Goal: Contribute content: Contribute content

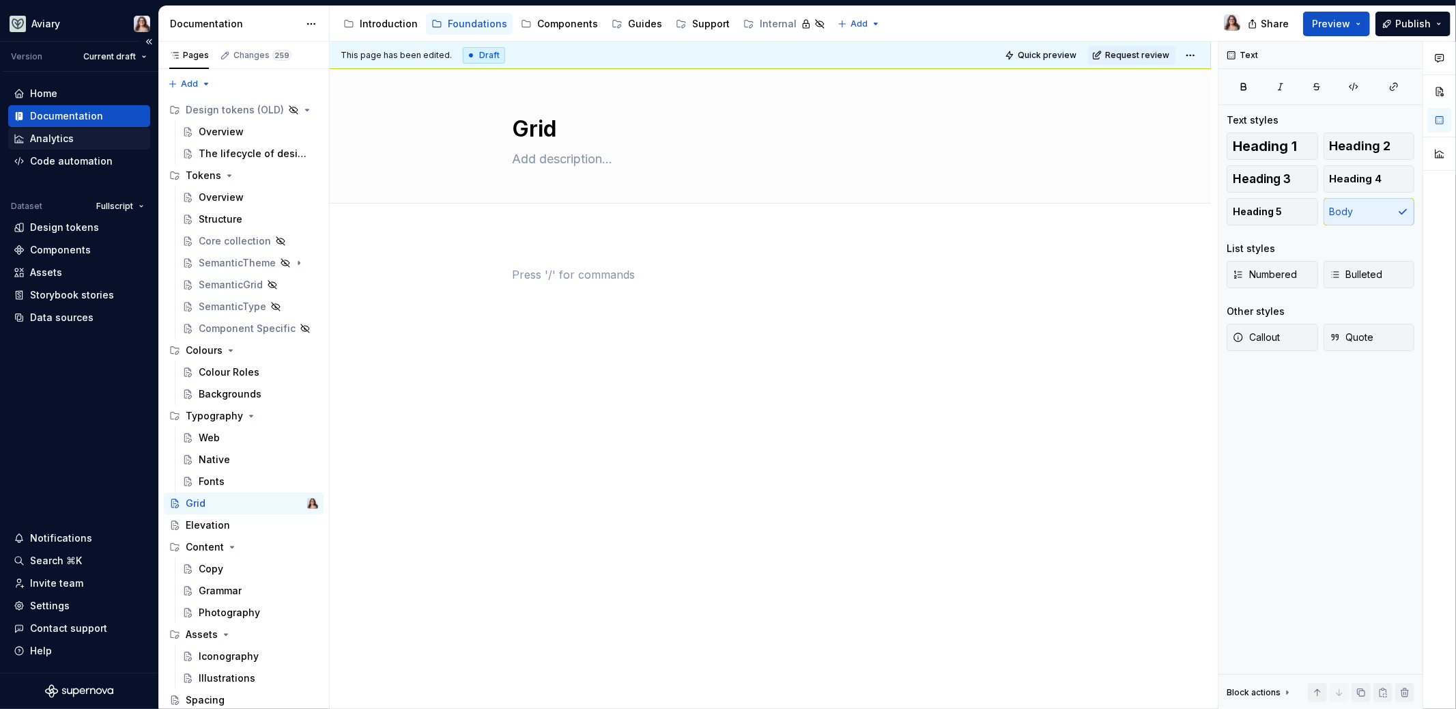
scroll to position [20, 0]
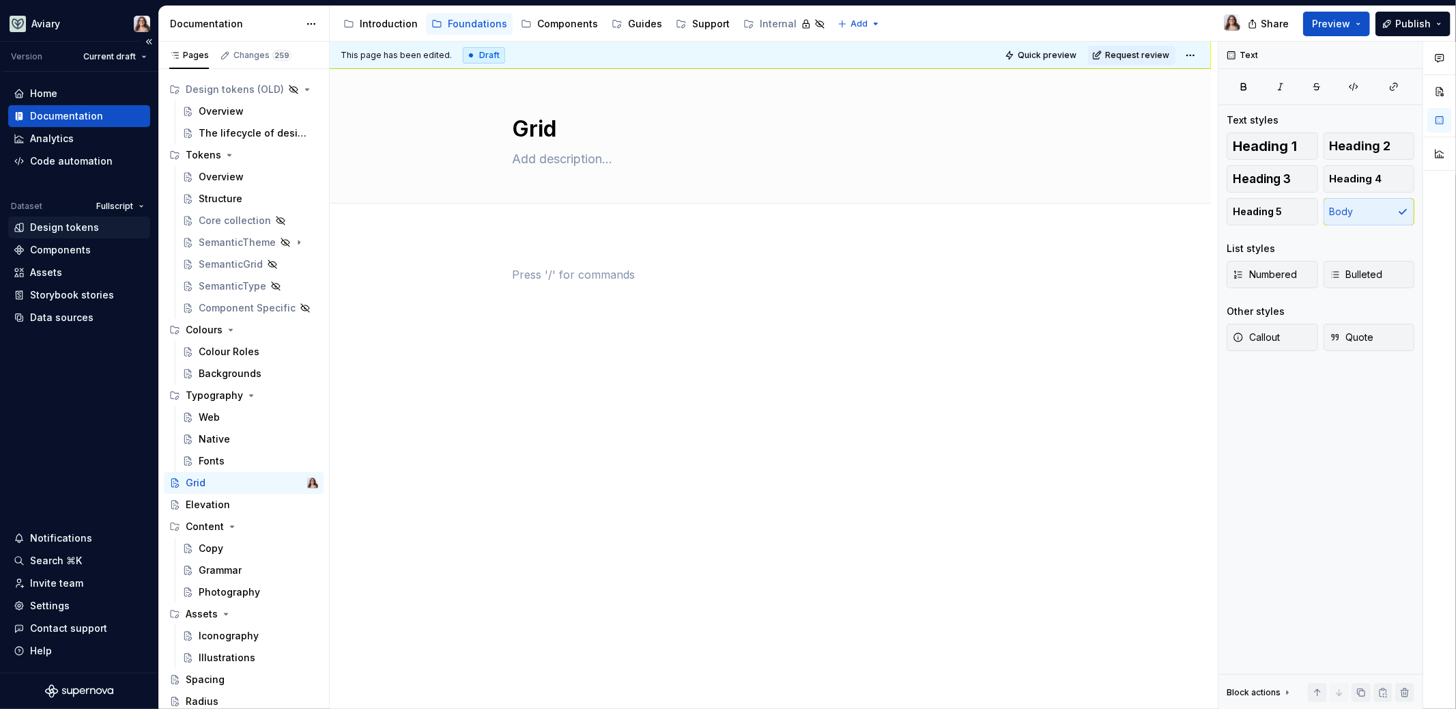
click at [68, 225] on div "Design tokens" at bounding box center [64, 227] width 69 height 14
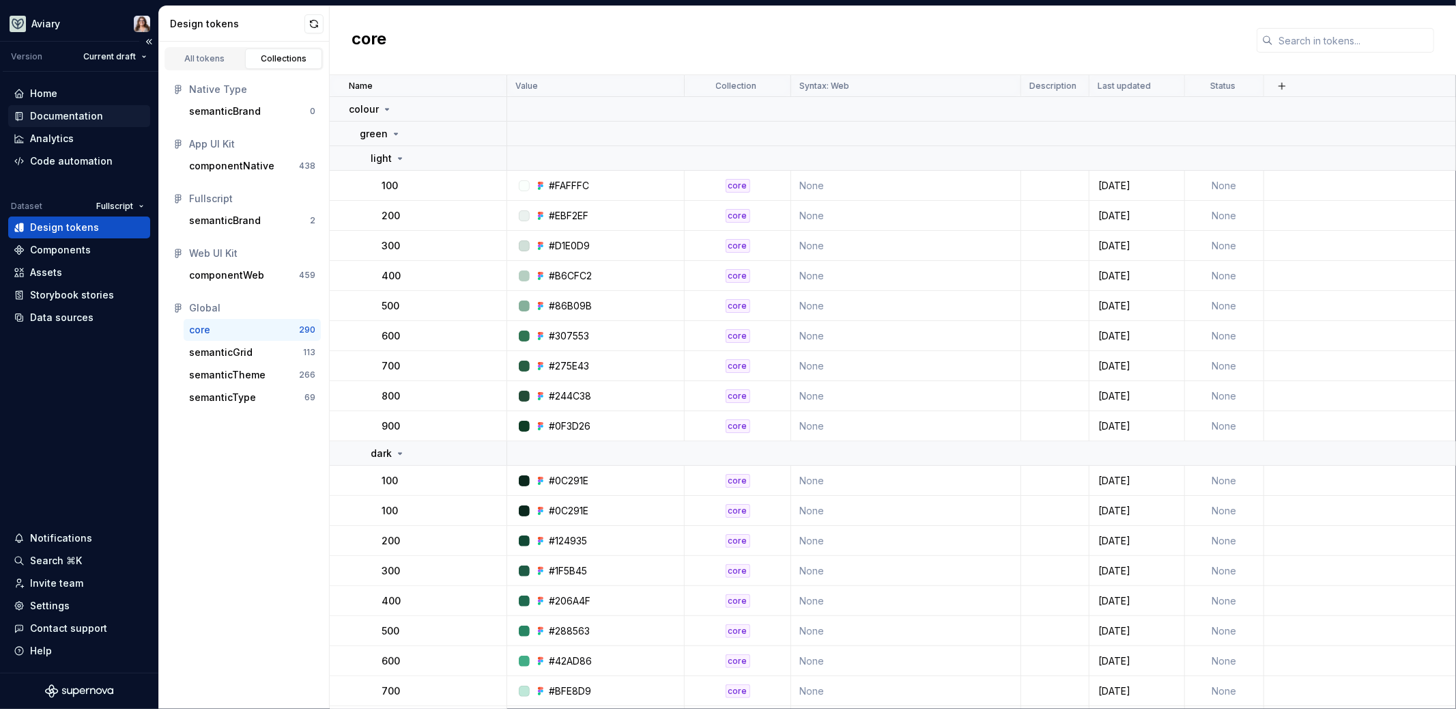
click at [68, 109] on div "Documentation" at bounding box center [66, 116] width 73 height 14
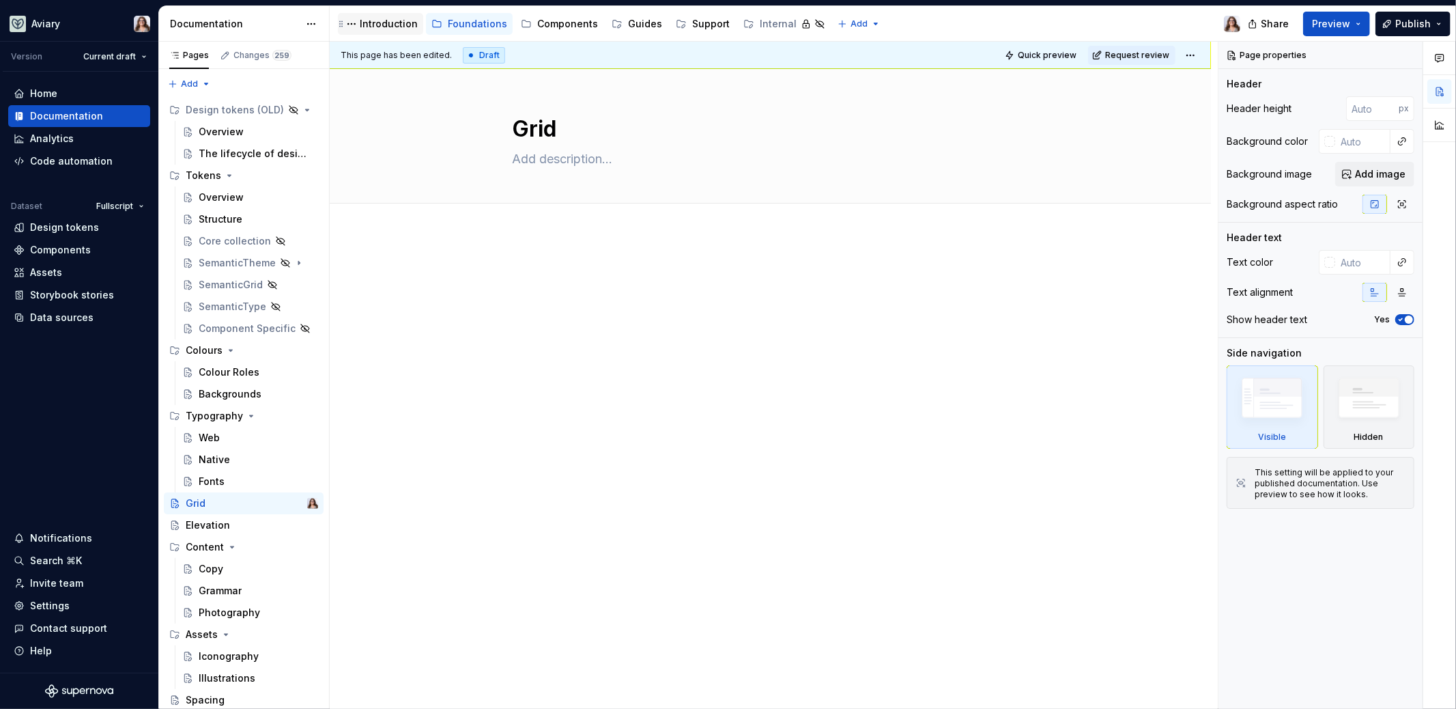
click at [371, 20] on div "Introduction" at bounding box center [389, 24] width 58 height 14
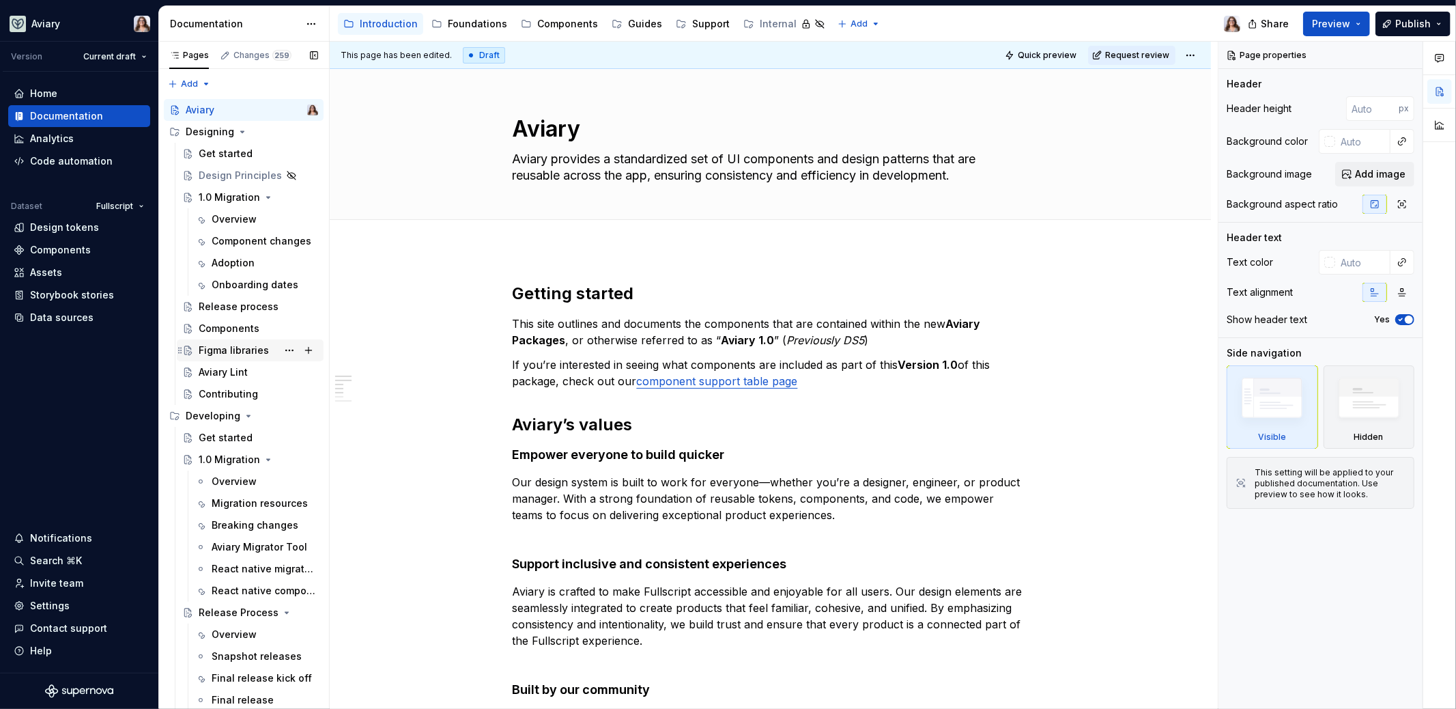
click at [239, 352] on div "Figma libraries" at bounding box center [234, 350] width 70 height 14
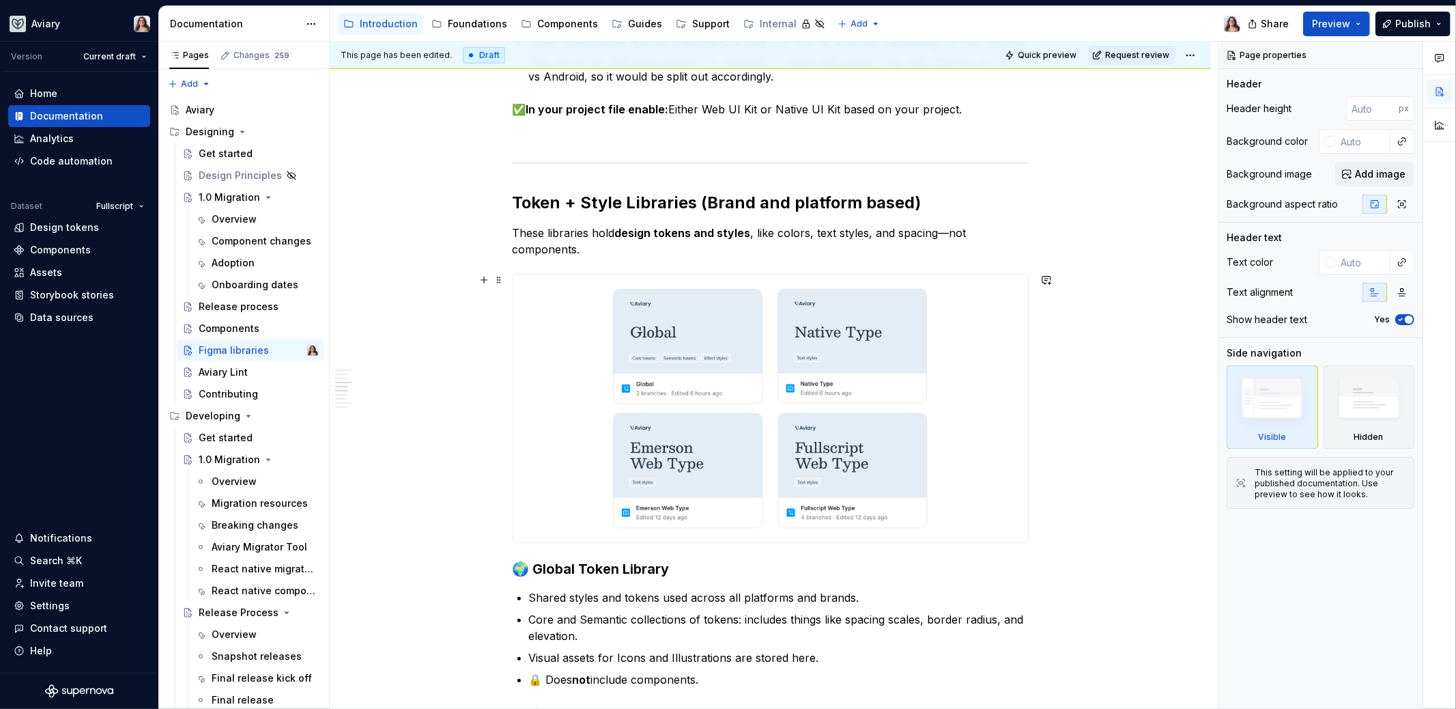
scroll to position [711, 0]
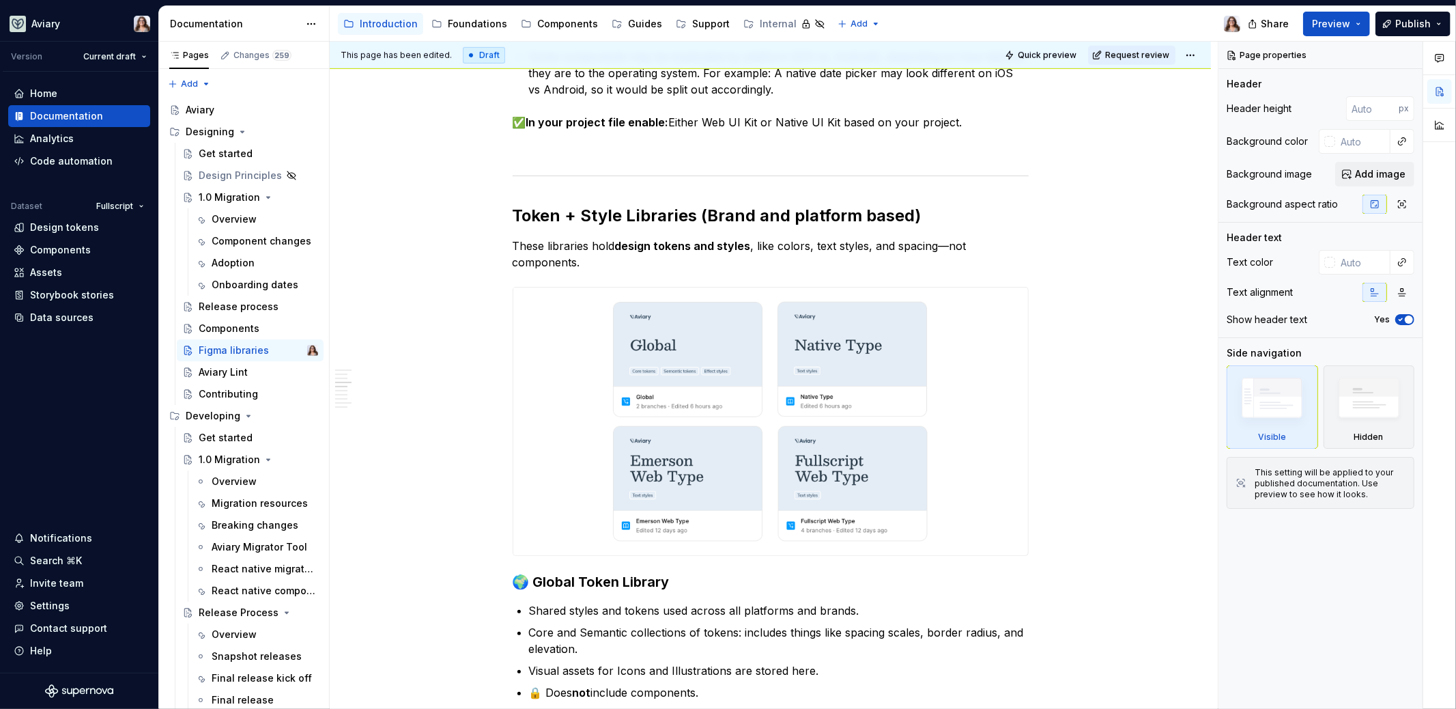
type textarea "*"
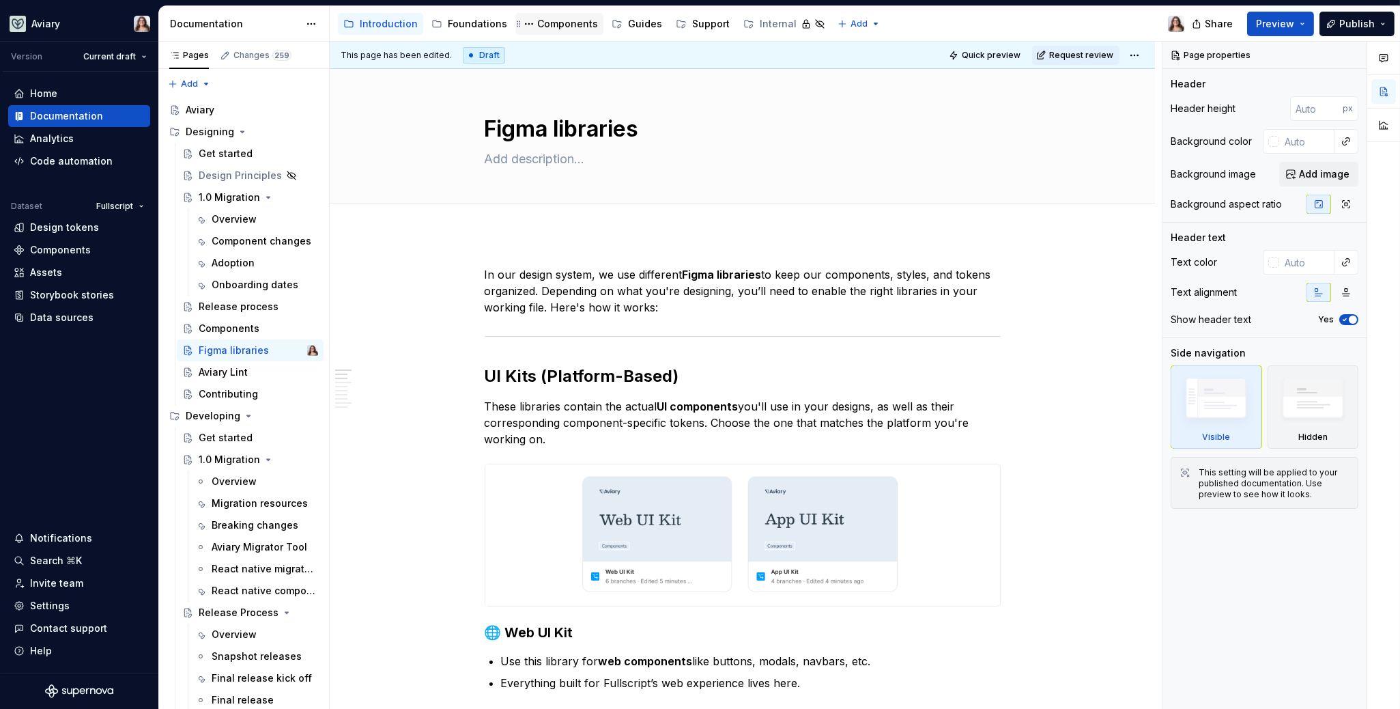
click at [538, 19] on div "Components" at bounding box center [567, 24] width 61 height 14
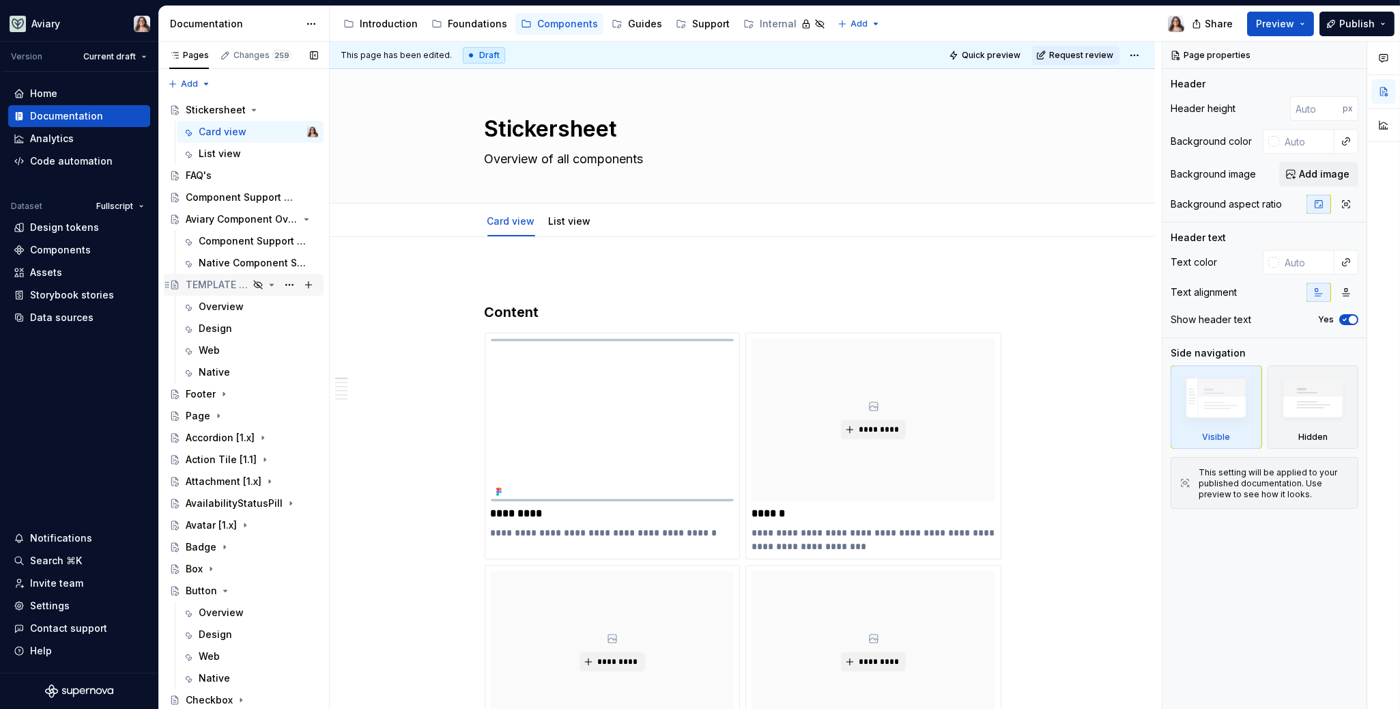
click at [201, 282] on div "TEMPLATE - COPY ME" at bounding box center [217, 285] width 63 height 14
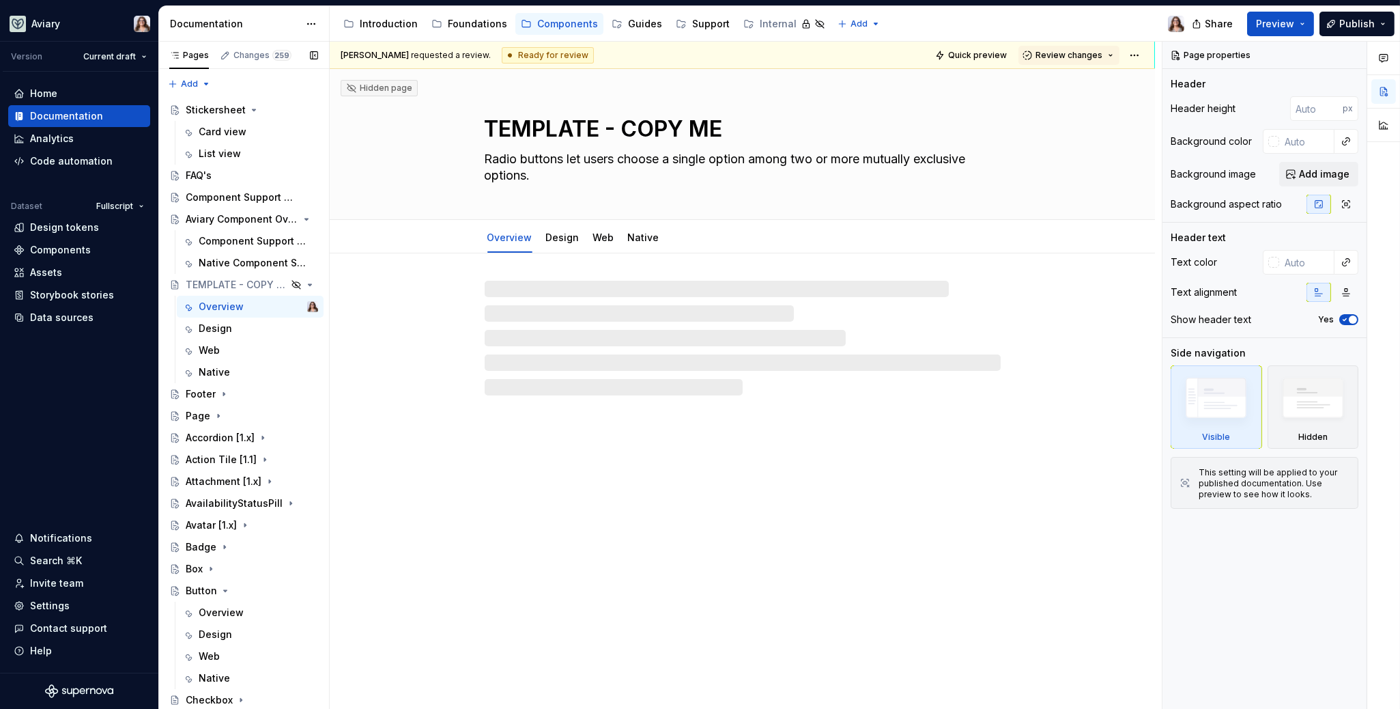
scroll to position [321, 0]
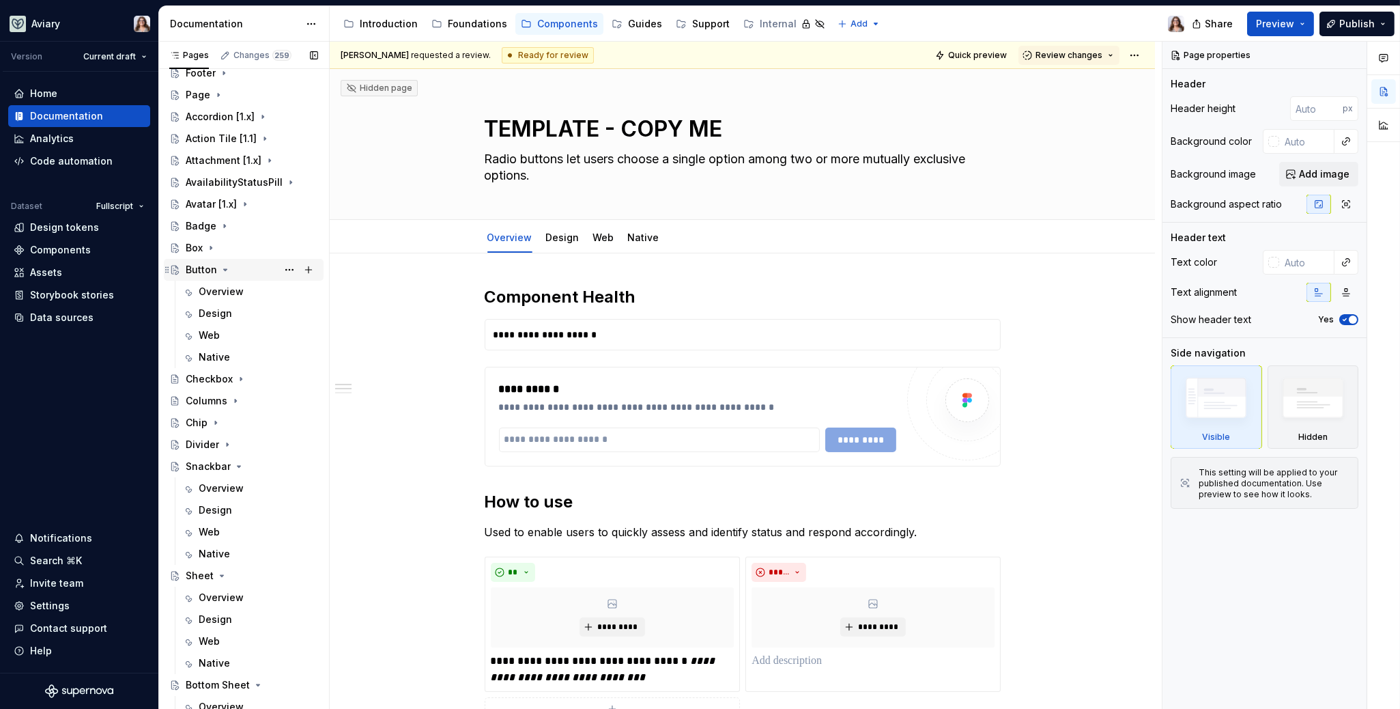
click at [226, 266] on icon "Page tree" at bounding box center [225, 269] width 11 height 11
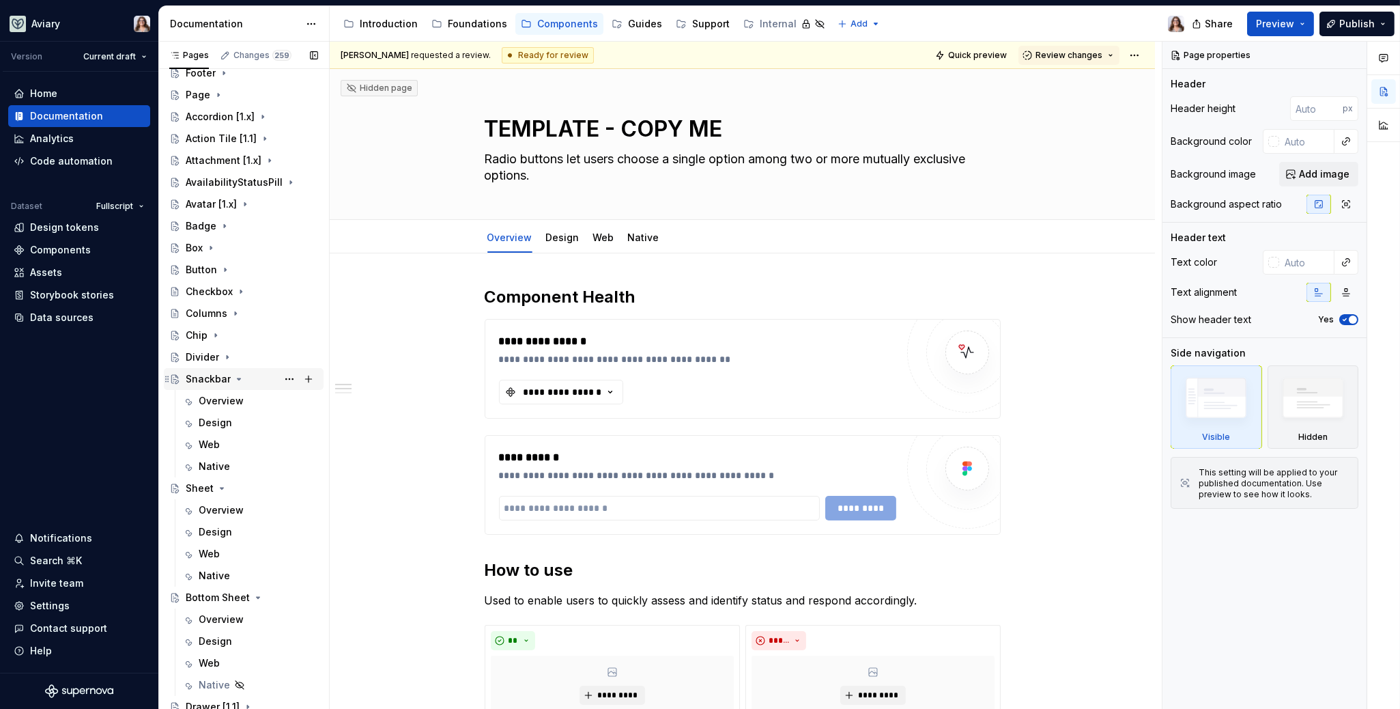
click at [238, 378] on icon "Page tree" at bounding box center [239, 378] width 3 height 1
click at [221, 401] on icon "Page tree" at bounding box center [221, 400] width 11 height 11
click at [253, 422] on icon "Page tree" at bounding box center [258, 422] width 11 height 11
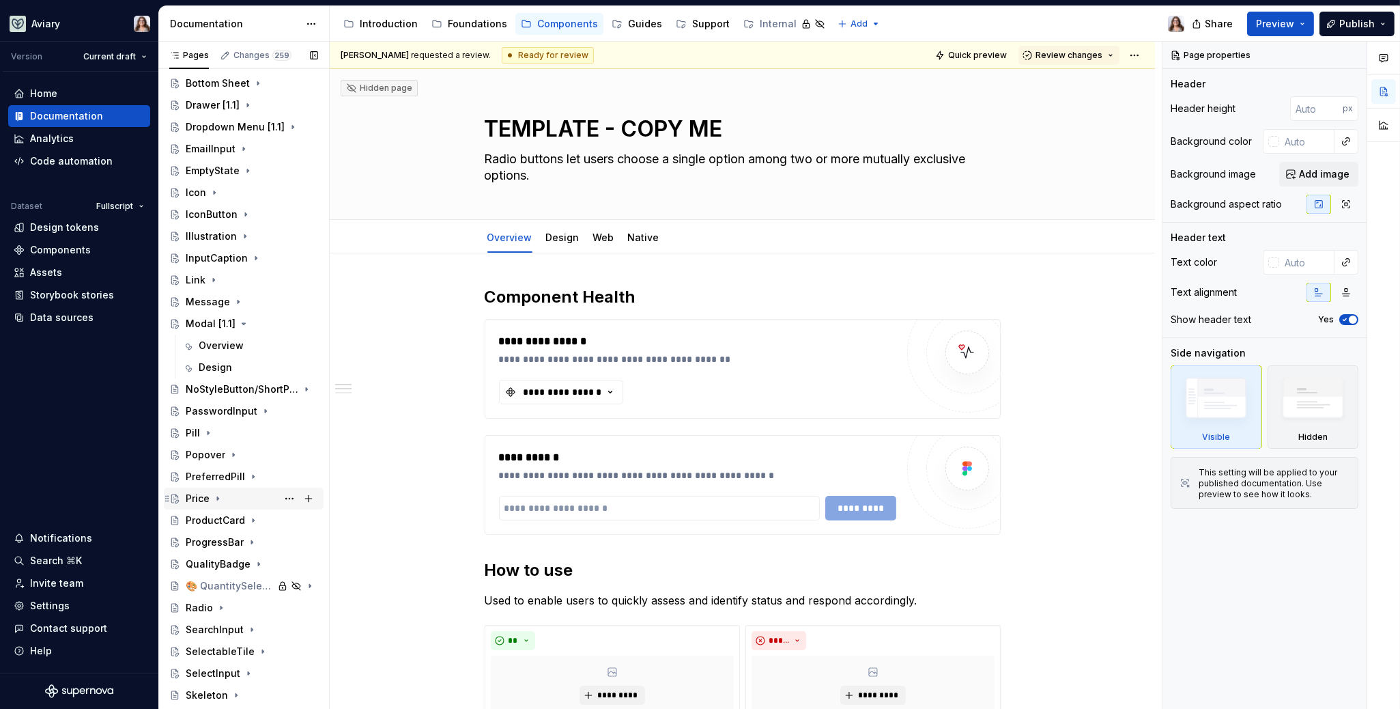
scroll to position [951, 0]
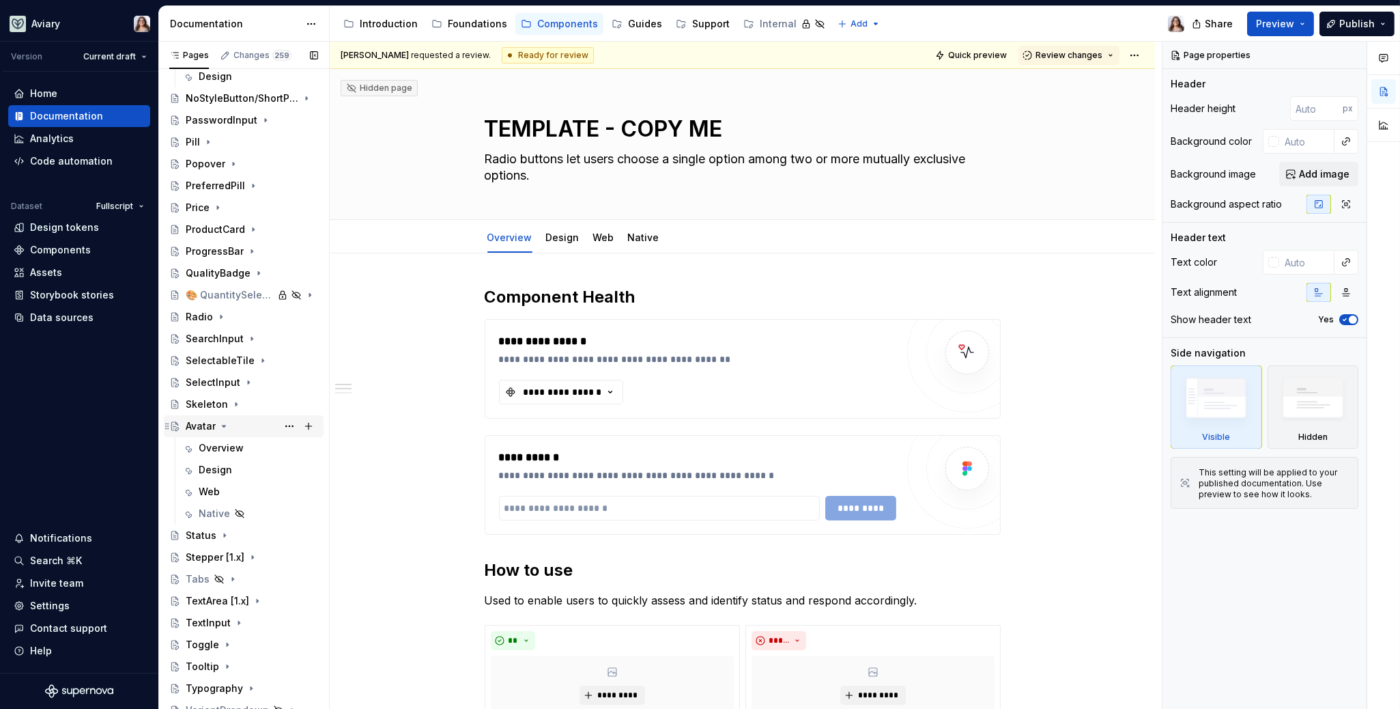
click at [221, 423] on icon "Page tree" at bounding box center [223, 425] width 11 height 11
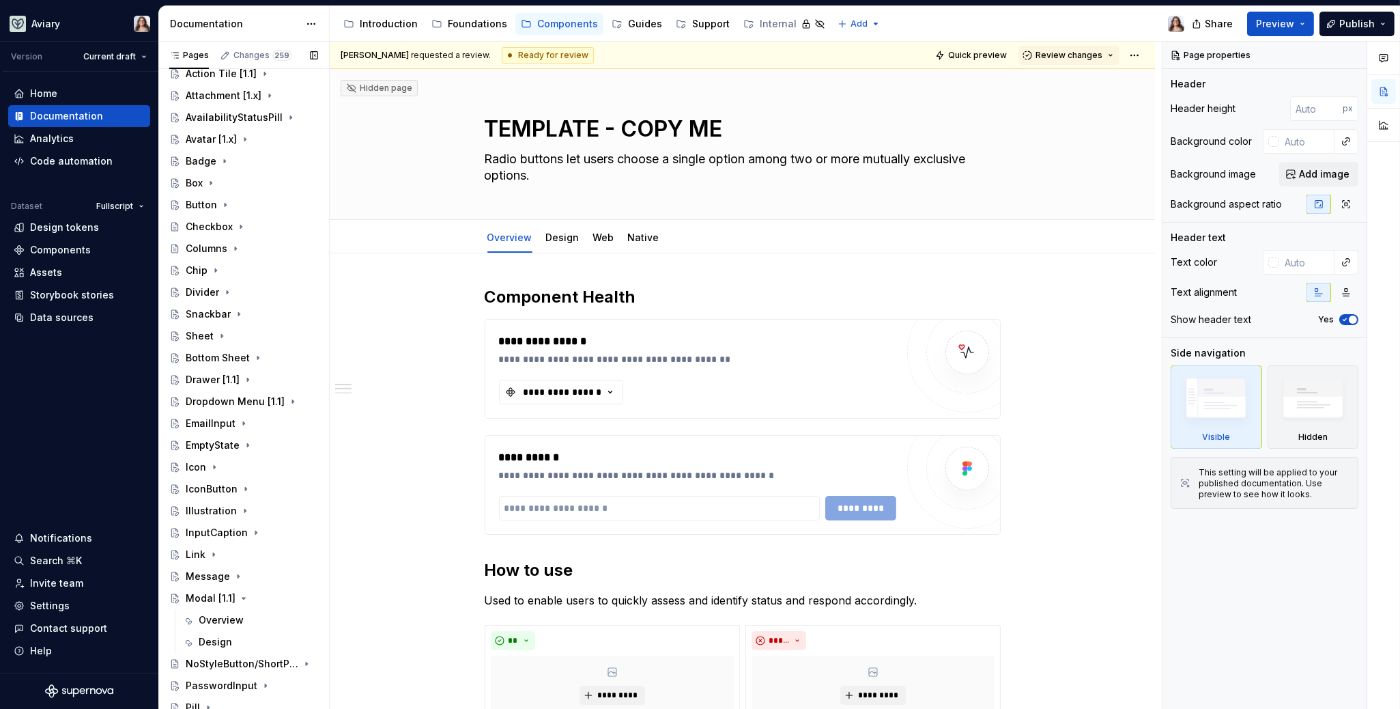
scroll to position [0, 0]
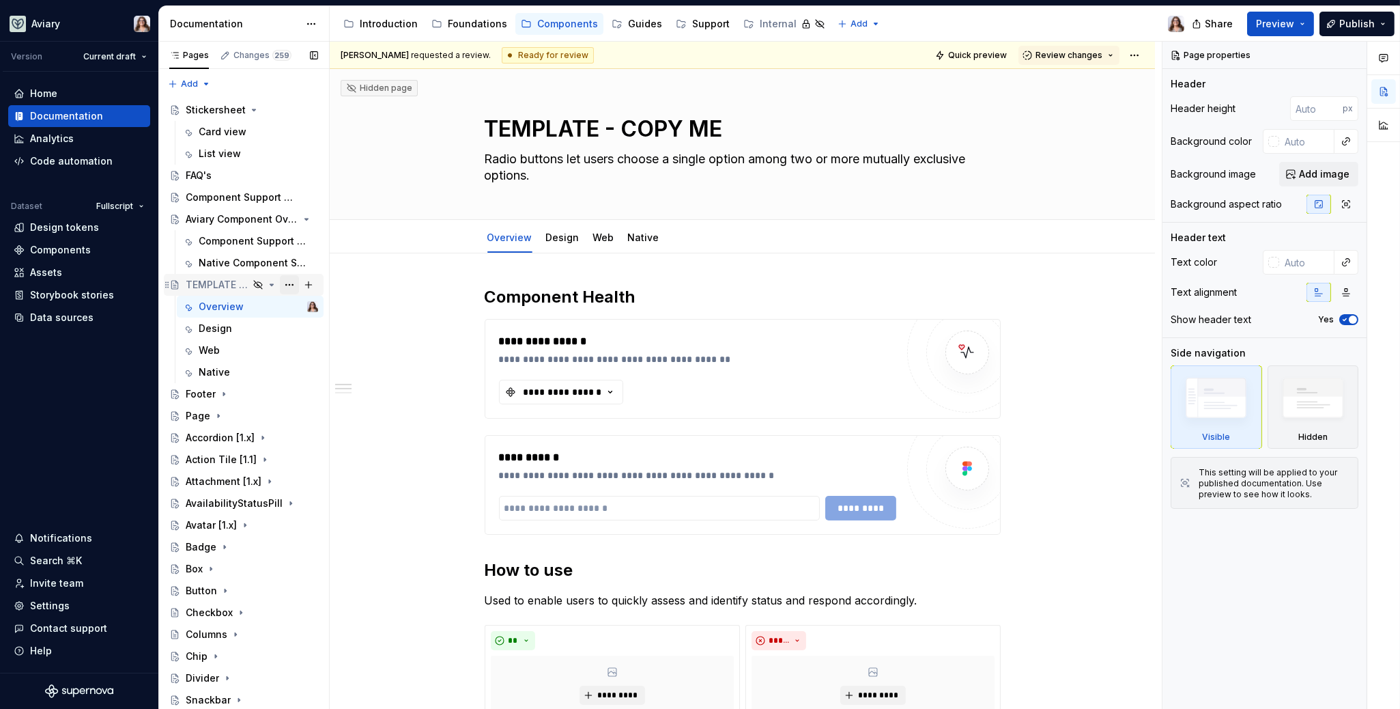
click at [280, 285] on button "Page tree" at bounding box center [289, 284] width 19 height 19
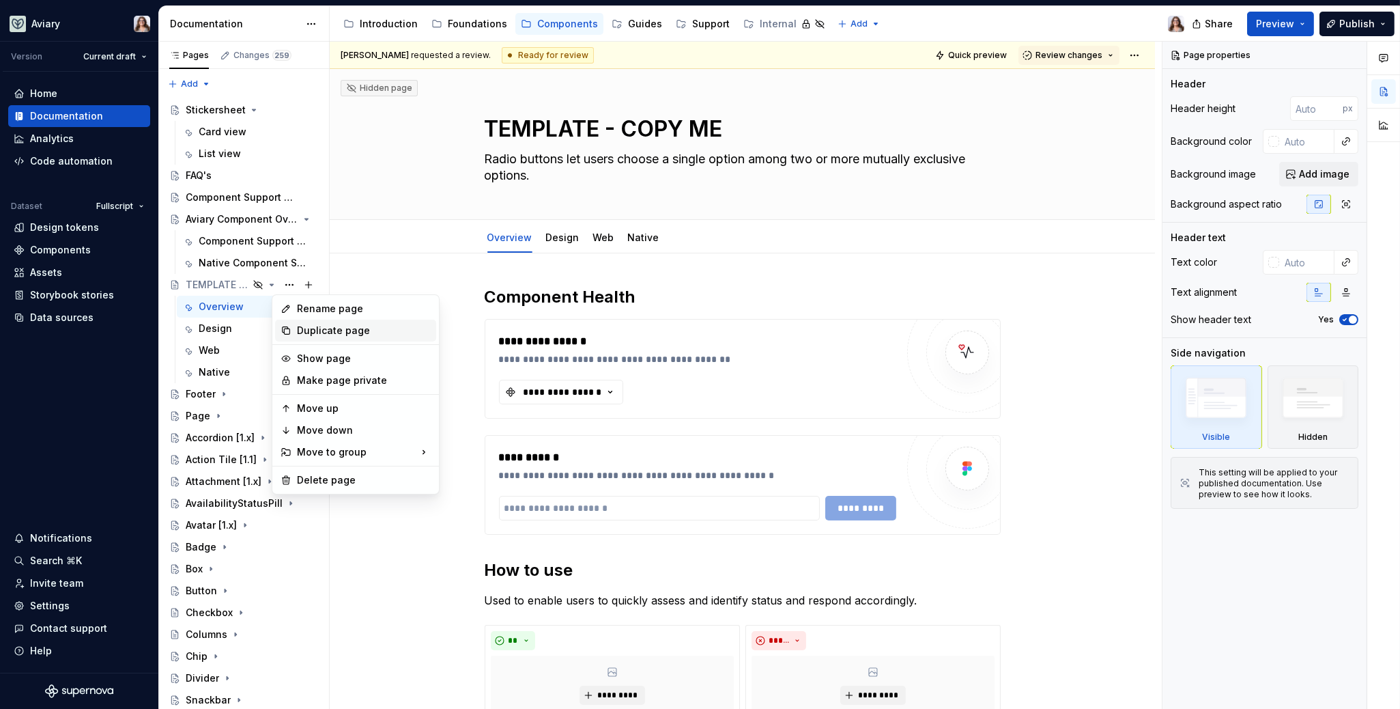
click at [306, 329] on div "Duplicate page" at bounding box center [364, 331] width 134 height 14
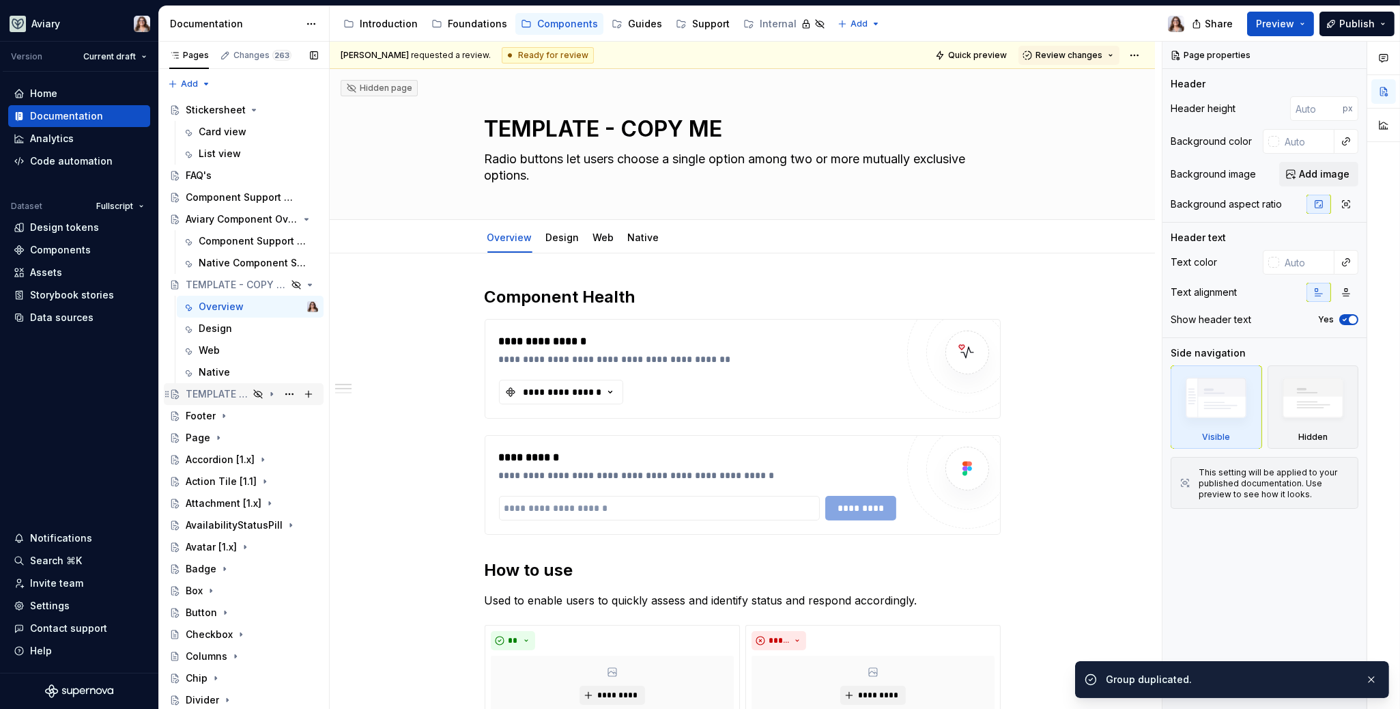
click at [253, 392] on icon "Page tree" at bounding box center [258, 393] width 11 height 11
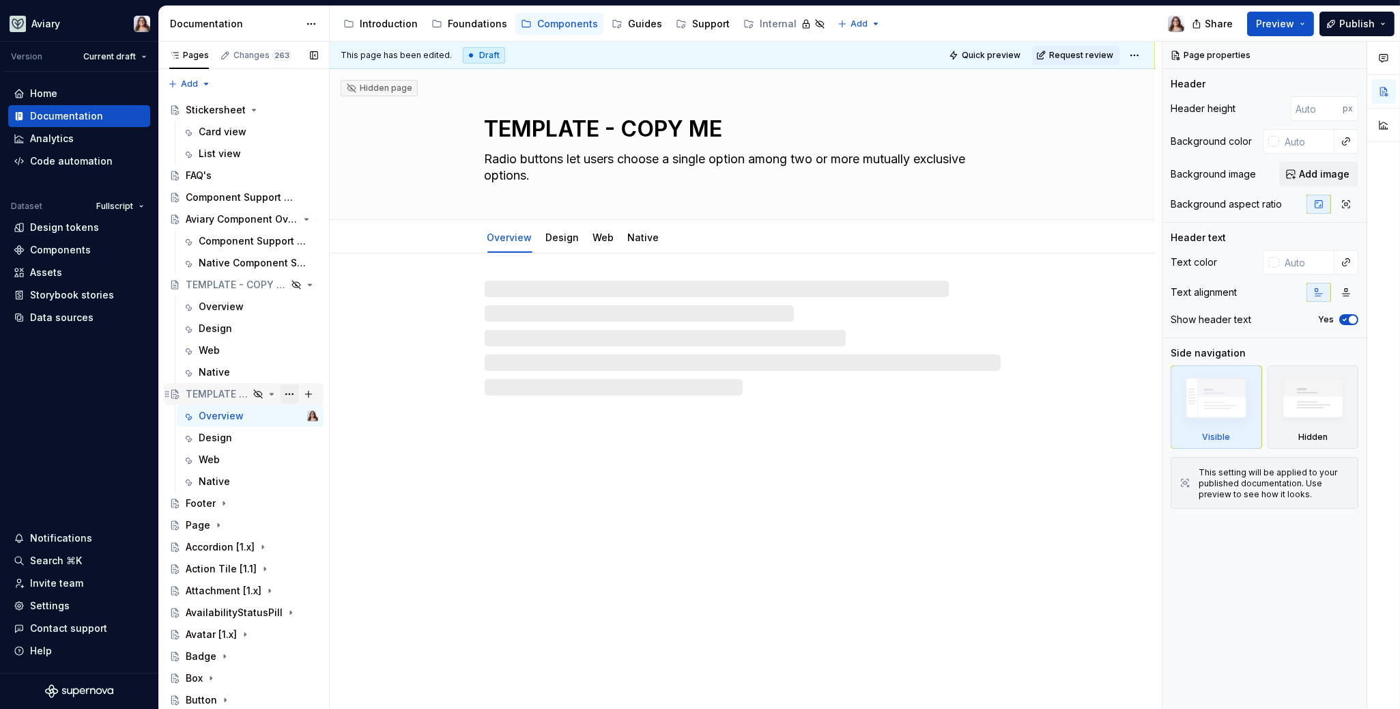
click at [281, 390] on button "Page tree" at bounding box center [289, 393] width 19 height 19
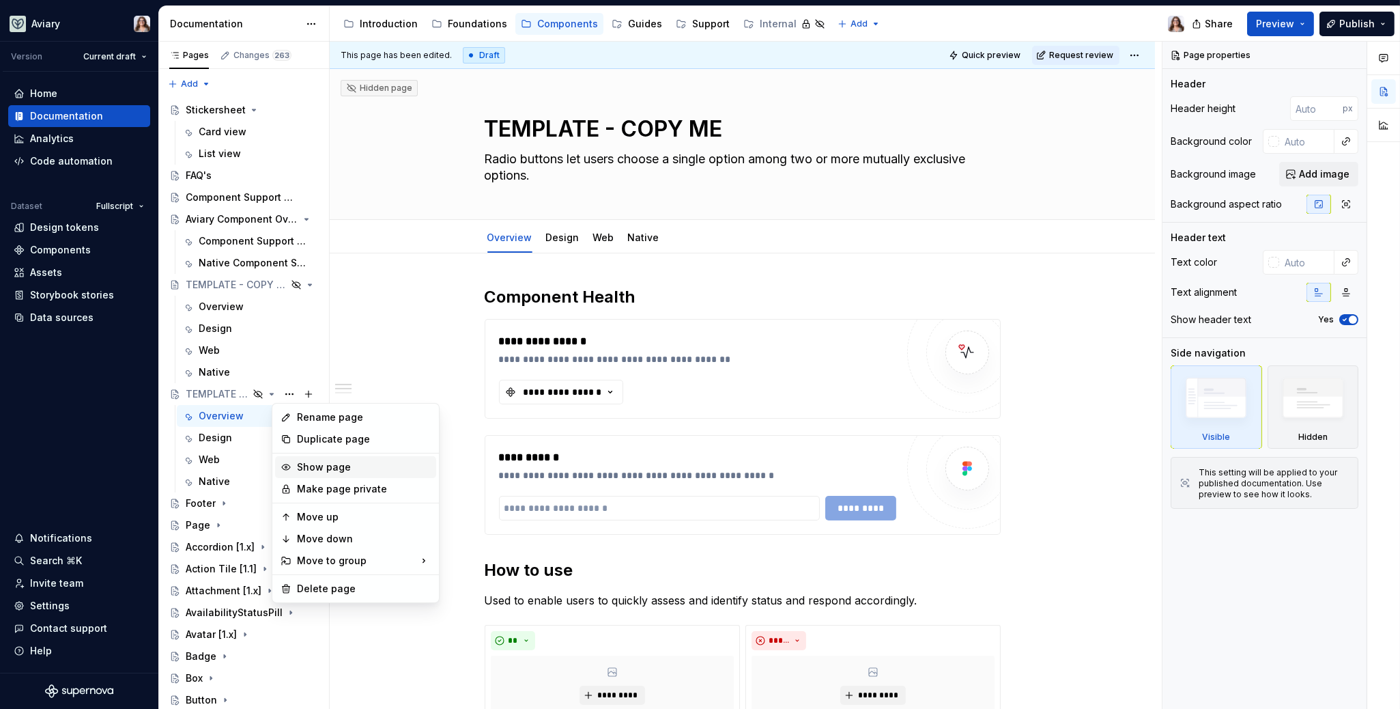
click at [309, 466] on div "Show page" at bounding box center [364, 467] width 134 height 14
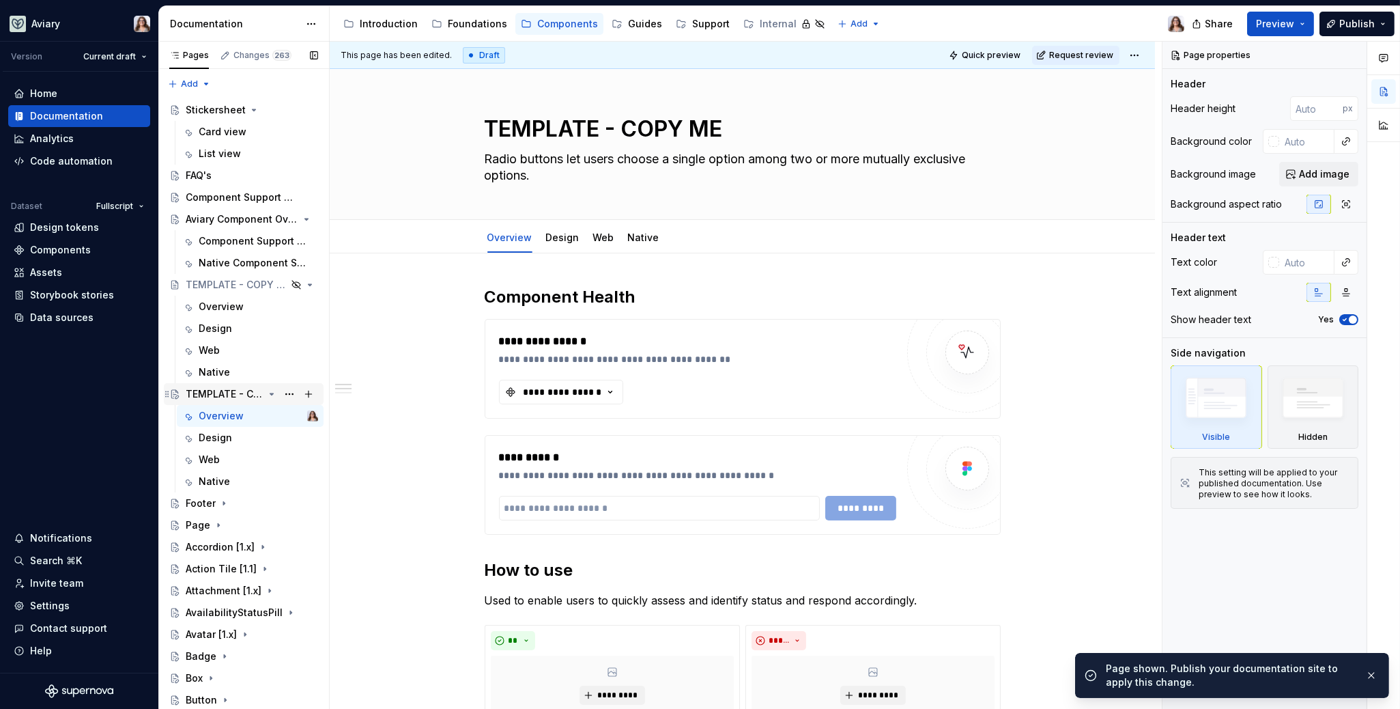
click at [204, 390] on div "TEMPLATE - COPY ME" at bounding box center [225, 394] width 78 height 14
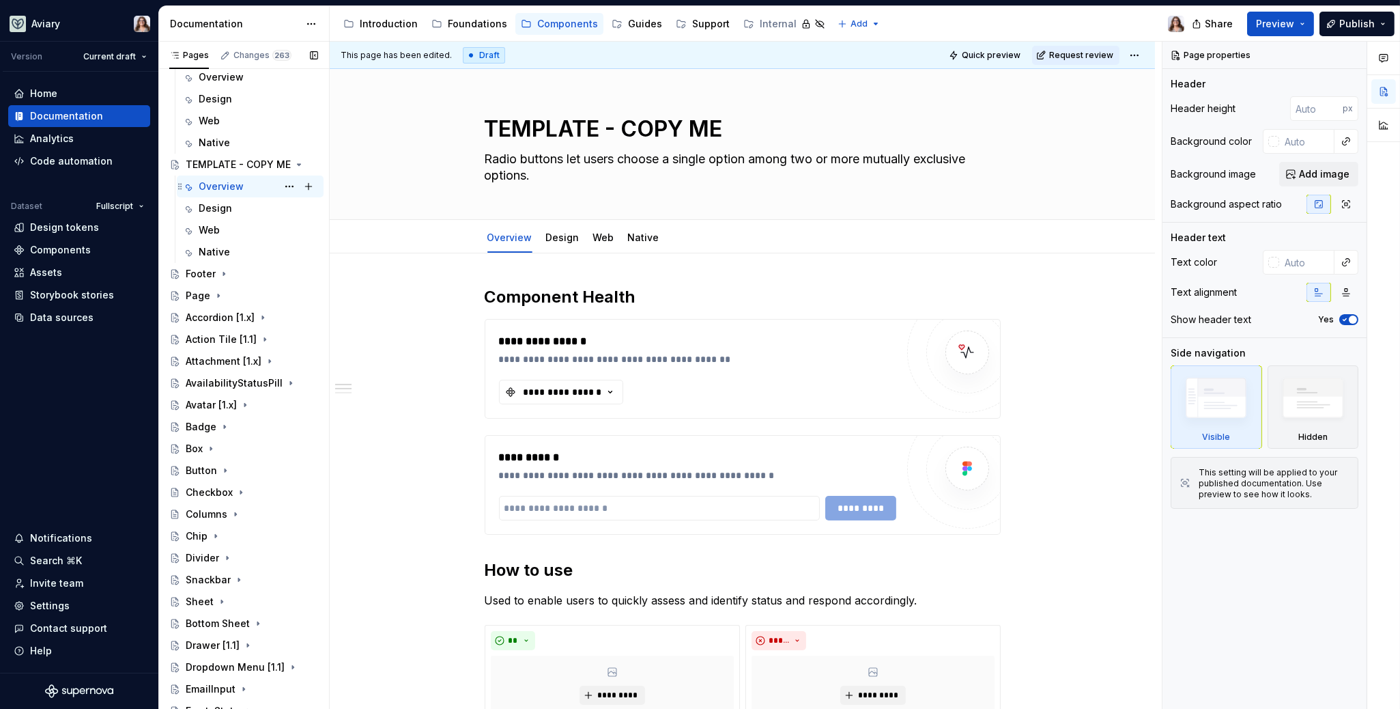
scroll to position [152, 0]
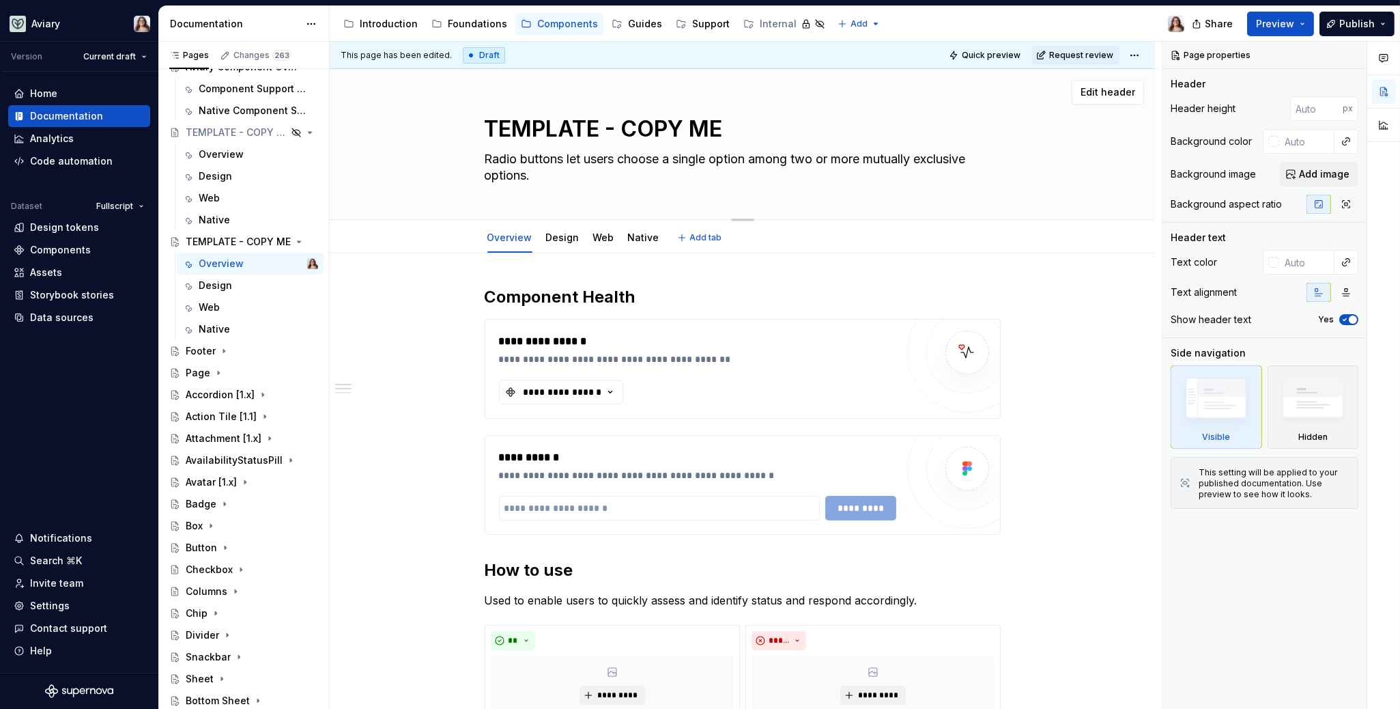
click at [549, 139] on textarea "TEMPLATE - COPY ME" at bounding box center [740, 129] width 516 height 33
type textarea "*"
type textarea "C"
type textarea "*"
type textarea "Ca"
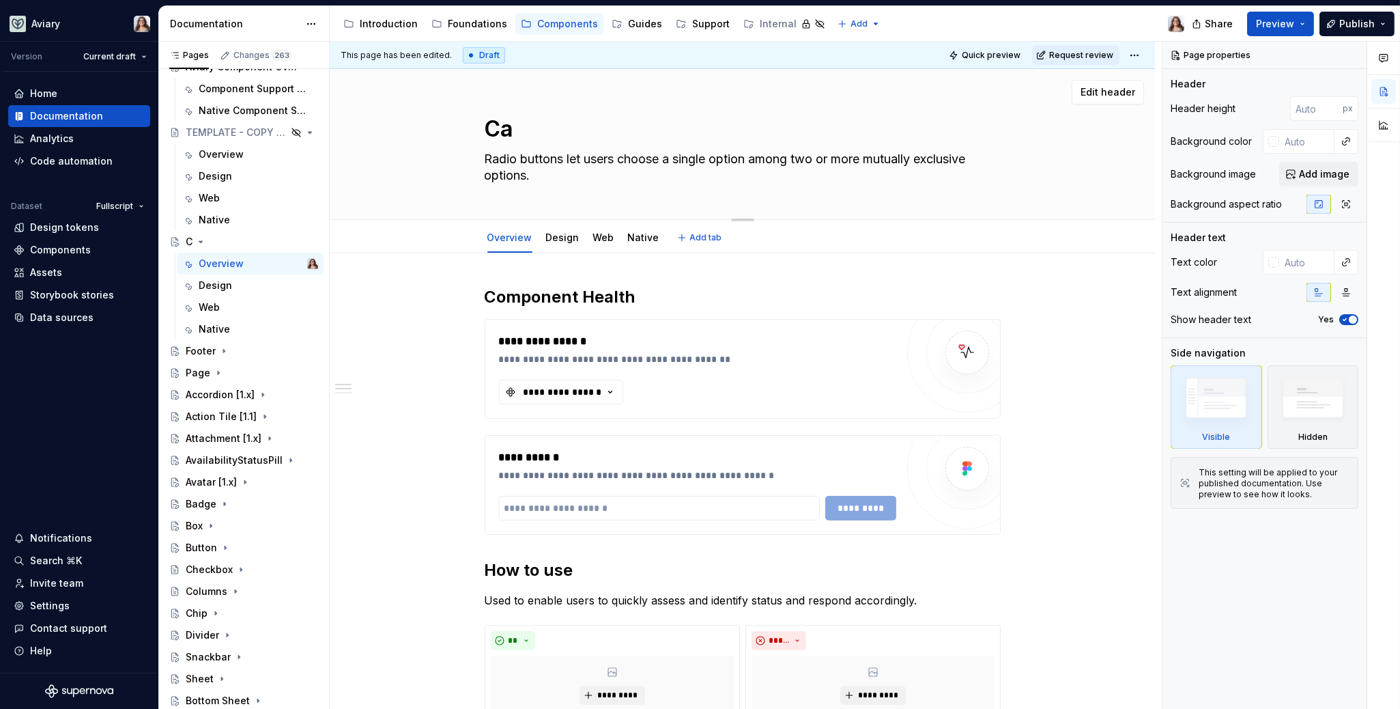
type textarea "*"
type textarea "Car"
type textarea "*"
type textarea "Caro"
type textarea "*"
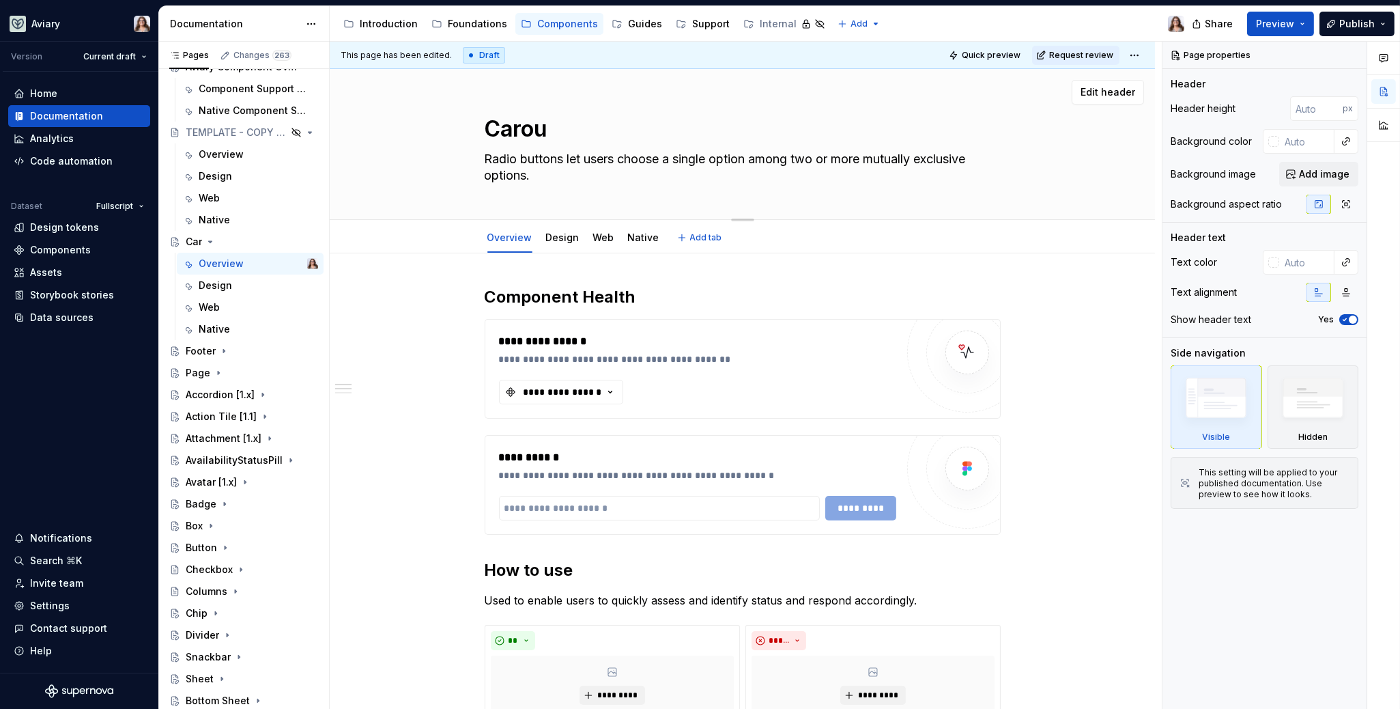
type textarea "Carous"
type textarea "*"
type textarea "Carousel"
type textarea "*"
type textarea "Carousel"
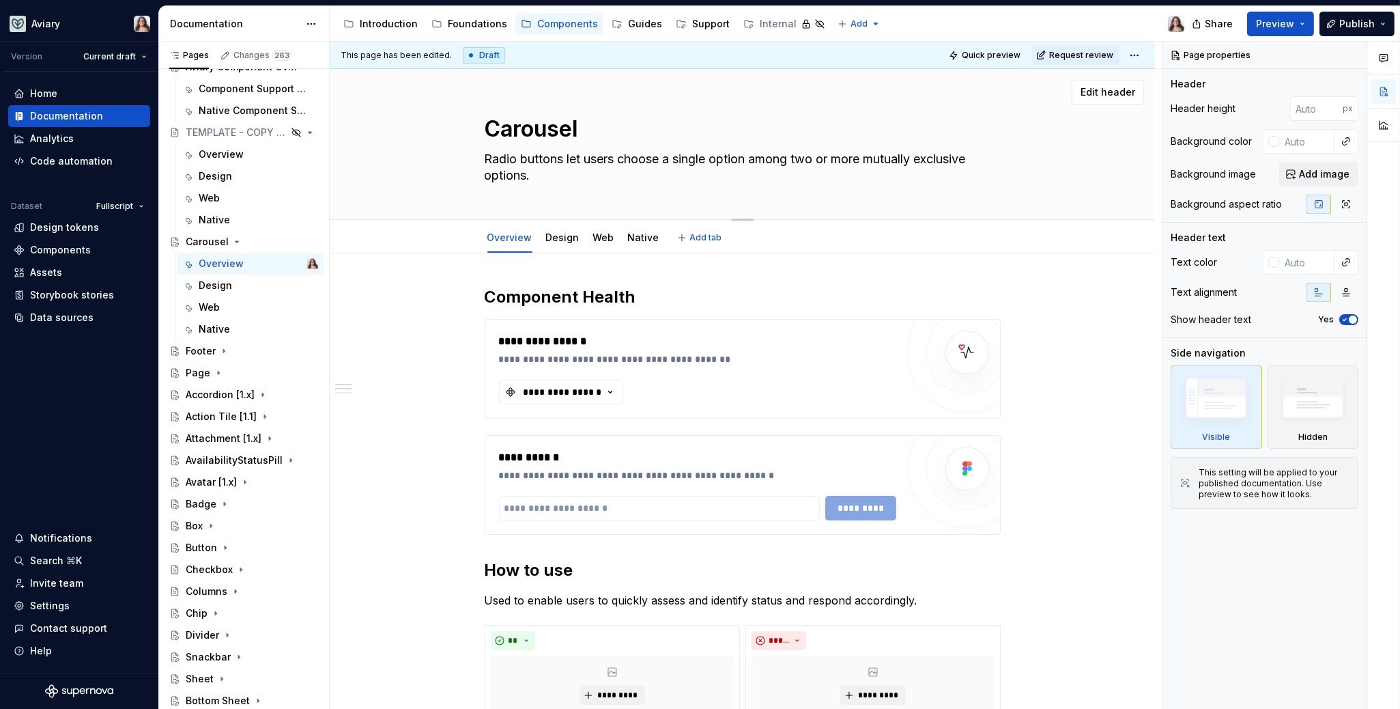
click at [527, 175] on textarea "Radio buttons let users choose a single option among two or more mutually exclu…" at bounding box center [740, 167] width 516 height 38
type textarea "*"
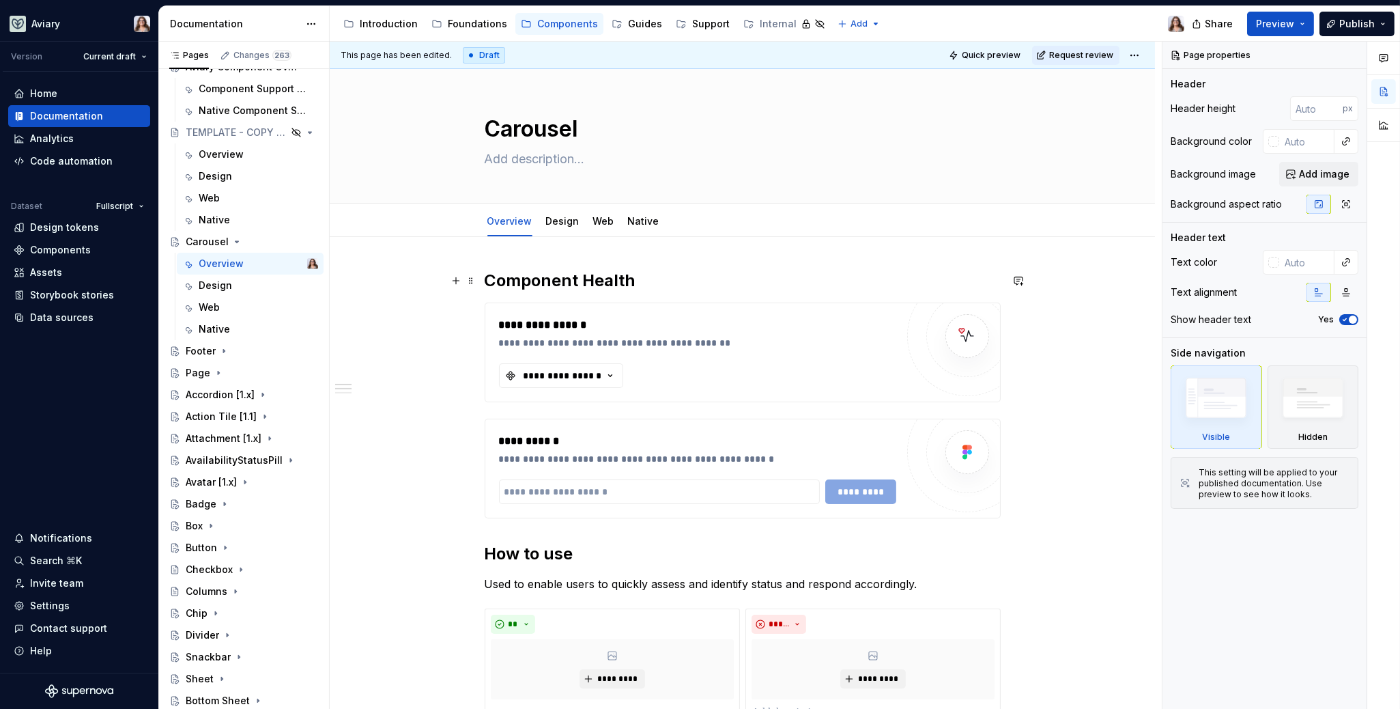
type textarea "*"
click at [659, 267] on div "**********" at bounding box center [742, 680] width 825 height 887
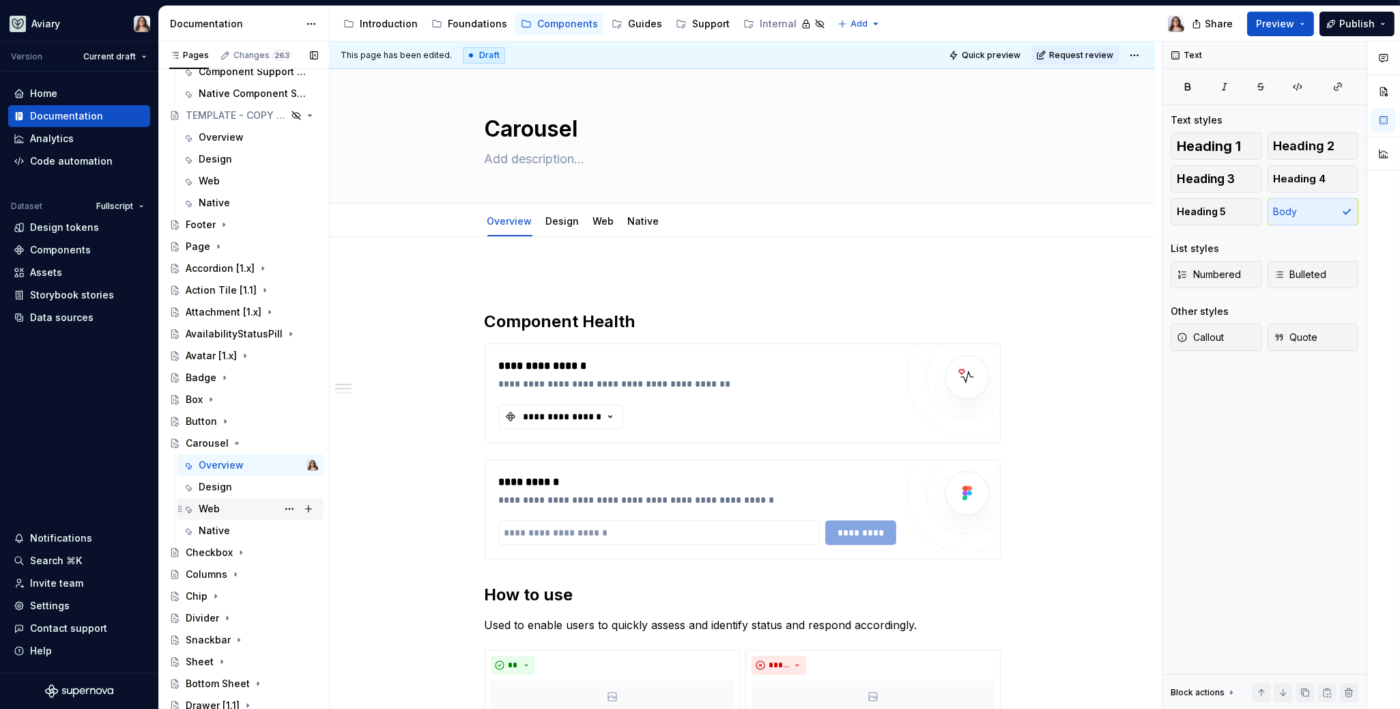
scroll to position [174, 0]
click at [68, 250] on div "Components" at bounding box center [60, 250] width 61 height 14
type textarea "*"
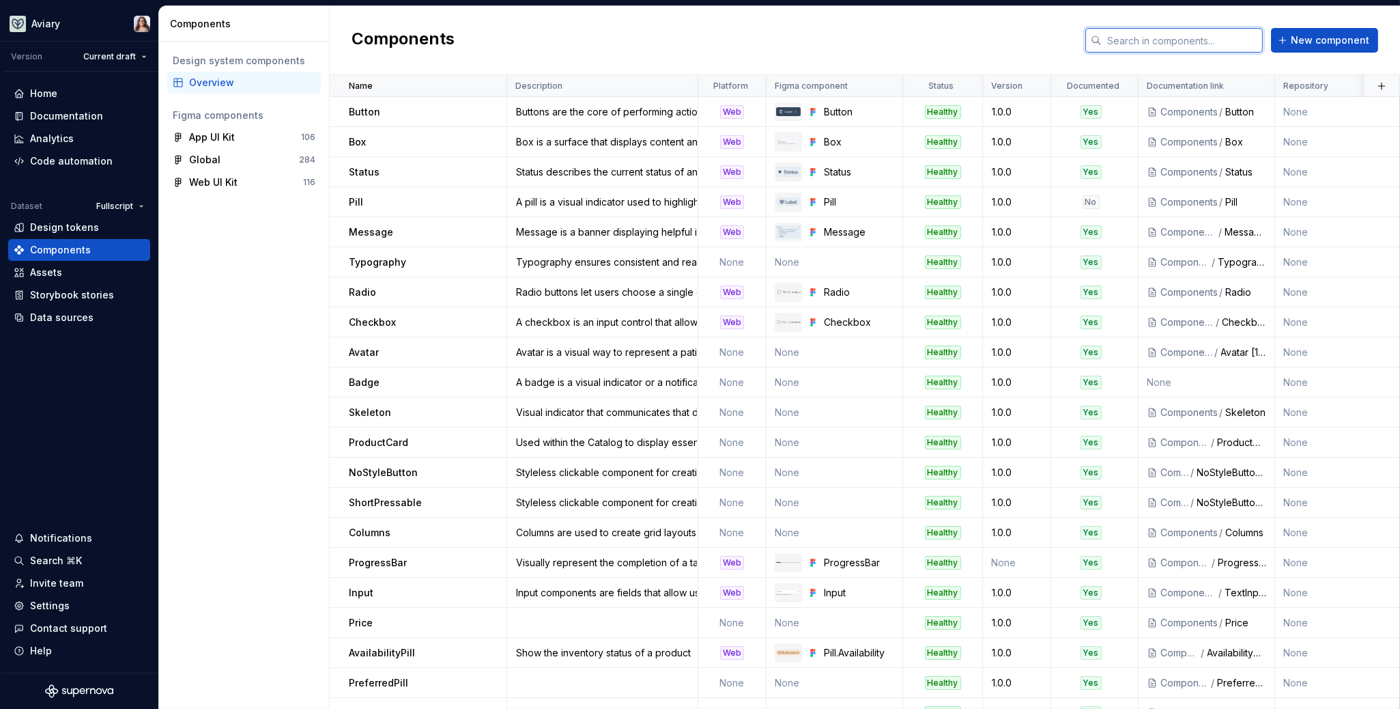
click at [1123, 38] on input "text" at bounding box center [1182, 40] width 161 height 25
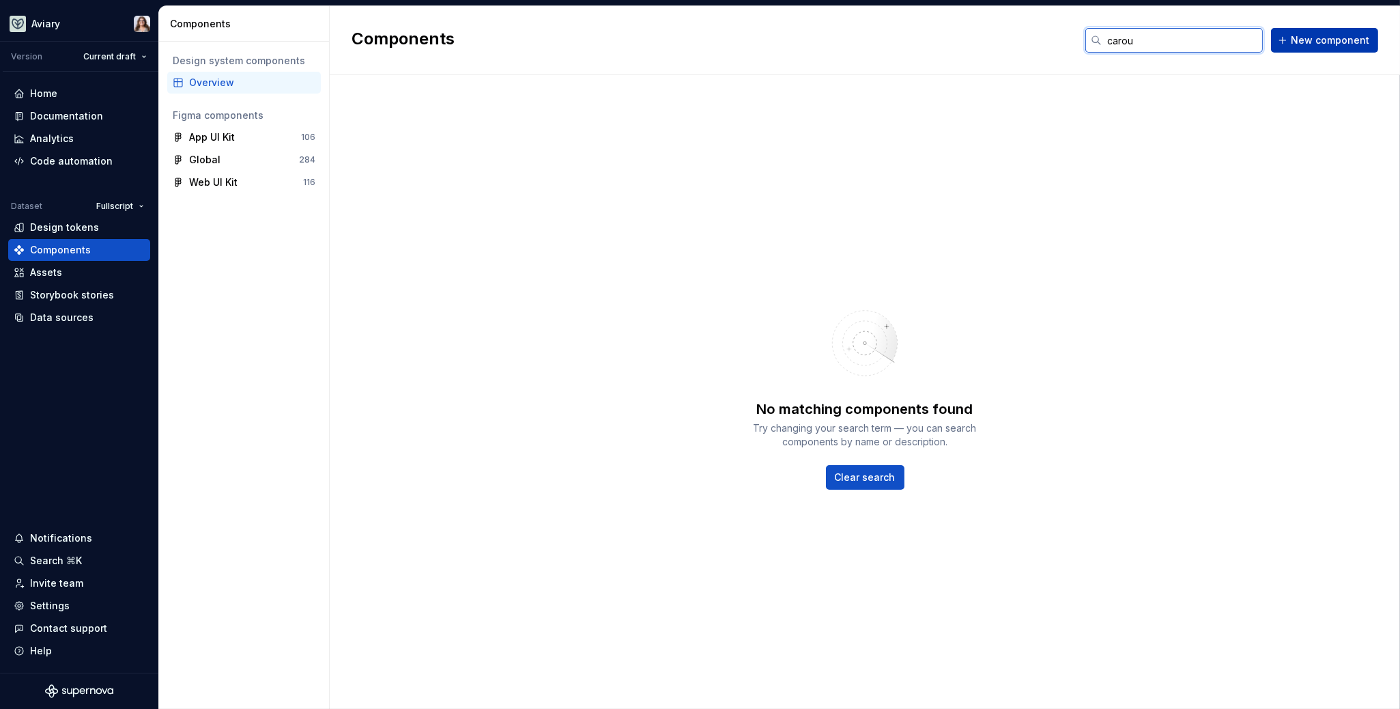
type input "carou"
click at [1347, 38] on span "New component" at bounding box center [1330, 40] width 78 height 14
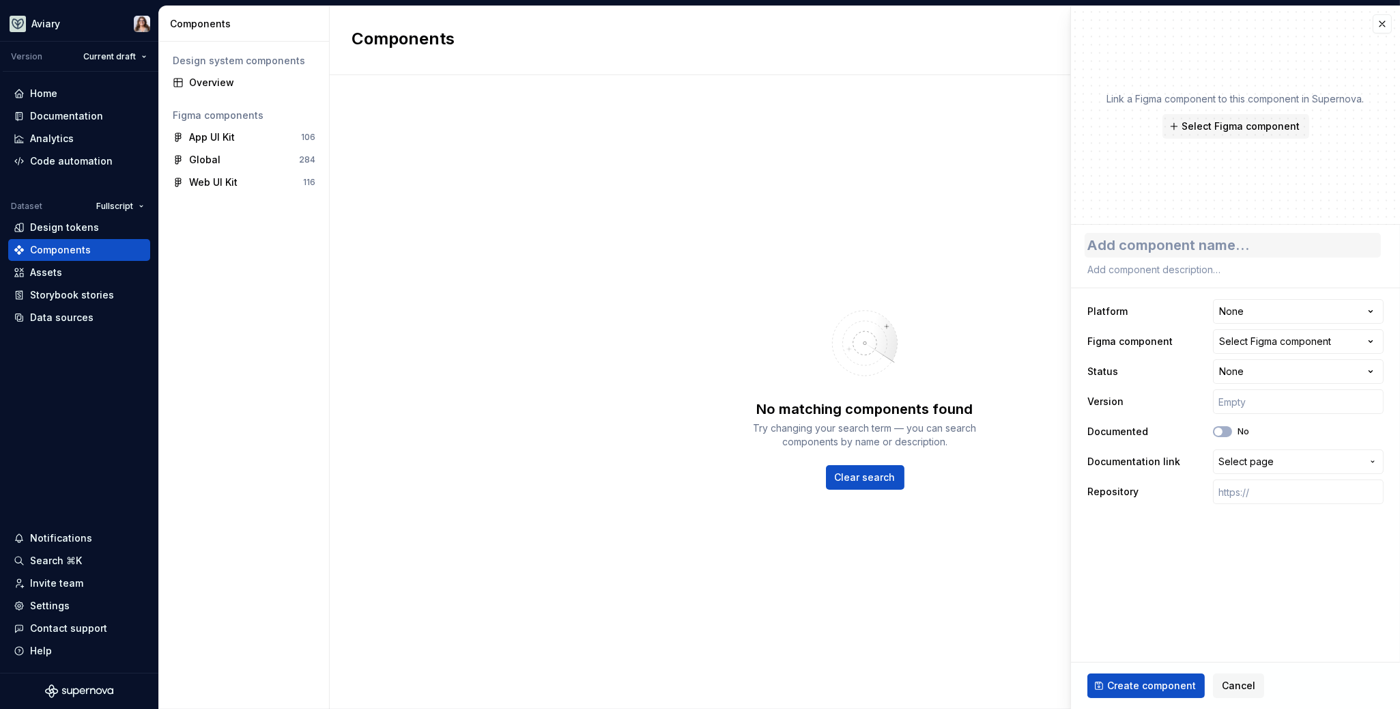
type textarea "*"
type textarea "C"
type textarea "*"
type textarea "Ca"
type textarea "*"
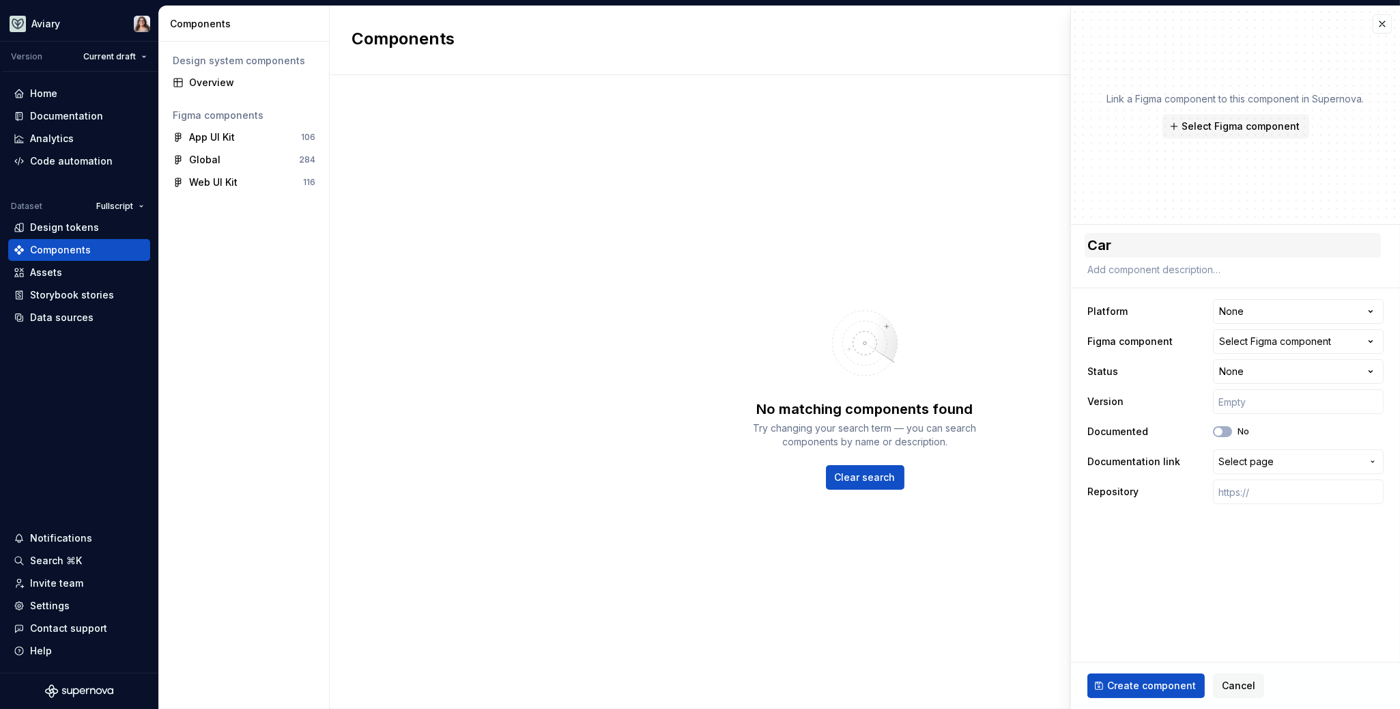
type textarea "Caro"
type textarea "*"
type textarea "Carous"
type textarea "*"
type textarea "Carouse"
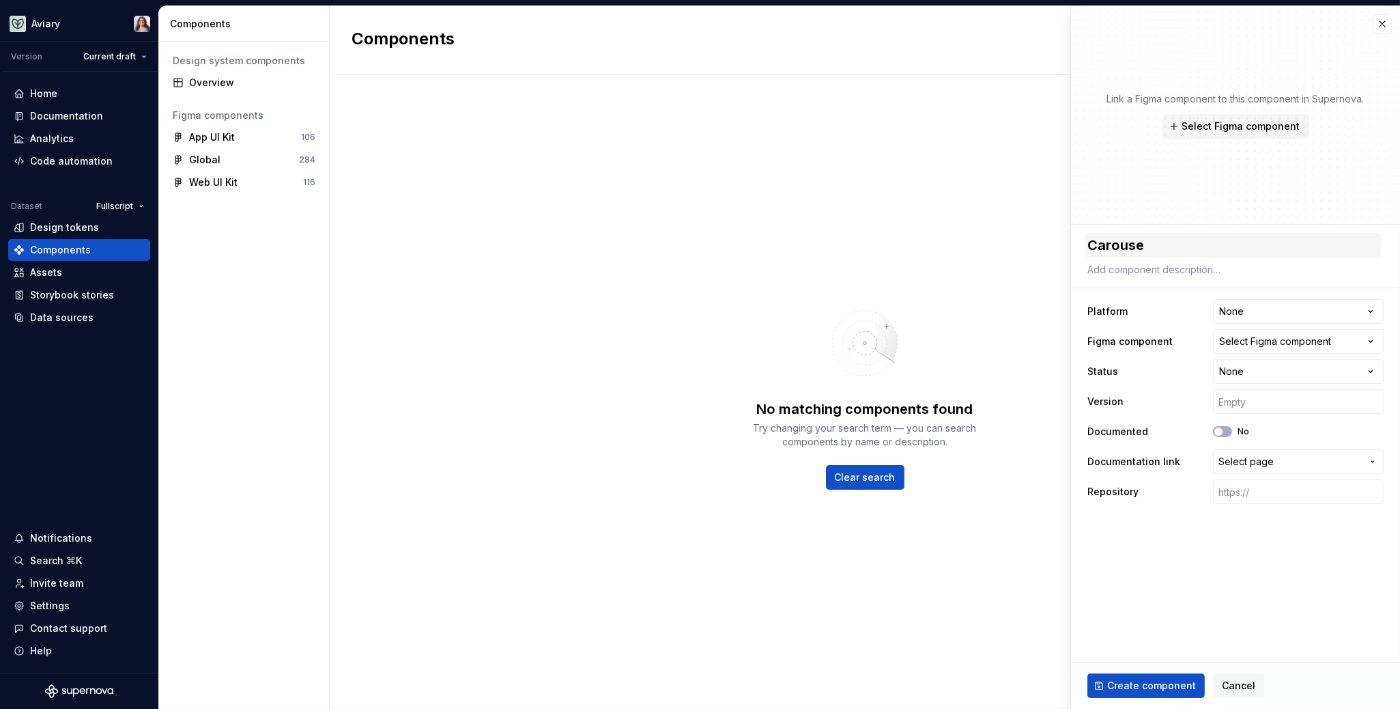
type textarea "*"
type textarea "Carousel"
click at [1236, 345] on div "Select Figma component" at bounding box center [1275, 341] width 112 height 14
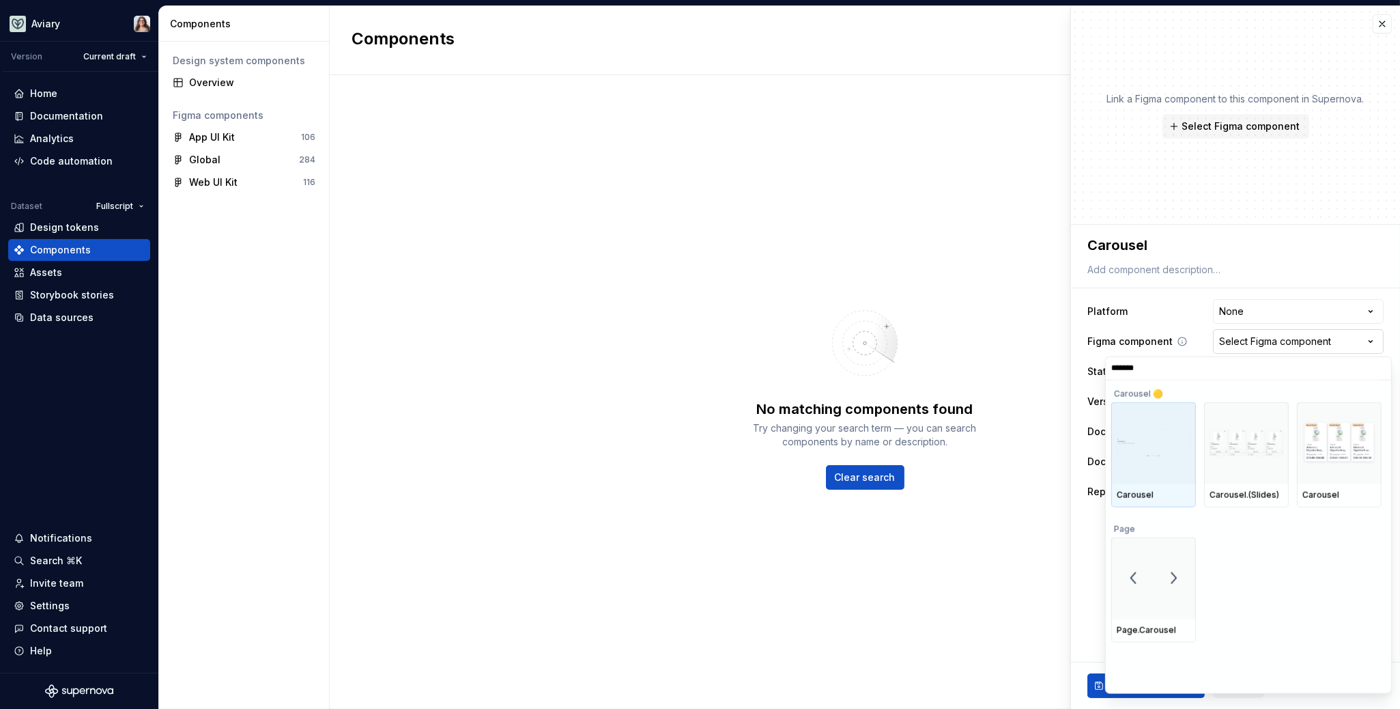
type input "********"
click at [1170, 463] on div at bounding box center [1153, 442] width 85 height 82
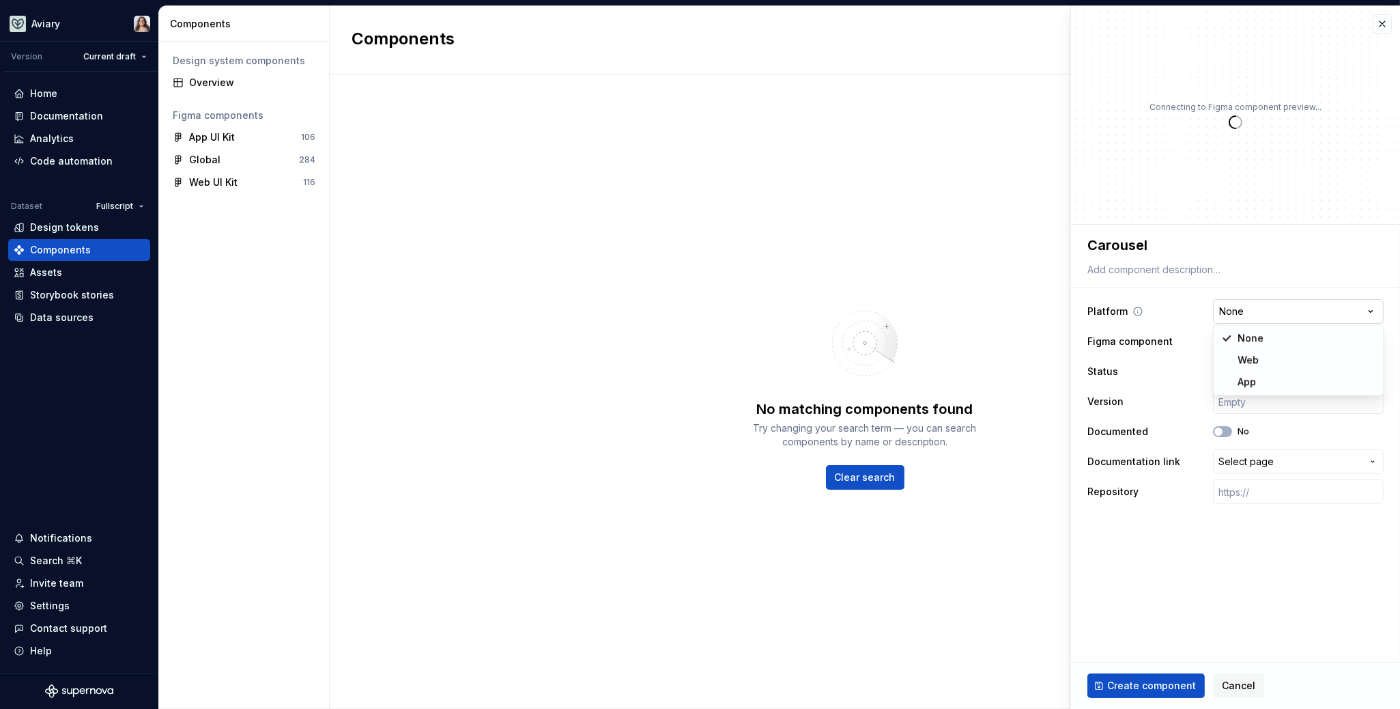
type textarea "*"
click at [1246, 302] on html "**********" at bounding box center [700, 354] width 1400 height 709
select select "**********"
type textarea "*"
click at [1238, 459] on span "Select page" at bounding box center [1245, 462] width 55 height 14
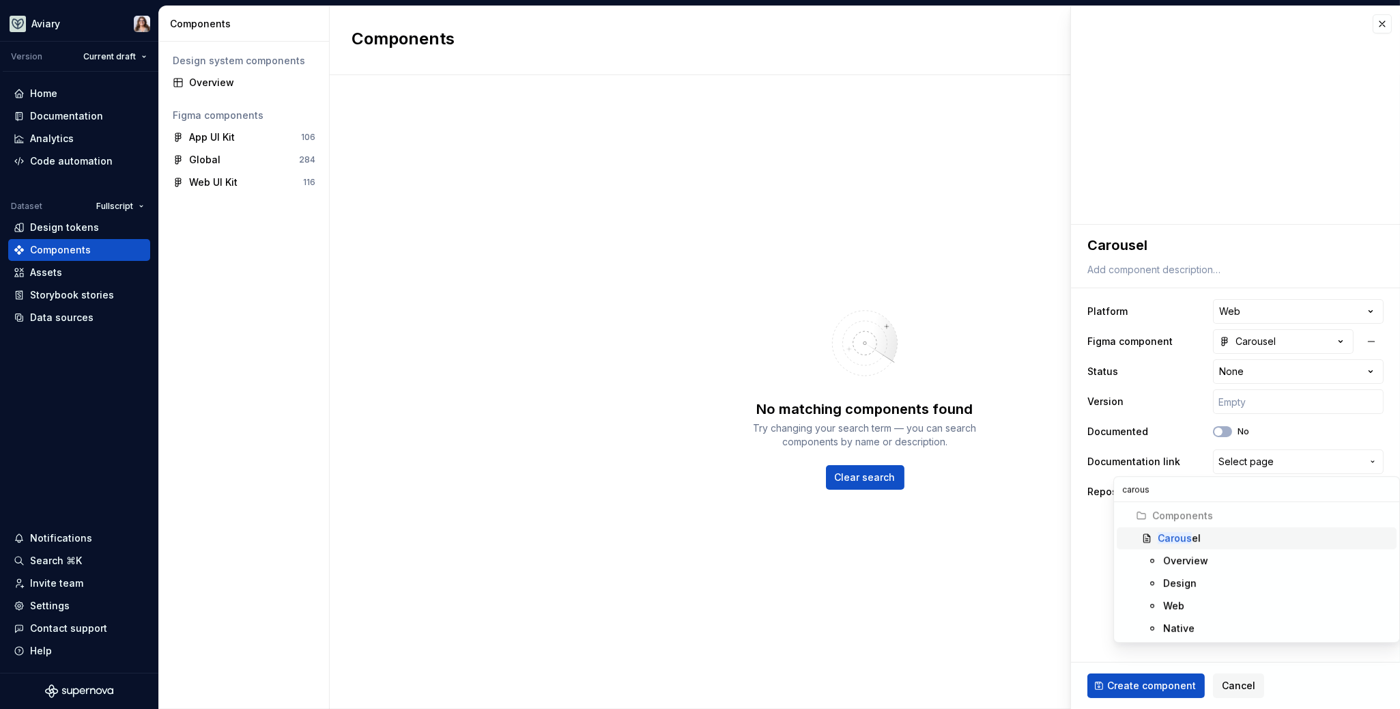
type input "carous"
click at [1189, 539] on div "Carous el" at bounding box center [1179, 538] width 43 height 14
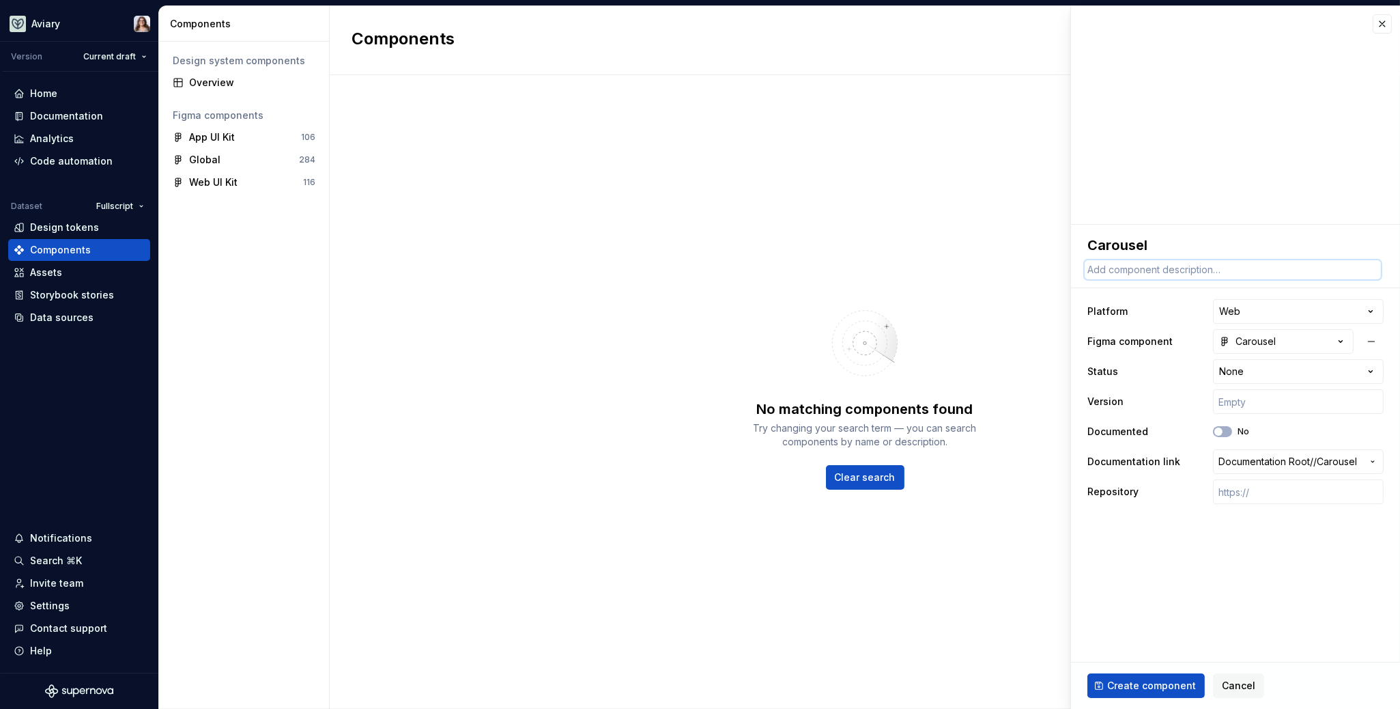
click at [1167, 271] on textarea at bounding box center [1233, 269] width 296 height 19
paste textarea "horizontally scrollable set of content items or slides"
type textarea "*"
type textarea "horizontally scrollable set of content items or slides"
click at [1091, 270] on textarea "horizontally scrollable set of content items or slides" at bounding box center [1233, 269] width 296 height 19
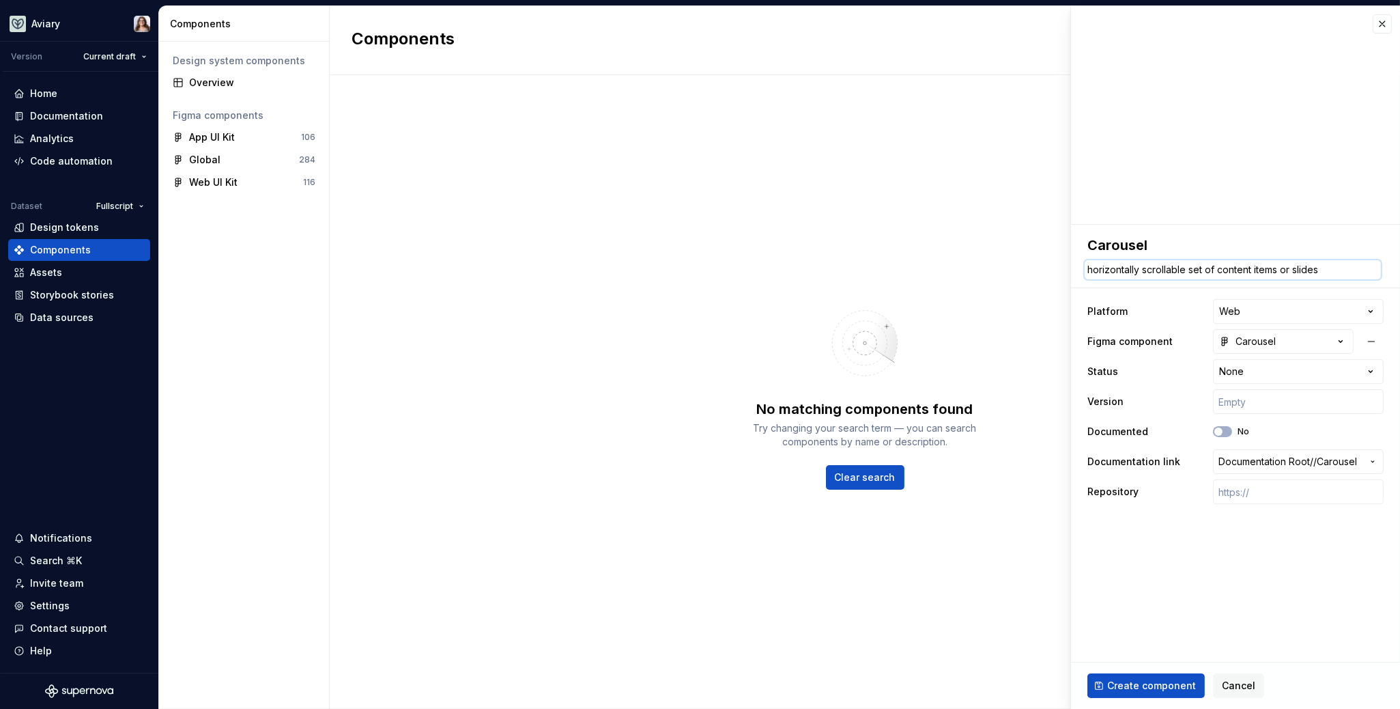
type textarea "*"
type textarea "orizontally scrollable set of content items or slides"
type textarea "*"
click at [1261, 273] on textarea "Horizontally scrollable set of content items or slides" at bounding box center [1233, 269] width 296 height 19
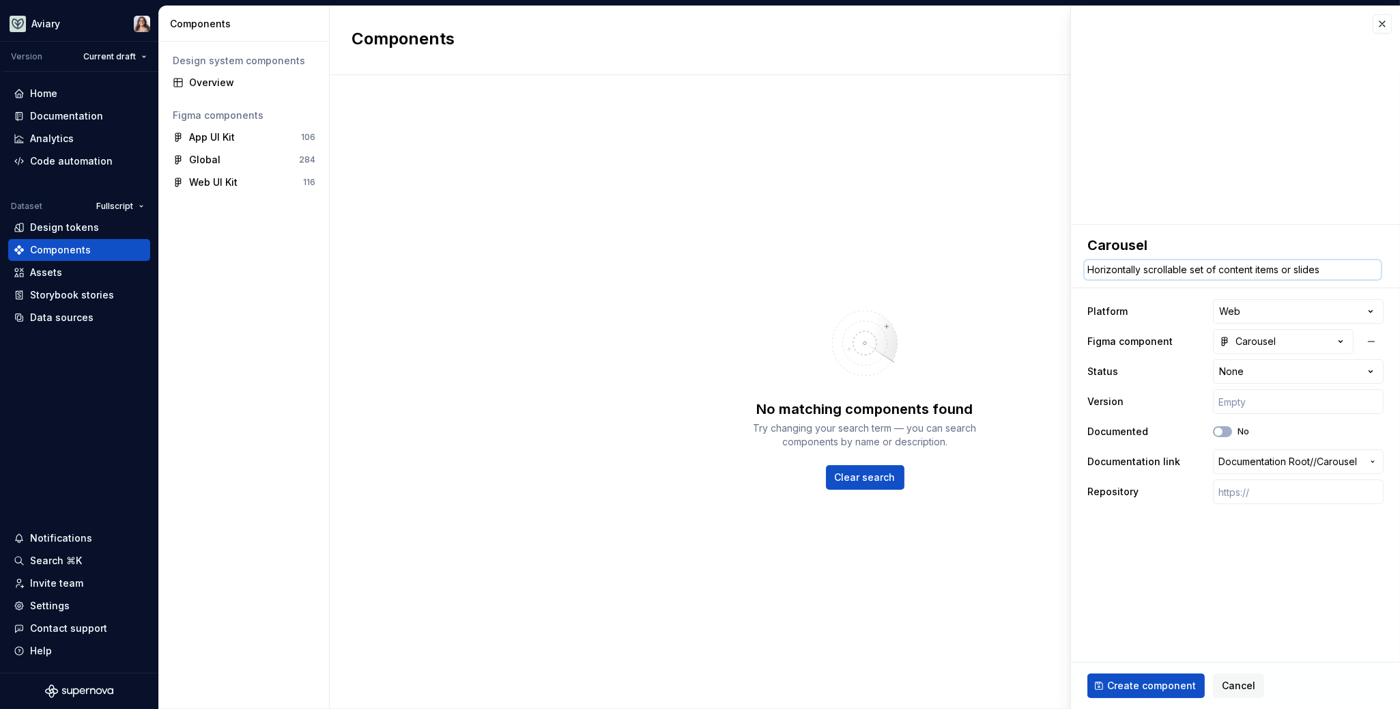
click at [1261, 273] on textarea "Horizontally scrollable set of content items or slides" at bounding box center [1233, 269] width 296 height 19
type textarea "Horizontally scrollable set of content items or slides"
click at [1146, 690] on span "Create component" at bounding box center [1151, 686] width 89 height 14
type textarea "*"
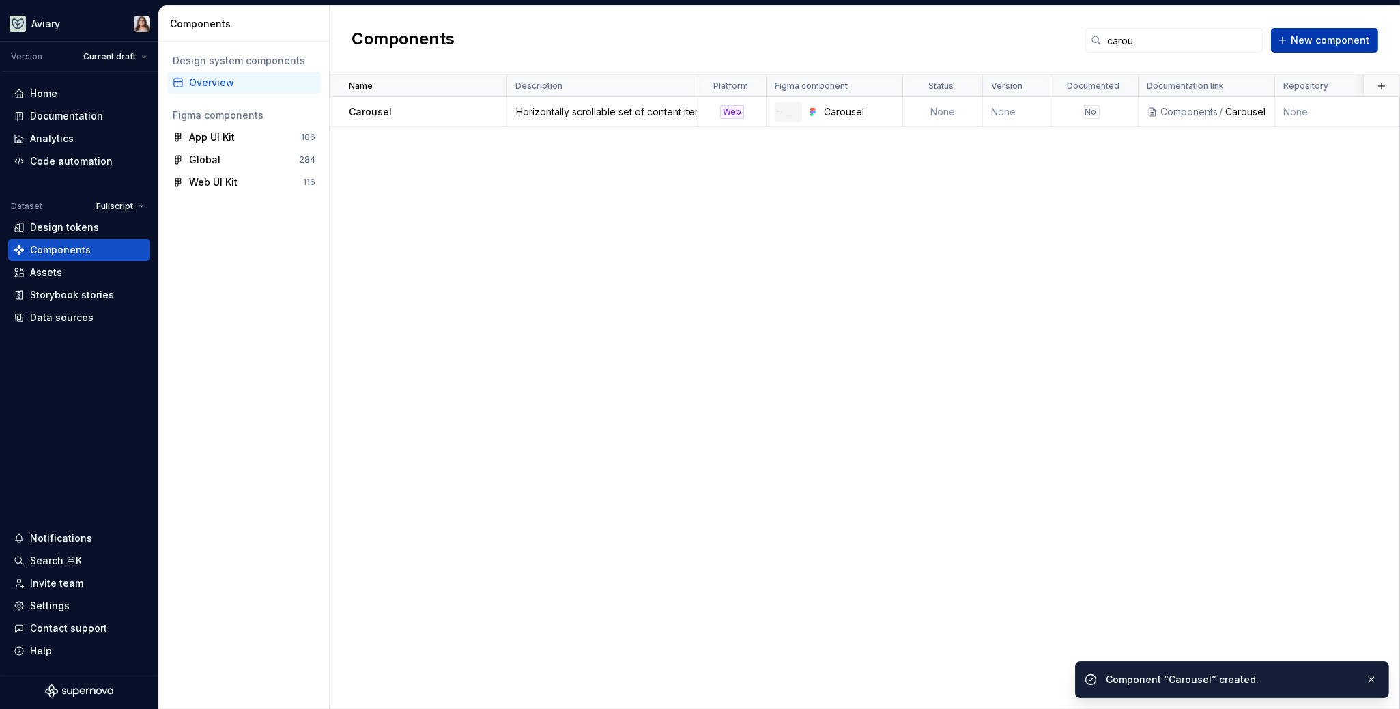
click at [1315, 37] on span "New component" at bounding box center [1330, 40] width 78 height 14
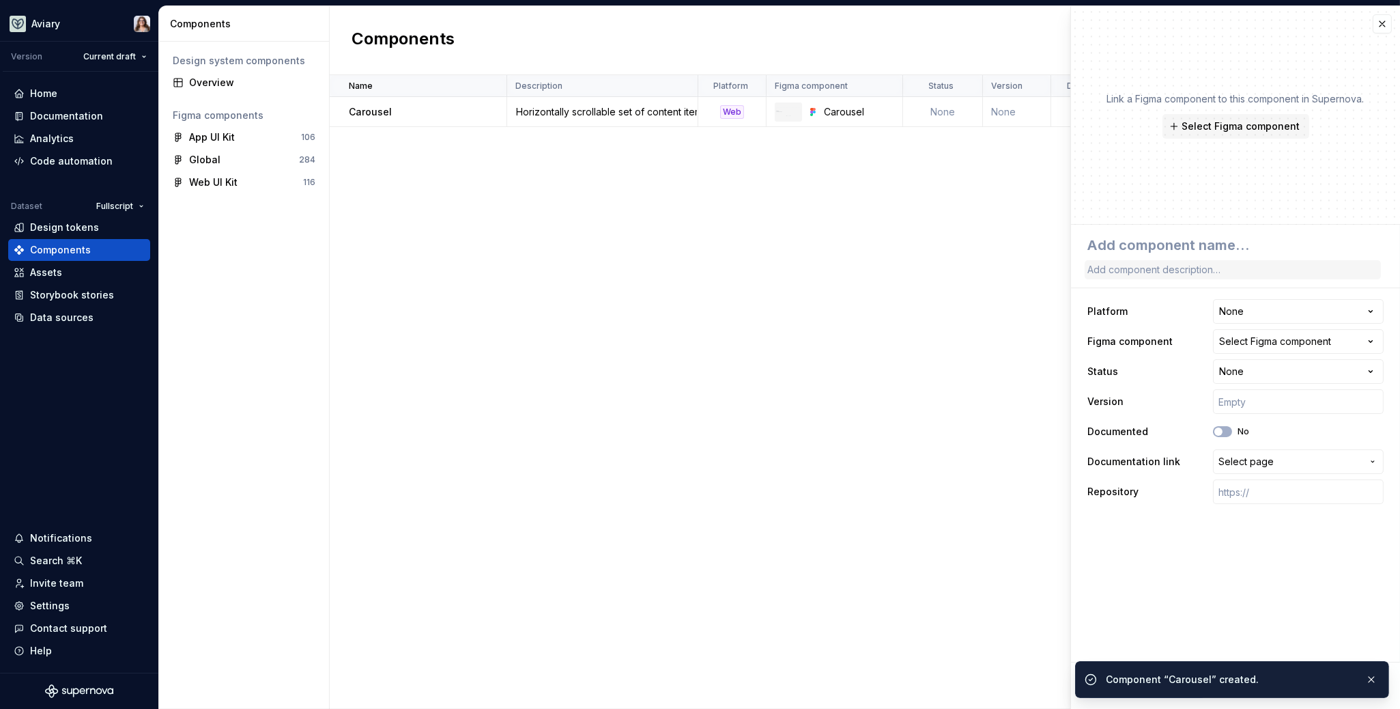
type textarea "*"
type textarea "C"
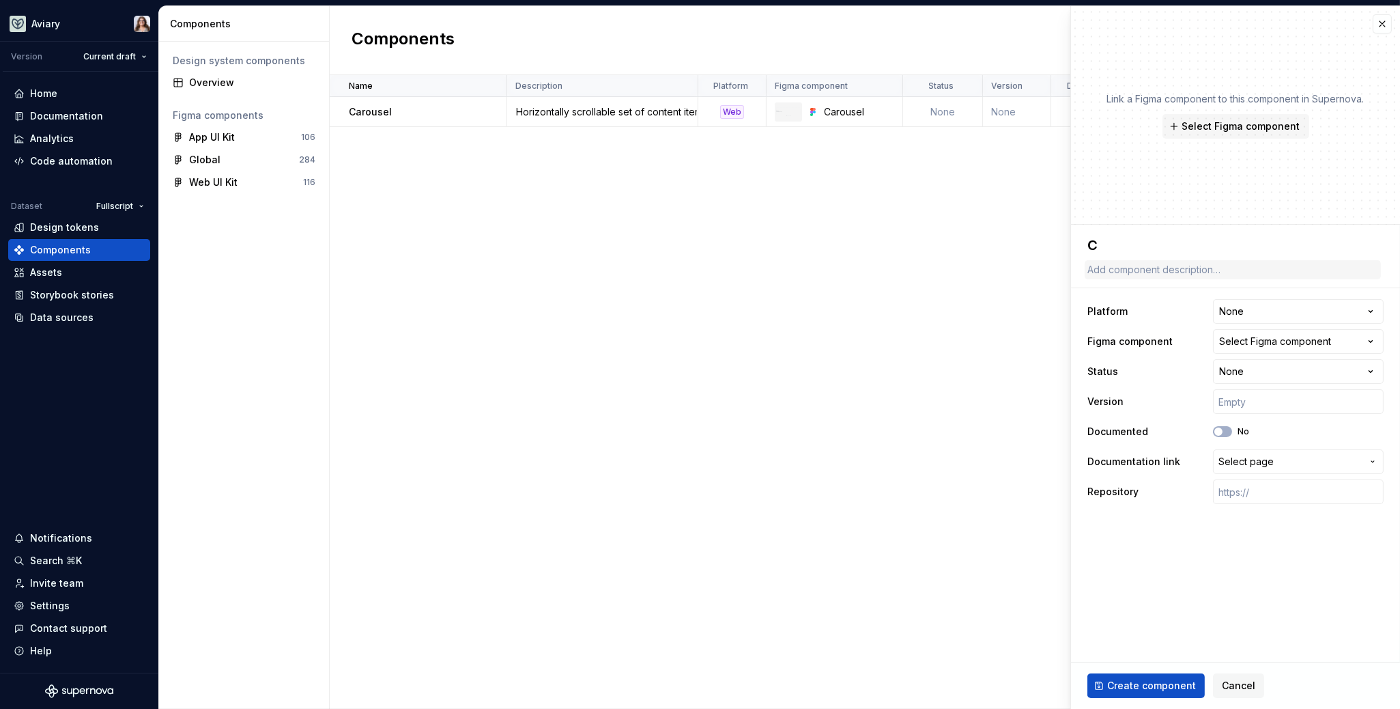
type textarea "*"
type textarea "Ca"
type textarea "*"
type textarea "Car"
type textarea "*"
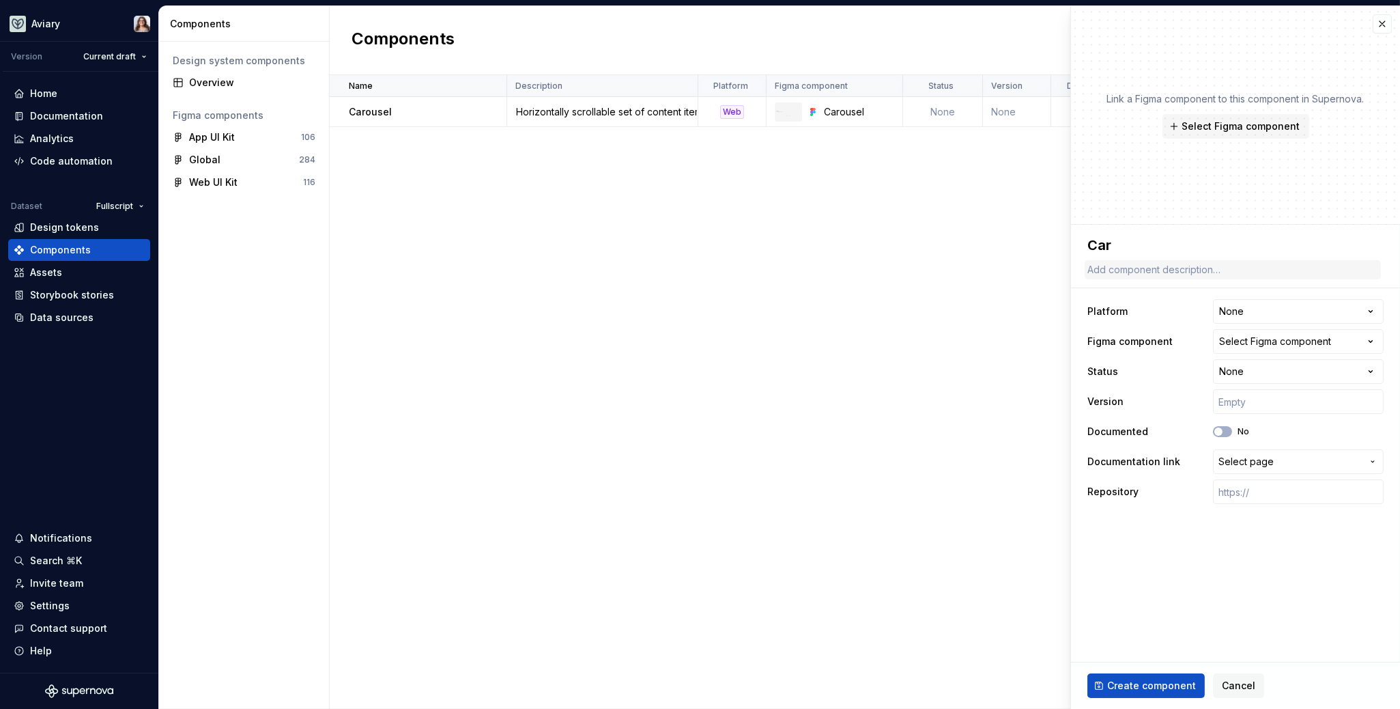
type textarea "Caro"
type textarea "*"
type textarea "Carou"
type textarea "*"
type textarea "Carous"
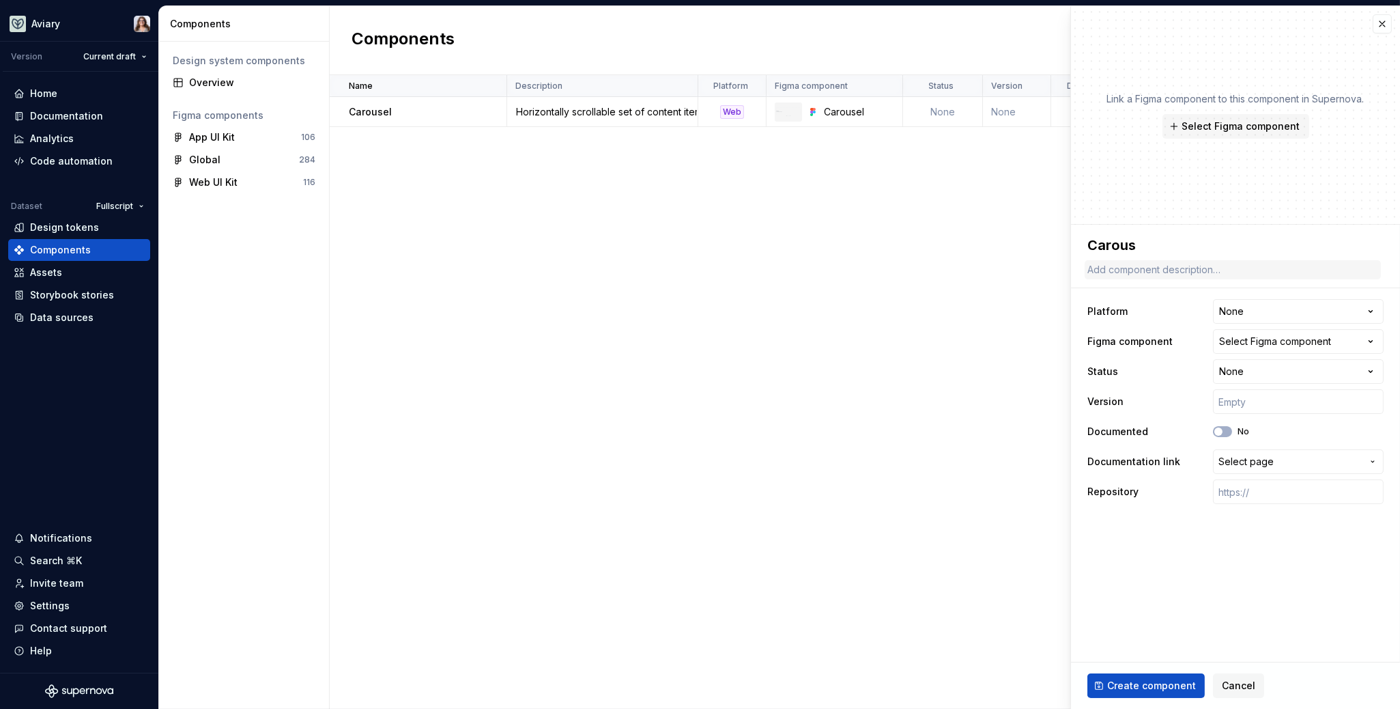
type textarea "*"
type textarea "Carouse"
type textarea "*"
type textarea "Carousel"
click at [1204, 270] on textarea at bounding box center [1233, 269] width 296 height 19
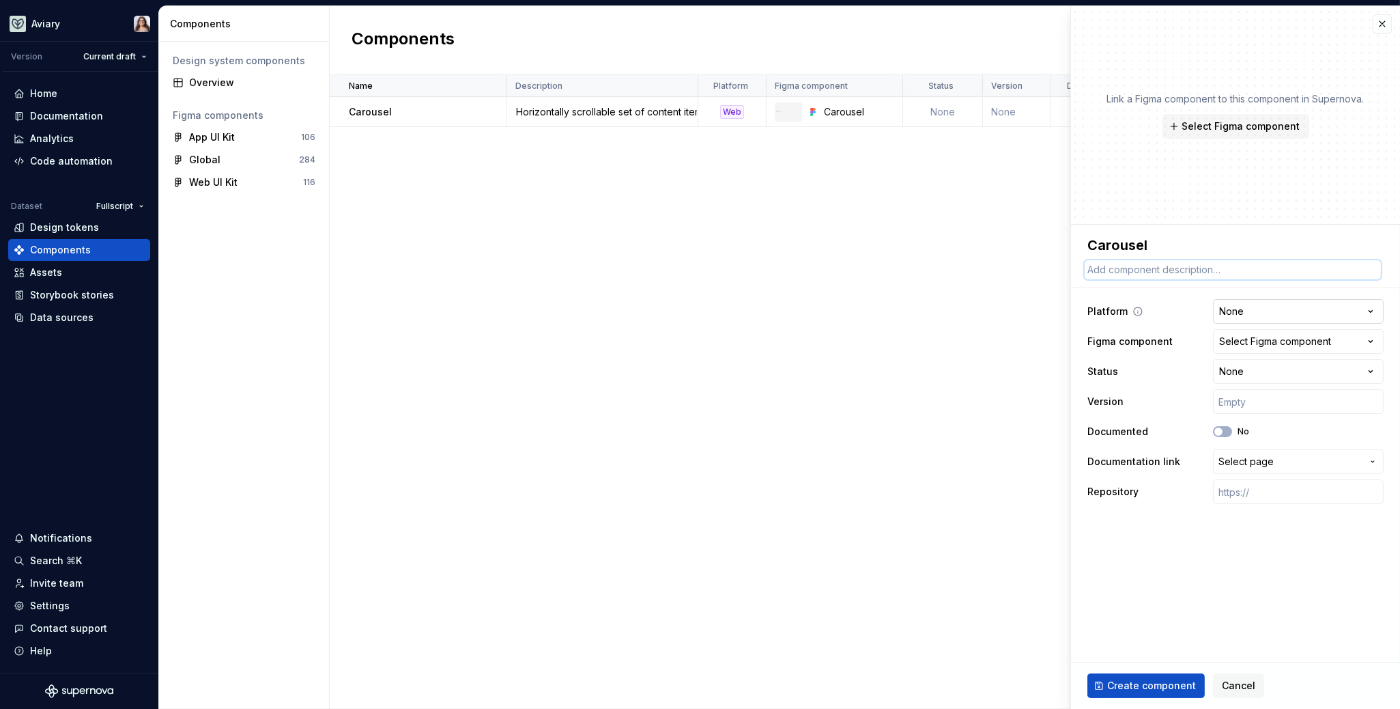
paste textarea "Horizontally scrollable set of content items or slides"
type textarea "*"
type textarea "Horizontally scrollable set of content items or slides"
click at [1233, 307] on html "**********" at bounding box center [700, 354] width 1400 height 709
select select "**********"
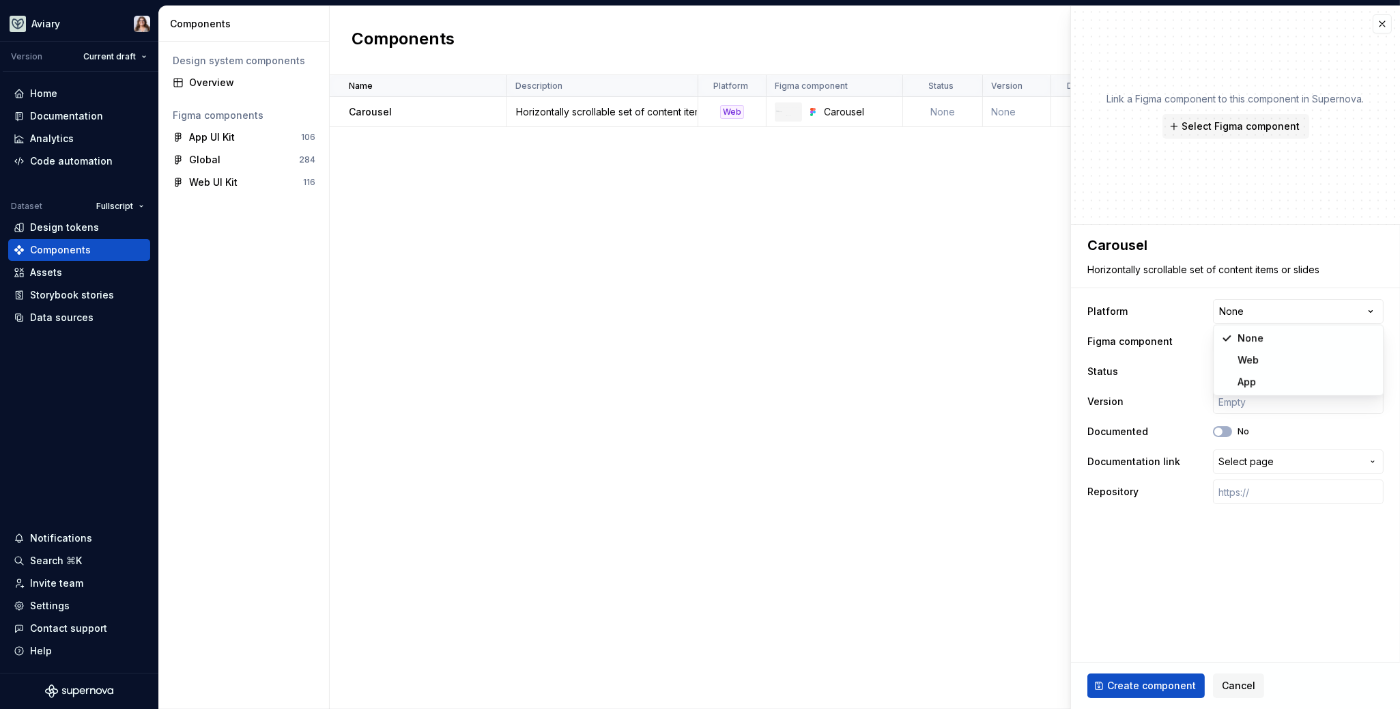
type textarea "*"
click at [1242, 341] on div "Select Figma component" at bounding box center [1275, 341] width 112 height 14
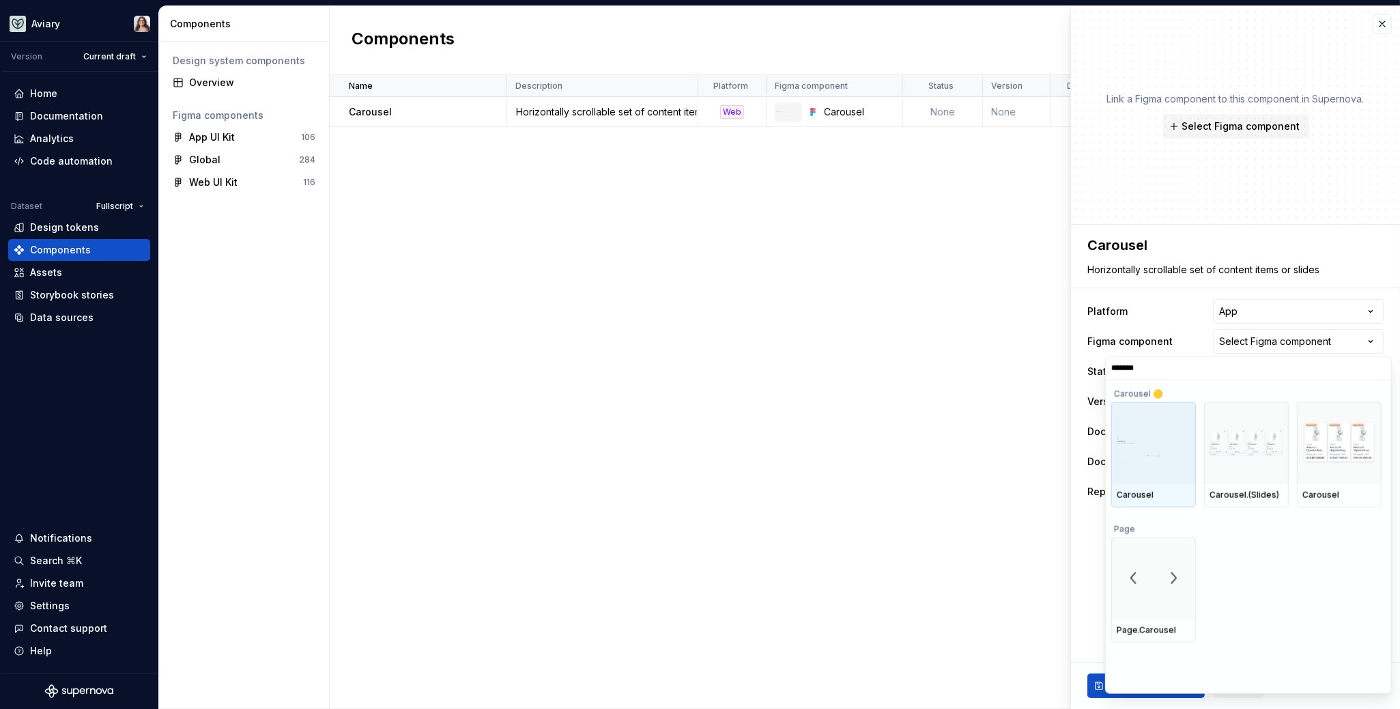
type input "********"
click at [1344, 431] on img at bounding box center [1339, 442] width 74 height 43
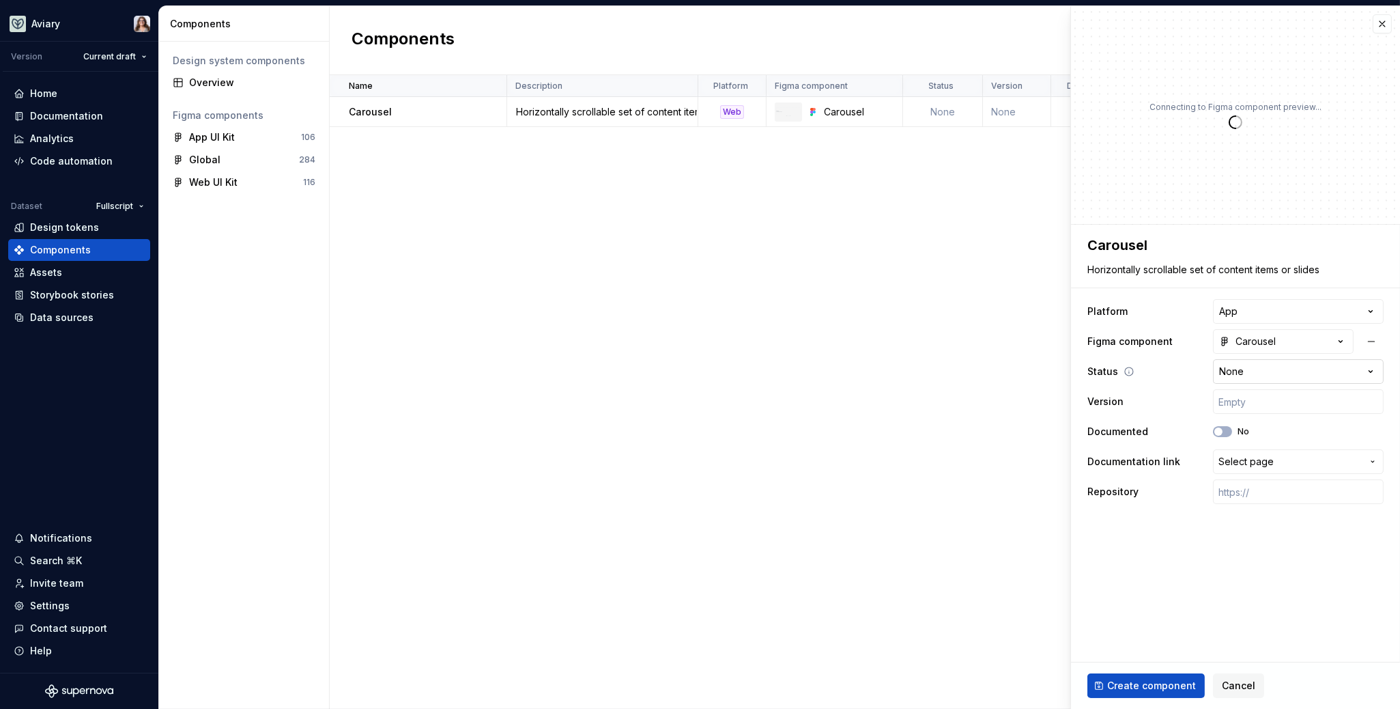
type textarea "*"
click at [1251, 374] on html "**********" at bounding box center [700, 354] width 1400 height 709
click at [1154, 595] on html "**********" at bounding box center [700, 354] width 1400 height 709
click at [1233, 462] on span "Select page" at bounding box center [1245, 462] width 55 height 14
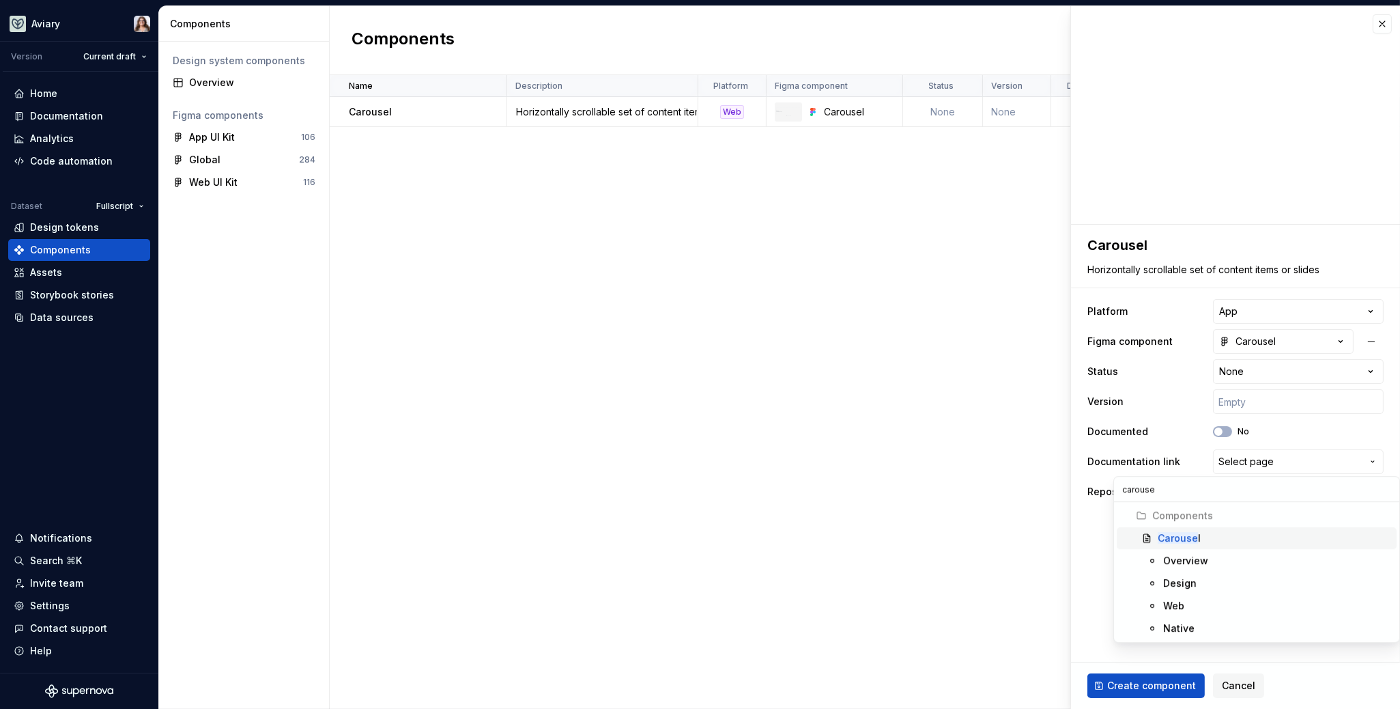
type input "carouse"
click at [1188, 534] on mark "Carouse" at bounding box center [1178, 538] width 40 height 12
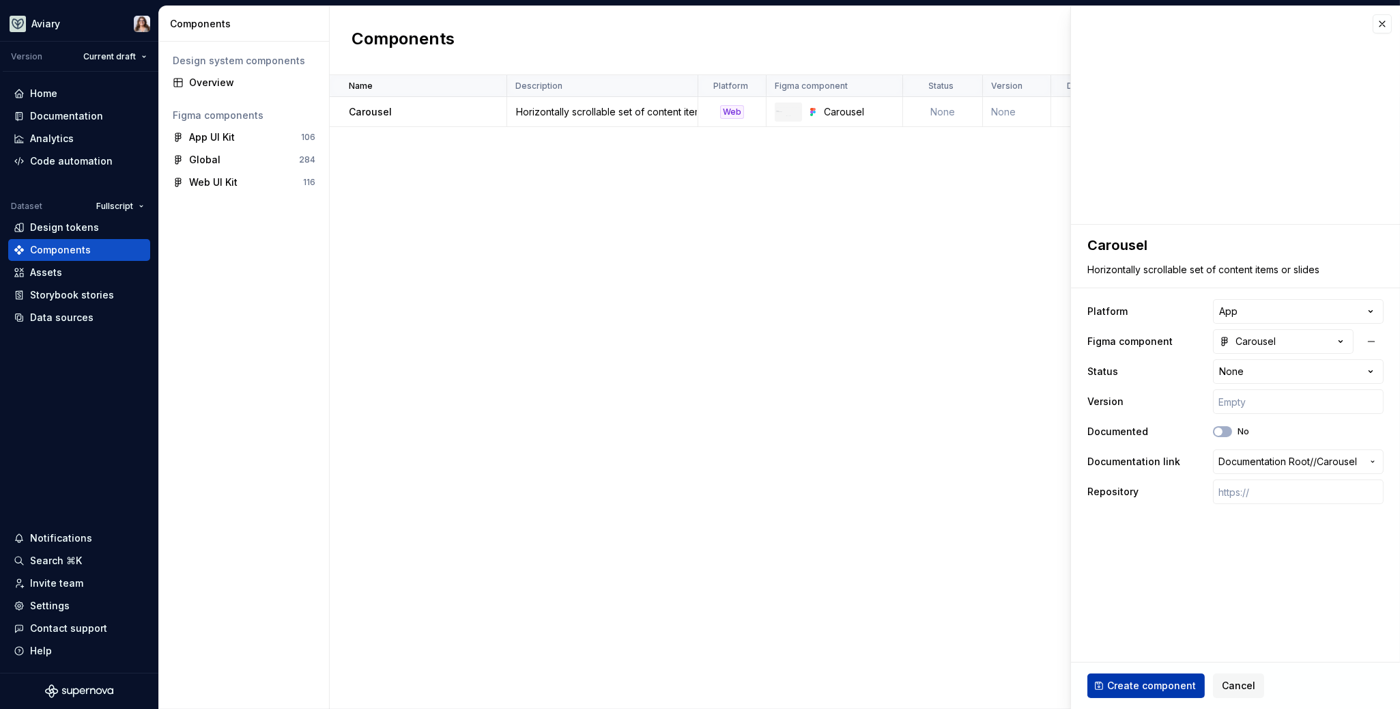
click at [1147, 682] on span "Create component" at bounding box center [1151, 686] width 89 height 14
type textarea "*"
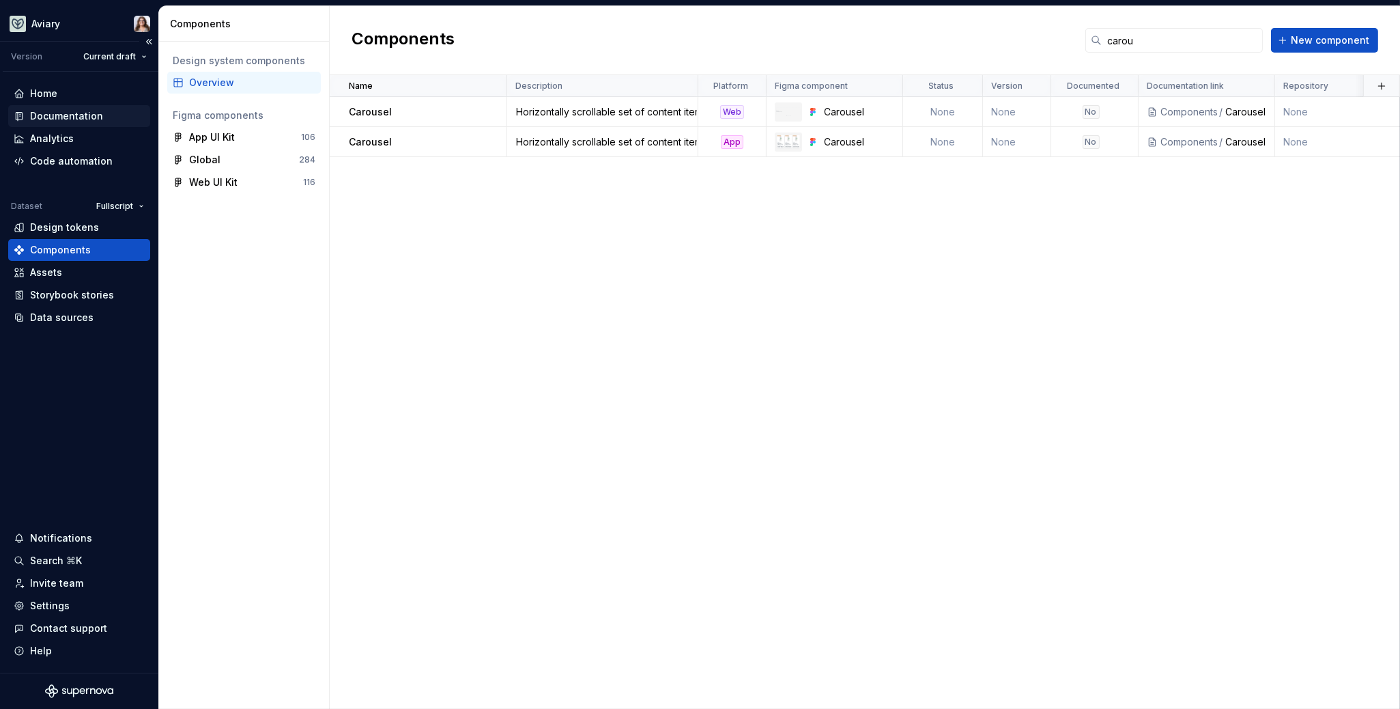
click at [71, 113] on div "Documentation" at bounding box center [66, 116] width 73 height 14
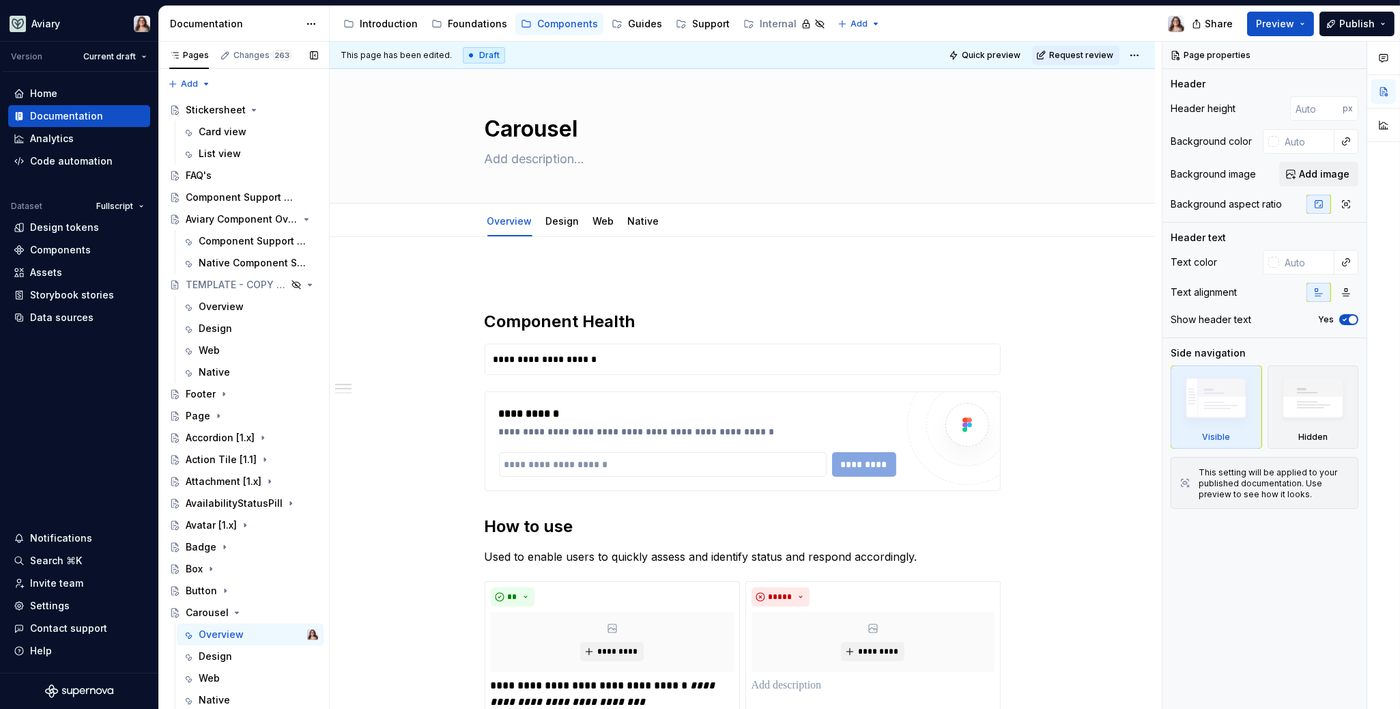
type textarea "*"
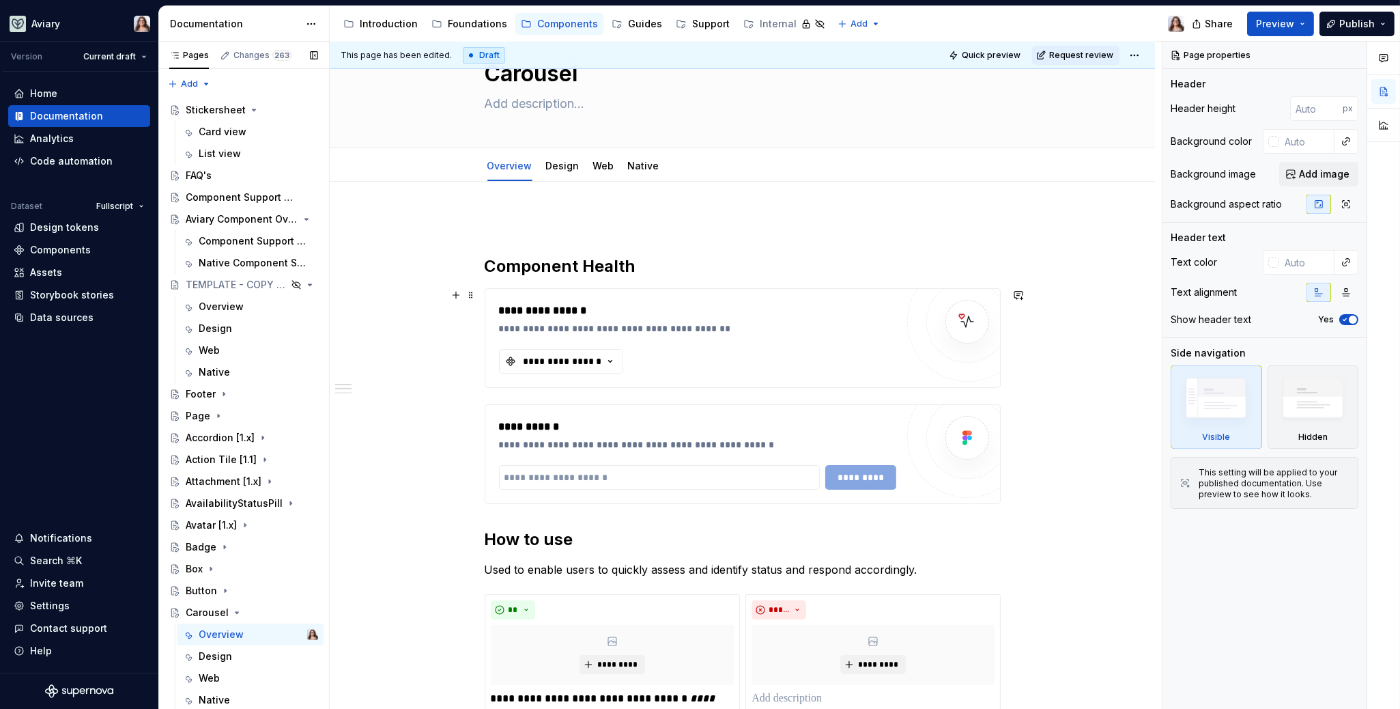
scroll to position [56, 0]
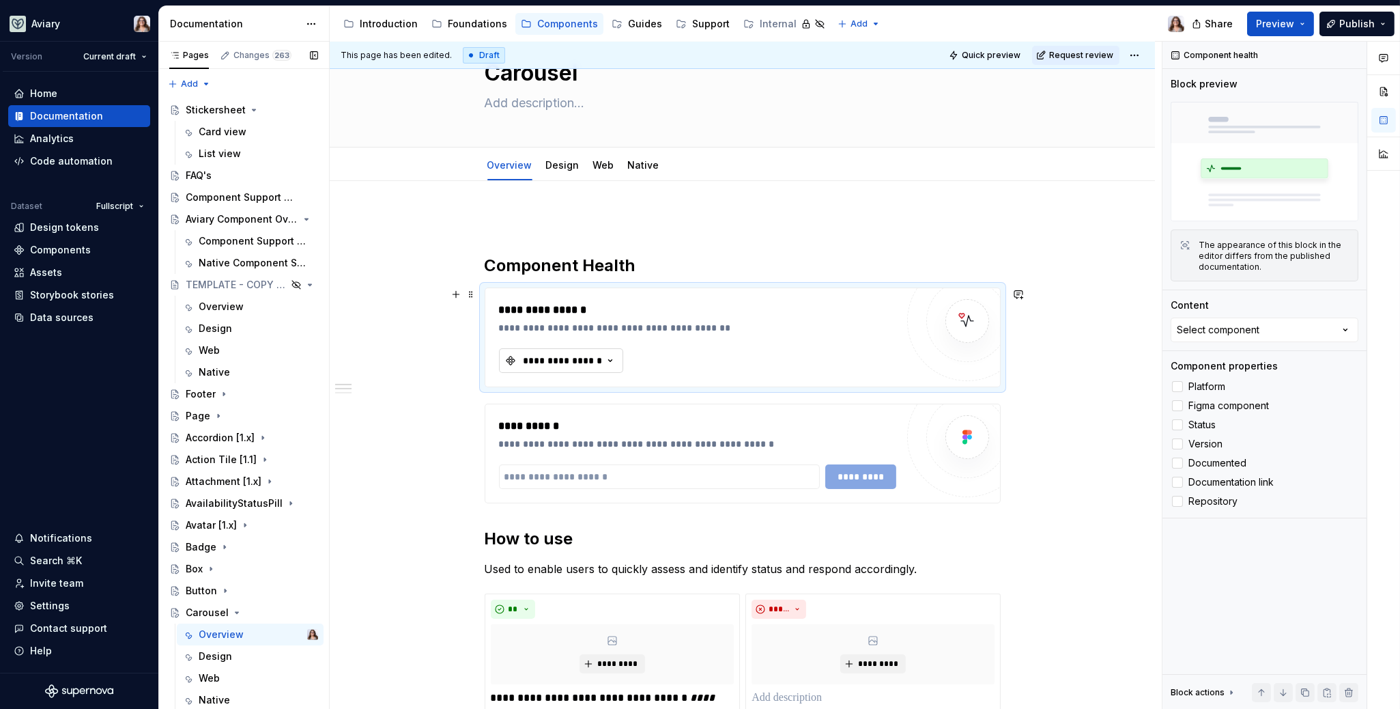
click at [586, 361] on div "**********" at bounding box center [563, 361] width 82 height 14
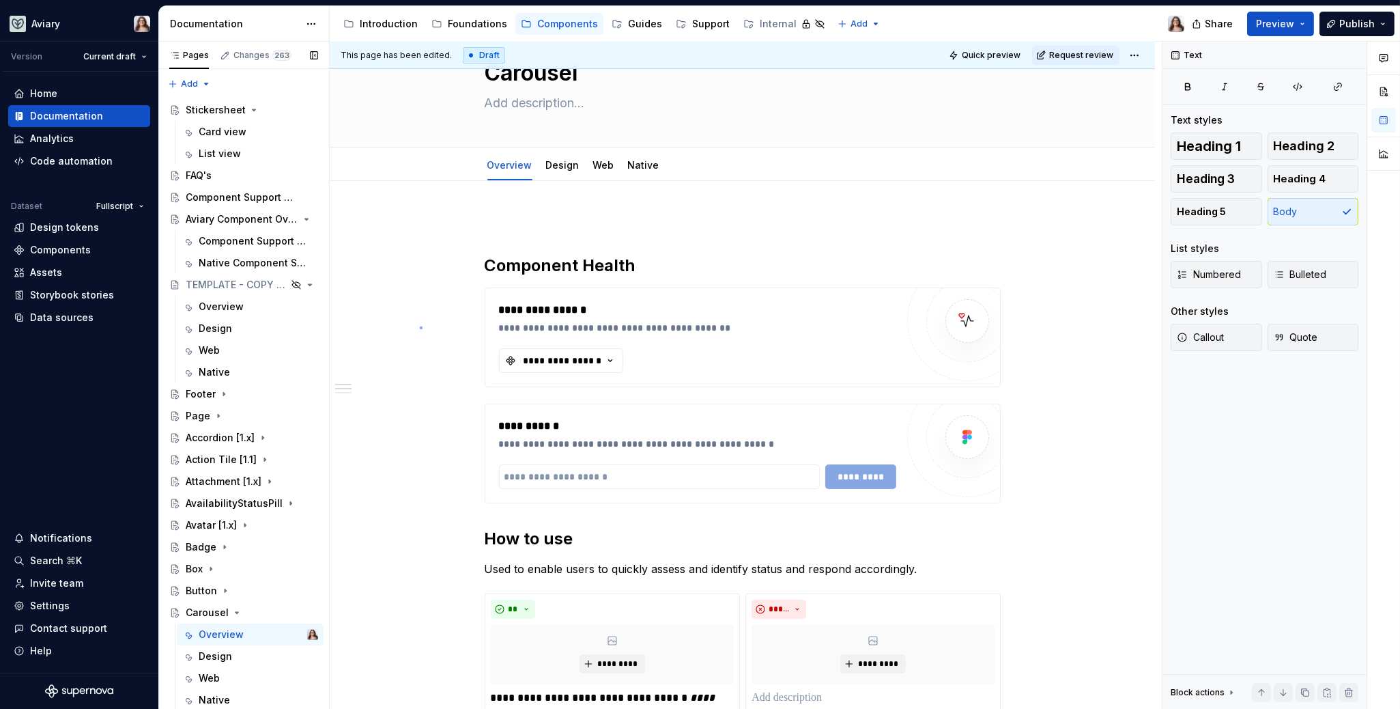
click at [420, 327] on div "**********" at bounding box center [746, 376] width 832 height 668
click at [547, 359] on div "**********" at bounding box center [563, 361] width 82 height 14
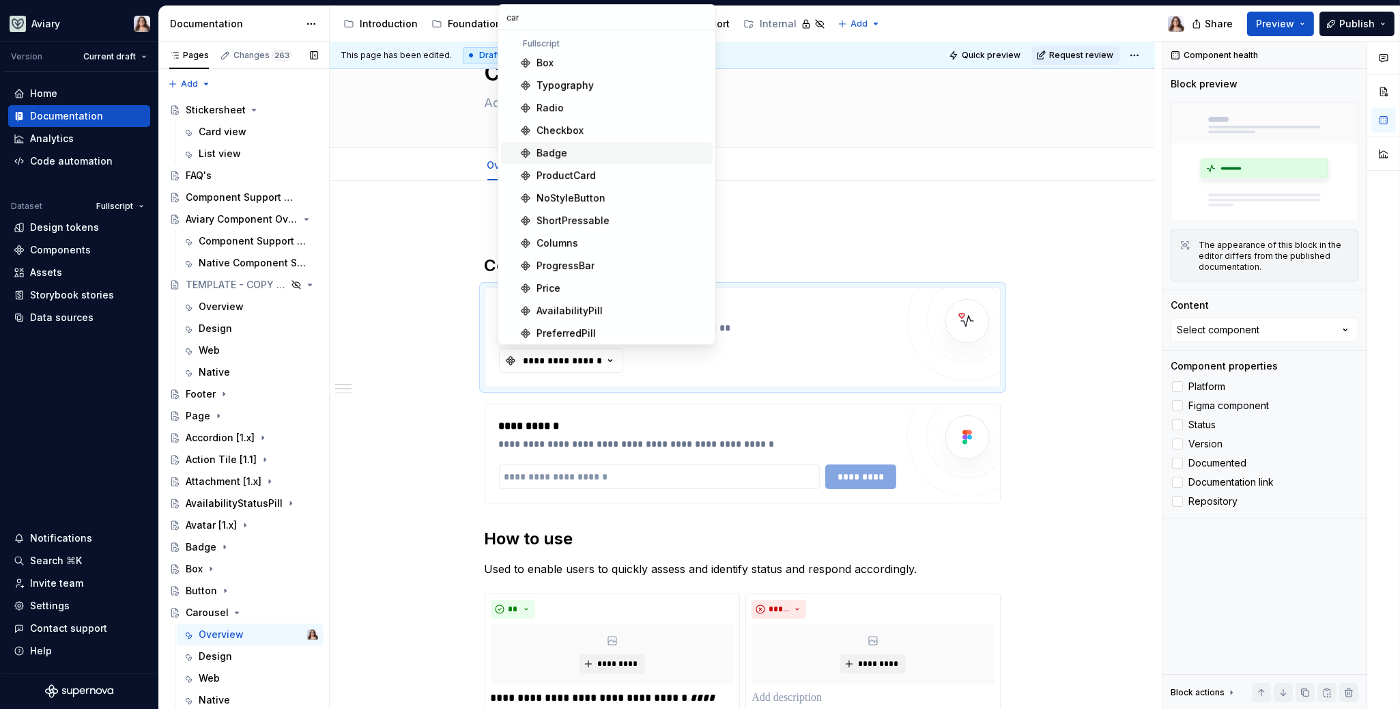
type input "caro"
type textarea "*"
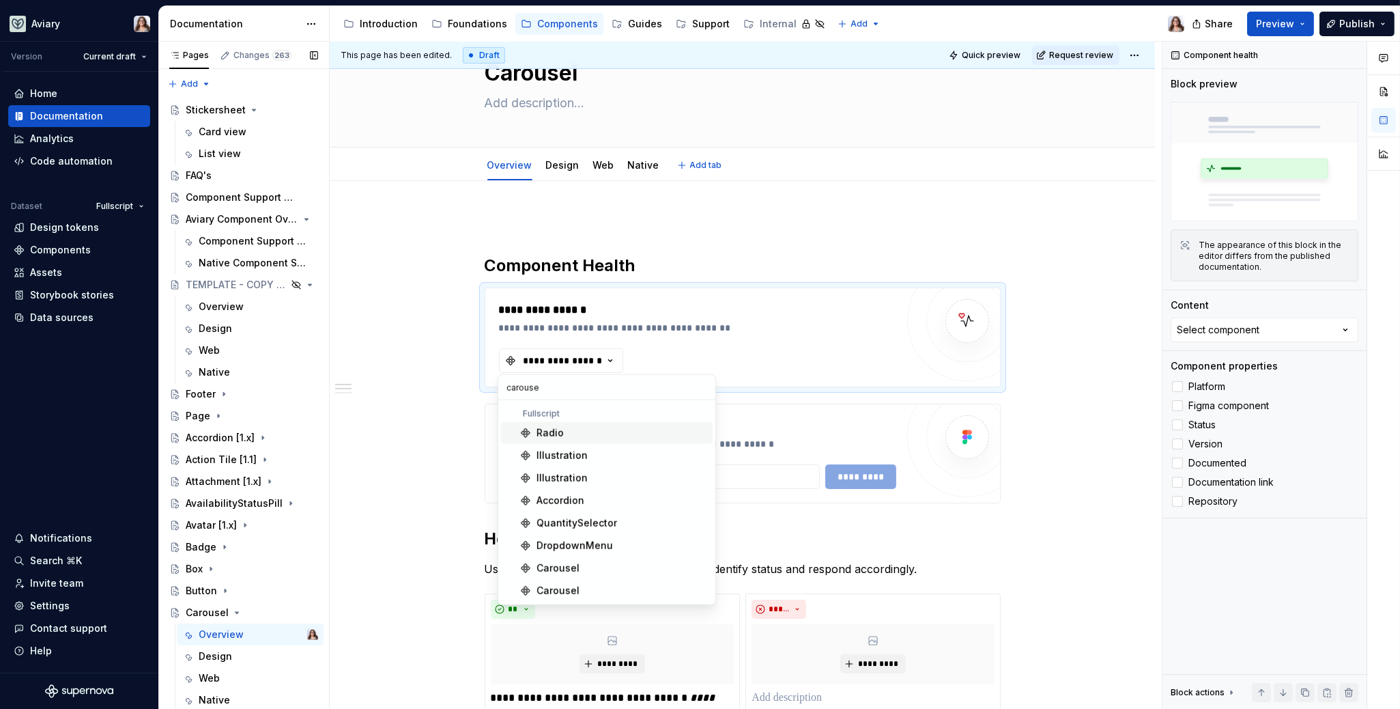
type input "carousel"
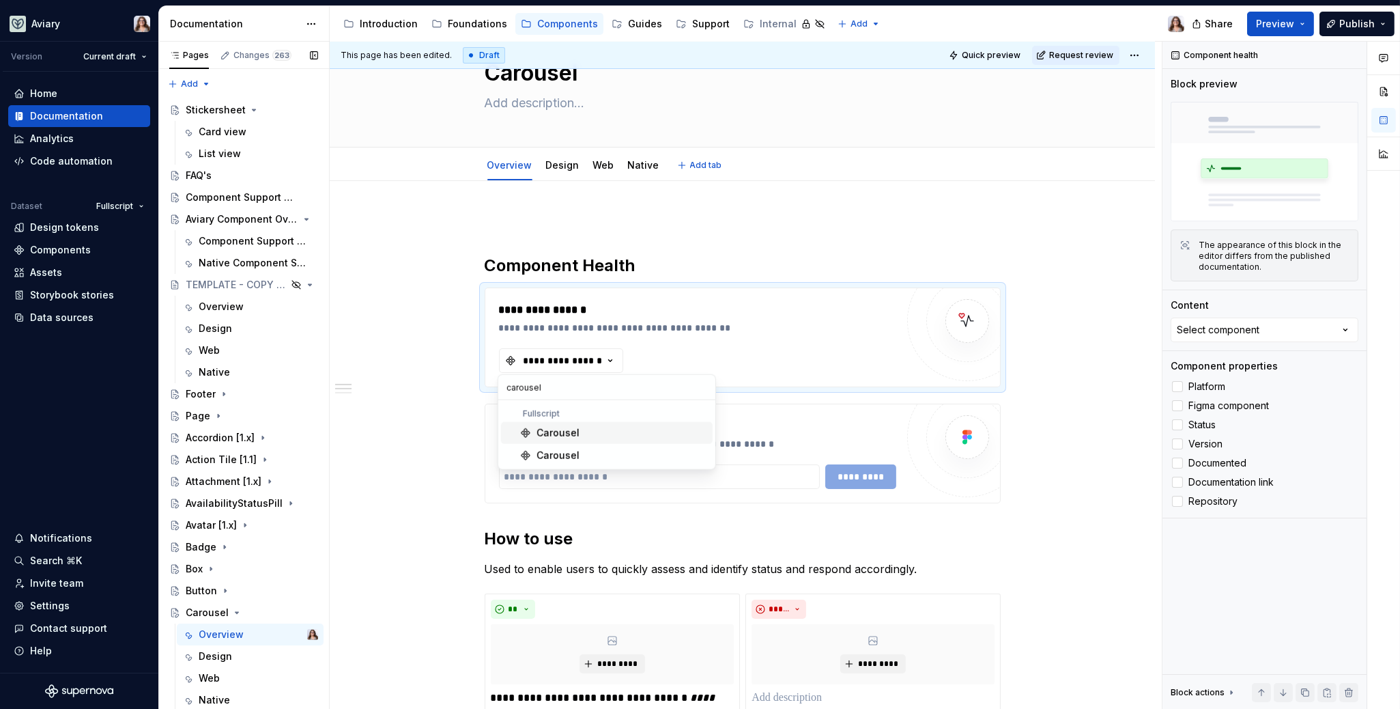
type textarea "*"
click at [574, 436] on div "Carousel" at bounding box center [558, 433] width 43 height 14
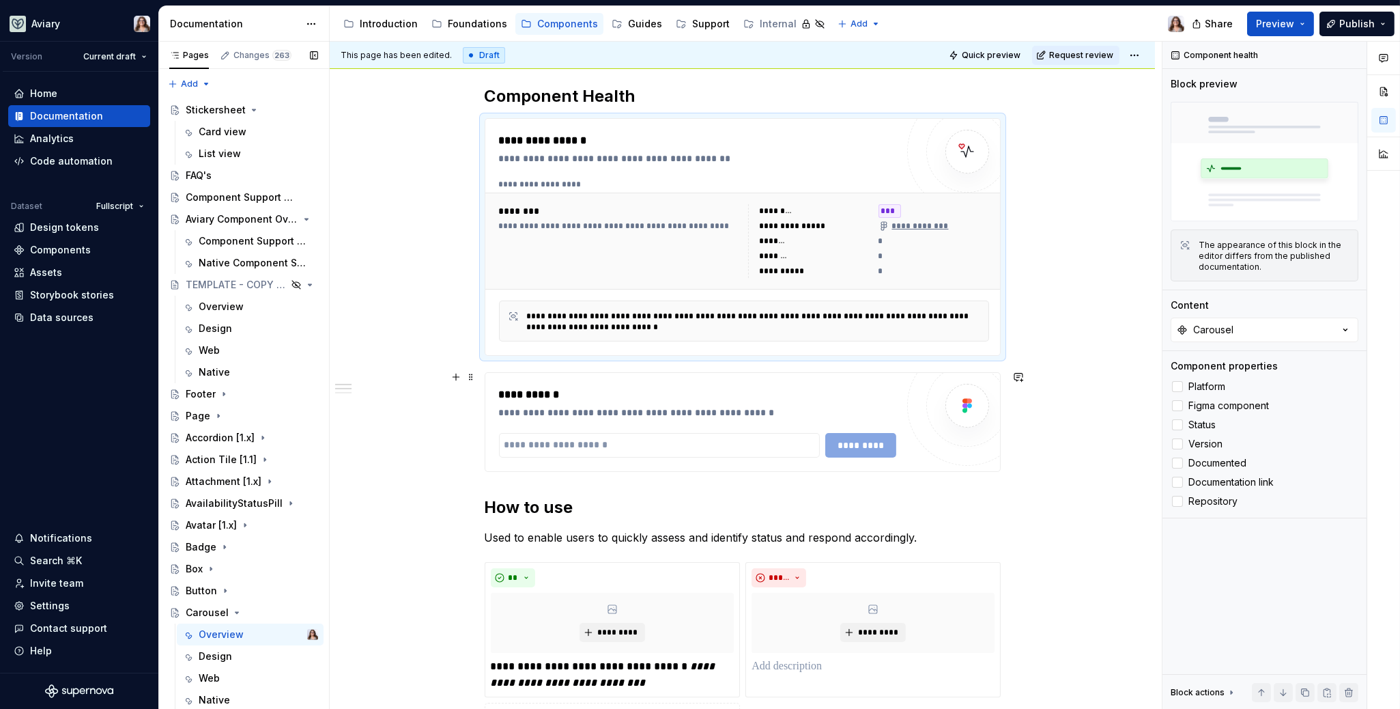
scroll to position [241, 0]
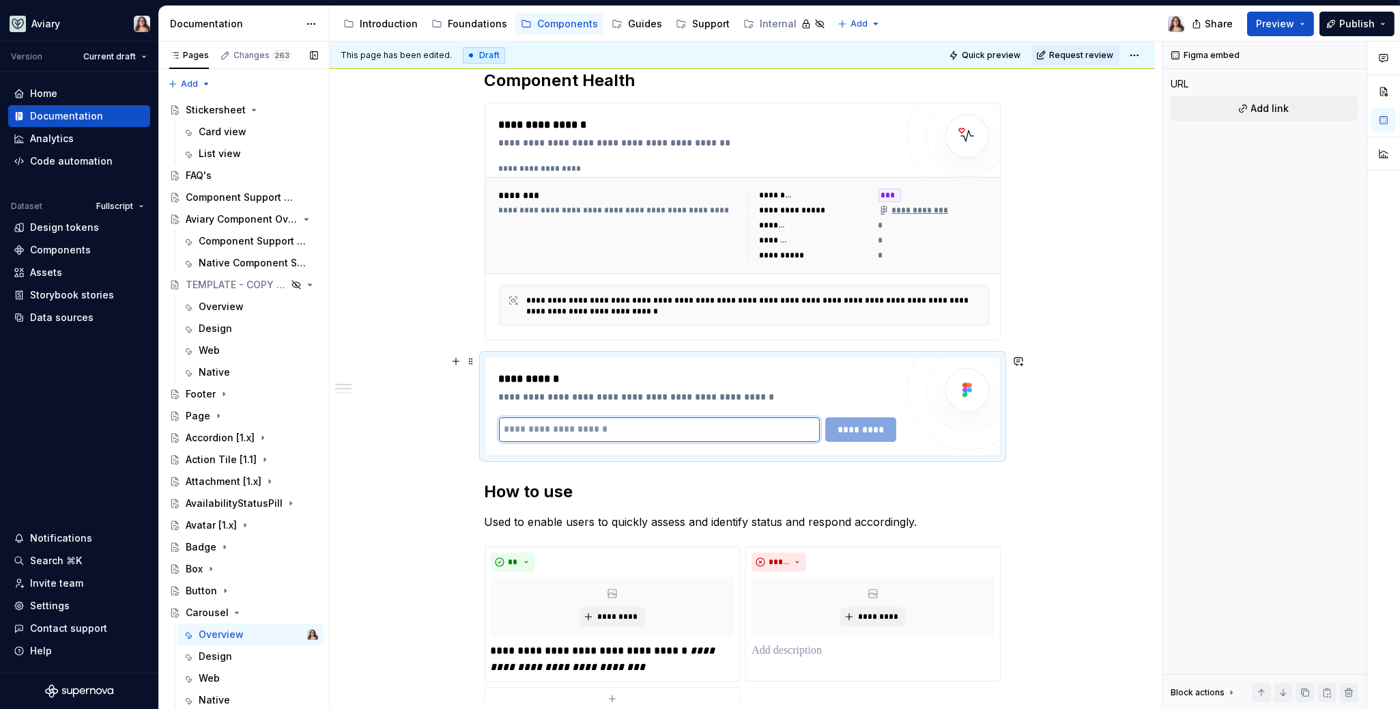
click at [603, 428] on input "text" at bounding box center [660, 429] width 322 height 25
paste input "**********"
type input "**********"
click at [870, 428] on span "*********" at bounding box center [862, 430] width 53 height 14
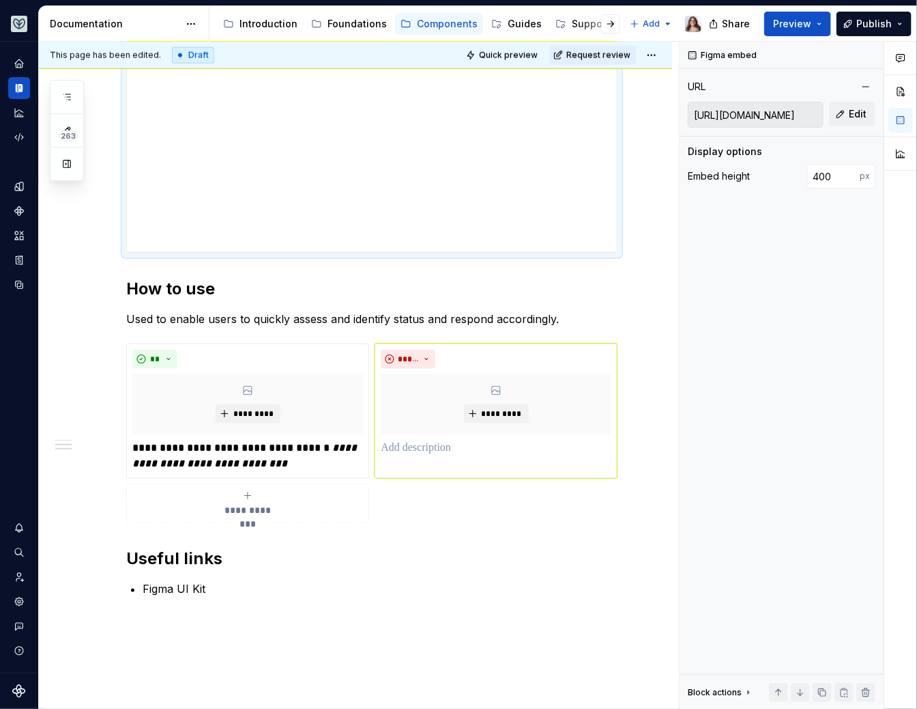
scroll to position [639, 0]
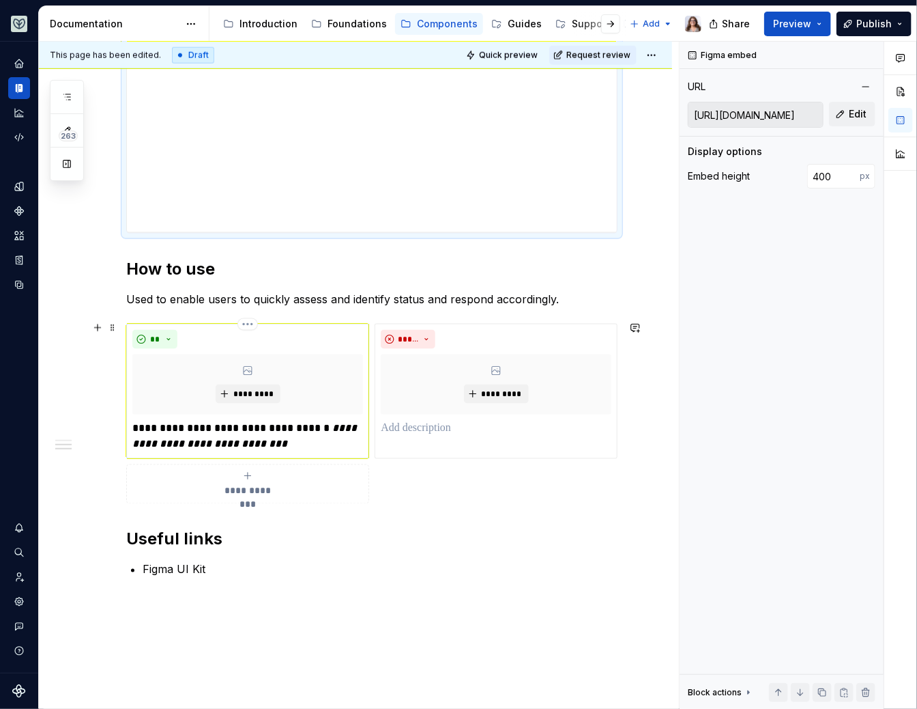
click at [253, 431] on p "**********" at bounding box center [247, 436] width 231 height 33
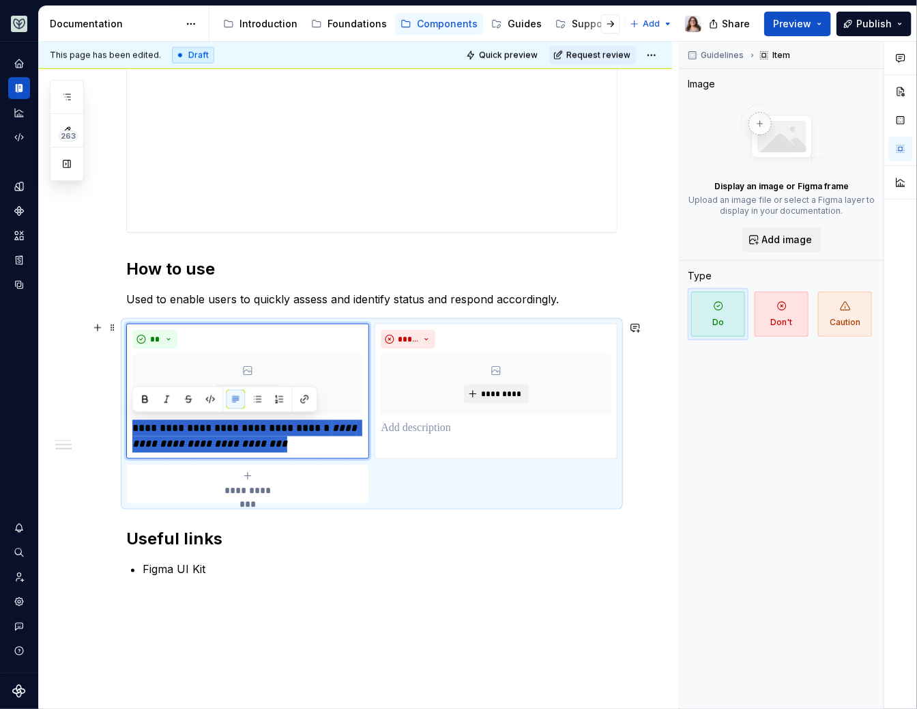
drag, startPoint x: 287, startPoint y: 435, endPoint x: 116, endPoint y: 424, distance: 171.7
click at [116, 424] on div "**********" at bounding box center [355, 218] width 633 height 1241
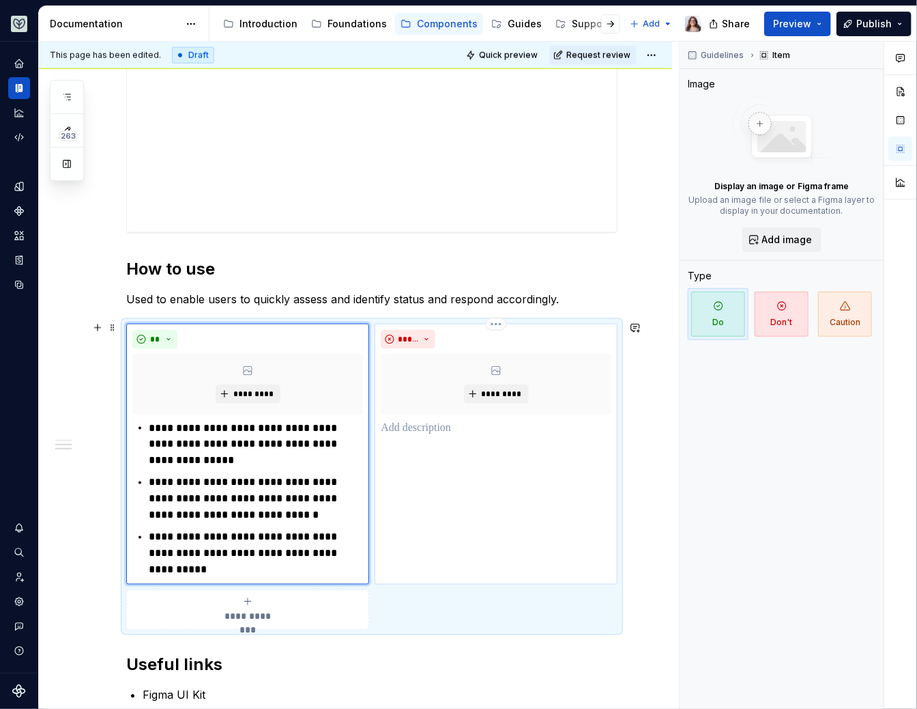
click at [427, 425] on p at bounding box center [496, 428] width 231 height 16
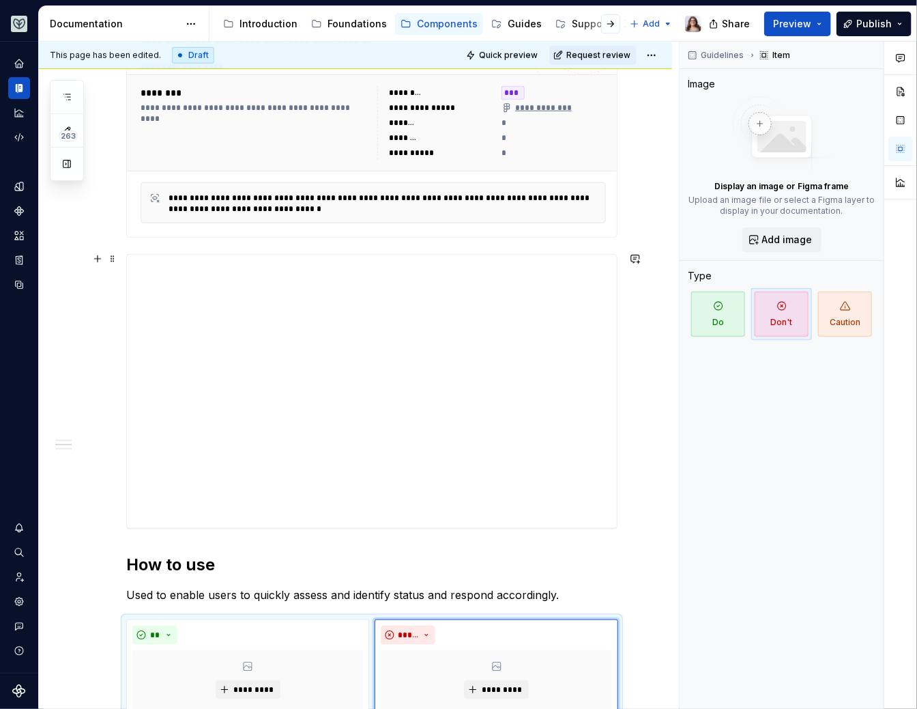
scroll to position [345, 0]
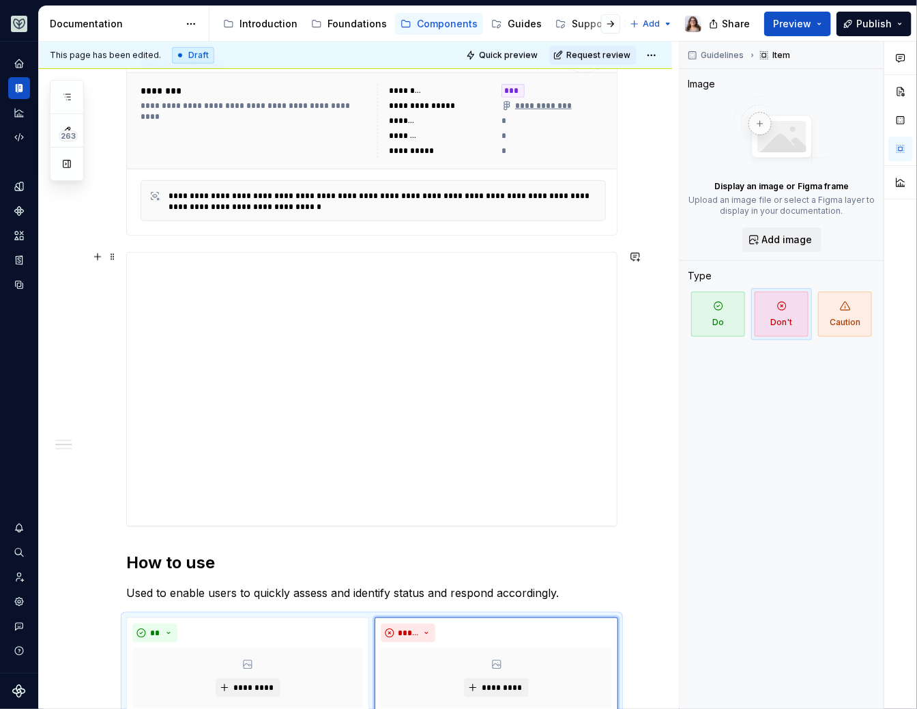
click at [632, 436] on div "**********" at bounding box center [355, 574] width 633 height 1367
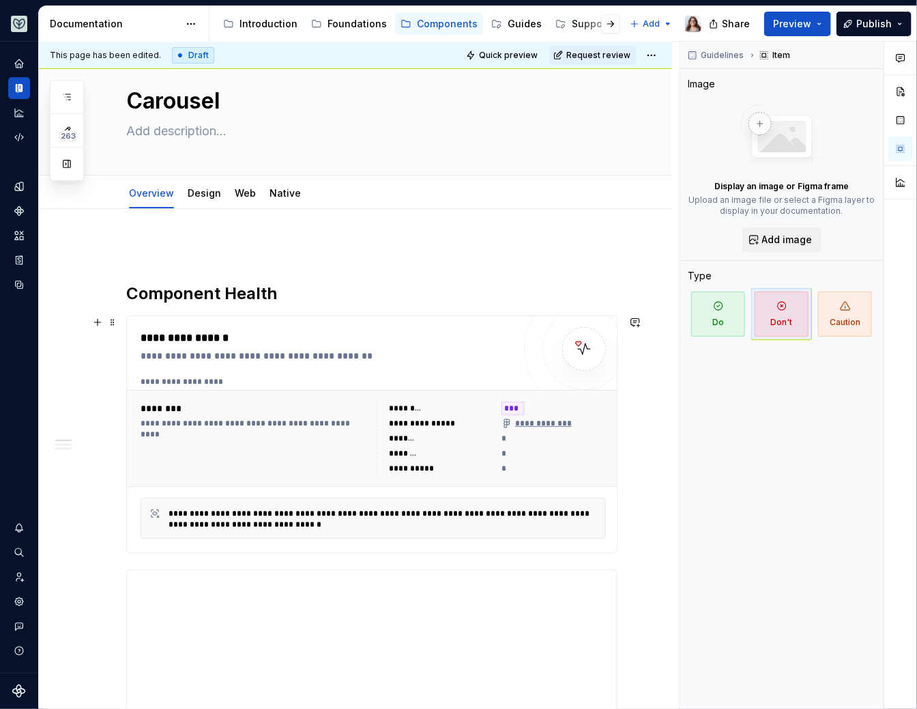
scroll to position [24, 0]
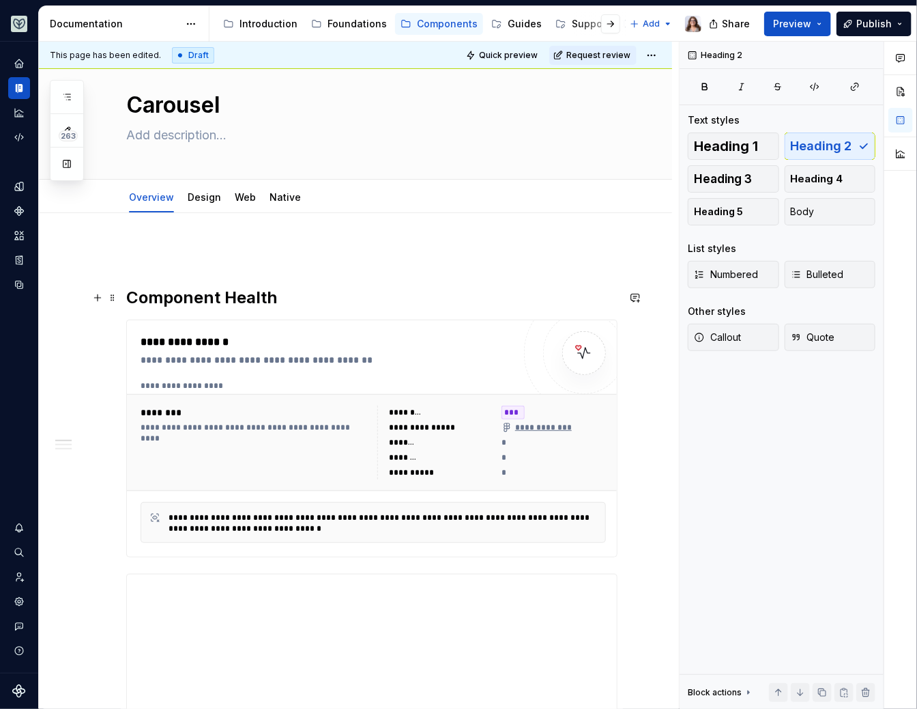
click at [276, 302] on h2 "Component Health" at bounding box center [371, 298] width 491 height 22
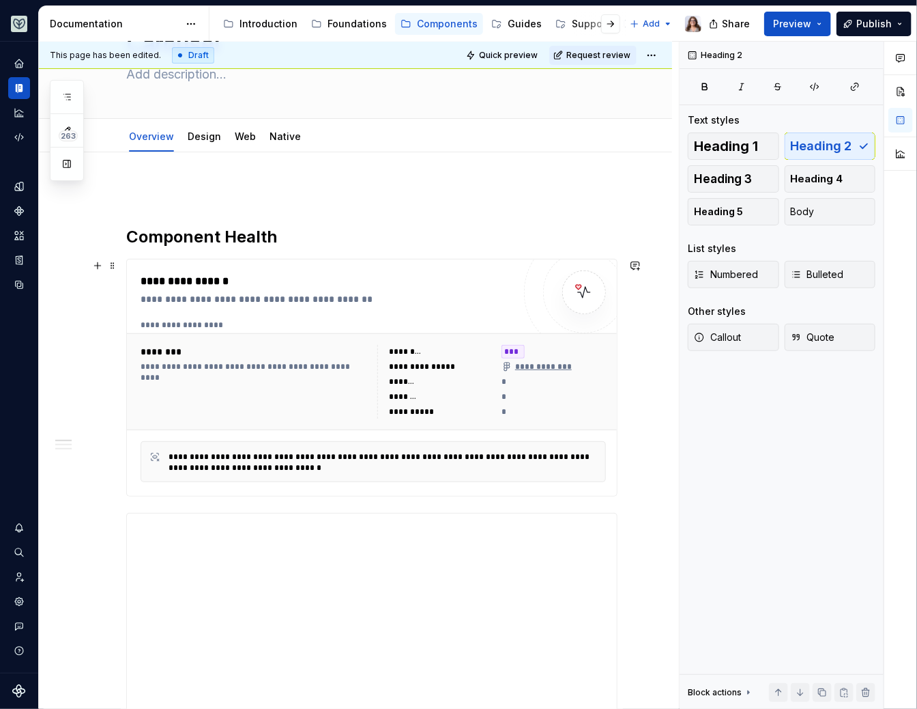
scroll to position [35, 0]
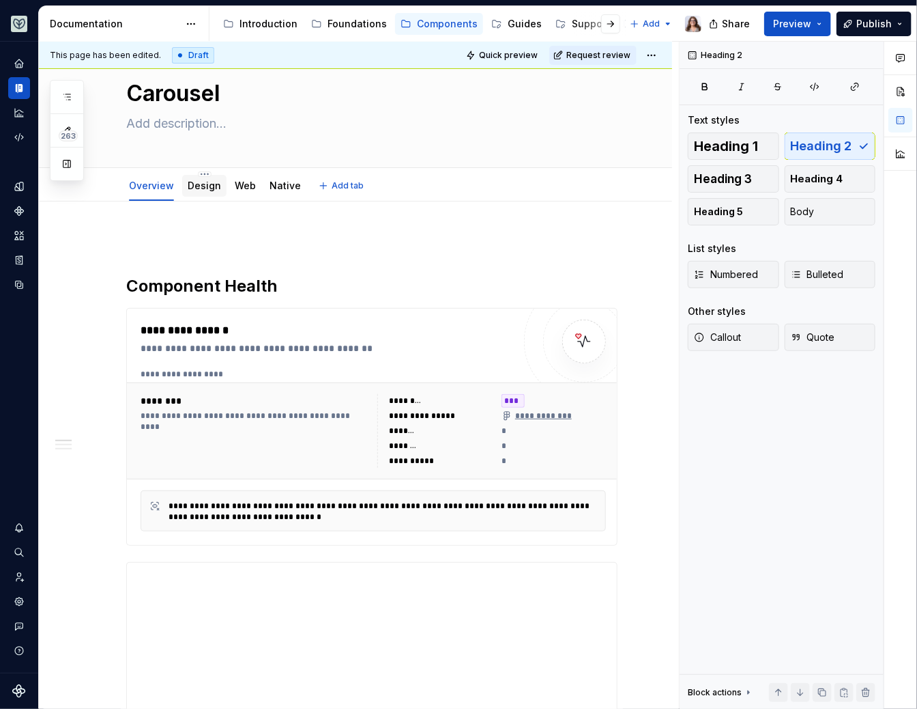
click at [203, 188] on link "Design" at bounding box center [204, 186] width 33 height 12
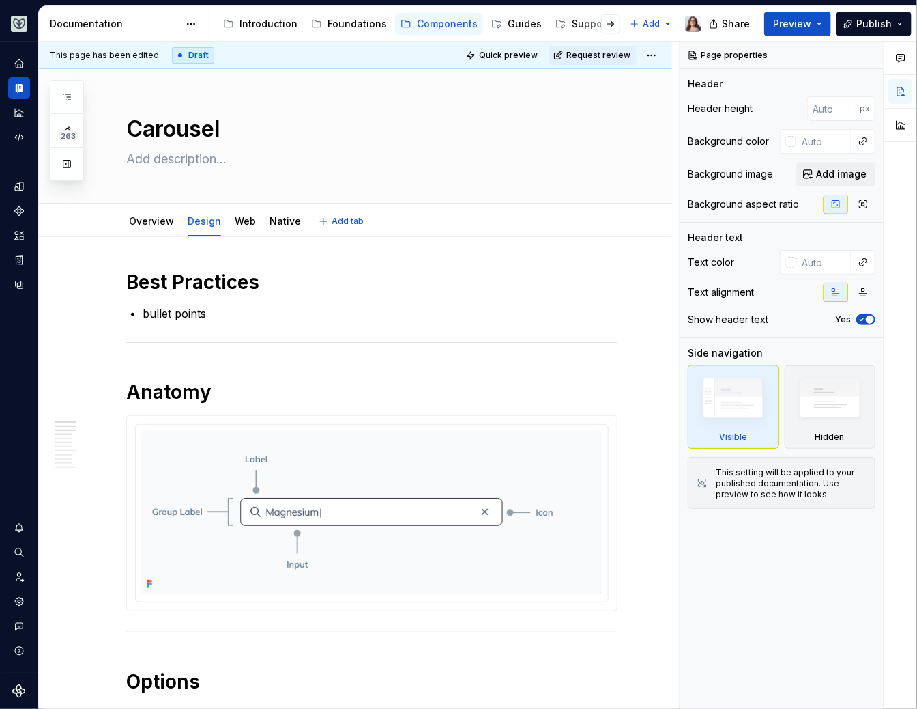
type textarea "*"
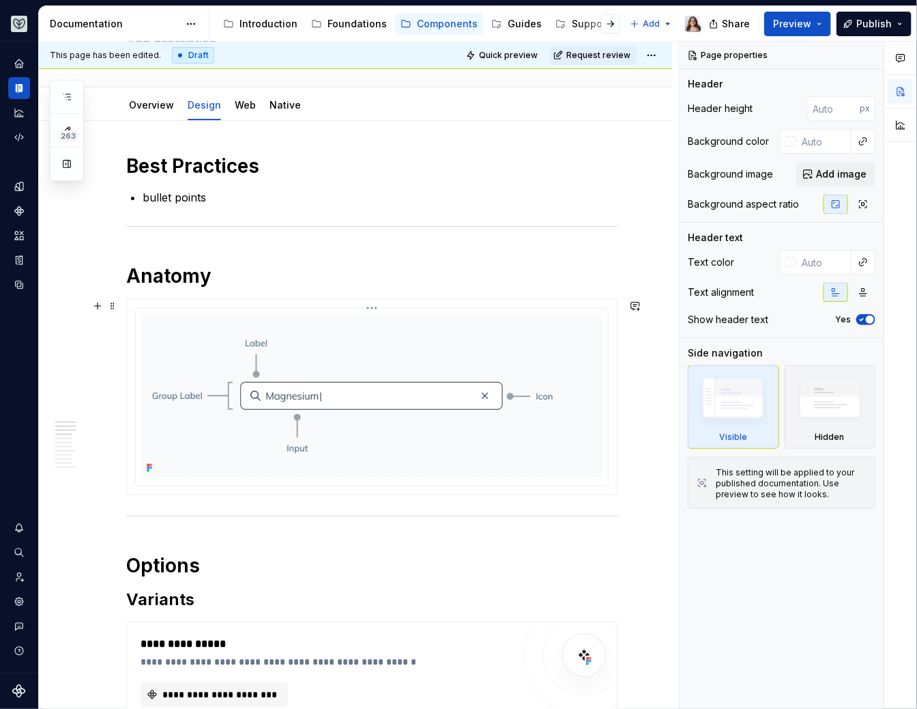
scroll to position [46, 0]
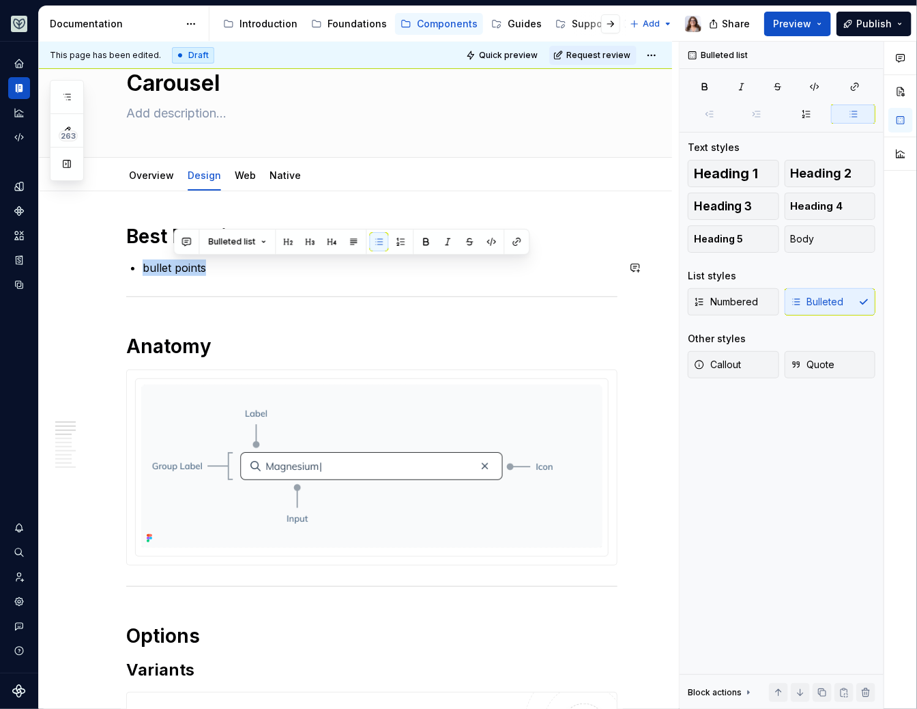
drag, startPoint x: 220, startPoint y: 263, endPoint x: 124, endPoint y: 260, distance: 96.3
paste div
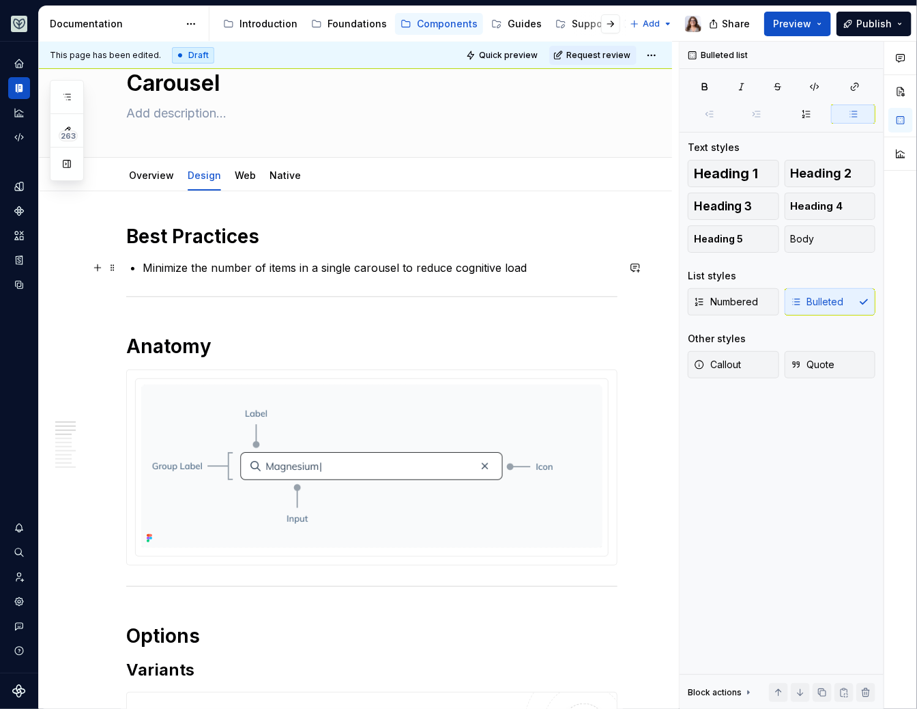
click at [144, 267] on p "Minimize the number of items in a single carousel to reduce cognitive load" at bounding box center [380, 267] width 475 height 16
click at [524, 266] on p "Minimize the number of items in a single carousel to reduce cognitive load" at bounding box center [380, 267] width 475 height 16
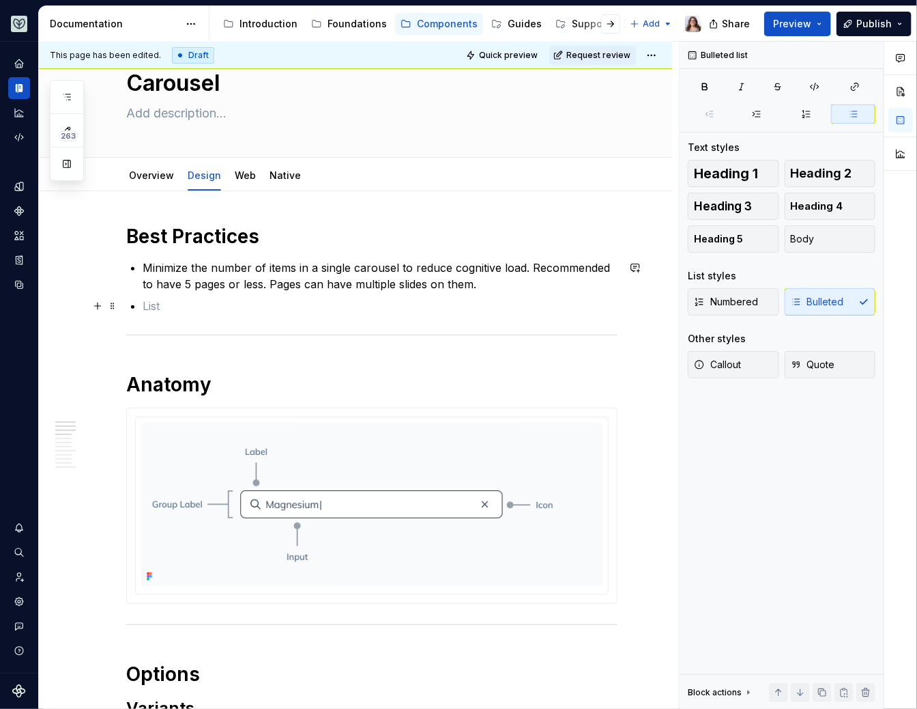
click at [314, 307] on p at bounding box center [380, 306] width 475 height 16
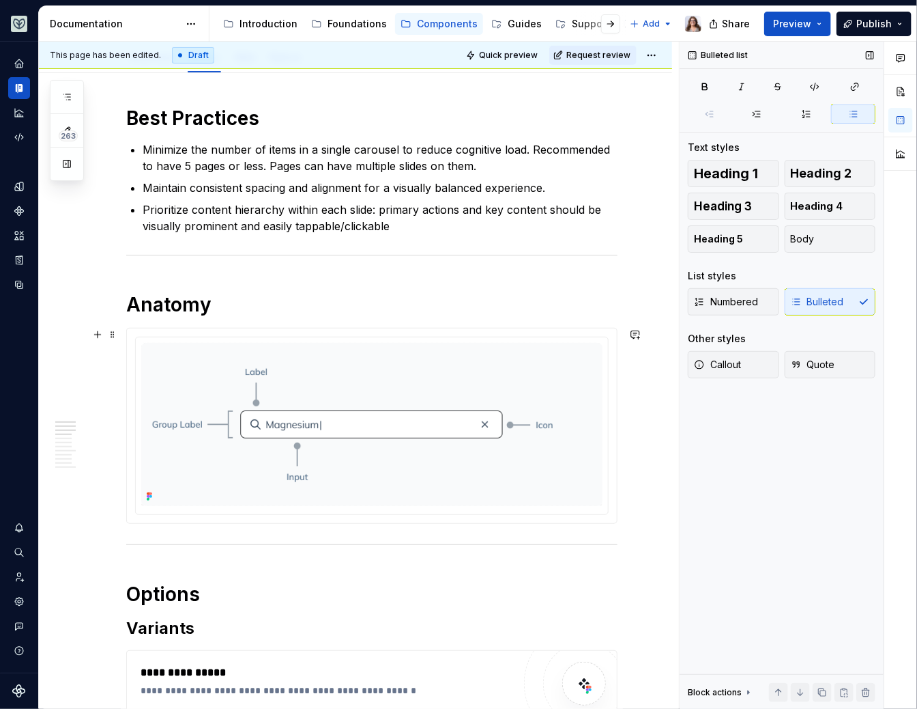
scroll to position [303, 0]
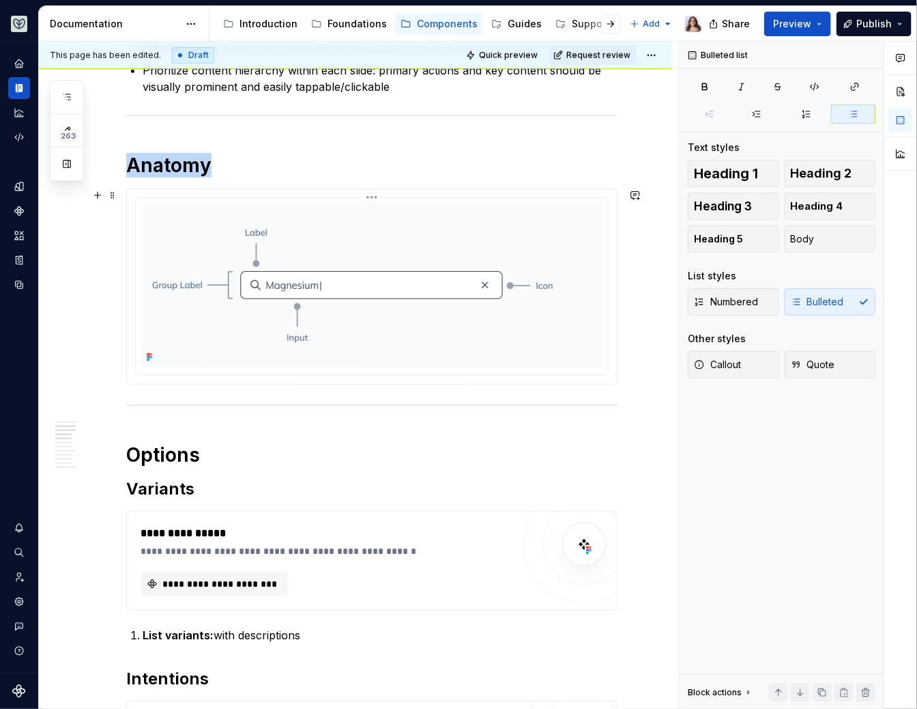
click at [518, 296] on img at bounding box center [371, 284] width 461 height 163
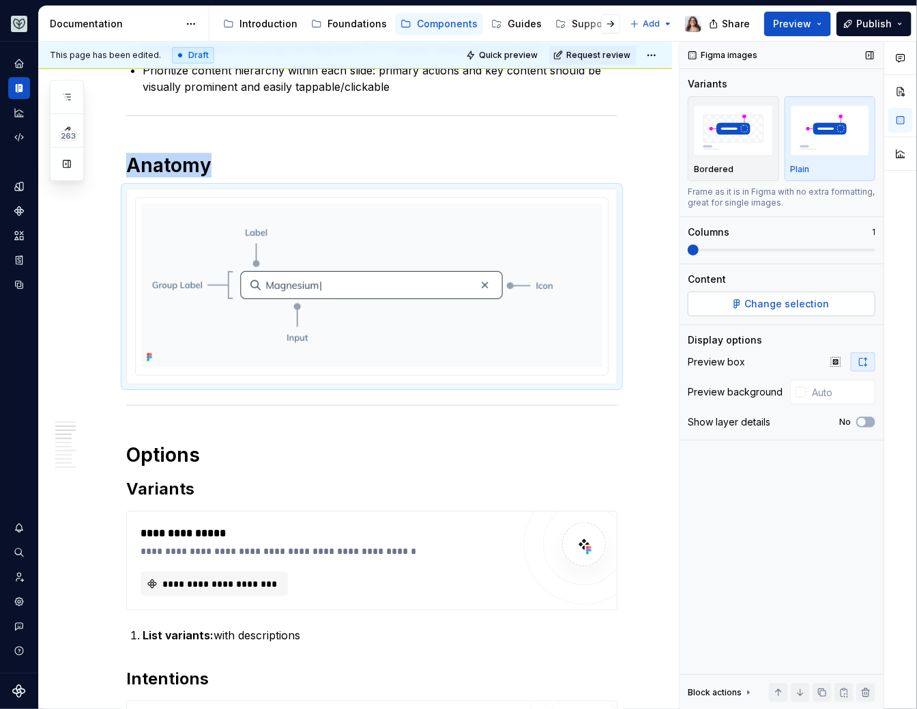
click at [786, 301] on span "Change selection" at bounding box center [787, 304] width 85 height 14
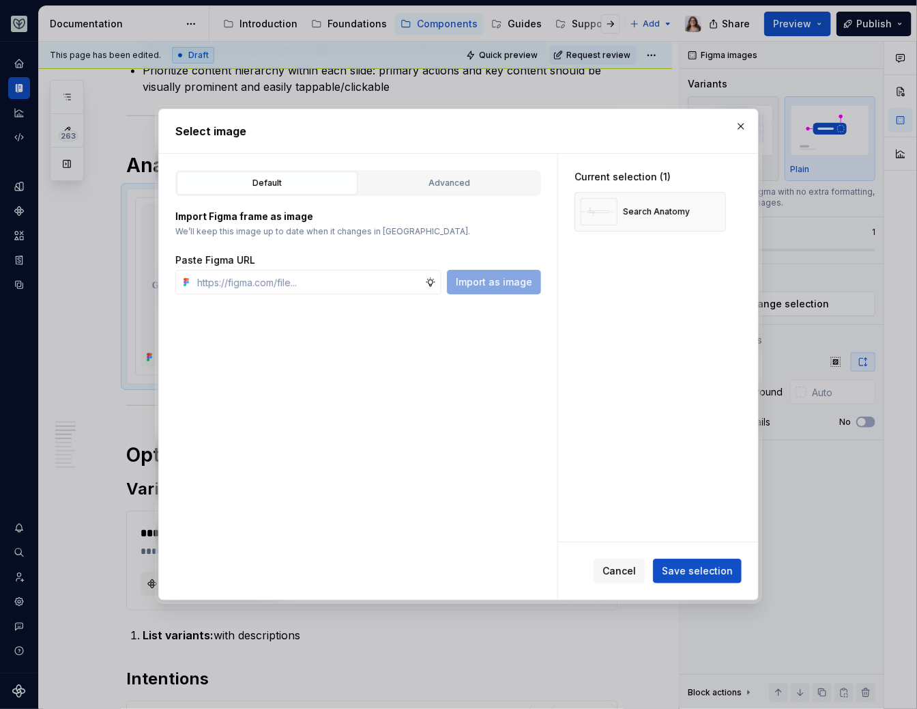
type textarea "*"
click at [384, 279] on input "text" at bounding box center [308, 282] width 233 height 25
type input "https://www.figma.com/design/OxLK9P8AlBGKXiz2EEGm4b/Global?node-id=6453-8915&t=…"
click at [494, 279] on span "Import as image" at bounding box center [494, 282] width 76 height 14
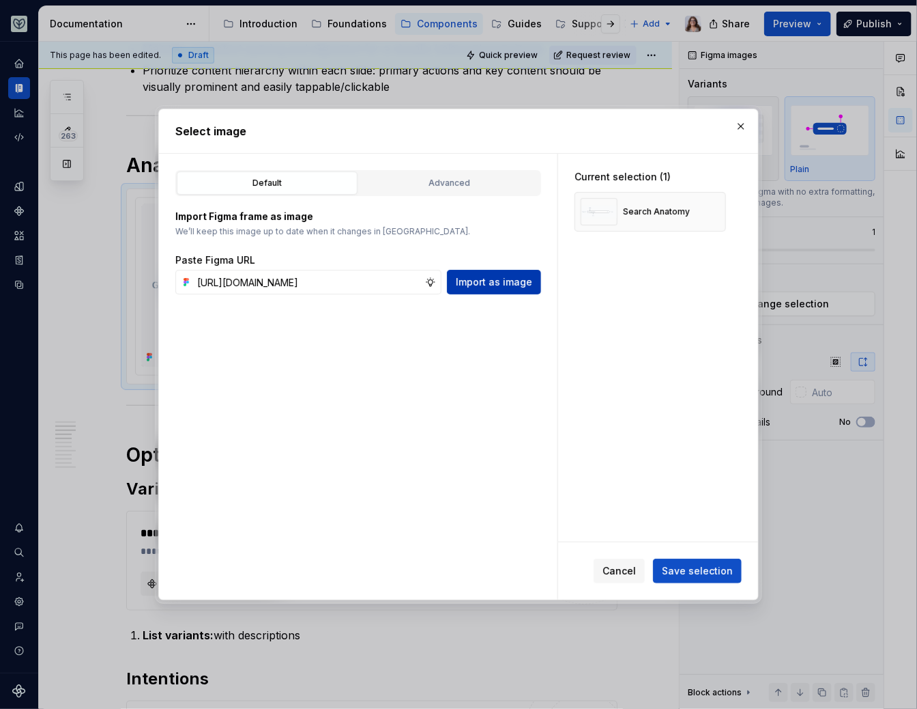
scroll to position [0, 0]
click at [374, 278] on input "text" at bounding box center [308, 282] width 233 height 25
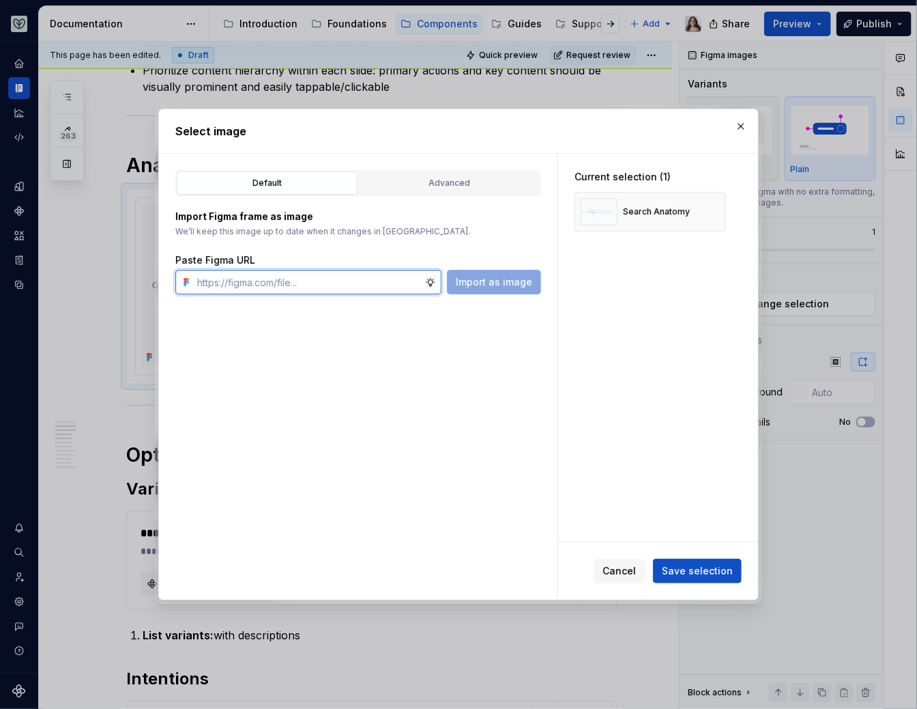
paste input "https://www.figma.com/design/OxLK9P8AlBGKXiz2EEGm4b/Global?node-id=6453-8915&t=…"
type input "https://www.figma.com/design/OxLK9P8AlBGKXiz2EEGm4b/Global?node-id=6453-8915&t=…"
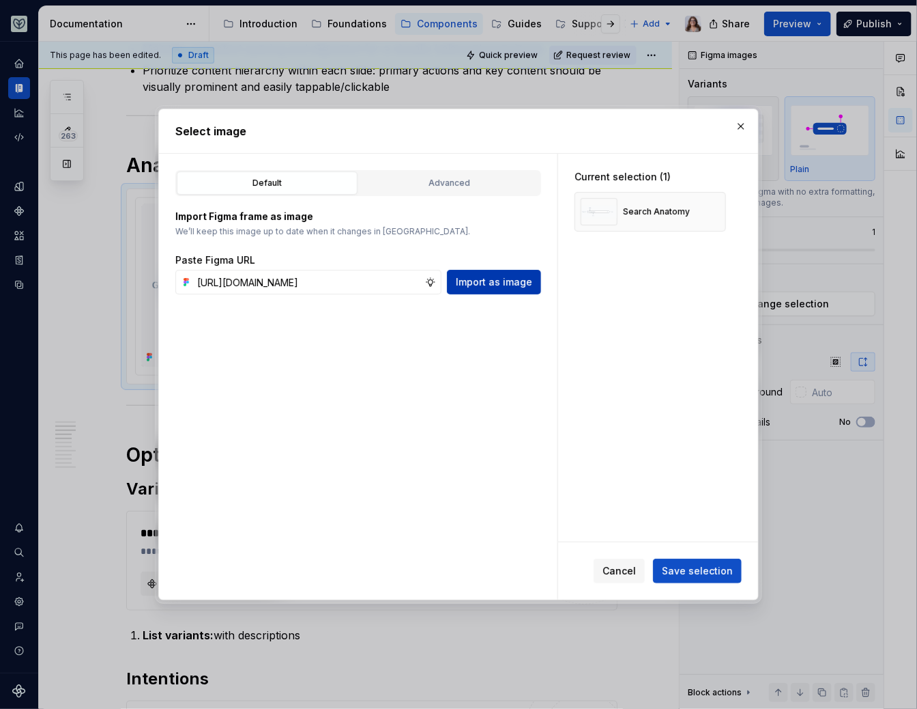
click at [489, 281] on span "Import as image" at bounding box center [494, 282] width 76 height 14
click at [496, 332] on div "Default Advanced Import Figma frame as image We’ll keep this image up to date w…" at bounding box center [358, 377] width 399 height 446
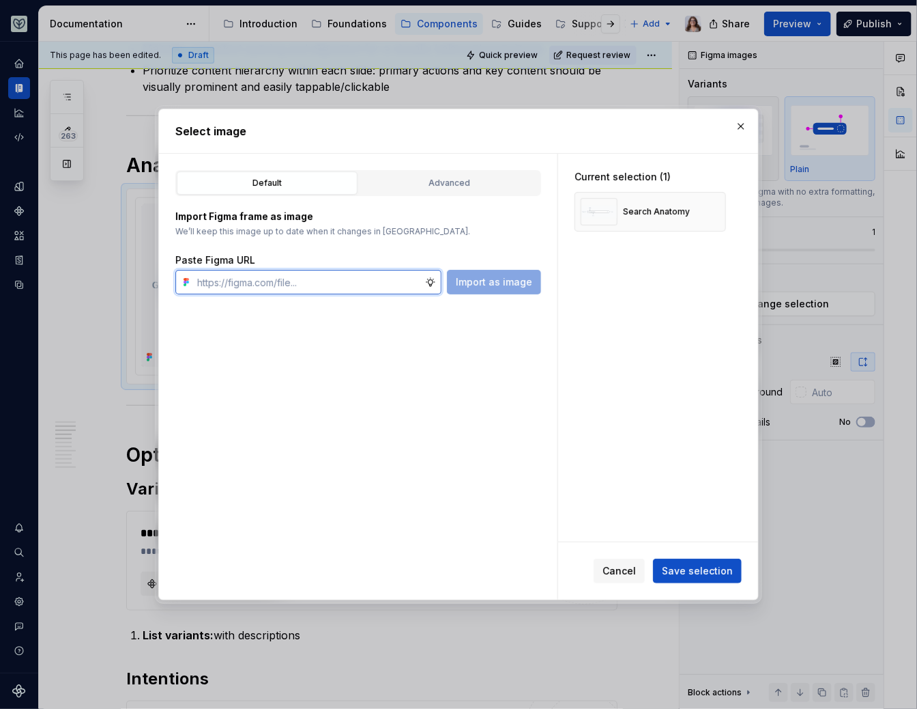
click at [337, 274] on input "text" at bounding box center [308, 282] width 233 height 25
paste input "https://www.figma.com/design/OxLK9P8AlBGKXiz2EEGm4b/Global?node-id=6453-8915&t=…"
type input "https://www.figma.com/design/OxLK9P8AlBGKXiz2EEGm4b/Global?node-id=6453-8915&t=…"
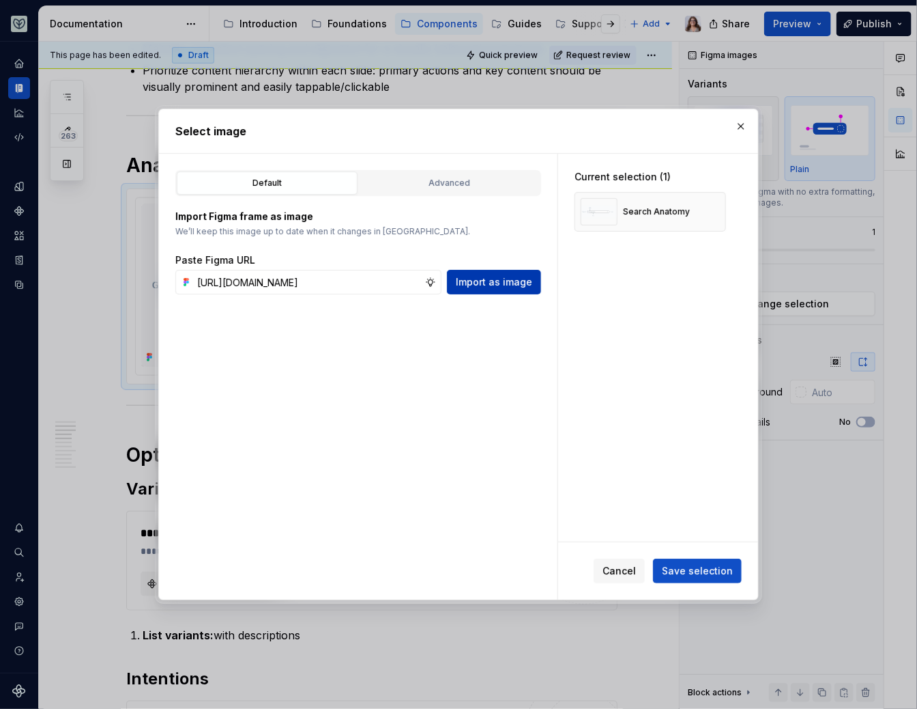
scroll to position [0, 0]
click at [504, 281] on span "Import as image" at bounding box center [494, 282] width 76 height 14
click at [740, 124] on button "button" at bounding box center [741, 126] width 19 height 19
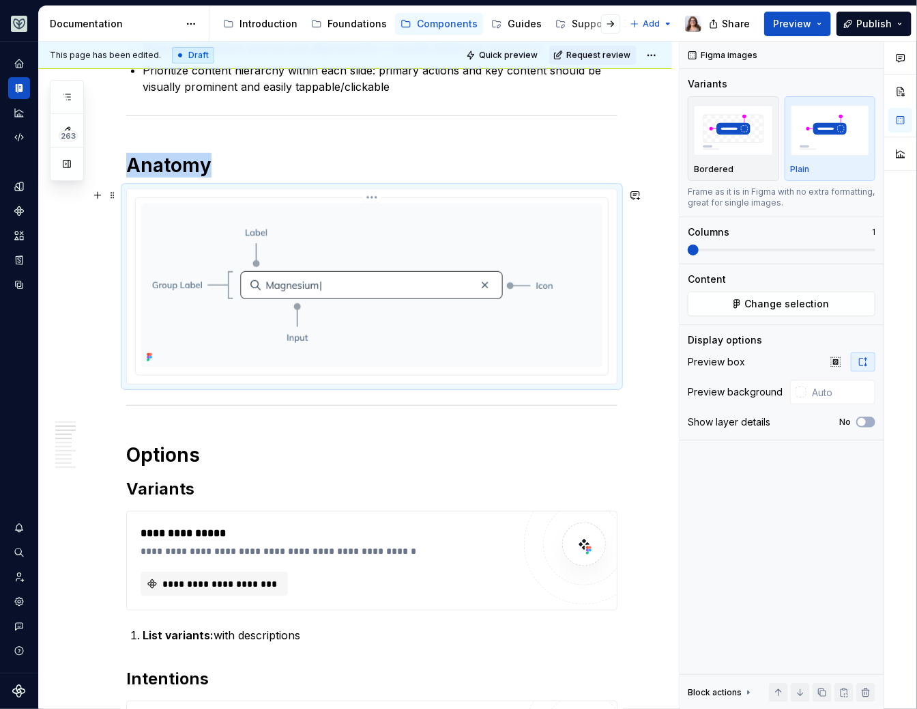
click at [545, 274] on img at bounding box center [371, 284] width 461 height 163
click at [767, 297] on span "Change selection" at bounding box center [787, 304] width 85 height 14
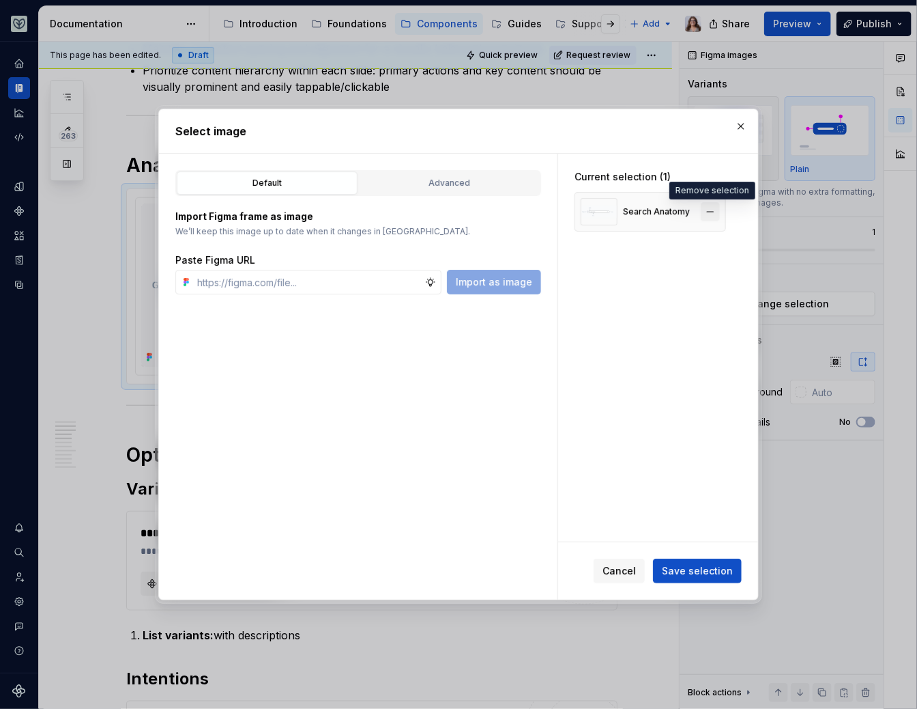
click at [713, 212] on button "button" at bounding box center [710, 211] width 19 height 19
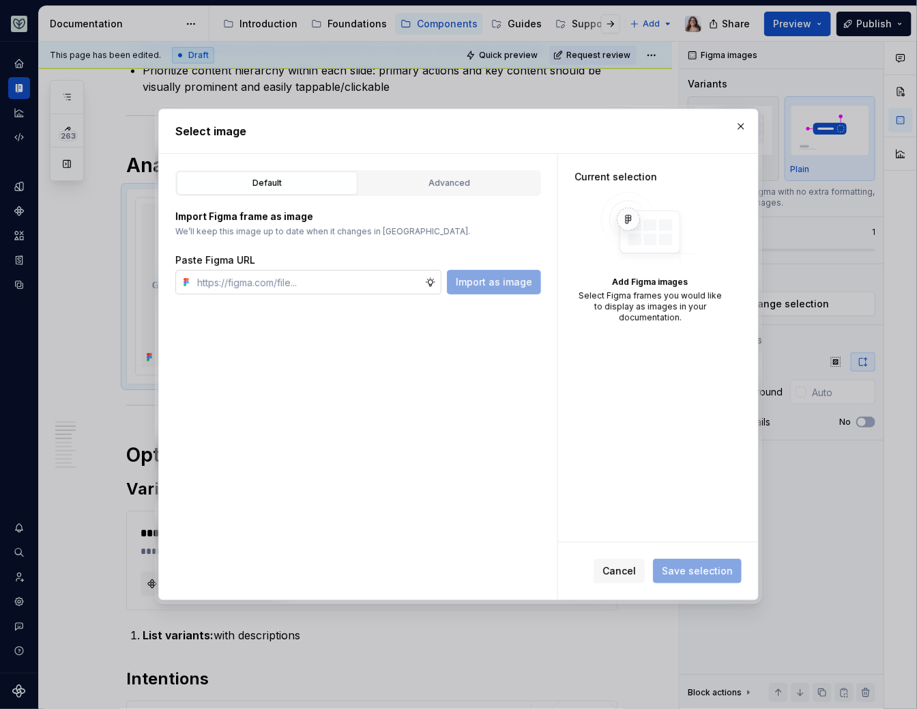
click at [350, 280] on input "text" at bounding box center [308, 282] width 233 height 25
paste input "https://www.figma.com/design/OxLK9P8AlBGKXiz2EEGm4b/Global?node-id=6453-8915&t=…"
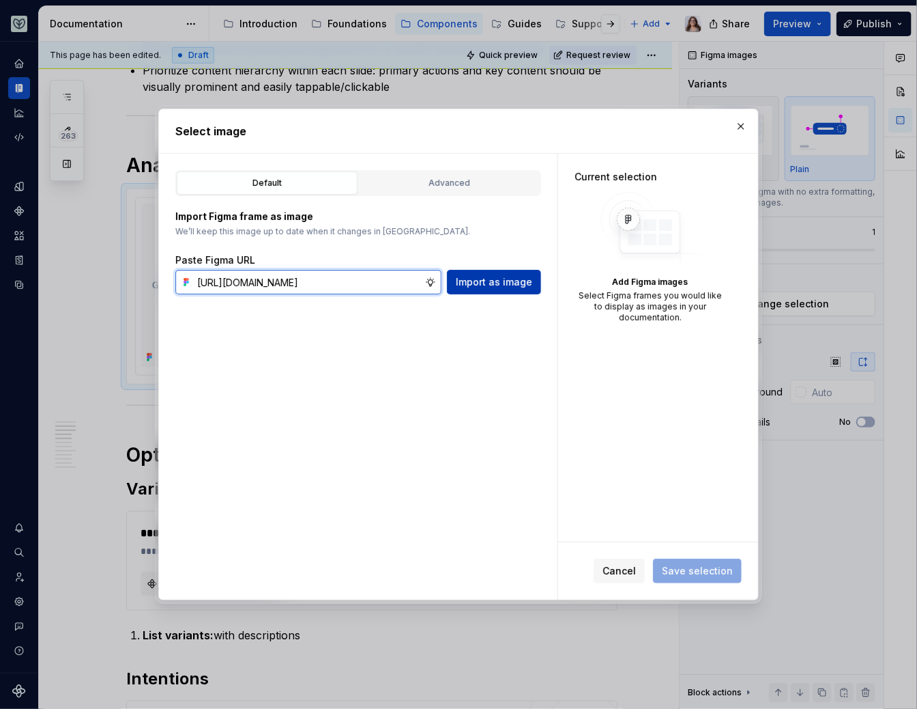
type input "https://www.figma.com/design/OxLK9P8AlBGKXiz2EEGm4b/Global?node-id=6453-8915&t=…"
click at [502, 283] on span "Import as image" at bounding box center [494, 282] width 76 height 14
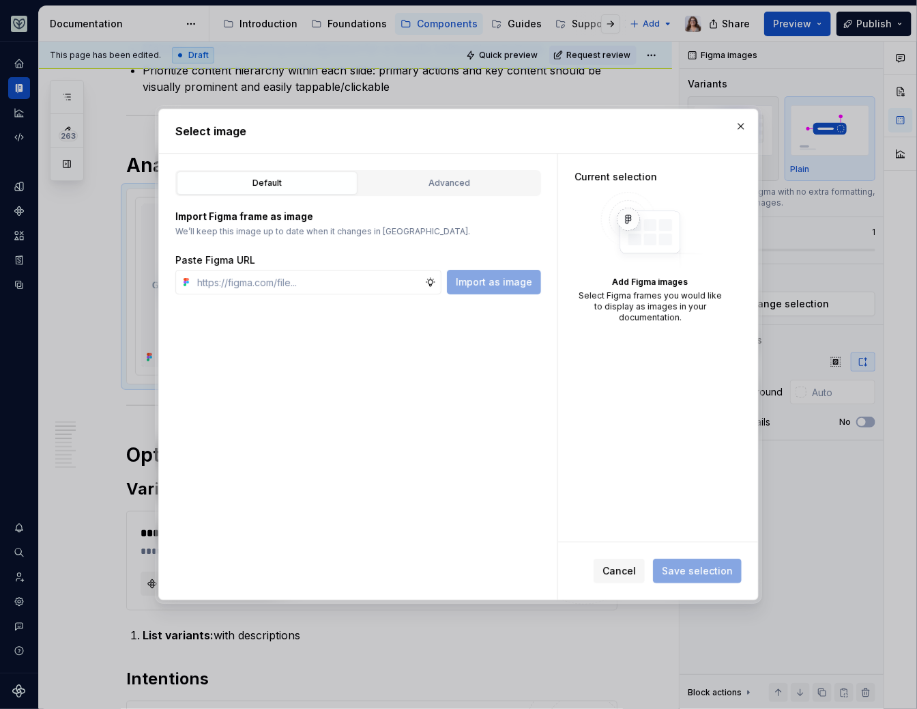
click at [500, 324] on div "Default Advanced Import Figma frame as image We’ll keep this image up to date w…" at bounding box center [358, 377] width 399 height 446
click at [403, 276] on input "text" at bounding box center [308, 282] width 233 height 25
paste input "https://www.figma.com/design/OxLK9P8AlBGKXiz2EEGm4b/Global?node-id=6453-8915&t=…"
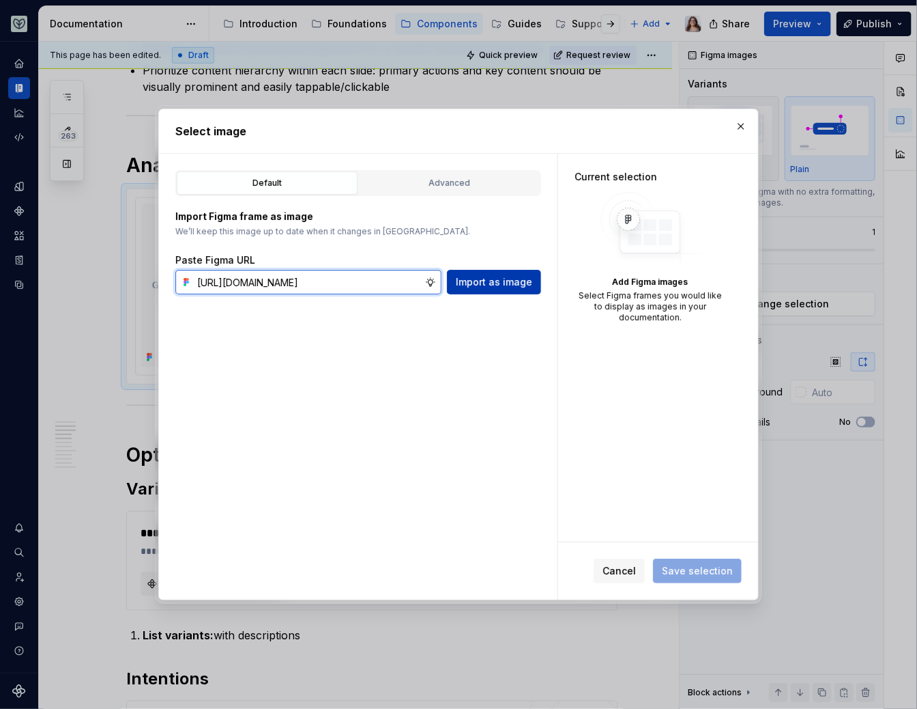
scroll to position [0, 300]
type input "https://www.figma.com/design/OxLK9P8AlBGKXiz2EEGm4b/Global?node-id=6453-8915&t=…"
click at [433, 282] on icon at bounding box center [430, 281] width 11 height 11
click at [478, 284] on span "Import as image" at bounding box center [494, 282] width 76 height 14
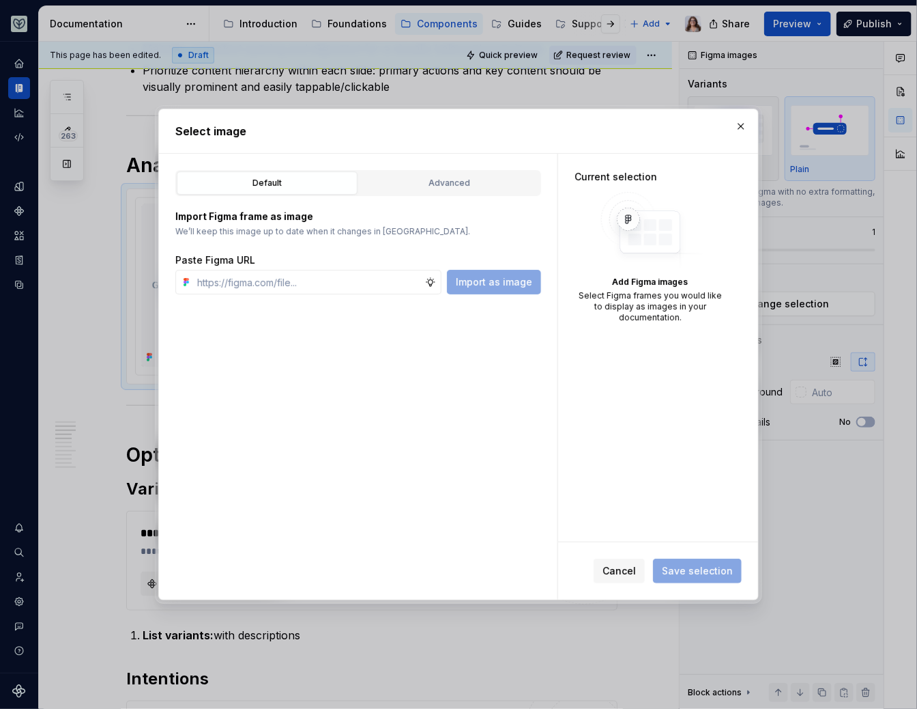
click at [461, 341] on div "Default Advanced Import Figma frame as image We’ll keep this image up to date w…" at bounding box center [358, 377] width 399 height 446
click at [444, 180] on div "Advanced" at bounding box center [449, 183] width 171 height 14
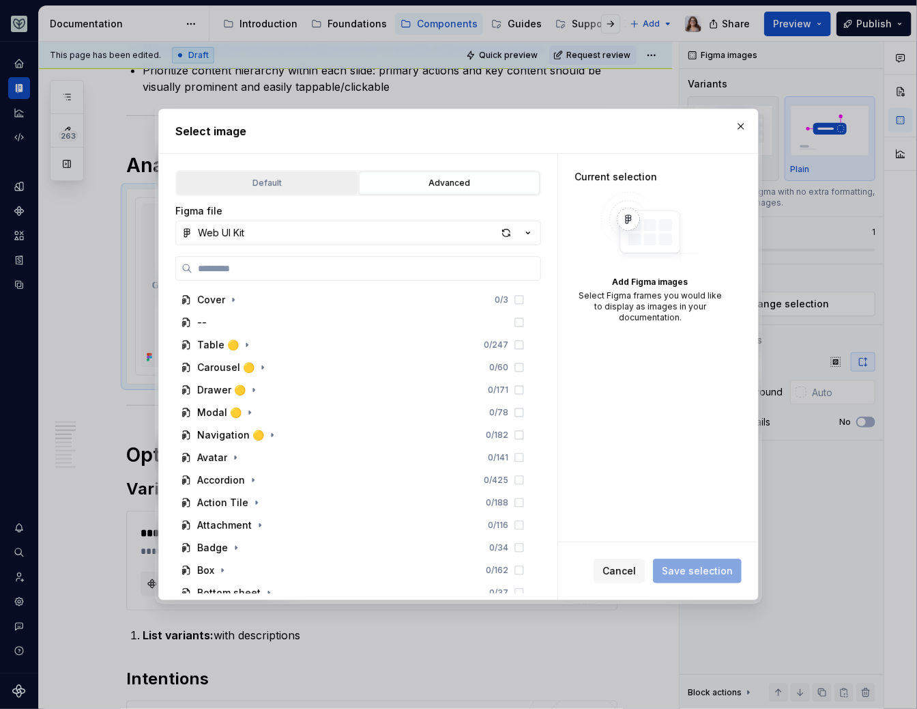
click at [312, 176] on div "Default" at bounding box center [267, 183] width 171 height 14
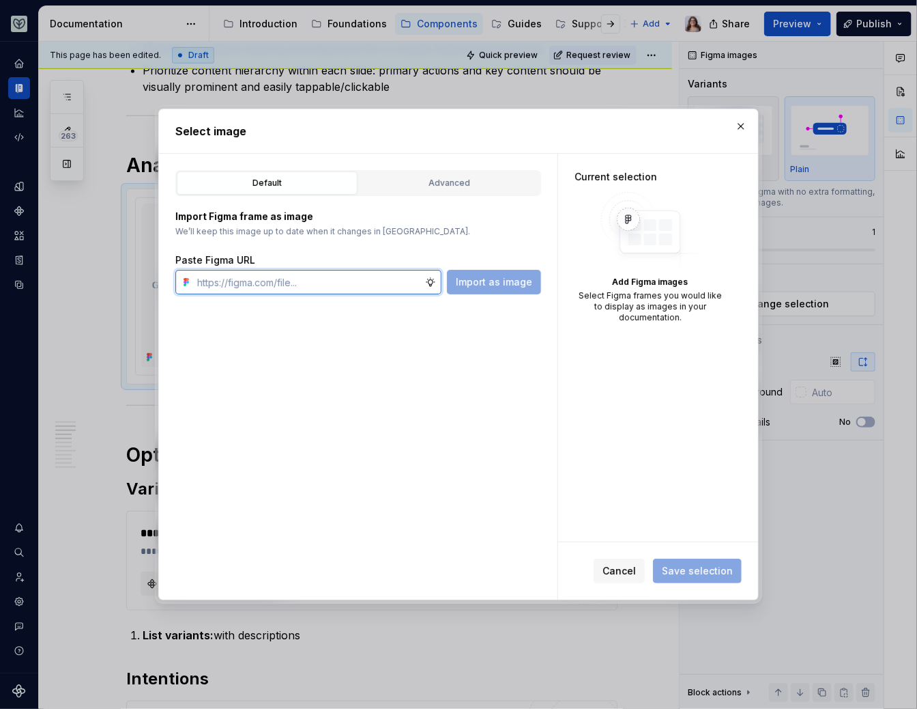
click at [290, 279] on input "text" at bounding box center [308, 282] width 233 height 25
paste input "https://www.figma.com/design/OxLK9P8AlBGKXiz2EEGm4b/Global?node-id=6453-8915&t=…"
type input "https://www.figma.com/design/OxLK9P8AlBGKXiz2EEGm4b/Global?node-id=6453-8915&t=…"
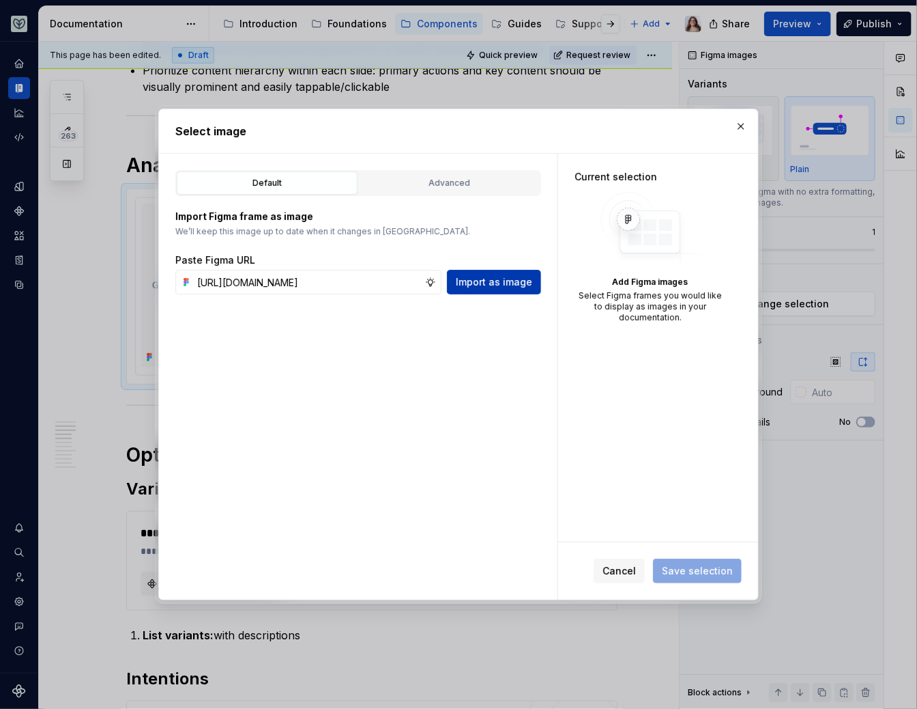
scroll to position [0, 0]
click at [498, 284] on span "Import as image" at bounding box center [494, 282] width 76 height 14
click at [739, 126] on button "button" at bounding box center [741, 126] width 19 height 19
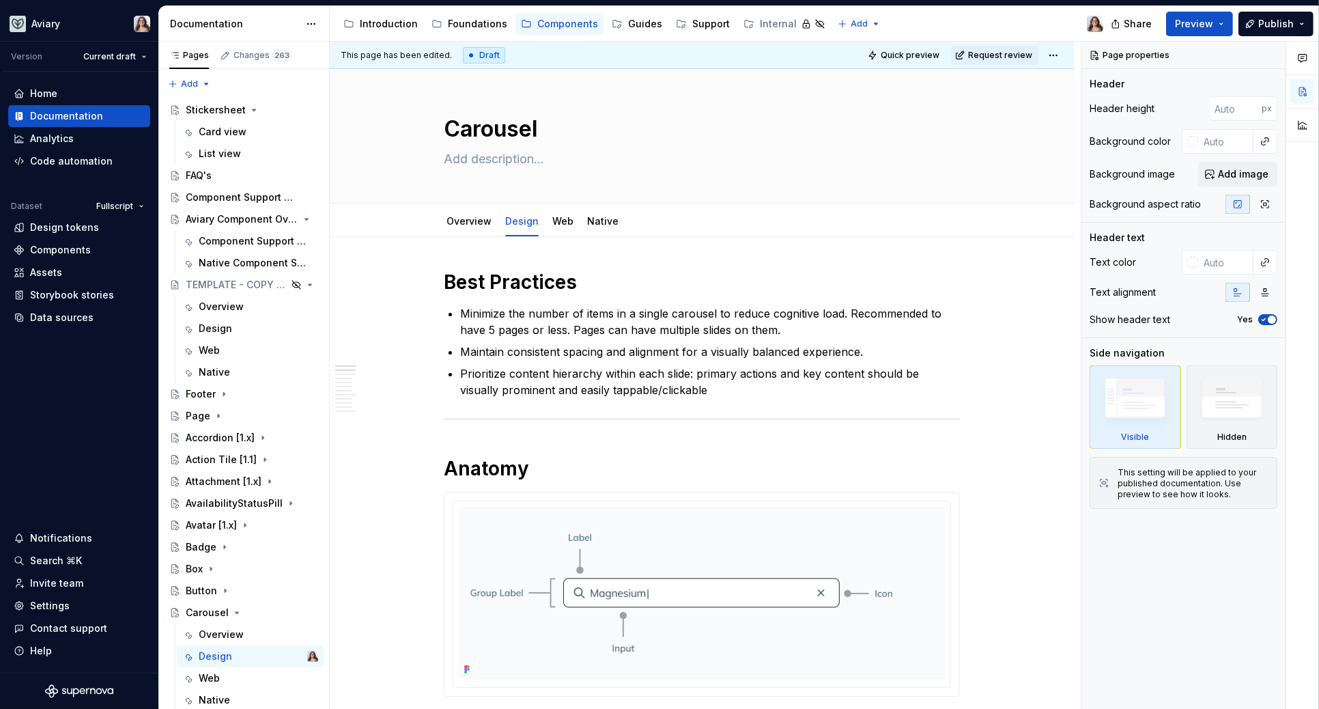
type textarea "*"
click at [661, 560] on img at bounding box center [702, 592] width 486 height 172
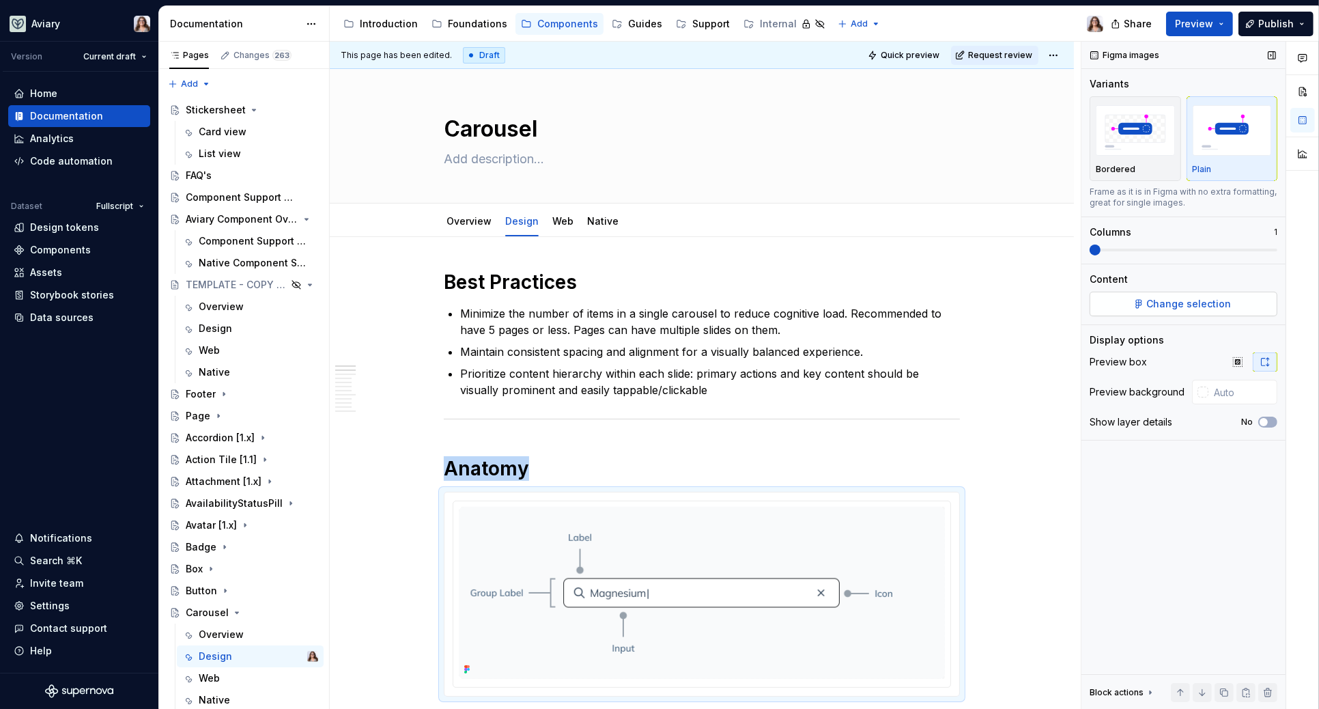
click at [917, 300] on span "Change selection" at bounding box center [1189, 304] width 85 height 14
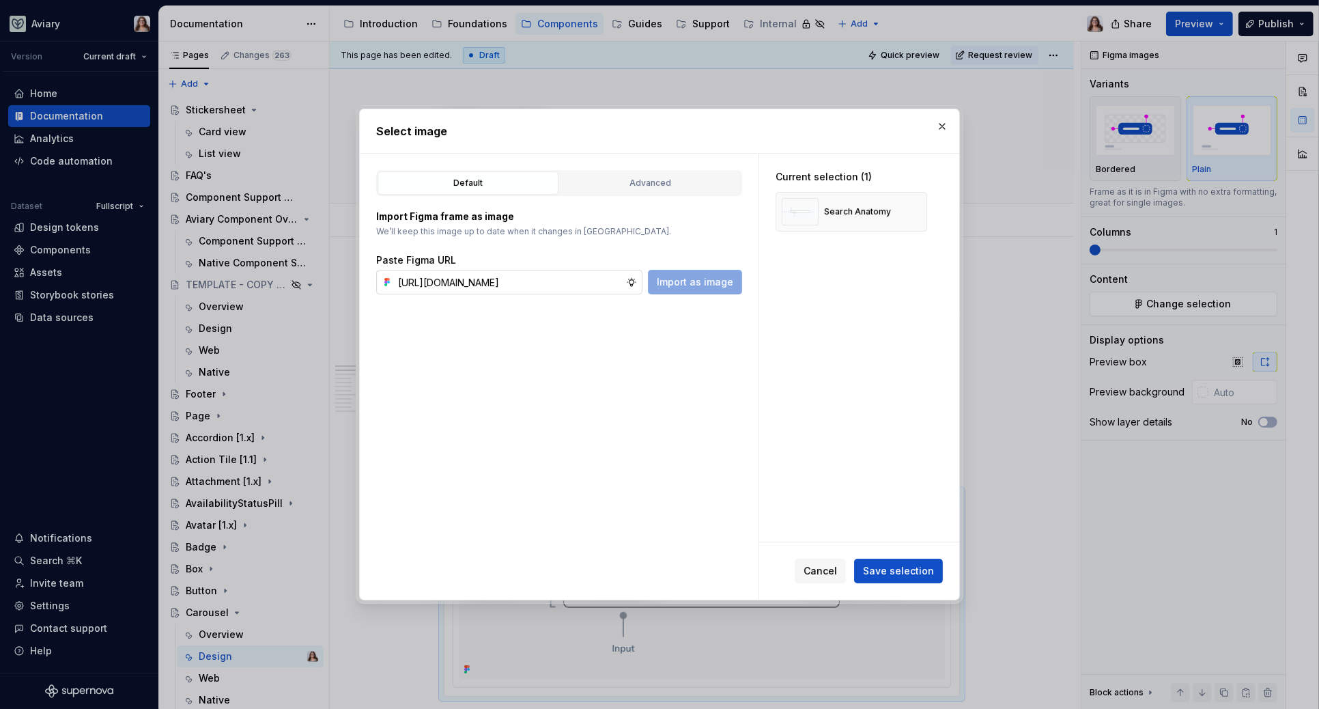
scroll to position [0, 300]
type input "https://www.figma.com/design/OxLK9P8AlBGKXiz2EEGm4b/Global?node-id=6453-8915&t=…"
click at [689, 284] on span "Import as image" at bounding box center [695, 282] width 76 height 14
click at [917, 130] on button "button" at bounding box center [941, 126] width 19 height 19
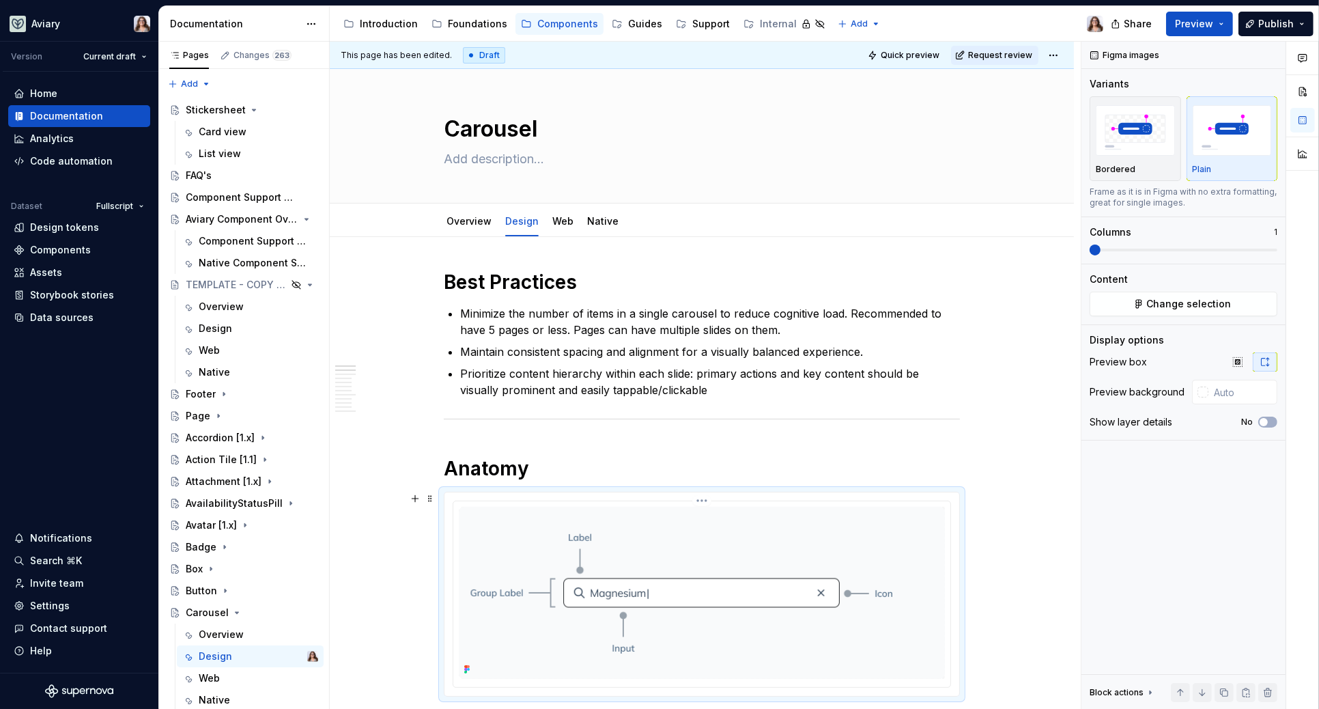
type textarea "*"
click at [546, 472] on h1 "Anatomy" at bounding box center [702, 468] width 516 height 25
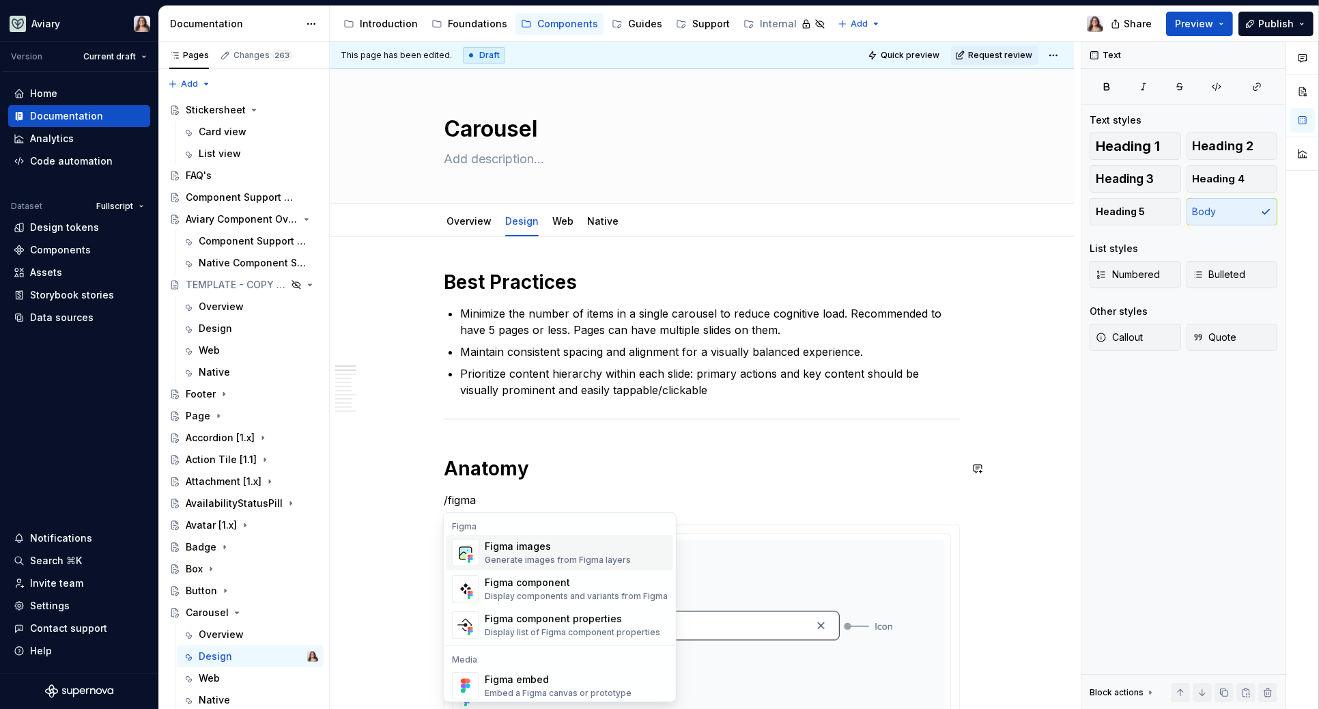
click at [538, 547] on div "Figma images" at bounding box center [558, 546] width 146 height 14
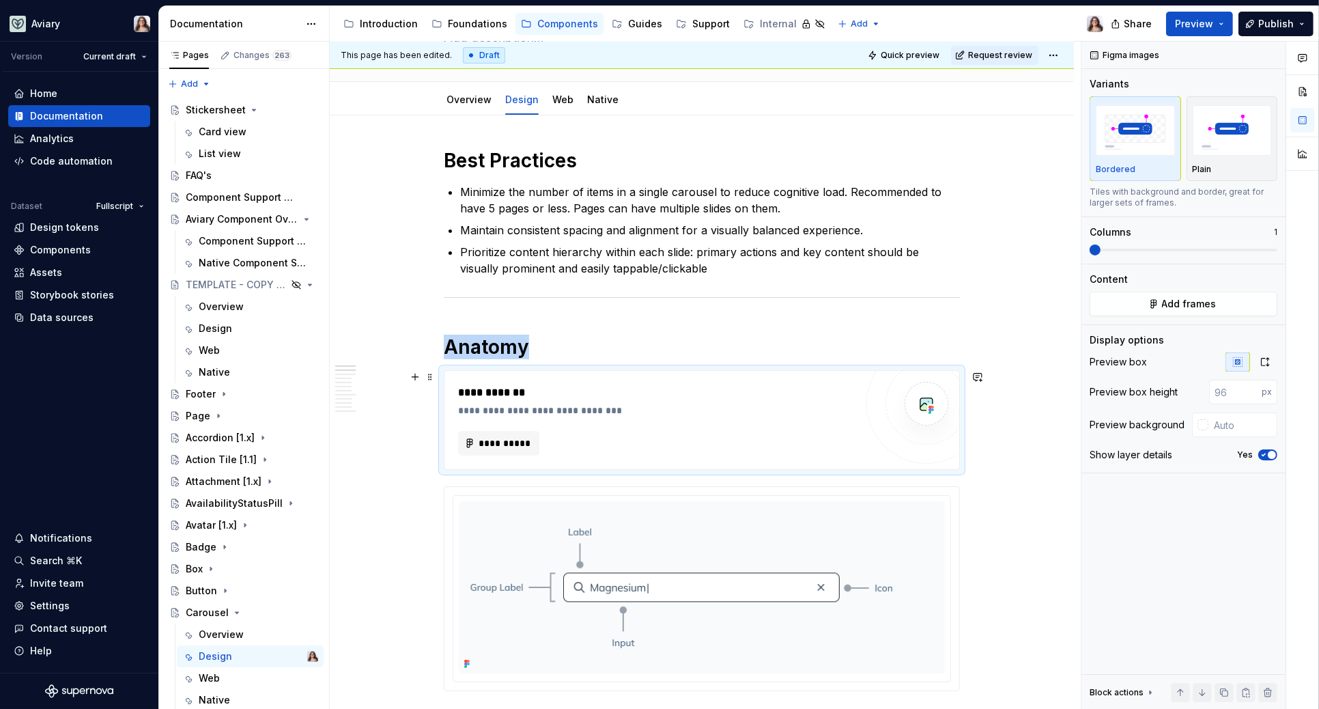
scroll to position [128, 0]
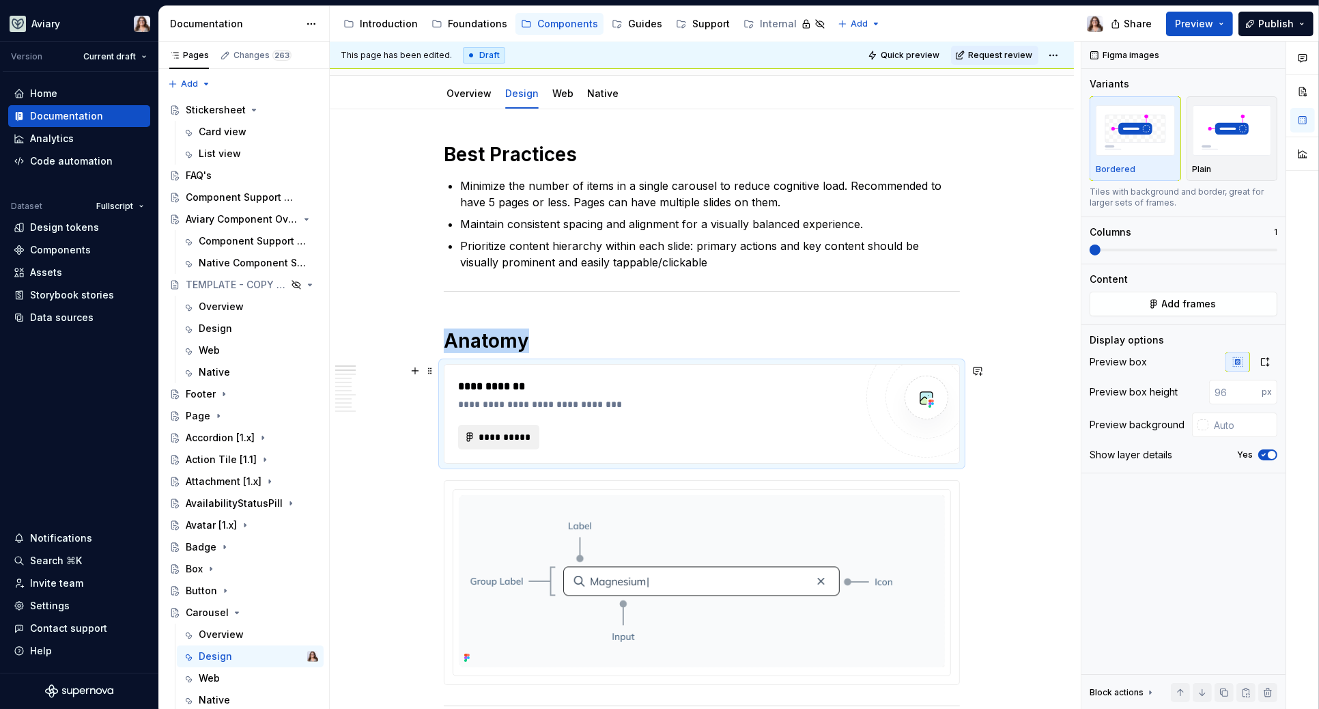
click at [505, 433] on span "**********" at bounding box center [504, 437] width 53 height 14
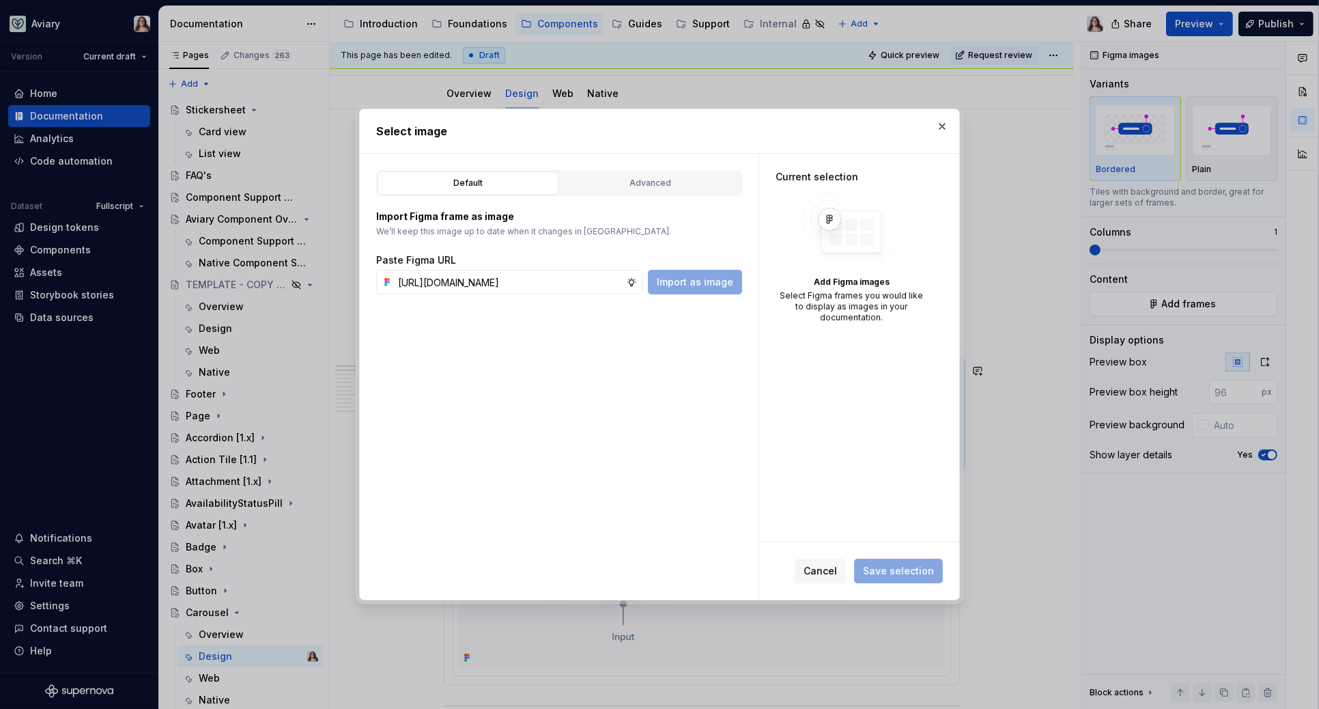
scroll to position [0, 300]
type input "https://www.figma.com/design/OxLK9P8AlBGKXiz2EEGm4b/Global?node-id=6453-8915&t=…"
click at [691, 284] on span "Import as image" at bounding box center [695, 282] width 76 height 14
click at [917, 126] on button "button" at bounding box center [941, 126] width 19 height 19
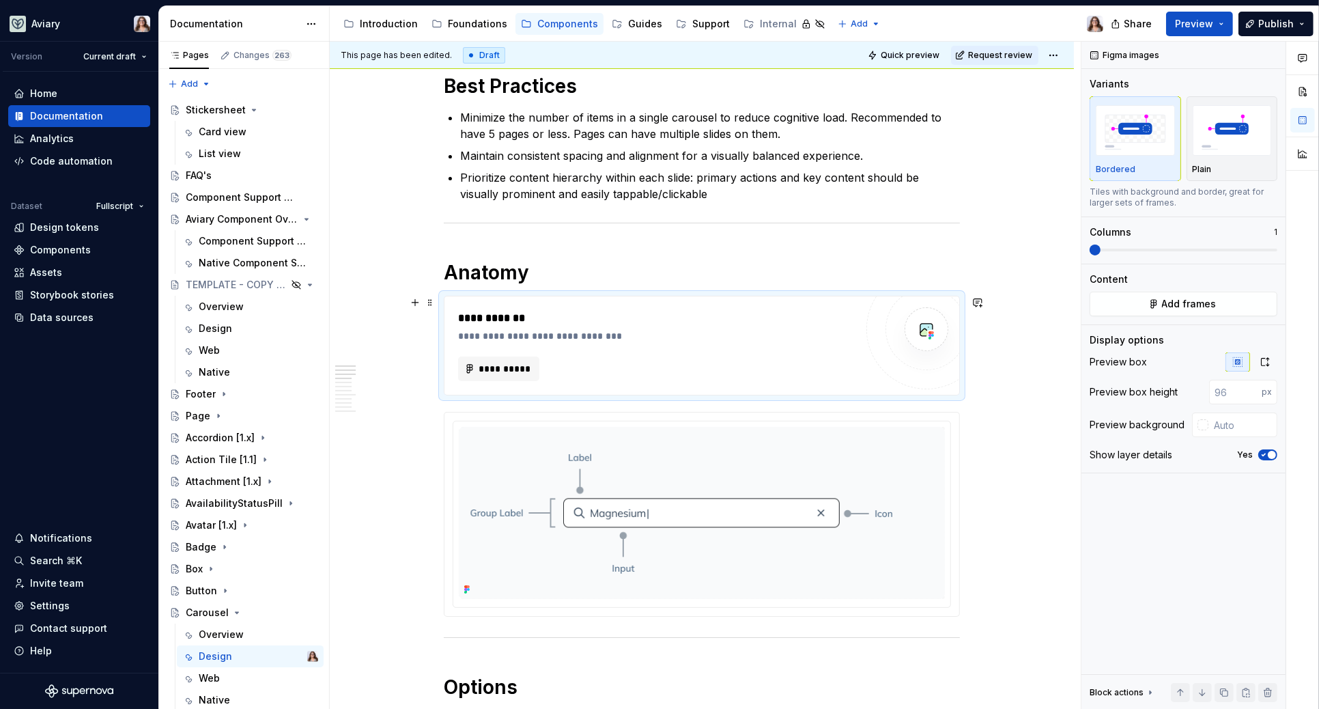
scroll to position [199, 0]
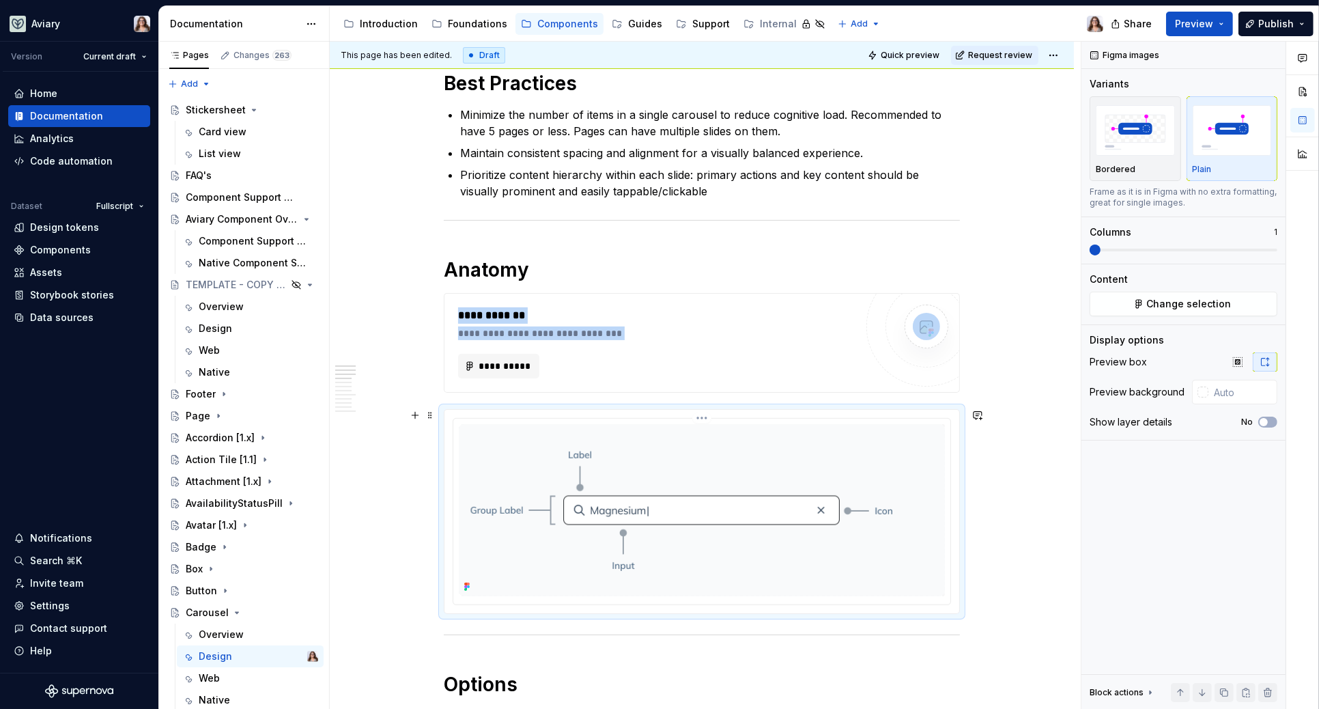
click at [699, 499] on img at bounding box center [702, 510] width 486 height 172
click at [917, 134] on img "button" at bounding box center [1135, 130] width 79 height 50
click at [917, 132] on img "button" at bounding box center [1232, 130] width 79 height 50
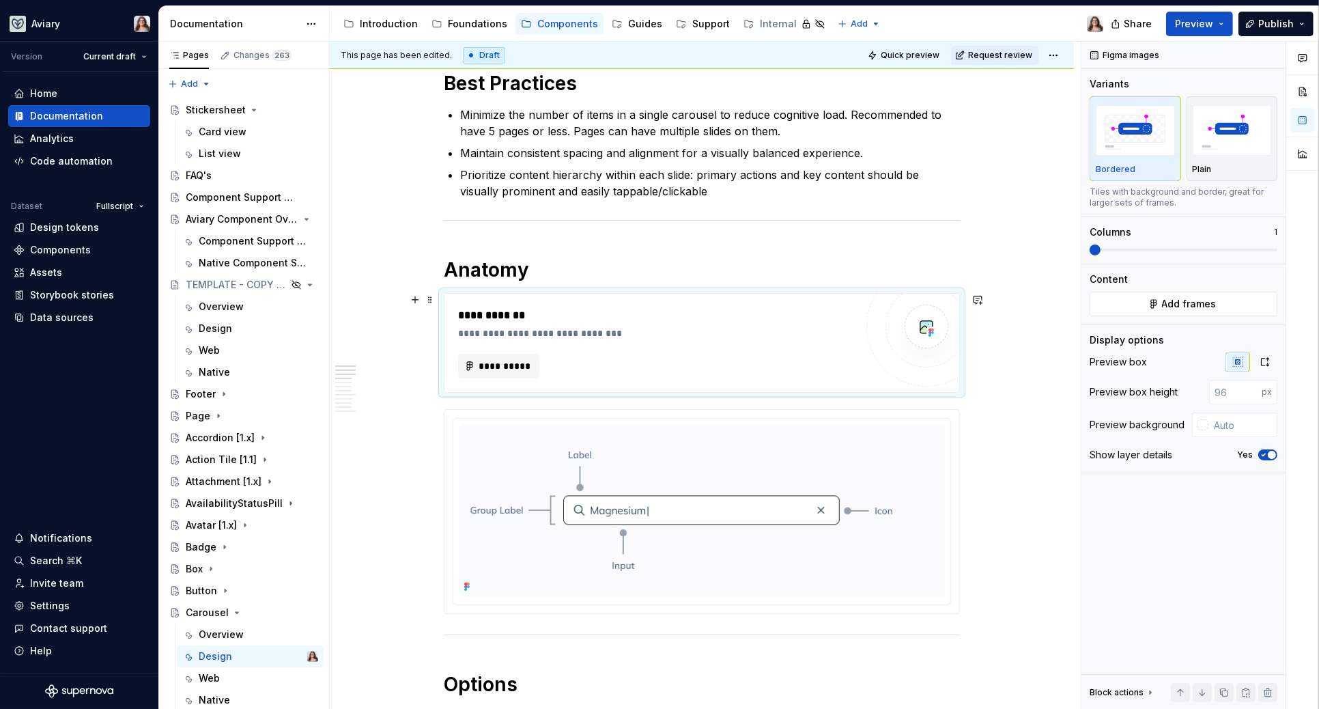
click at [613, 332] on div "**********" at bounding box center [657, 333] width 398 height 14
click at [843, 442] on img at bounding box center [702, 510] width 486 height 172
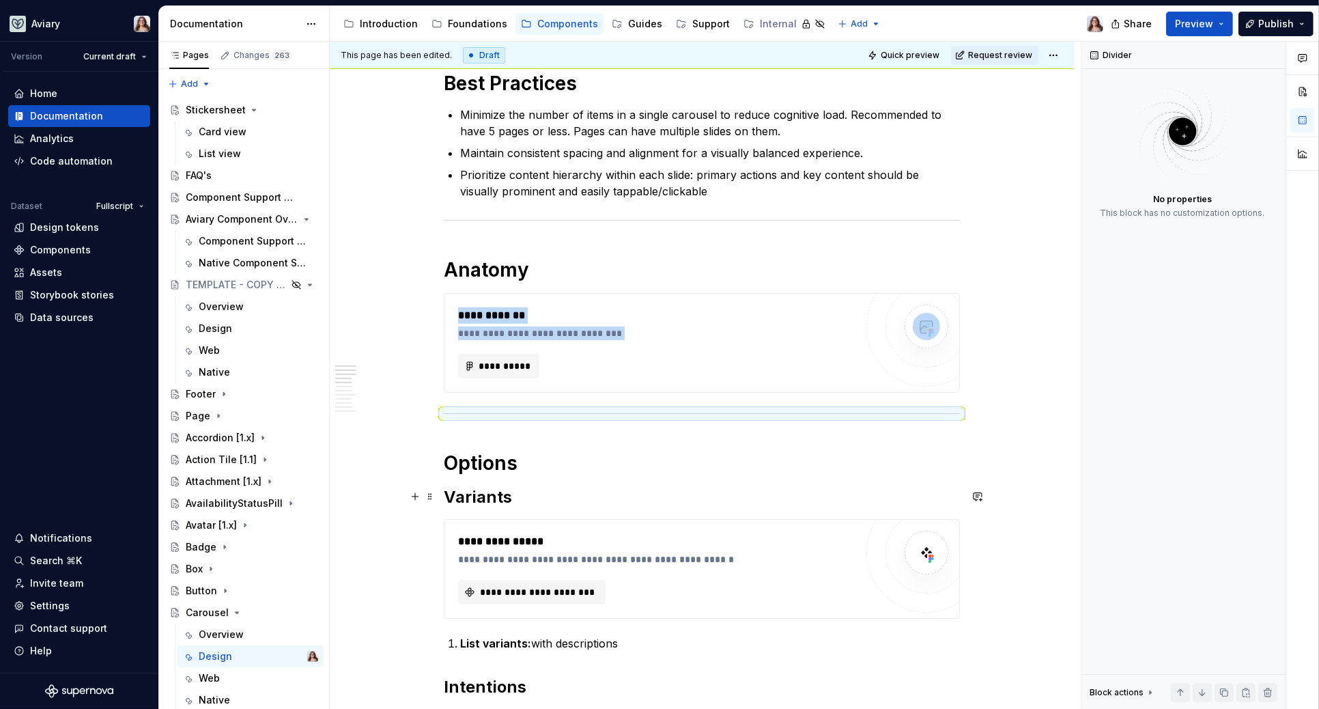
scroll to position [347, 0]
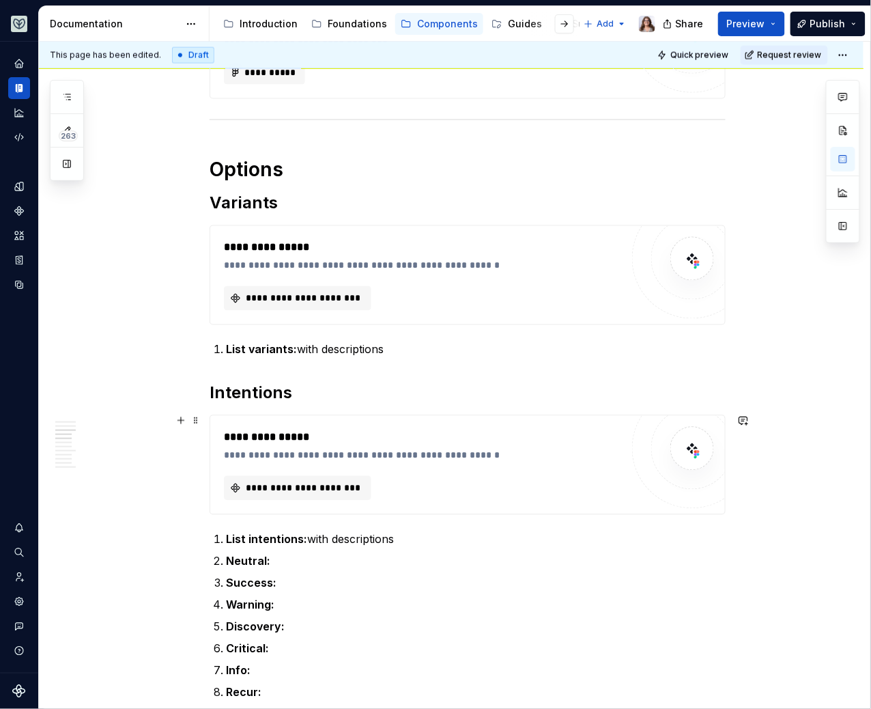
scroll to position [497, 0]
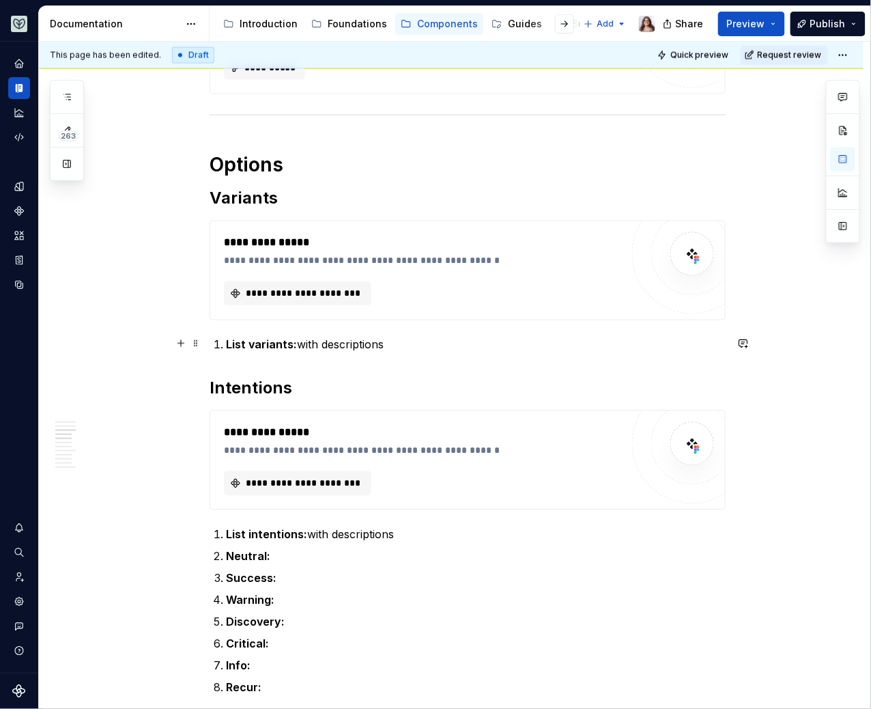
click at [392, 343] on p "List variants: with descriptions" at bounding box center [476, 345] width 500 height 16
click at [272, 195] on h2 "Variants" at bounding box center [468, 199] width 516 height 22
click at [276, 410] on div "**********" at bounding box center [468, 460] width 516 height 100
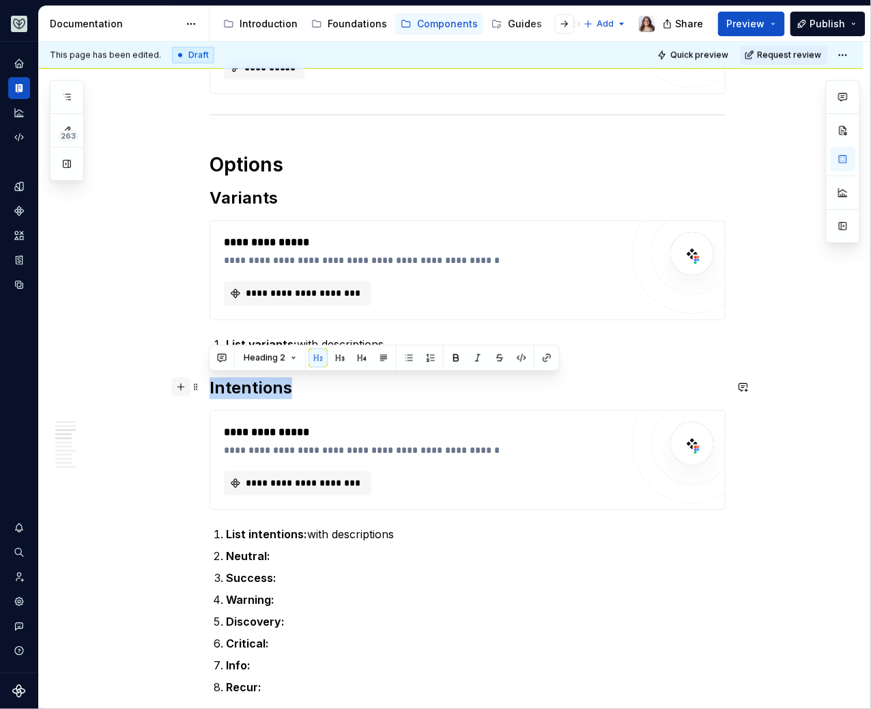
drag, startPoint x: 288, startPoint y: 387, endPoint x: 175, endPoint y: 388, distance: 112.6
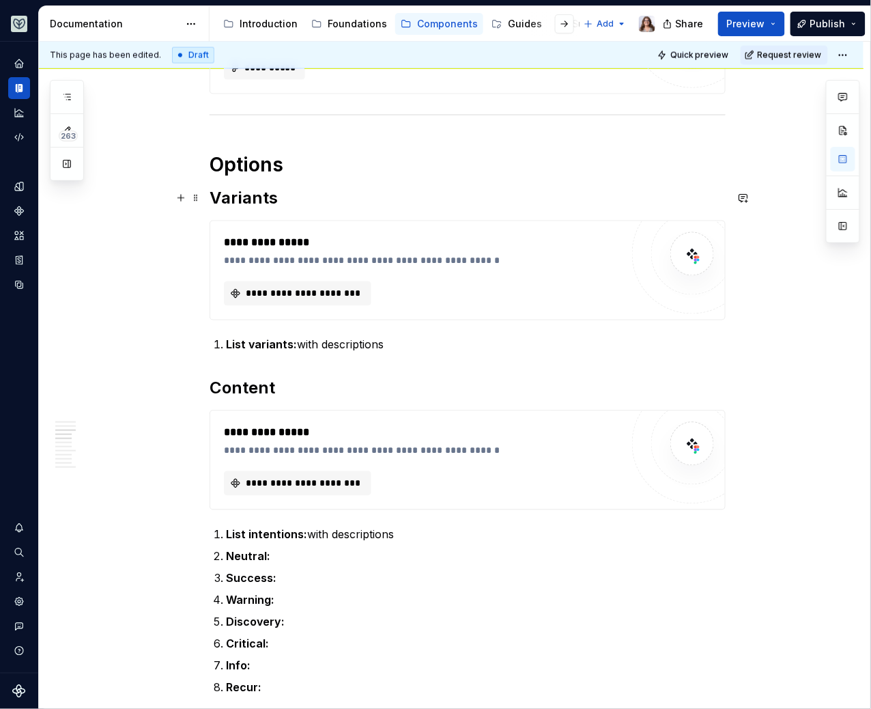
click at [275, 188] on h2 "Variants" at bounding box center [468, 199] width 516 height 22
click at [294, 346] on strong "List variants:" at bounding box center [261, 345] width 71 height 14
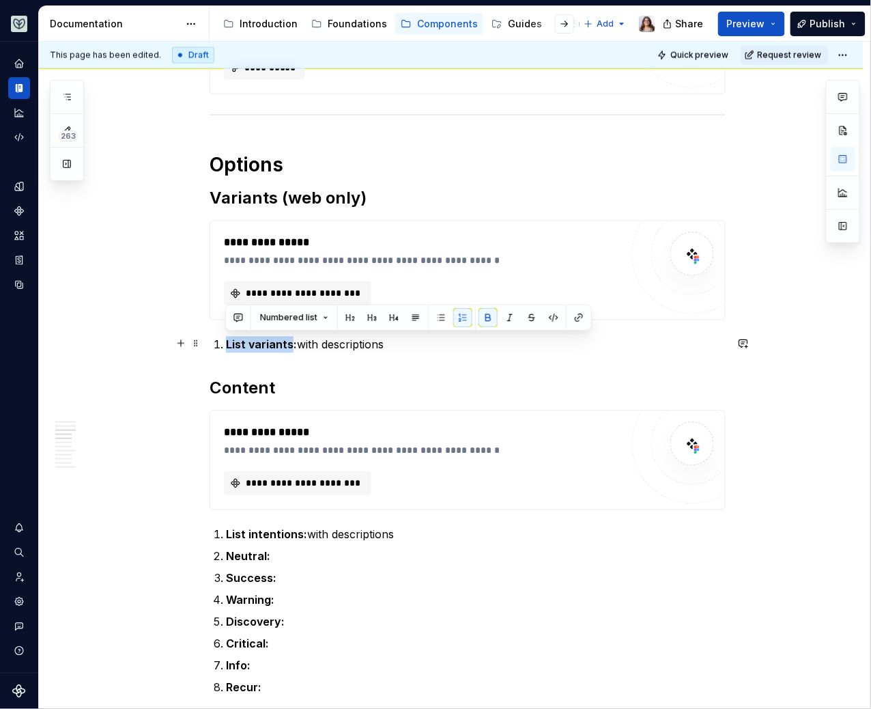
drag, startPoint x: 289, startPoint y: 345, endPoint x: 220, endPoint y: 345, distance: 68.9
click at [226, 345] on li "List variants: with descriptions" at bounding box center [476, 345] width 500 height 16
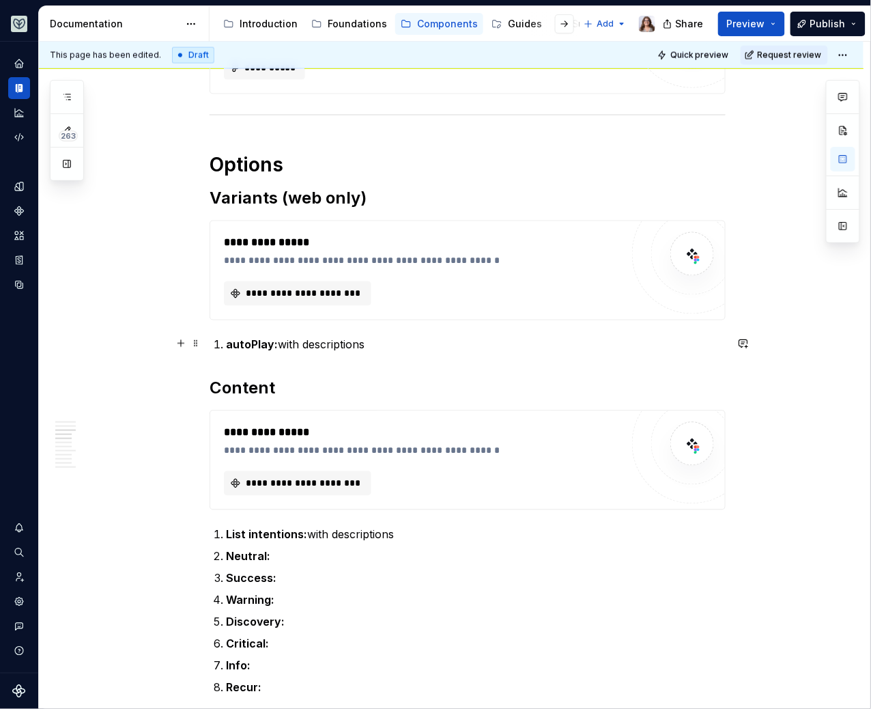
click at [368, 347] on p "autoPlay: with descriptions" at bounding box center [476, 345] width 500 height 16
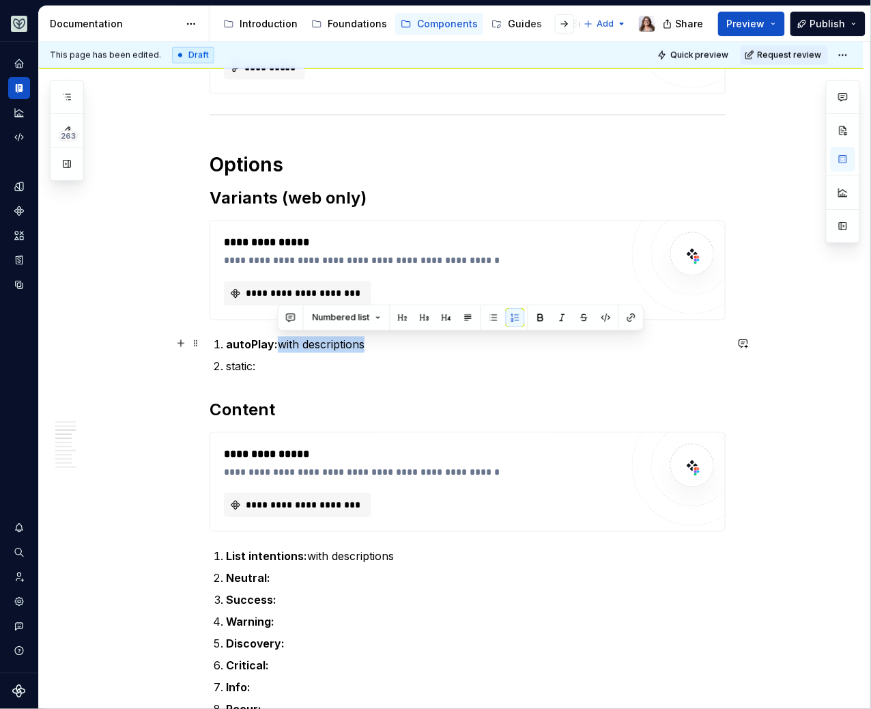
drag, startPoint x: 365, startPoint y: 346, endPoint x: 279, endPoint y: 345, distance: 86.0
click at [280, 345] on p "autoPlay: with descriptions" at bounding box center [476, 345] width 500 height 16
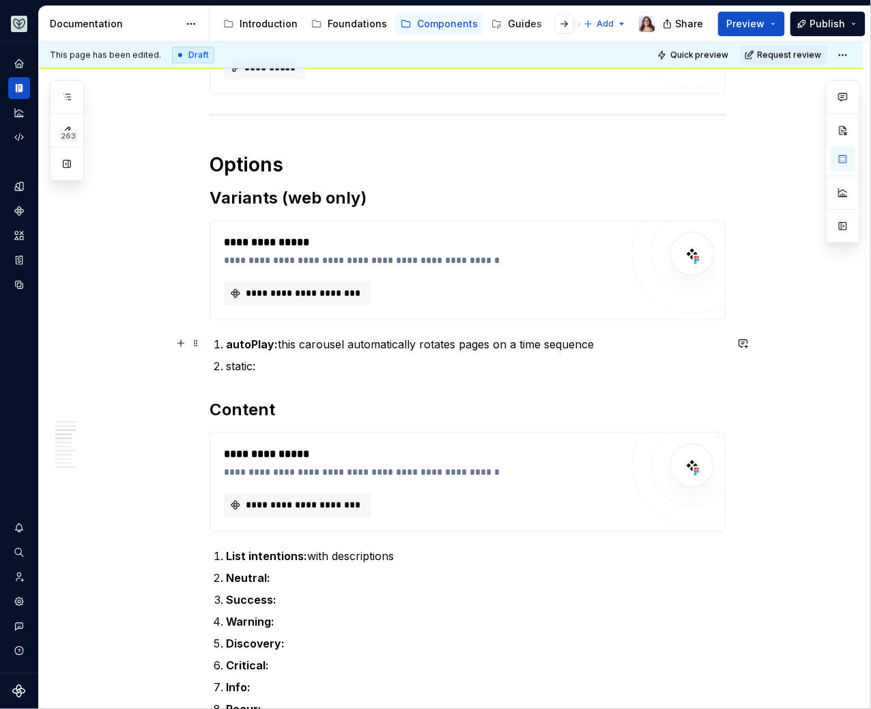
click at [537, 346] on p "autoPlay: this carousel automatically rotates pages on a time sequence" at bounding box center [476, 345] width 500 height 16
click at [597, 345] on p "autoPlay: this carousel automatically rotates pages on a timed sequence" at bounding box center [476, 345] width 500 height 16
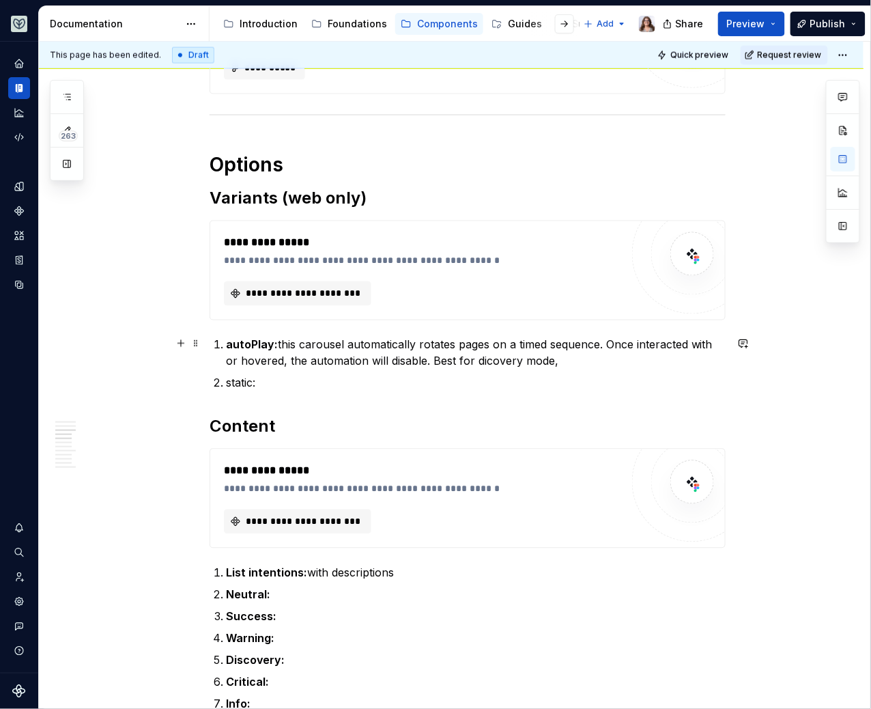
click at [486, 359] on p "autoPlay: this carousel automatically rotates pages on a timed sequence. Once i…" at bounding box center [476, 353] width 500 height 33
click at [562, 358] on p "autoPlay: this carousel automatically rotates pages on a timed sequence. Once i…" at bounding box center [476, 353] width 500 height 33
drag, startPoint x: 561, startPoint y: 362, endPoint x: 528, endPoint y: 362, distance: 33.5
click at [528, 362] on p "autoPlay: this carousel automatically rotates pages on a timed sequence. Once i…" at bounding box center [476, 353] width 500 height 33
drag, startPoint x: 612, startPoint y: 360, endPoint x: 427, endPoint y: 360, distance: 184.3
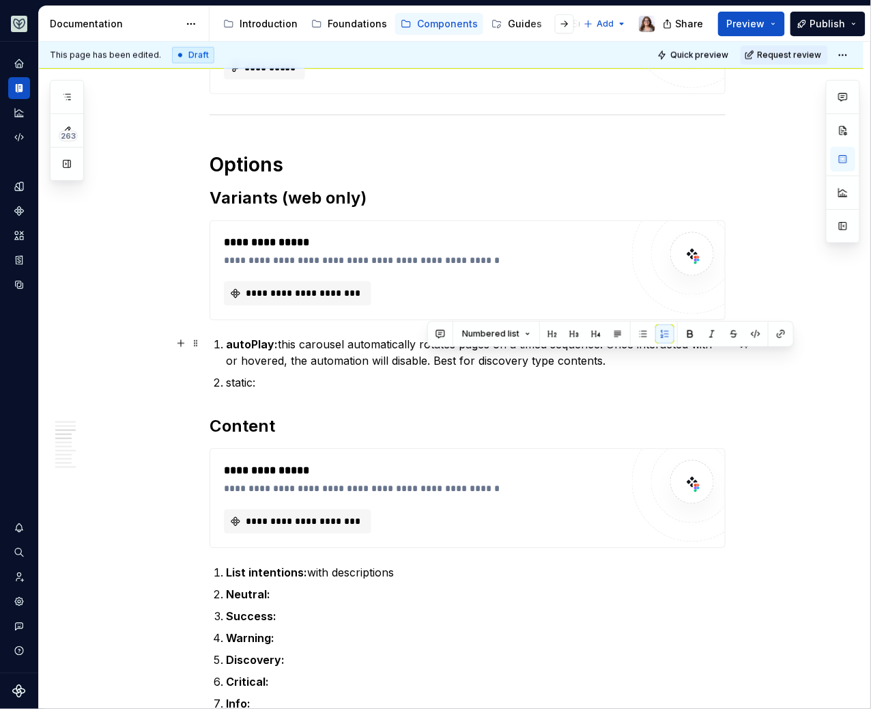
click at [427, 360] on p "autoPlay: this carousel automatically rotates pages on a timed sequence. Once i…" at bounding box center [476, 353] width 500 height 33
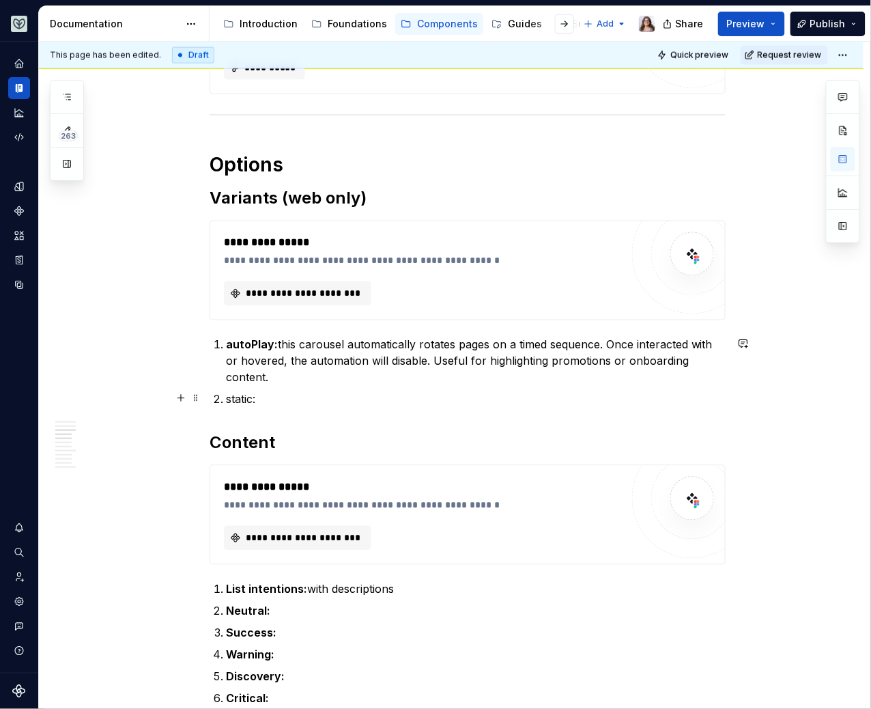
click at [265, 394] on p "static:" at bounding box center [476, 399] width 500 height 16
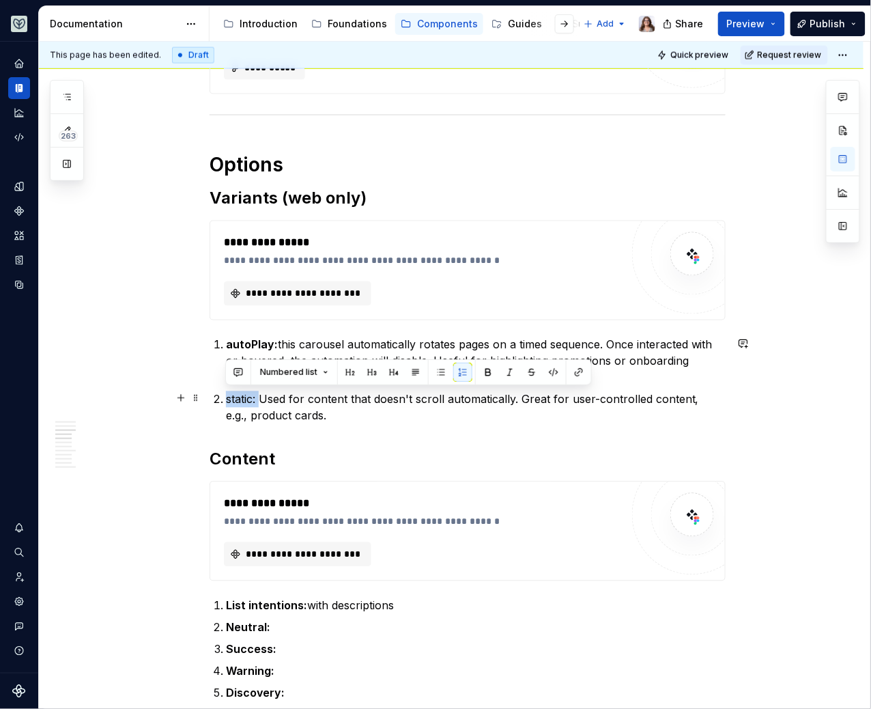
drag, startPoint x: 259, startPoint y: 397, endPoint x: 203, endPoint y: 397, distance: 56.0
click at [315, 412] on p "static: Used for content that doesn't scroll automatically. Great for user-cont…" at bounding box center [476, 407] width 500 height 33
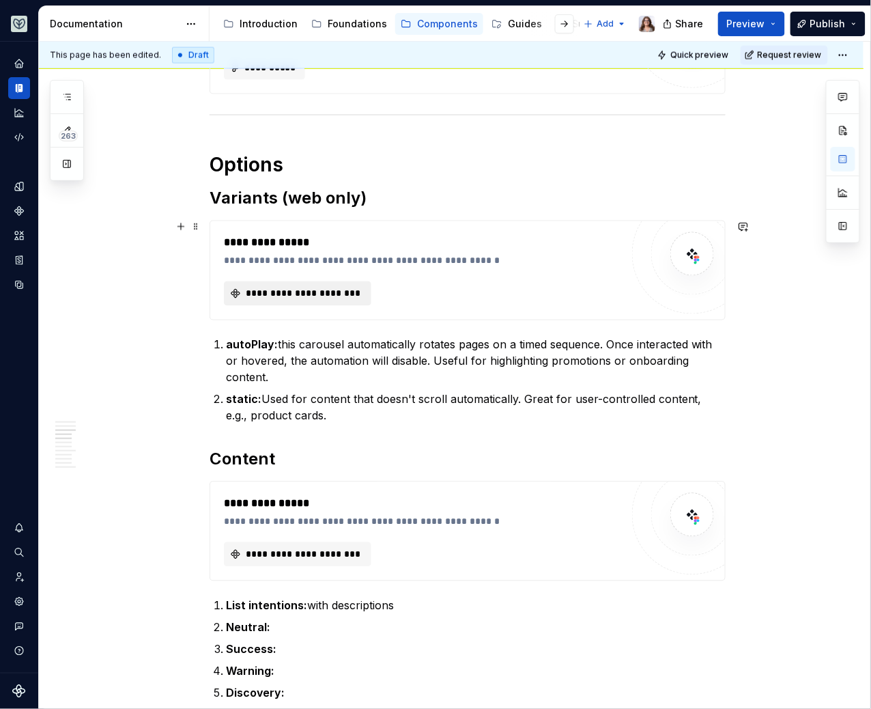
click at [316, 290] on span "**********" at bounding box center [303, 294] width 119 height 14
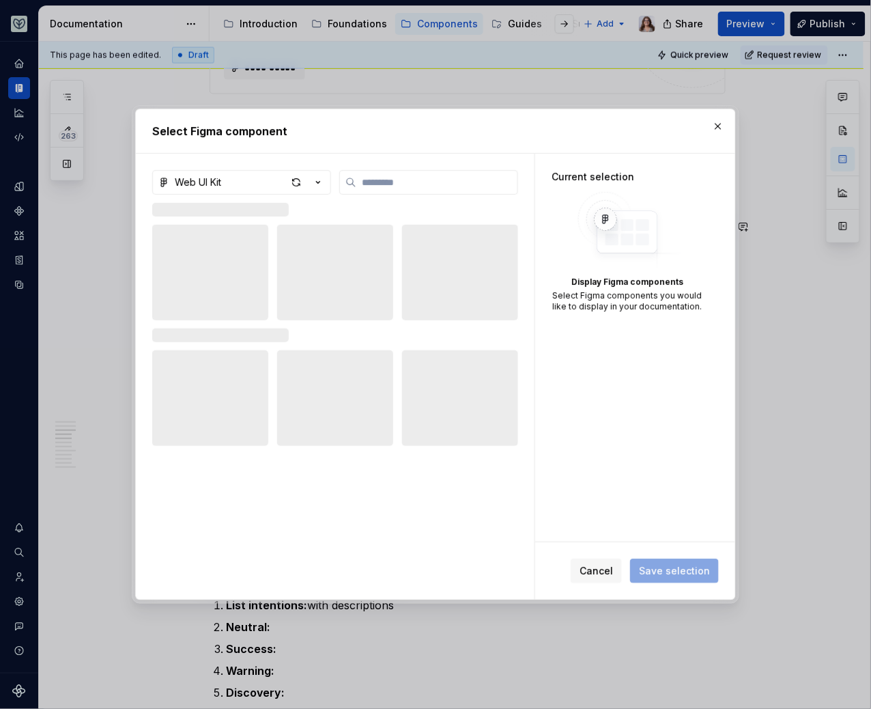
type textarea "*"
type input "********"
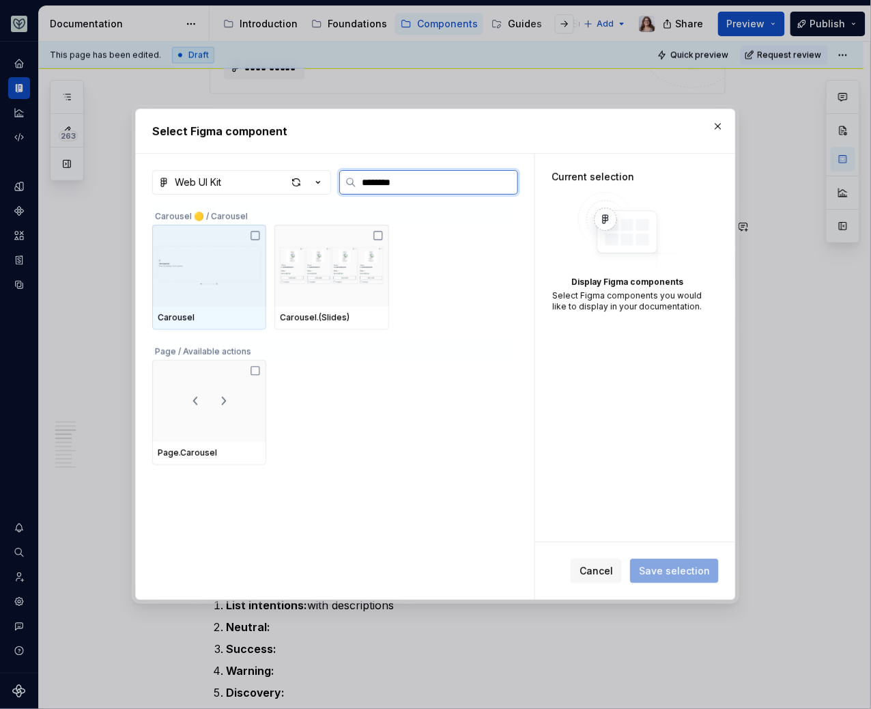
click at [247, 284] on img at bounding box center [209, 265] width 103 height 71
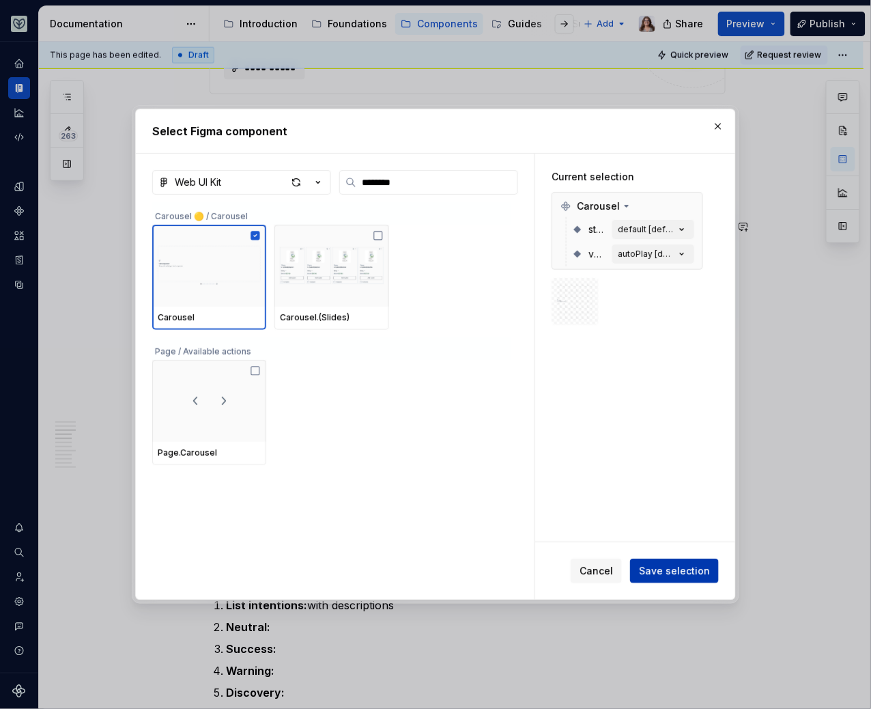
click at [663, 569] on span "Save selection" at bounding box center [674, 571] width 71 height 14
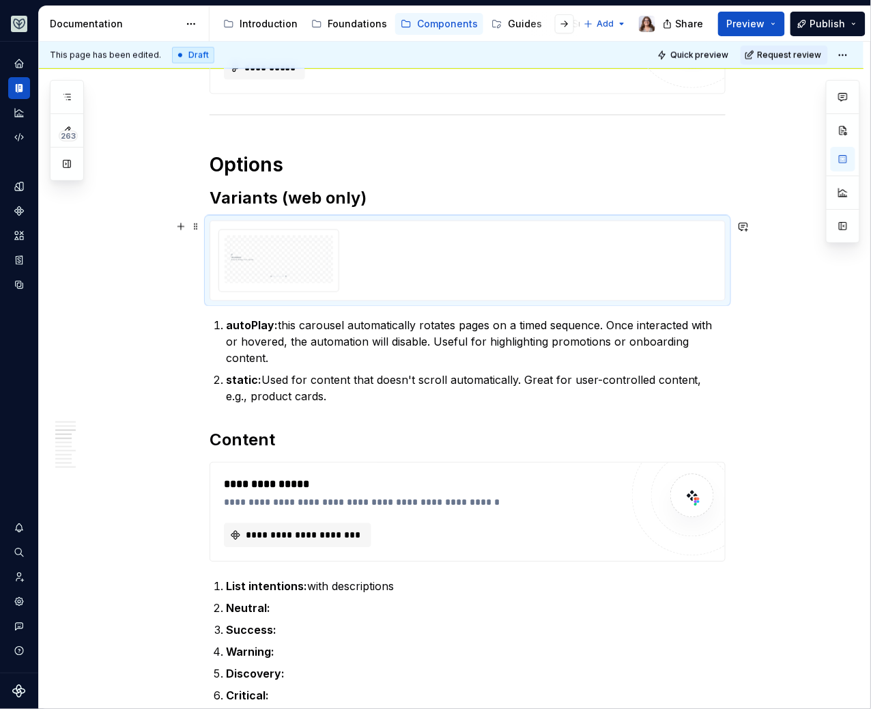
click at [440, 264] on div at bounding box center [467, 260] width 498 height 63
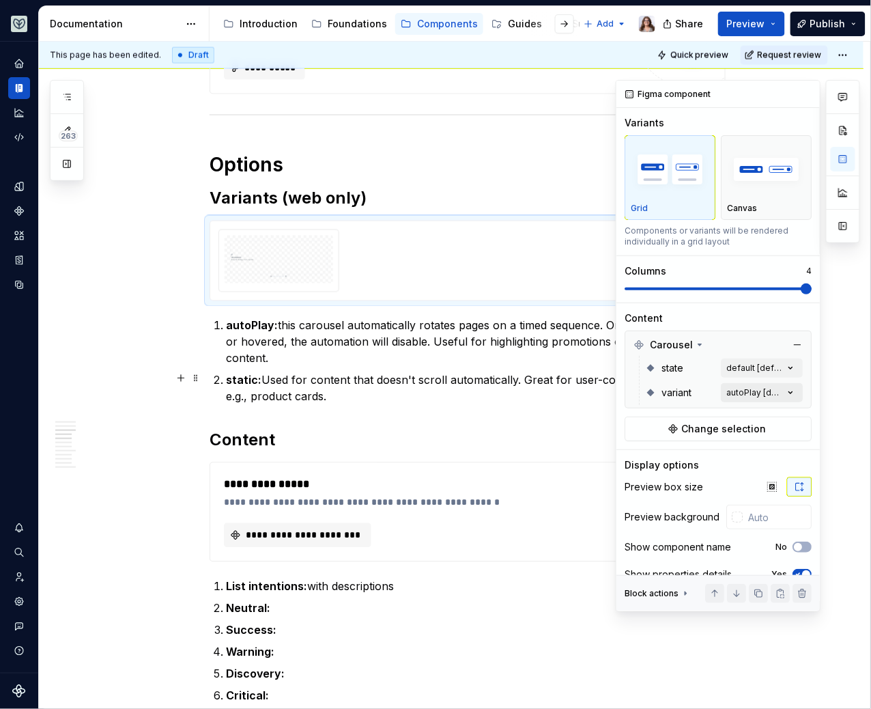
click at [751, 390] on div "Comments Open comments No comments yet Select ‘Comment’ from the block context …" at bounding box center [738, 346] width 244 height 532
click at [780, 412] on button "button" at bounding box center [778, 415] width 19 height 11
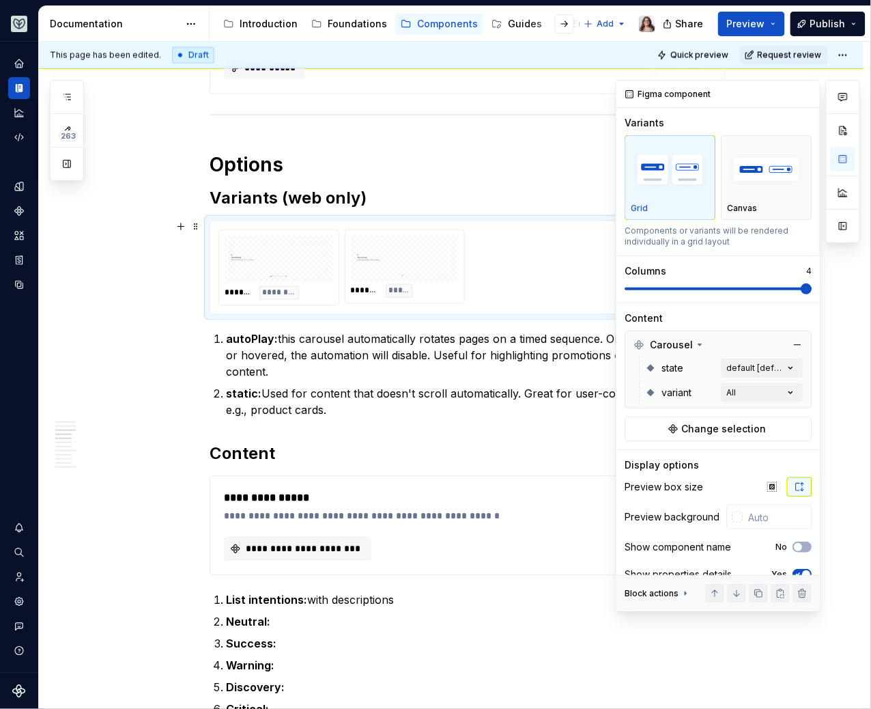
drag, startPoint x: 798, startPoint y: 286, endPoint x: 725, endPoint y: 286, distance: 73.0
click at [725, 286] on div "Comments Open comments No comments yet Select ‘Comment’ from the block context …" at bounding box center [738, 346] width 244 height 532
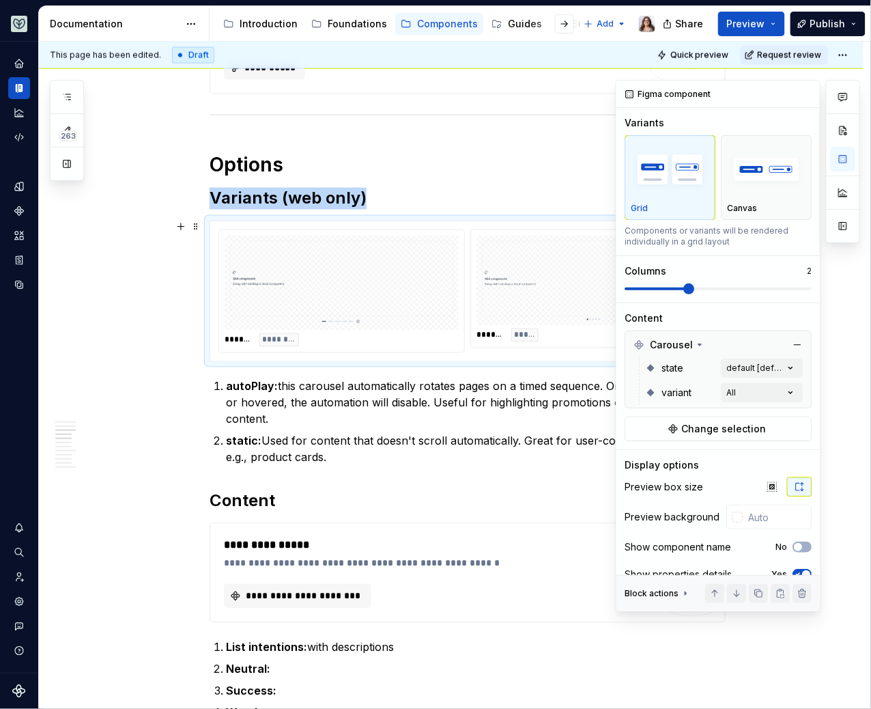
click at [687, 287] on span at bounding box center [656, 288] width 62 height 3
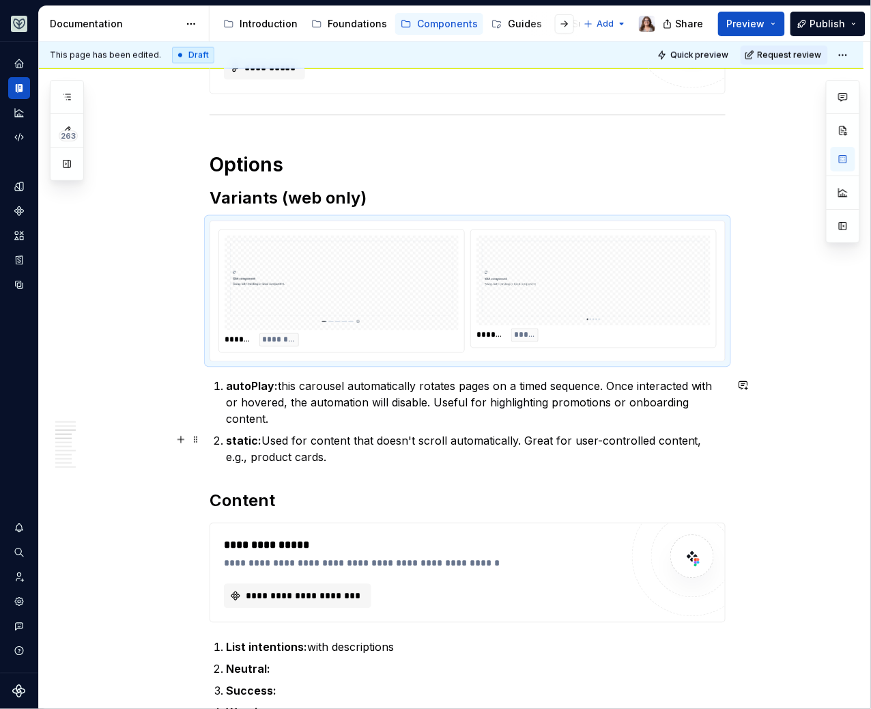
click at [319, 450] on p "static: Used for content that doesn't scroll automatically. Great for user-cont…" at bounding box center [476, 449] width 500 height 33
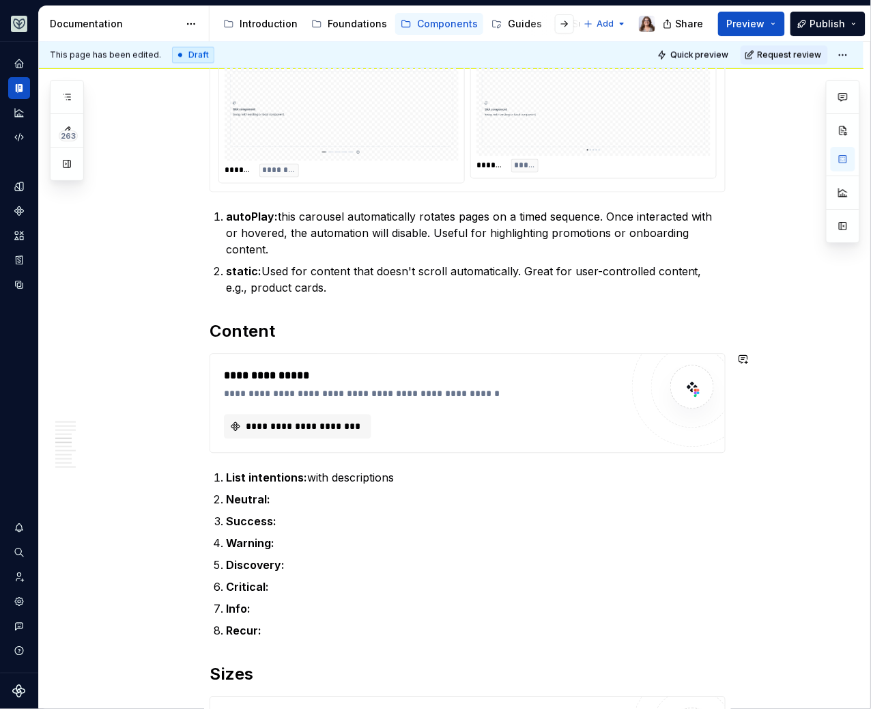
scroll to position [762, 0]
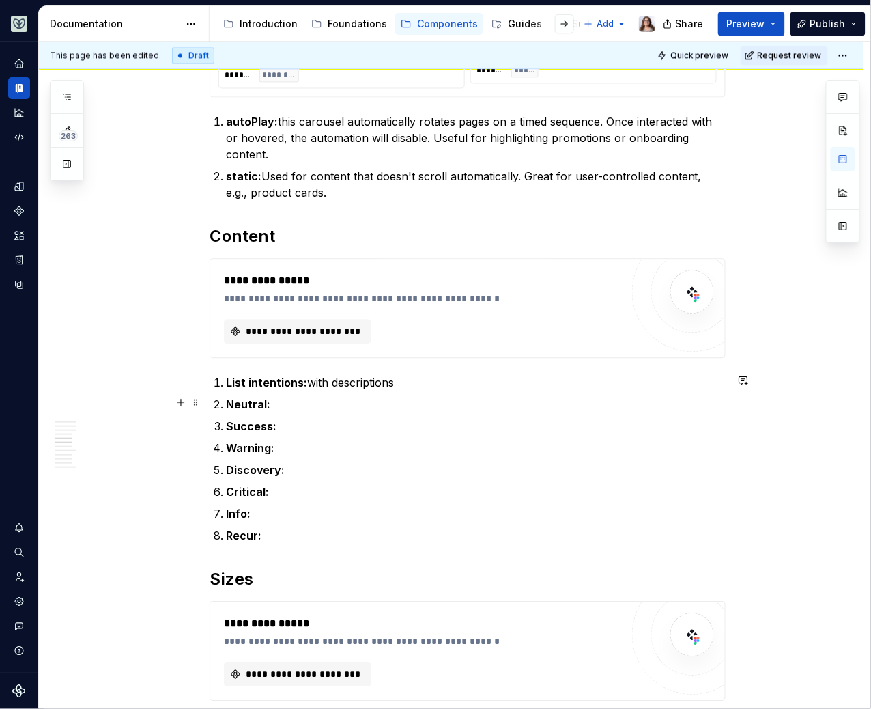
click at [281, 396] on p "Neutral:" at bounding box center [476, 404] width 500 height 16
click at [327, 387] on ol "List intentions: with descriptions Neutral: Success: Warning: Discovery: Critic…" at bounding box center [476, 458] width 500 height 169
click at [300, 385] on strong "List intentions:" at bounding box center [266, 382] width 81 height 14
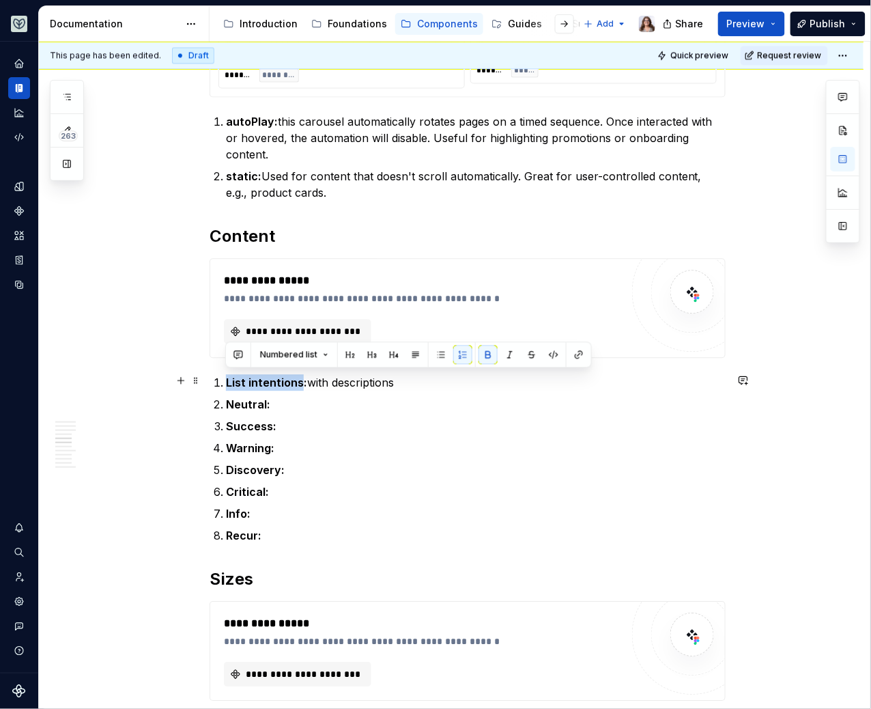
drag, startPoint x: 298, startPoint y: 381, endPoint x: 206, endPoint y: 380, distance: 92.2
click at [206, 380] on div "**********" at bounding box center [451, 670] width 825 height 2390
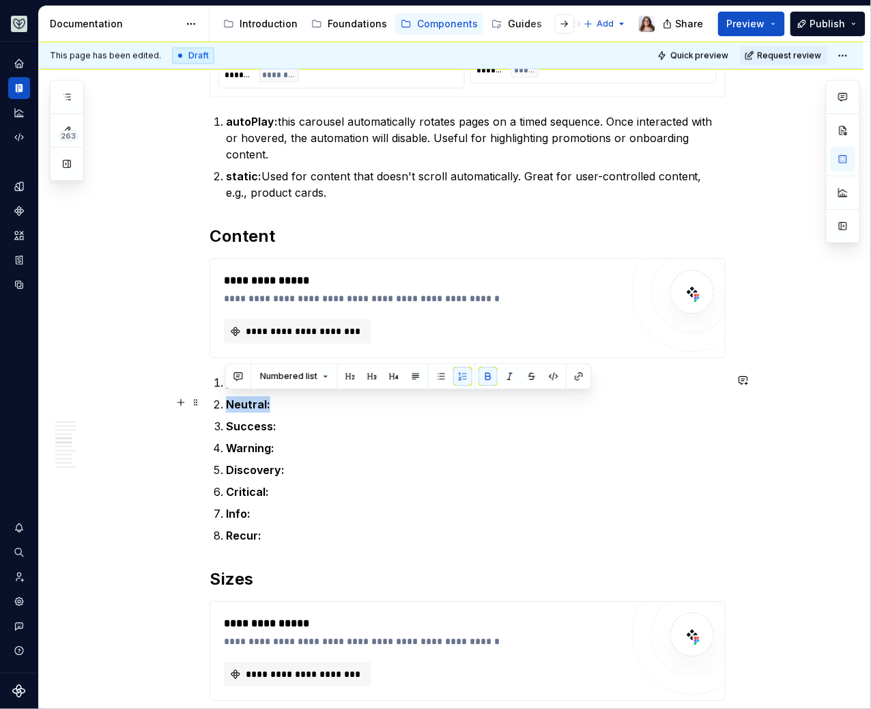
drag, startPoint x: 266, startPoint y: 401, endPoint x: 224, endPoint y: 401, distance: 42.3
click at [226, 401] on li "Neutral:" at bounding box center [476, 404] width 500 height 16
click at [253, 409] on ol "productCard: with descriptions Neutral: Success: Warning: Discovery: Critical: …" at bounding box center [476, 458] width 500 height 169
drag, startPoint x: 263, startPoint y: 403, endPoint x: 226, endPoint y: 402, distance: 37.5
click at [226, 402] on strong "Neutral:" at bounding box center [248, 404] width 44 height 14
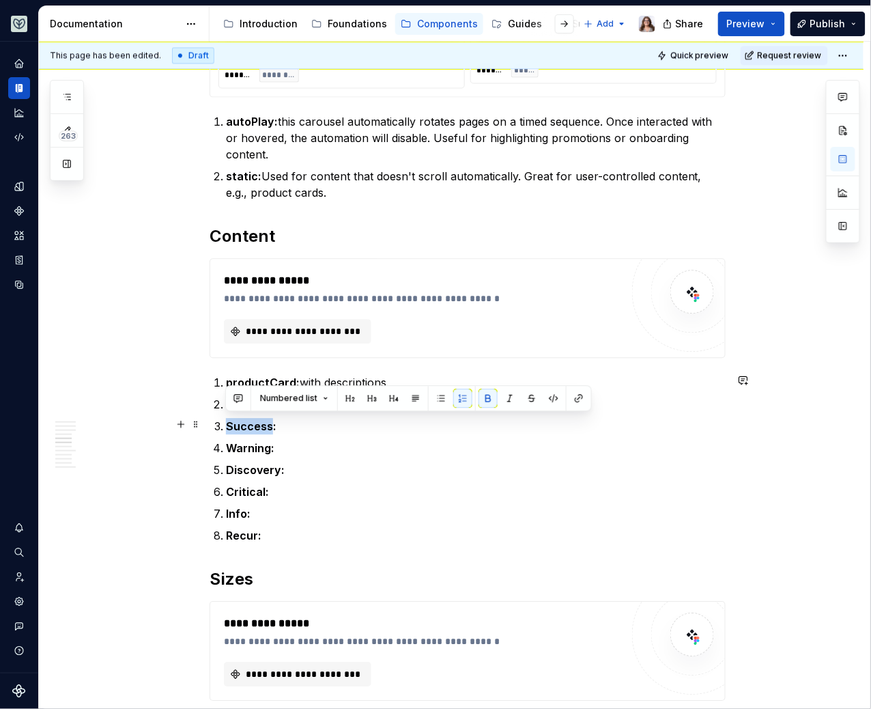
drag, startPoint x: 270, startPoint y: 421, endPoint x: 221, endPoint y: 421, distance: 49.1
click at [226, 421] on li "Success:" at bounding box center [476, 426] width 500 height 16
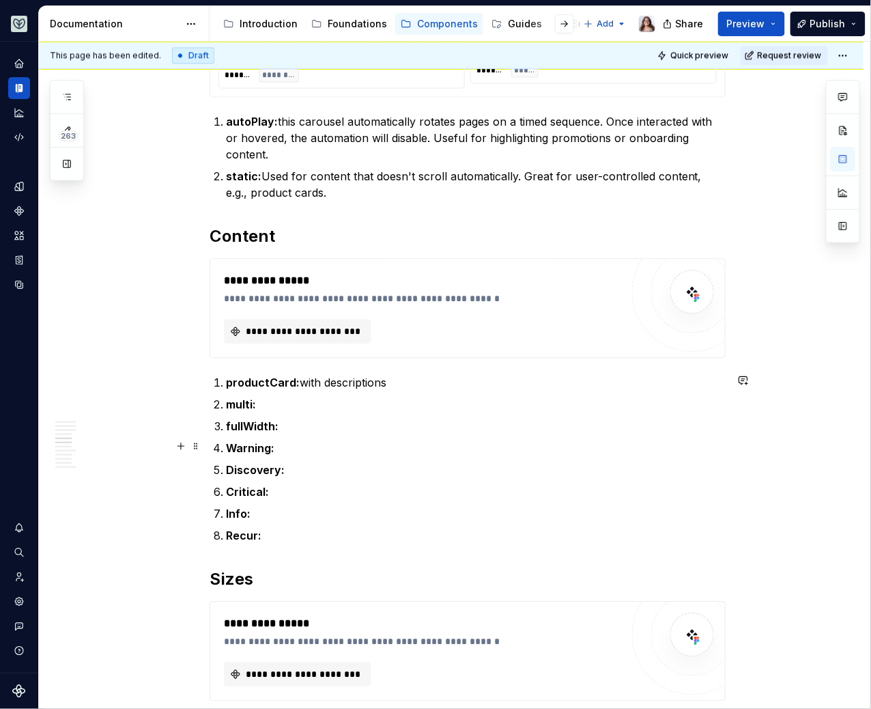
click at [287, 442] on p "Warning:" at bounding box center [476, 448] width 500 height 16
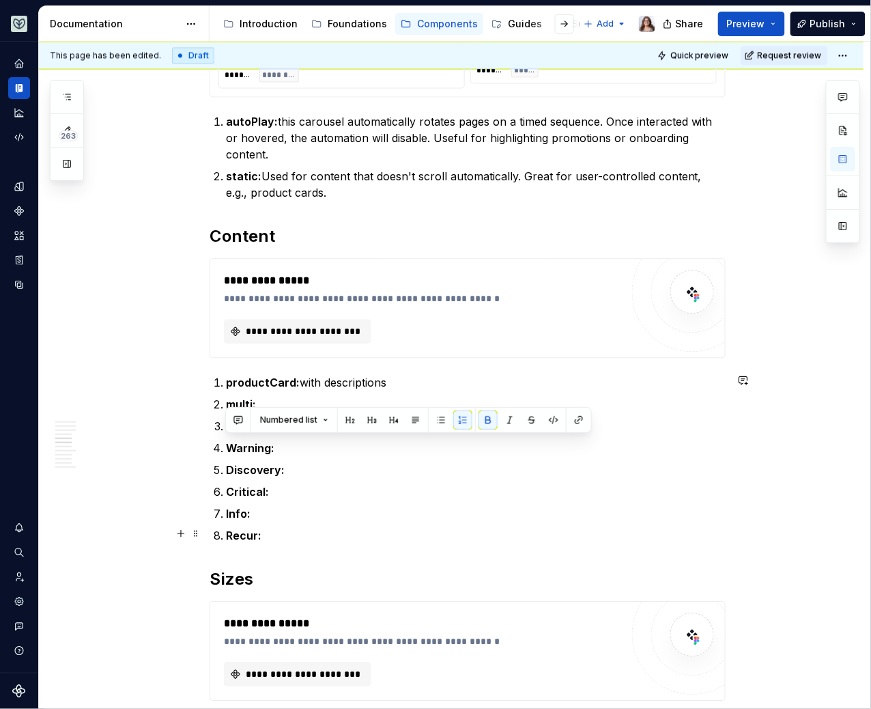
drag, startPoint x: 225, startPoint y: 443, endPoint x: 295, endPoint y: 529, distance: 111.1
click at [295, 529] on ol "productCard: with descriptions multi: fullWidth: Warning: Discovery: Critical: …" at bounding box center [476, 458] width 500 height 169
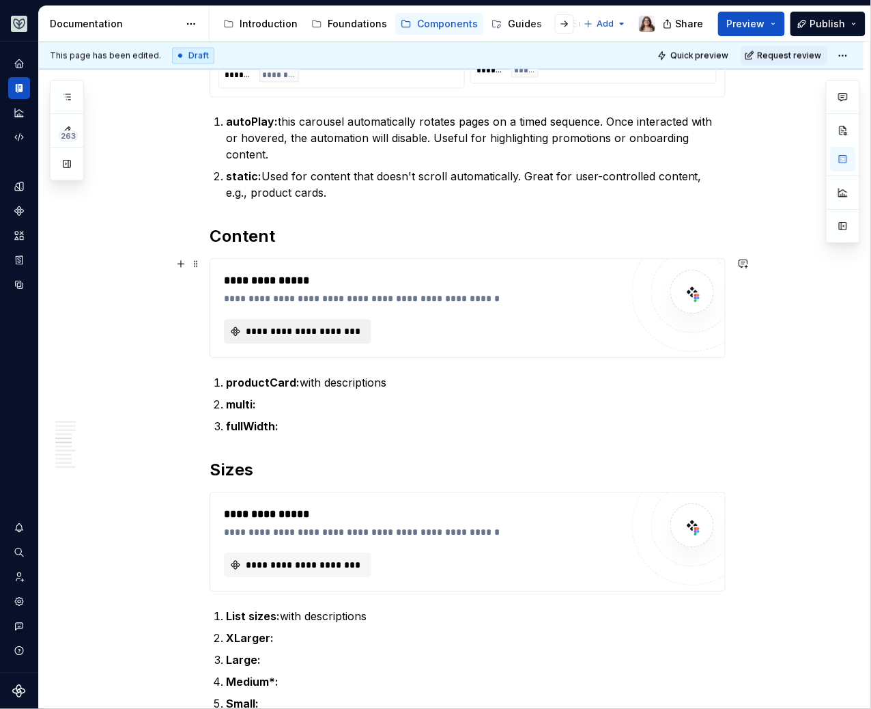
click at [326, 324] on span "**********" at bounding box center [303, 331] width 119 height 14
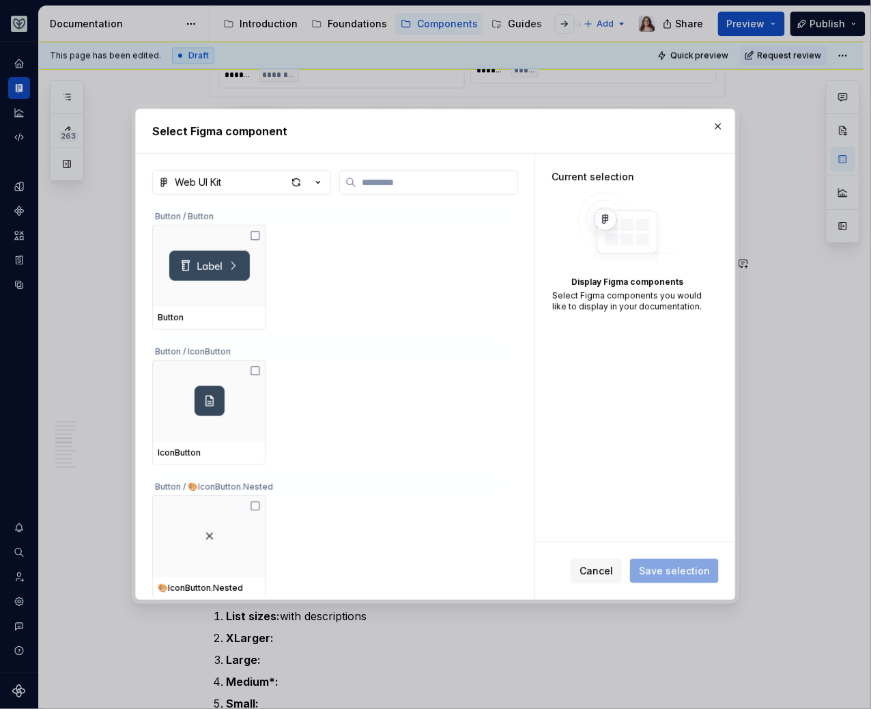
type textarea "*"
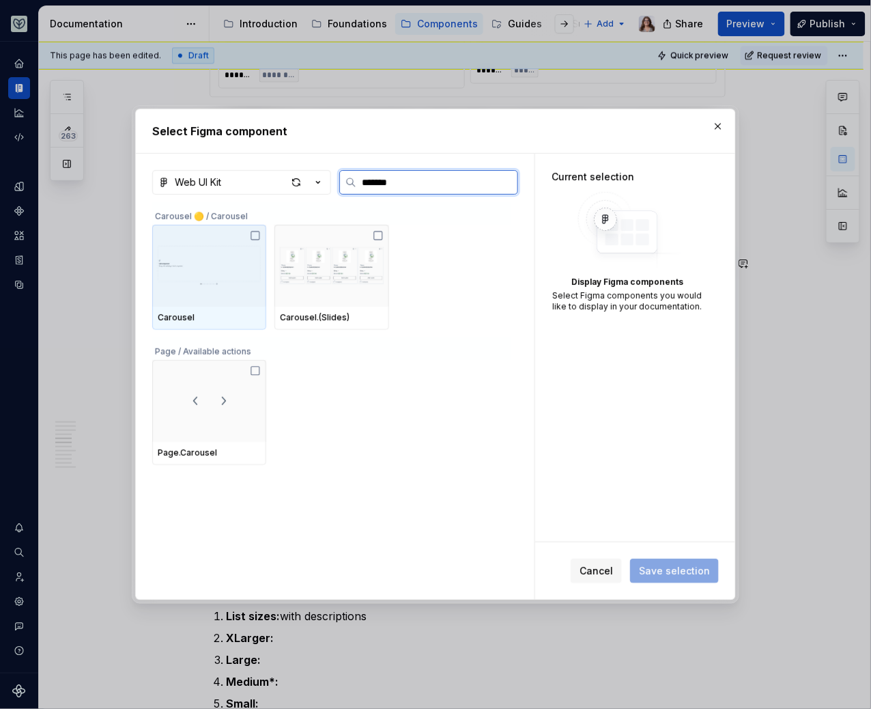
type input "********"
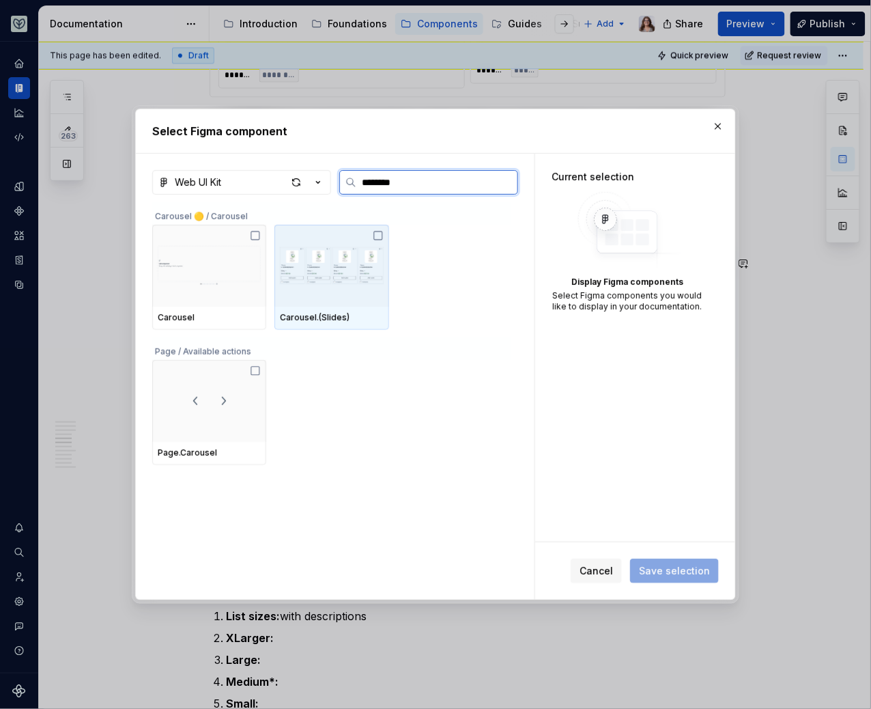
click at [335, 272] on img at bounding box center [331, 265] width 103 height 71
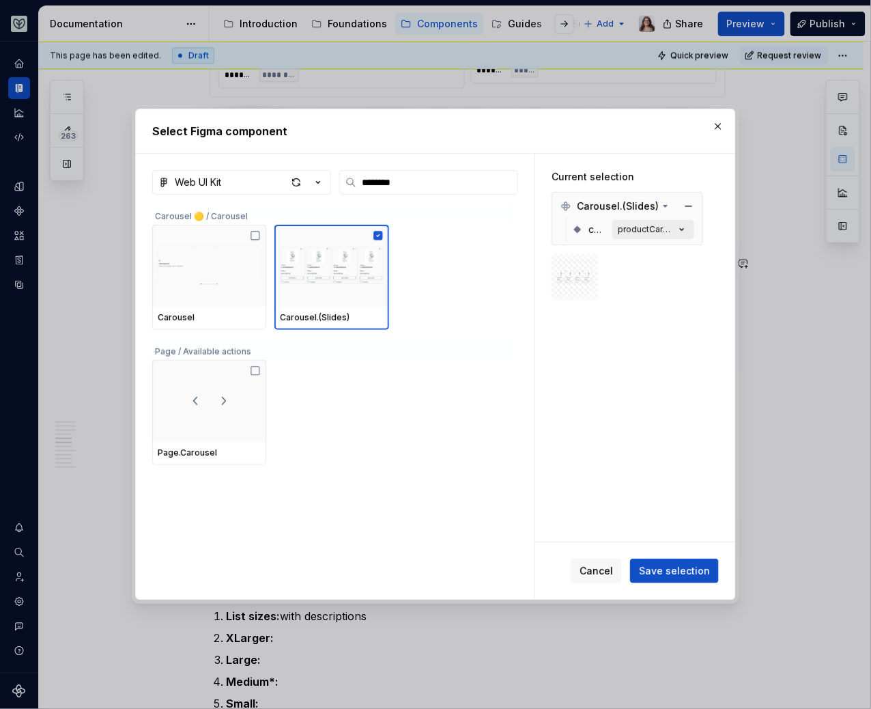
click at [631, 229] on div "productCard [default]" at bounding box center [646, 229] width 57 height 11
click at [657, 229] on div "productCard [default]" at bounding box center [646, 229] width 57 height 11
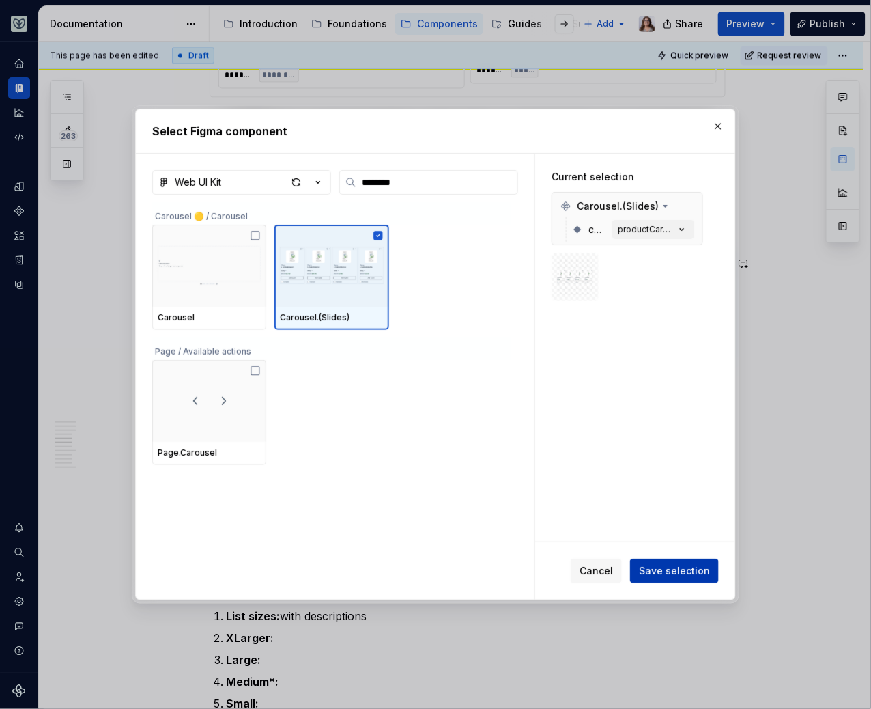
click at [659, 575] on span "Save selection" at bounding box center [674, 571] width 71 height 14
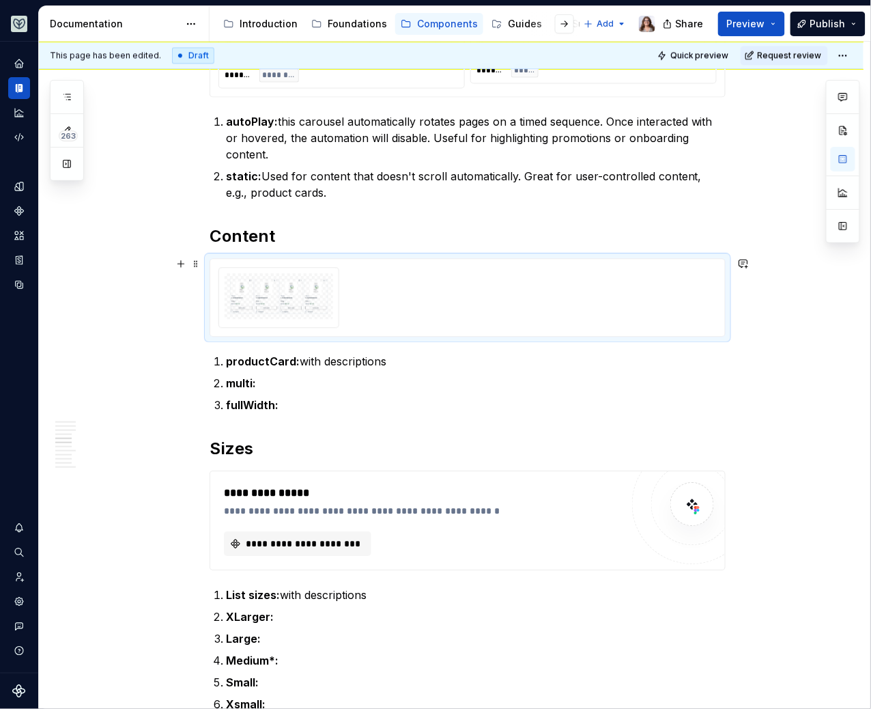
click at [651, 281] on div at bounding box center [467, 297] width 498 height 60
click at [844, 161] on button "button" at bounding box center [843, 159] width 25 height 25
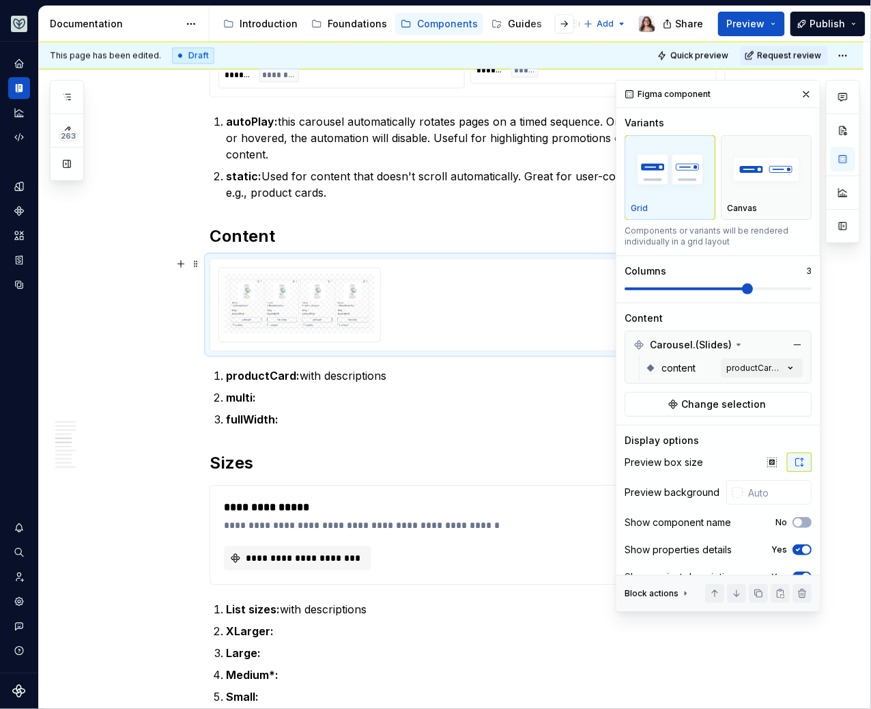
click at [749, 287] on span at bounding box center [687, 288] width 125 height 3
click at [744, 365] on div "Comments Open comments No comments yet Select ‘Comment’ from the block context …" at bounding box center [738, 346] width 244 height 532
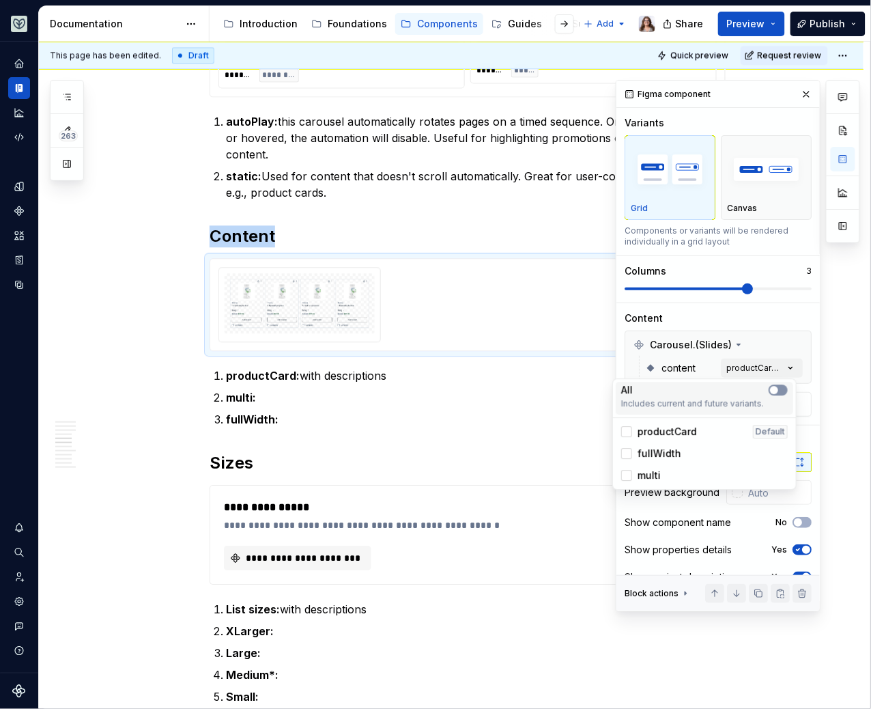
click at [778, 390] on icon "button" at bounding box center [774, 390] width 11 height 8
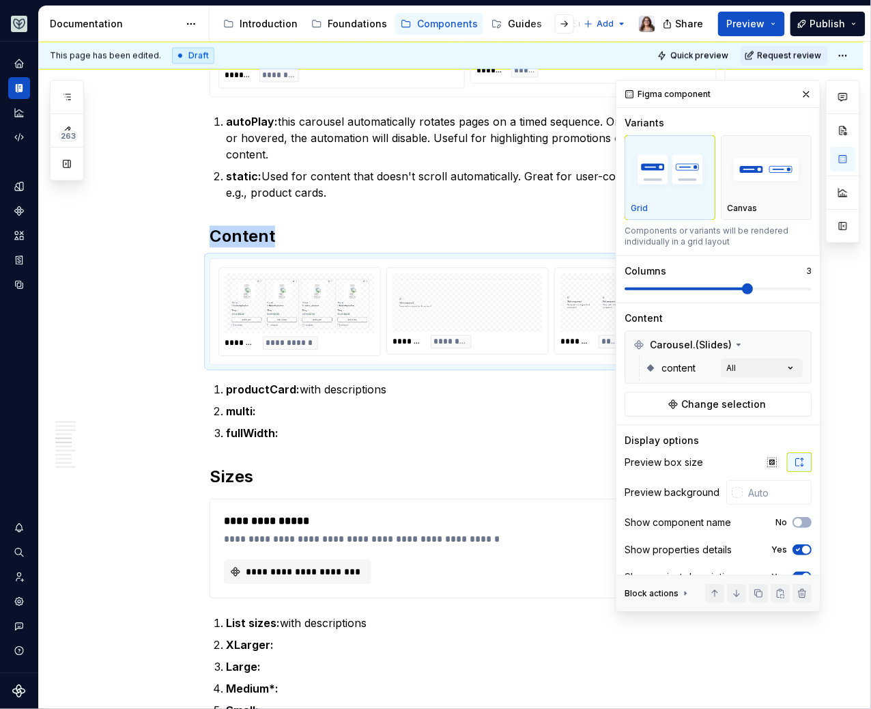
click at [463, 424] on html "Aviary Dataset Fullscript Documentation Accessibility guide for tree Page tree.…" at bounding box center [435, 354] width 871 height 709
click at [302, 444] on div "**********" at bounding box center [468, 521] width 516 height 2026
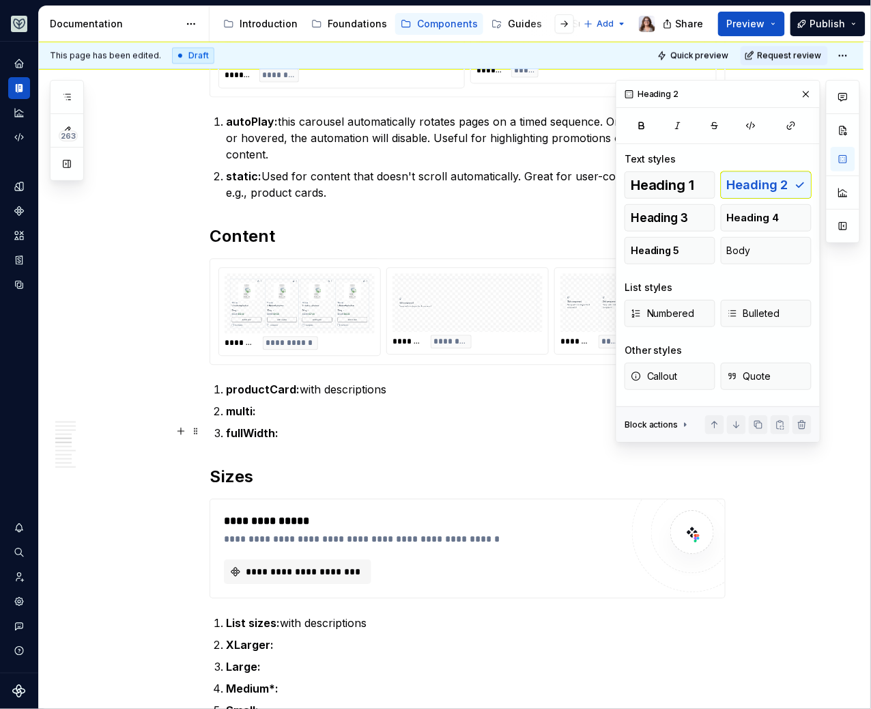
click at [294, 431] on p "fullWidth:" at bounding box center [476, 433] width 500 height 16
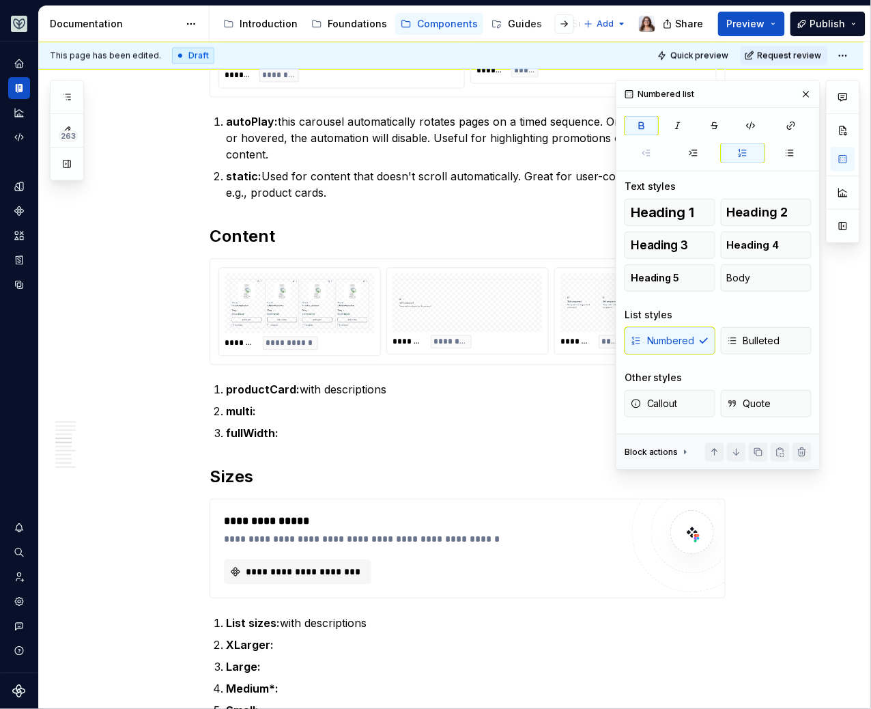
drag, startPoint x: 807, startPoint y: 91, endPoint x: 786, endPoint y: 124, distance: 39.6
click at [807, 91] on button "button" at bounding box center [806, 94] width 19 height 19
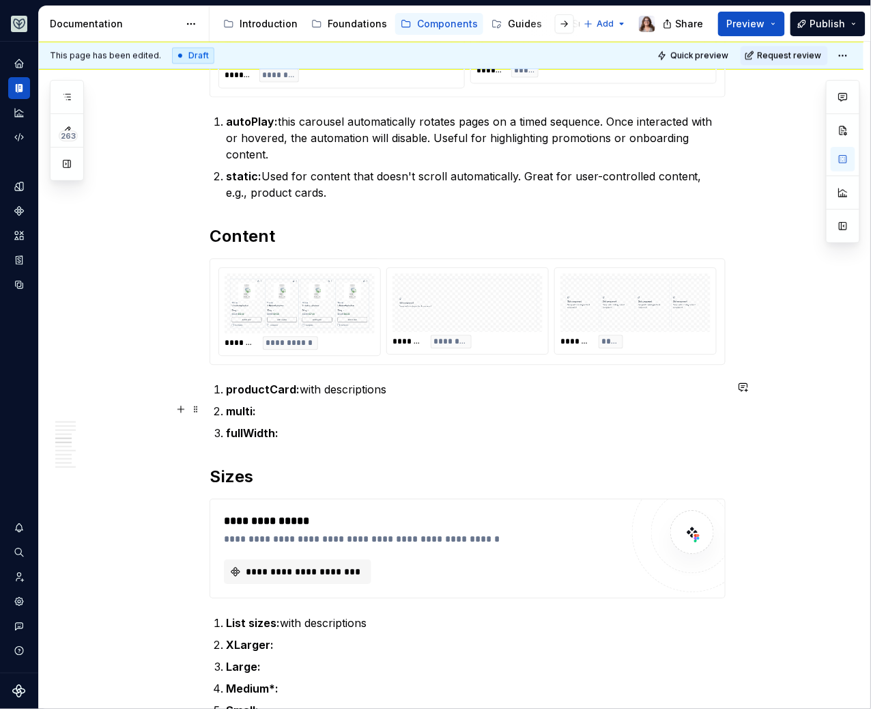
click at [280, 407] on p "multi:" at bounding box center [476, 411] width 500 height 16
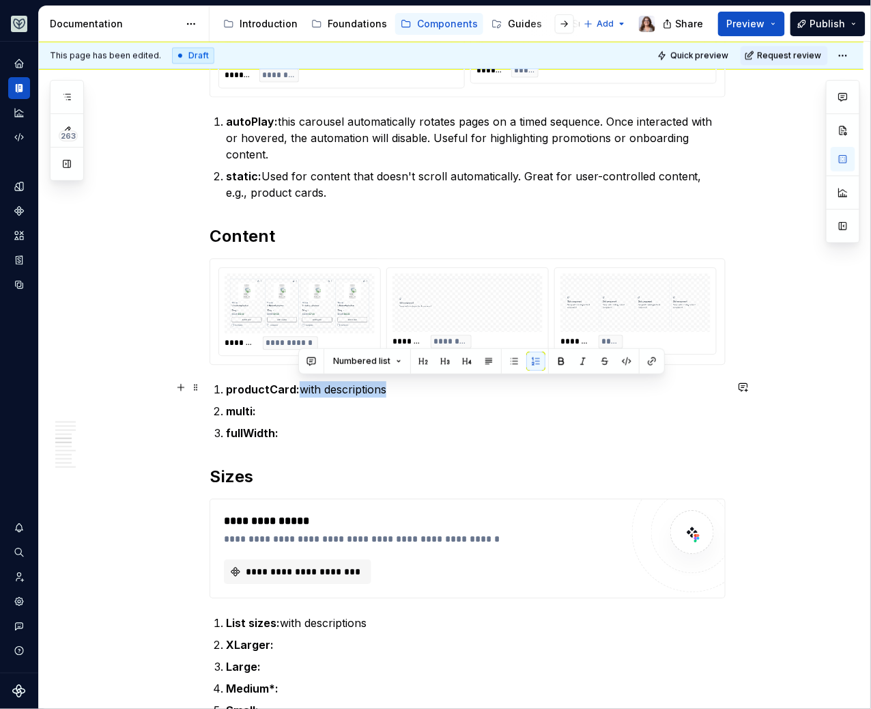
drag, startPoint x: 388, startPoint y: 385, endPoint x: 299, endPoint y: 384, distance: 88.7
click at [299, 384] on p "productCard: with descriptions" at bounding box center [476, 389] width 500 height 16
drag, startPoint x: 417, startPoint y: 388, endPoint x: 299, endPoint y: 385, distance: 118.1
click at [299, 385] on p "productCard: includes ProductCards" at bounding box center [476, 389] width 500 height 16
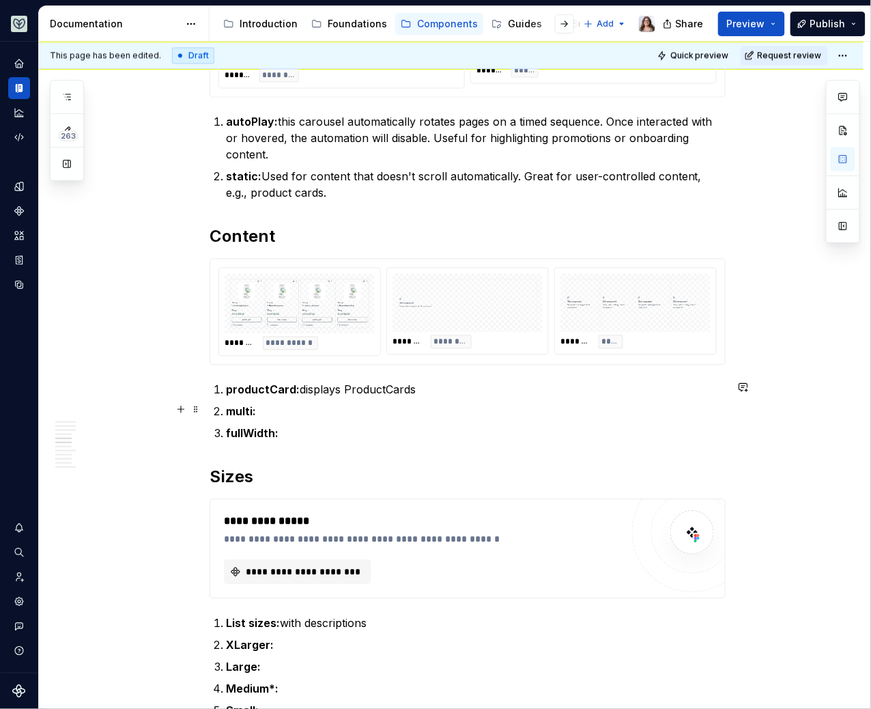
click at [263, 404] on p "multi:" at bounding box center [476, 411] width 500 height 16
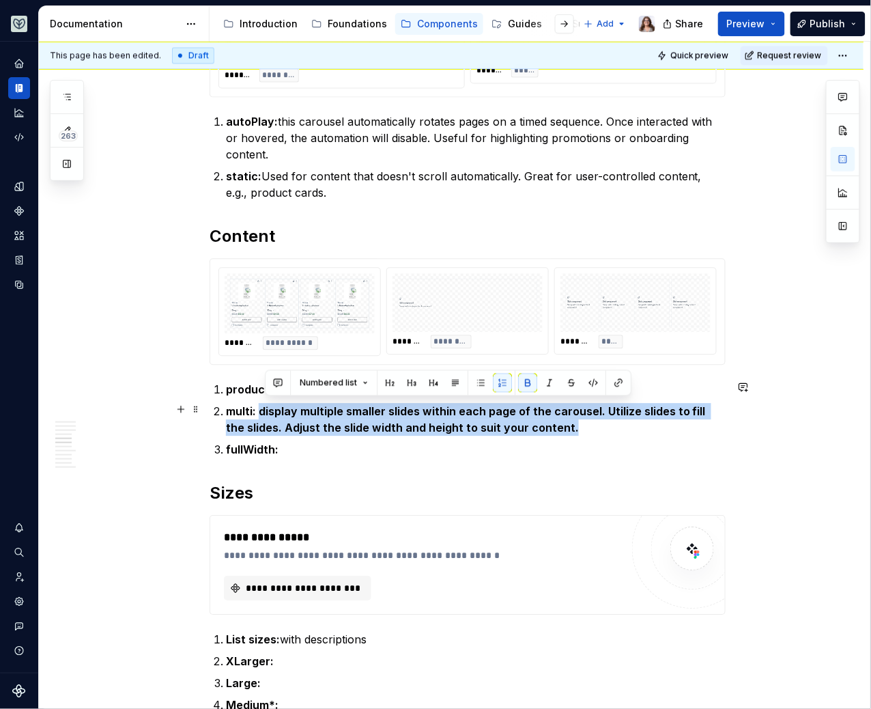
drag, startPoint x: 551, startPoint y: 427, endPoint x: 259, endPoint y: 408, distance: 292.1
click at [259, 408] on p "multi: display multiple smaller slides within each page of the carousel. Utiliz…" at bounding box center [476, 419] width 500 height 33
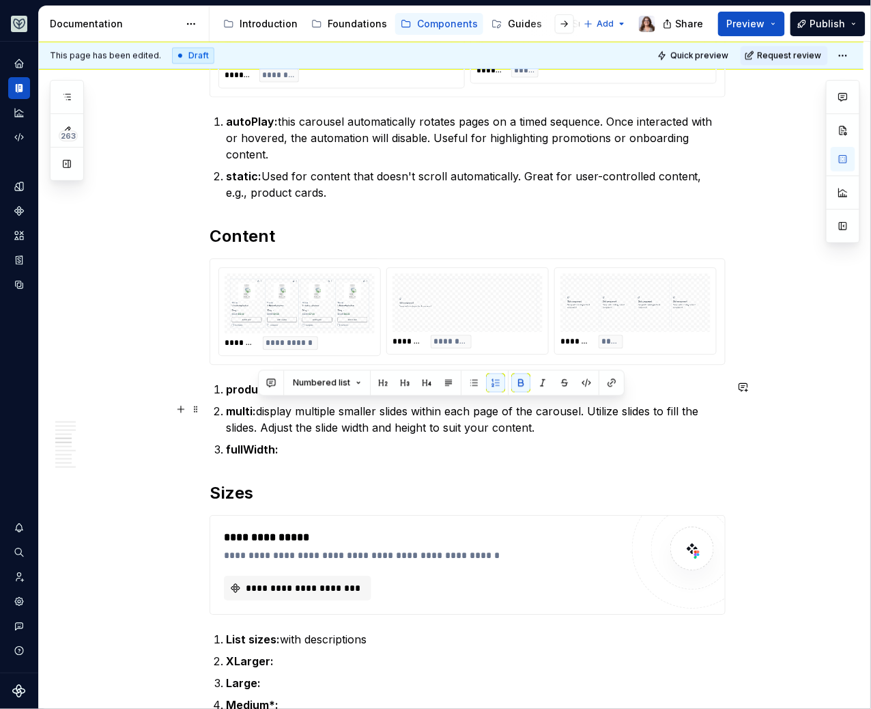
copy p "display multiple smaller slides within each page of the carousel. Utilize slide…"
click at [317, 444] on p "fullWidth:" at bounding box center [476, 449] width 500 height 16
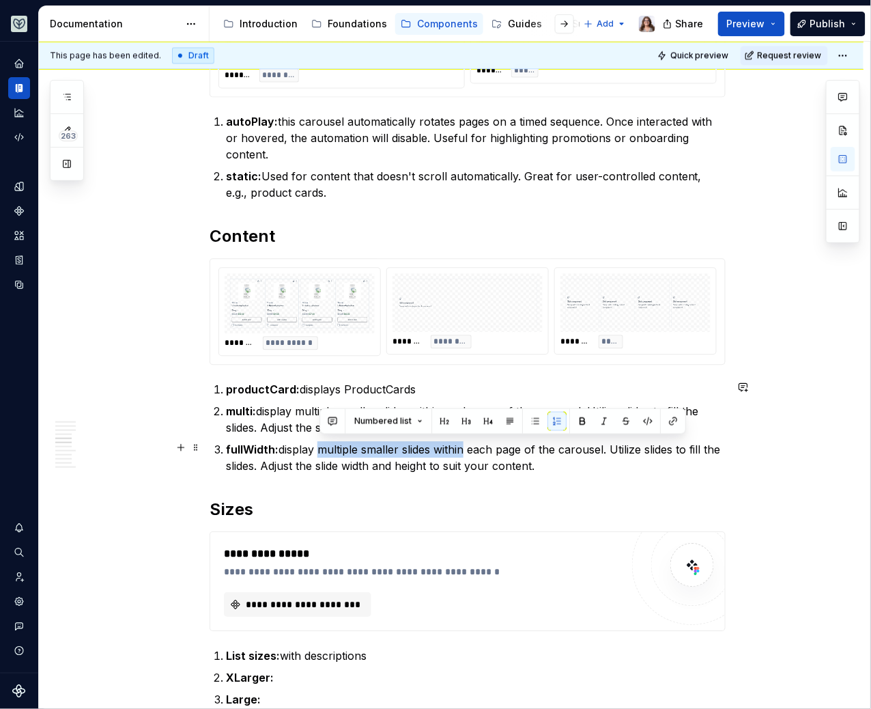
drag, startPoint x: 320, startPoint y: 446, endPoint x: 468, endPoint y: 442, distance: 148.2
click at [468, 442] on p "fullWidth: display multiple smaller slides within each page of the carousel. Ut…" at bounding box center [476, 457] width 500 height 33
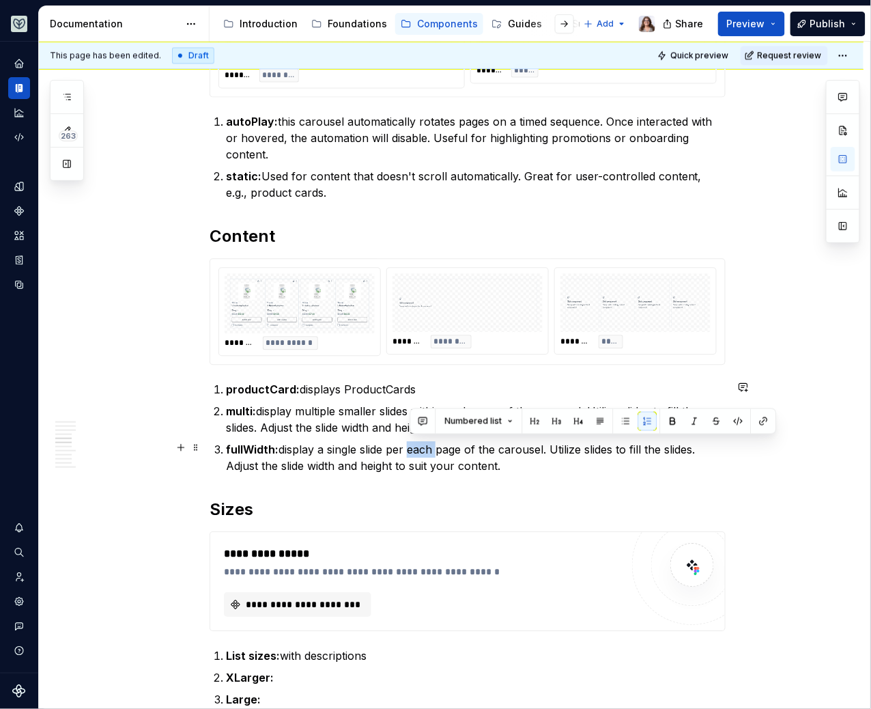
drag, startPoint x: 438, startPoint y: 445, endPoint x: 410, endPoint y: 445, distance: 28.0
click at [410, 445] on p "fullWidth: display a single slide per each page of the carousel. Utilize slides…" at bounding box center [476, 457] width 500 height 33
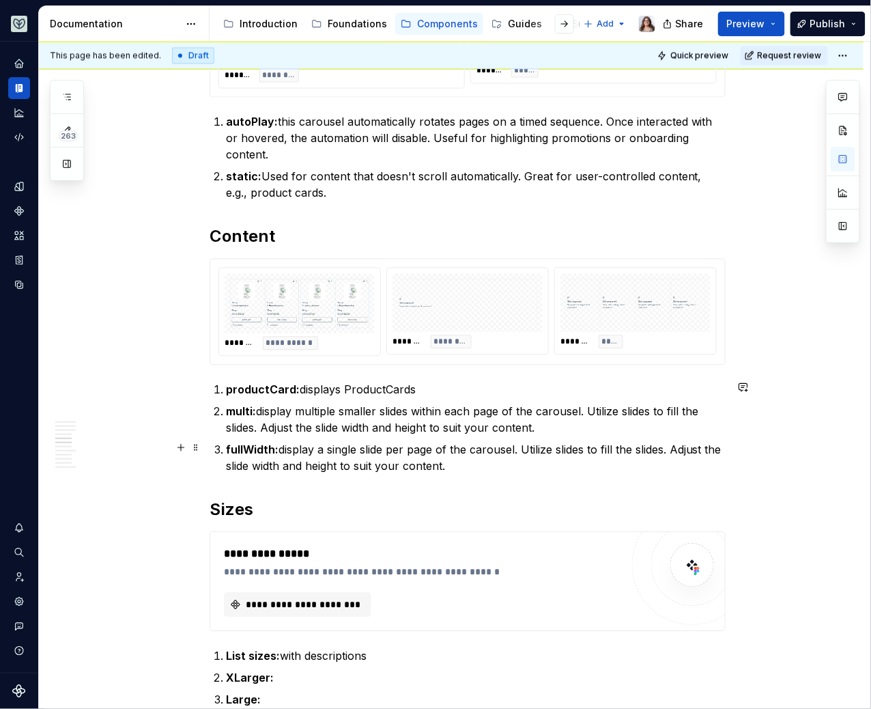
click at [481, 464] on p "fullWidth: display a single slide per page of the carousel. Utilize slides to f…" at bounding box center [476, 457] width 500 height 33
drag, startPoint x: 567, startPoint y: 446, endPoint x: 587, endPoint y: 446, distance: 19.8
click at [587, 446] on p "fullWidth: display a single slide per page of the carousel. Utilize slides to f…" at bounding box center [476, 457] width 500 height 33
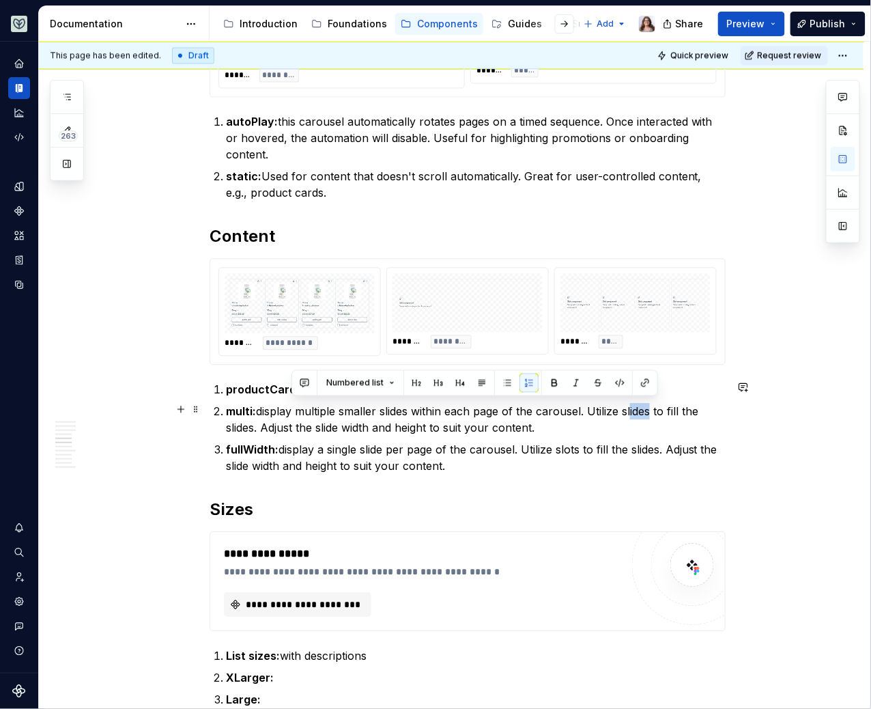
drag, startPoint x: 655, startPoint y: 410, endPoint x: 633, endPoint y: 406, distance: 22.8
click at [633, 407] on p "multi: display multiple smaller slides within each page of the carousel. Utiliz…" at bounding box center [476, 419] width 500 height 33
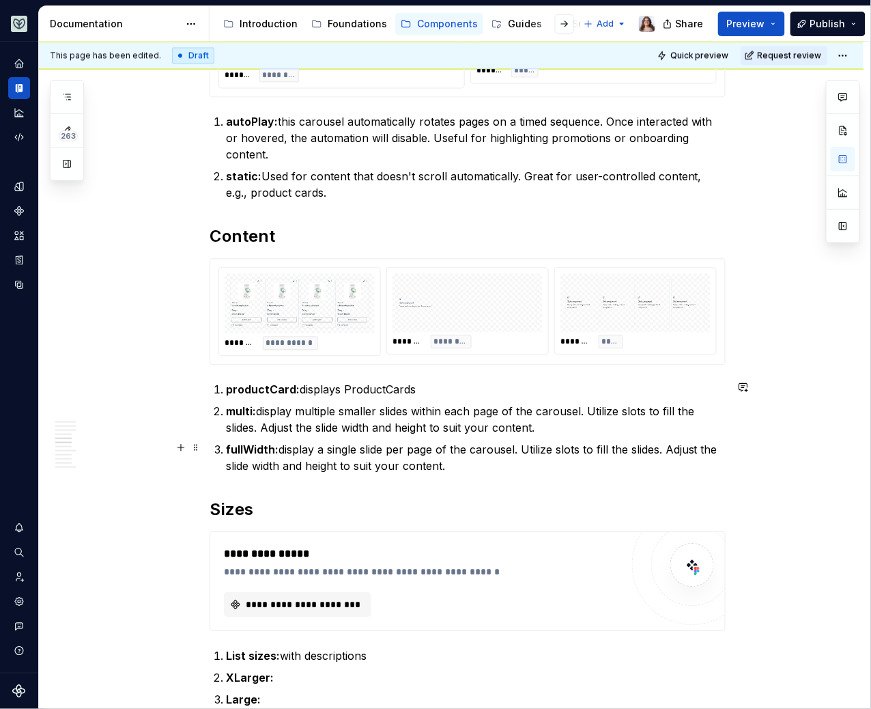
click at [454, 462] on p "fullWidth: display a single slide per page of the carousel. Utilize slots to fi…" at bounding box center [476, 457] width 500 height 33
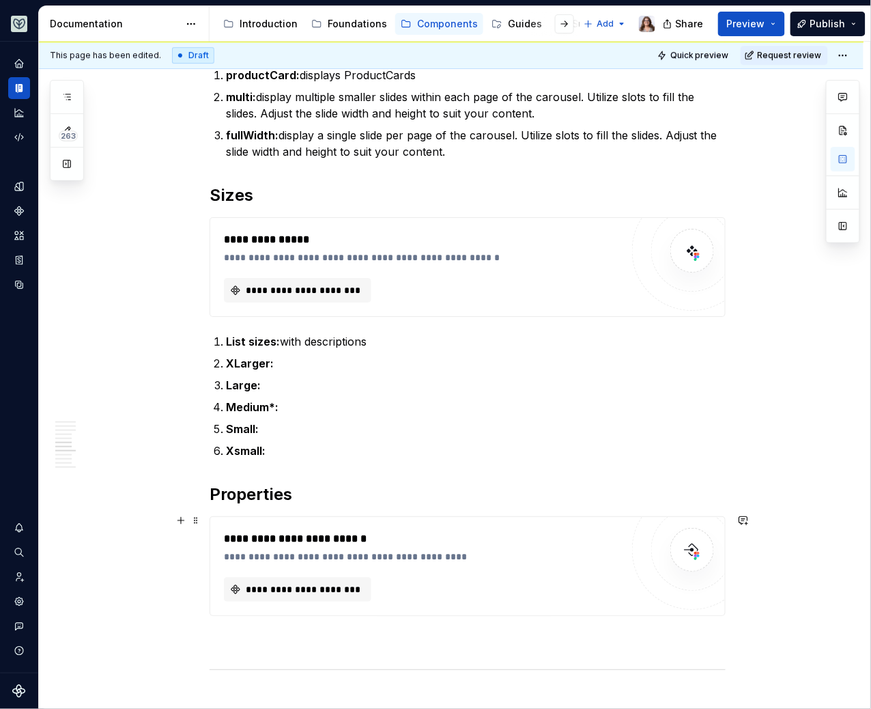
scroll to position [1080, 0]
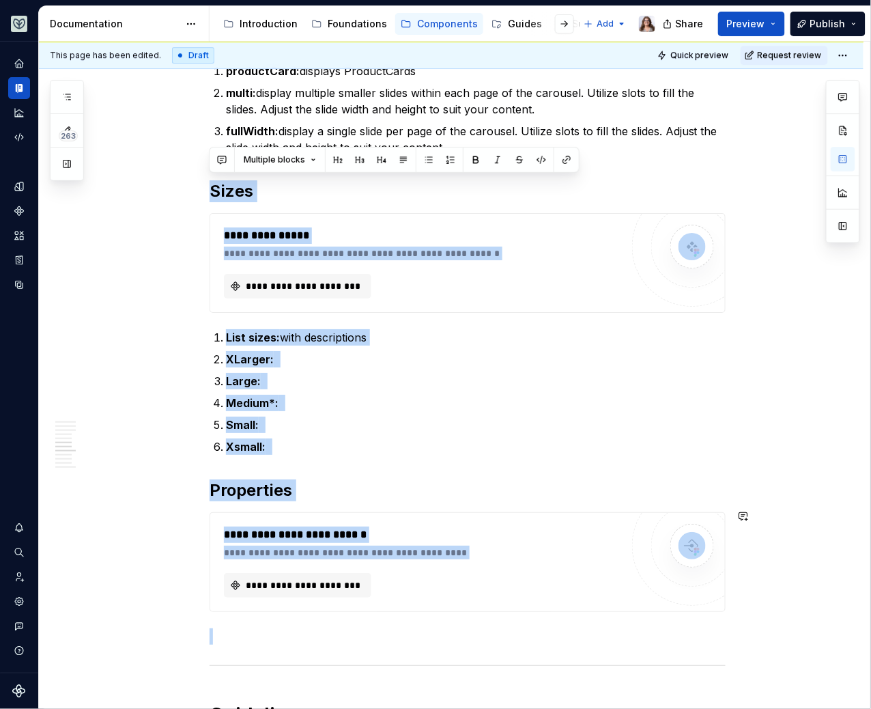
drag, startPoint x: 211, startPoint y: 183, endPoint x: 303, endPoint y: 618, distance: 444.5
click at [303, 618] on div "**********" at bounding box center [468, 219] width 516 height 2059
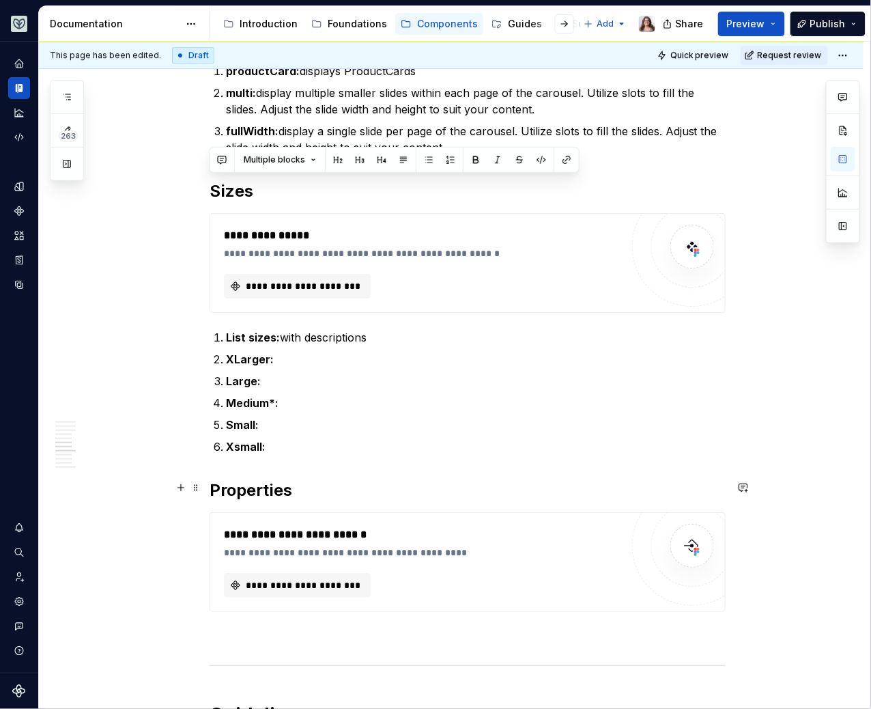
click at [311, 481] on h2 "Properties" at bounding box center [468, 490] width 516 height 22
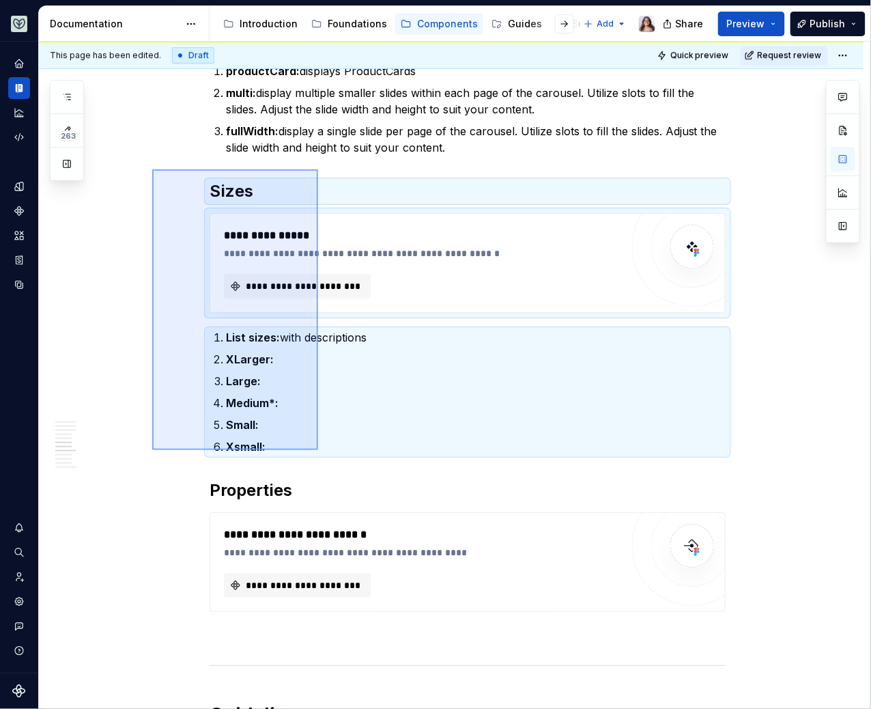
drag, startPoint x: 152, startPoint y: 169, endPoint x: 318, endPoint y: 450, distance: 325.9
click at [318, 450] on div "**********" at bounding box center [454, 376] width 831 height 668
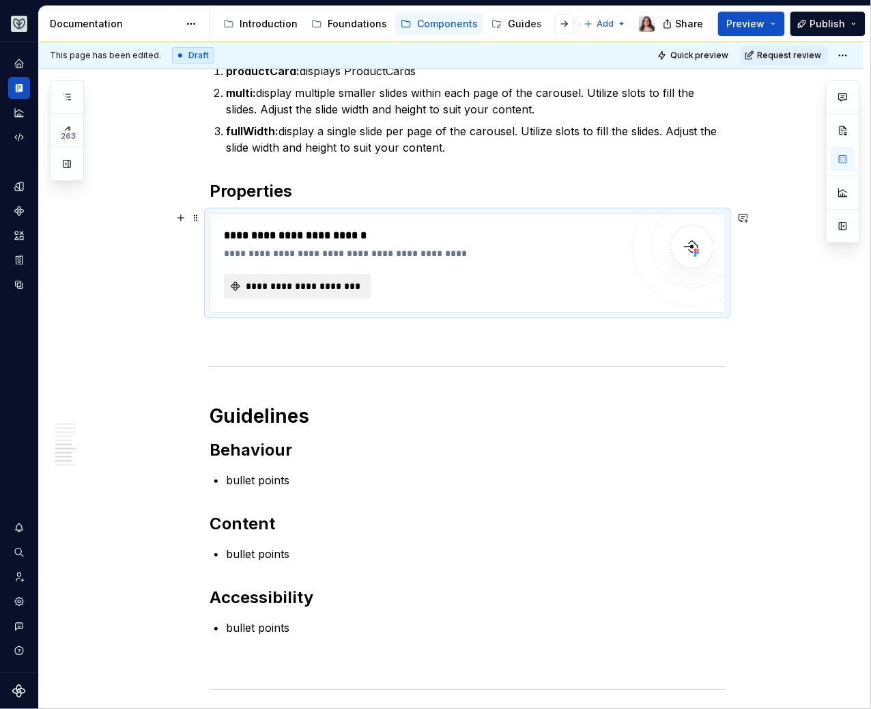
click at [323, 290] on button "**********" at bounding box center [297, 286] width 147 height 25
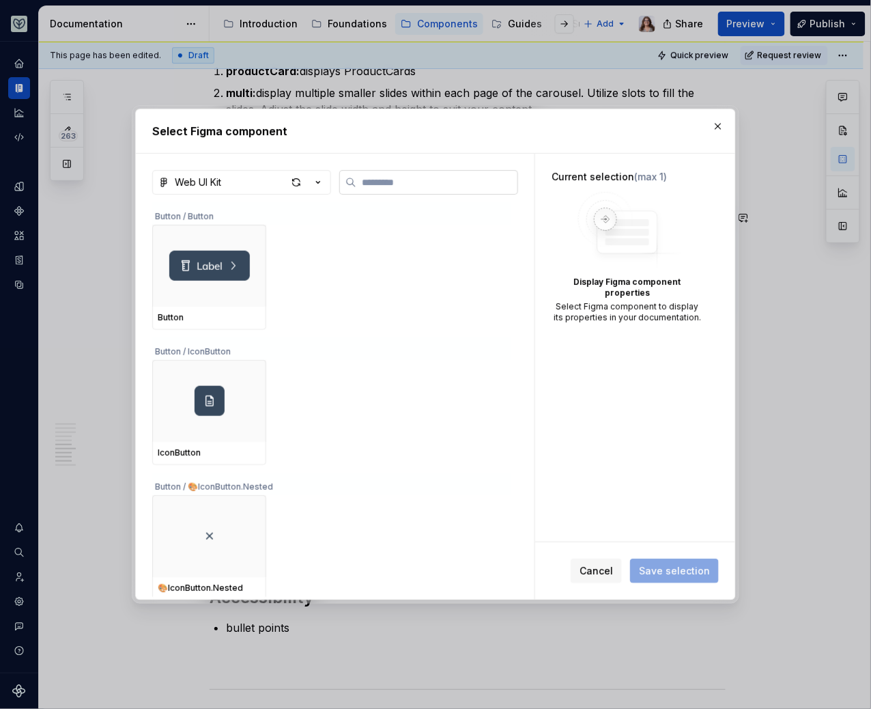
type textarea "*"
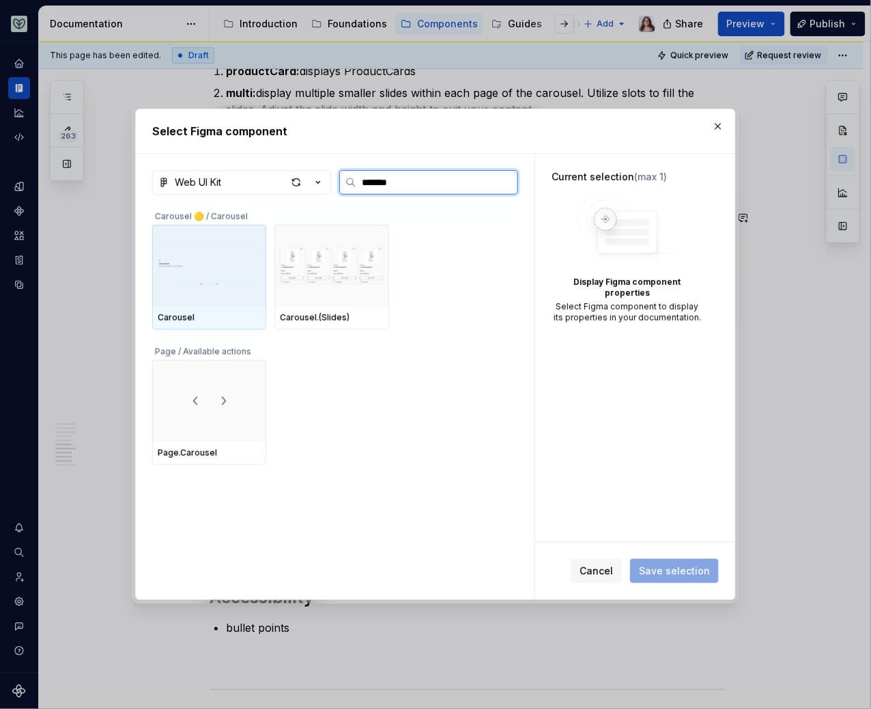
type input "********"
click at [216, 272] on img at bounding box center [209, 265] width 103 height 71
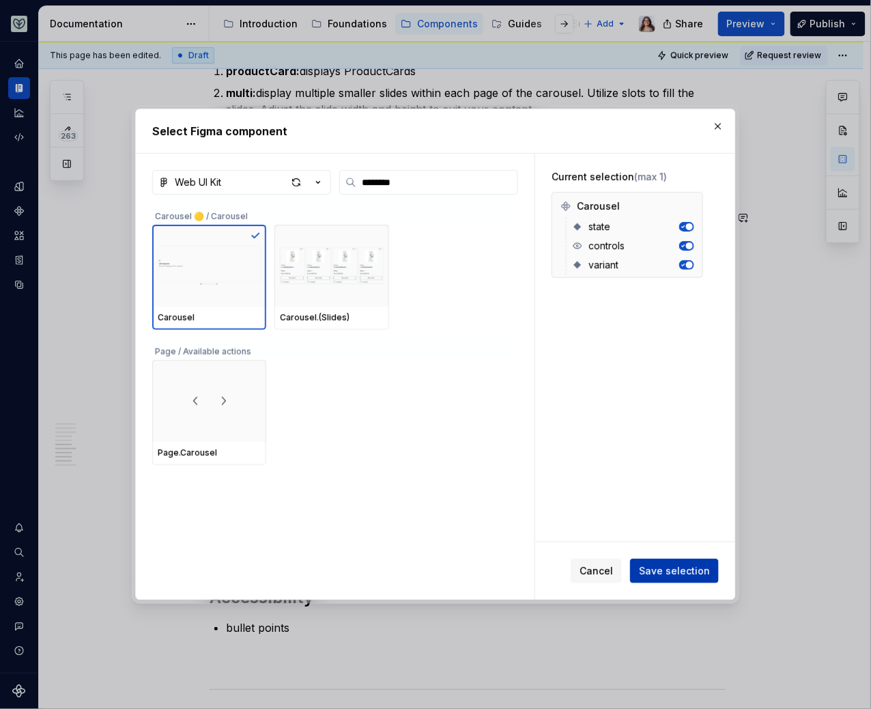
click at [665, 569] on span "Save selection" at bounding box center [674, 571] width 71 height 14
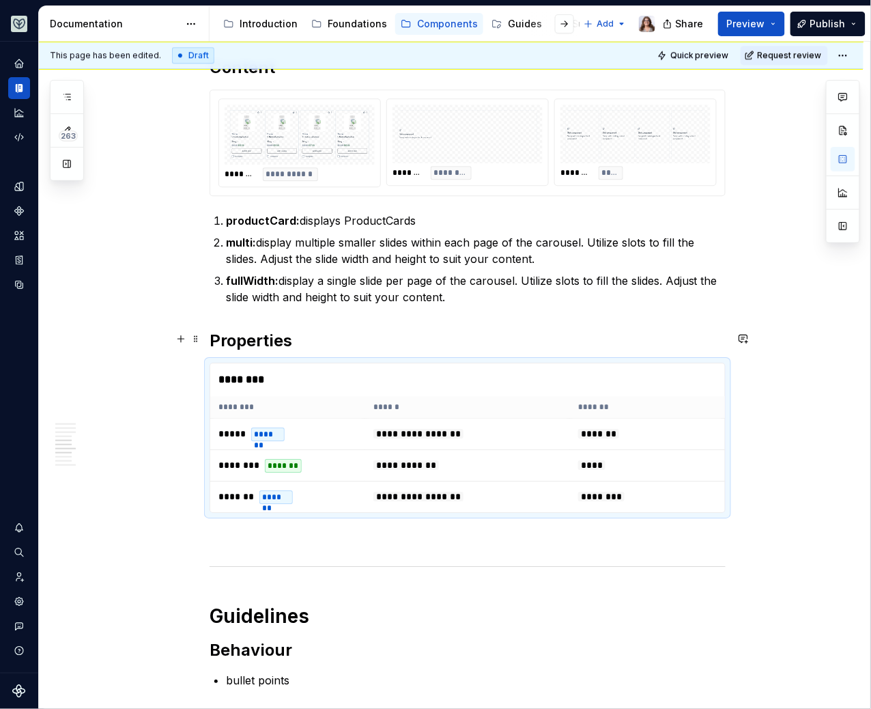
scroll to position [926, 0]
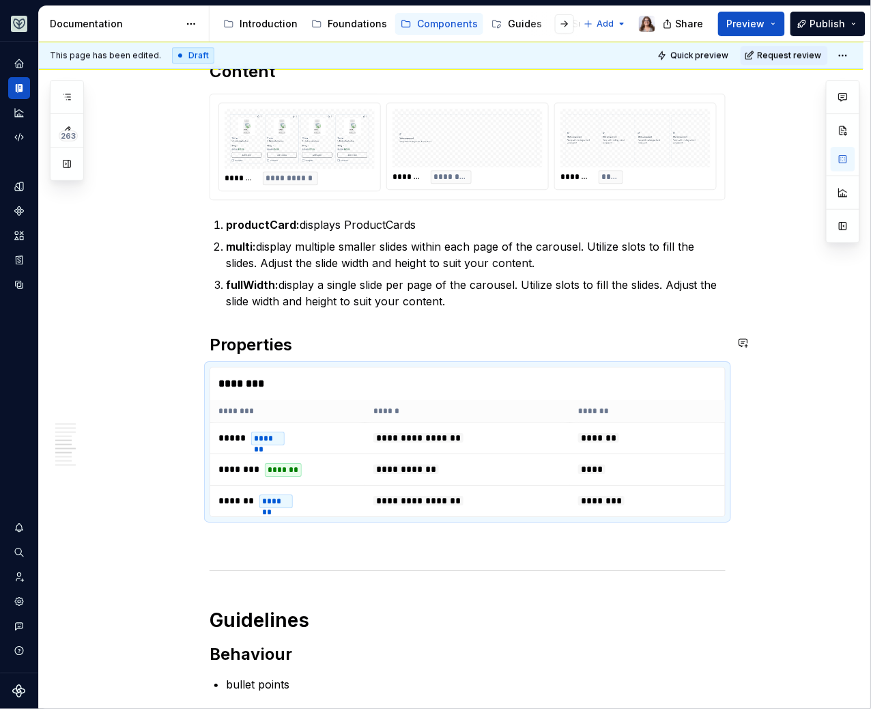
click at [338, 302] on p "fullWidth: display a single slide per page of the carousel. Utilize slots to fi…" at bounding box center [476, 292] width 500 height 33
click at [453, 300] on p "fullWidth: display a single slide per page of the carousel. Utilize slots to fi…" at bounding box center [476, 292] width 500 height 33
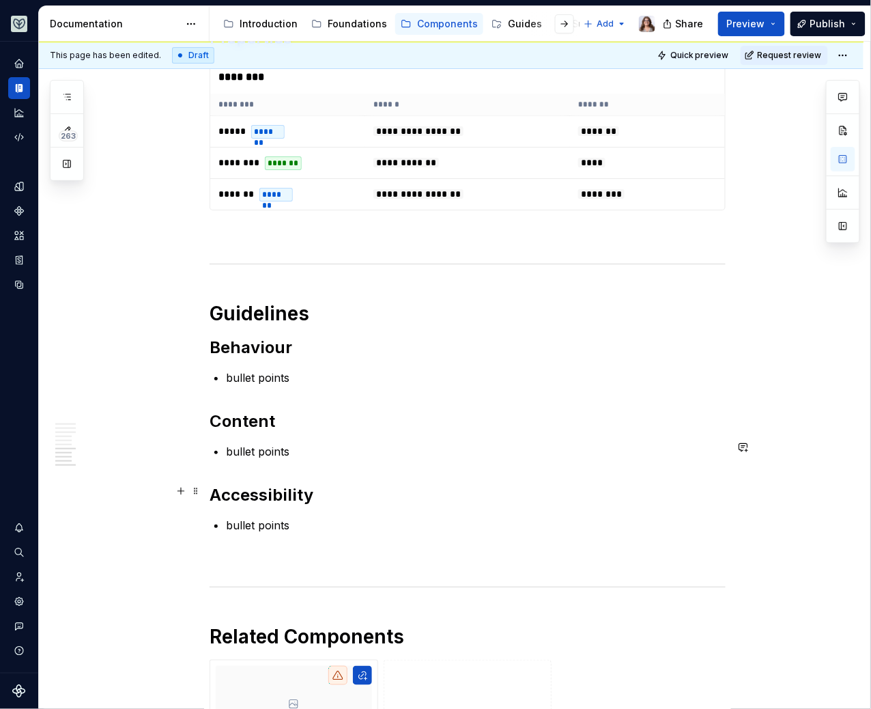
scroll to position [1333, 0]
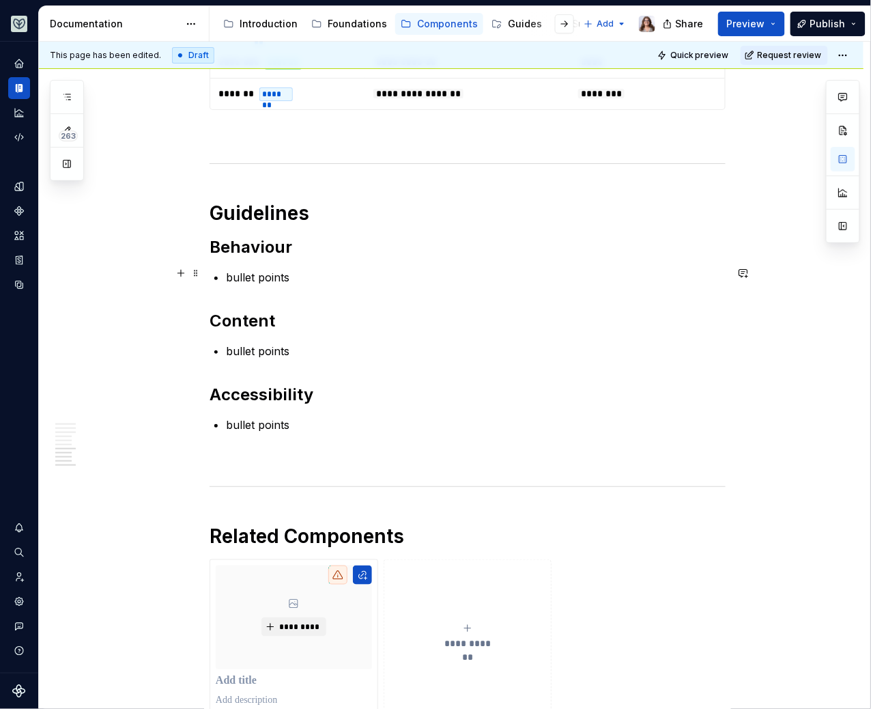
click at [299, 277] on p "bullet points" at bounding box center [476, 277] width 500 height 16
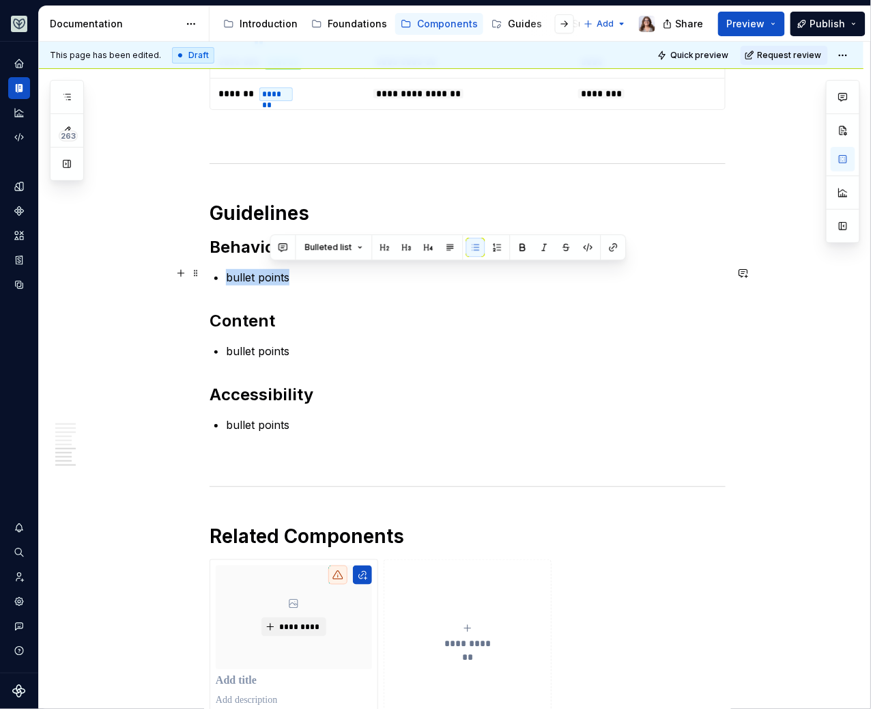
drag, startPoint x: 296, startPoint y: 270, endPoint x: 217, endPoint y: 270, distance: 78.5
click at [226, 270] on li "bullet points" at bounding box center [476, 277] width 500 height 16
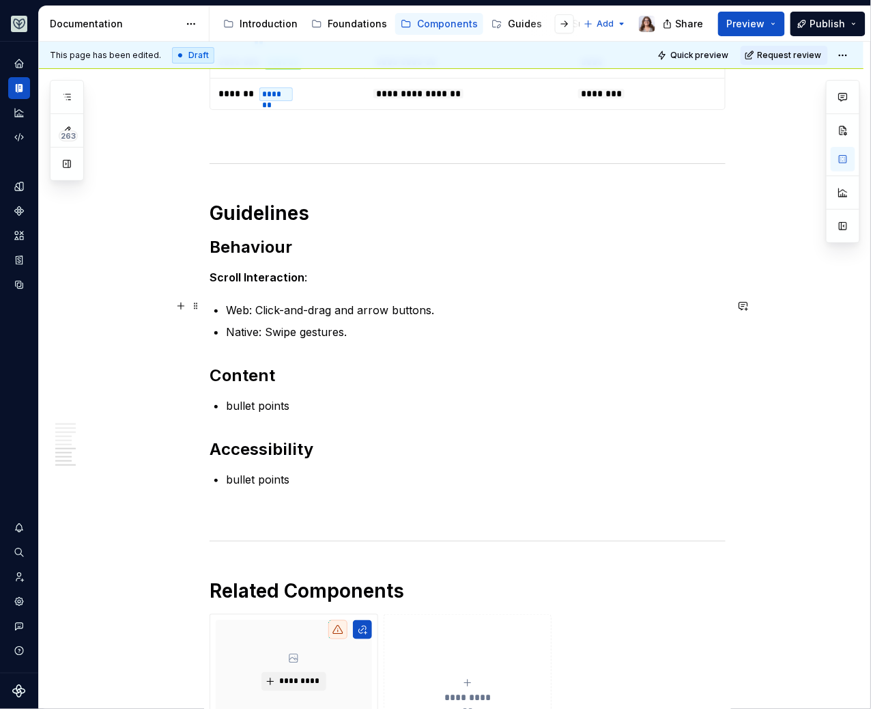
click at [210, 273] on strong "Scroll Interaction" at bounding box center [257, 277] width 95 height 14
click at [346, 329] on p "Native: Swipe gestures." at bounding box center [476, 332] width 500 height 16
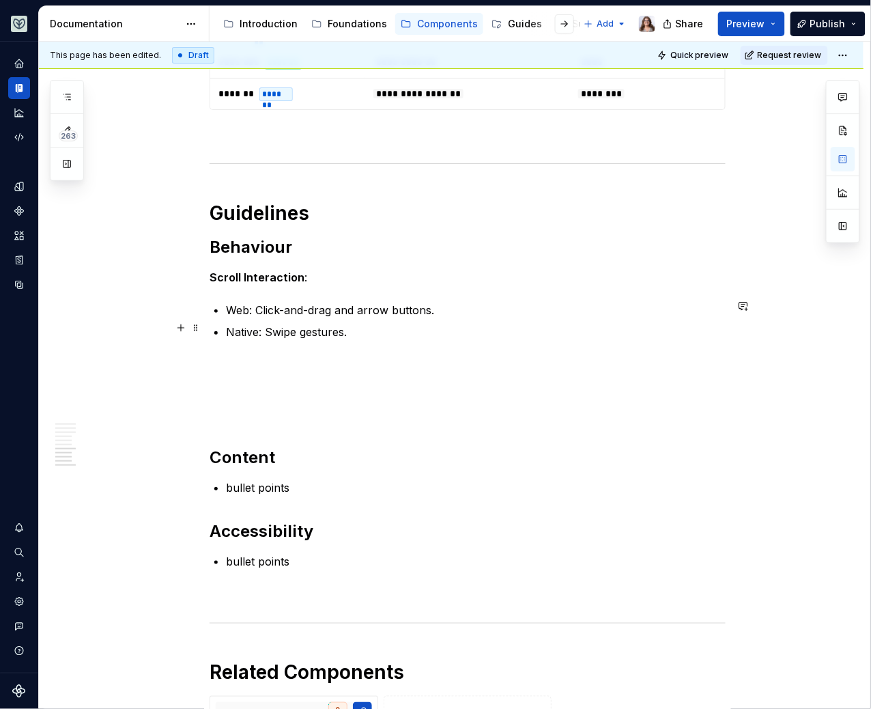
click at [358, 326] on p "Native: Swipe gestures." at bounding box center [476, 332] width 500 height 16
click at [440, 305] on p "Web: Click-and-drag and arrow buttons." at bounding box center [476, 310] width 500 height 16
click at [238, 359] on p at bounding box center [468, 364] width 516 height 16
click at [440, 308] on p "Web: Click-and-drag and arrow buttons." at bounding box center [476, 310] width 500 height 16
click at [246, 367] on p at bounding box center [468, 364] width 516 height 16
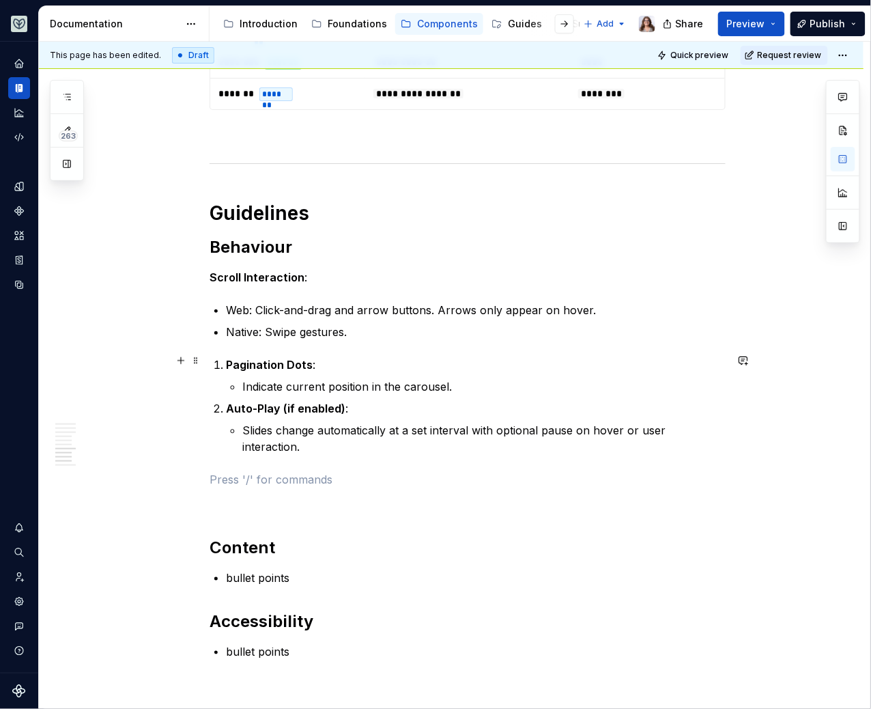
click at [226, 360] on li "Pagination Dots : Indicate current position in the carousel." at bounding box center [476, 375] width 500 height 38
click at [210, 270] on strong "Scroll Interaction" at bounding box center [257, 277] width 95 height 14
click at [227, 303] on p "Web: Click-and-drag and arrow buttons. Arrows only appear on hover." at bounding box center [476, 310] width 500 height 16
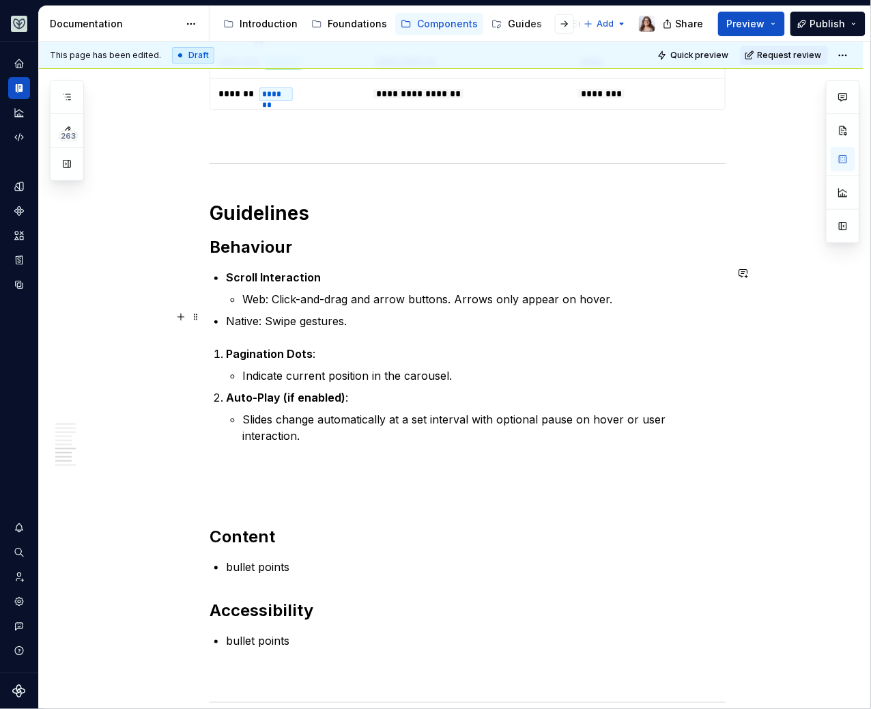
click at [226, 350] on li "Pagination Dots : Indicate current position in the carousel." at bounding box center [476, 364] width 500 height 38
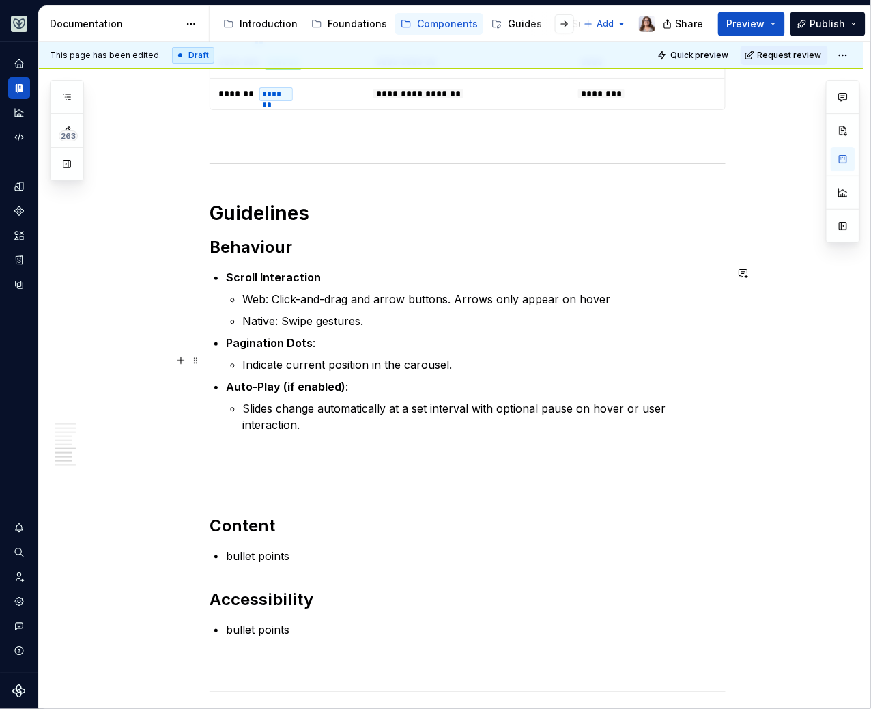
click at [240, 359] on li "Pagination Dots : Indicate current position in the carousel." at bounding box center [476, 353] width 500 height 38
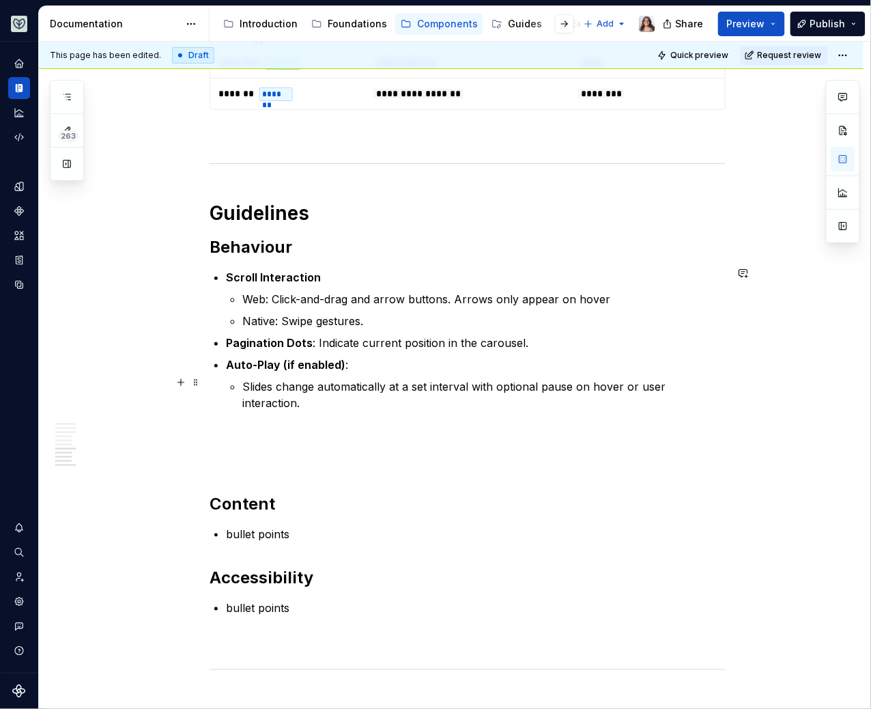
click at [242, 384] on p "Slides change automatically at a set interval with optional pause on hover or u…" at bounding box center [483, 394] width 483 height 33
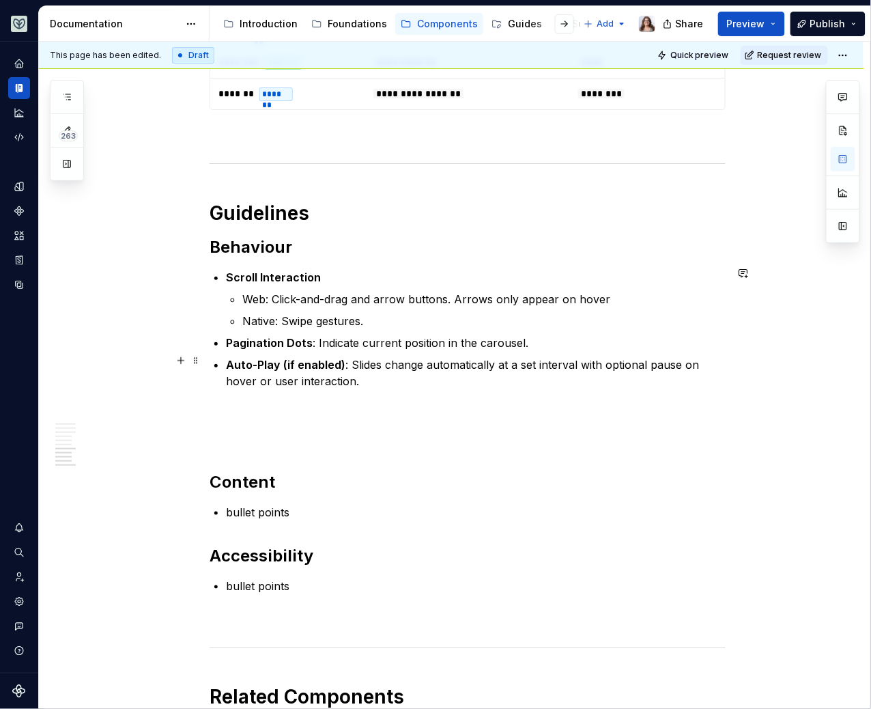
click at [362, 375] on p "Auto-Play (if enabled) : Slides change automatically at a set interval with opt…" at bounding box center [476, 372] width 500 height 33
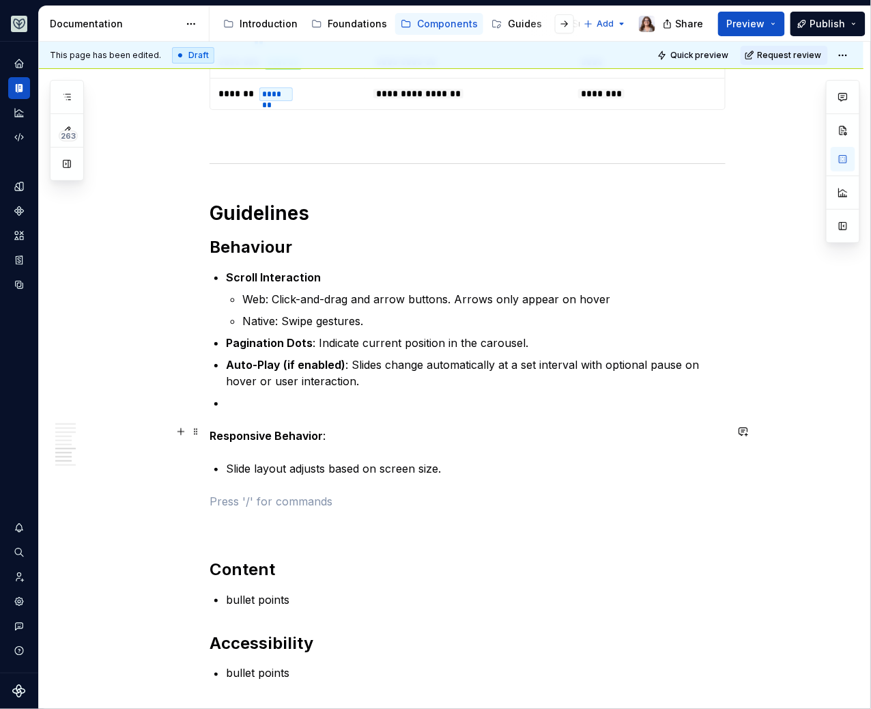
click at [205, 433] on div "**********" at bounding box center [451, 64] width 825 height 2320
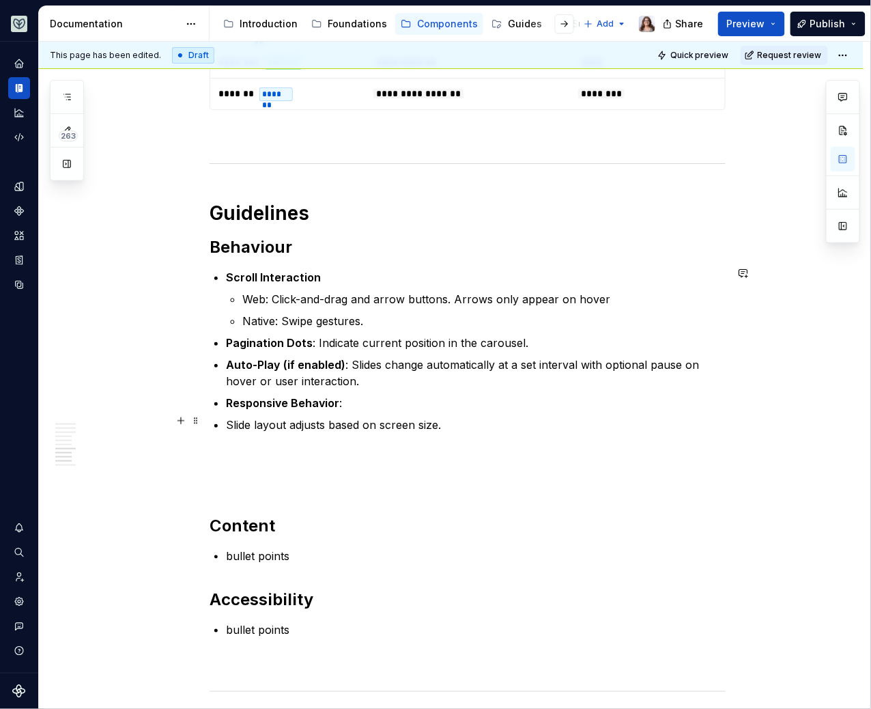
click at [227, 420] on p "Slide layout adjusts based on screen size." at bounding box center [476, 424] width 500 height 16
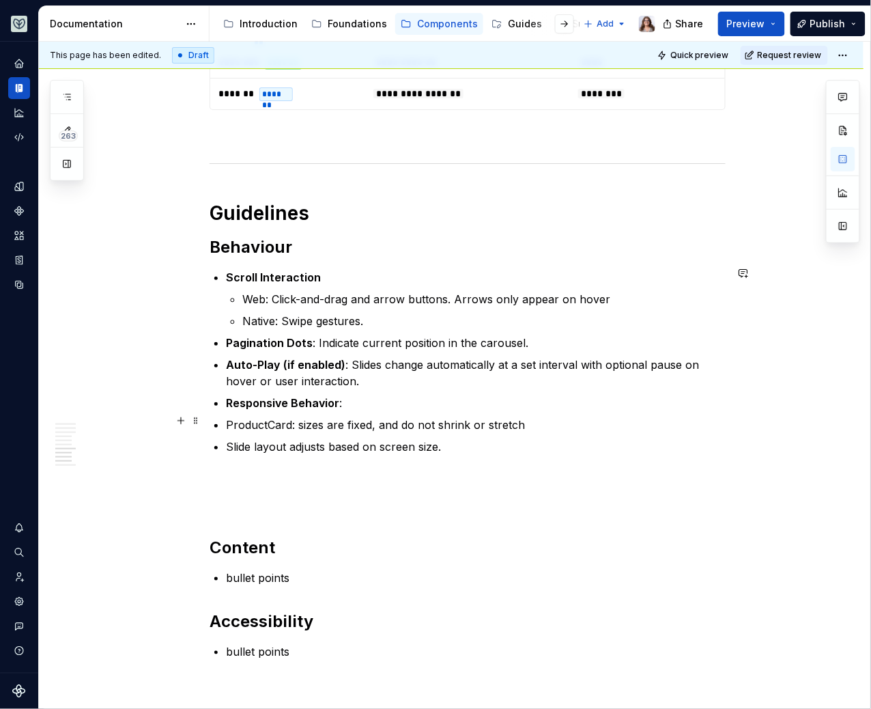
click at [297, 422] on p "ProductCard: sizes are fixed, and do not shrink or stretch" at bounding box center [476, 424] width 500 height 16
click at [226, 440] on p "Slide layout adjusts based on screen size." at bounding box center [476, 446] width 500 height 16
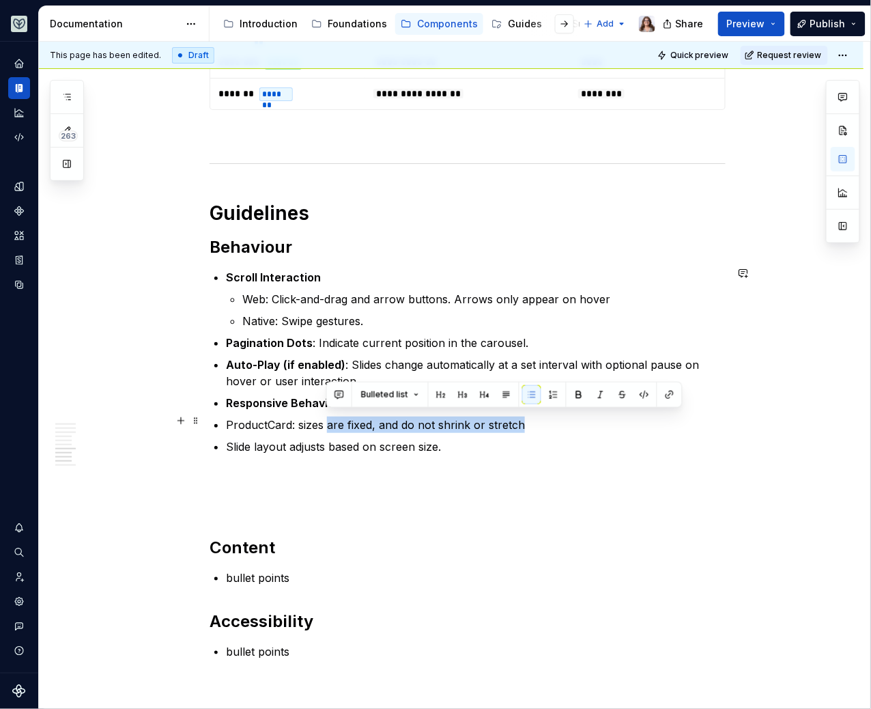
drag, startPoint x: 519, startPoint y: 420, endPoint x: 326, endPoint y: 422, distance: 192.5
click at [326, 422] on p "ProductCard: sizes are fixed, and do not shrink or stretch" at bounding box center [476, 424] width 500 height 16
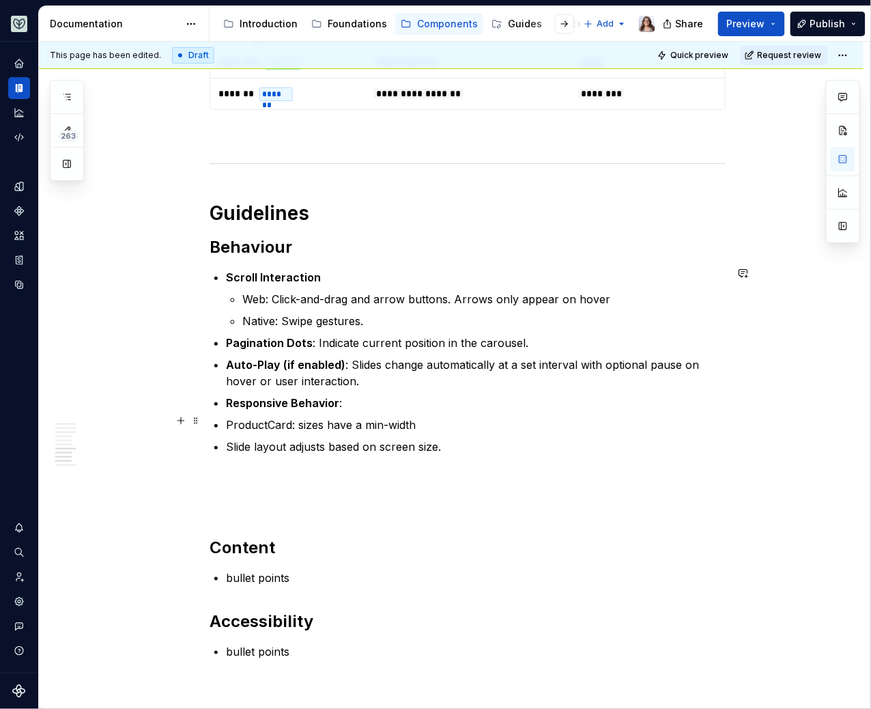
click at [298, 420] on p "ProductCard: sizes have a min-width" at bounding box center [476, 424] width 500 height 16
click at [440, 423] on p "ProductCard: card sizes have a min-width" at bounding box center [476, 424] width 500 height 16
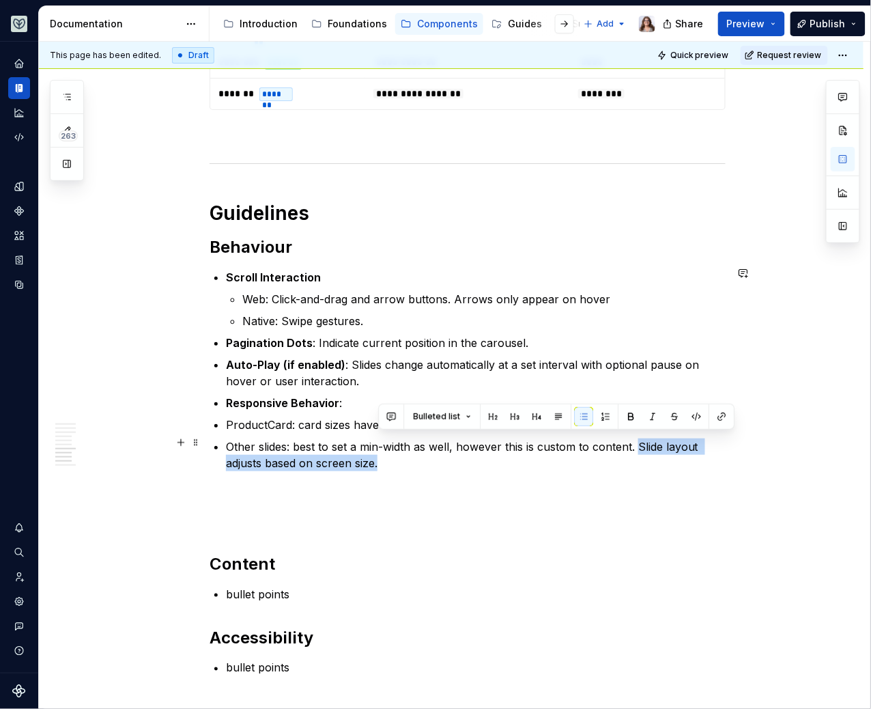
drag, startPoint x: 387, startPoint y: 457, endPoint x: 633, endPoint y: 439, distance: 247.1
click at [633, 439] on p "Other slides: best to set a min-width as well, however this is custom to conten…" at bounding box center [476, 454] width 500 height 33
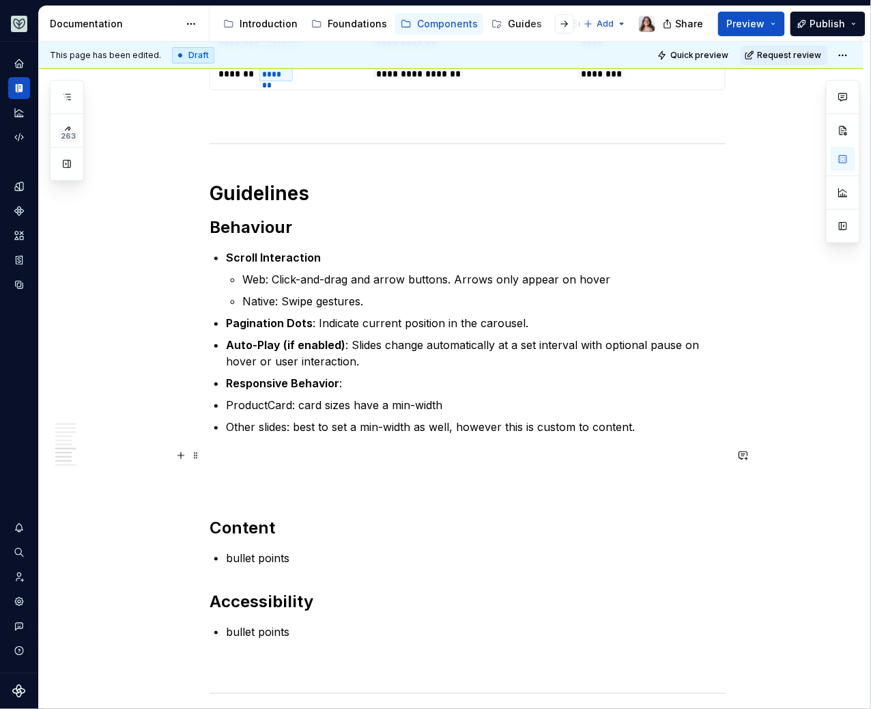
scroll to position [1358, 0]
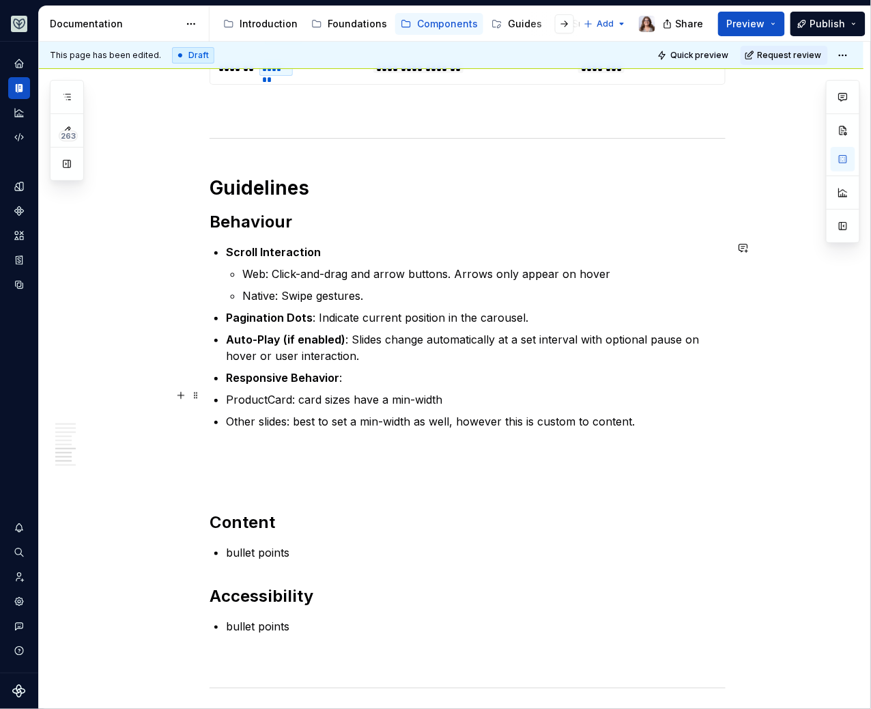
click at [226, 413] on p "Other slides: best to set a min-width as well, however this is custom to conten…" at bounding box center [476, 421] width 500 height 16
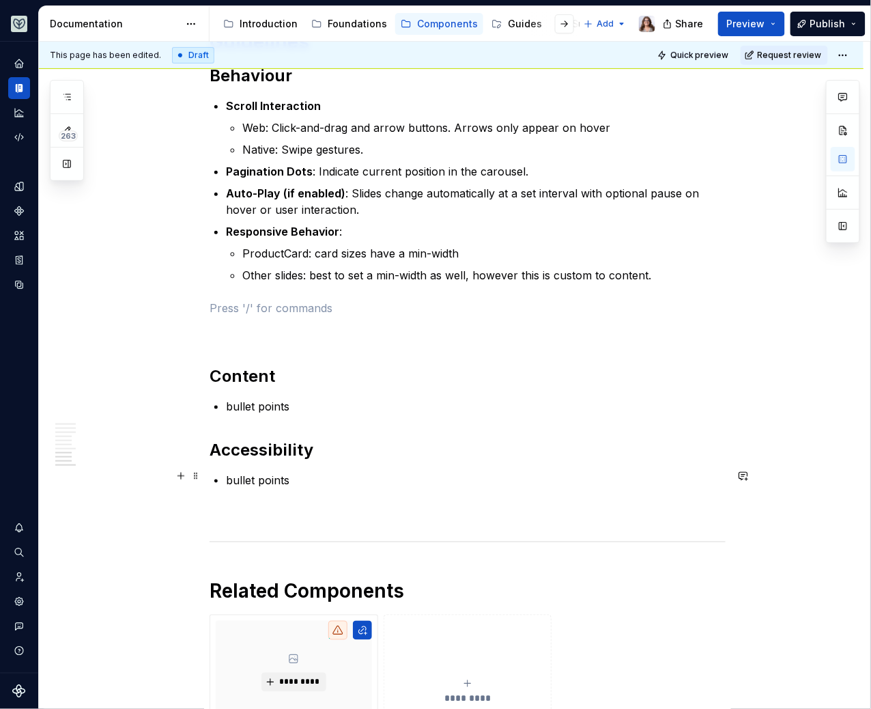
scroll to position [1537, 0]
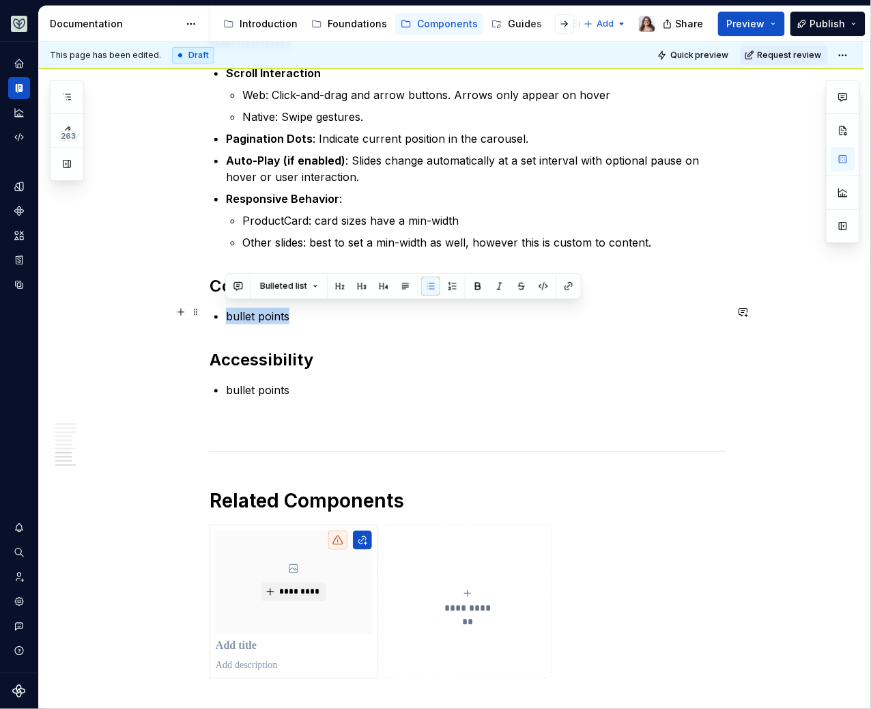
drag, startPoint x: 300, startPoint y: 309, endPoint x: 223, endPoint y: 307, distance: 76.5
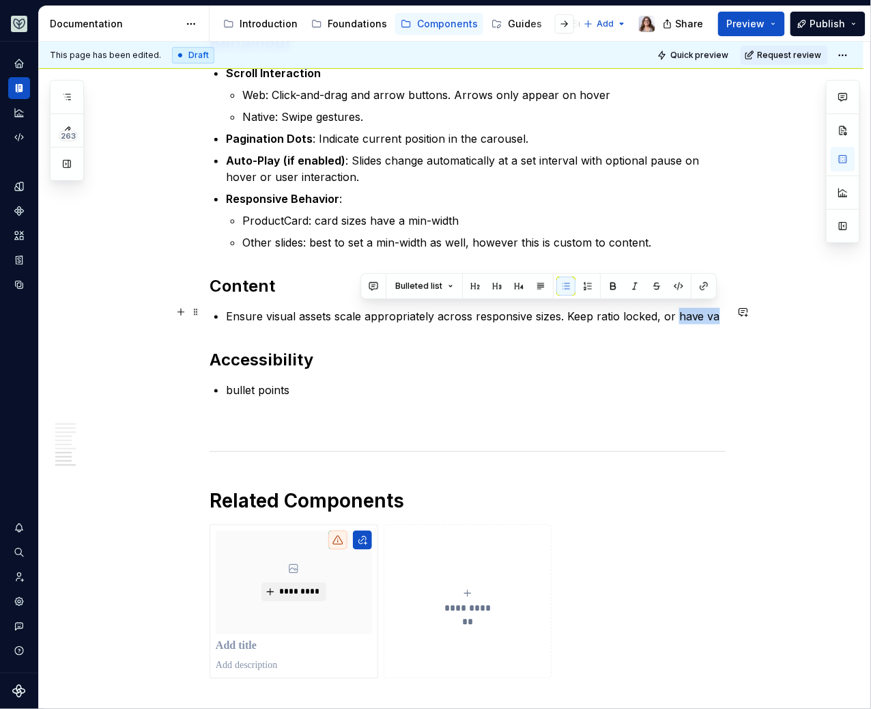
drag, startPoint x: 718, startPoint y: 313, endPoint x: 676, endPoint y: 311, distance: 42.3
click at [676, 311] on p "Ensure visual assets scale appropriately across responsive sizes. Keep ratio lo…" at bounding box center [476, 316] width 500 height 16
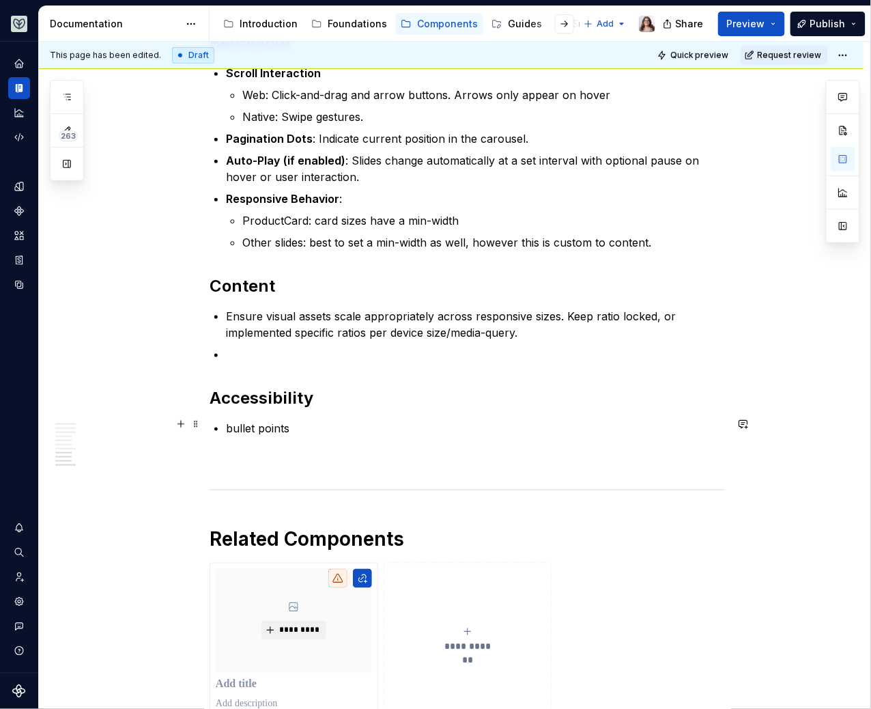
click at [257, 420] on p "bullet points" at bounding box center [476, 428] width 500 height 16
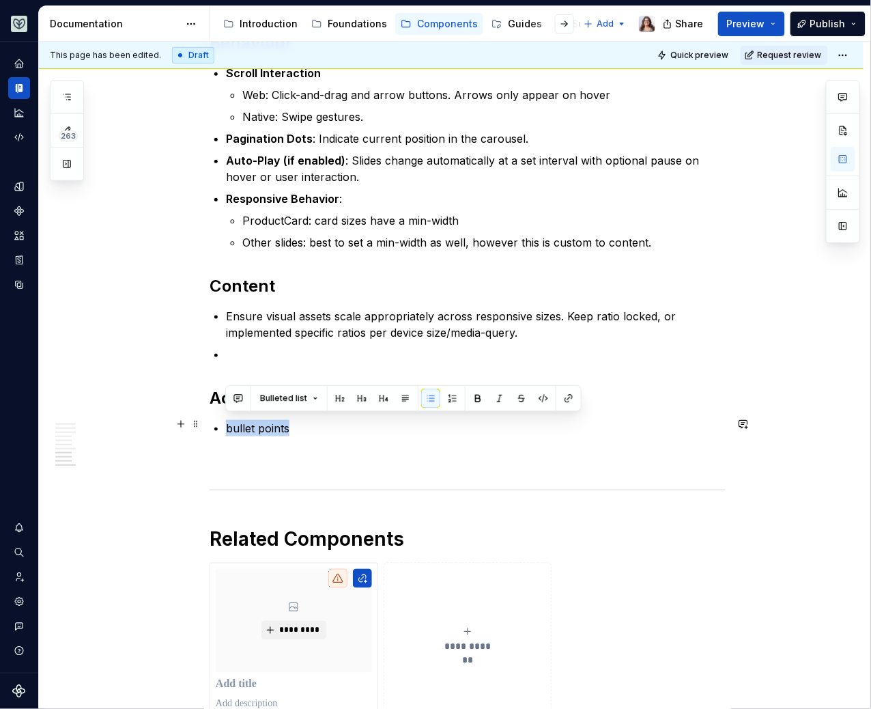
drag, startPoint x: 289, startPoint y: 420, endPoint x: 214, endPoint y: 420, distance: 75.8
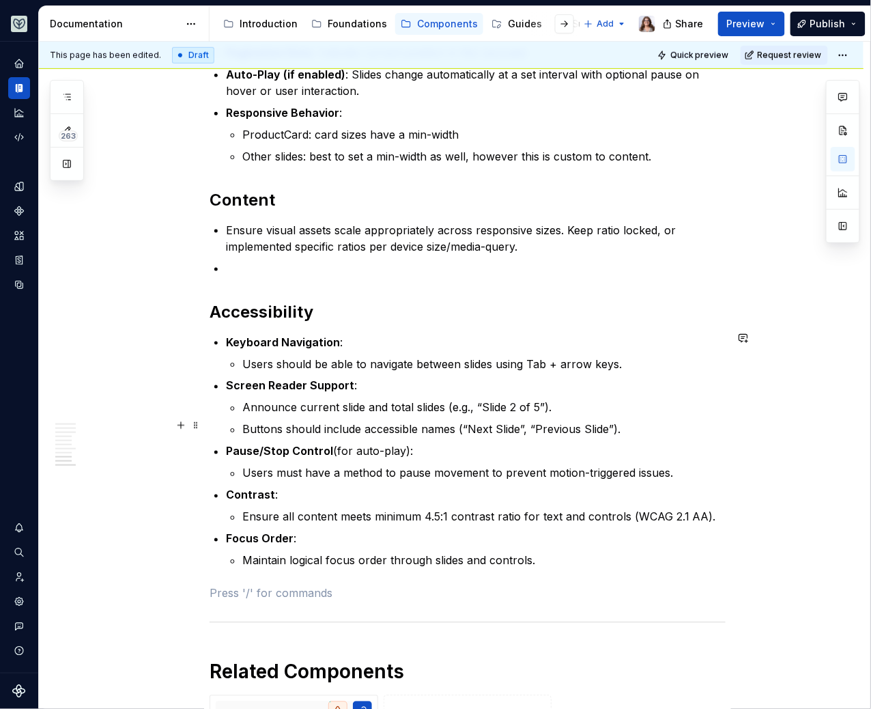
scroll to position [1631, 0]
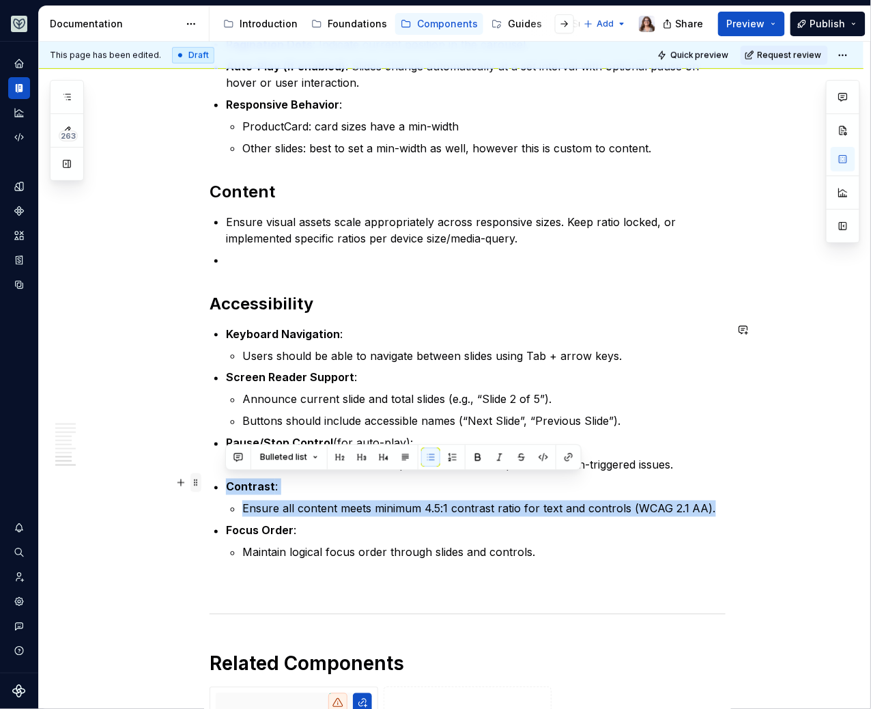
drag, startPoint x: 722, startPoint y: 509, endPoint x: 192, endPoint y: 480, distance: 531.2
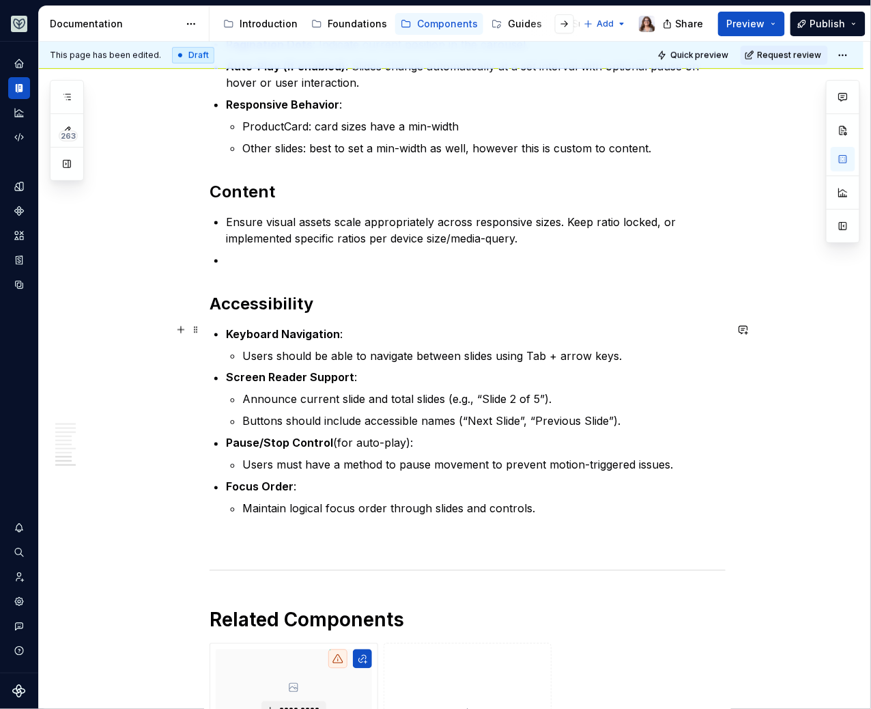
click at [356, 331] on p "Keyboard Navigation :" at bounding box center [476, 334] width 500 height 16
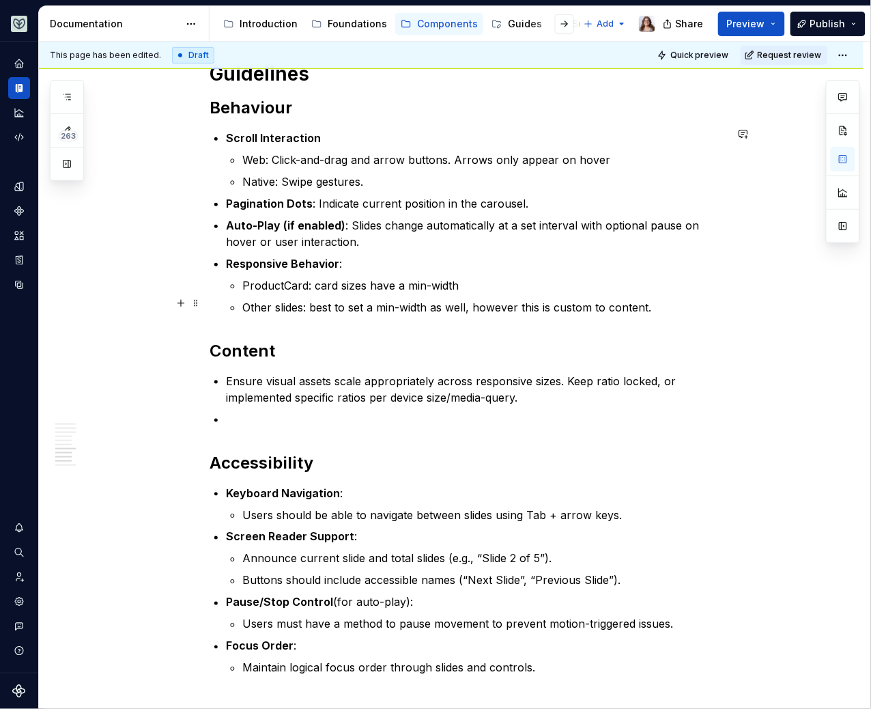
scroll to position [1458, 0]
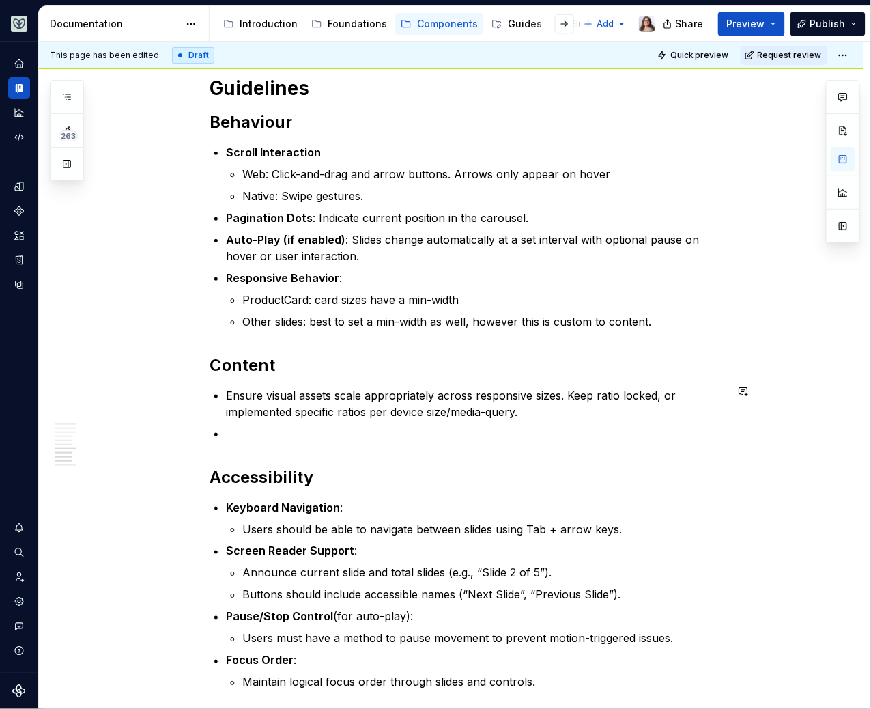
click at [248, 433] on p at bounding box center [476, 433] width 500 height 16
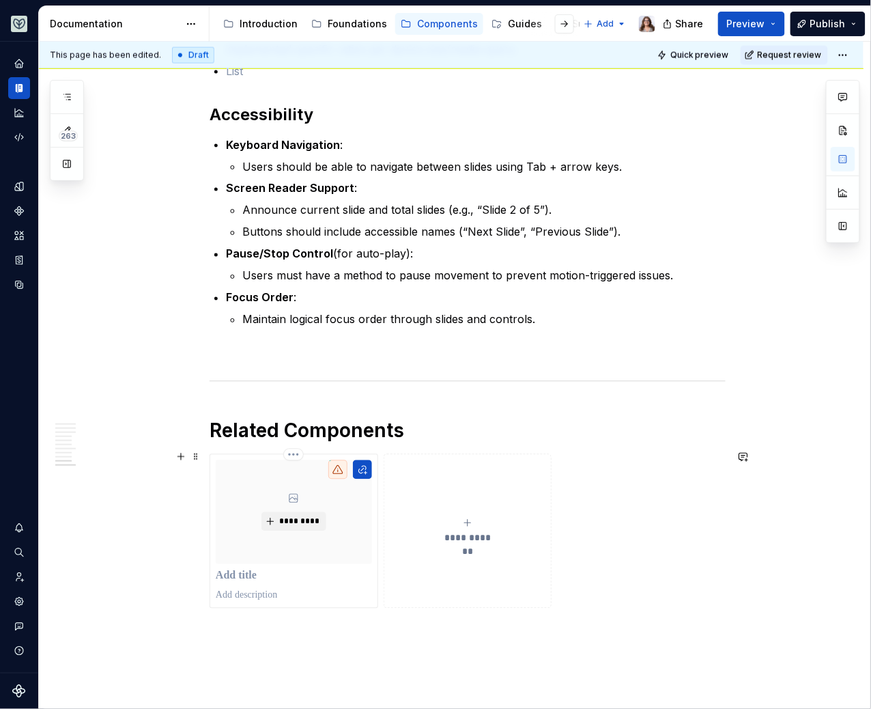
scroll to position [1845, 0]
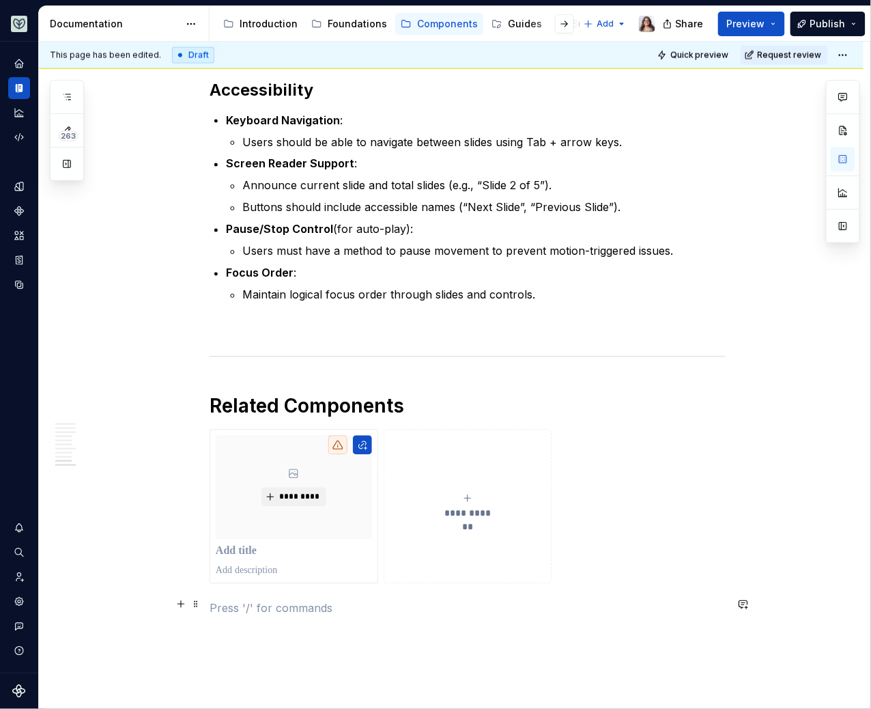
click at [353, 600] on p at bounding box center [468, 608] width 516 height 16
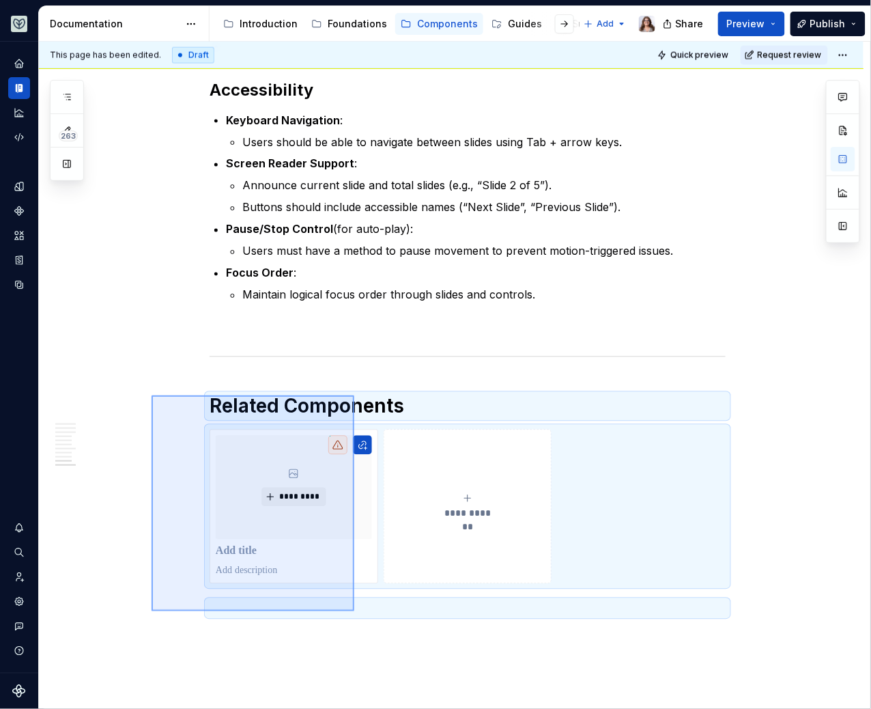
drag, startPoint x: 152, startPoint y: 395, endPoint x: 354, endPoint y: 614, distance: 298.1
click at [354, 614] on div "**********" at bounding box center [454, 376] width 831 height 668
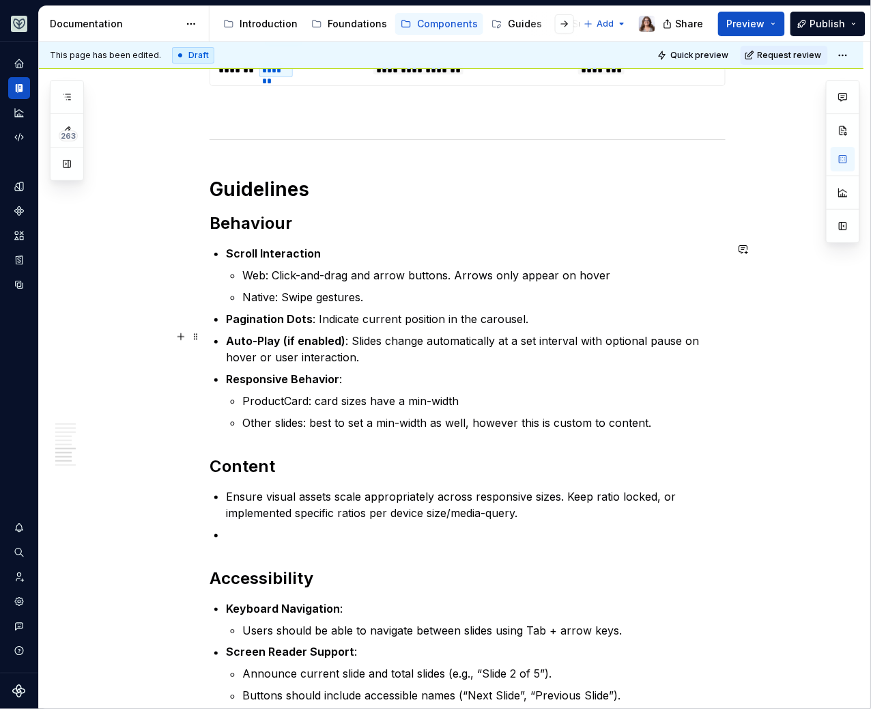
scroll to position [1345, 0]
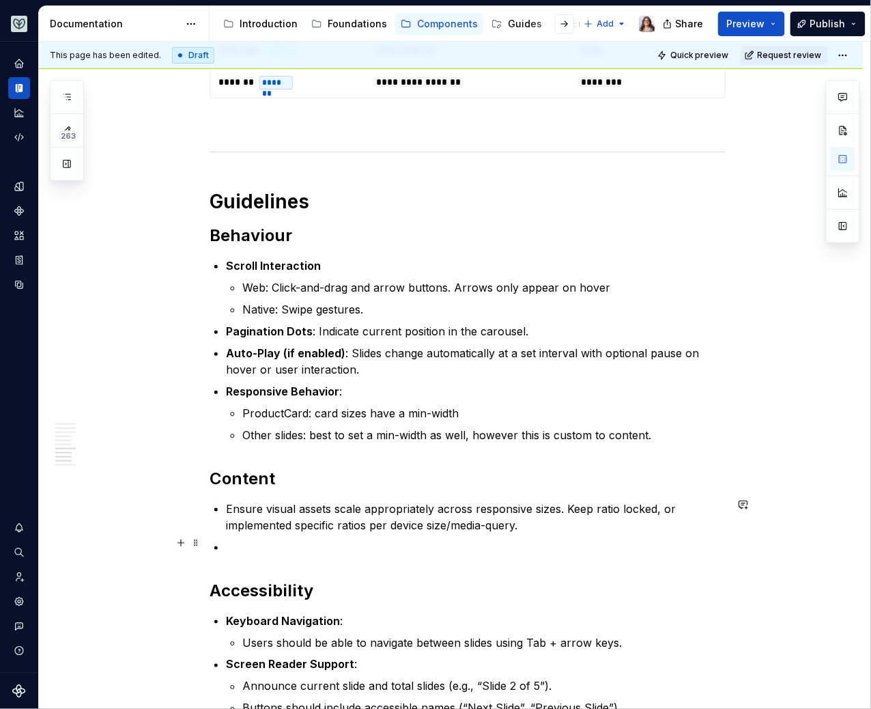
click at [243, 539] on p at bounding box center [476, 547] width 500 height 16
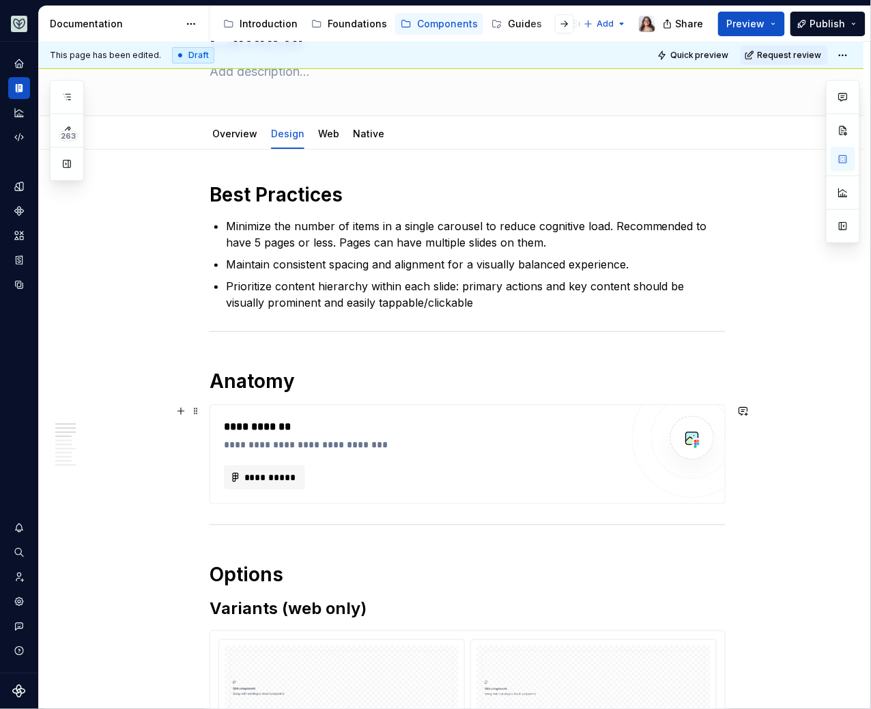
scroll to position [0, 0]
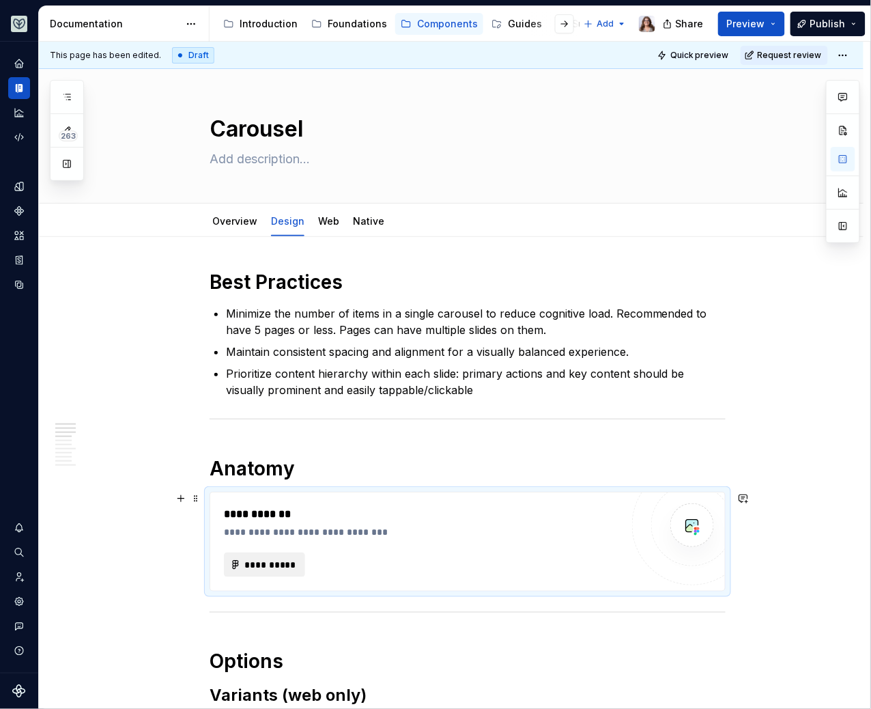
click at [268, 566] on span "**********" at bounding box center [270, 565] width 53 height 14
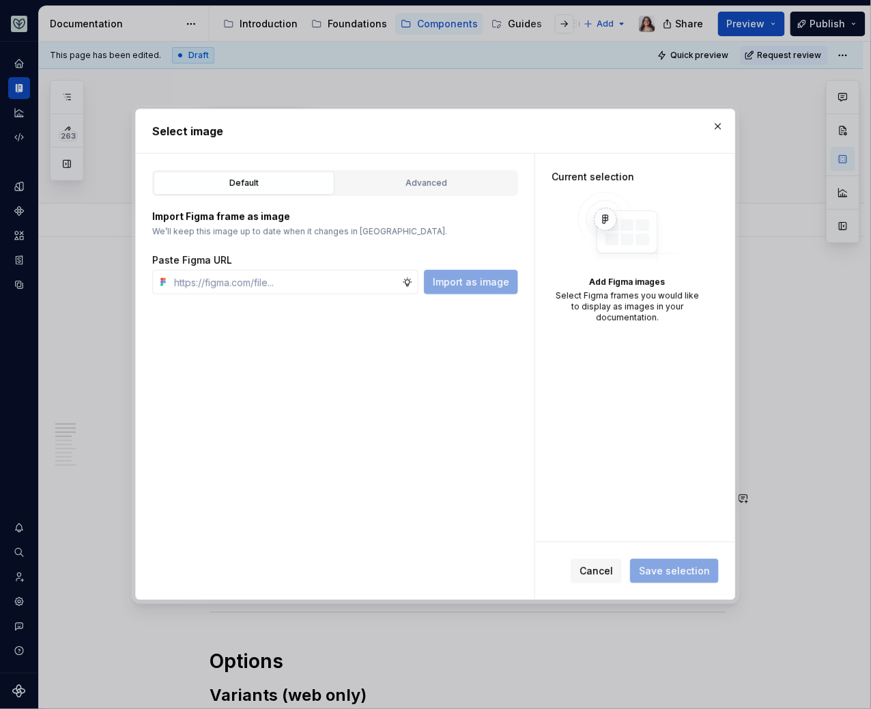
type textarea "*"
click at [347, 274] on input "text" at bounding box center [285, 282] width 233 height 25
type input "Keyboard Navigation: Users should be able to navigate between slides using Tab …"
paste input "https://www.figma.com/design/OxLK9P8AlBGKXiz2EEGm4b/Global?node-id=6453-8915&t=…"
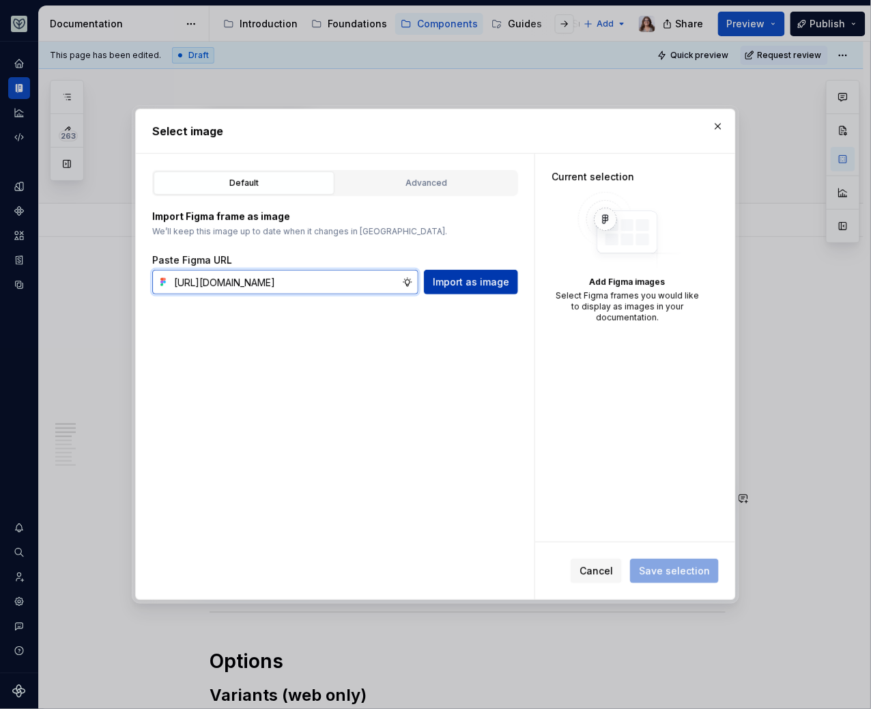
type input "https://www.figma.com/design/OxLK9P8AlBGKXiz2EEGm4b/Global?node-id=6453-8915&t=…"
click at [457, 277] on span "Import as image" at bounding box center [471, 282] width 76 height 14
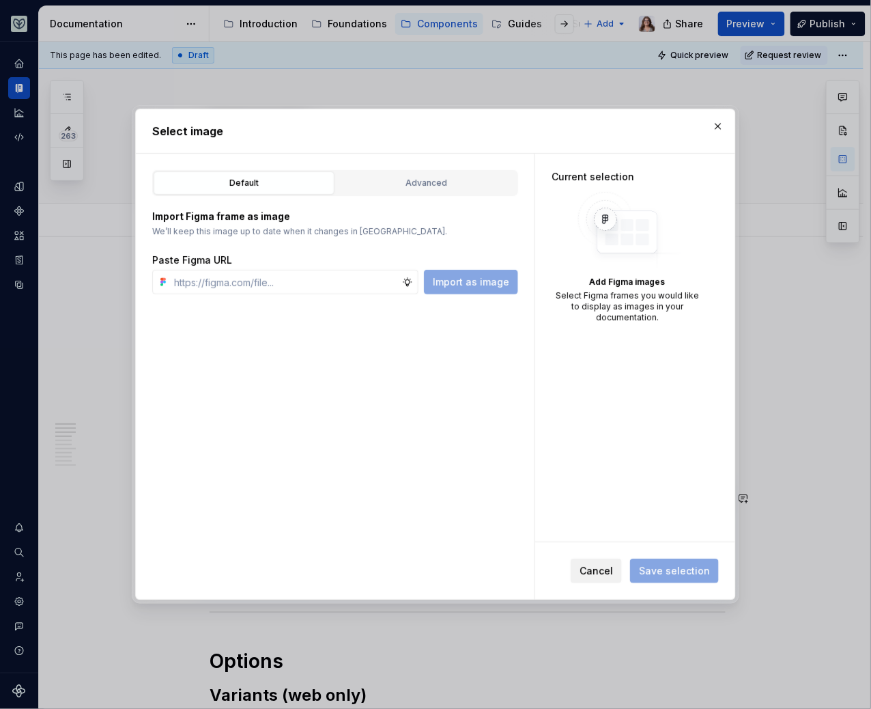
click at [610, 573] on span "Cancel" at bounding box center [596, 571] width 33 height 14
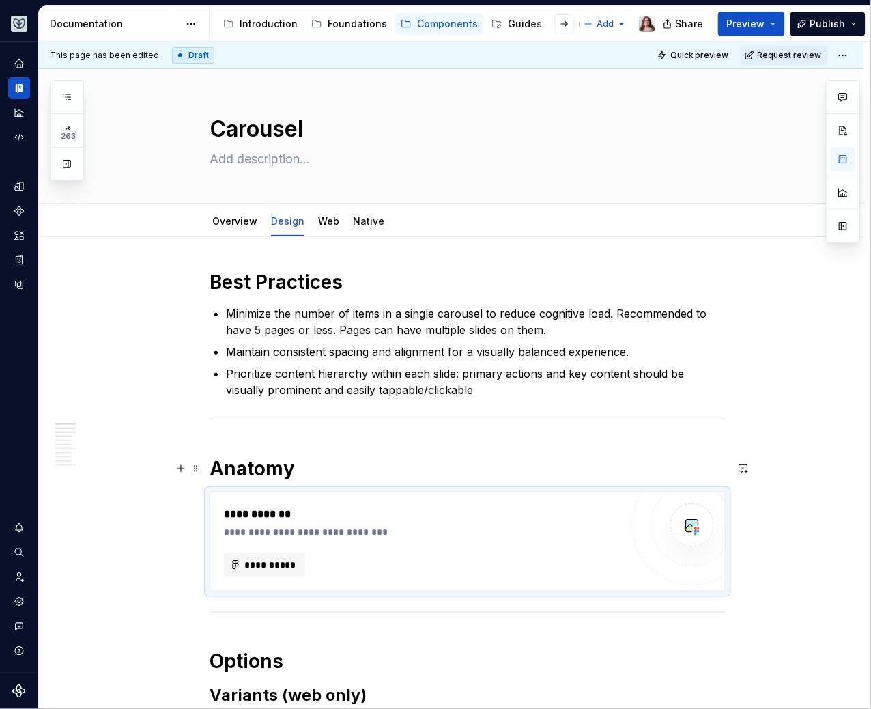
click at [317, 477] on h1 "Anatomy" at bounding box center [468, 468] width 516 height 25
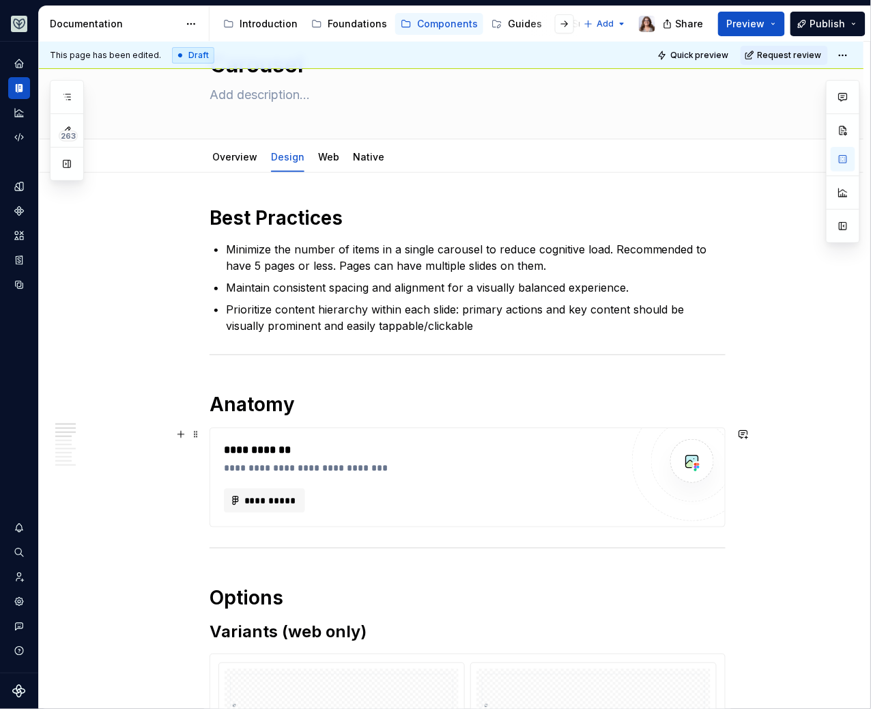
scroll to position [71, 0]
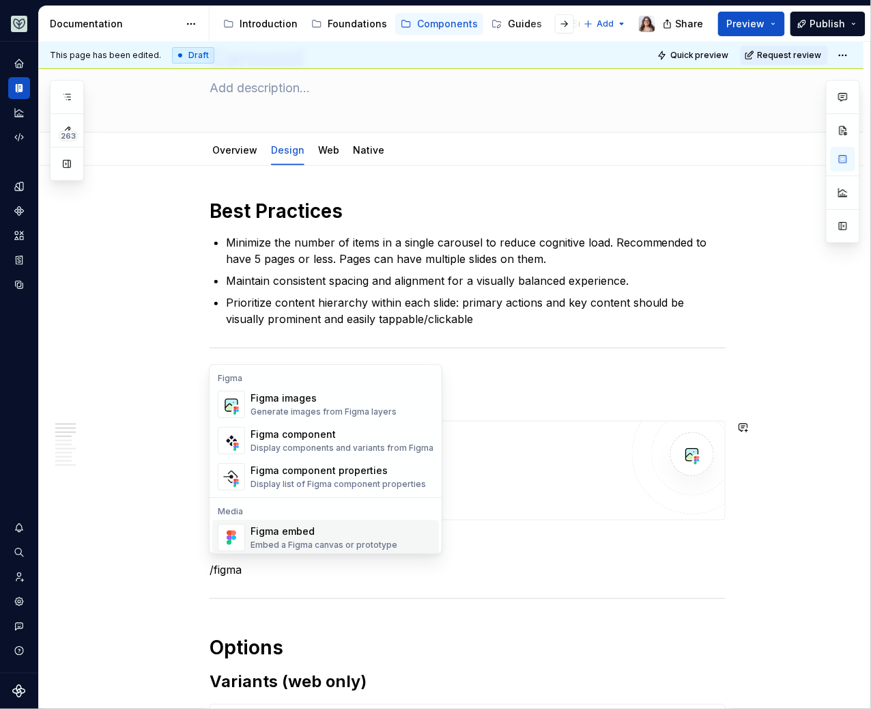
scroll to position [40, 0]
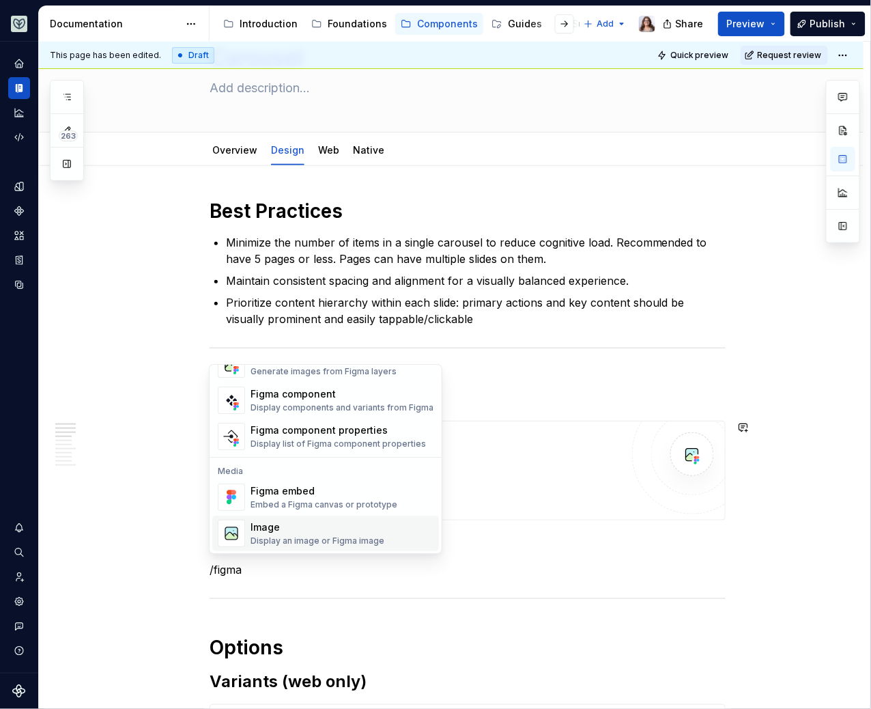
click at [321, 534] on div "Image Display an image or Figma image" at bounding box center [318, 533] width 134 height 26
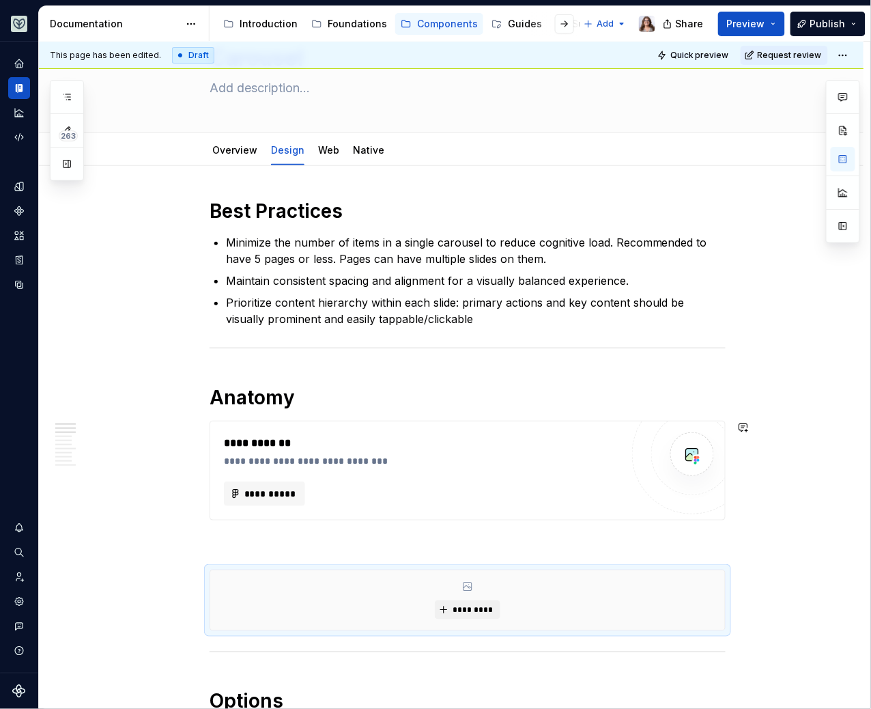
type textarea "*"
click at [464, 604] on span "*********" at bounding box center [473, 609] width 42 height 11
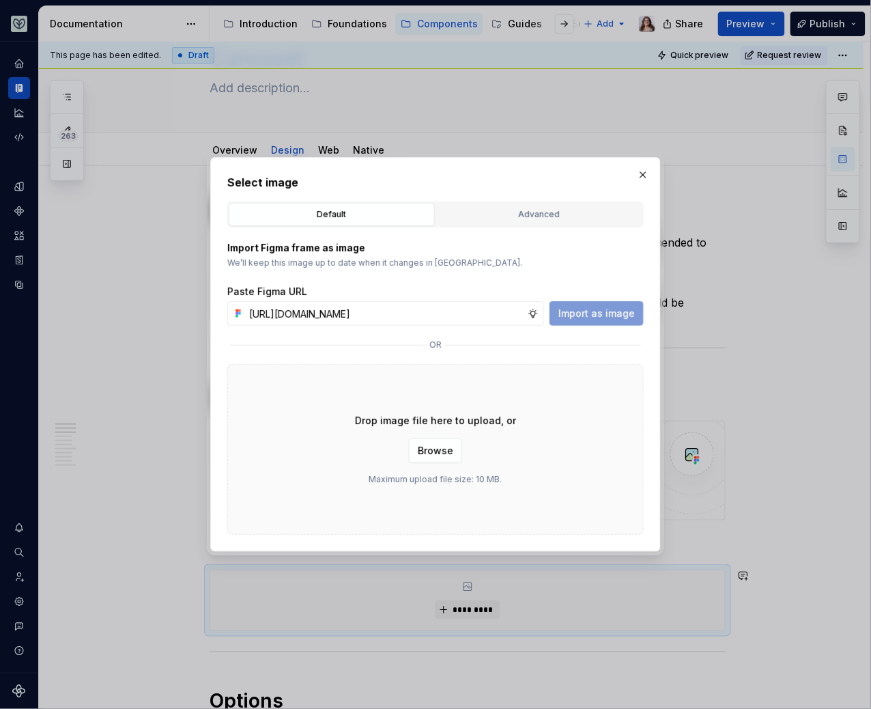
scroll to position [0, 249]
type input "https://www.figma.com/design/OxLK9P8AlBGKXiz2EEGm4b/Global?node-id=6453-8915&t=…"
click at [601, 316] on span "Import as image" at bounding box center [596, 313] width 76 height 14
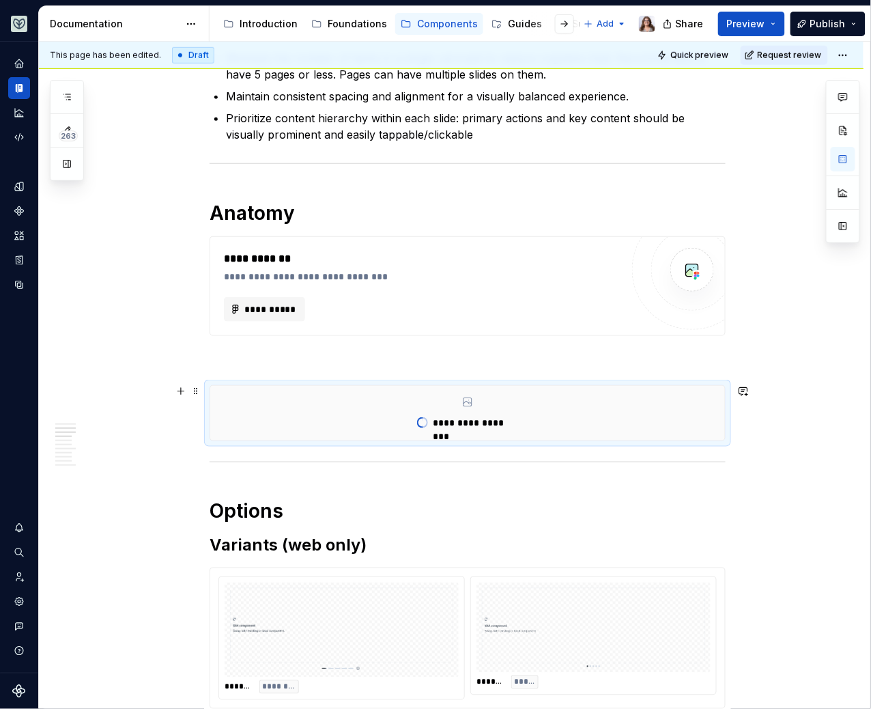
scroll to position [256, 0]
type textarea "*"
click at [261, 356] on p at bounding box center [468, 360] width 516 height 16
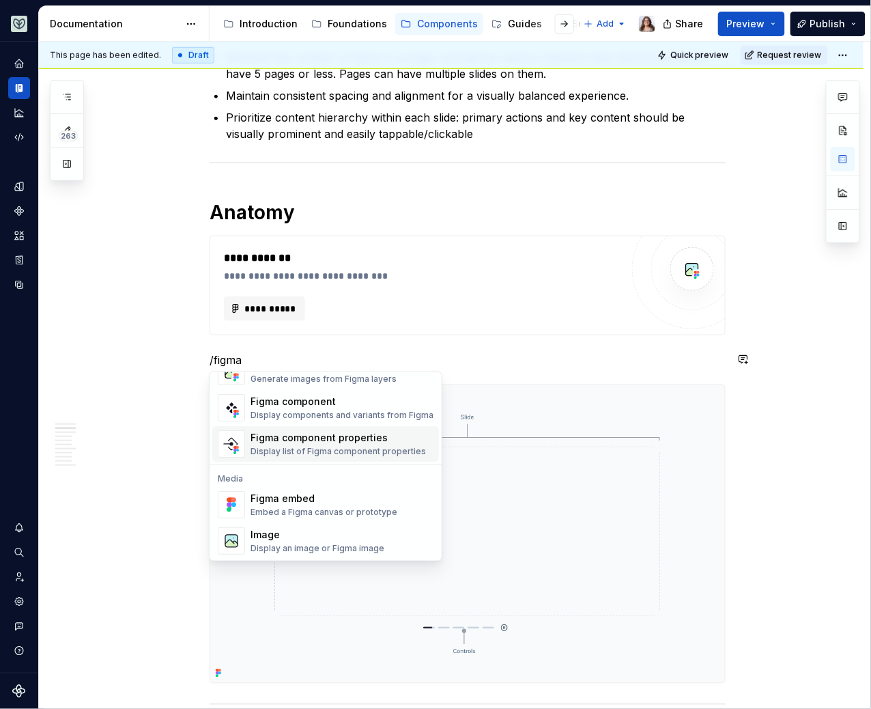
scroll to position [0, 0]
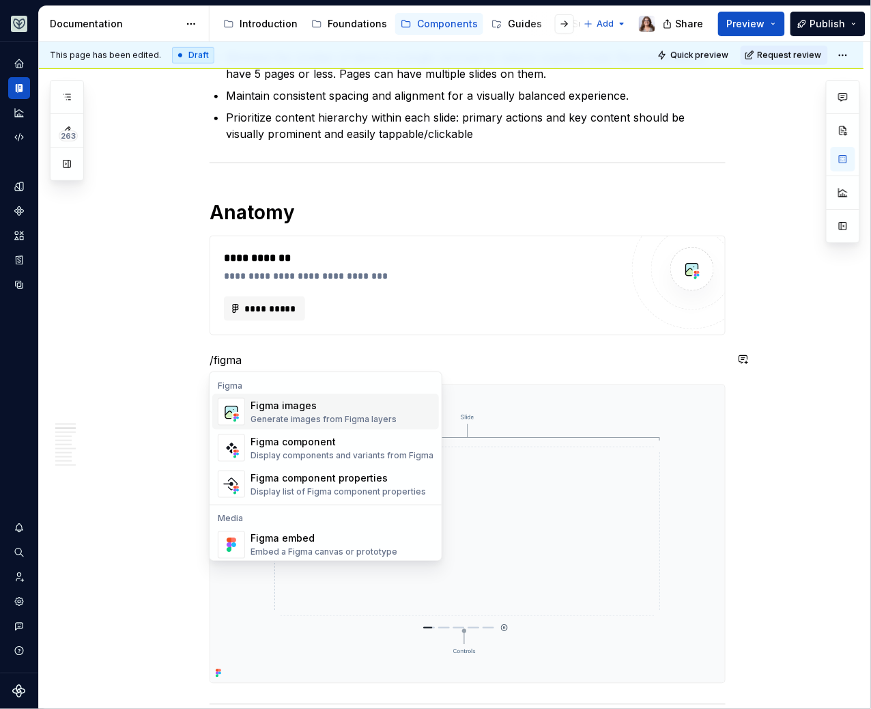
click at [289, 408] on div "Figma images" at bounding box center [324, 406] width 146 height 14
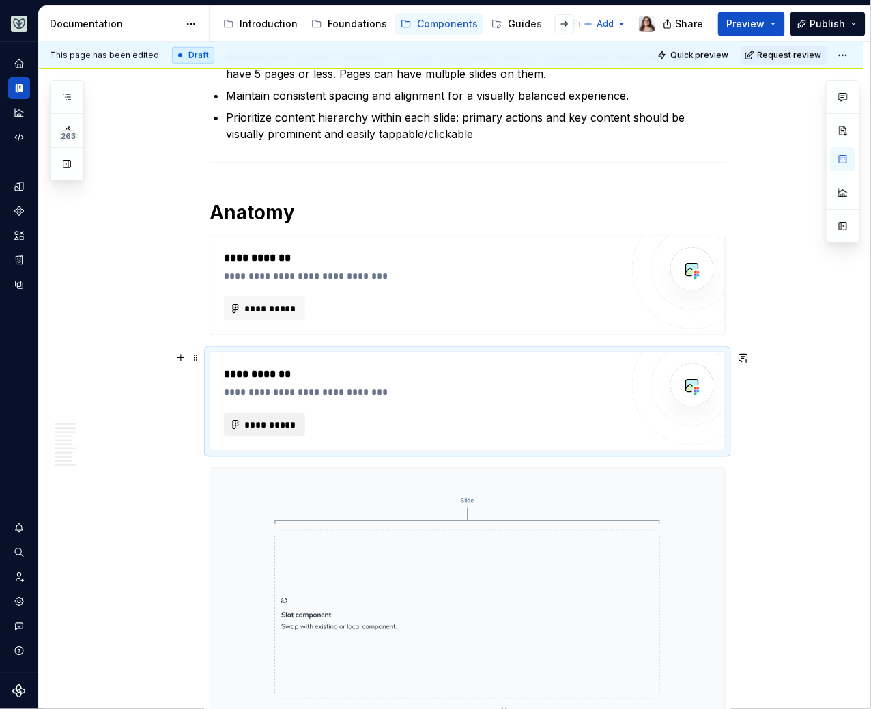
click at [270, 420] on span "**********" at bounding box center [270, 425] width 53 height 14
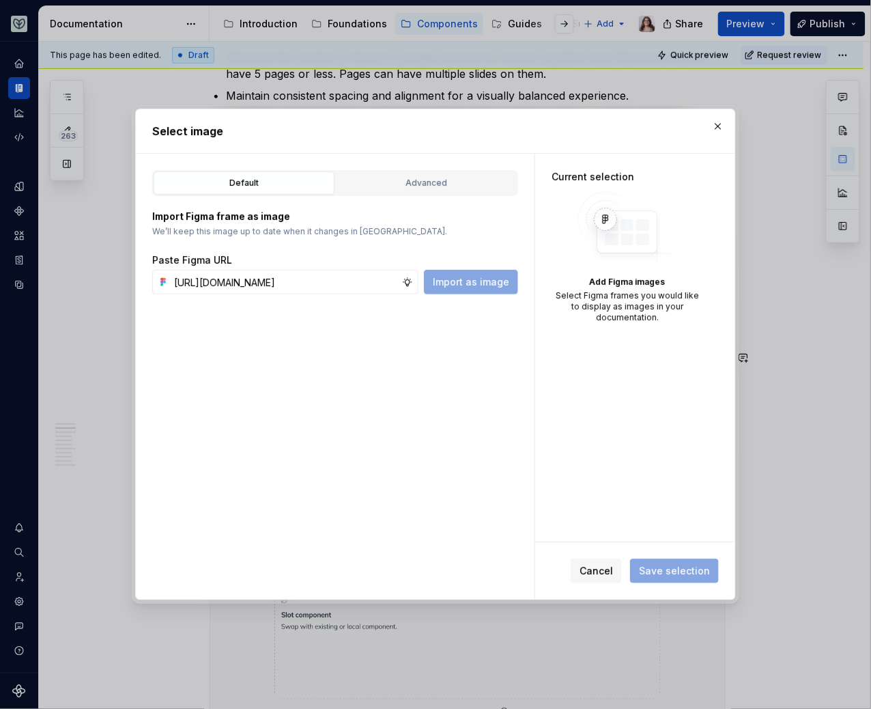
scroll to position [0, 300]
type input "https://www.figma.com/design/OxLK9P8AlBGKXiz2EEGm4b/Global?node-id=6453-8915&t=…"
click at [484, 281] on span "Import as image" at bounding box center [471, 282] width 76 height 14
click at [717, 128] on button "button" at bounding box center [718, 126] width 19 height 19
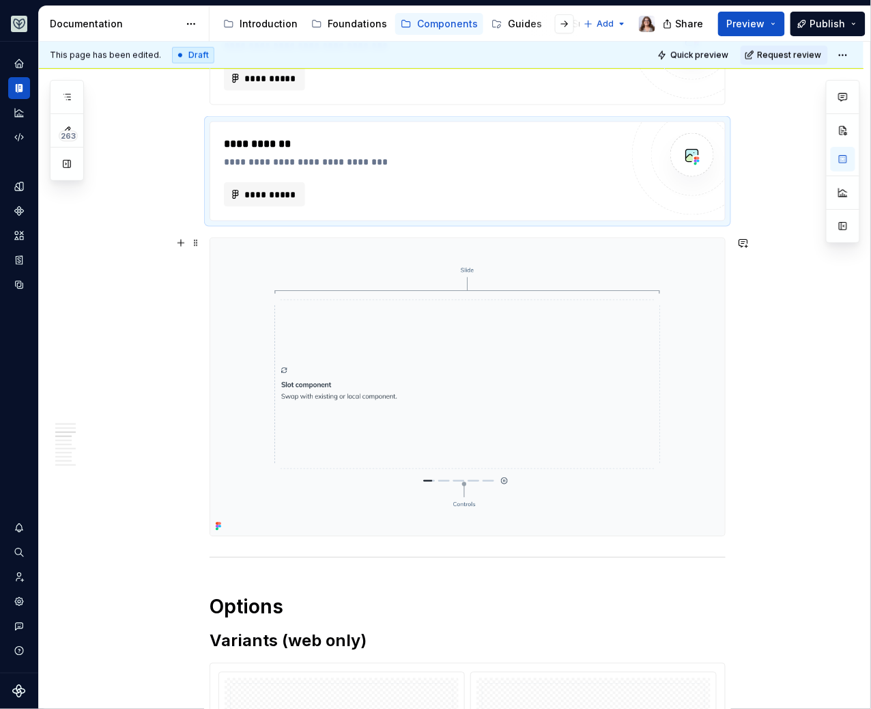
scroll to position [489, 0]
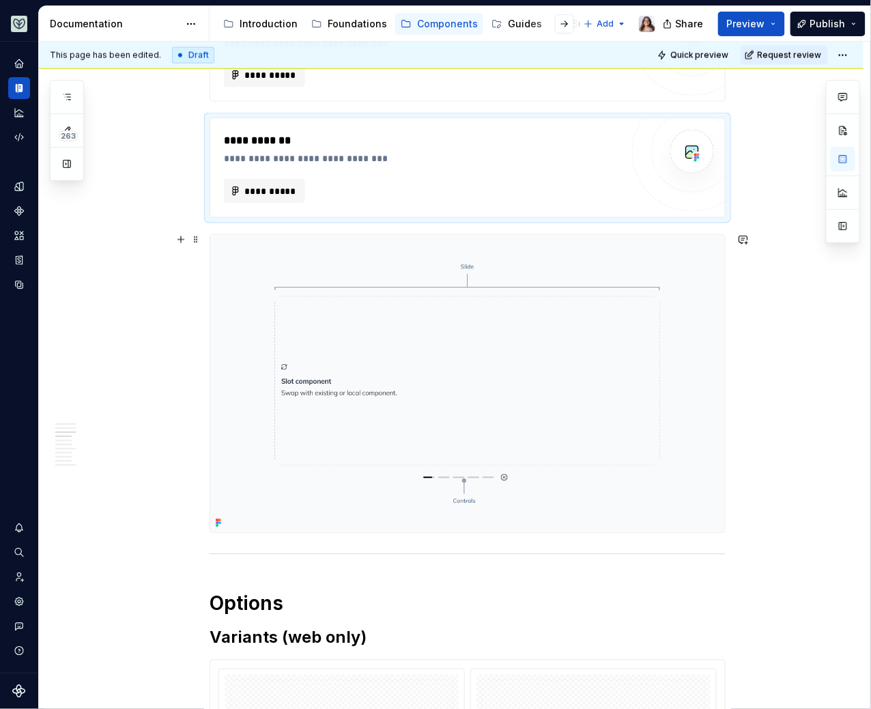
click at [456, 532] on div at bounding box center [468, 383] width 516 height 299
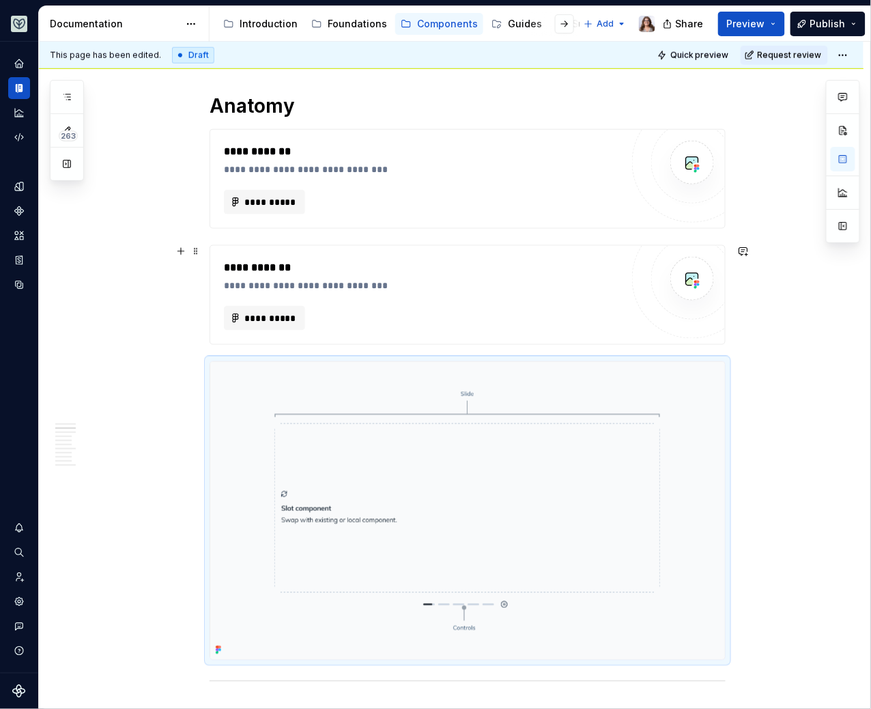
click at [406, 290] on div "**********" at bounding box center [422, 294] width 397 height 71
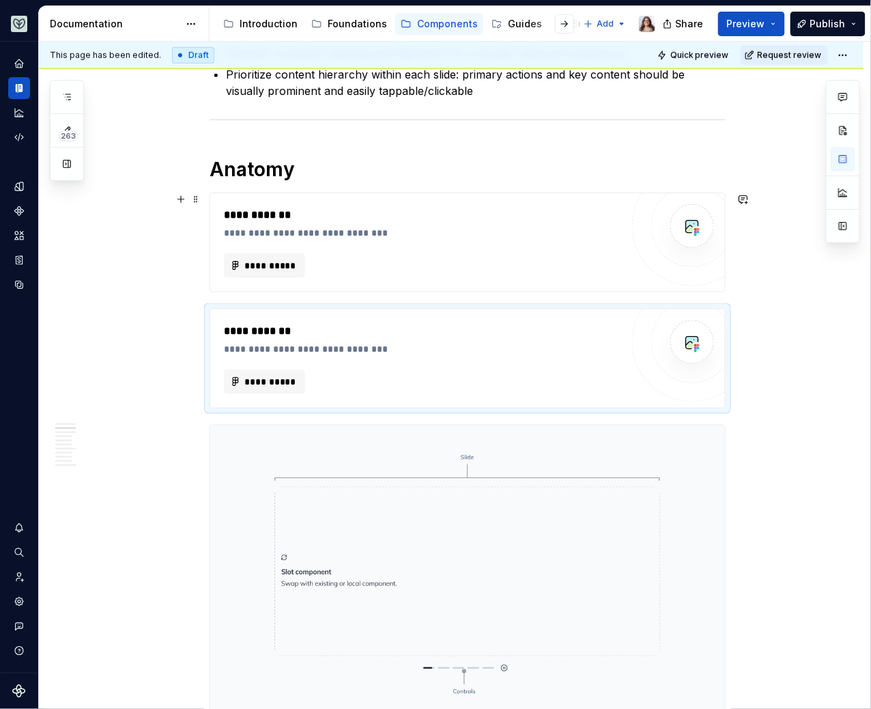
scroll to position [298, 0]
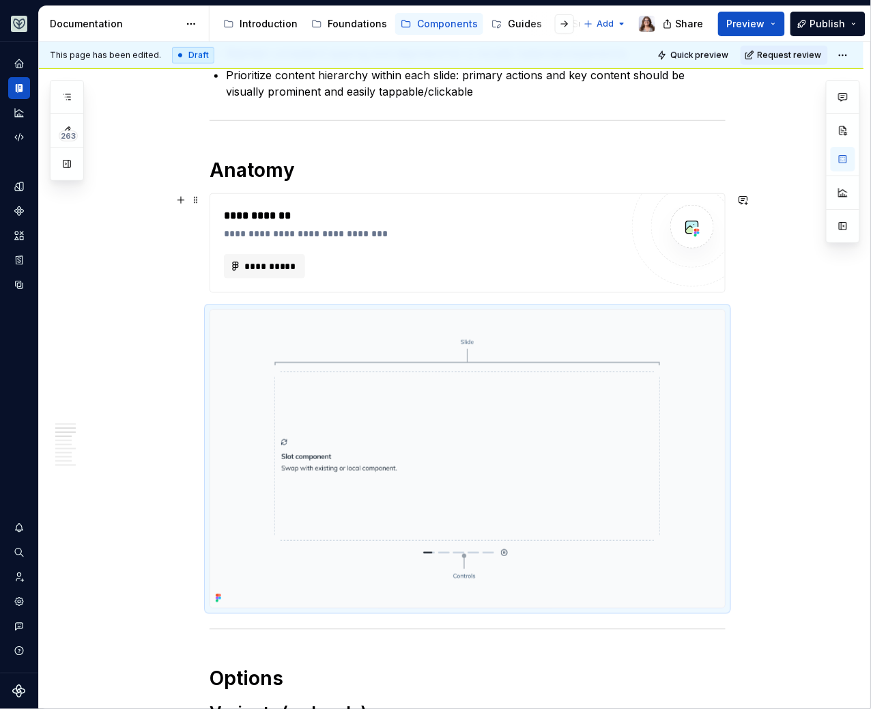
click at [474, 227] on div "**********" at bounding box center [423, 234] width 398 height 14
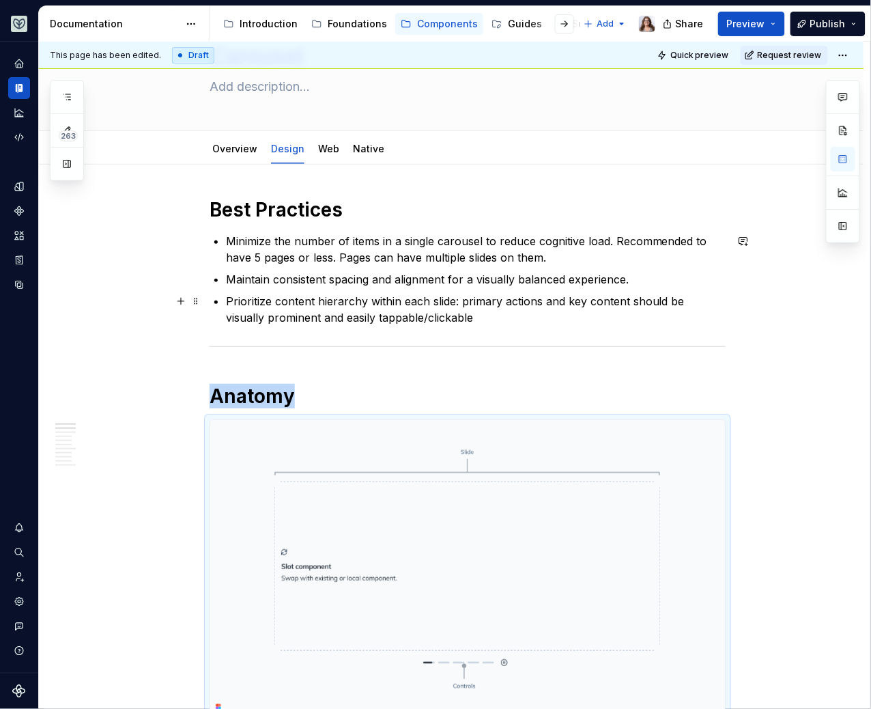
scroll to position [0, 0]
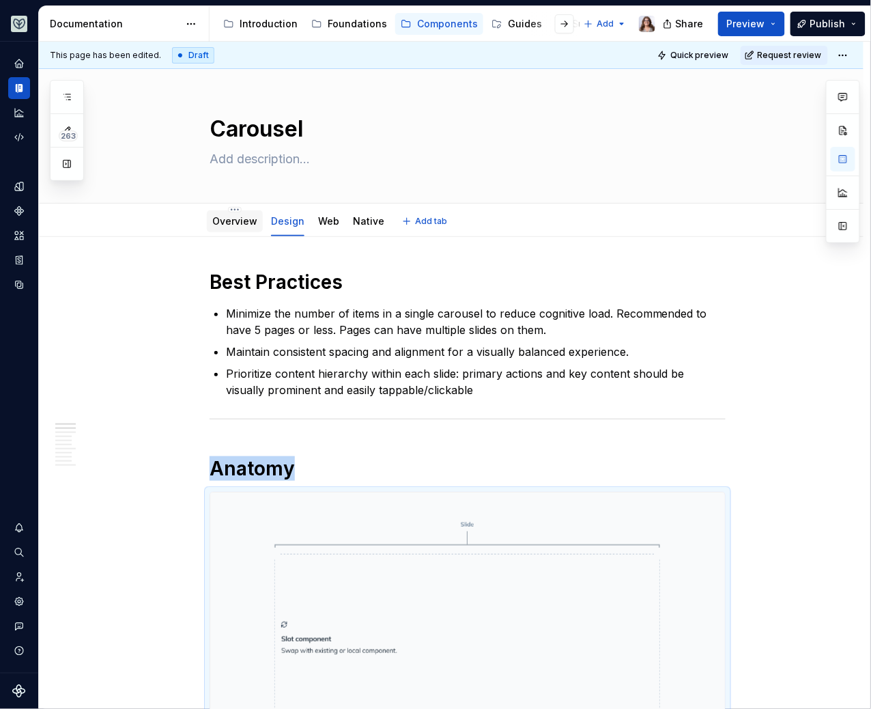
click at [226, 225] on link "Overview" at bounding box center [234, 221] width 45 height 12
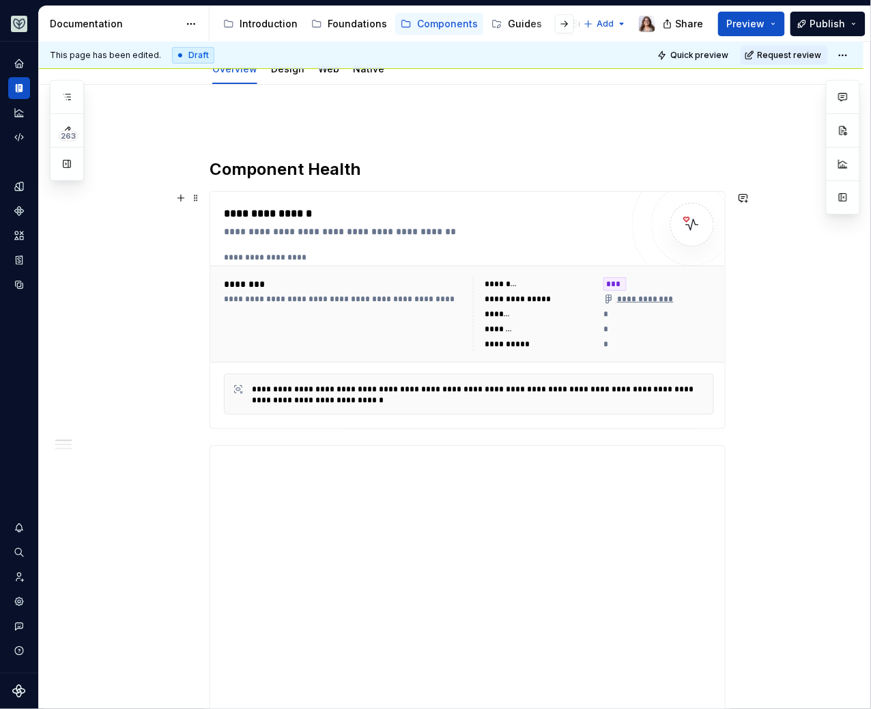
scroll to position [165, 0]
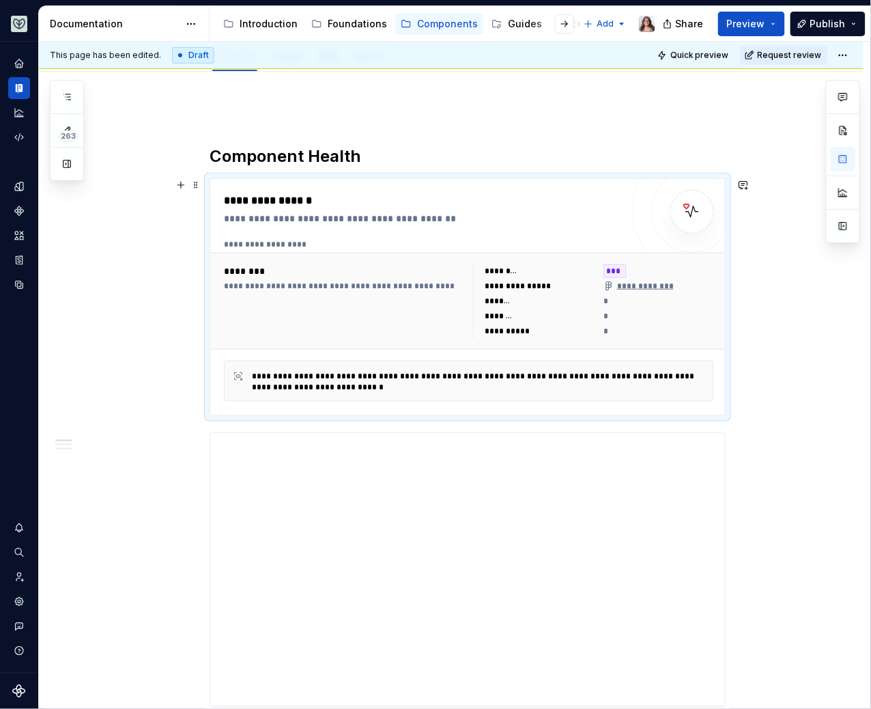
click at [724, 339] on div "**********" at bounding box center [468, 301] width 517 height 97
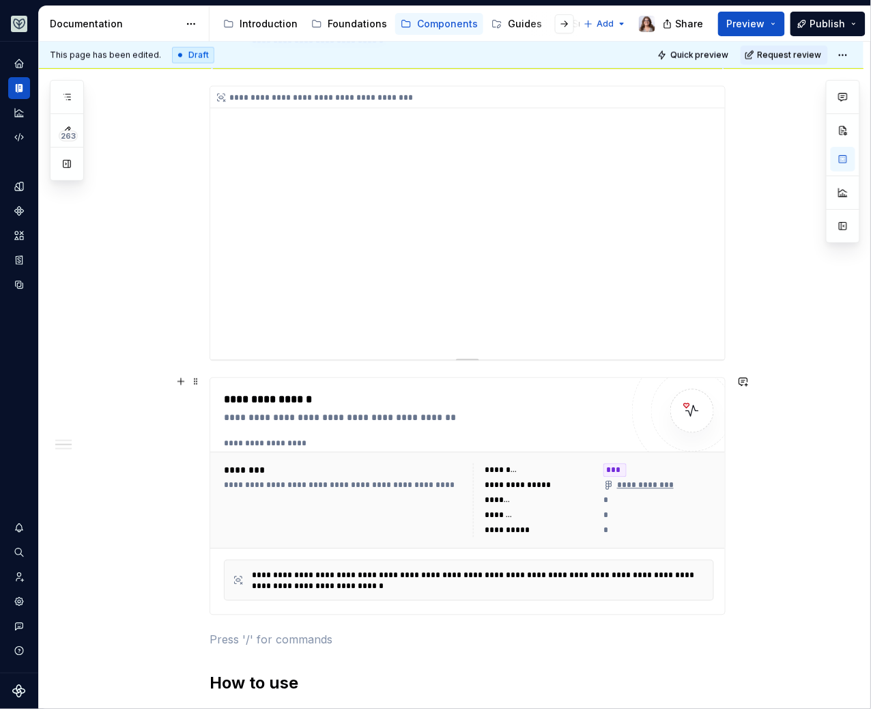
scroll to position [525, 0]
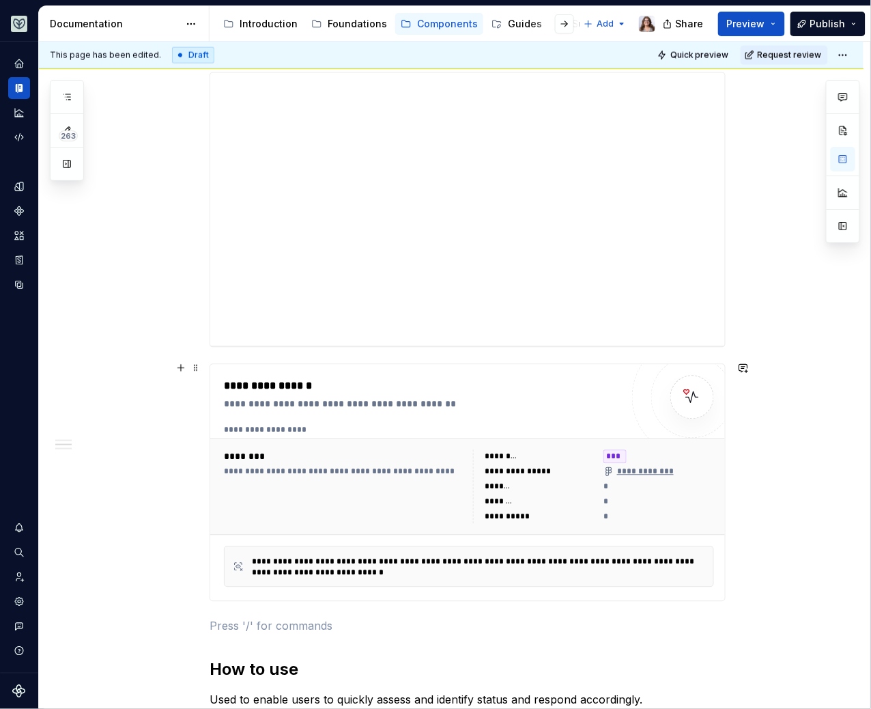
click at [462, 364] on div "**********" at bounding box center [468, 483] width 516 height 238
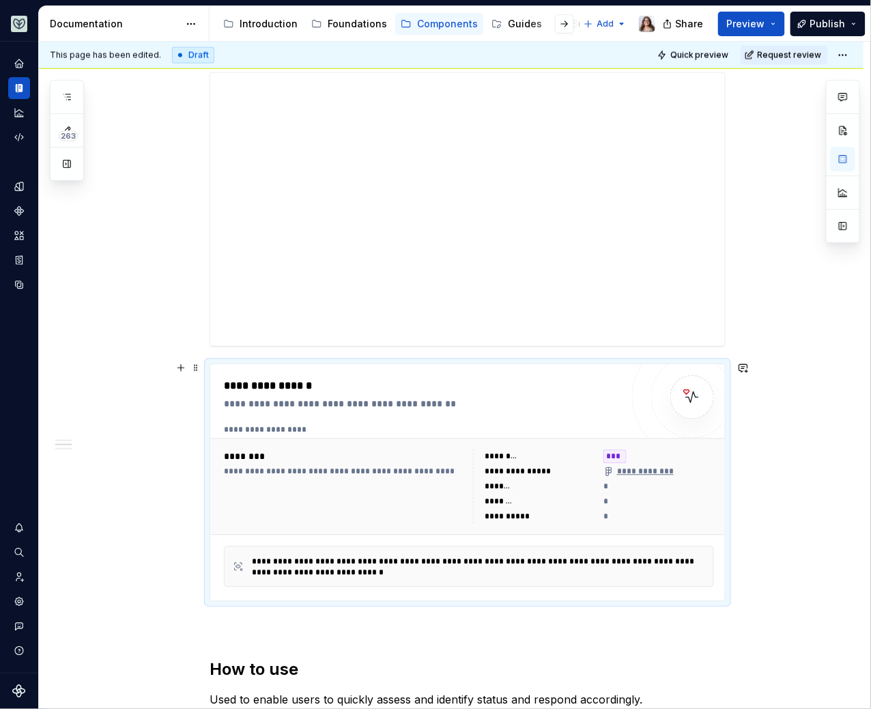
click at [458, 427] on div "**********" at bounding box center [469, 430] width 491 height 11
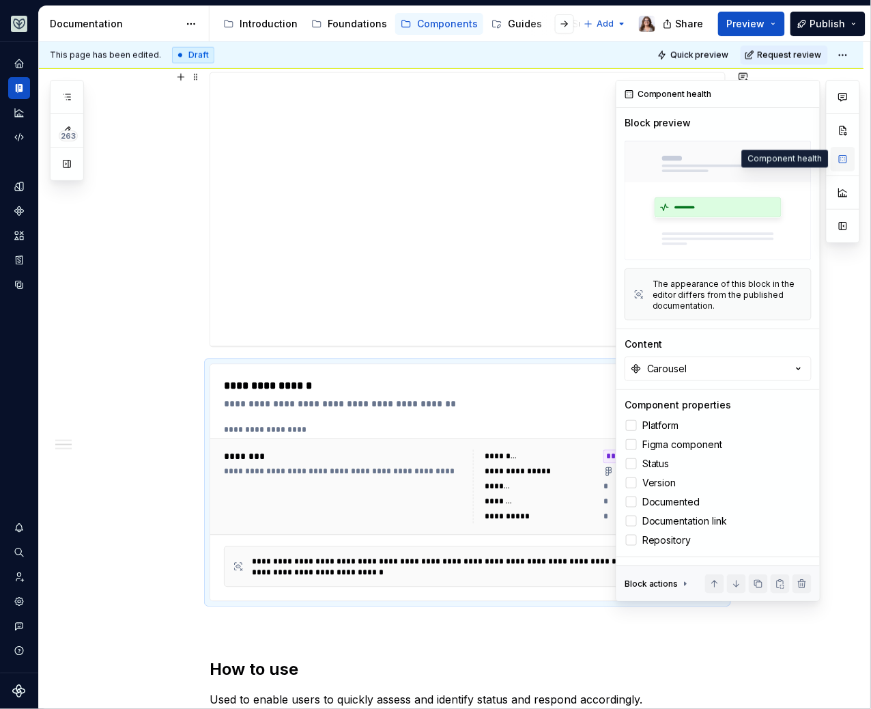
click at [840, 163] on button "button" at bounding box center [843, 159] width 25 height 25
type textarea "*"
click at [708, 377] on button "Carousel" at bounding box center [718, 368] width 187 height 25
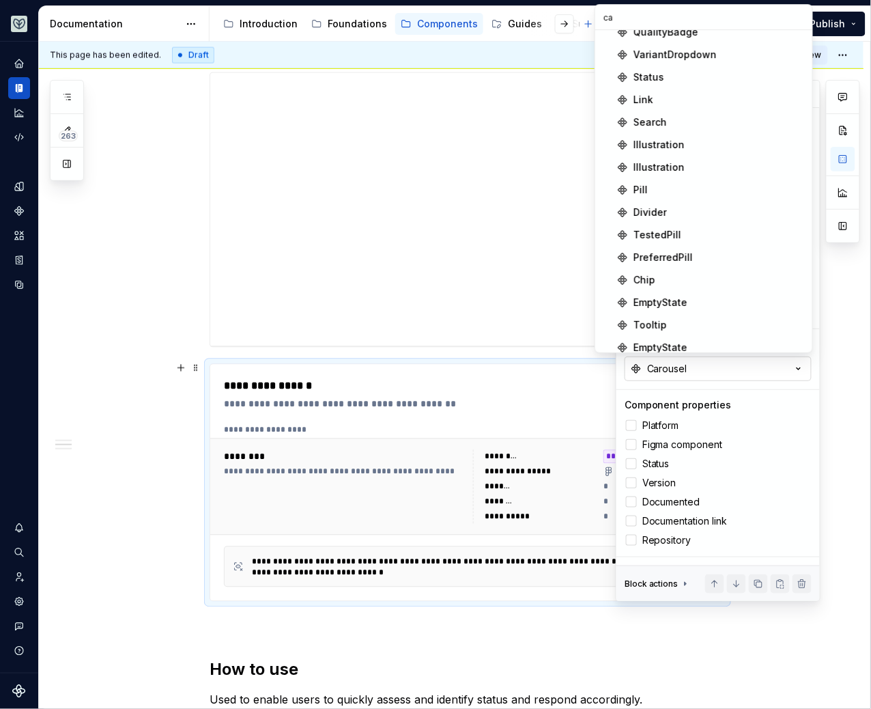
scroll to position [602, 0]
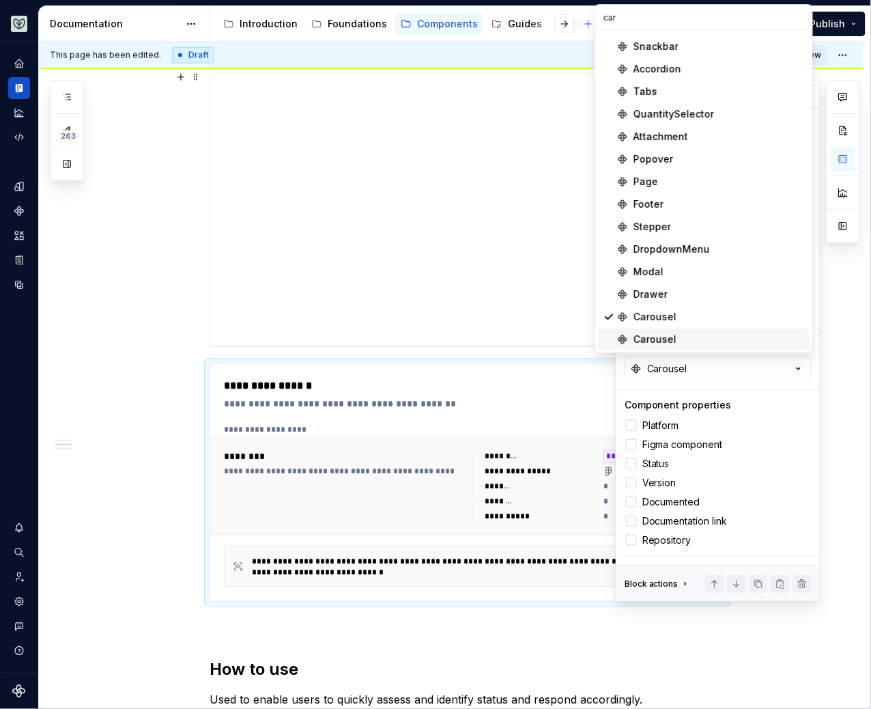
type input "car"
click at [670, 330] on span "Carousel" at bounding box center [704, 339] width 212 height 22
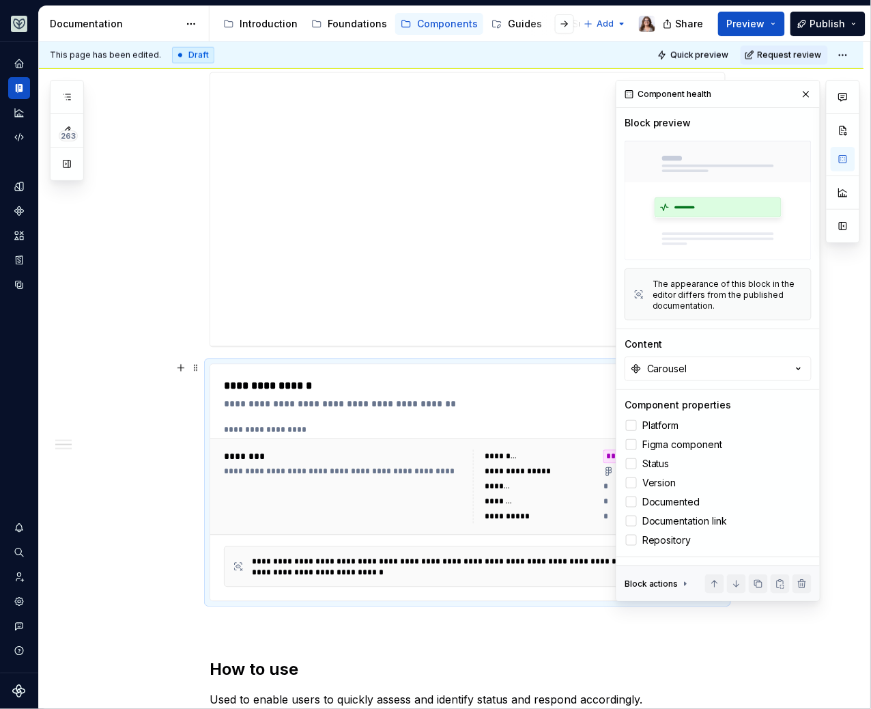
scroll to position [498, 0]
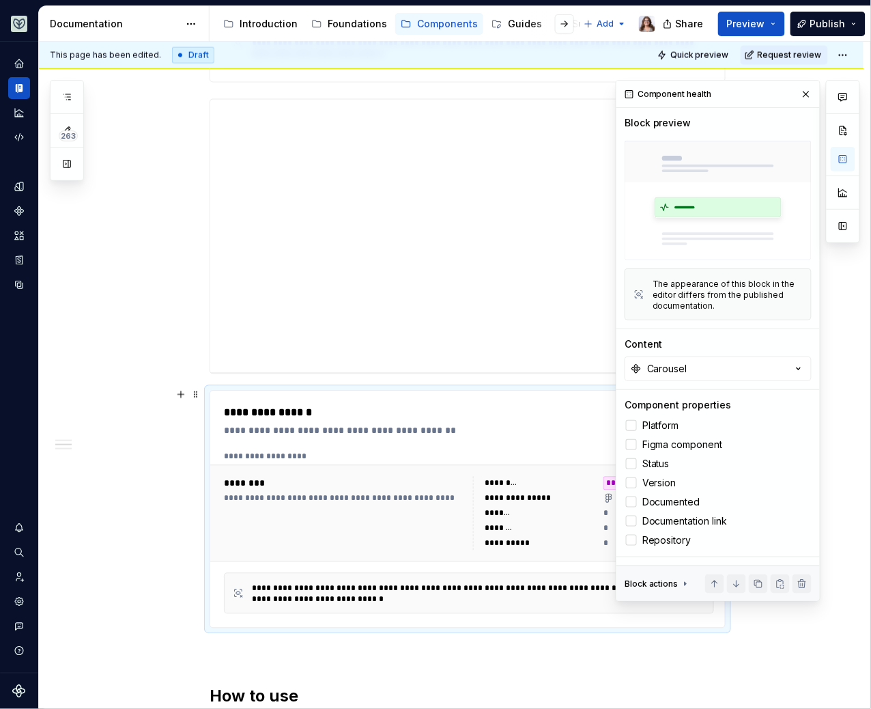
click at [440, 425] on div "**********" at bounding box center [423, 431] width 398 height 14
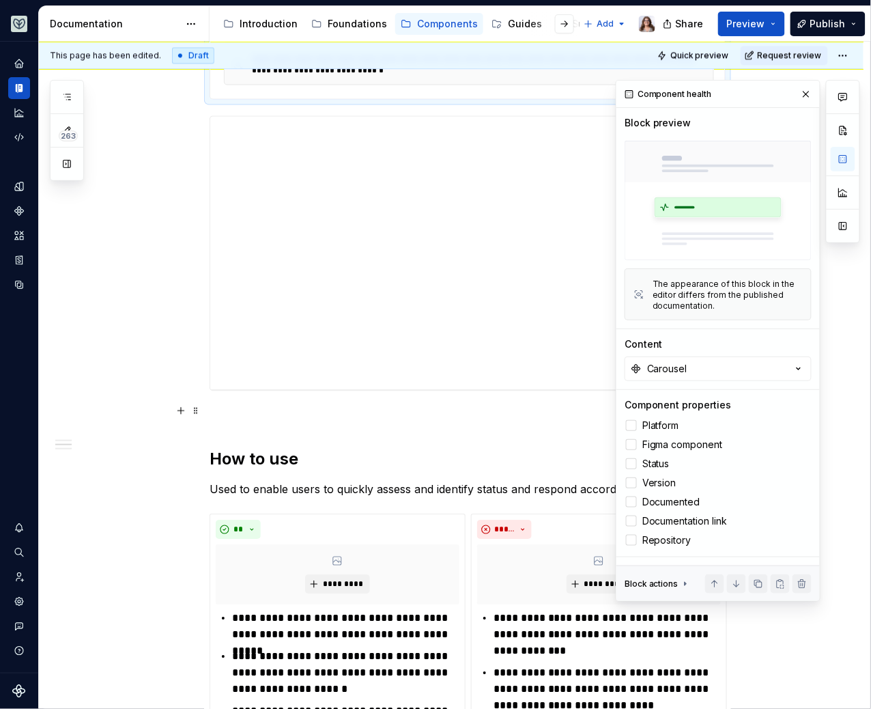
scroll to position [831, 0]
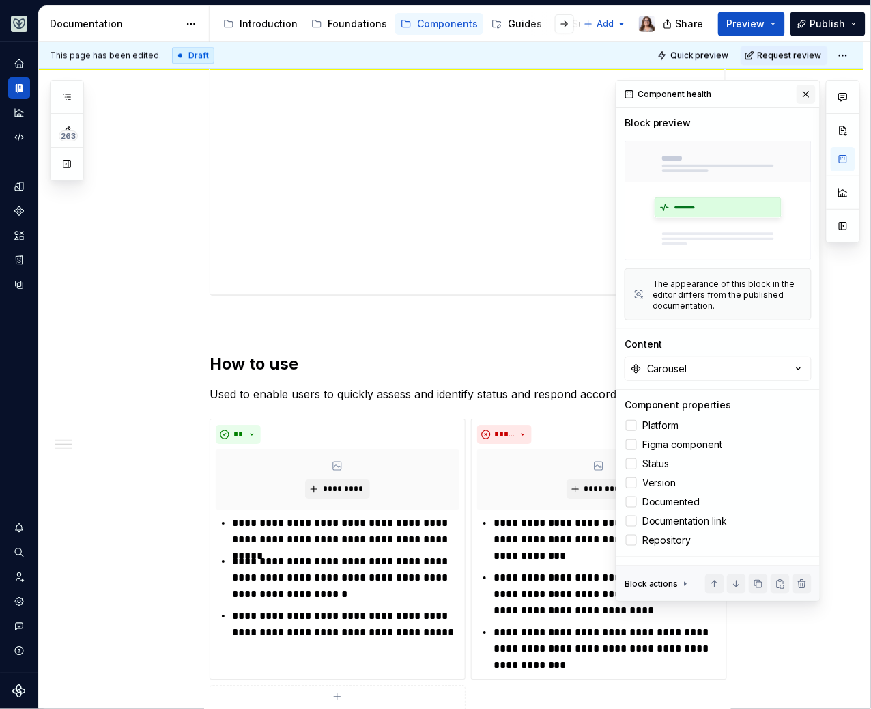
click at [807, 93] on button "button" at bounding box center [806, 94] width 19 height 19
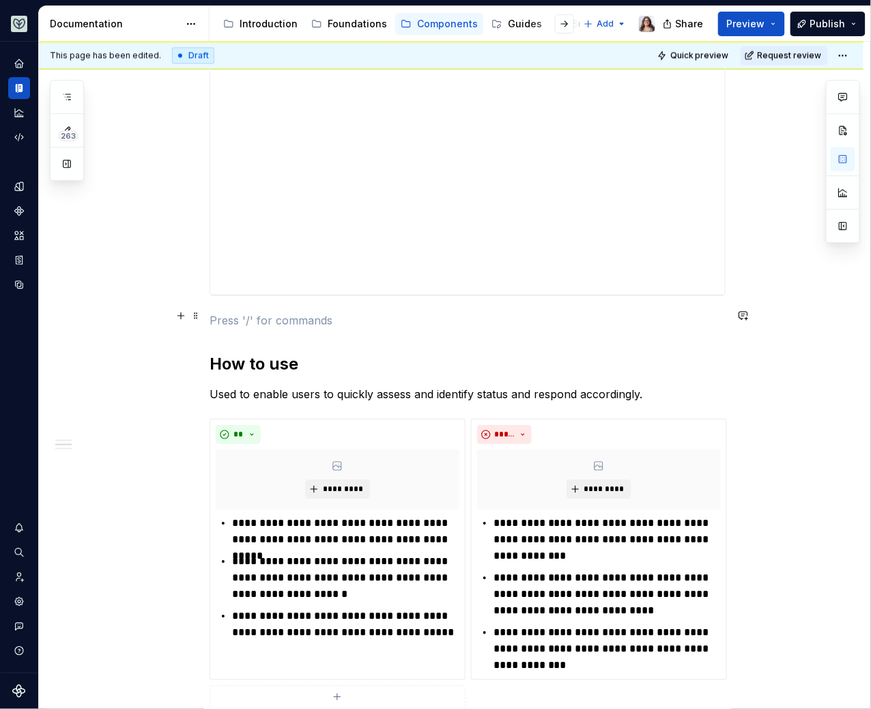
click at [358, 319] on p at bounding box center [468, 320] width 516 height 16
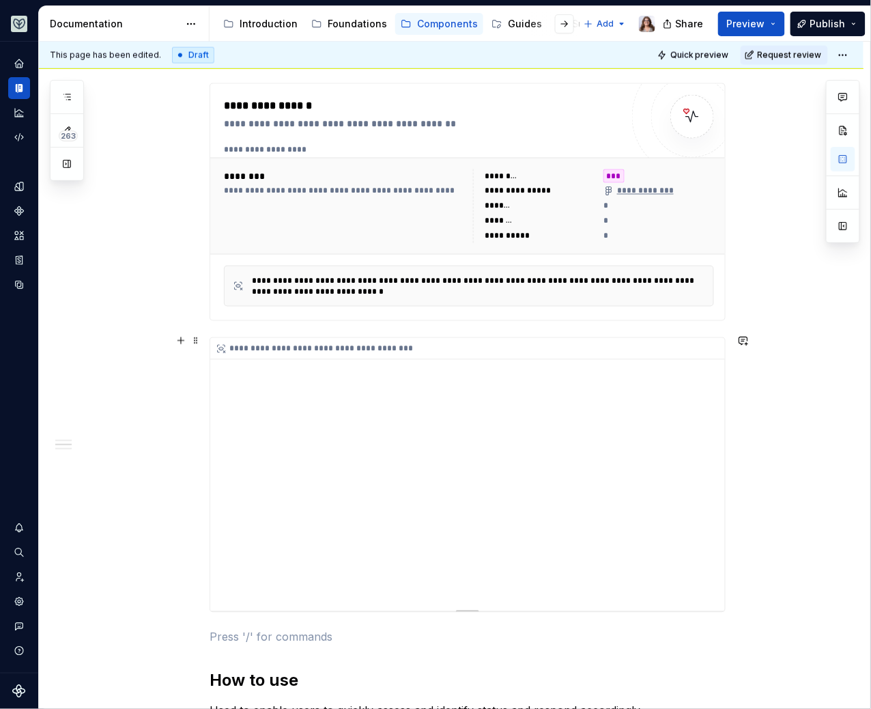
scroll to position [0, 0]
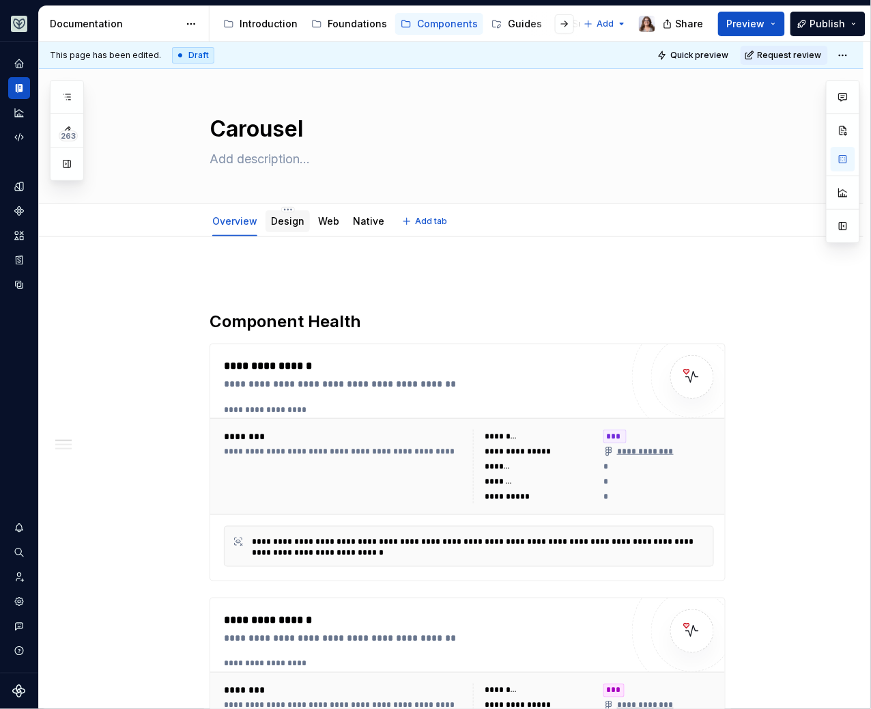
click at [287, 220] on link "Design" at bounding box center [287, 221] width 33 height 12
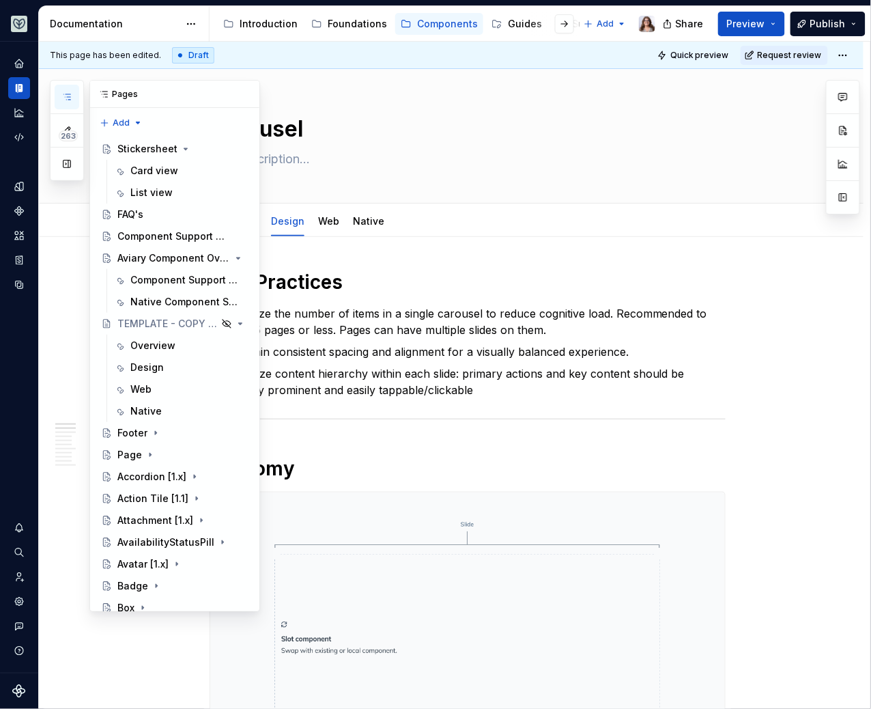
click at [70, 95] on icon "button" at bounding box center [66, 96] width 11 height 11
click at [370, 315] on p "Minimize the number of items in a single carousel to reduce cognitive load. Rec…" at bounding box center [476, 321] width 500 height 33
click at [365, 281] on h1 "Best Practices" at bounding box center [468, 282] width 516 height 25
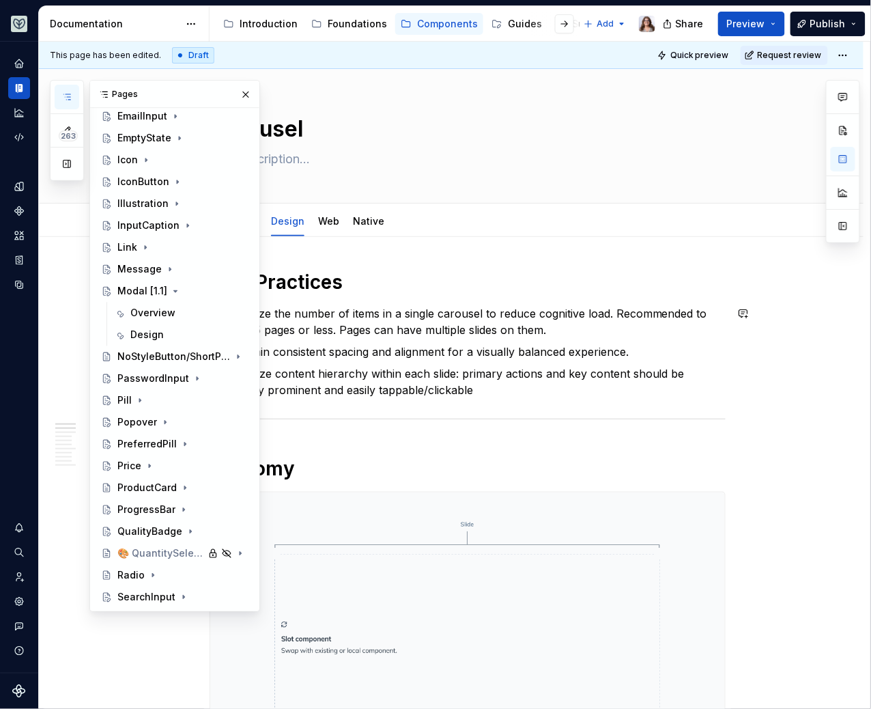
scroll to position [853, 0]
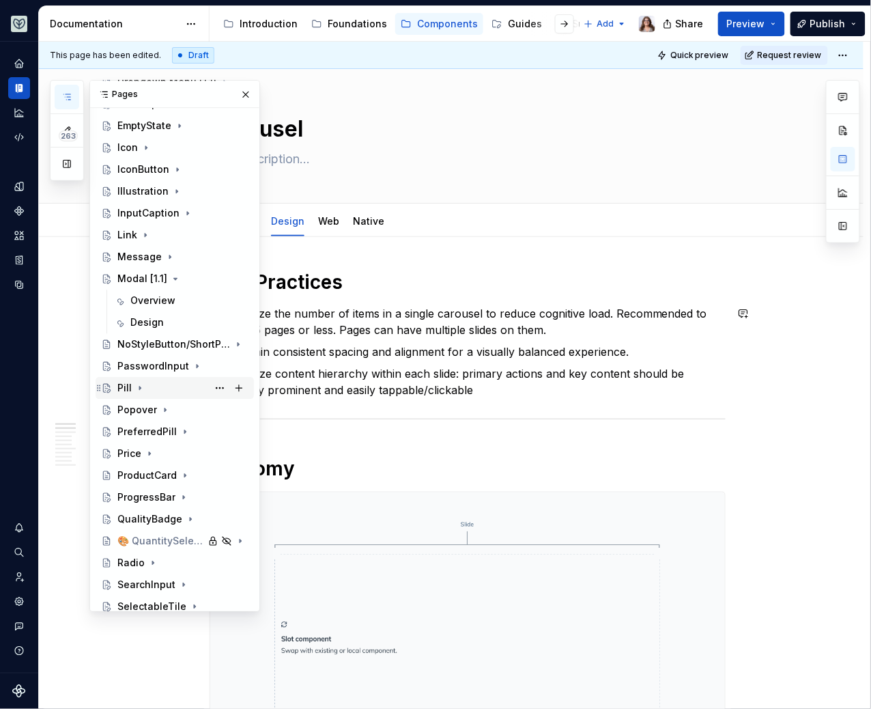
click at [126, 386] on div "Pill" at bounding box center [124, 388] width 14 height 14
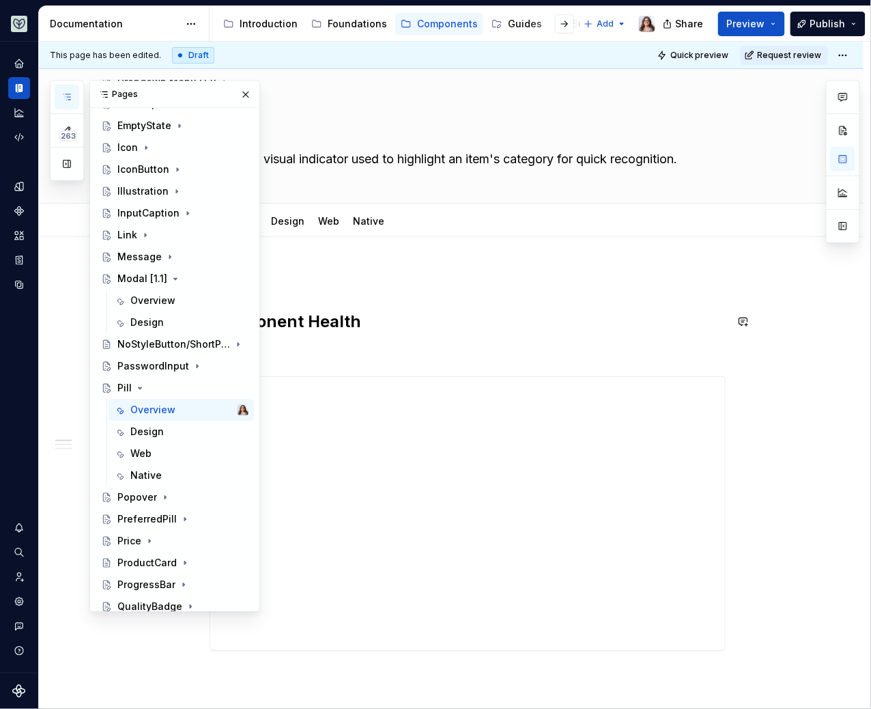
click at [356, 317] on h2 "Component Health" at bounding box center [468, 322] width 516 height 22
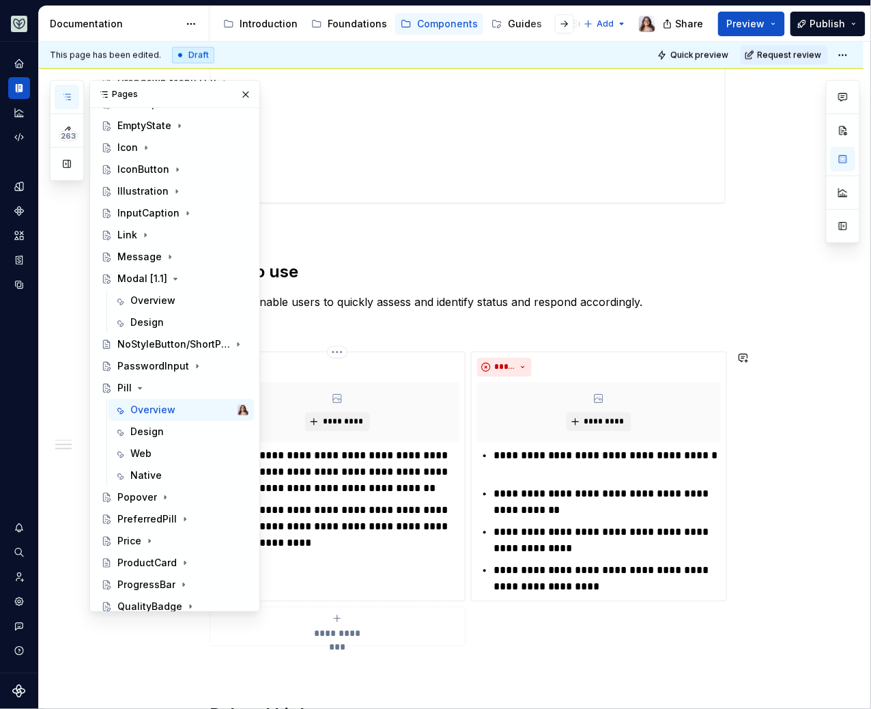
scroll to position [446, 0]
click at [69, 91] on icon "button" at bounding box center [66, 96] width 11 height 11
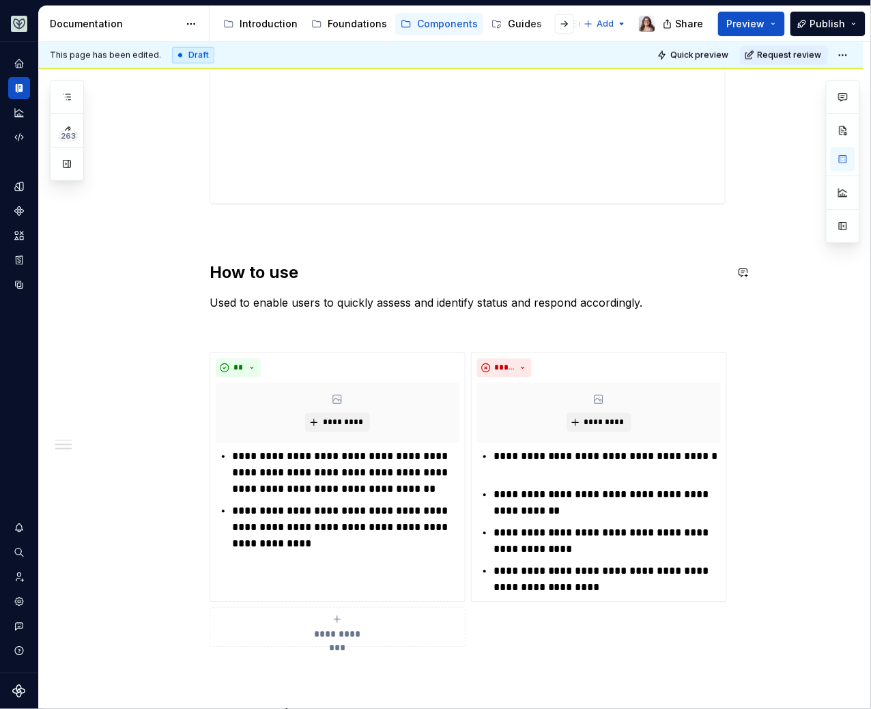
click at [313, 259] on div "**********" at bounding box center [468, 299] width 516 height 952
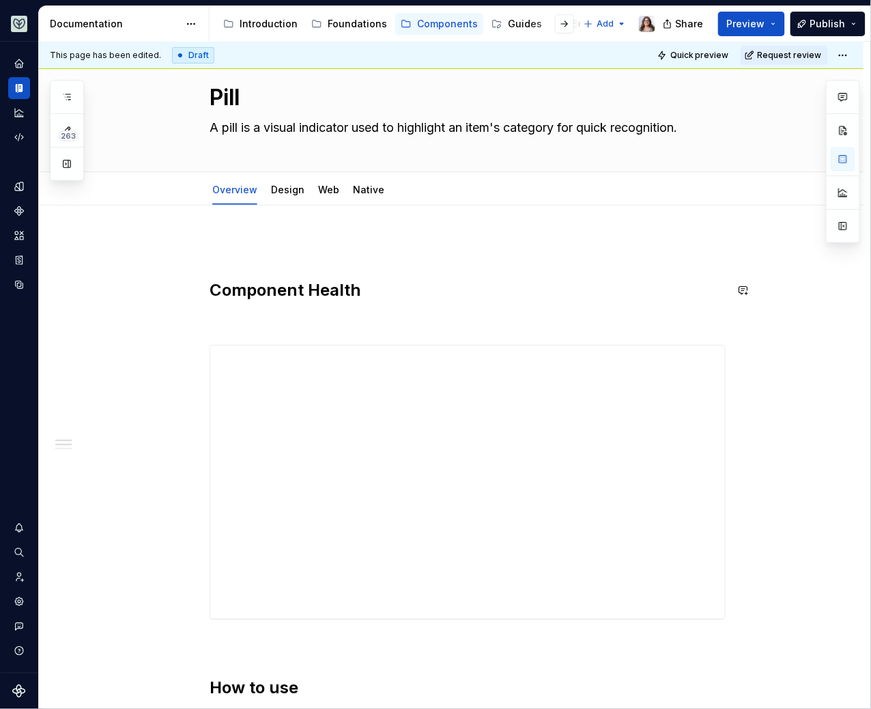
scroll to position [0, 0]
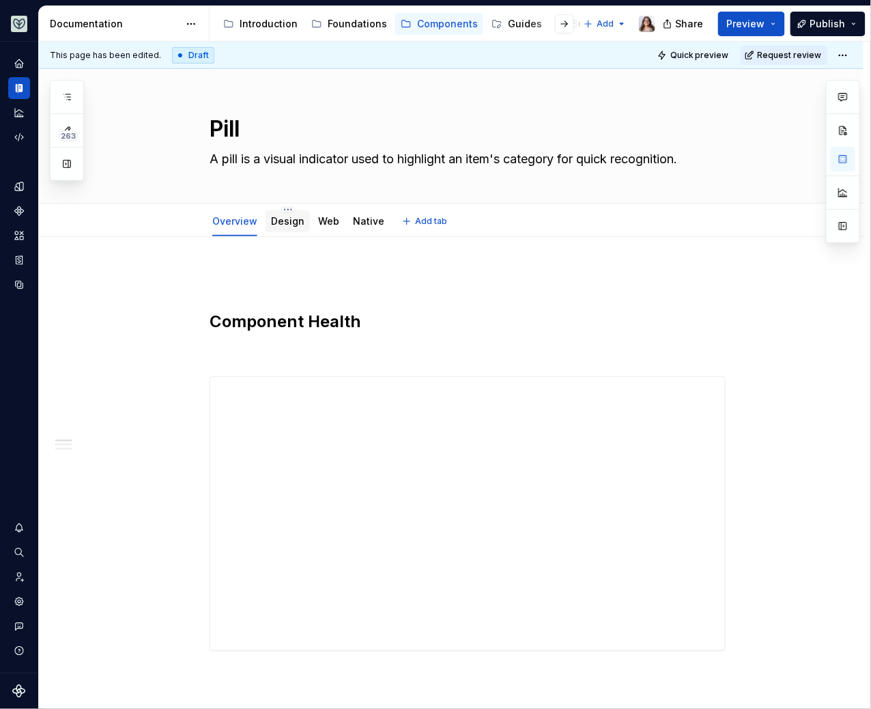
click at [289, 223] on link "Design" at bounding box center [287, 221] width 33 height 12
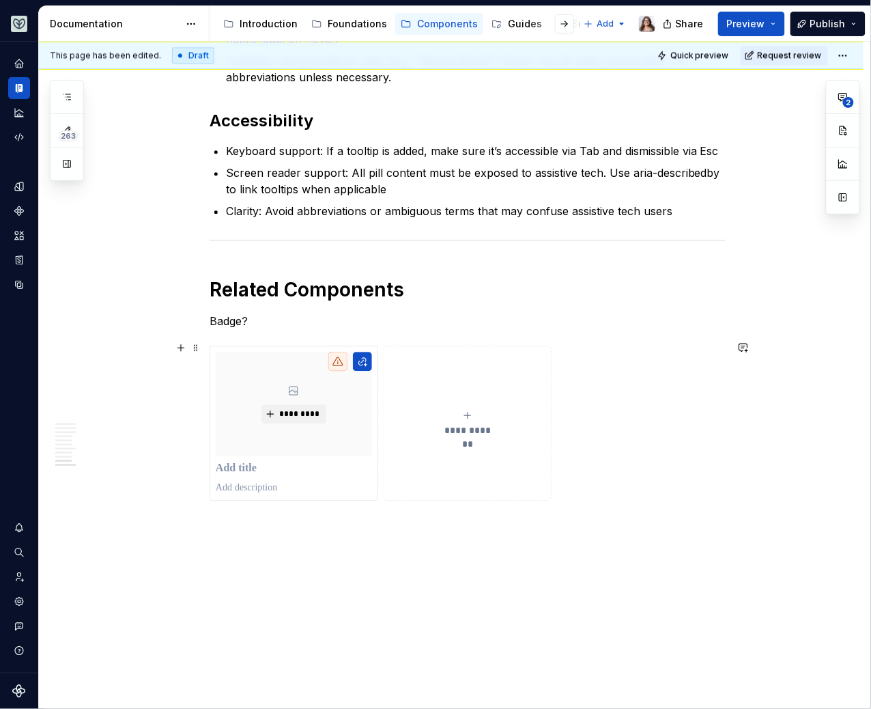
scroll to position [2060, 0]
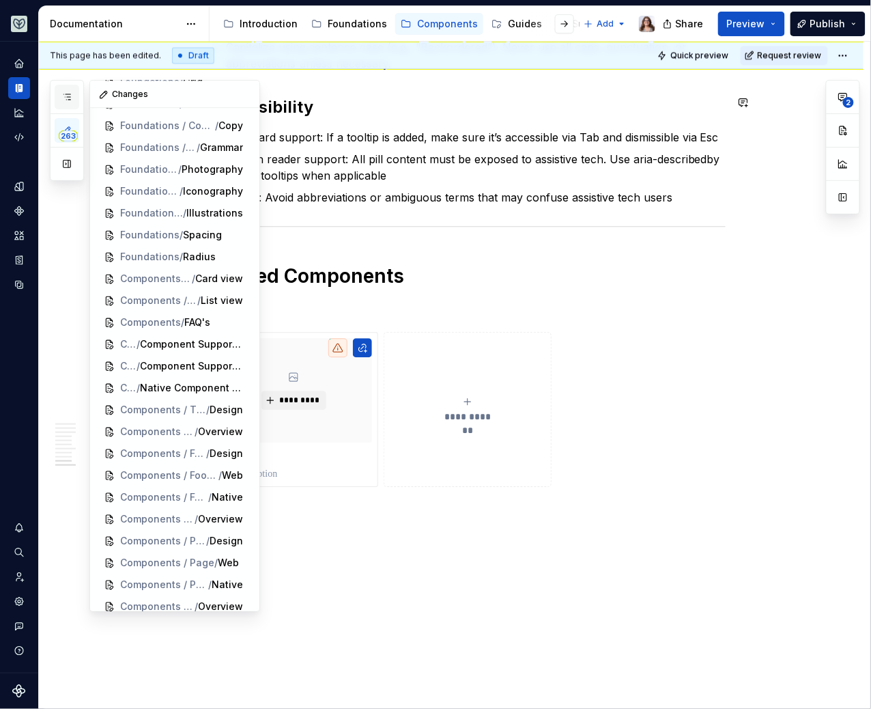
click at [69, 98] on icon "button" at bounding box center [66, 96] width 7 height 5
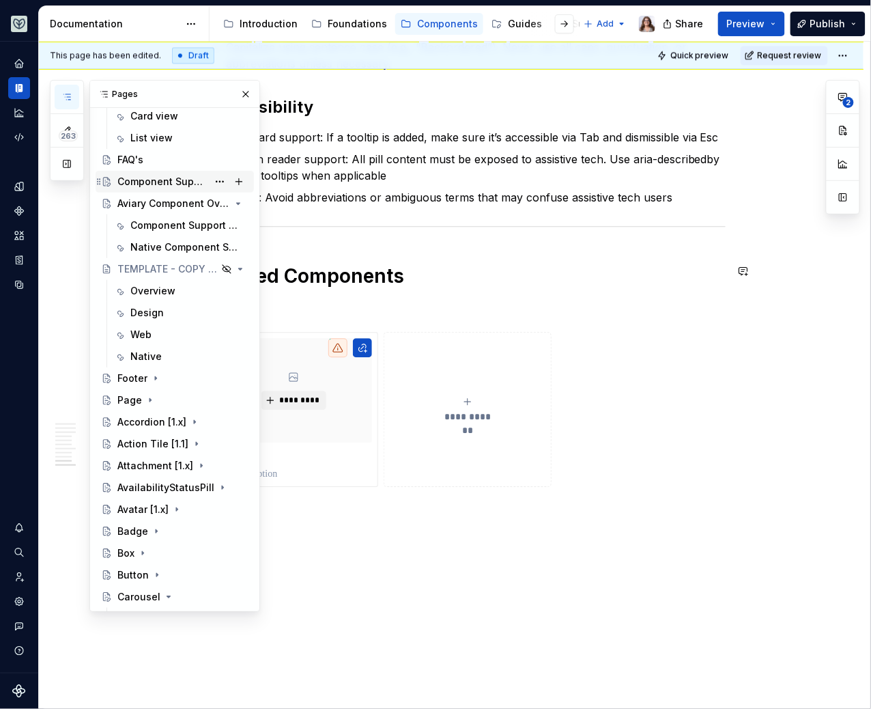
scroll to position [0, 0]
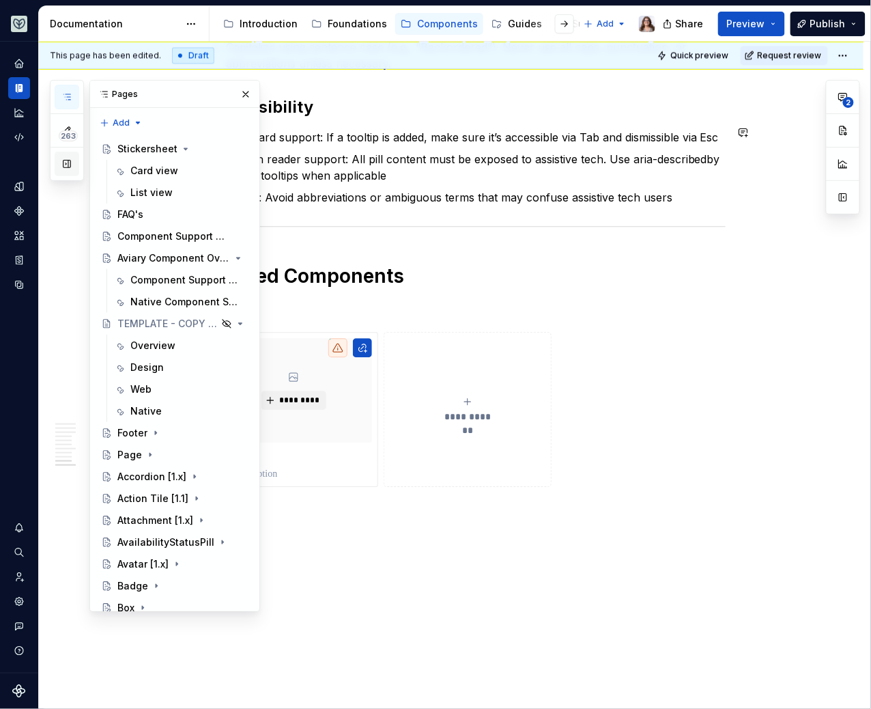
click at [64, 165] on button "button" at bounding box center [67, 164] width 25 height 25
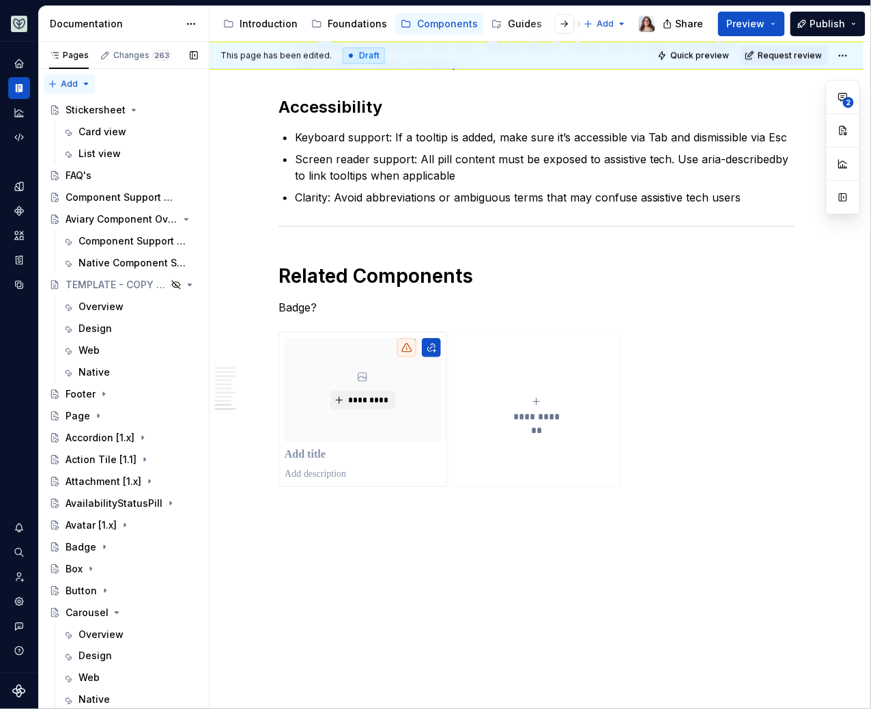
click at [81, 80] on div "Pages Changes 263 Add Accessibility guide for tree Page tree. Navigate the tree…" at bounding box center [123, 378] width 171 height 673
click at [145, 20] on html "Aviary Dataset Fullscript Documentation Accessibility guide for tree Page tree.…" at bounding box center [435, 354] width 871 height 709
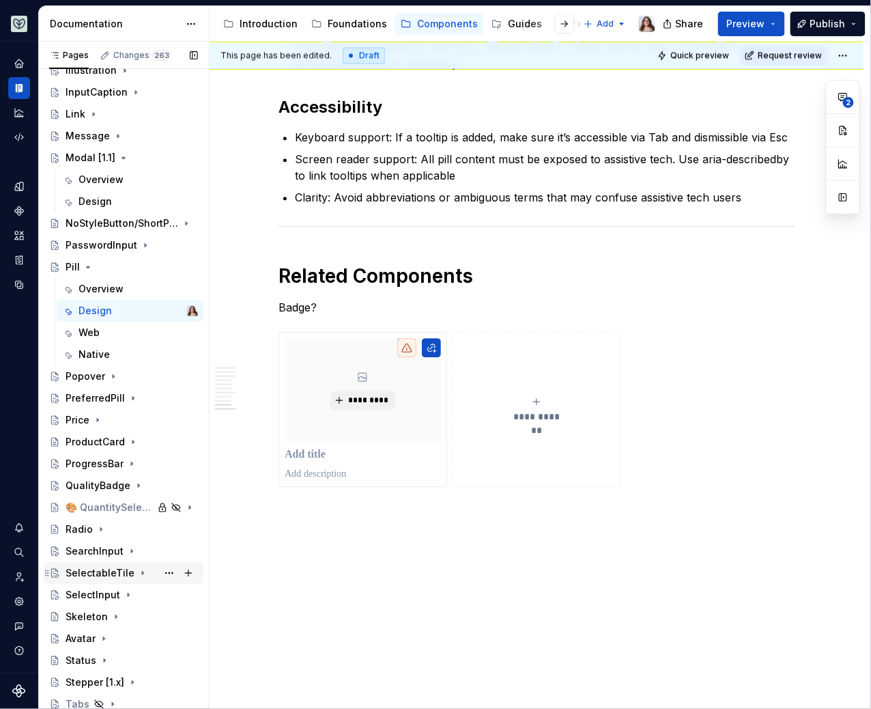
scroll to position [1069, 0]
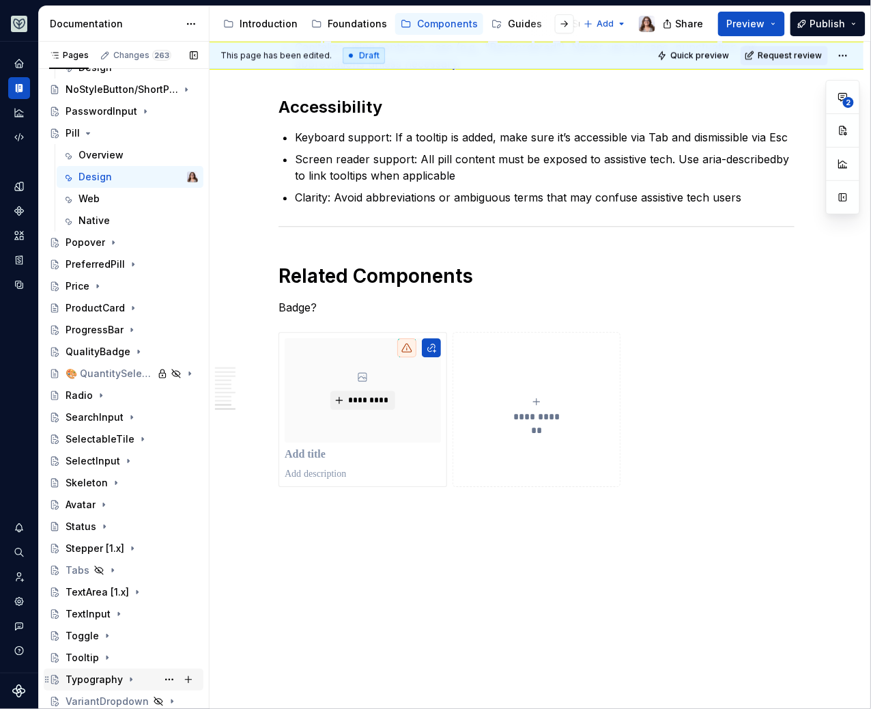
click at [91, 677] on div "Typography" at bounding box center [94, 679] width 57 height 14
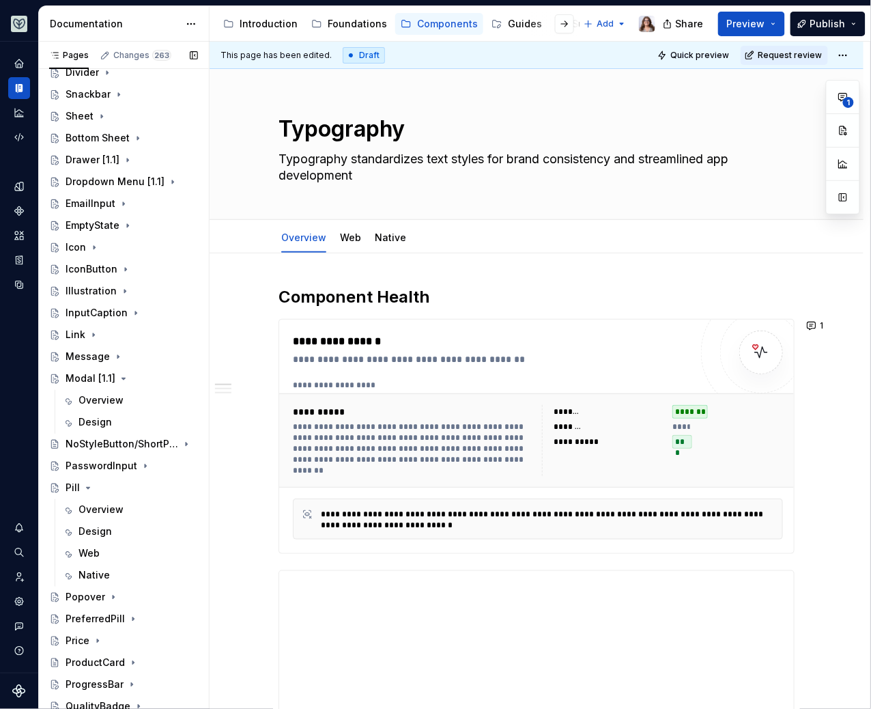
scroll to position [710, 0]
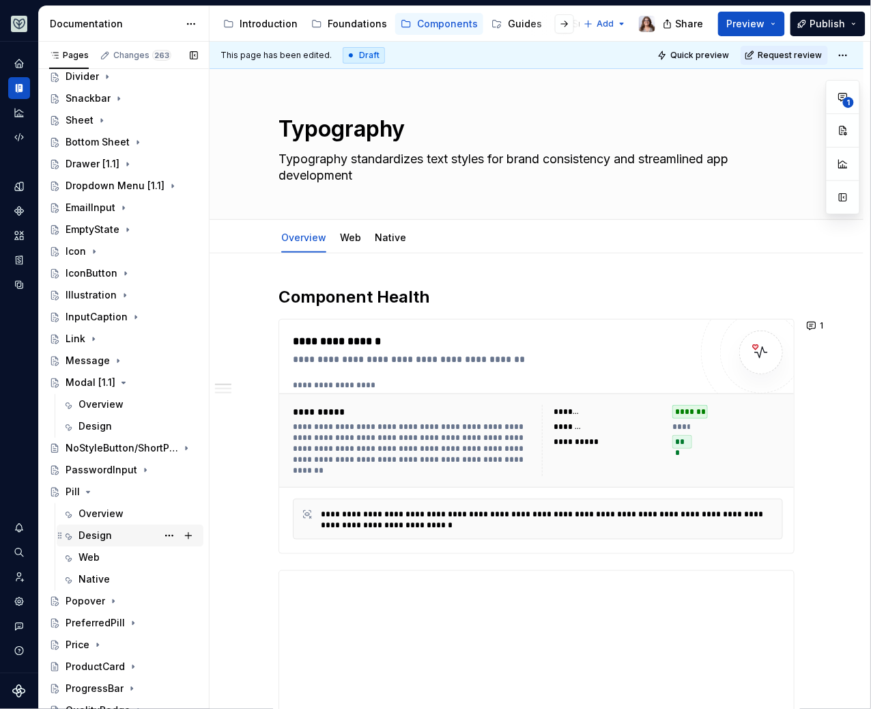
click at [104, 532] on div "Design" at bounding box center [94, 536] width 33 height 14
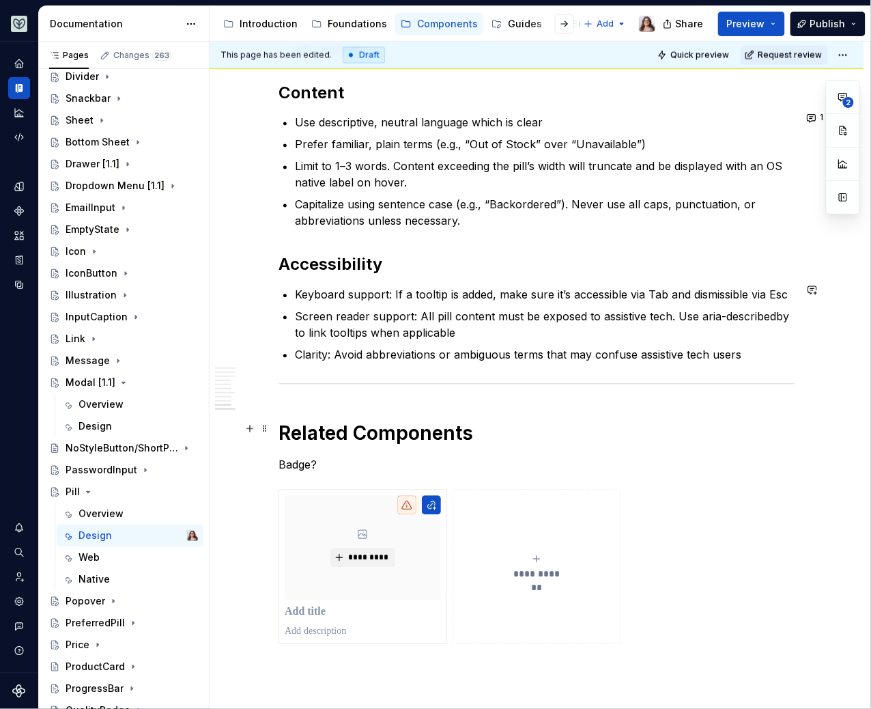
scroll to position [2060, 0]
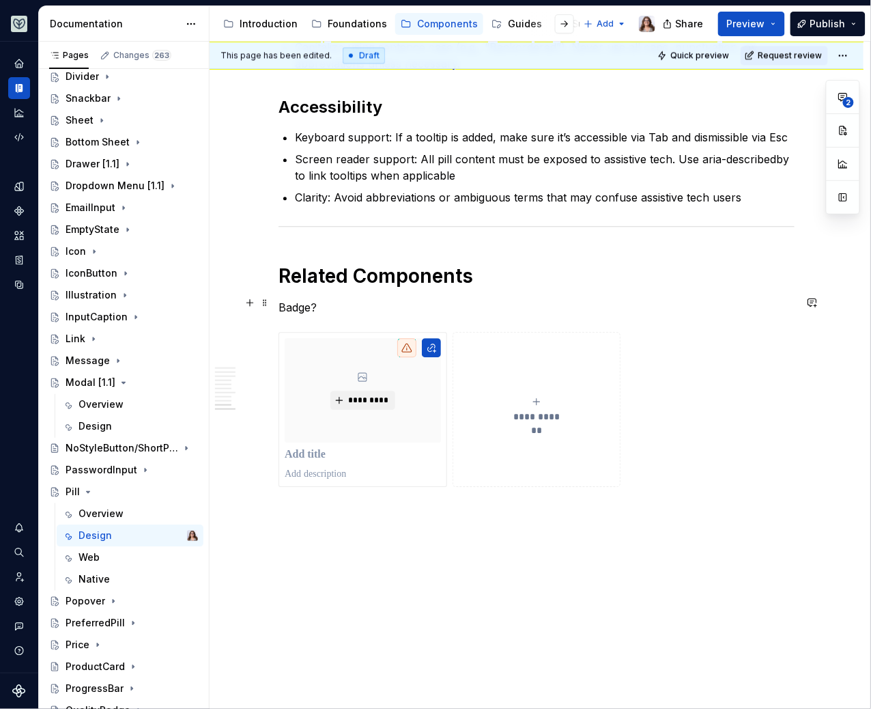
type textarea "*"
click at [320, 299] on p "Badge?" at bounding box center [537, 307] width 516 height 16
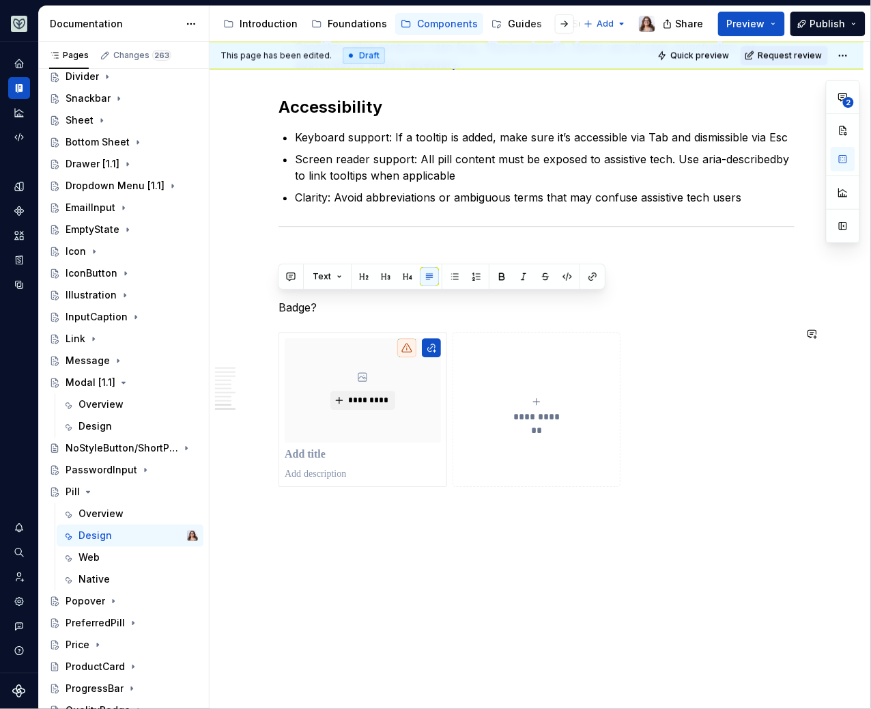
drag, startPoint x: 279, startPoint y: 300, endPoint x: 520, endPoint y: 524, distance: 328.9
drag, startPoint x: 279, startPoint y: 298, endPoint x: 339, endPoint y: 298, distance: 60.1
click at [339, 299] on p "Badge?" at bounding box center [537, 307] width 516 height 16
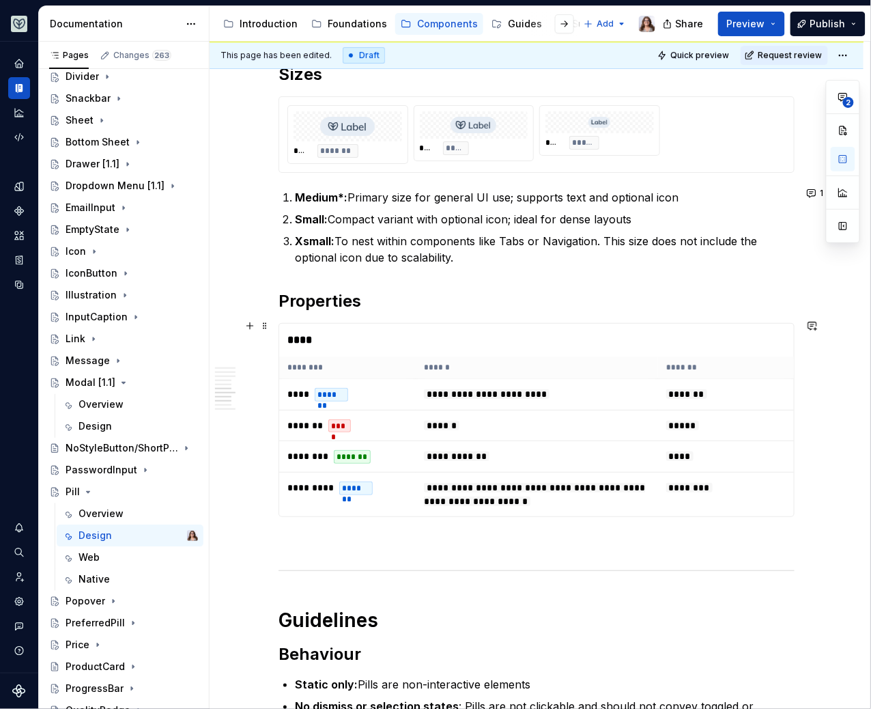
scroll to position [1190, 0]
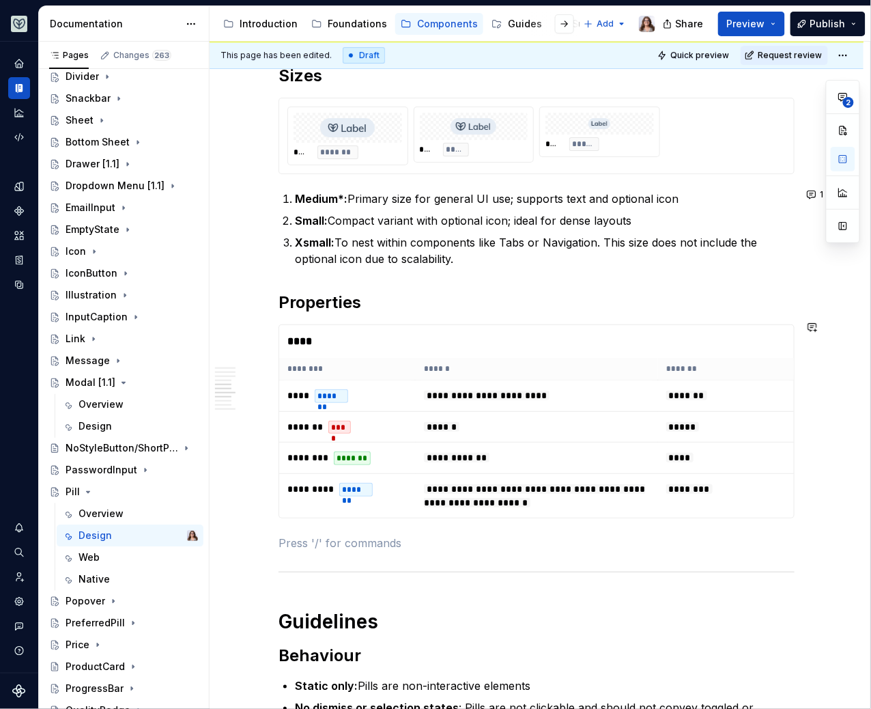
click at [318, 522] on div "Best Practices Place with purpose : Position pills in close proximity to the co…" at bounding box center [537, 218] width 516 height 2277
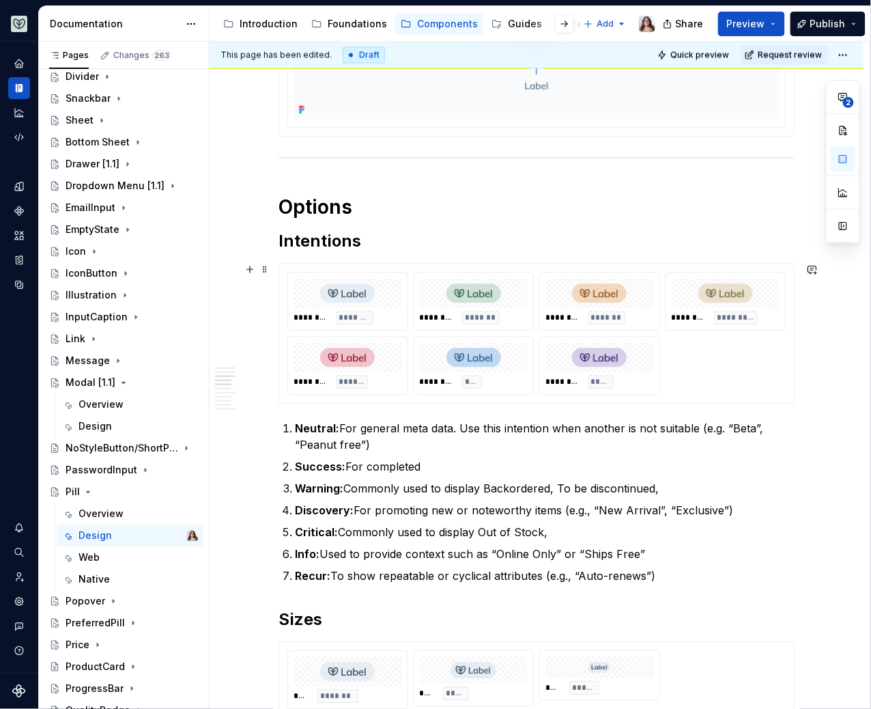
scroll to position [619, 0]
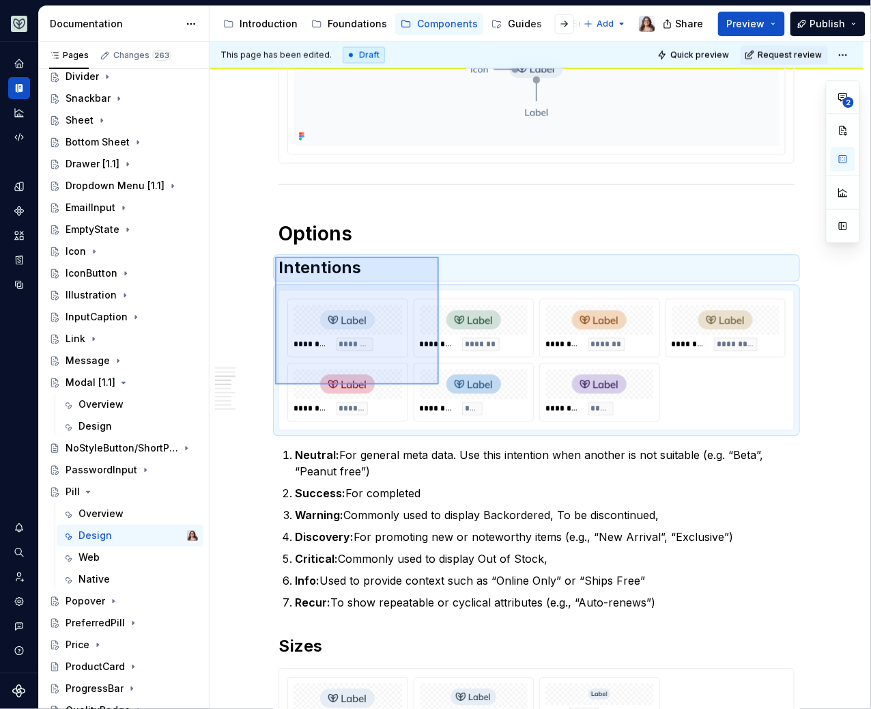
drag, startPoint x: 275, startPoint y: 256, endPoint x: 439, endPoint y: 384, distance: 208.1
click at [439, 384] on div "This page has been edited. Draft Quick preview Request review Pill A pill is a …" at bounding box center [540, 376] width 661 height 668
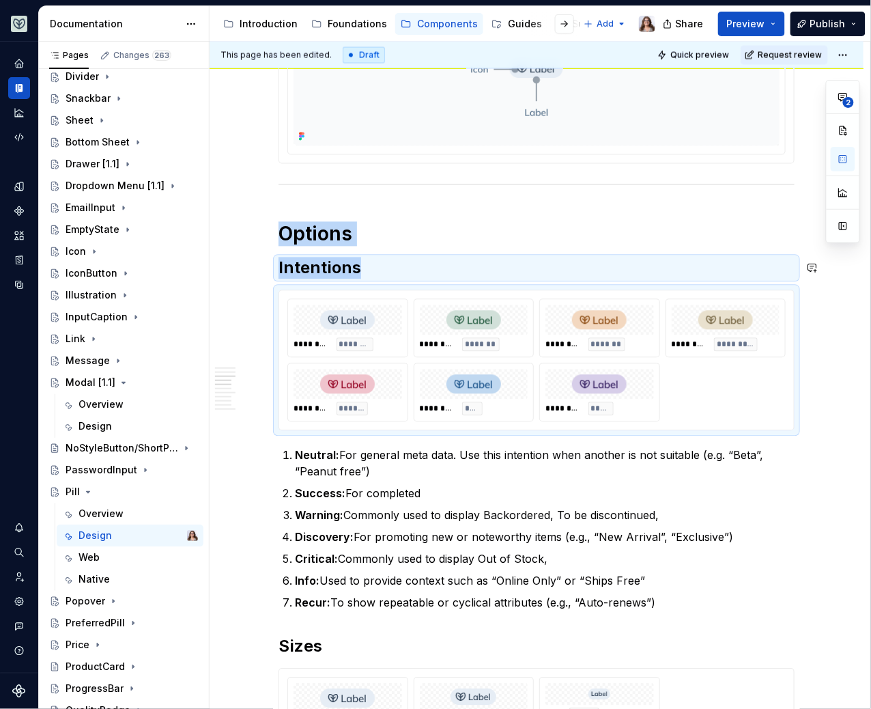
copy div "Options Intentions"
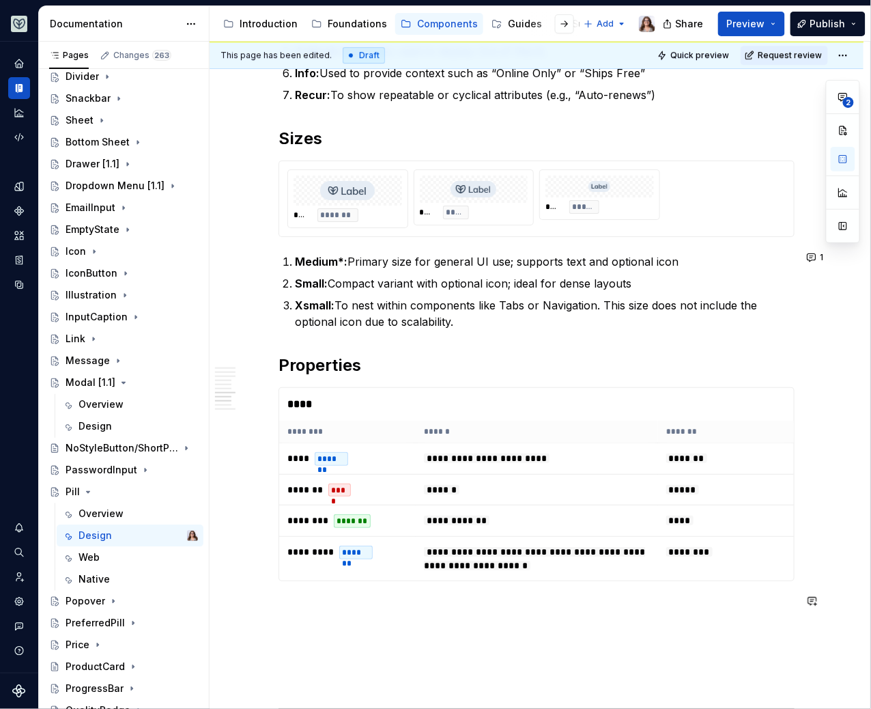
scroll to position [1465, 0]
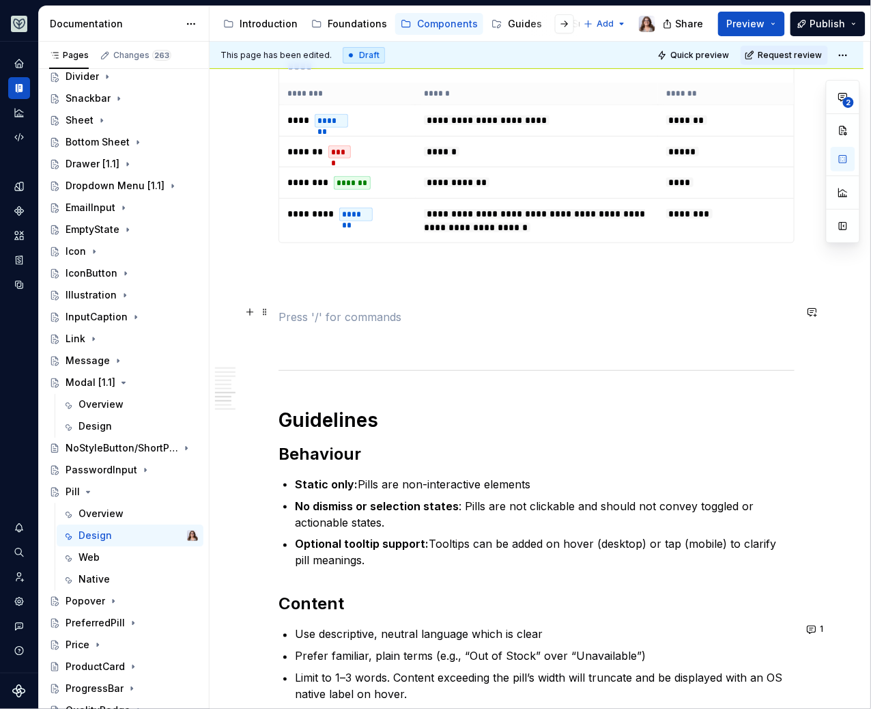
click at [331, 309] on p at bounding box center [537, 317] width 516 height 16
click at [311, 291] on p at bounding box center [537, 292] width 516 height 16
paste div
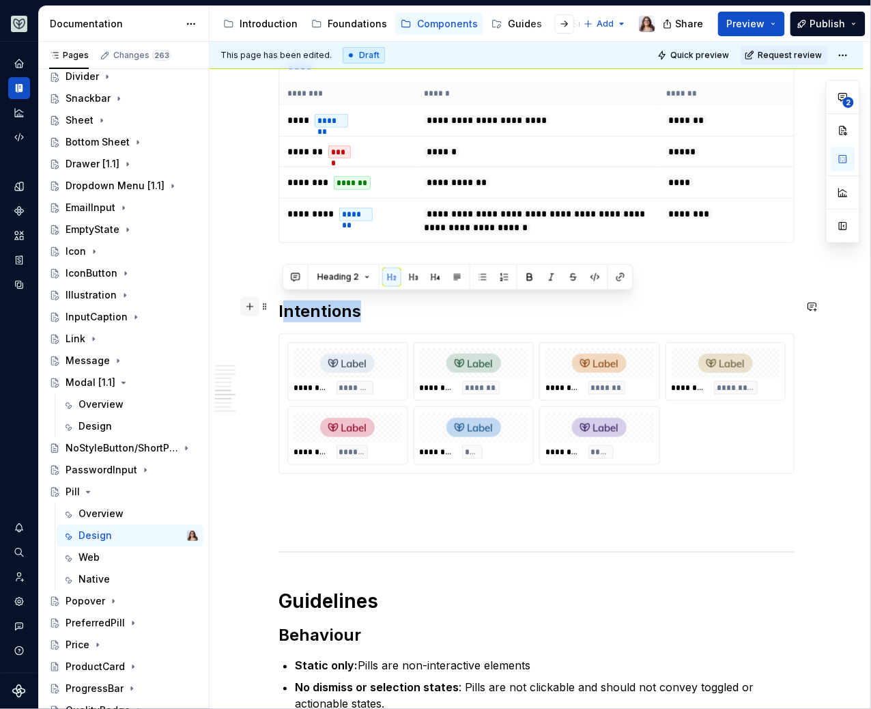
drag, startPoint x: 357, startPoint y: 304, endPoint x: 257, endPoint y: 304, distance: 99.7
click at [279, 305] on div "Best Practices Place with purpose : Position pills in close proximity to the co…" at bounding box center [537, 79] width 516 height 2549
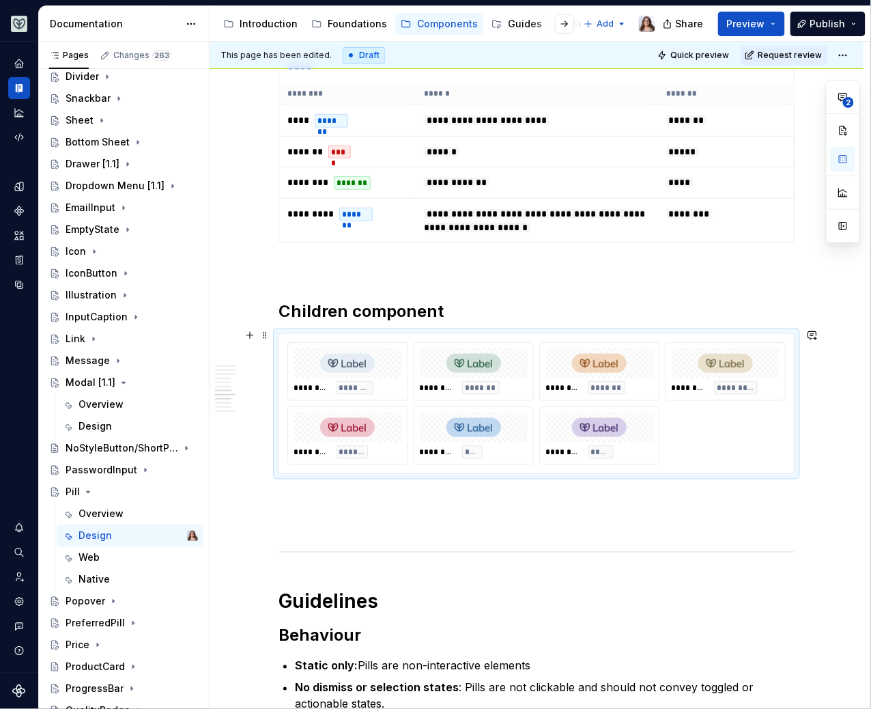
click at [444, 373] on div "********* *******" at bounding box center [473, 371] width 119 height 57
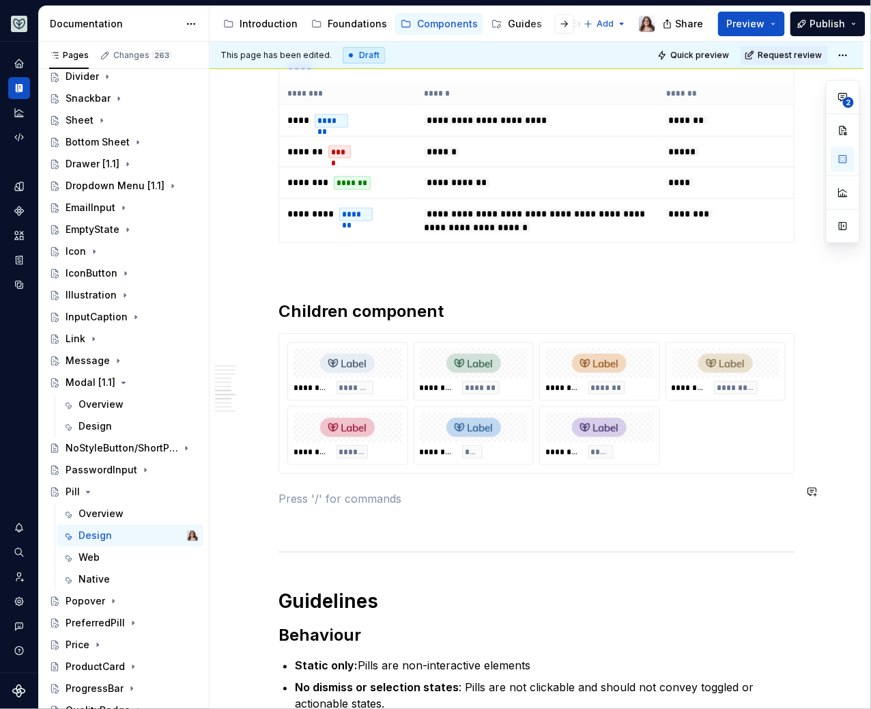
click at [338, 478] on div "Best Practices Place with purpose : Position pills in close proximity to the co…" at bounding box center [537, 71] width 516 height 2532
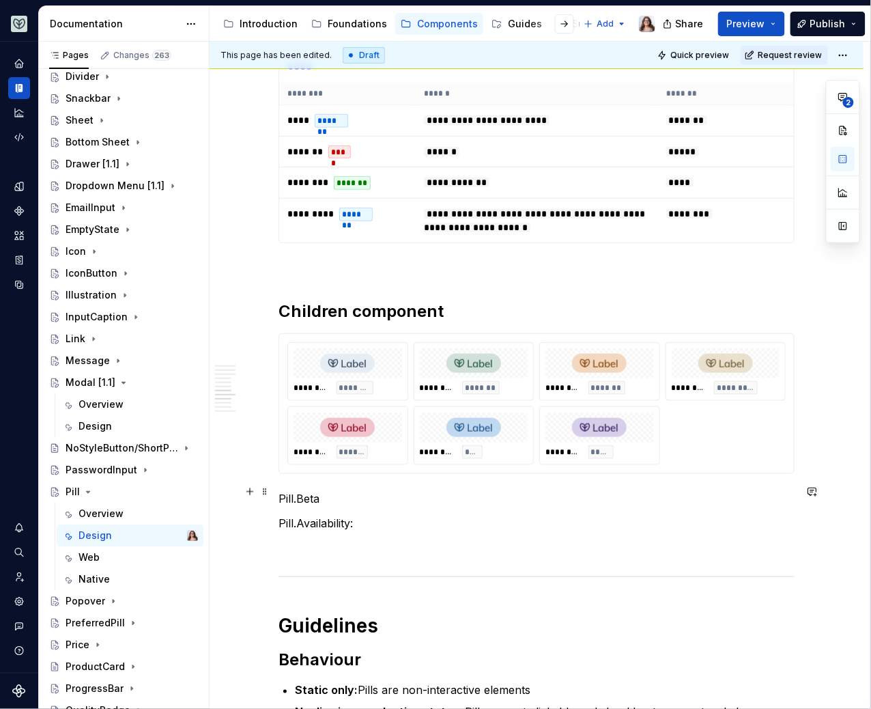
click at [324, 490] on p "Pill.Beta" at bounding box center [537, 498] width 516 height 16
click at [362, 519] on p "Pill.Availability:" at bounding box center [537, 523] width 516 height 16
click at [499, 385] on div "********* *******" at bounding box center [474, 388] width 109 height 14
click at [442, 516] on p "Pill.Availability: used to display" at bounding box center [537, 523] width 516 height 16
click at [323, 490] on p "Pill.Beta:" at bounding box center [537, 498] width 516 height 16
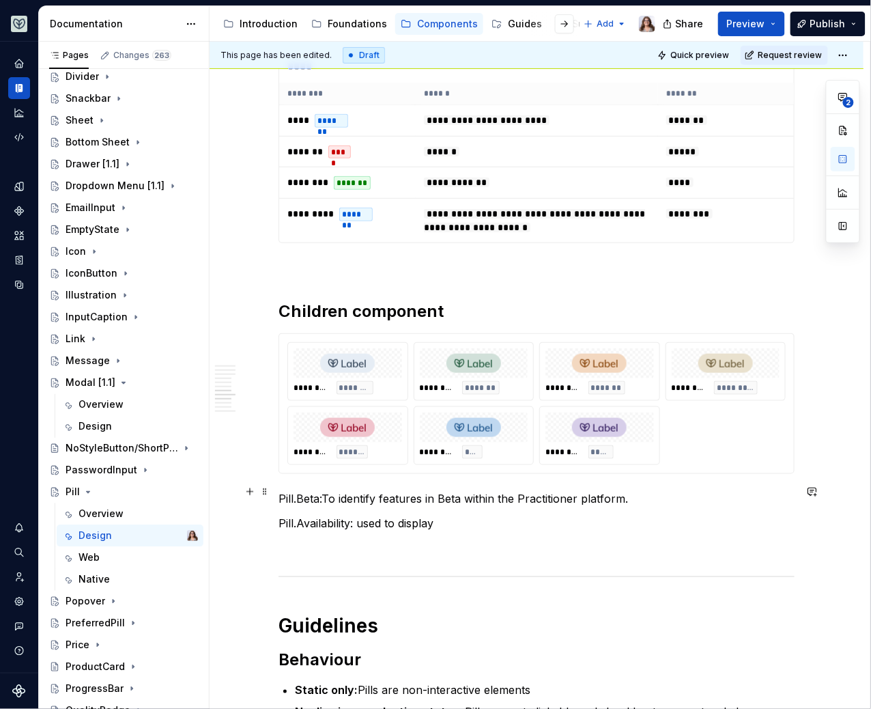
click at [322, 490] on p "Pill.Beta:To identify features in Beta within the Practitioner platform." at bounding box center [537, 498] width 516 height 16
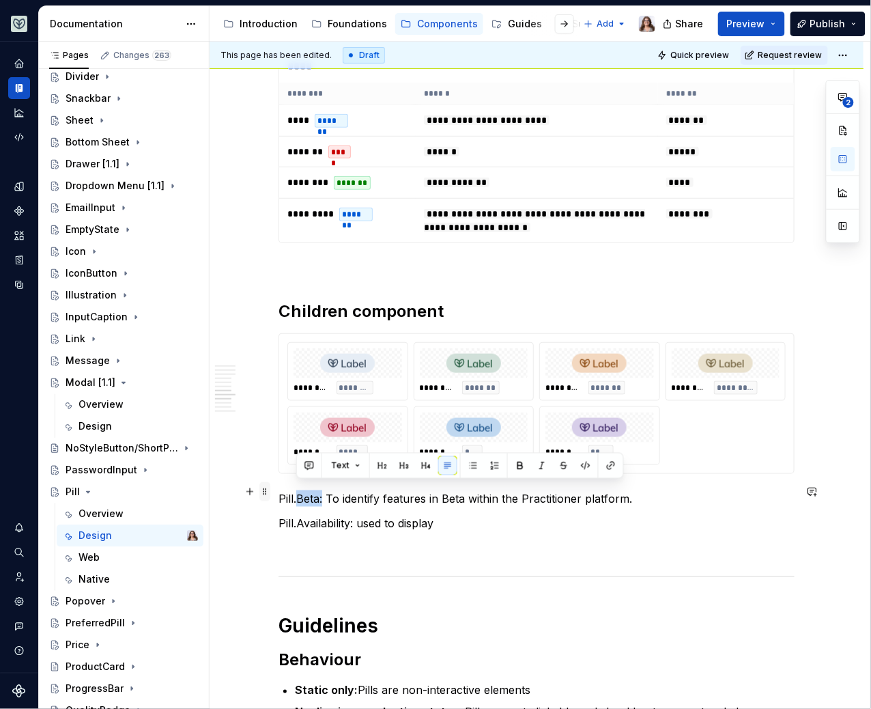
drag, startPoint x: 322, startPoint y: 490, endPoint x: 266, endPoint y: 487, distance: 56.0
click at [279, 487] on div "Best Practices Place with purpose : Position pills in close proximity to the co…" at bounding box center [537, 91] width 516 height 2573
click at [302, 490] on p "Pill.Beta: To identify features in Beta within the Practitioner platform." at bounding box center [537, 498] width 516 height 16
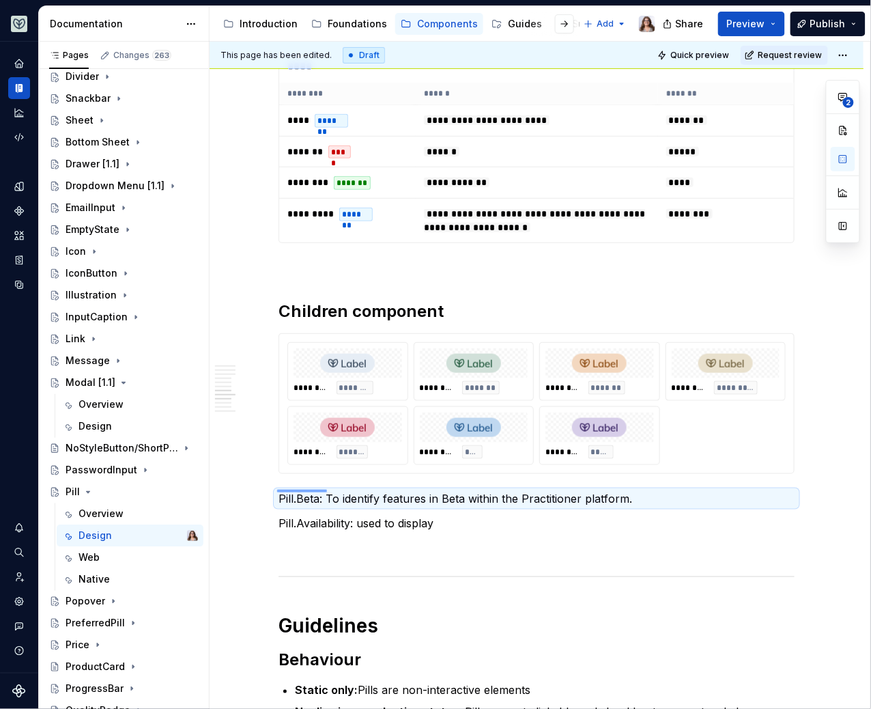
drag, startPoint x: 277, startPoint y: 489, endPoint x: 327, endPoint y: 489, distance: 49.8
click at [327, 489] on div "This page has been edited. Draft Quick preview Request review Pill A pill is a …" at bounding box center [540, 376] width 661 height 668
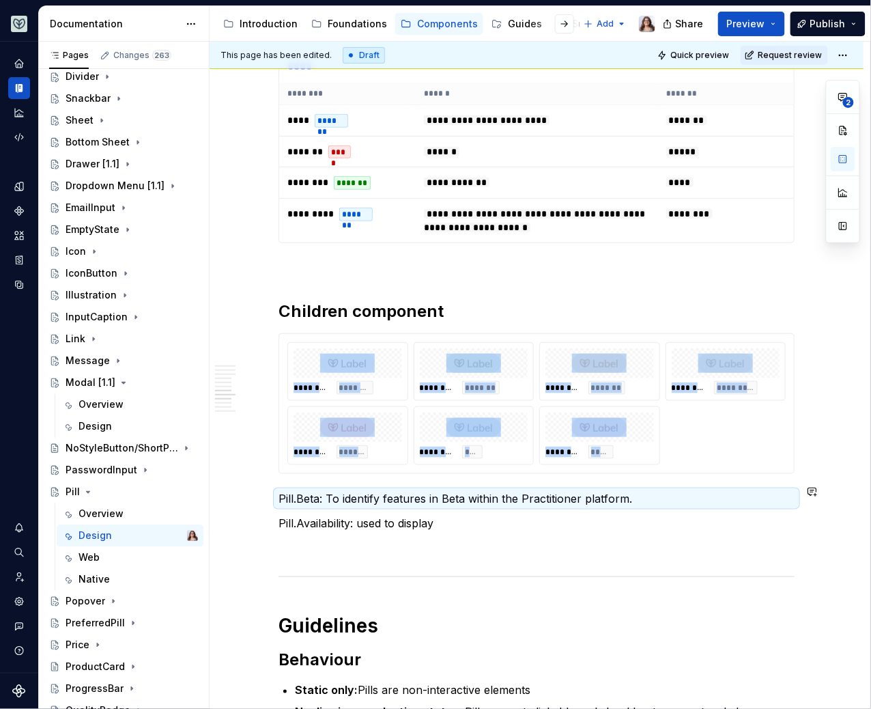
click at [327, 490] on p "Pill.Beta: To identify features in Beta within the Practitioner platform." at bounding box center [537, 498] width 516 height 16
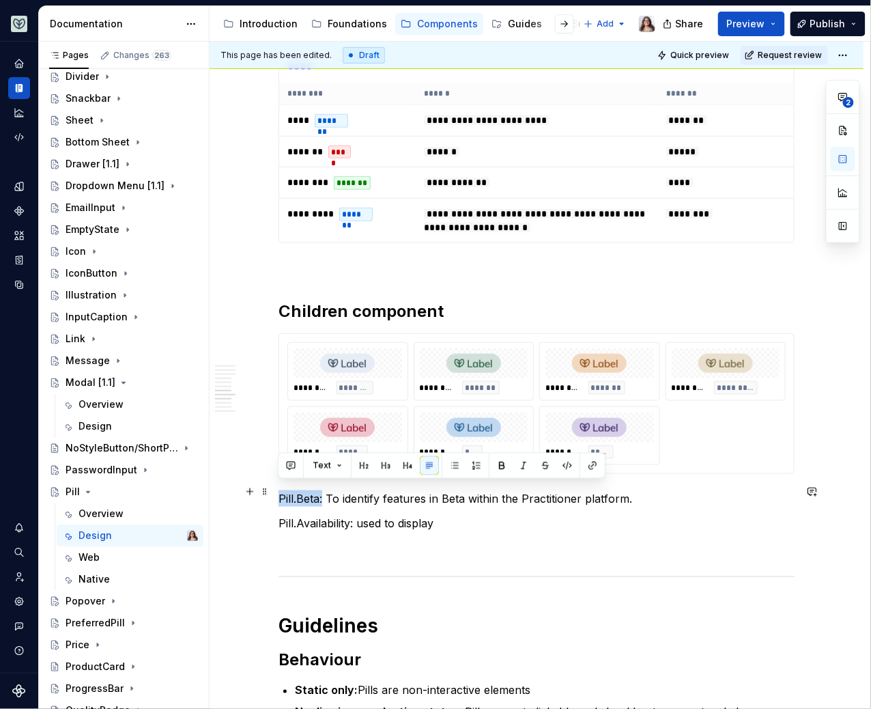
drag, startPoint x: 324, startPoint y: 493, endPoint x: 278, endPoint y: 492, distance: 45.7
click at [279, 492] on p "Pill.Beta: To identify features in Beta within the Practitioner platform." at bounding box center [537, 498] width 516 height 16
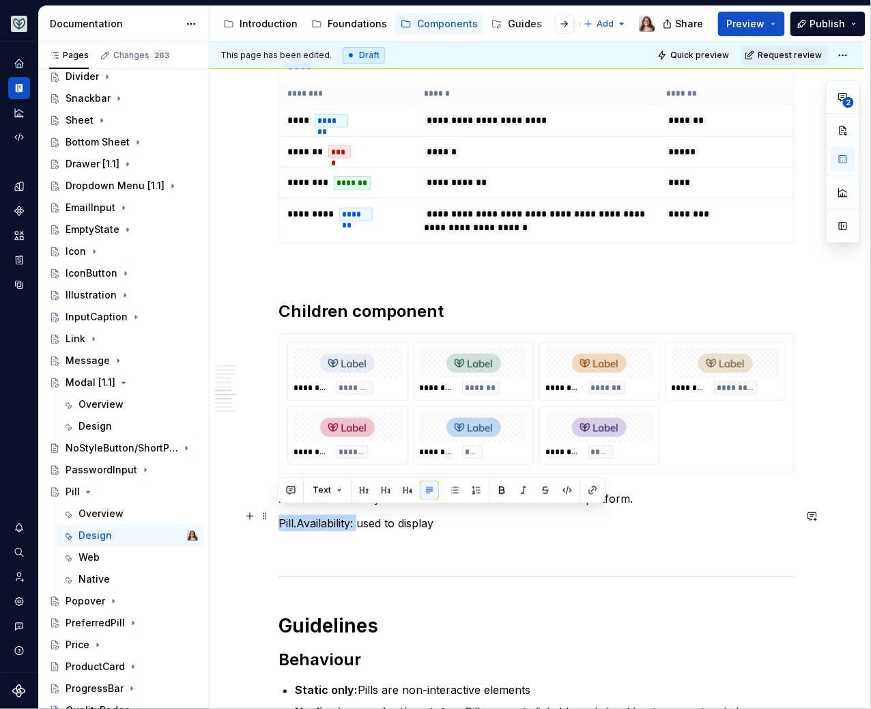
drag, startPoint x: 357, startPoint y: 515, endPoint x: 278, endPoint y: 515, distance: 79.2
click at [279, 515] on p "Pill.Availability: used to display" at bounding box center [537, 523] width 516 height 16
click at [448, 515] on p "Pill.Availability: used to display" at bounding box center [537, 523] width 516 height 16
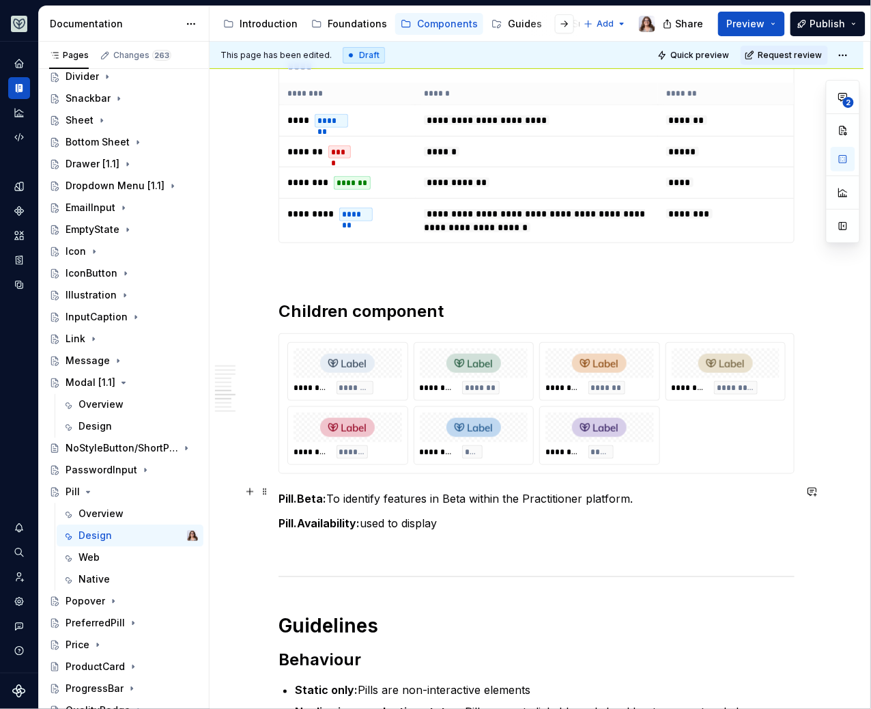
click at [639, 491] on p "Pill.Beta: To identify features in Beta within the Practitioner platform." at bounding box center [537, 498] width 516 height 16
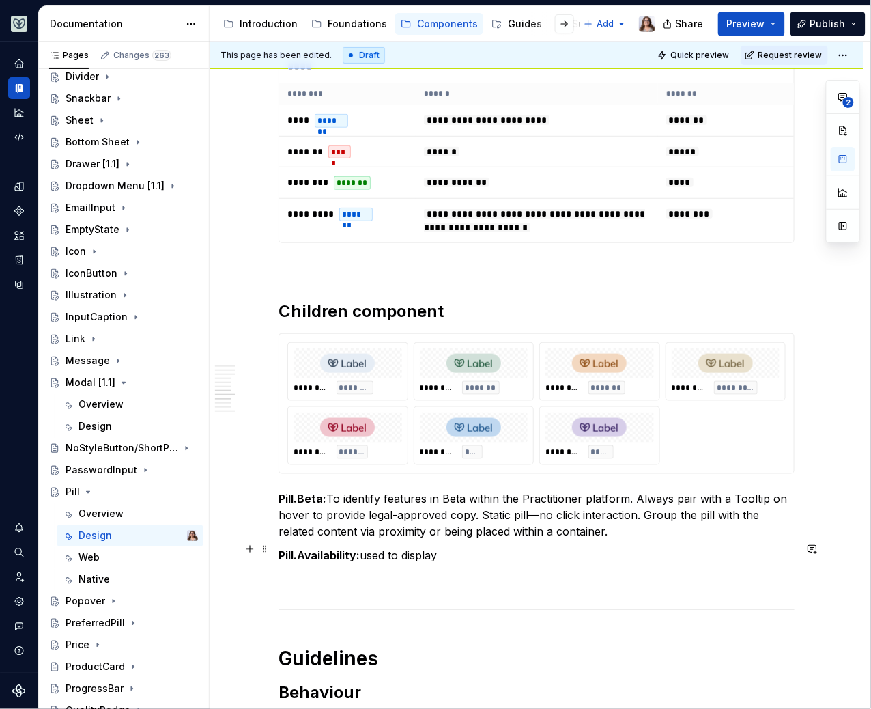
click at [444, 552] on p "Pill.Availability: used to display" at bounding box center [537, 555] width 516 height 16
click at [608, 524] on p "Pill.Beta: To identify features in Beta within the Practitioner platform. Alway…" at bounding box center [537, 514] width 516 height 49
click at [448, 547] on p "Pill.Availability: used to display" at bounding box center [537, 555] width 516 height 16
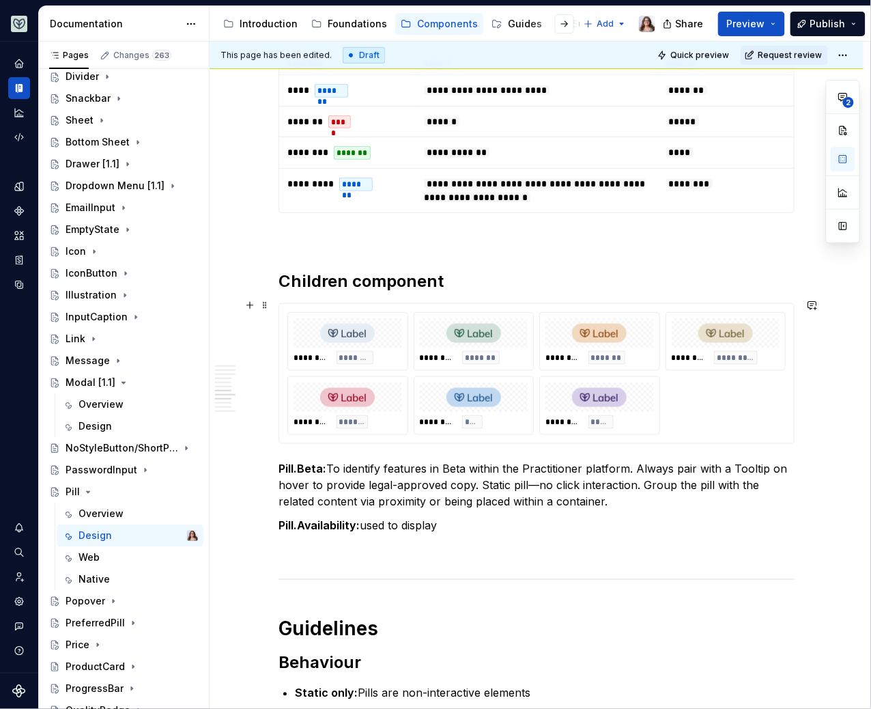
click at [506, 341] on div at bounding box center [474, 333] width 109 height 30
type textarea "*"
click at [22, 211] on icon "Components" at bounding box center [18, 210] width 9 height 9
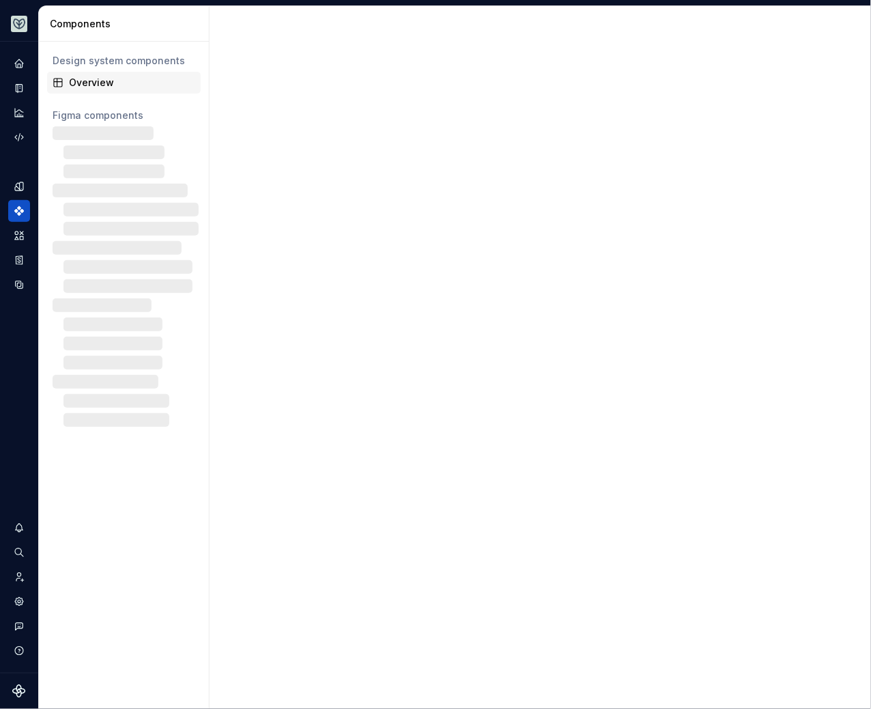
click at [114, 83] on div "Overview" at bounding box center [132, 83] width 126 height 14
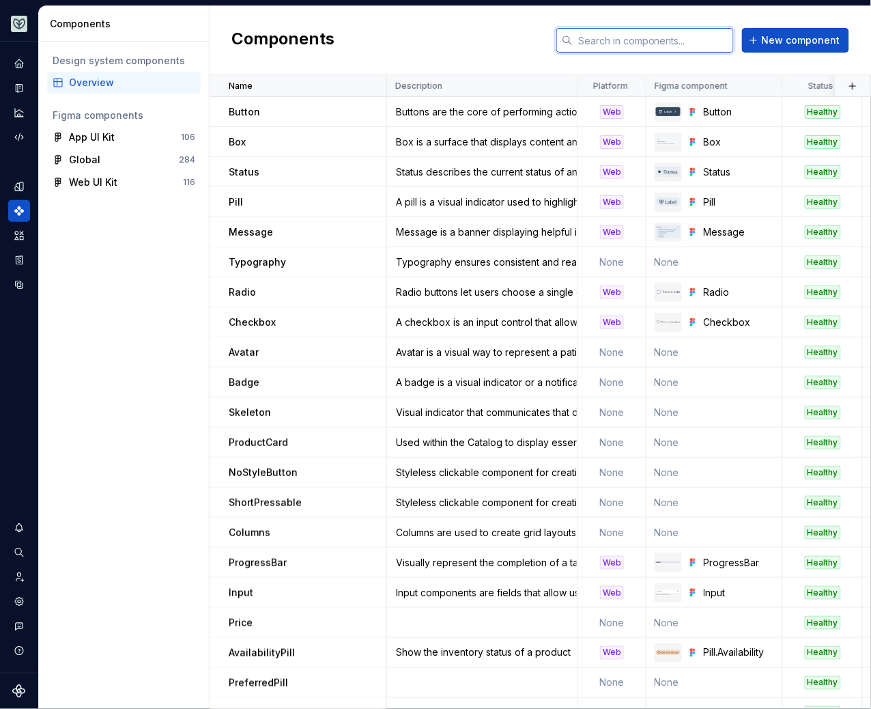
click at [646, 42] on input "text" at bounding box center [653, 40] width 161 height 25
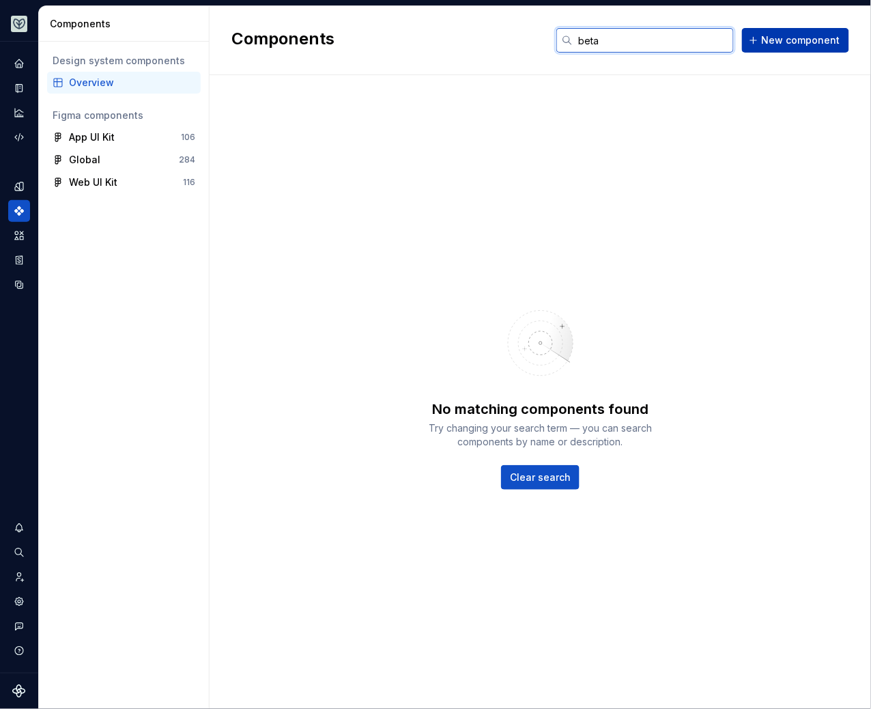
type input "beta"
click at [760, 41] on button "New component" at bounding box center [795, 40] width 107 height 25
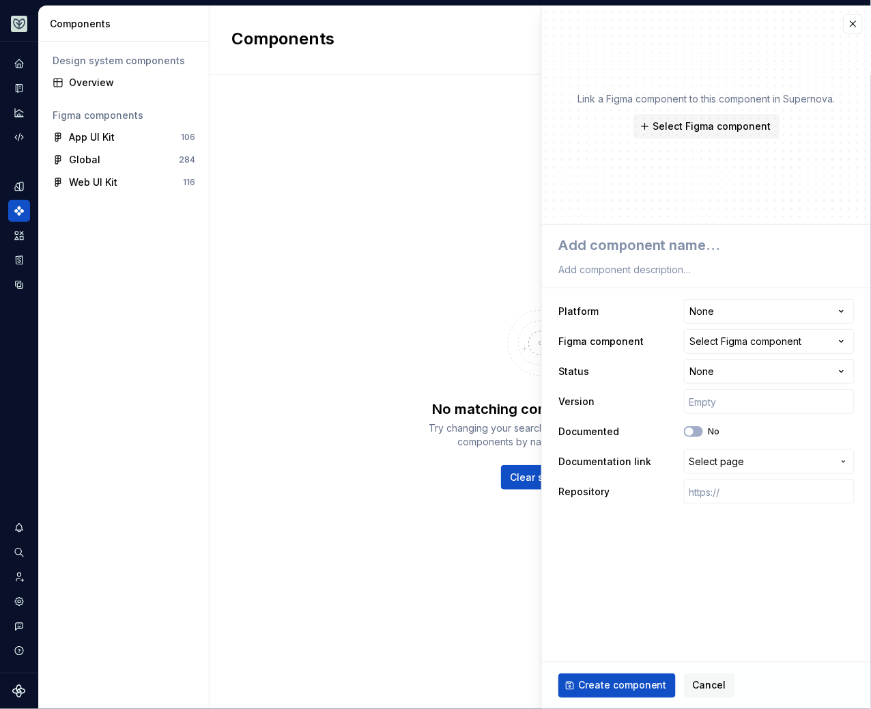
type textarea "*"
type textarea "P"
type textarea "*"
type textarea "Pi"
type textarea "*"
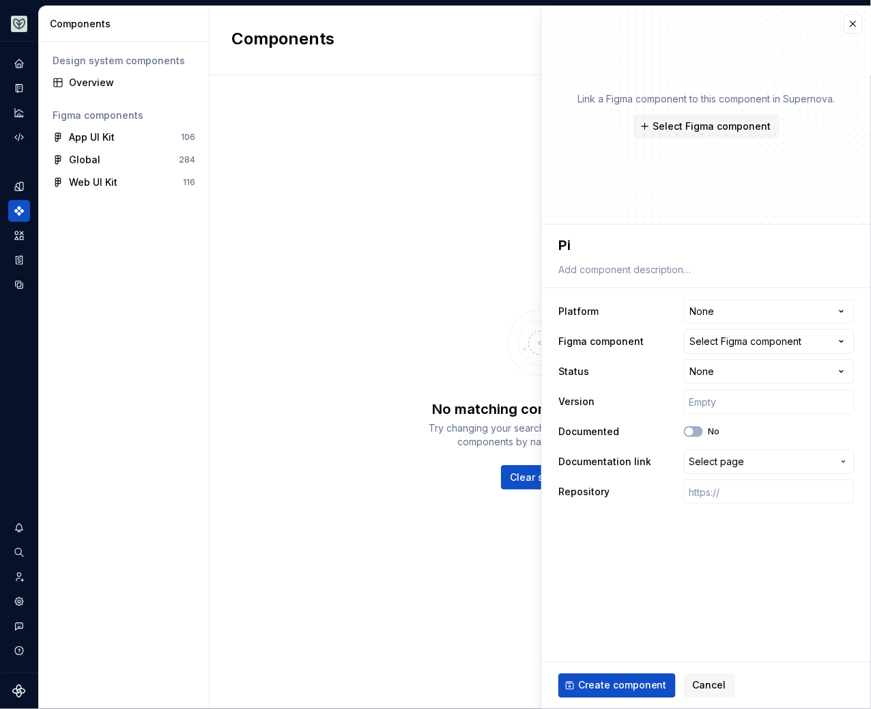
type textarea "Pil"
type textarea "*"
type textarea "Pill"
type textarea "*"
type textarea "Pill."
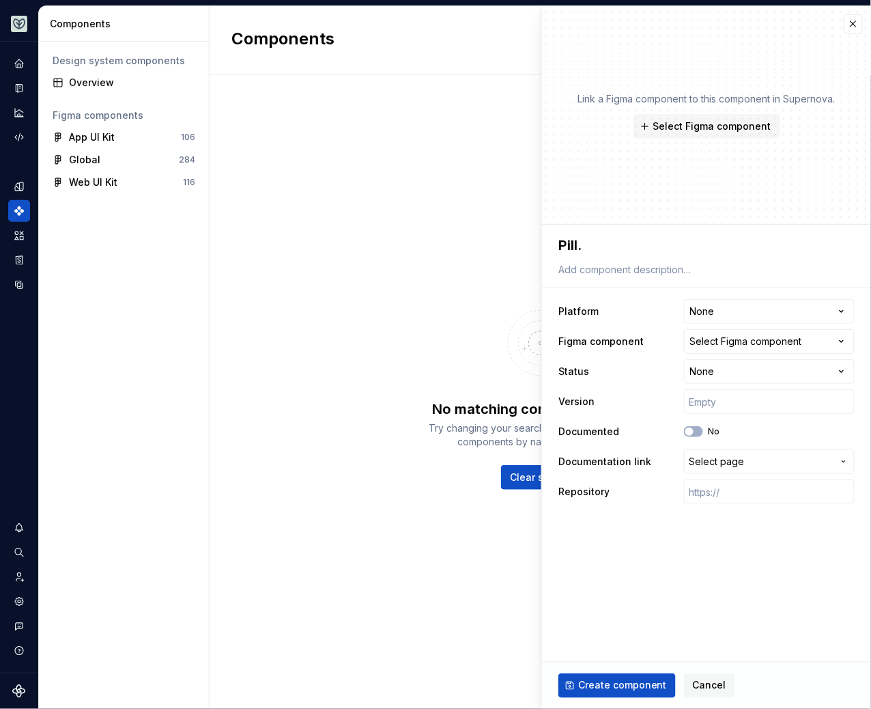
type textarea "*"
type textarea "Pill.B"
type textarea "*"
type textarea "Pill.Be"
type textarea "*"
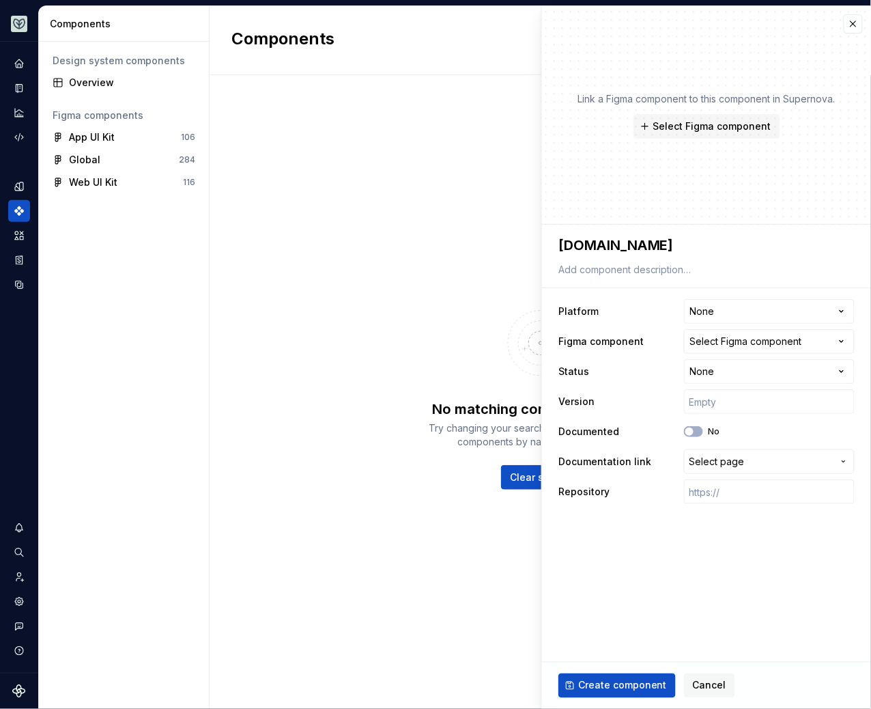
type textarea "Pill.Bet"
type textarea "*"
type textarea "Pill.Beta"
click at [708, 311] on html "**********" at bounding box center [435, 354] width 871 height 709
select select "**********"
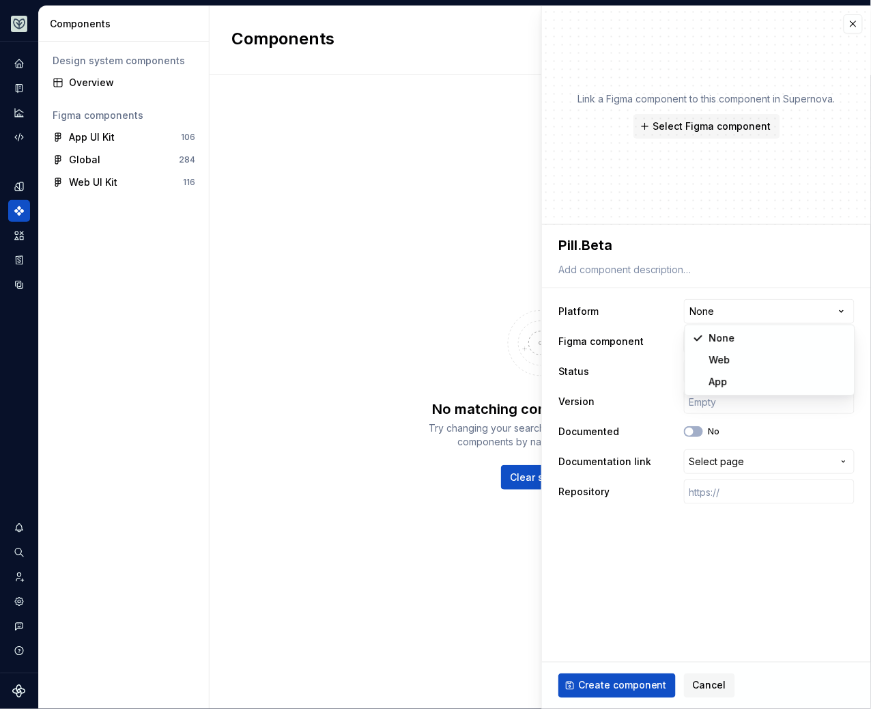
type textarea "*"
click at [717, 348] on button "Select Figma component" at bounding box center [769, 341] width 171 height 25
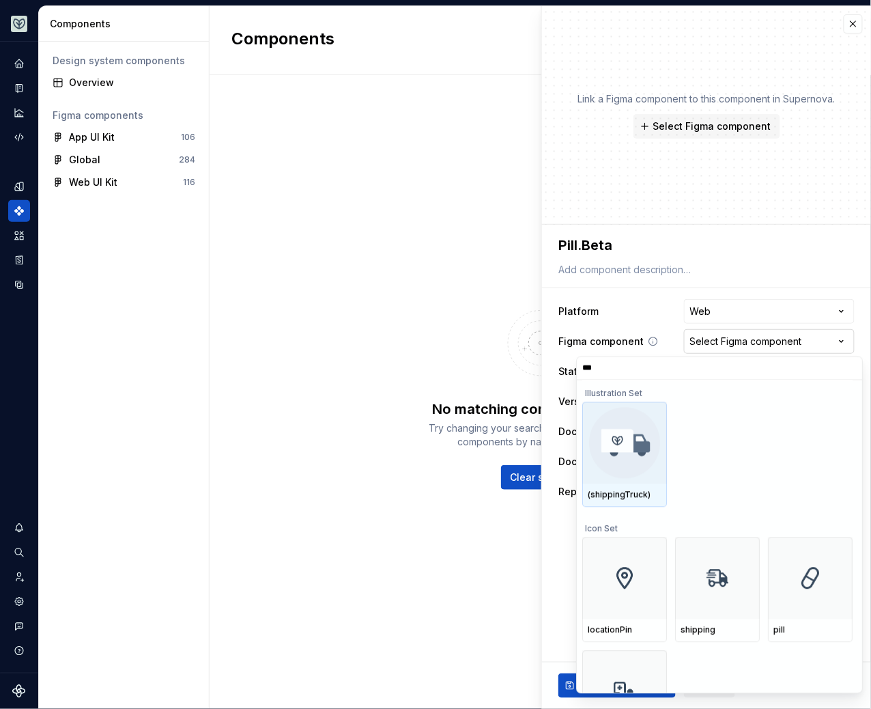
type input "****"
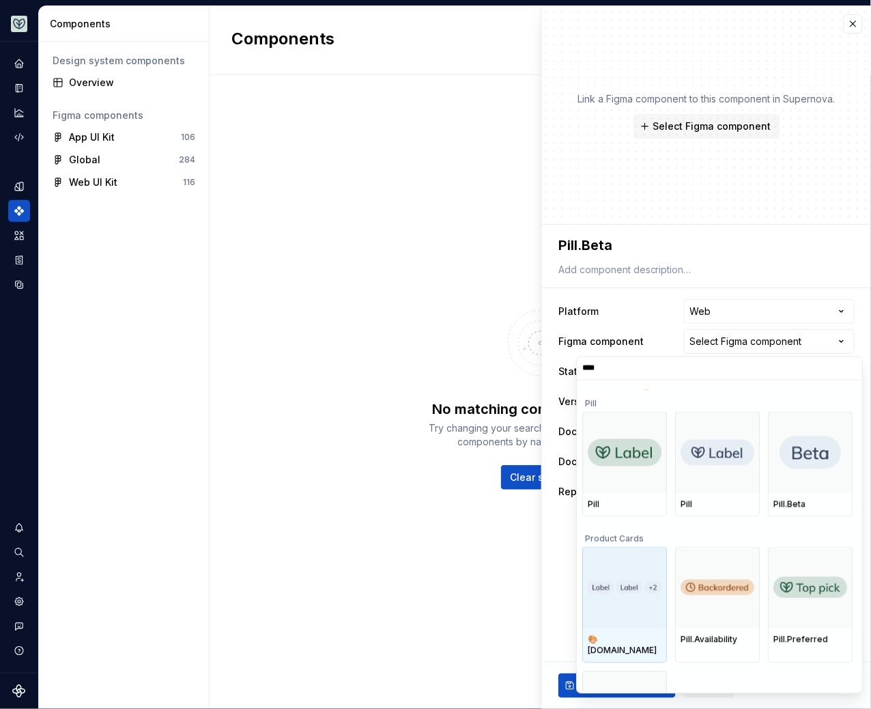
scroll to position [253, 0]
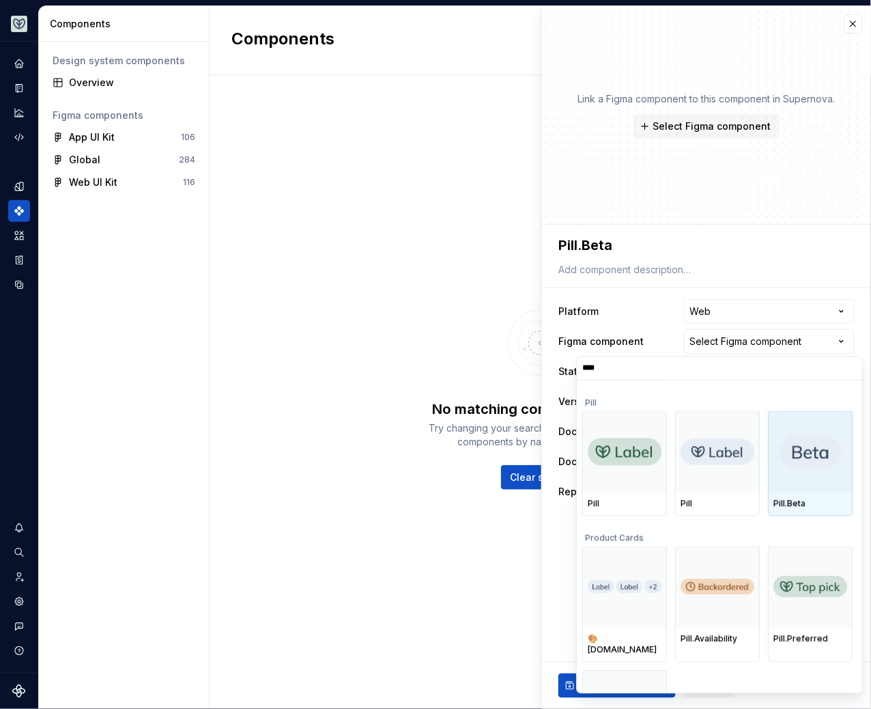
click at [833, 487] on div at bounding box center [810, 451] width 85 height 82
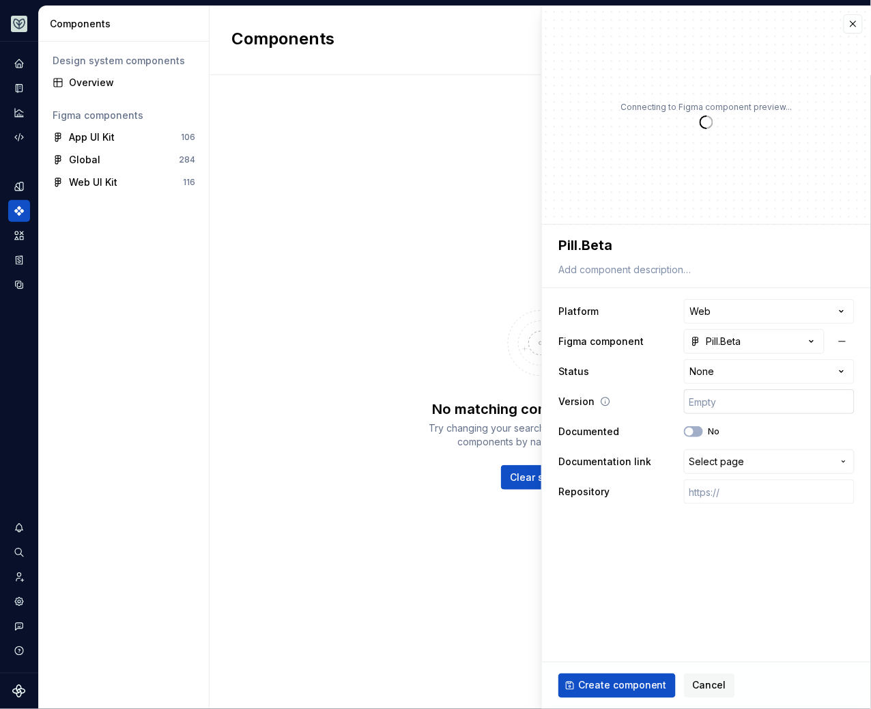
type textarea "*"
click at [737, 371] on html "**********" at bounding box center [435, 354] width 871 height 709
click at [628, 431] on html "**********" at bounding box center [435, 354] width 871 height 709
click at [720, 461] on span "Select page" at bounding box center [716, 462] width 55 height 14
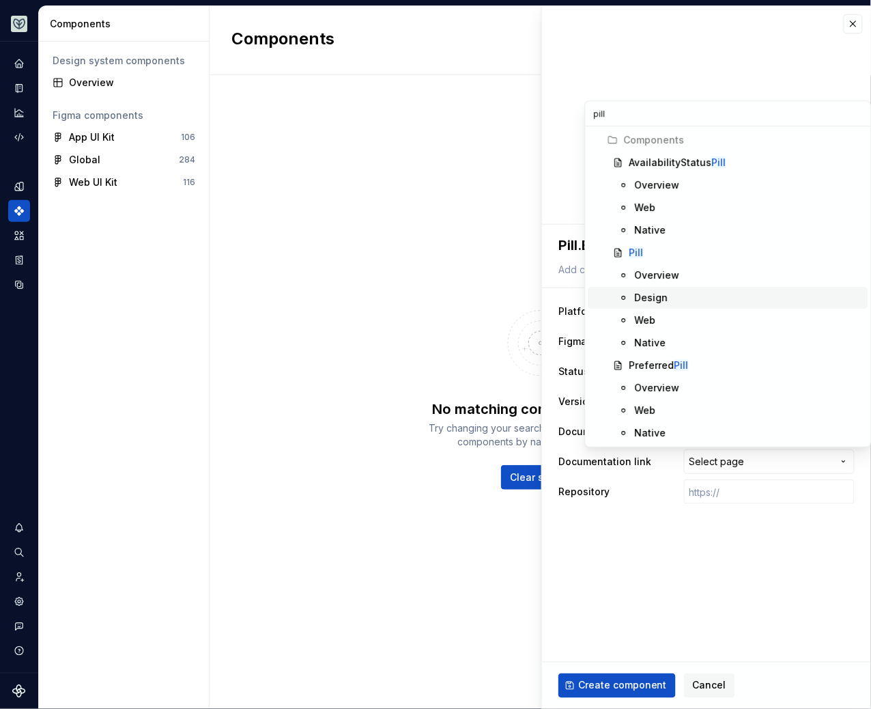
type input "pill"
click at [657, 293] on div "Design" at bounding box center [651, 298] width 33 height 14
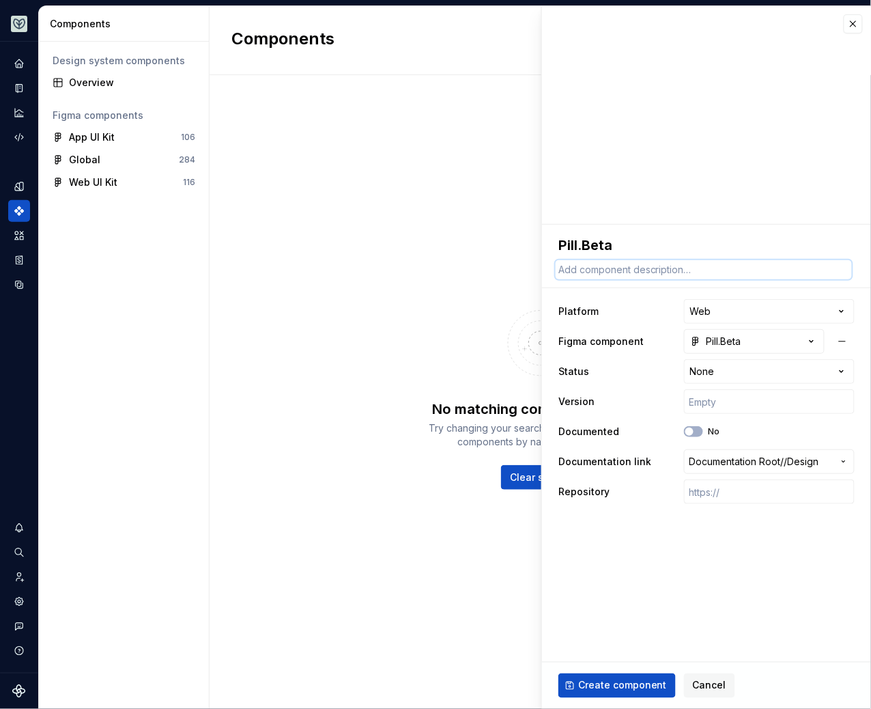
click at [594, 266] on textarea at bounding box center [704, 269] width 296 height 19
paste textarea "visual indicator that marks a feature as in Beta"
type textarea "*"
type textarea "visual indicator that marks a feature as in Beta"
click at [562, 271] on textarea "visual indicator that marks a feature as in Beta" at bounding box center [704, 269] width 296 height 19
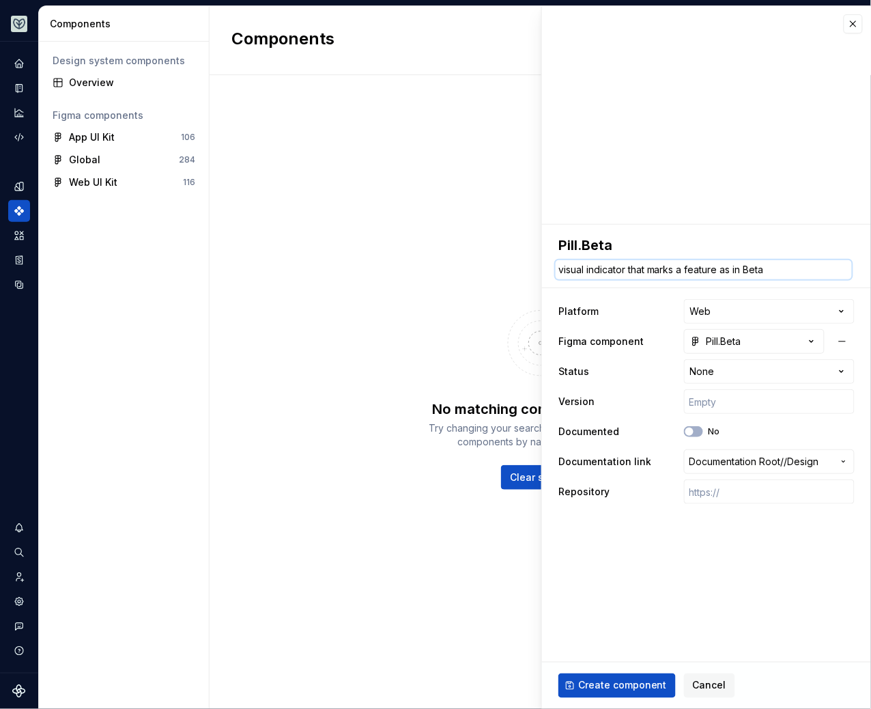
type textarea "*"
type textarea "isual indicator that marks a feature as in Beta"
type textarea "*"
type textarea "Visual indicator that marks a feature as in Beta"
click at [609, 681] on span "Create component" at bounding box center [622, 686] width 89 height 14
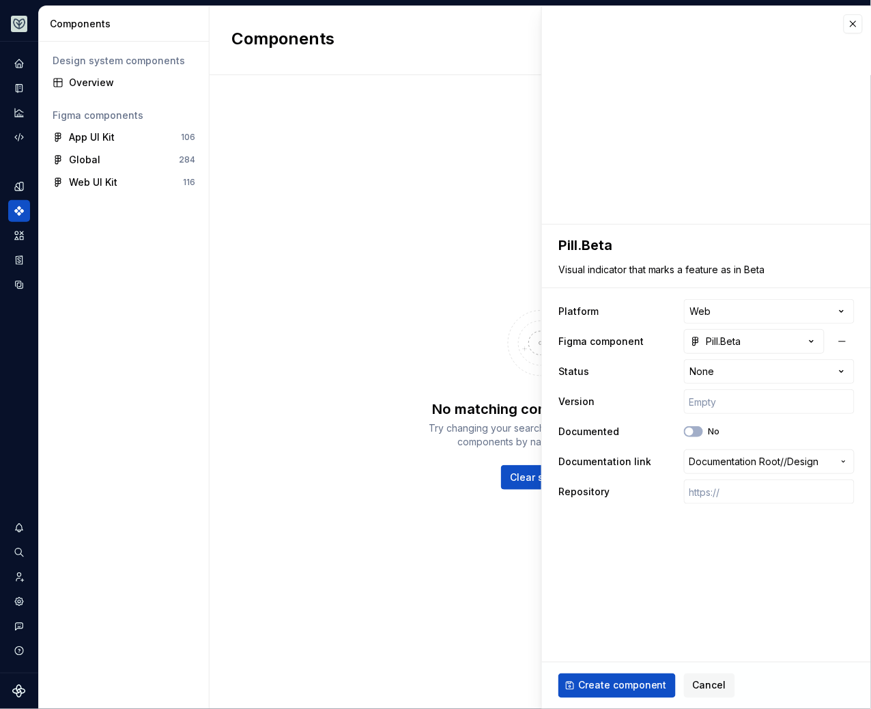
type textarea "*"
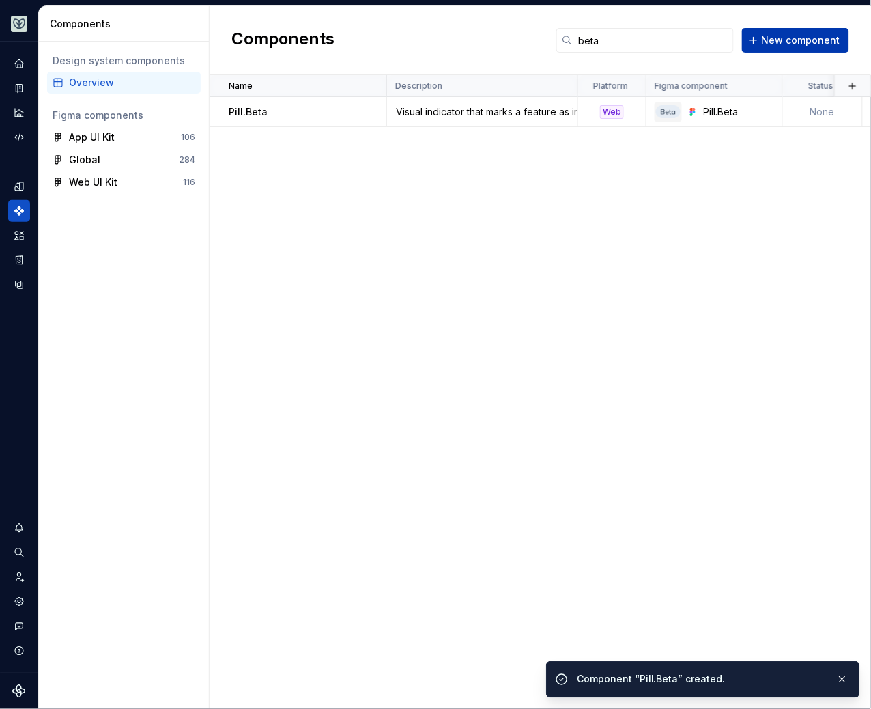
click at [778, 46] on button "New component" at bounding box center [795, 40] width 107 height 25
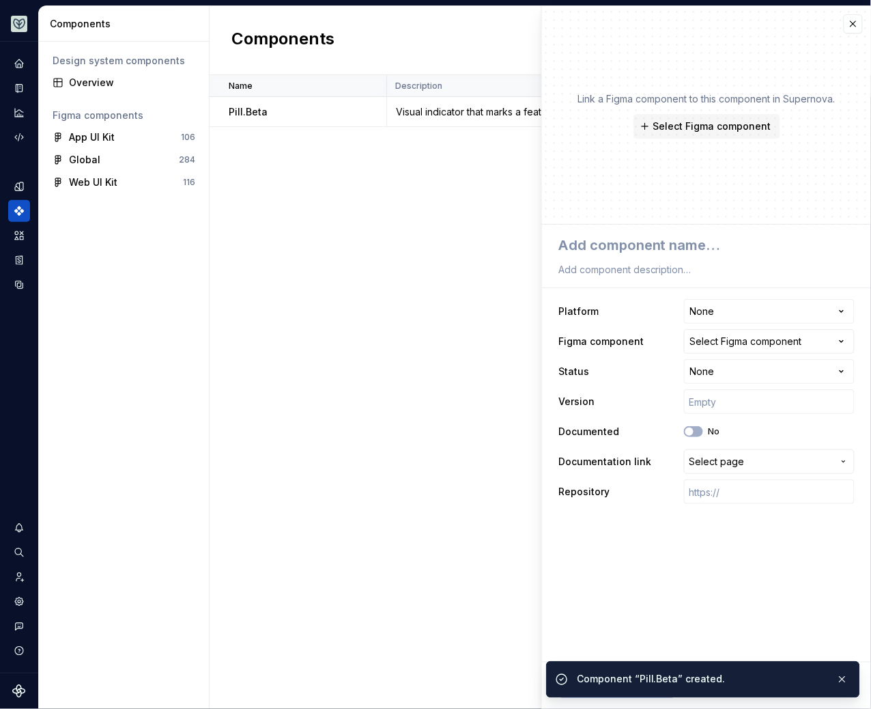
type textarea "*"
type textarea "P"
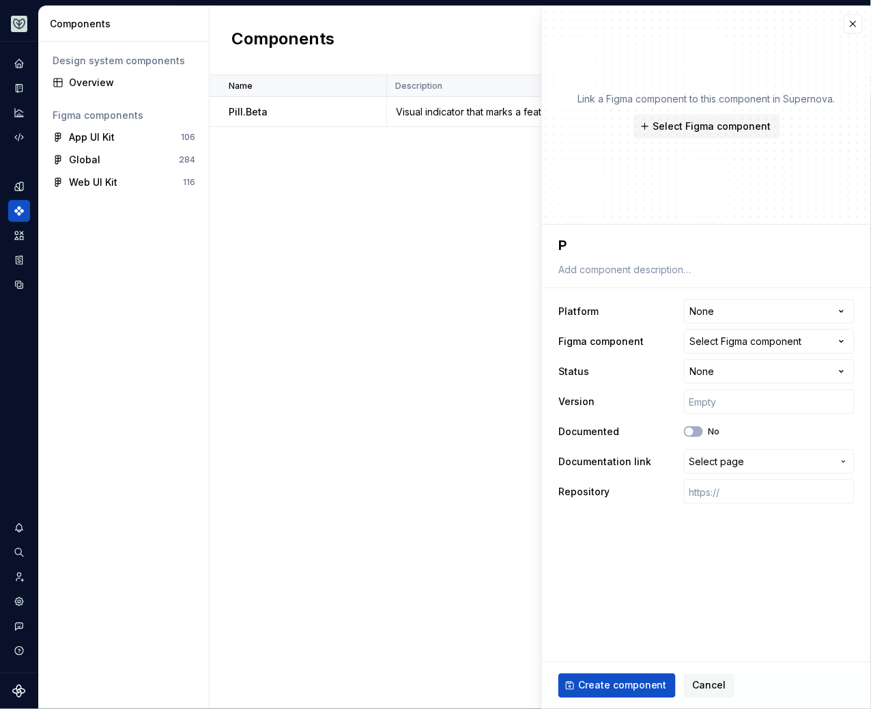
type textarea "*"
type textarea "Pi"
type textarea "*"
type textarea "Pil"
type textarea "*"
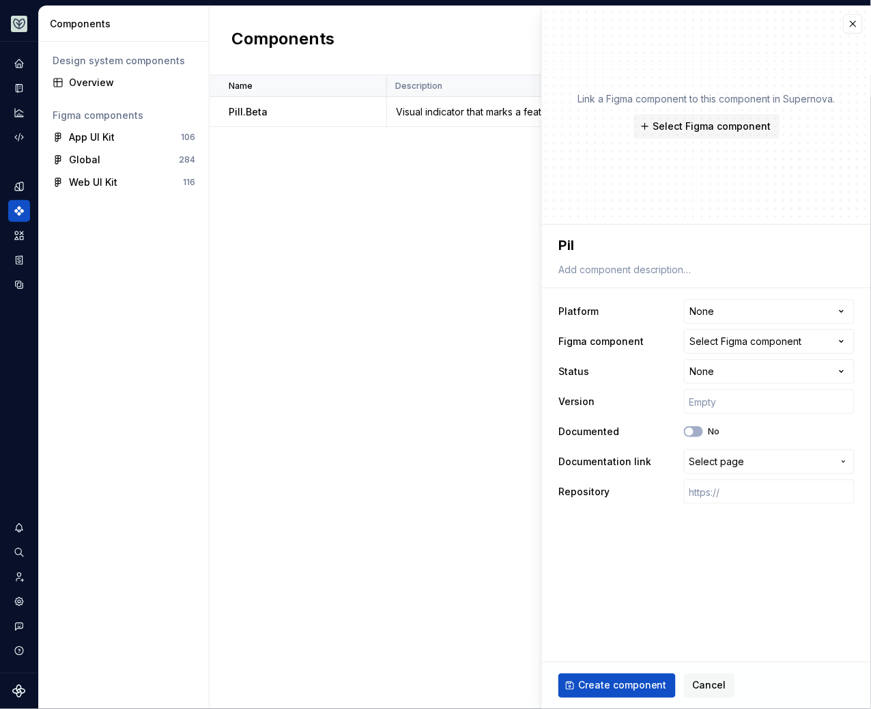
type textarea "Pill"
type textarea "*"
type textarea "Pill."
click at [731, 341] on div "Select Figma component" at bounding box center [746, 341] width 112 height 14
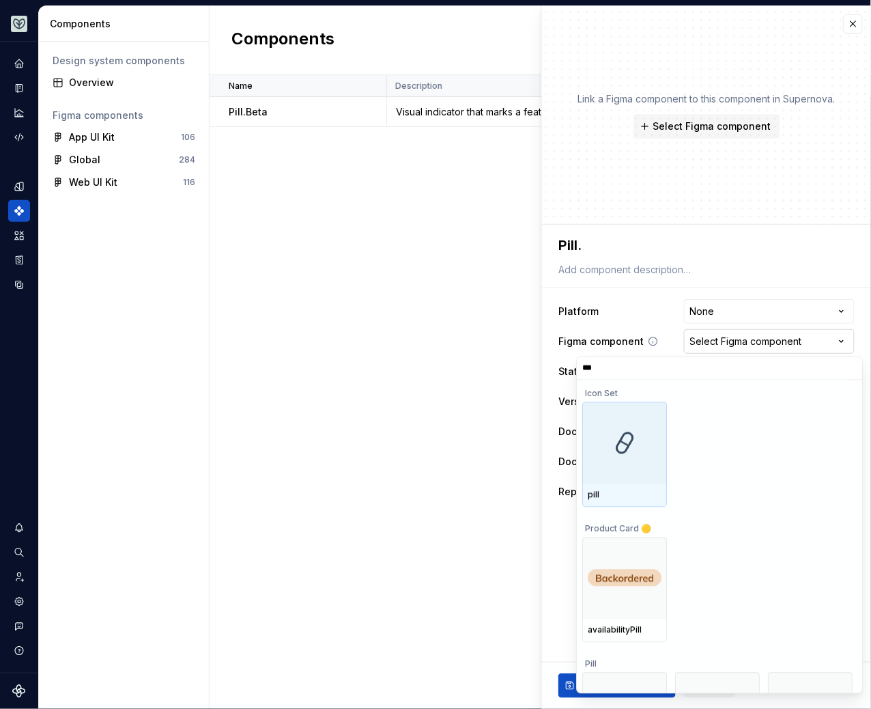
type input "****"
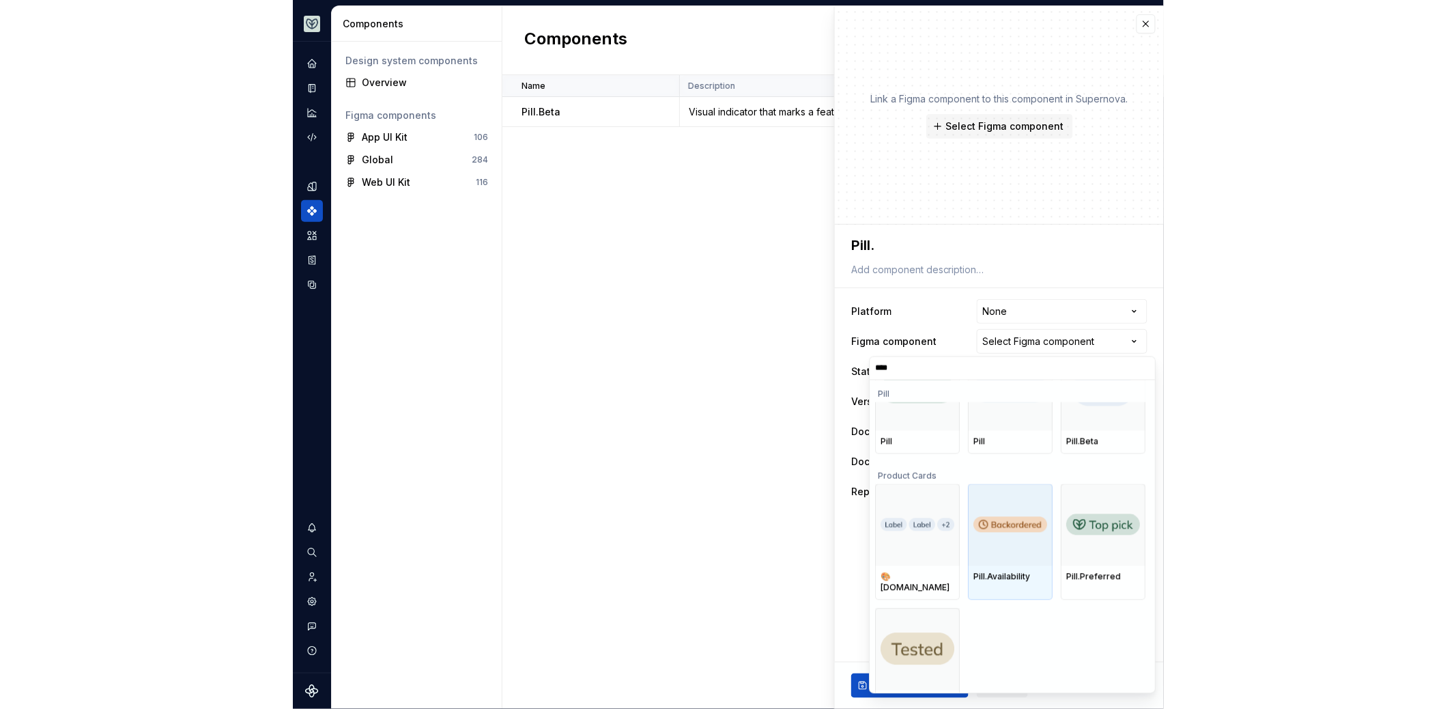
scroll to position [315, 0]
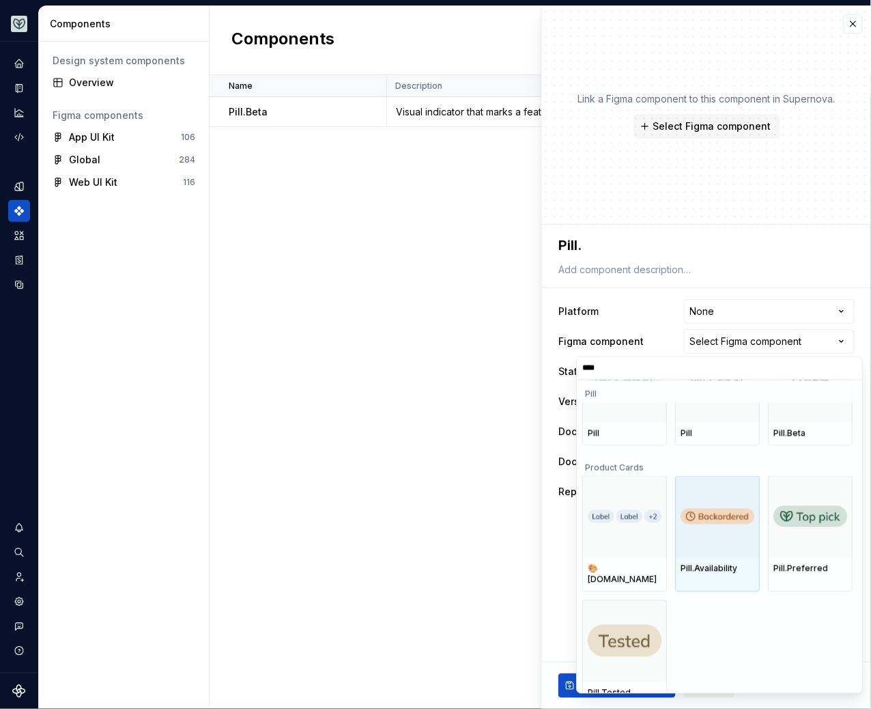
click at [714, 517] on img at bounding box center [718, 517] width 74 height 16
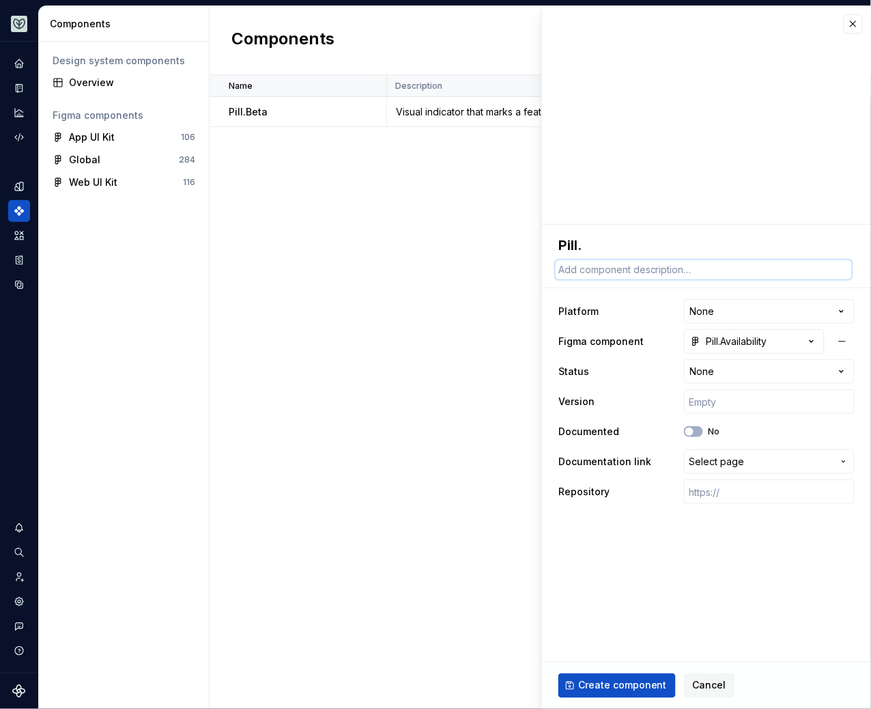
click at [625, 271] on textarea at bounding box center [704, 269] width 296 height 19
click at [603, 242] on textarea "Pill." at bounding box center [704, 245] width 296 height 25
click at [606, 244] on textarea "Pill." at bounding box center [704, 245] width 296 height 25
type textarea "*"
type textarea "Pill.A"
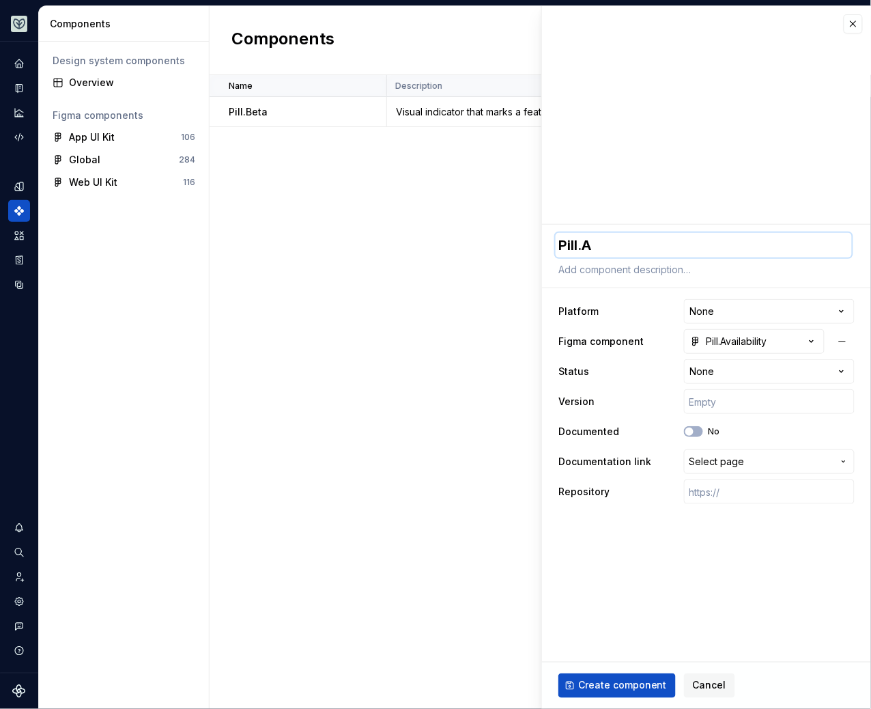
type textarea "*"
type textarea "Pill.Ava"
type textarea "*"
type textarea "Pill.Avai"
type textarea "*"
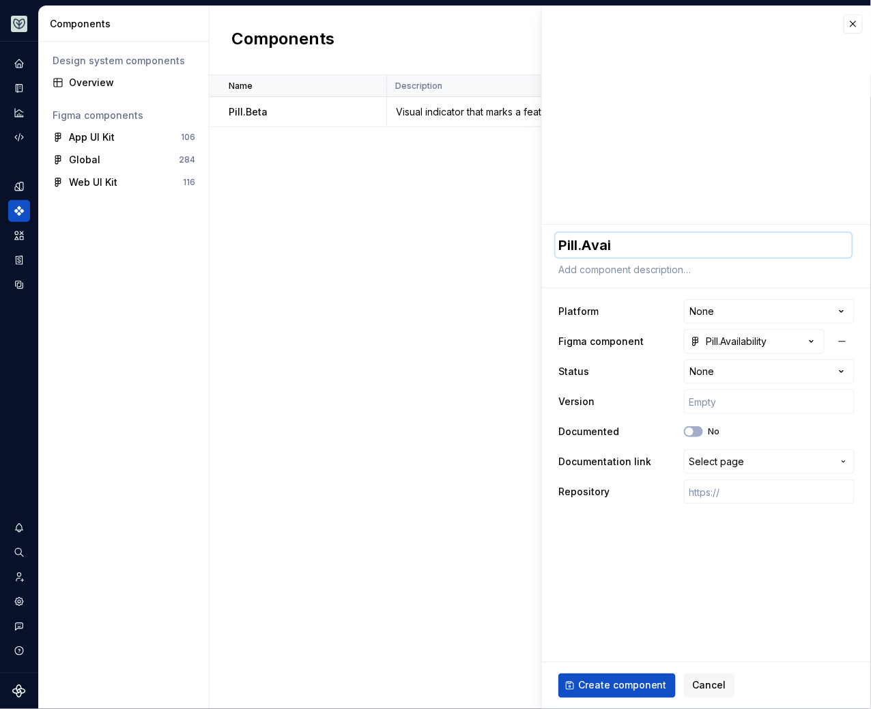
type textarea "Pill.Avail"
type textarea "*"
type textarea "Pill.Availa"
type textarea "*"
type textarea "Pill.Availab"
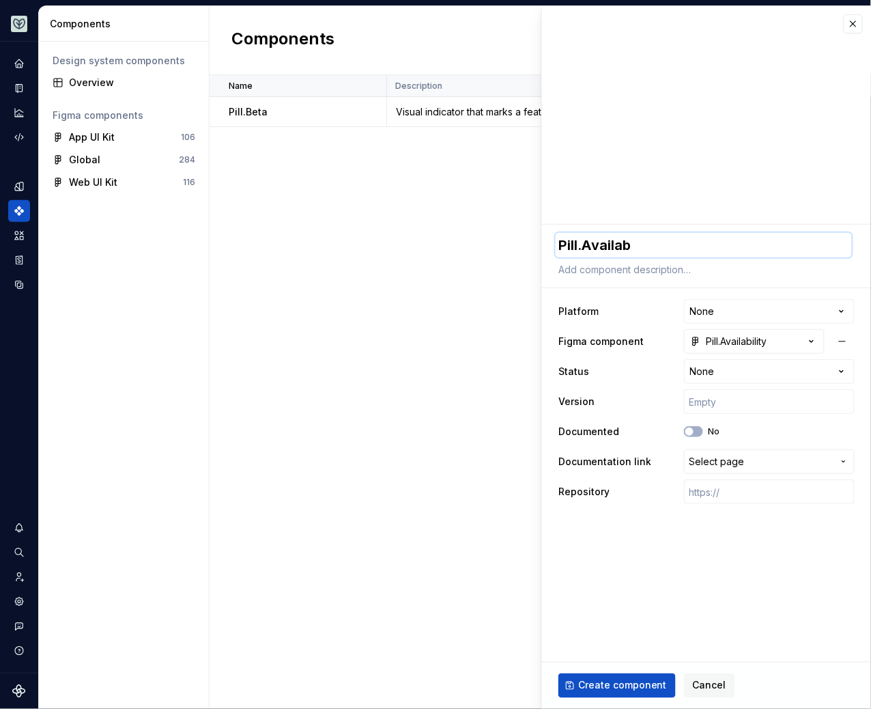
type textarea "*"
type textarea "Pill.Availabi"
type textarea "*"
type textarea "Pill.Availabil"
type textarea "*"
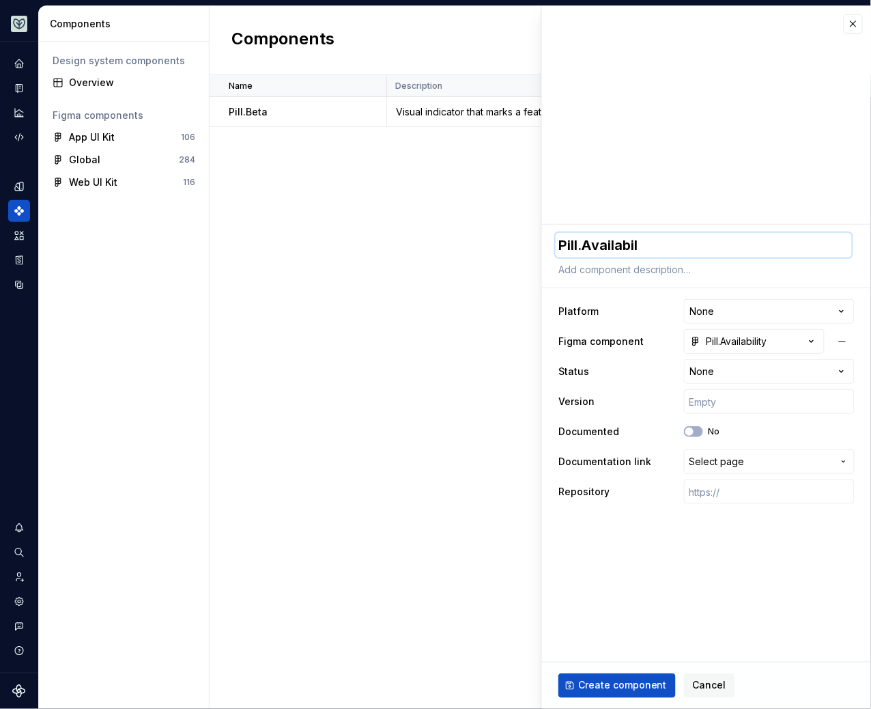
type textarea "Pill.Availabili"
type textarea "*"
type textarea "Pill.Availabilit"
type textarea "*"
type textarea "Pill.Availability"
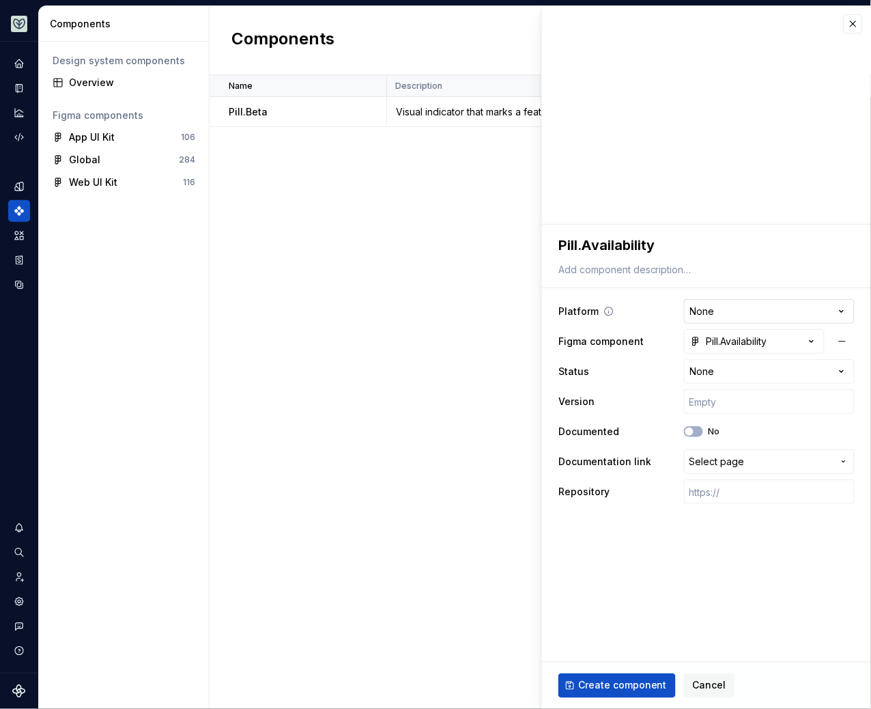
click at [737, 310] on html "**********" at bounding box center [435, 354] width 871 height 709
select select "**********"
type textarea "*"
click at [717, 457] on span "Select page" at bounding box center [716, 462] width 55 height 14
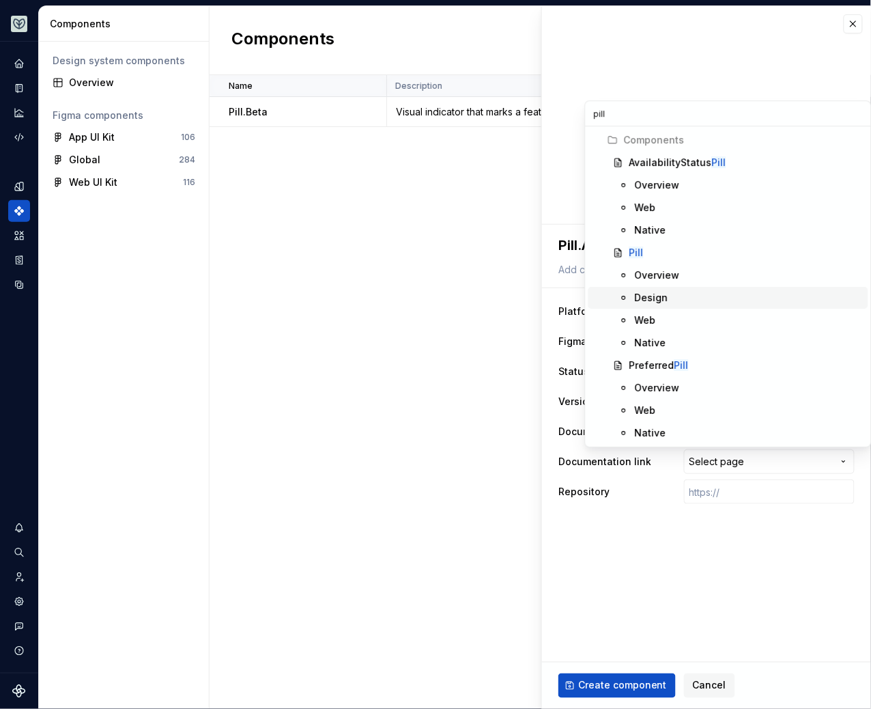
type input "pill"
click at [667, 291] on div "Design" at bounding box center [749, 298] width 228 height 14
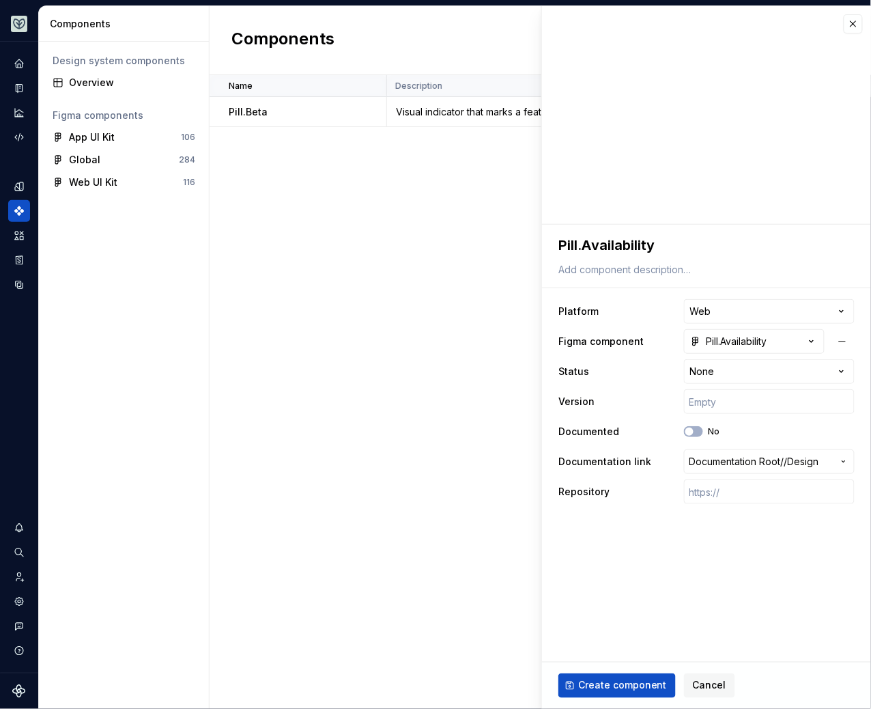
click at [634, 575] on fieldset "**********" at bounding box center [706, 467] width 329 height 484
click at [606, 687] on span "Create component" at bounding box center [622, 686] width 89 height 14
type textarea "*"
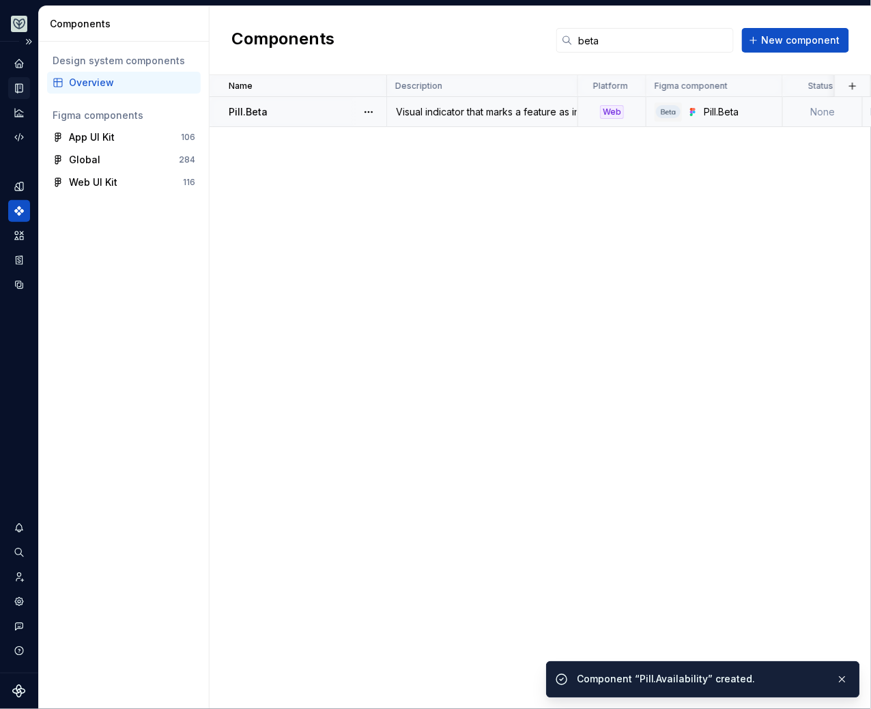
click at [15, 86] on icon "Documentation" at bounding box center [19, 88] width 12 height 12
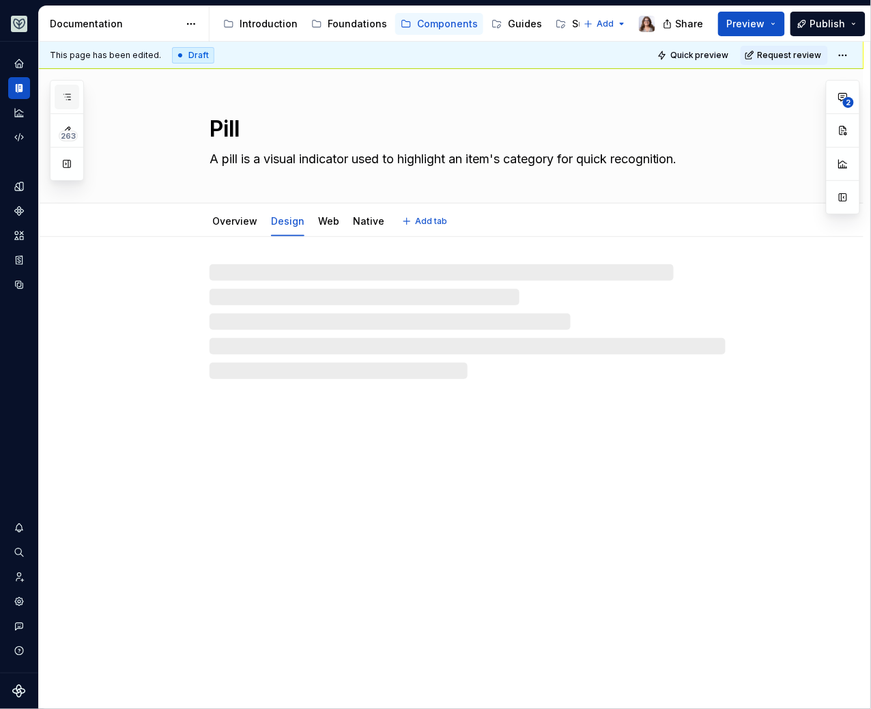
click at [66, 93] on icon "button" at bounding box center [66, 96] width 11 height 11
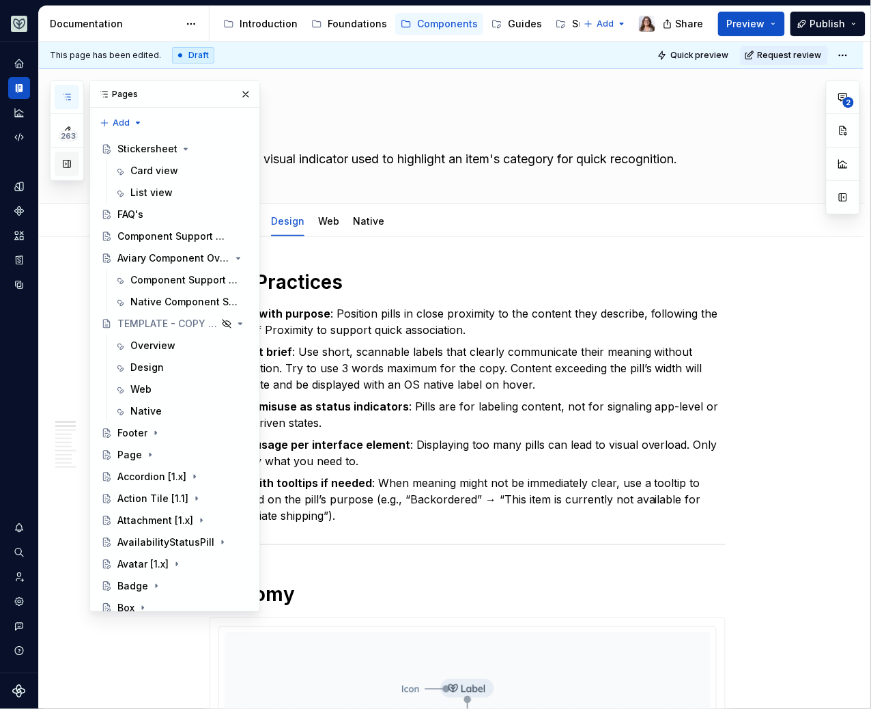
click at [66, 165] on button "button" at bounding box center [67, 164] width 25 height 25
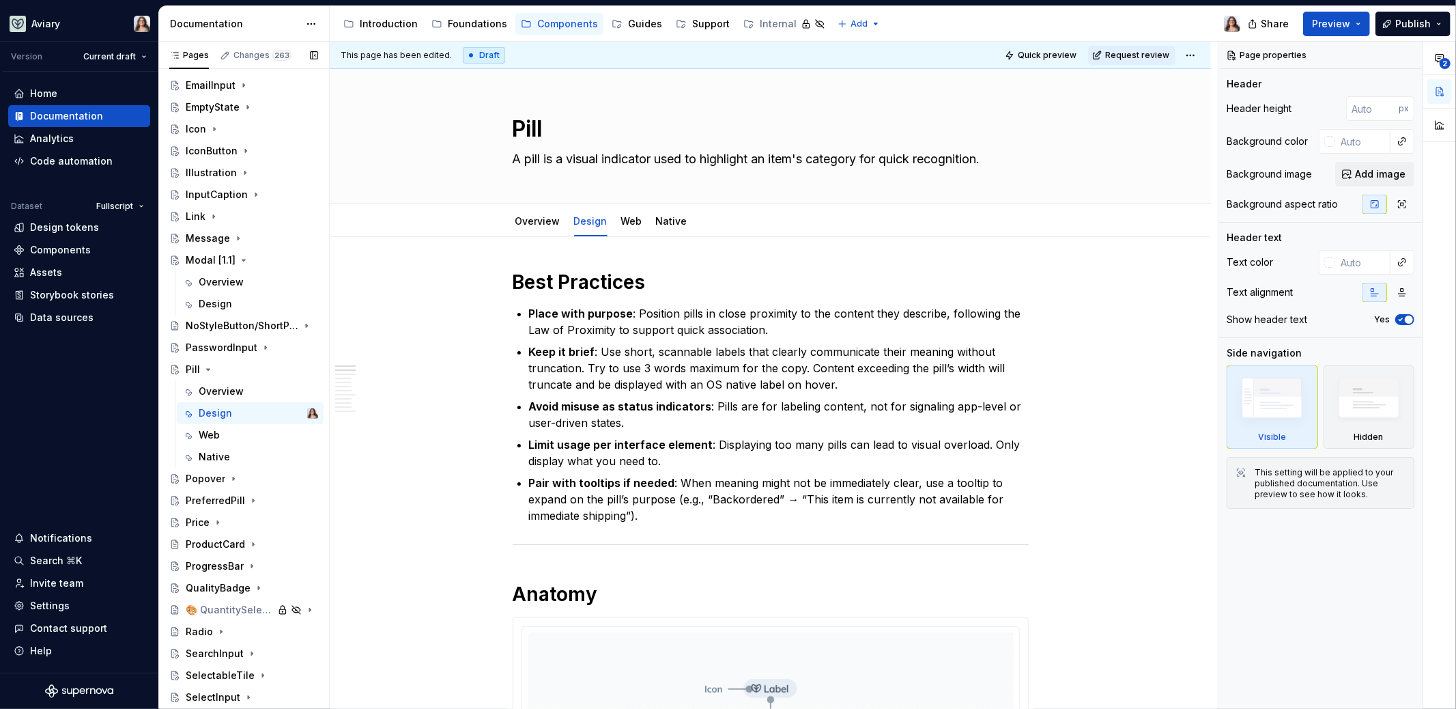
scroll to position [840, 0]
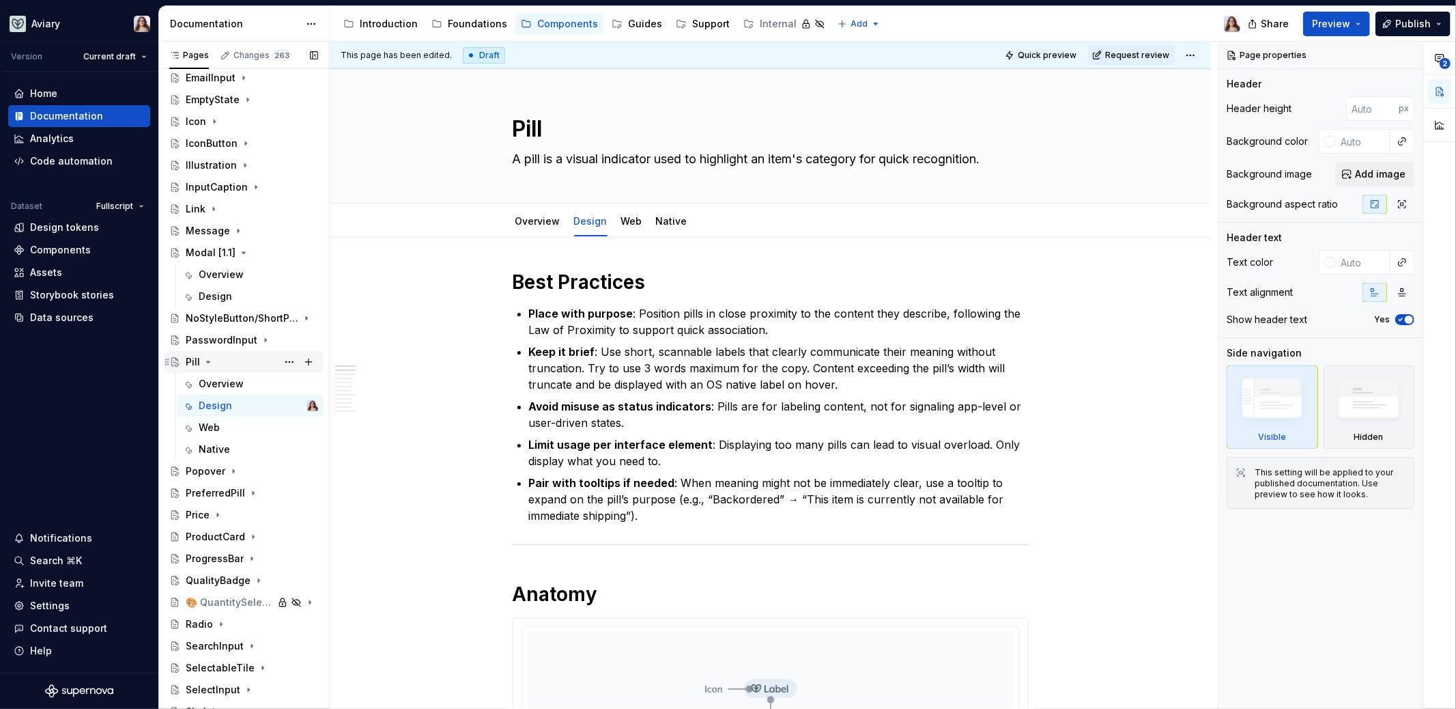
click at [219, 358] on div "Pill" at bounding box center [252, 361] width 132 height 19
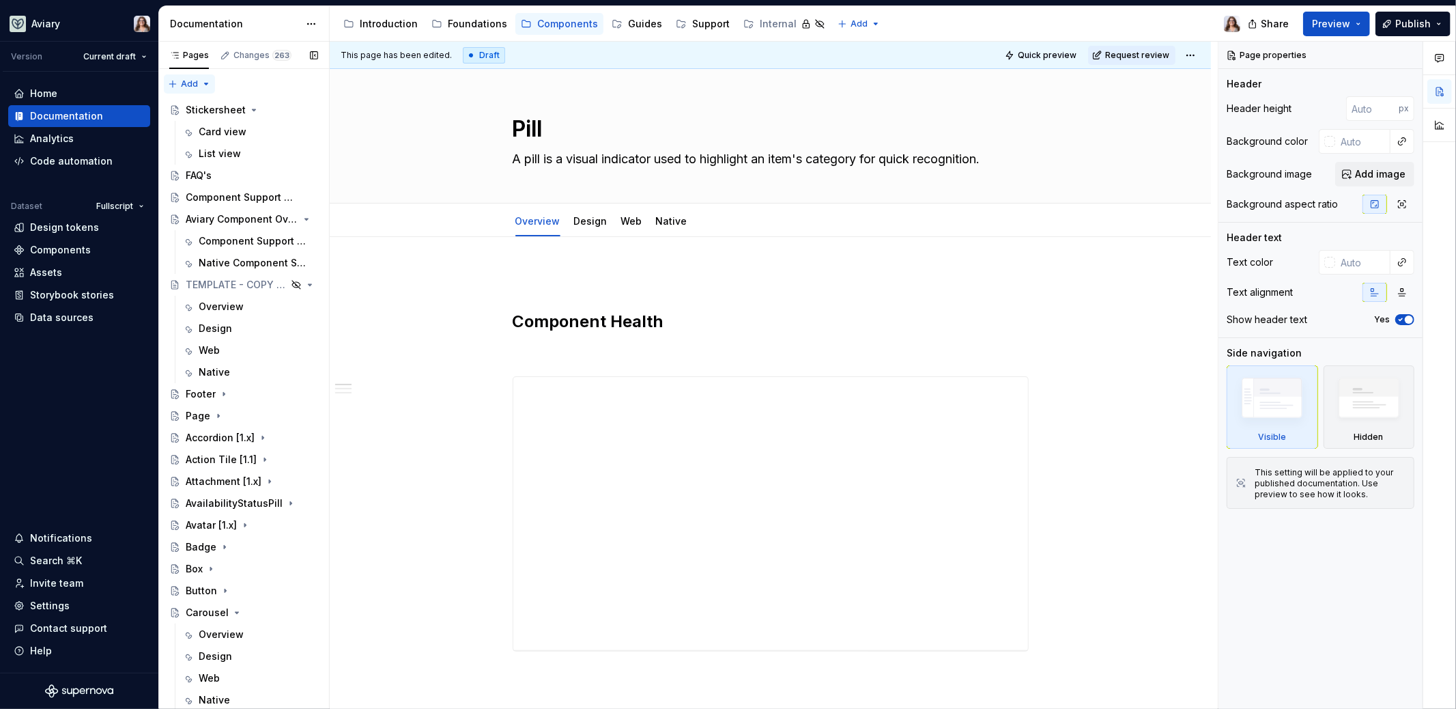
click at [208, 83] on div "Pages Changes 263 Add Accessibility guide for tree Page tree. Navigate the tree…" at bounding box center [243, 378] width 171 height 673
type textarea "*"
click at [210, 129] on div "New group" at bounding box center [233, 133] width 89 height 14
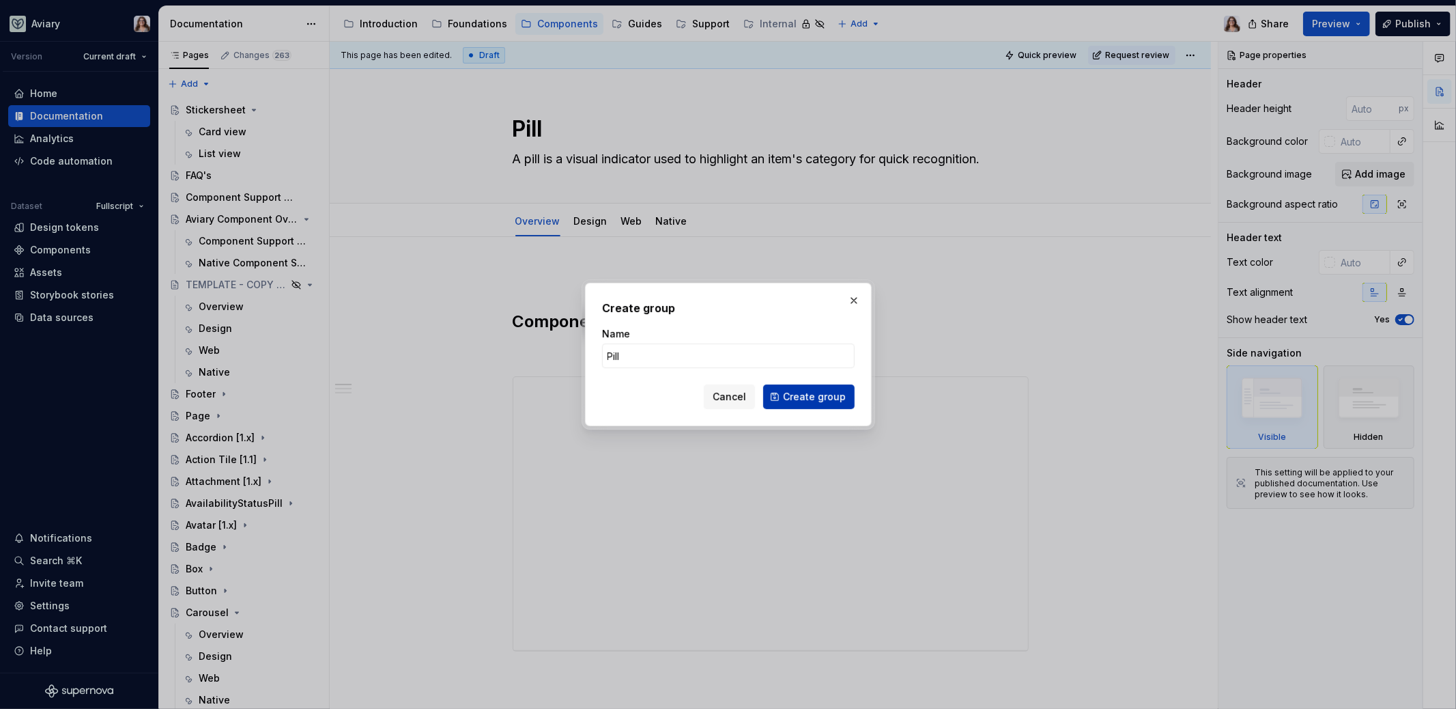
type input "Pill"
click at [833, 390] on span "Create group" at bounding box center [814, 397] width 63 height 14
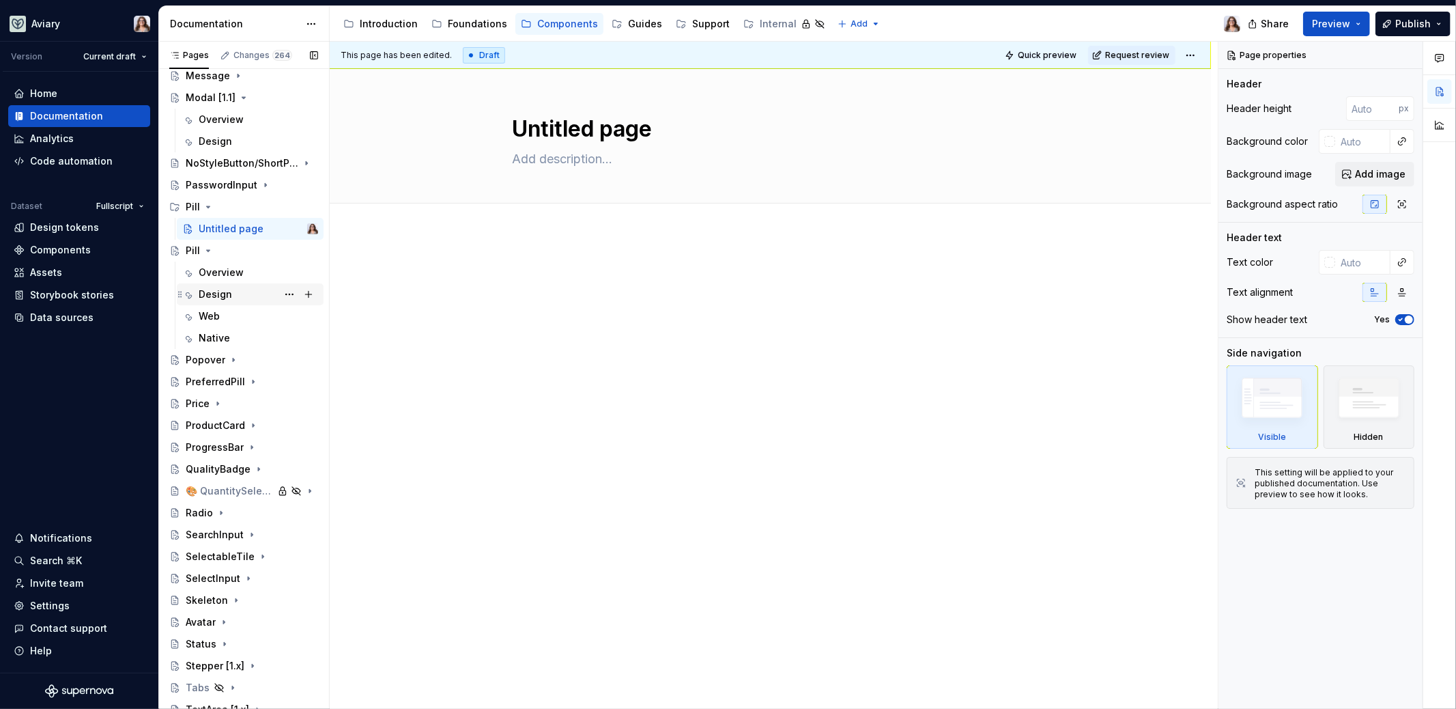
scroll to position [919, 0]
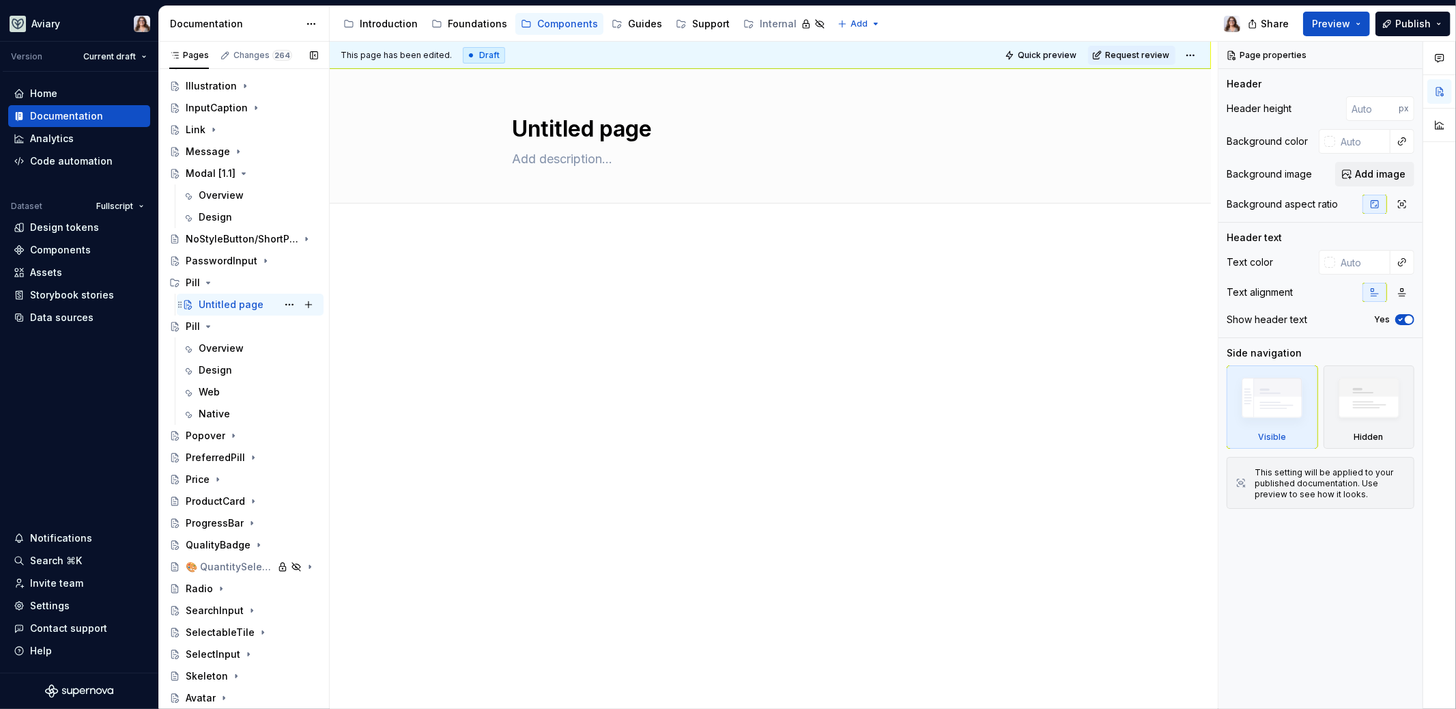
click at [230, 303] on div "Untitled page" at bounding box center [231, 305] width 65 height 14
click at [551, 129] on textarea "Untitled page" at bounding box center [768, 129] width 516 height 33
type textarea "*"
type textarea "O"
type textarea "*"
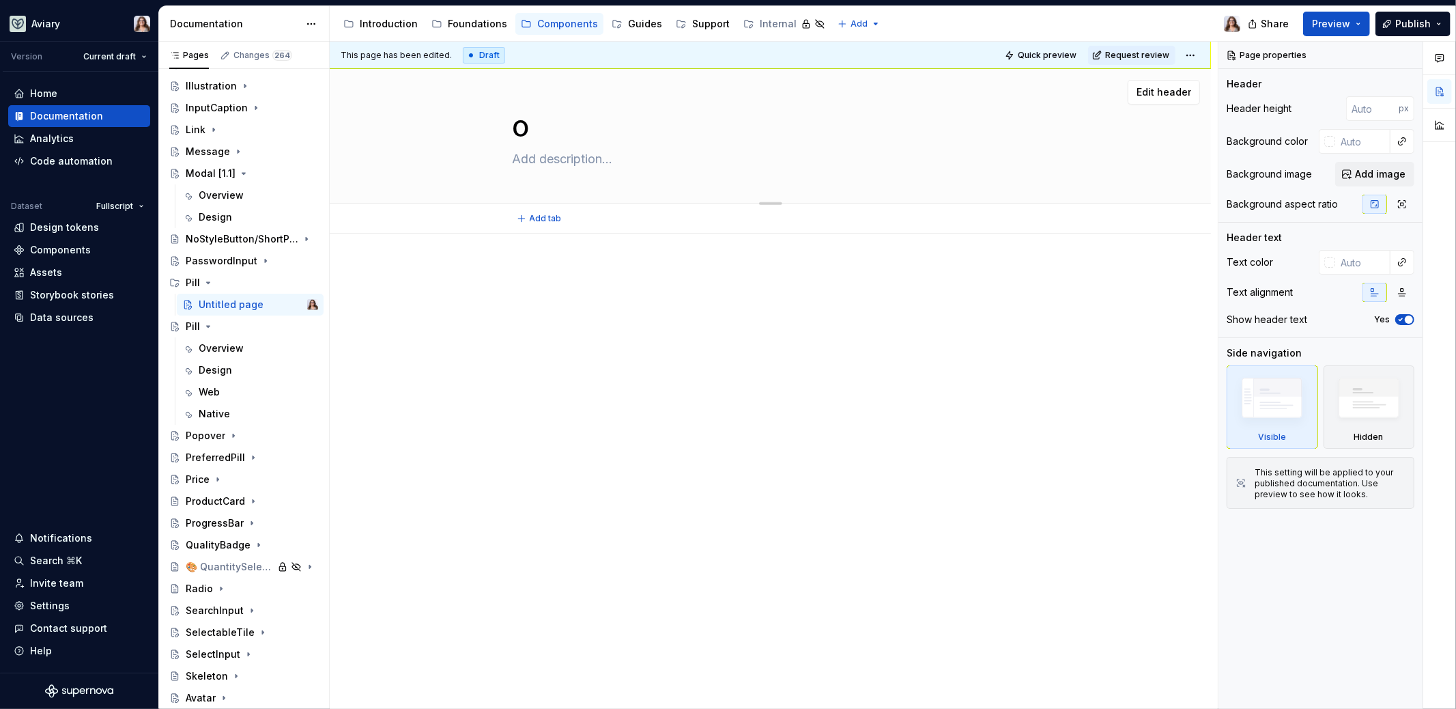
type textarea "OV"
type textarea "*"
type textarea "OVe"
type textarea "*"
type textarea "OVer"
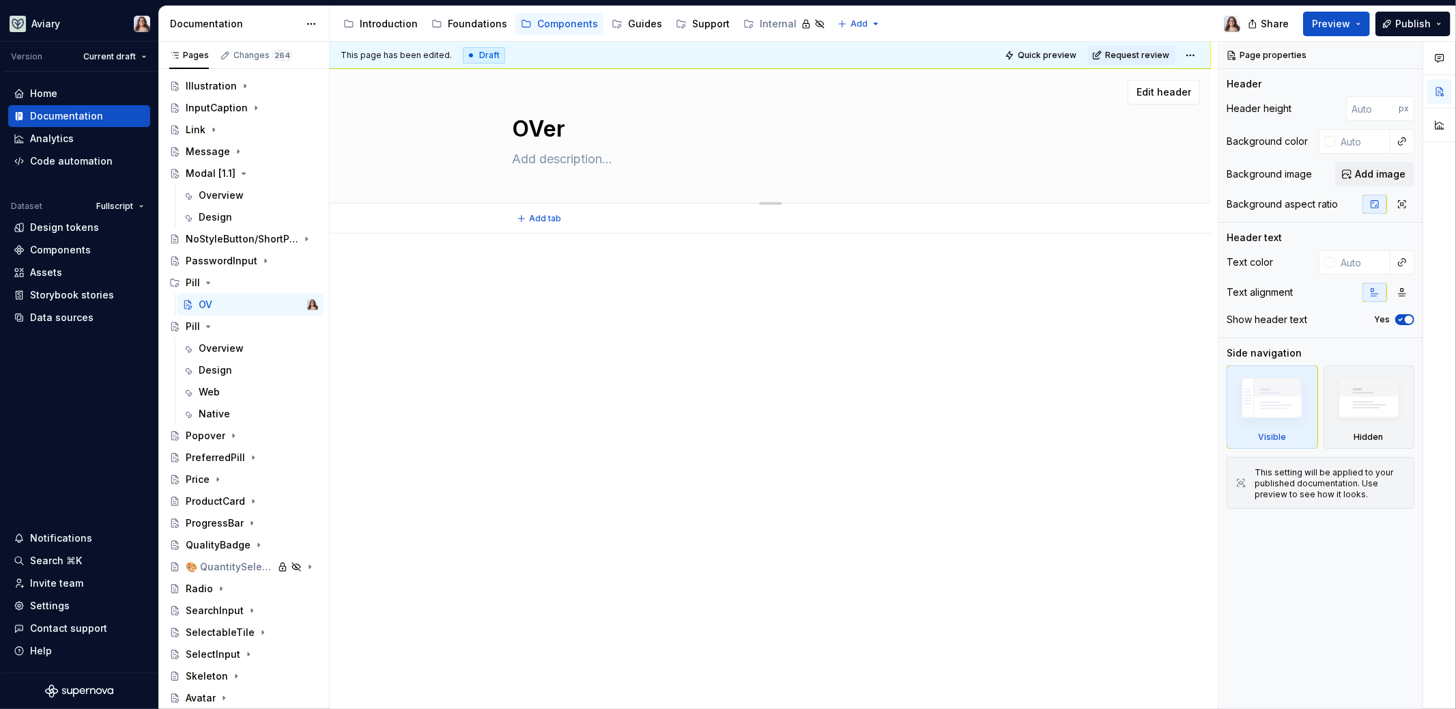
type textarea "*"
type textarea "OVerv"
type textarea "*"
type textarea "OVer"
type textarea "*"
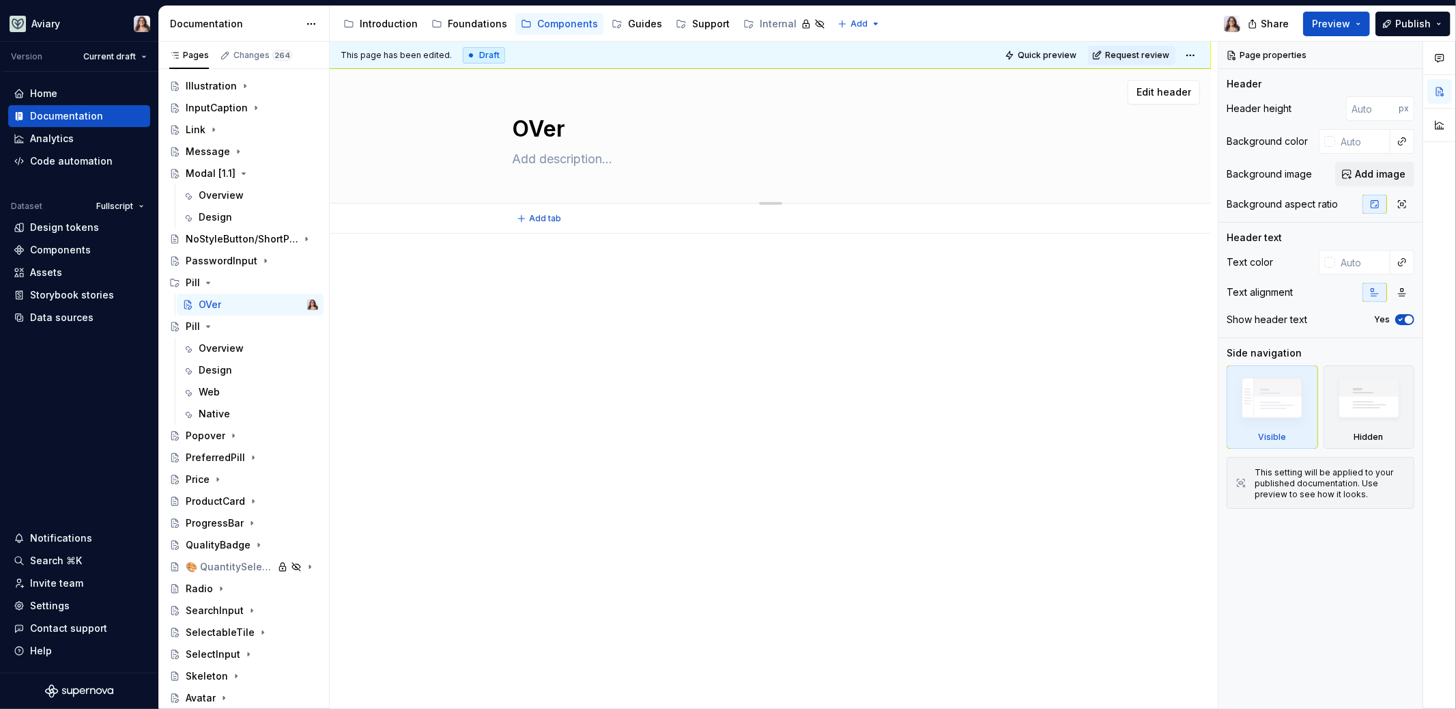
type textarea "OVe"
type textarea "*"
type textarea "OV"
type textarea "*"
type textarea "O"
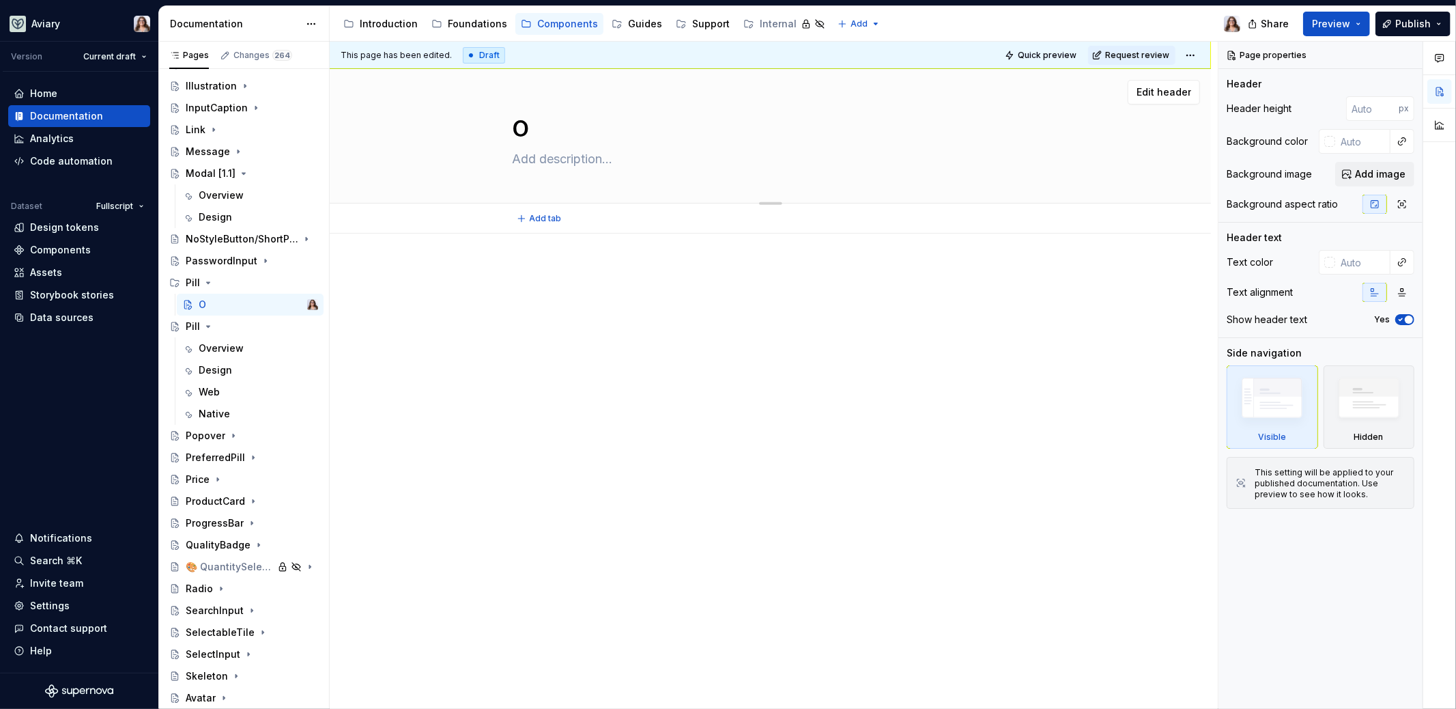
type textarea "*"
type textarea "Ov"
type textarea "*"
type textarea "Over"
type textarea "*"
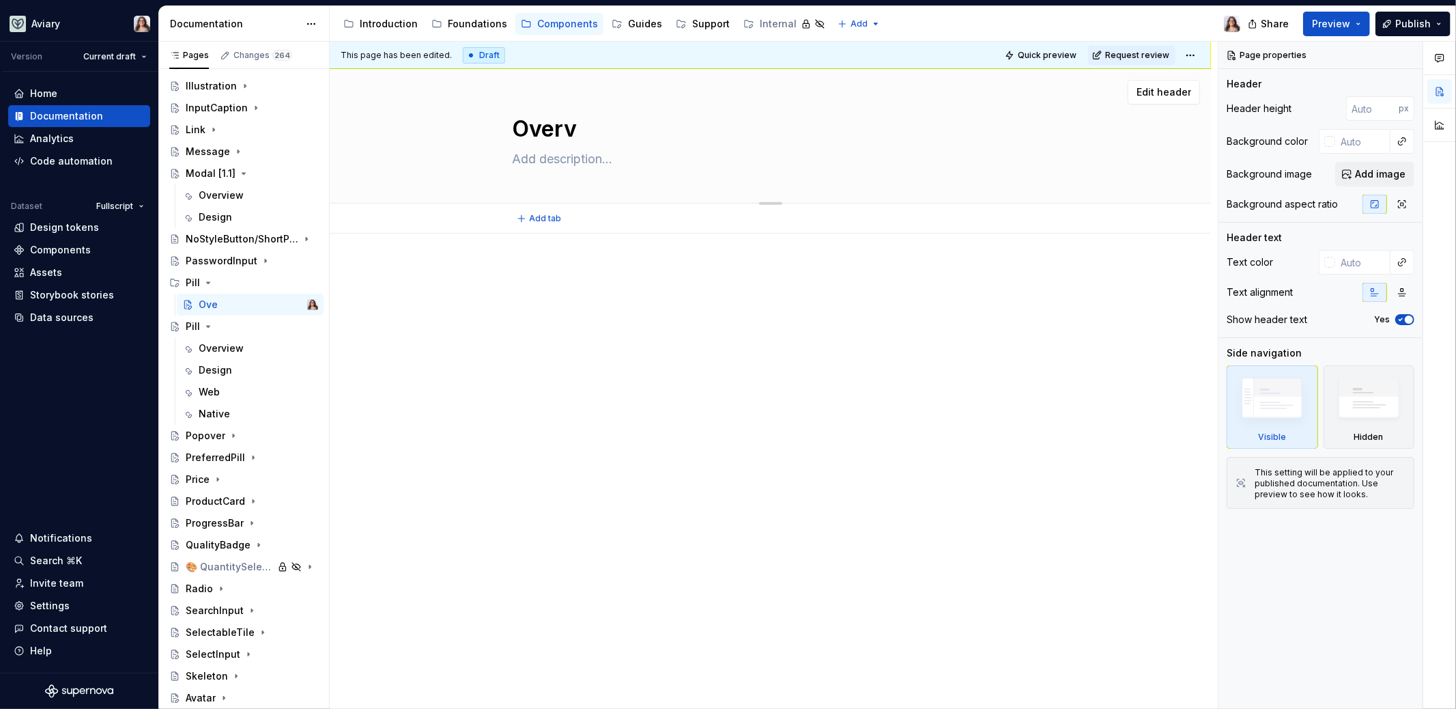
type textarea "Overvi"
type textarea "*"
type textarea "Overvie"
type textarea "*"
type textarea "Overview"
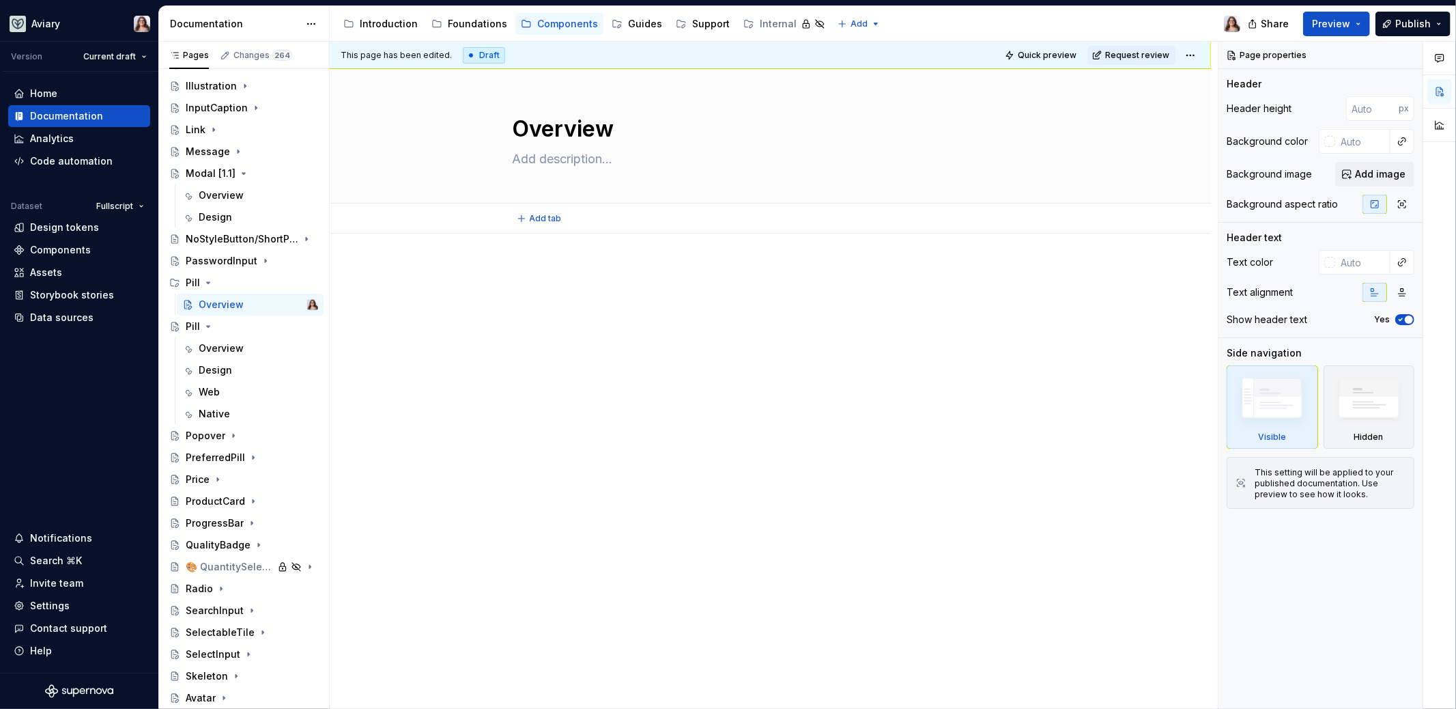
type textarea "*"
type textarea "Overview"
click at [656, 287] on div at bounding box center [771, 292] width 516 height 52
click at [220, 346] on div "Overview" at bounding box center [221, 348] width 45 height 14
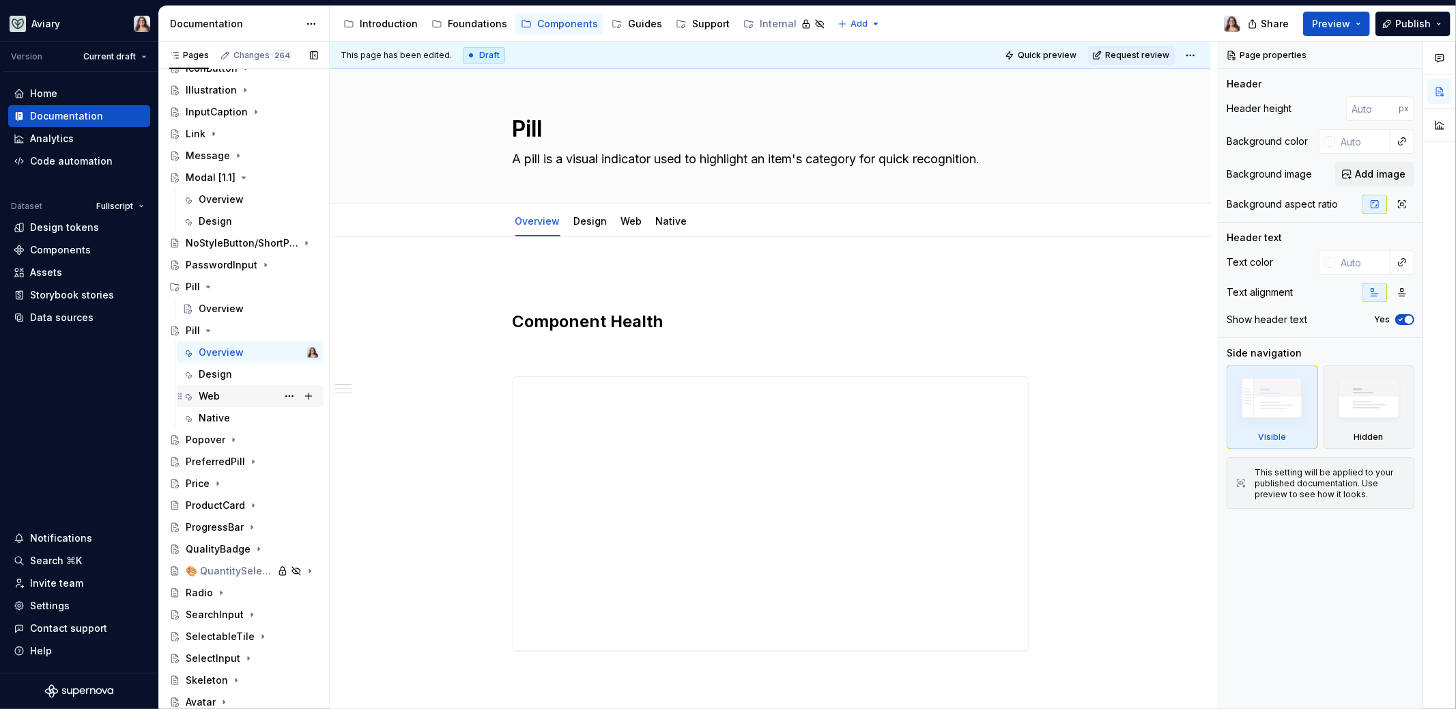
scroll to position [925, 0]
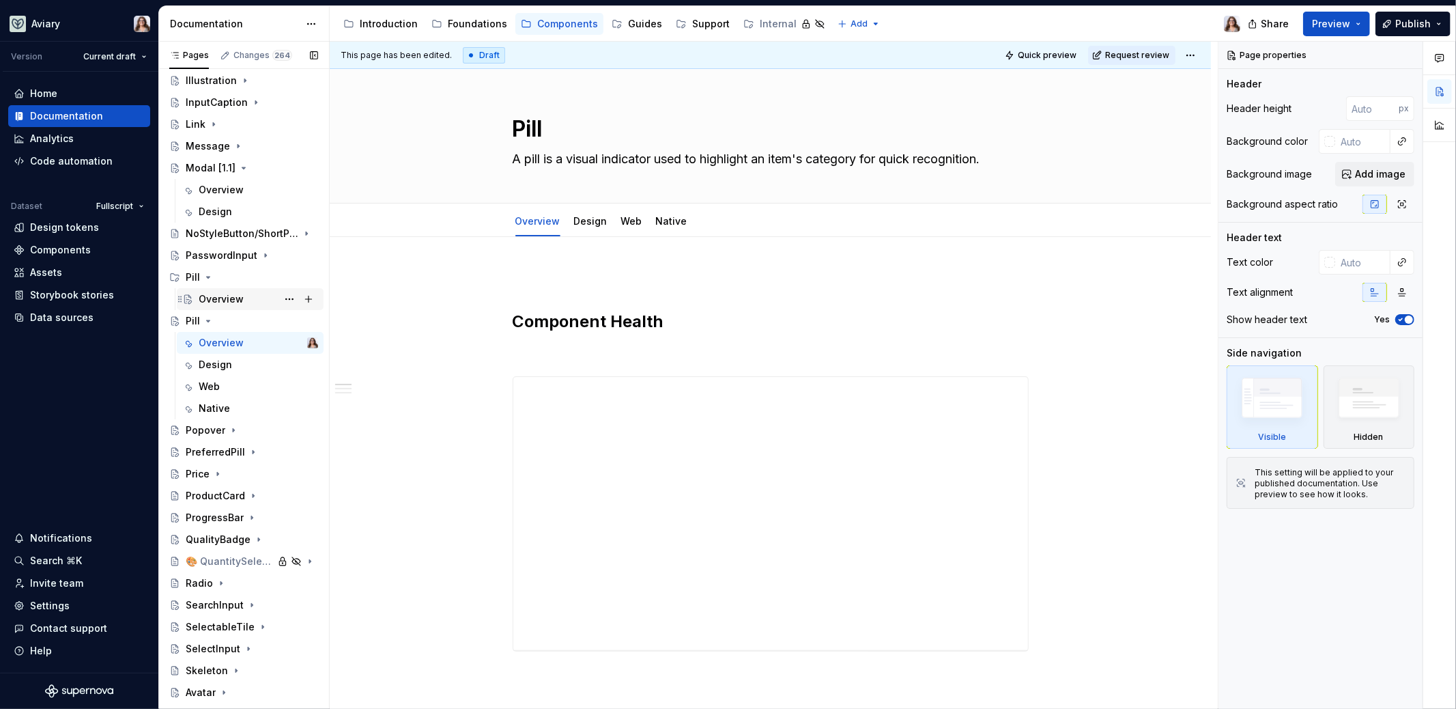
click at [220, 302] on div "Overview" at bounding box center [221, 299] width 45 height 14
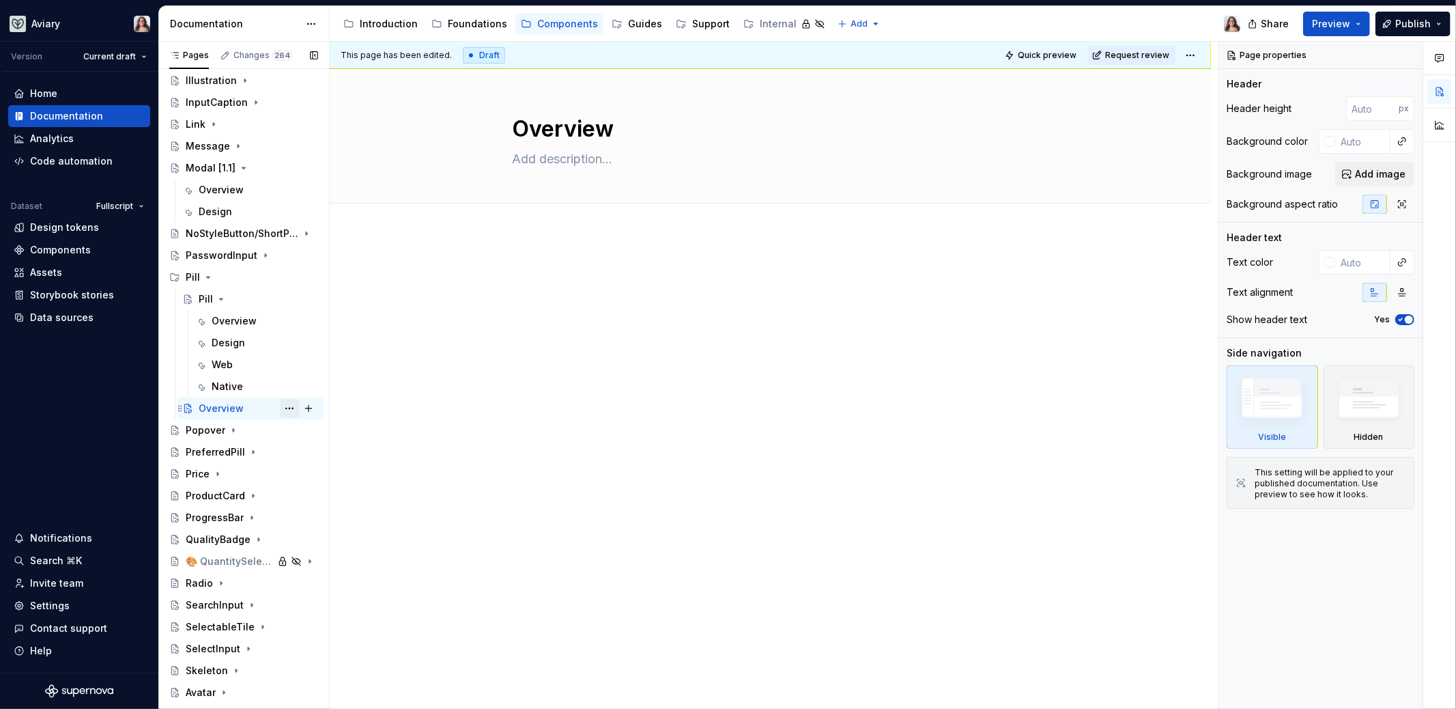
click at [282, 408] on button "Page tree" at bounding box center [289, 408] width 19 height 19
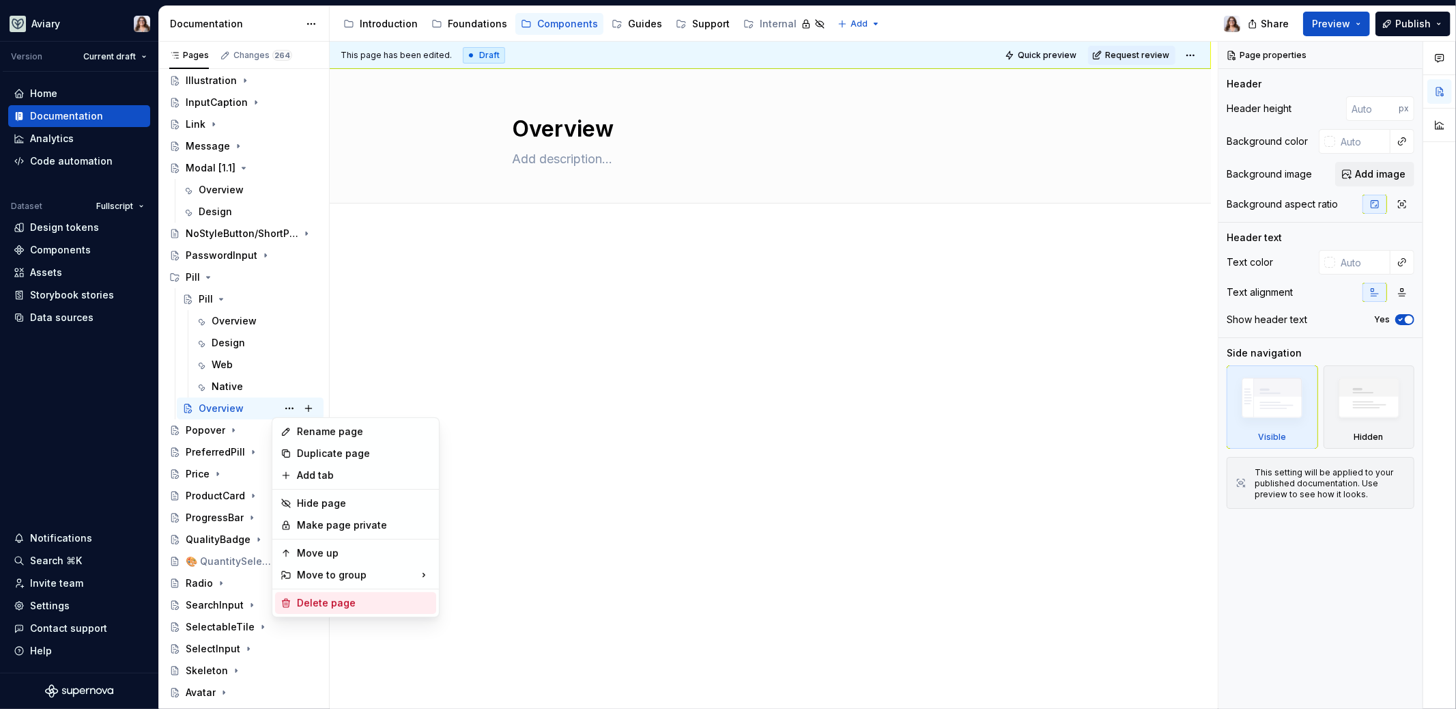
click at [319, 603] on div "Delete page" at bounding box center [364, 603] width 134 height 14
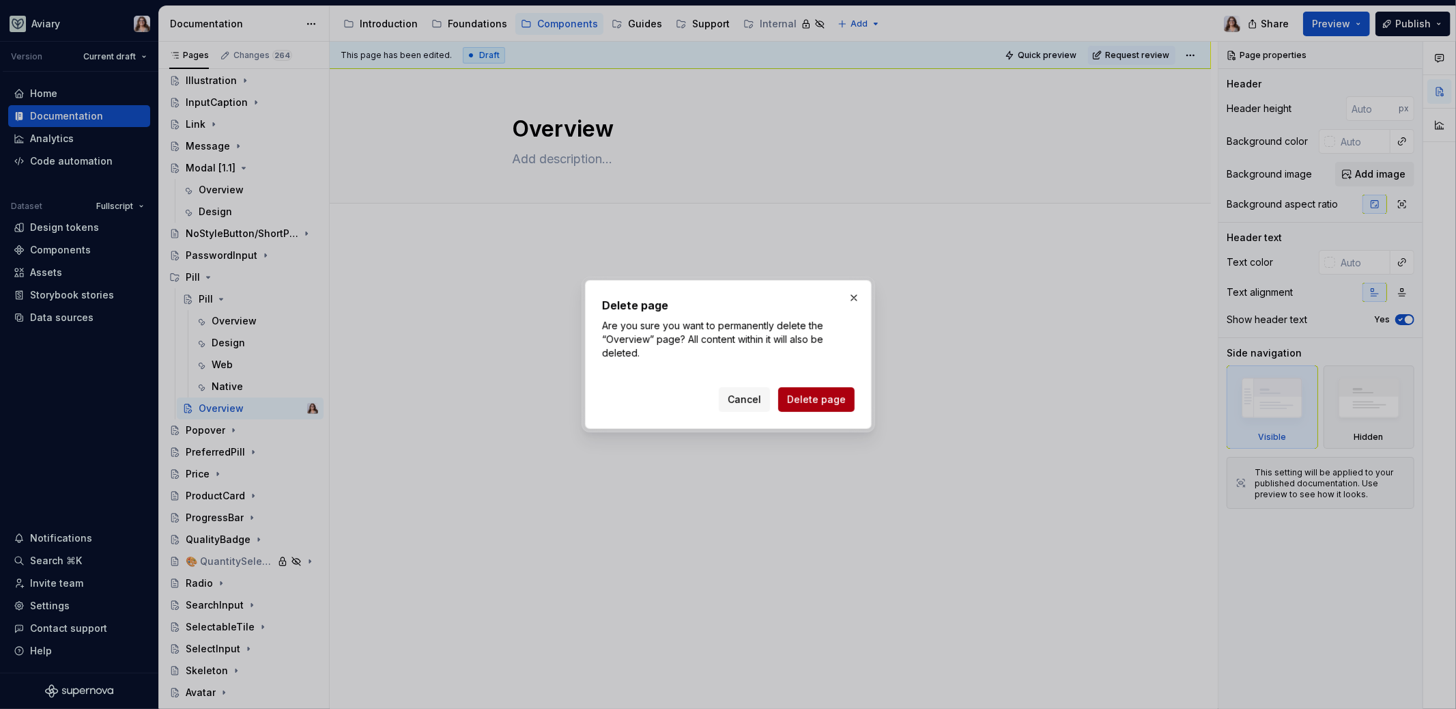
click at [811, 405] on span "Delete page" at bounding box center [816, 399] width 59 height 14
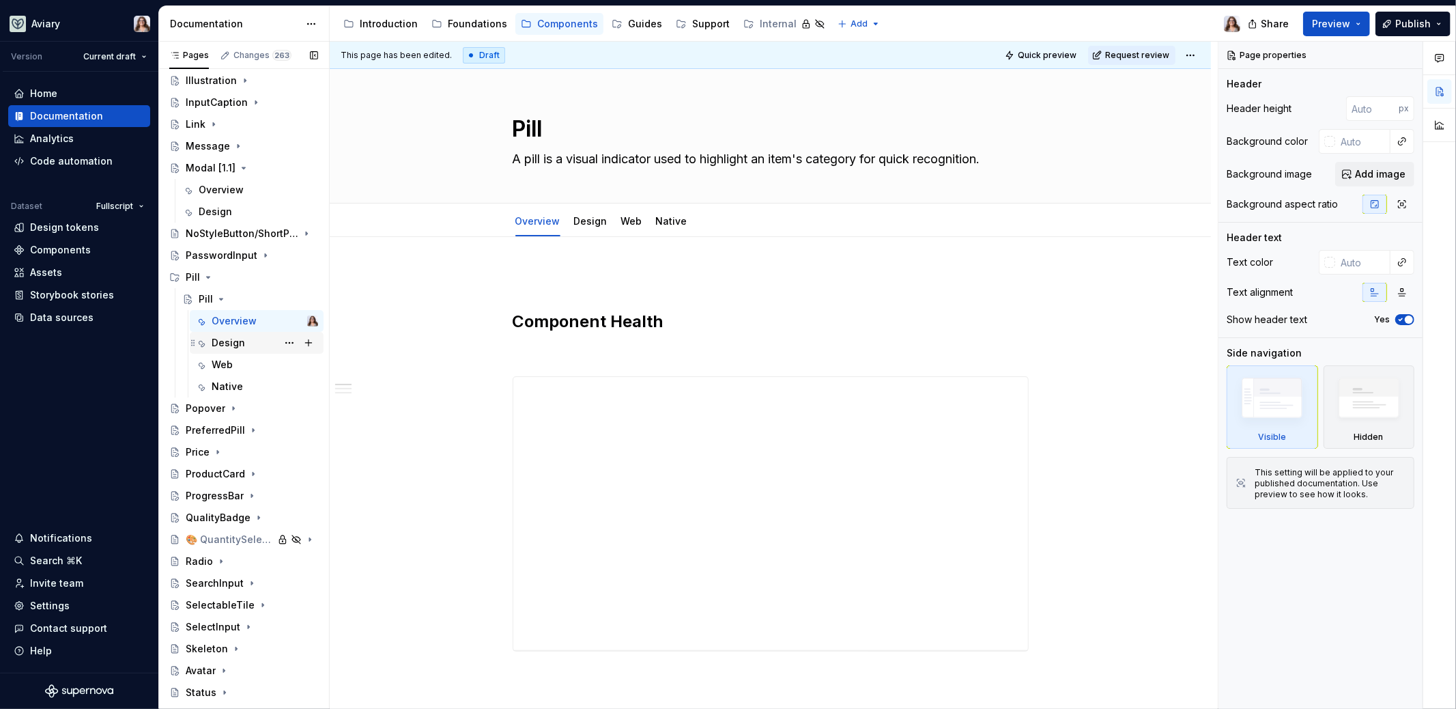
click at [229, 345] on div "Design" at bounding box center [228, 343] width 33 height 14
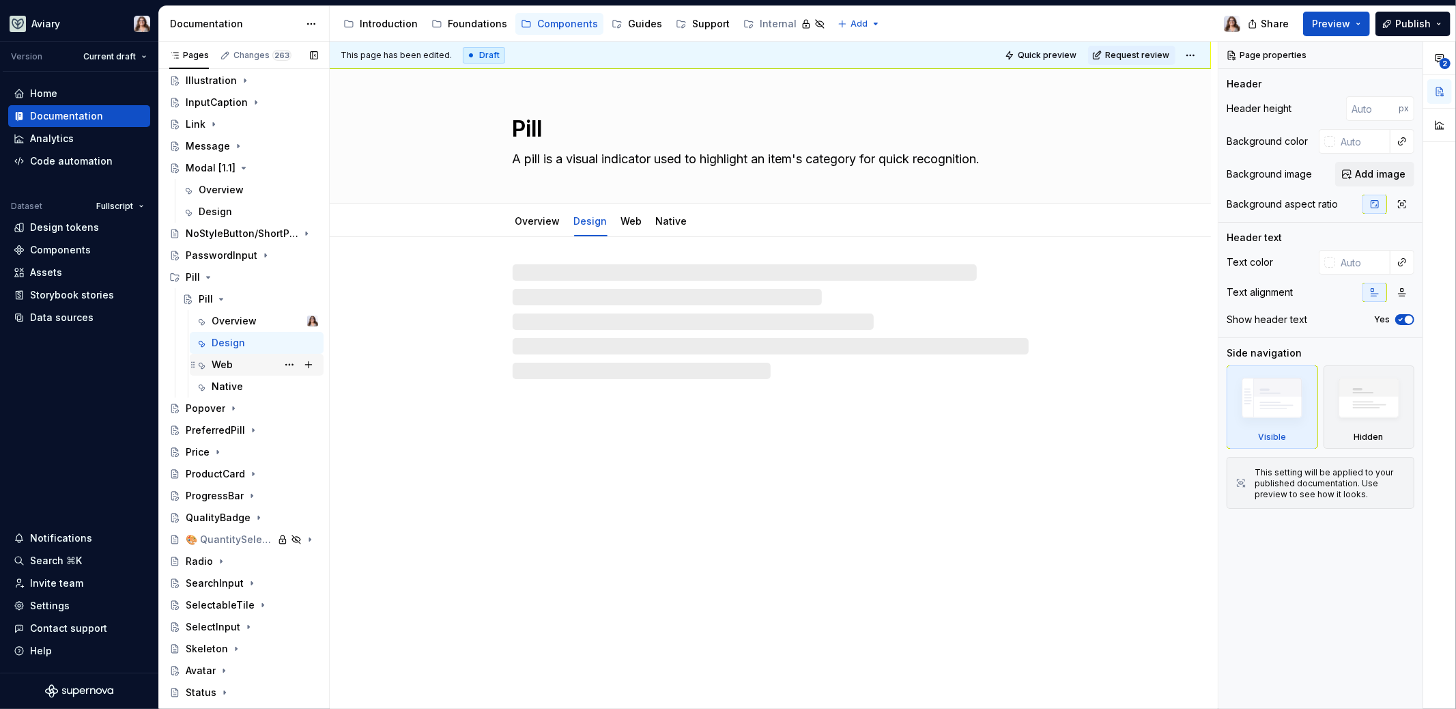
click at [227, 367] on div "Web" at bounding box center [222, 365] width 21 height 14
click at [229, 388] on div "Native" at bounding box center [227, 387] width 31 height 14
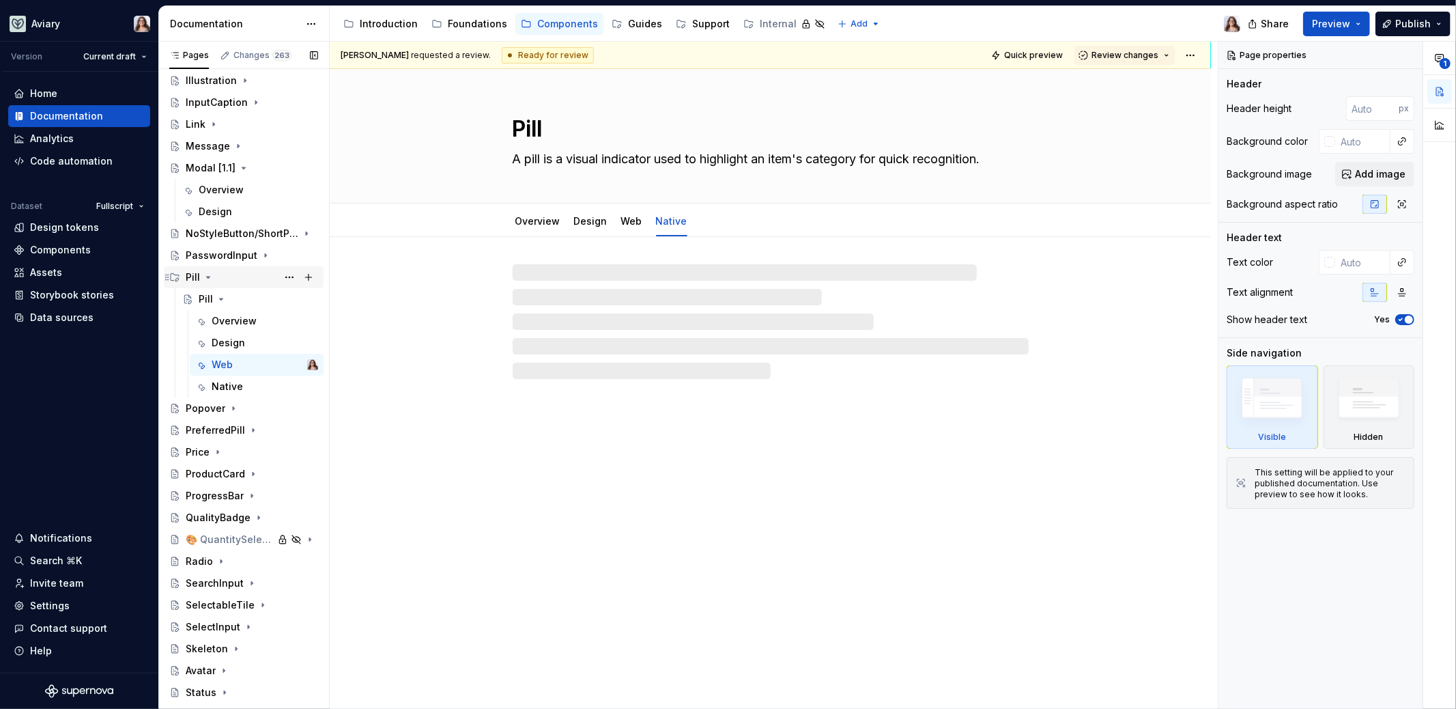
click at [192, 276] on div "Pill" at bounding box center [193, 277] width 14 height 14
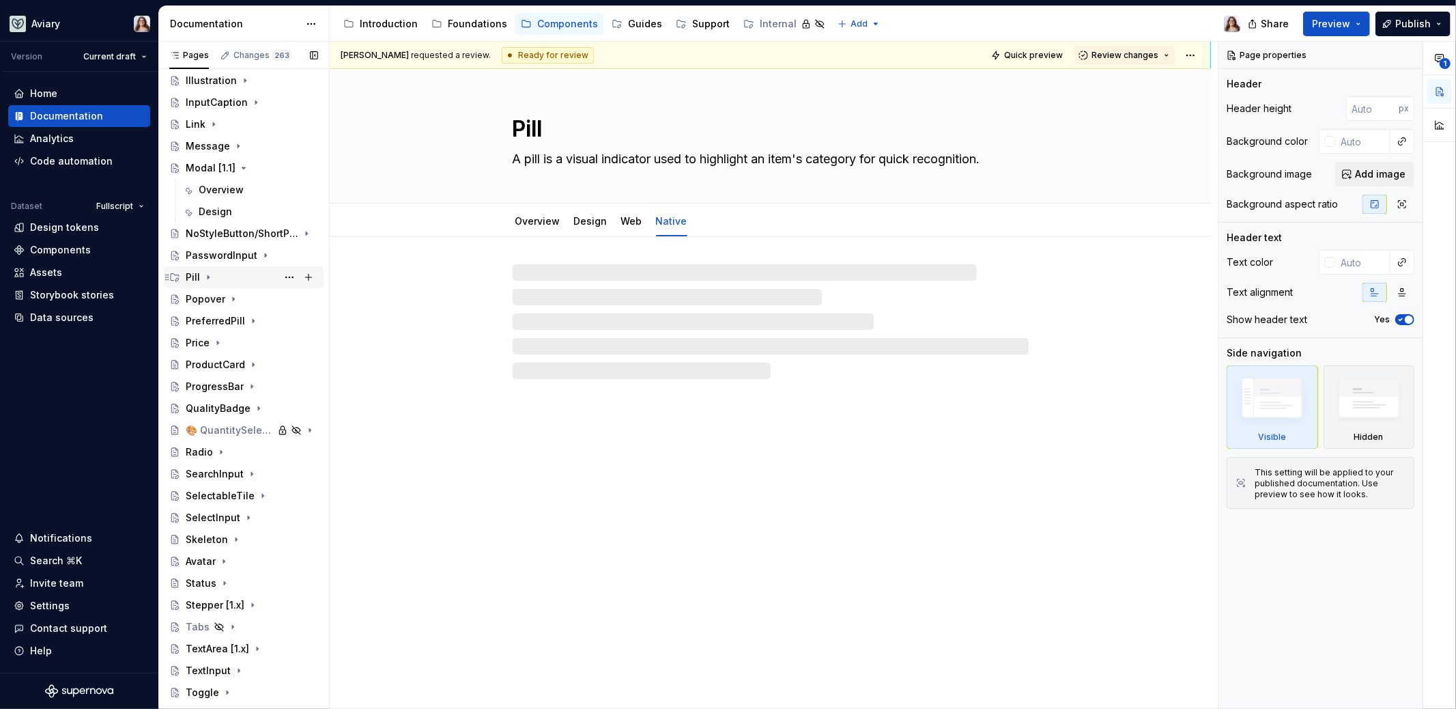
click at [192, 276] on div "Pill" at bounding box center [193, 277] width 14 height 14
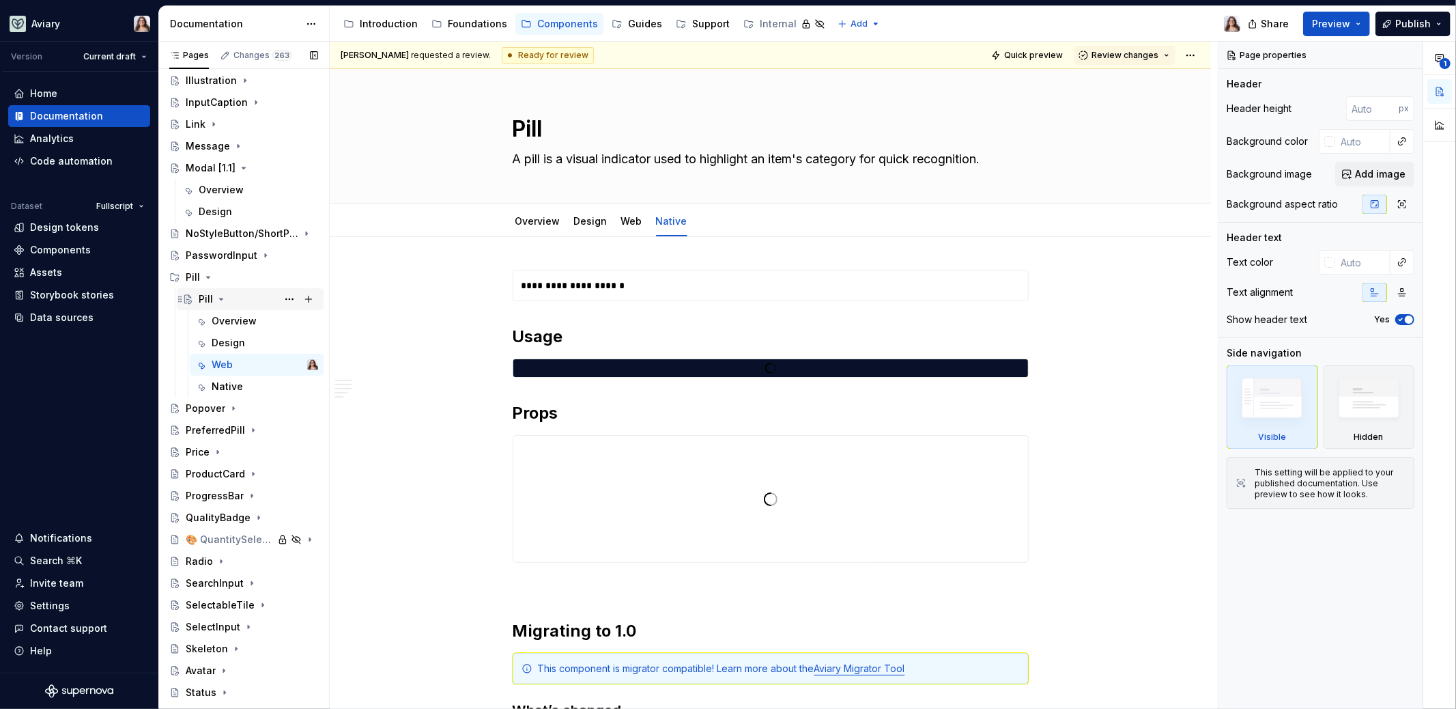
click at [206, 298] on div "Pill" at bounding box center [206, 299] width 14 height 14
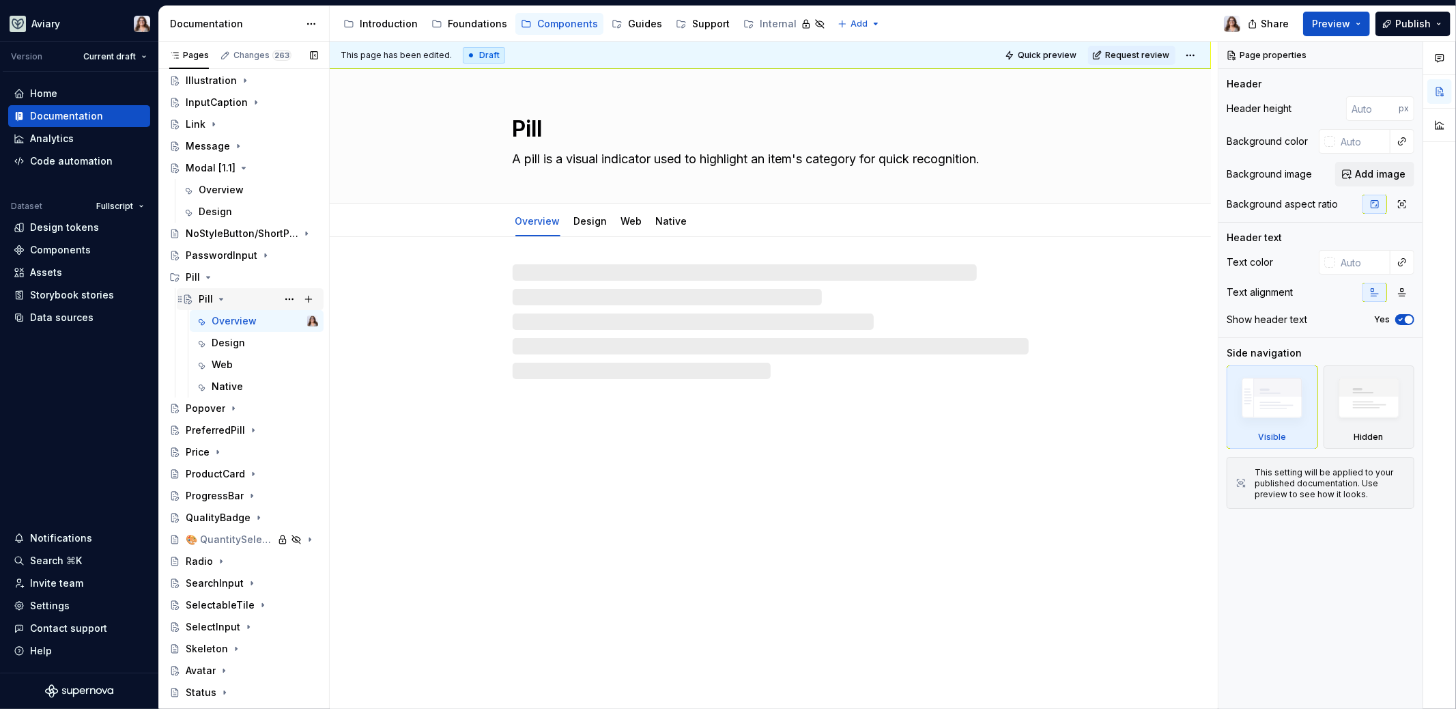
click at [218, 299] on icon "Page tree" at bounding box center [221, 299] width 11 height 11
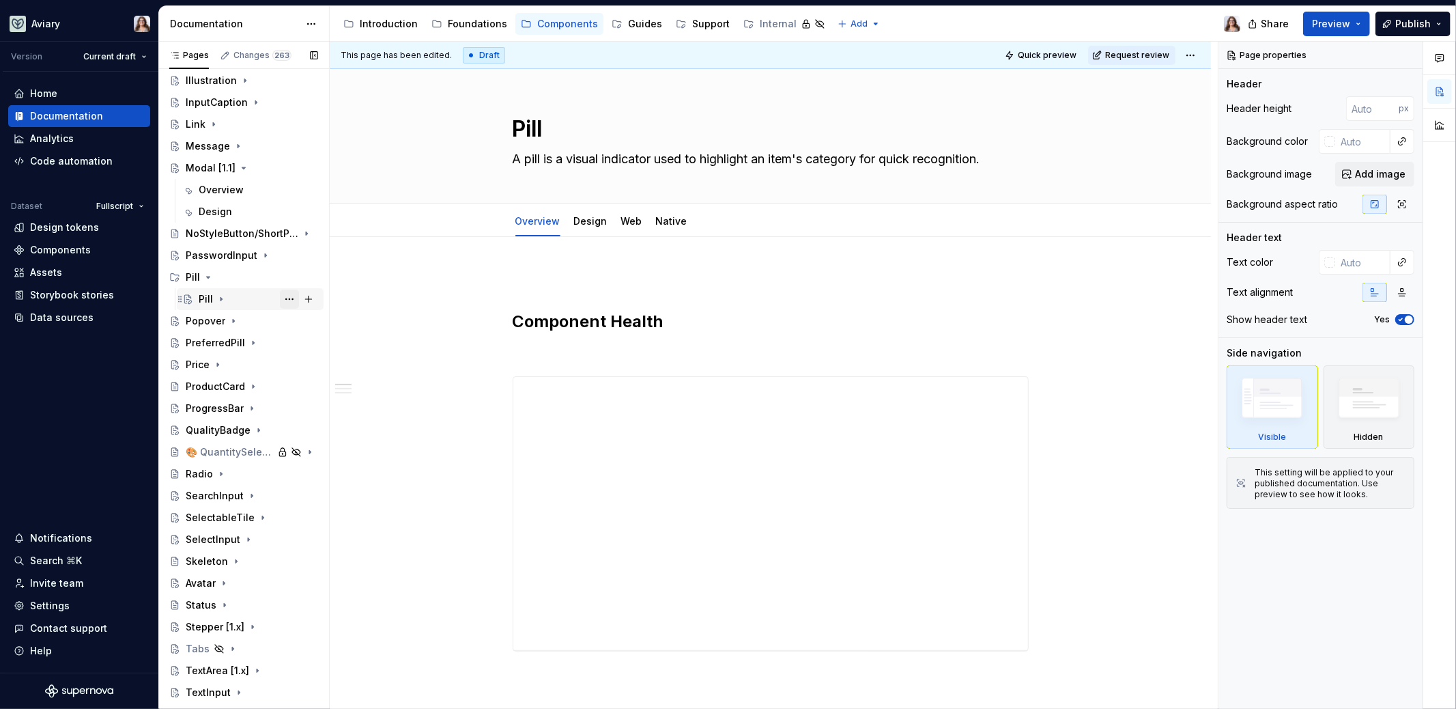
click at [281, 298] on button "Page tree" at bounding box center [289, 298] width 19 height 19
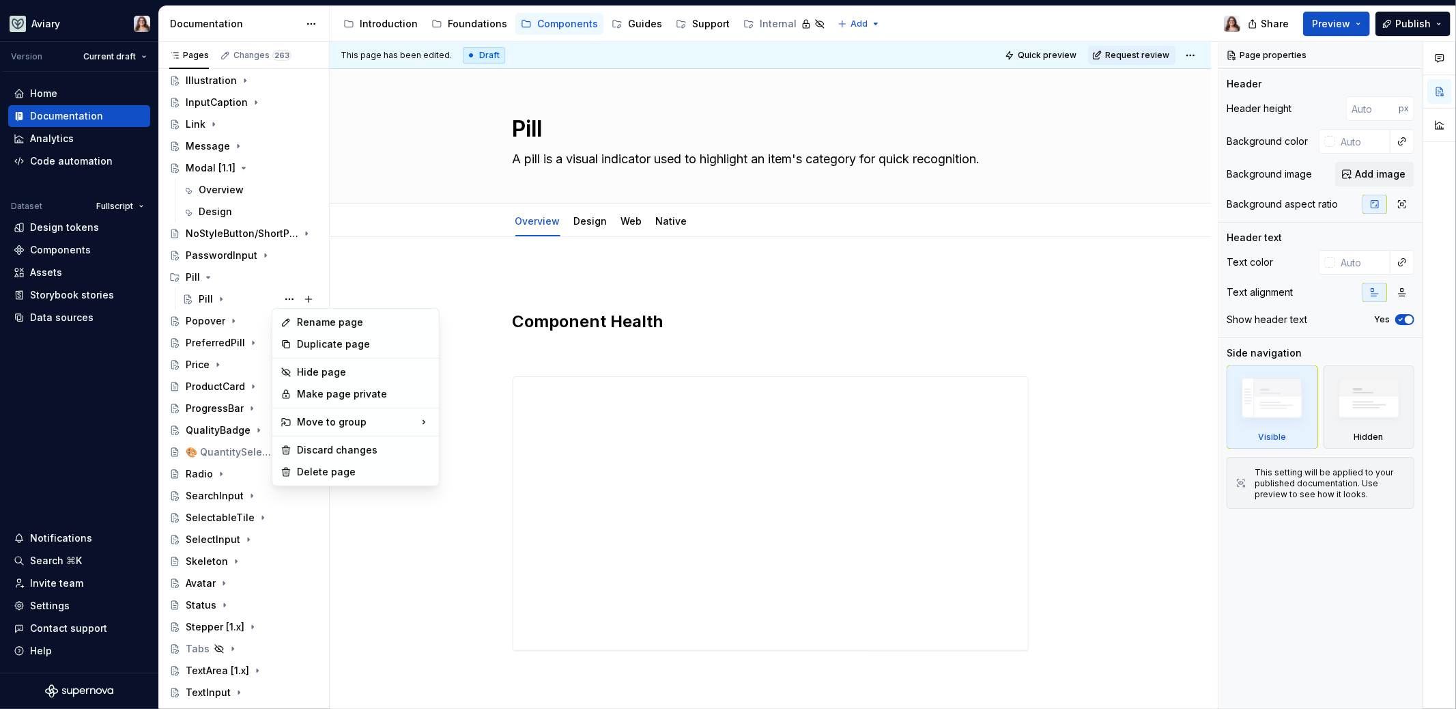
click at [467, 359] on html "Aviary Version Current draft Home Documentation Analytics Code automation Datas…" at bounding box center [728, 354] width 1456 height 709
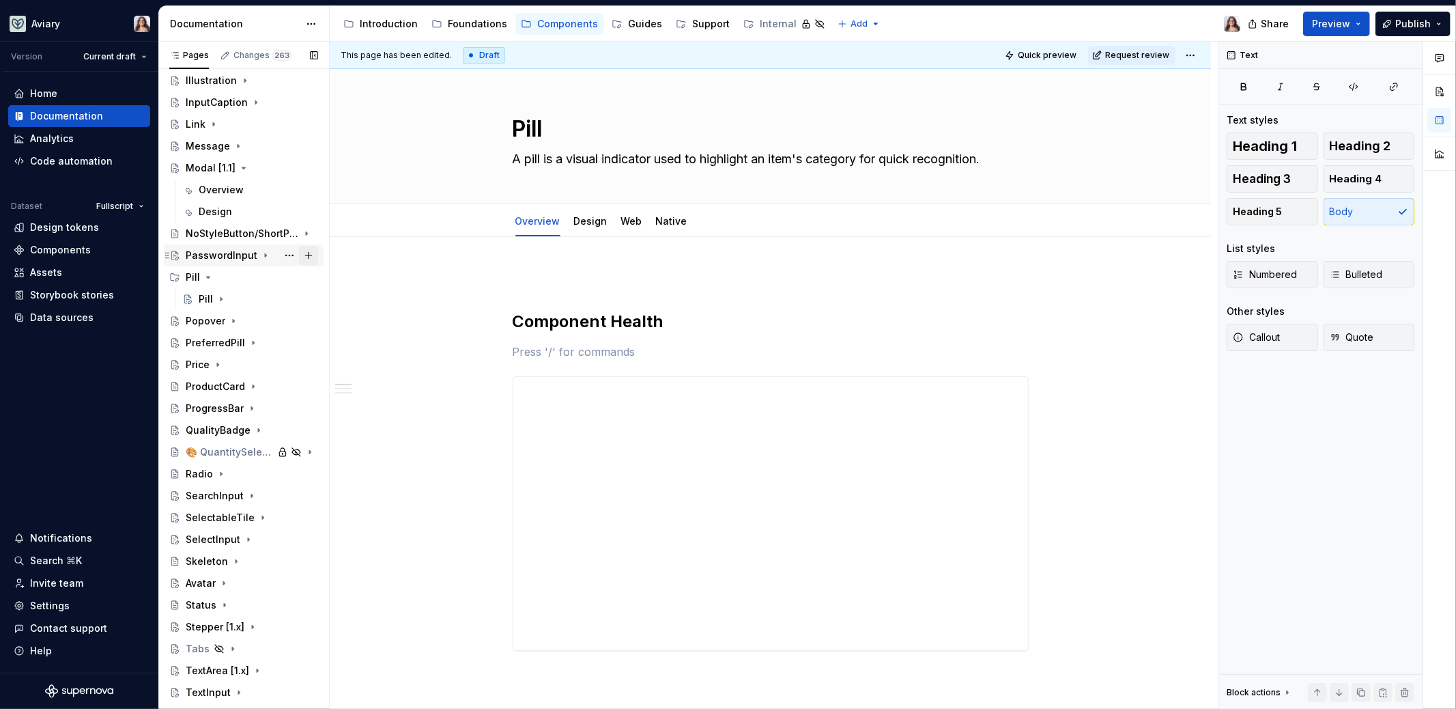
scroll to position [833, 0]
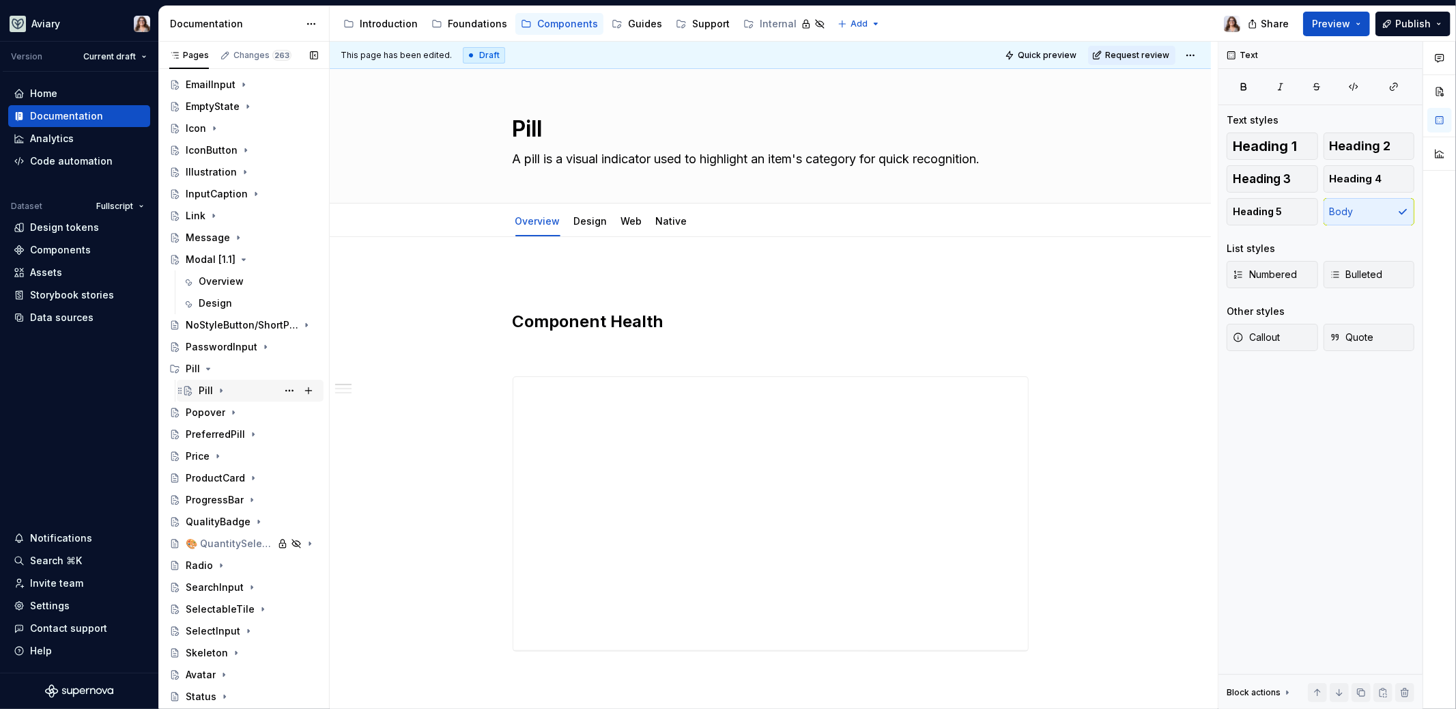
click at [180, 390] on icon "Page tree" at bounding box center [180, 390] width 11 height 11
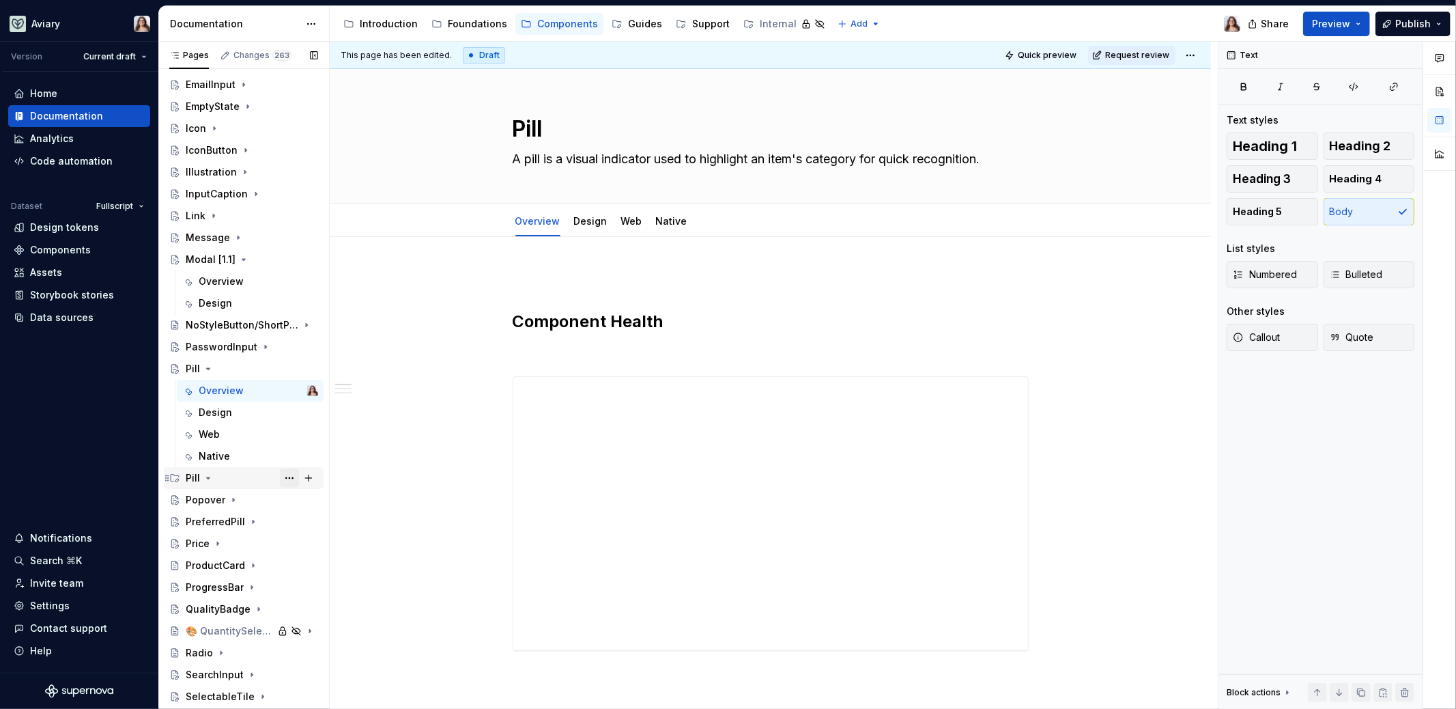
click at [285, 474] on button "Page tree" at bounding box center [289, 477] width 19 height 19
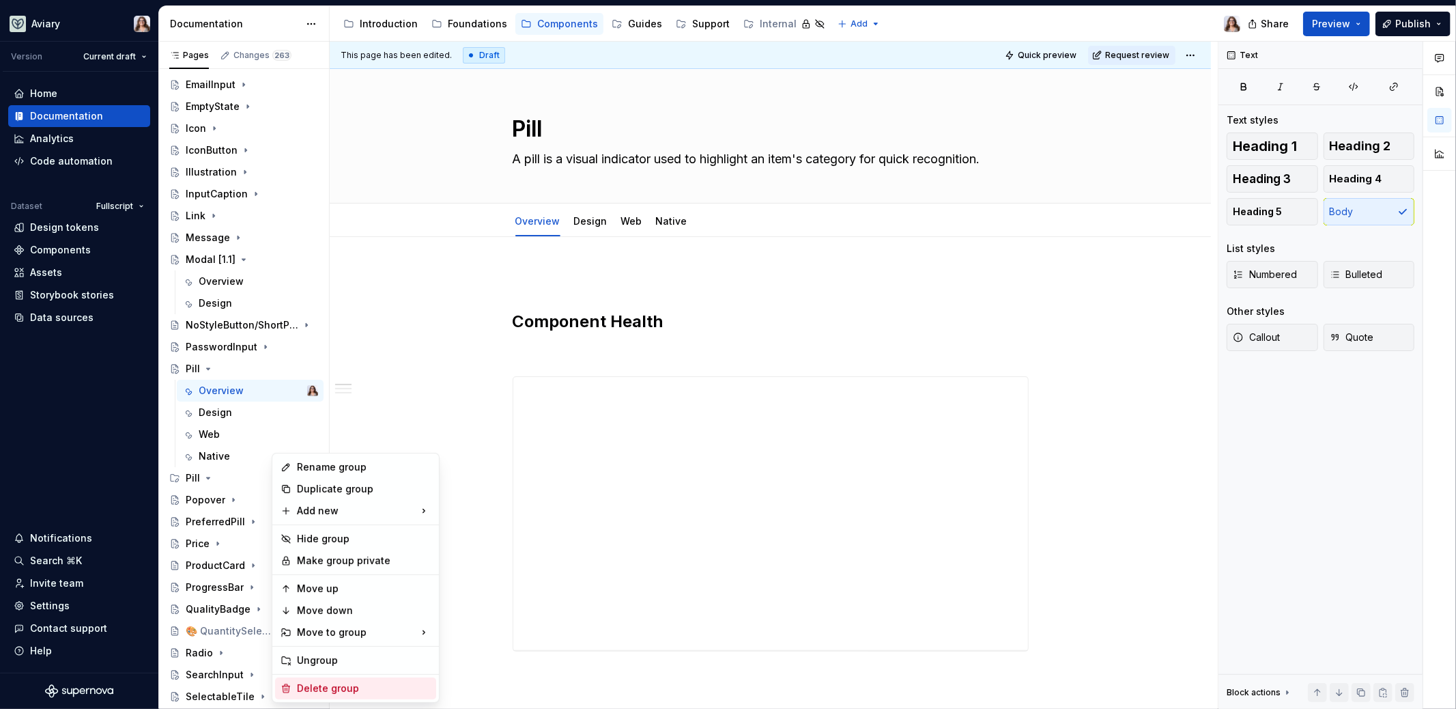
click at [317, 683] on div "Delete group" at bounding box center [364, 688] width 134 height 14
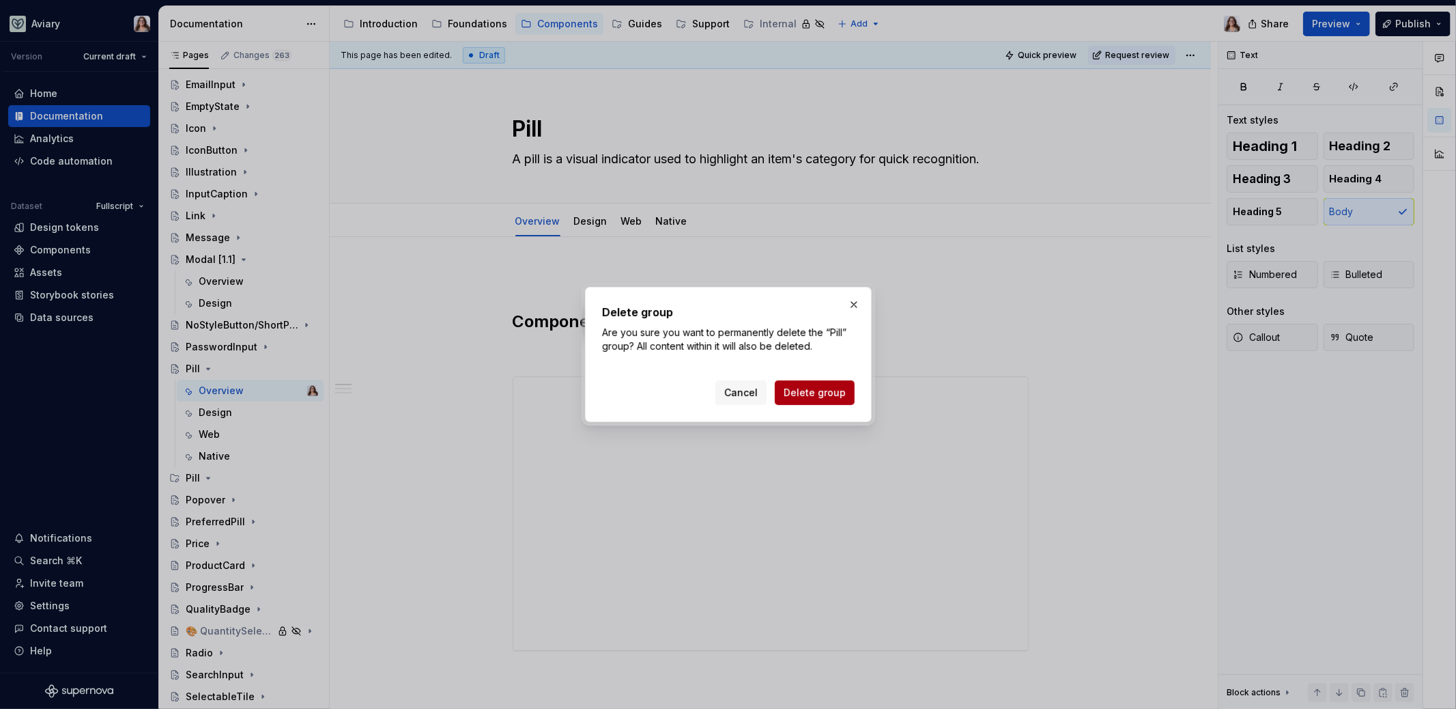
click at [797, 394] on span "Delete group" at bounding box center [815, 393] width 62 height 14
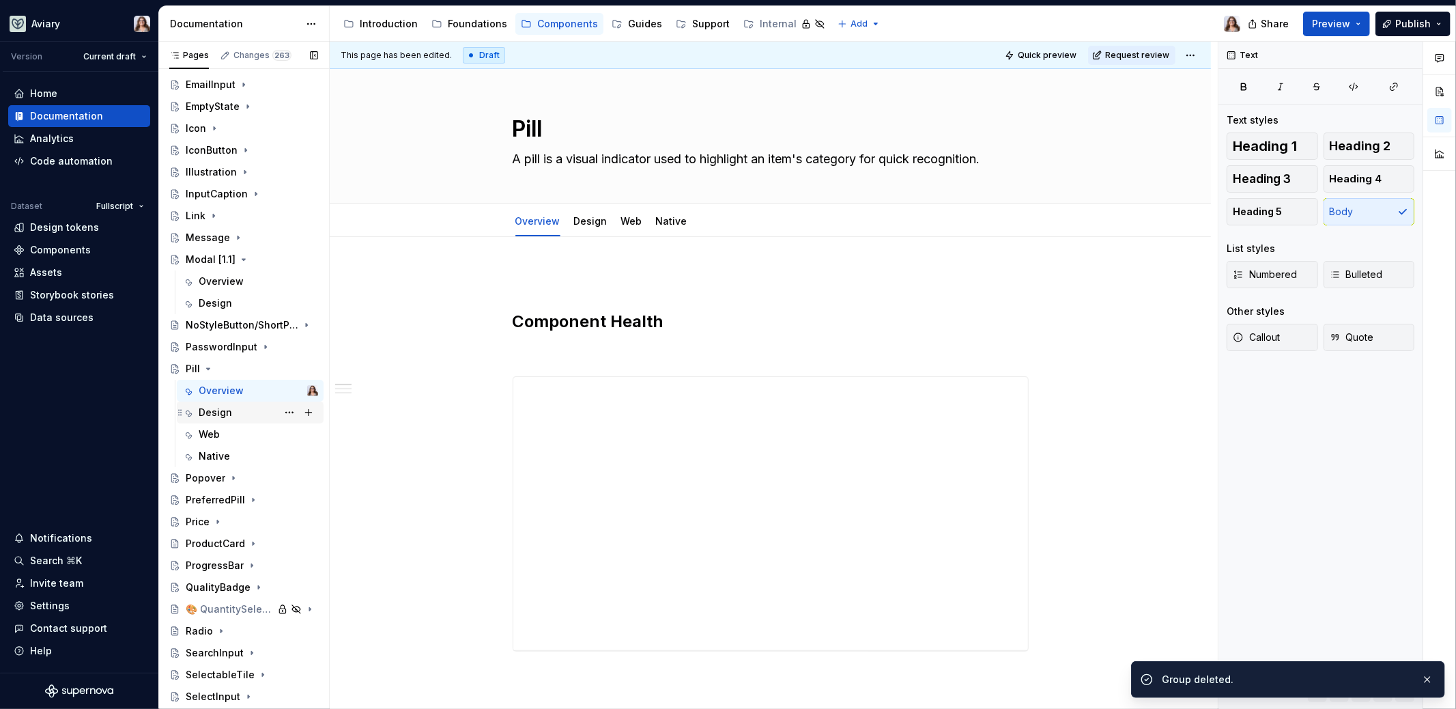
click at [218, 408] on div "Design" at bounding box center [215, 412] width 33 height 14
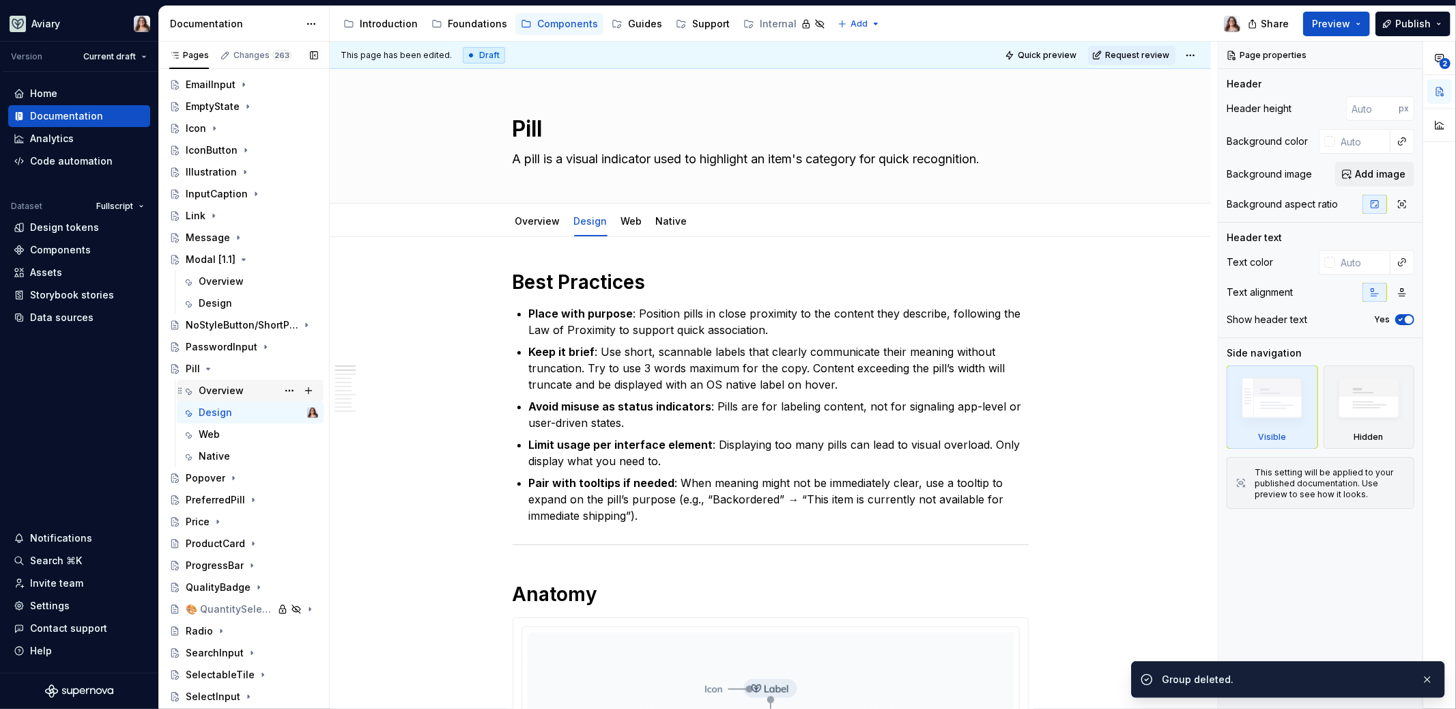
click at [231, 392] on div "Overview" at bounding box center [221, 391] width 45 height 14
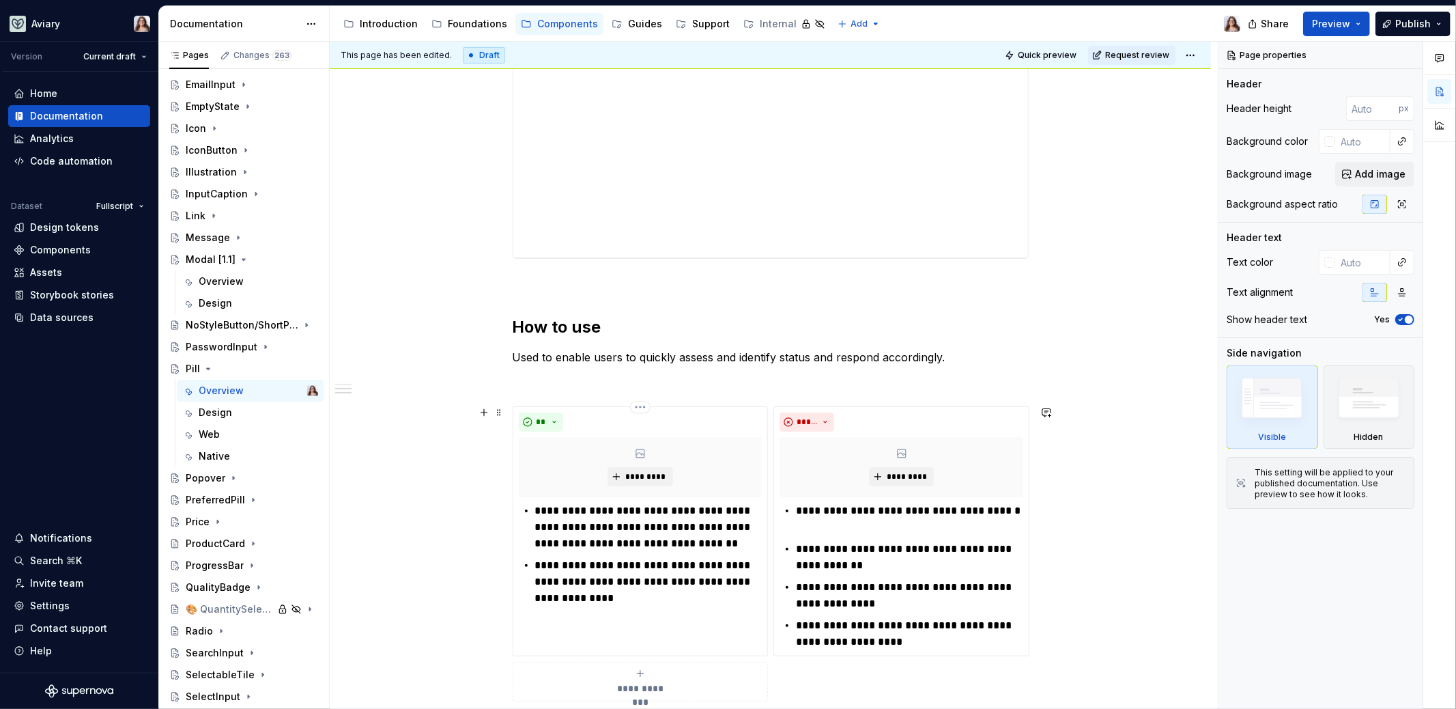
scroll to position [739, 0]
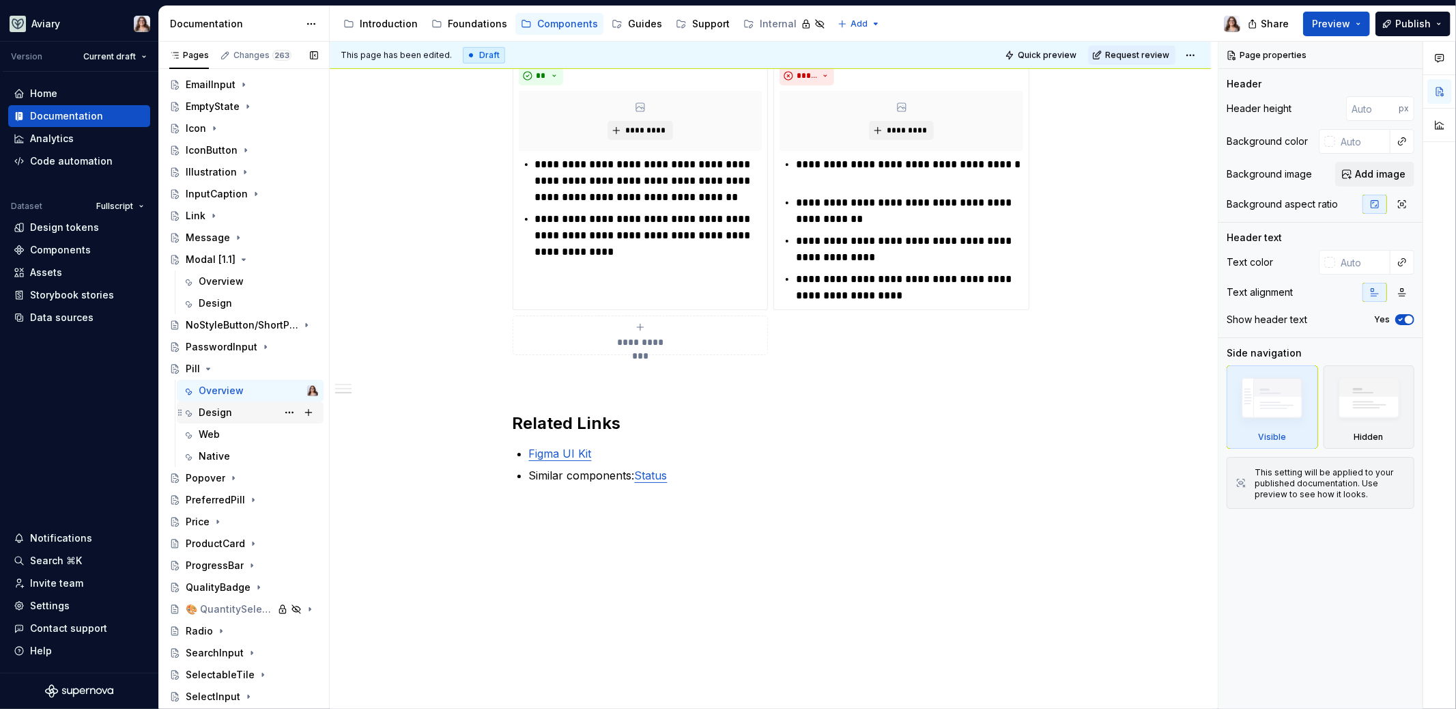
click at [213, 414] on div "Design" at bounding box center [215, 412] width 33 height 14
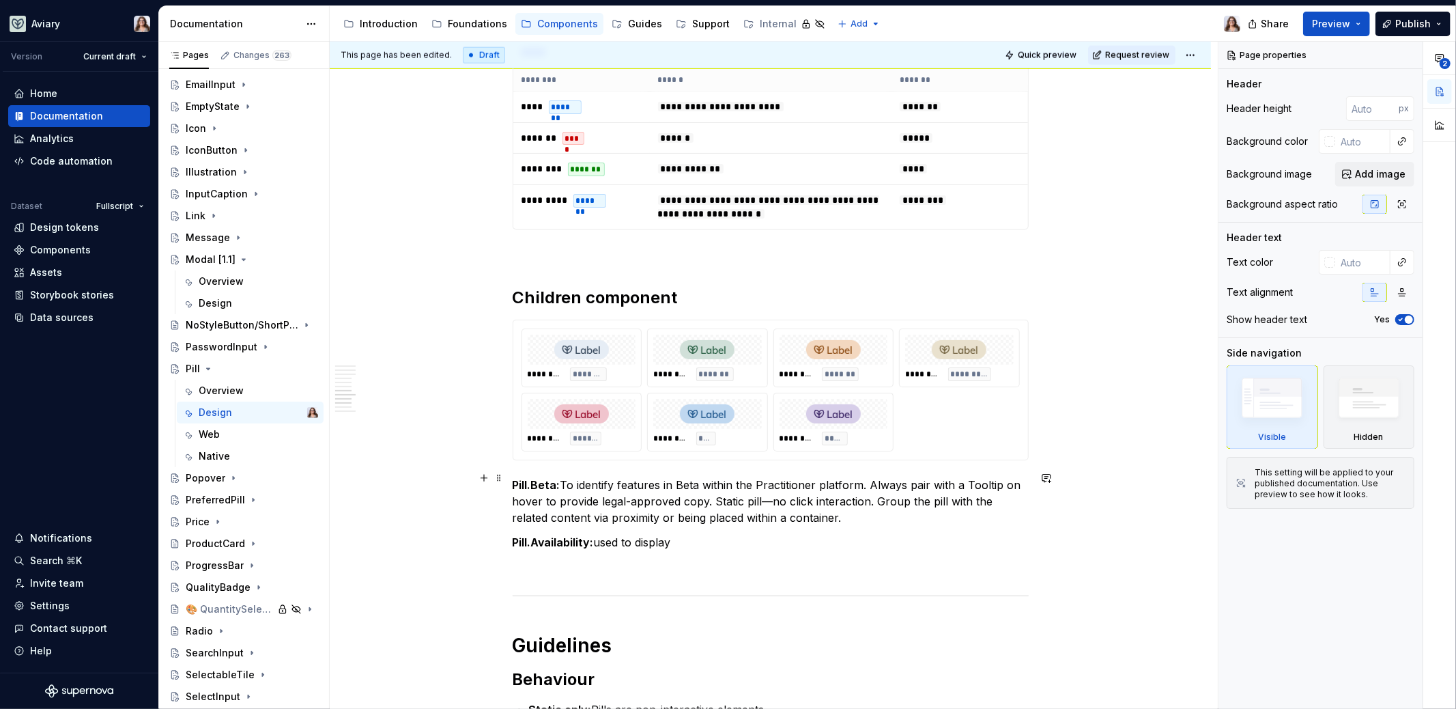
scroll to position [1437, 0]
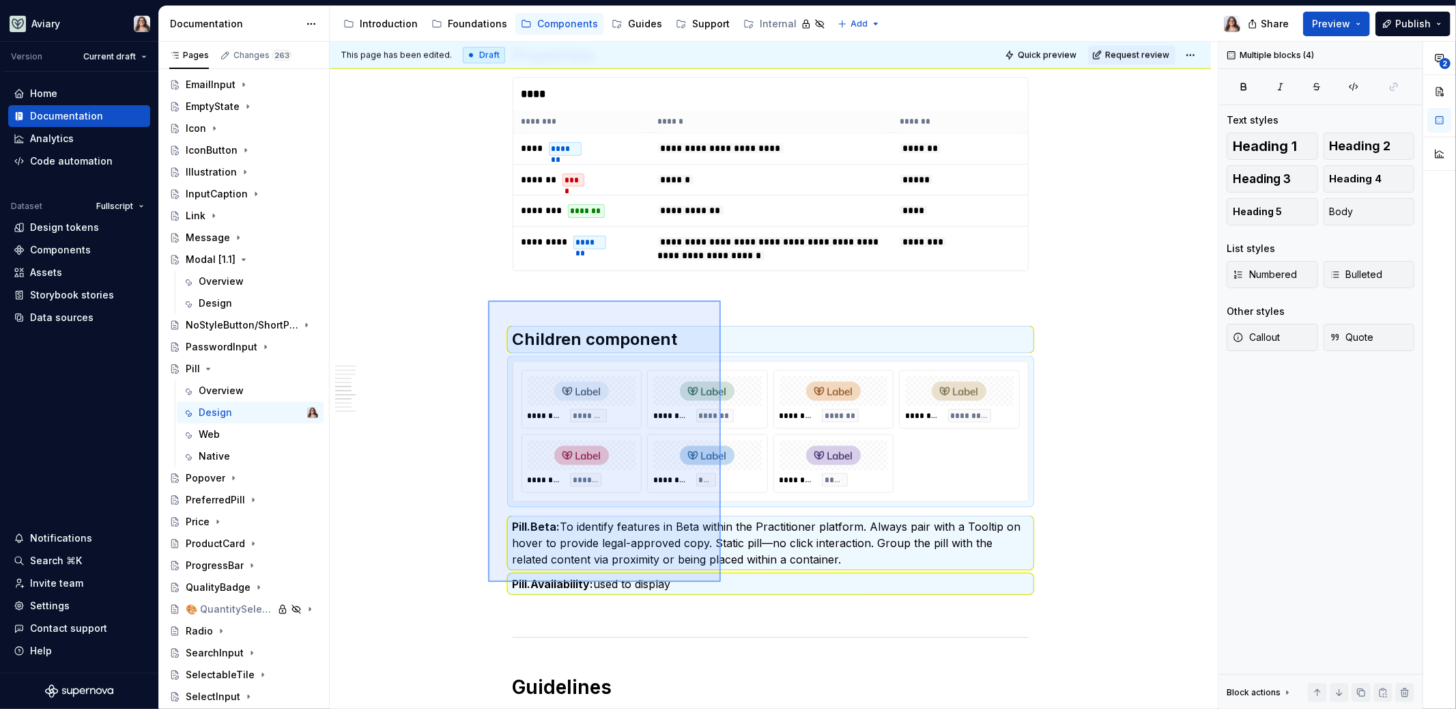
drag, startPoint x: 488, startPoint y: 300, endPoint x: 720, endPoint y: 582, distance: 364.6
click at [720, 582] on div "This page has been edited. Draft Quick preview Request review Pill A pill is a …" at bounding box center [774, 376] width 888 height 668
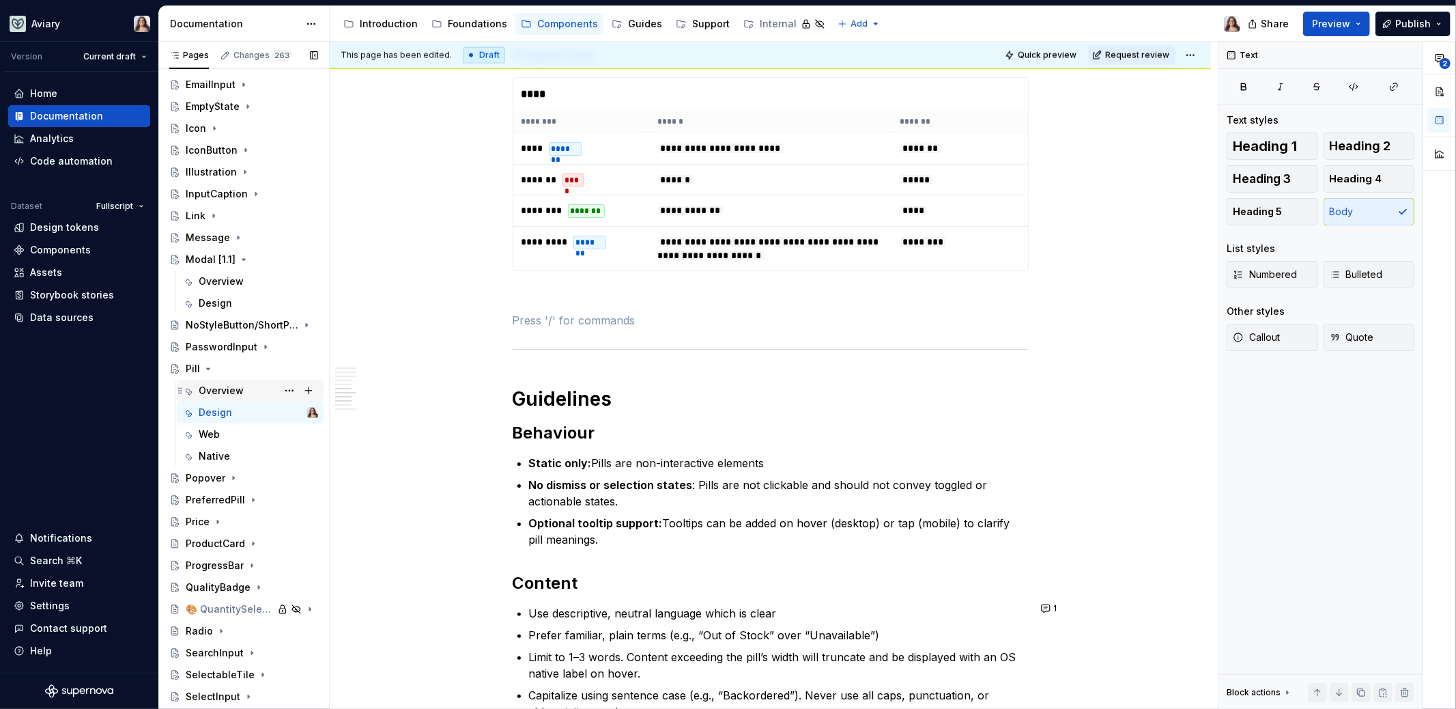
click at [219, 392] on div "Overview" at bounding box center [221, 391] width 45 height 14
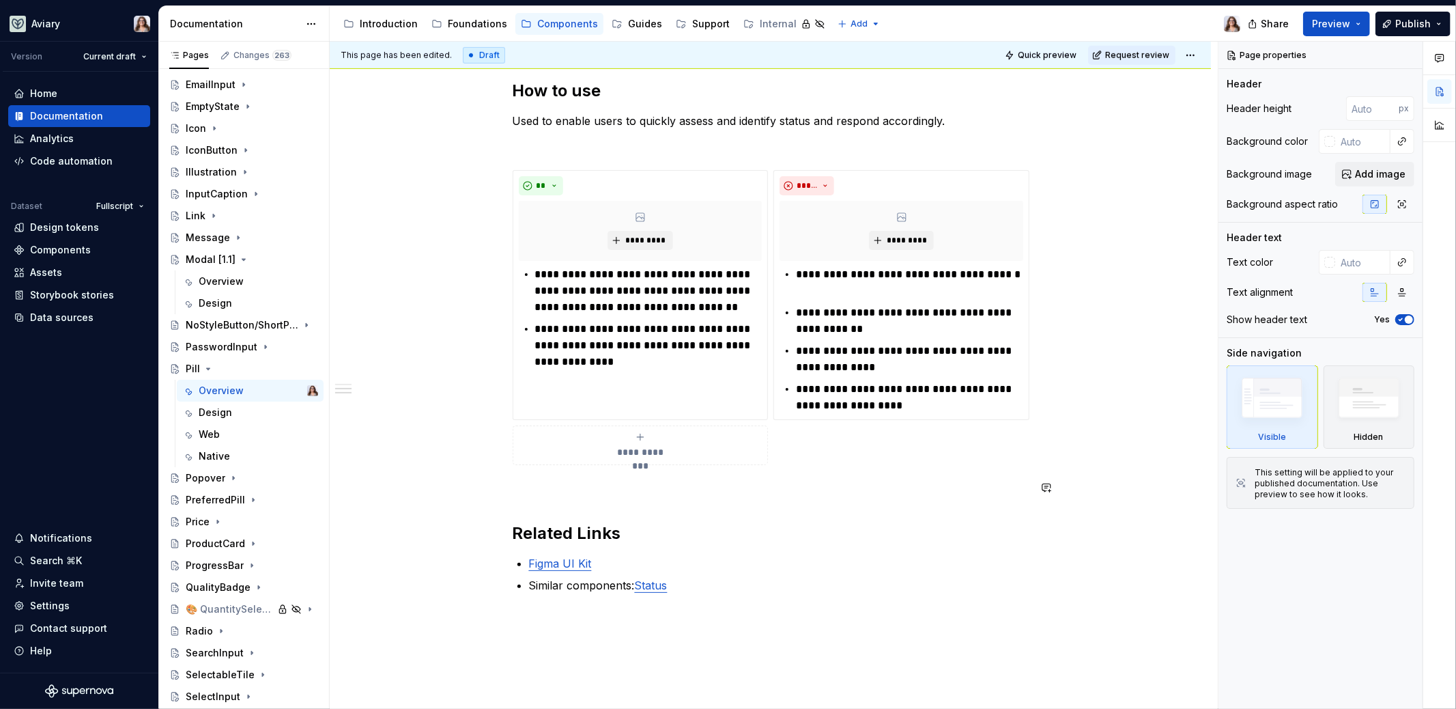
scroll to position [679, 0]
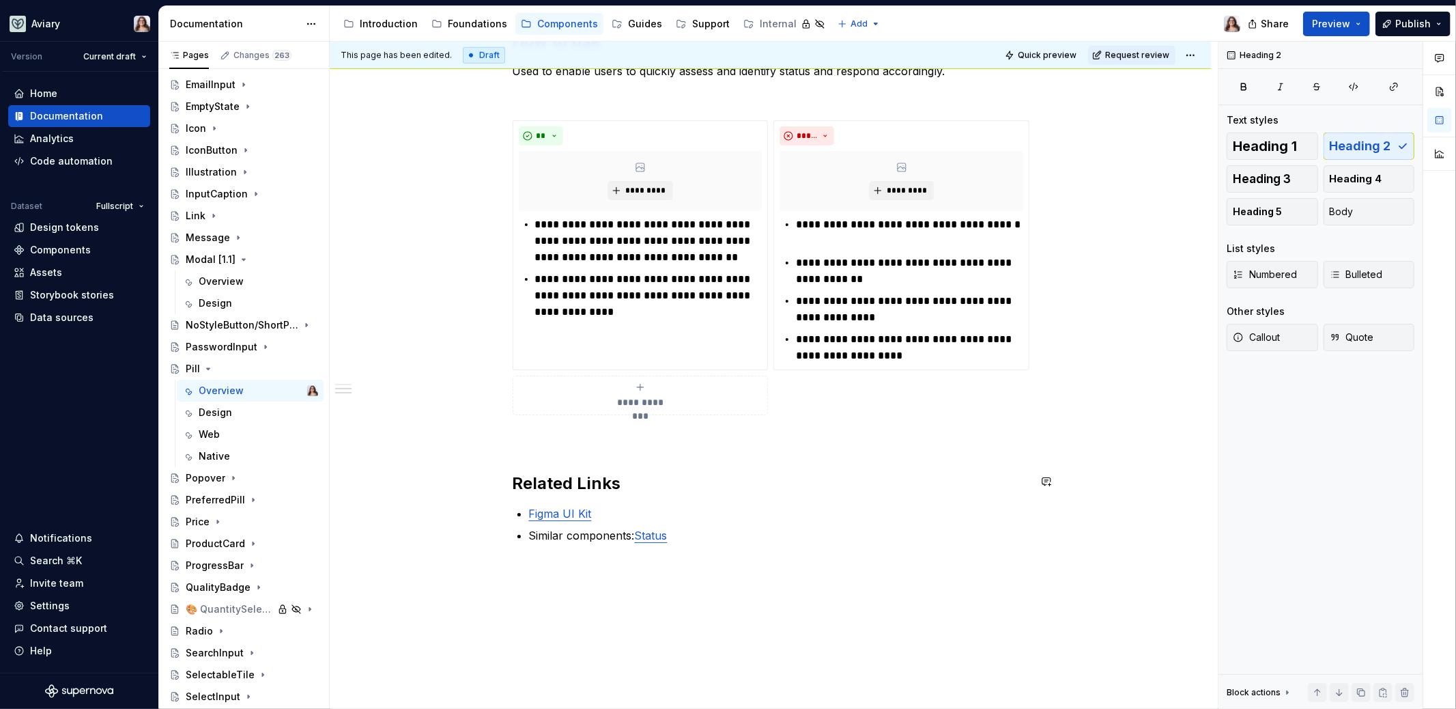
type textarea "*"
click at [549, 452] on div "**********" at bounding box center [771, 67] width 516 height 952
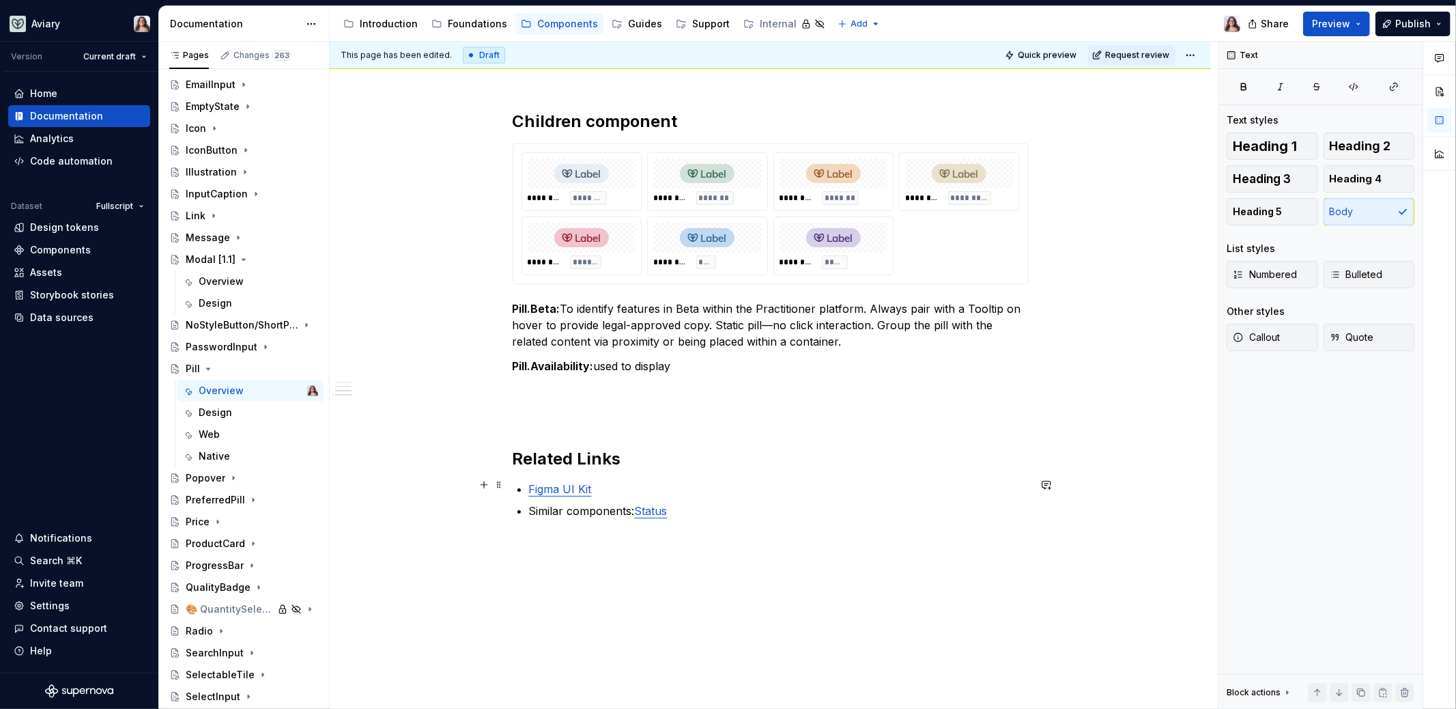
scroll to position [1074, 0]
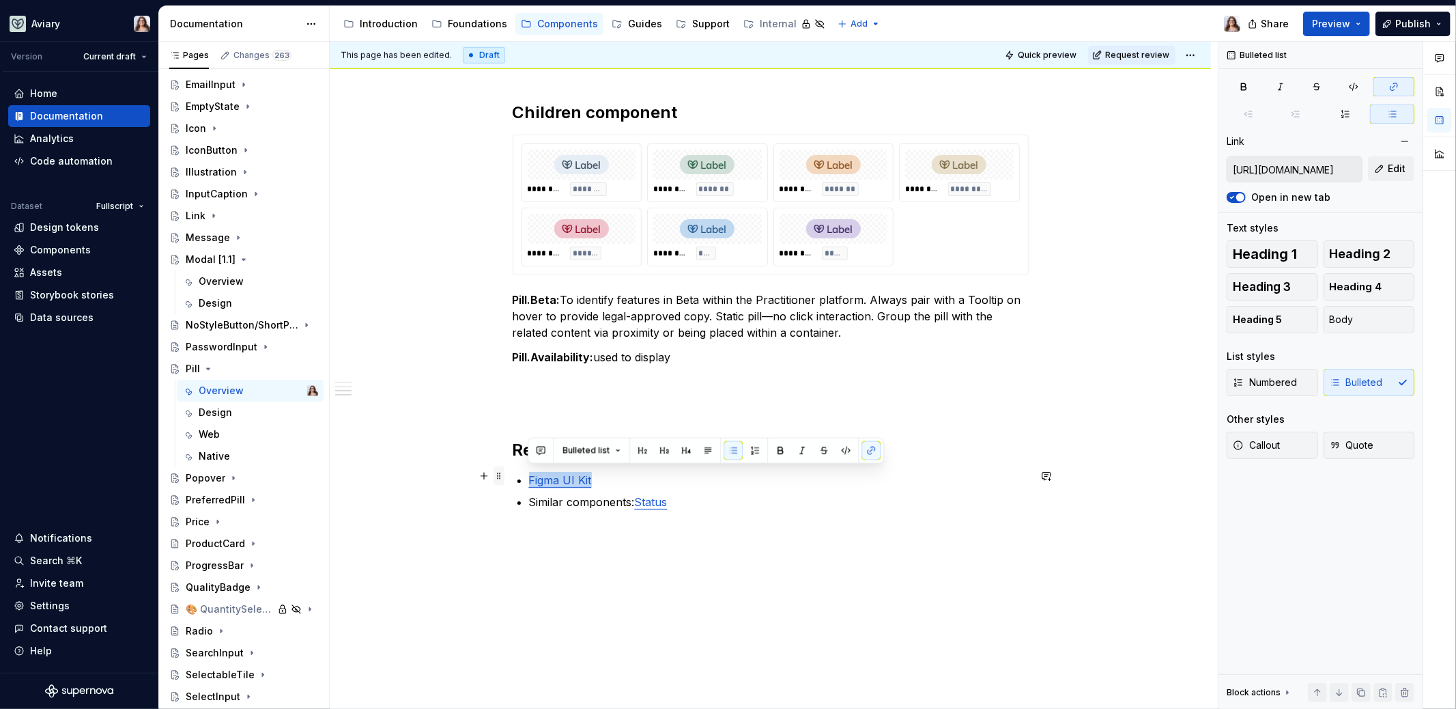
drag, startPoint x: 610, startPoint y: 477, endPoint x: 501, endPoint y: 476, distance: 108.5
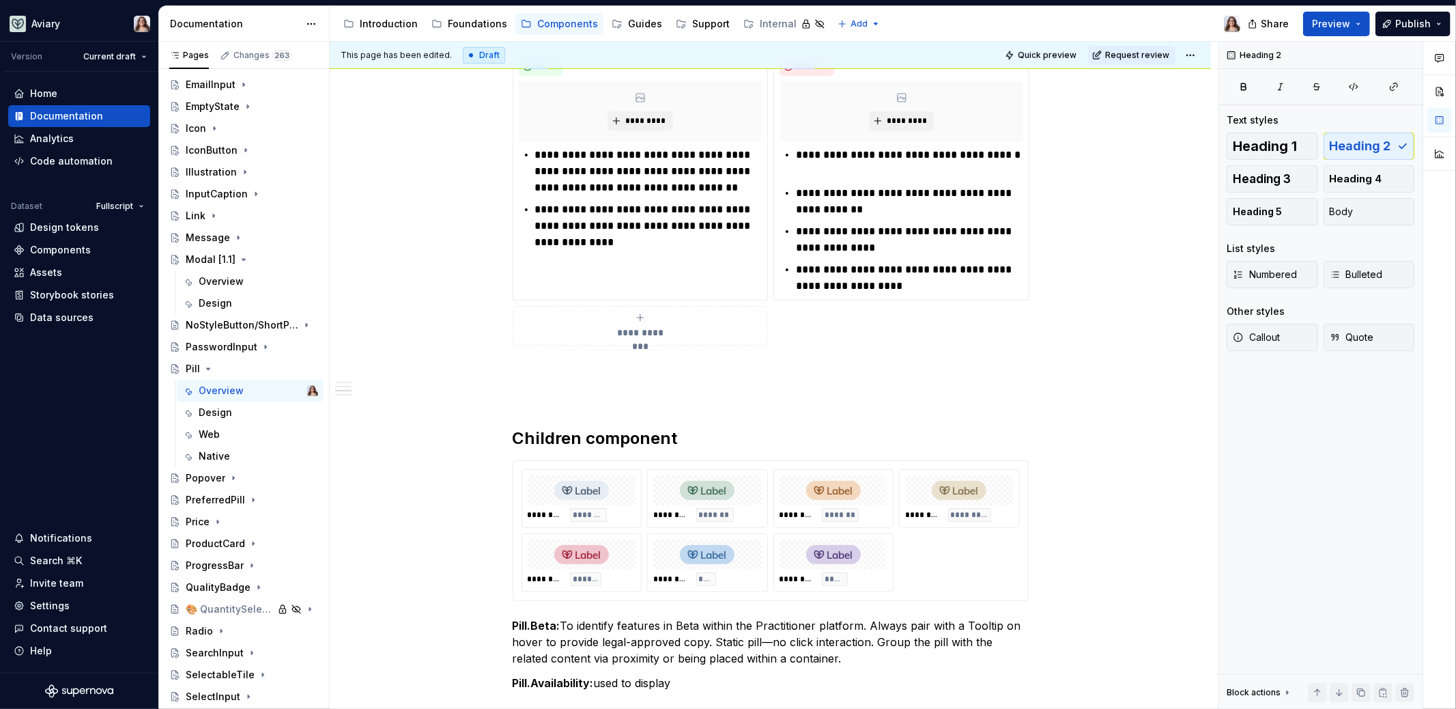
scroll to position [745, 0]
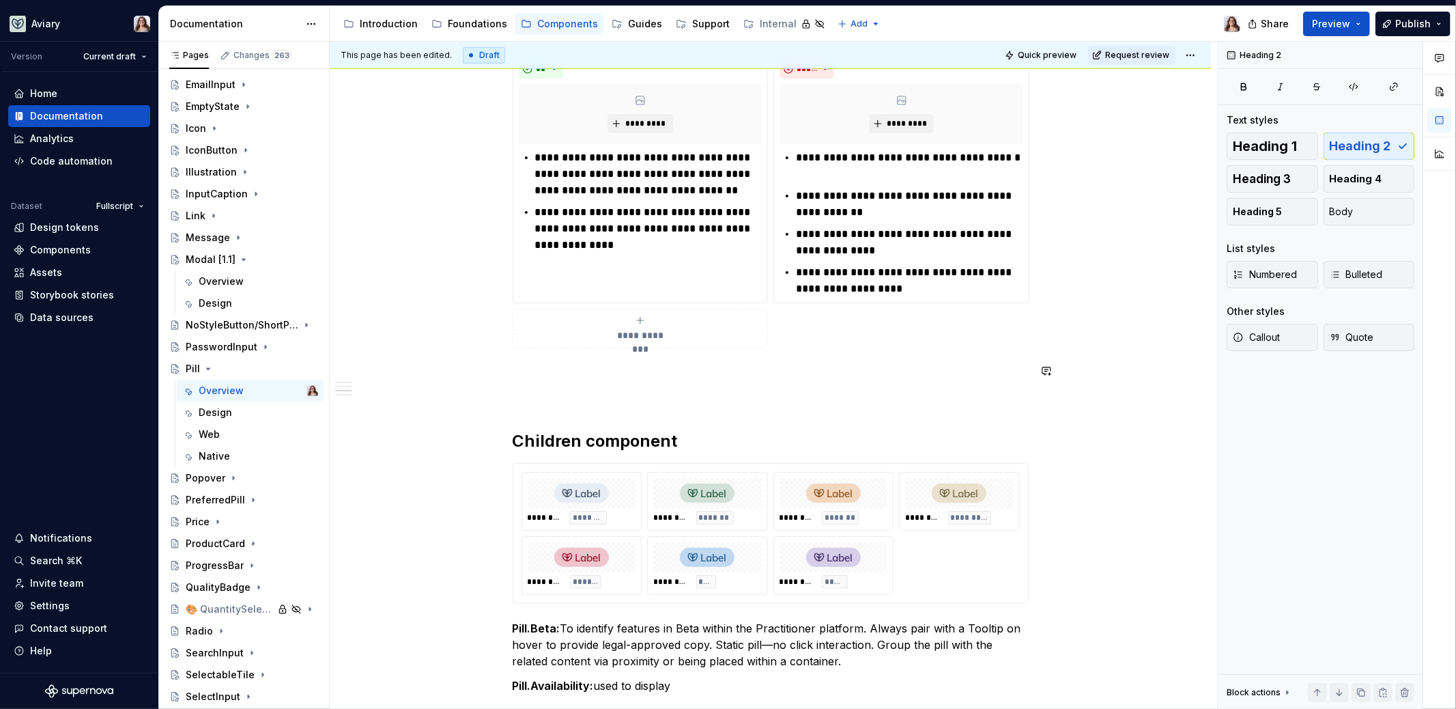
click at [515, 381] on div "**********" at bounding box center [771, 170] width 516 height 1292
click at [692, 431] on h2 "Children component" at bounding box center [771, 442] width 516 height 22
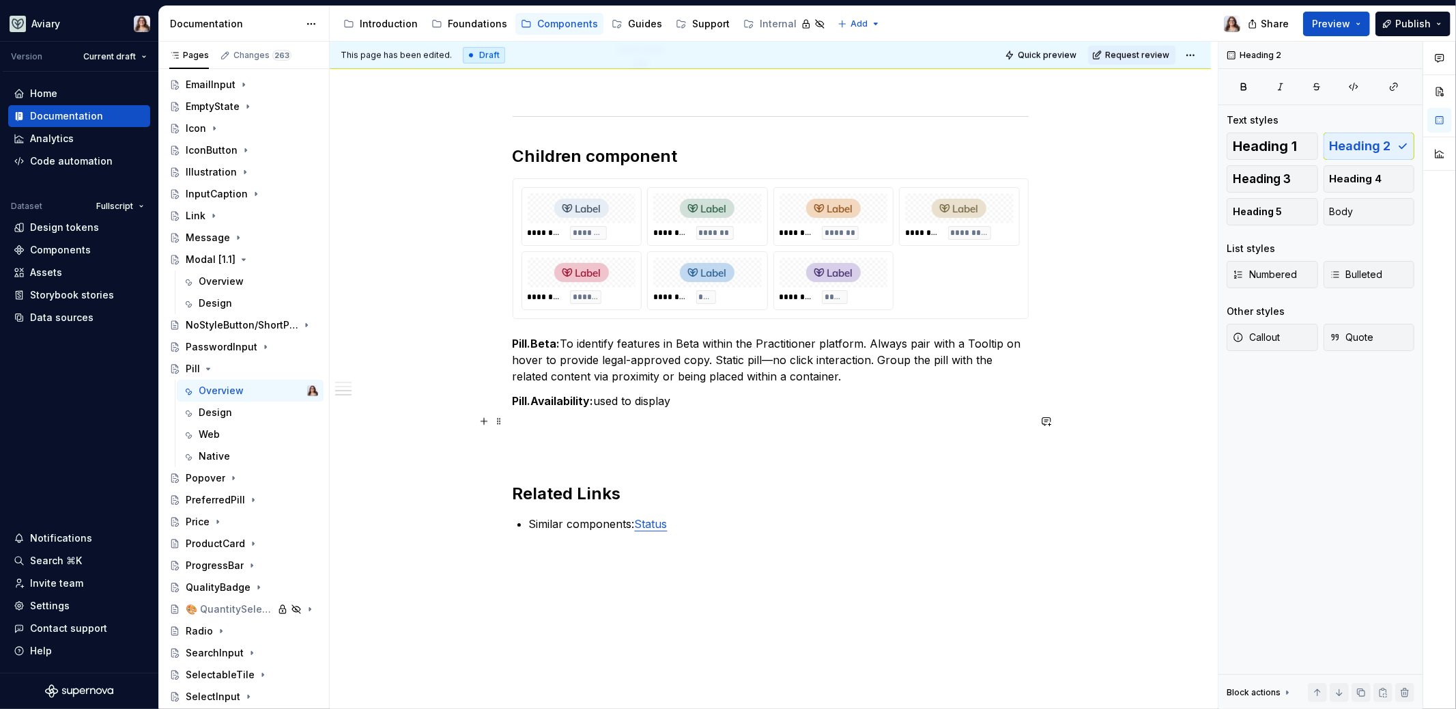
scroll to position [1031, 0]
click at [683, 398] on p "Pill.Availability: used to display" at bounding box center [771, 400] width 516 height 16
click at [513, 394] on strong "Pill.Availability:" at bounding box center [553, 400] width 81 height 14
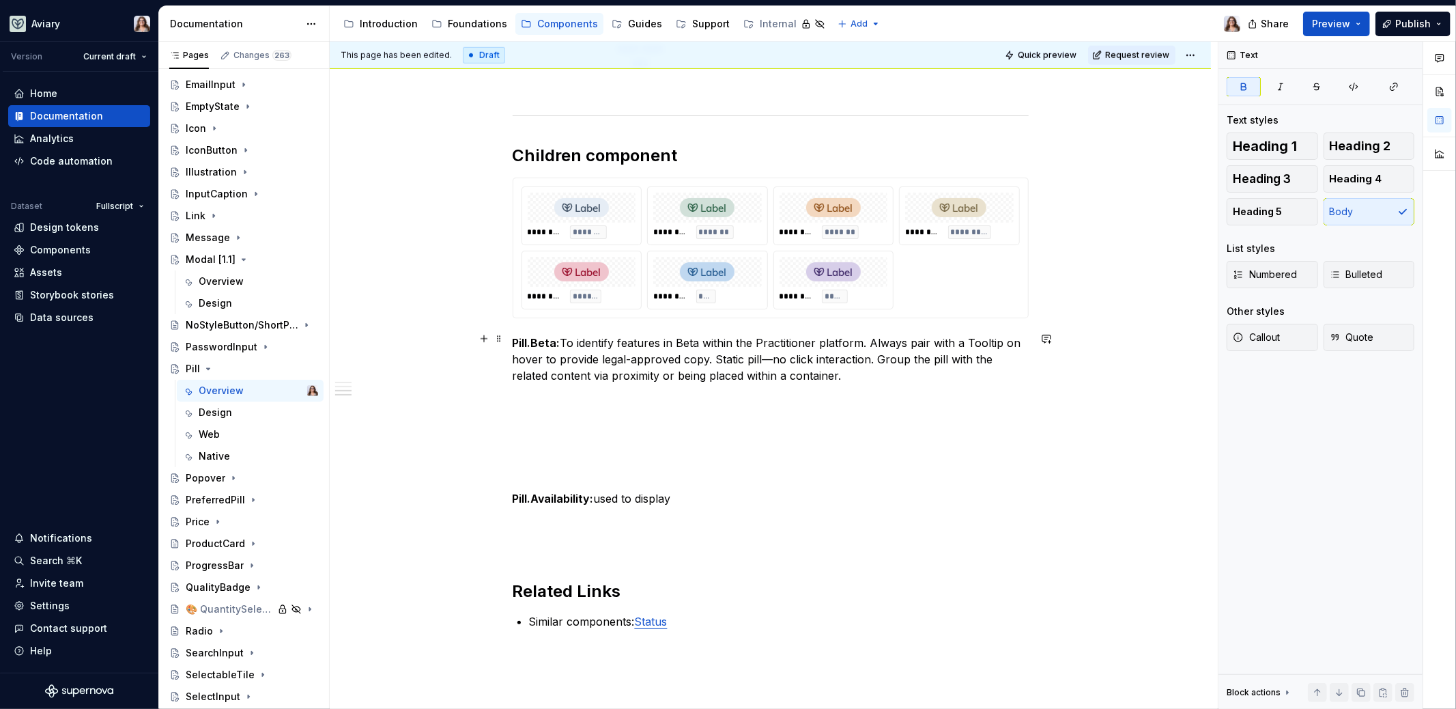
click at [564, 336] on p "Pill.Beta: To identify features in Beta within the Practitioner platform. Alway…" at bounding box center [771, 358] width 516 height 49
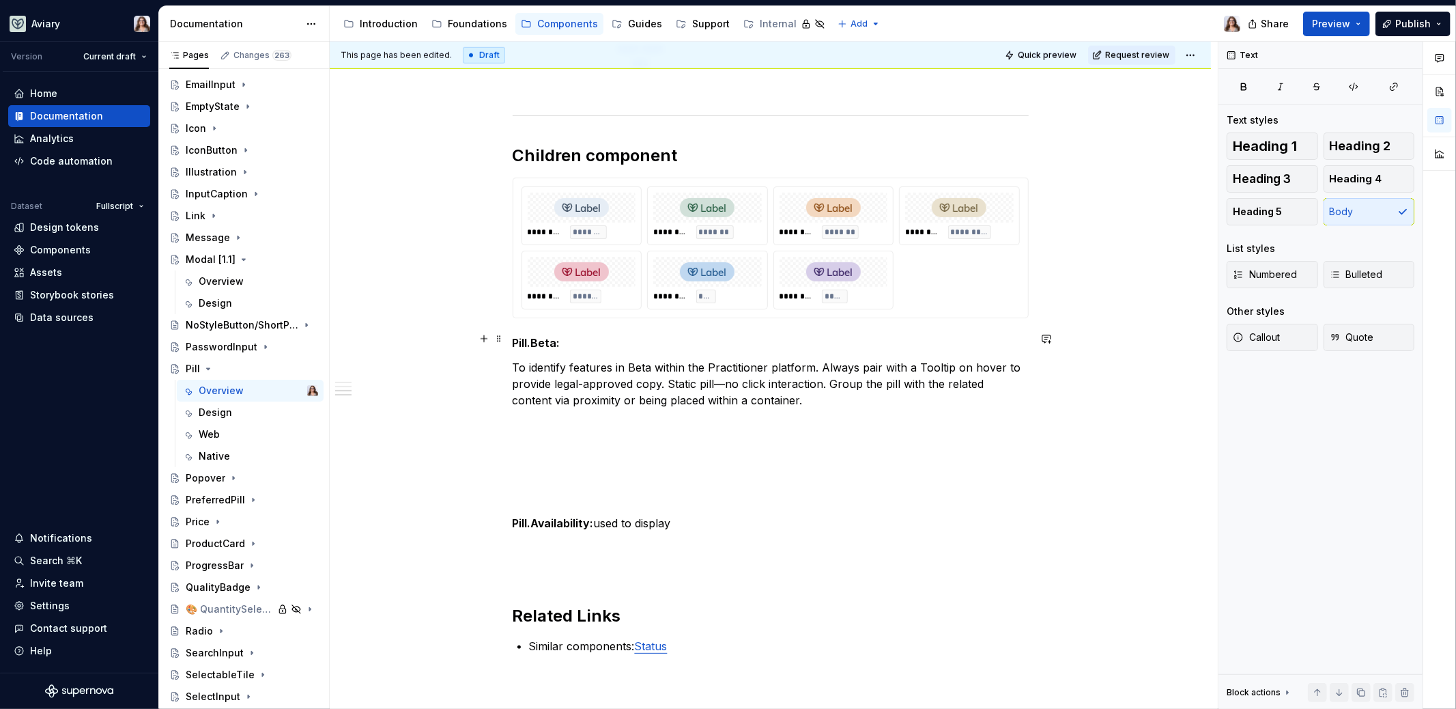
click at [558, 339] on p "Pill.Beta:" at bounding box center [771, 342] width 516 height 16
drag, startPoint x: 569, startPoint y: 332, endPoint x: 486, endPoint y: 334, distance: 82.6
click at [644, 319] on button "button" at bounding box center [648, 312] width 19 height 19
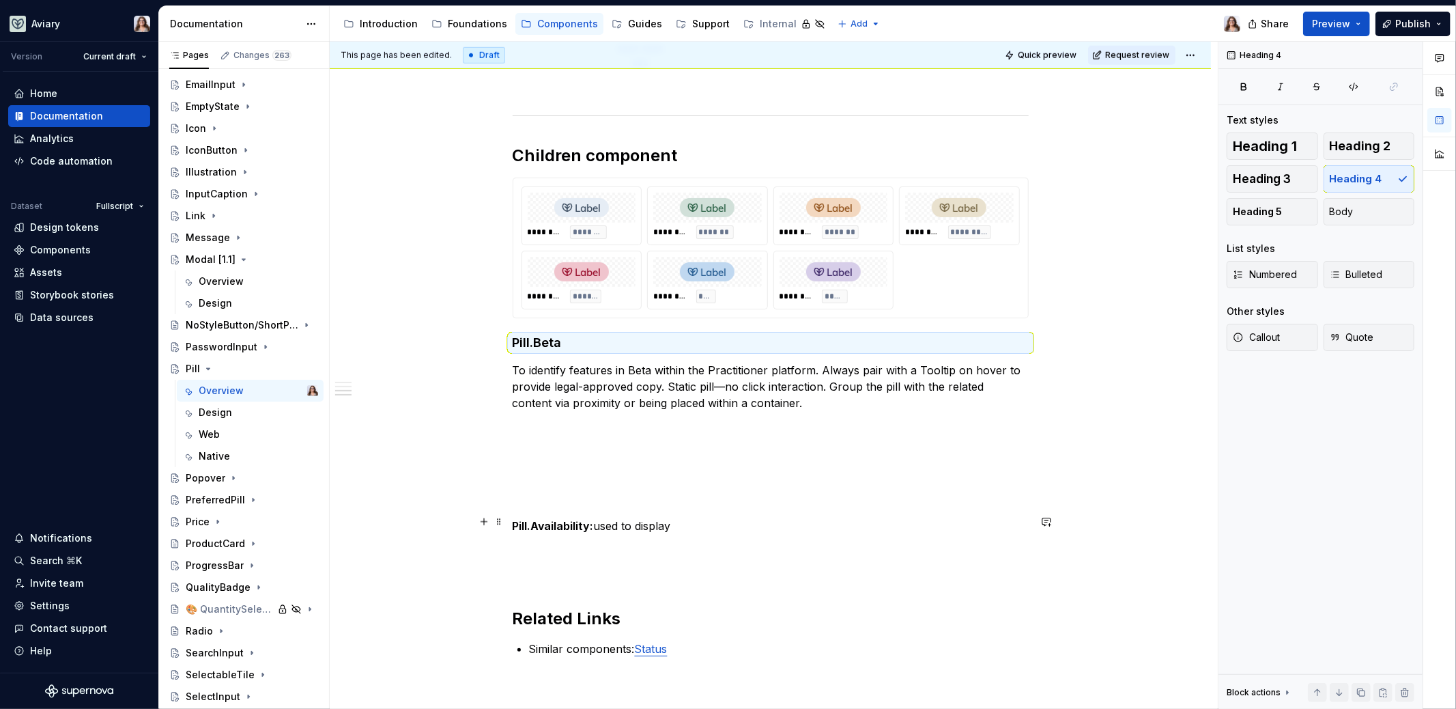
click at [593, 523] on strong "Pill.Availability:" at bounding box center [553, 526] width 81 height 14
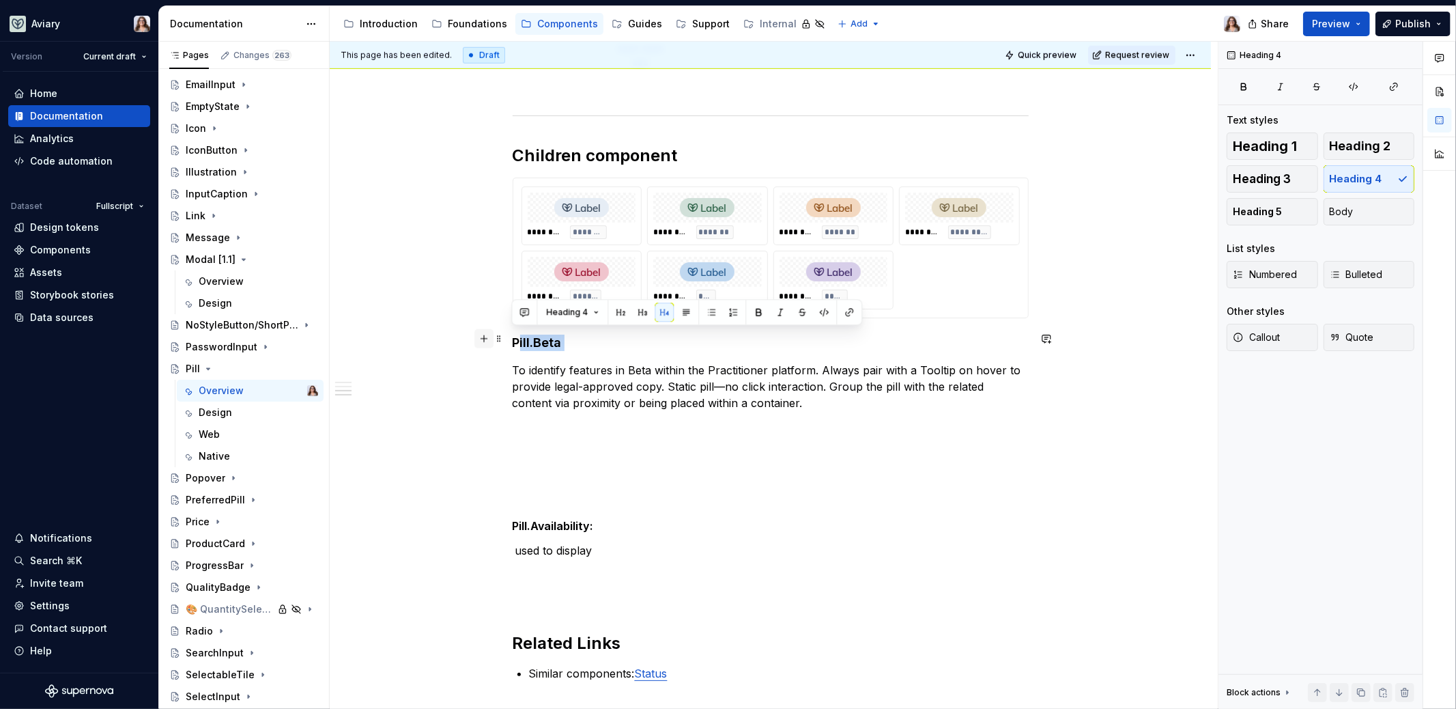
drag, startPoint x: 576, startPoint y: 334, endPoint x: 491, endPoint y: 334, distance: 85.3
click at [594, 521] on p "Pill.Availability:" at bounding box center [771, 525] width 516 height 16
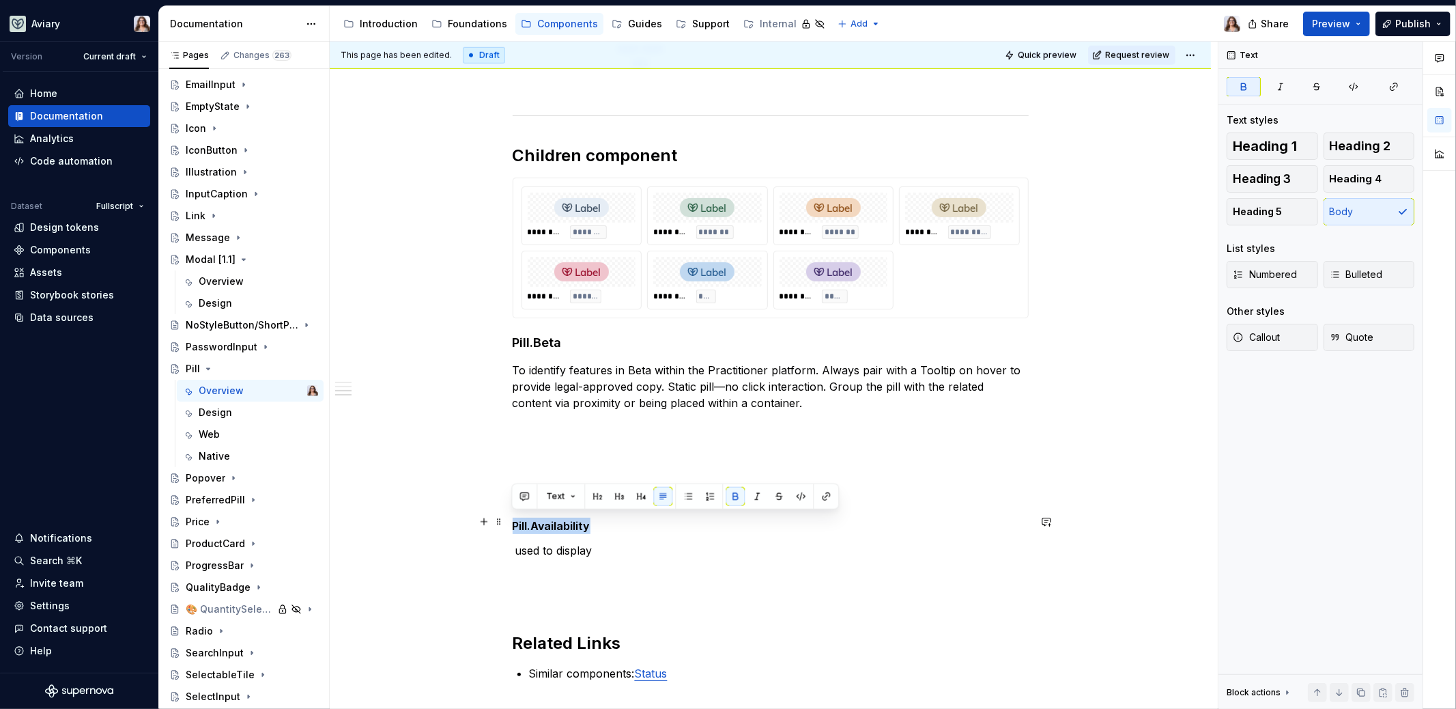
drag, startPoint x: 605, startPoint y: 525, endPoint x: 505, endPoint y: 525, distance: 99.7
click at [505, 525] on div "**********" at bounding box center [770, 57] width 881 height 1704
click at [730, 496] on button "button" at bounding box center [735, 496] width 19 height 19
click at [638, 496] on button "button" at bounding box center [640, 496] width 19 height 19
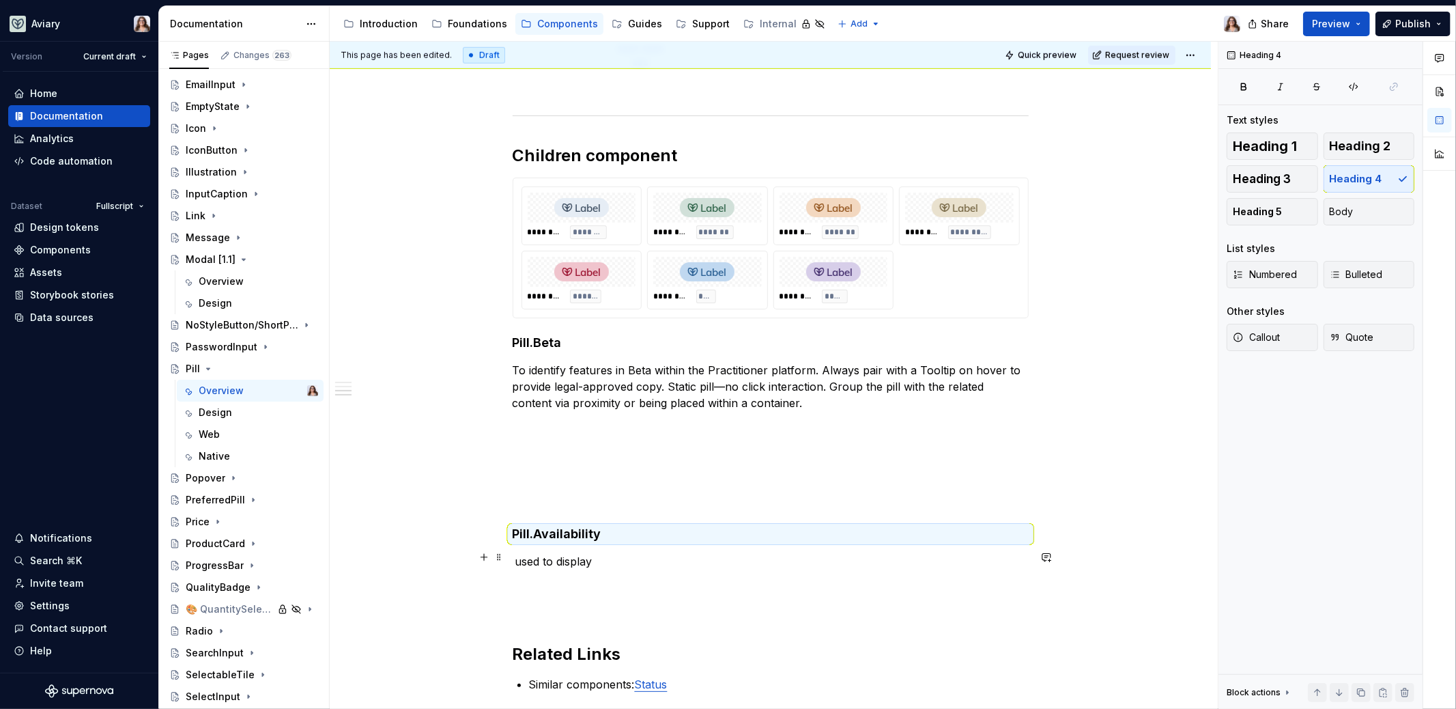
click at [592, 556] on p "used to display" at bounding box center [771, 561] width 516 height 16
click at [514, 557] on p "used to display" at bounding box center [771, 561] width 516 height 16
click at [562, 343] on h4 "Pill.Beta" at bounding box center [771, 342] width 516 height 16
click at [690, 226] on div "********* *******" at bounding box center [707, 232] width 109 height 14
click at [513, 335] on strong "Pill.Beta" at bounding box center [537, 342] width 49 height 14
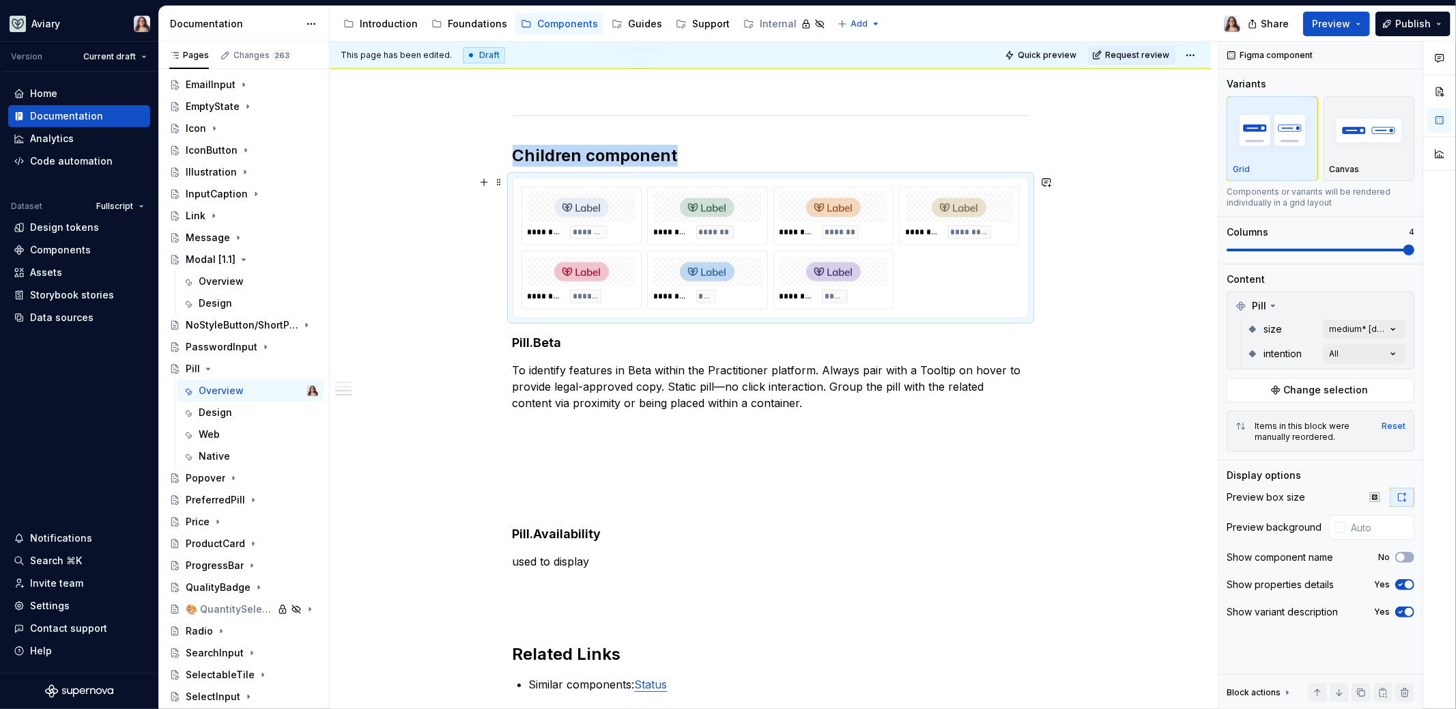
click at [668, 272] on div at bounding box center [707, 272] width 109 height 30
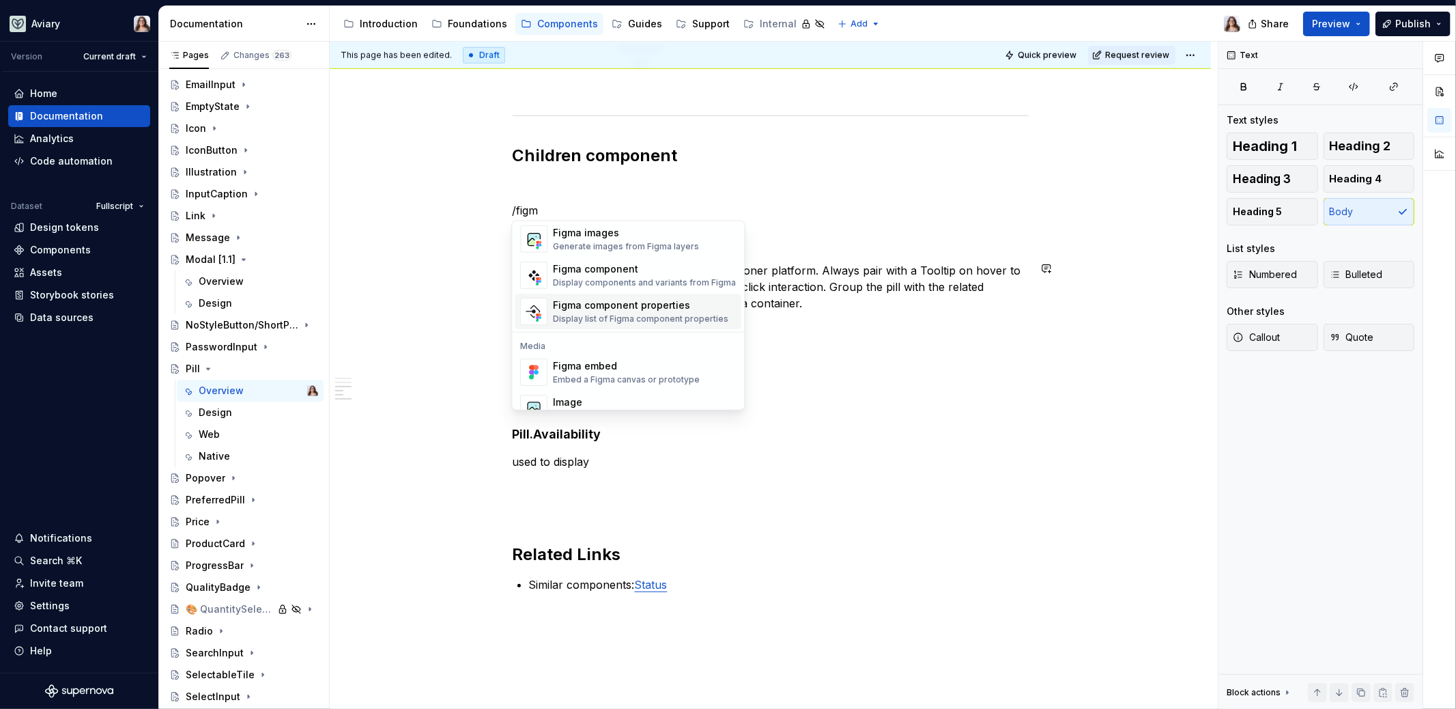
scroll to position [25, 0]
click at [607, 276] on div "Display components and variants from Figma" at bounding box center [644, 279] width 183 height 11
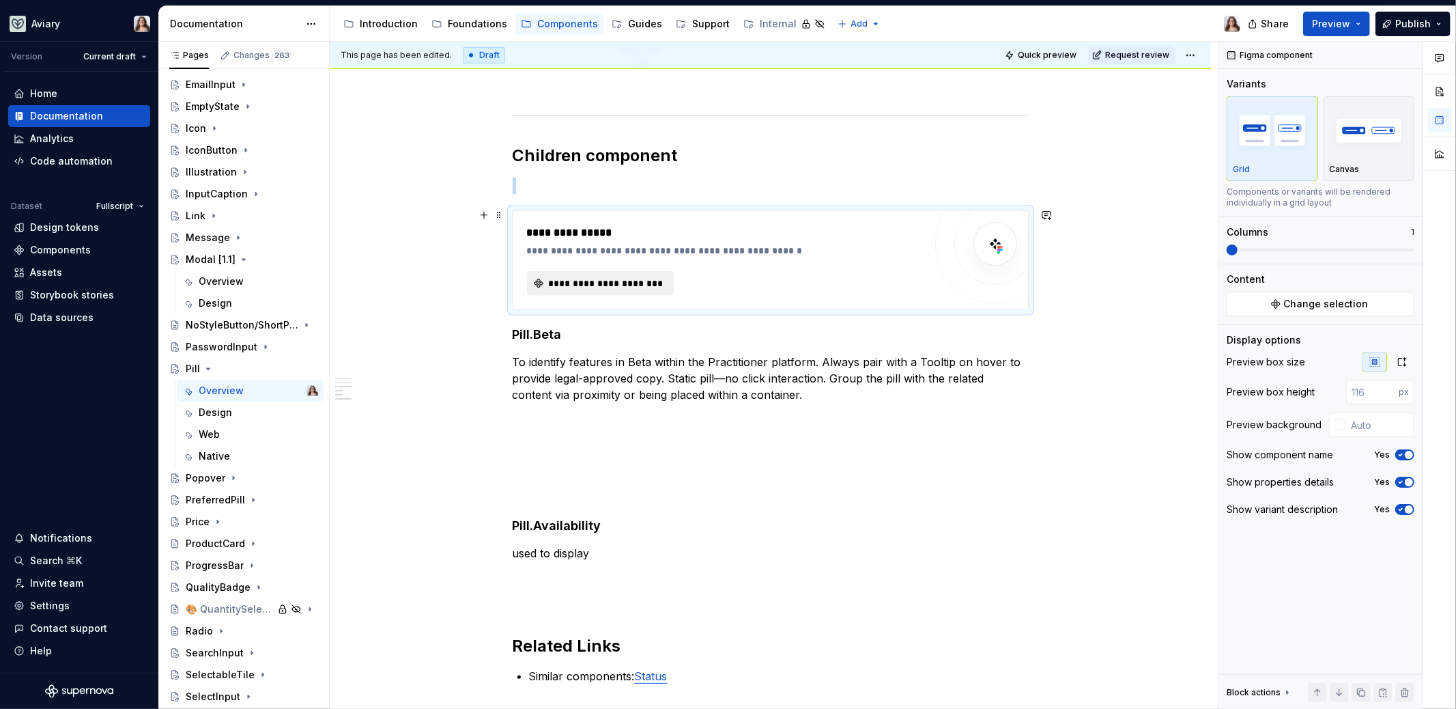
click at [642, 282] on span "**********" at bounding box center [606, 283] width 119 height 14
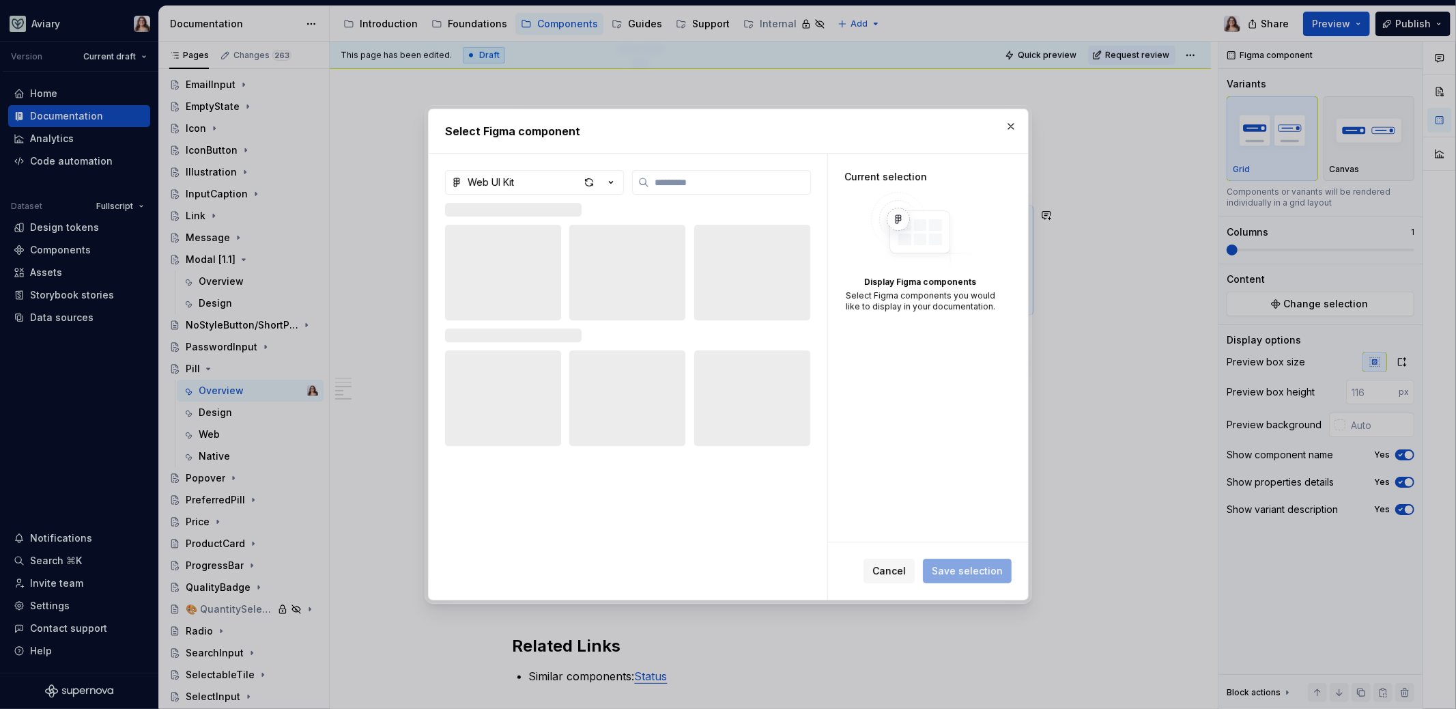
type textarea "*"
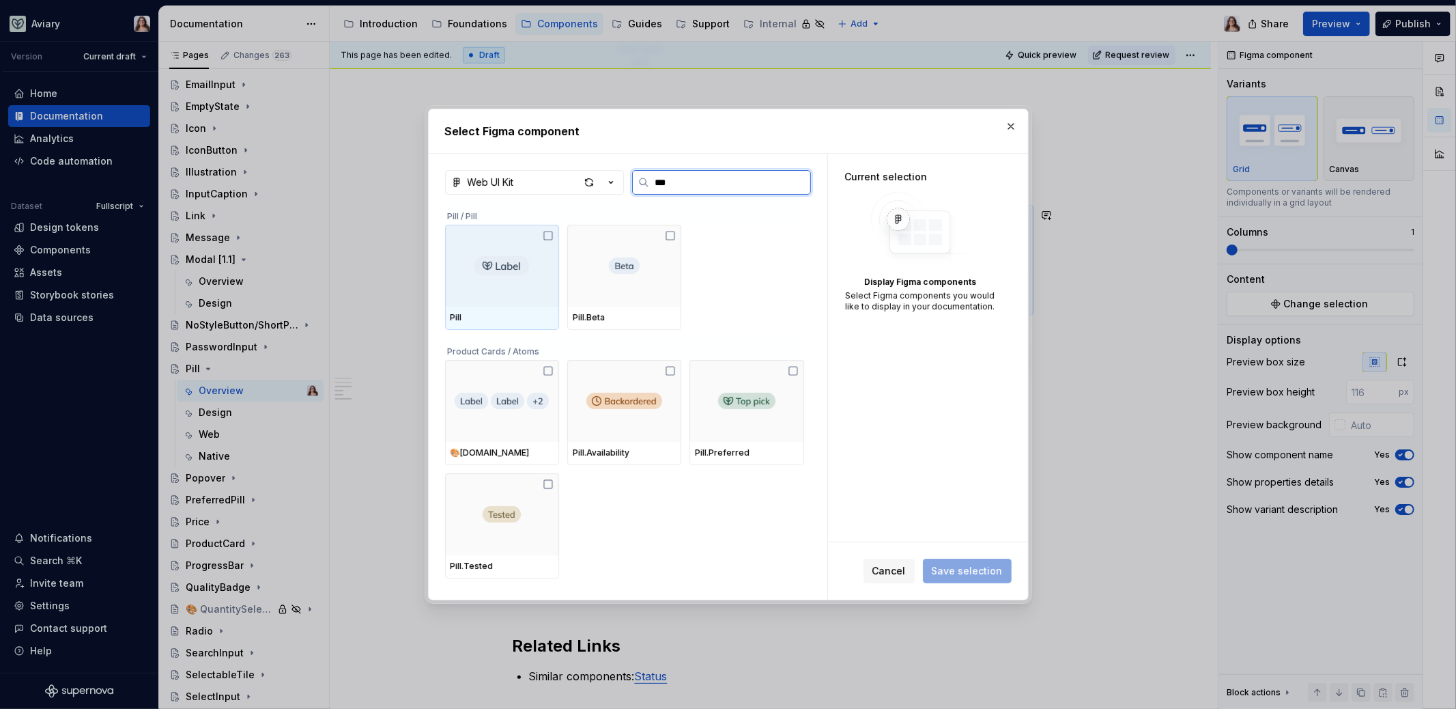
type input "****"
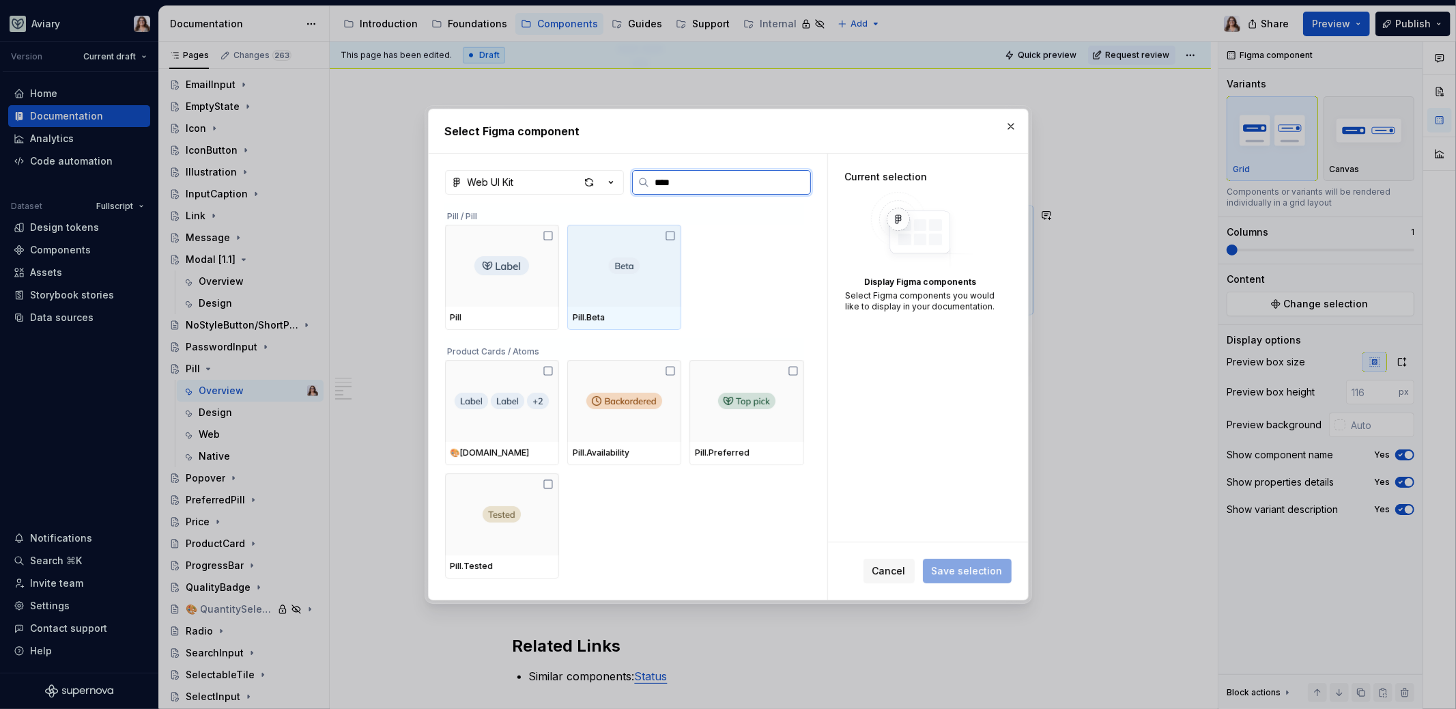
click at [624, 280] on div at bounding box center [624, 266] width 114 height 82
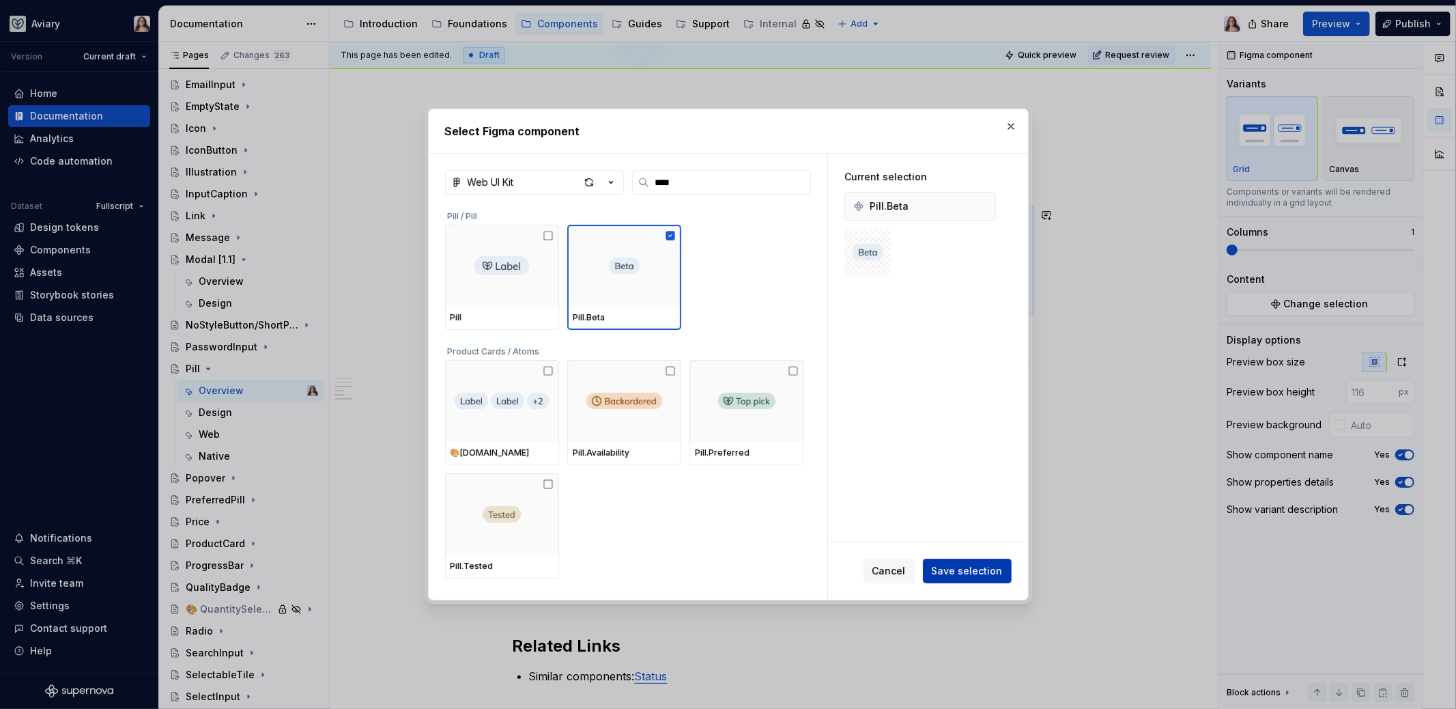
click at [917, 565] on span "Save selection" at bounding box center [967, 571] width 71 height 14
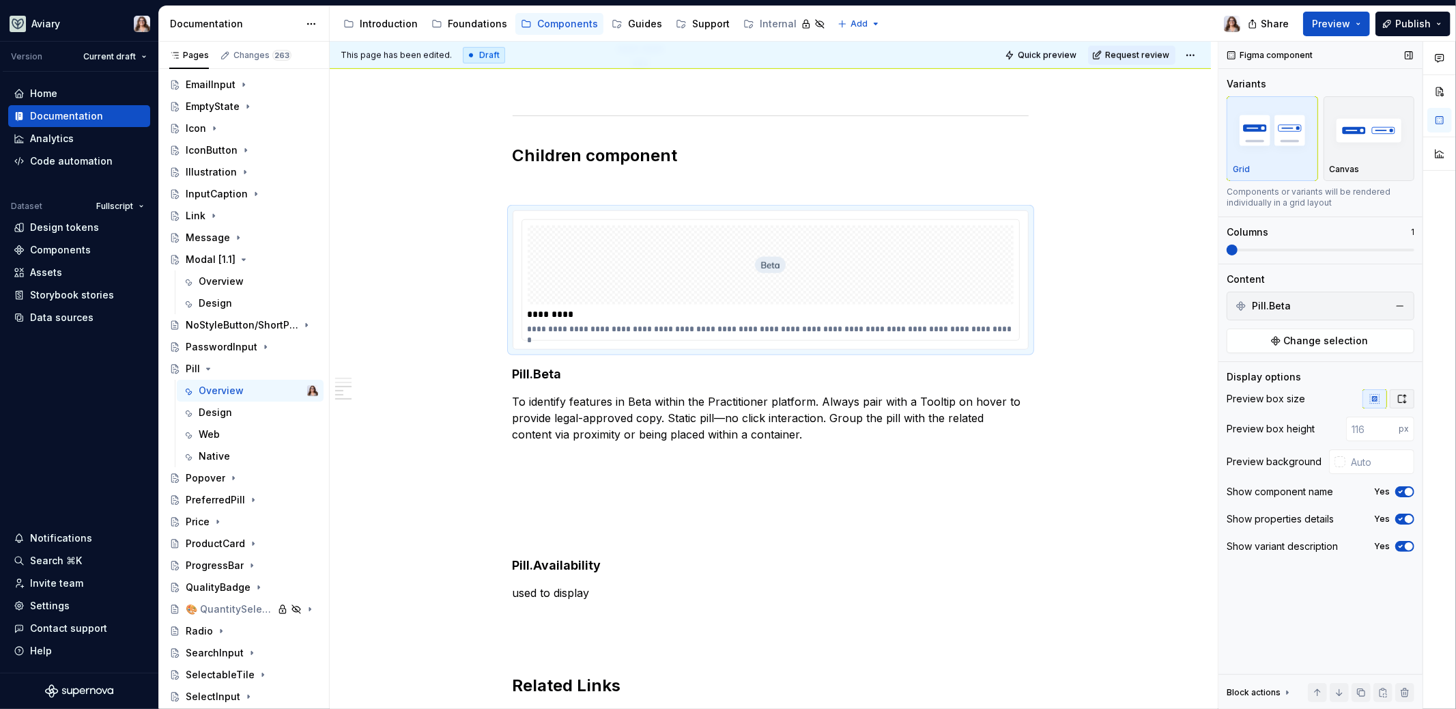
click at [917, 400] on icon "button" at bounding box center [1403, 399] width 8 height 8
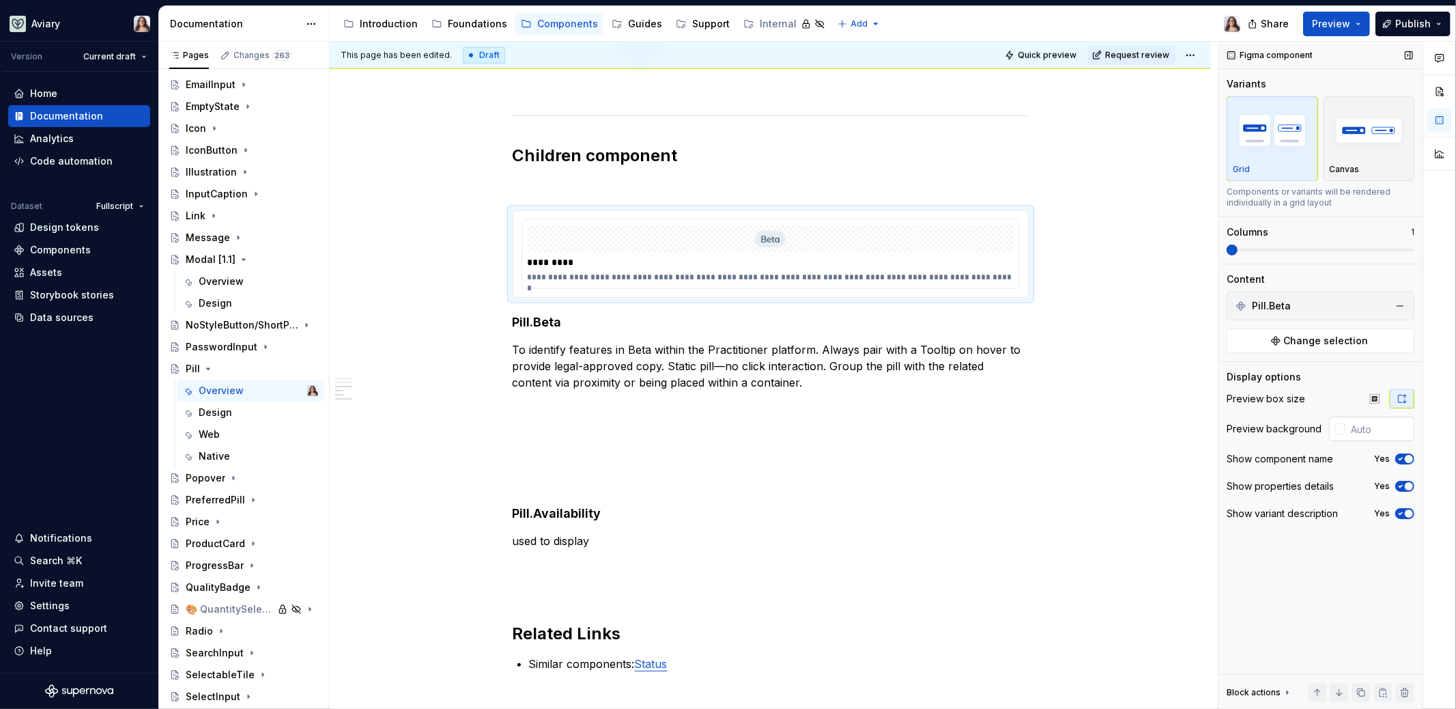
click at [917, 428] on div at bounding box center [1339, 428] width 11 height 11
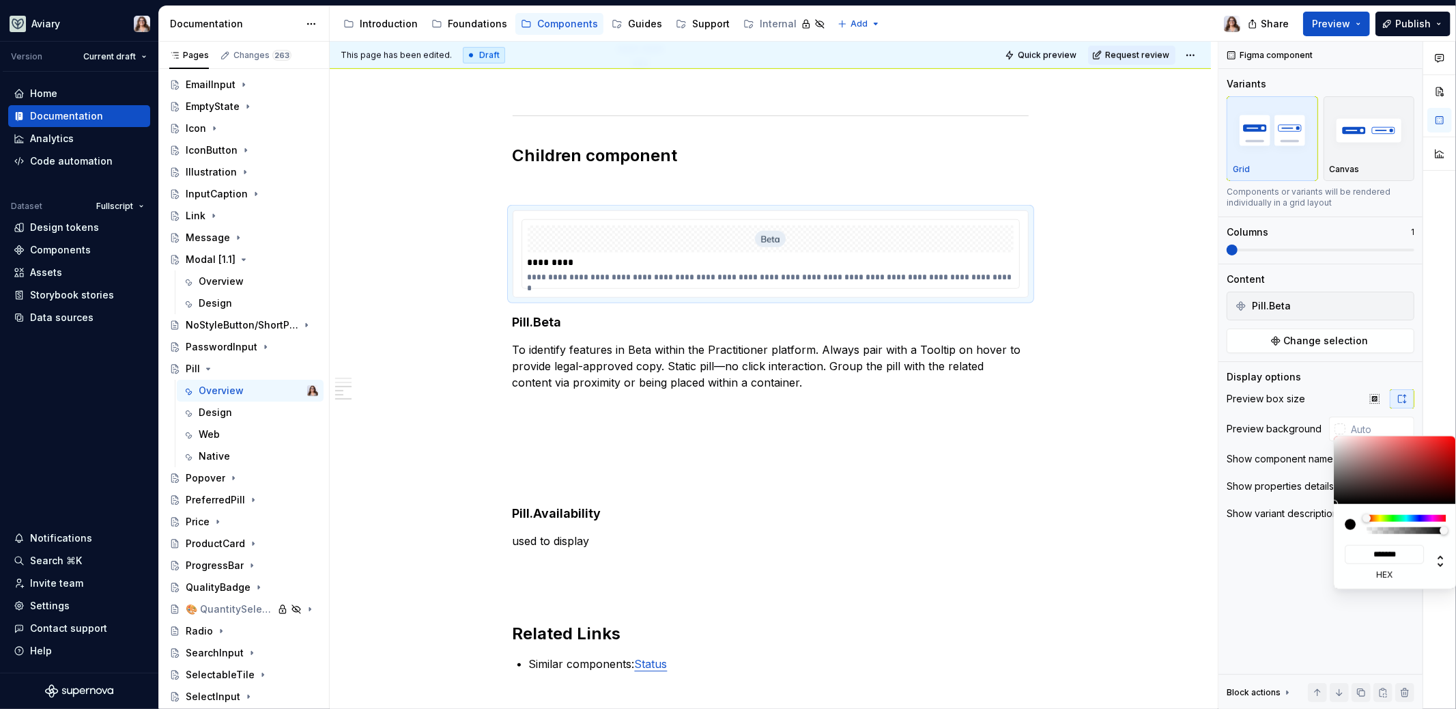
click at [917, 602] on div "Comments Open comments No comments yet Select ‘Comment’ from the block context …" at bounding box center [1337, 376] width 238 height 668
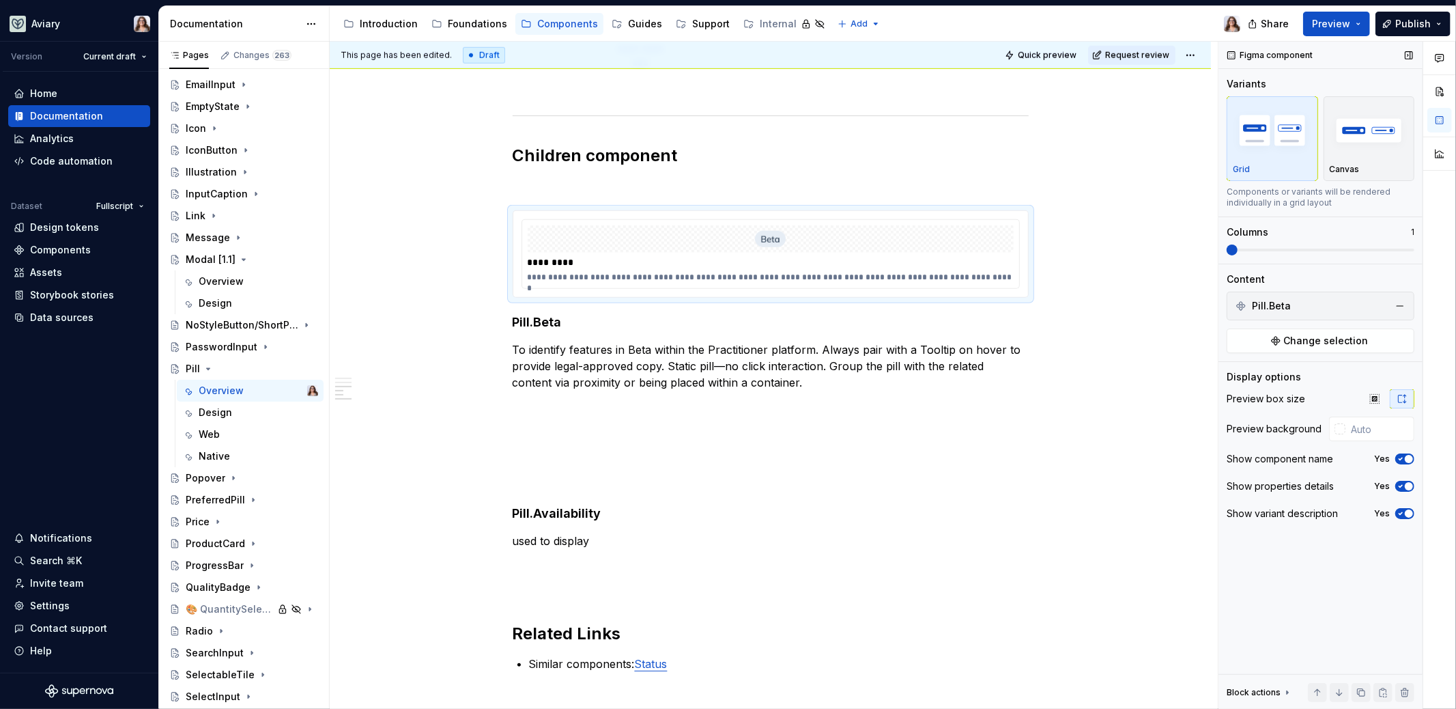
click at [917, 484] on span "button" at bounding box center [1409, 486] width 8 height 8
click at [917, 487] on icon "button" at bounding box center [1400, 486] width 11 height 8
click at [917, 131] on img "button" at bounding box center [1369, 130] width 79 height 50
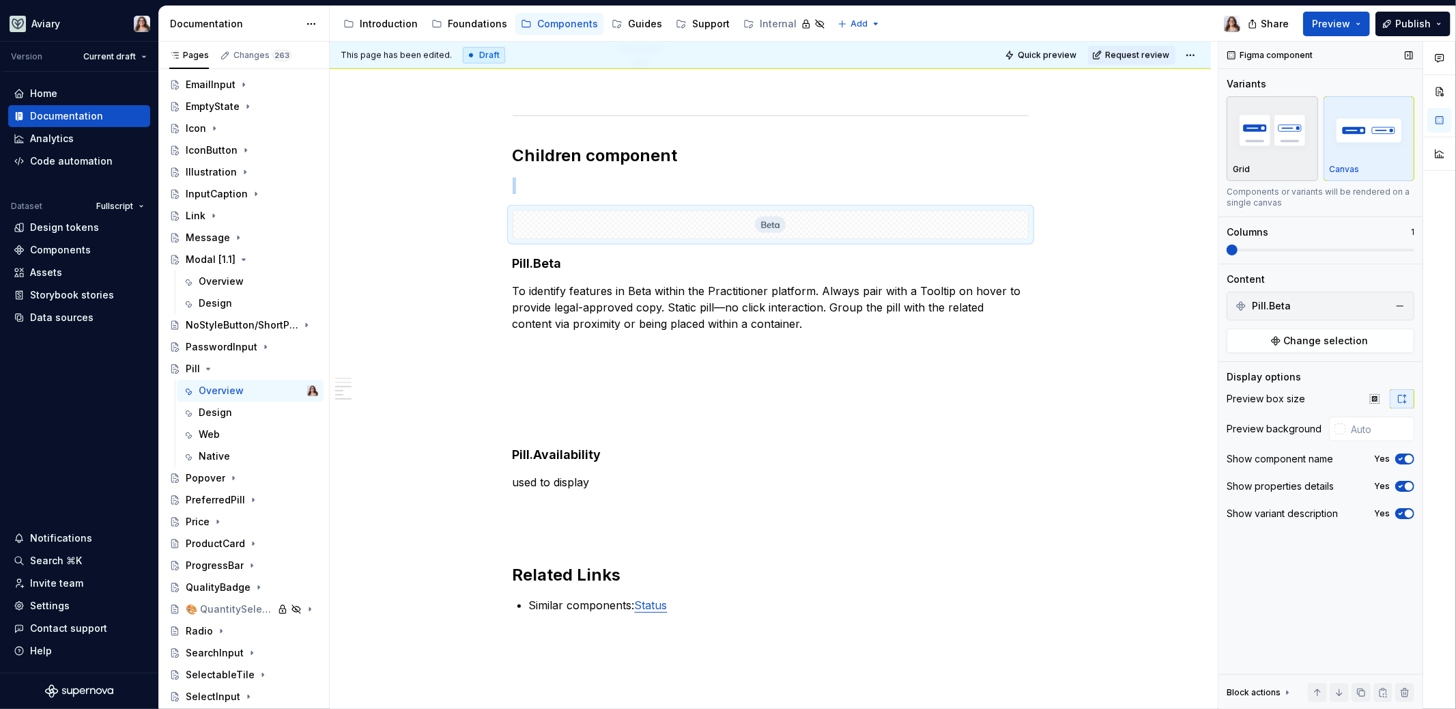
click at [917, 149] on img "button" at bounding box center [1272, 130] width 79 height 50
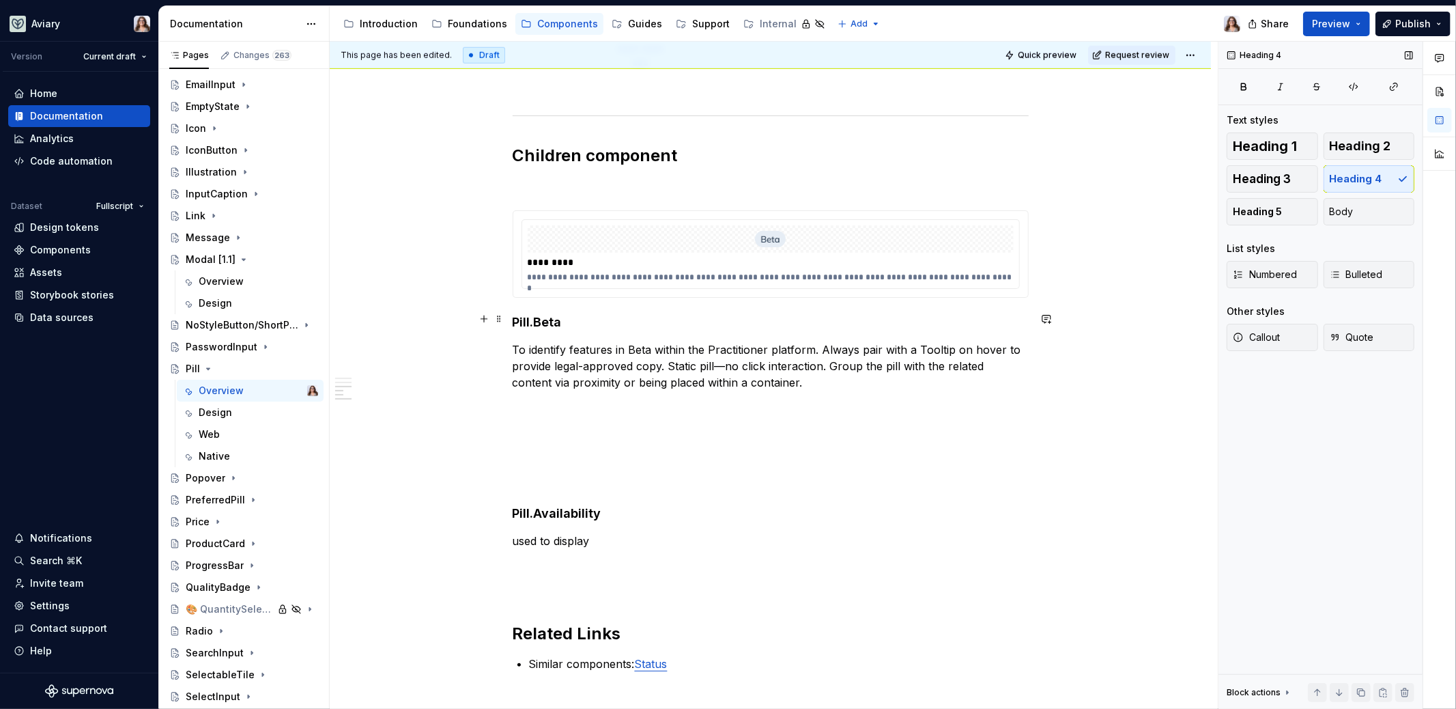
click at [570, 314] on h4 "Pill.Beta" at bounding box center [771, 322] width 516 height 16
click at [704, 258] on div "*********" at bounding box center [771, 262] width 487 height 14
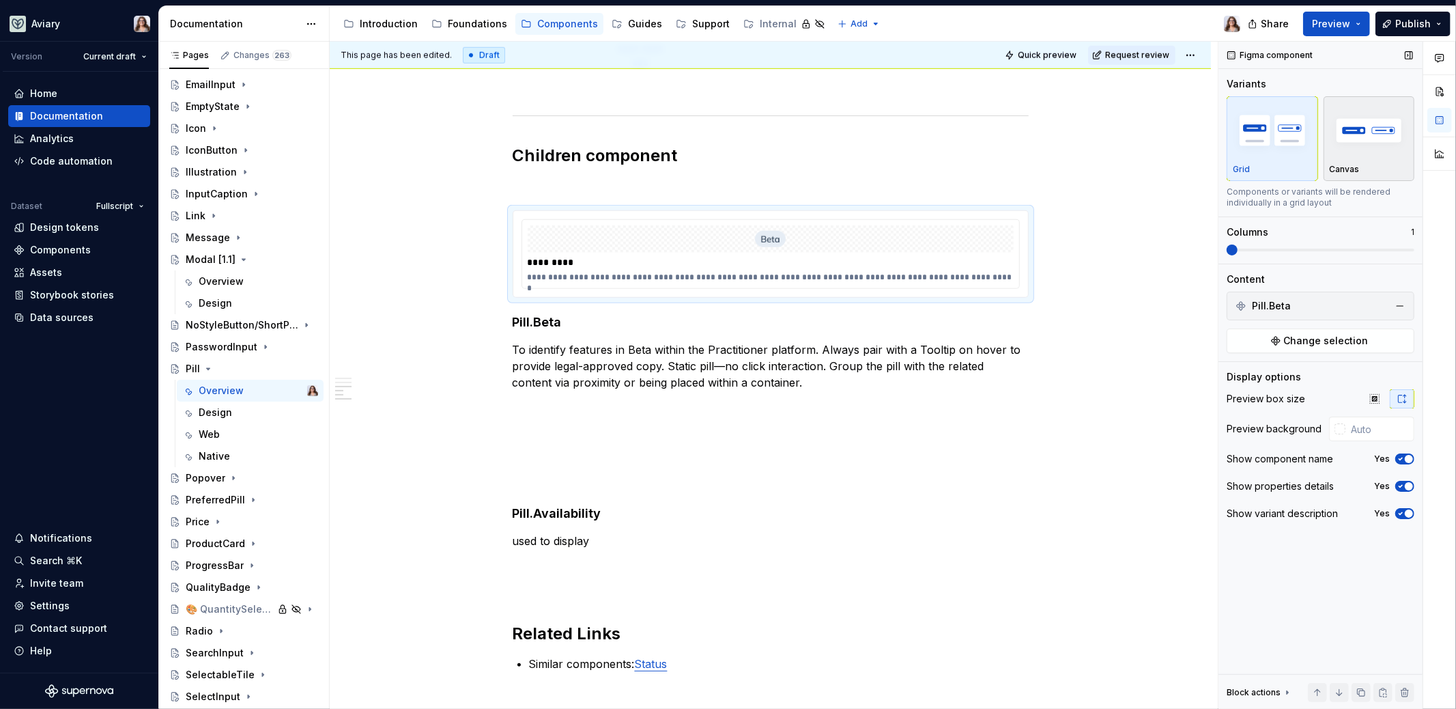
click at [917, 136] on img "button" at bounding box center [1369, 130] width 79 height 50
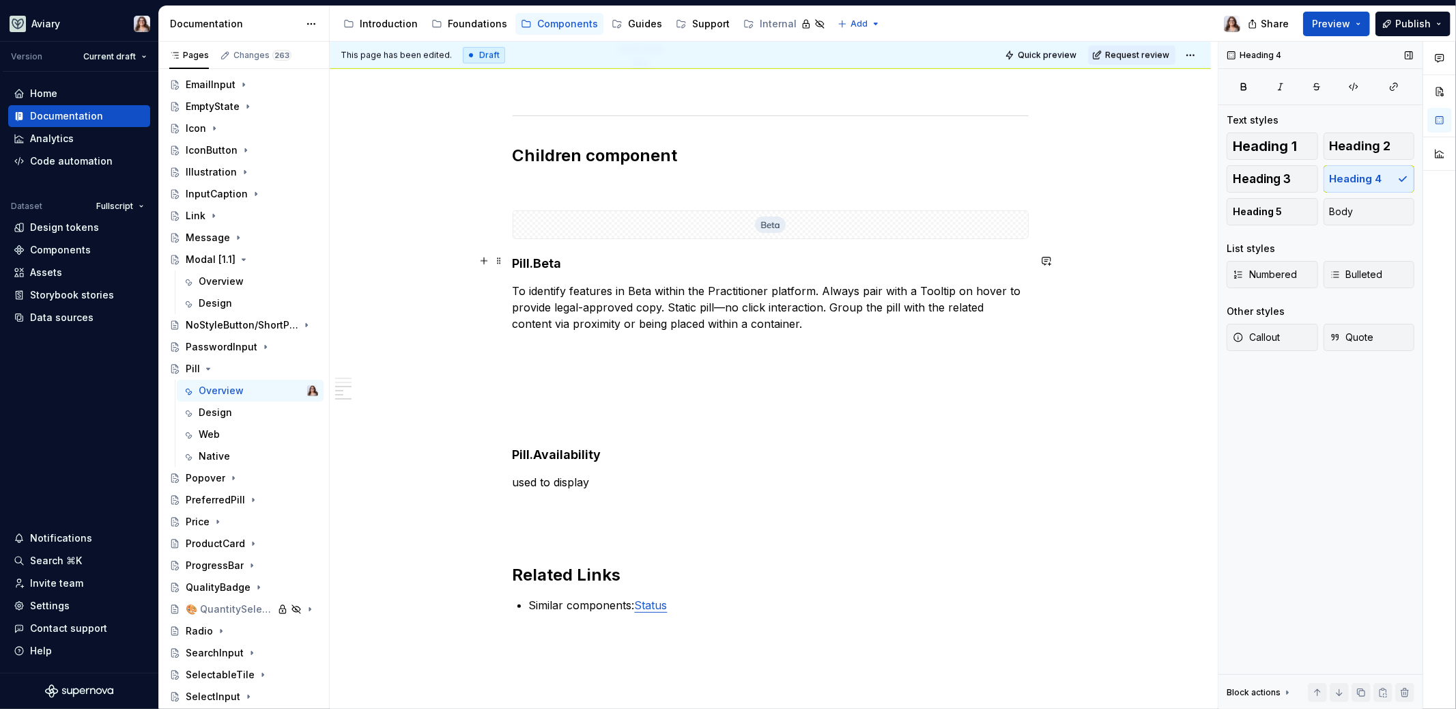
click at [737, 261] on h4 "Pill.Beta" at bounding box center [771, 263] width 516 height 16
click at [787, 324] on p "To identify features in Beta within the Practitioner platform. Always pair with…" at bounding box center [771, 307] width 516 height 49
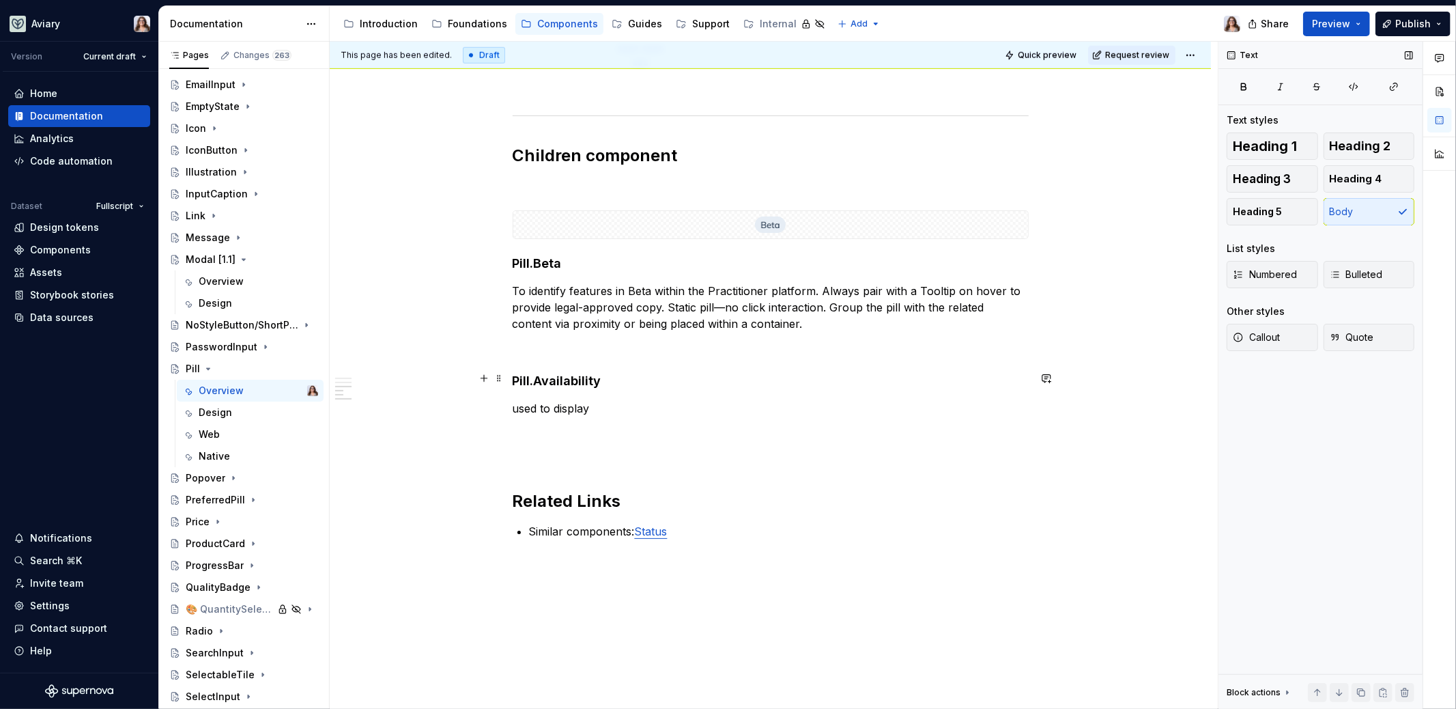
click at [608, 380] on h4 "Pill.Availability" at bounding box center [771, 381] width 516 height 16
click at [597, 401] on p "used to display" at bounding box center [771, 408] width 516 height 16
click at [534, 177] on p at bounding box center [771, 185] width 516 height 16
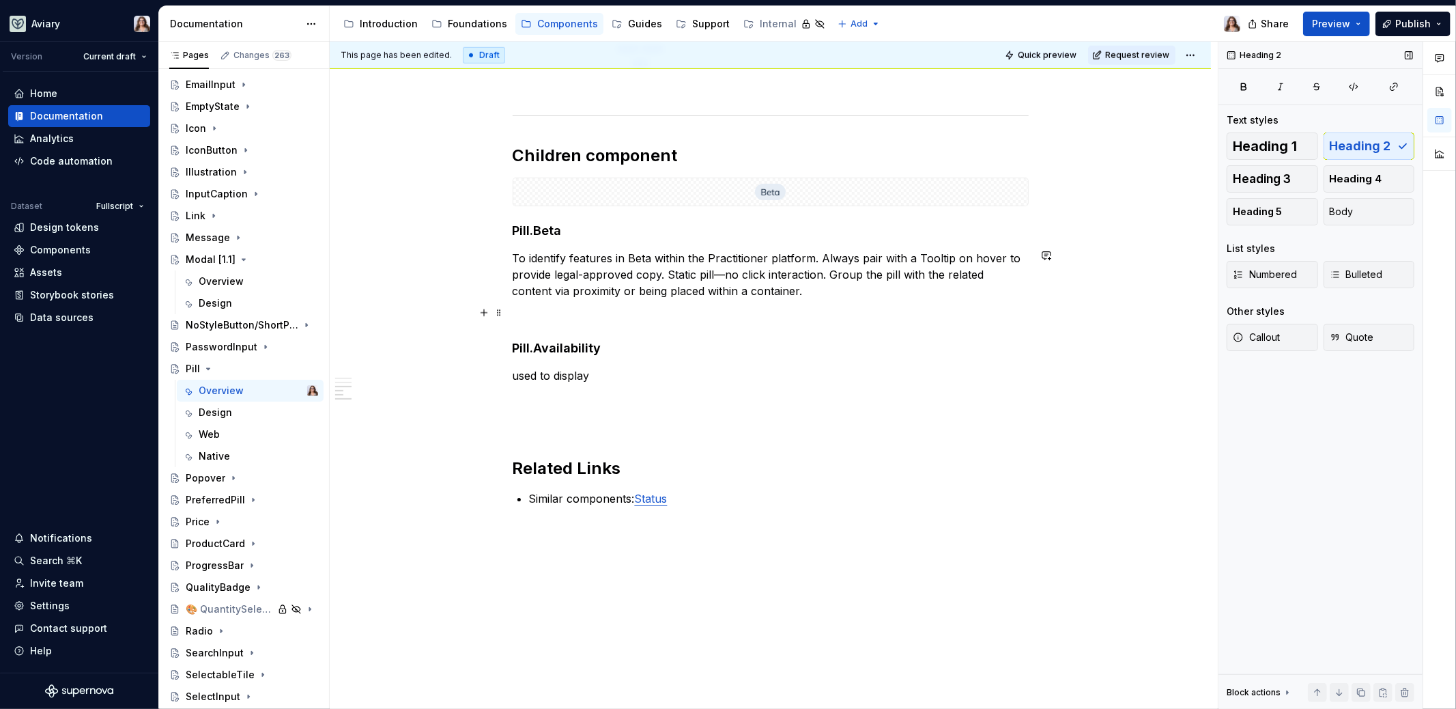
scroll to position [976, 0]
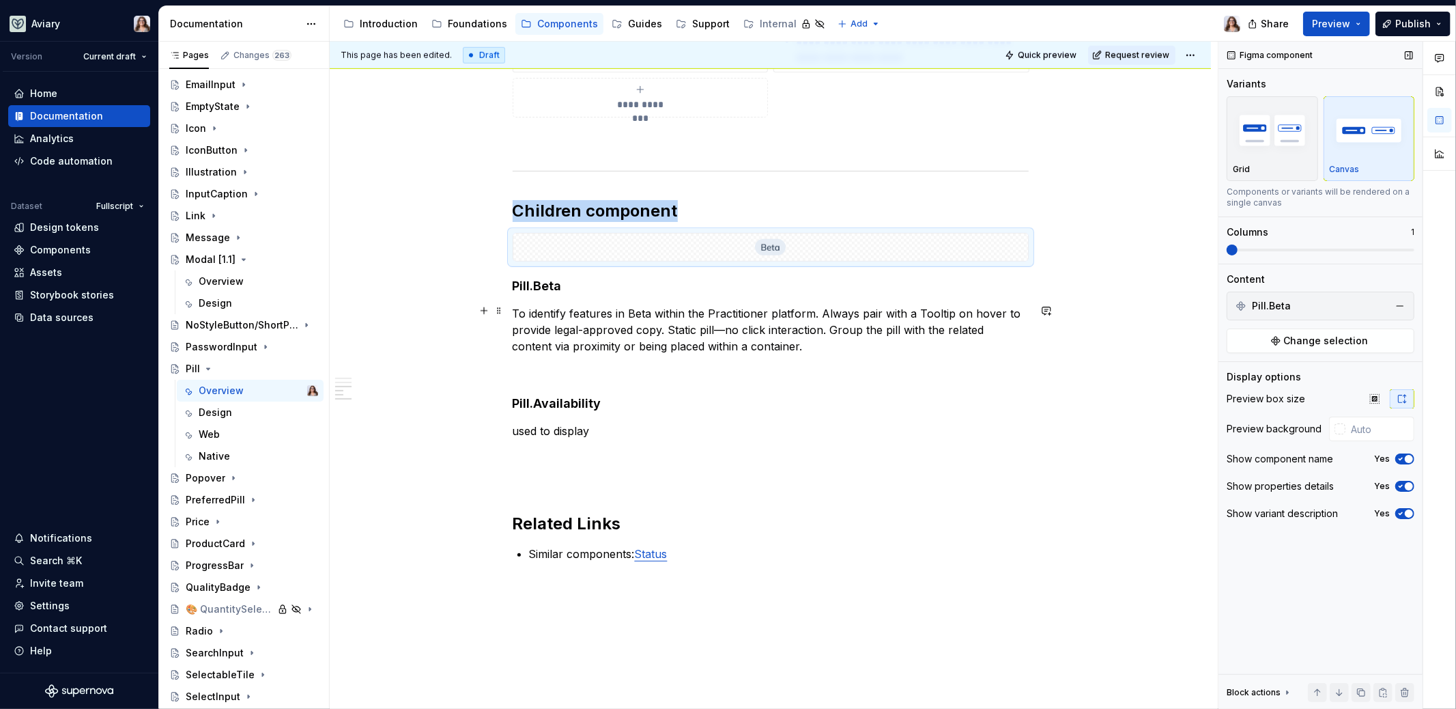
drag, startPoint x: 600, startPoint y: 242, endPoint x: 629, endPoint y: 304, distance: 68.1
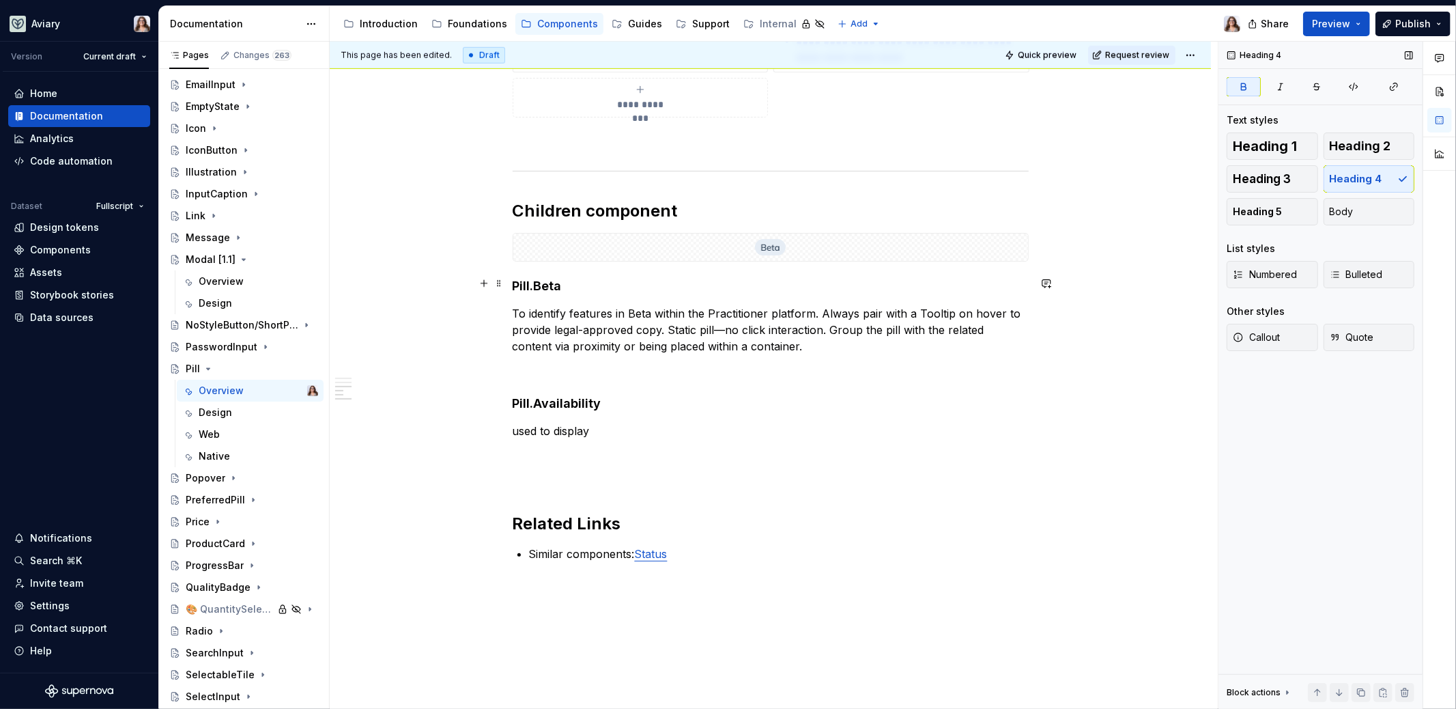
click at [548, 283] on strong "Pill.Beta" at bounding box center [537, 286] width 49 height 14
click at [579, 284] on h4 "Pill.Beta" at bounding box center [771, 286] width 516 height 16
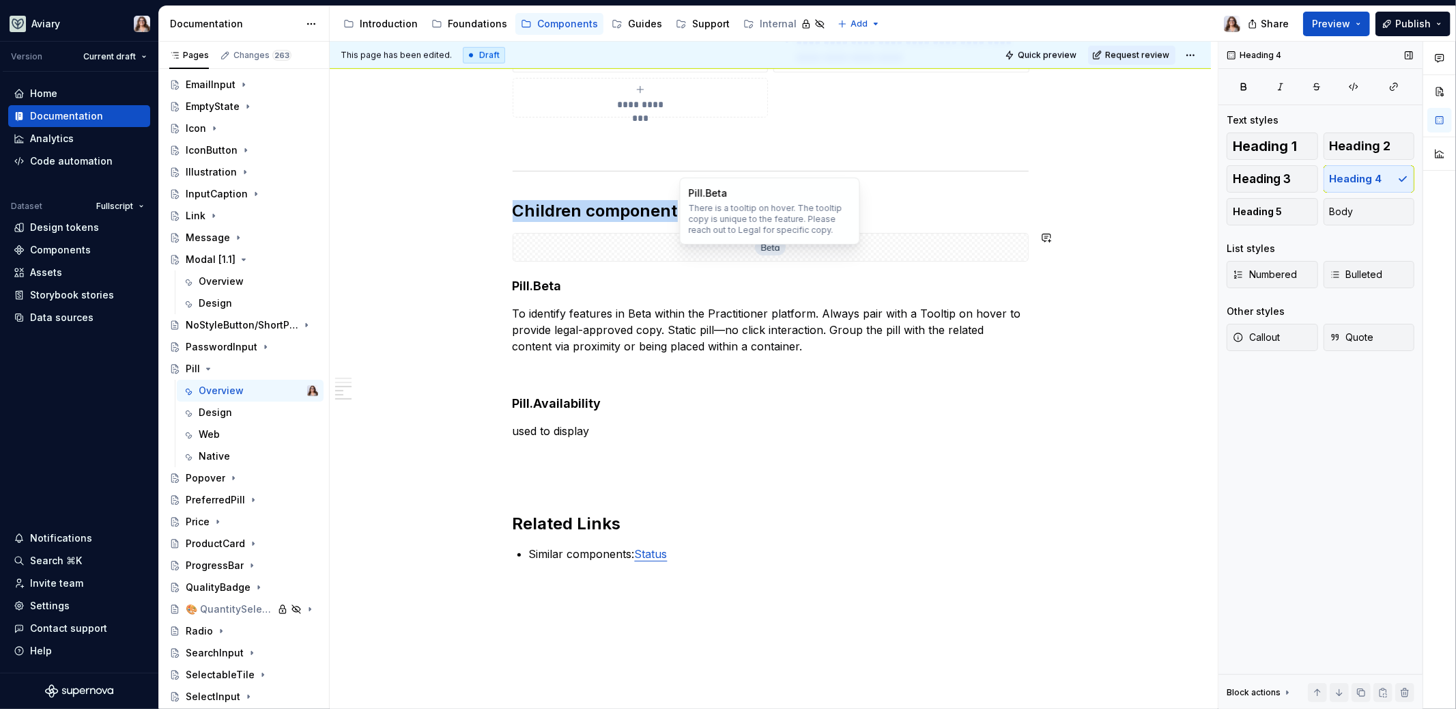
click at [525, 240] on div at bounding box center [770, 246] width 515 height 27
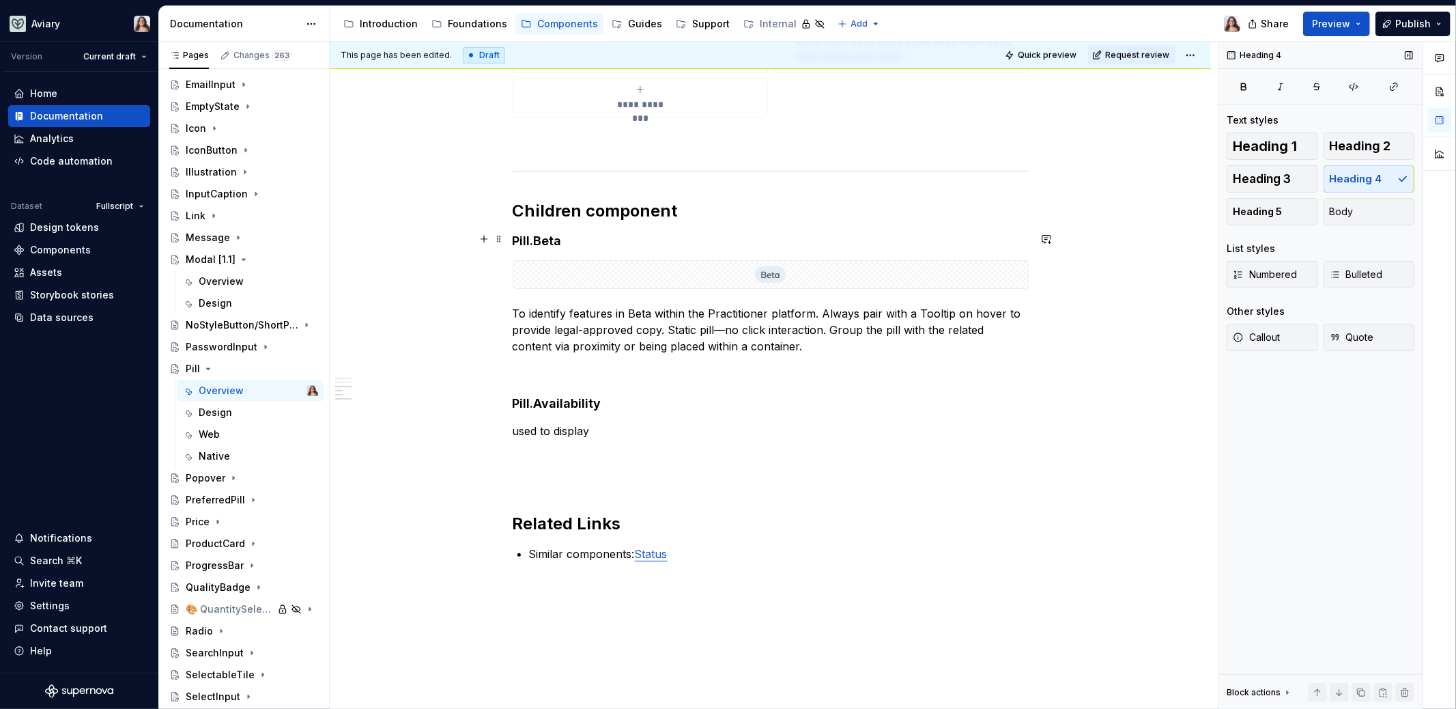
click at [565, 238] on h4 "Pill.Beta" at bounding box center [771, 241] width 516 height 16
click at [607, 397] on h4 "Pill.Availability" at bounding box center [771, 403] width 516 height 16
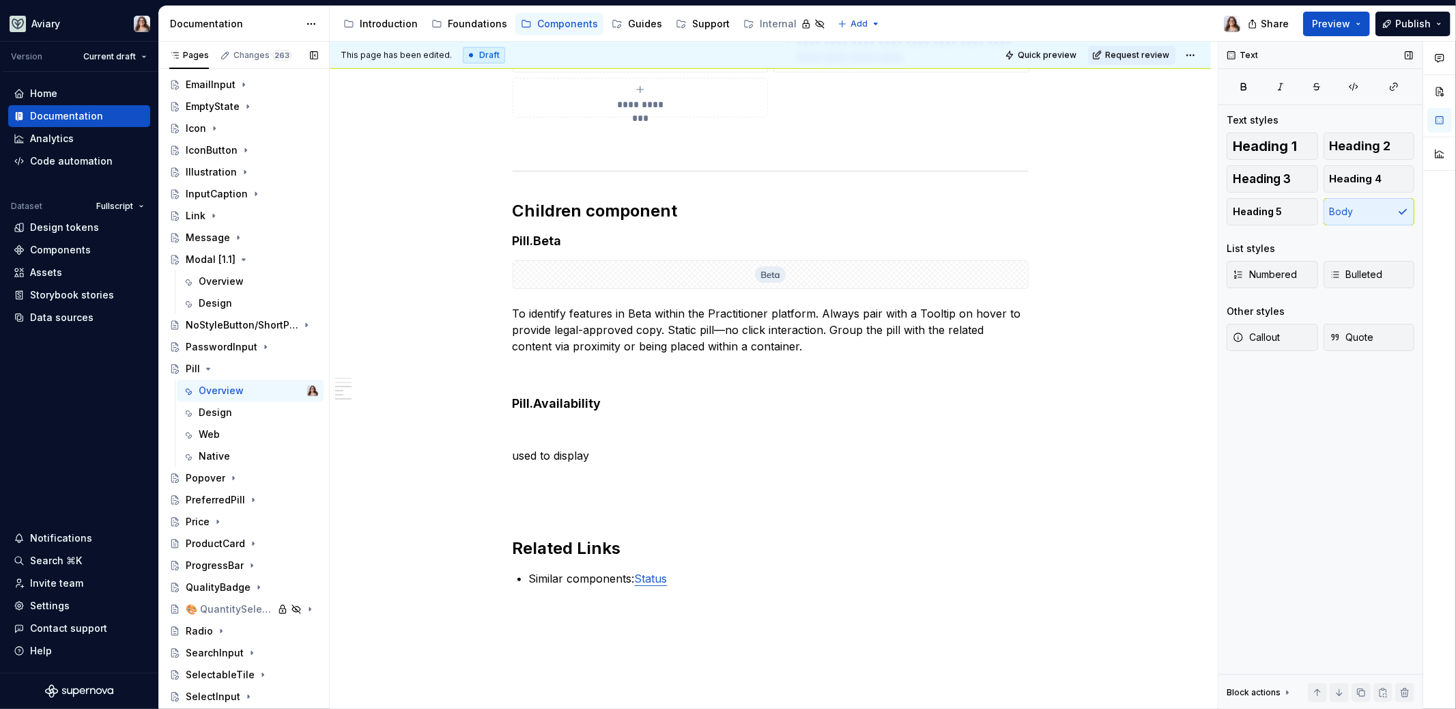
scroll to position [895, 0]
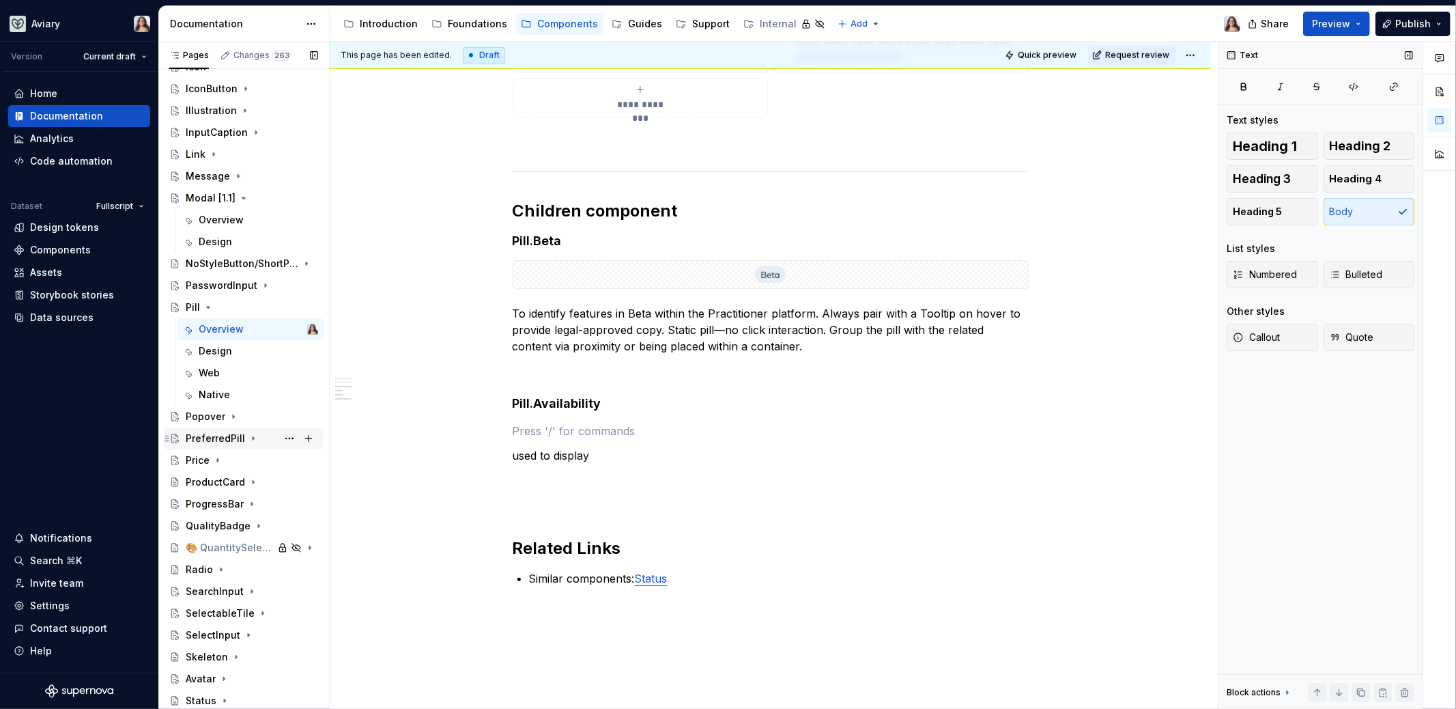
click at [205, 435] on div "PreferredPill" at bounding box center [215, 438] width 59 height 14
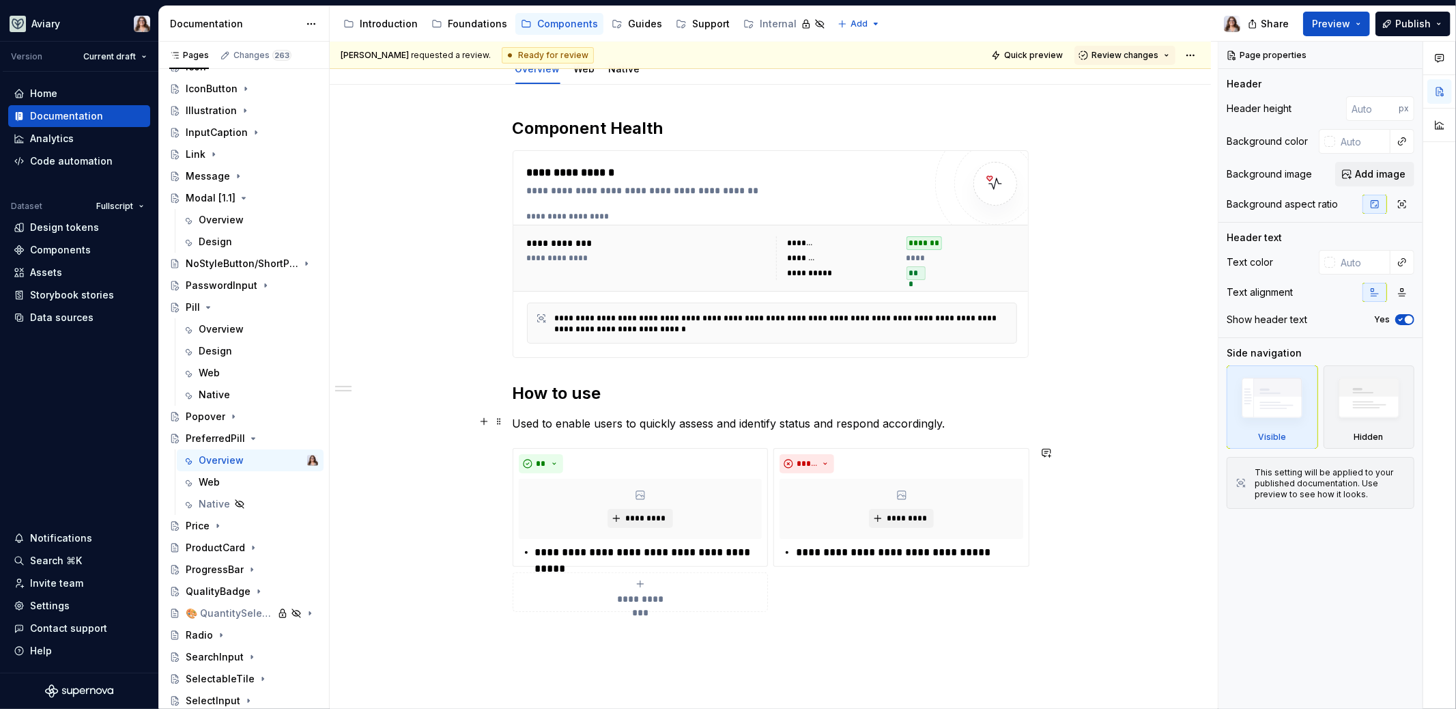
scroll to position [114, 0]
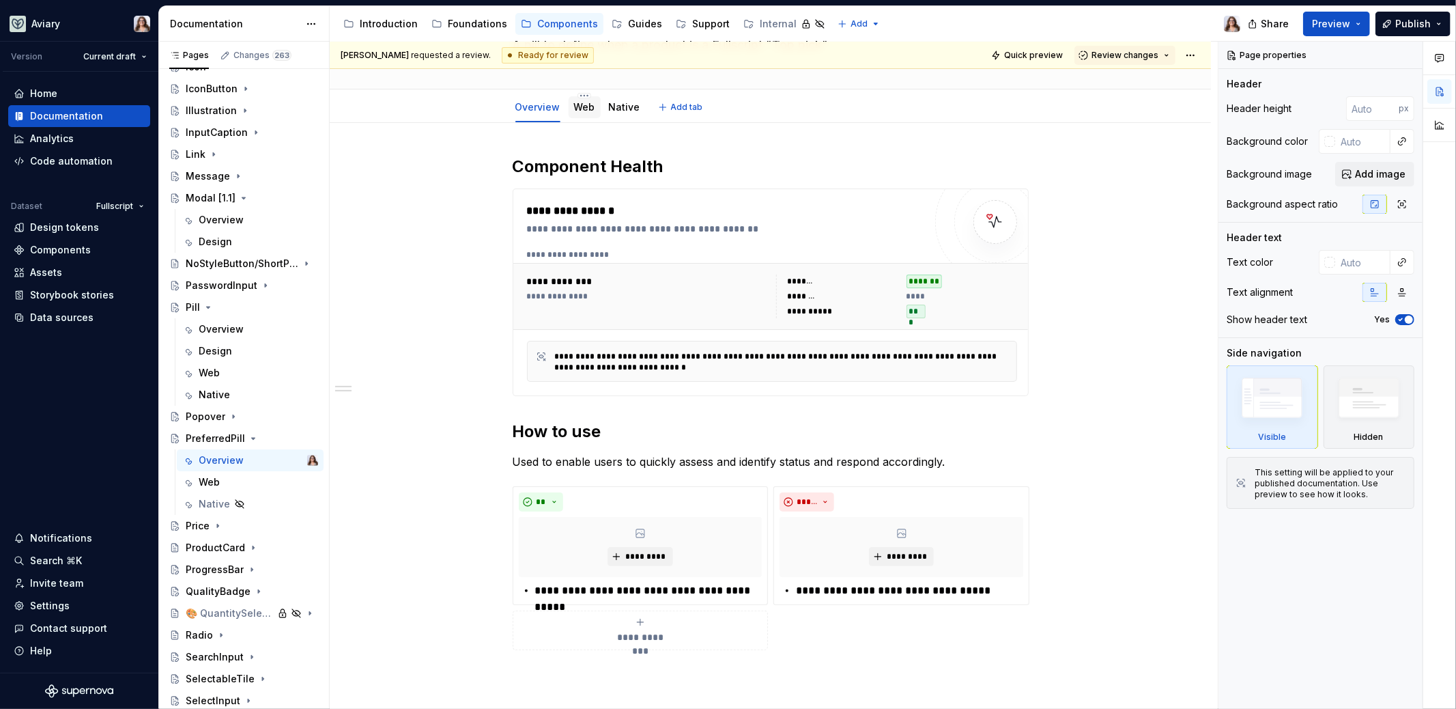
click at [584, 104] on link "Web" at bounding box center [584, 107] width 21 height 12
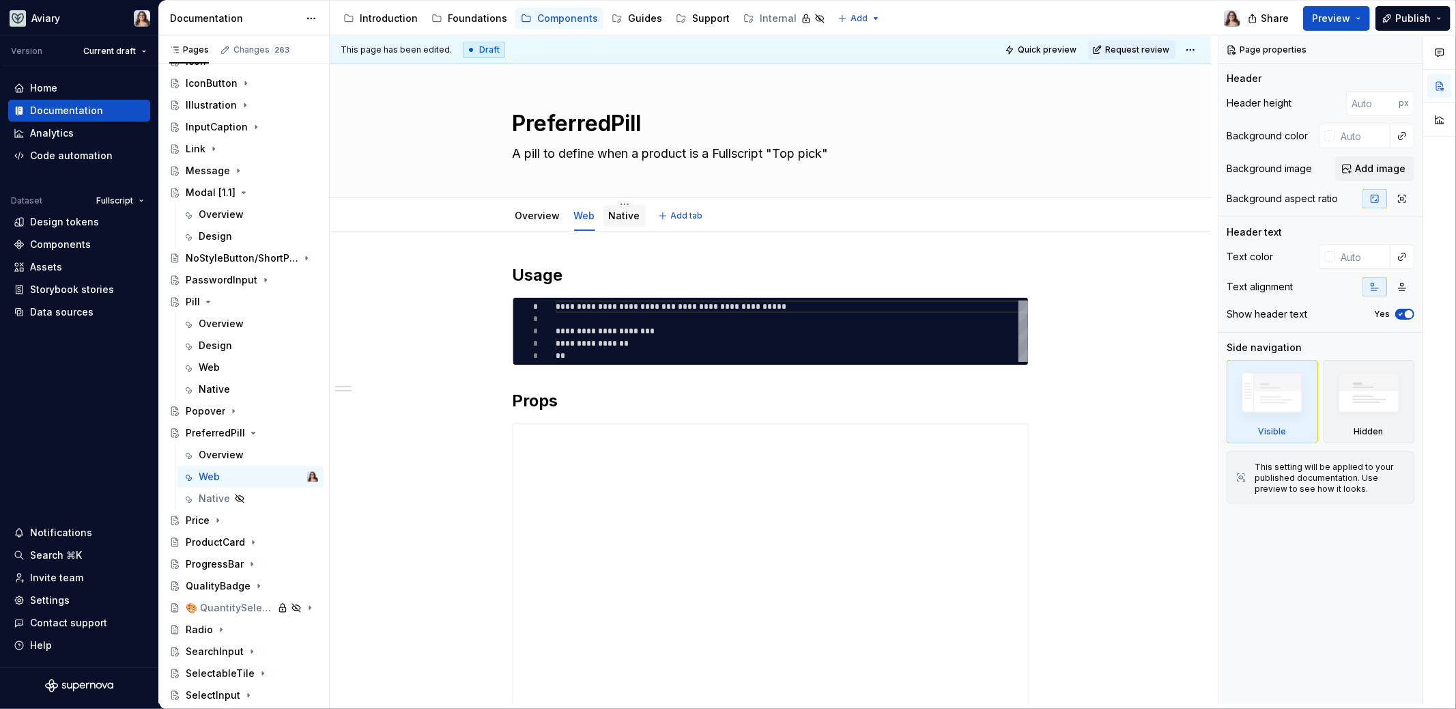
click at [622, 213] on link "Native" at bounding box center [624, 216] width 31 height 12
click at [221, 448] on div "Overview" at bounding box center [221, 455] width 45 height 14
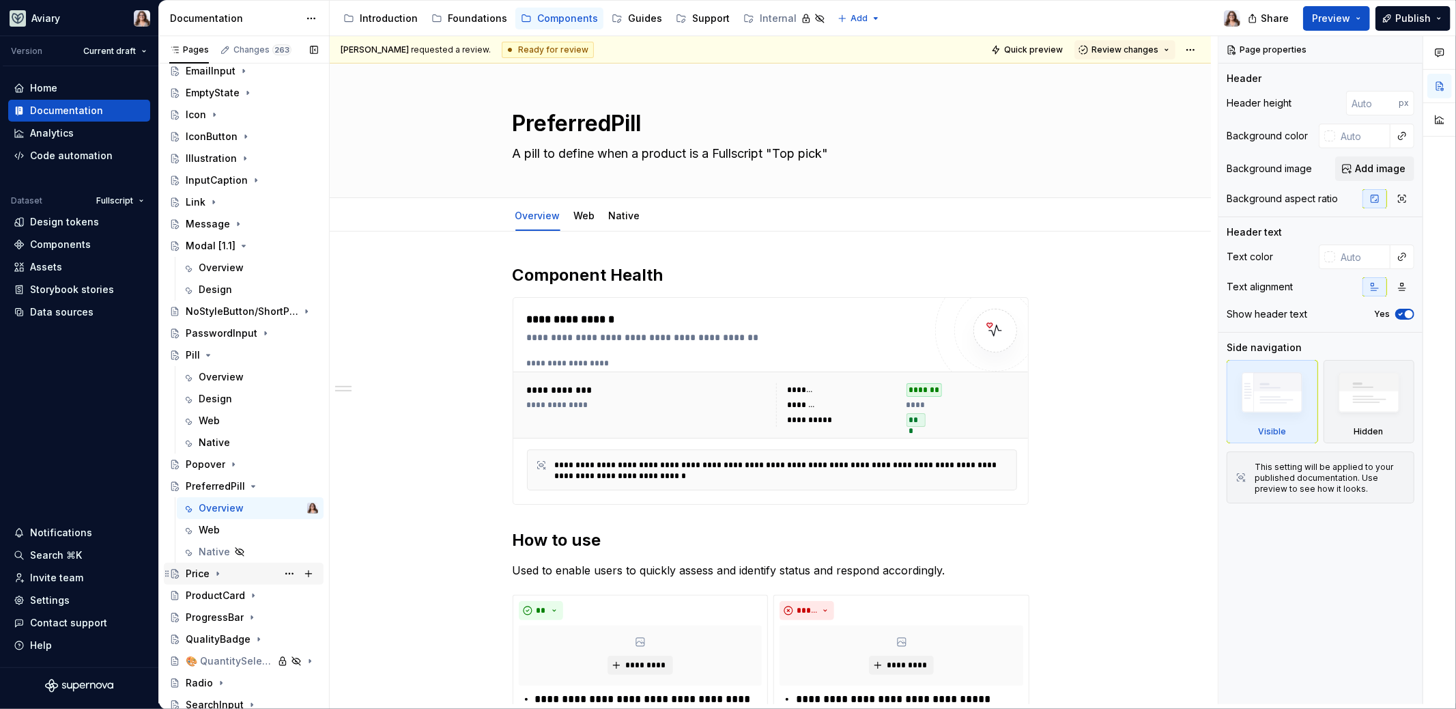
scroll to position [837, 0]
click at [217, 399] on div "Design" at bounding box center [215, 404] width 33 height 14
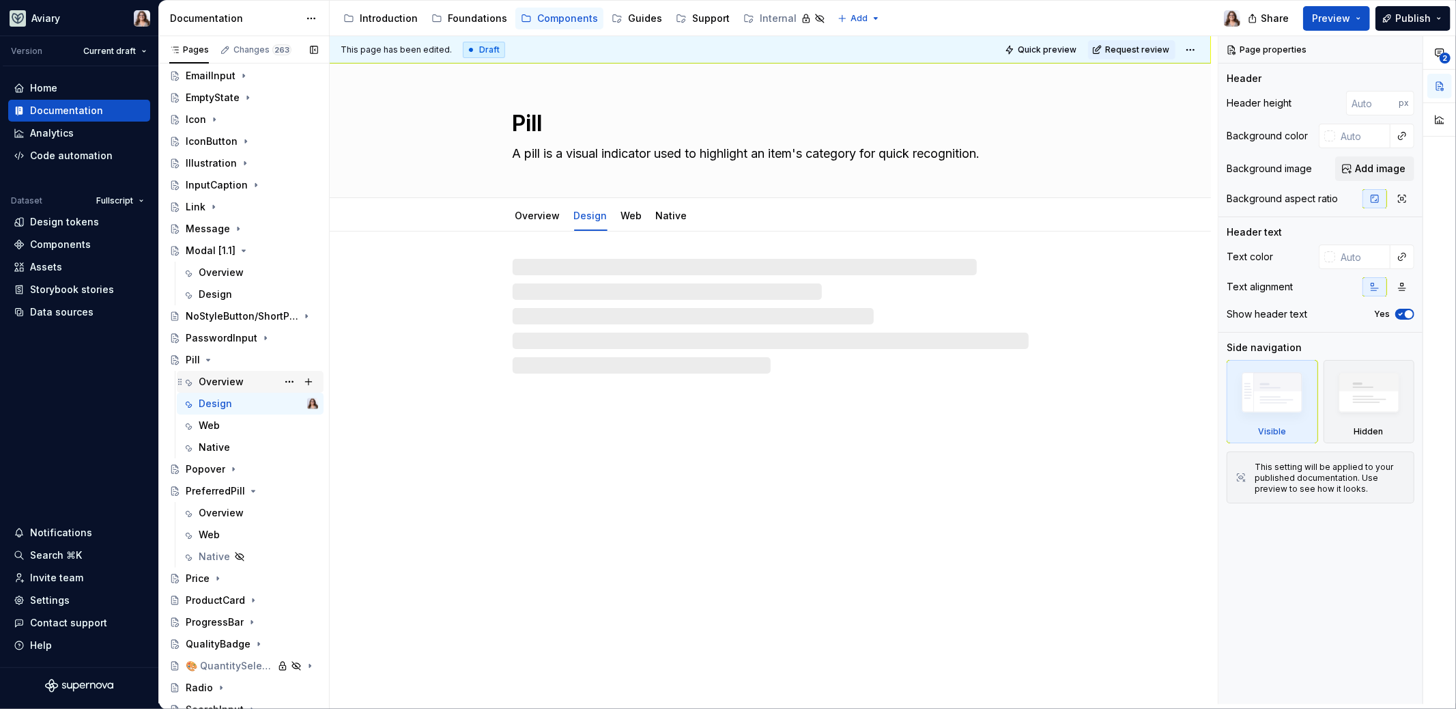
click at [216, 377] on div "Overview" at bounding box center [221, 382] width 45 height 14
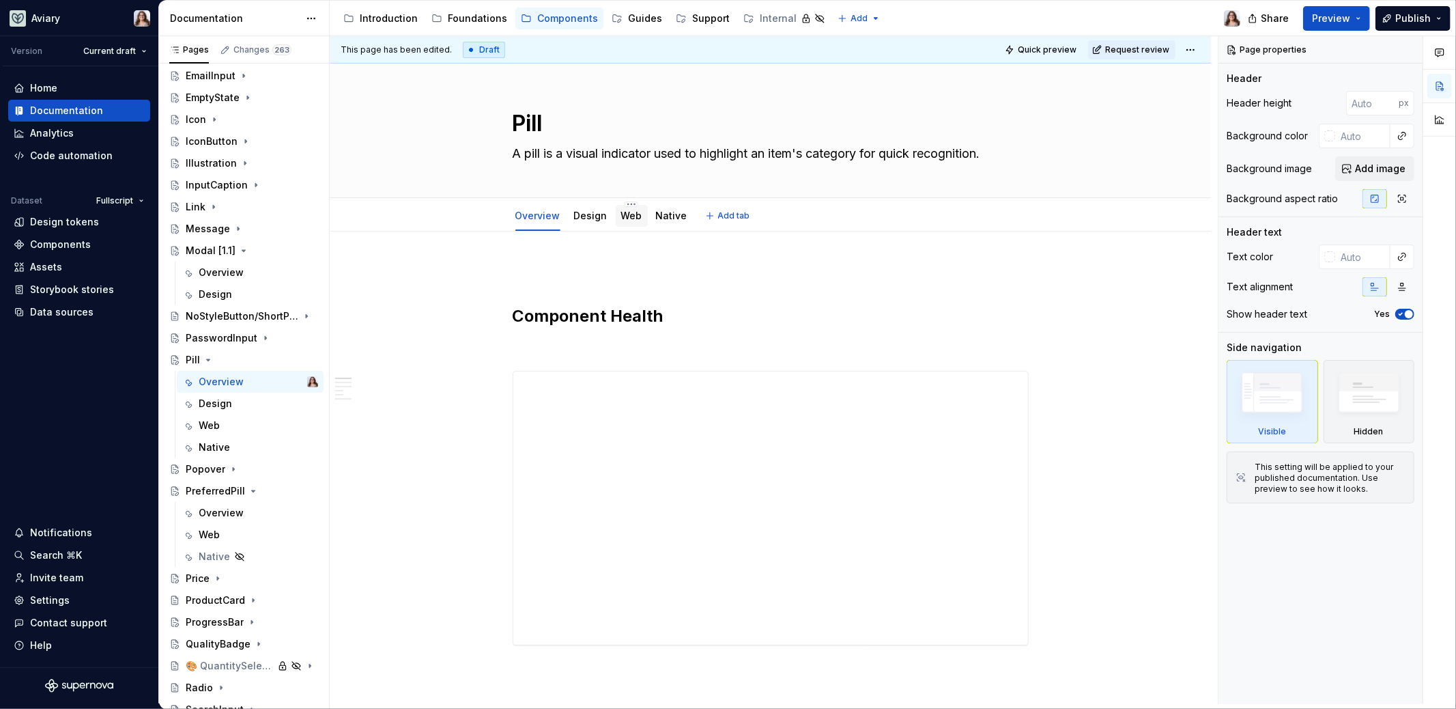
click at [634, 218] on link "Web" at bounding box center [631, 216] width 21 height 12
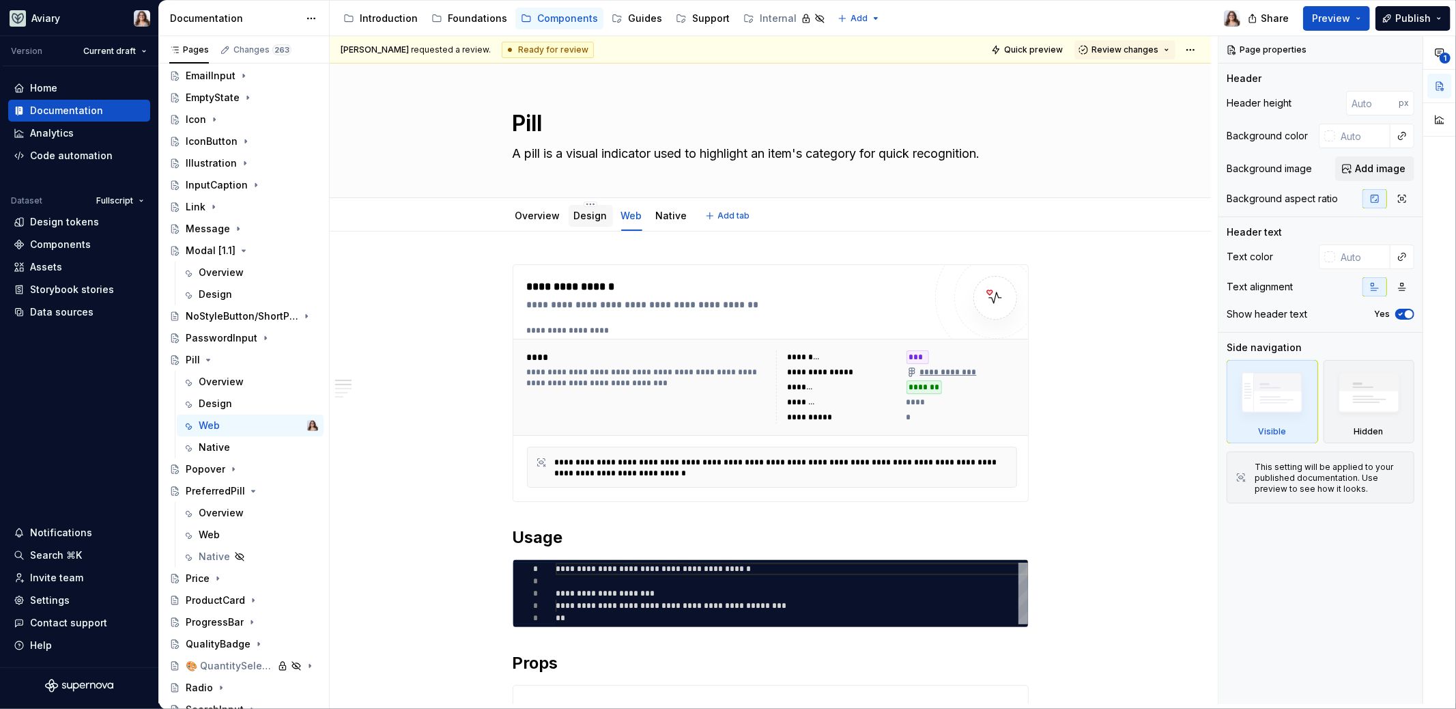
click at [587, 216] on link "Design" at bounding box center [590, 216] width 33 height 12
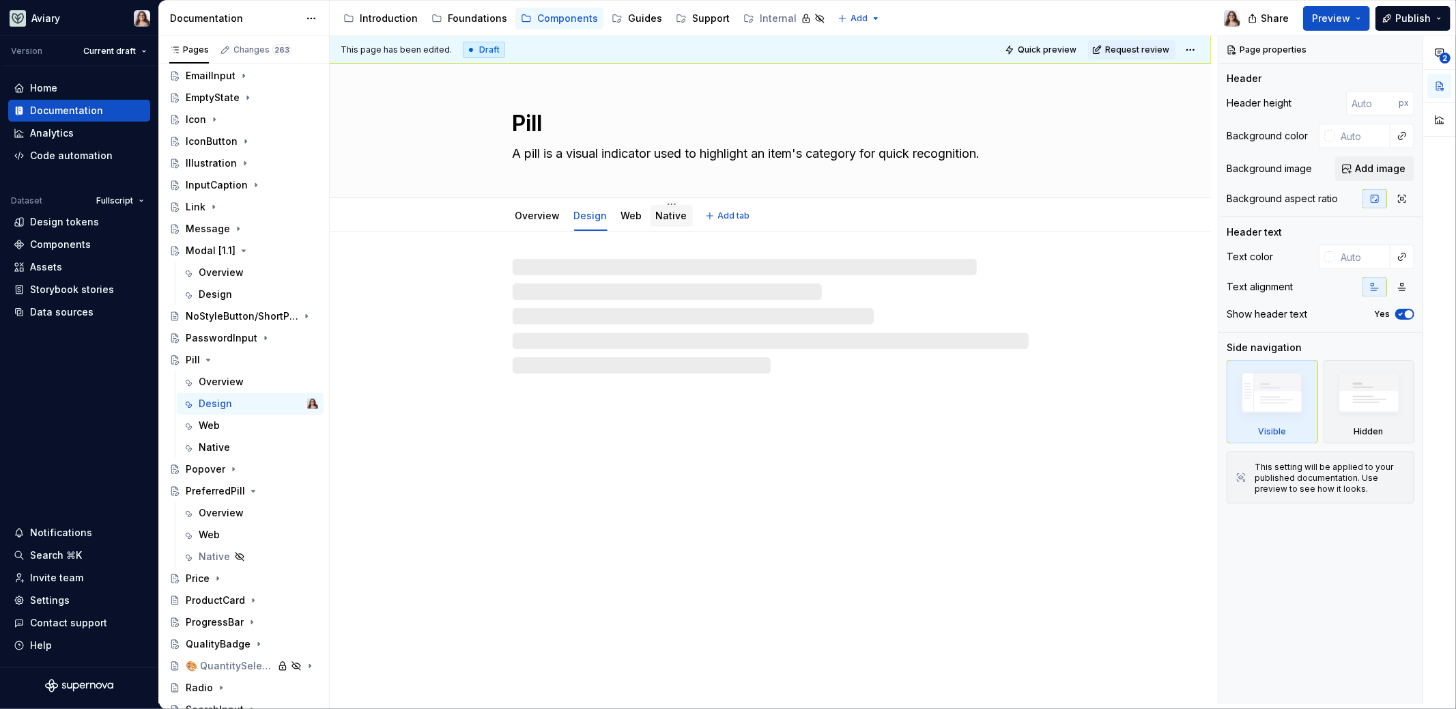
click at [663, 218] on link "Native" at bounding box center [671, 216] width 31 height 12
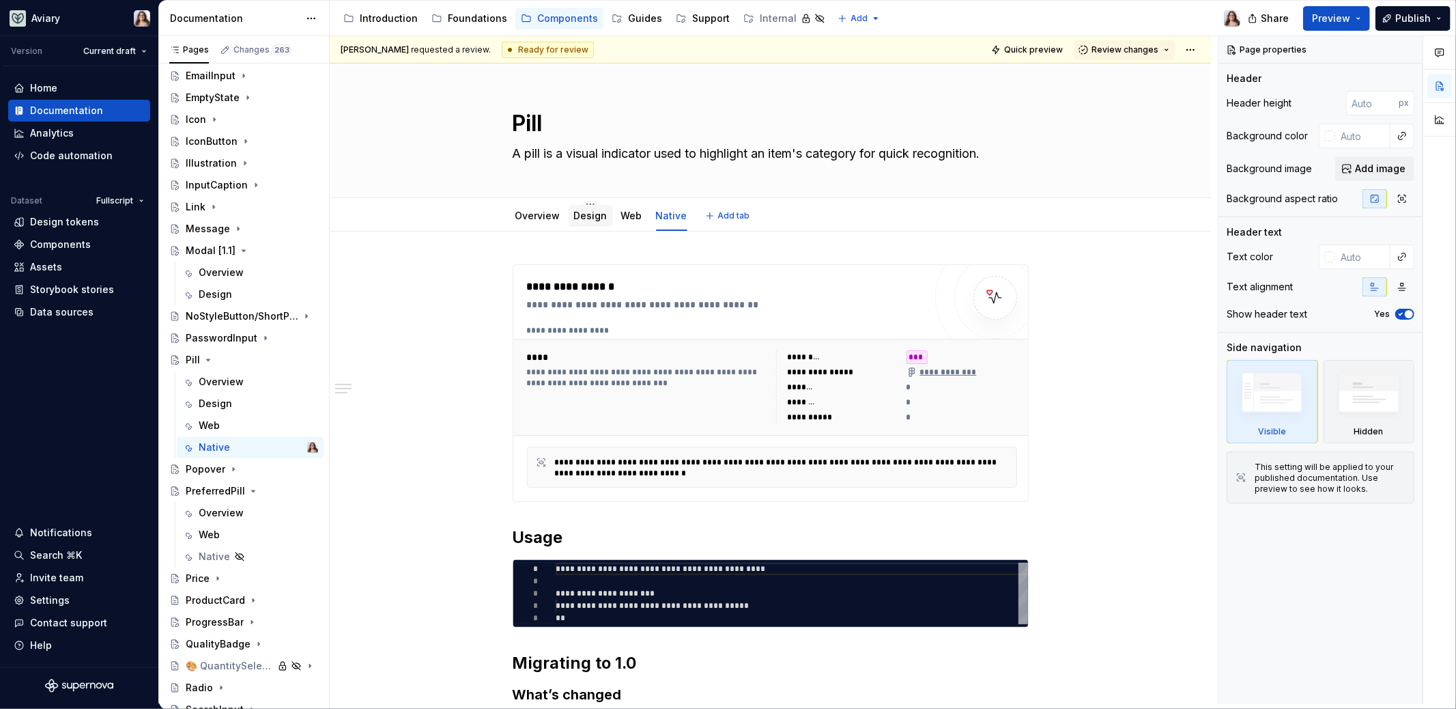
click at [588, 218] on link "Design" at bounding box center [590, 216] width 33 height 12
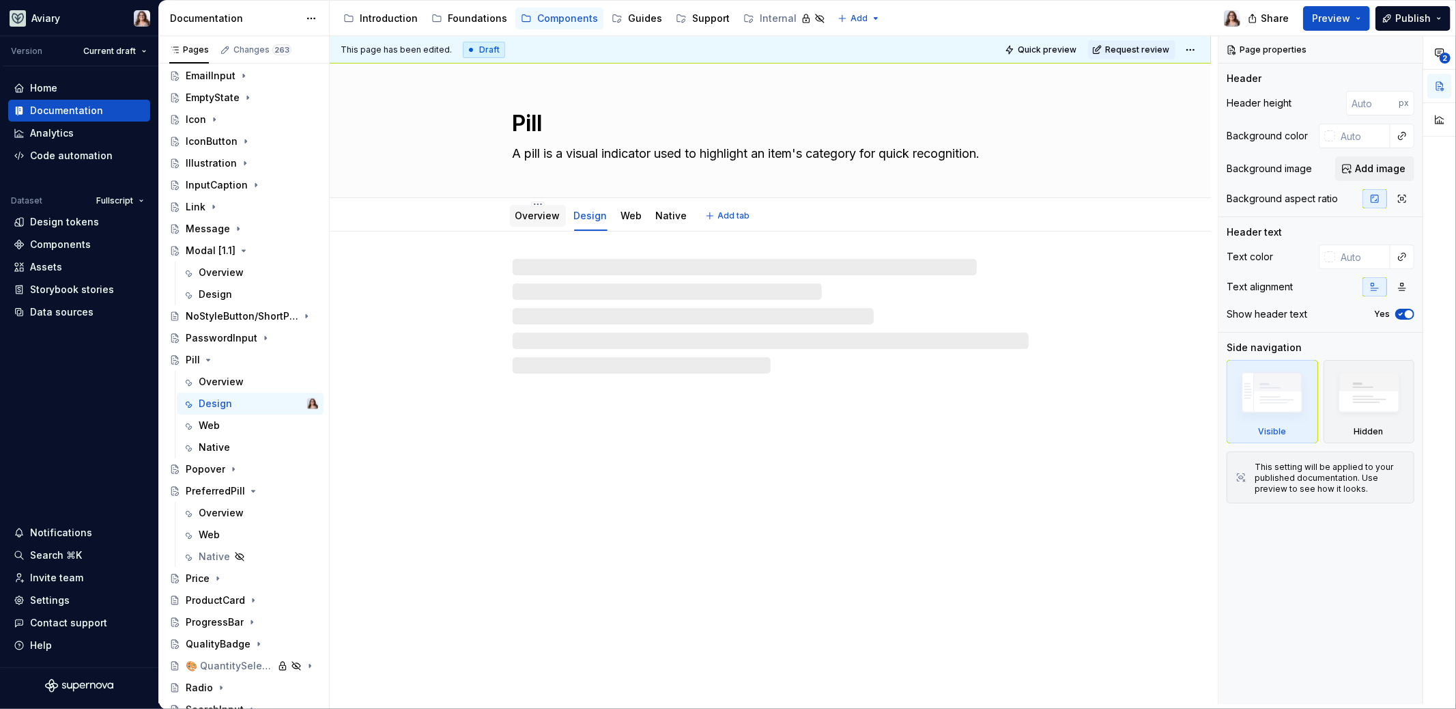
click at [535, 216] on link "Overview" at bounding box center [537, 216] width 45 height 12
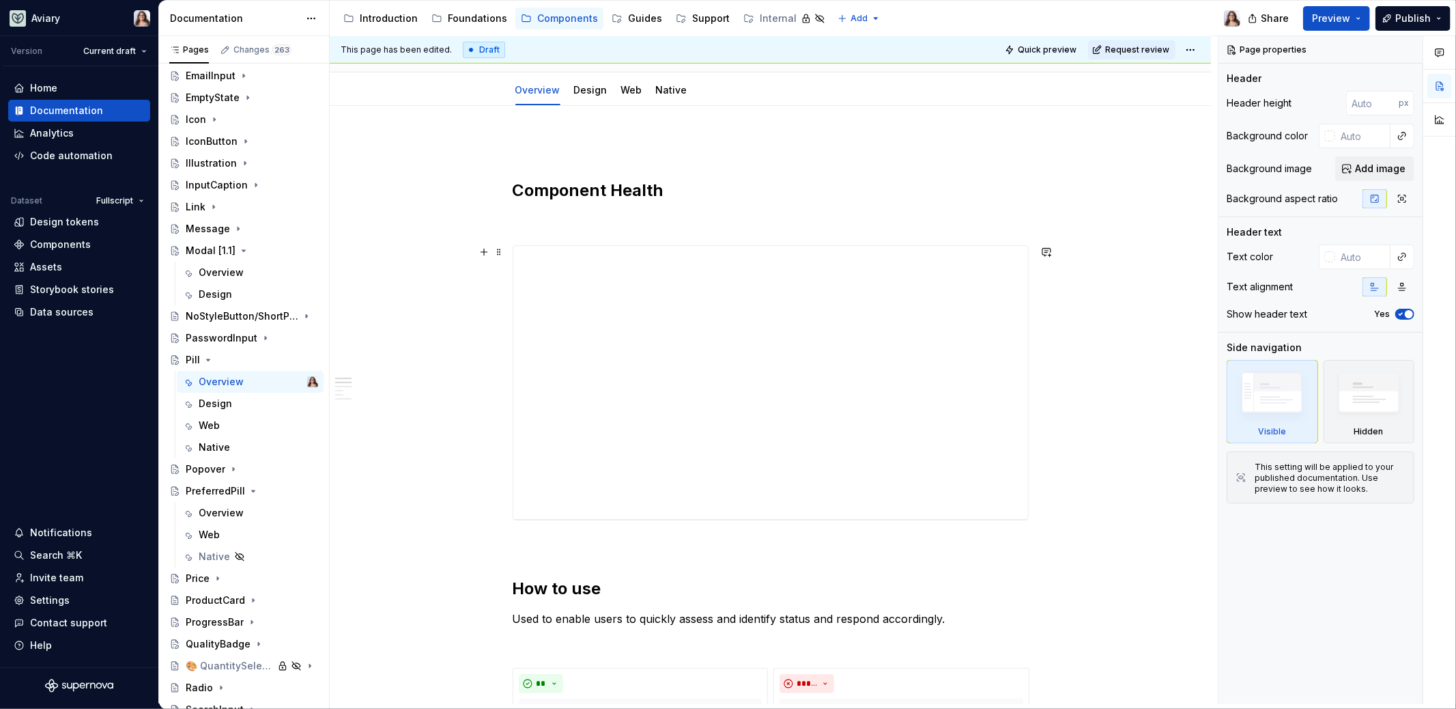
scroll to position [94, 0]
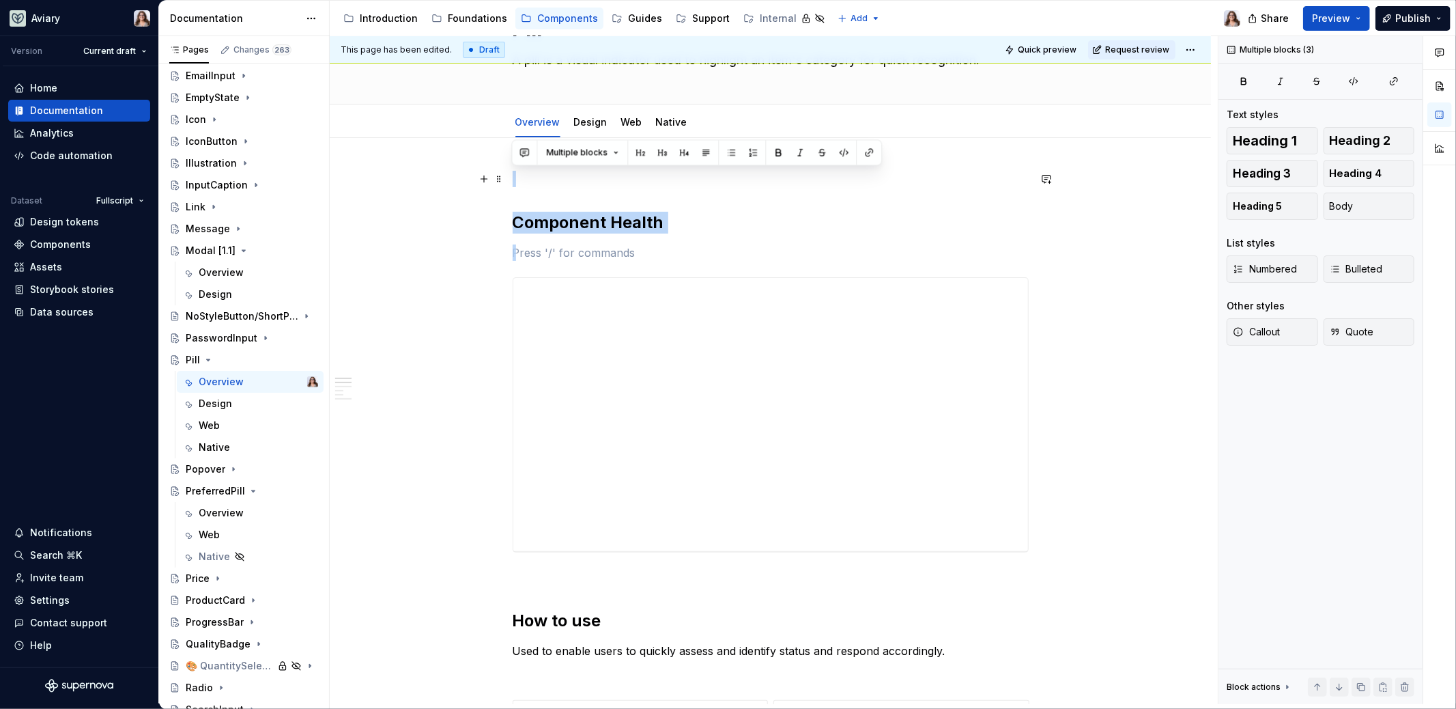
drag, startPoint x: 537, startPoint y: 242, endPoint x: 510, endPoint y: 170, distance: 77.1
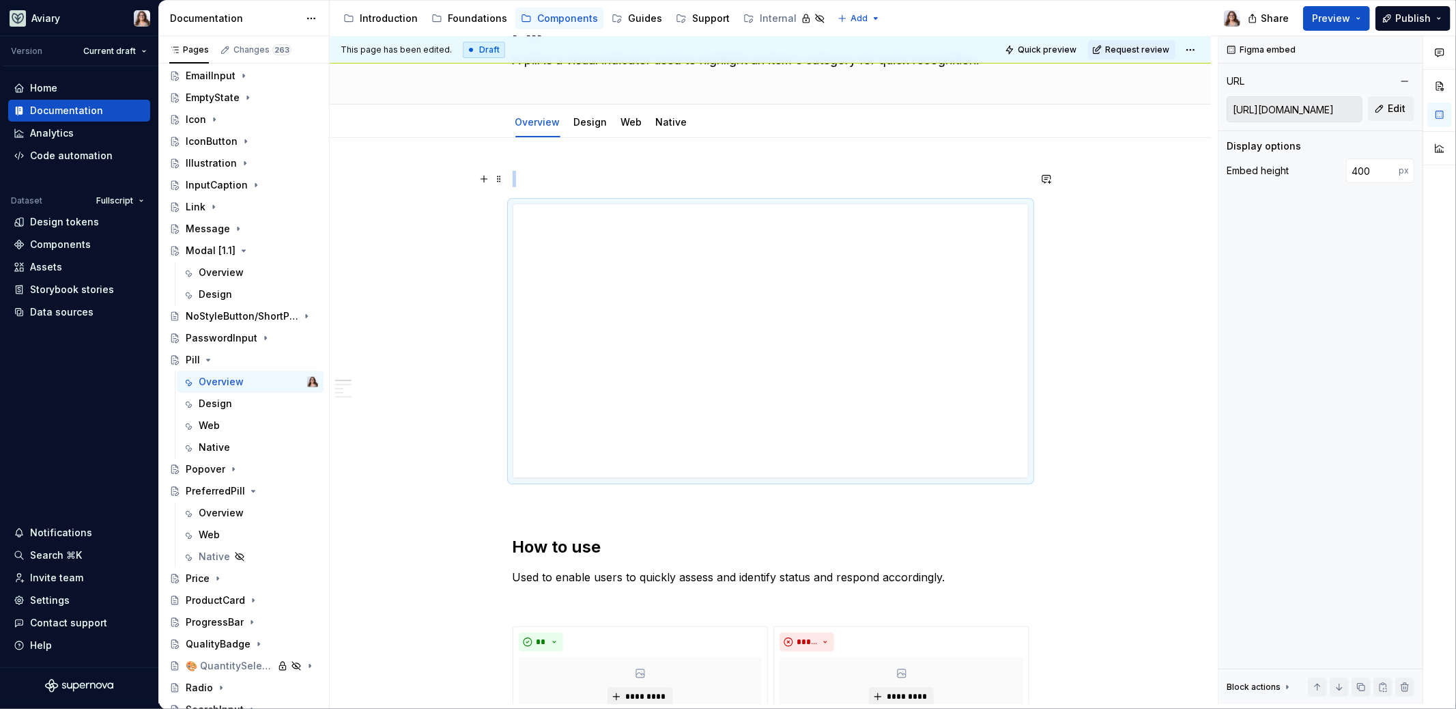
click at [520, 175] on p at bounding box center [771, 179] width 516 height 16
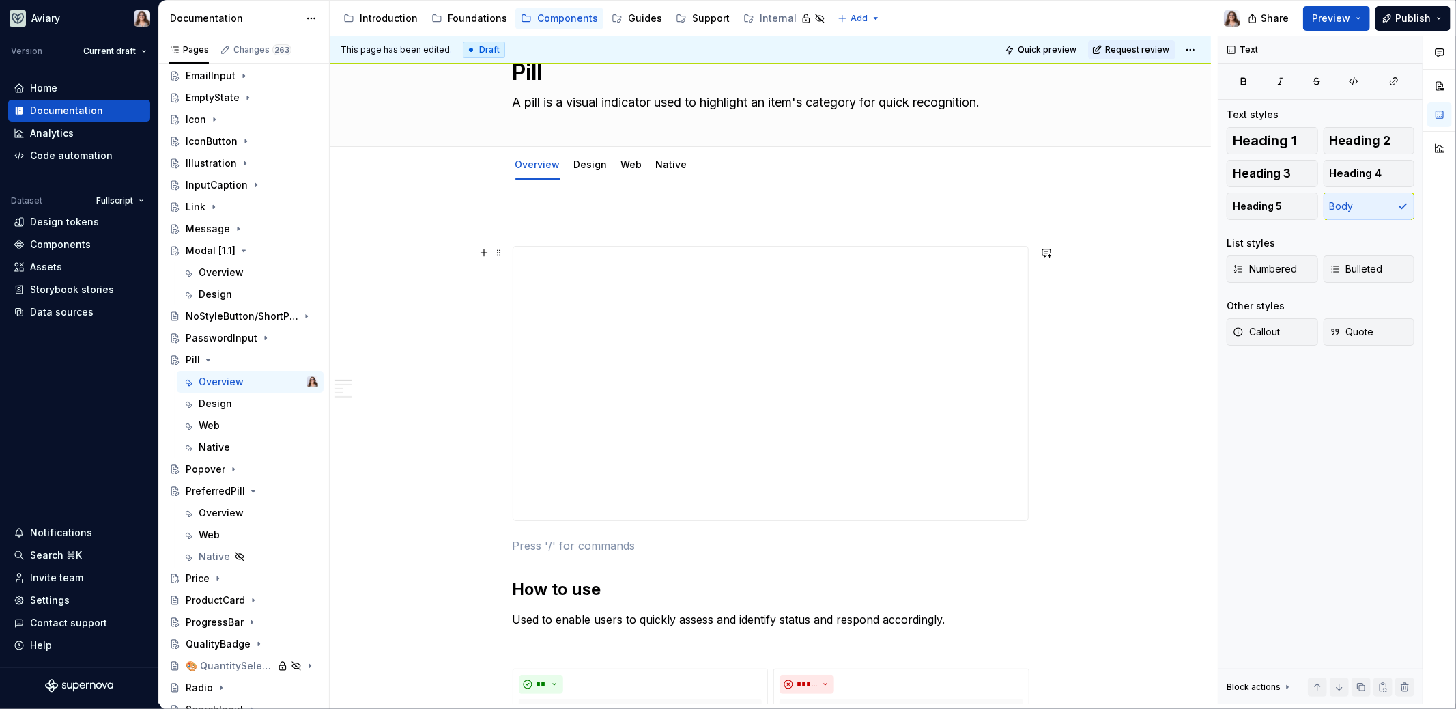
scroll to position [36, 0]
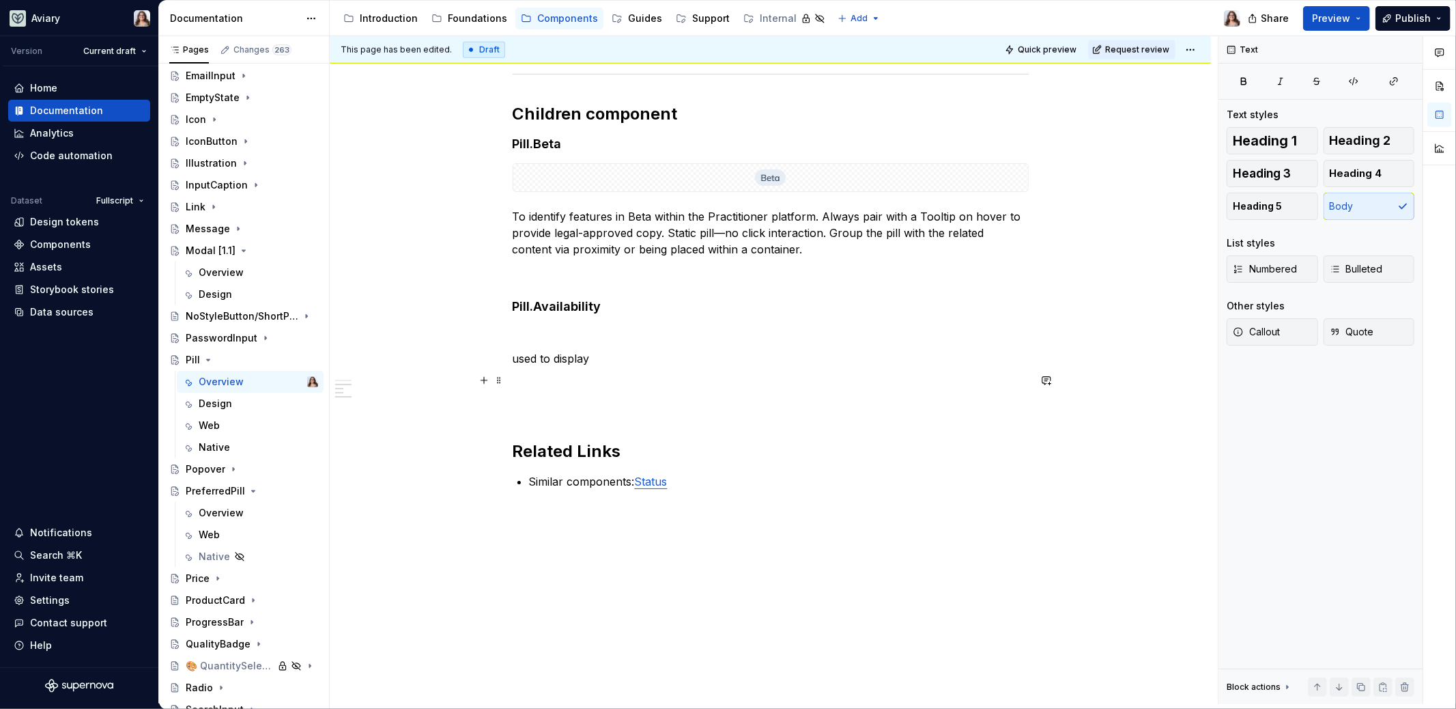
scroll to position [1001, 0]
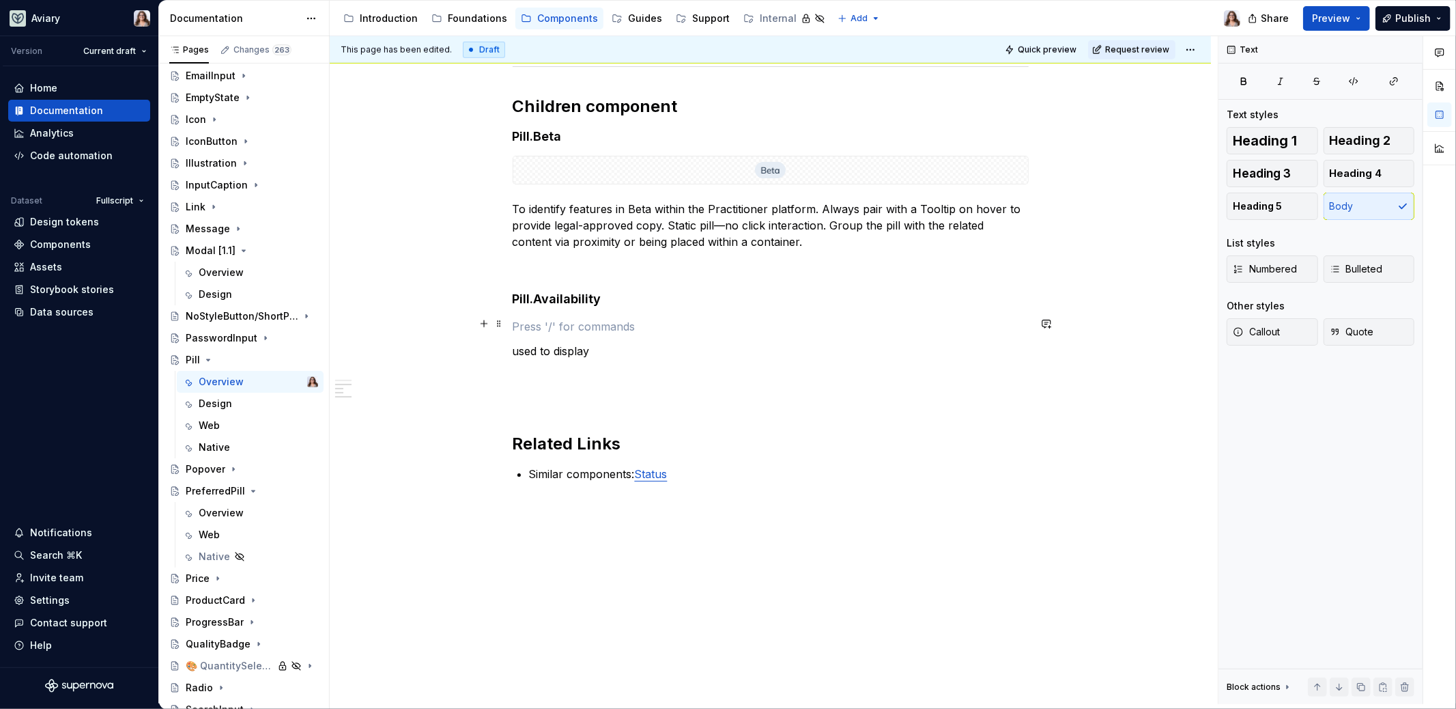
click at [550, 324] on p at bounding box center [771, 326] width 516 height 16
type textarea "*"
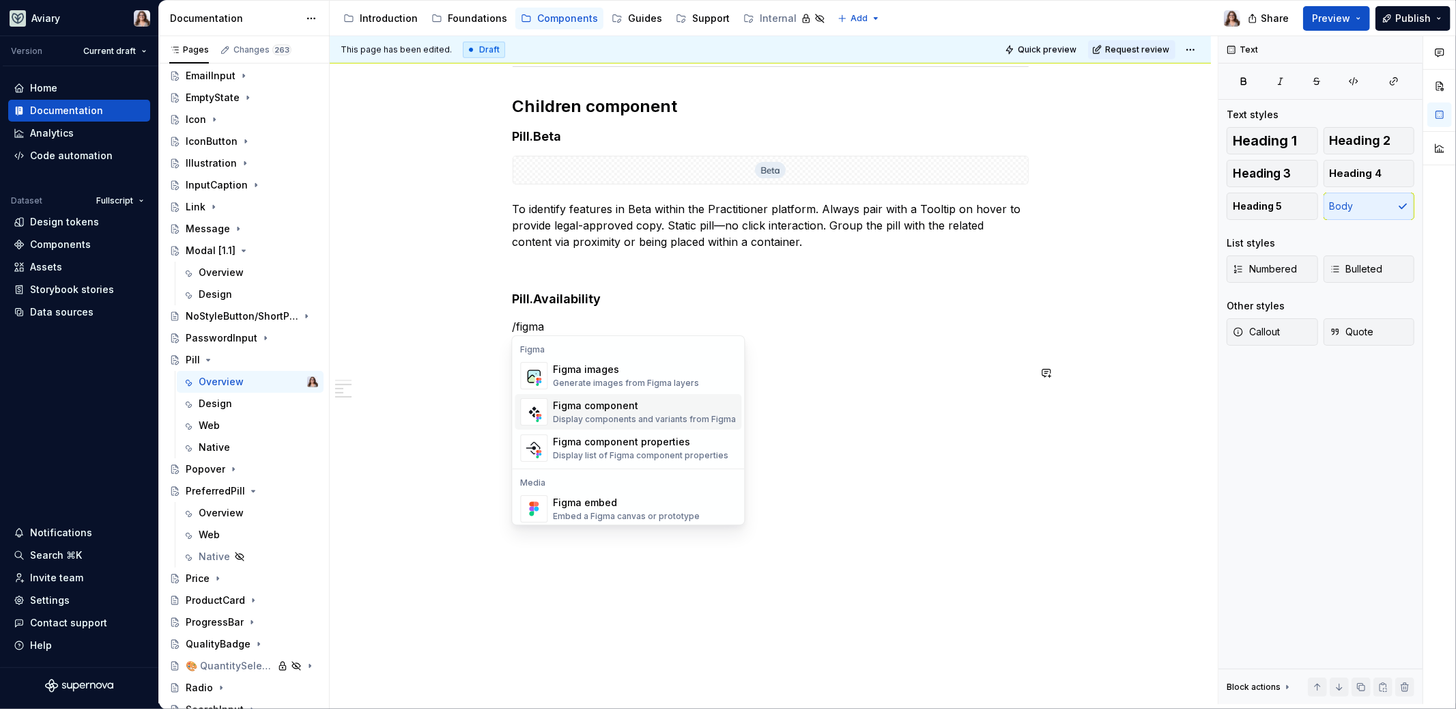
click at [581, 414] on div "Display components and variants from Figma" at bounding box center [644, 419] width 183 height 11
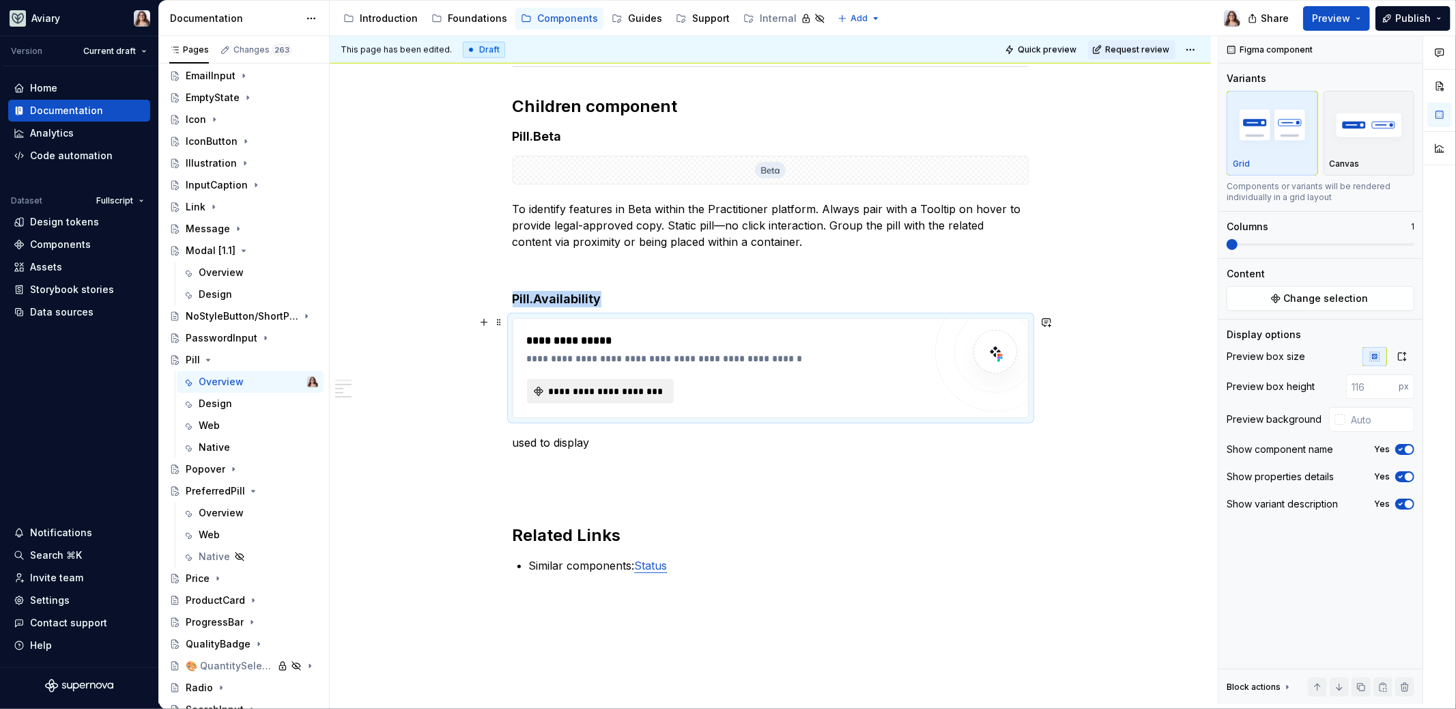
click at [640, 386] on span "**********" at bounding box center [606, 391] width 119 height 14
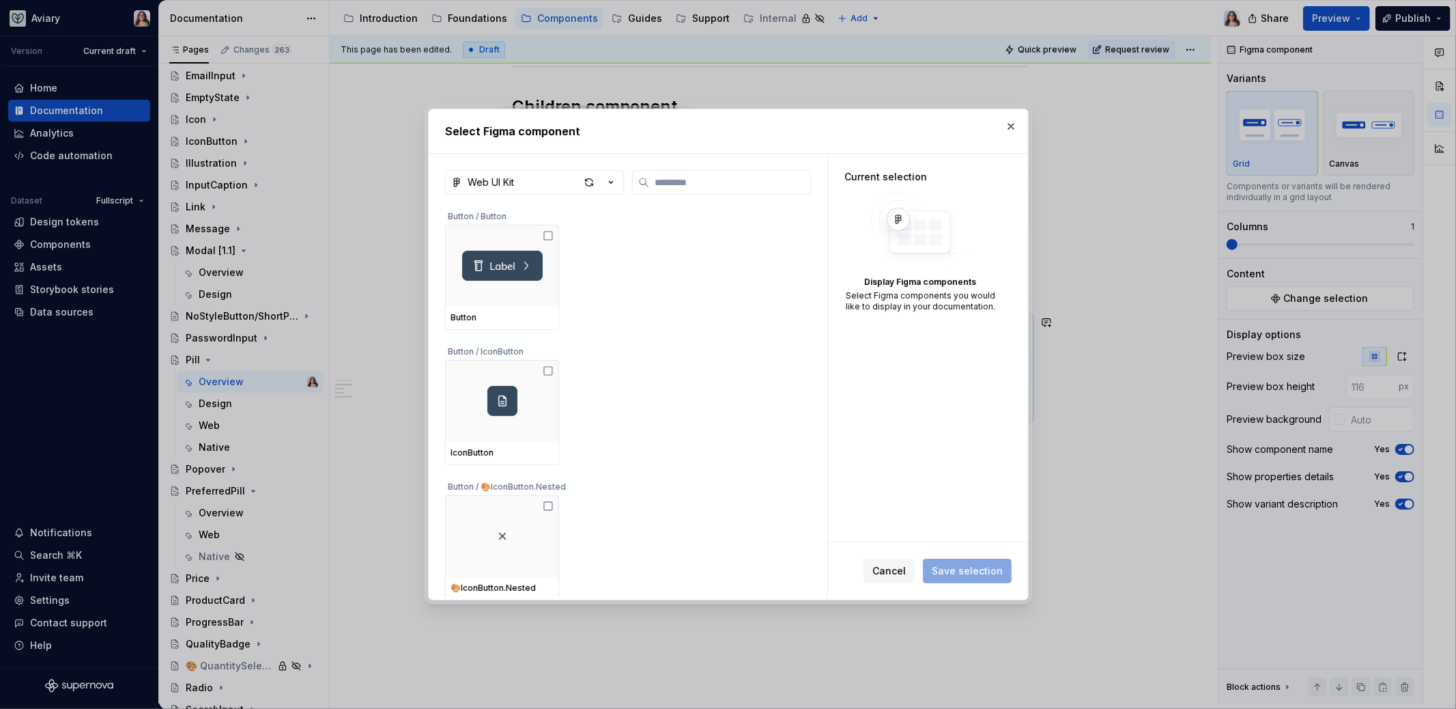
type textarea "*"
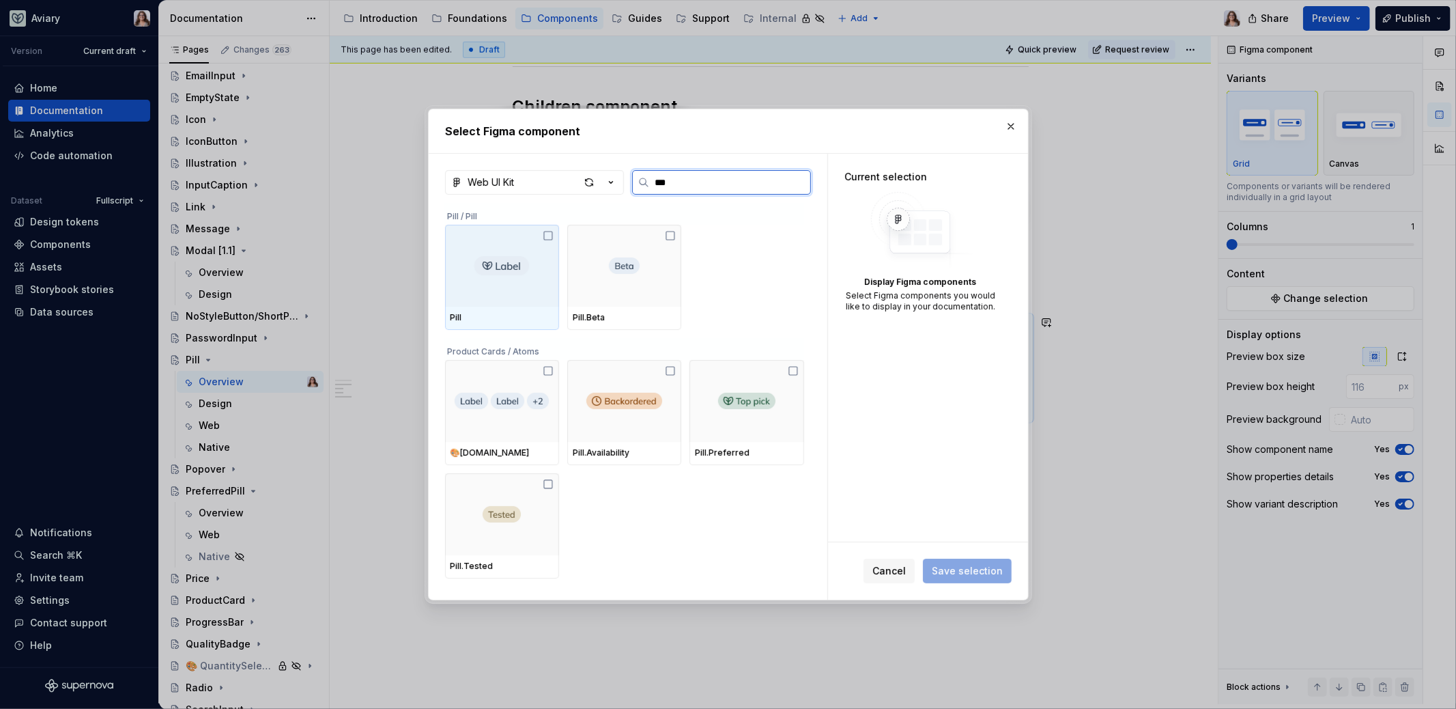
type input "****"
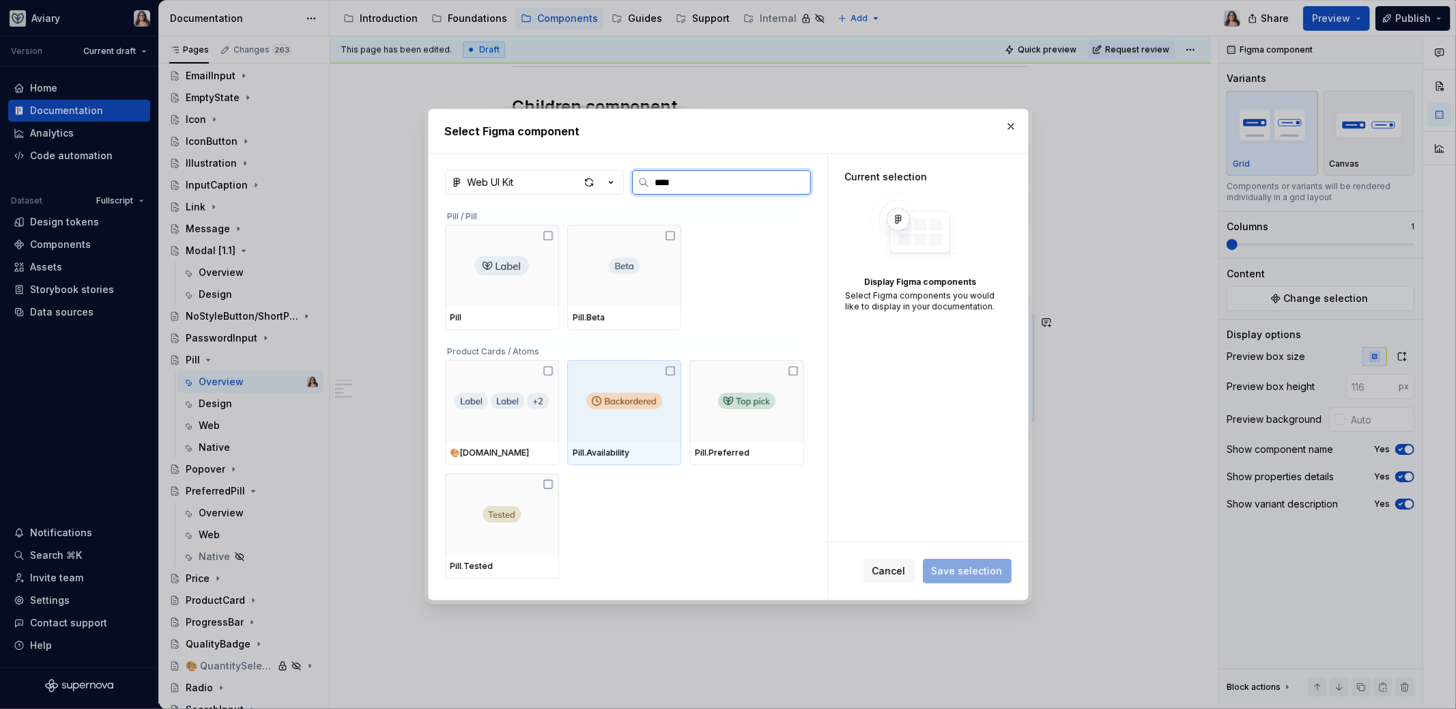
click at [618, 401] on img at bounding box center [624, 400] width 76 height 16
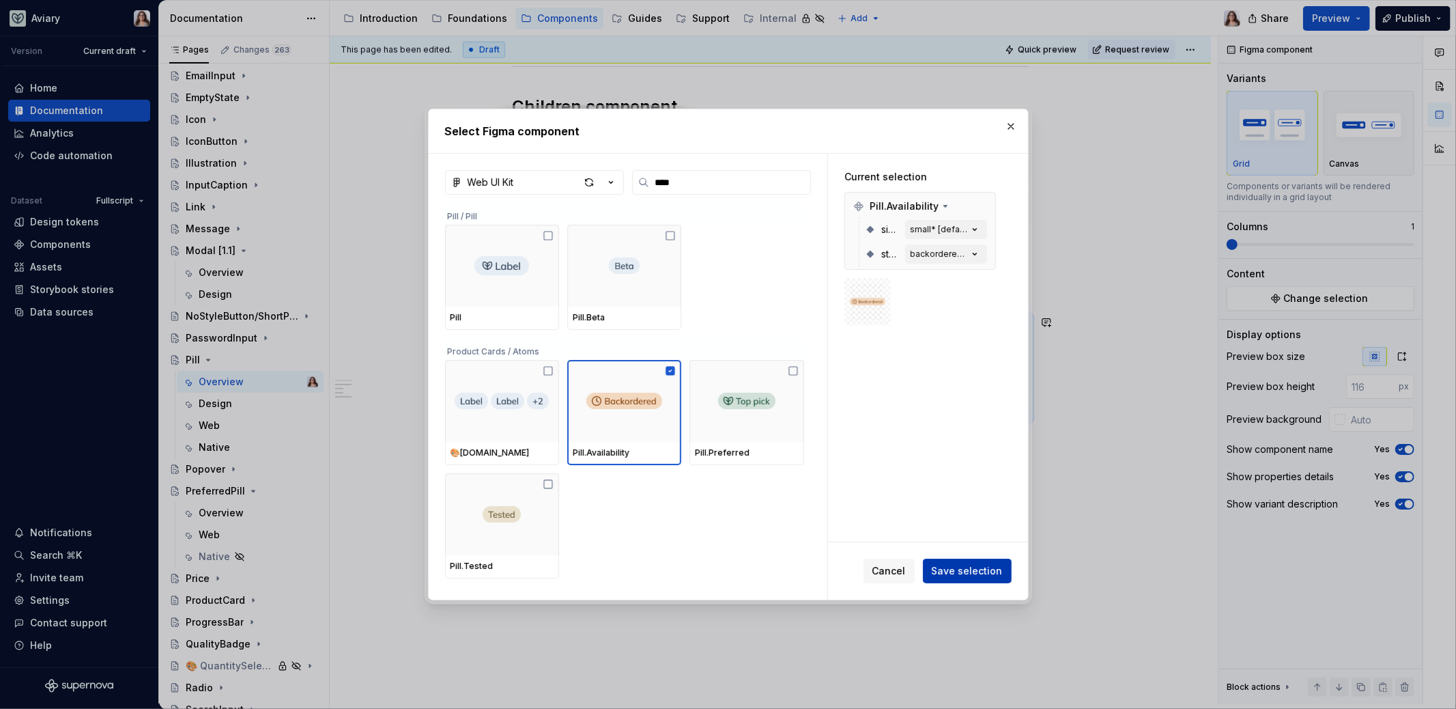
click at [917, 575] on span "Save selection" at bounding box center [967, 571] width 71 height 14
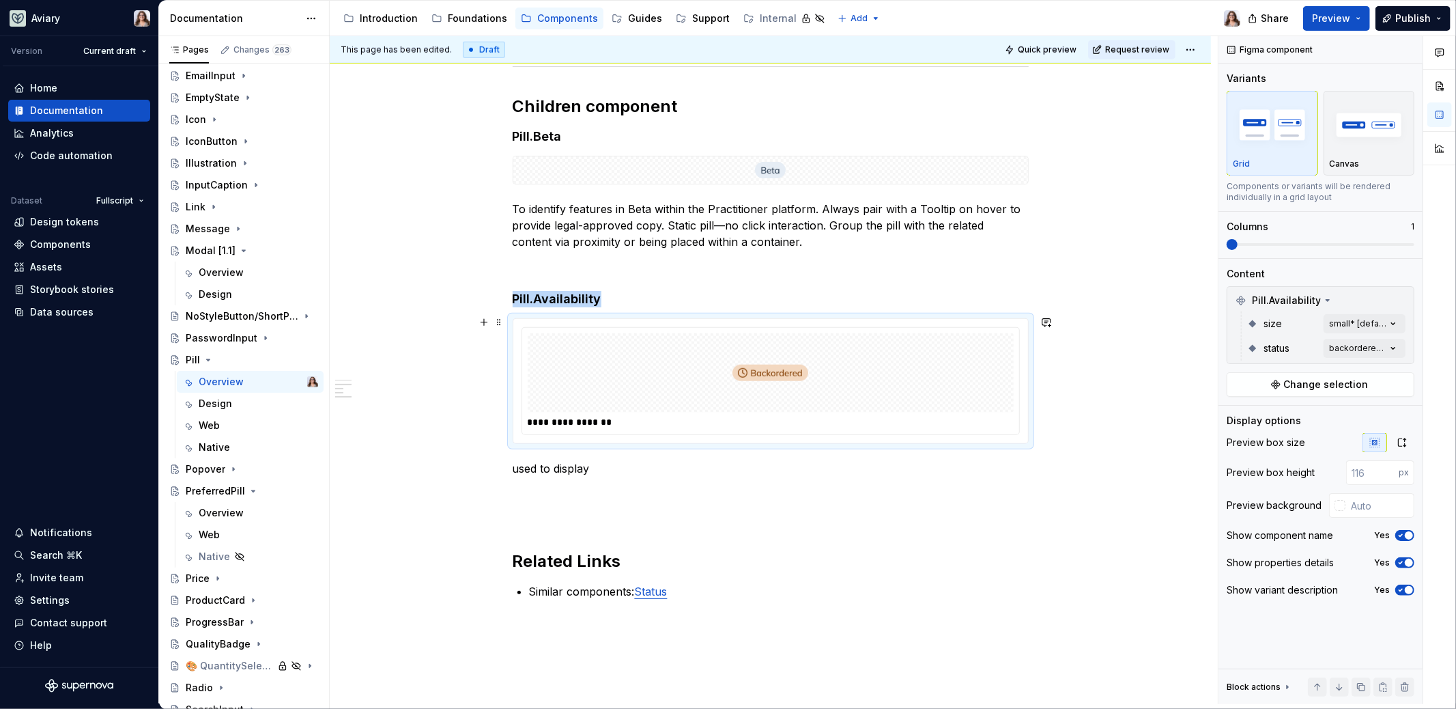
click at [726, 402] on div at bounding box center [771, 372] width 486 height 79
click at [917, 241] on span at bounding box center [1350, 244] width 11 height 11
click at [917, 345] on div "Comments Open comments No comments yet Select ‘Comment’ from the block context …" at bounding box center [1337, 370] width 238 height 668
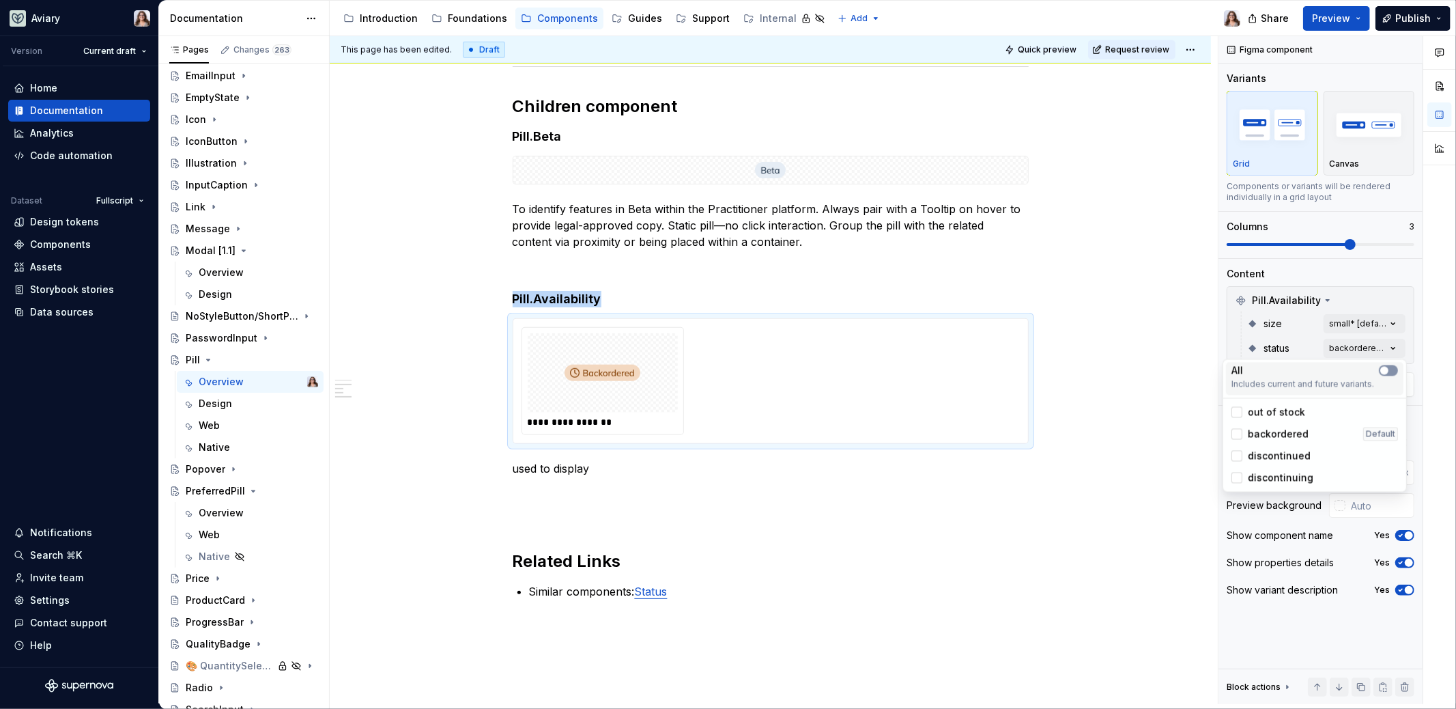
click at [917, 372] on button "button" at bounding box center [1388, 370] width 19 height 11
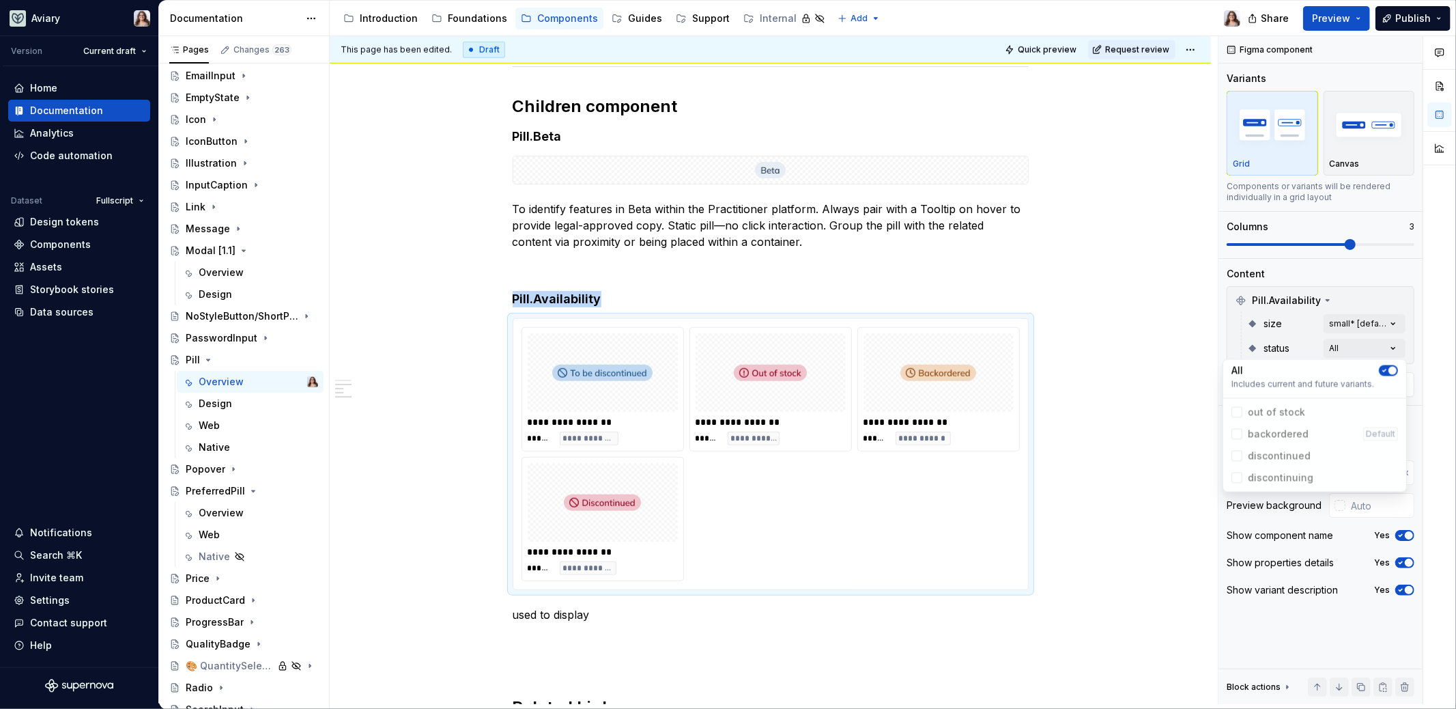
click at [917, 457] on html "Aviary Version Current draft Home Documentation Analytics Code automation Datas…" at bounding box center [728, 354] width 1456 height 709
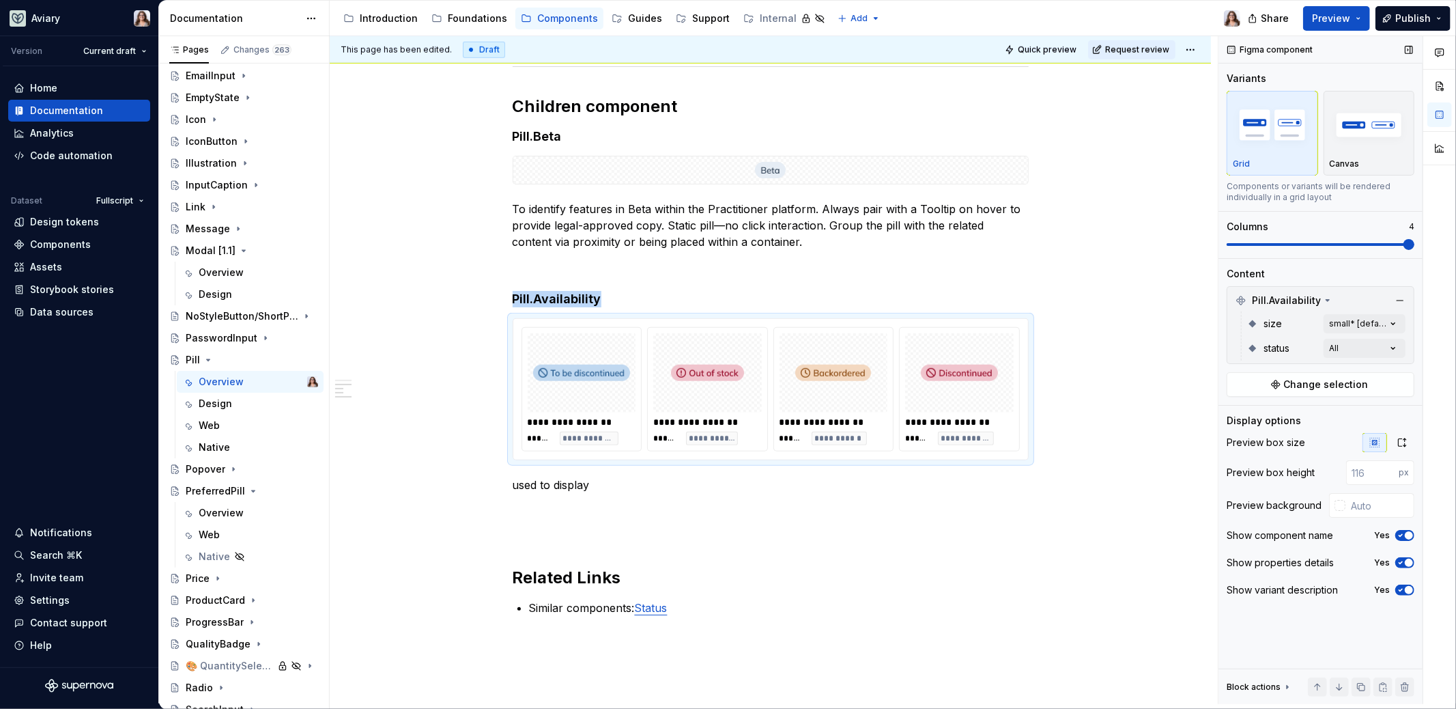
click at [917, 240] on span at bounding box center [1408, 244] width 11 height 11
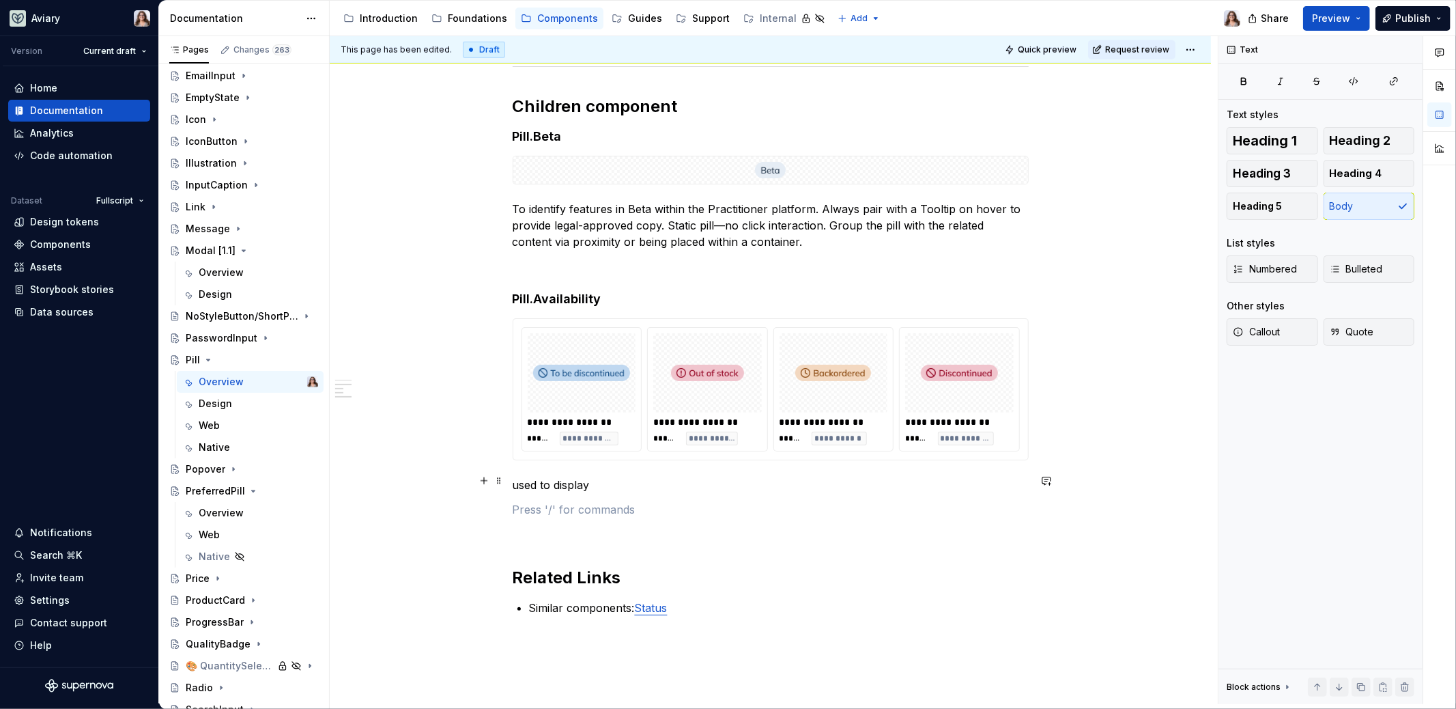
click at [603, 479] on p "used to display" at bounding box center [771, 484] width 516 height 16
drag, startPoint x: 598, startPoint y: 475, endPoint x: 473, endPoint y: 475, distance: 124.9
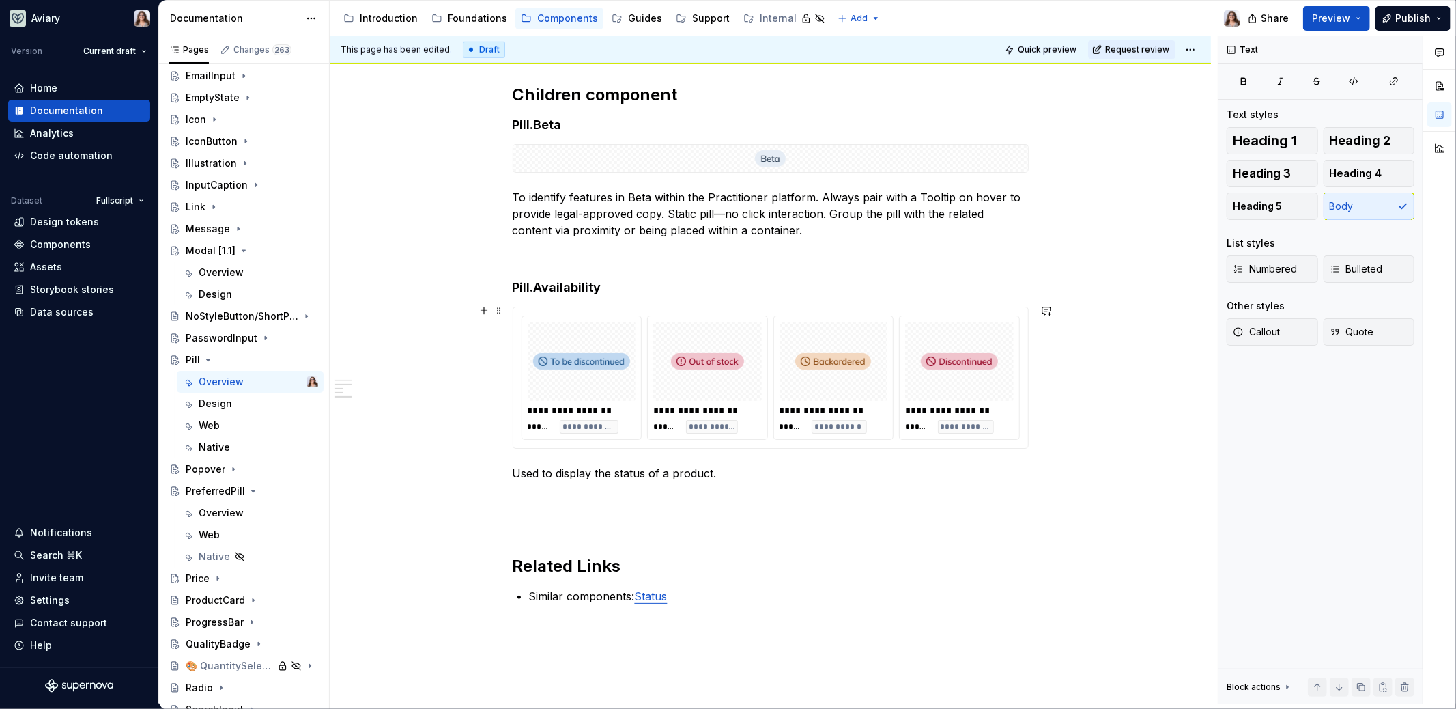
scroll to position [1029, 0]
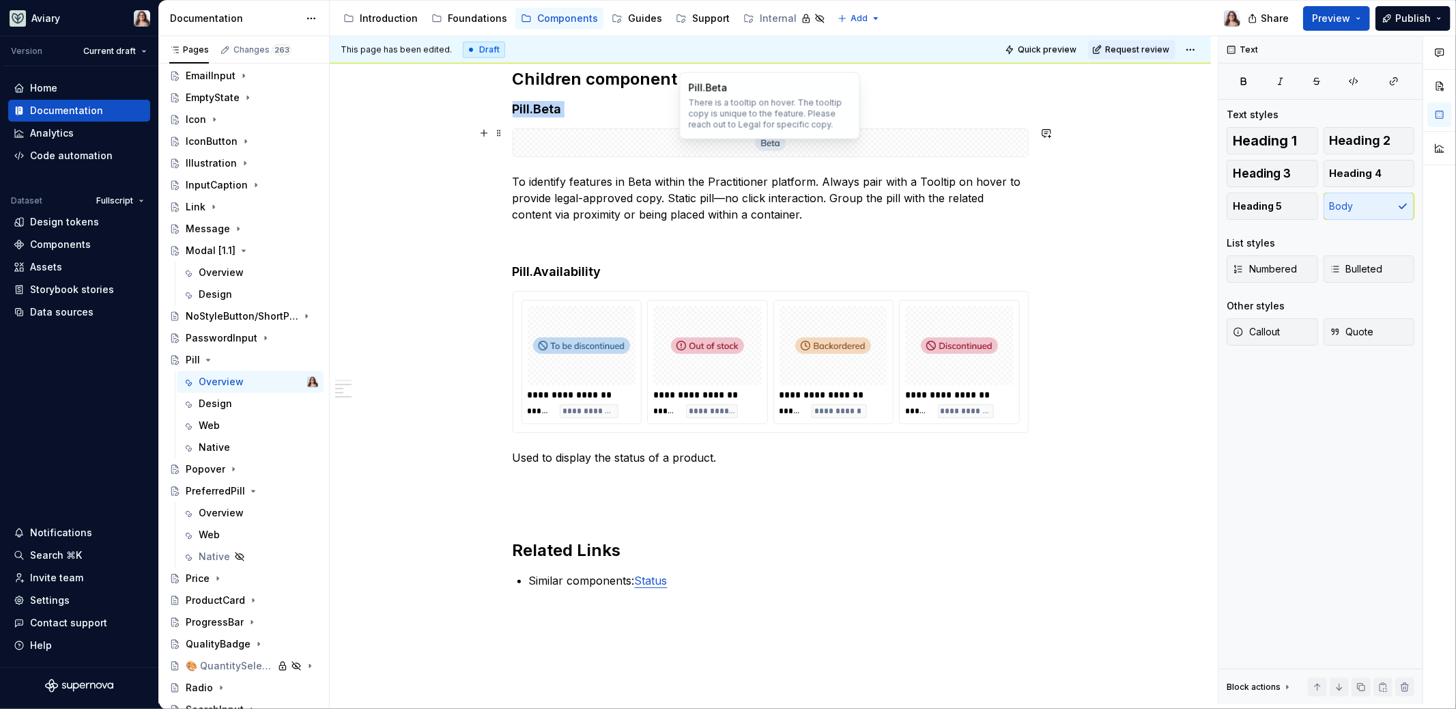
click at [685, 142] on div at bounding box center [770, 142] width 515 height 27
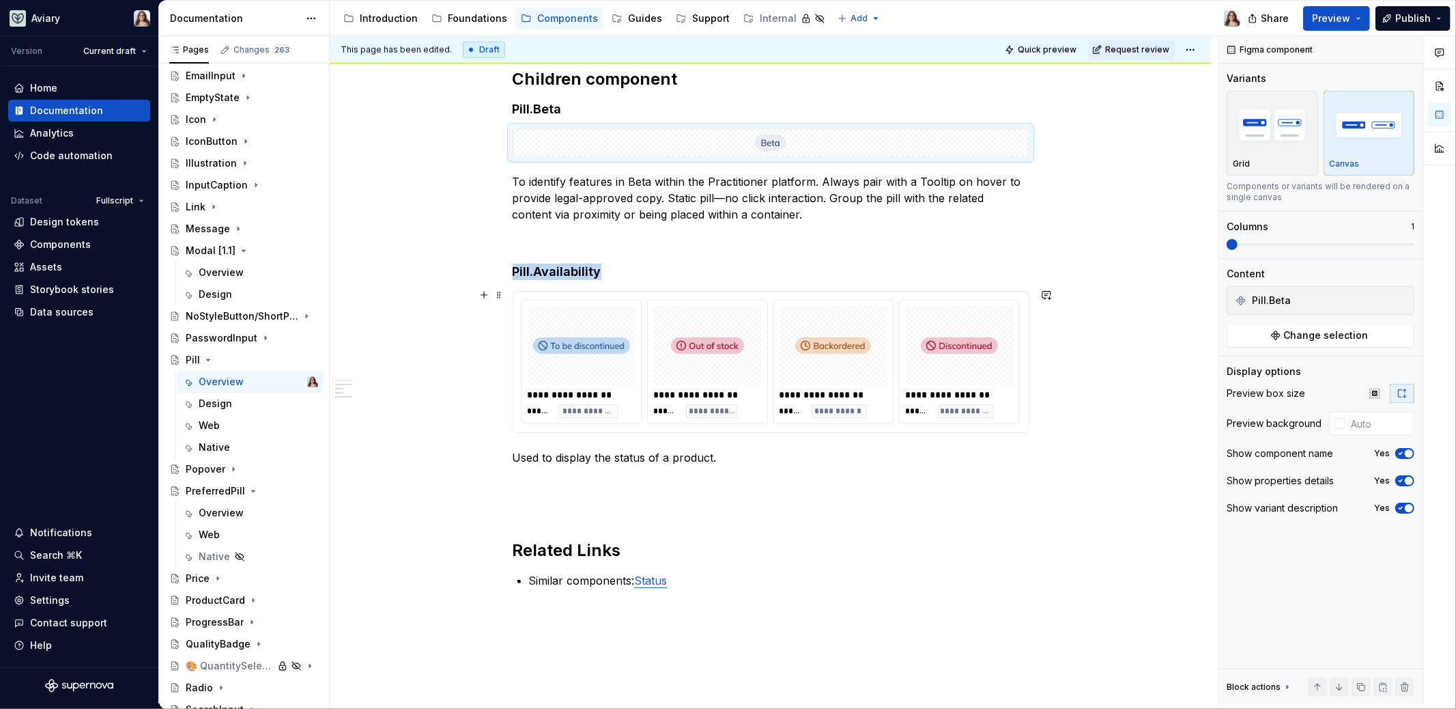
click at [684, 365] on img at bounding box center [707, 345] width 73 height 68
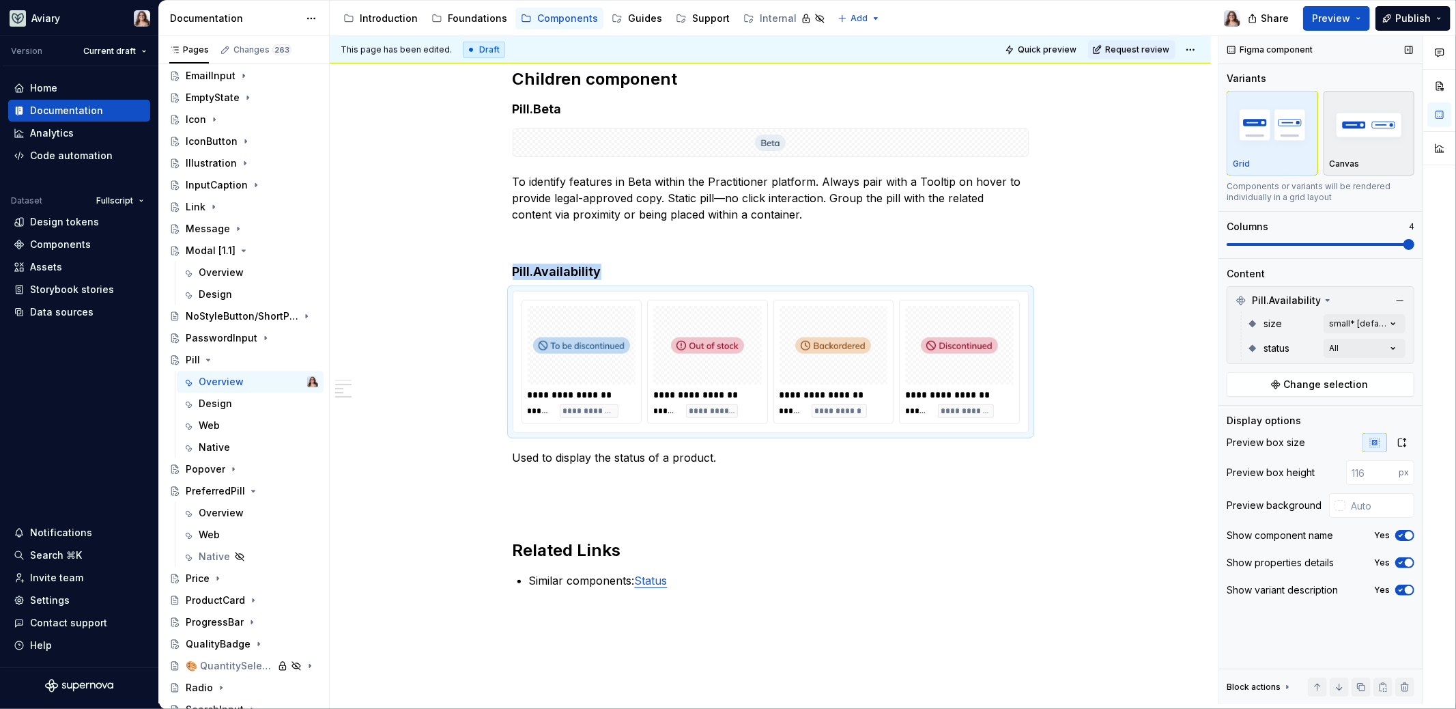
click at [917, 135] on img "button" at bounding box center [1369, 125] width 79 height 50
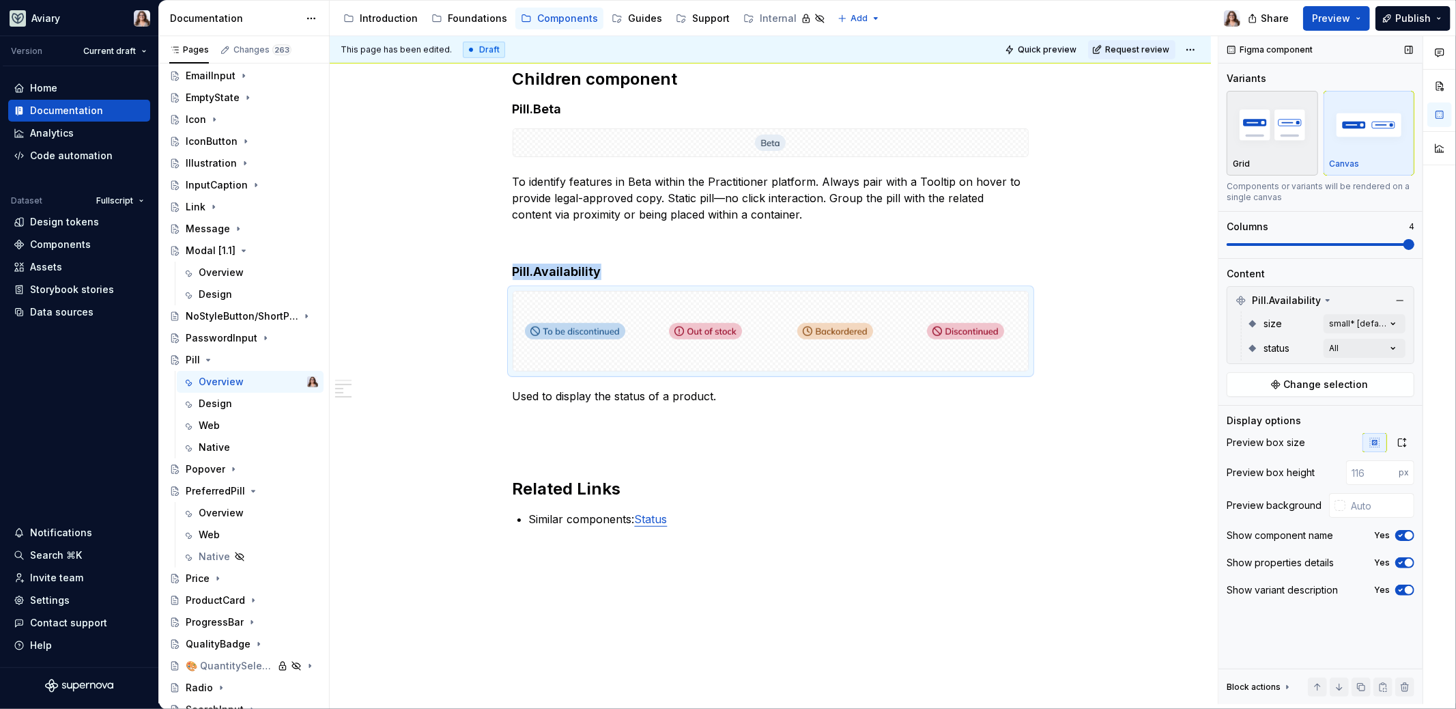
click at [917, 141] on img "button" at bounding box center [1272, 125] width 79 height 50
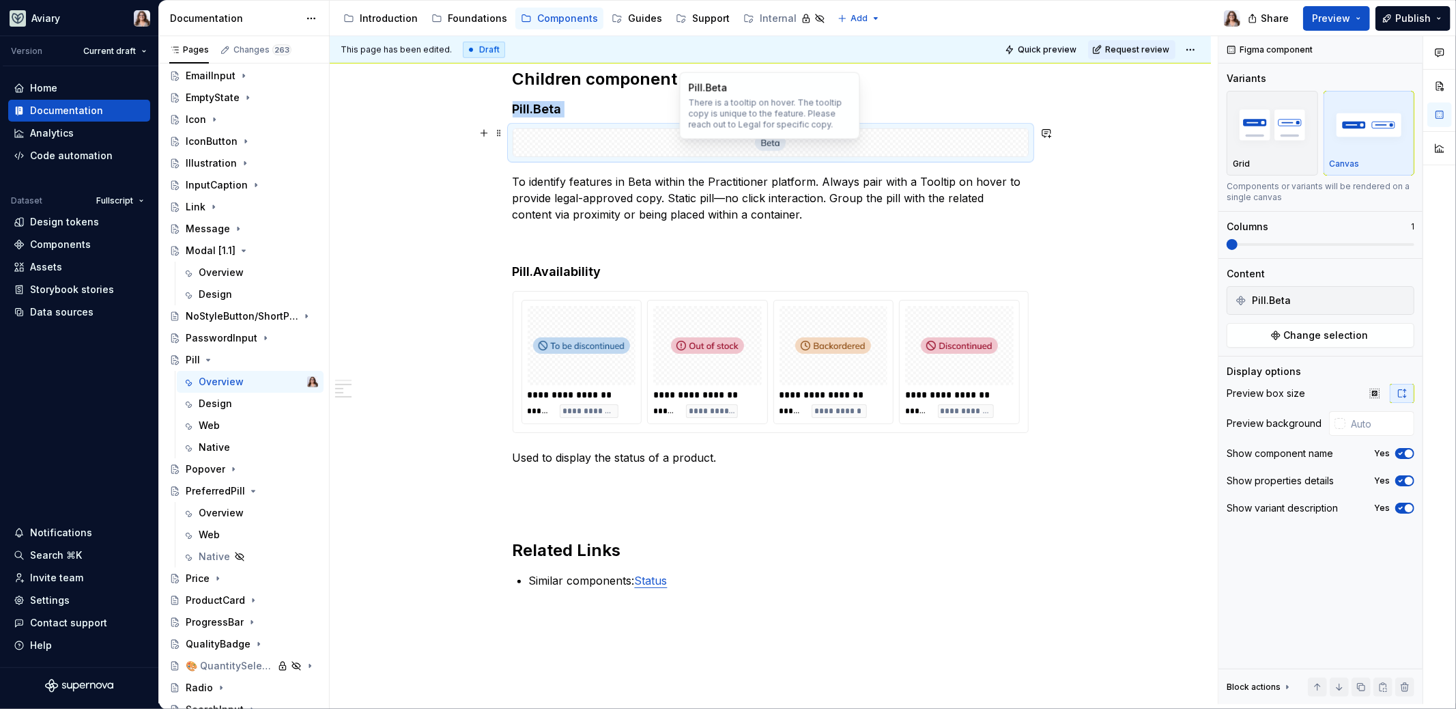
click at [894, 144] on div at bounding box center [770, 142] width 515 height 27
click at [917, 137] on img "button" at bounding box center [1272, 125] width 79 height 50
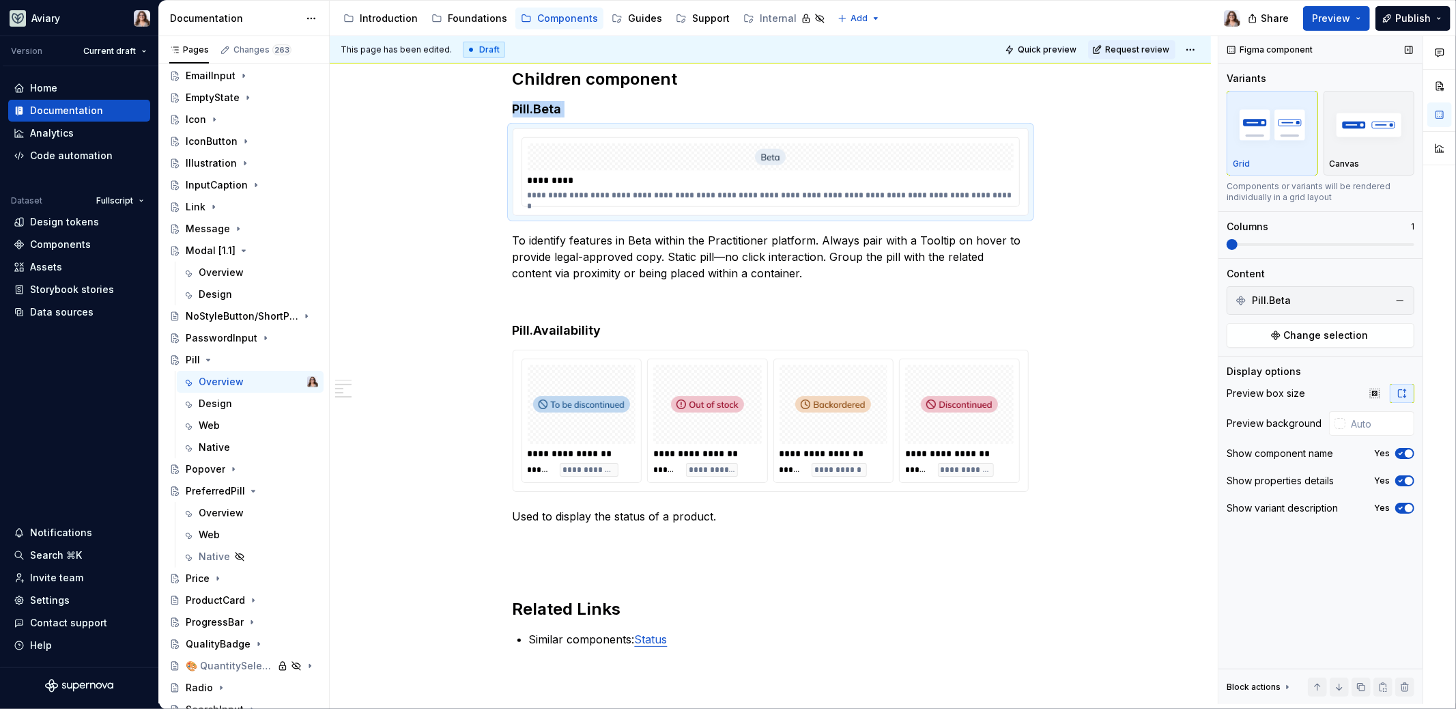
click at [917, 506] on span "button" at bounding box center [1409, 508] width 8 height 8
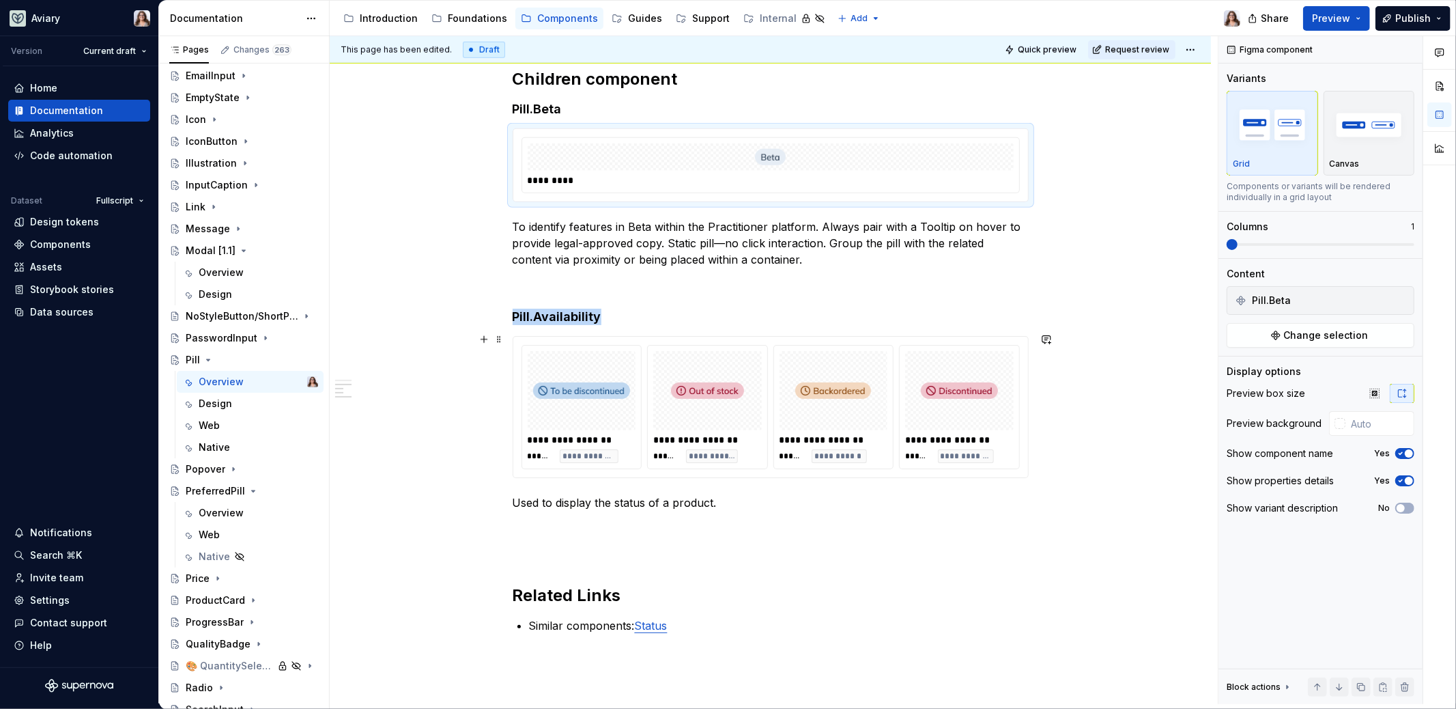
click at [883, 410] on div at bounding box center [834, 390] width 109 height 79
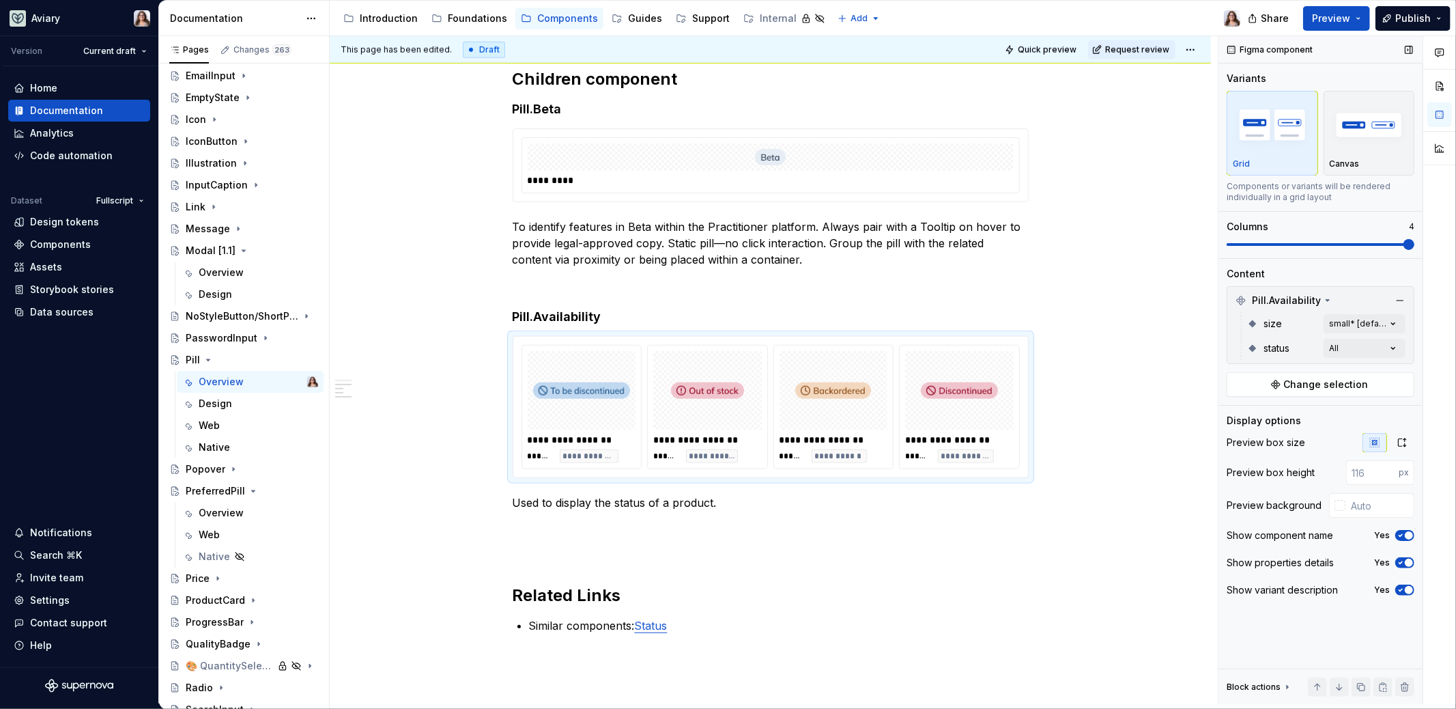
click at [917, 590] on span "button" at bounding box center [1409, 590] width 8 height 8
click at [917, 557] on button "Yes" at bounding box center [1404, 562] width 19 height 11
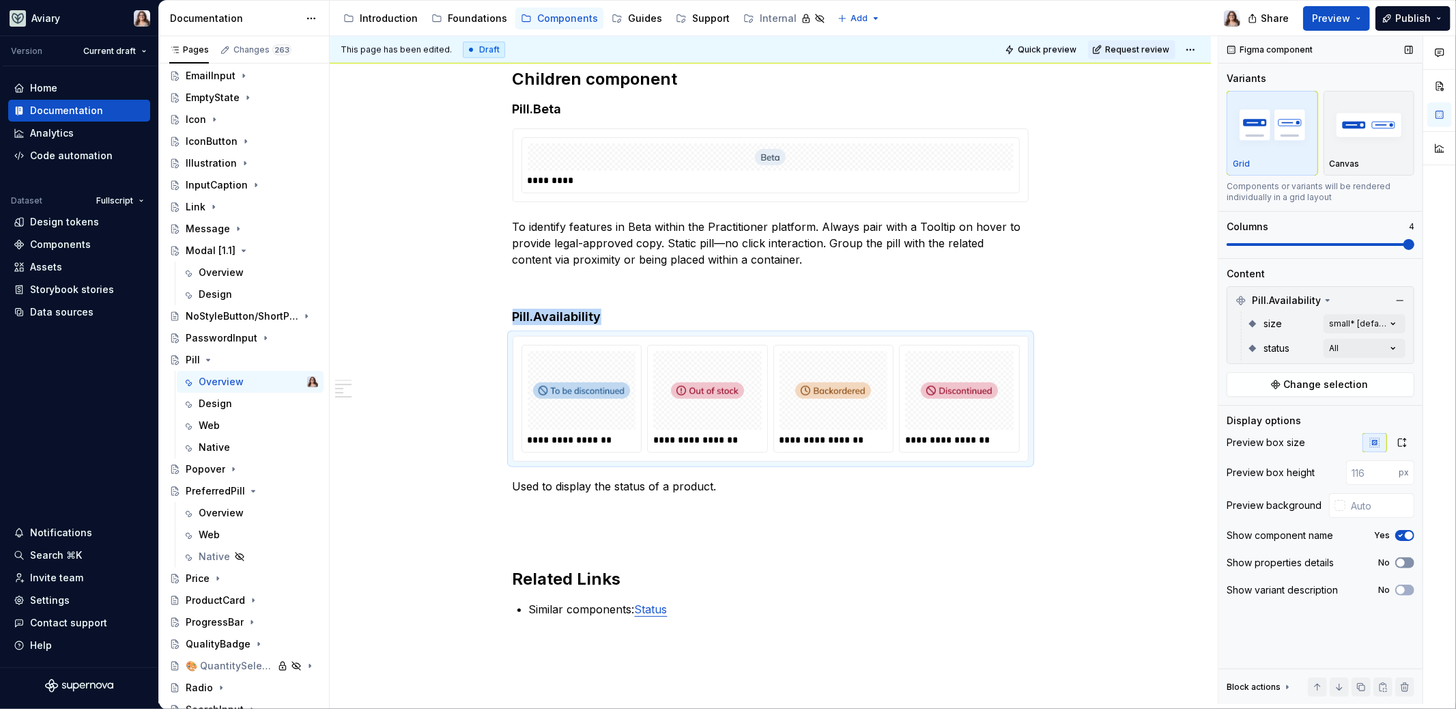
click at [917, 557] on button "No" at bounding box center [1404, 562] width 19 height 11
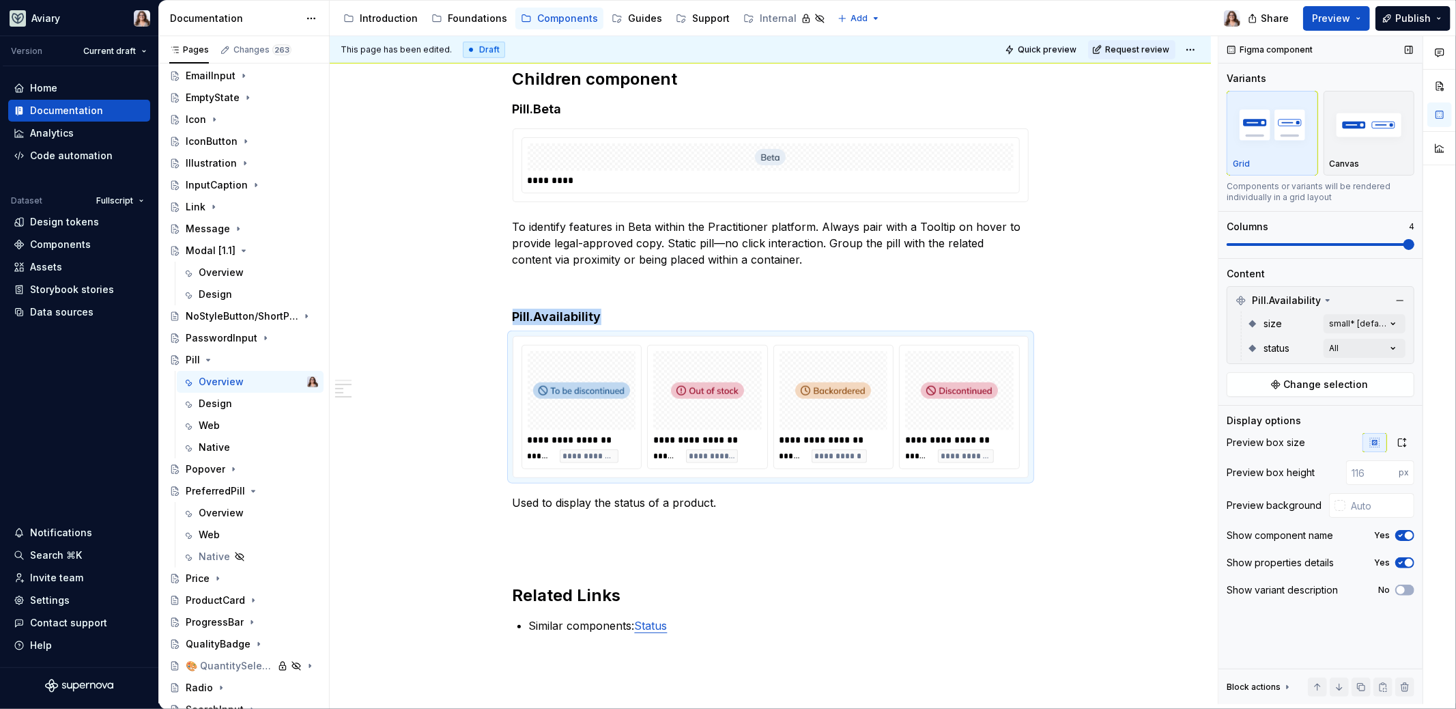
click at [917, 557] on button "Yes" at bounding box center [1404, 562] width 19 height 11
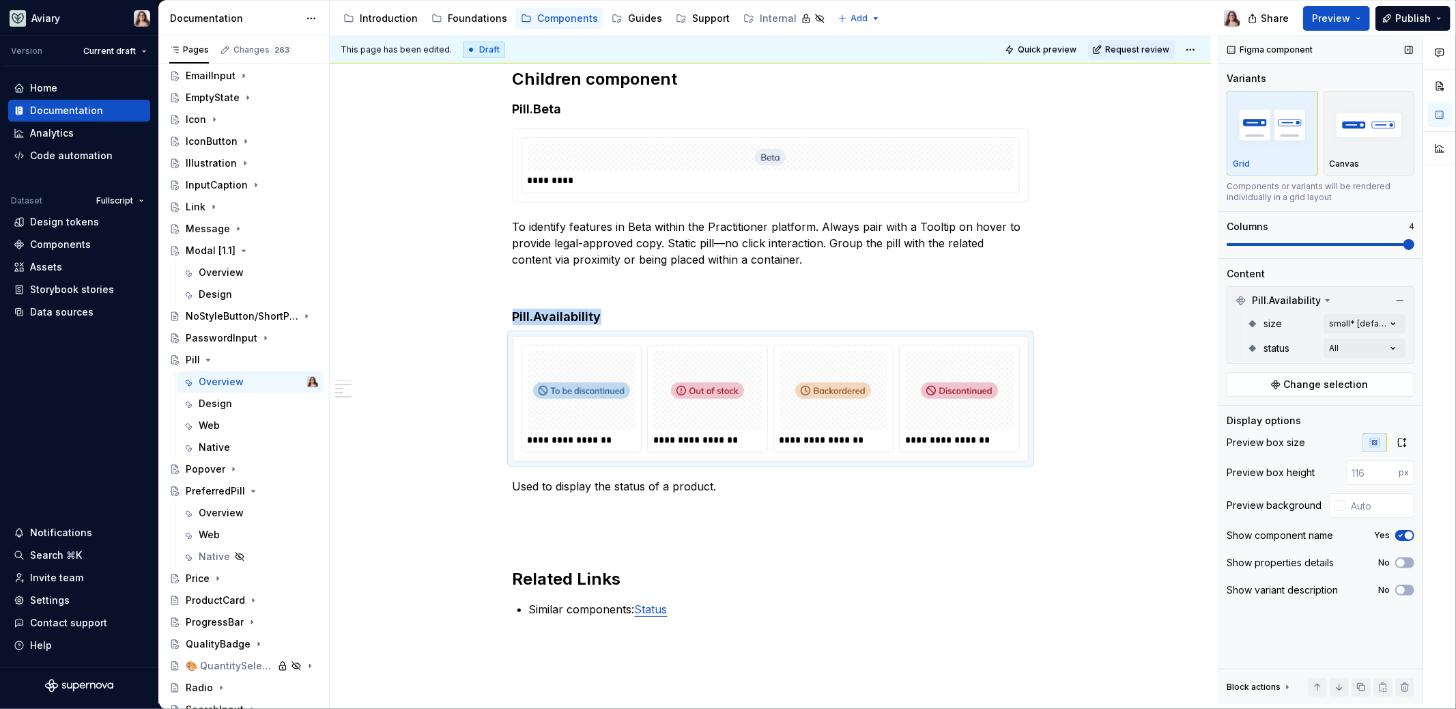
click at [917, 534] on span "button" at bounding box center [1409, 535] width 8 height 8
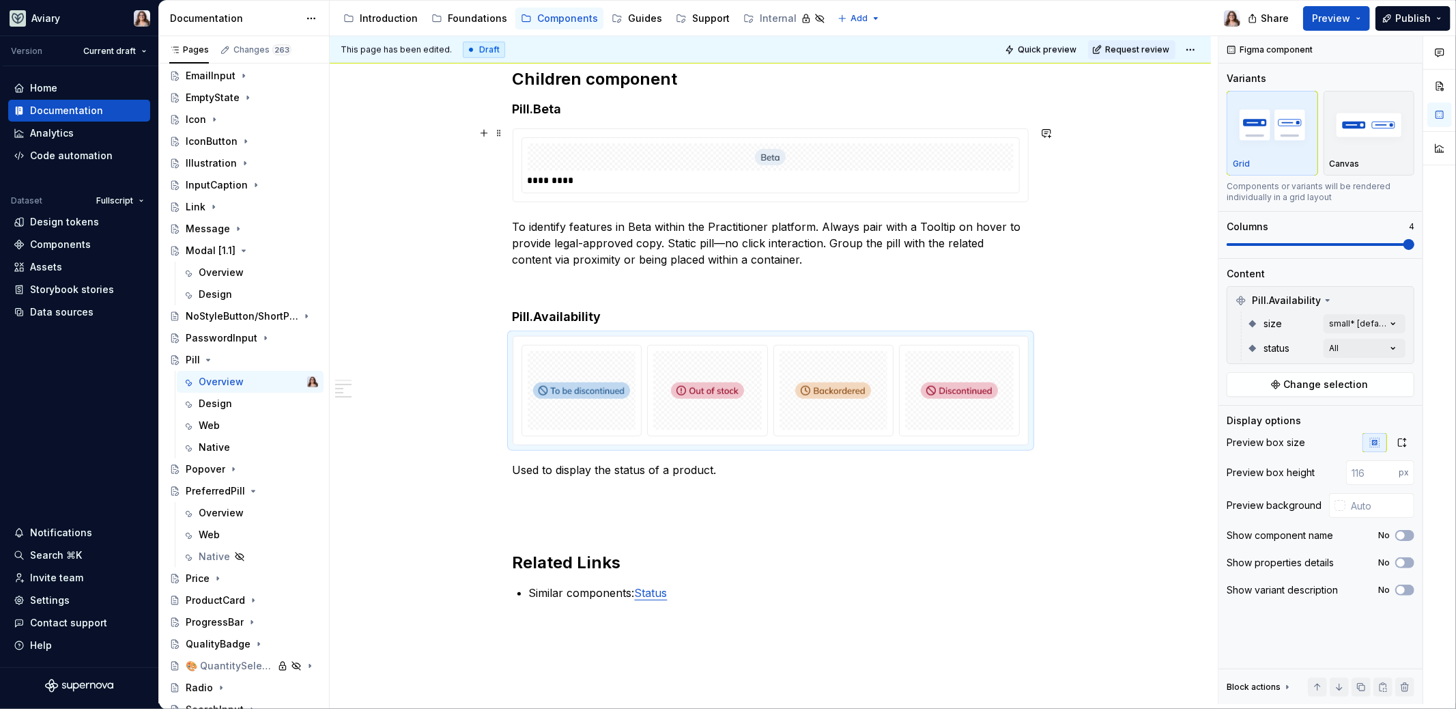
click at [814, 156] on div at bounding box center [771, 156] width 486 height 27
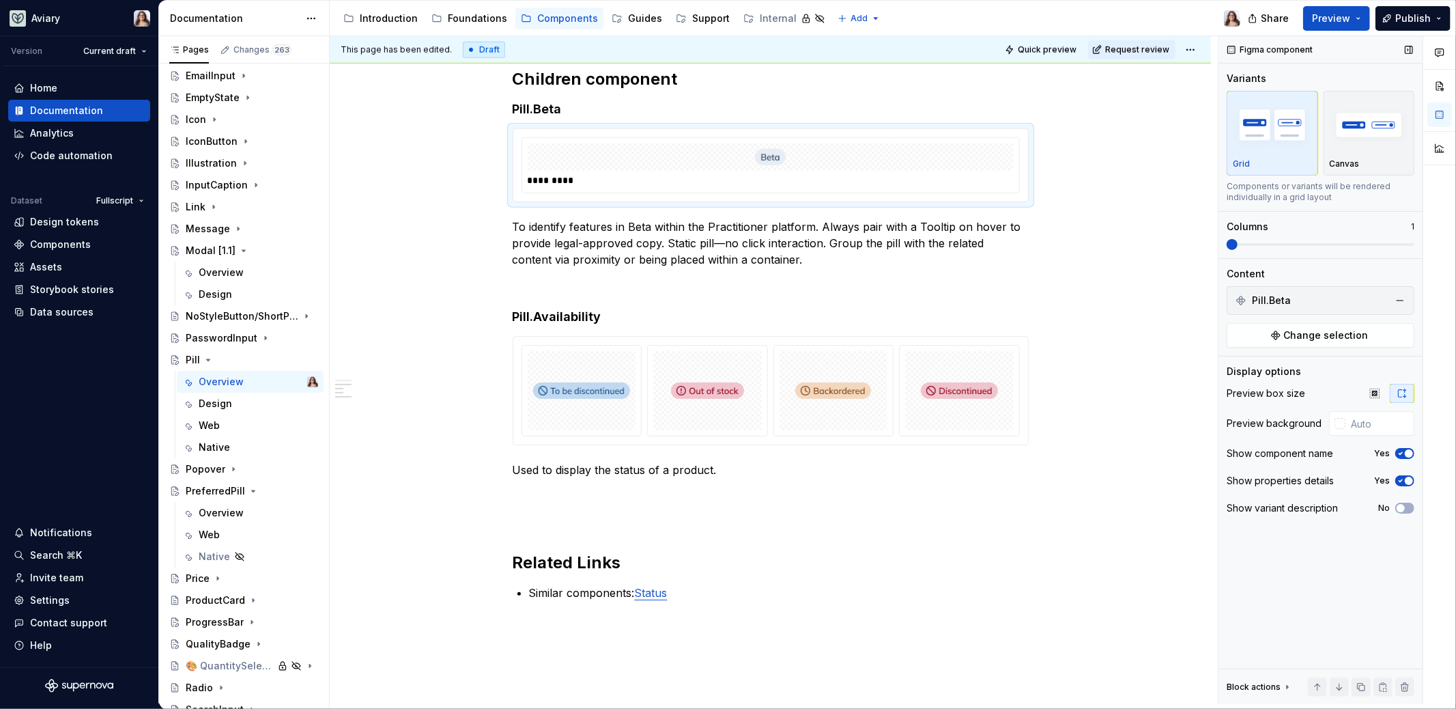
click at [917, 475] on button "Yes" at bounding box center [1404, 480] width 19 height 11
click at [917, 452] on span "button" at bounding box center [1409, 453] width 8 height 8
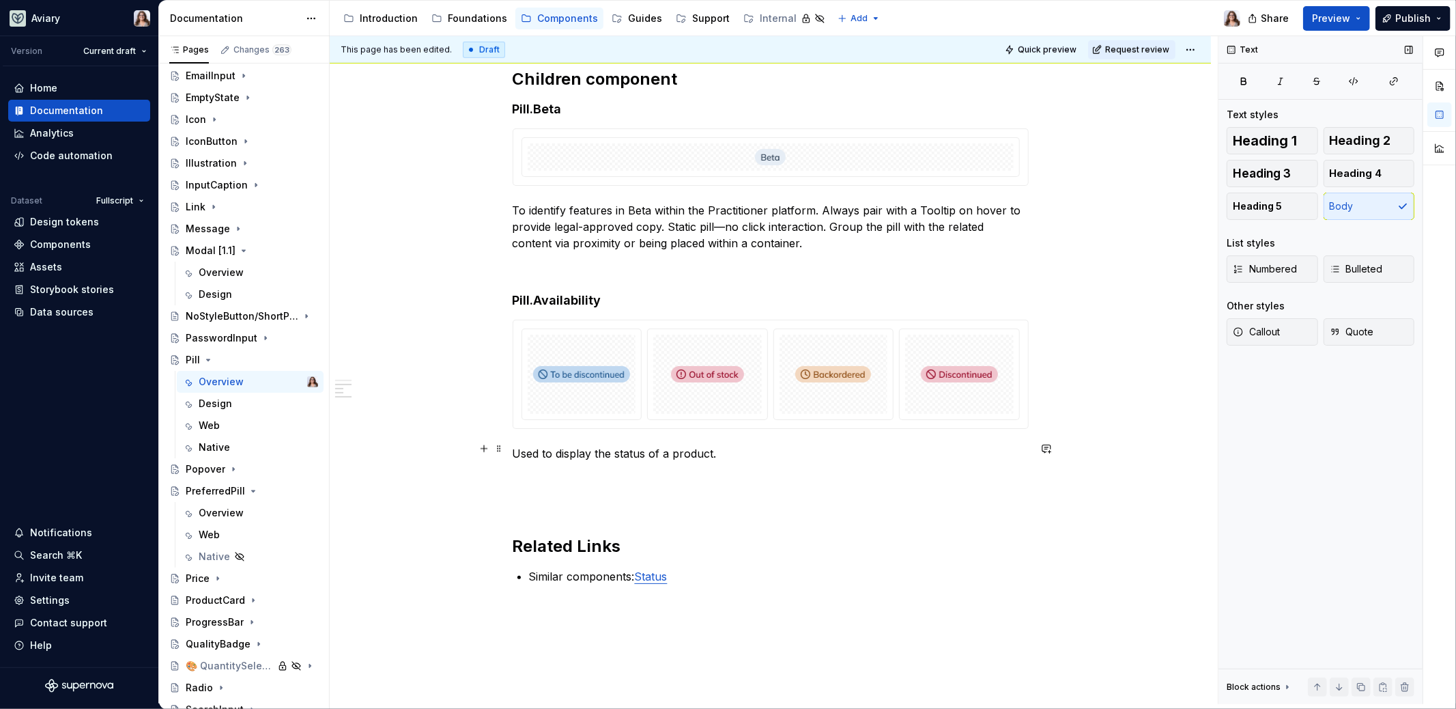
click at [734, 445] on p "Used to display the status of a product." at bounding box center [771, 453] width 516 height 16
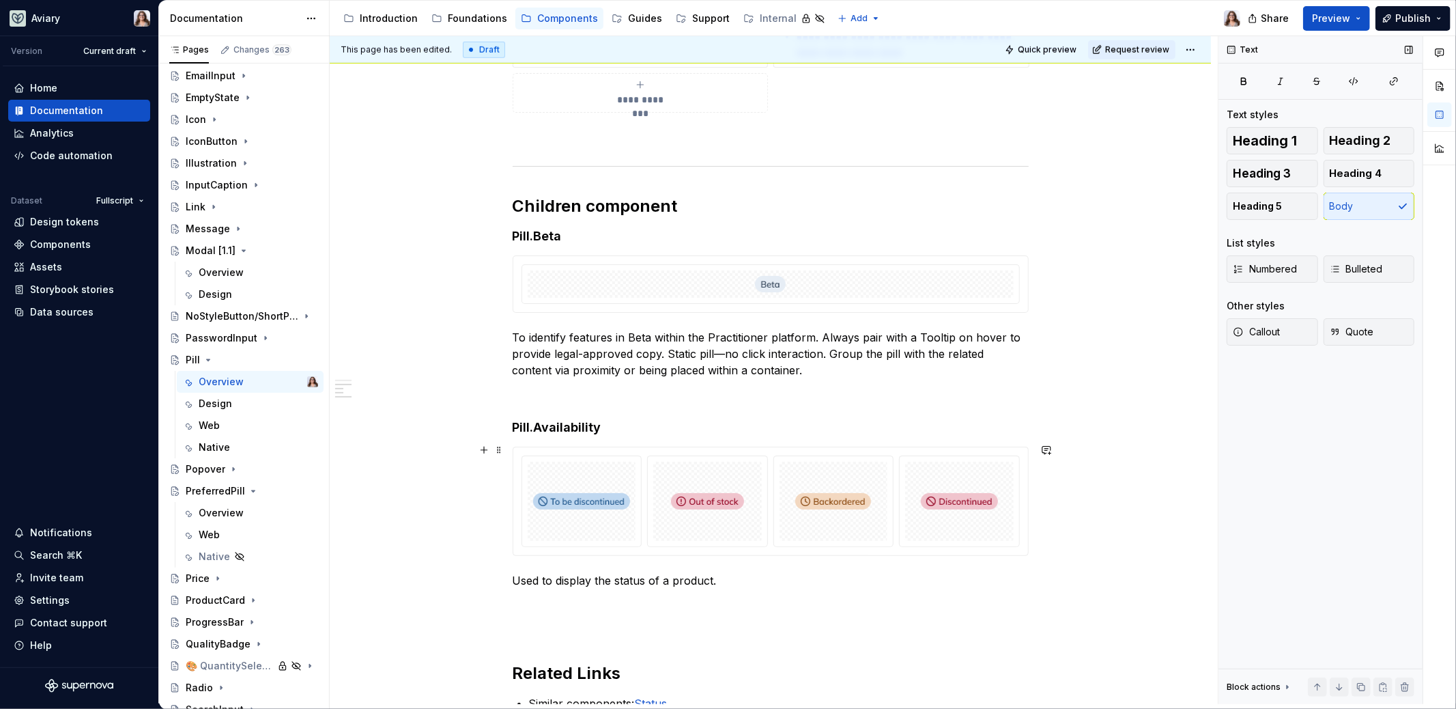
scroll to position [979, 0]
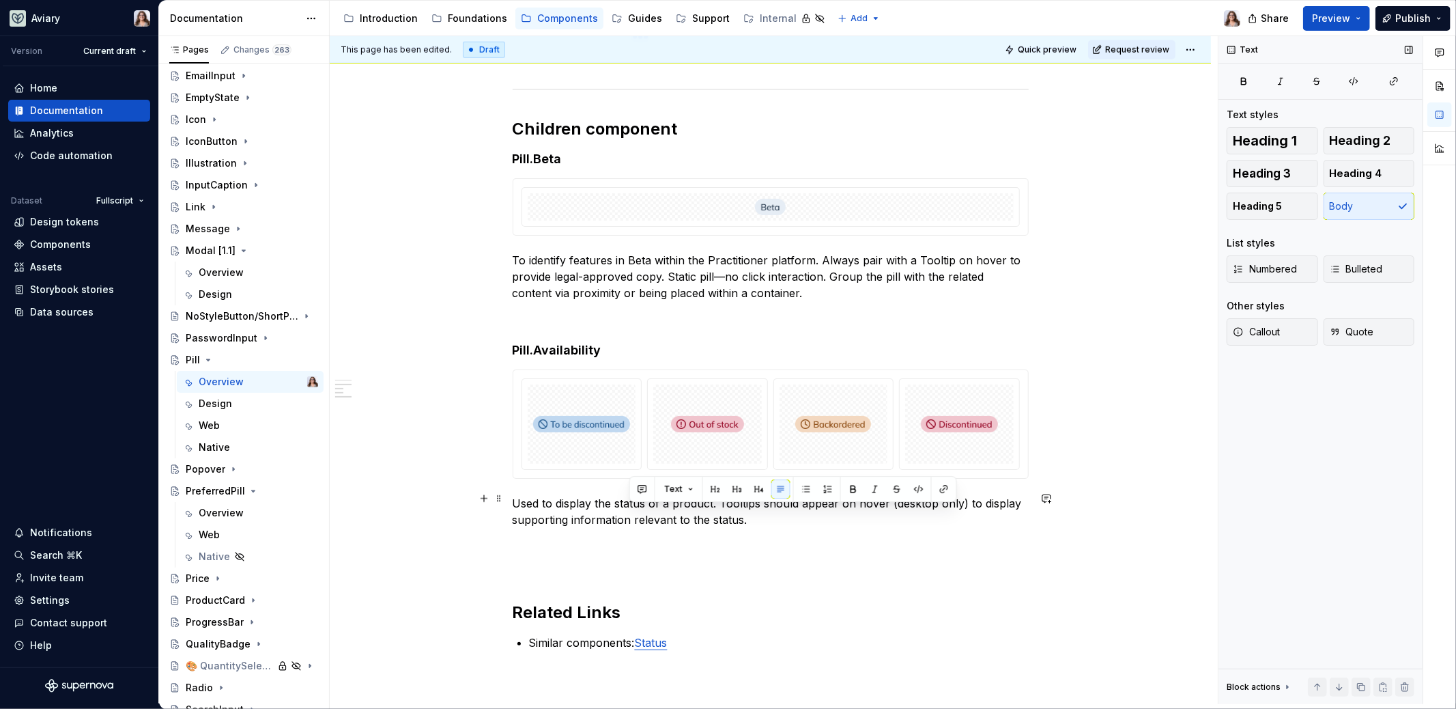
drag, startPoint x: 754, startPoint y: 510, endPoint x: 626, endPoint y: 506, distance: 127.7
click at [626, 506] on p "Used to display the status of a product. Tooltips should appear on hover (deskt…" at bounding box center [771, 511] width 516 height 33
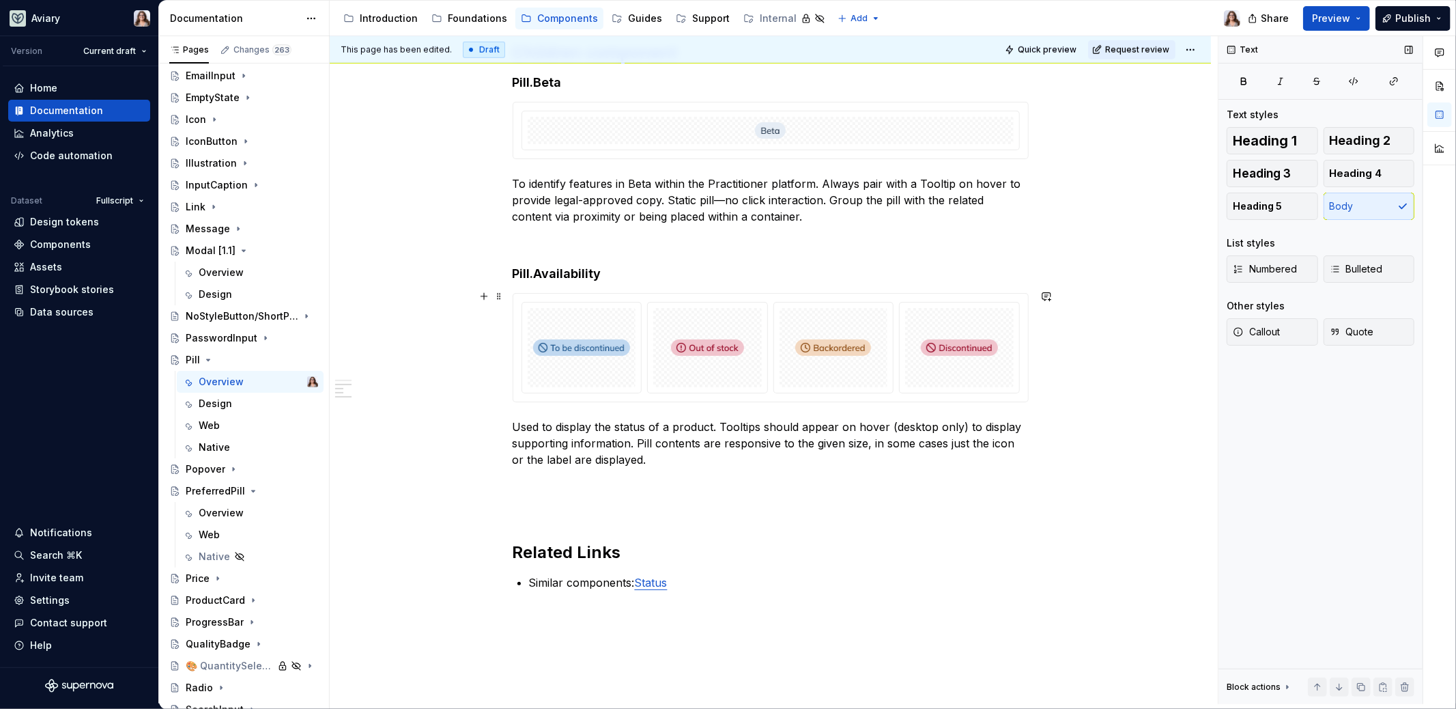
scroll to position [1056, 0]
click at [548, 475] on p at bounding box center [771, 483] width 516 height 16
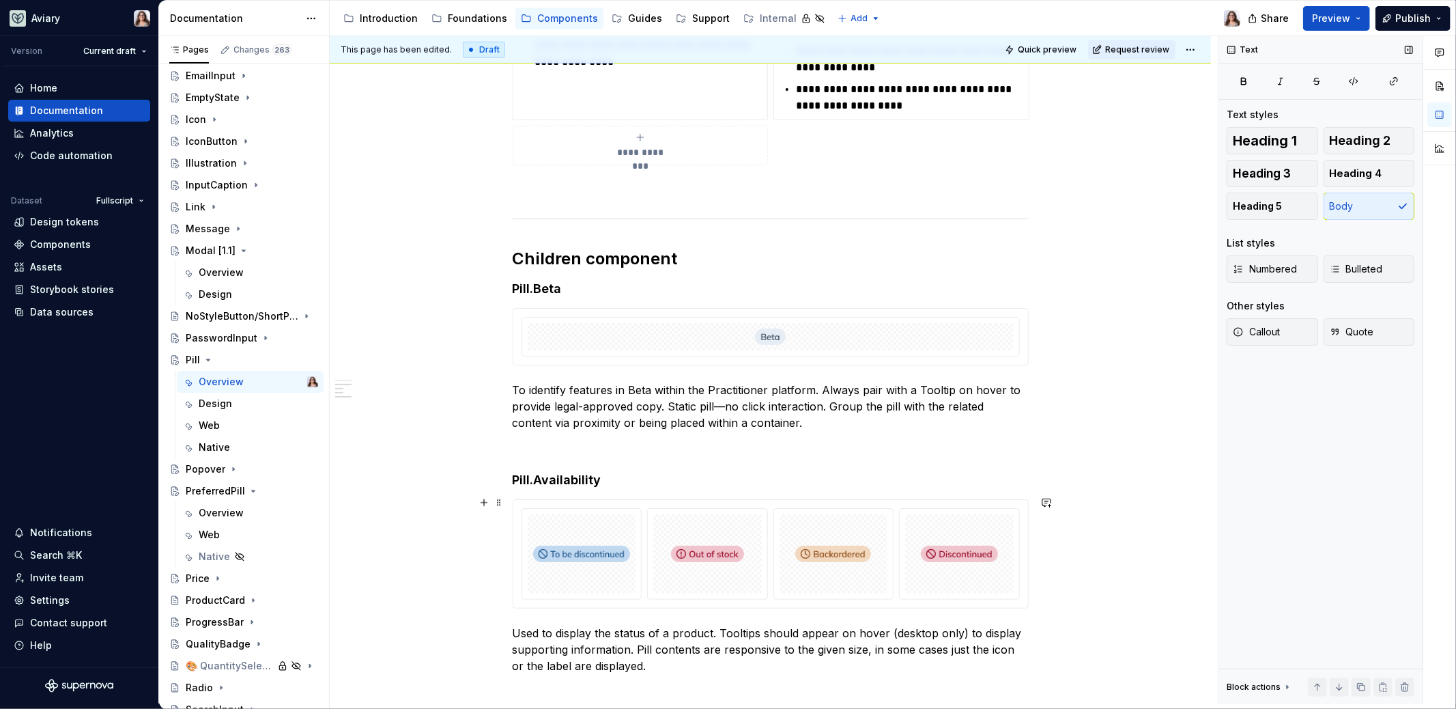
scroll to position [986, 0]
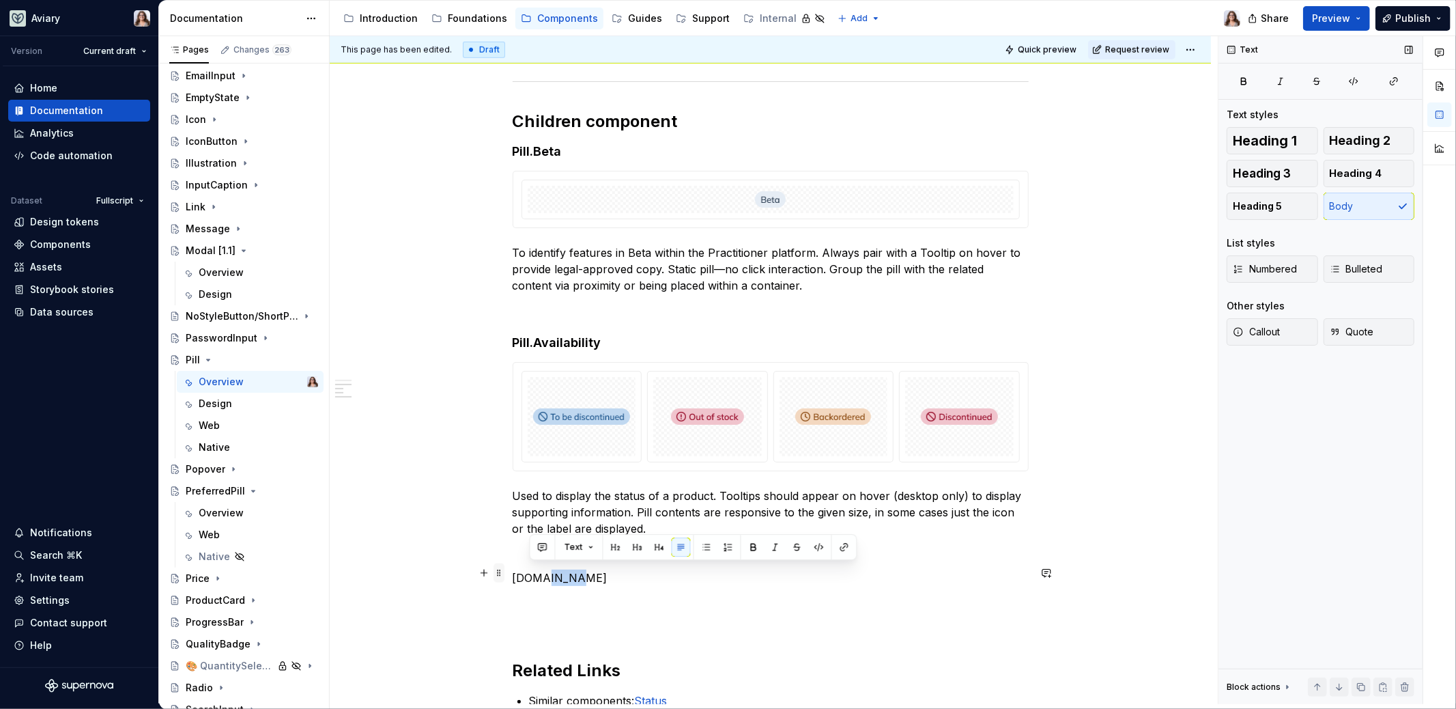
drag, startPoint x: 566, startPoint y: 575, endPoint x: 501, endPoint y: 575, distance: 64.9
click at [513, 575] on div "**********" at bounding box center [771, 1] width 516 height 1447
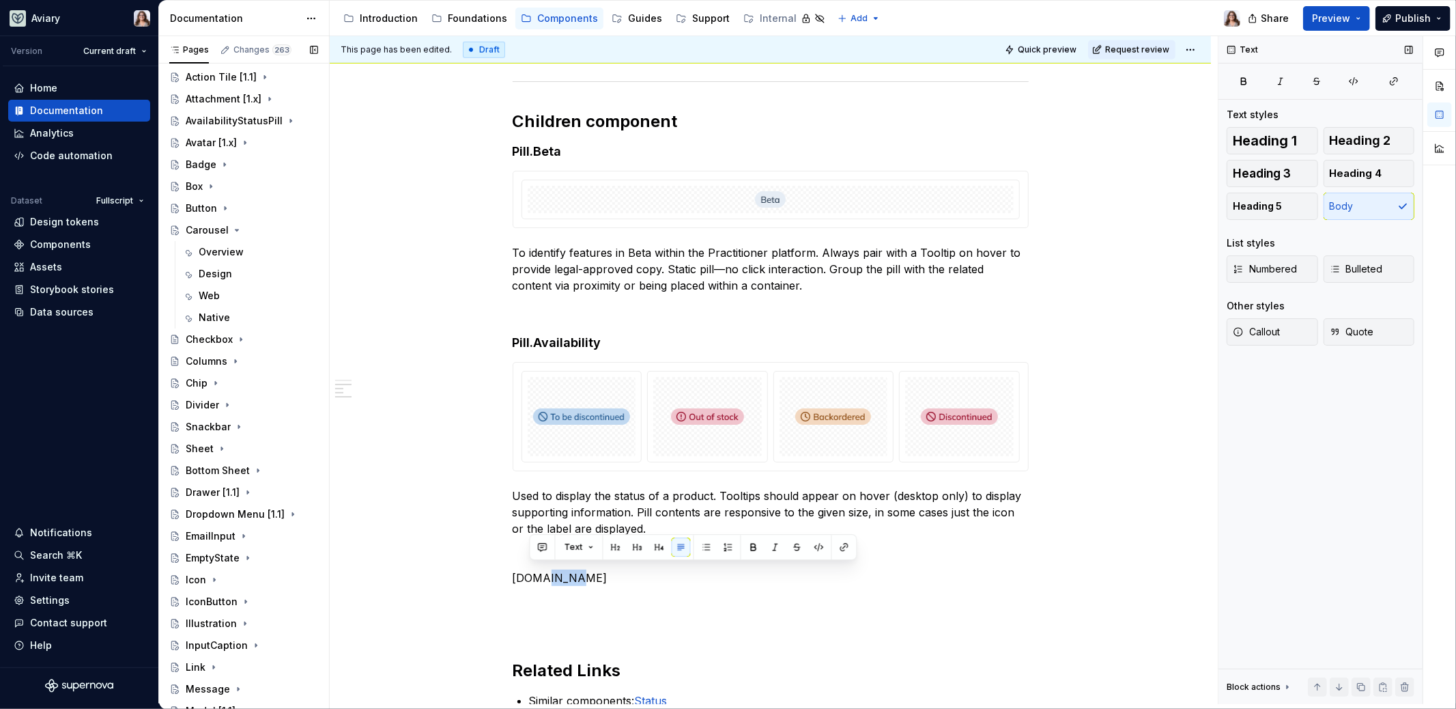
scroll to position [381, 0]
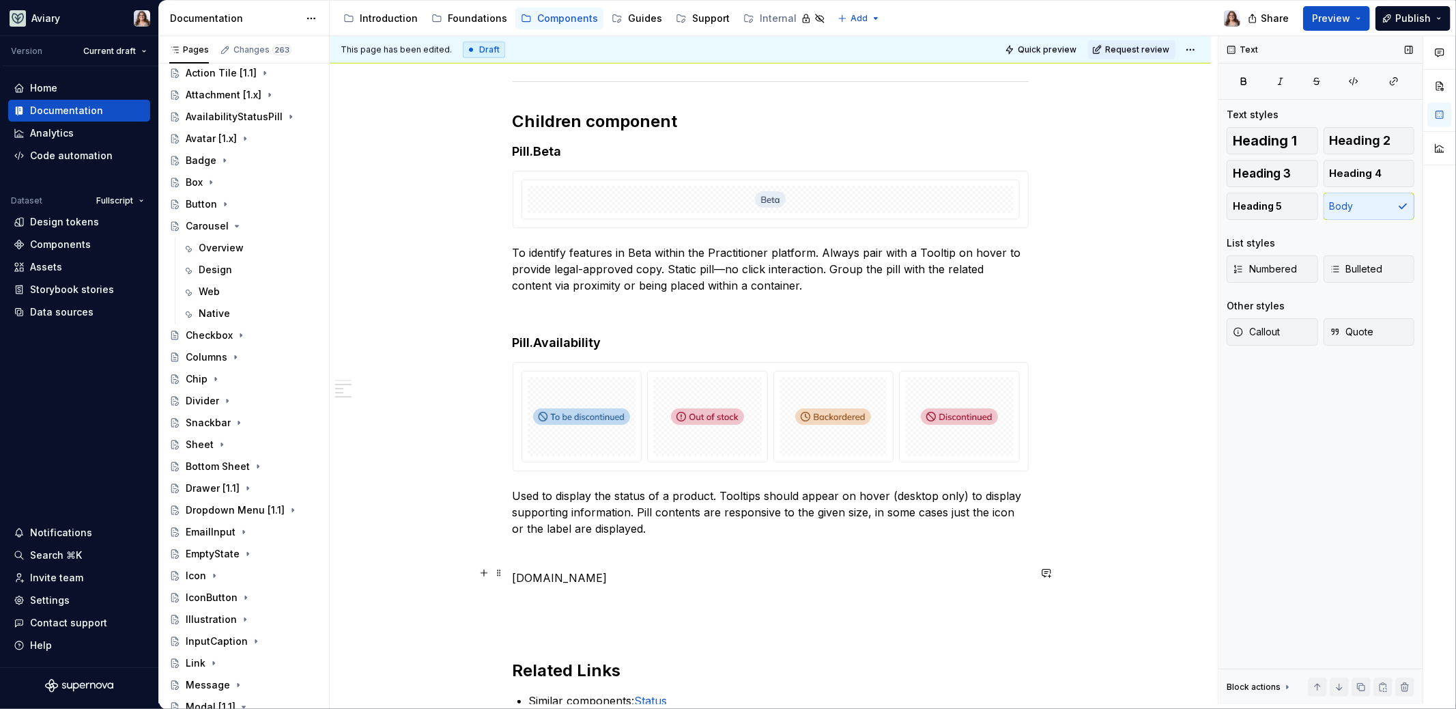
click at [513, 569] on p "Pill.Group" at bounding box center [771, 577] width 516 height 16
click at [580, 573] on p "🎨Pill.Group" at bounding box center [771, 577] width 516 height 16
drag, startPoint x: 586, startPoint y: 573, endPoint x: 501, endPoint y: 573, distance: 85.3
click at [513, 573] on div "**********" at bounding box center [771, 1] width 516 height 1447
click at [663, 550] on button "button" at bounding box center [662, 546] width 19 height 19
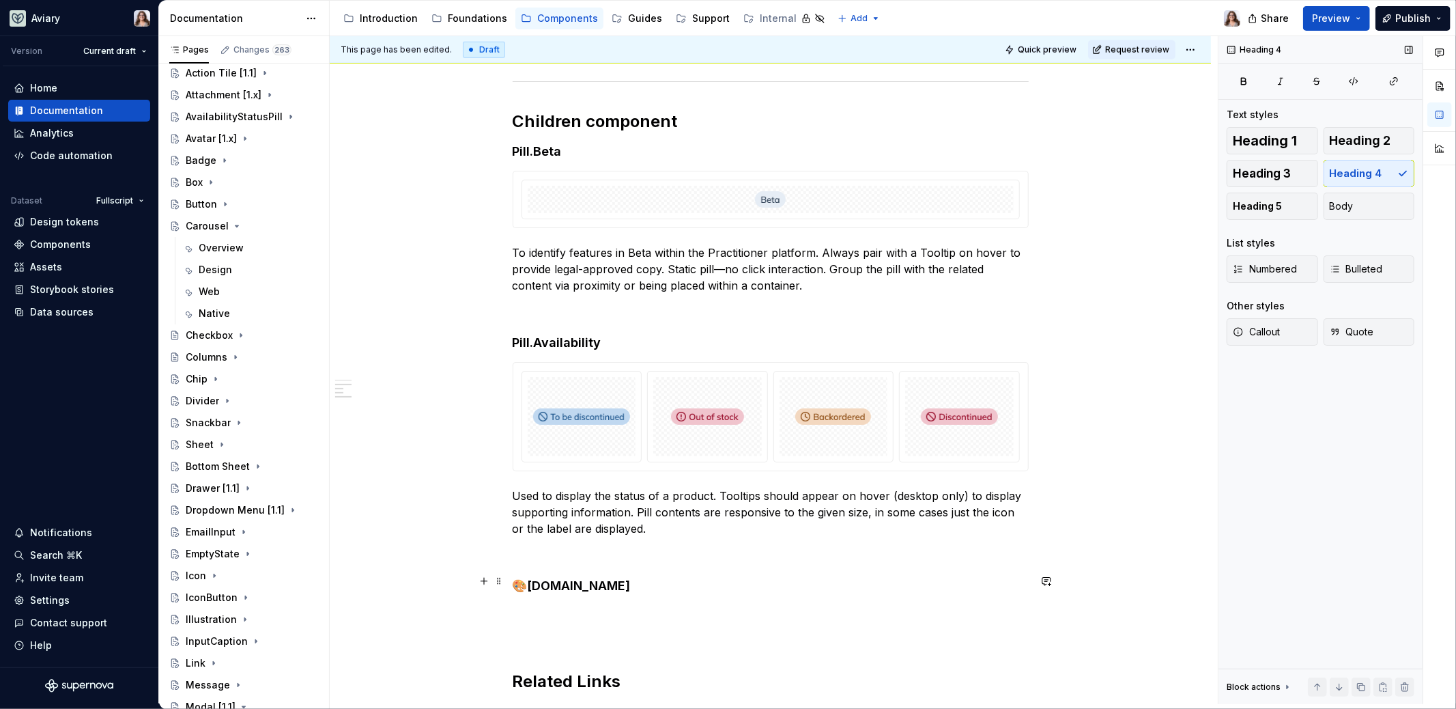
click at [590, 584] on h4 "🎨Pill.Group" at bounding box center [771, 585] width 516 height 16
click at [541, 605] on p at bounding box center [771, 613] width 516 height 16
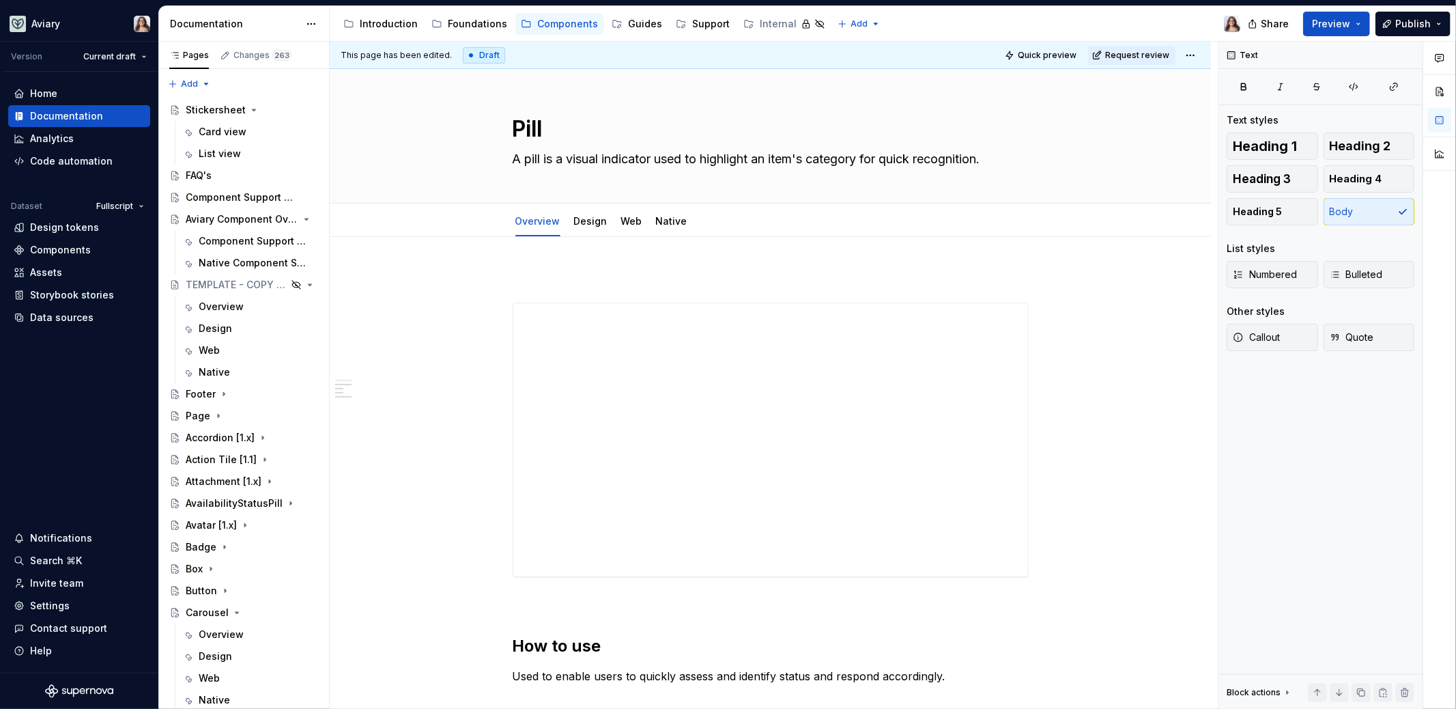
scroll to position [986, 0]
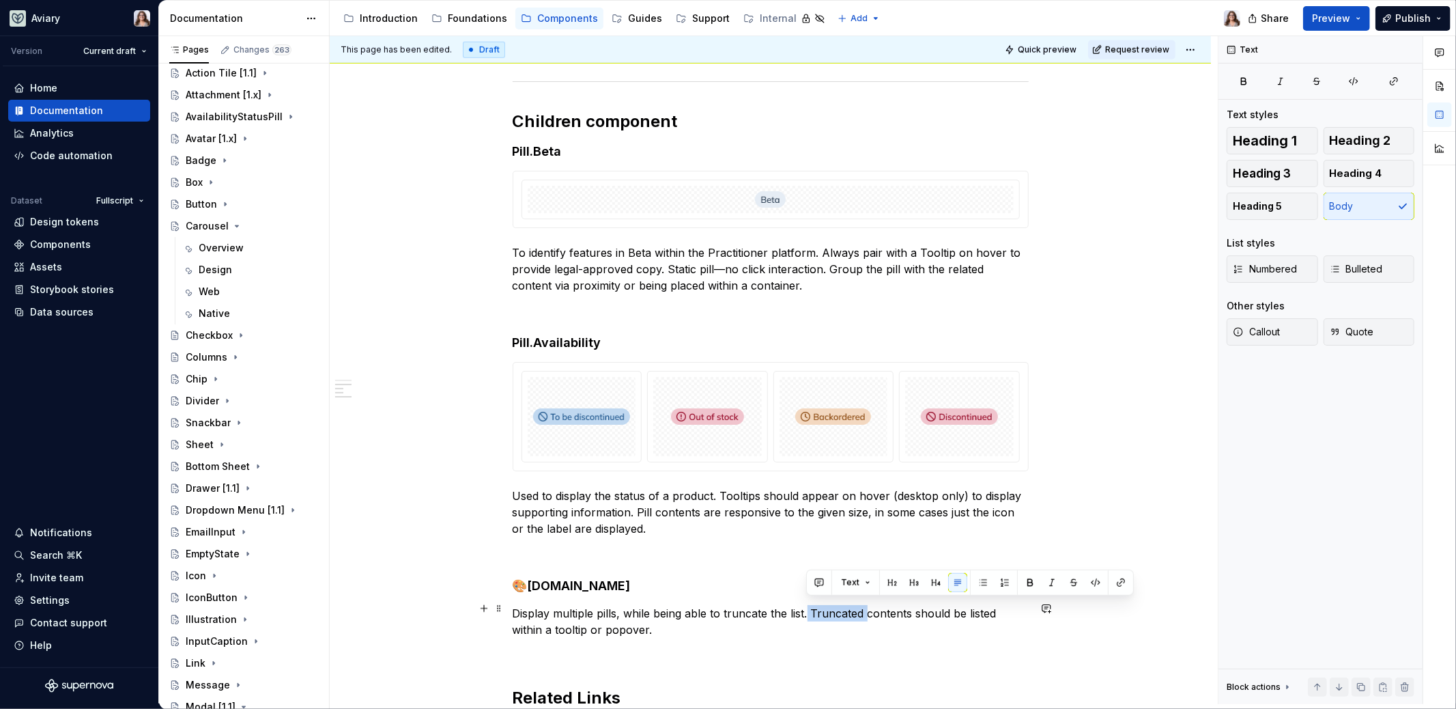
drag, startPoint x: 863, startPoint y: 606, endPoint x: 805, endPoint y: 604, distance: 58.1
click at [805, 605] on p "Display multiple pills, while being able to truncate the list. Truncated conten…" at bounding box center [771, 621] width 516 height 33
click at [614, 623] on p "Display multiple pills, while being able to truncate the list. Overflow content…" at bounding box center [771, 621] width 516 height 33
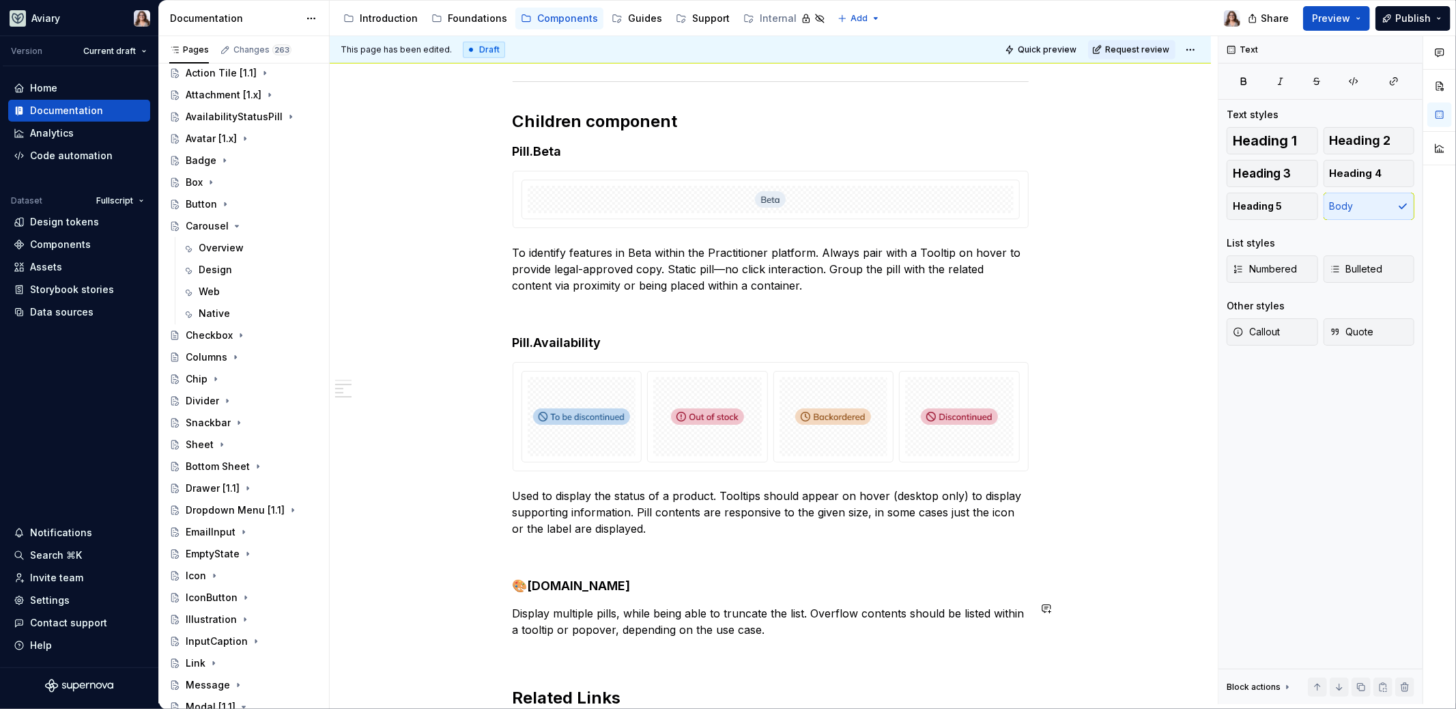
click at [592, 589] on div "**********" at bounding box center [771, 7] width 516 height 1458
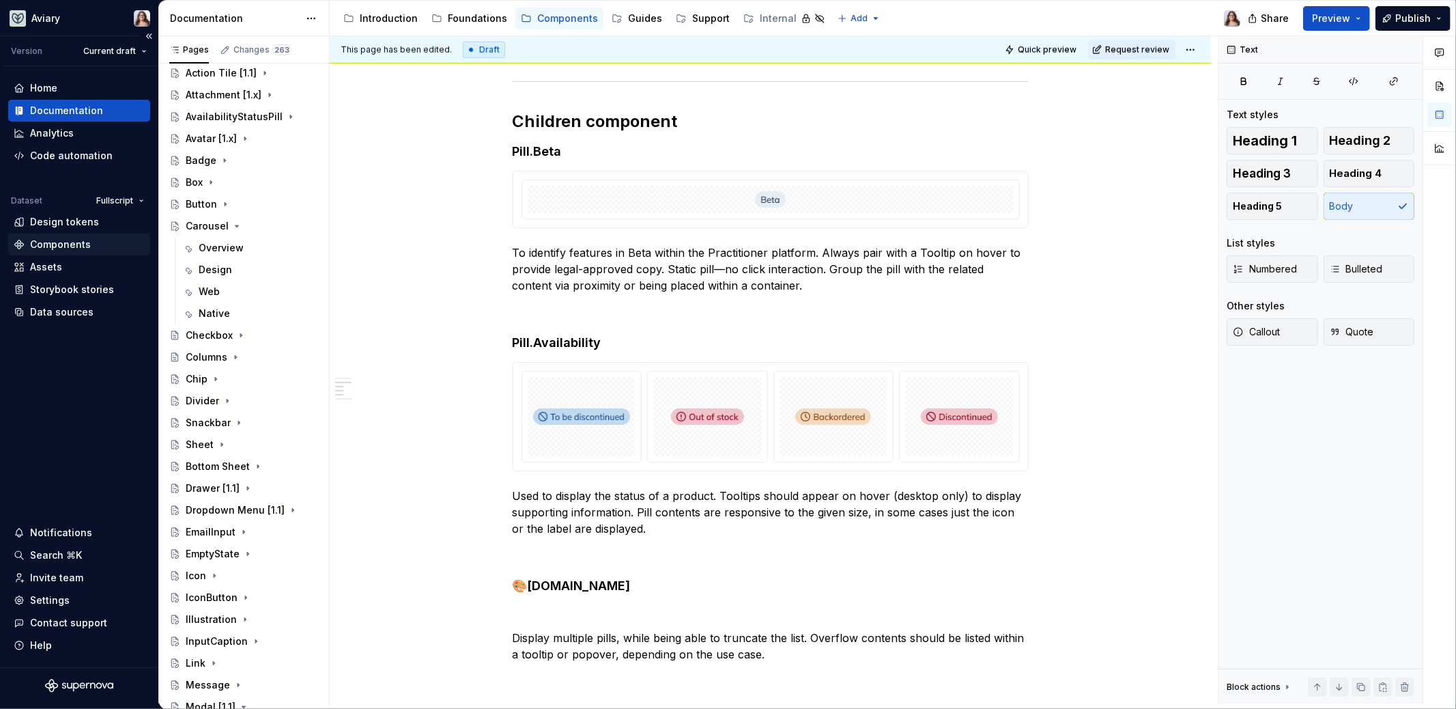
click at [75, 244] on div "Components" at bounding box center [60, 245] width 61 height 14
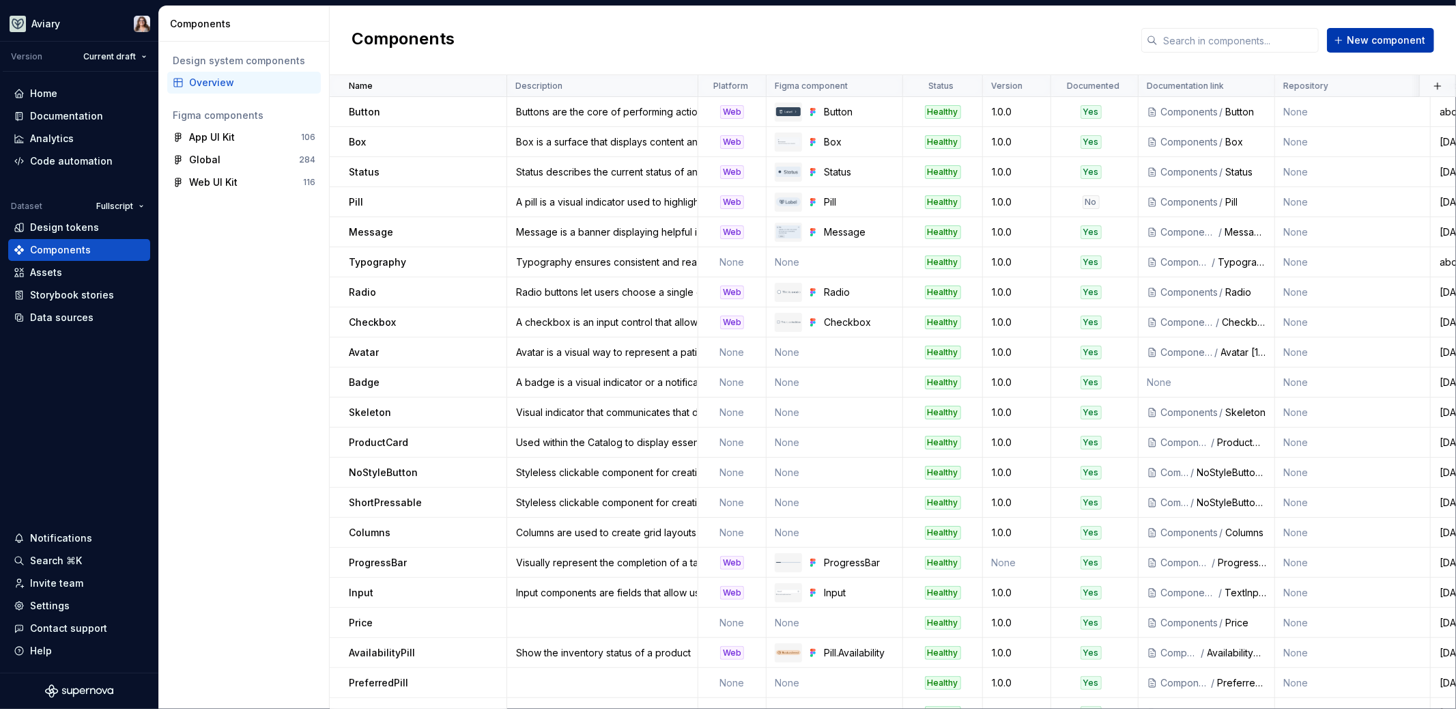
click at [1415, 37] on span "New component" at bounding box center [1386, 40] width 78 height 14
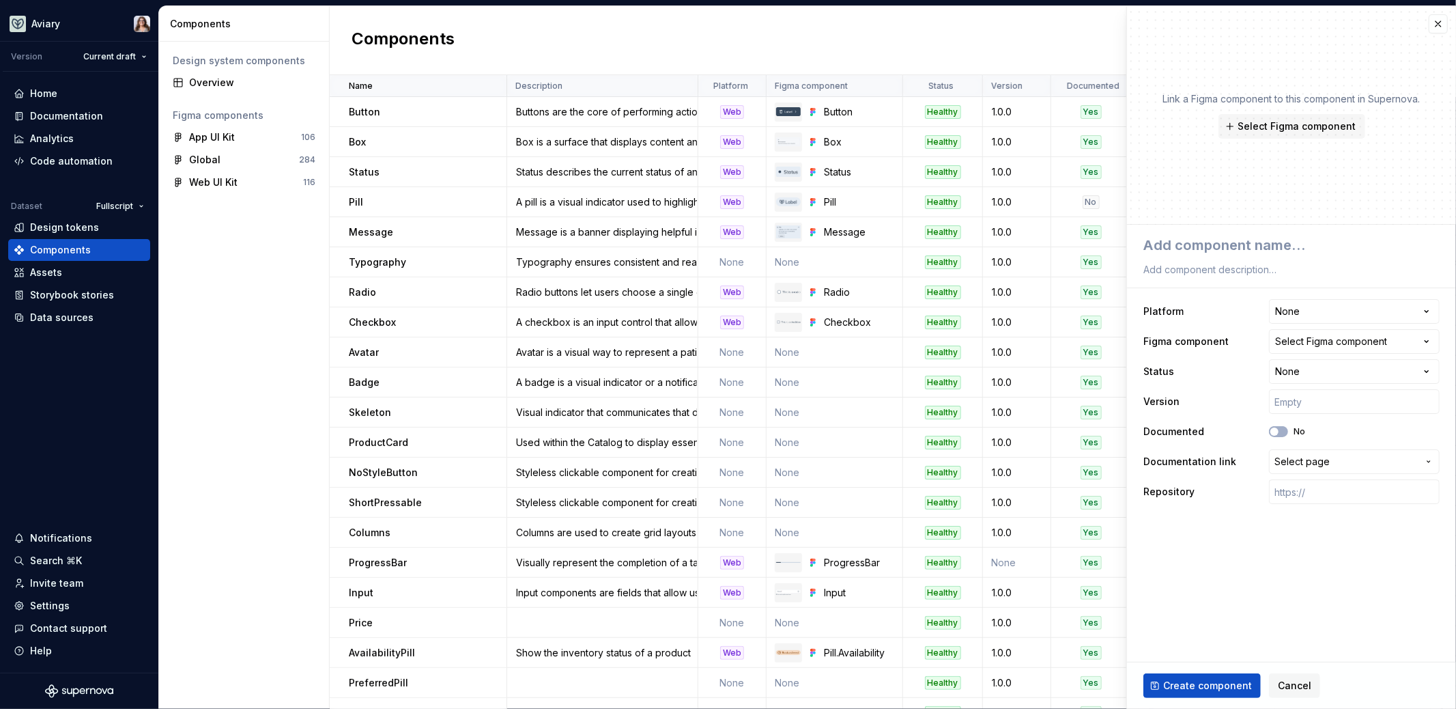
type textarea "*"
type textarea "P"
type textarea "*"
type textarea "Pi"
type textarea "*"
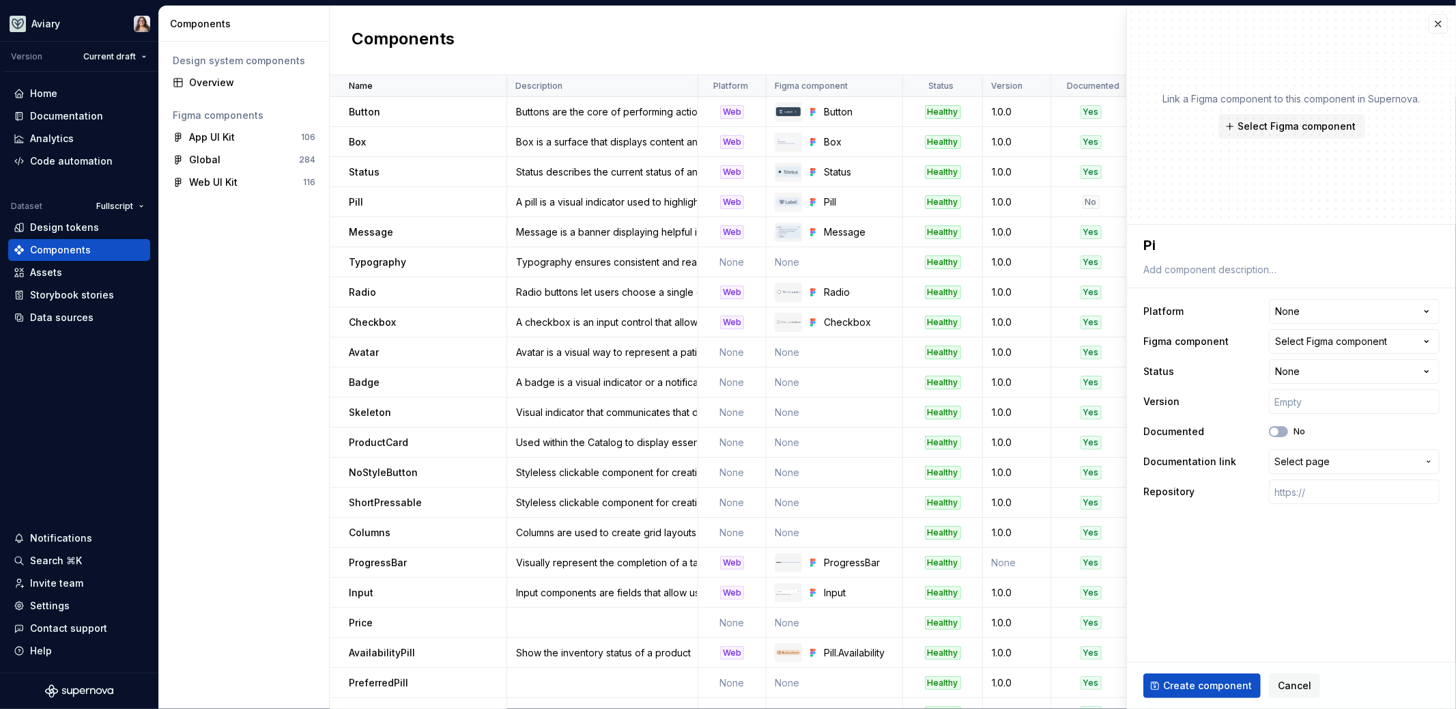
type textarea "Pil"
type textarea "*"
type textarea "Pill"
type textarea "*"
type textarea "Pill."
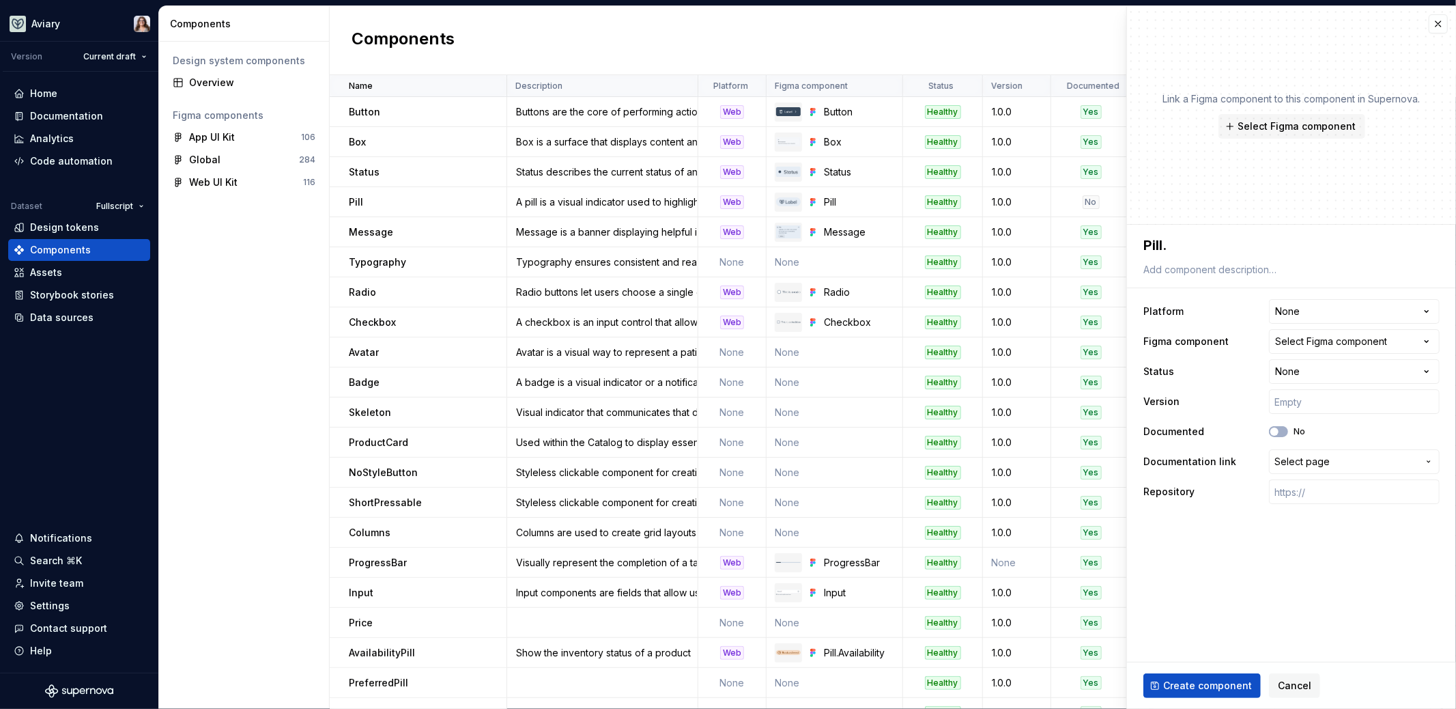
type textarea "*"
type textarea "Pill.Gor"
type textarea "*"
type textarea "Pill.Gort"
type textarea "*"
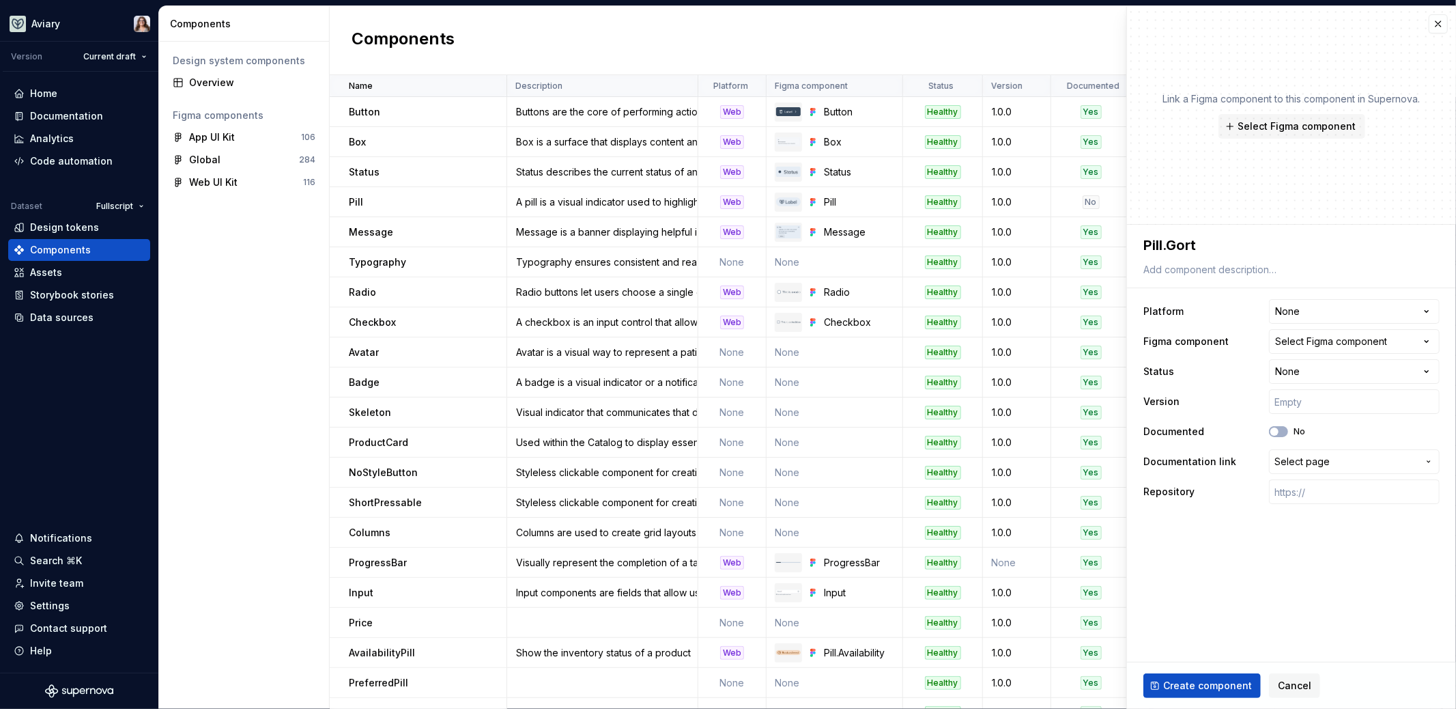
type textarea "Pill.Gortu"
type textarea "*"
type textarea "Pill.Gortup"
type textarea "*"
type textarea "Pill.Gortu"
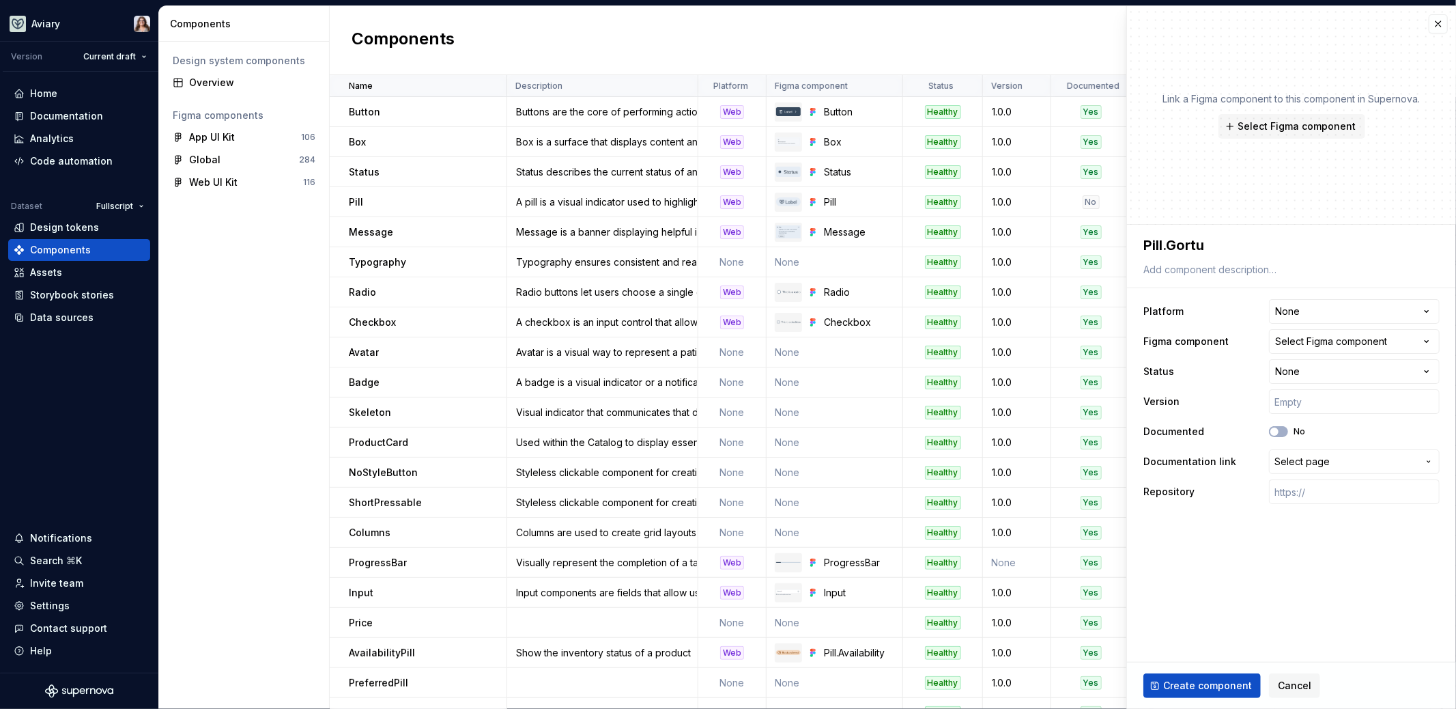
type textarea "*"
type textarea "Pill.Gort"
type textarea "*"
type textarea "Pill.Gor"
type textarea "*"
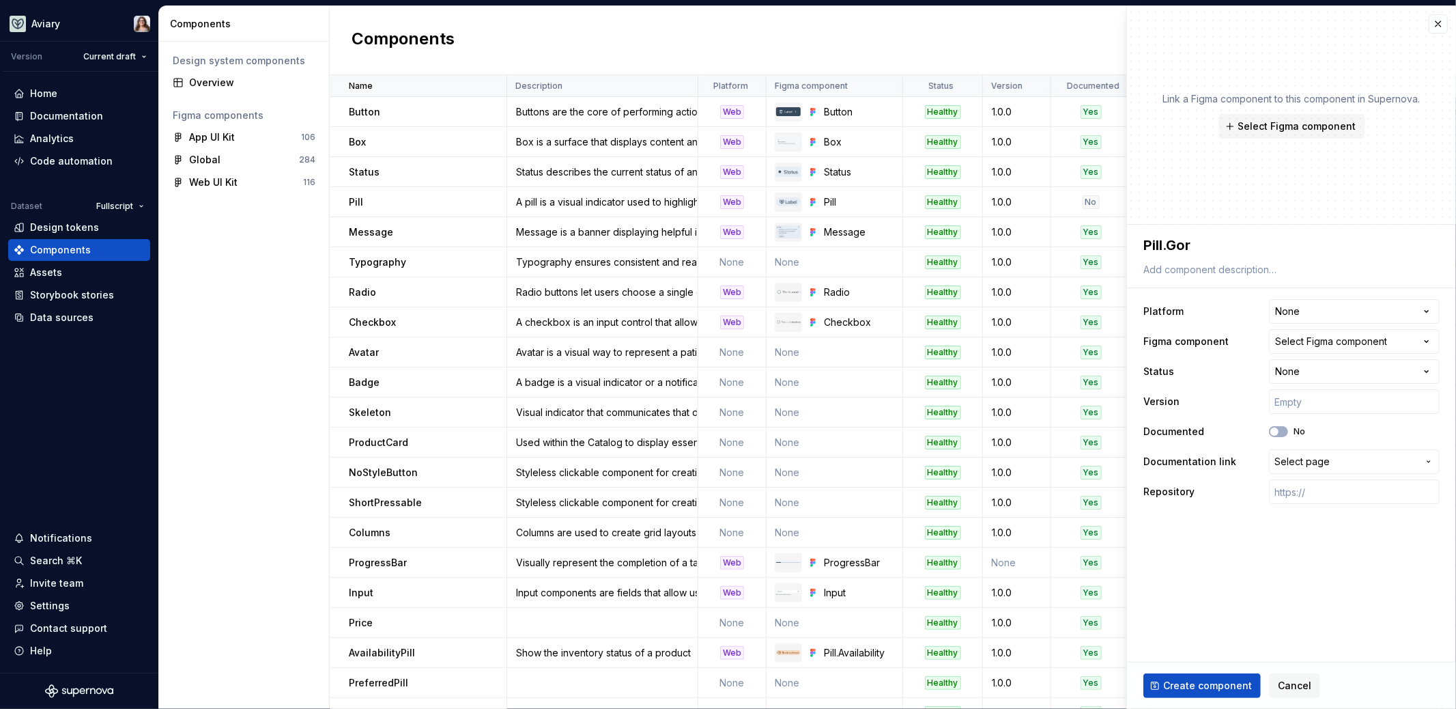
type textarea "Pill.Go"
type textarea "*"
type textarea "Pill.G"
type textarea "*"
type textarea "Pill.Gr"
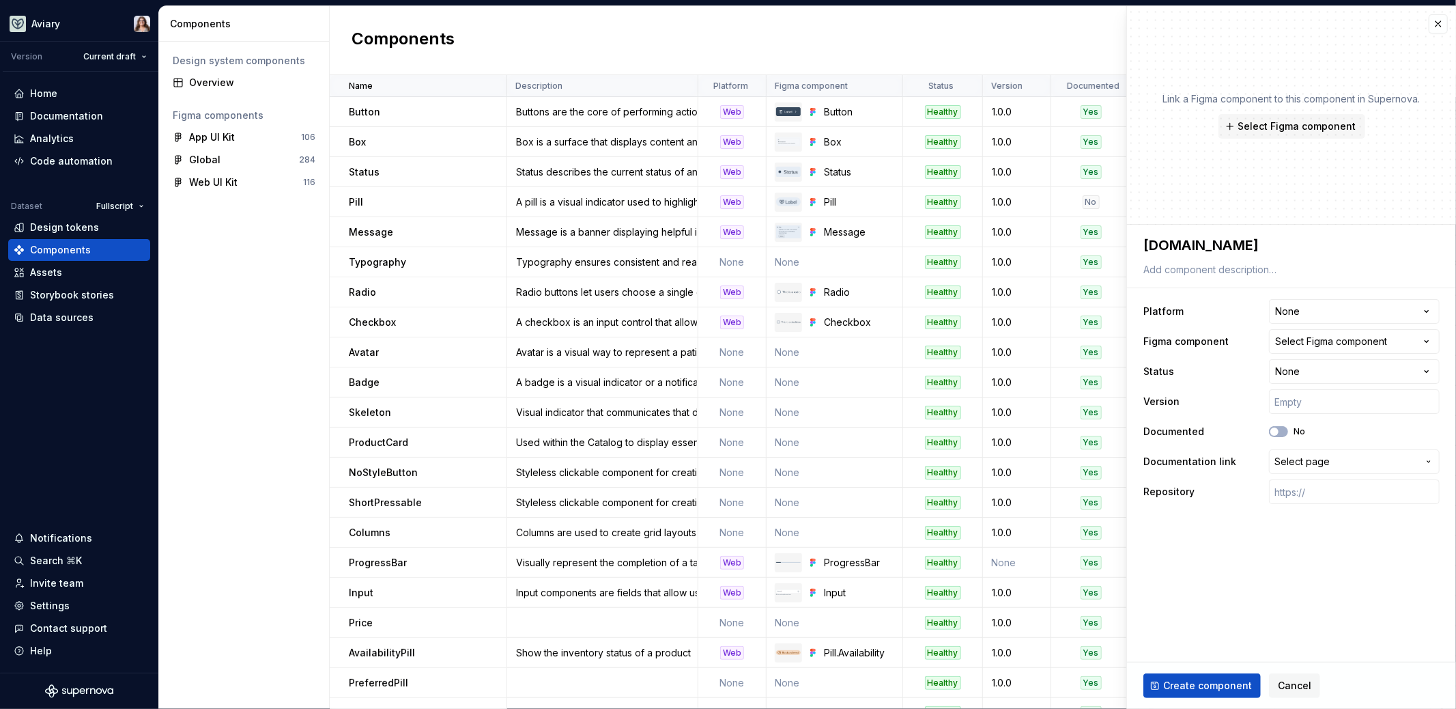
type textarea "*"
type textarea "Pill.Gro"
type textarea "*"
type textarea "Pill.Grou"
type textarea "*"
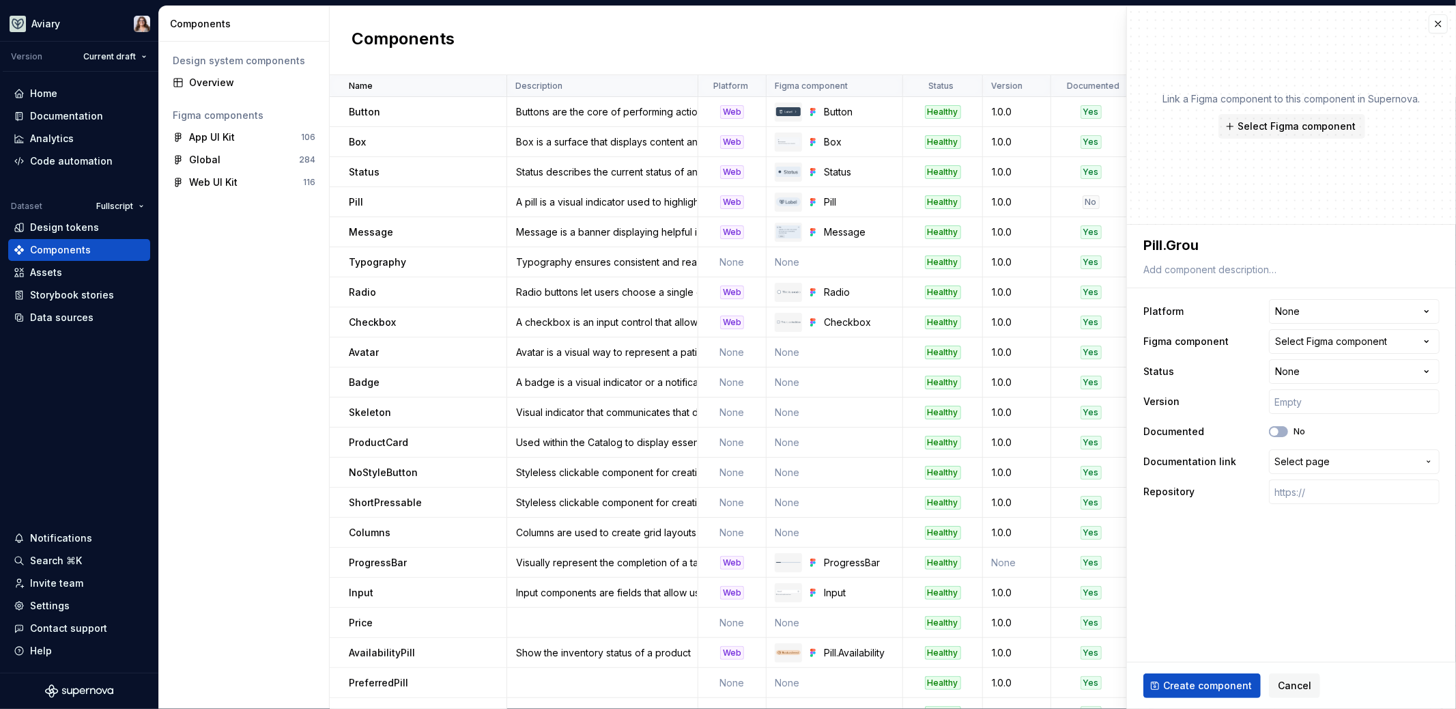
type textarea "Pill.Group"
click at [1147, 246] on textarea "Pill.Group" at bounding box center [1289, 245] width 296 height 25
type textarea "*"
type textarea "🎨[DOMAIN_NAME]"
click at [1317, 339] on div "Select Figma component" at bounding box center [1331, 341] width 112 height 14
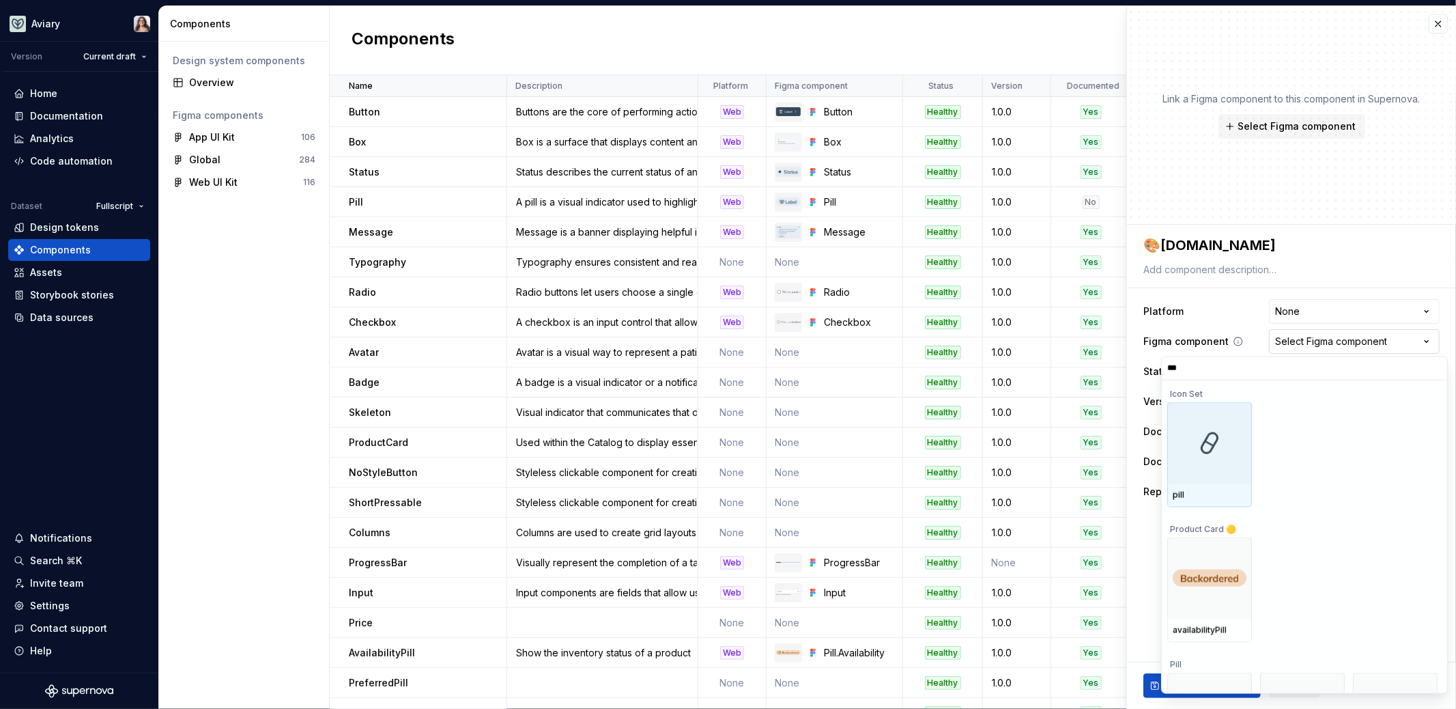
type input "****"
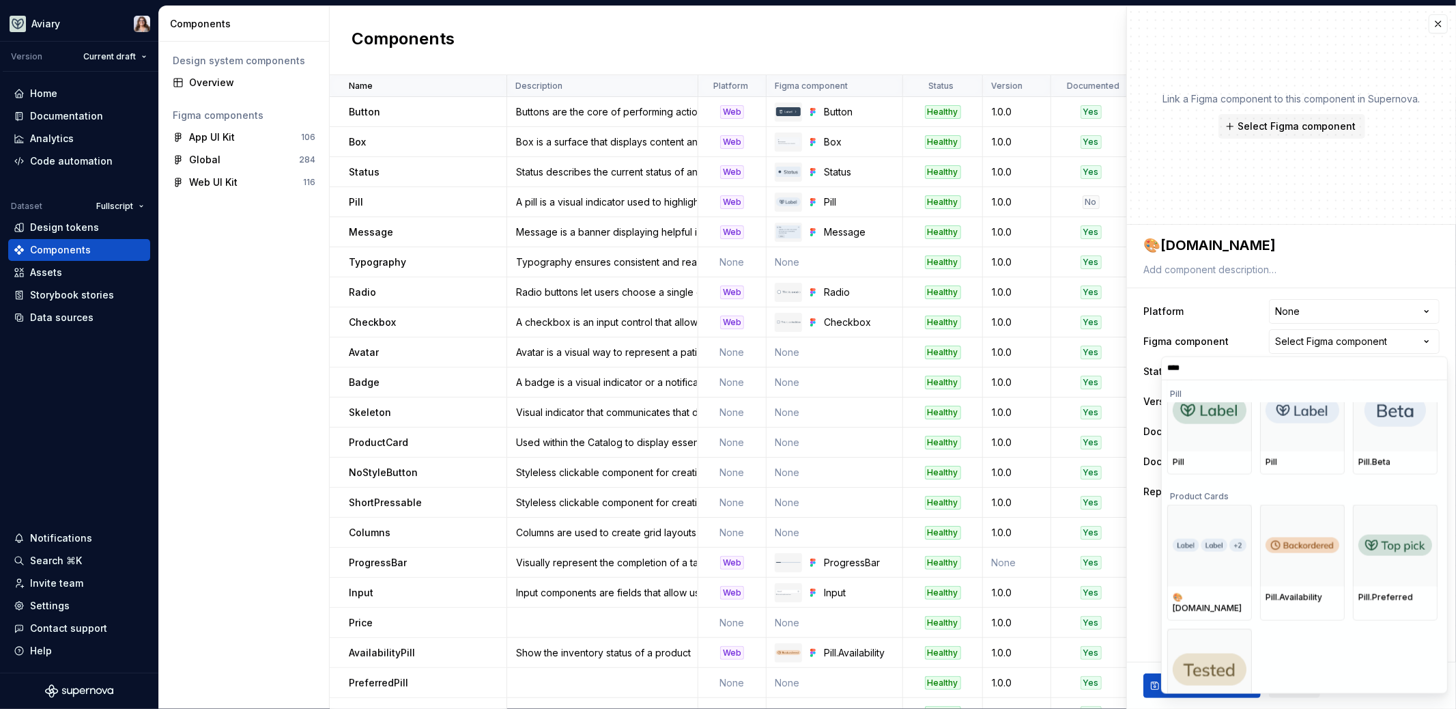
scroll to position [295, 0]
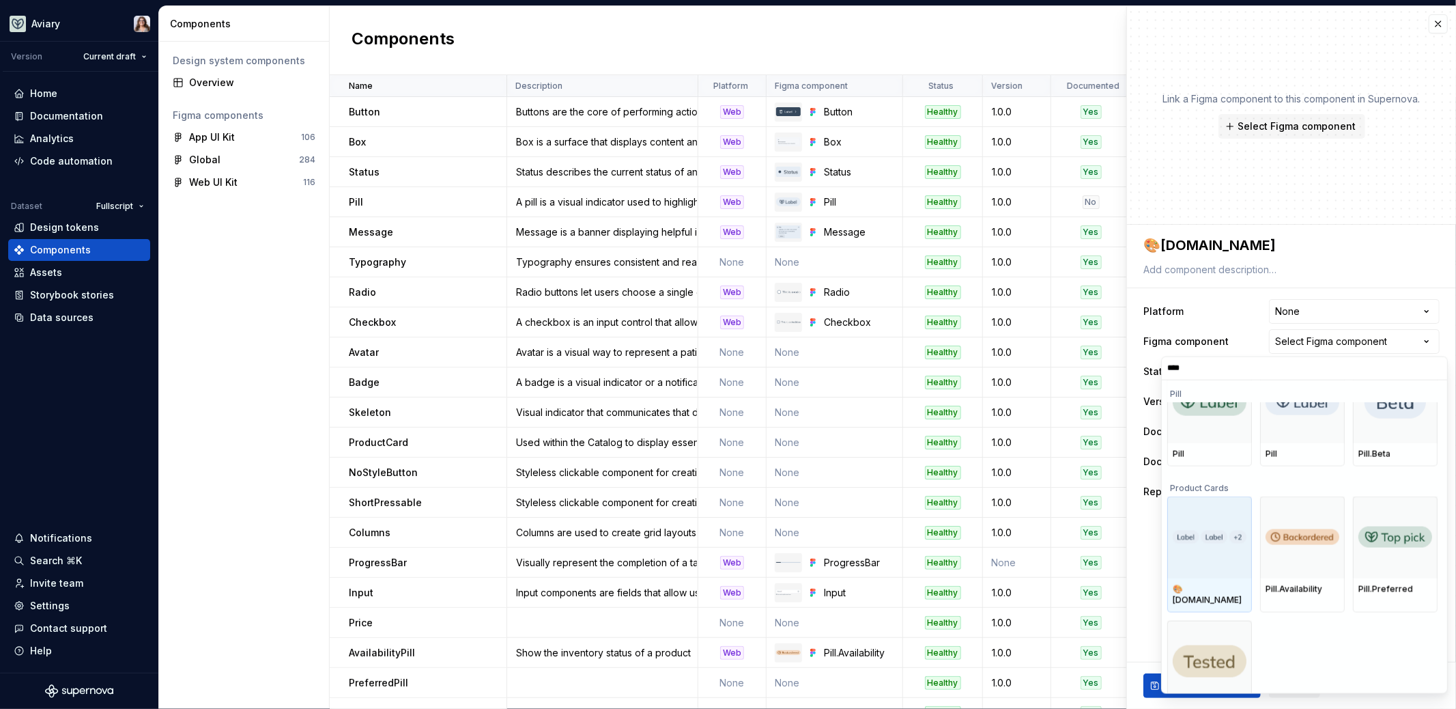
click at [1224, 537] on img at bounding box center [1210, 536] width 74 height 13
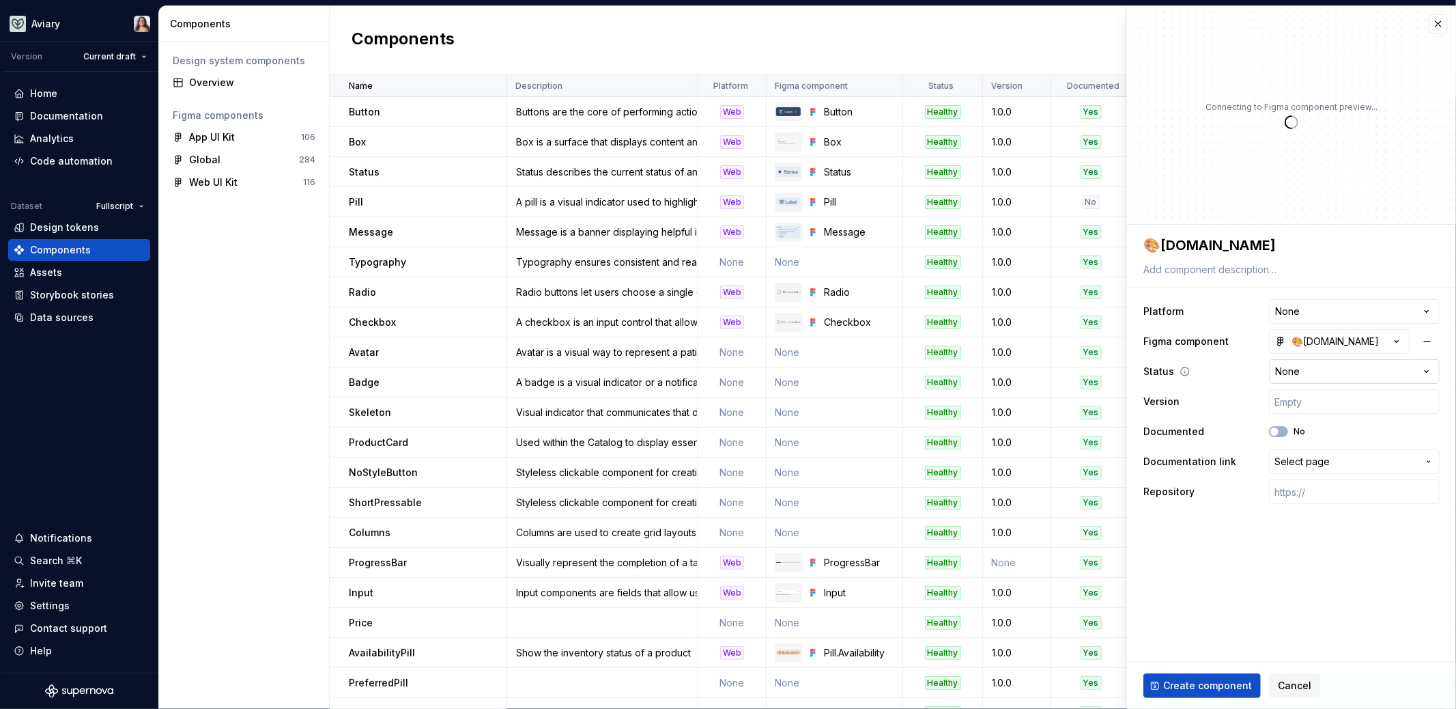
type textarea "*"
click at [1299, 468] on button "Select page" at bounding box center [1354, 461] width 171 height 25
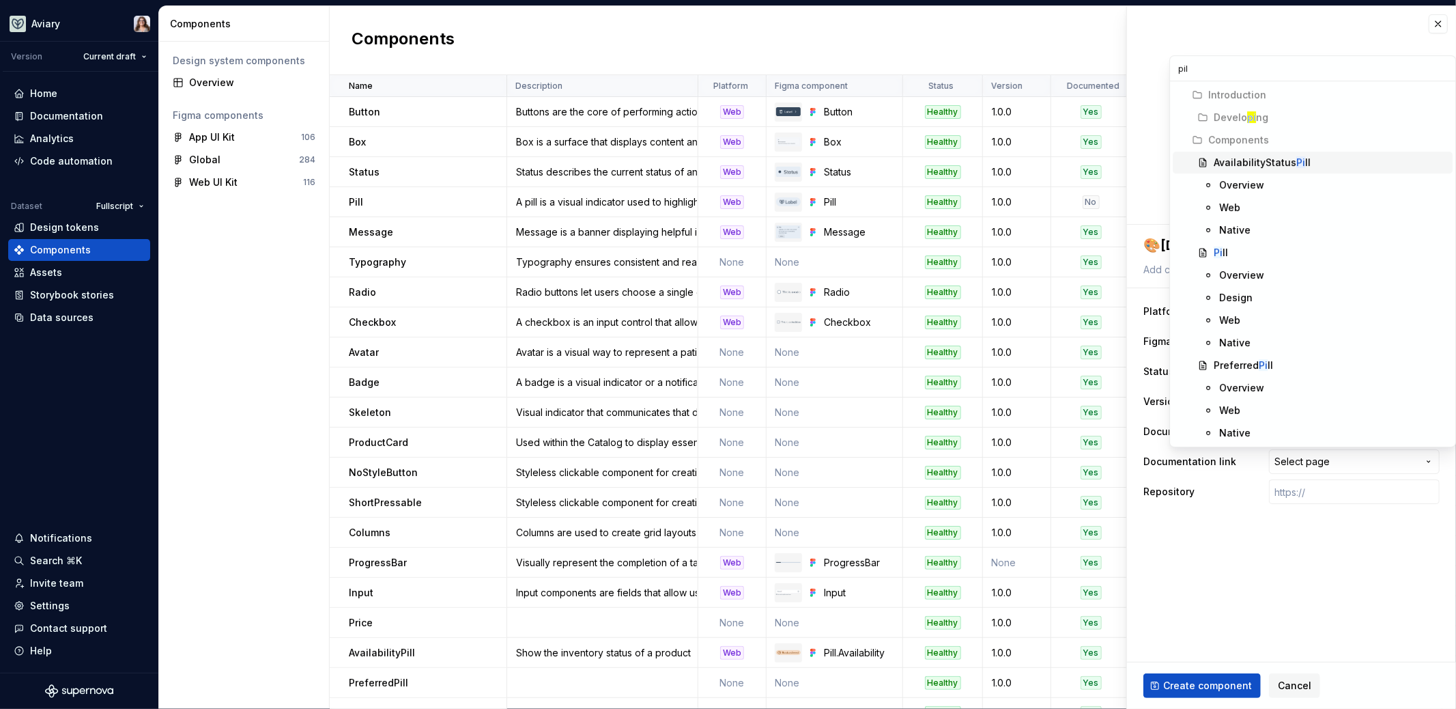
type input "pill"
click at [1262, 251] on div "Pill" at bounding box center [1330, 253] width 233 height 14
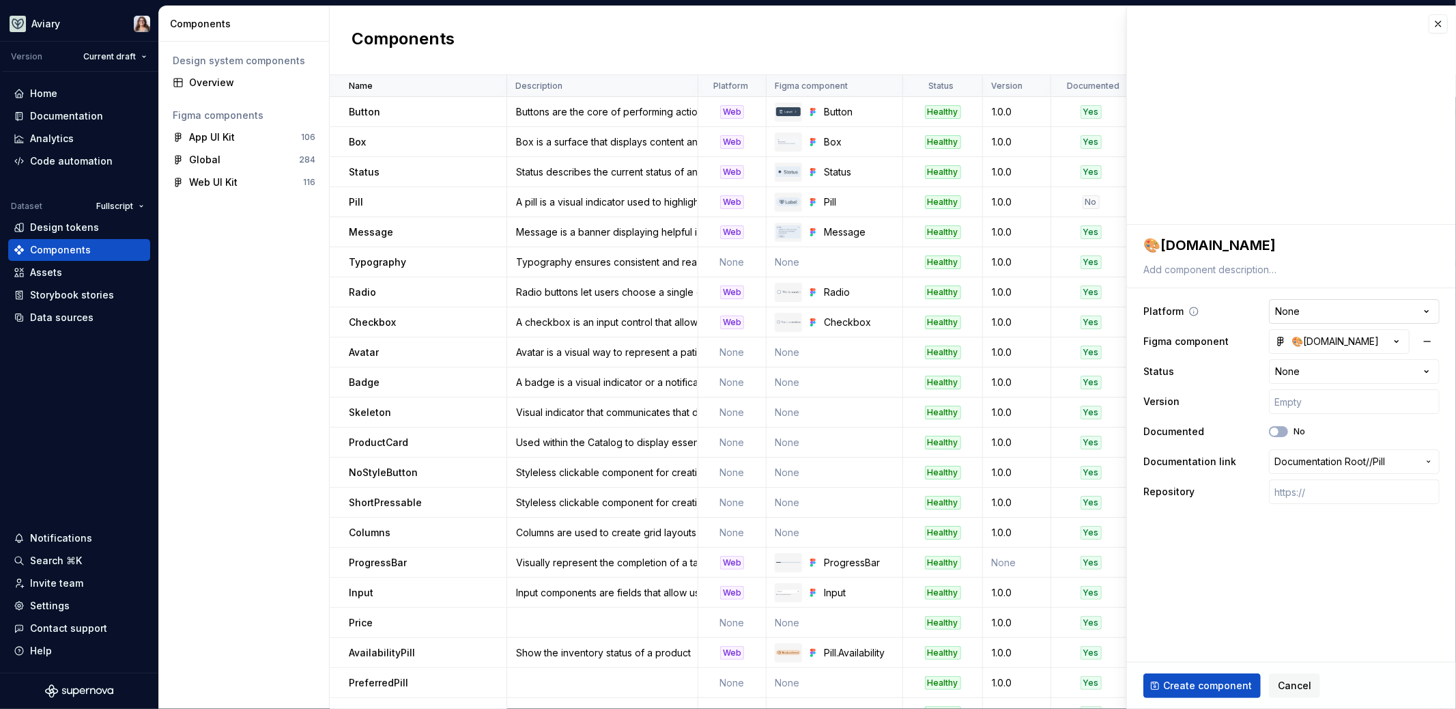
click at [1309, 313] on html "Aviary Version Current draft Home Documentation Analytics Code automation Datas…" at bounding box center [728, 354] width 1456 height 709
type textarea "*"
select select "**********"
click at [1190, 270] on textarea at bounding box center [1289, 269] width 296 height 19
click at [1184, 684] on span "Create component" at bounding box center [1207, 686] width 89 height 14
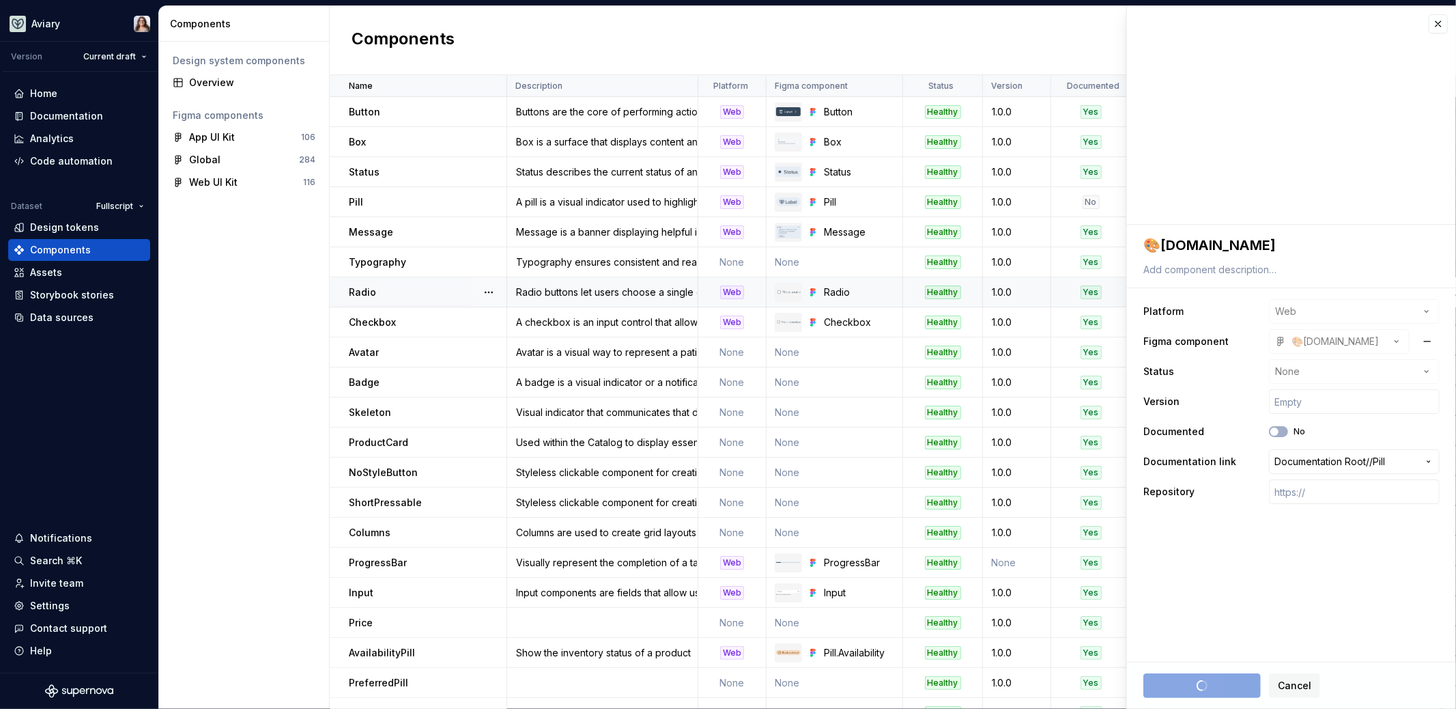
type textarea "*"
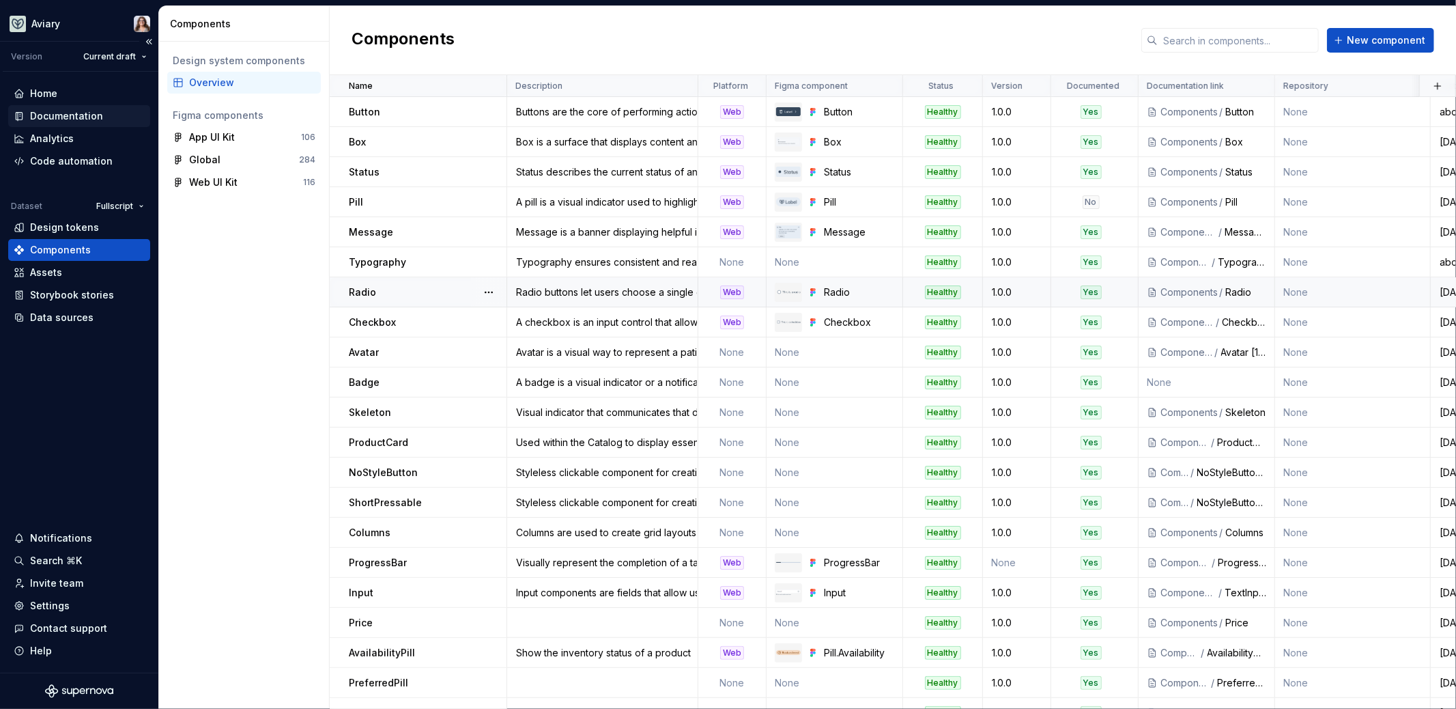
click at [81, 111] on div "Documentation" at bounding box center [66, 116] width 73 height 14
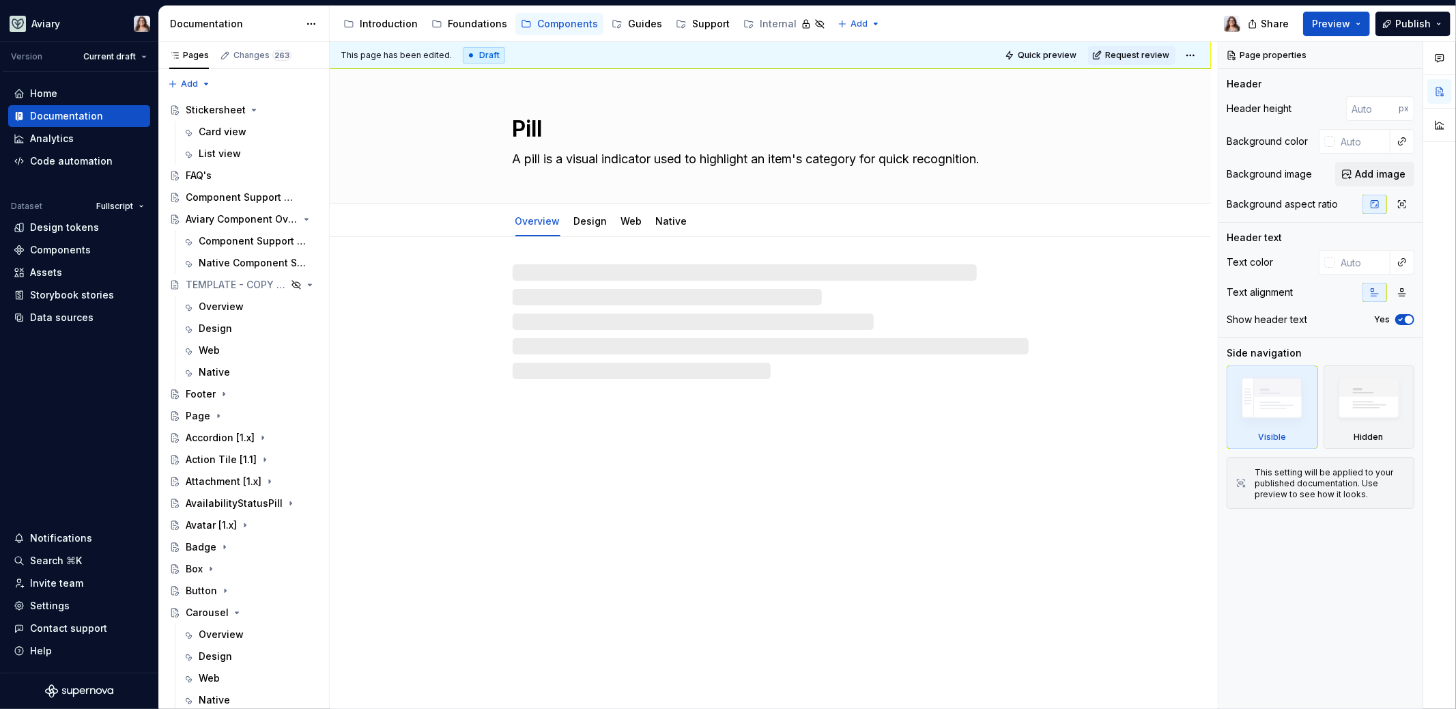
type textarea "*"
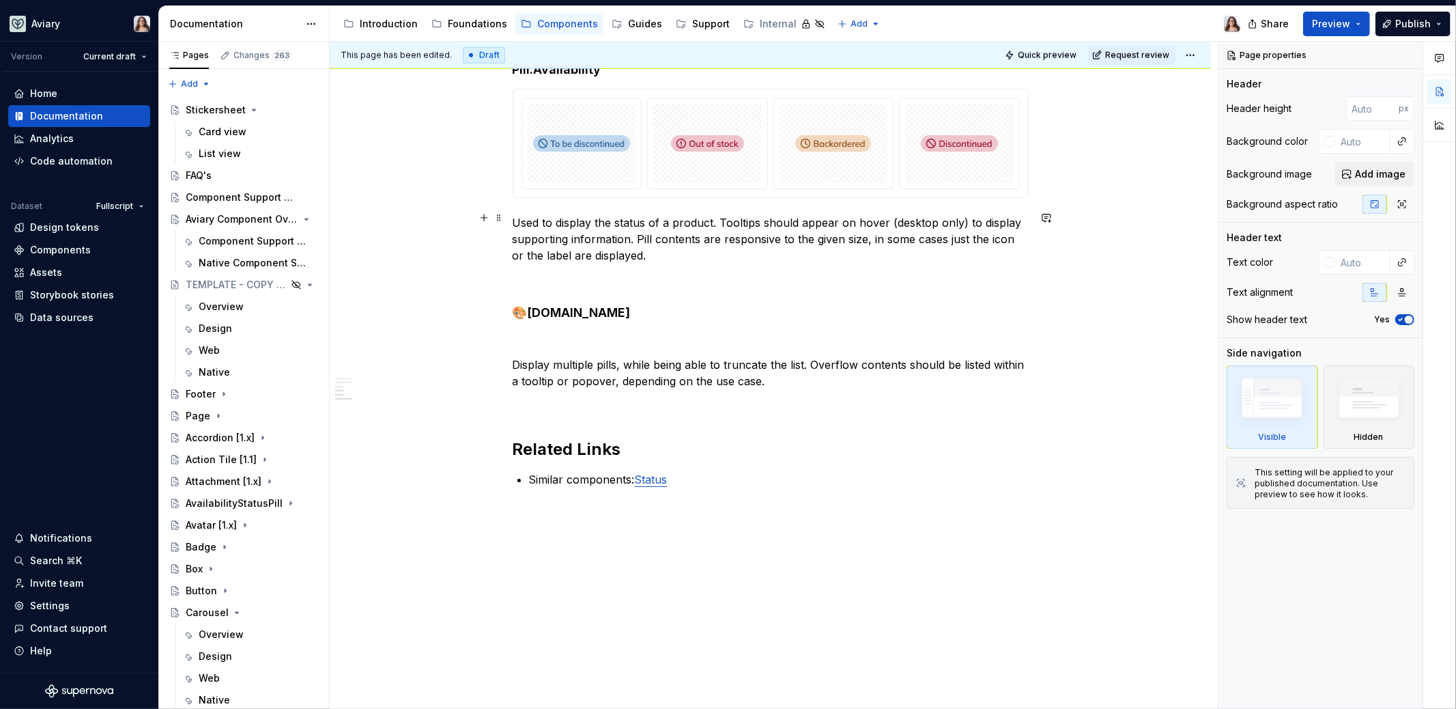
scroll to position [1266, 0]
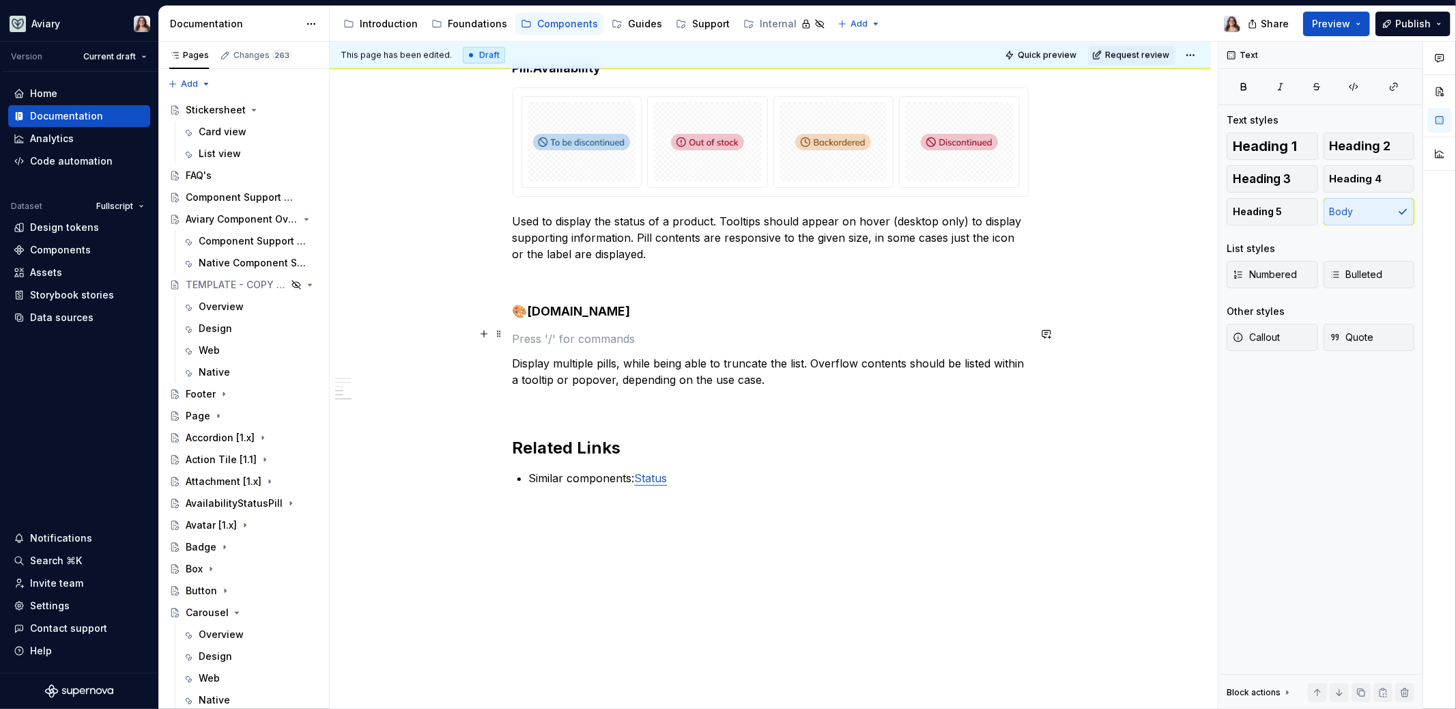
click at [608, 330] on p at bounding box center [771, 338] width 516 height 16
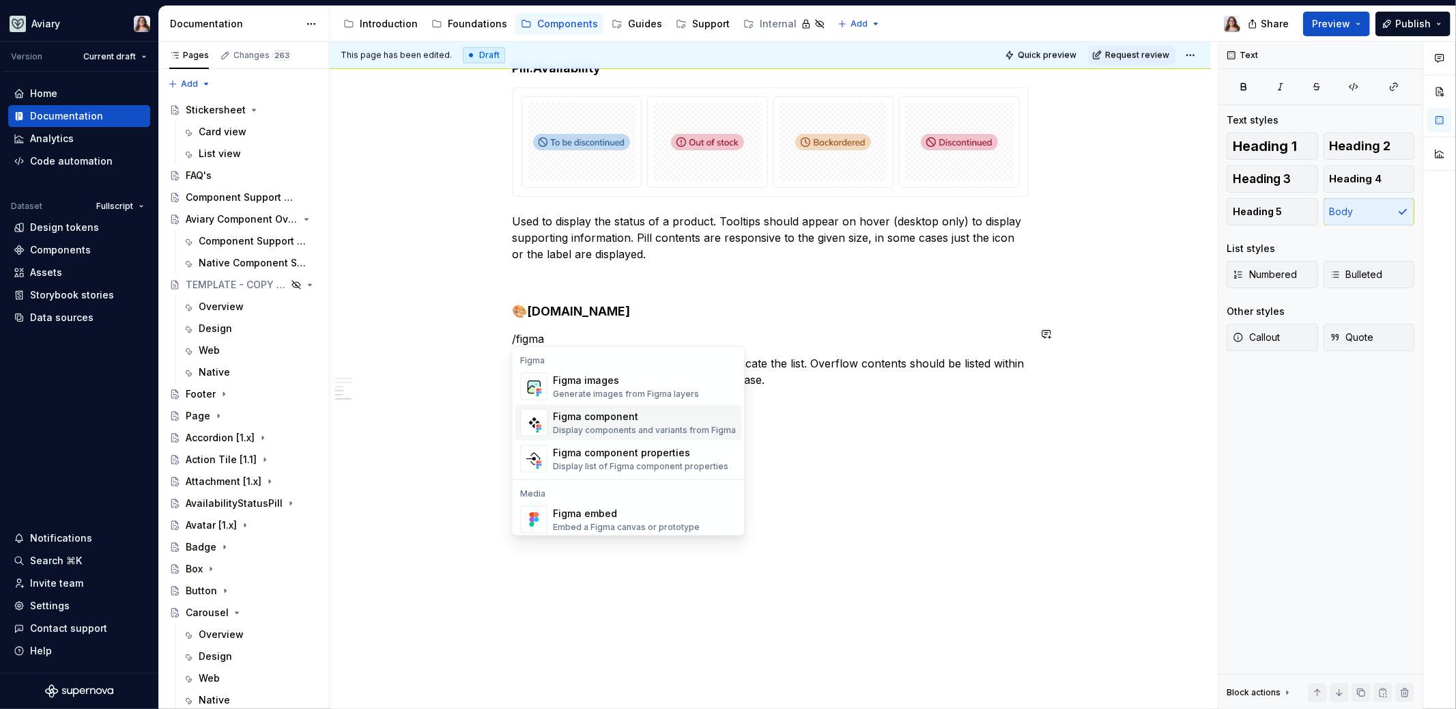
click at [592, 422] on div "Figma component" at bounding box center [644, 417] width 183 height 14
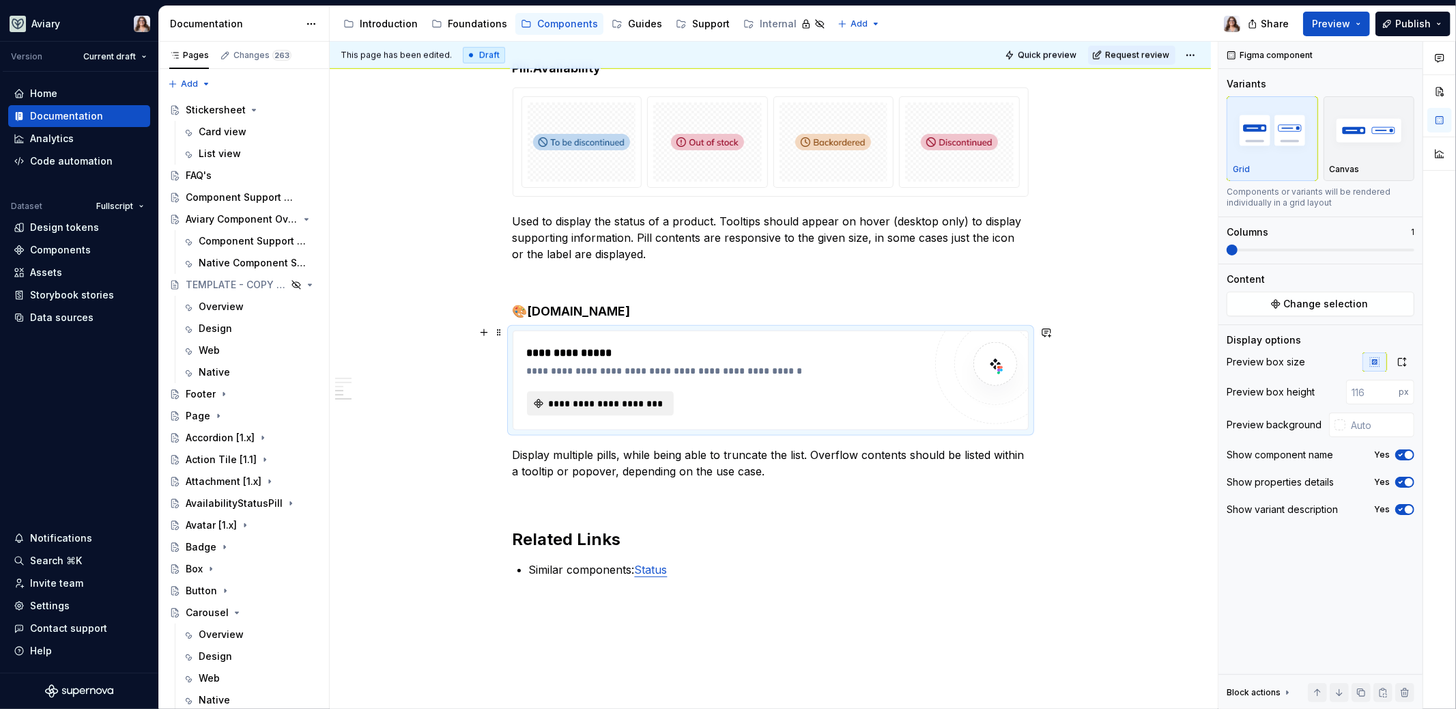
click at [642, 400] on span "**********" at bounding box center [606, 404] width 119 height 14
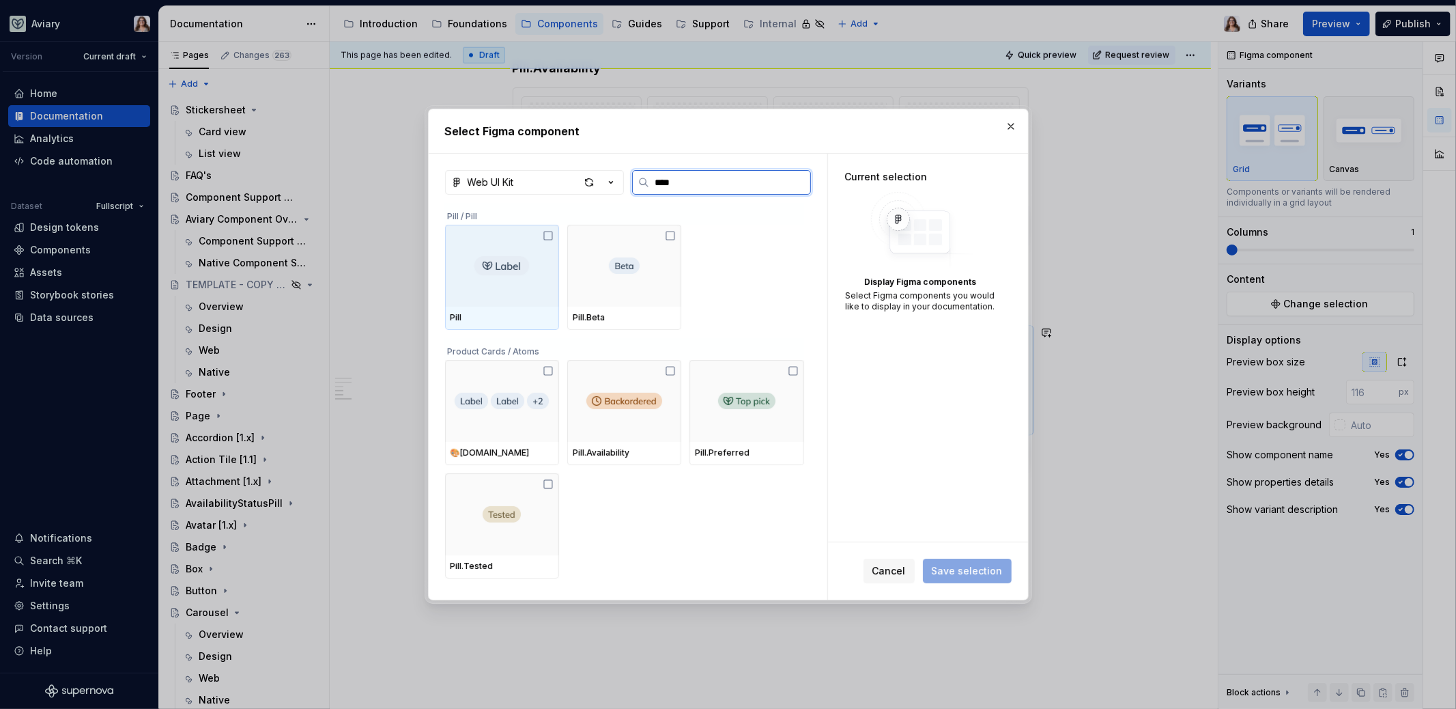
type input "***"
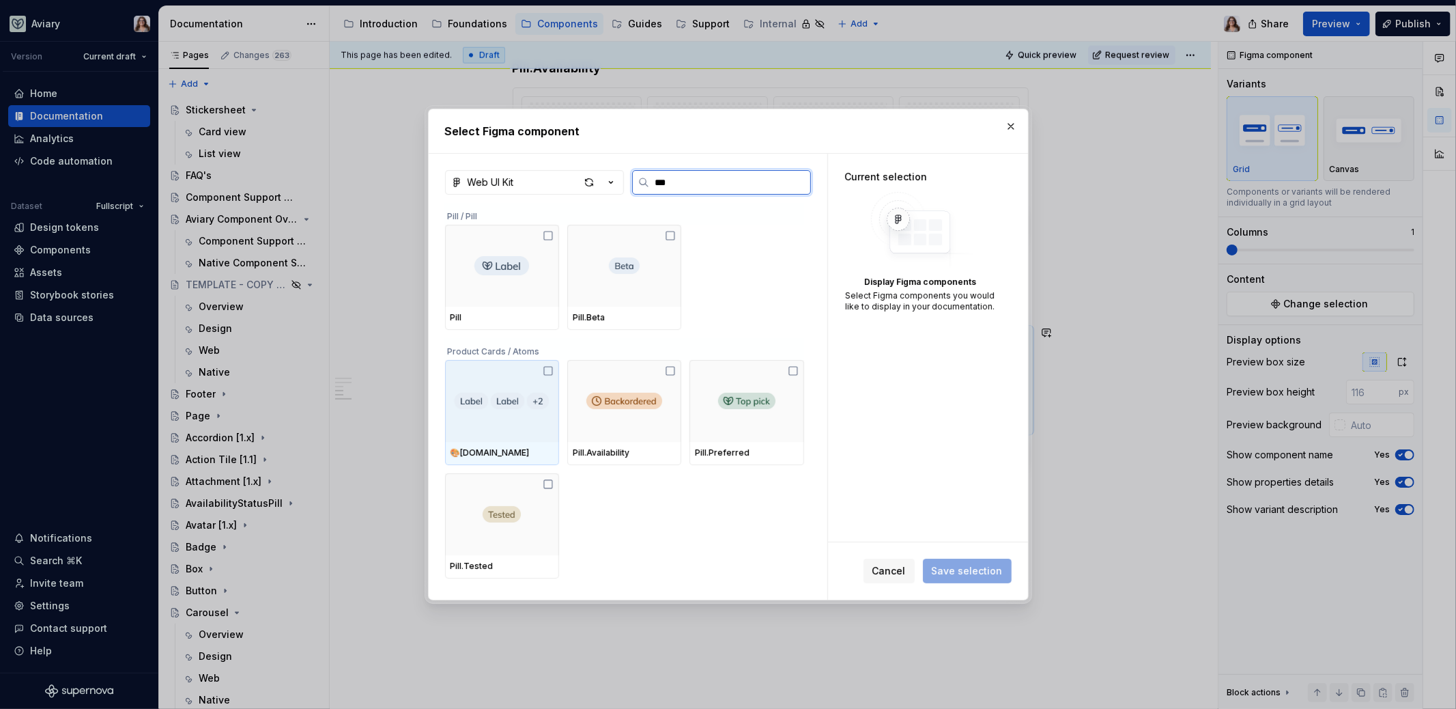
click at [509, 418] on div at bounding box center [502, 401] width 114 height 82
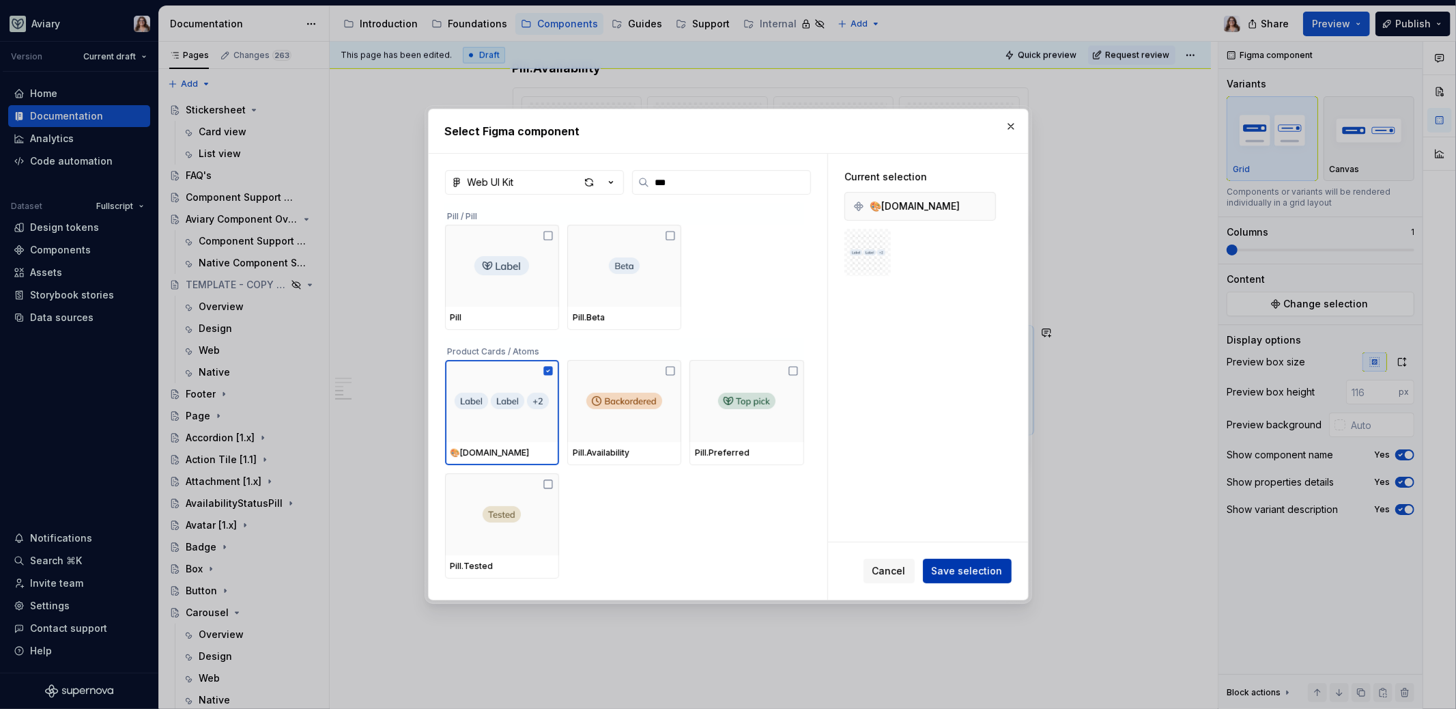
click at [963, 571] on span "Save selection" at bounding box center [967, 571] width 71 height 14
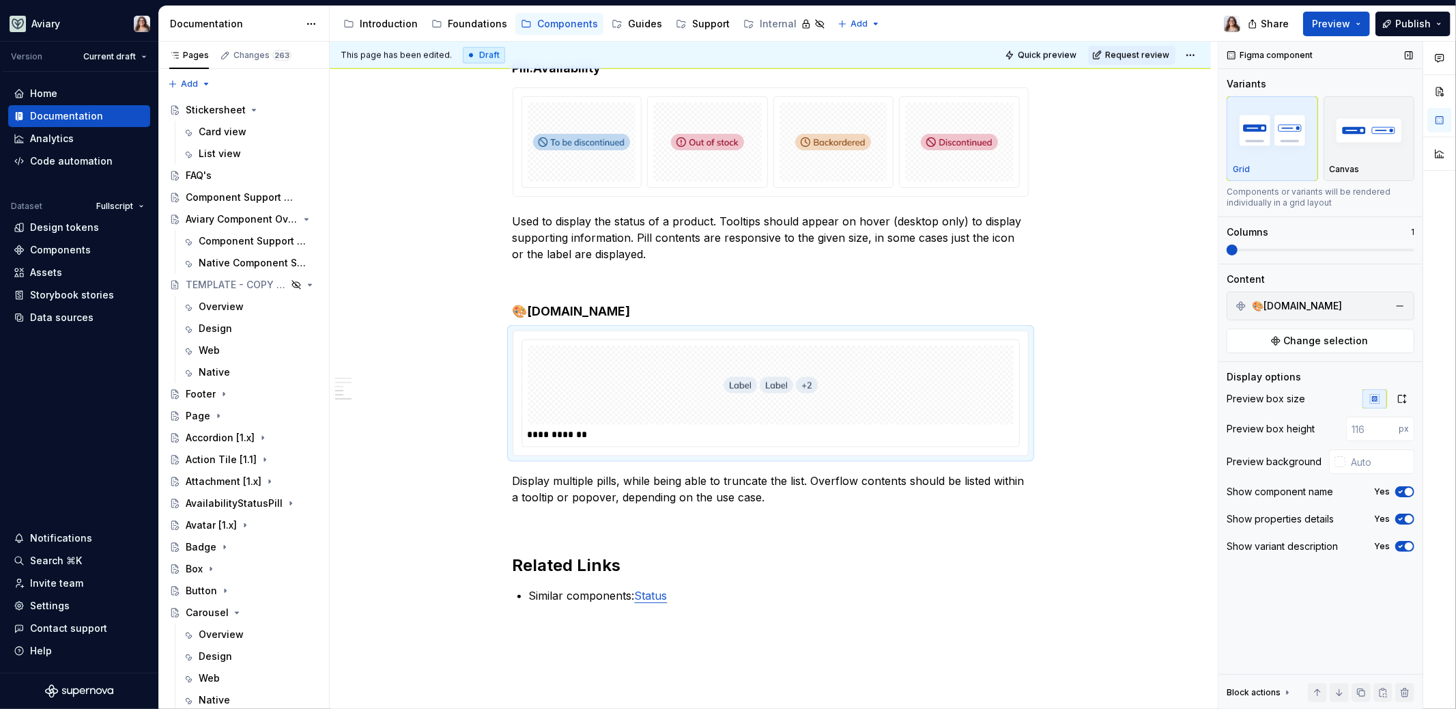
click at [1407, 489] on span "button" at bounding box center [1409, 491] width 8 height 8
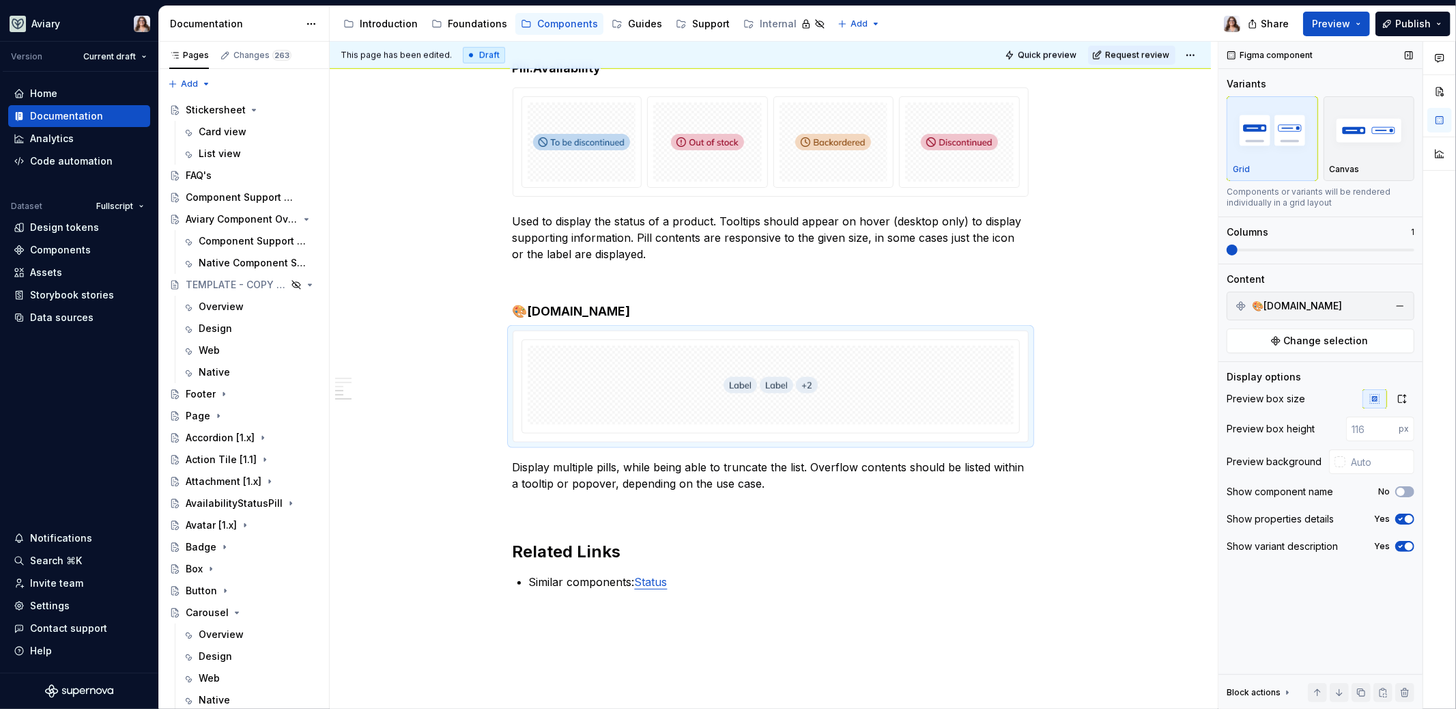
click at [1407, 525] on div "Show properties details Yes" at bounding box center [1321, 518] width 188 height 19
click at [1407, 515] on span "button" at bounding box center [1409, 519] width 8 height 8
click at [1407, 545] on span "button" at bounding box center [1409, 546] width 8 height 8
click at [793, 470] on p "Display multiple pills, while being able to truncate the list. Overflow content…" at bounding box center [771, 472] width 516 height 33
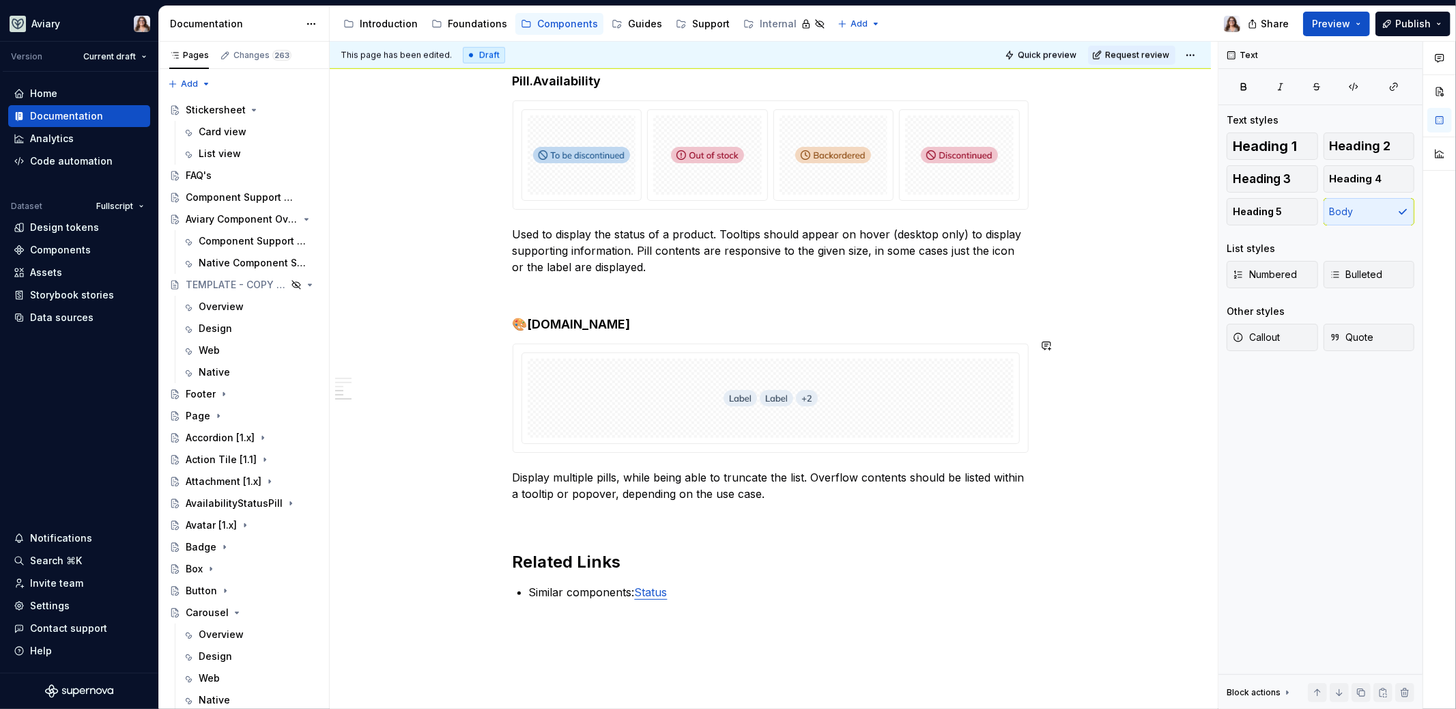
scroll to position [1254, 0]
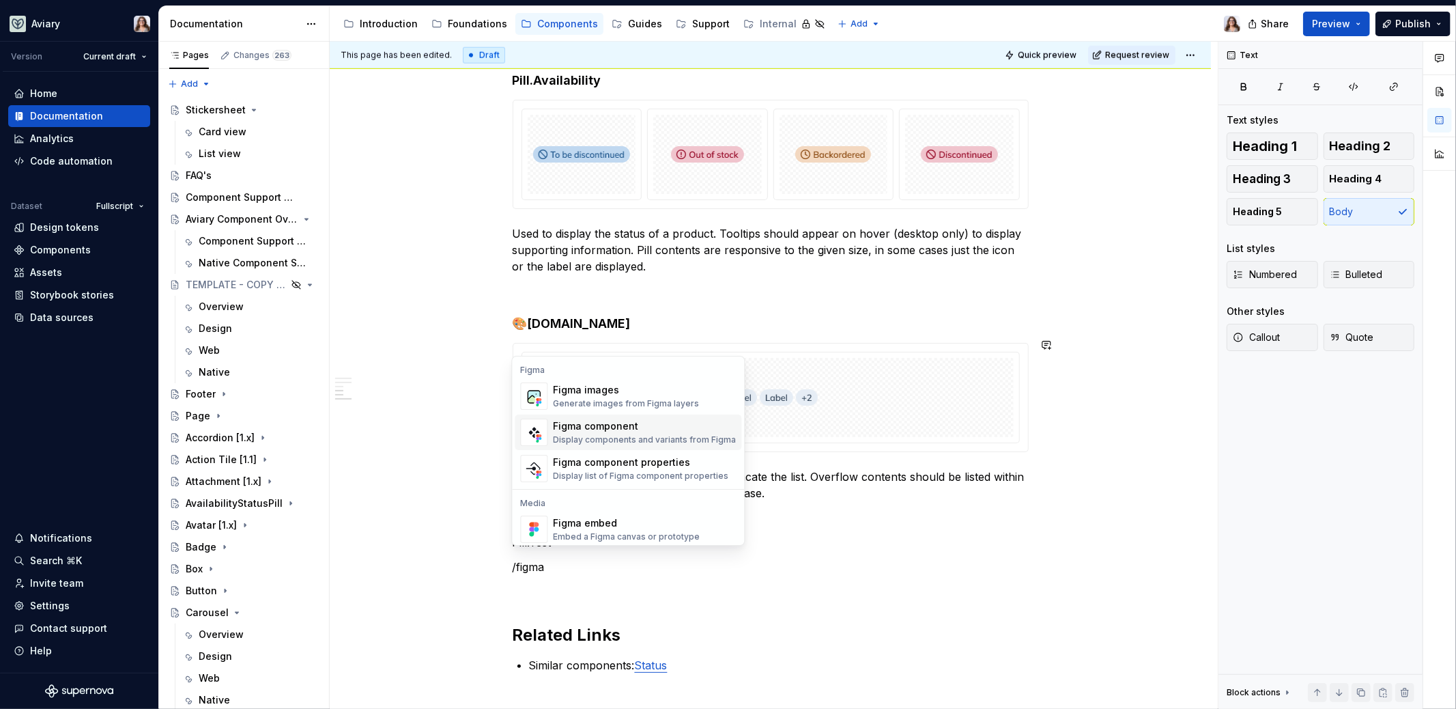
click at [610, 440] on div "Display components and variants from Figma" at bounding box center [644, 439] width 183 height 11
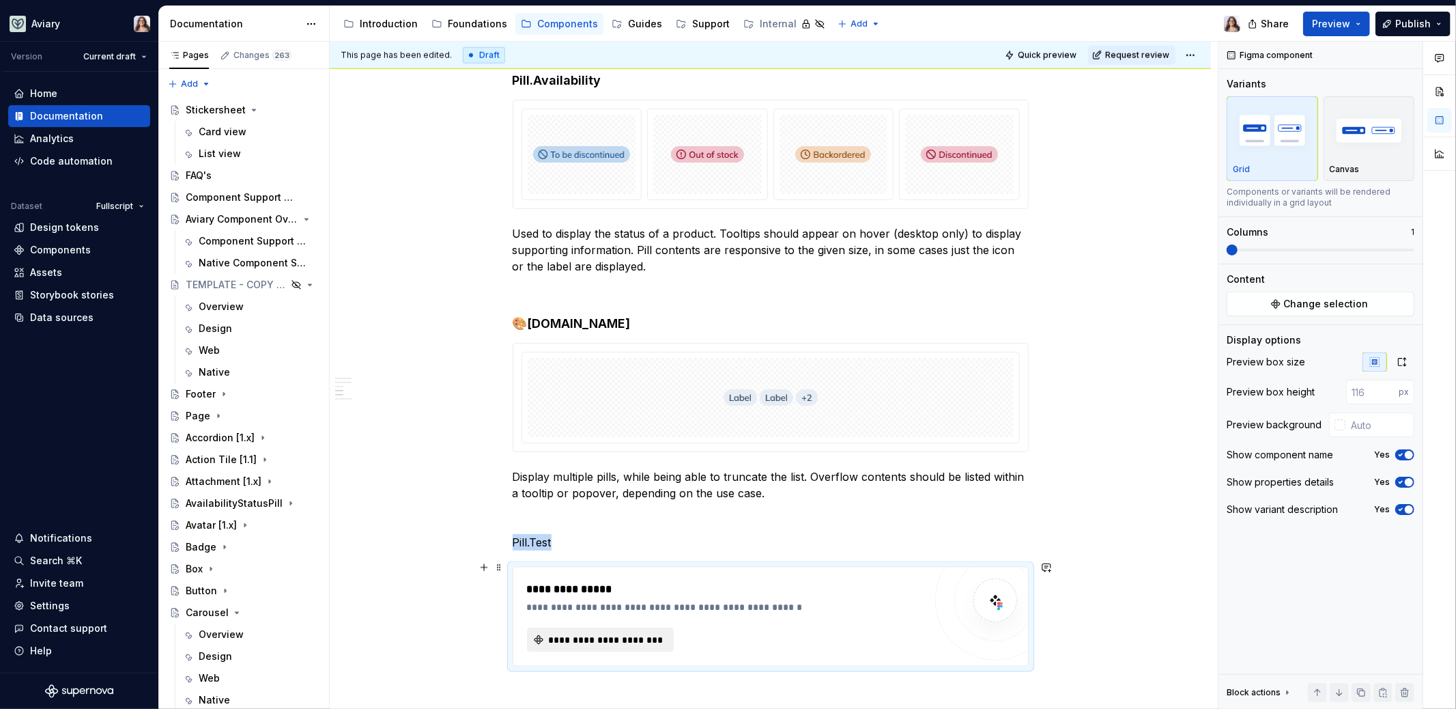
click at [637, 633] on span "**********" at bounding box center [606, 640] width 119 height 14
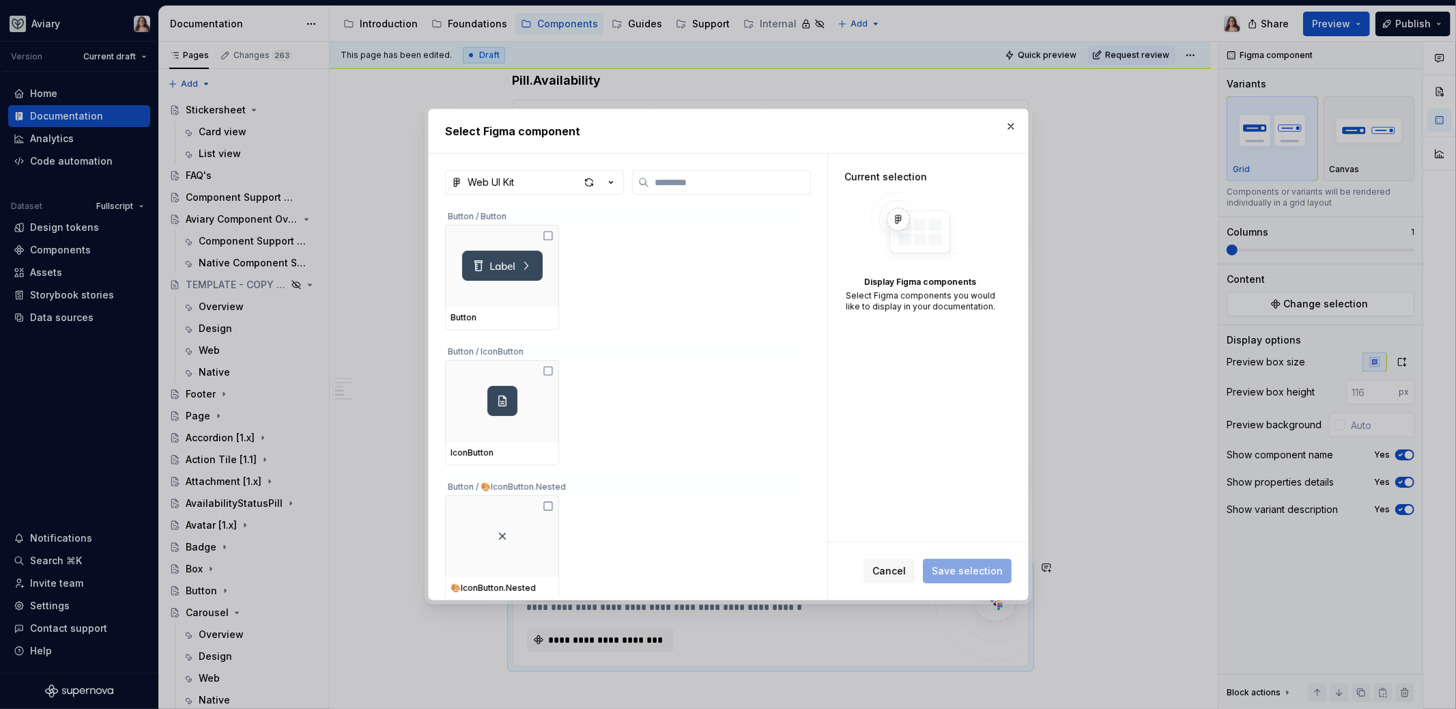
type textarea "*"
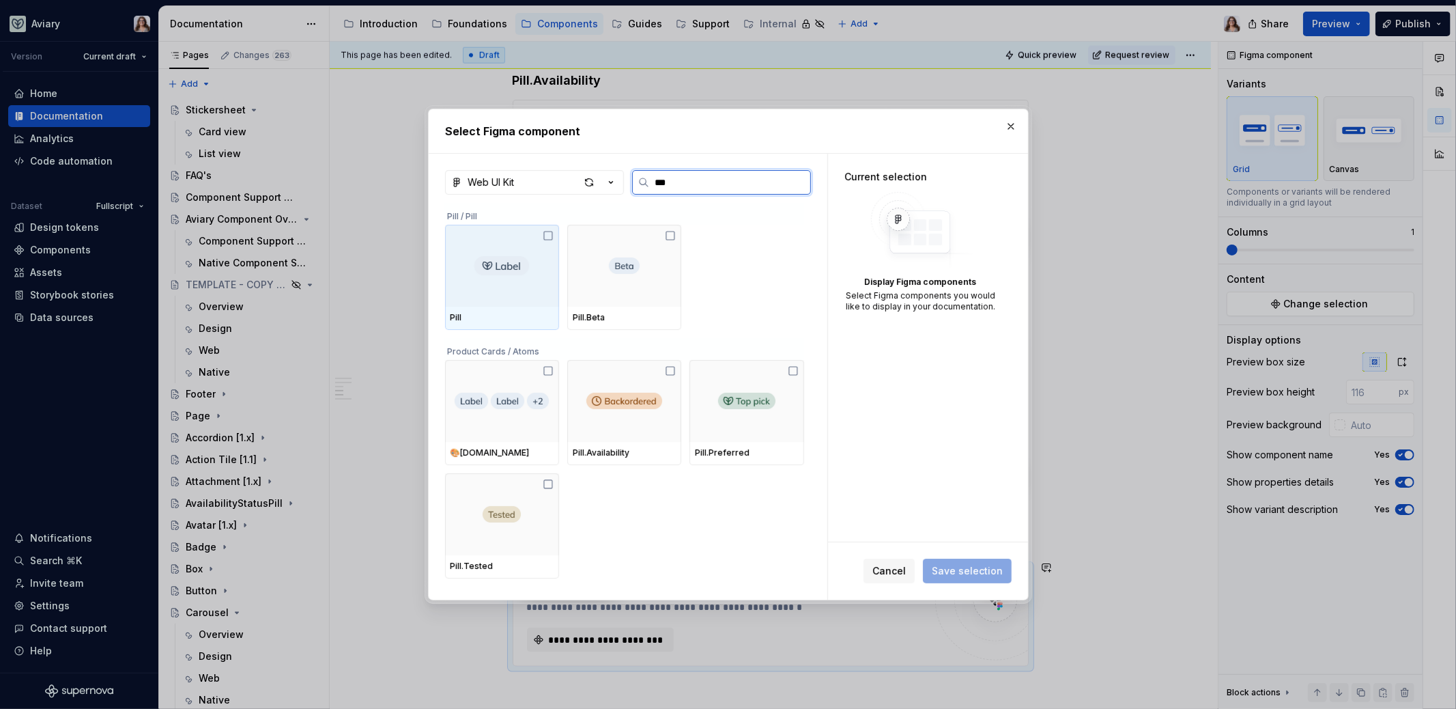
type input "****"
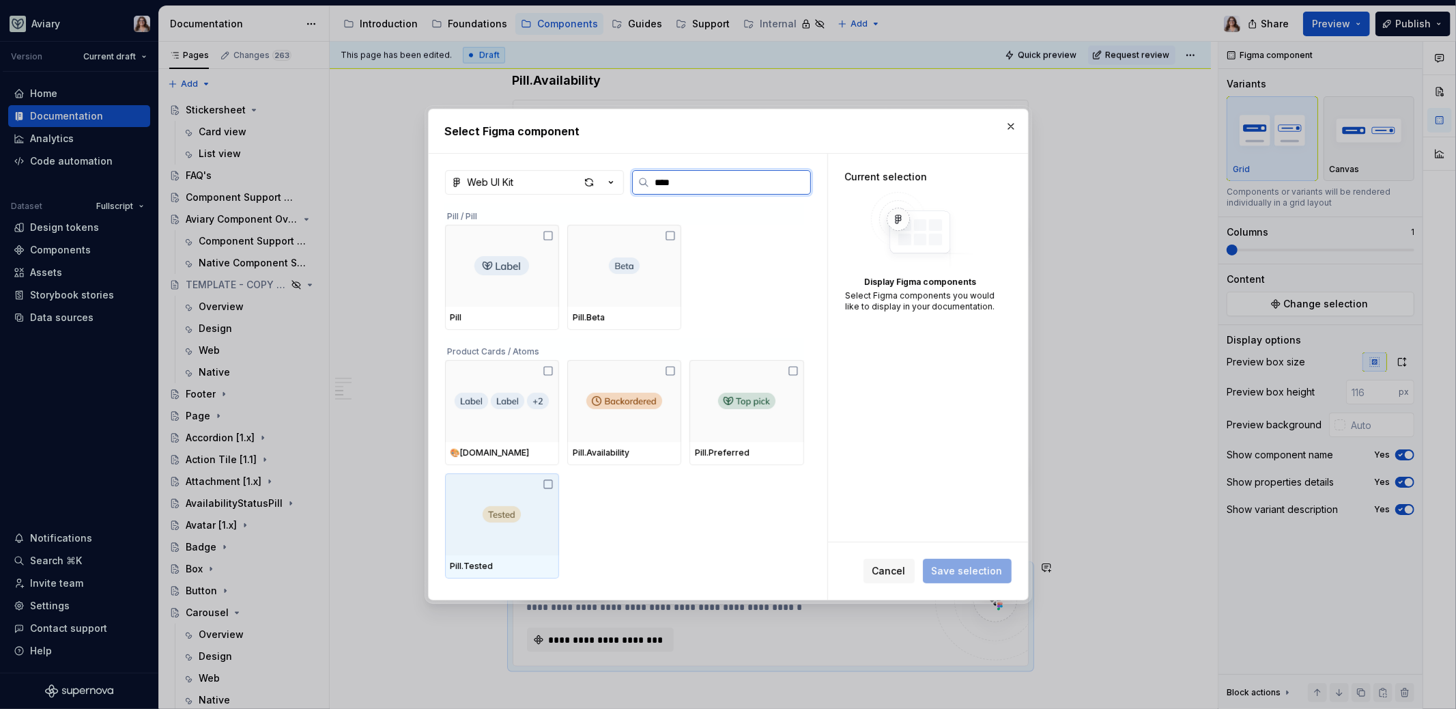
click at [512, 501] on div at bounding box center [502, 514] width 114 height 82
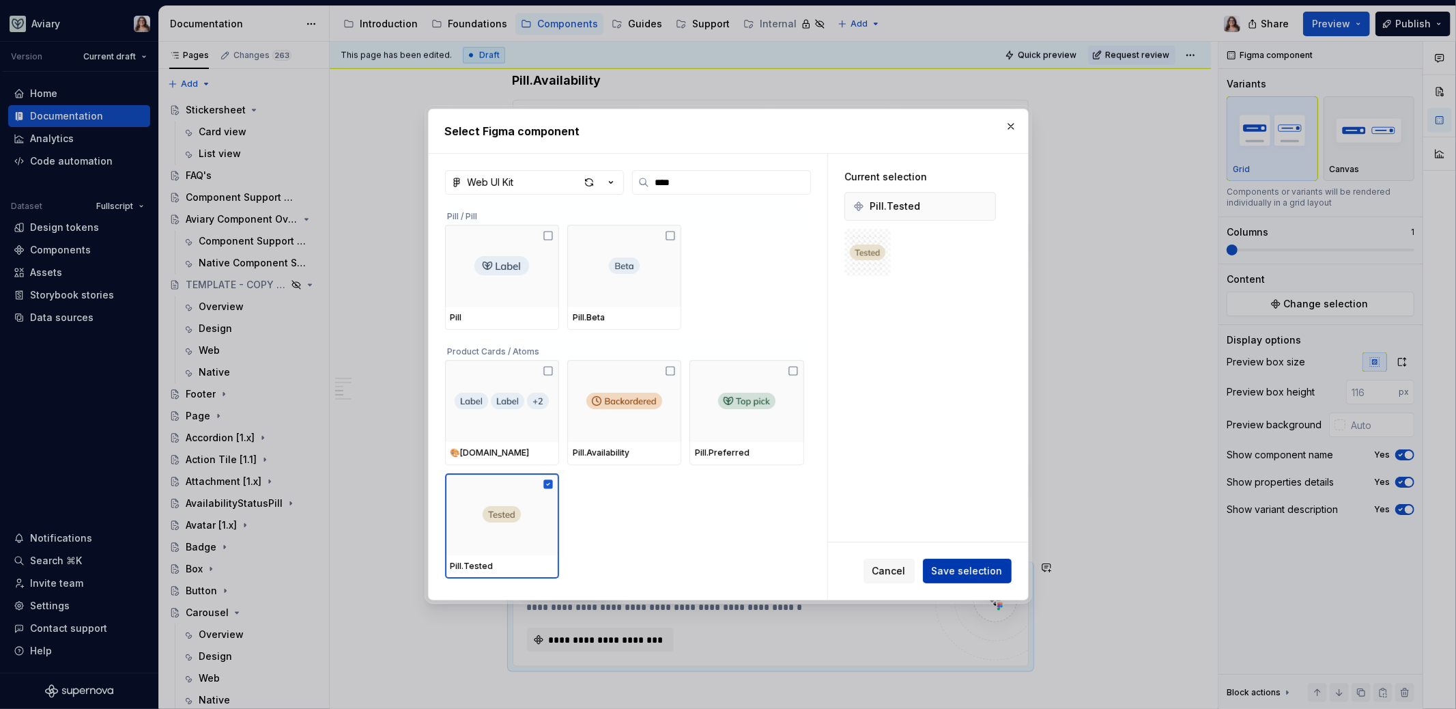
click at [973, 569] on span "Save selection" at bounding box center [967, 571] width 71 height 14
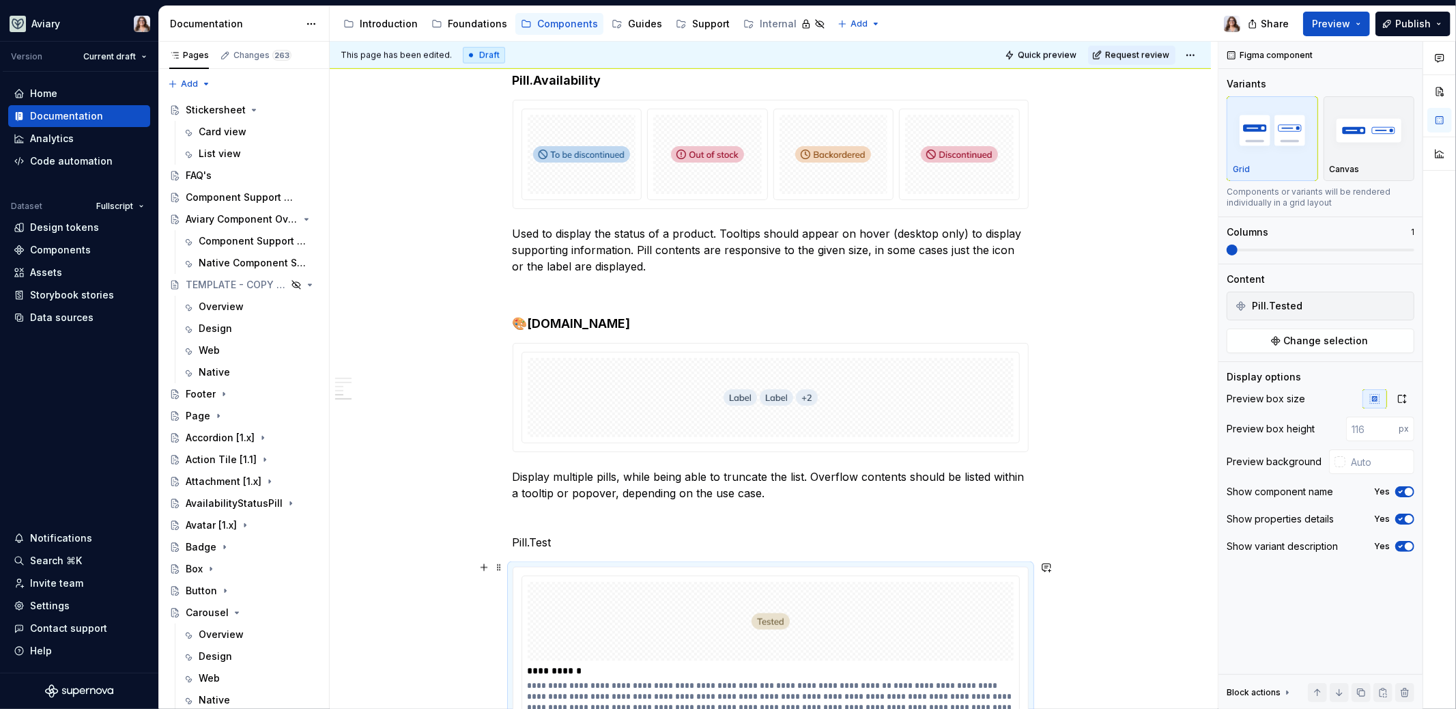
scroll to position [1459, 0]
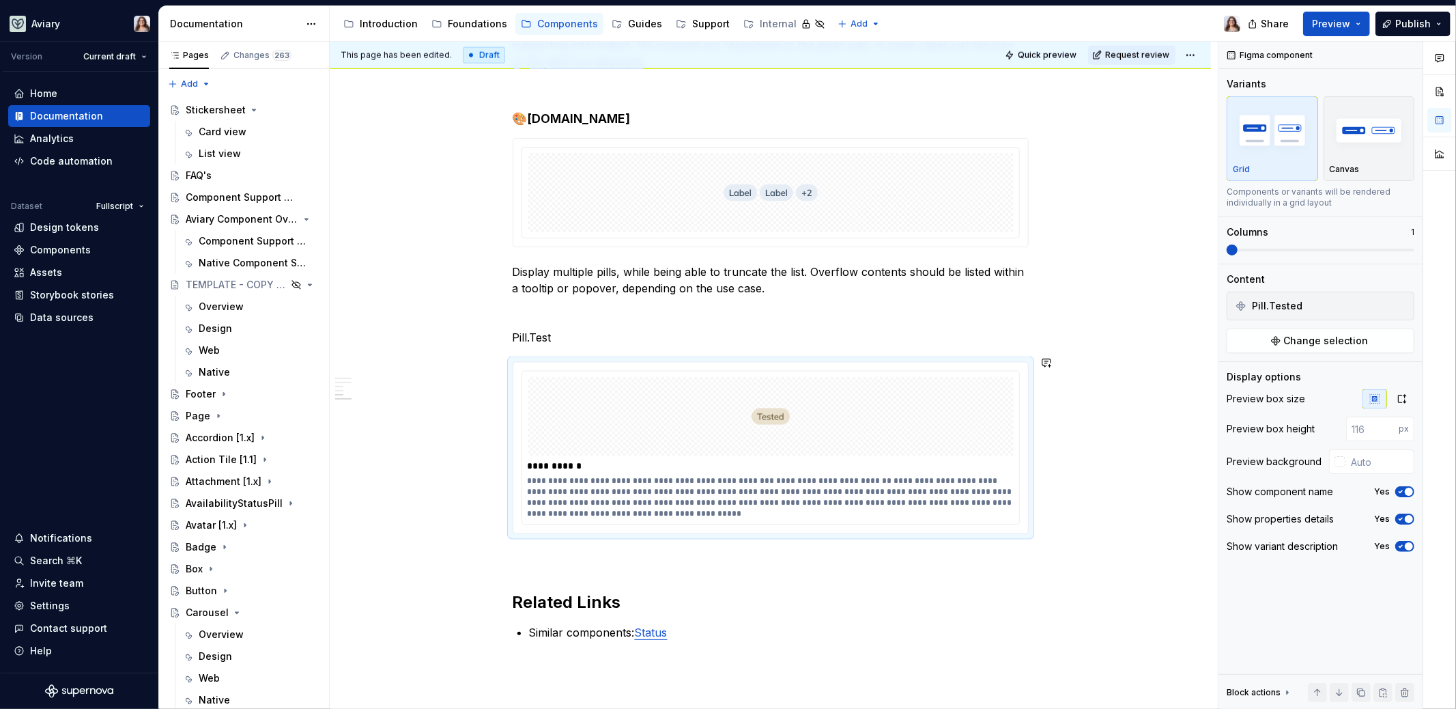
click at [556, 331] on p "Pill.Test" at bounding box center [771, 337] width 516 height 16
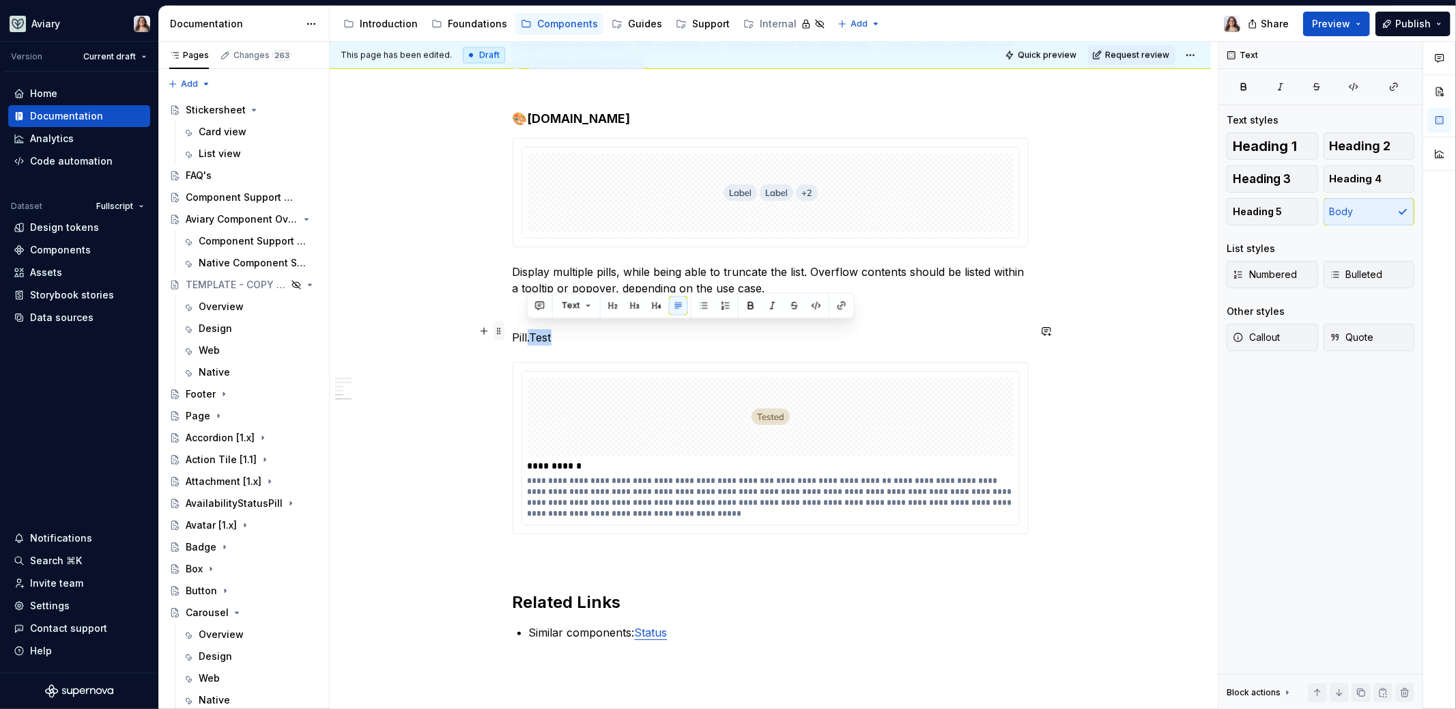
drag, startPoint x: 565, startPoint y: 328, endPoint x: 496, endPoint y: 328, distance: 68.3
click at [652, 304] on button "button" at bounding box center [656, 305] width 19 height 19
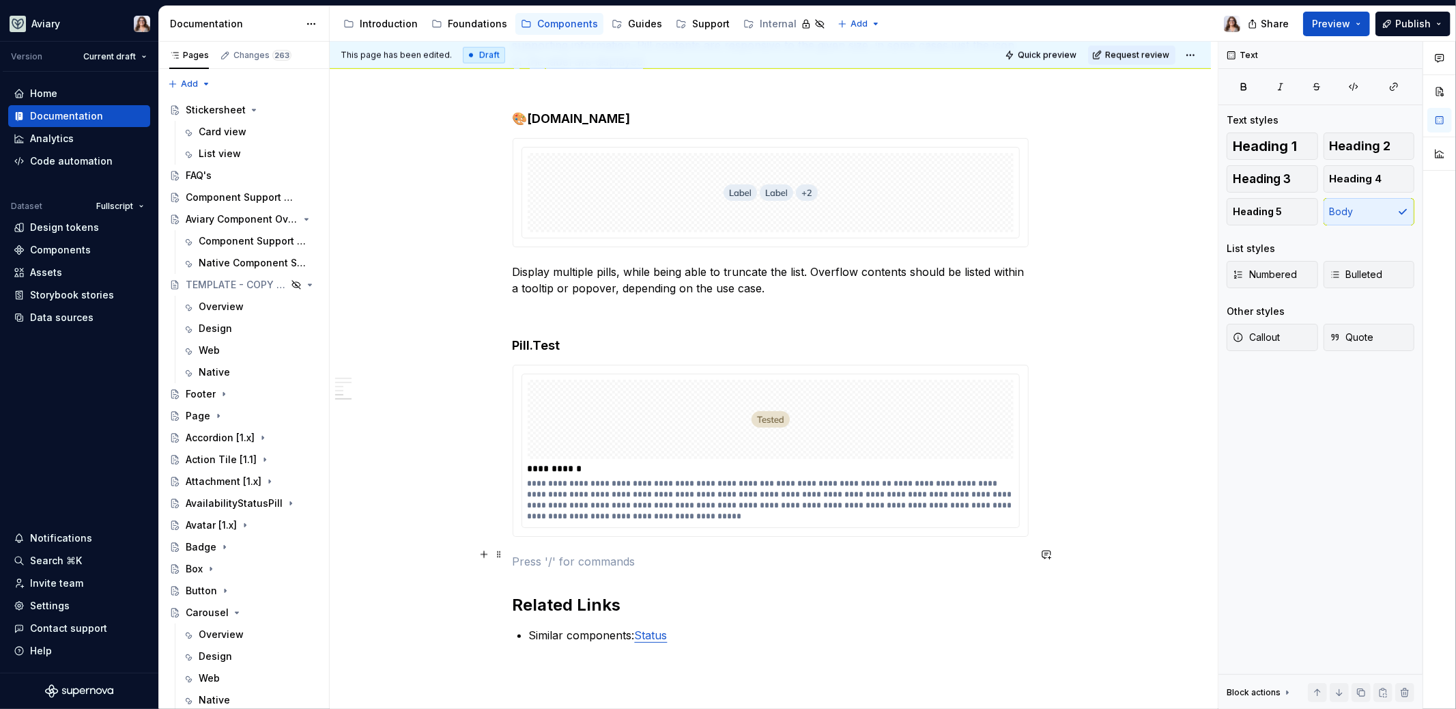
click at [694, 553] on p at bounding box center [771, 561] width 516 height 16
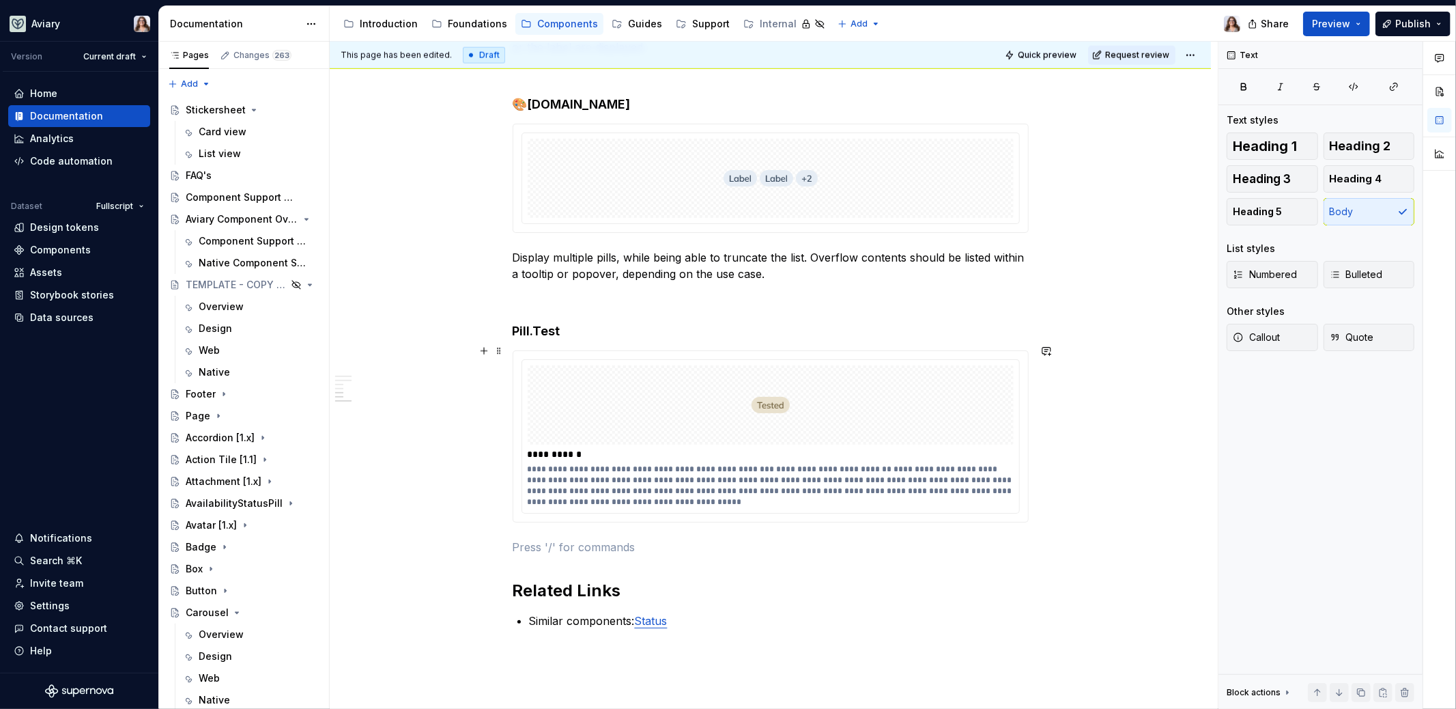
scroll to position [1489, 0]
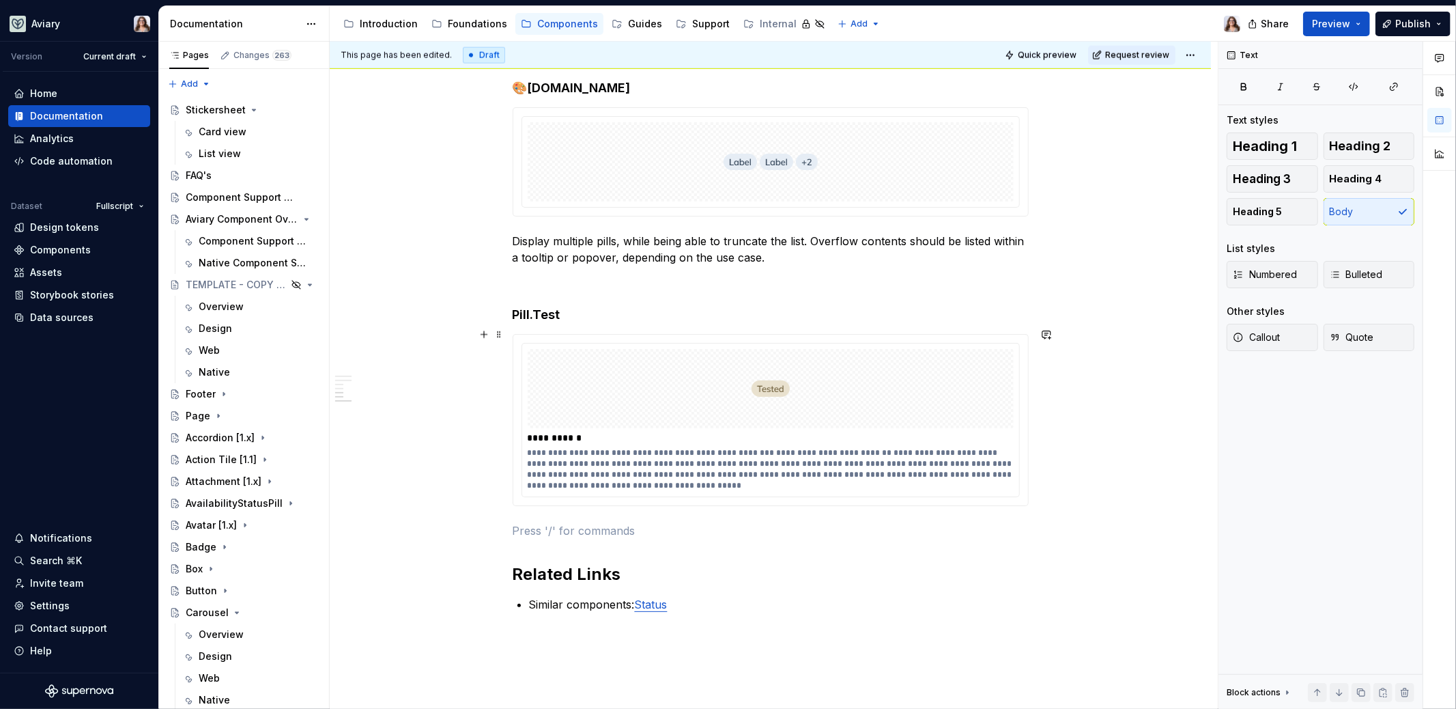
click at [718, 466] on div "**********" at bounding box center [771, 469] width 487 height 44
click at [578, 522] on p at bounding box center [771, 530] width 516 height 16
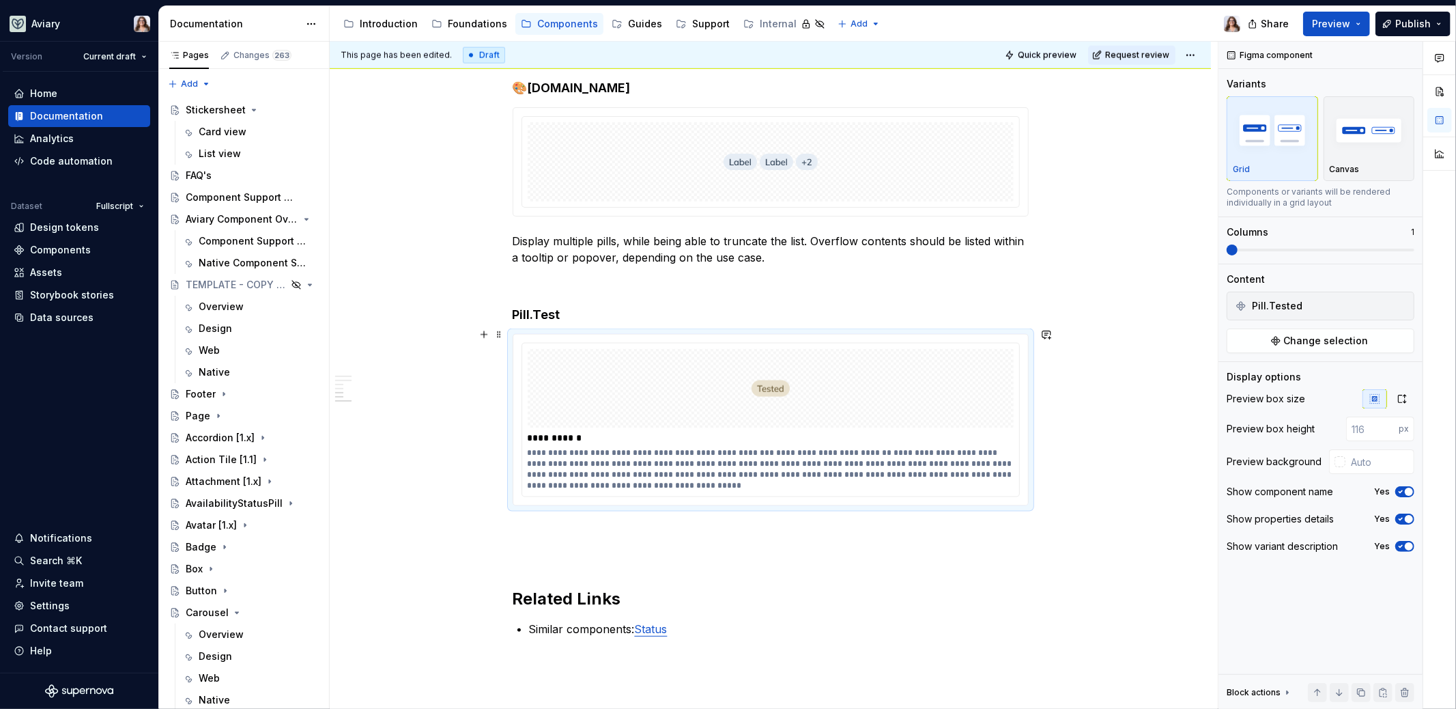
click at [594, 463] on div "**********" at bounding box center [771, 469] width 487 height 44
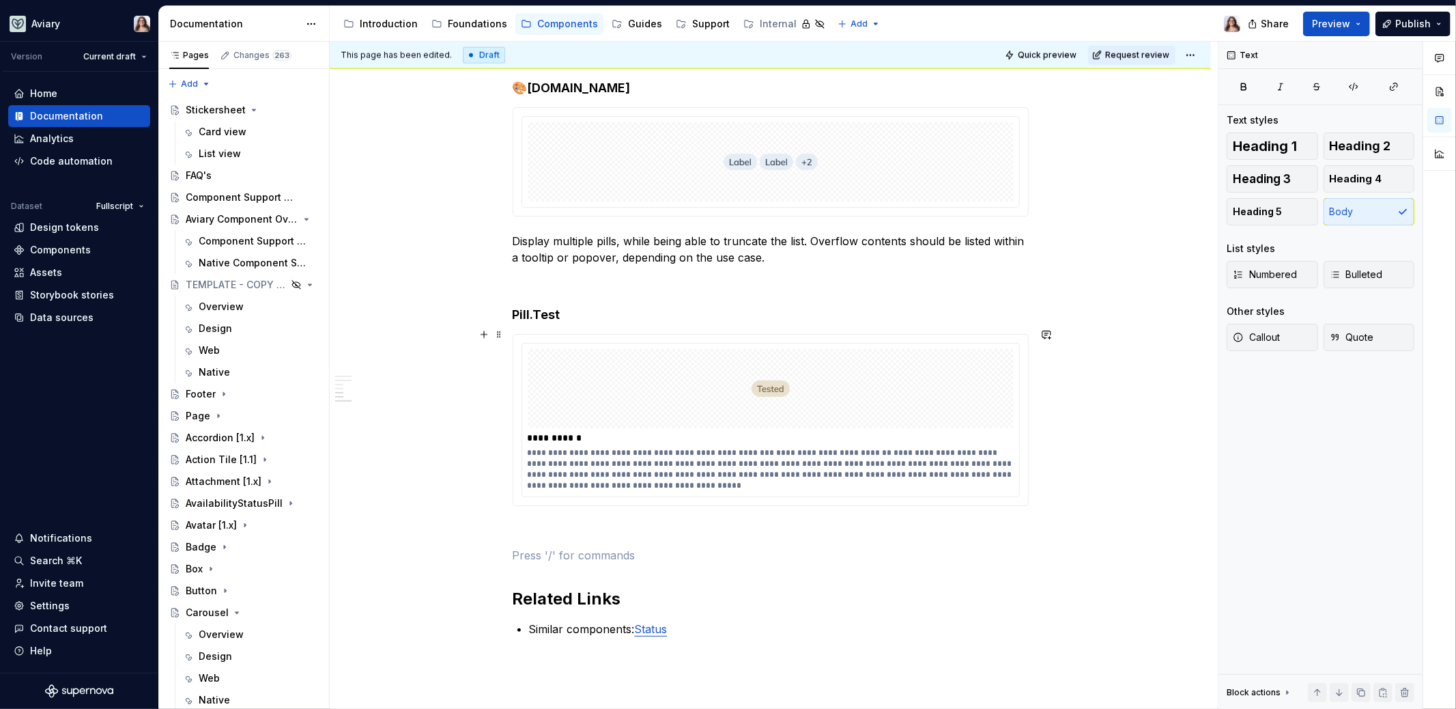
click at [610, 453] on div "**********" at bounding box center [771, 469] width 487 height 44
click at [66, 228] on div "Design tokens" at bounding box center [64, 227] width 69 height 14
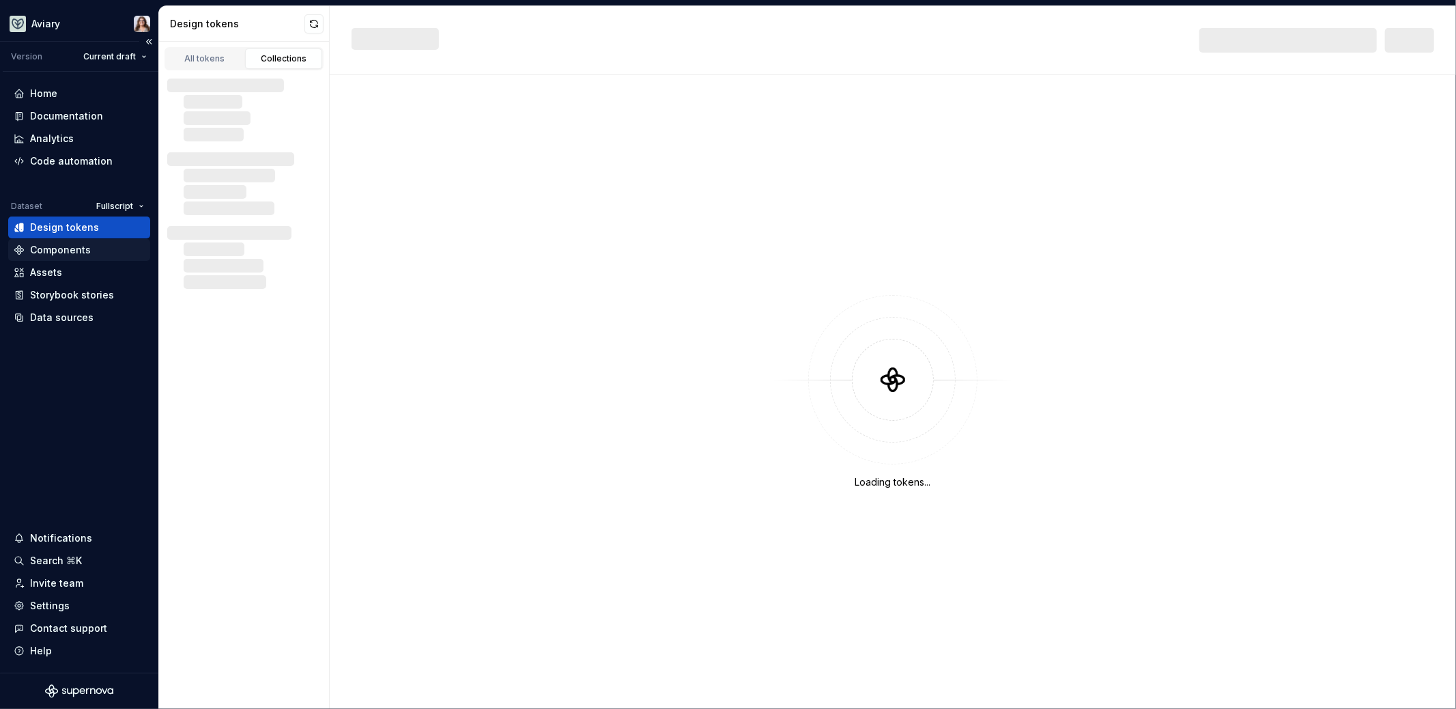
click at [66, 244] on div "Components" at bounding box center [60, 250] width 61 height 14
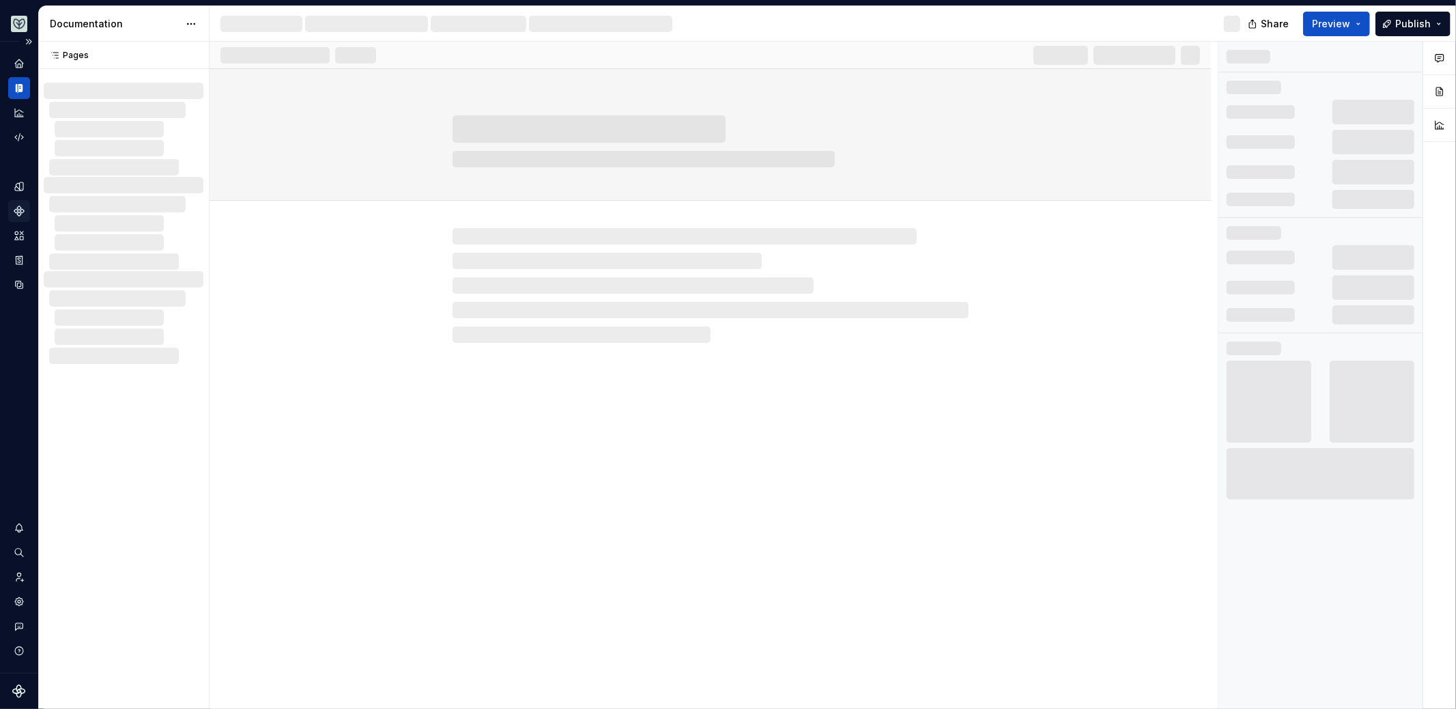
click at [18, 213] on icon "Components" at bounding box center [18, 210] width 9 height 9
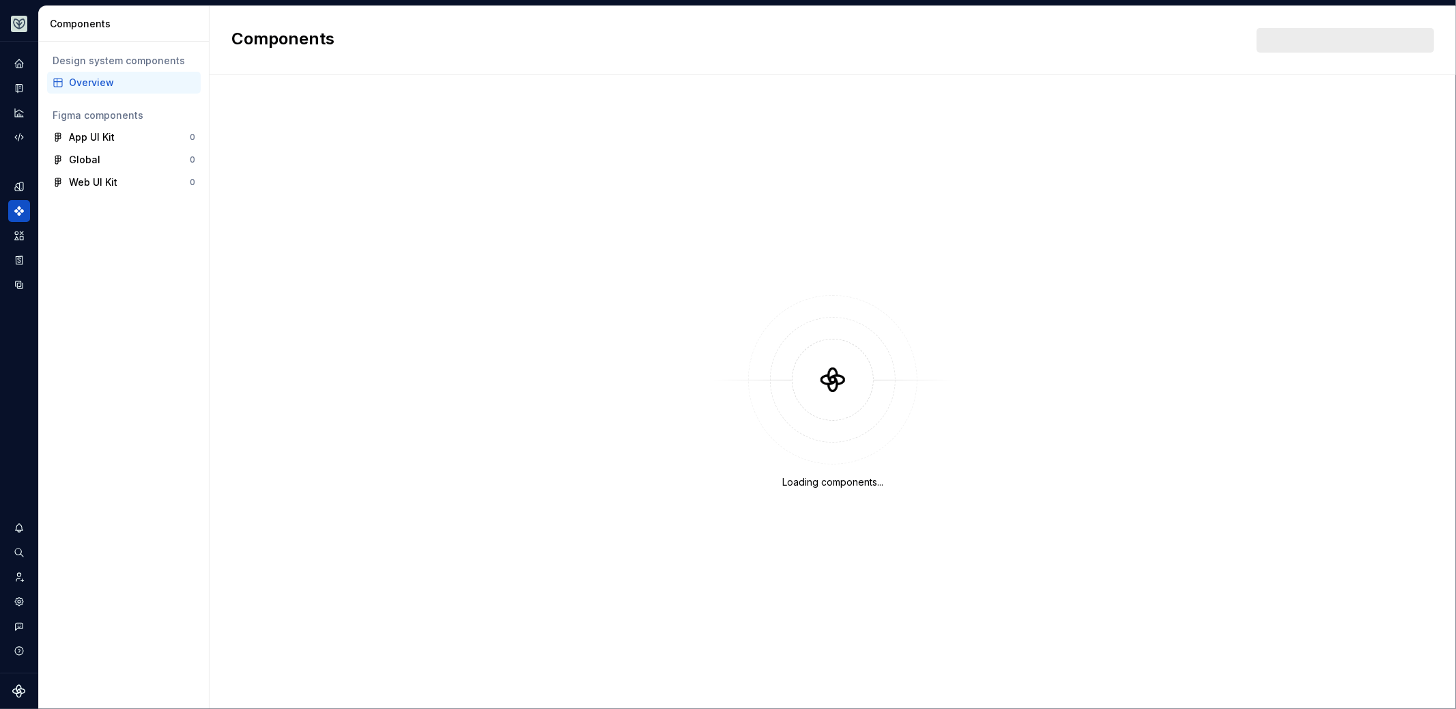
click at [116, 81] on div "Overview" at bounding box center [132, 83] width 126 height 14
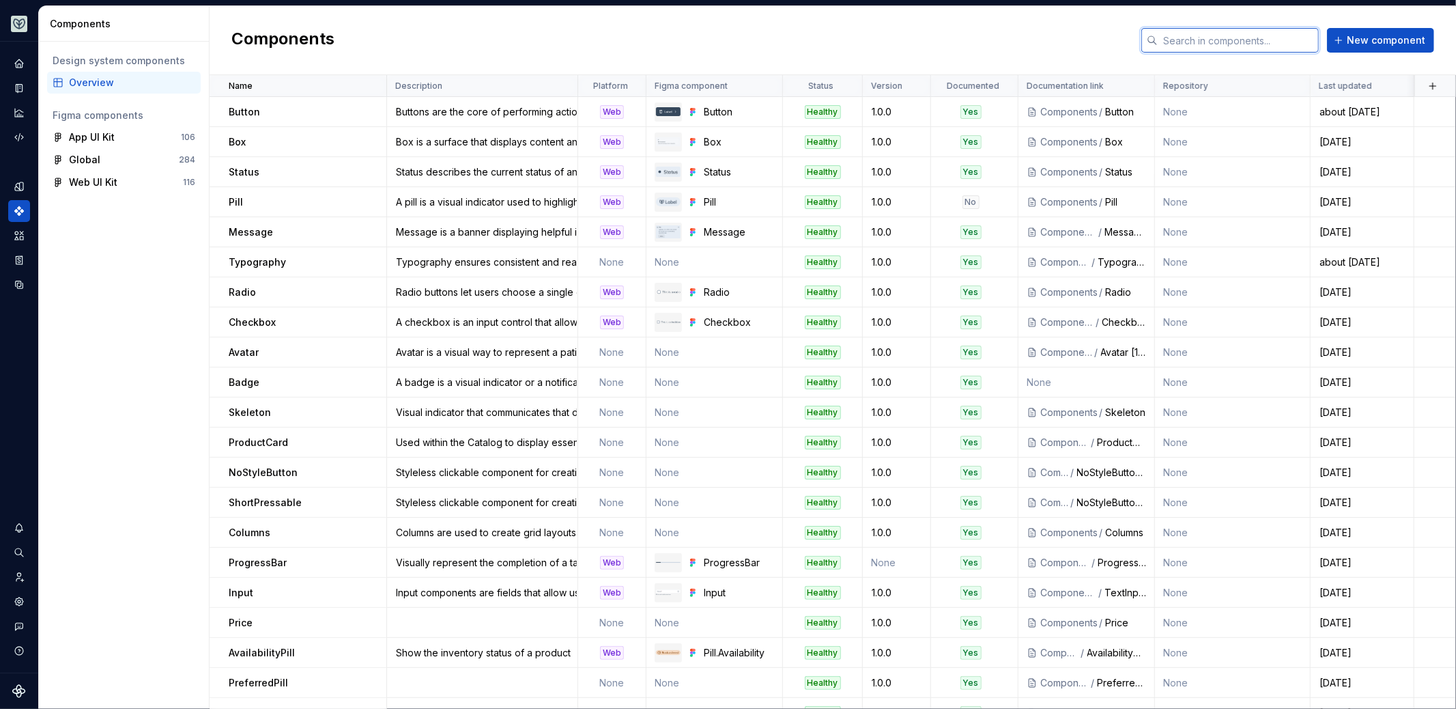
click at [1181, 50] on input "text" at bounding box center [1238, 40] width 161 height 25
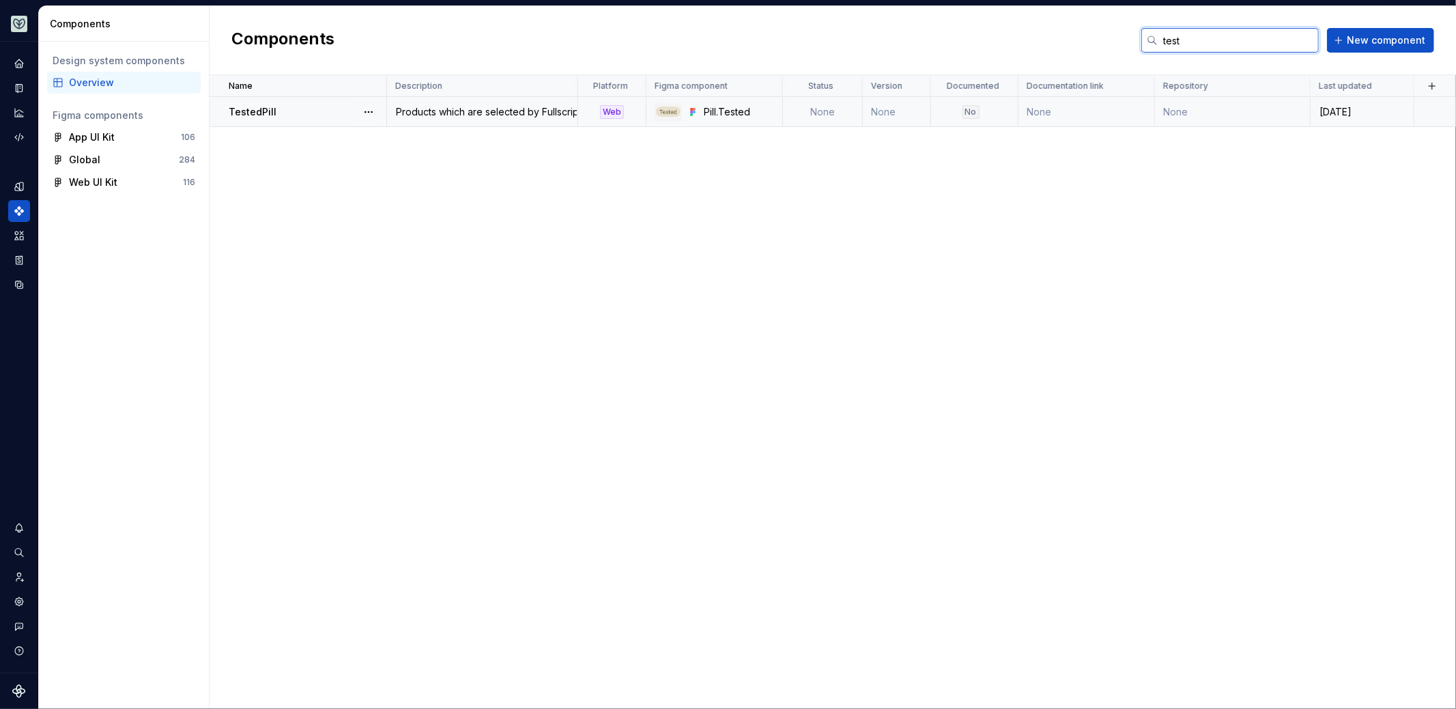
type input "test"
click at [343, 111] on div "TestedPill" at bounding box center [307, 112] width 157 height 14
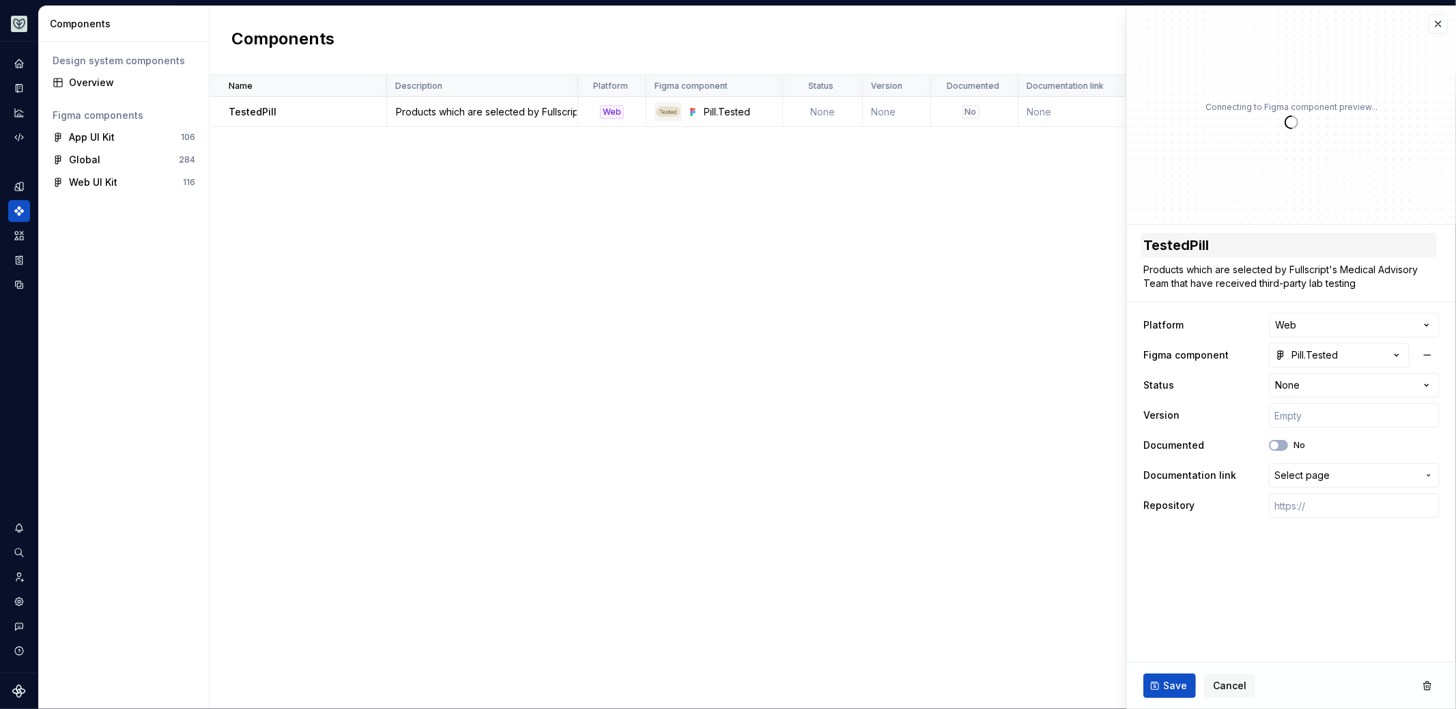
type textarea "*"
click at [1197, 239] on textarea "TestedPill" at bounding box center [1289, 245] width 296 height 25
type textarea "P"
type textarea "*"
type textarea "Pi"
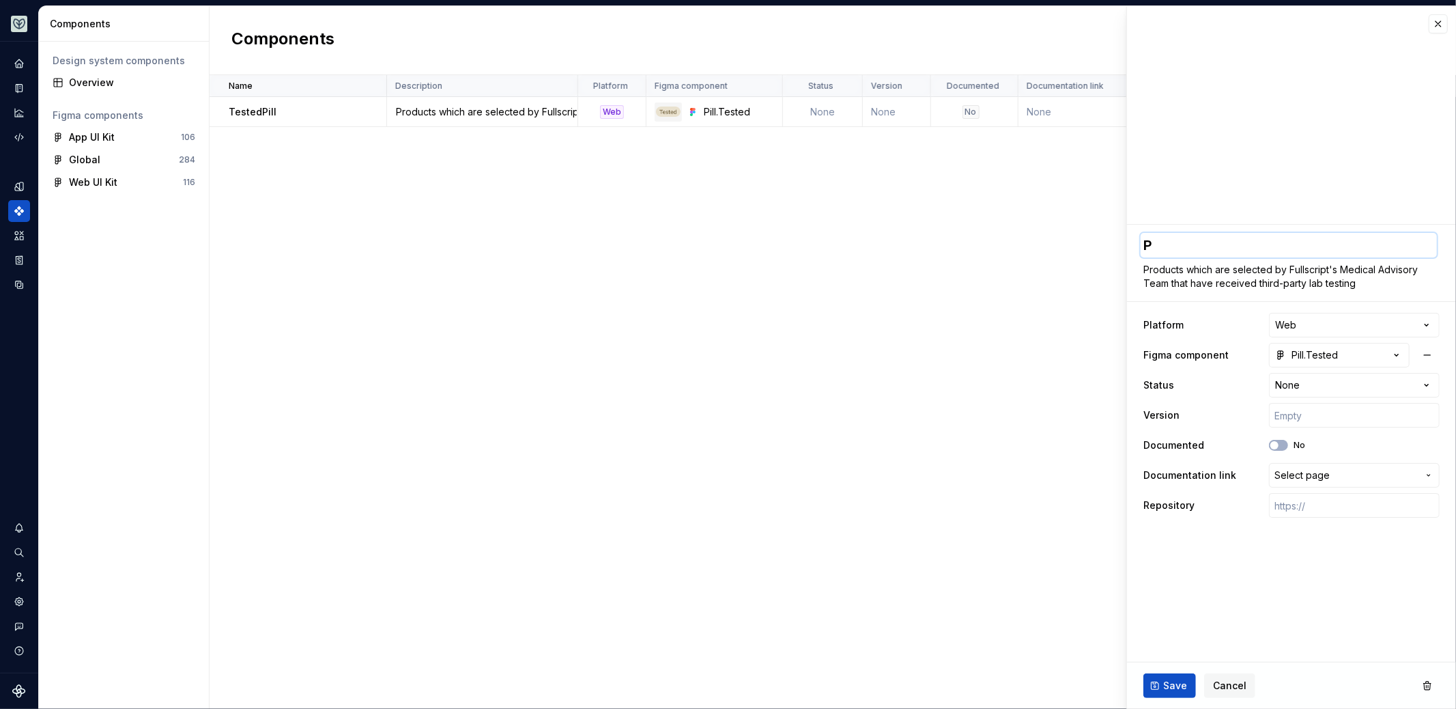
type textarea "*"
type textarea "Pil"
type textarea "*"
type textarea "Pill"
type textarea "*"
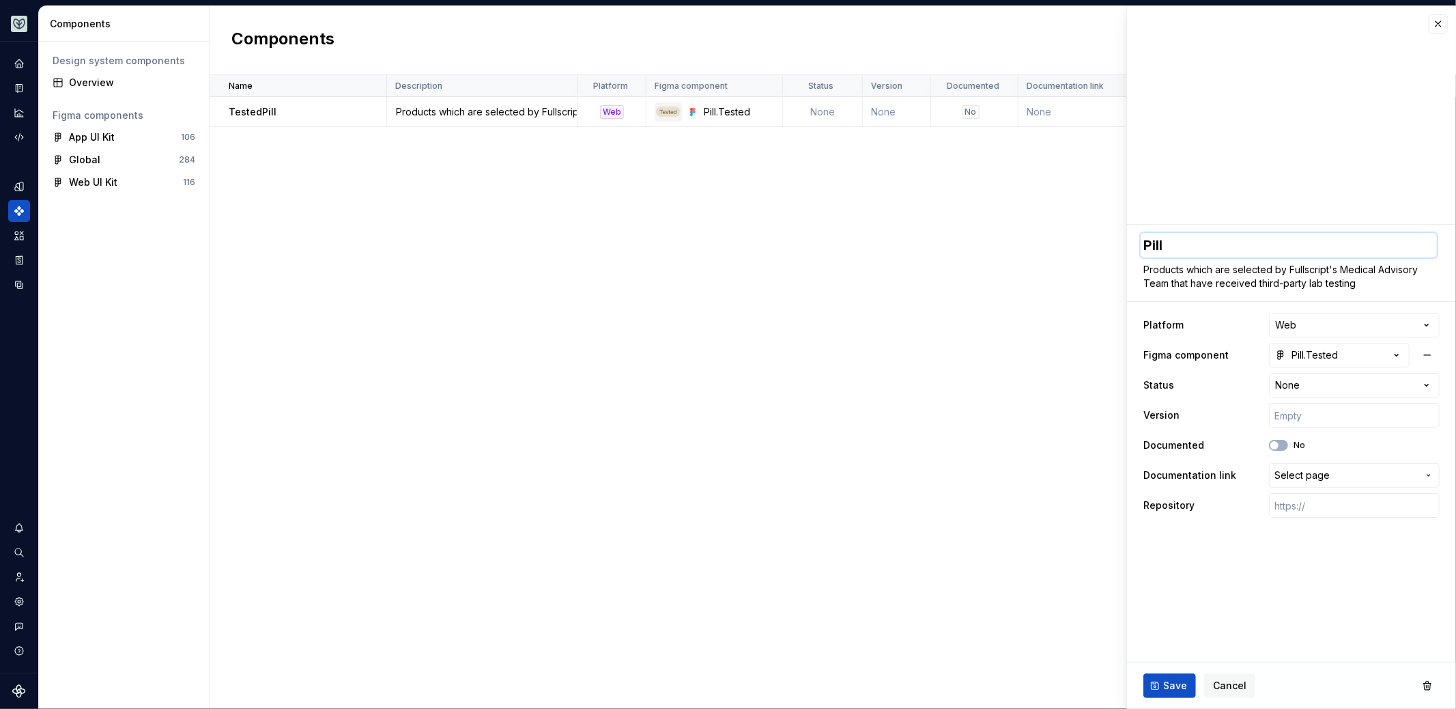
type textarea "Pill."
type textarea "*"
type textarea "Pill.T"
type textarea "*"
type textarea "Pill.Te"
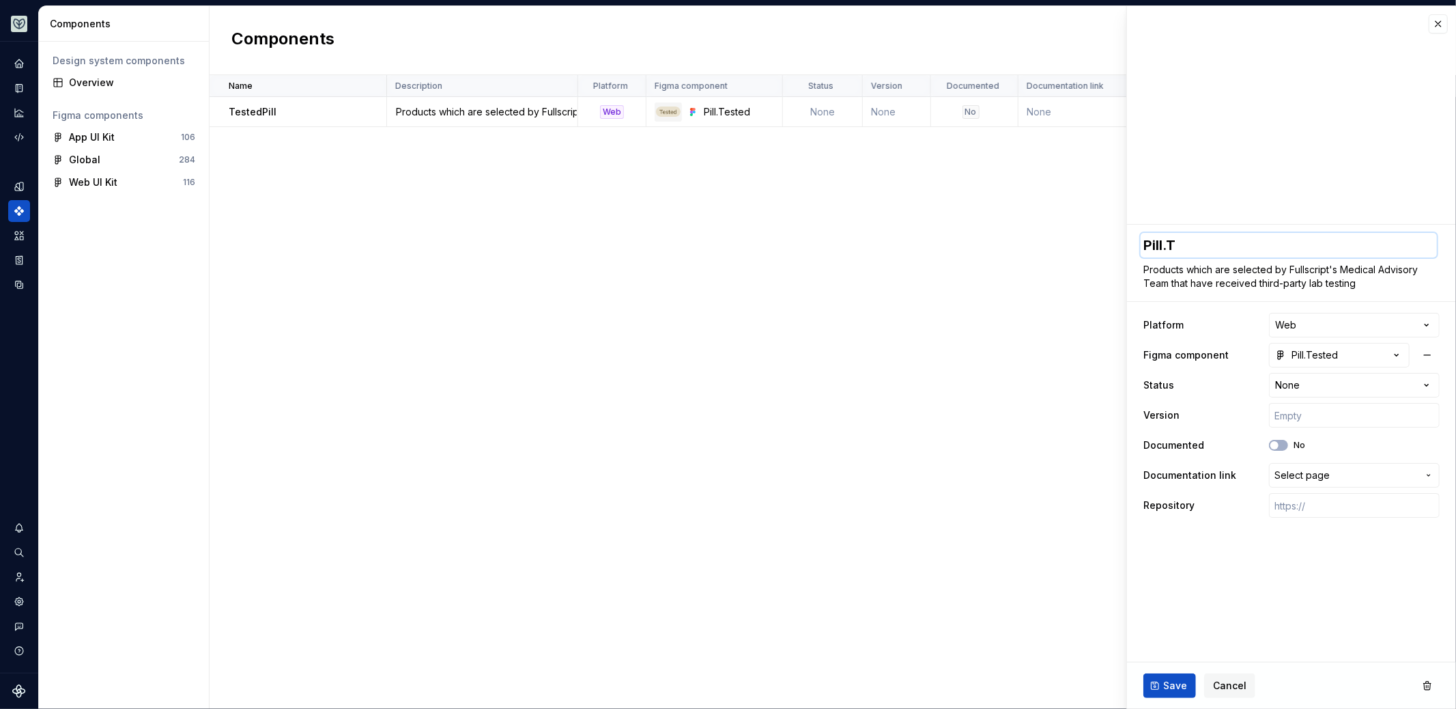
type textarea "*"
type textarea "Pill.Tes"
type textarea "*"
type textarea "Pill.Test"
type textarea "*"
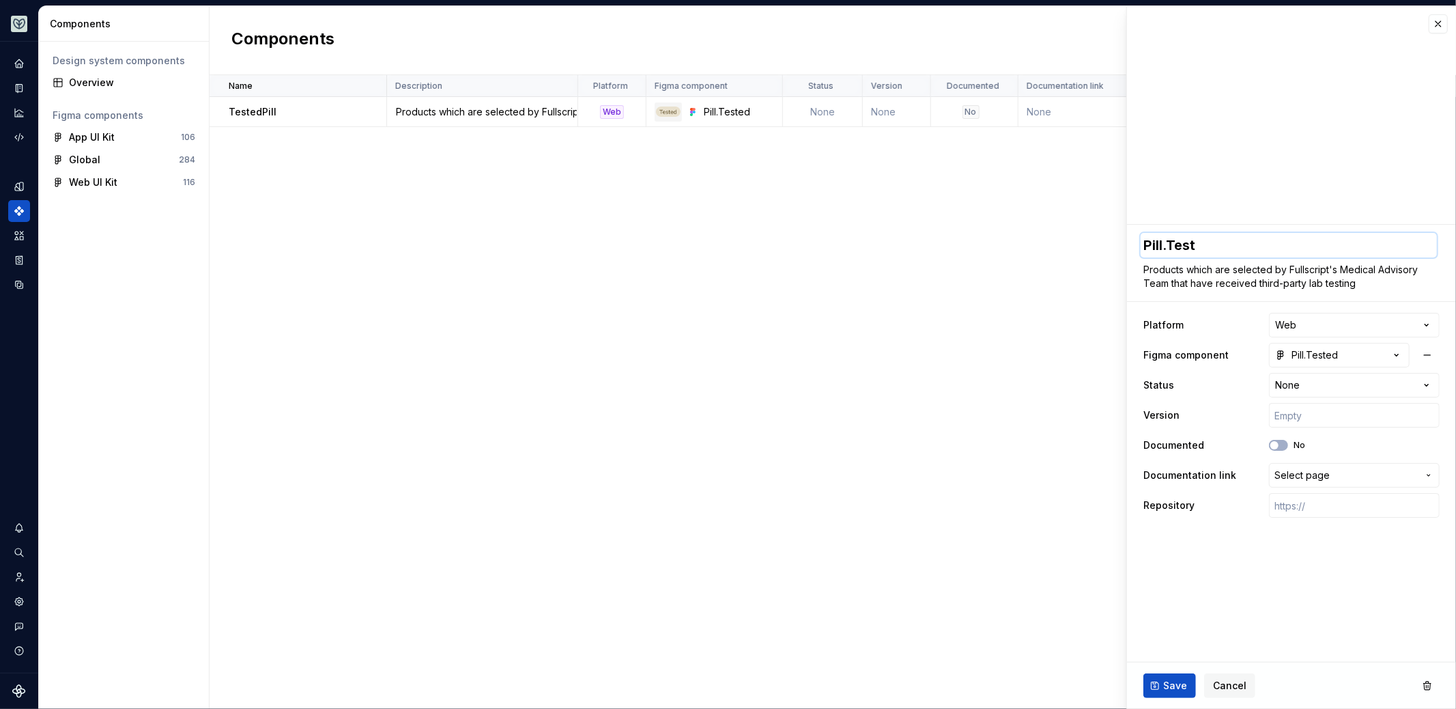
type textarea "Pill.Teste"
type textarea "*"
type textarea "Pill.Tested"
type textarea "*"
type textarea "Pill.Tested"
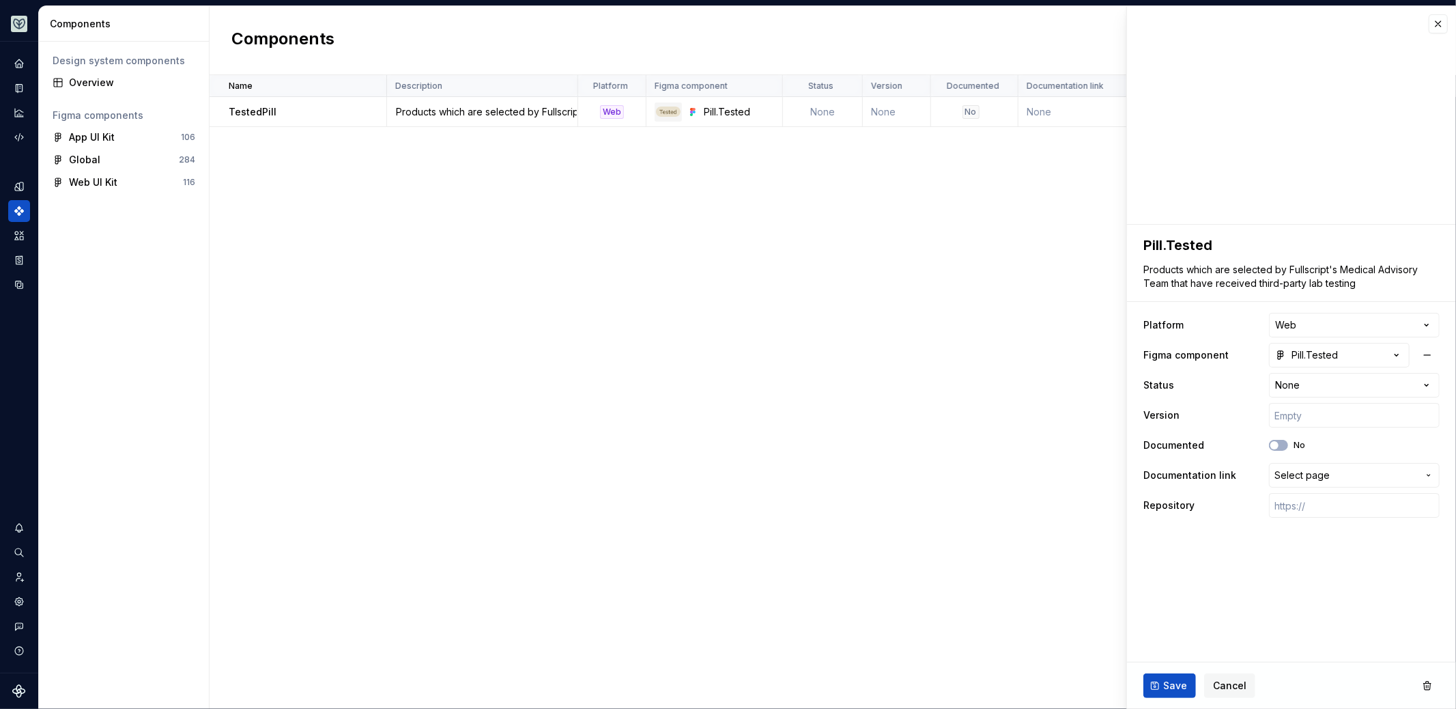
click at [1208, 558] on fieldset "**********" at bounding box center [1291, 467] width 329 height 484
click at [1166, 683] on span "Save" at bounding box center [1175, 686] width 24 height 14
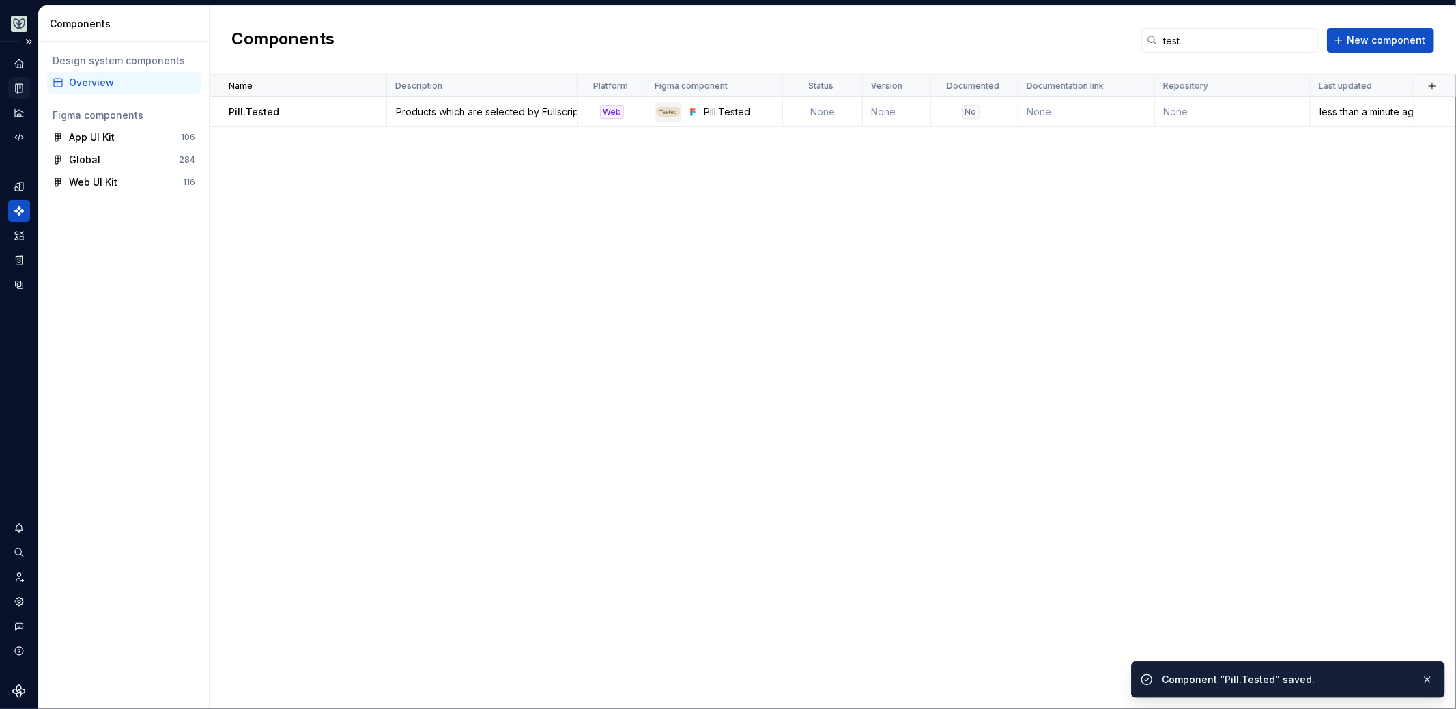
click at [24, 83] on icon "Documentation" at bounding box center [19, 88] width 12 height 12
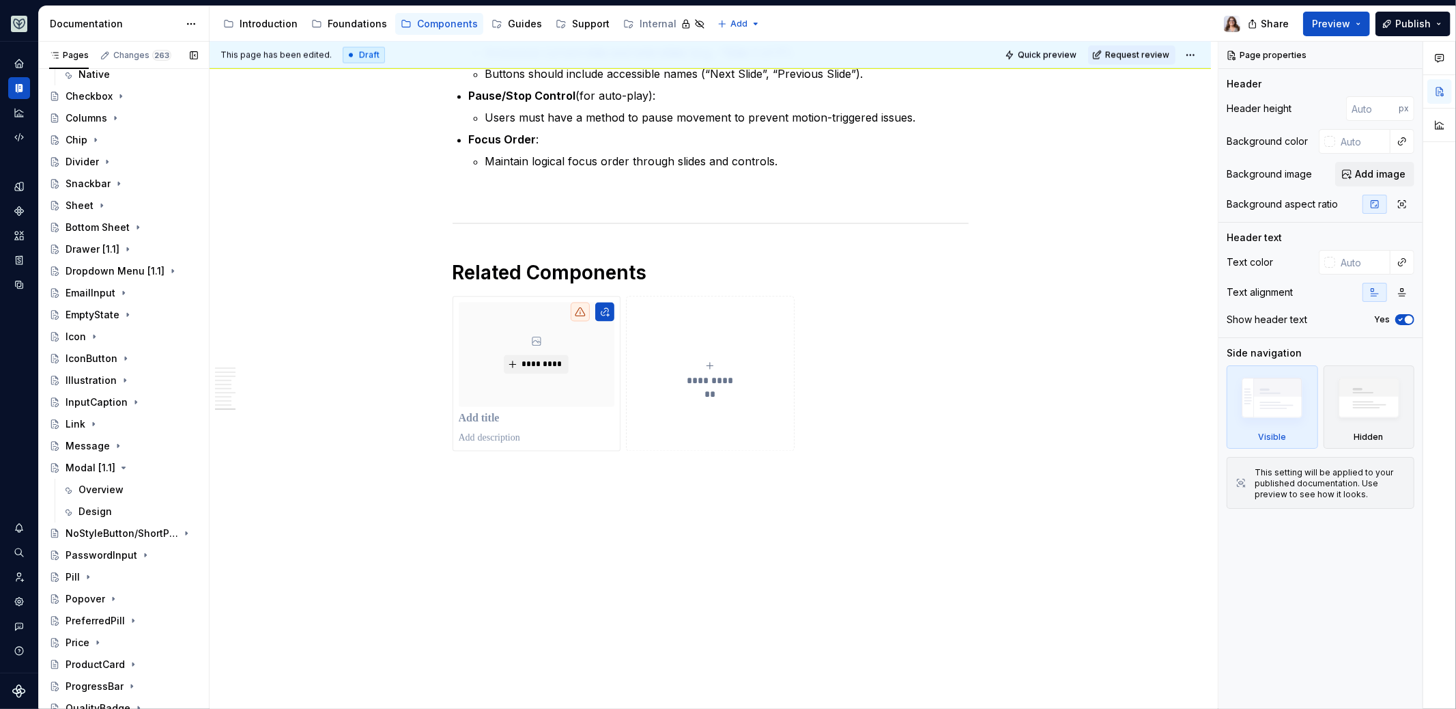
scroll to position [642, 0]
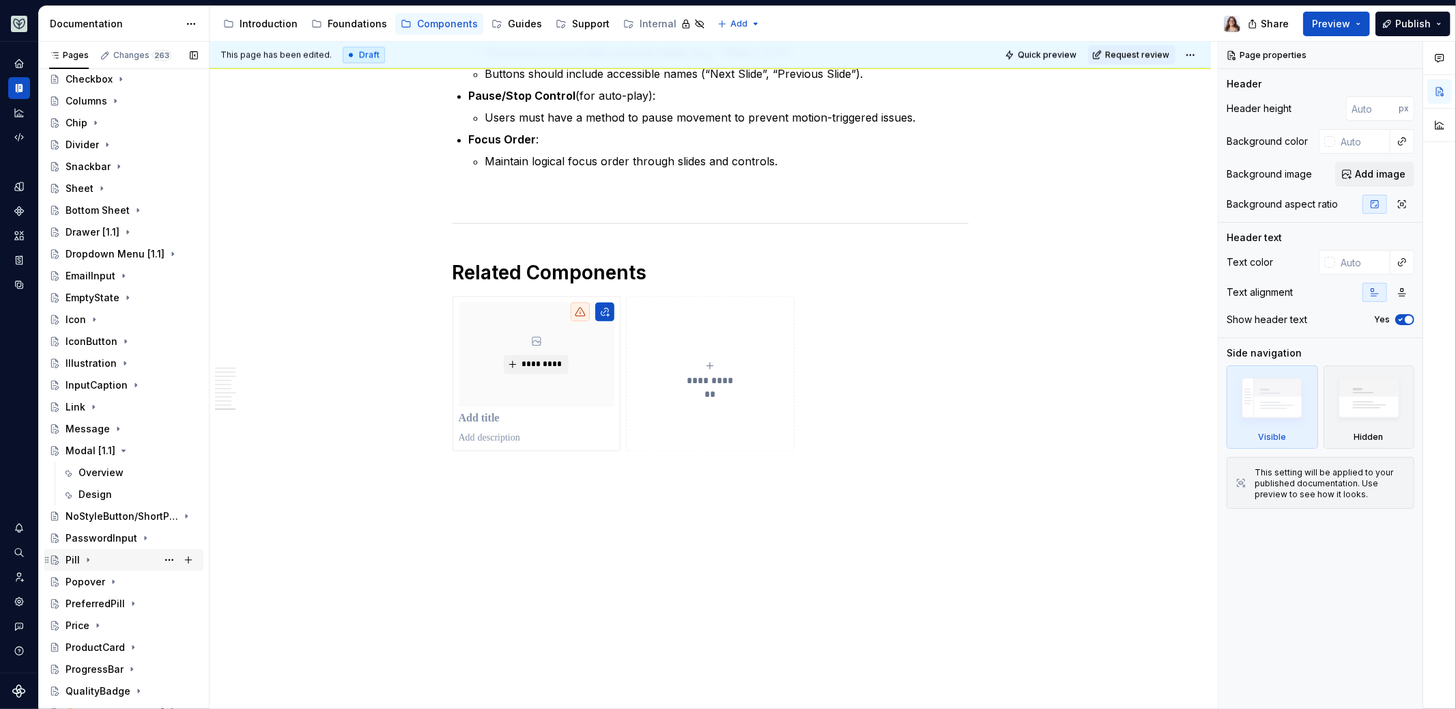
click at [94, 563] on div "Pill" at bounding box center [132, 559] width 132 height 19
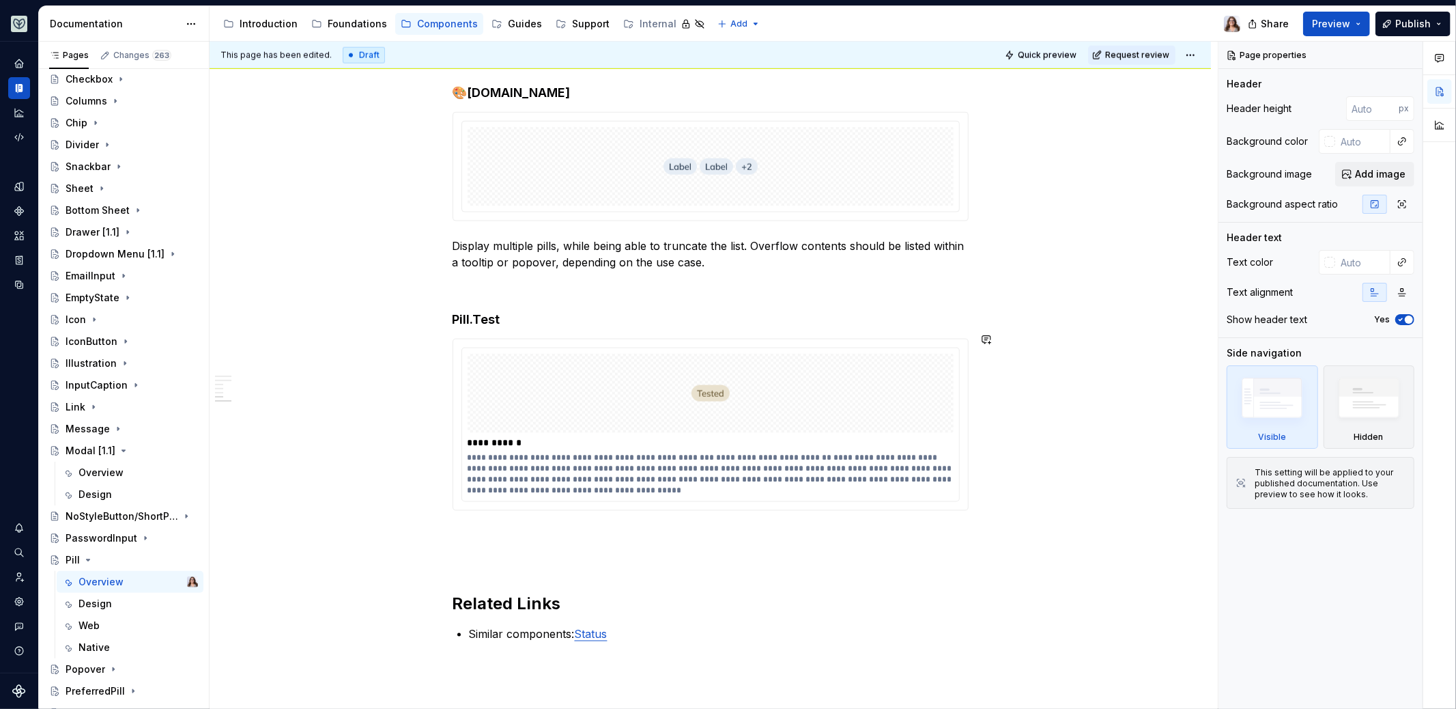
scroll to position [1638, 0]
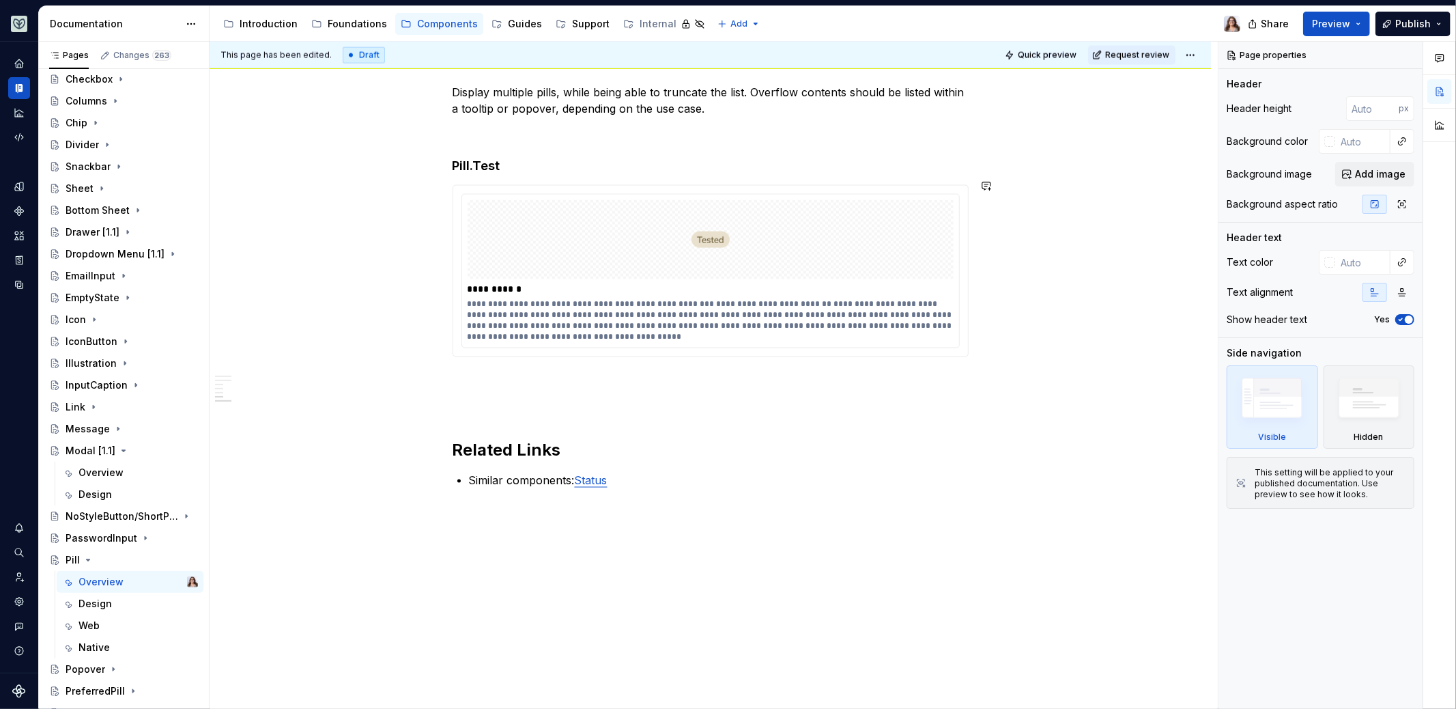
type textarea "*"
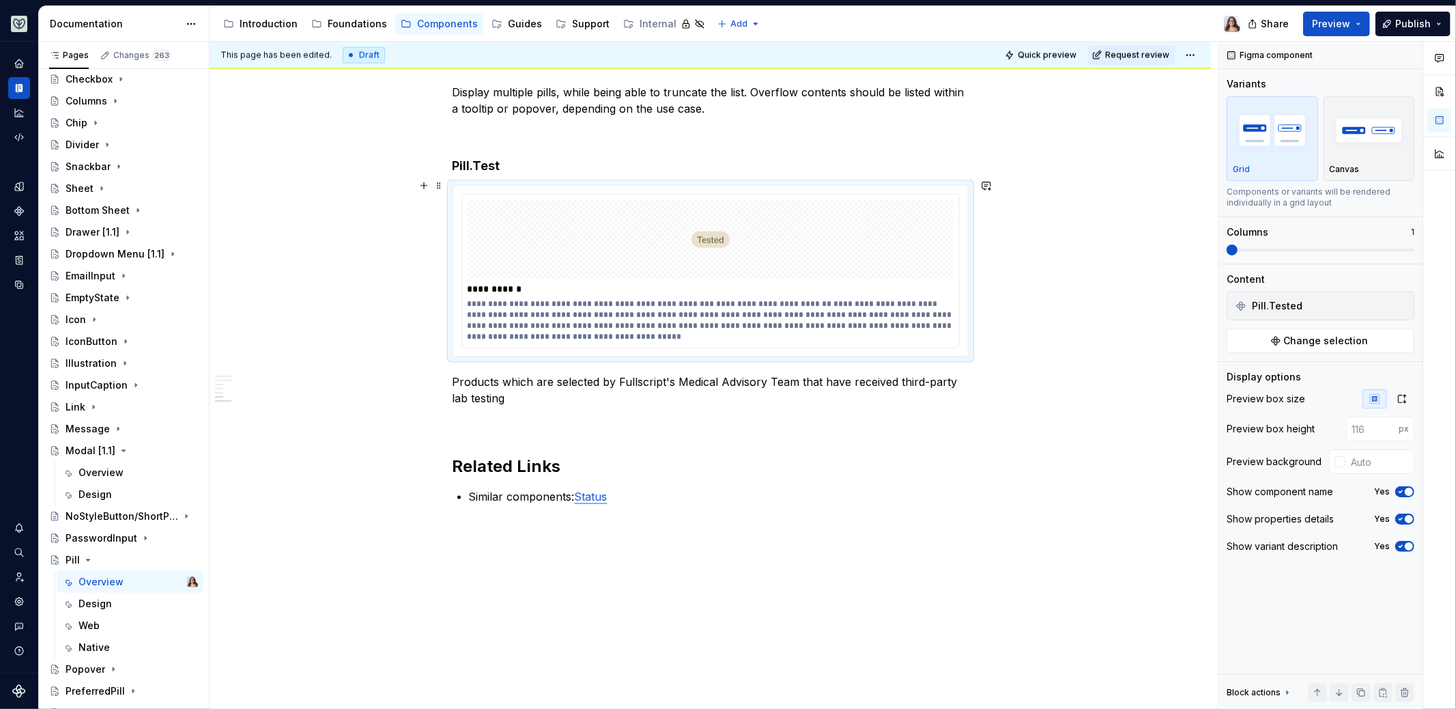
click at [612, 300] on div "**********" at bounding box center [711, 320] width 487 height 44
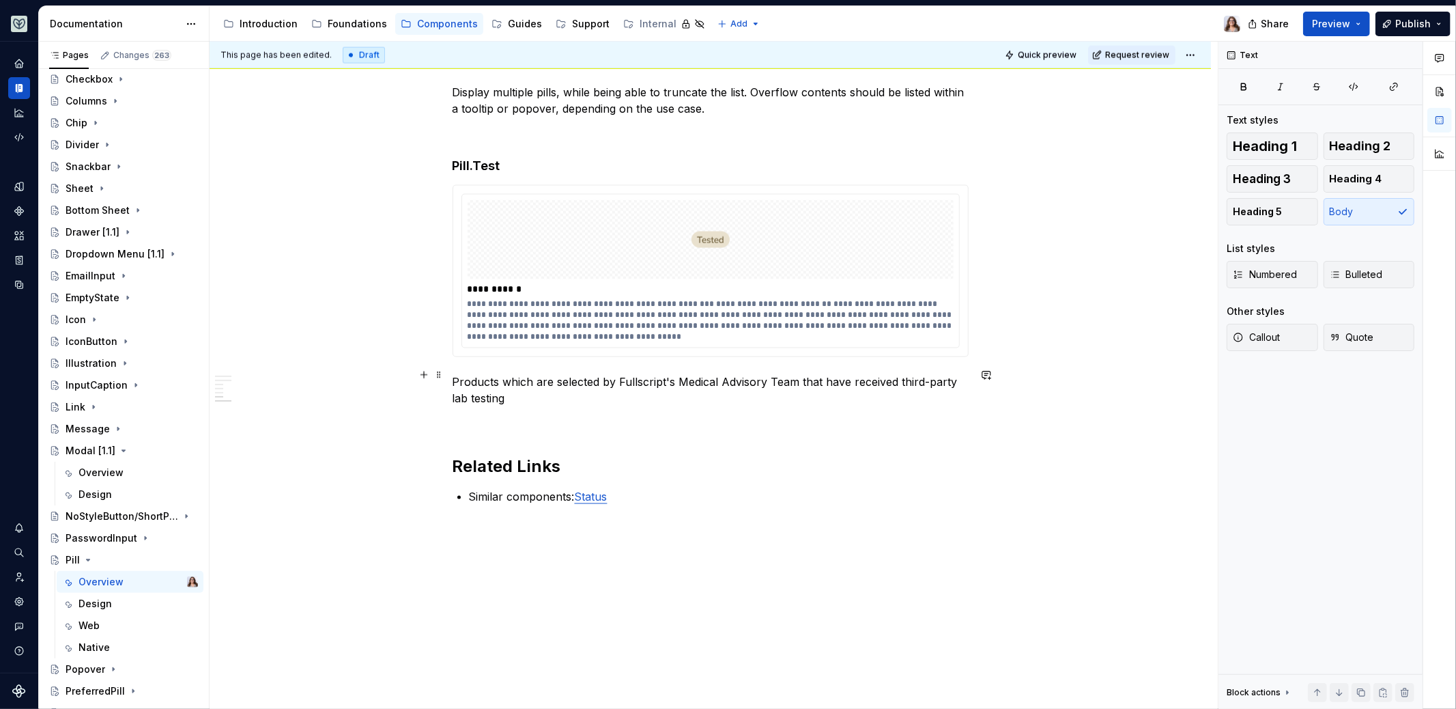
click at [517, 381] on p "Products which are selected by Fullscript's Medical Advisory Team that have rec…" at bounding box center [711, 389] width 516 height 33
click at [503, 392] on p "Products which are selected by Fullscript's Medical Advisory Team that have rec…" at bounding box center [711, 389] width 516 height 33
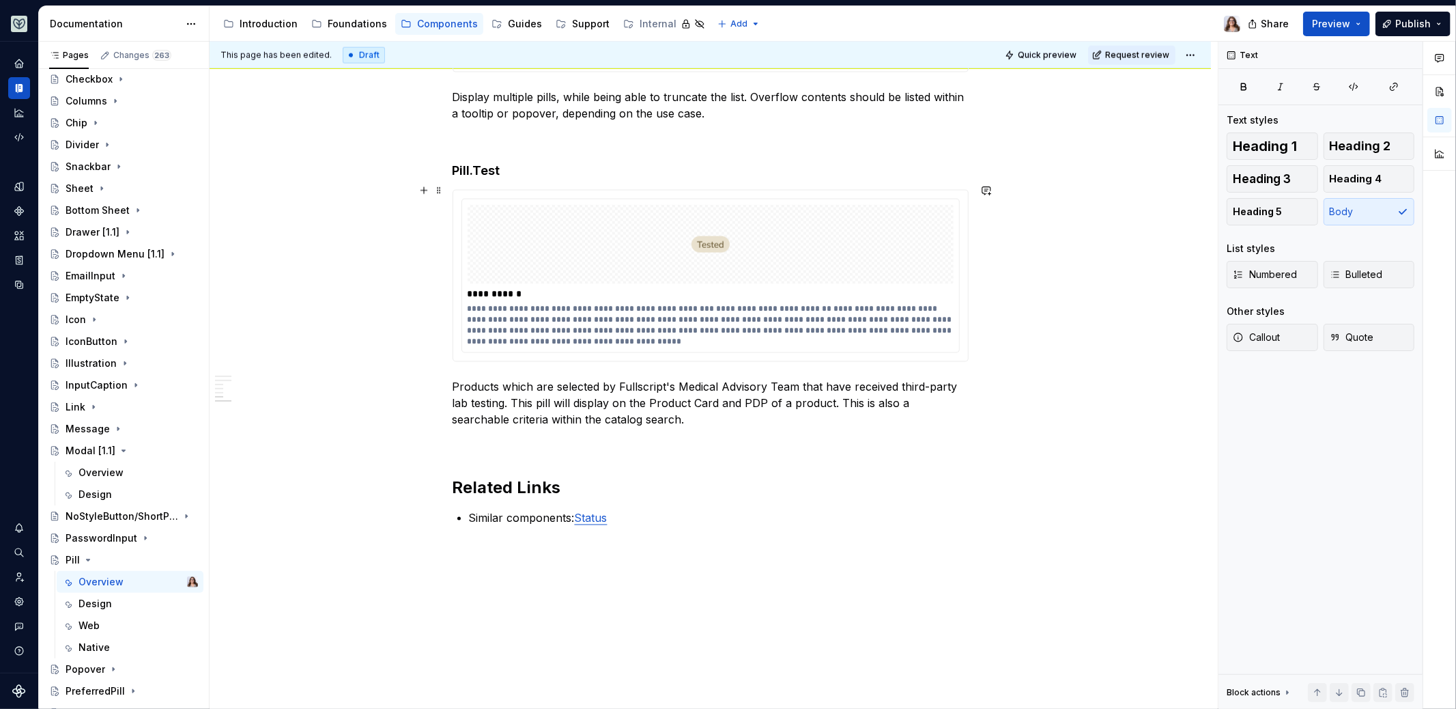
scroll to position [1634, 0]
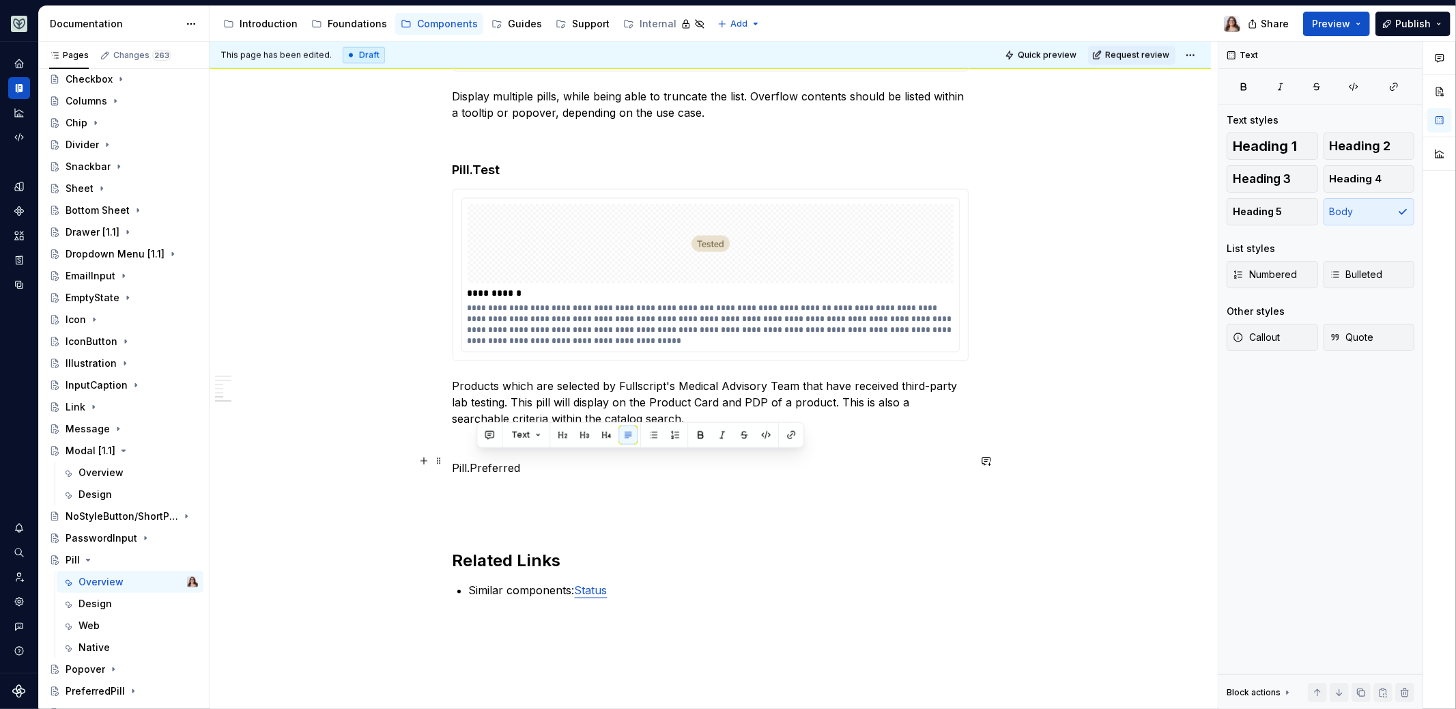
drag, startPoint x: 525, startPoint y: 453, endPoint x: 443, endPoint y: 453, distance: 81.9
click at [606, 428] on button "button" at bounding box center [606, 434] width 19 height 19
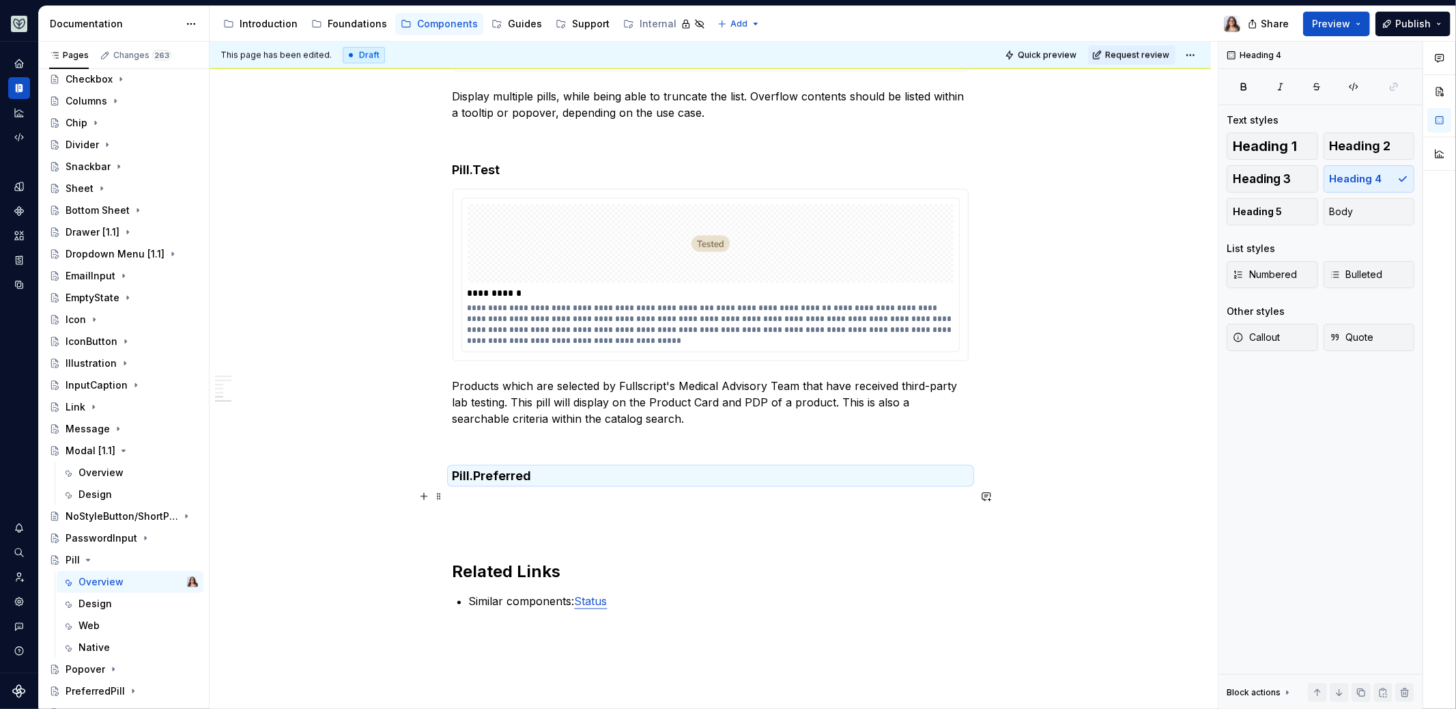
click at [500, 495] on p at bounding box center [711, 503] width 516 height 16
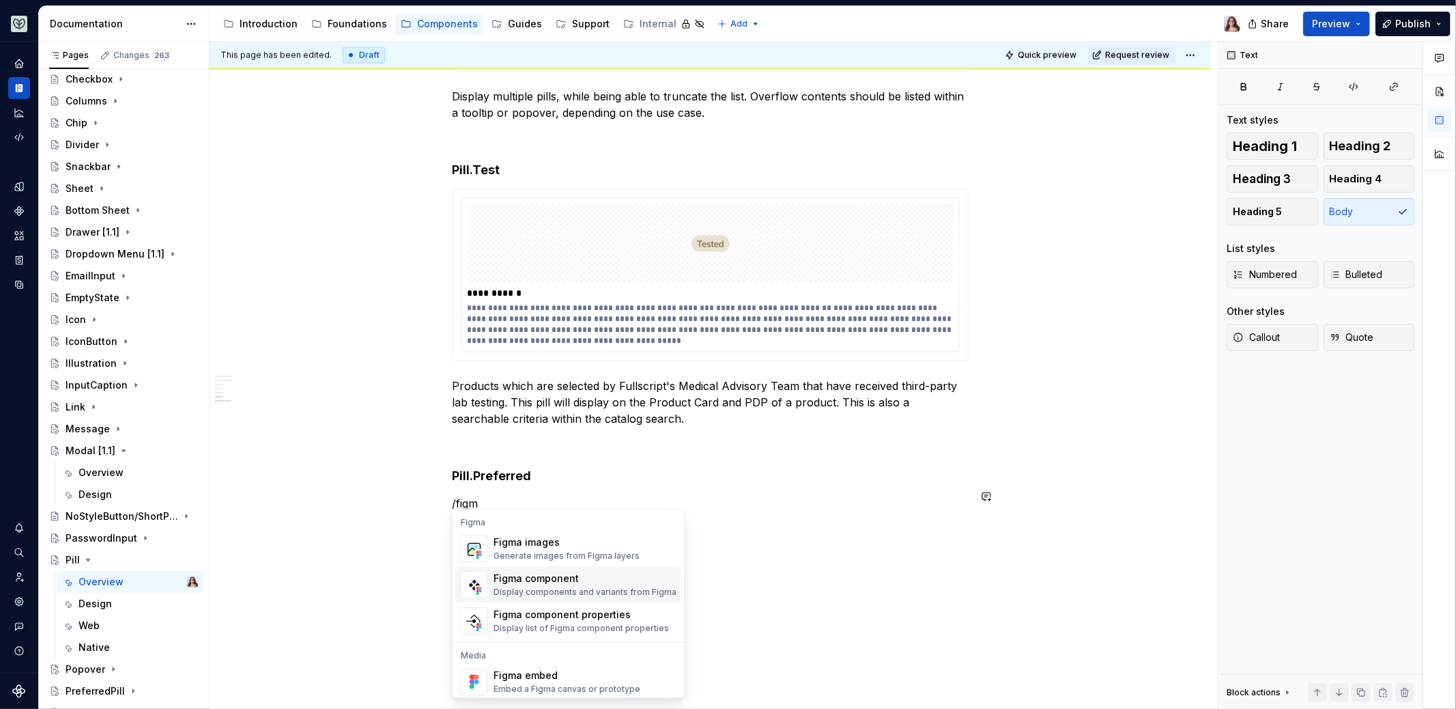
click at [519, 577] on div "Figma component" at bounding box center [585, 578] width 183 height 14
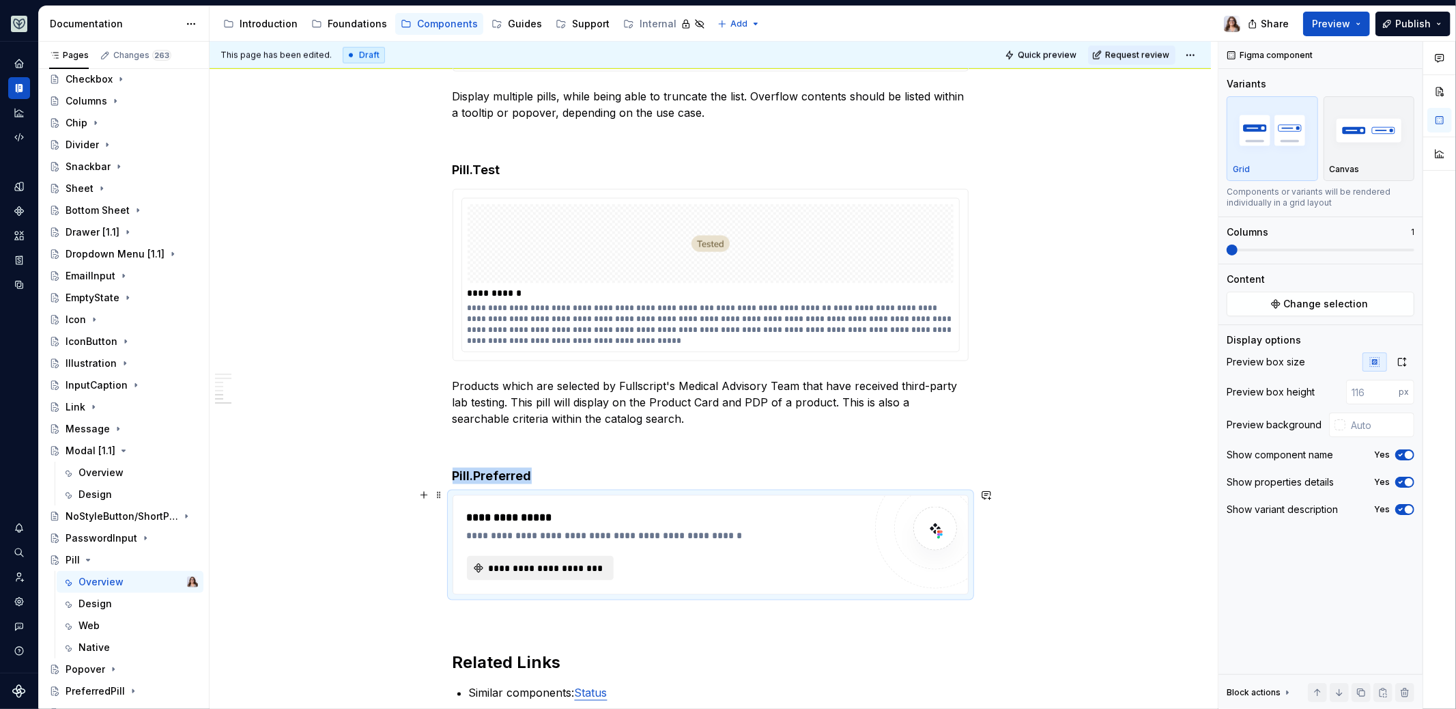
click at [559, 562] on span "**********" at bounding box center [546, 568] width 119 height 14
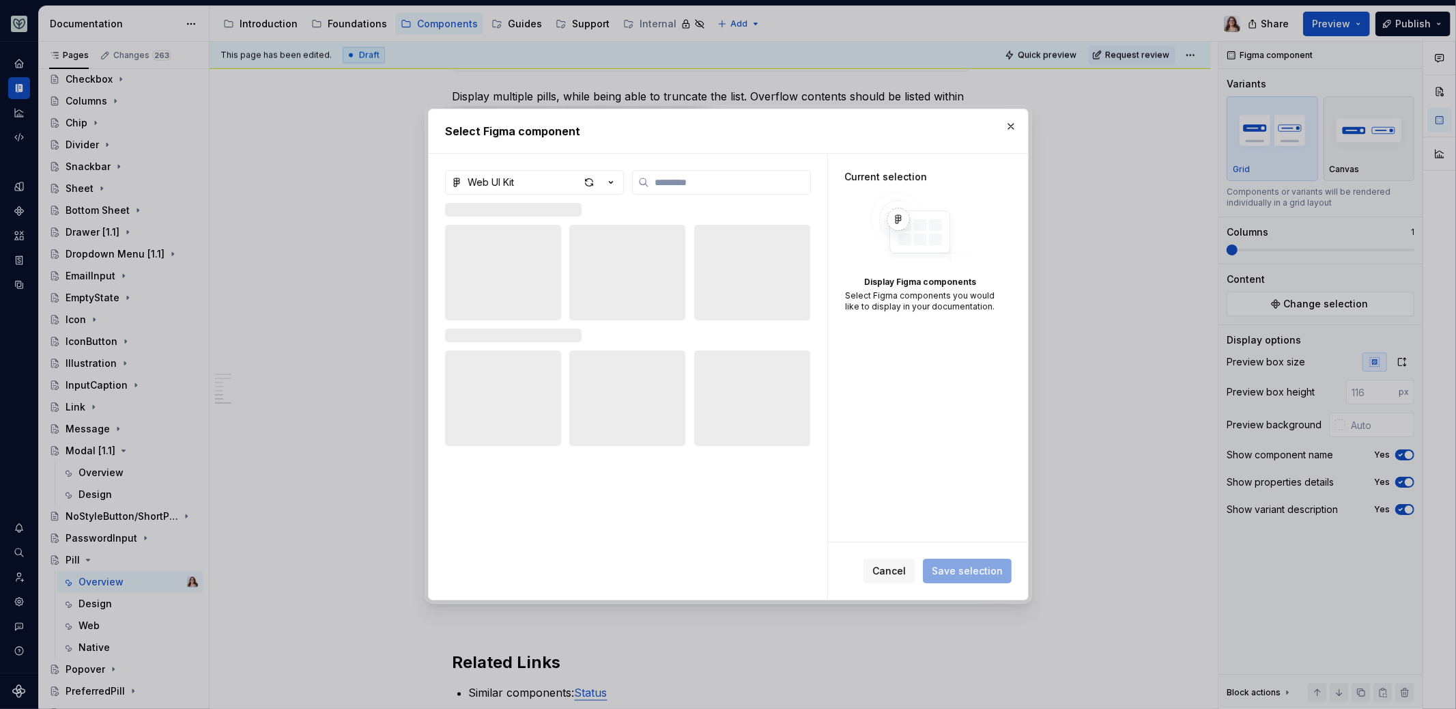
type textarea "*"
type input "*****"
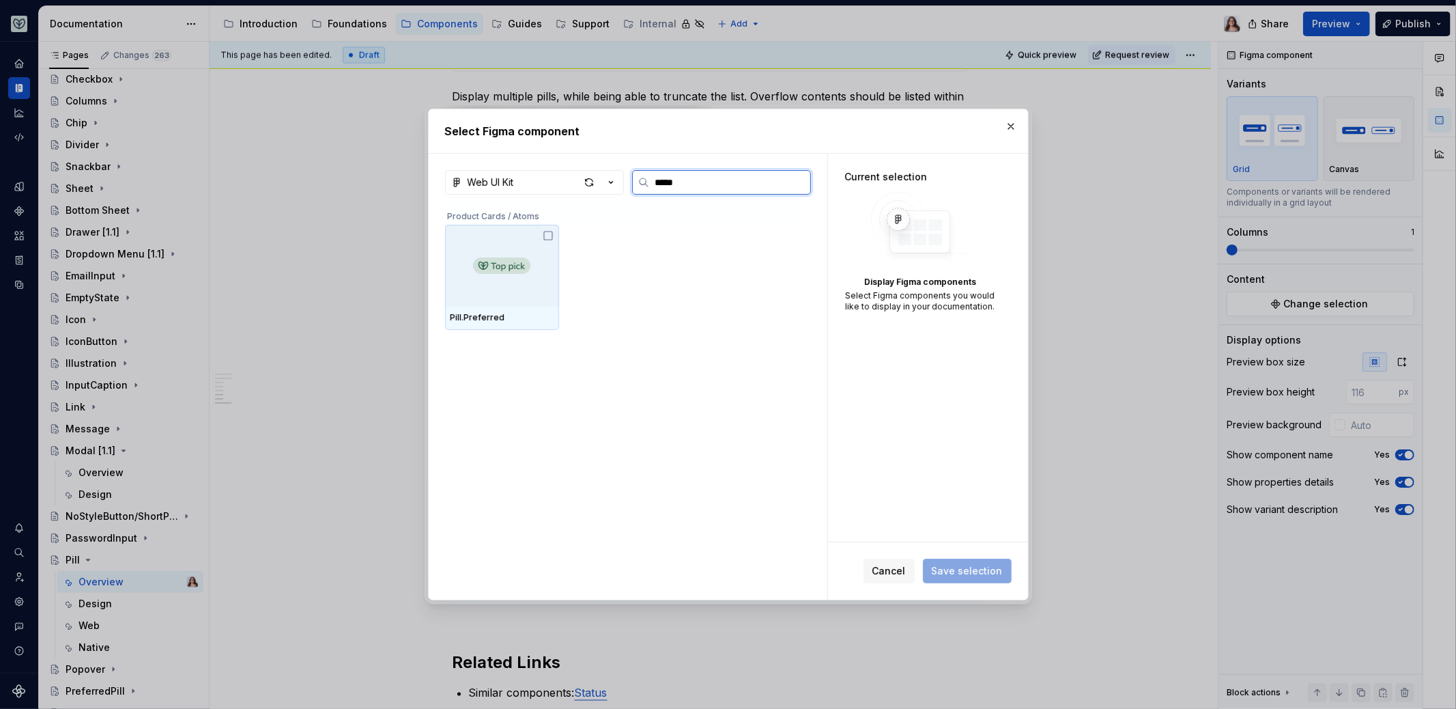
click at [521, 277] on div at bounding box center [502, 266] width 114 height 82
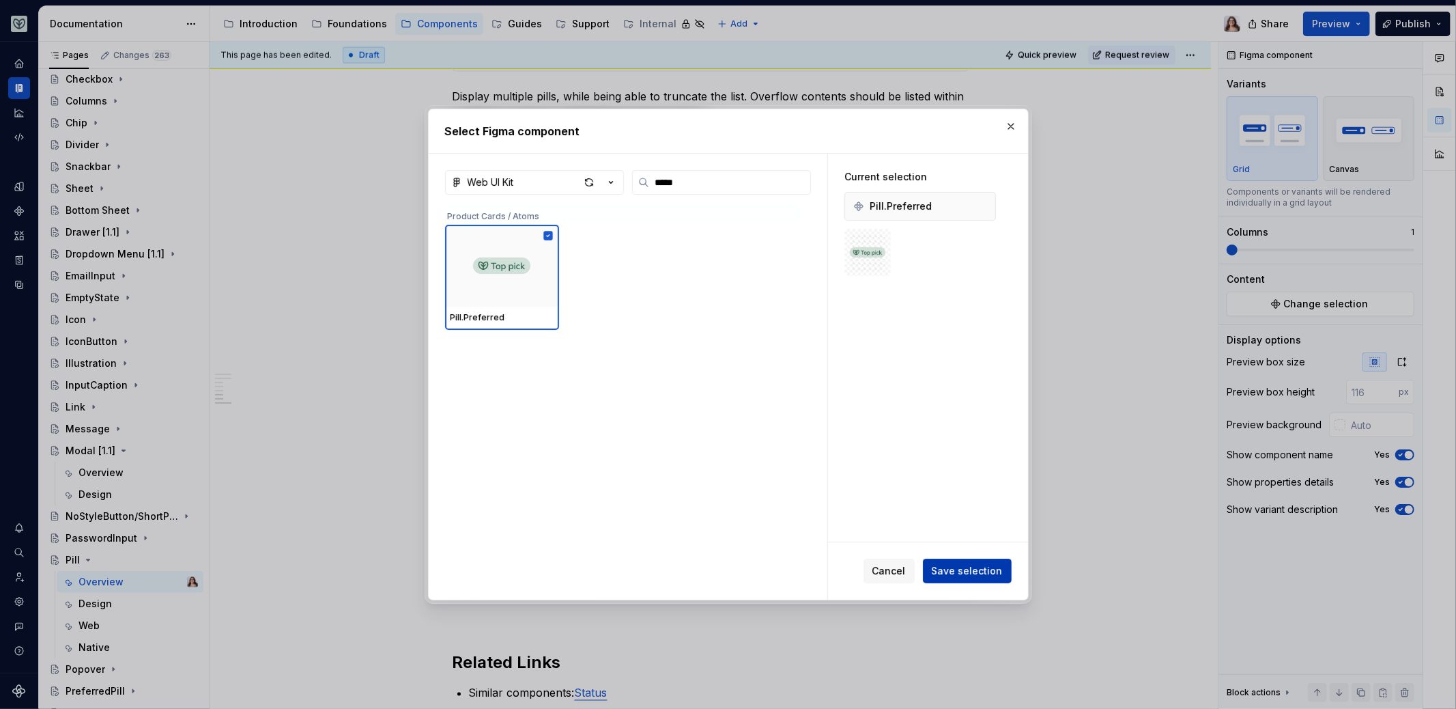
click at [952, 567] on span "Save selection" at bounding box center [967, 571] width 71 height 14
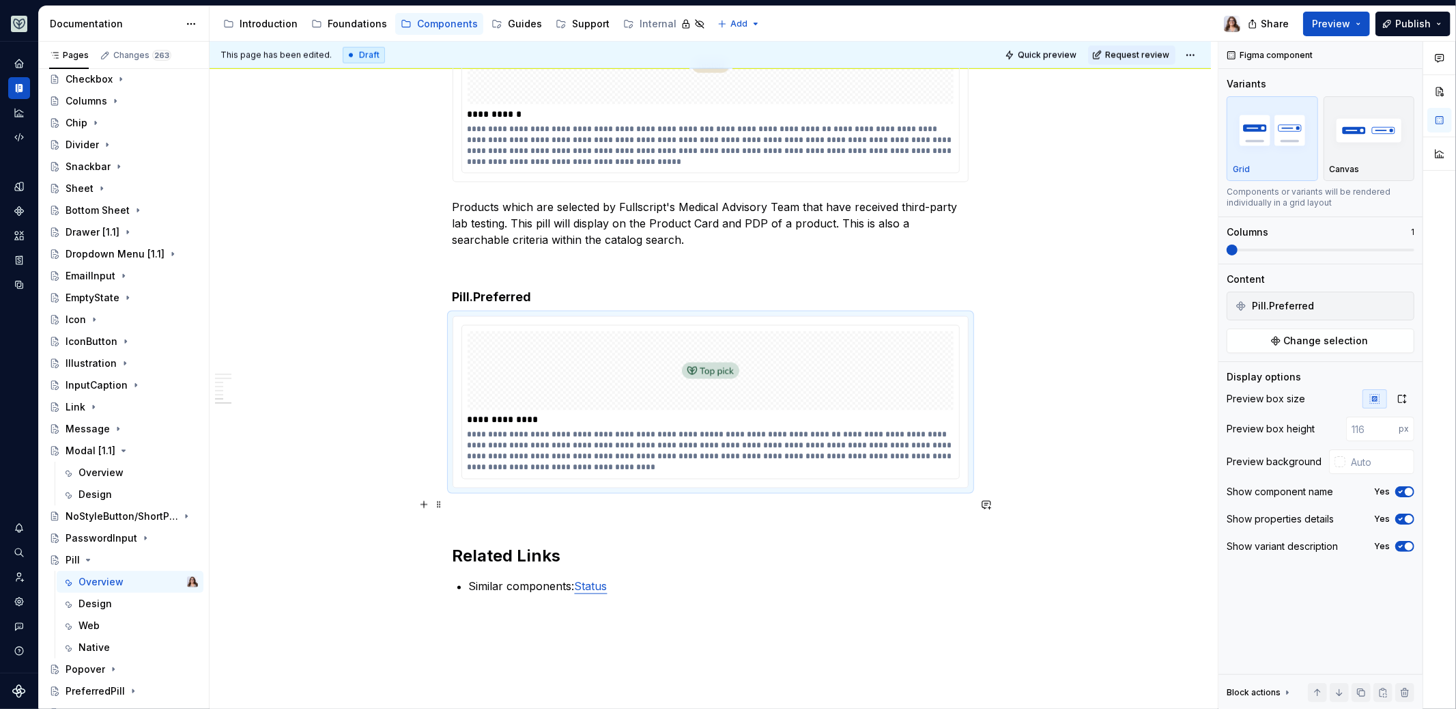
scroll to position [1814, 0]
click at [520, 504] on p at bounding box center [711, 512] width 516 height 16
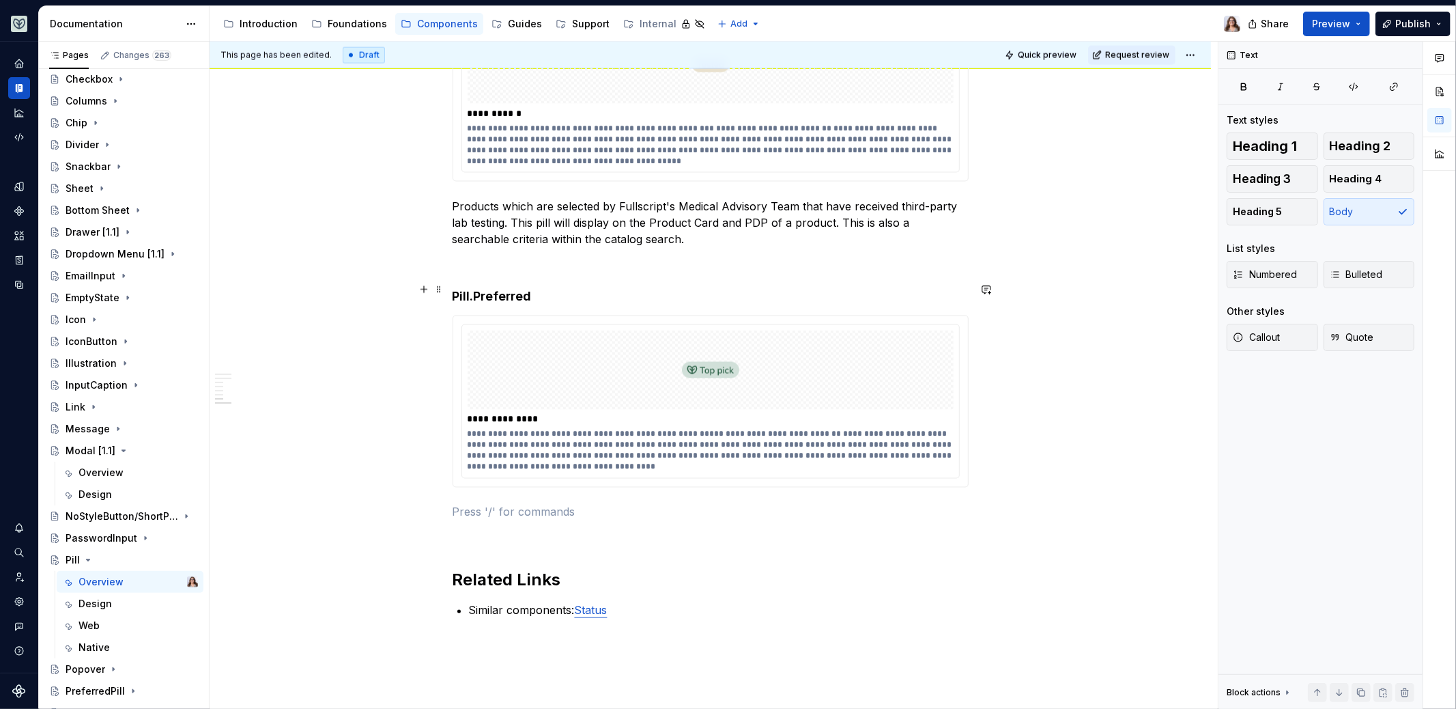
click at [537, 289] on h4 "Pill.Preferred" at bounding box center [711, 296] width 516 height 16
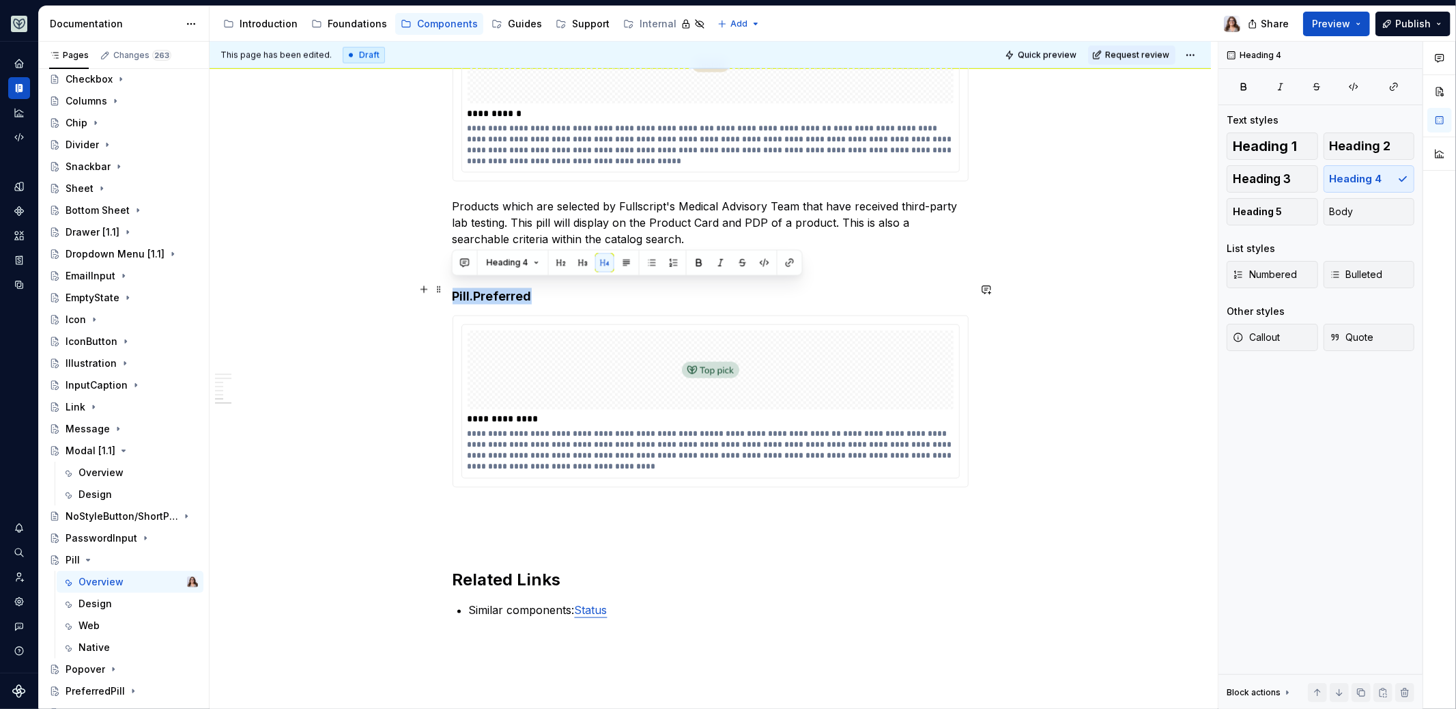
drag, startPoint x: 528, startPoint y: 289, endPoint x: 451, endPoint y: 287, distance: 76.5
click at [453, 288] on h4 "Pill.Preferred" at bounding box center [711, 296] width 516 height 16
click at [784, 261] on button "button" at bounding box center [789, 262] width 19 height 19
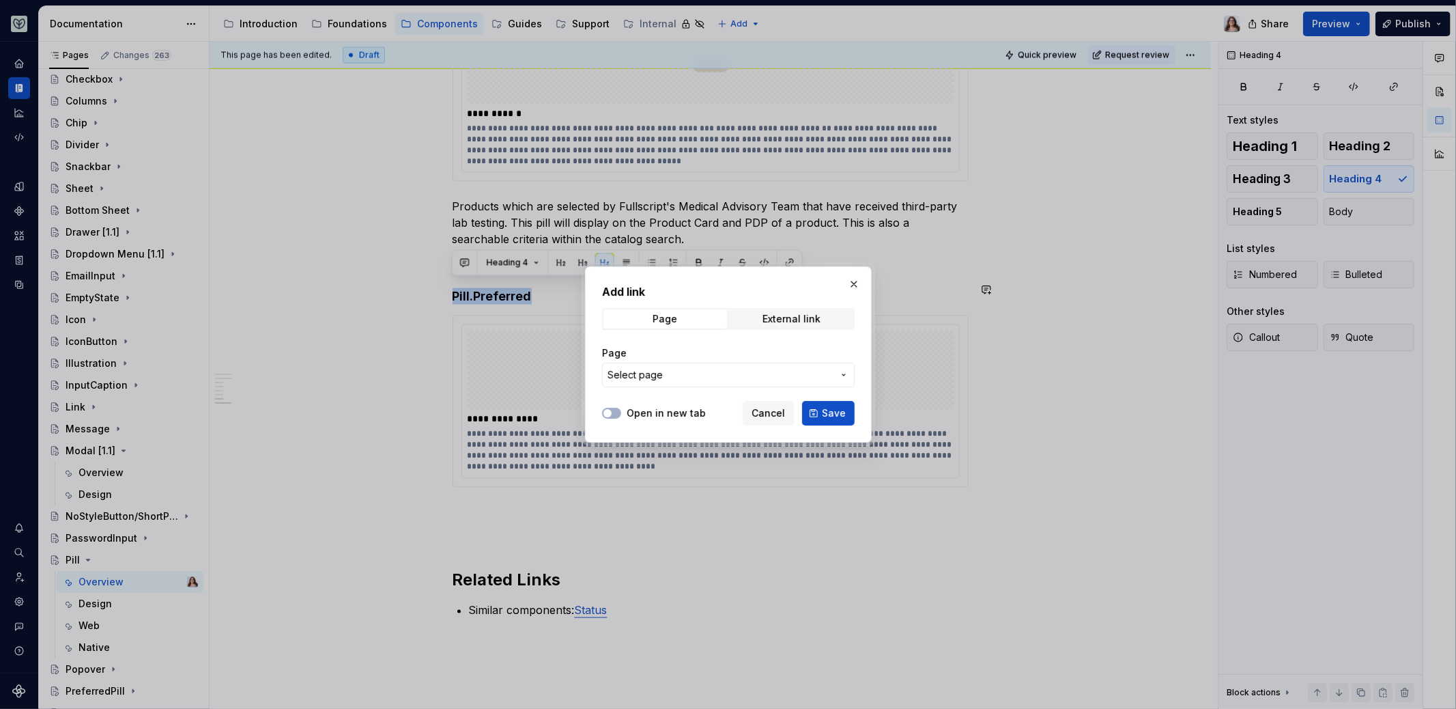
click at [685, 379] on span "Select page" at bounding box center [720, 375] width 225 height 14
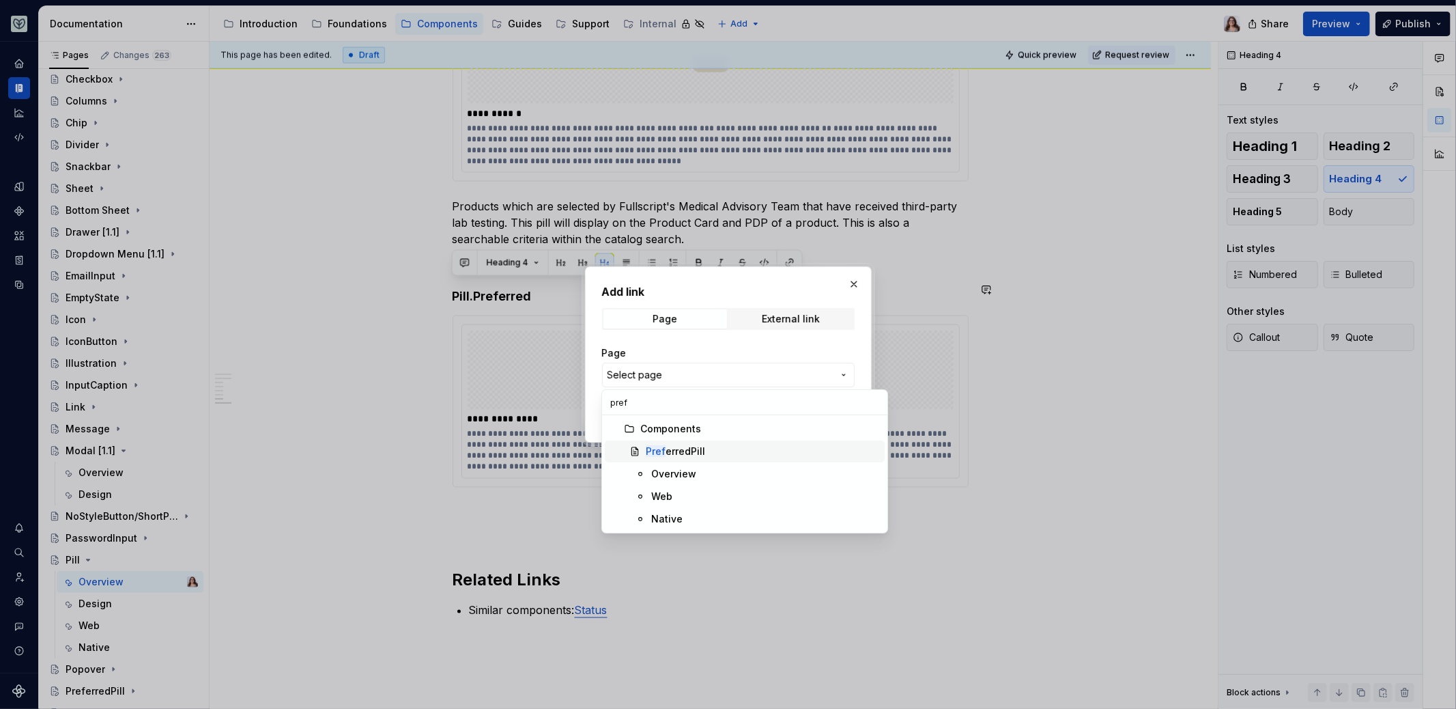
type input "pref"
click at [679, 453] on div "Pref erredPill" at bounding box center [675, 451] width 59 height 14
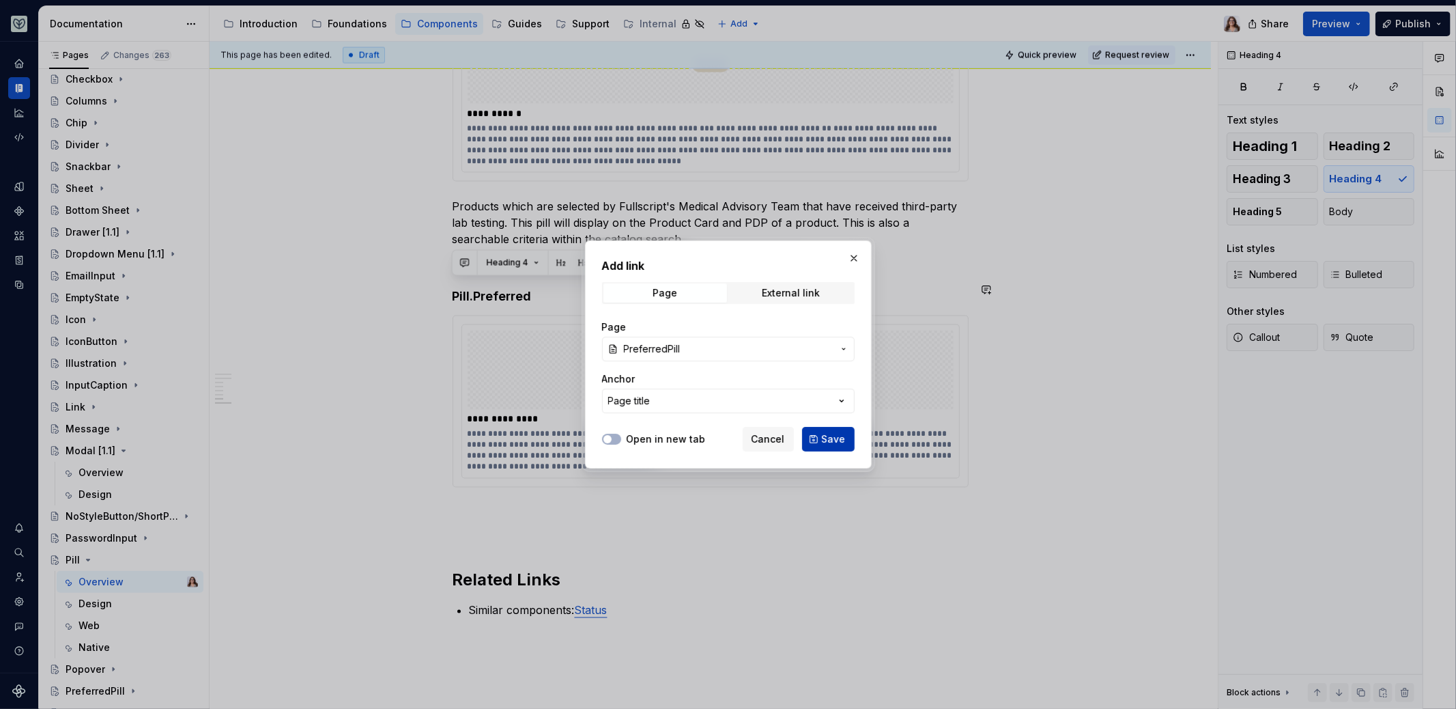
click at [821, 441] on button "Save" at bounding box center [828, 439] width 53 height 25
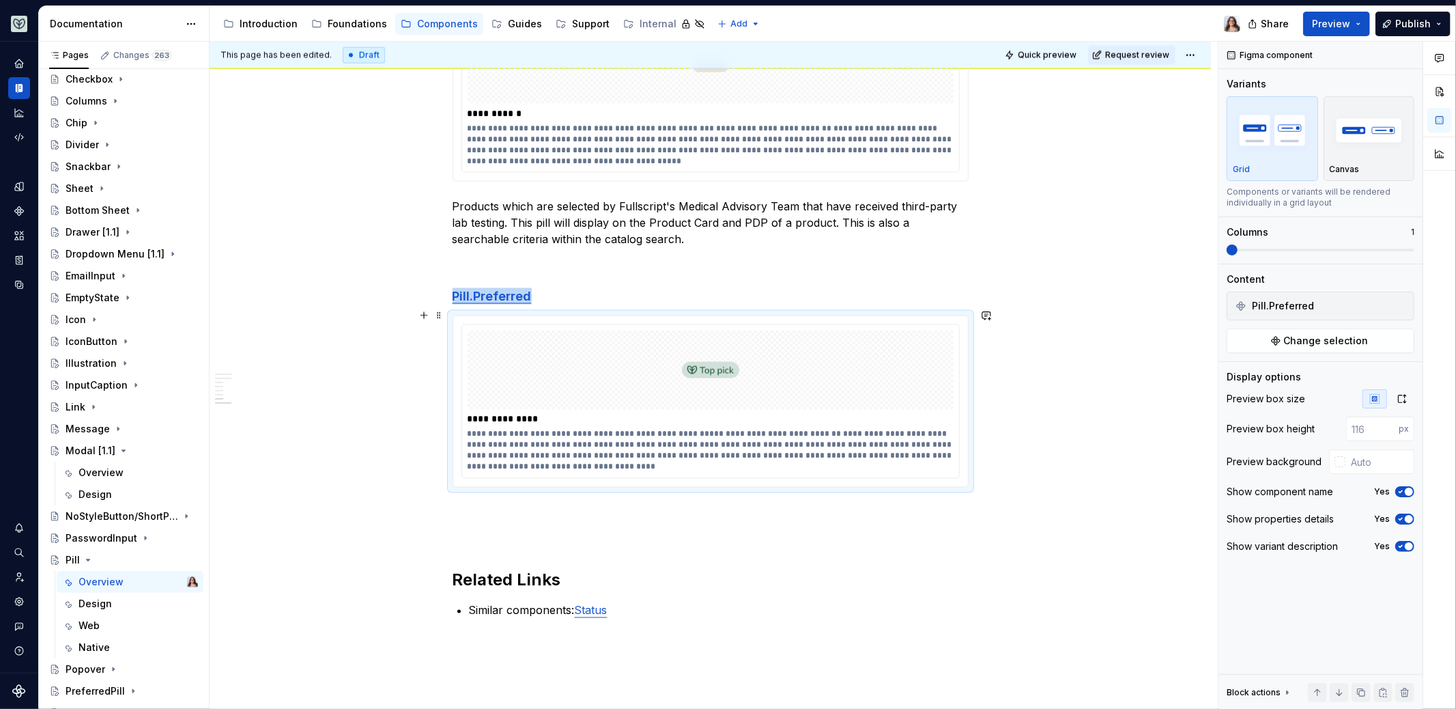
click at [537, 476] on div "**********" at bounding box center [710, 401] width 515 height 171
click at [546, 292] on h4 "Pill.Preferred" at bounding box center [711, 296] width 516 height 16
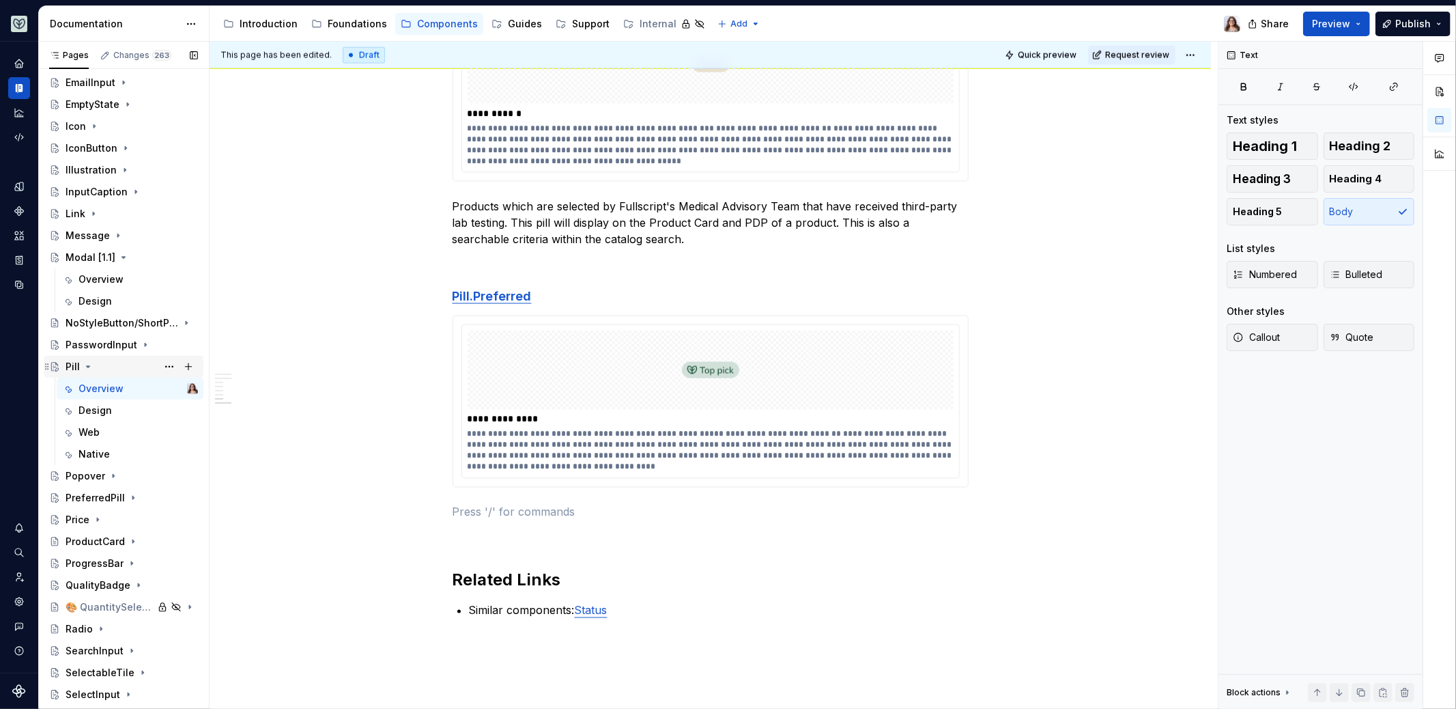
scroll to position [842, 0]
click at [96, 485] on div "PreferredPill" at bounding box center [95, 492] width 59 height 14
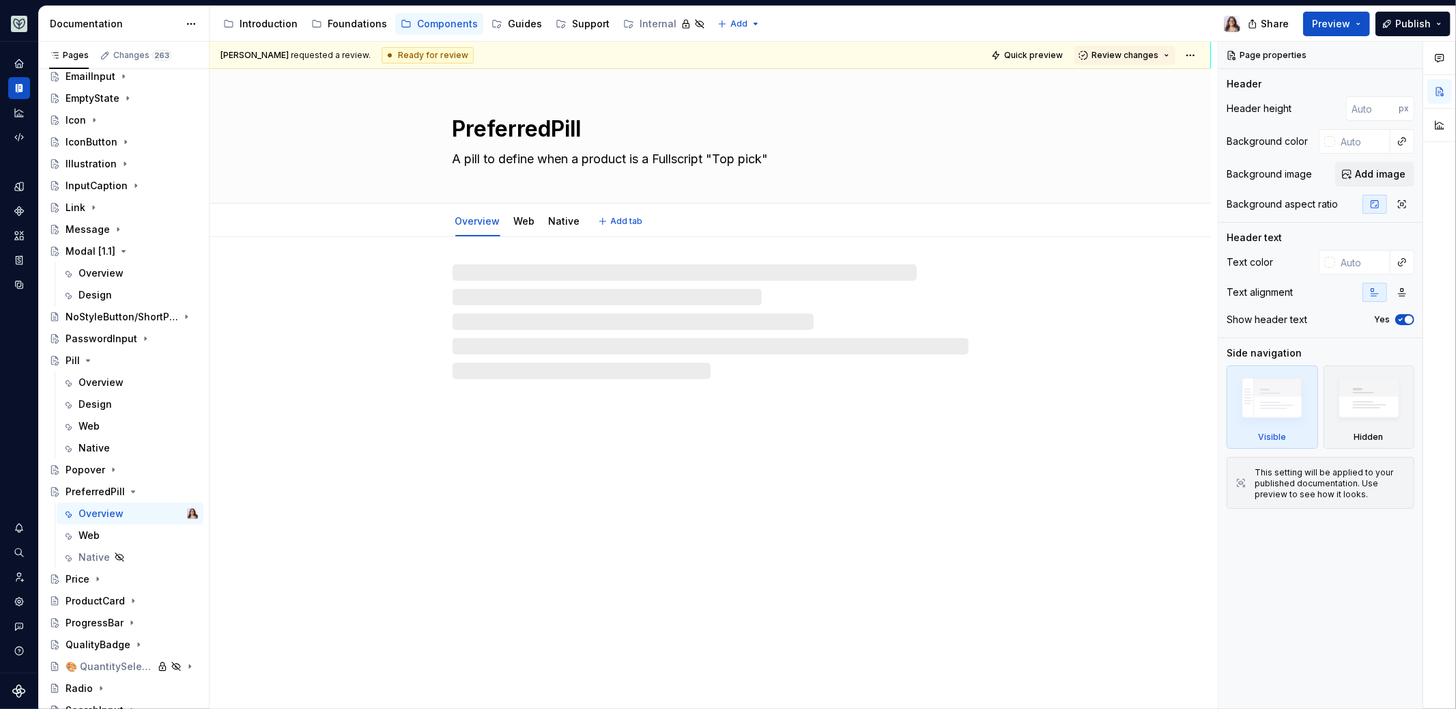
click at [566, 122] on textarea "PreferredPill" at bounding box center [708, 129] width 516 height 33
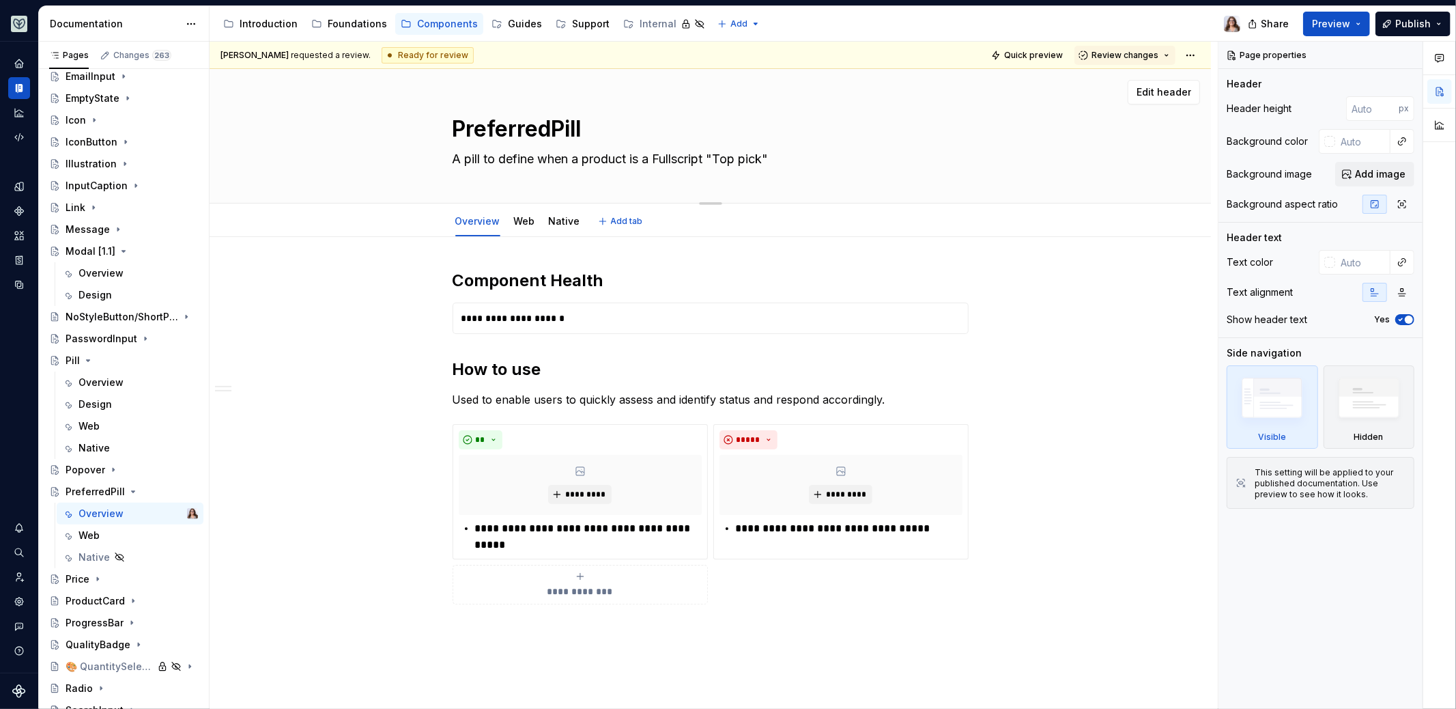
click at [554, 126] on textarea "PreferredPill" at bounding box center [708, 129] width 516 height 33
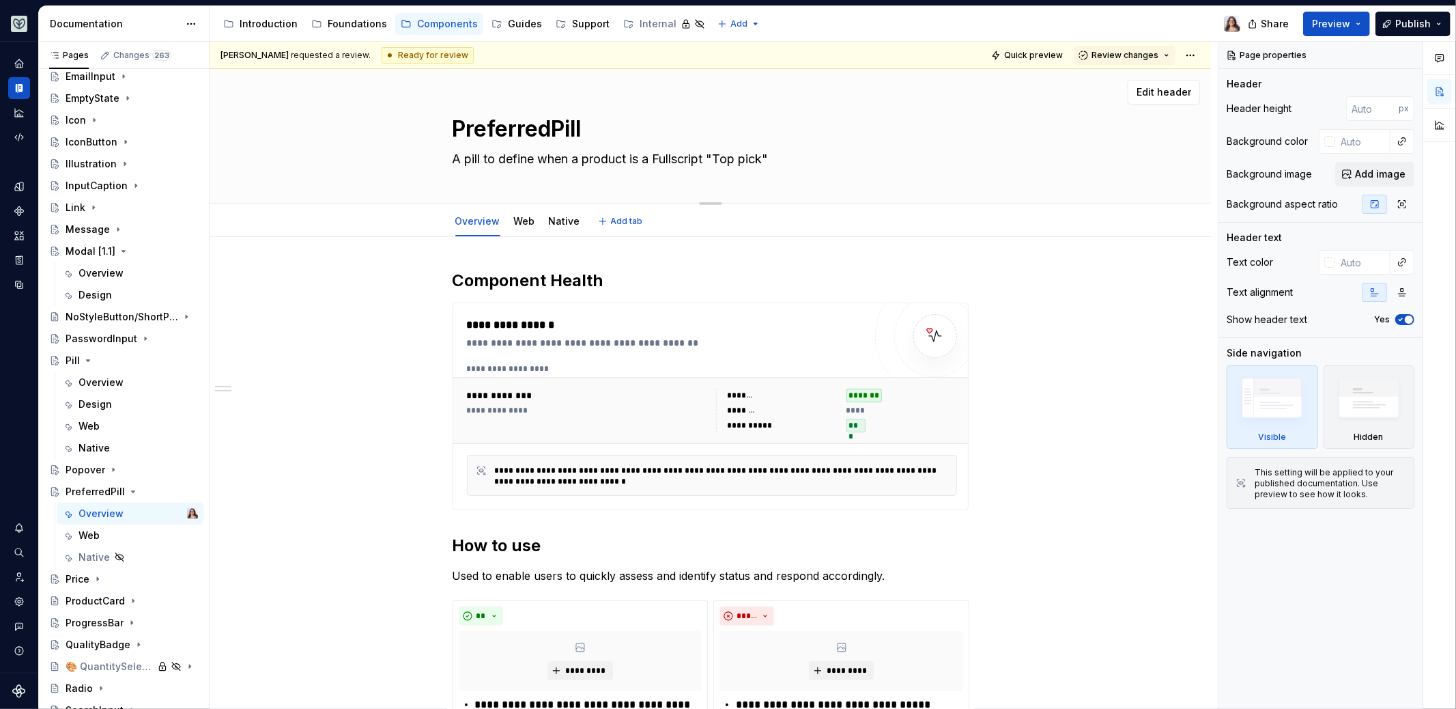
drag, startPoint x: 550, startPoint y: 130, endPoint x: 442, endPoint y: 130, distance: 107.9
click at [442, 130] on div "PreferredPill A pill to define when a product is a Fullscript "Top pick"" at bounding box center [710, 136] width 892 height 134
type textarea "*"
type textarea "Pill"
click at [516, 128] on textarea "Pill" at bounding box center [708, 129] width 516 height 33
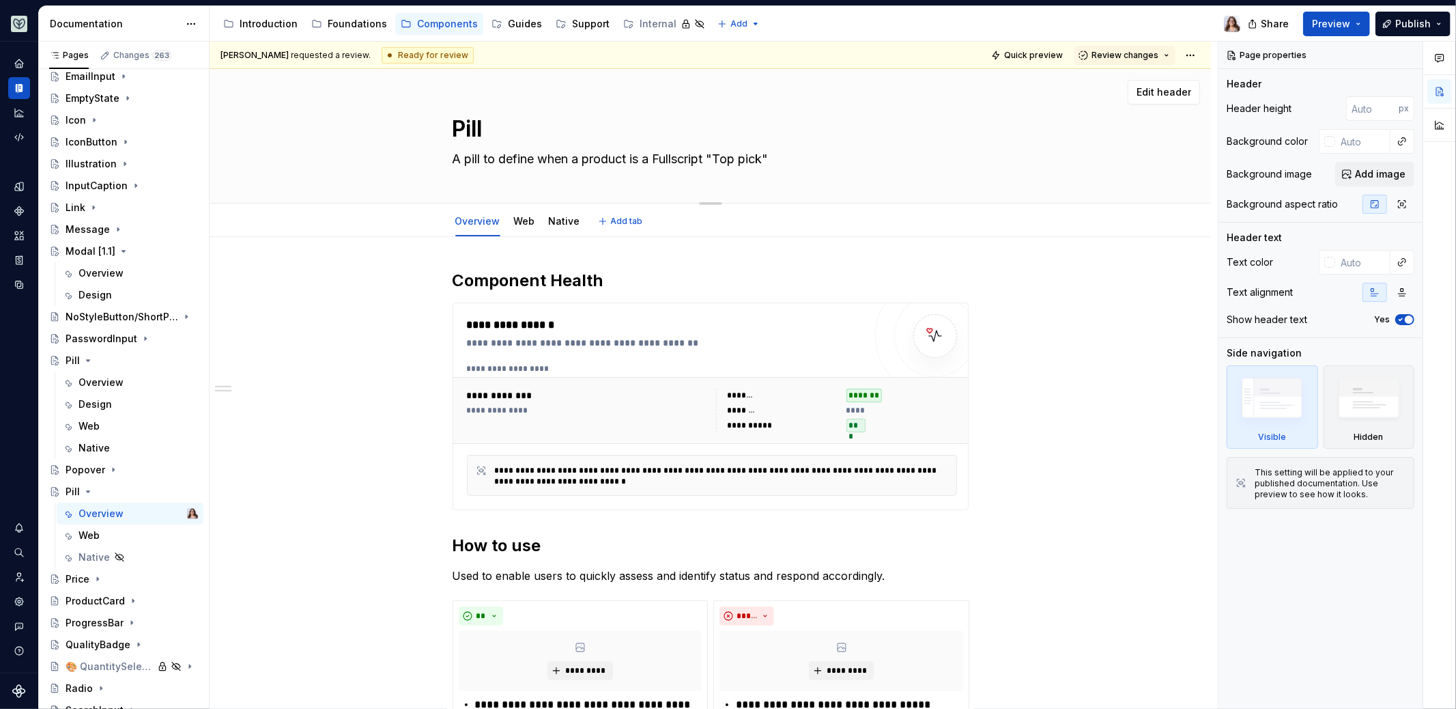
type textarea "*"
type textarea "Pill."
paste textarea "Preferred"
type textarea "*"
type textarea "Pill.Preferred"
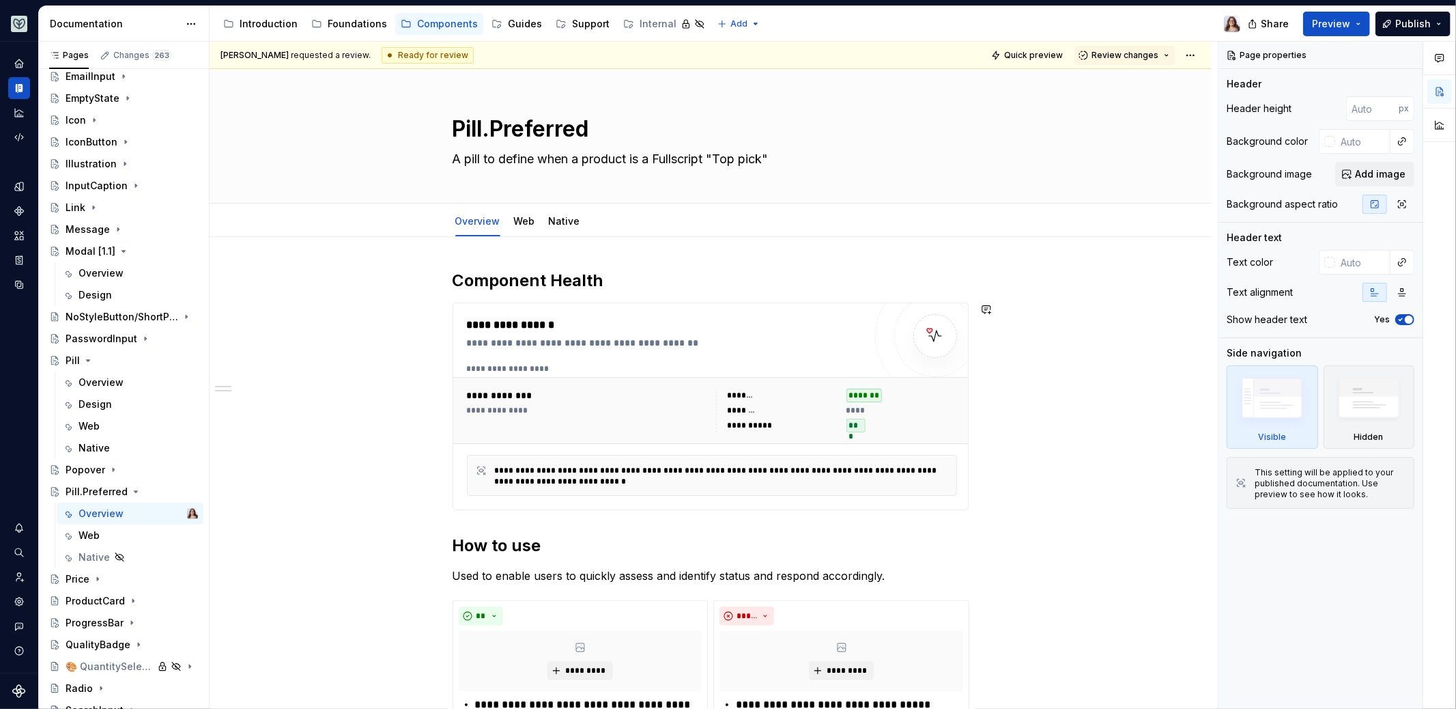
type textarea "*"
type textarea "Pill.Preferred"
click at [597, 274] on h2 "Component Health" at bounding box center [711, 281] width 516 height 22
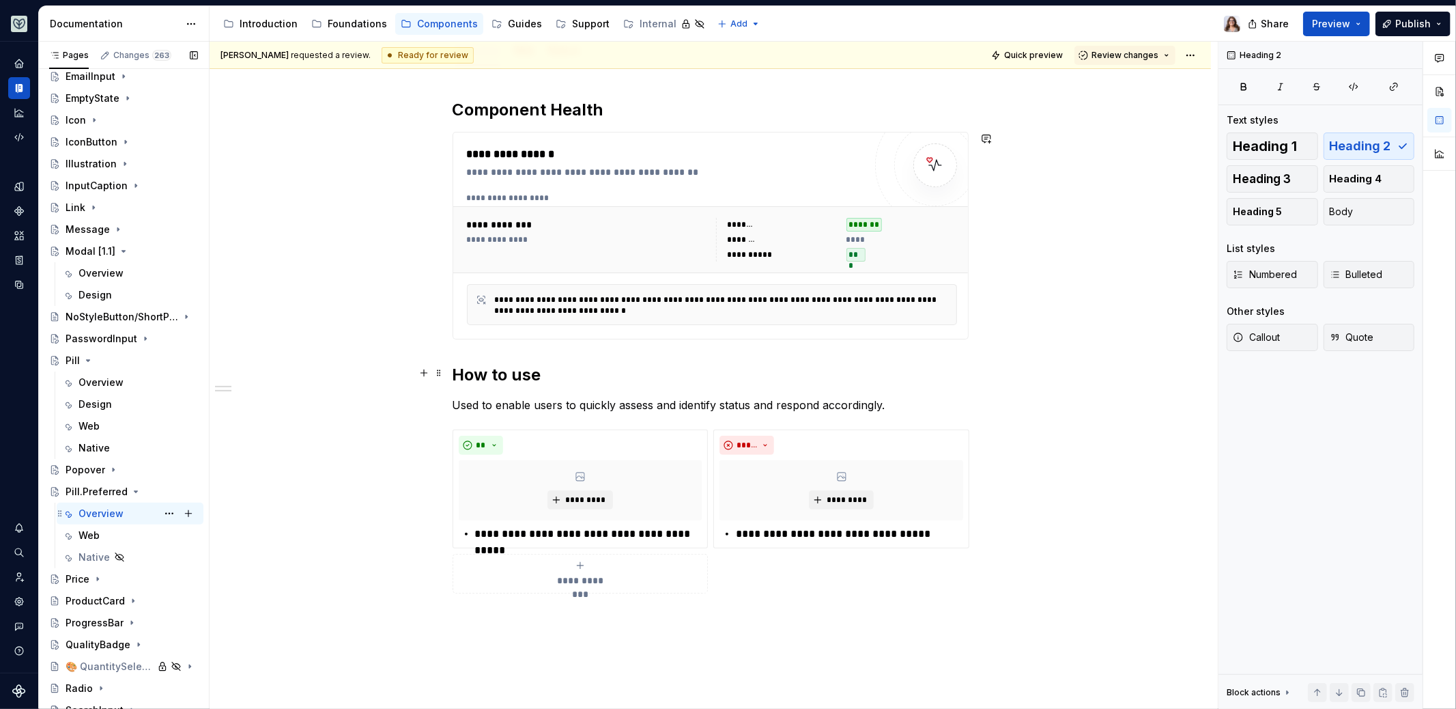
scroll to position [158, 0]
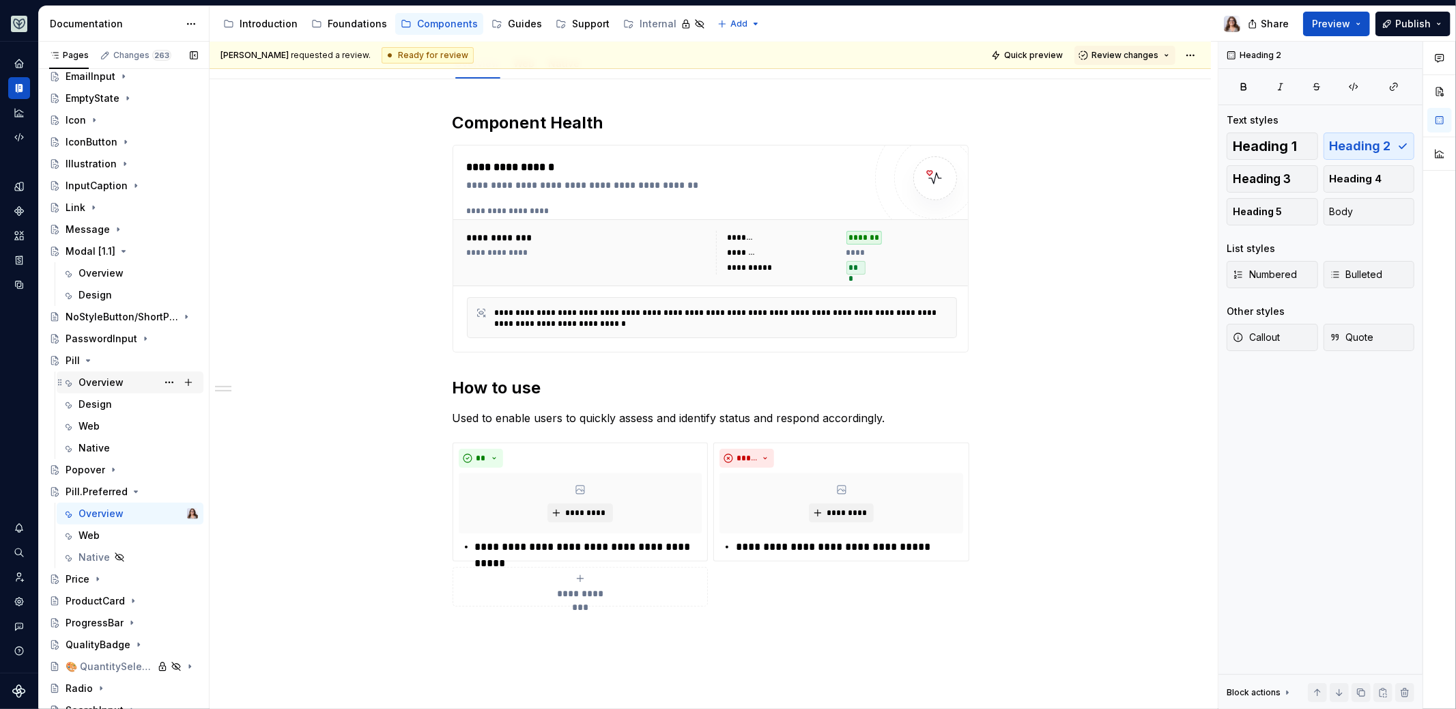
click at [96, 382] on div "Overview" at bounding box center [100, 382] width 45 height 14
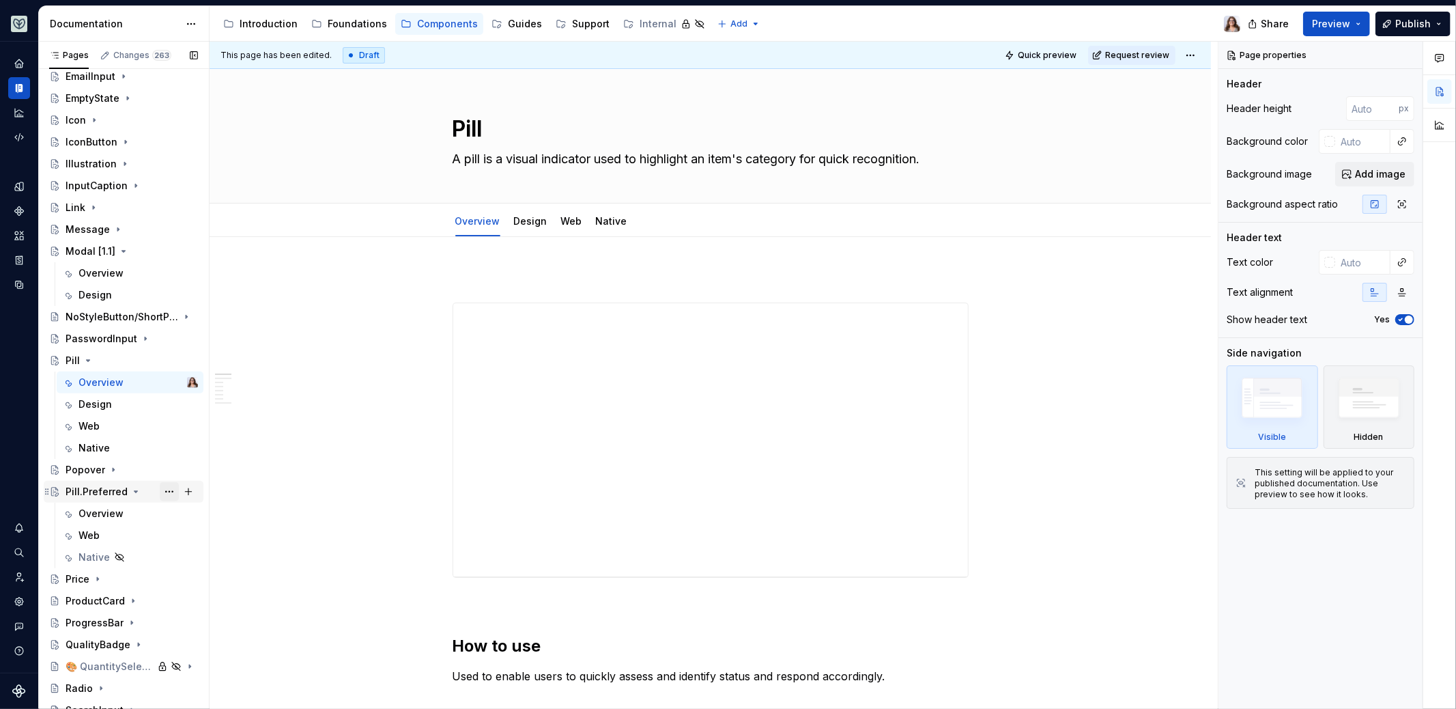
click at [160, 494] on button "Page tree" at bounding box center [169, 491] width 19 height 19
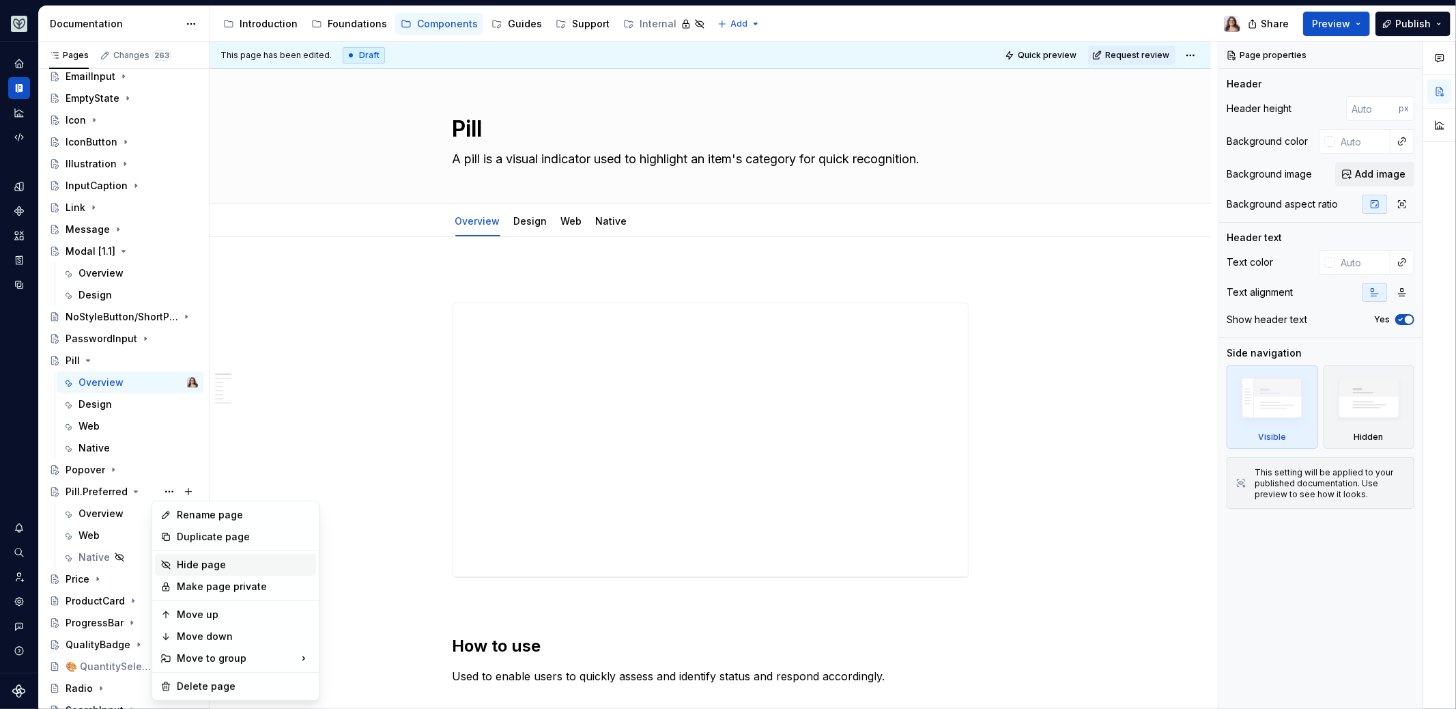
click at [203, 564] on div "Hide page" at bounding box center [244, 565] width 134 height 14
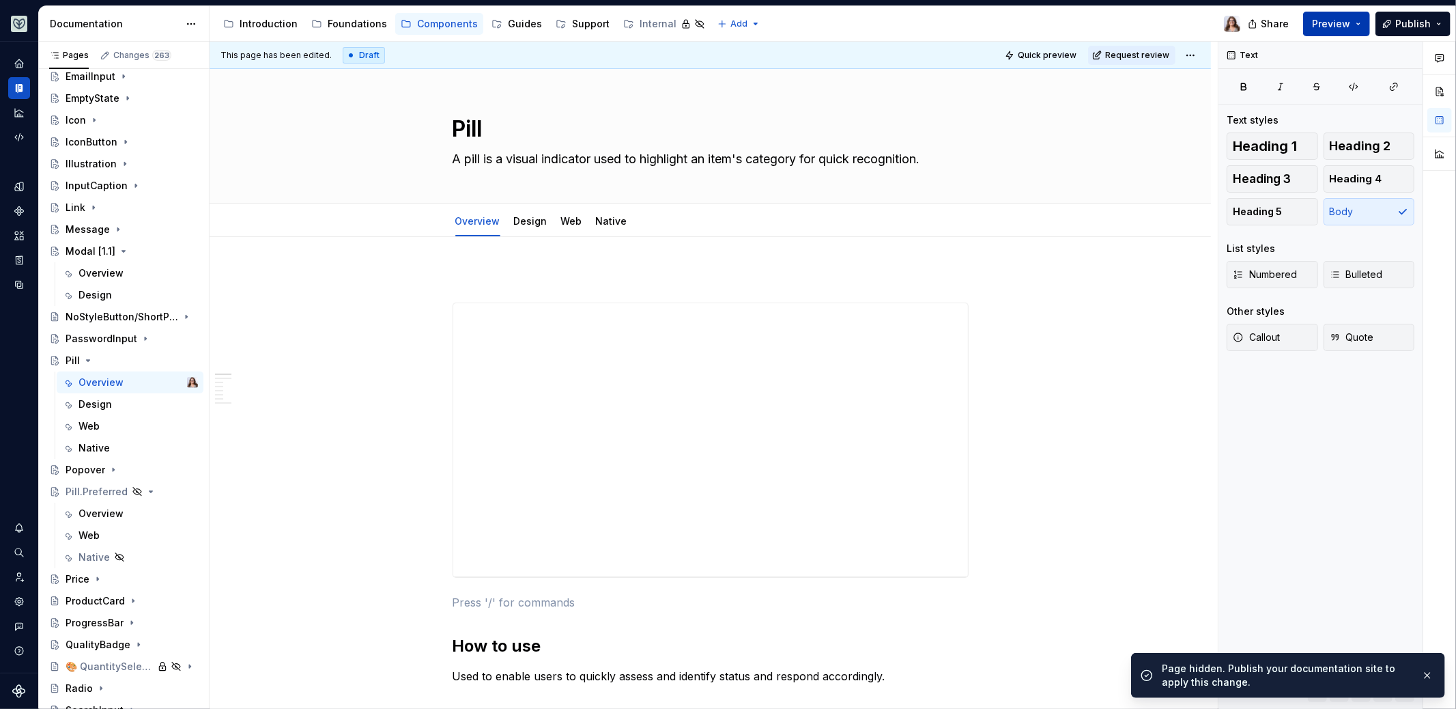
click at [1328, 24] on span "Preview" at bounding box center [1331, 24] width 38 height 14
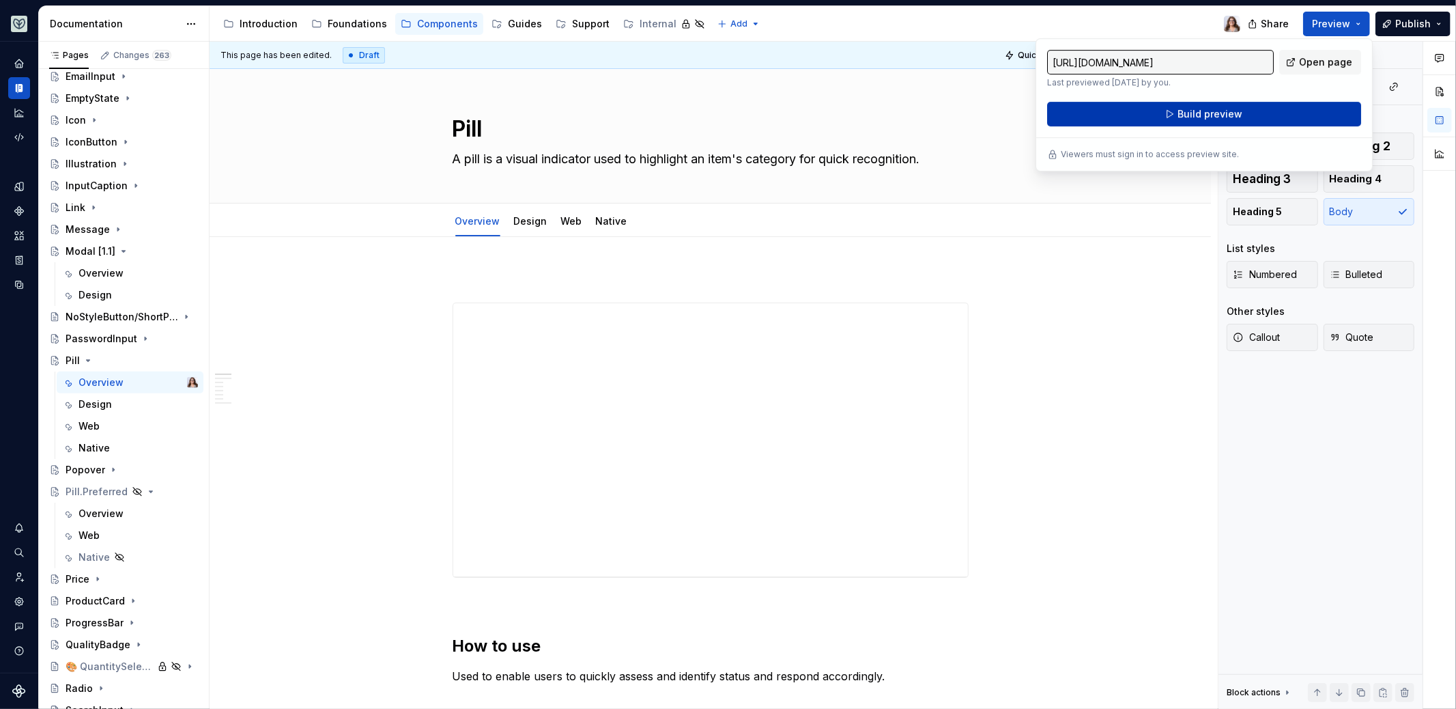
click at [1202, 119] on span "Build preview" at bounding box center [1209, 114] width 65 height 14
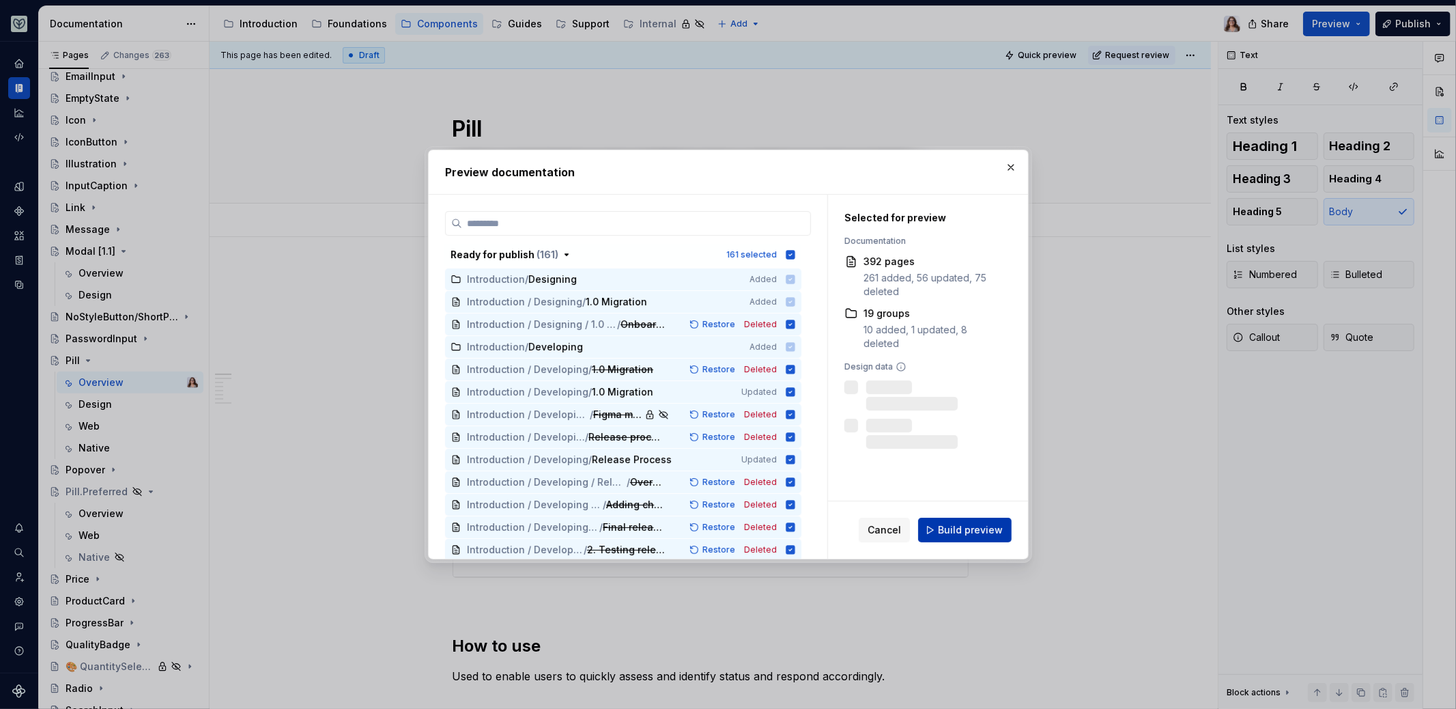
click at [955, 523] on span "Build preview" at bounding box center [970, 530] width 65 height 14
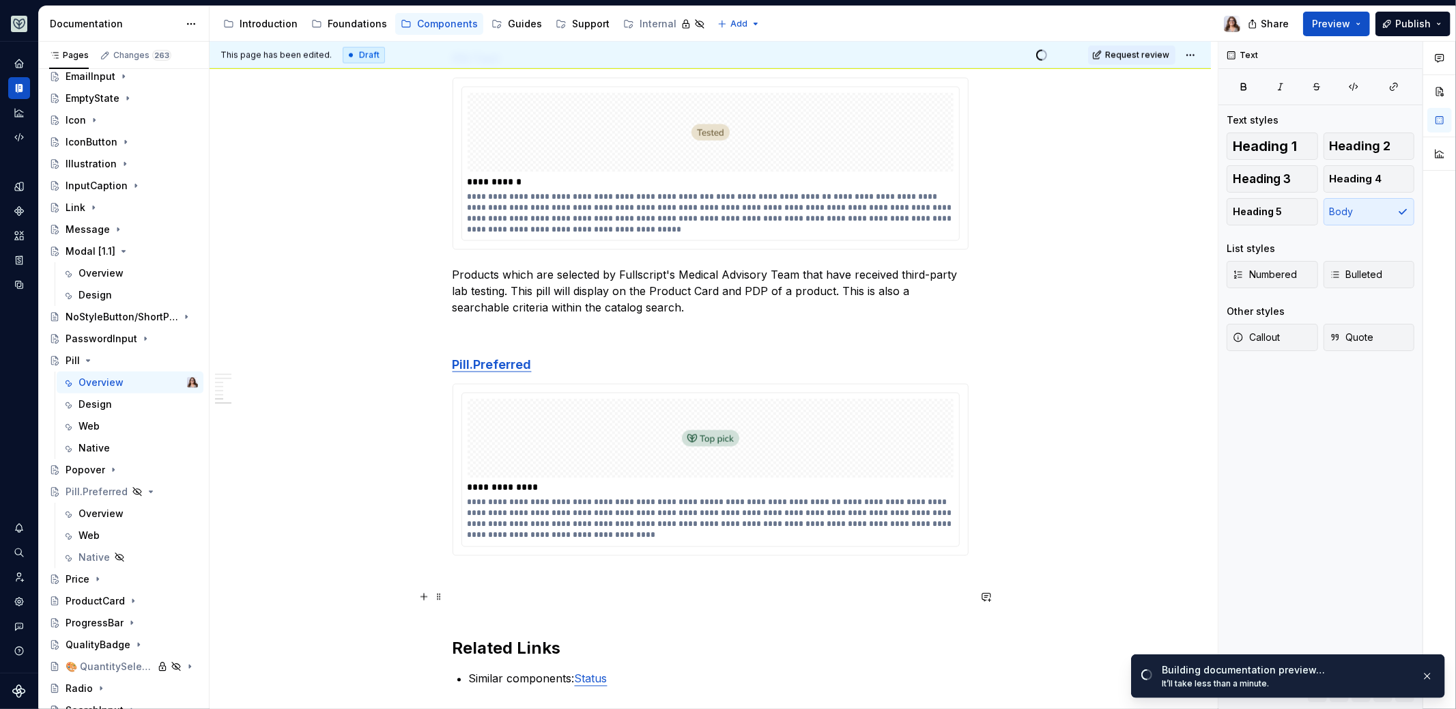
scroll to position [1891, 0]
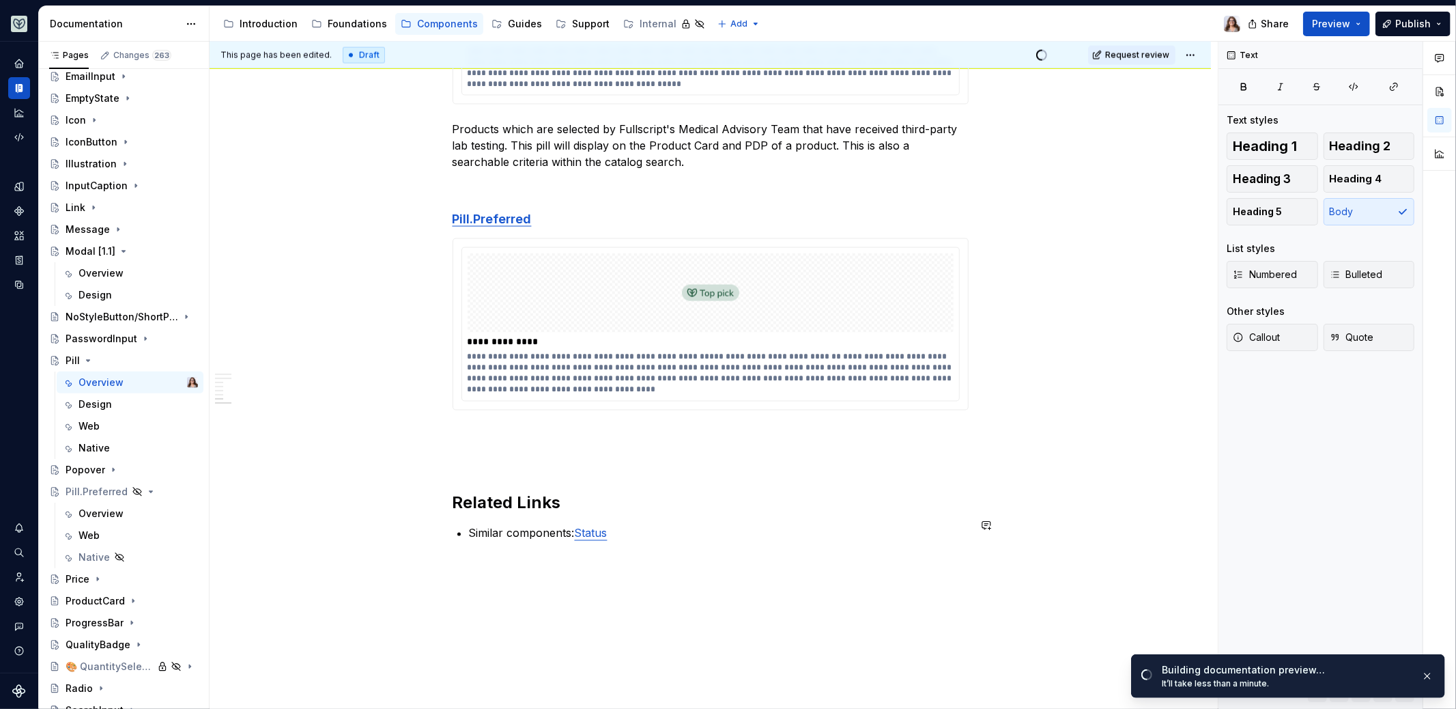
click at [573, 492] on h2 "Related Links" at bounding box center [711, 503] width 516 height 22
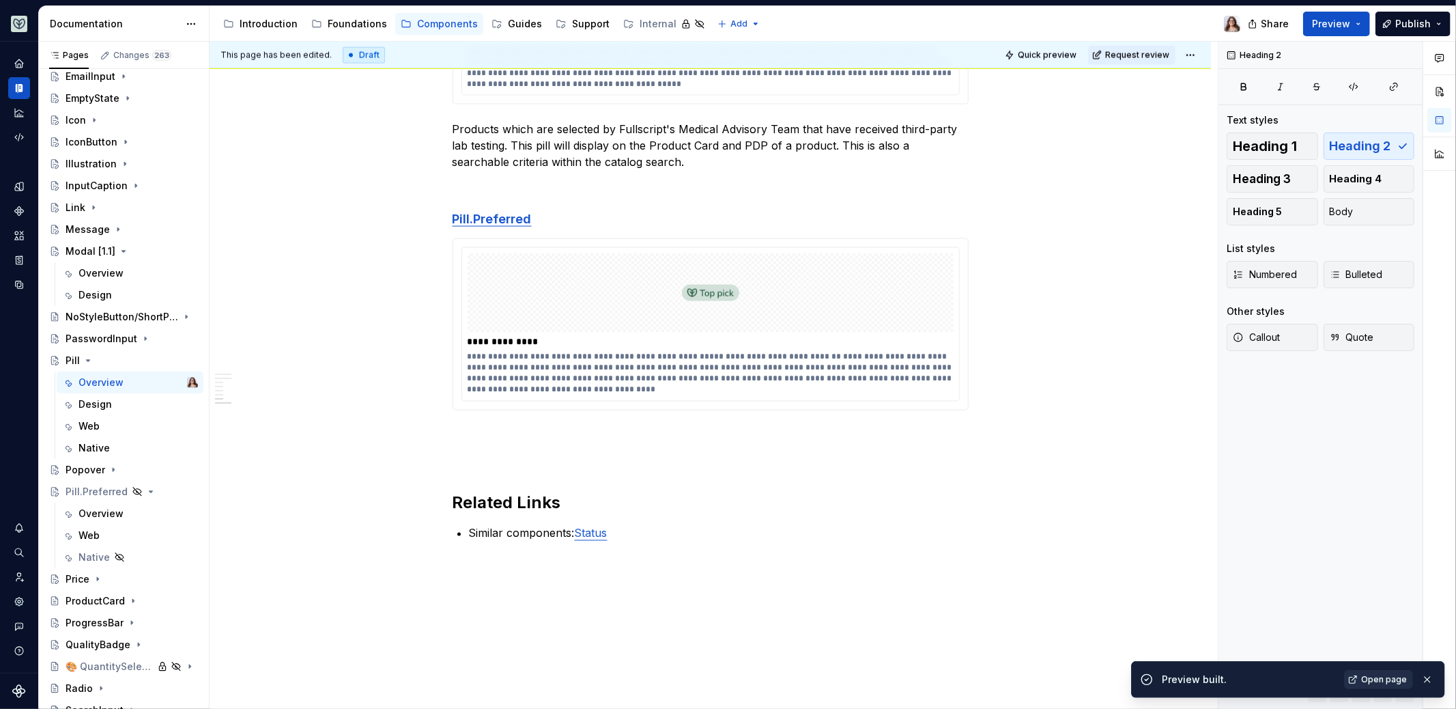
click at [1386, 672] on link "Open page" at bounding box center [1378, 679] width 69 height 19
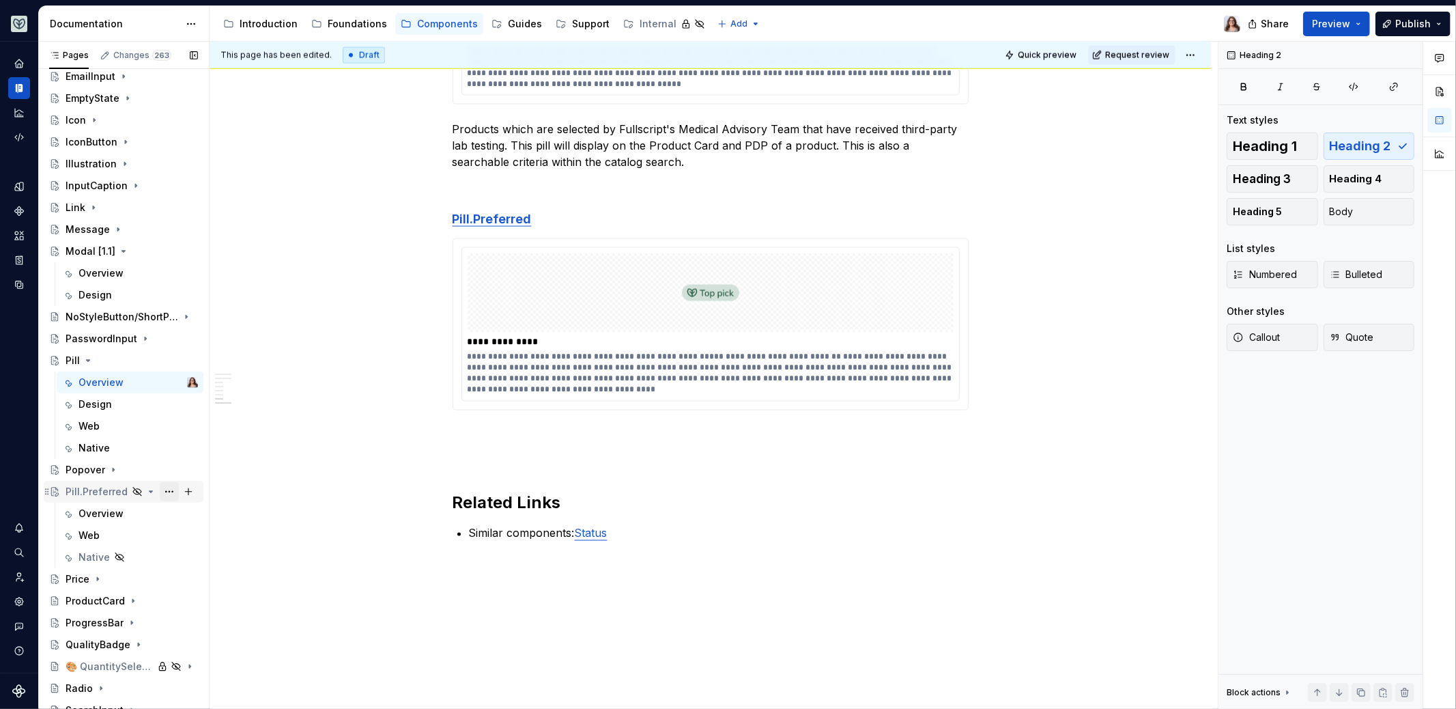
click at [160, 492] on button "Page tree" at bounding box center [169, 491] width 19 height 19
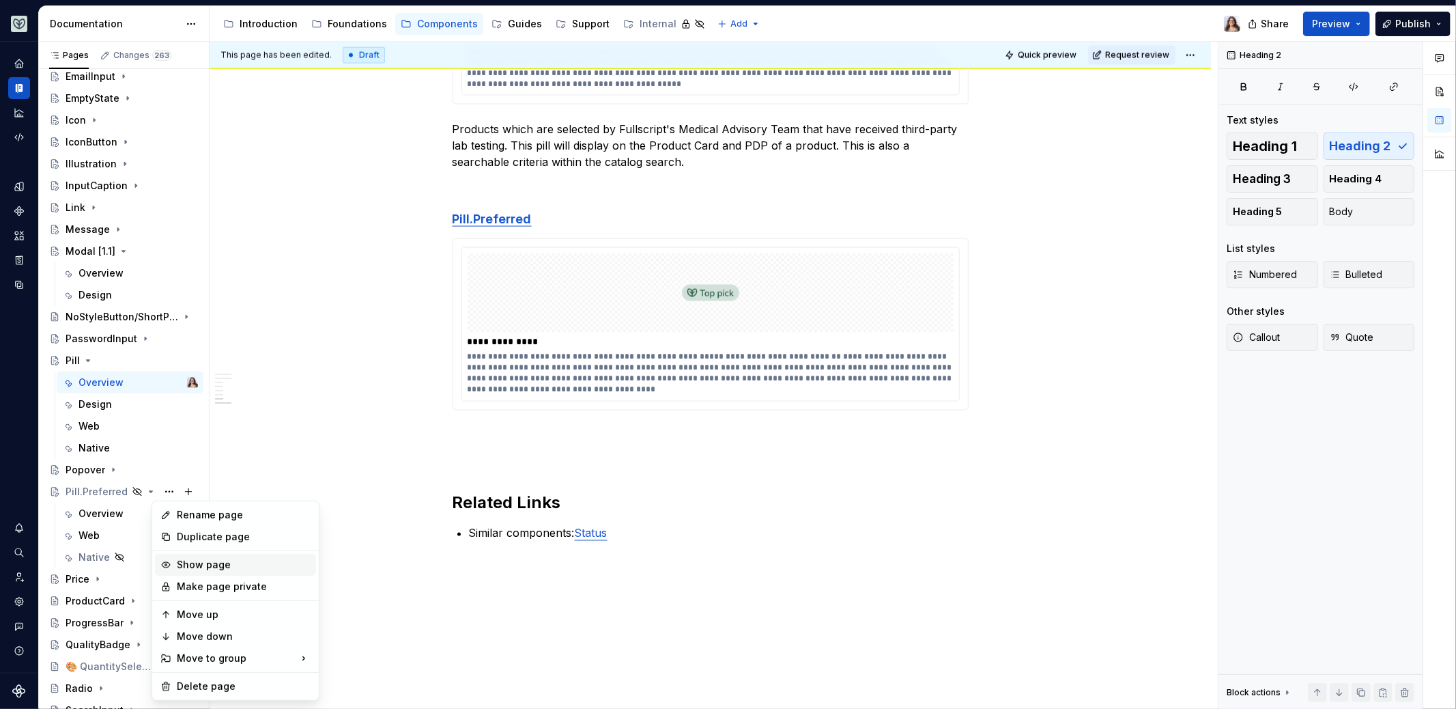
click at [199, 563] on div "Show page" at bounding box center [244, 565] width 134 height 14
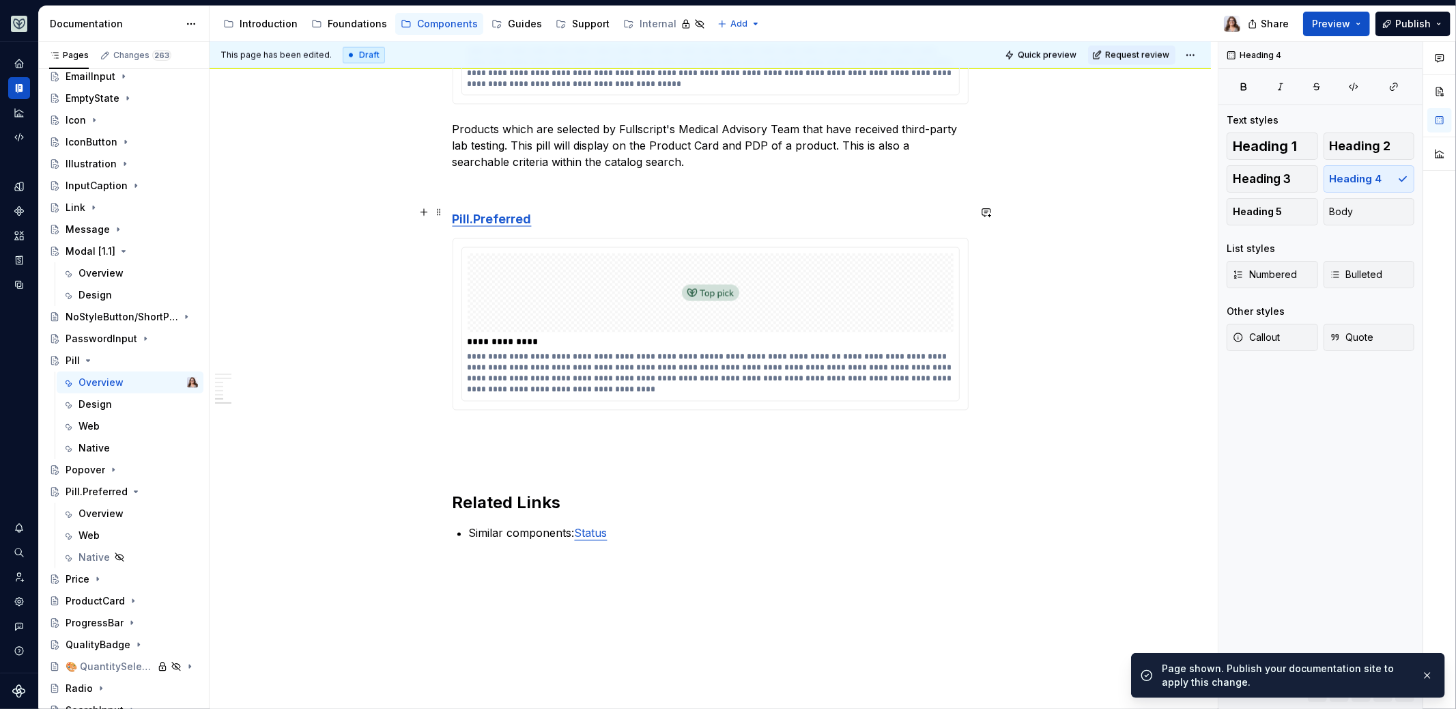
click at [551, 211] on h4 "Pill.Preferred" at bounding box center [711, 219] width 516 height 16
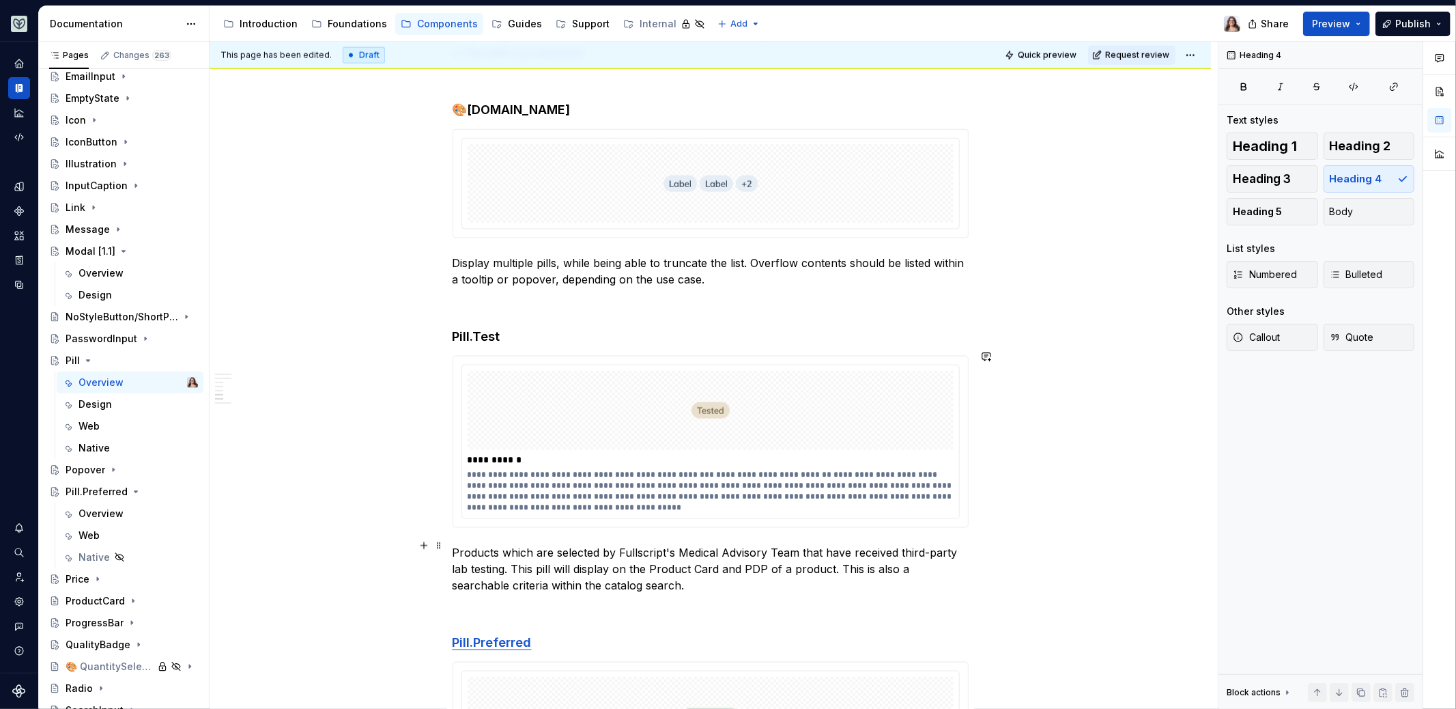
scroll to position [1724, 0]
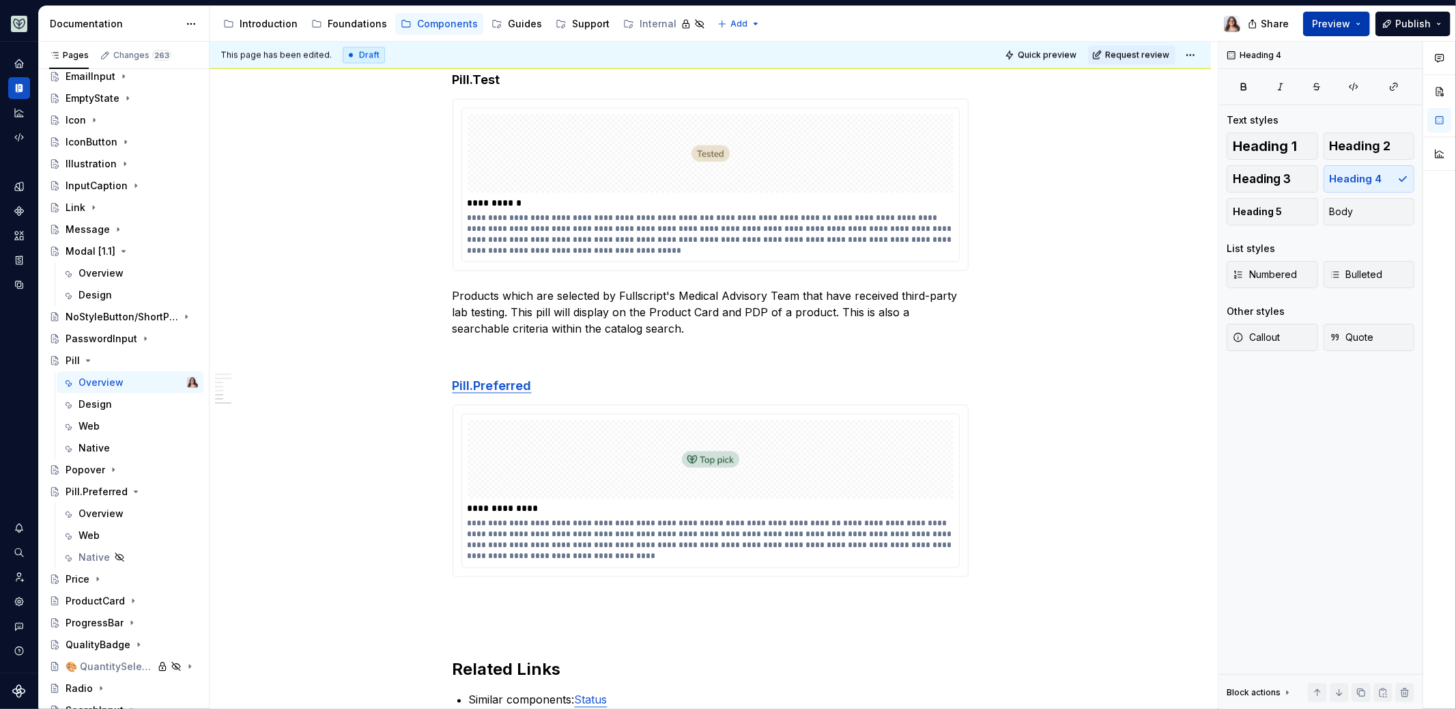
click at [1321, 16] on button "Preview" at bounding box center [1336, 24] width 67 height 25
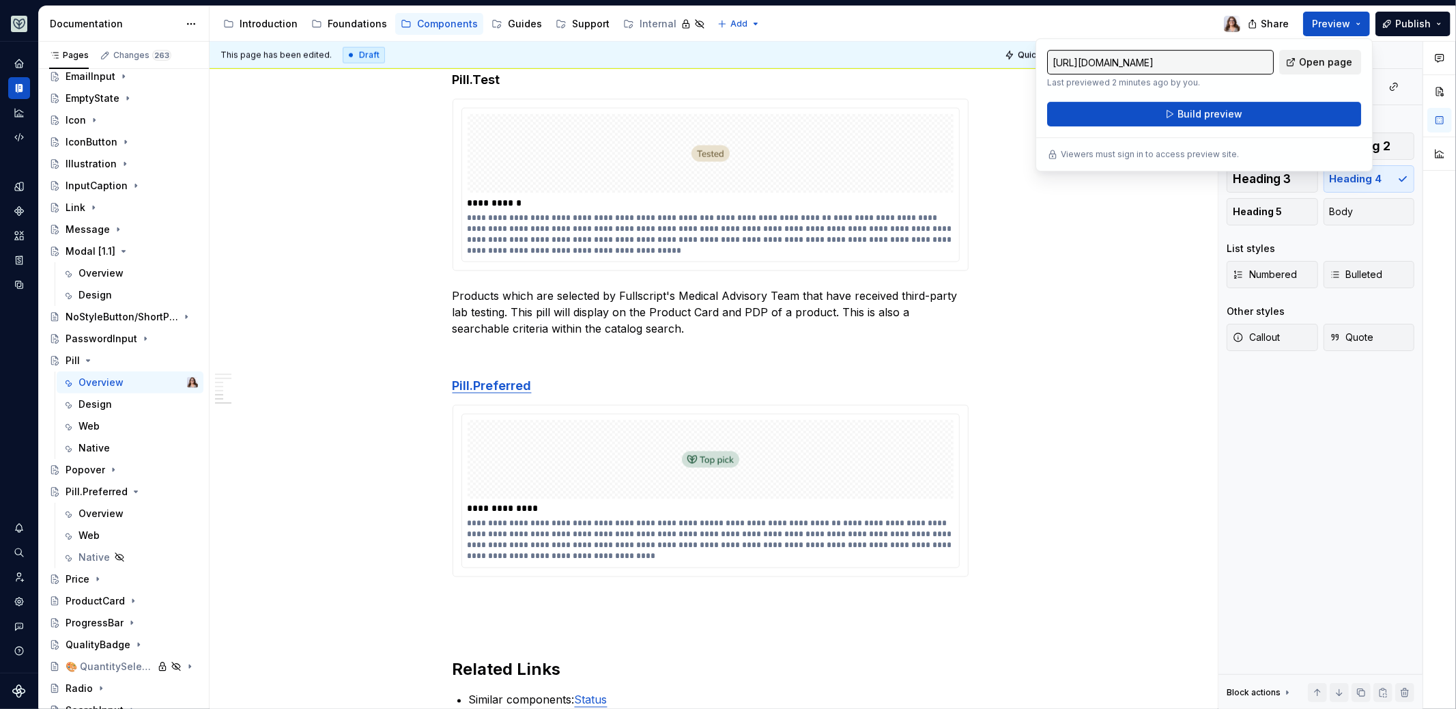
click at [1306, 71] on link "Open page" at bounding box center [1320, 62] width 82 height 25
type textarea "*"
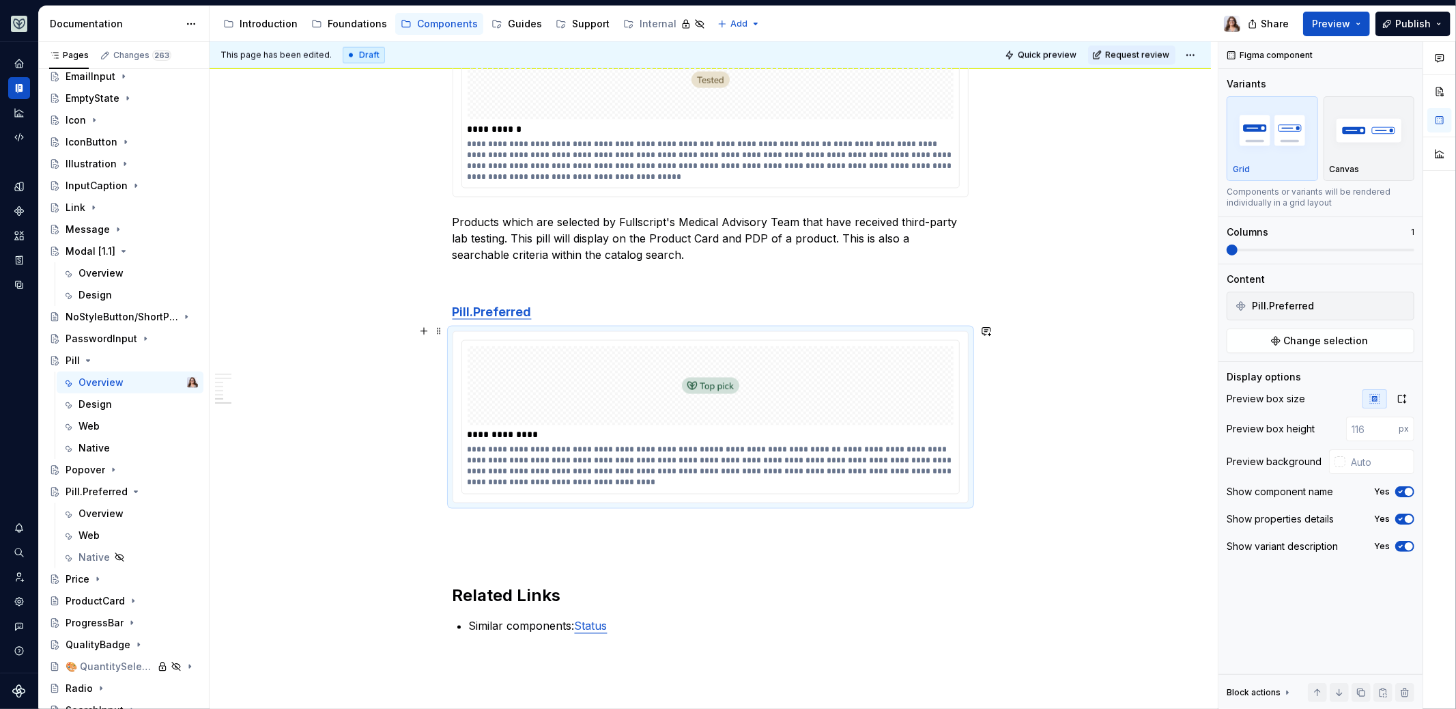
click at [686, 431] on div "**********" at bounding box center [711, 435] width 487 height 14
click at [1413, 517] on button "Yes" at bounding box center [1404, 518] width 19 height 11
click at [1411, 496] on div "Show component name Yes" at bounding box center [1321, 491] width 188 height 19
click at [1411, 489] on span "button" at bounding box center [1409, 491] width 8 height 8
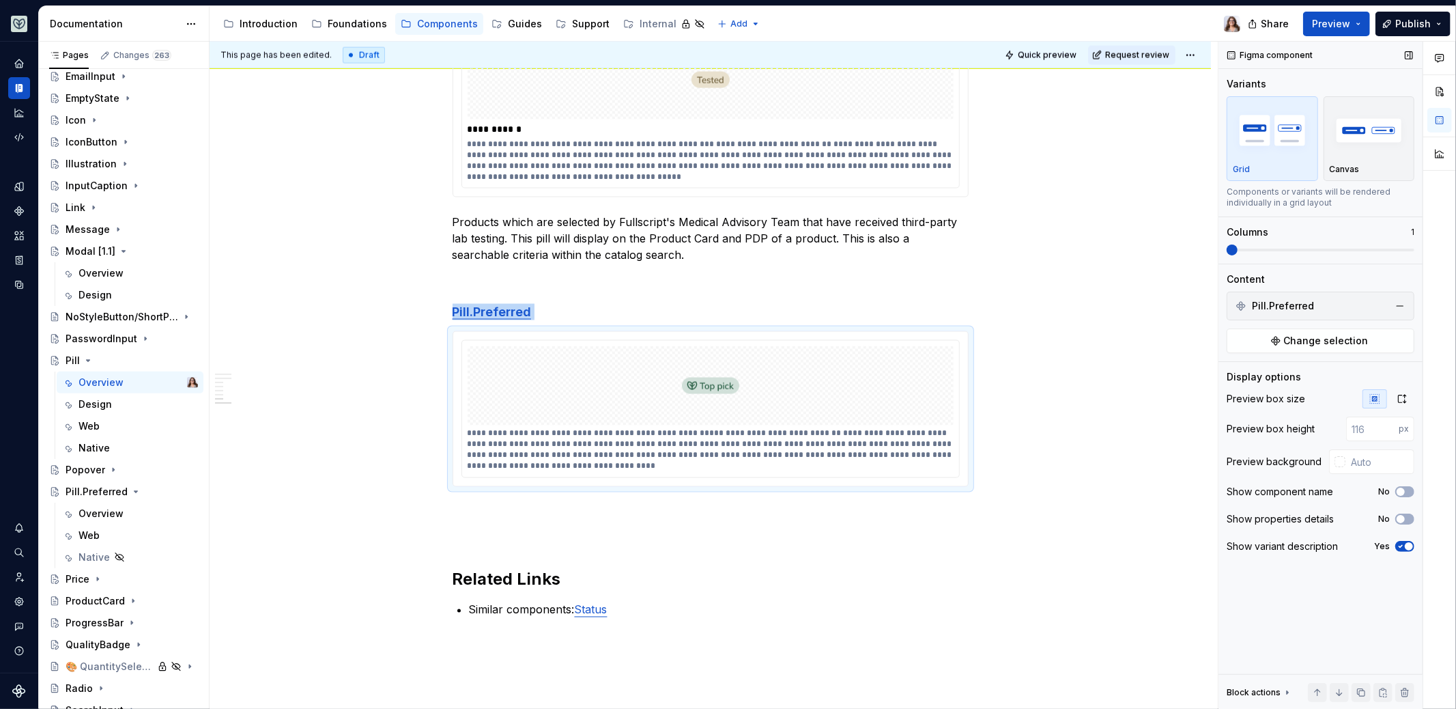
click at [1410, 545] on span "button" at bounding box center [1409, 546] width 8 height 8
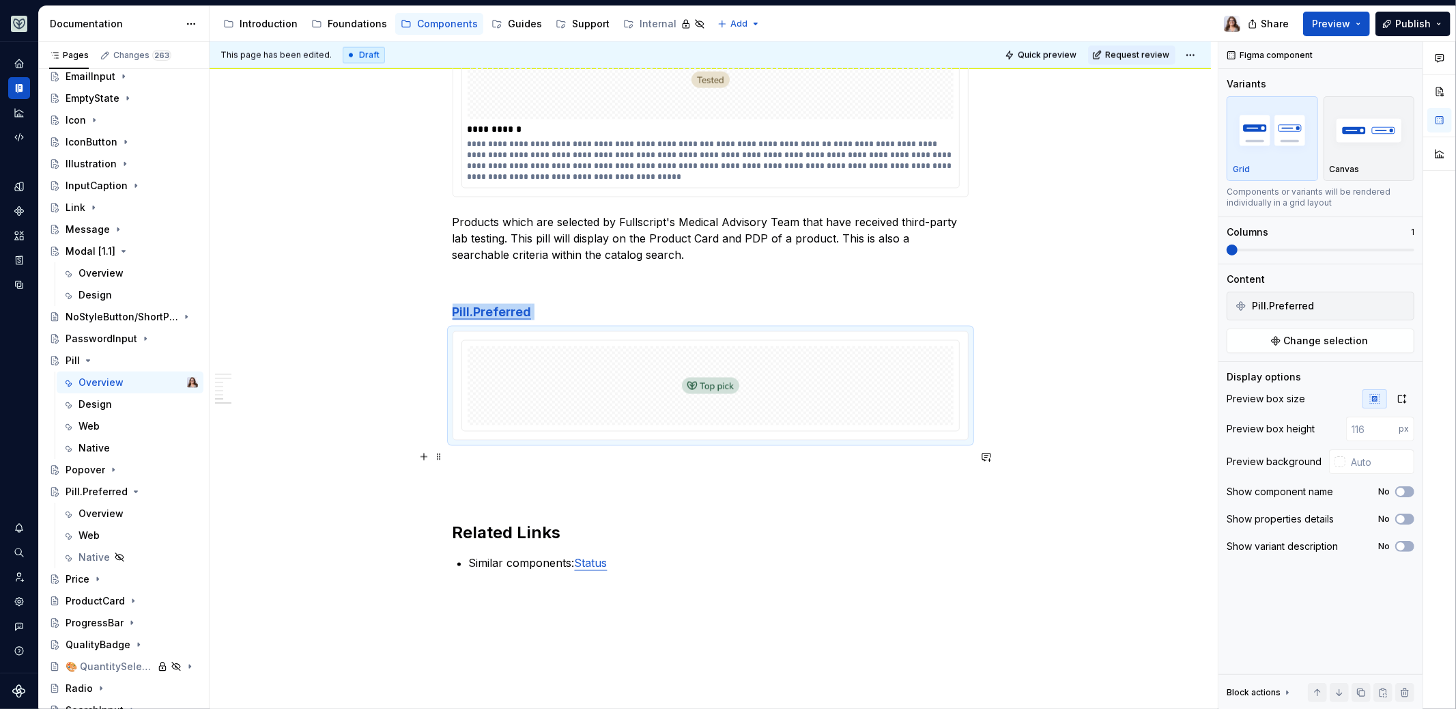
click at [700, 461] on p at bounding box center [711, 465] width 516 height 16
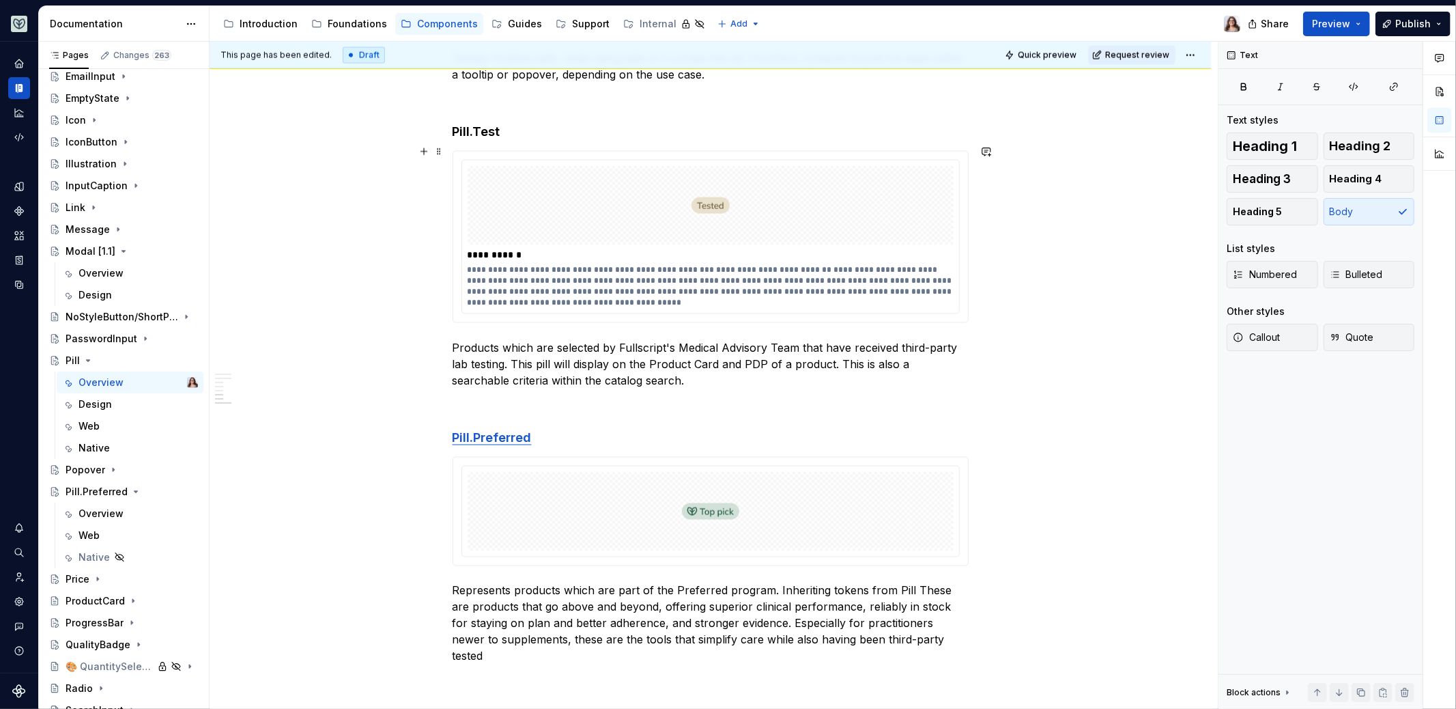
scroll to position [1661, 0]
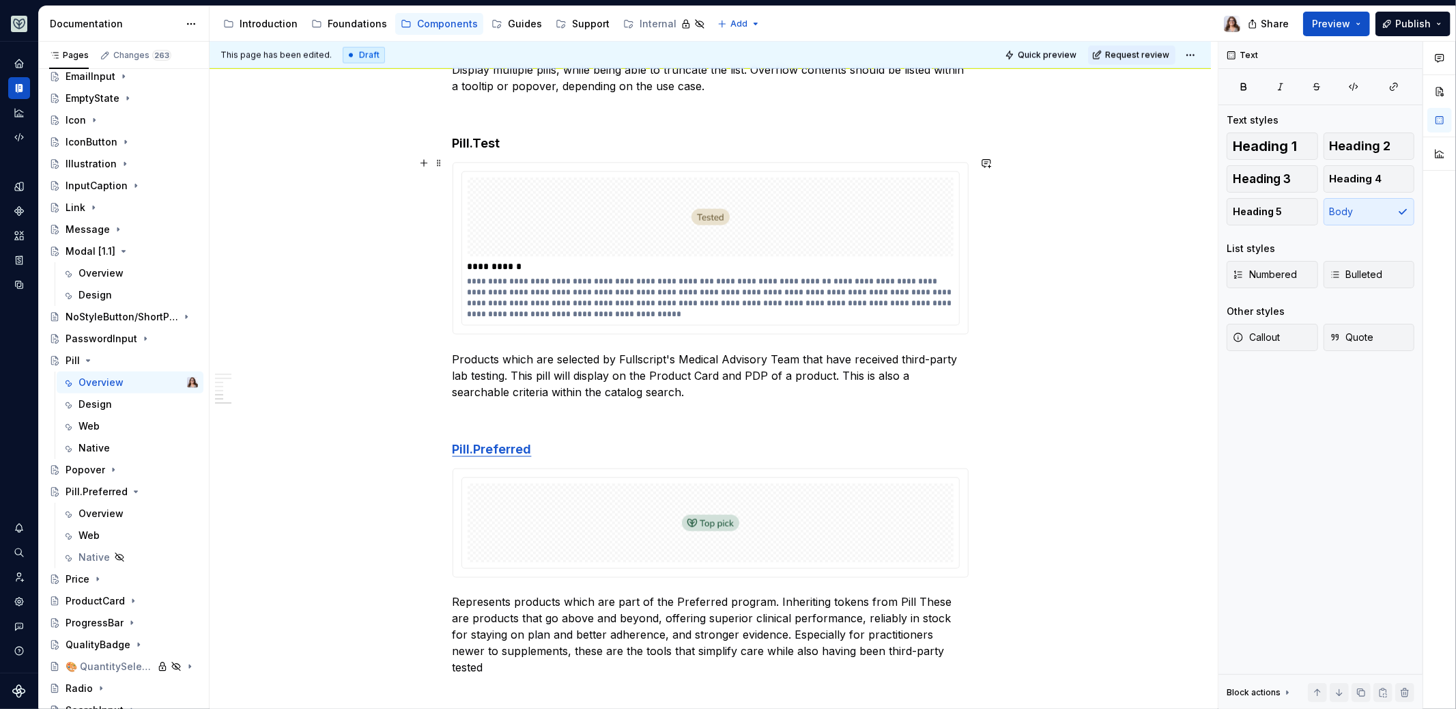
click at [651, 276] on div "**********" at bounding box center [711, 298] width 487 height 44
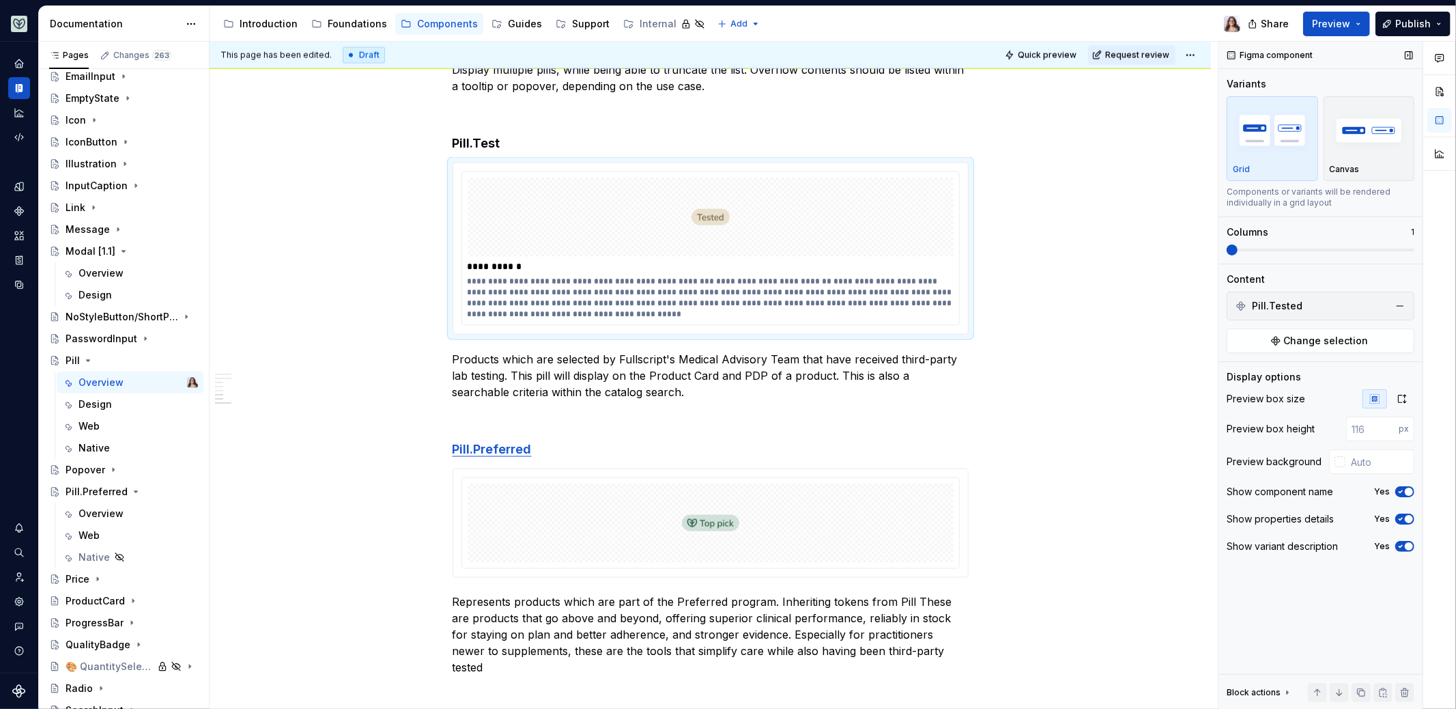
click at [1405, 492] on icon "button" at bounding box center [1400, 491] width 11 height 8
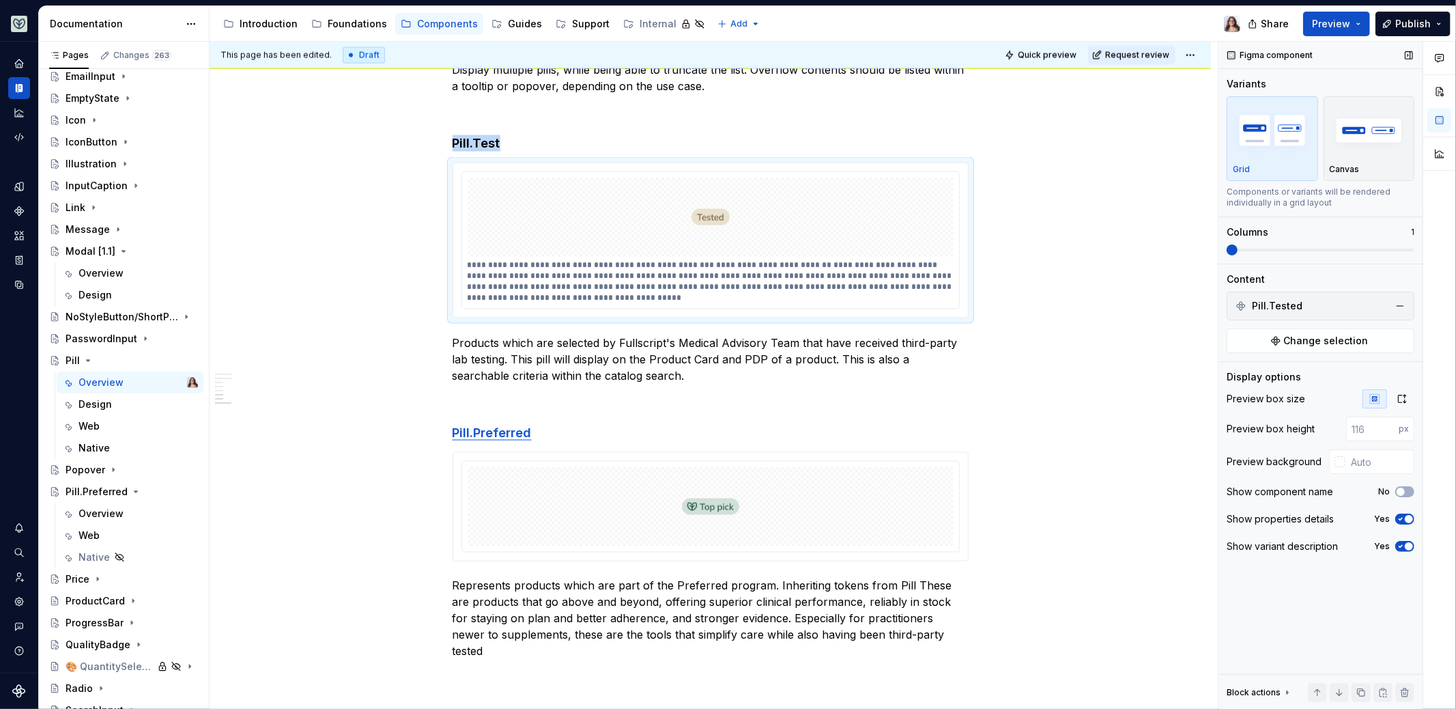
click at [1406, 517] on span "button" at bounding box center [1409, 519] width 8 height 8
click at [1408, 545] on span "button" at bounding box center [1409, 546] width 8 height 8
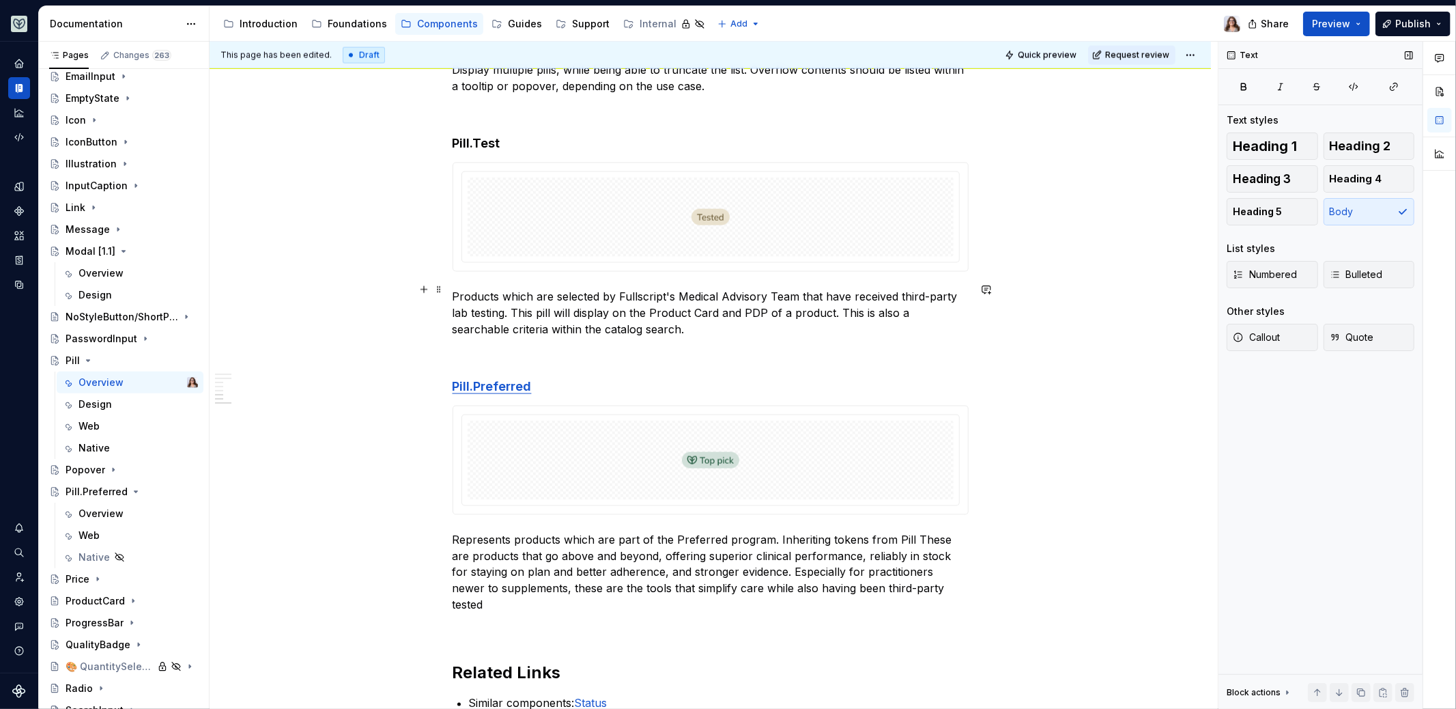
click at [629, 323] on p "Products which are selected by Fullscript's Medical Advisory Team that have rec…" at bounding box center [711, 312] width 516 height 49
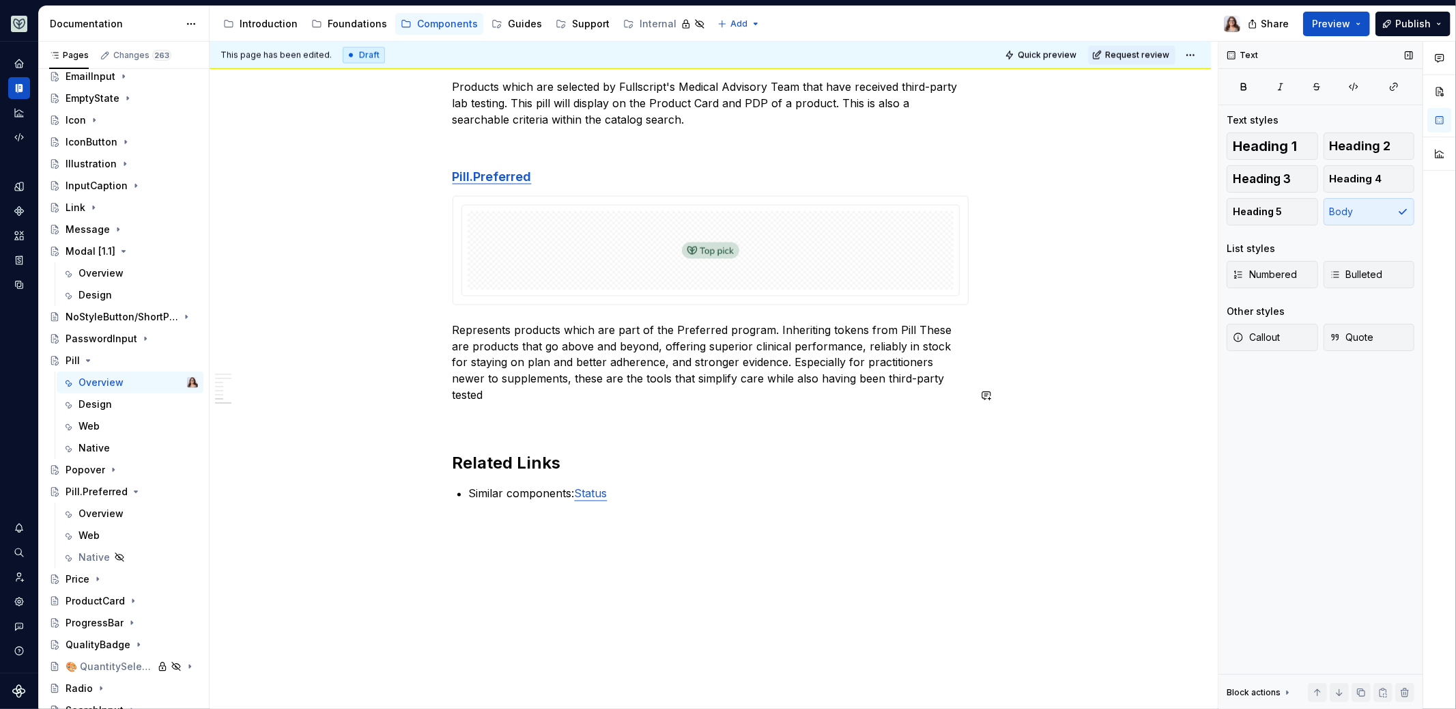
scroll to position [1899, 0]
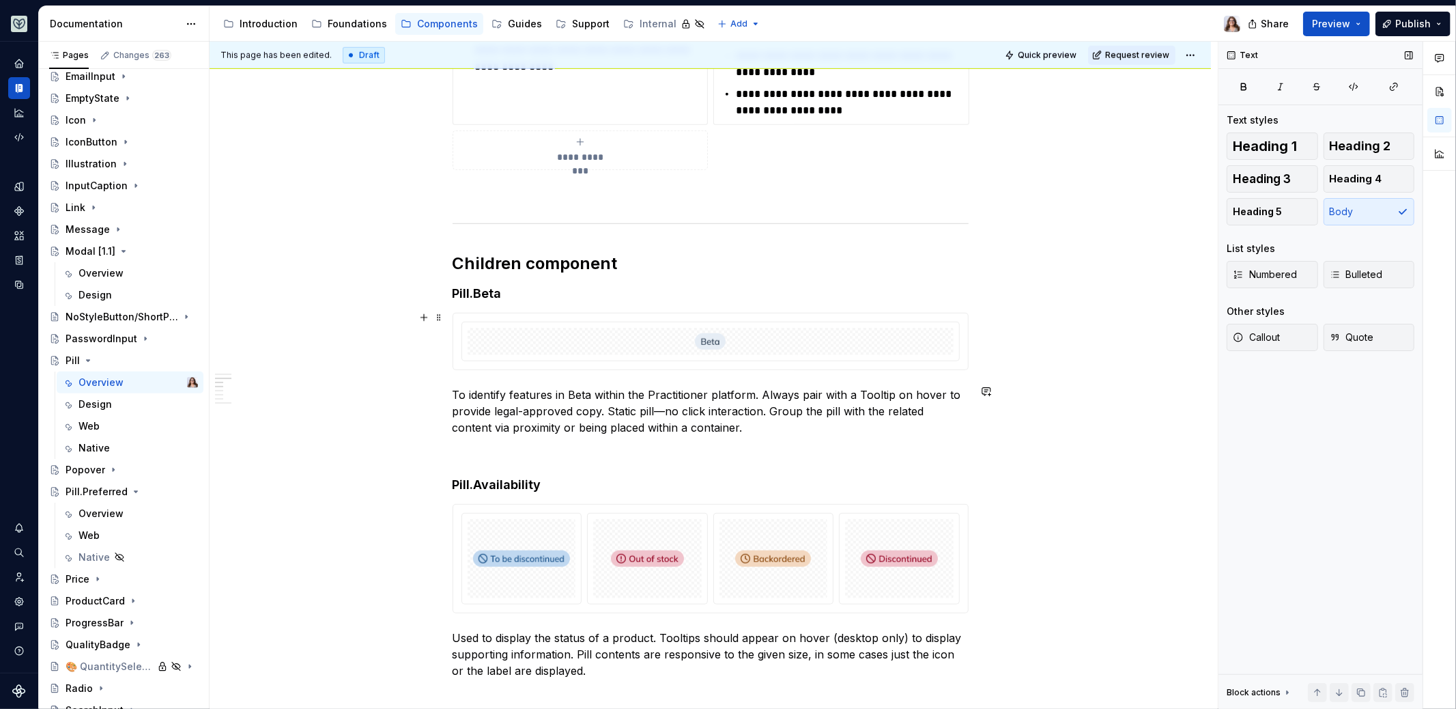
scroll to position [712, 0]
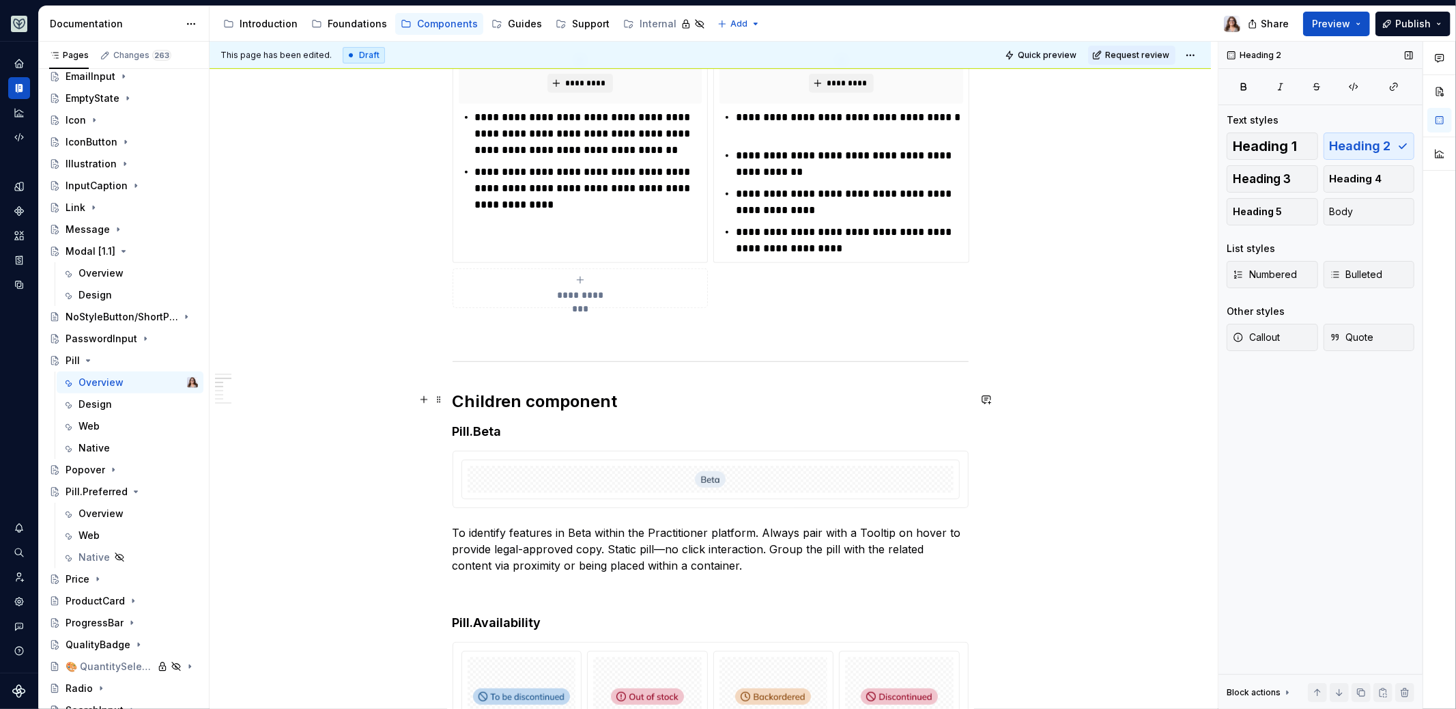
click at [623, 392] on h2 "Children component" at bounding box center [711, 401] width 516 height 22
drag, startPoint x: 615, startPoint y: 401, endPoint x: 519, endPoint y: 400, distance: 95.6
click at [519, 400] on h2 "Children component" at bounding box center [711, 401] width 516 height 22
click at [504, 431] on h4 "Pill.Beta" at bounding box center [711, 431] width 516 height 16
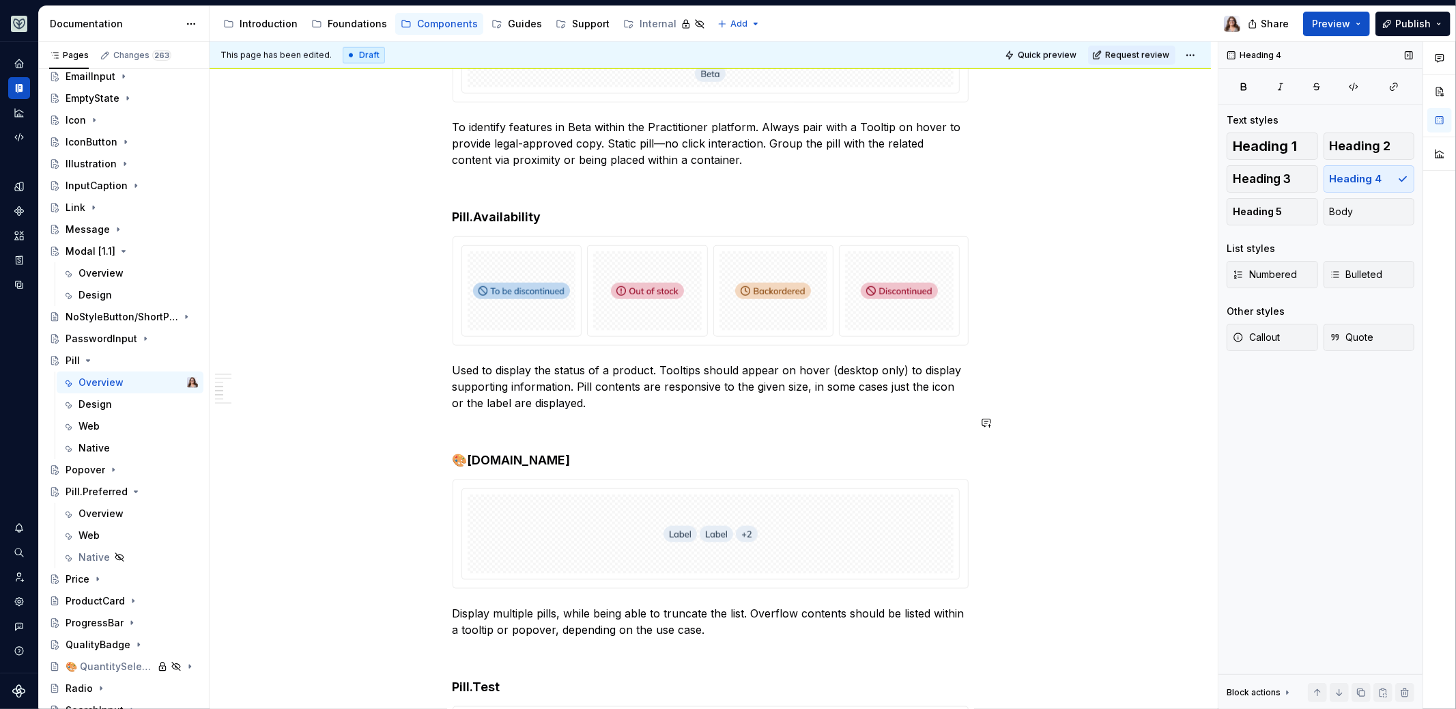
scroll to position [1165, 0]
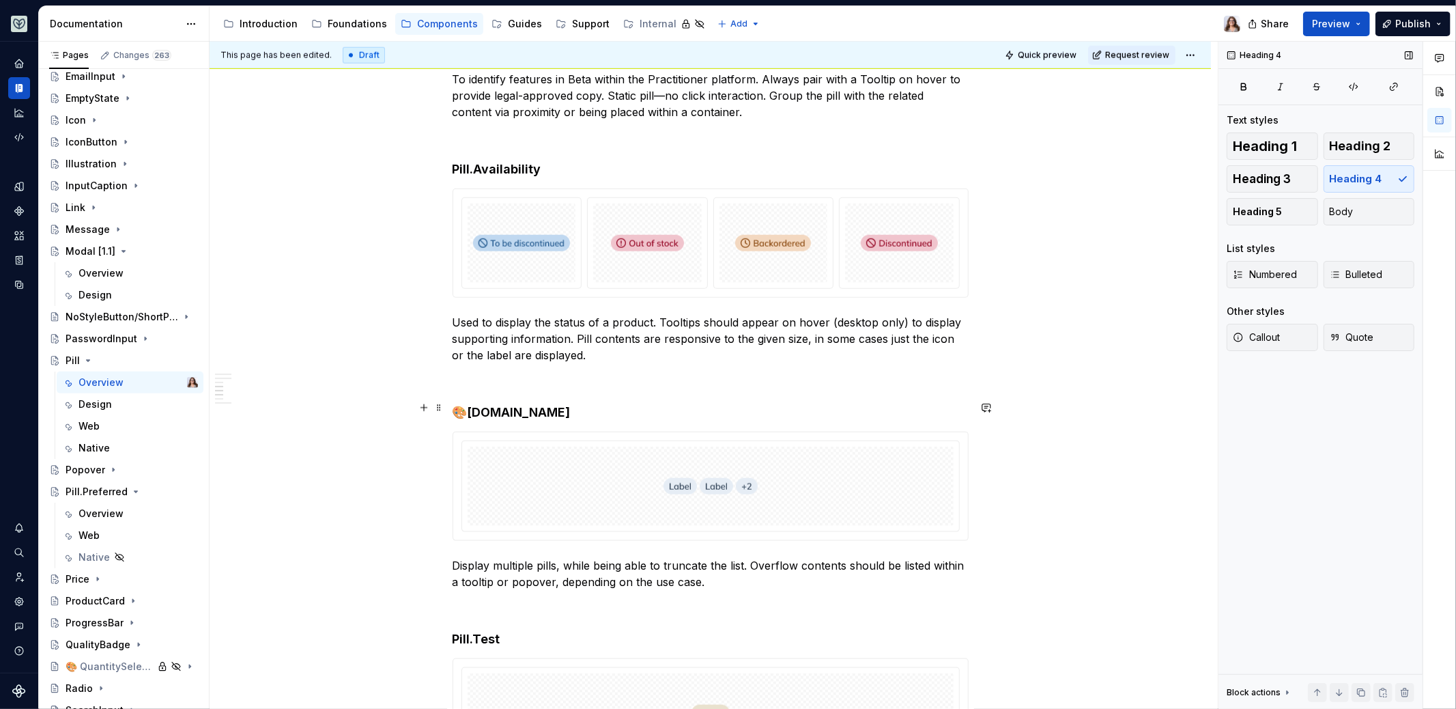
click at [537, 404] on h4 "🎨Pill.Group" at bounding box center [711, 412] width 516 height 16
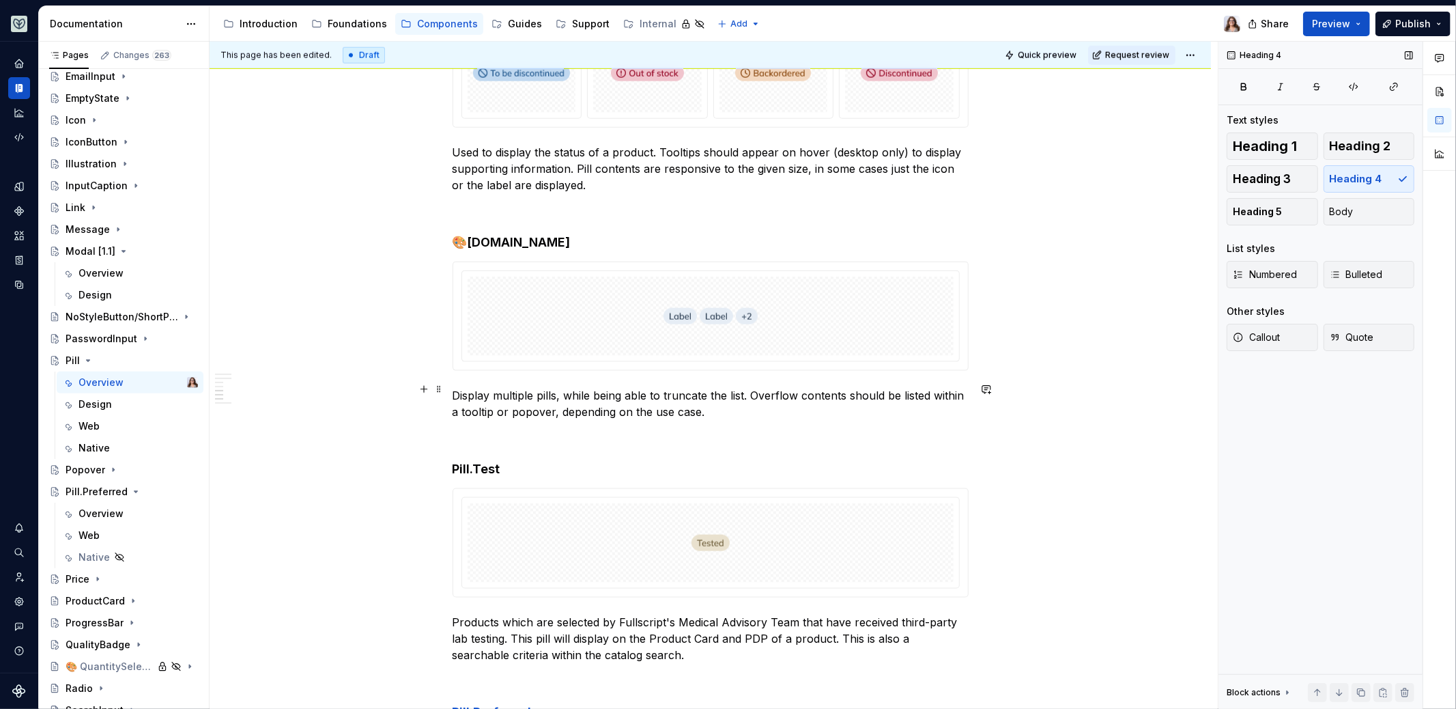
scroll to position [1336, 0]
click at [714, 404] on p "Display multiple pills, while being able to truncate the list. Overflow content…" at bounding box center [711, 402] width 516 height 33
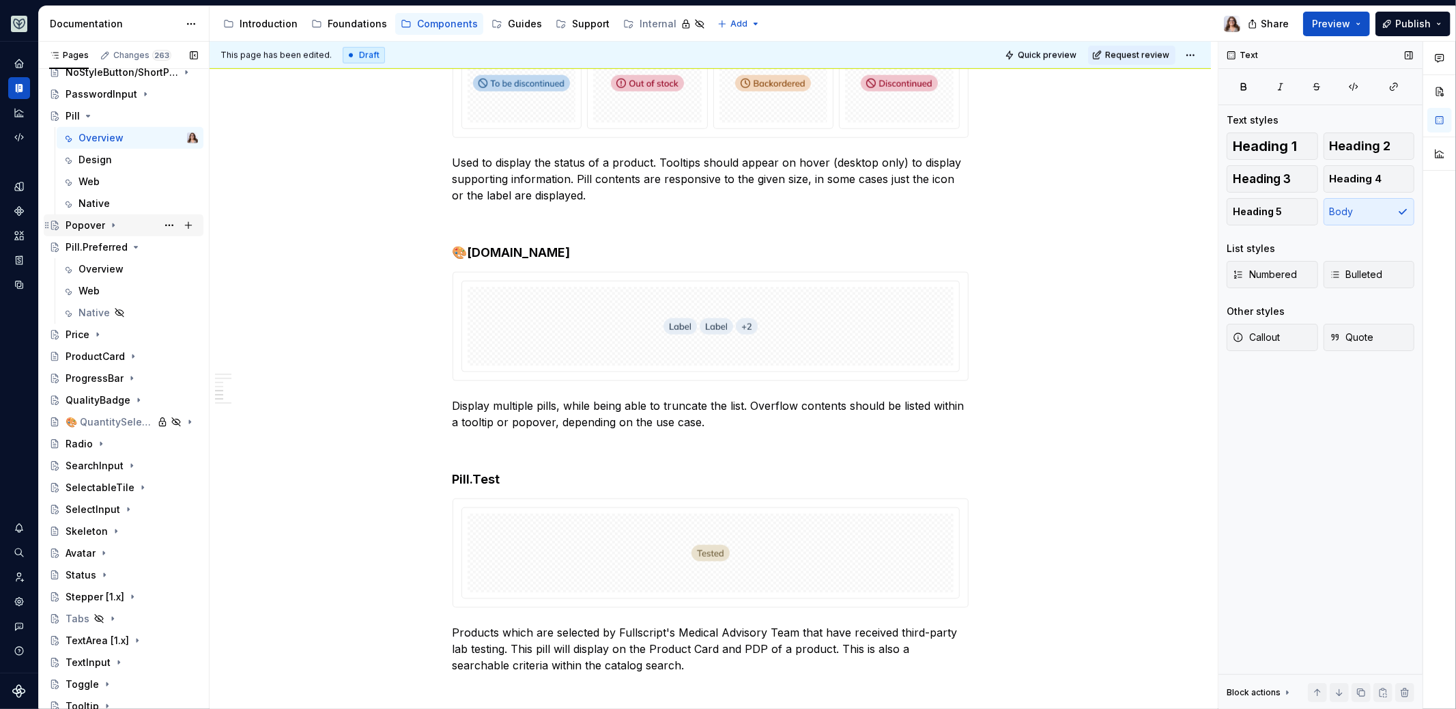
scroll to position [1092, 0]
click at [90, 347] on div "ProductCard" at bounding box center [95, 350] width 59 height 14
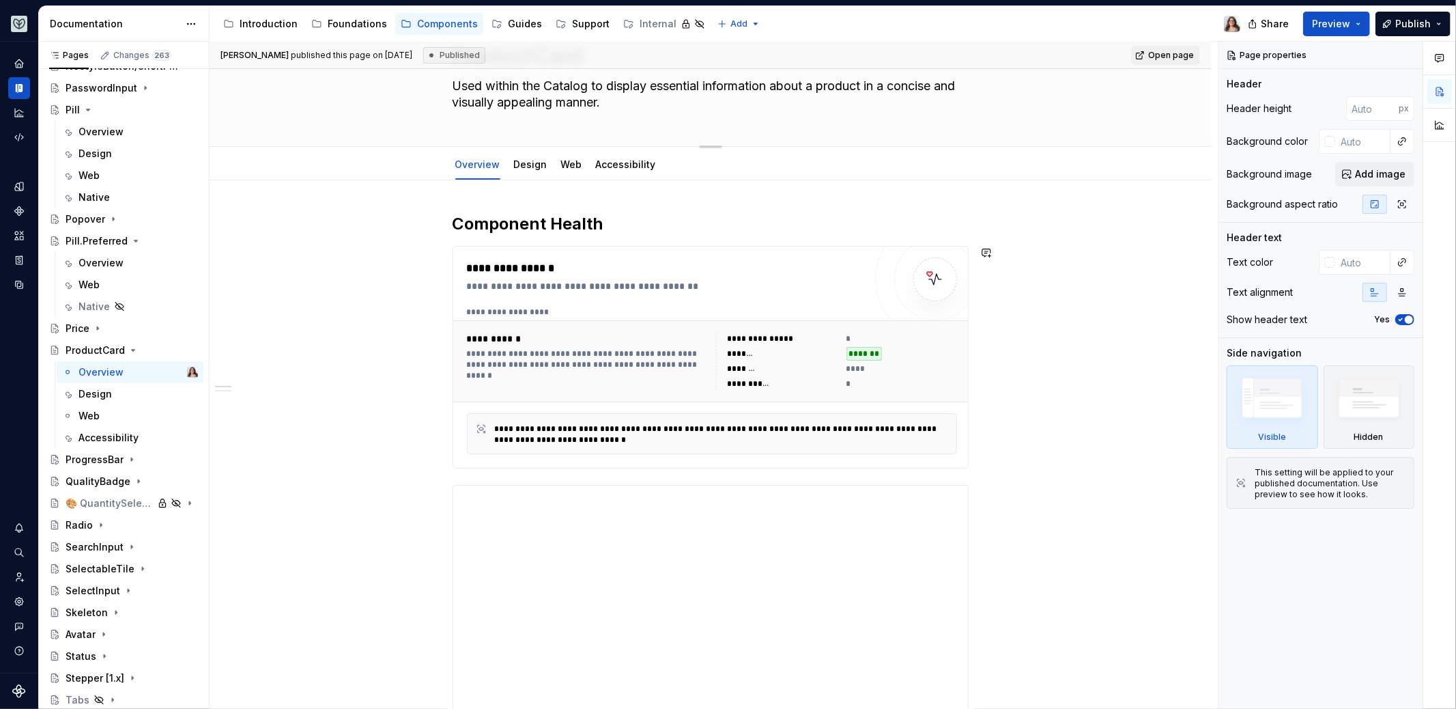
scroll to position [46, 0]
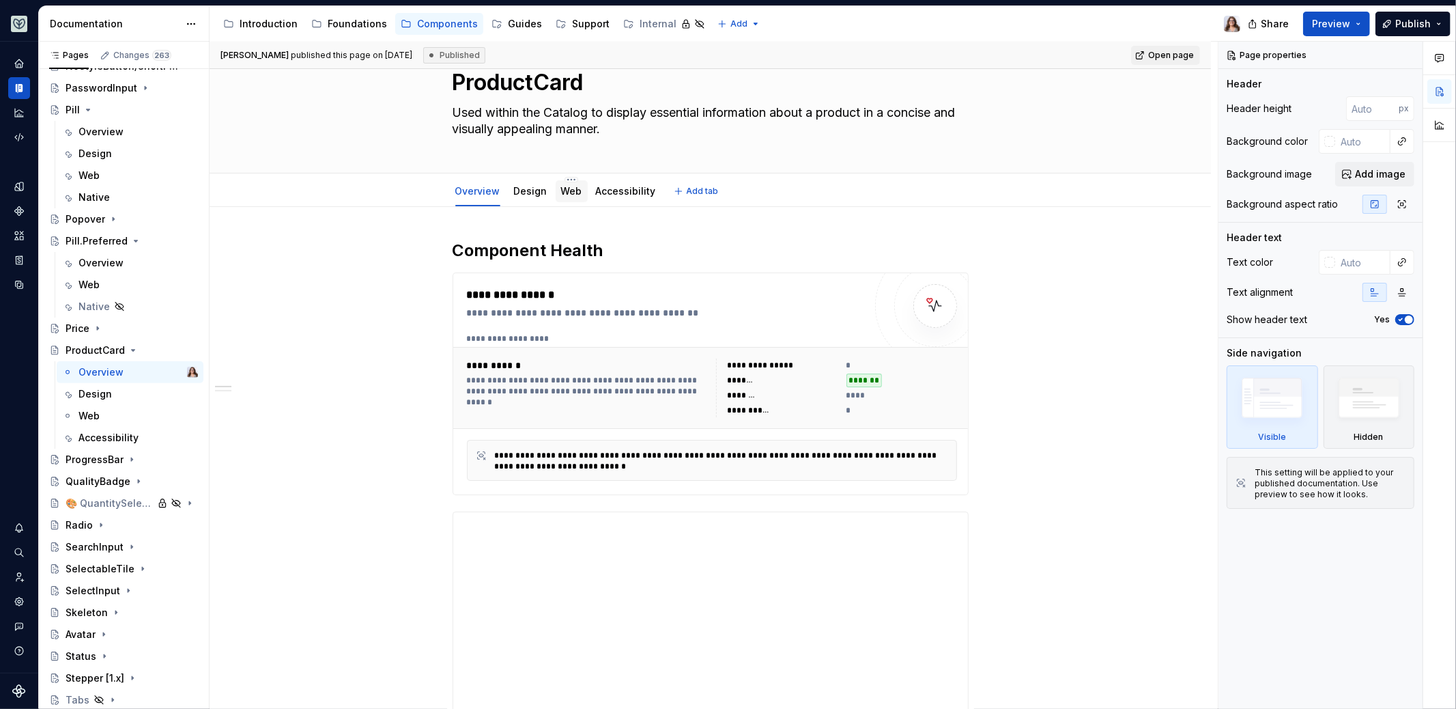
click at [565, 190] on link "Web" at bounding box center [571, 191] width 21 height 12
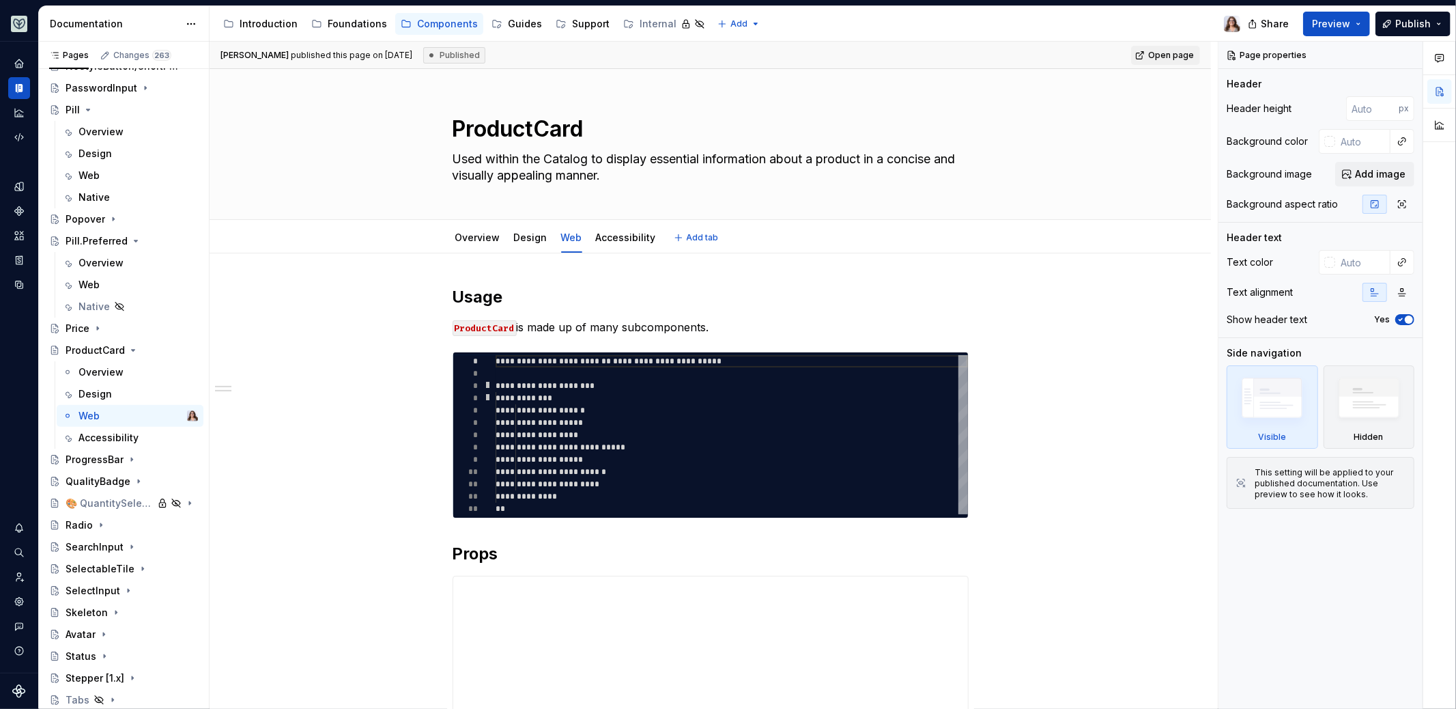
type textarea "*"
type textarea "**********"
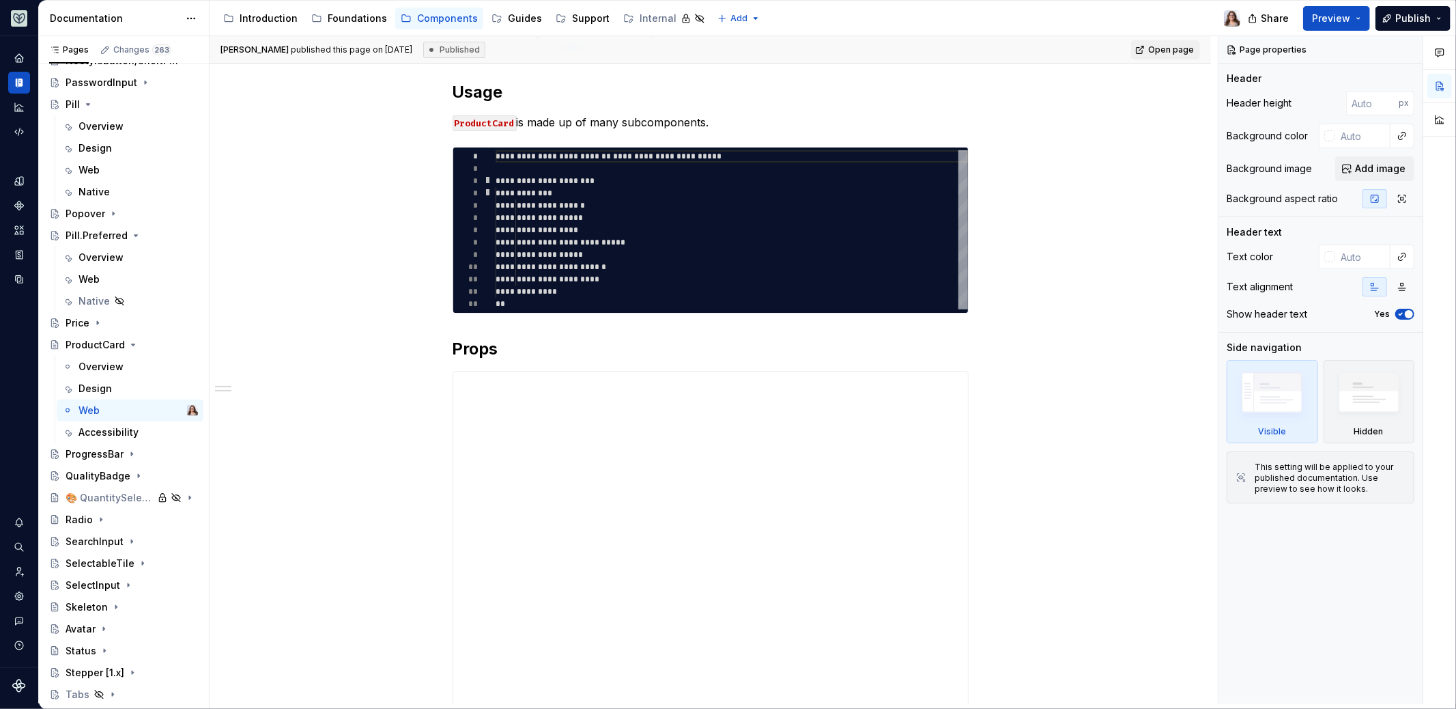
click at [496, 231] on div "**********" at bounding box center [732, 230] width 472 height 160
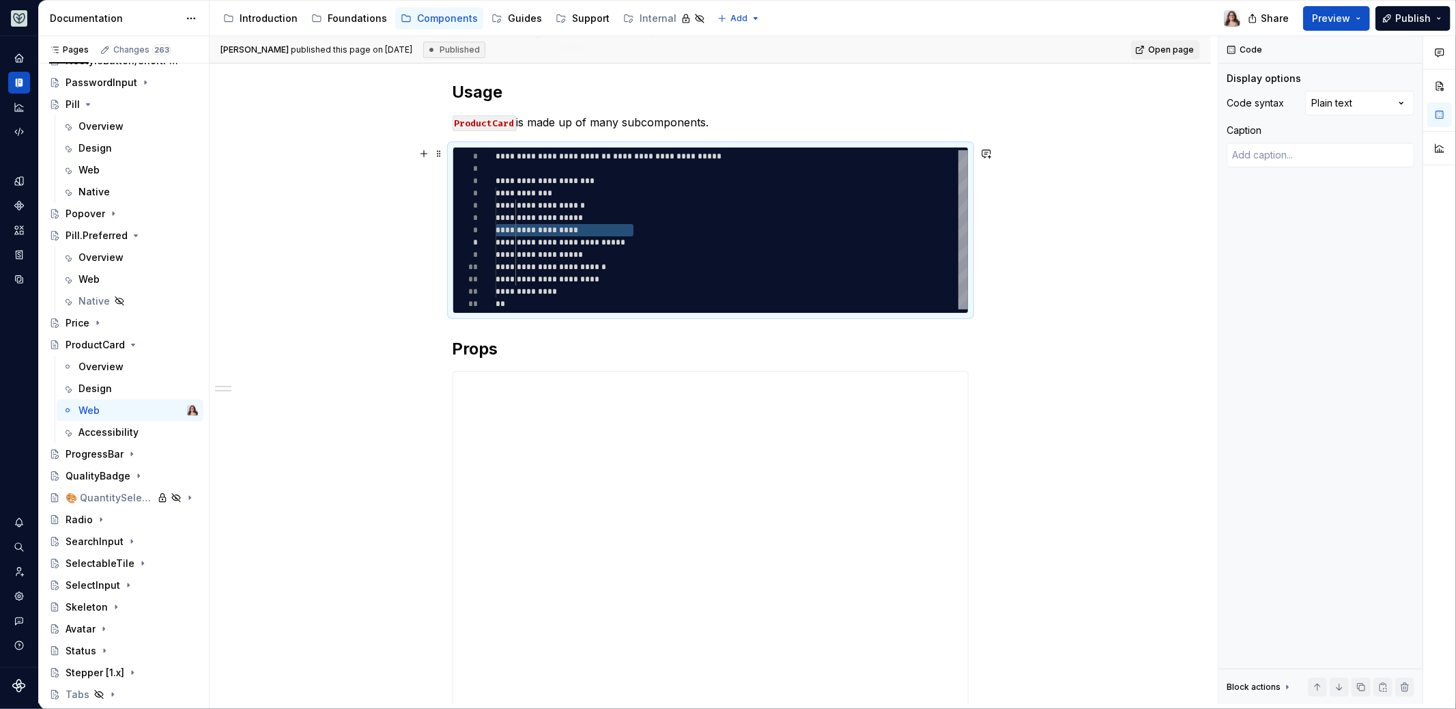
click at [375, 257] on div "**********" at bounding box center [710, 652] width 1001 height 1209
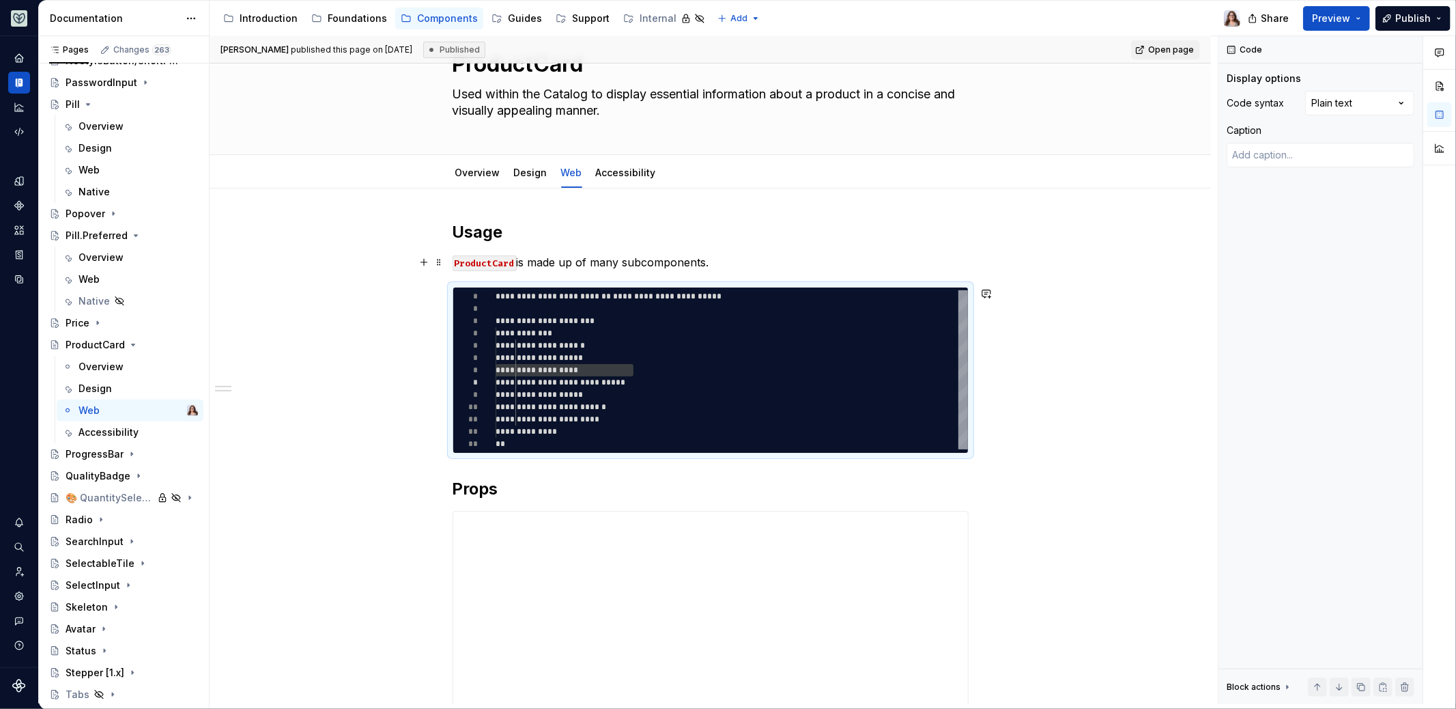
scroll to position [0, 0]
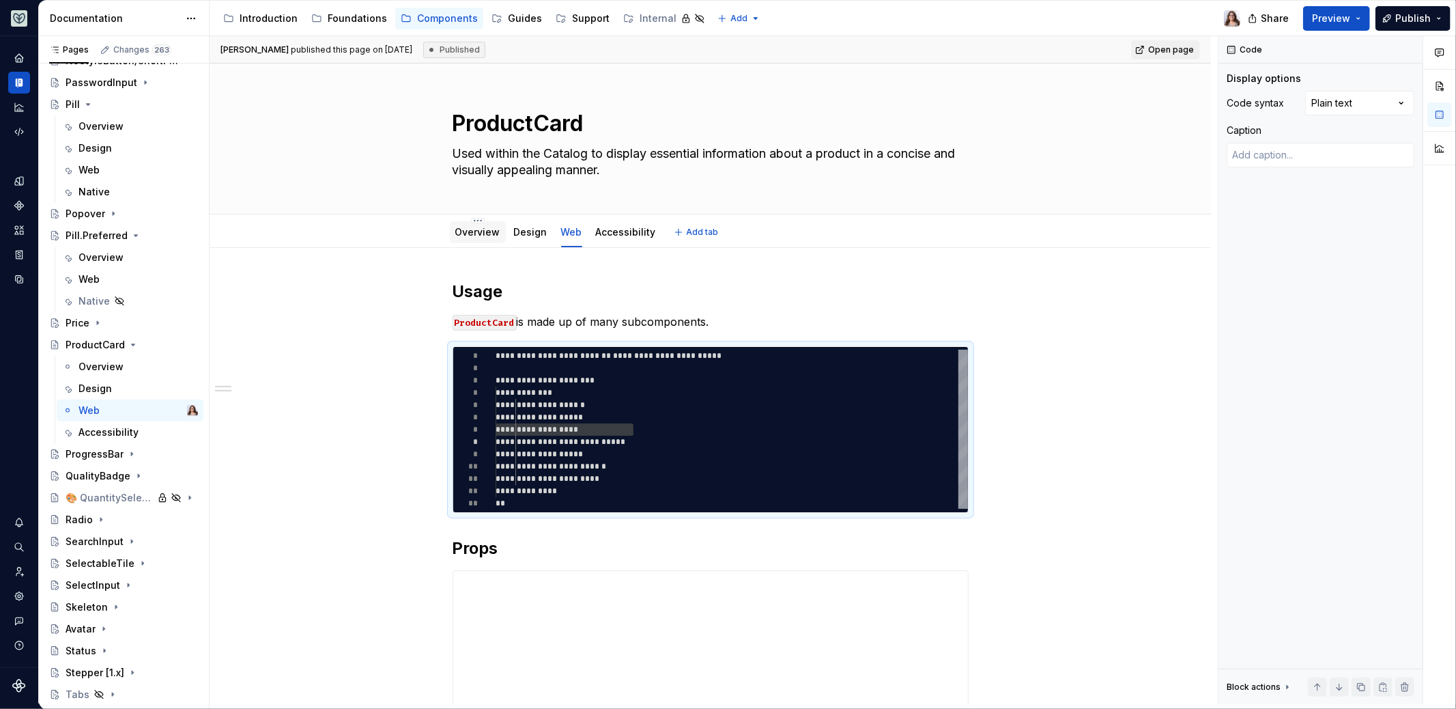
click at [481, 231] on link "Overview" at bounding box center [477, 232] width 45 height 12
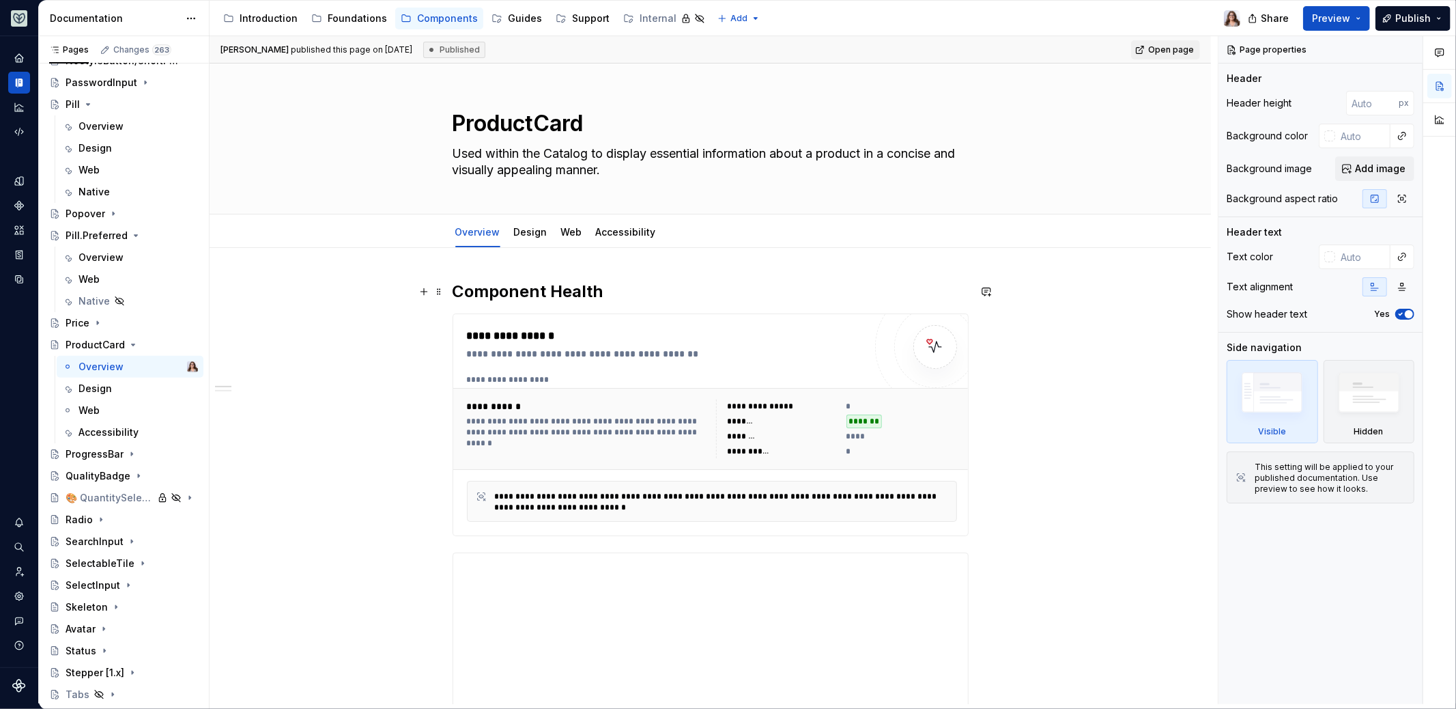
click at [615, 299] on h2 "Component Health" at bounding box center [711, 292] width 516 height 22
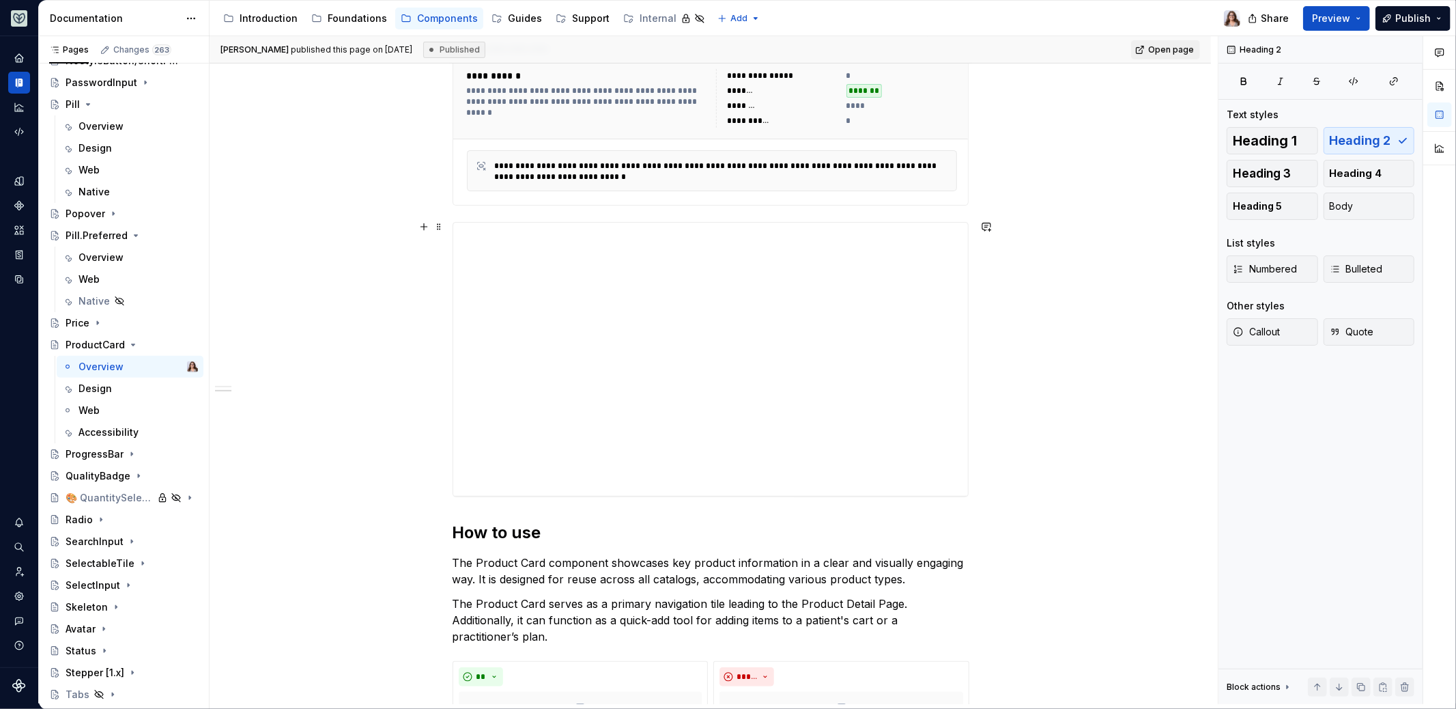
scroll to position [331, 0]
click at [752, 349] on div "**********" at bounding box center [710, 358] width 515 height 273
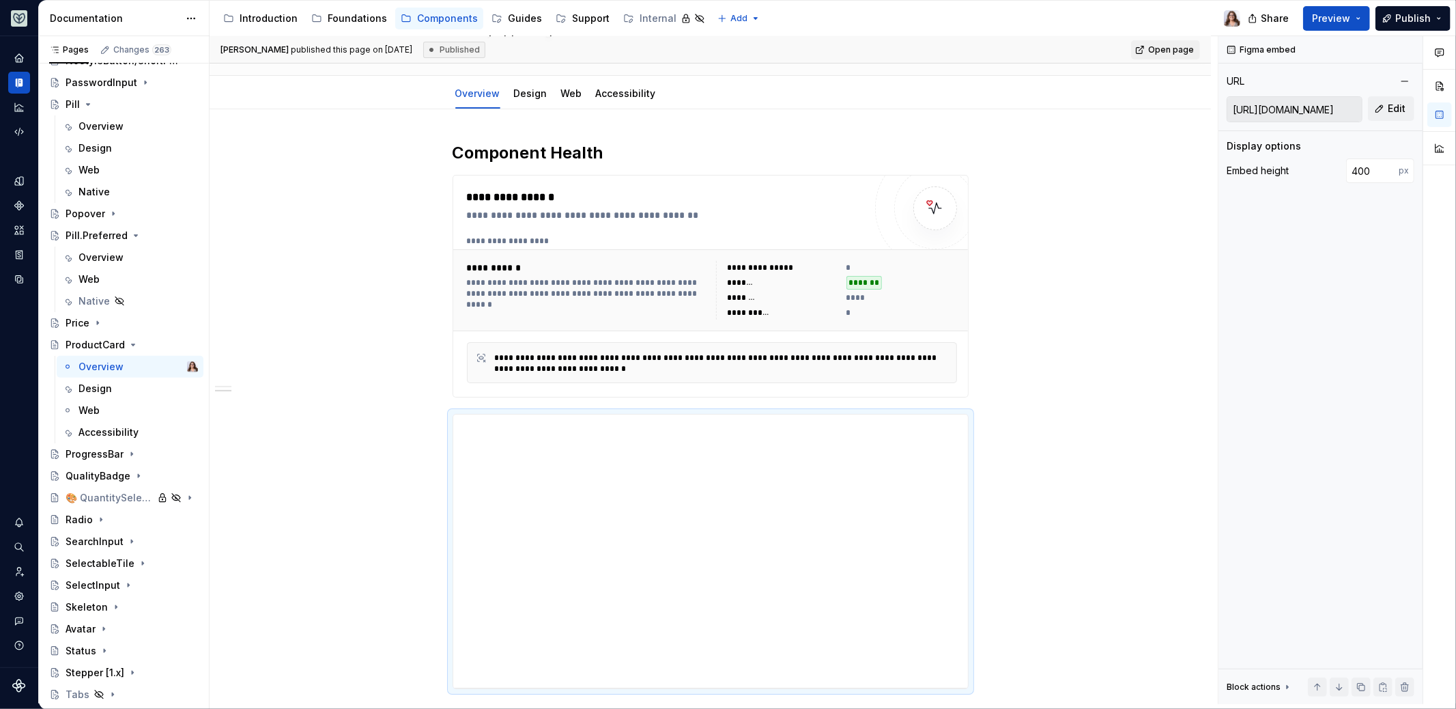
scroll to position [0, 0]
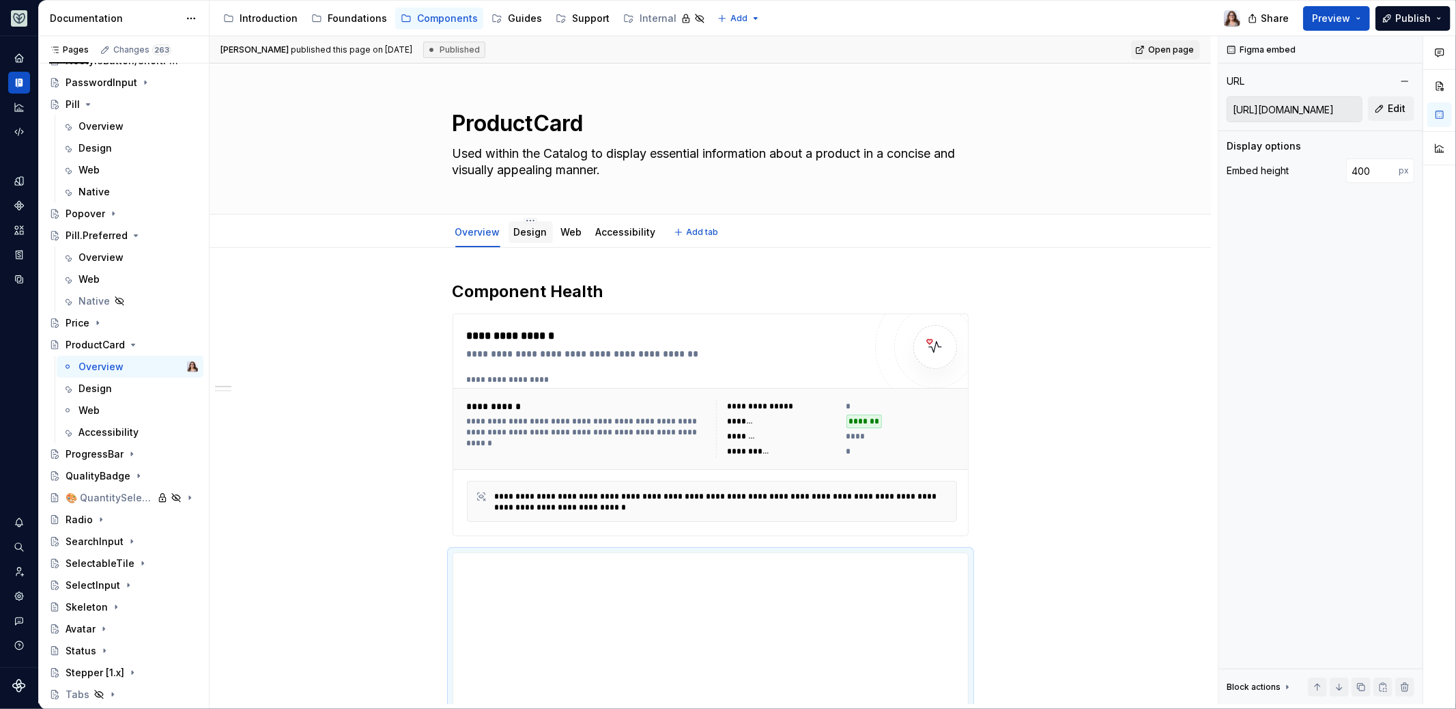
click at [528, 232] on link "Design" at bounding box center [530, 232] width 33 height 12
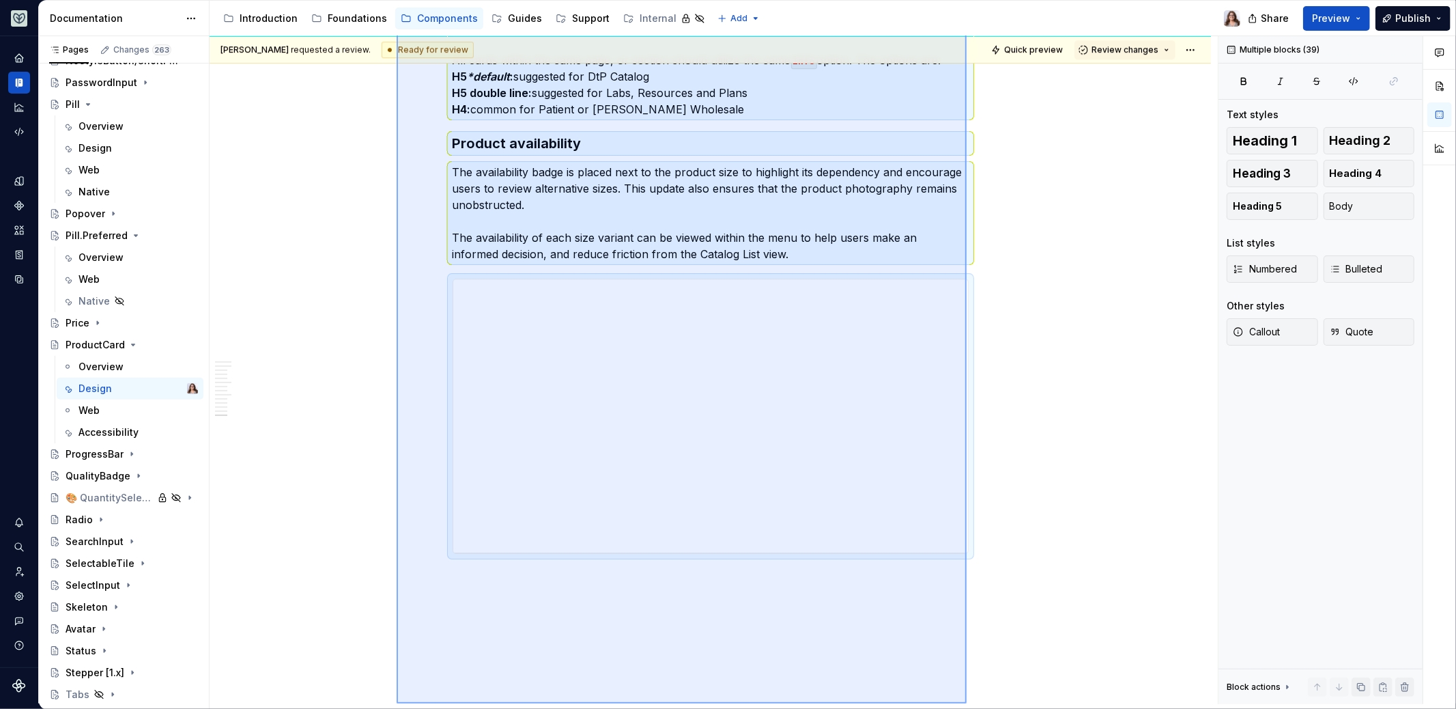
scroll to position [3816, 0]
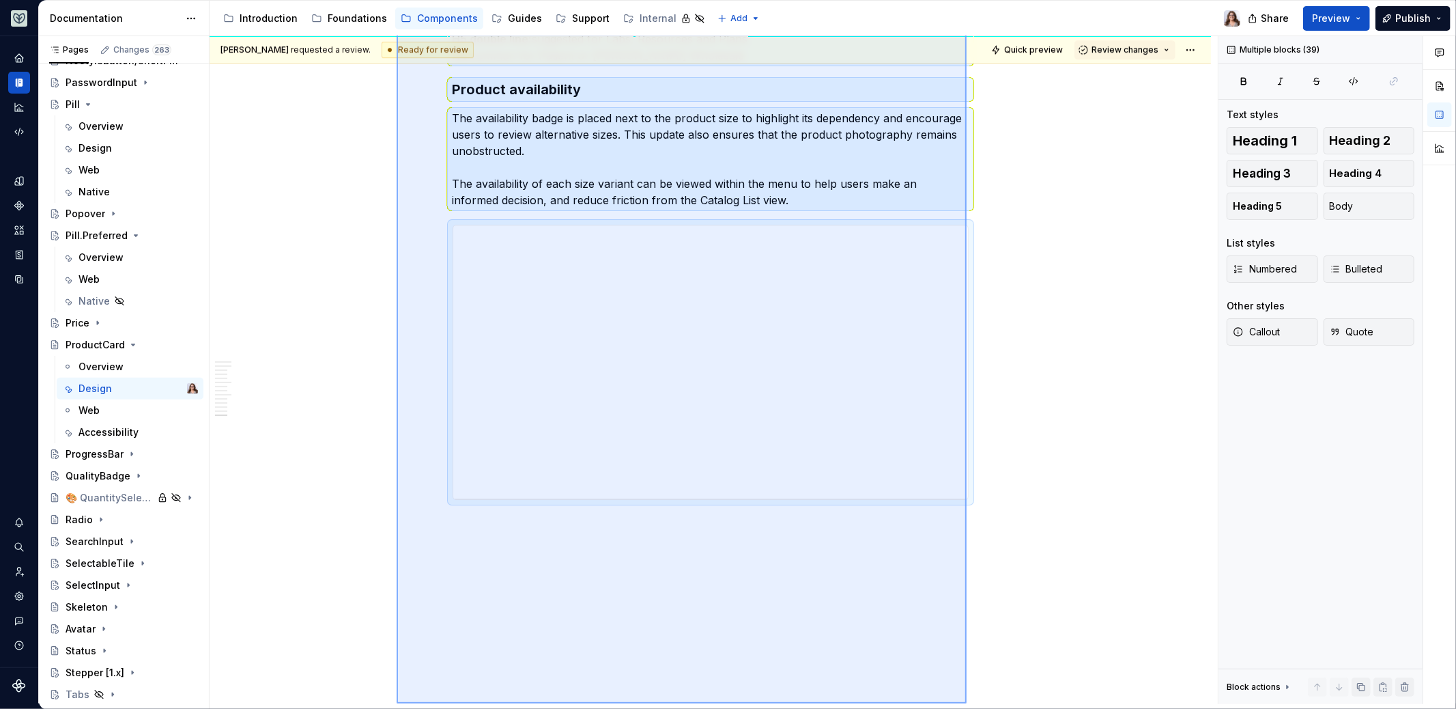
drag, startPoint x: 397, startPoint y: 261, endPoint x: 967, endPoint y: 1013, distance: 943.8
click at [967, 708] on html "Aviary Dataset Fullscript Documentation Accessibility guide for tree Page tree.…" at bounding box center [728, 354] width 1456 height 709
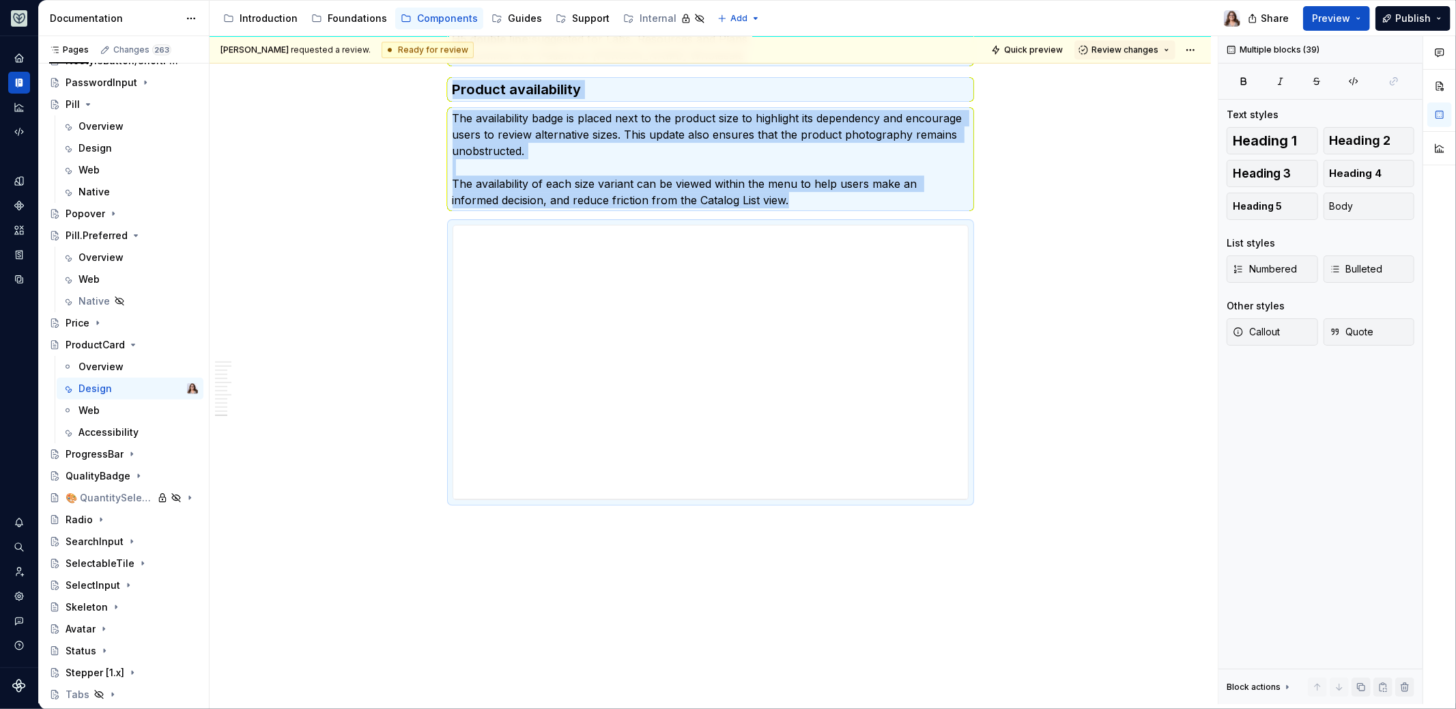
copy div "**********"
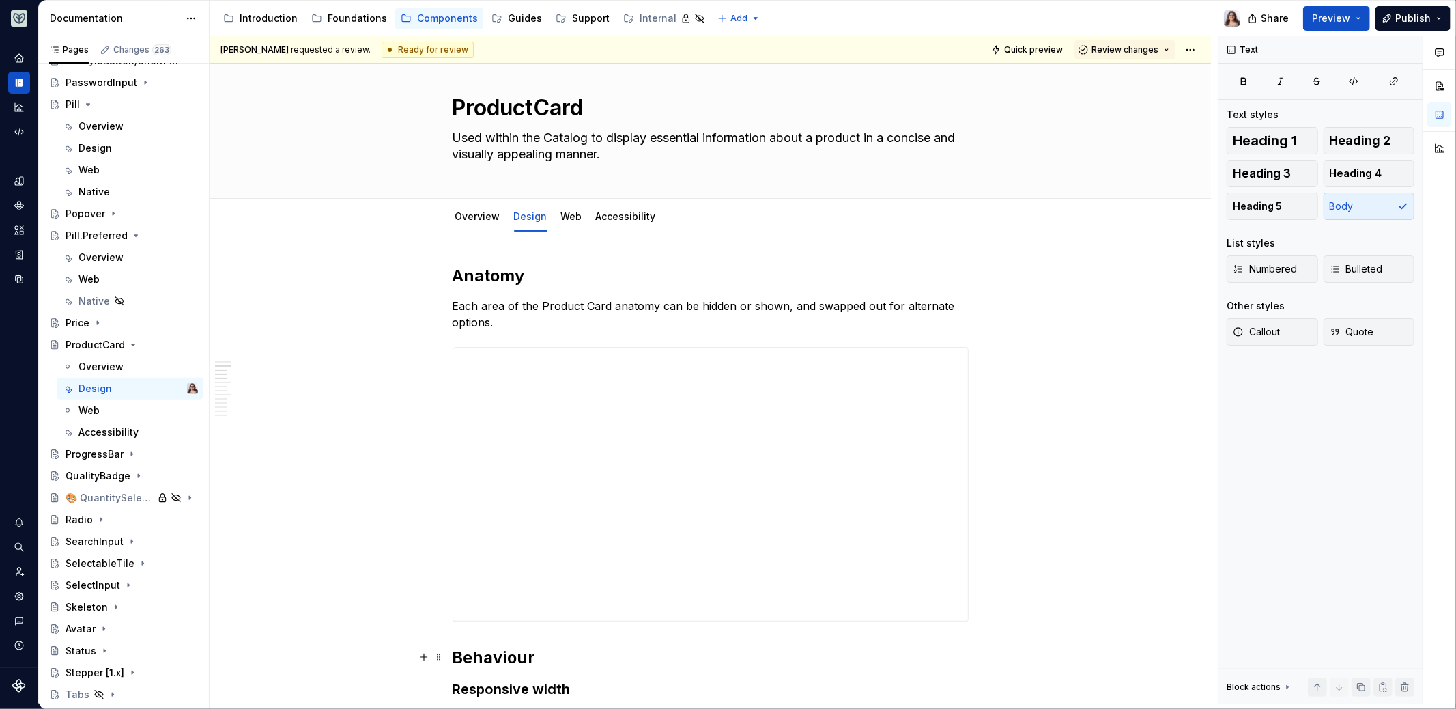
scroll to position [0, 0]
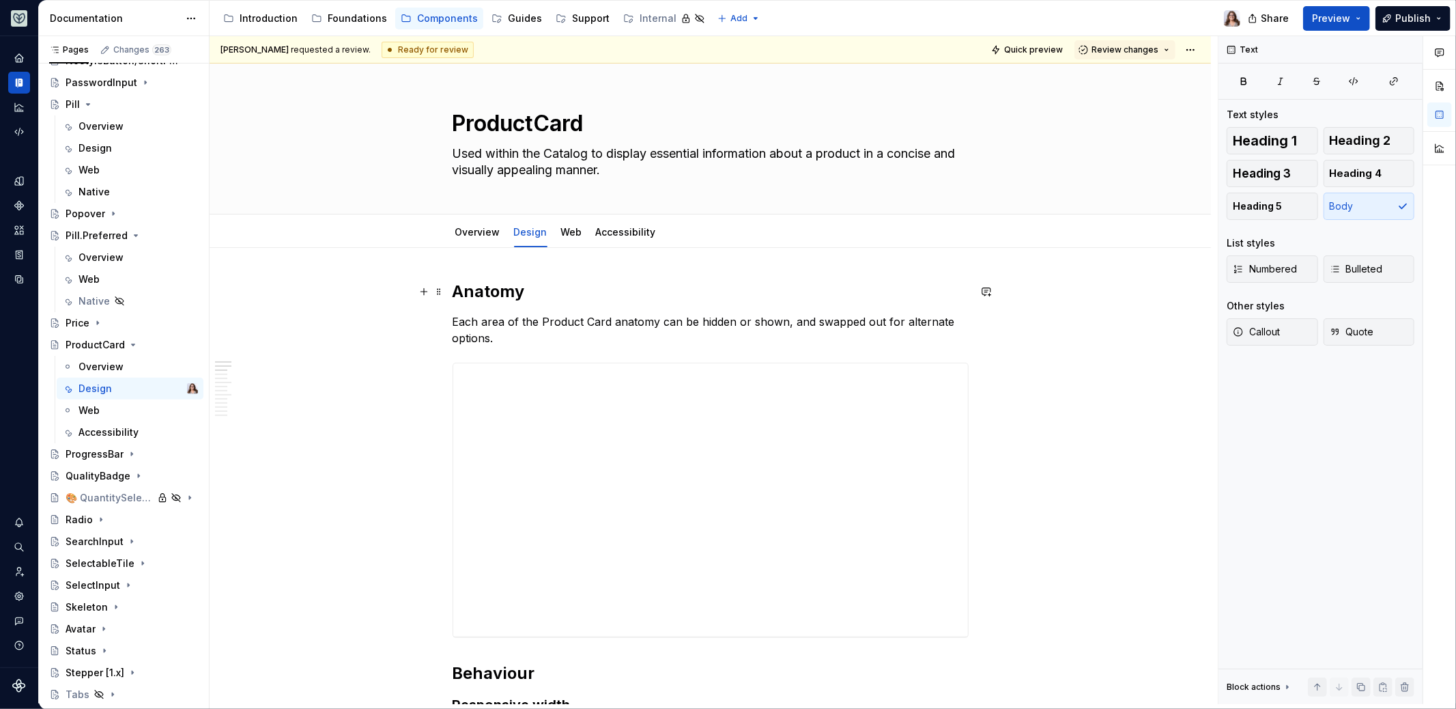
click at [535, 283] on h2 "Anatomy" at bounding box center [711, 292] width 516 height 22
click at [163, 388] on button "Page tree" at bounding box center [169, 388] width 19 height 19
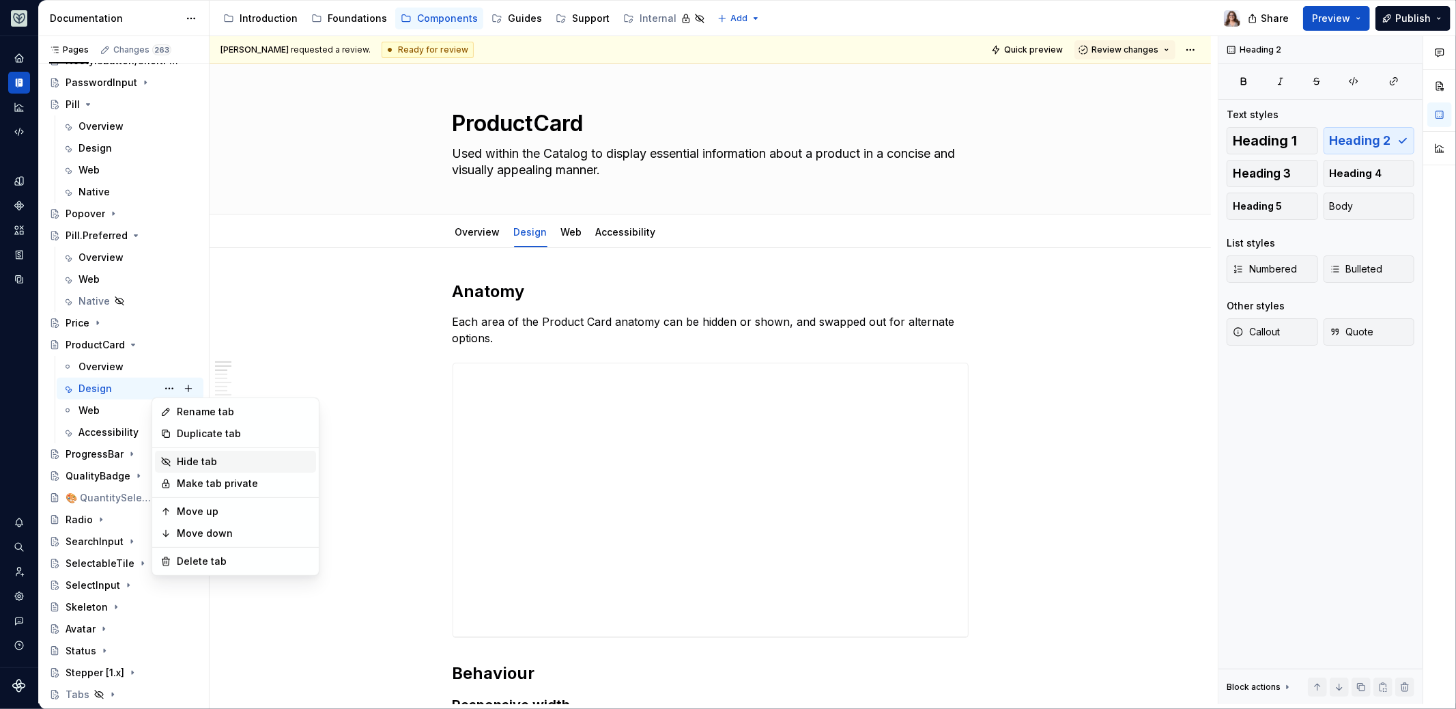
click at [196, 459] on div "Hide tab" at bounding box center [244, 462] width 134 height 14
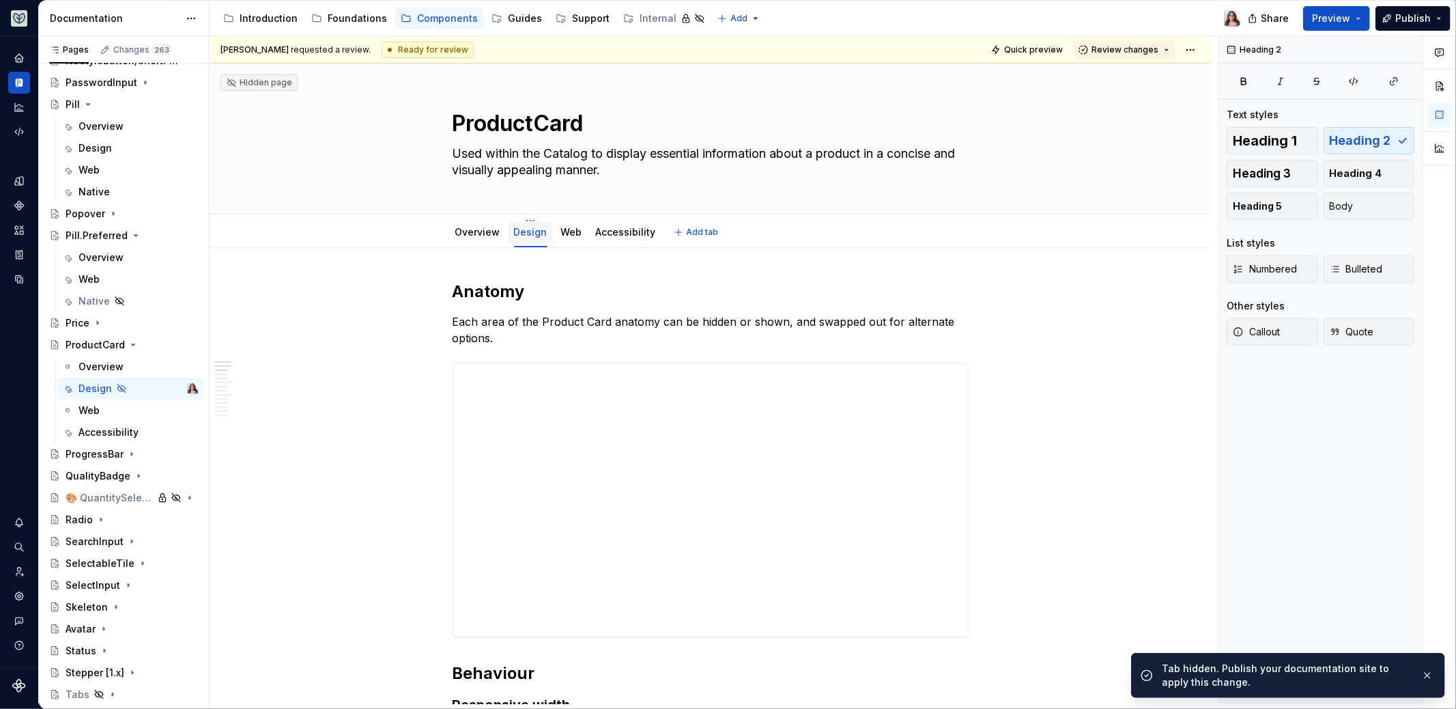
click at [534, 231] on link "Design" at bounding box center [530, 232] width 33 height 12
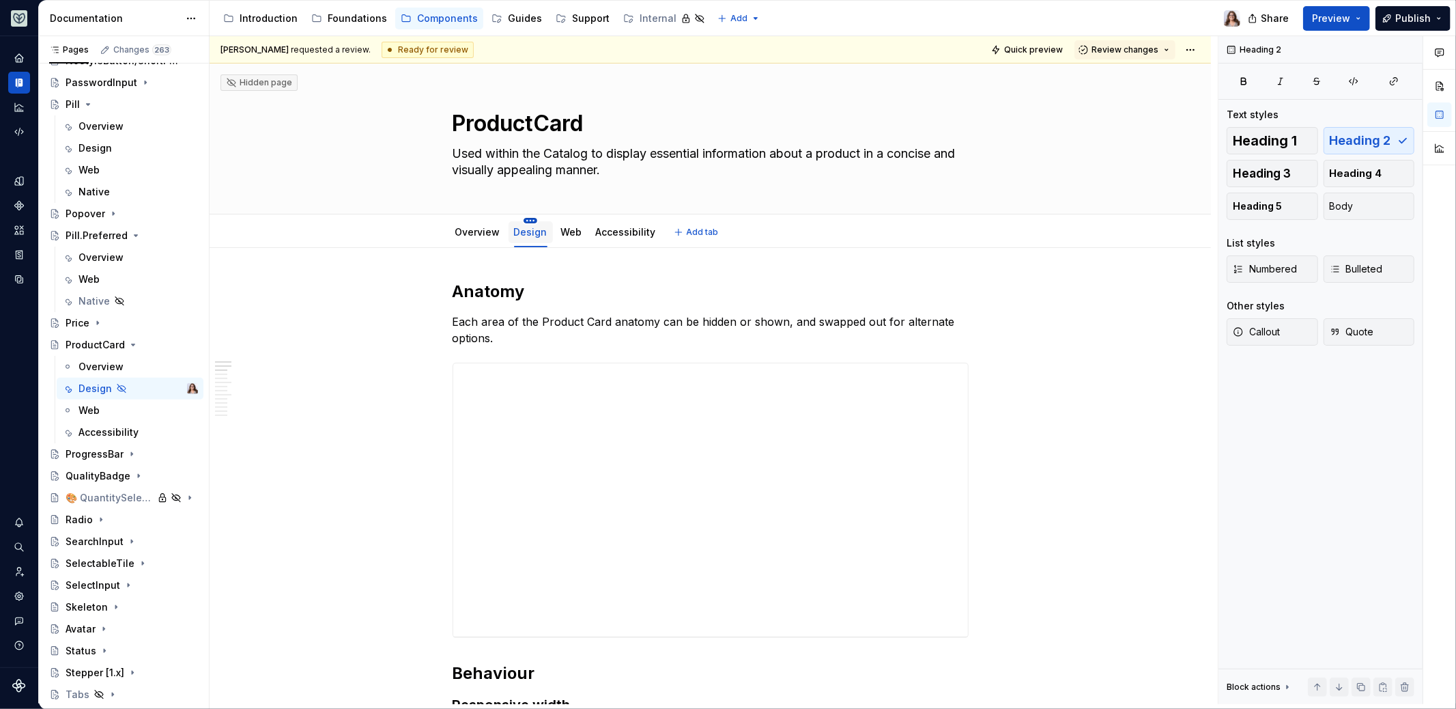
click at [529, 218] on html "Aviary Dataset Fullscript Documentation Accessibility guide for tree Page tree.…" at bounding box center [728, 354] width 1456 height 709
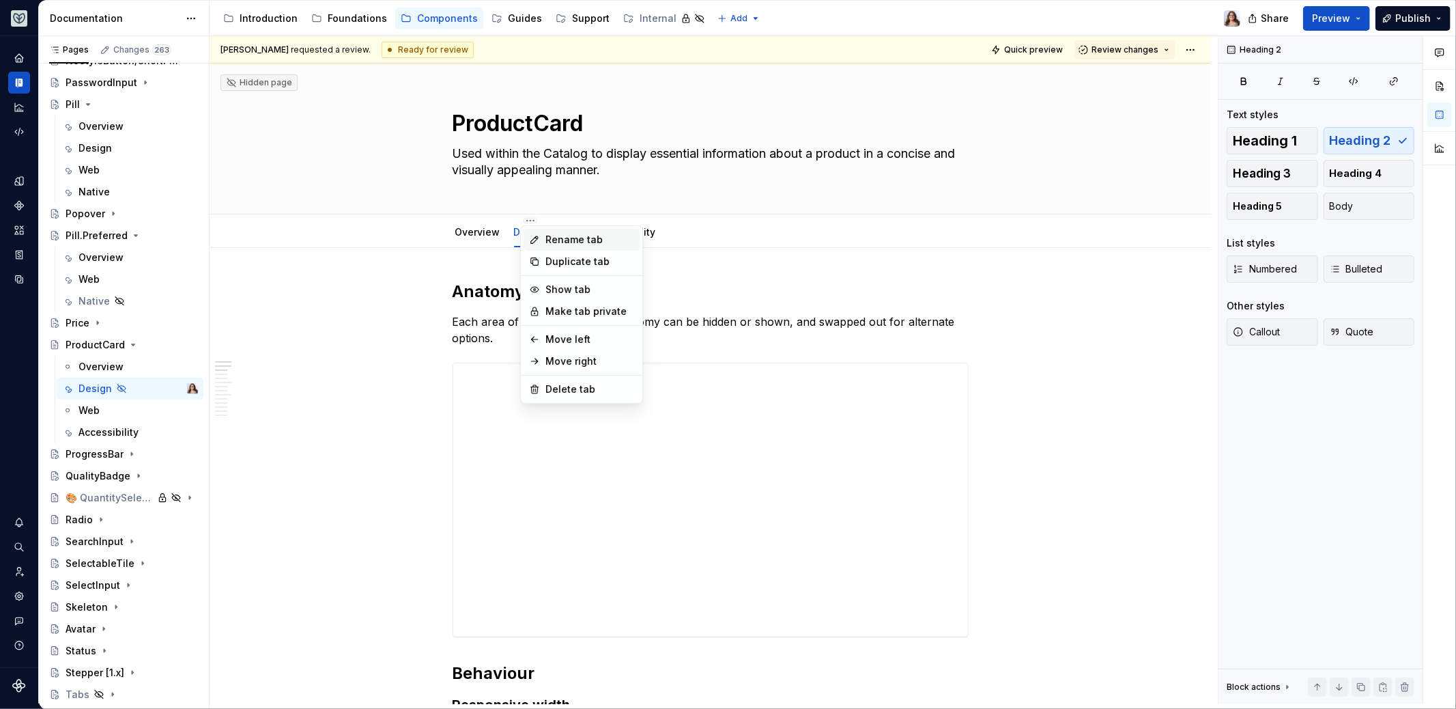
type textarea "*"
click at [556, 239] on div "Rename tab" at bounding box center [589, 240] width 89 height 14
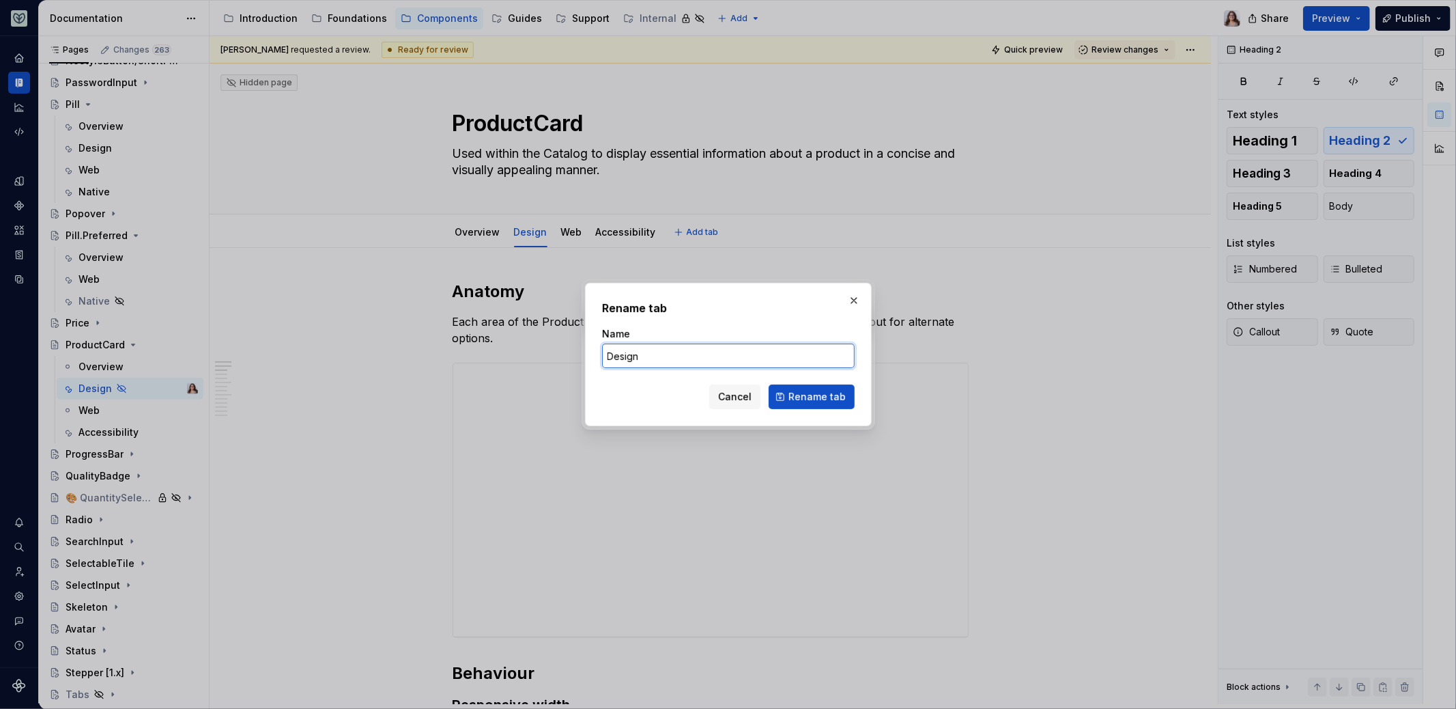
click at [677, 356] on input "Design" at bounding box center [728, 355] width 253 height 25
type input "Design (old)"
click at [833, 399] on span "Rename tab" at bounding box center [816, 397] width 57 height 14
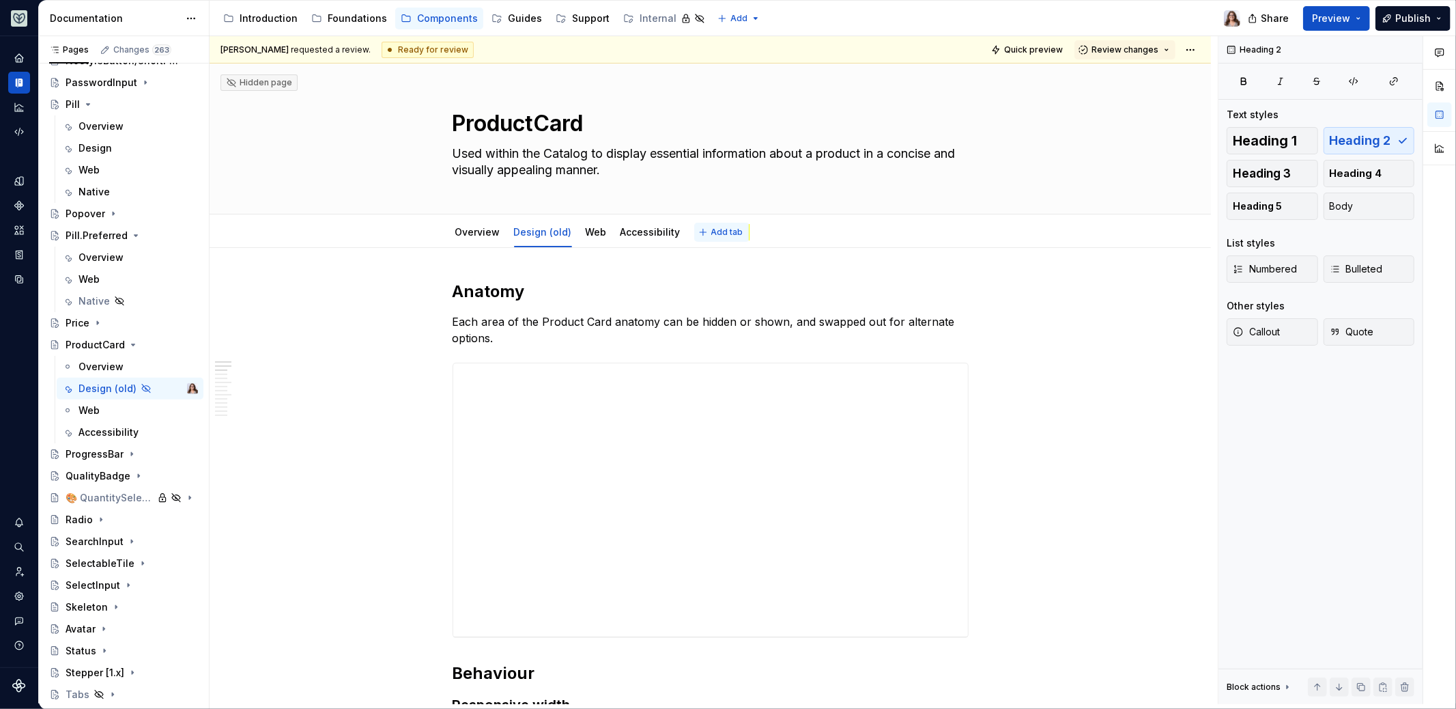
click at [711, 227] on span "Add tab" at bounding box center [727, 232] width 32 height 11
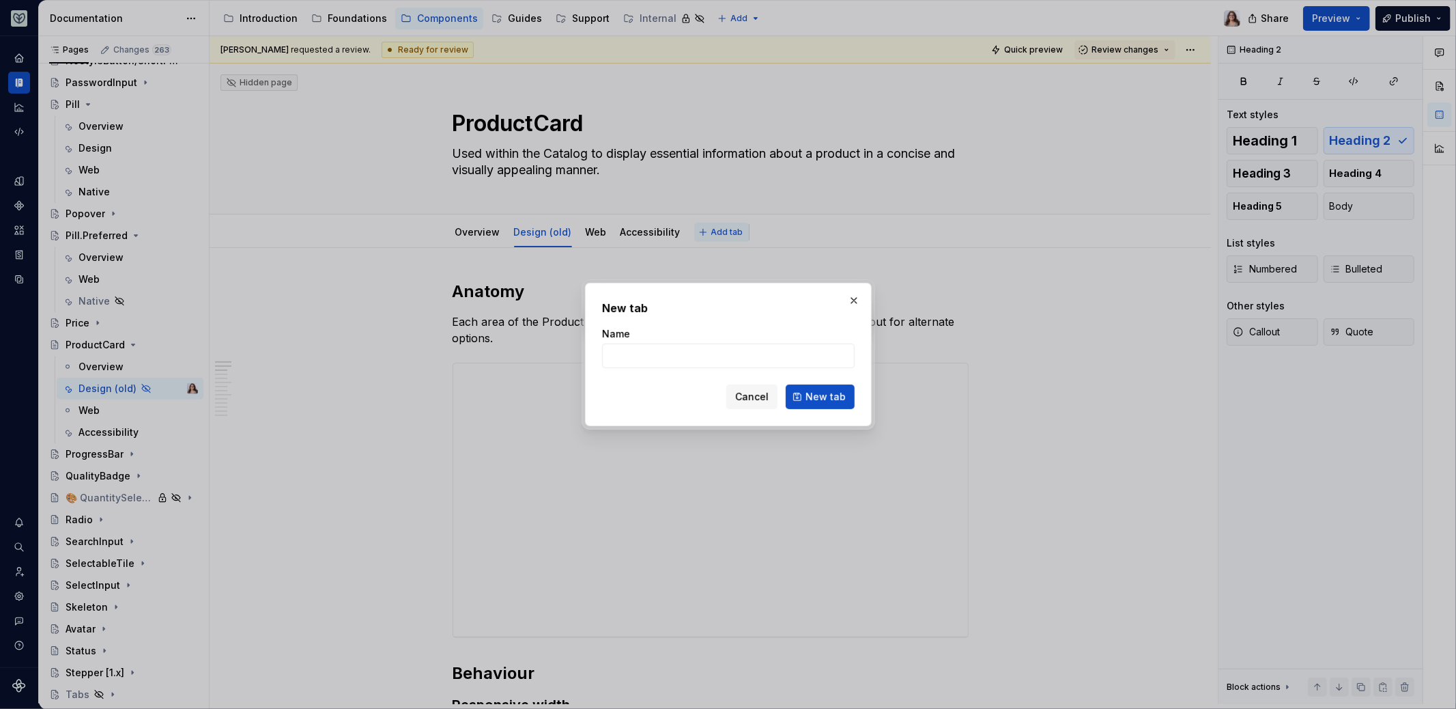
type textarea "*"
type input "Design"
type textarea "*"
type input "Design"
click at [829, 399] on span "New tab" at bounding box center [825, 397] width 40 height 14
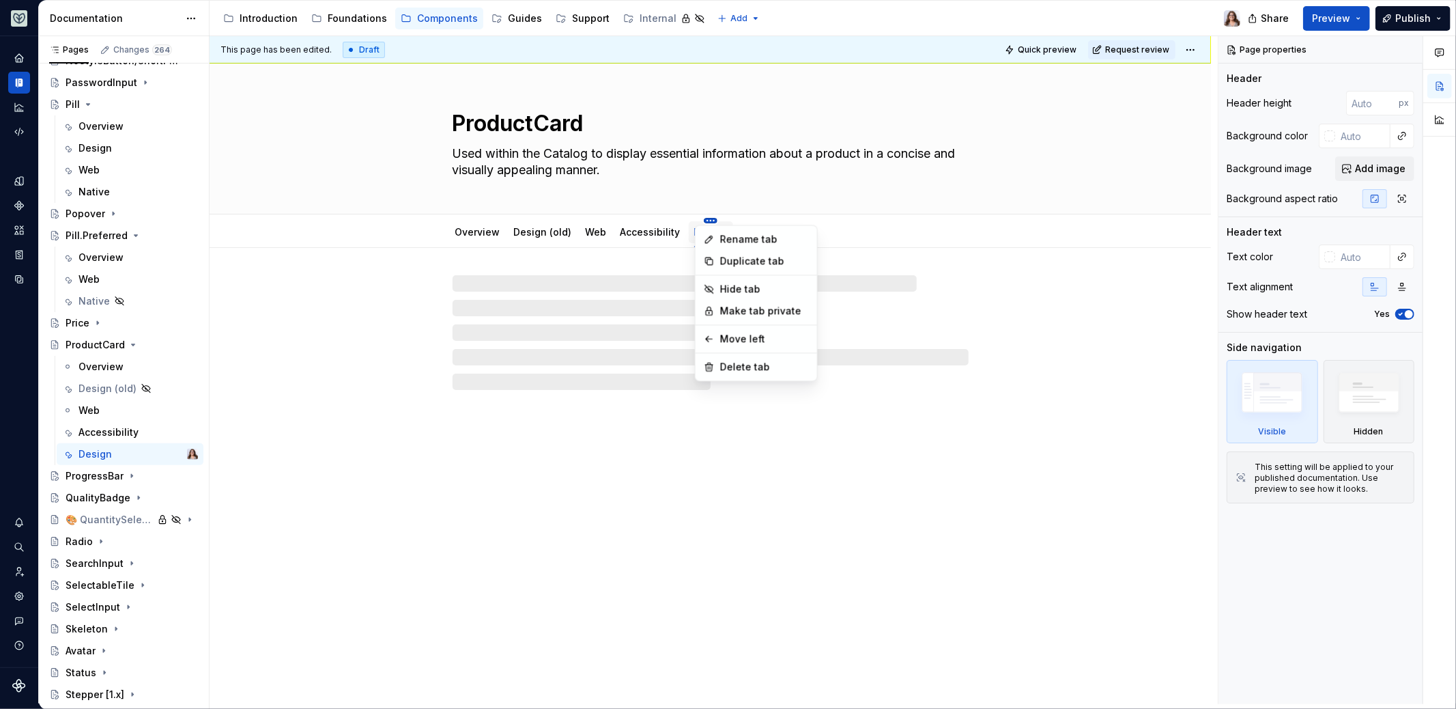
click at [632, 214] on html "Aviary Dataset Fullscript Documentation Accessibility guide for tree Page tree.…" at bounding box center [728, 354] width 1456 height 709
click at [734, 337] on div "Move left" at bounding box center [764, 339] width 89 height 14
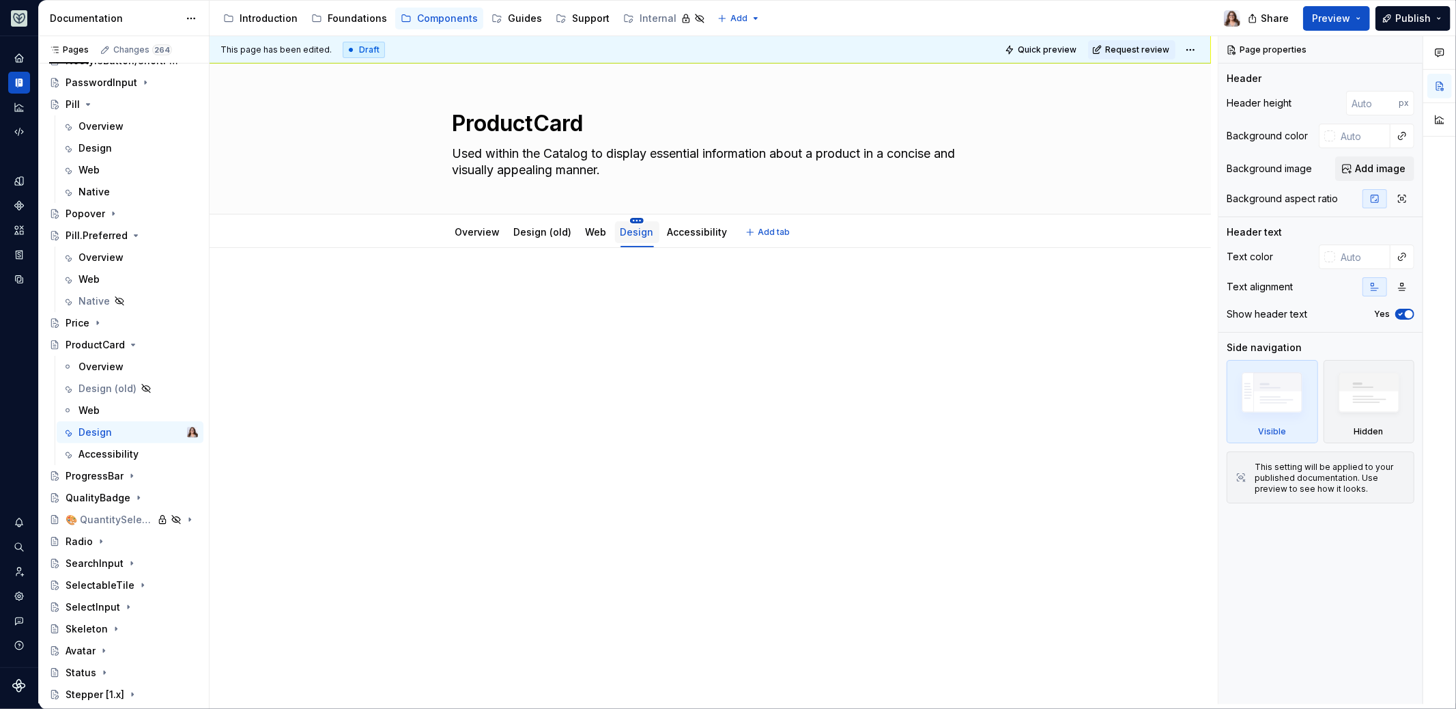
click at [629, 218] on html "Aviary Dataset Fullscript Documentation Accessibility guide for tree Page tree.…" at bounding box center [728, 354] width 1456 height 709
click at [656, 357] on div "Move right" at bounding box center [692, 361] width 89 height 14
click at [699, 220] on html "Aviary Dataset Fullscript Documentation Accessibility guide for tree Page tree.…" at bounding box center [728, 354] width 1456 height 709
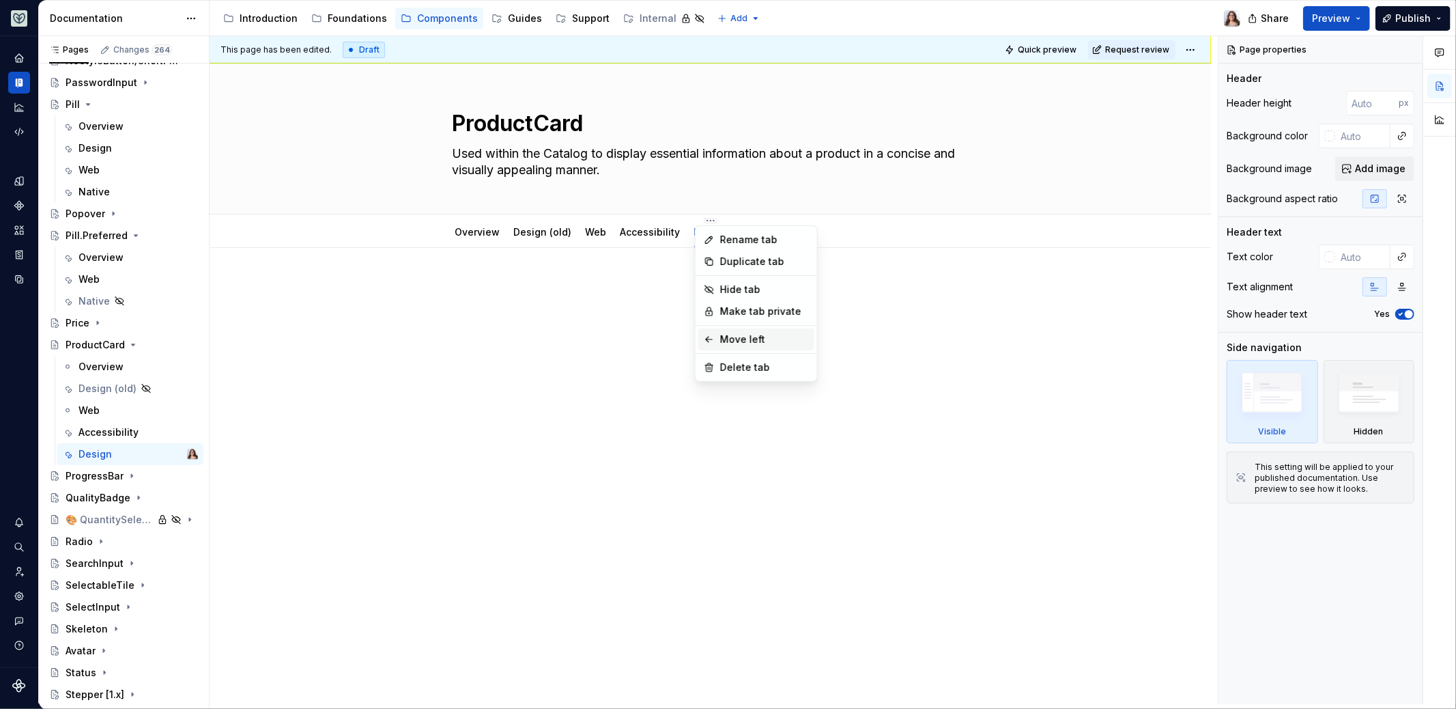
click at [739, 334] on div "Move left" at bounding box center [764, 339] width 89 height 14
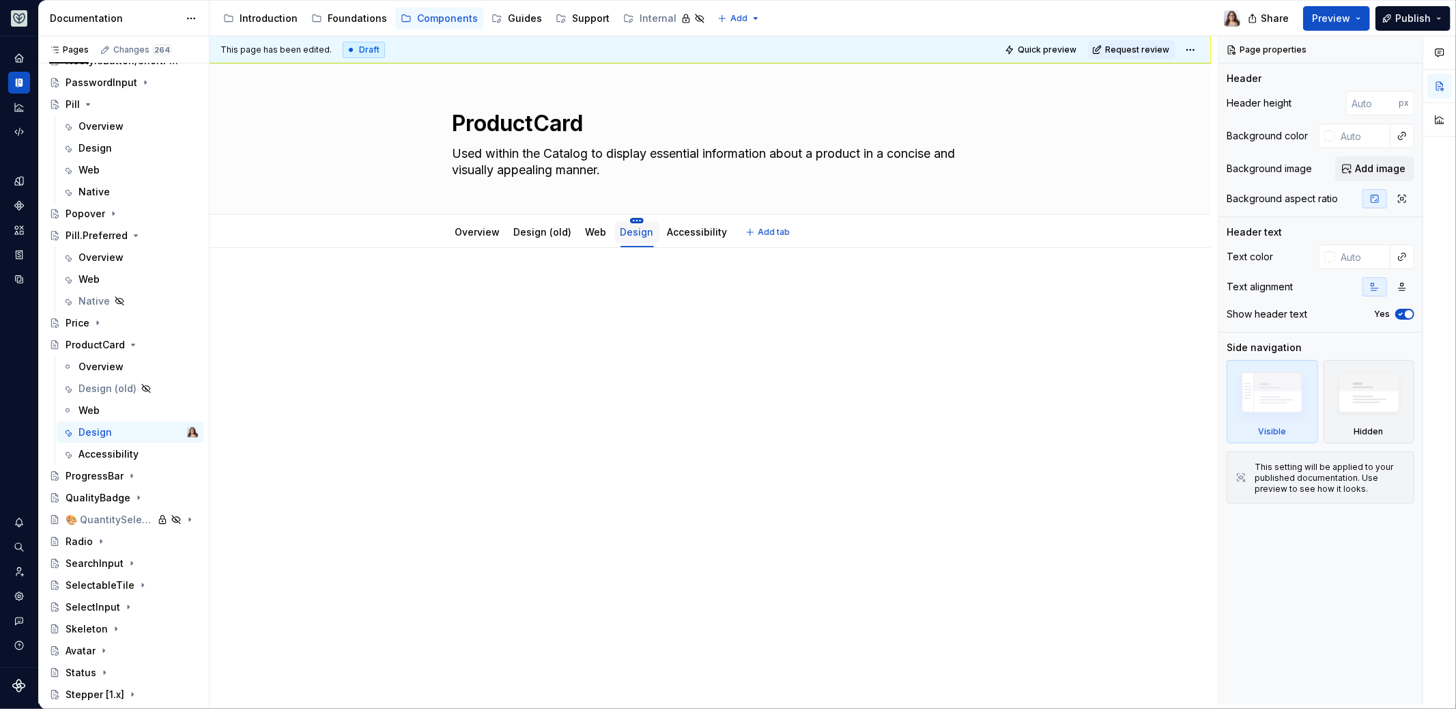
click at [631, 220] on html "Aviary Dataset Fullscript Documentation Accessibility guide for tree Page tree.…" at bounding box center [728, 354] width 1456 height 709
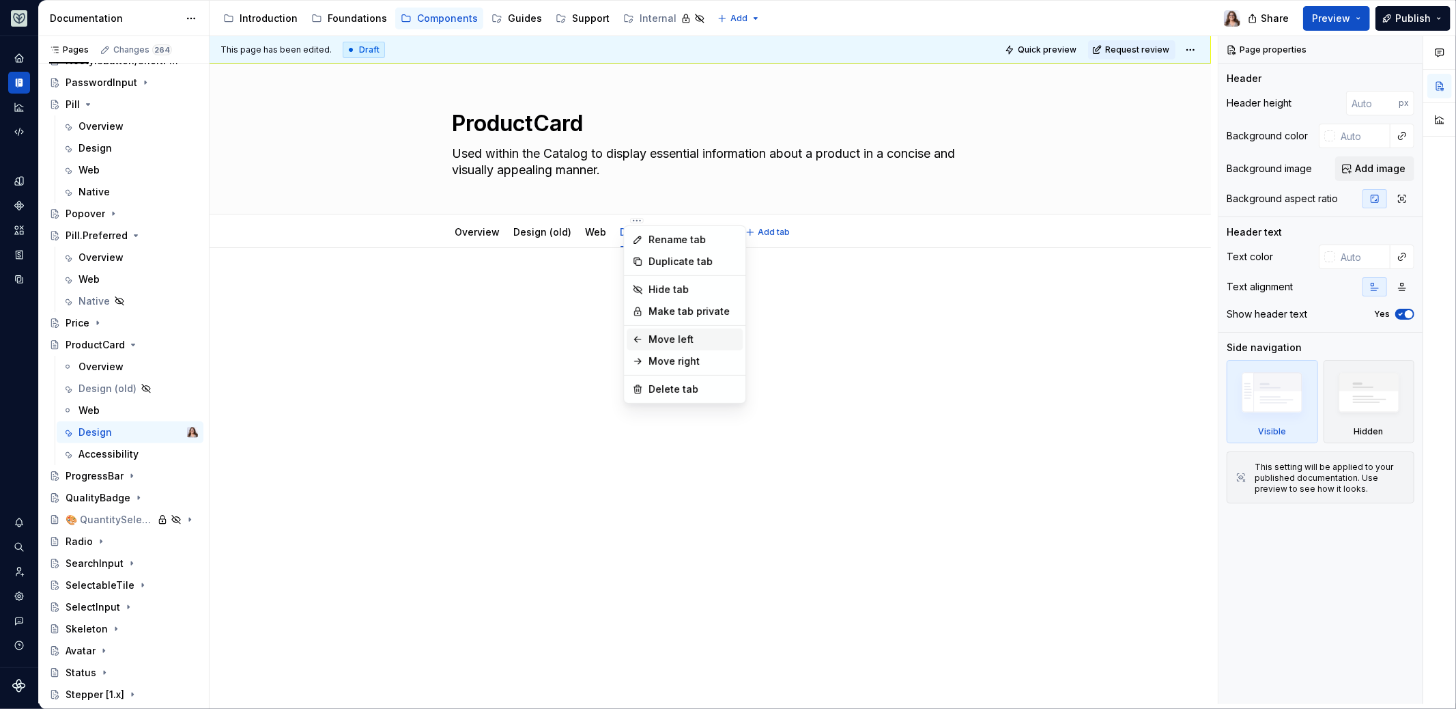
click at [661, 333] on div "Move left" at bounding box center [692, 339] width 89 height 14
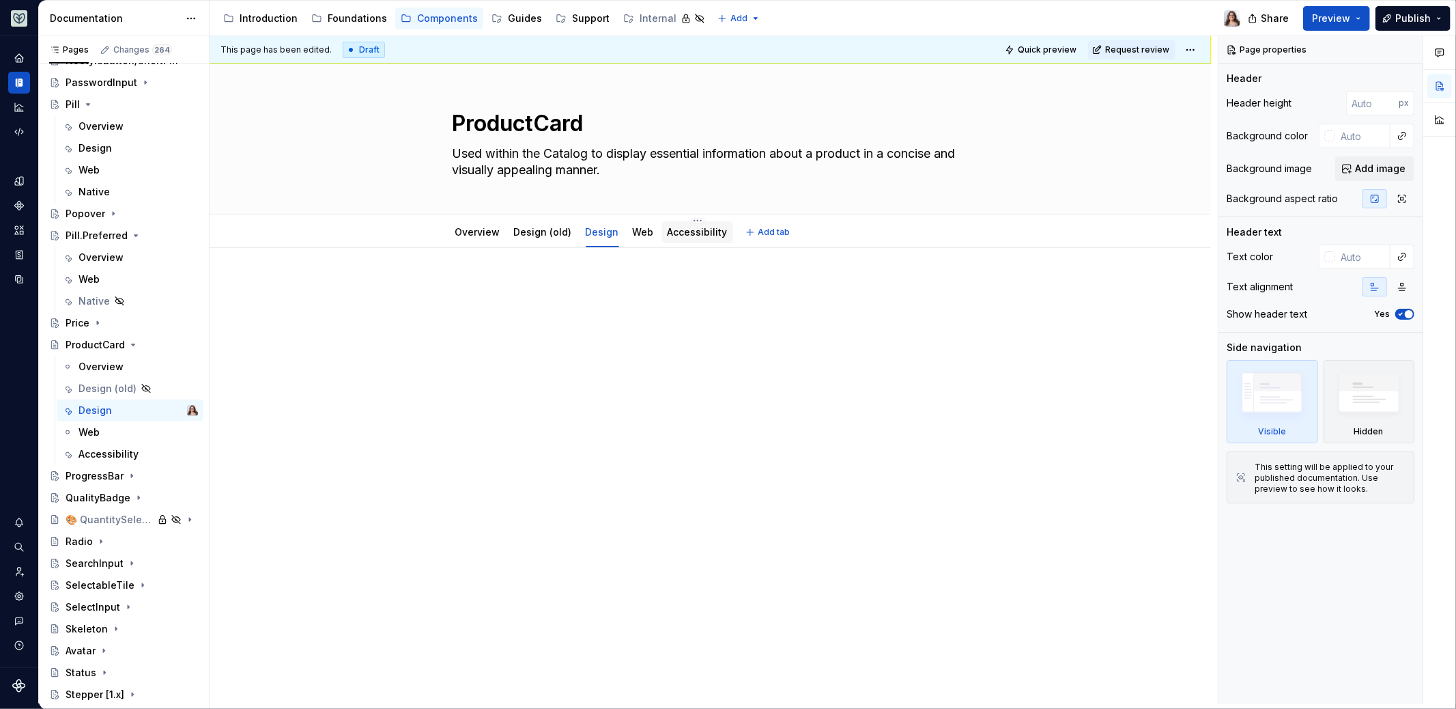
click at [703, 231] on link "Accessibility" at bounding box center [698, 232] width 60 height 12
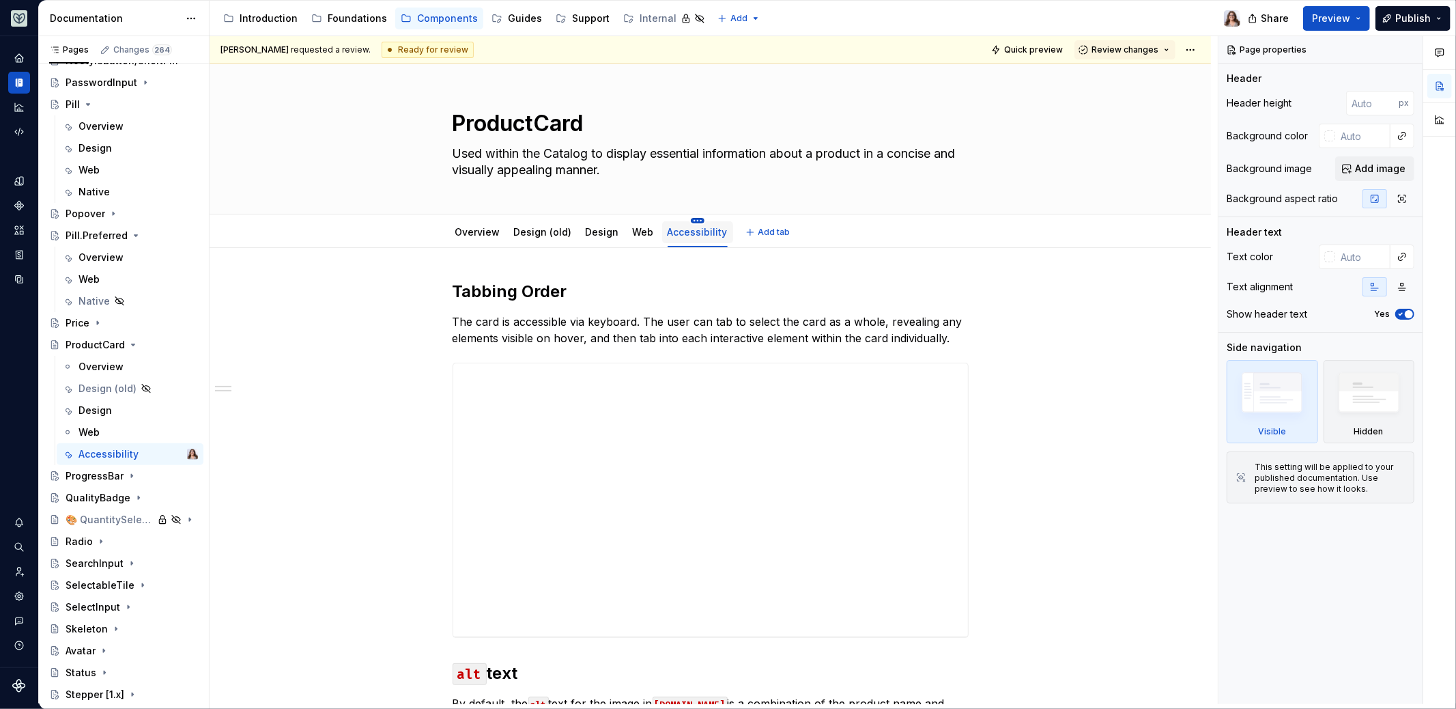
click at [690, 218] on html "Aviary Dataset Fullscript Documentation Accessibility guide for tree Page tree.…" at bounding box center [728, 354] width 1456 height 709
click at [730, 289] on div "Hide tab" at bounding box center [751, 290] width 89 height 14
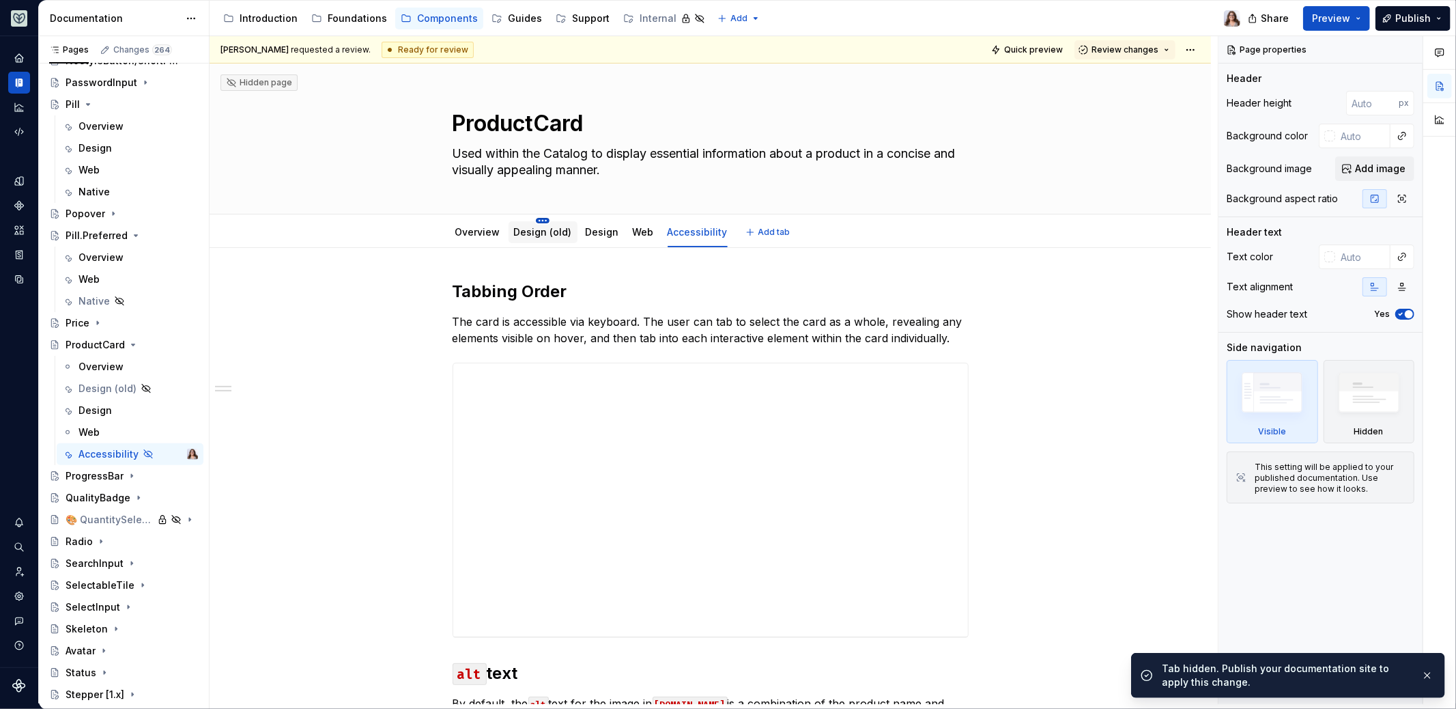
click at [538, 218] on html "Aviary Dataset Fullscript Documentation Accessibility guide for tree Page tree.…" at bounding box center [728, 354] width 1456 height 709
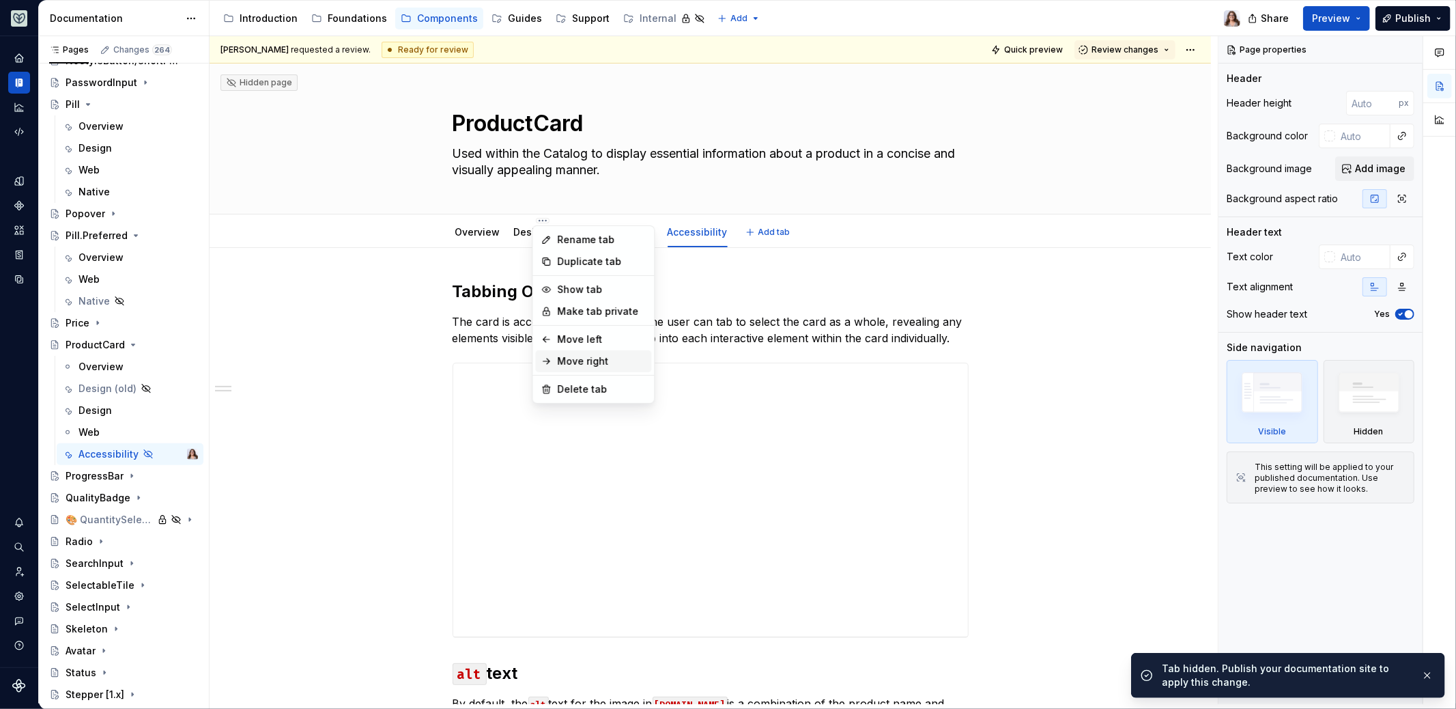
drag, startPoint x: 584, startPoint y: 360, endPoint x: 584, endPoint y: 345, distance: 14.3
click at [584, 360] on div "Move right" at bounding box center [601, 361] width 89 height 14
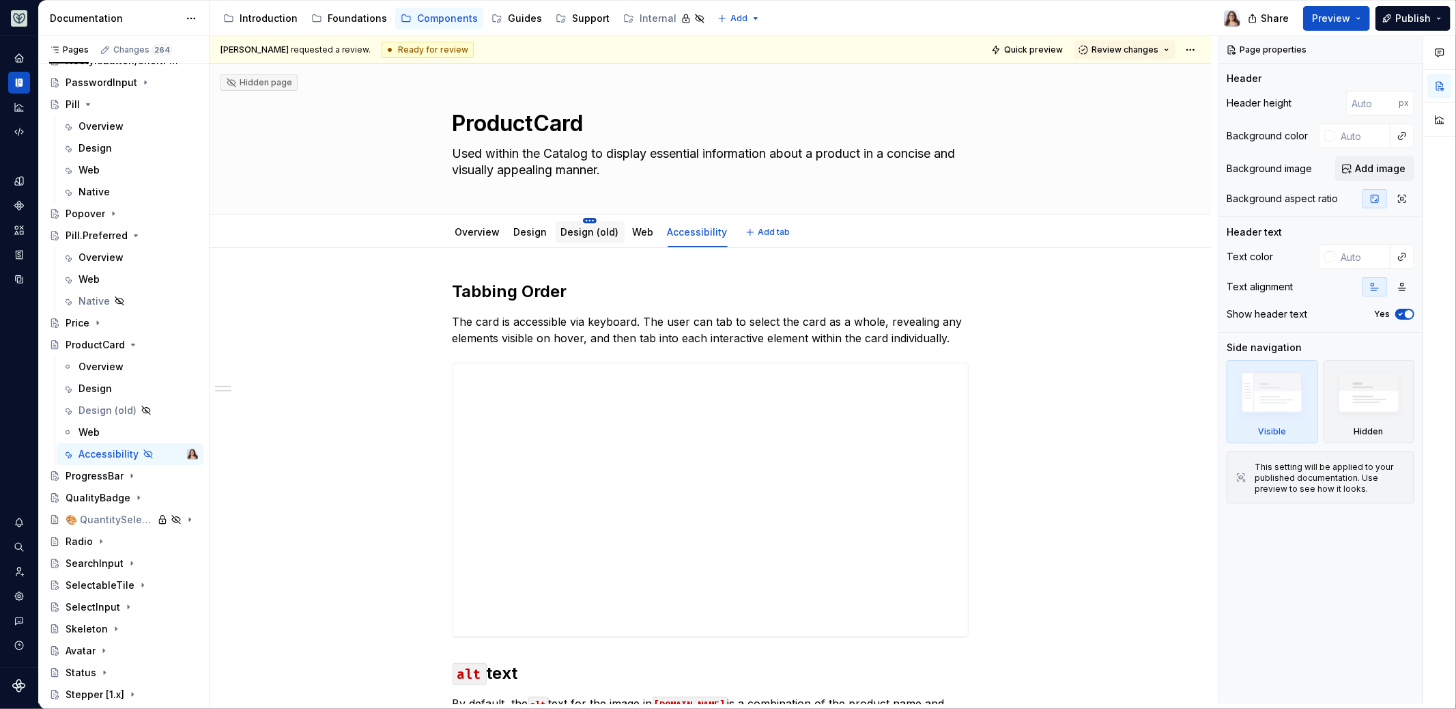
click at [585, 219] on html "Aviary Dataset Fullscript Documentation Accessibility guide for tree Page tree.…" at bounding box center [728, 354] width 1456 height 709
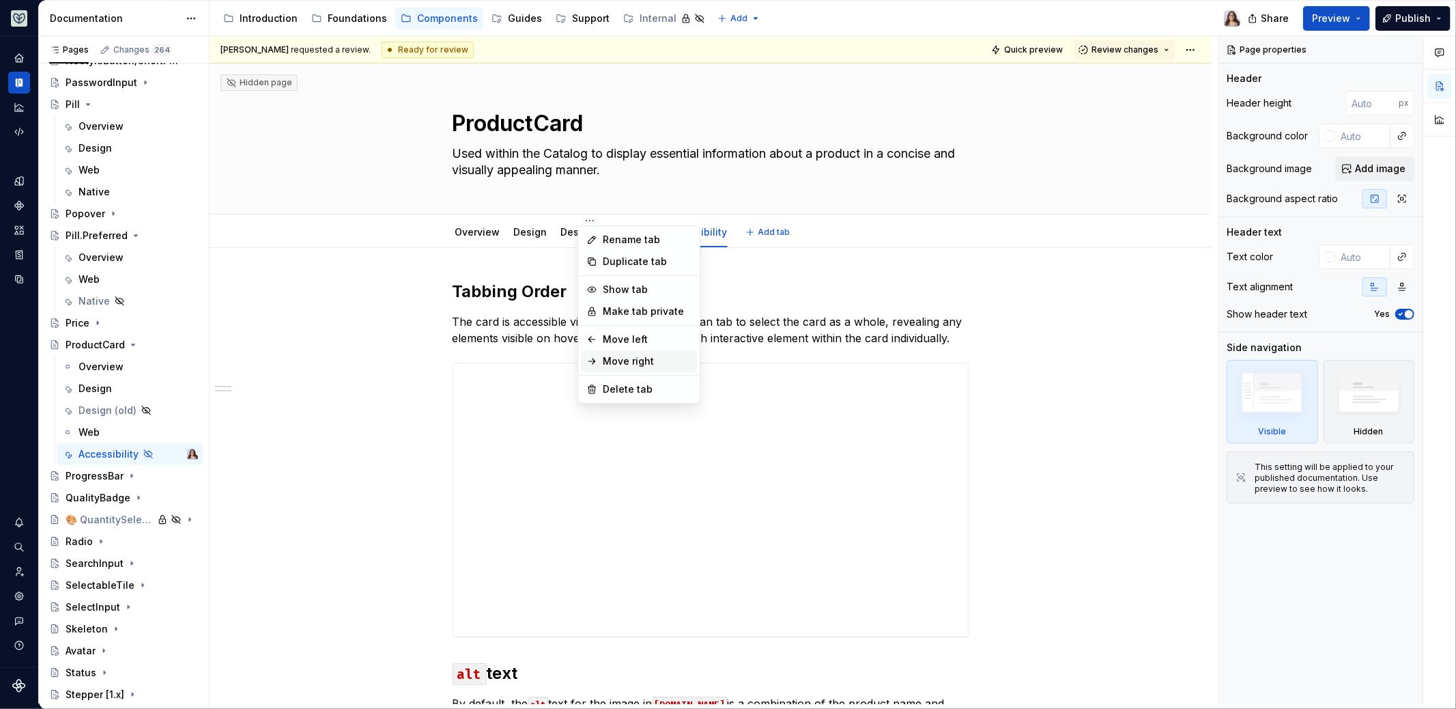
click at [620, 357] on div "Move right" at bounding box center [647, 361] width 89 height 14
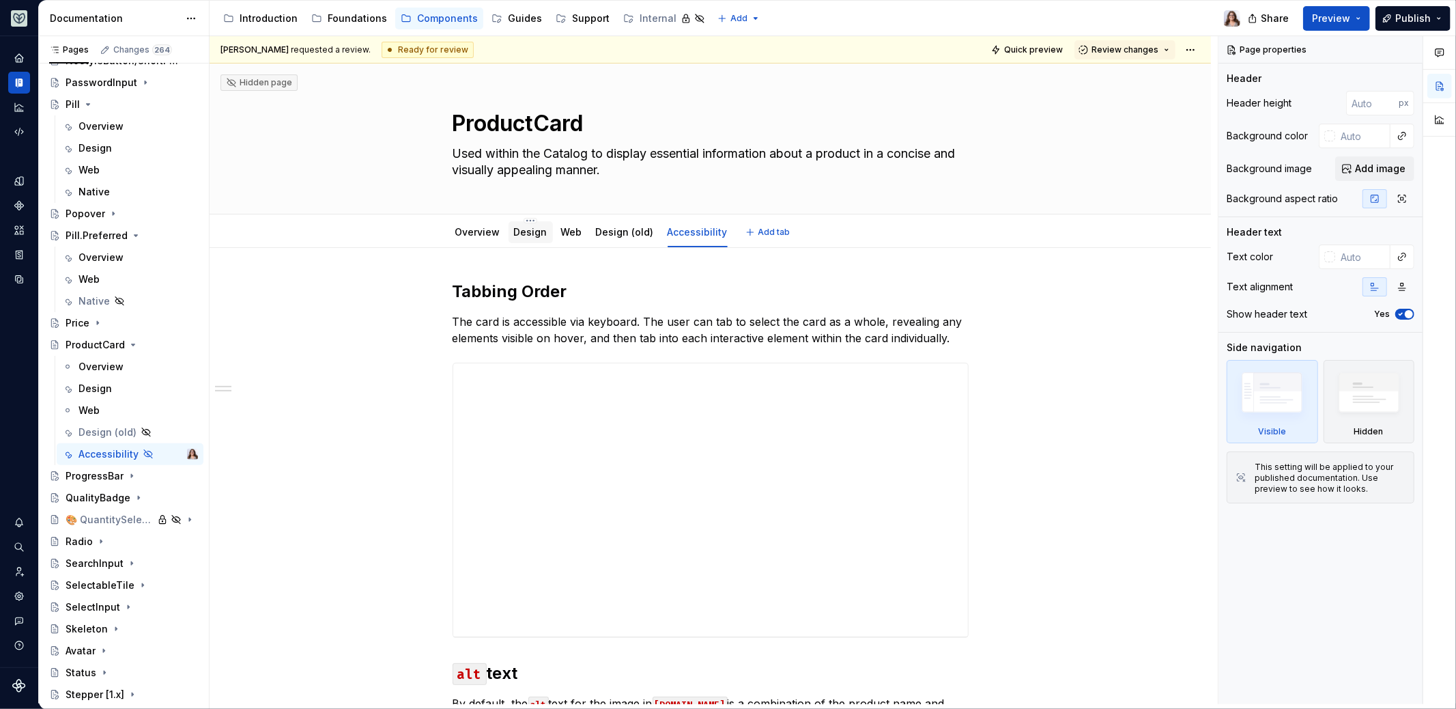
click at [535, 231] on link "Design" at bounding box center [530, 232] width 33 height 12
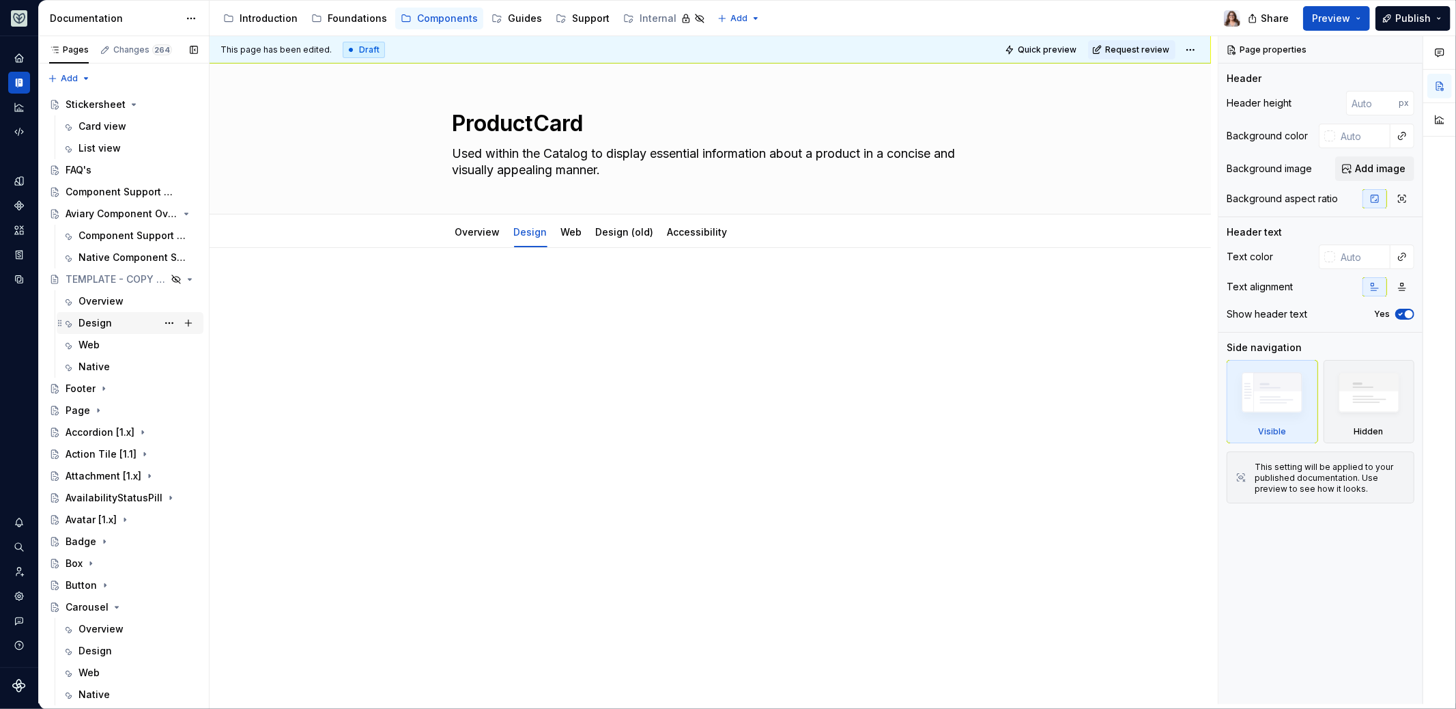
click at [105, 317] on div "Design" at bounding box center [94, 323] width 33 height 14
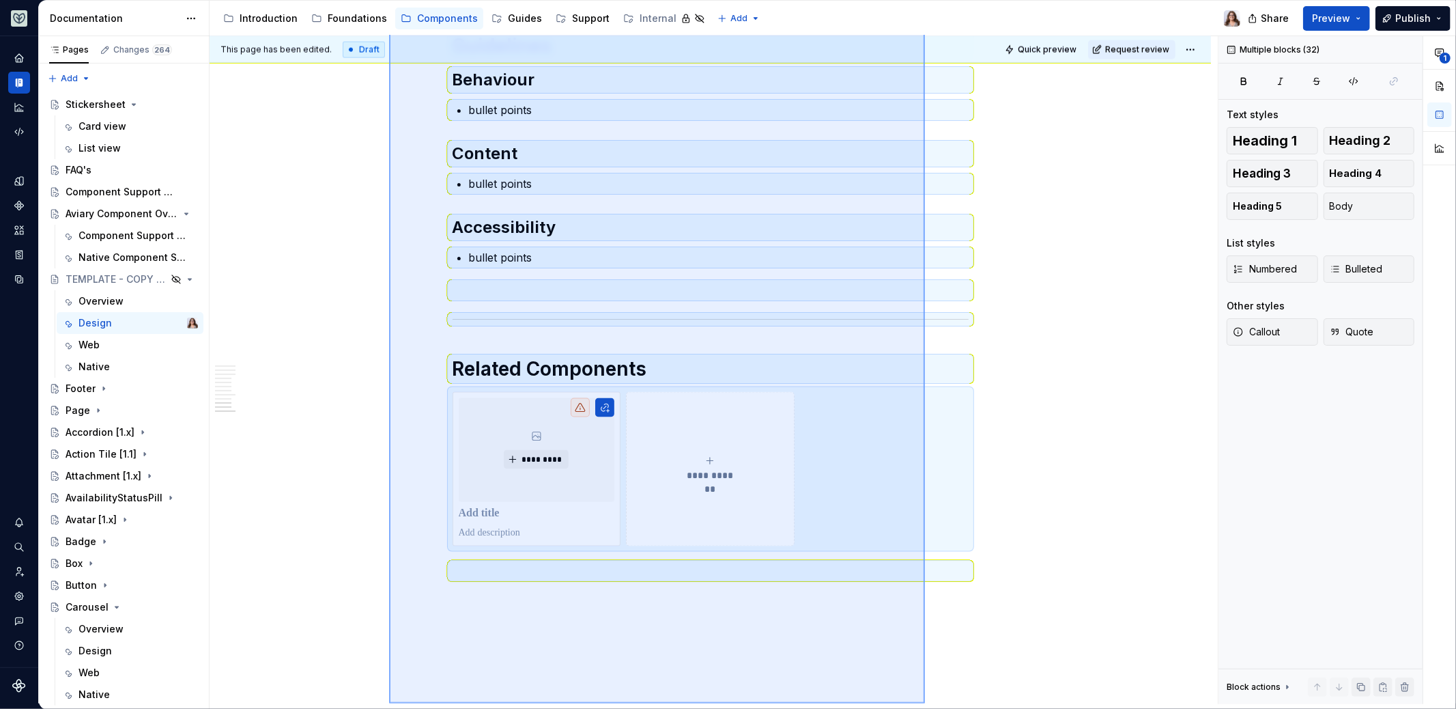
scroll to position [1845, 0]
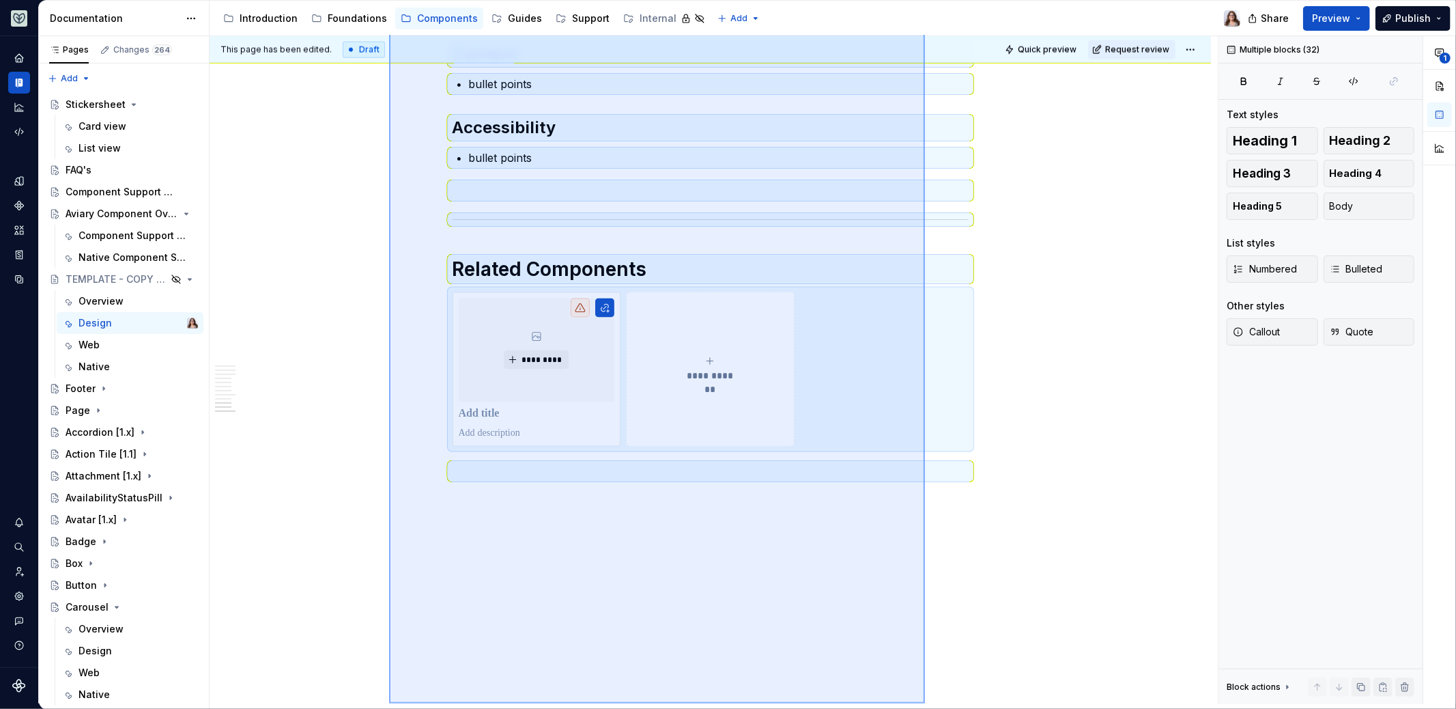
drag, startPoint x: 389, startPoint y: 264, endPoint x: 925, endPoint y: 1103, distance: 995.4
click at [925, 708] on html "Aviary Dataset Fullscript Documentation Accessibility guide for tree Page tree.…" at bounding box center [728, 354] width 1456 height 709
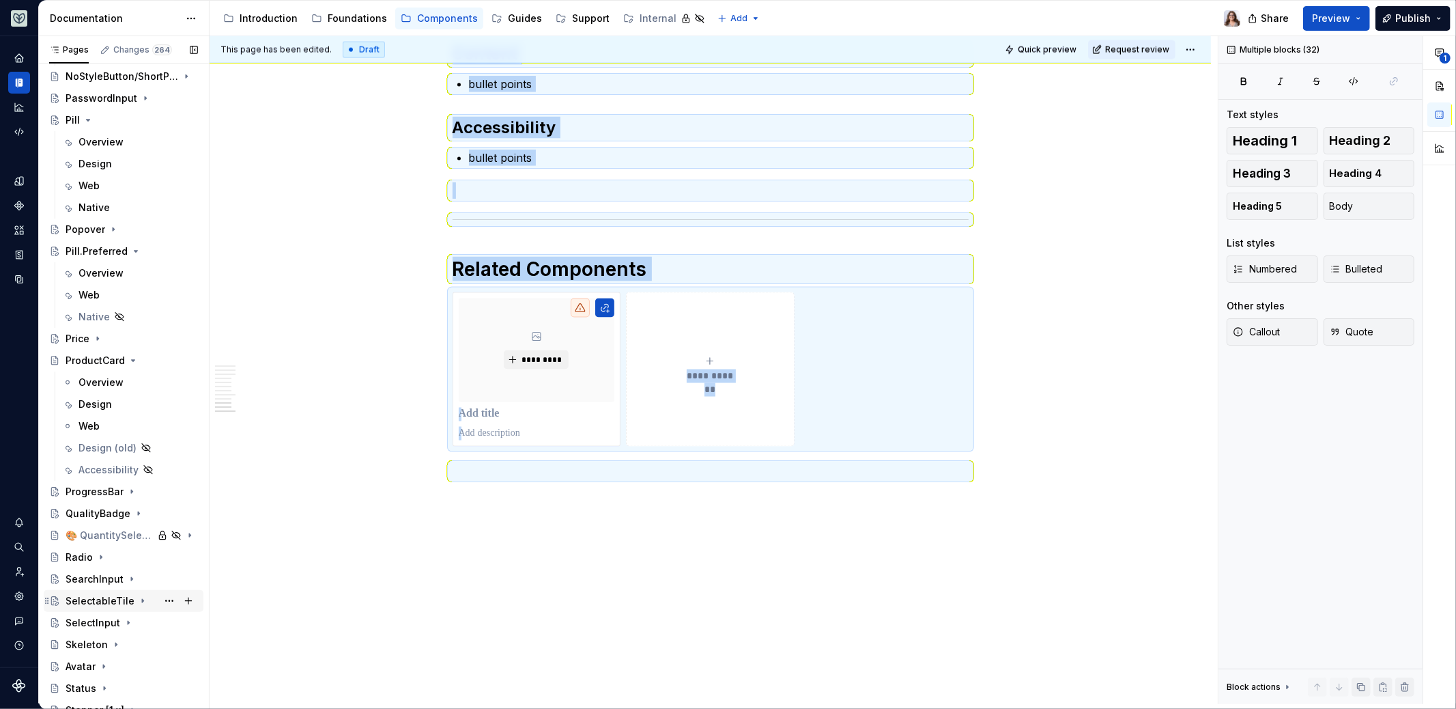
scroll to position [1025, 0]
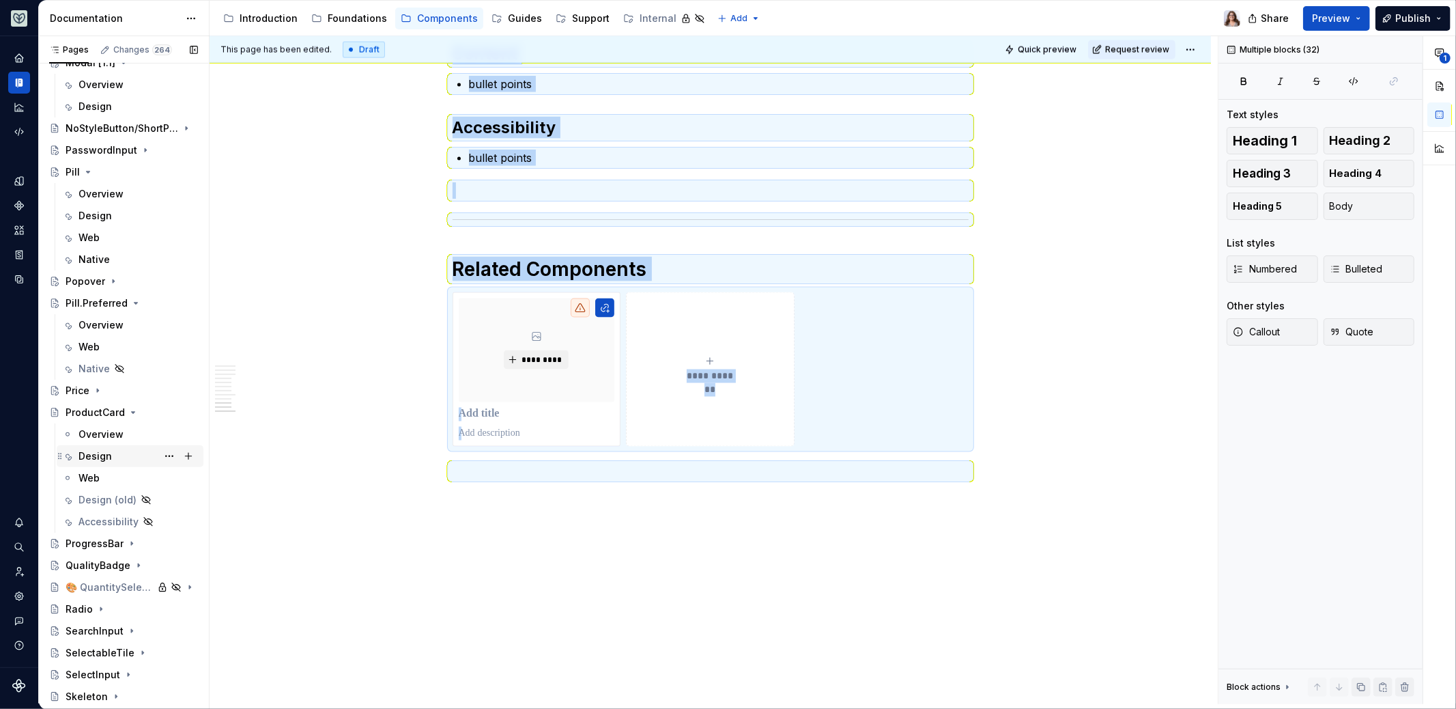
click at [100, 450] on div "Design" at bounding box center [94, 456] width 33 height 14
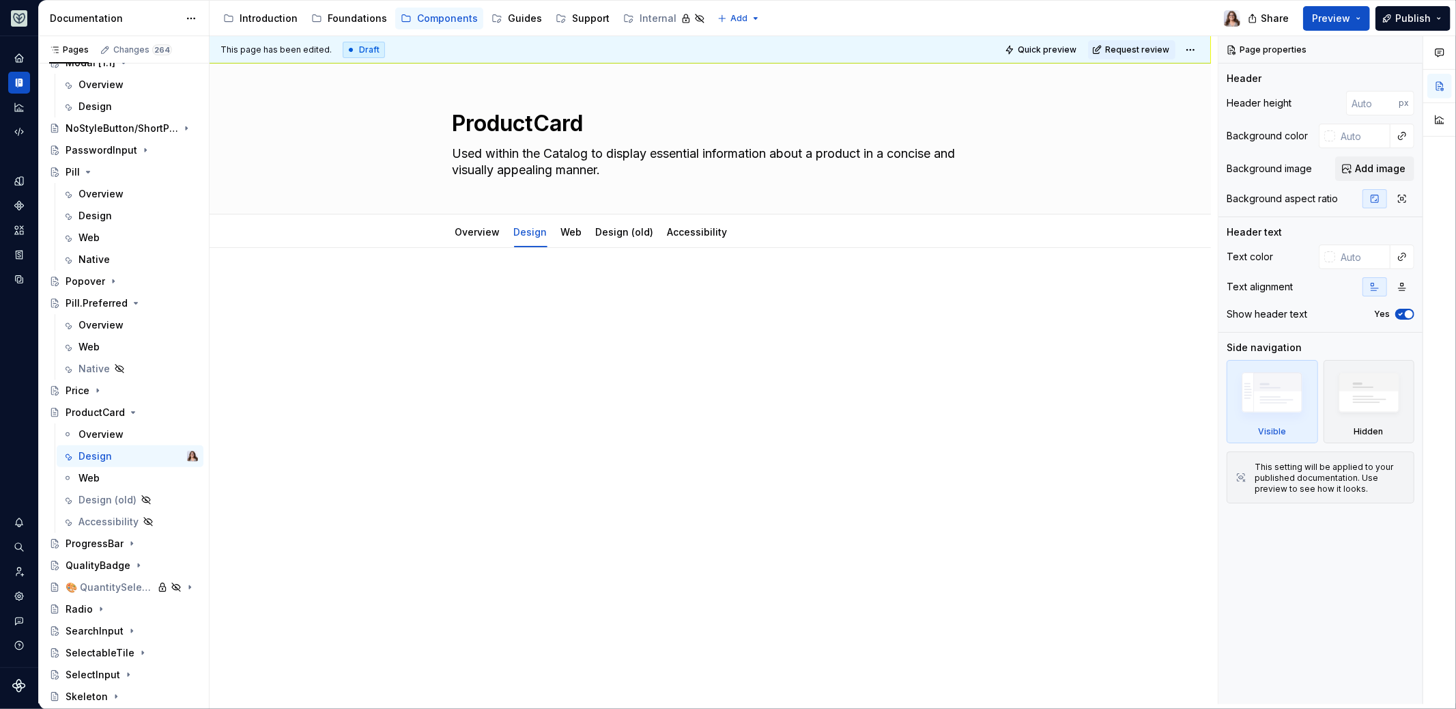
click at [497, 298] on div at bounding box center [711, 307] width 516 height 52
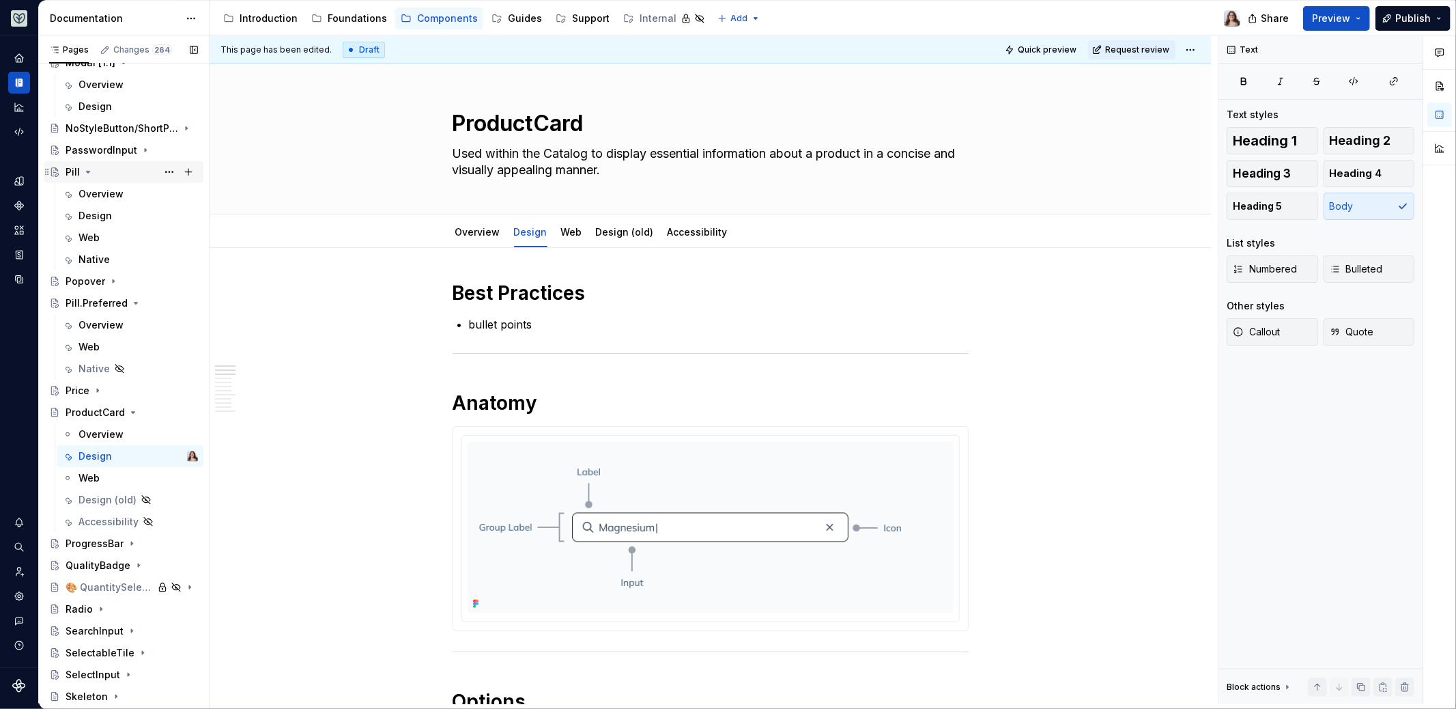
click at [88, 171] on icon "Page tree" at bounding box center [88, 171] width 3 height 1
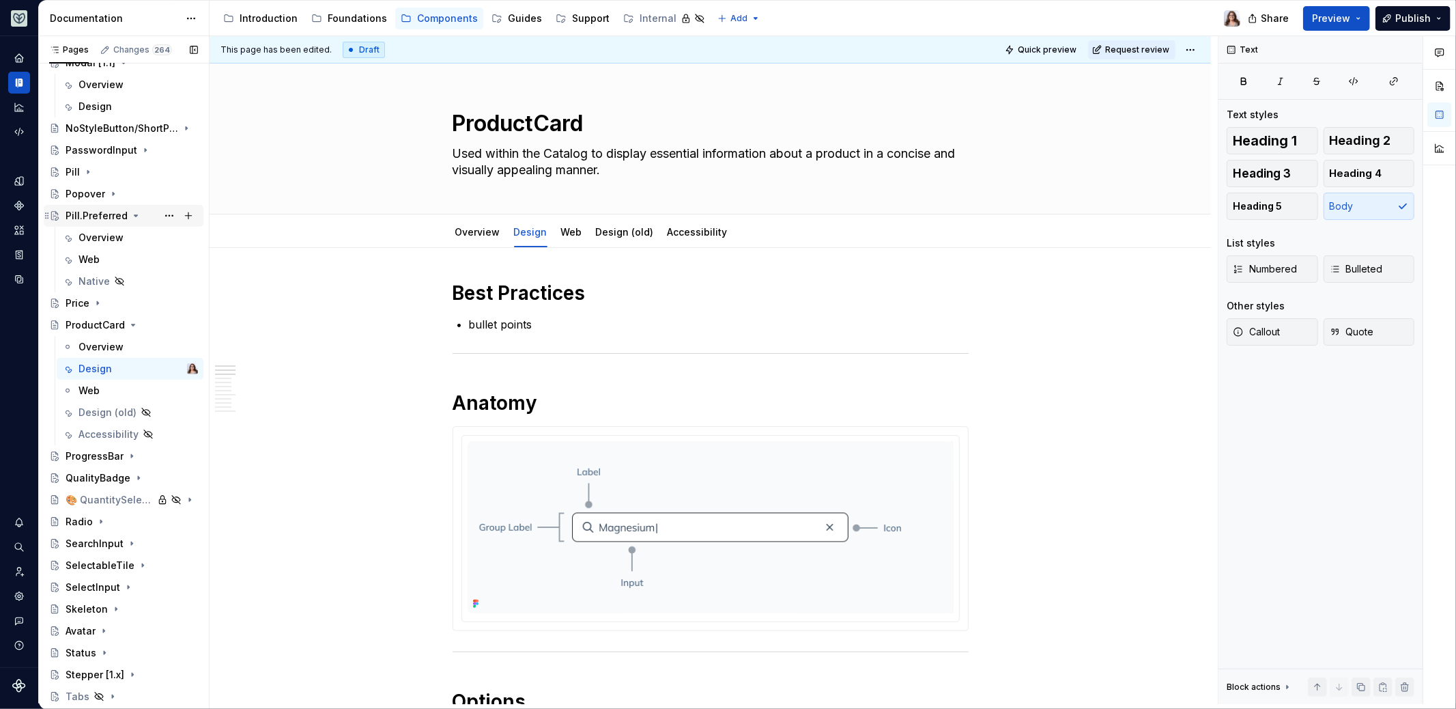
click at [130, 215] on icon "Page tree" at bounding box center [135, 215] width 11 height 11
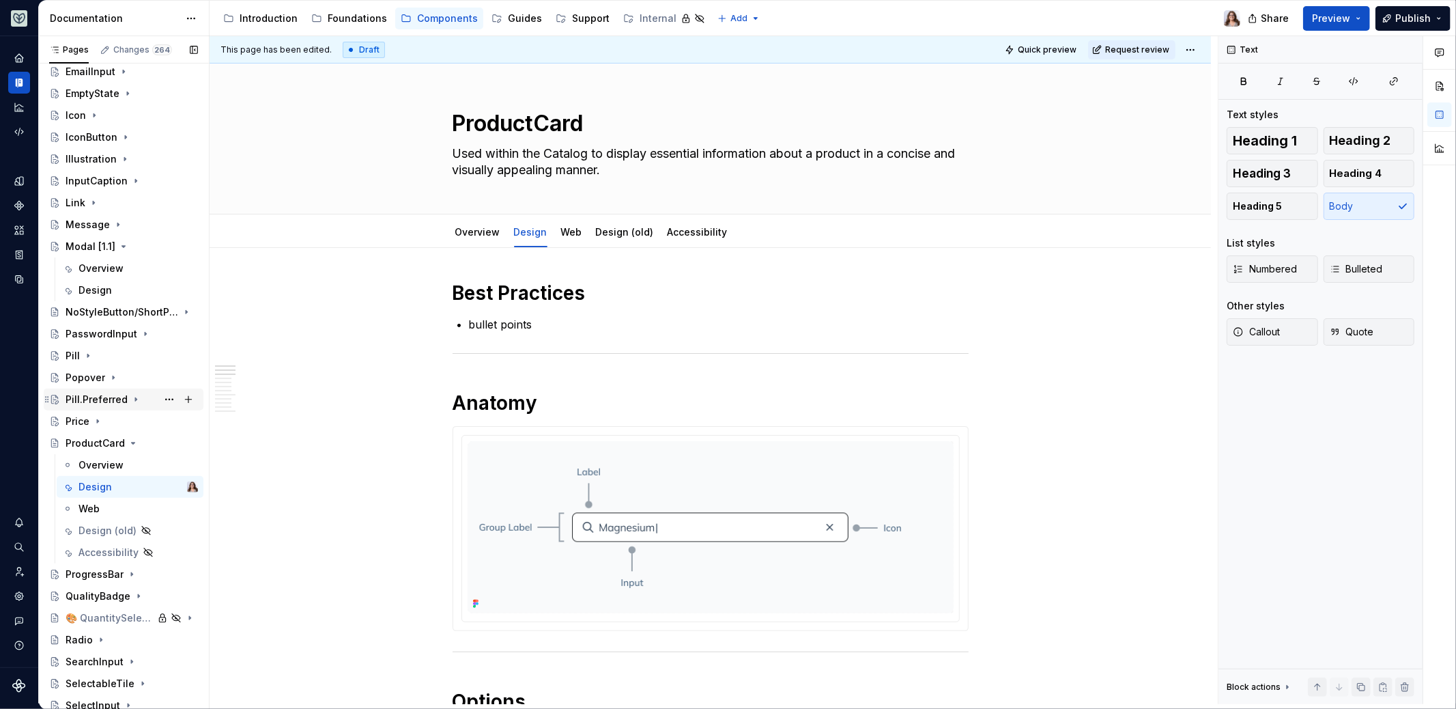
scroll to position [799, 0]
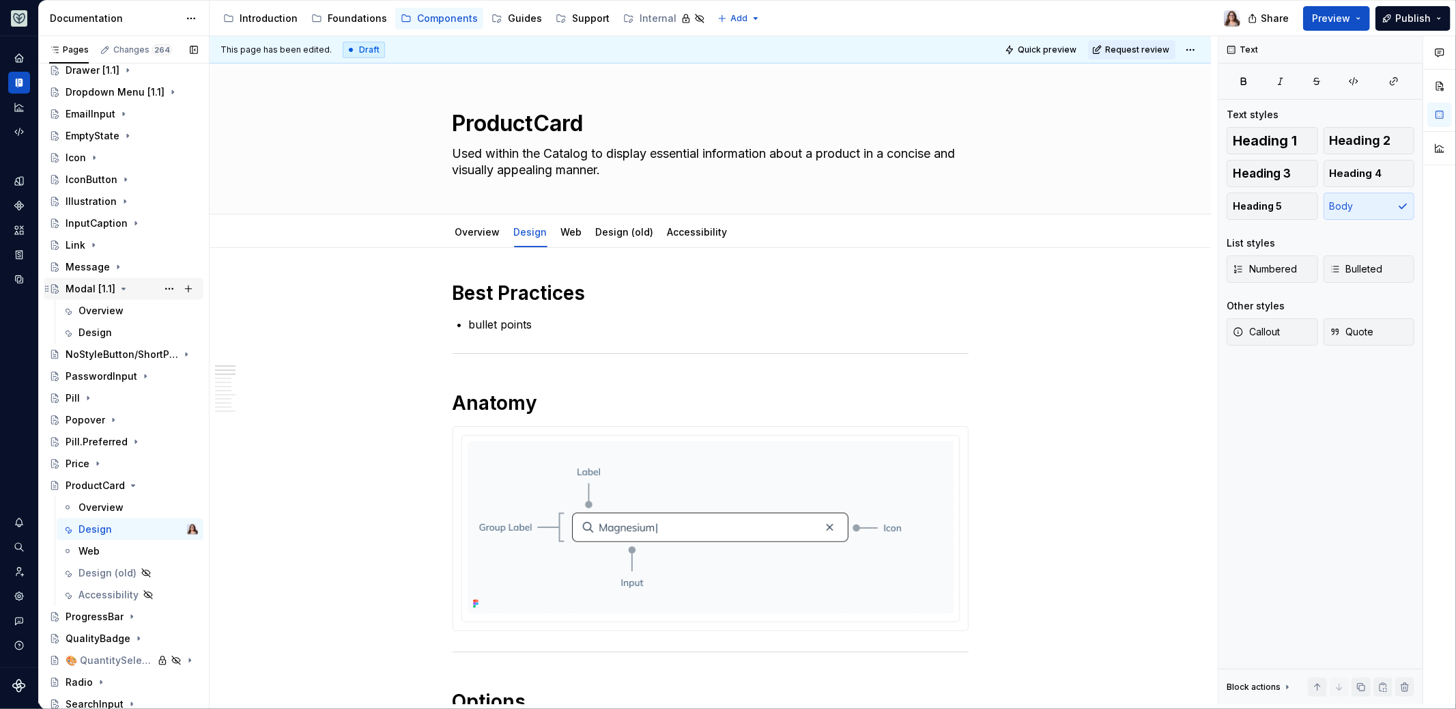
click at [121, 289] on icon "Page tree" at bounding box center [123, 288] width 11 height 11
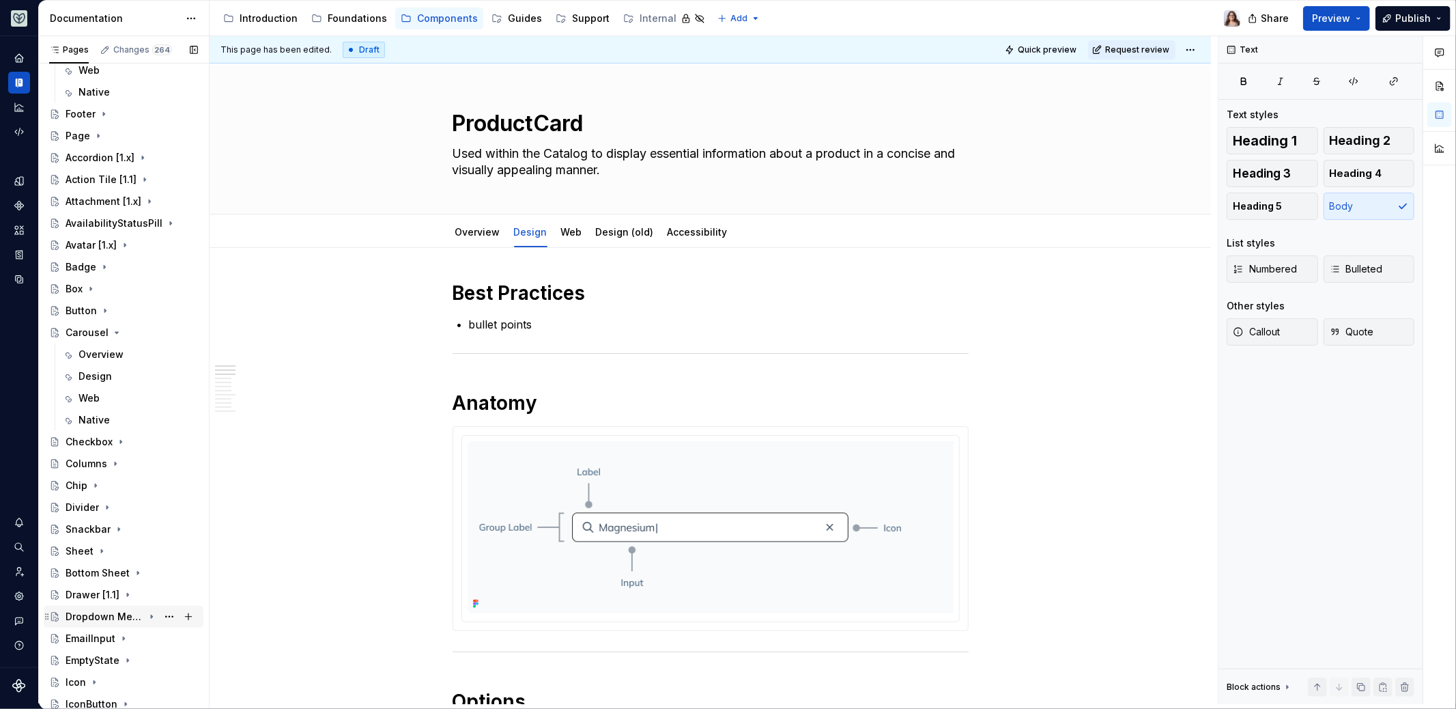
scroll to position [274, 0]
click at [115, 332] on icon "Page tree" at bounding box center [116, 332] width 3 height 1
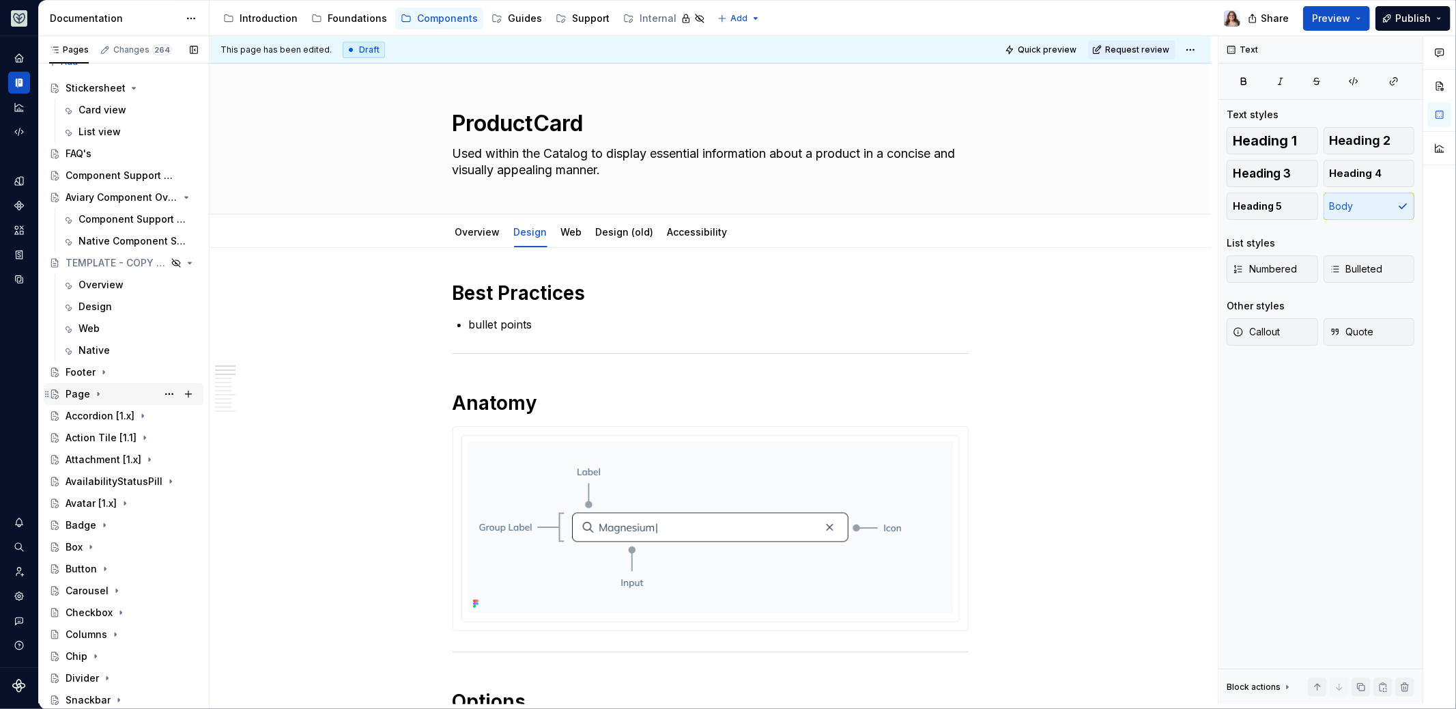
scroll to position [12, 0]
click at [86, 113] on div "Card view" at bounding box center [102, 114] width 48 height 14
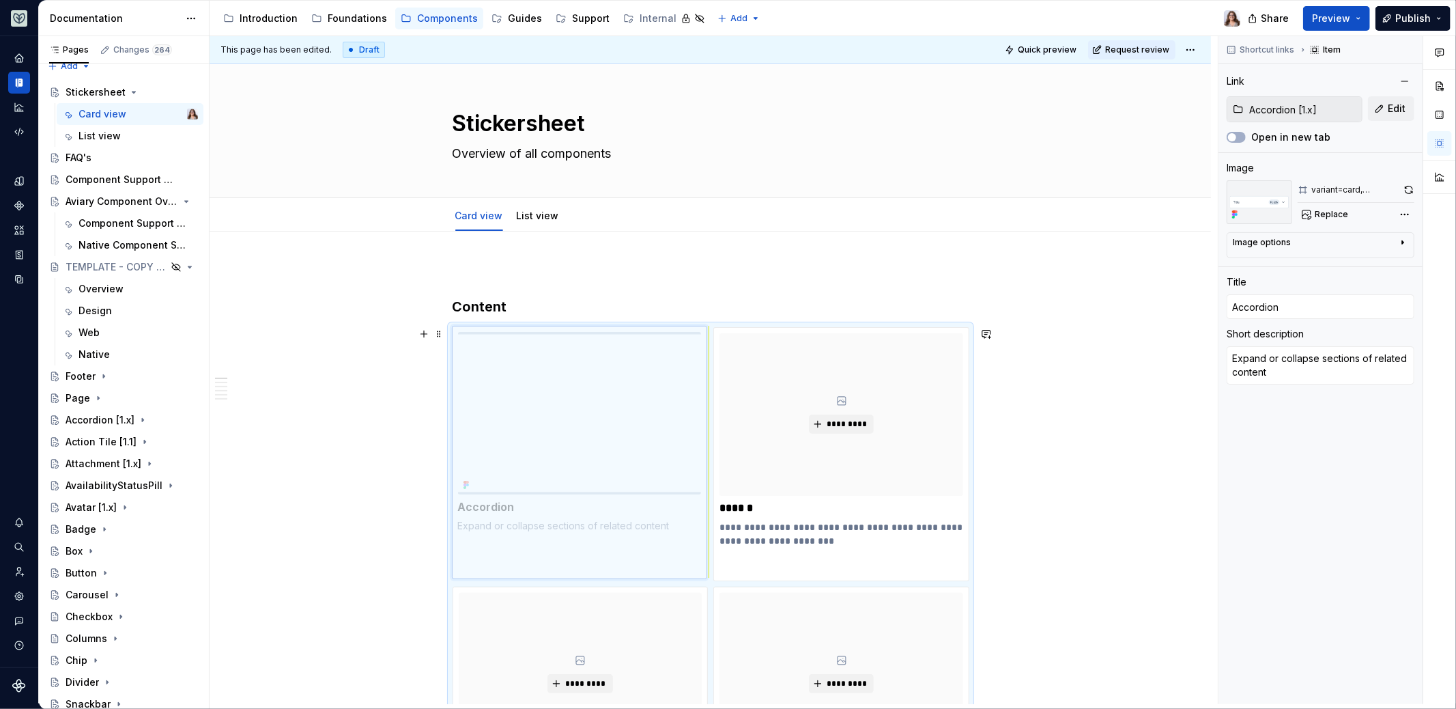
drag, startPoint x: 610, startPoint y: 389, endPoint x: 581, endPoint y: 401, distance: 31.6
click at [581, 401] on body "Aviary Dataset Fullscript Documentation Accessibility guide for tree Page tree.…" at bounding box center [728, 354] width 1456 height 709
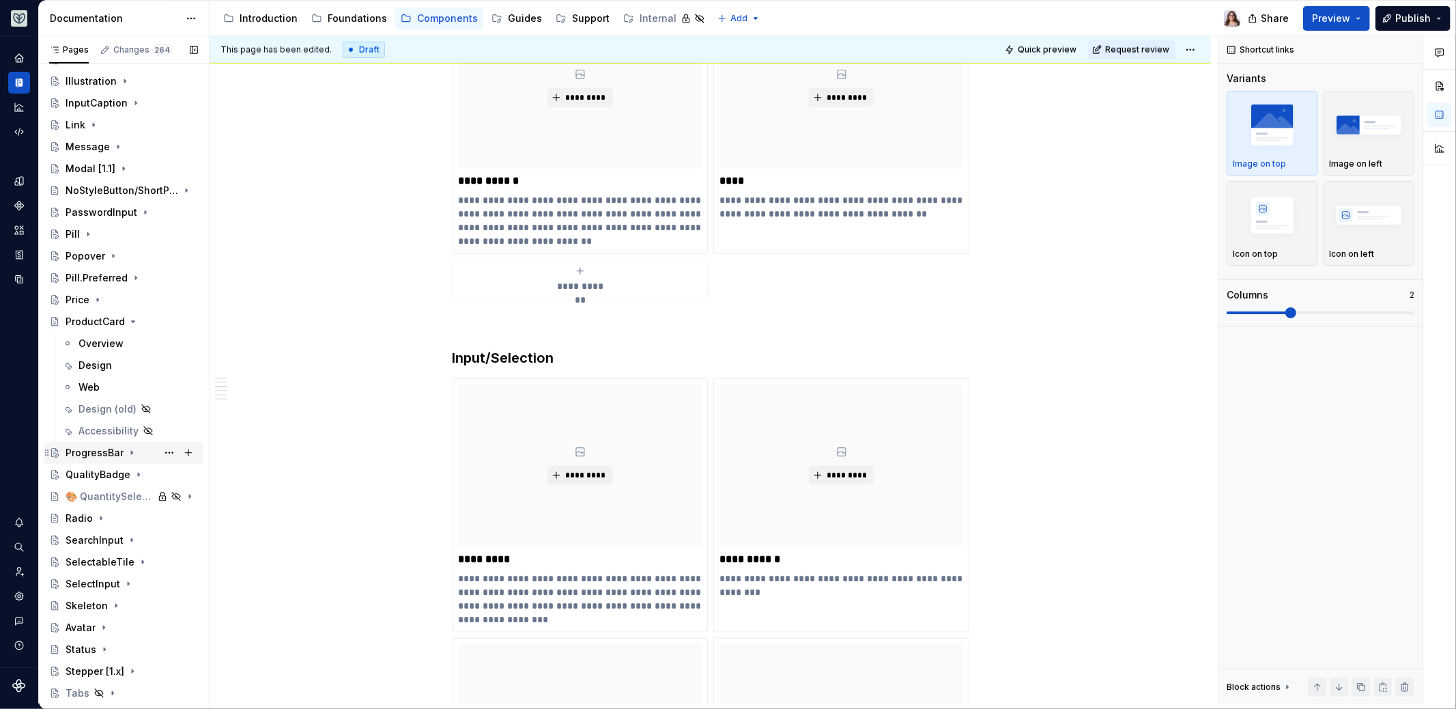
scroll to position [831, 0]
click at [102, 364] on div "Design" at bounding box center [94, 366] width 33 height 14
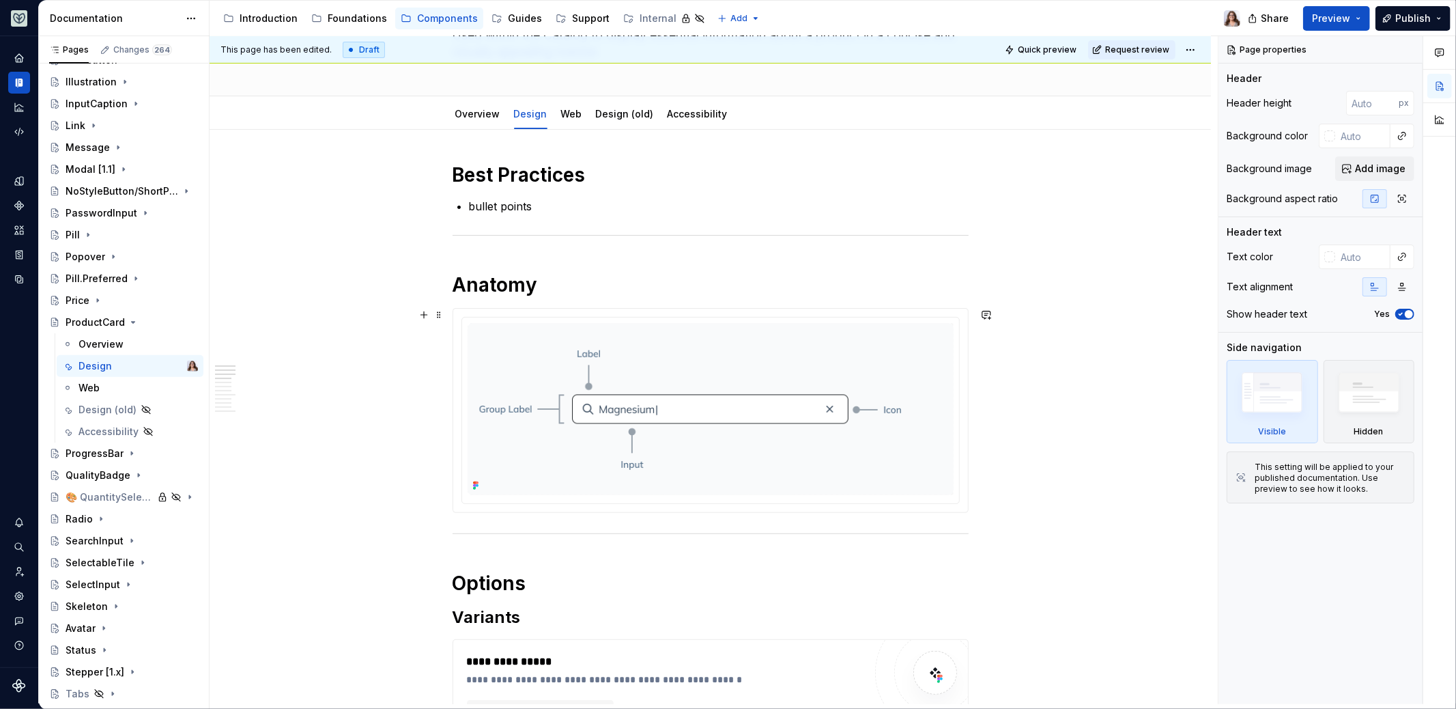
scroll to position [117, 0]
click at [546, 289] on h1 "Anatomy" at bounding box center [711, 285] width 516 height 25
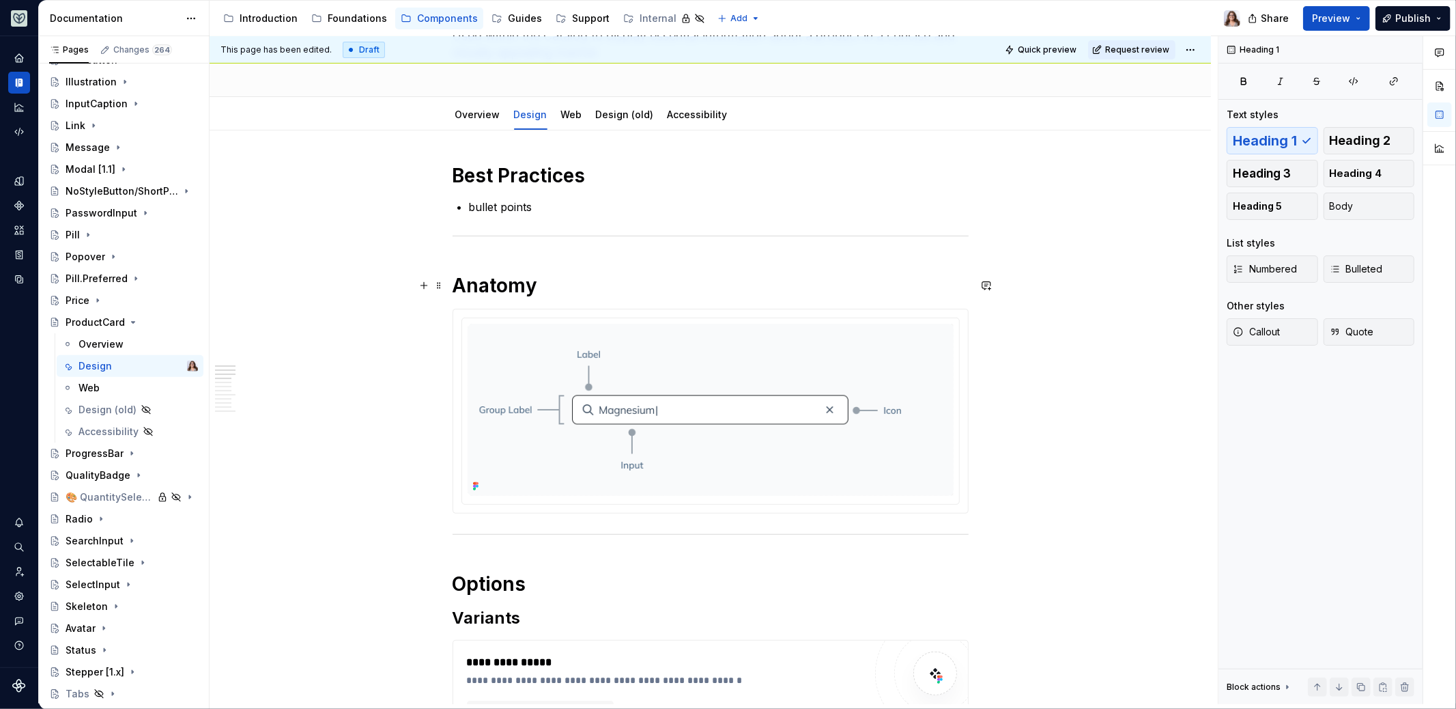
scroll to position [0, 0]
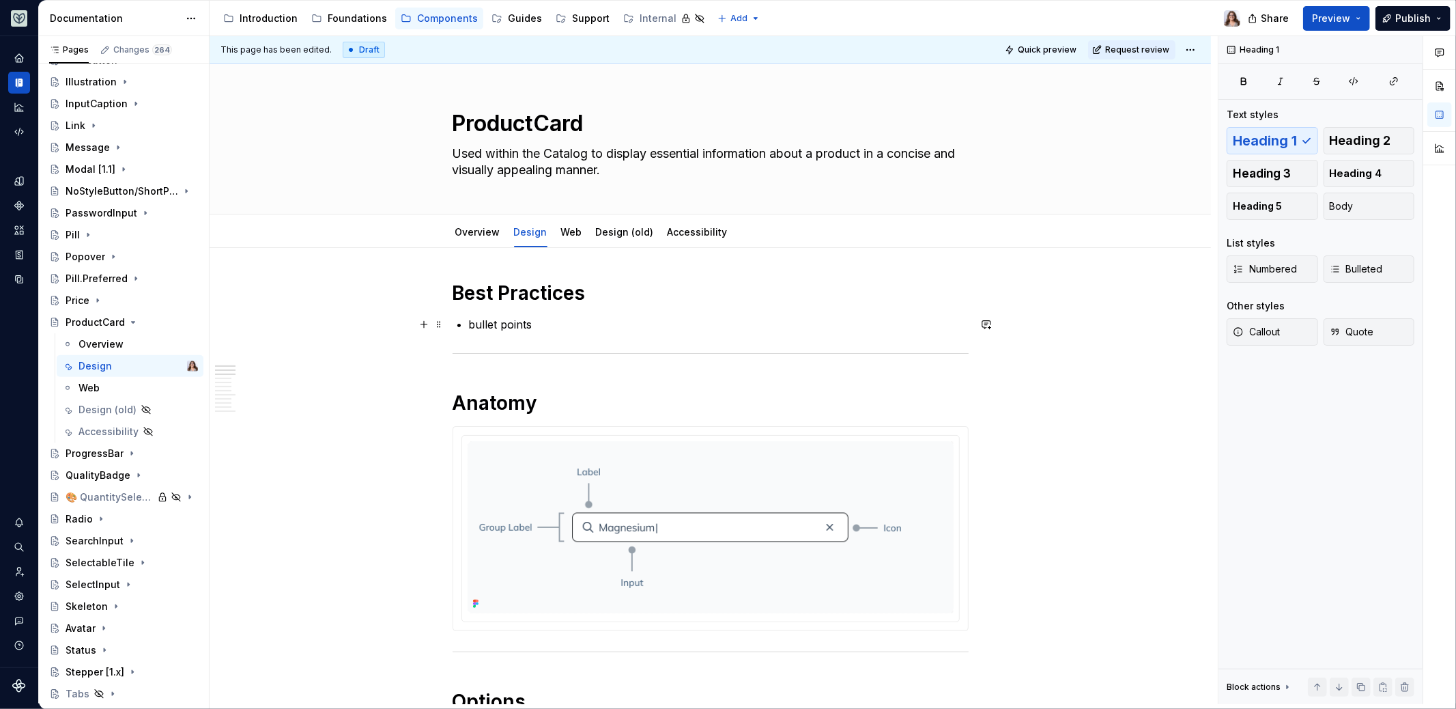
click at [538, 327] on p "bullet points" at bounding box center [719, 324] width 500 height 16
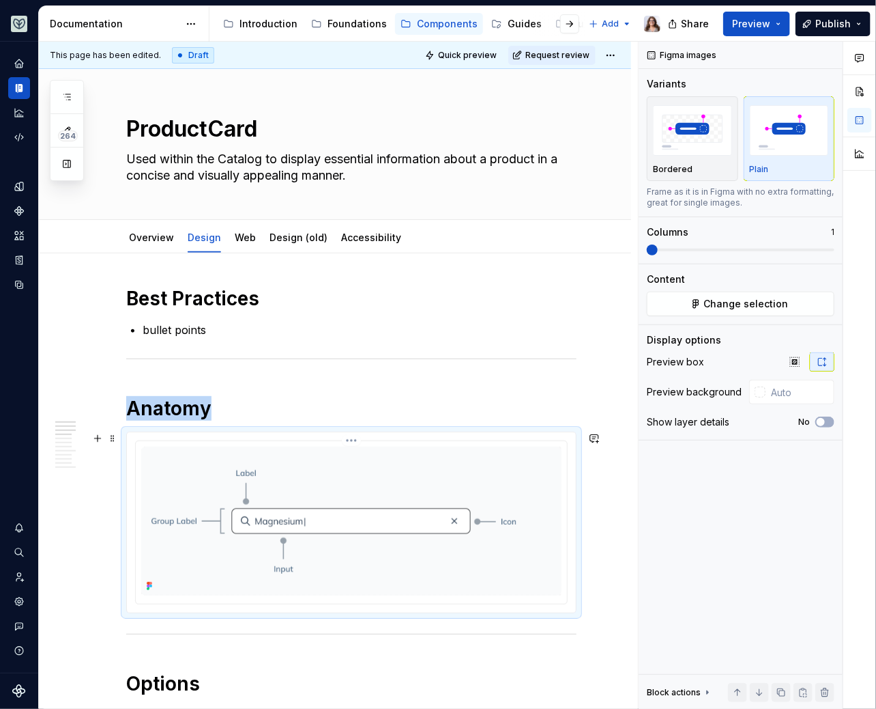
click at [303, 523] on img at bounding box center [351, 520] width 420 height 149
click at [24, 210] on icon "Components" at bounding box center [19, 211] width 10 height 10
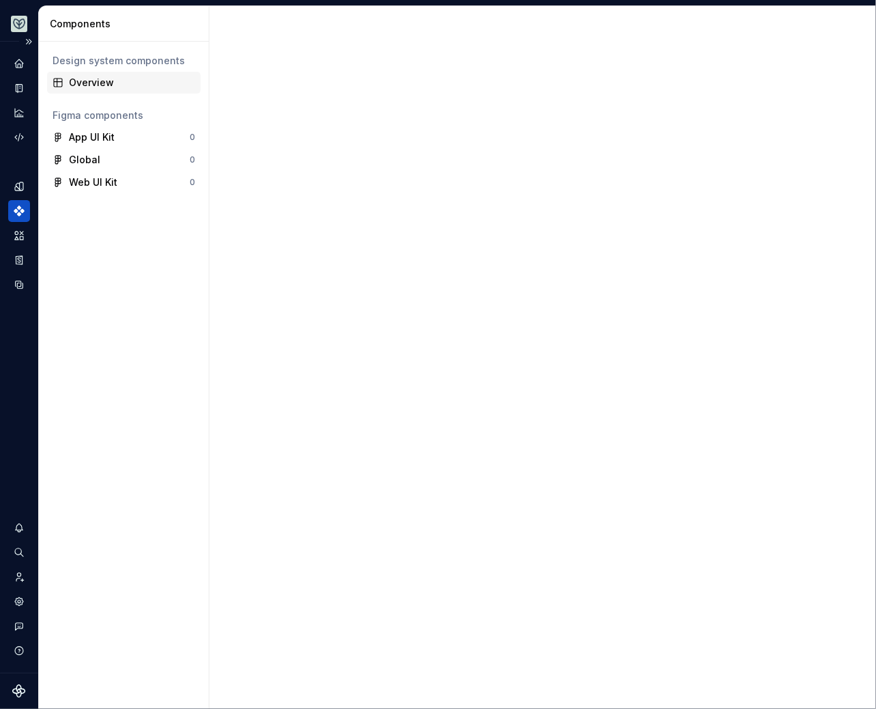
click at [99, 81] on div "Overview" at bounding box center [132, 83] width 126 height 14
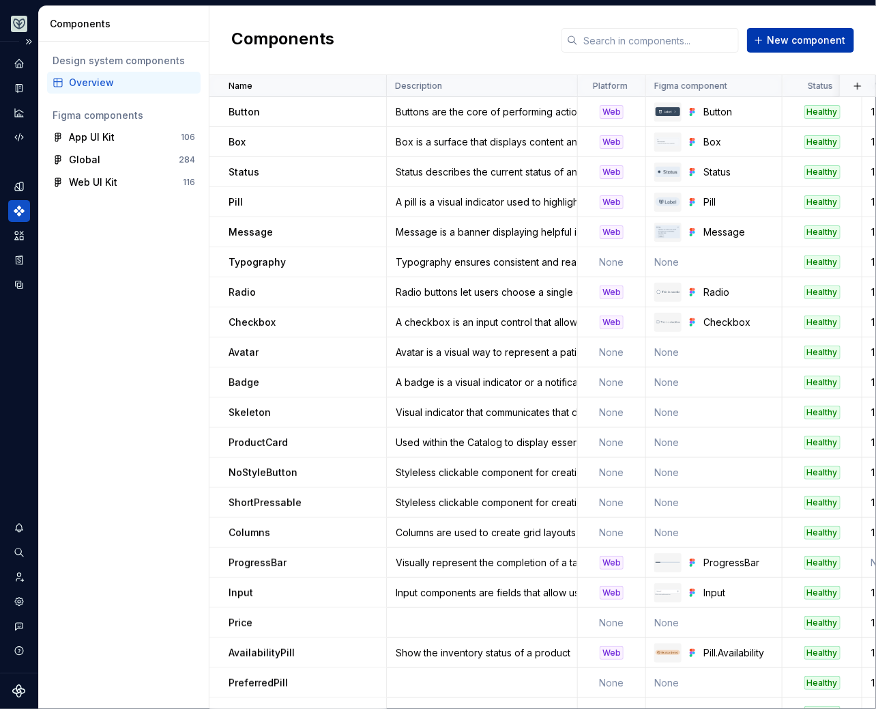
click at [793, 38] on span "New component" at bounding box center [806, 40] width 78 height 14
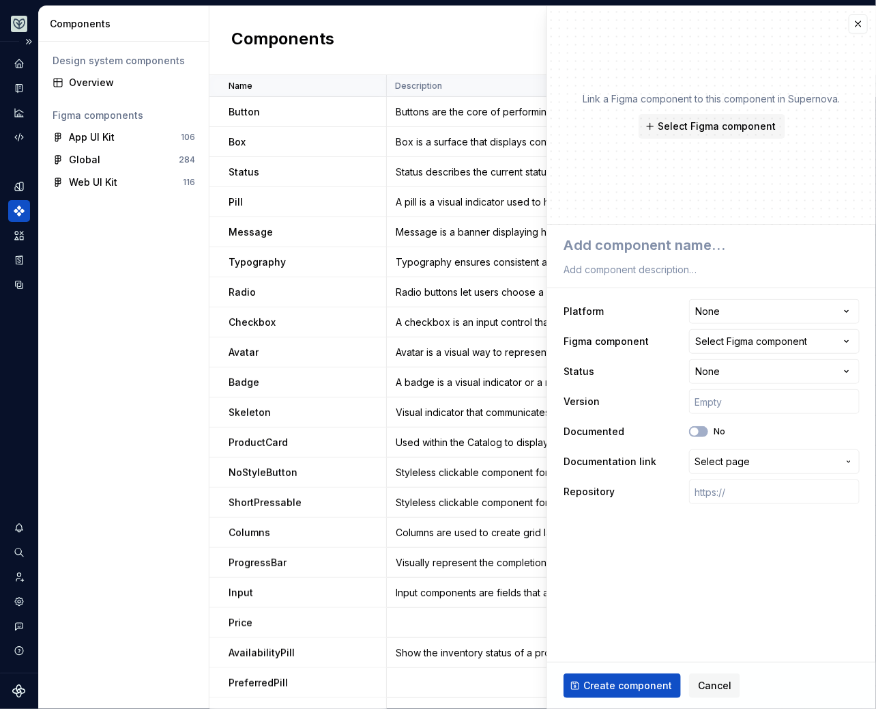
type textarea "*"
click at [863, 23] on button "button" at bounding box center [858, 23] width 19 height 19
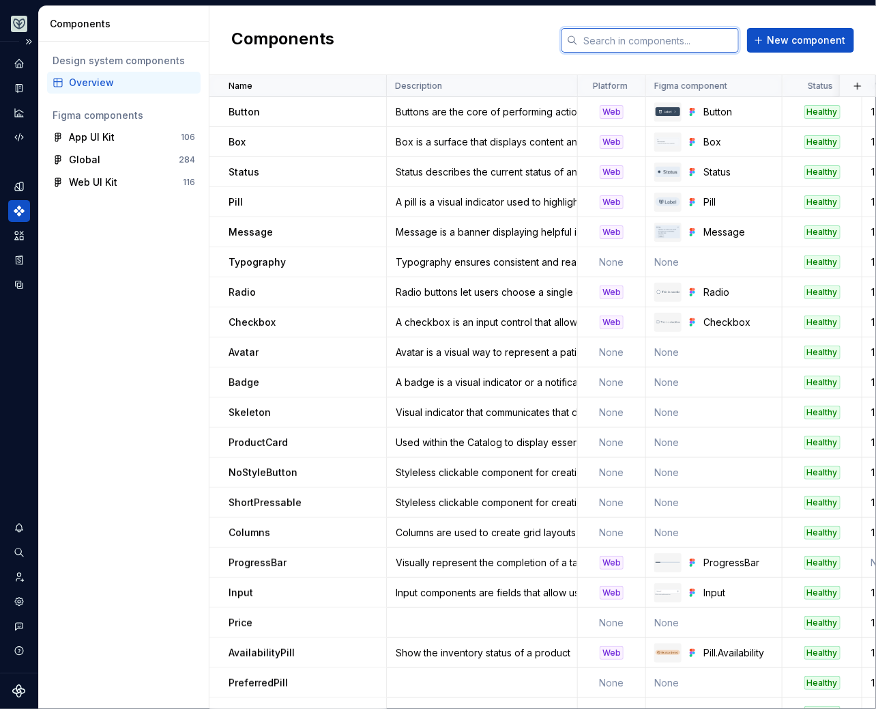
click at [668, 36] on input "text" at bounding box center [658, 40] width 161 height 25
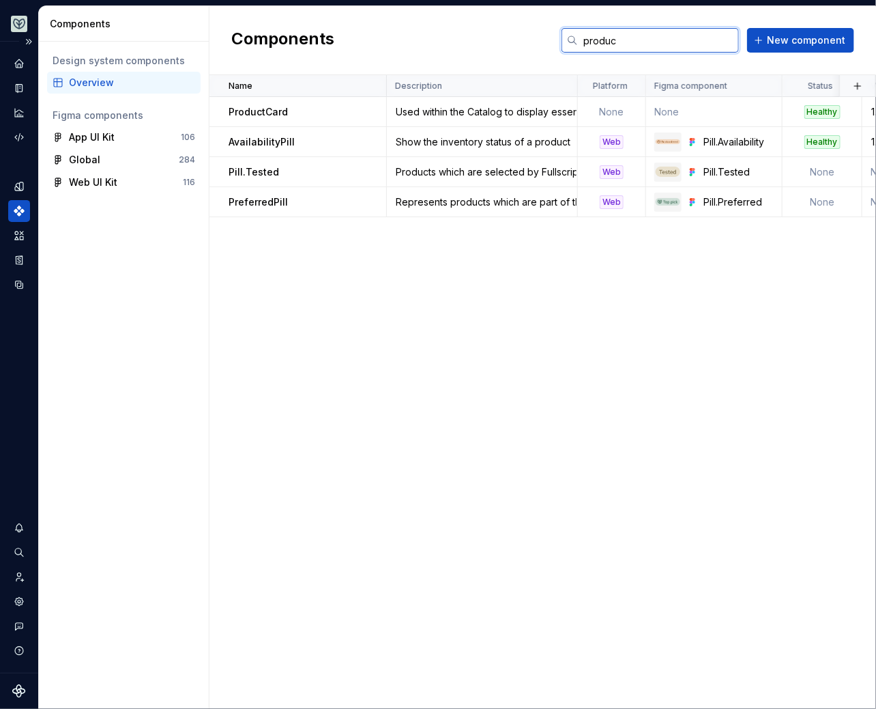
type input "produc"
click at [442, 295] on div "Name Description Platform Figma component Status Version Documented Documentati…" at bounding box center [543, 391] width 667 height 633
click at [338, 104] on td "ProductCard" at bounding box center [298, 112] width 177 height 30
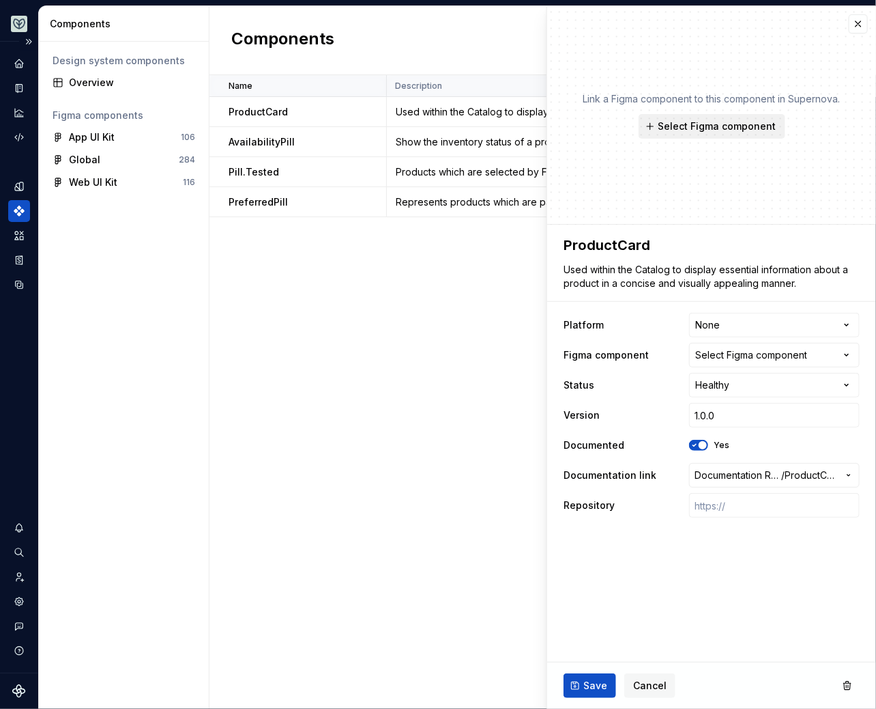
click at [713, 130] on span "Select Figma component" at bounding box center [718, 126] width 118 height 14
type textarea "*"
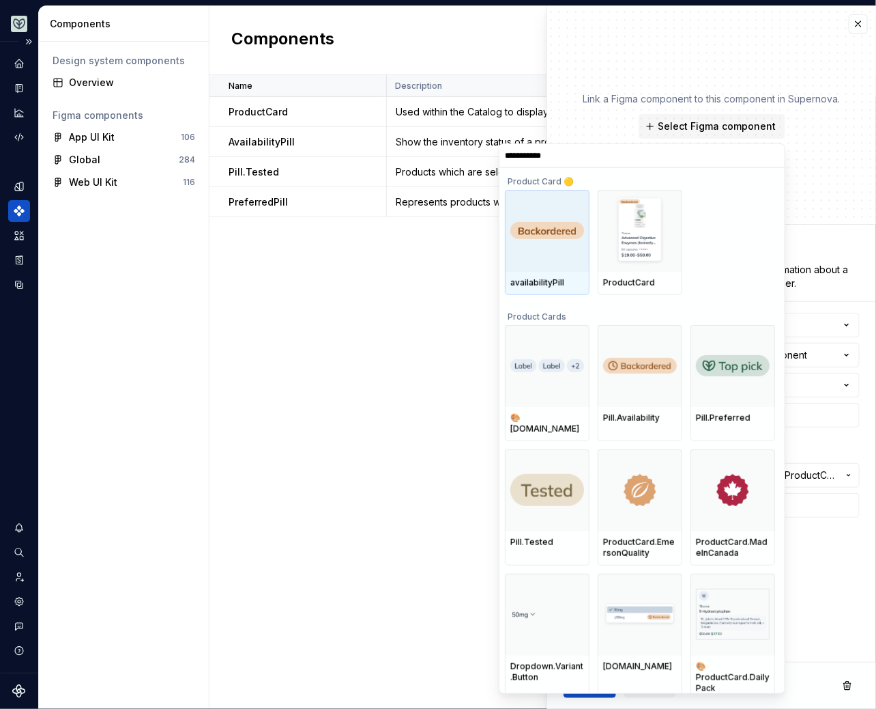
type input "**********"
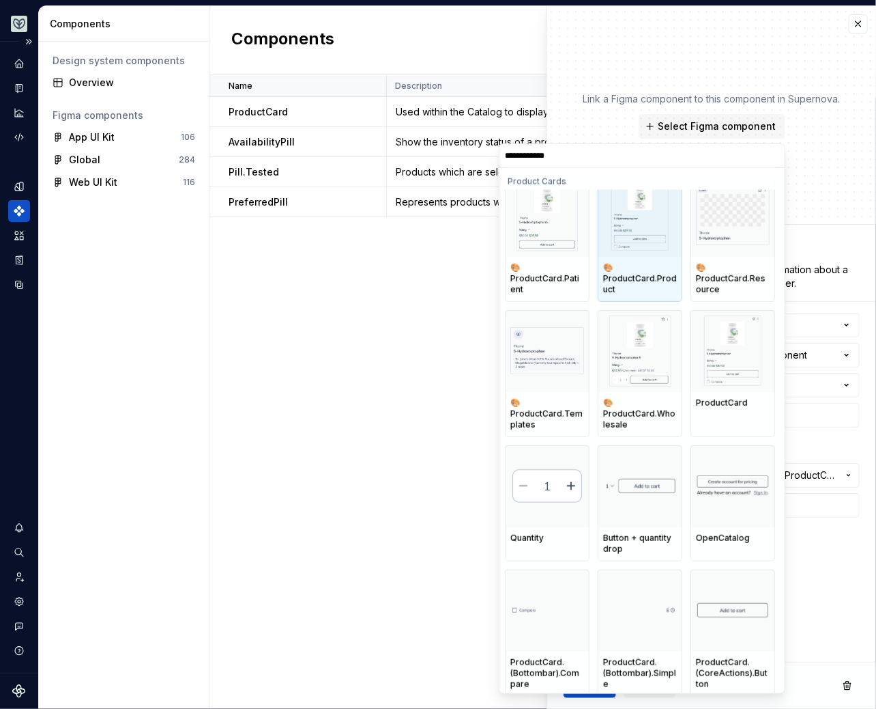
scroll to position [630, 0]
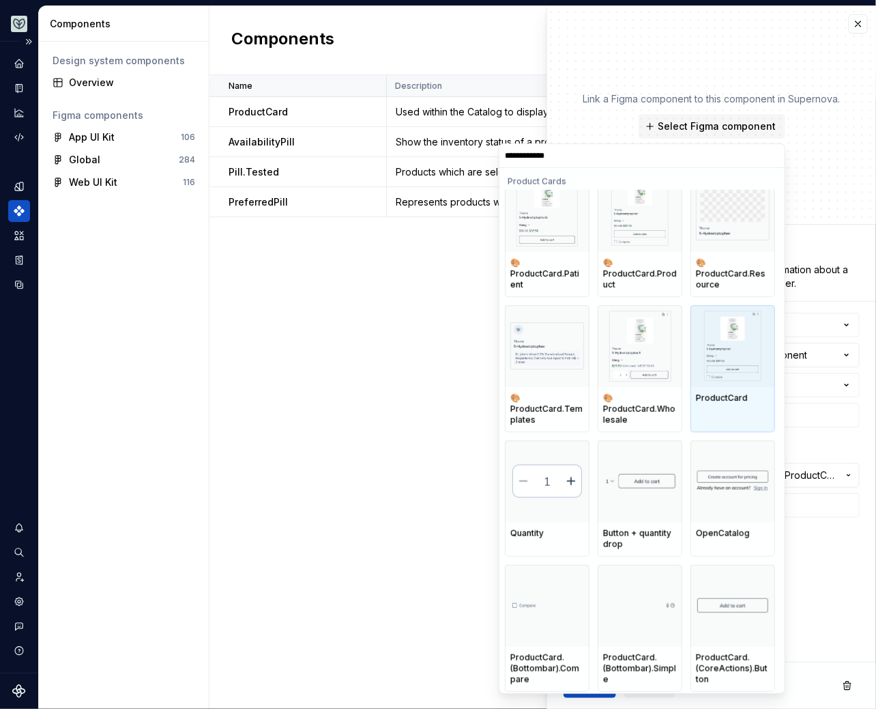
click at [747, 405] on div "ProductCard" at bounding box center [733, 398] width 85 height 23
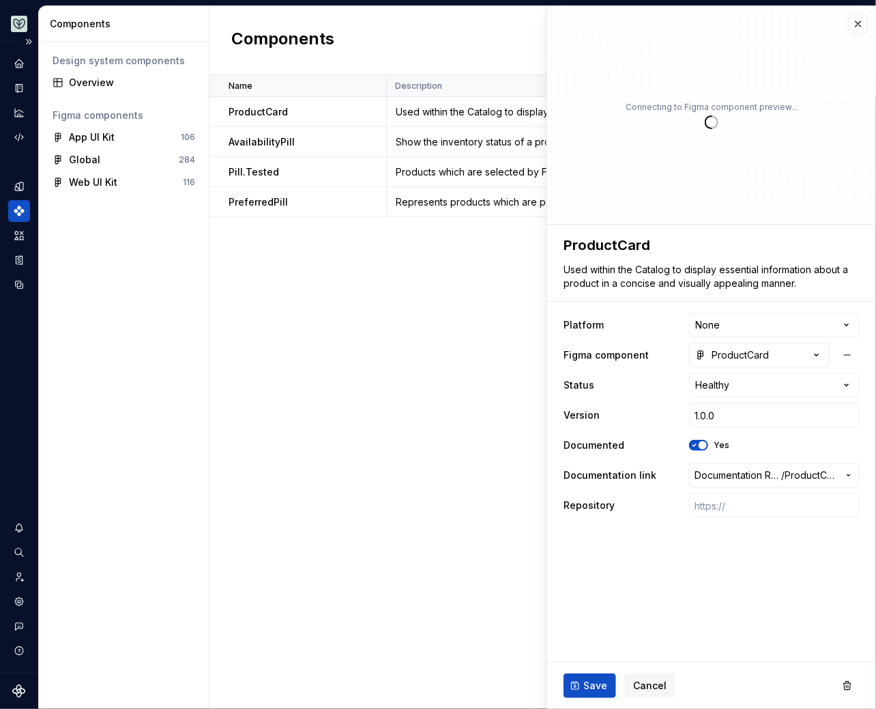
type textarea "*"
click at [722, 328] on html "Aviary Dataset Fullscript Components Design system components Overview Figma co…" at bounding box center [438, 354] width 876 height 709
select select "**********"
type textarea "*"
click at [738, 474] on span "Documentation Root /" at bounding box center [738, 475] width 87 height 14
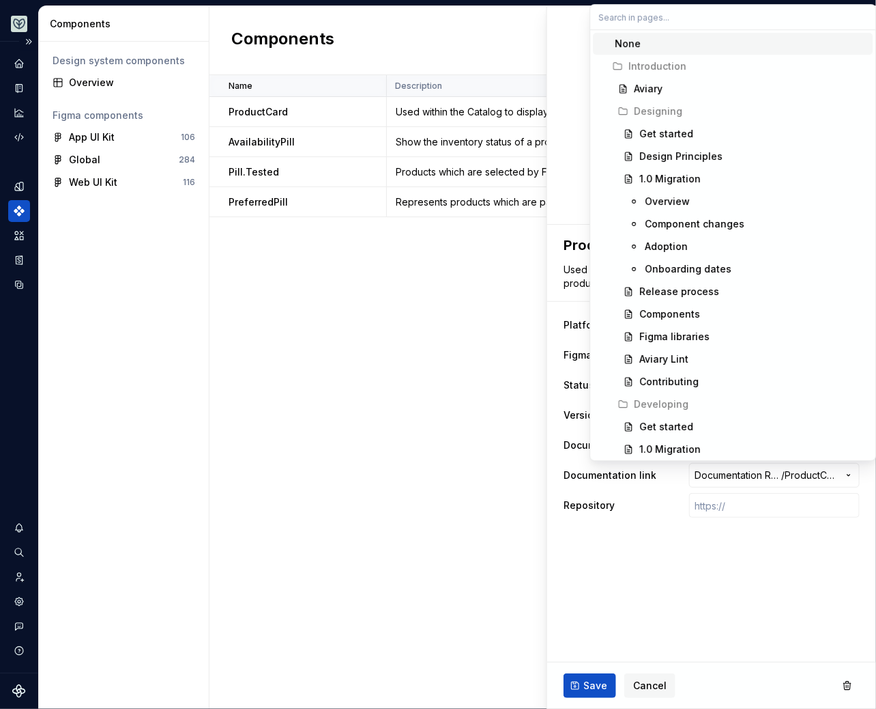
click at [677, 25] on input "text" at bounding box center [732, 17] width 285 height 25
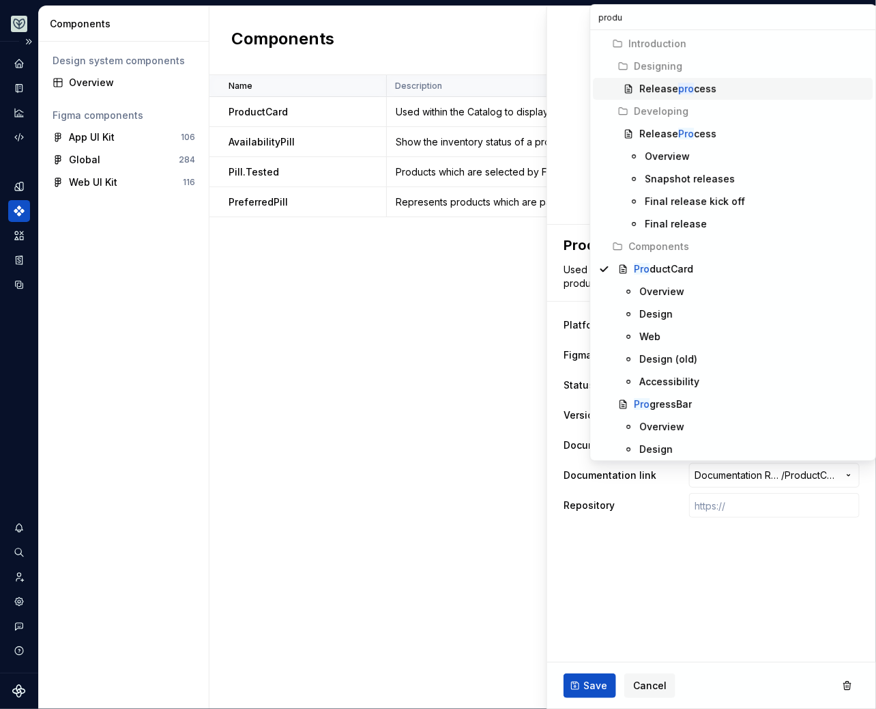
type input "produc"
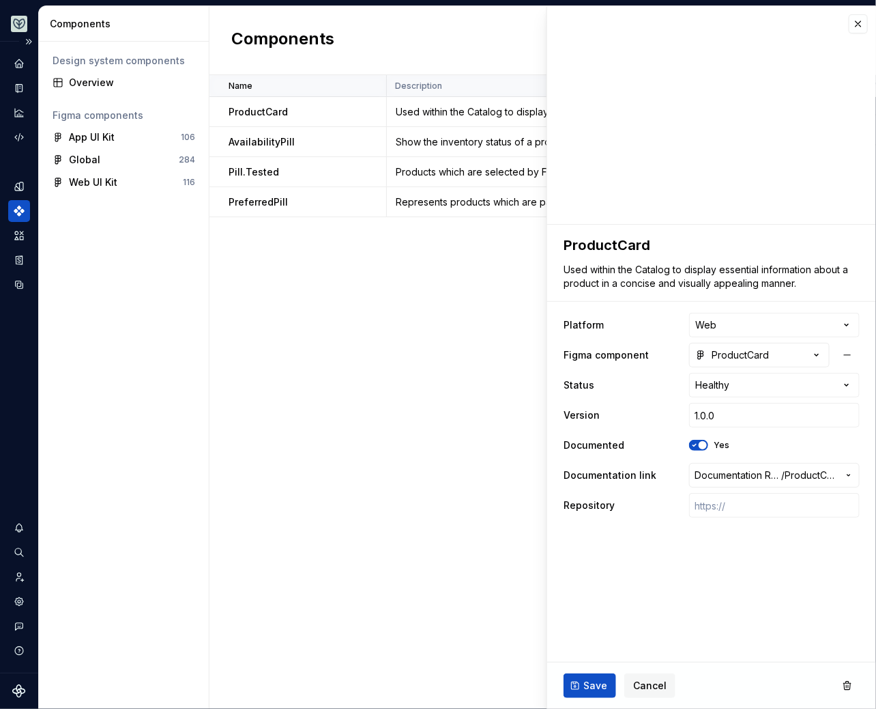
click at [549, 552] on html "Aviary Dataset Fullscript Components Design system components Overview Figma co…" at bounding box center [438, 354] width 876 height 709
click at [591, 689] on span "Save" at bounding box center [596, 686] width 24 height 14
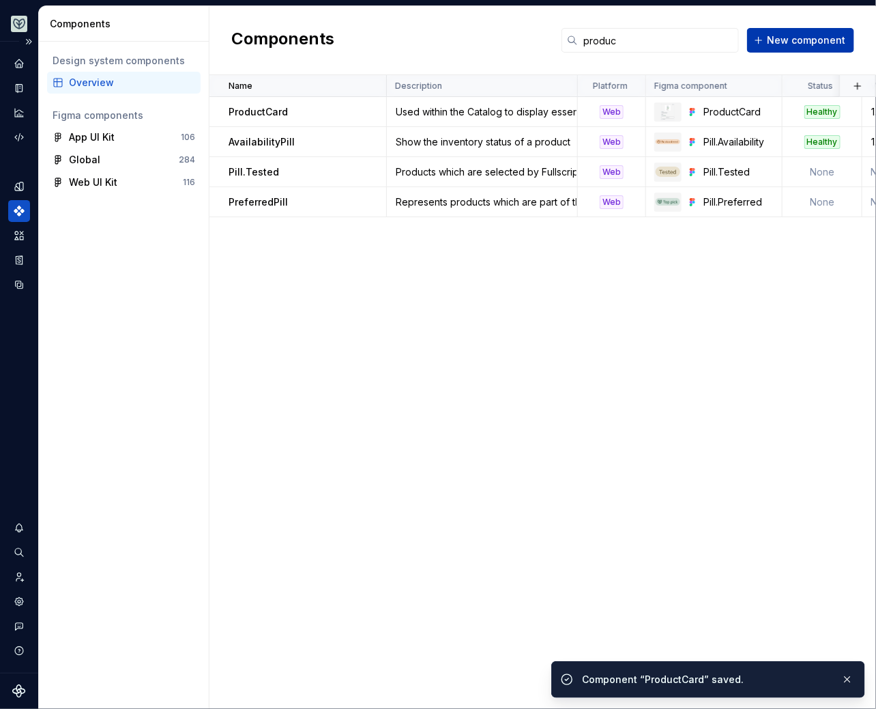
click at [780, 39] on span "New component" at bounding box center [806, 40] width 78 height 14
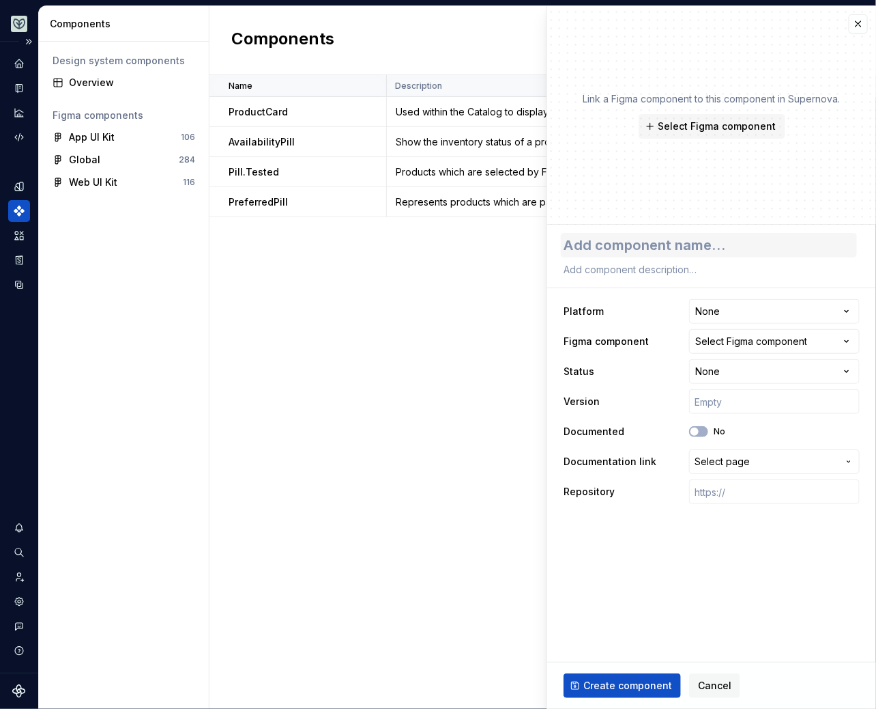
type textarea "*"
type textarea "P"
type textarea "*"
type textarea "Pro"
type textarea "*"
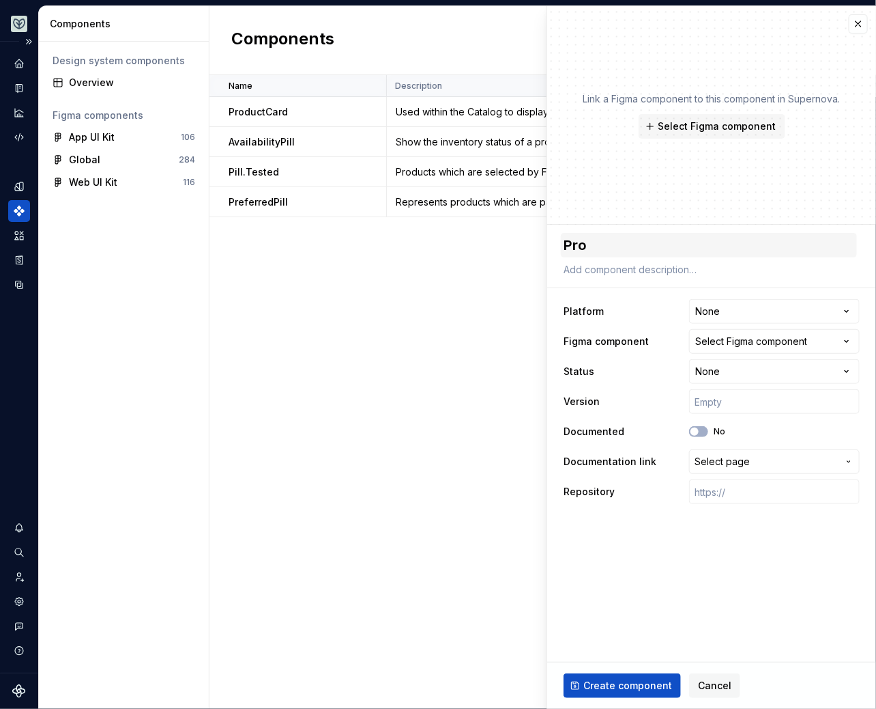
type textarea "Prod"
type textarea "*"
type textarea "Produ"
type textarea "*"
type textarea "Produc"
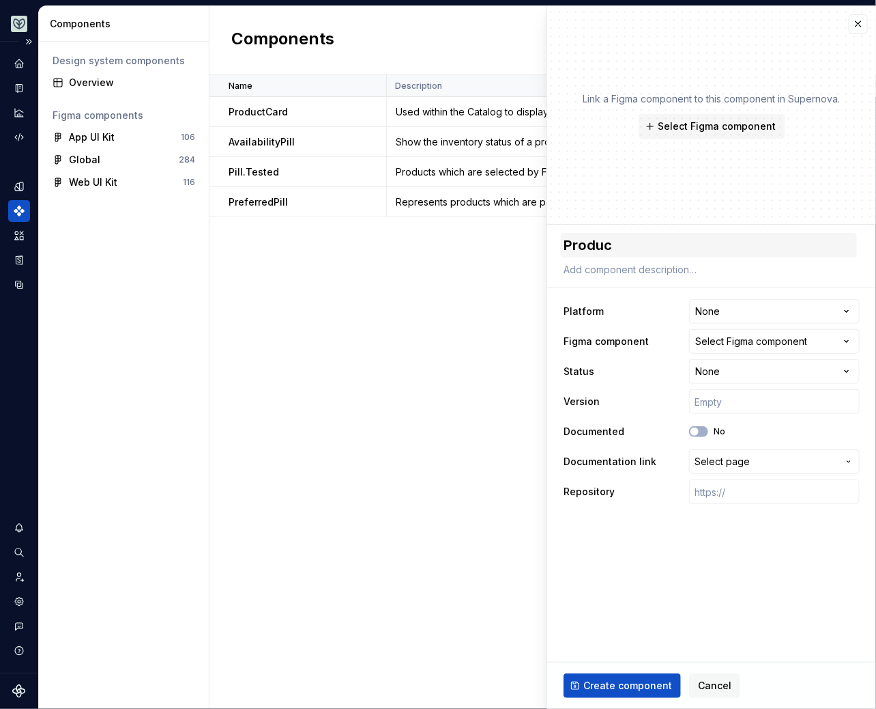
type textarea "*"
type textarea "Product"
type textarea "*"
type textarea "Product"
type textarea "*"
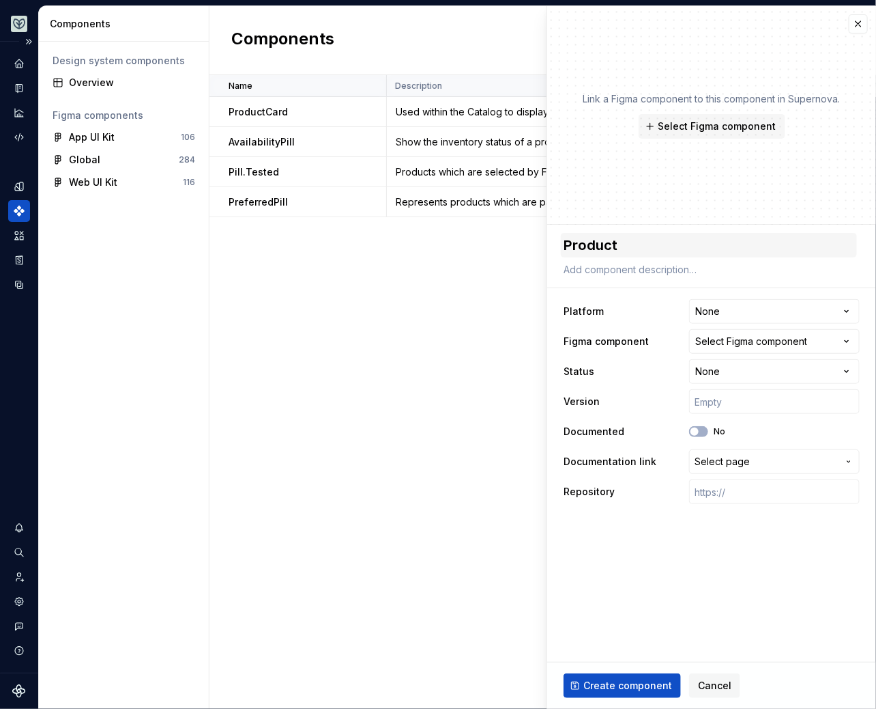
type textarea "Product"
type textarea "*"
type textarea "ProductC"
type textarea "*"
type textarea "ProductCa"
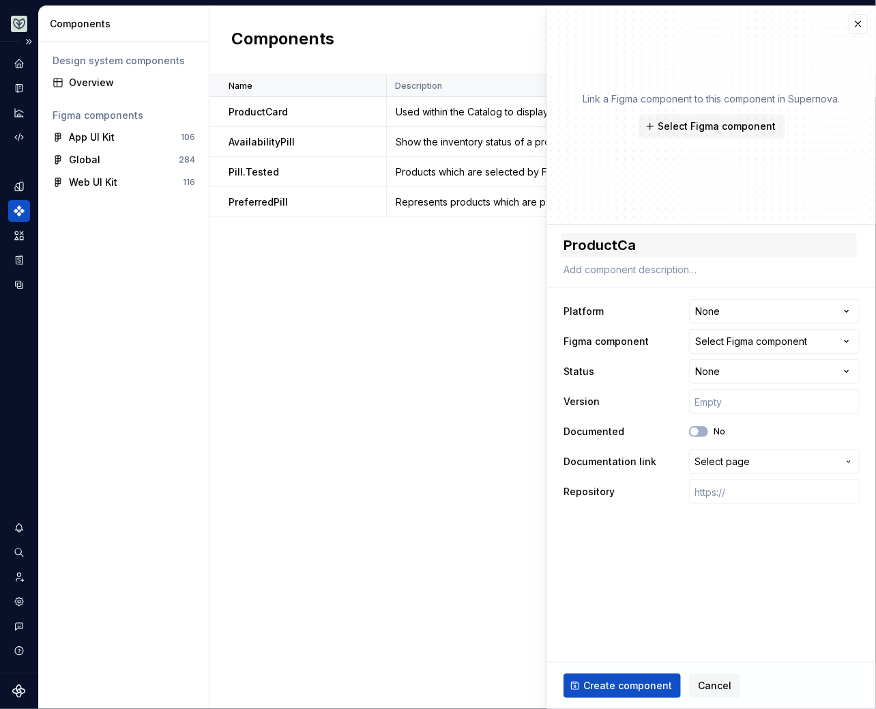
type textarea "*"
type textarea "ProductCar"
type textarea "*"
type textarea "ProductCard"
click at [743, 312] on html "Aviary Dataset Fullscript Components Design system components Overview Figma co…" at bounding box center [438, 354] width 876 height 709
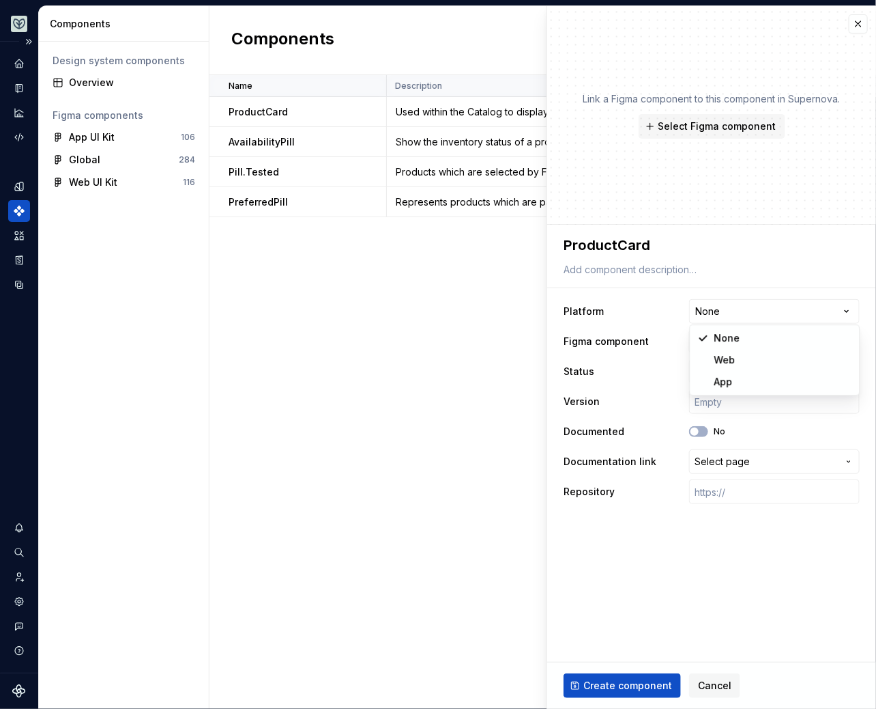
select select "**********"
type textarea "*"
click at [719, 349] on button "Select Figma component" at bounding box center [774, 341] width 171 height 25
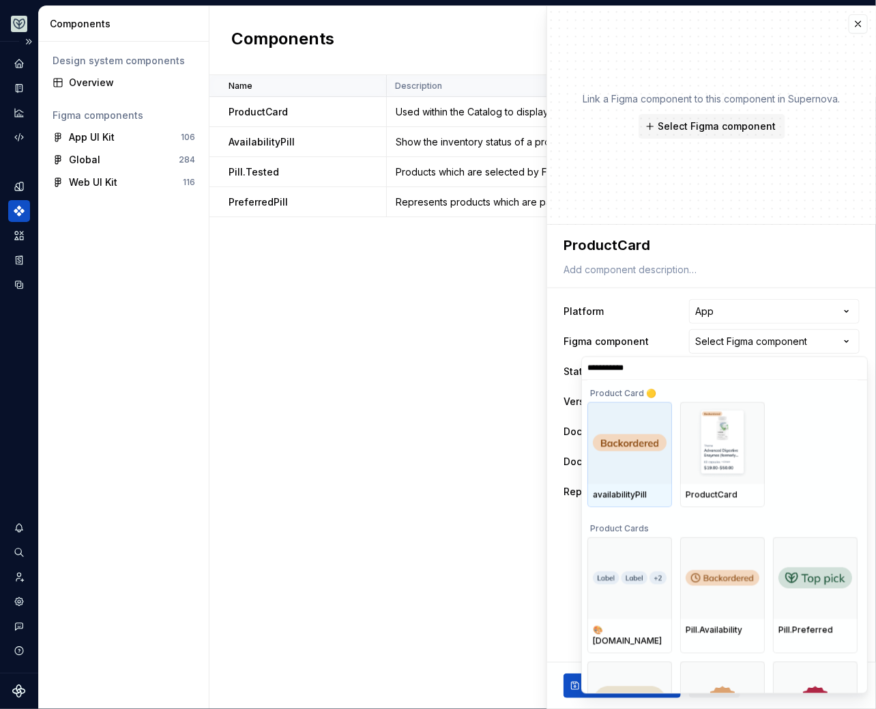
type input "**********"
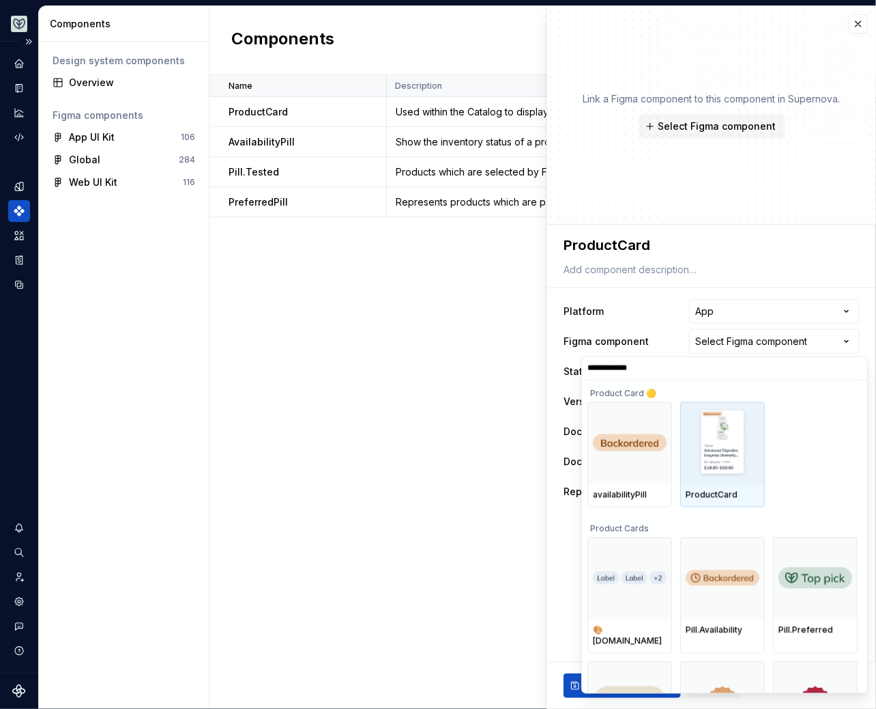
click at [740, 492] on div "ProductCard" at bounding box center [723, 494] width 74 height 11
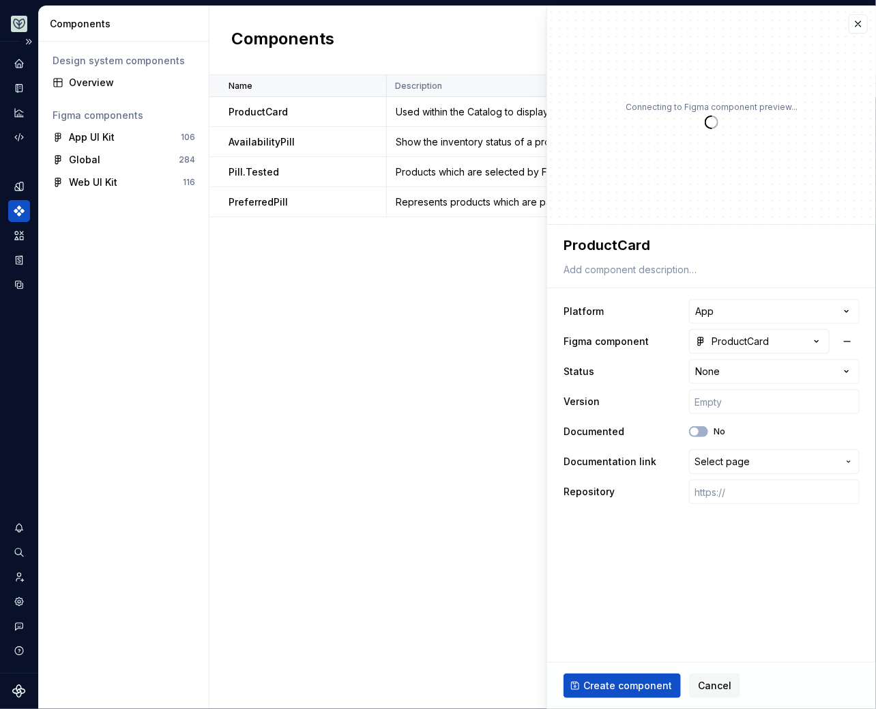
type textarea "*"
click at [725, 460] on span "Select page" at bounding box center [722, 462] width 55 height 14
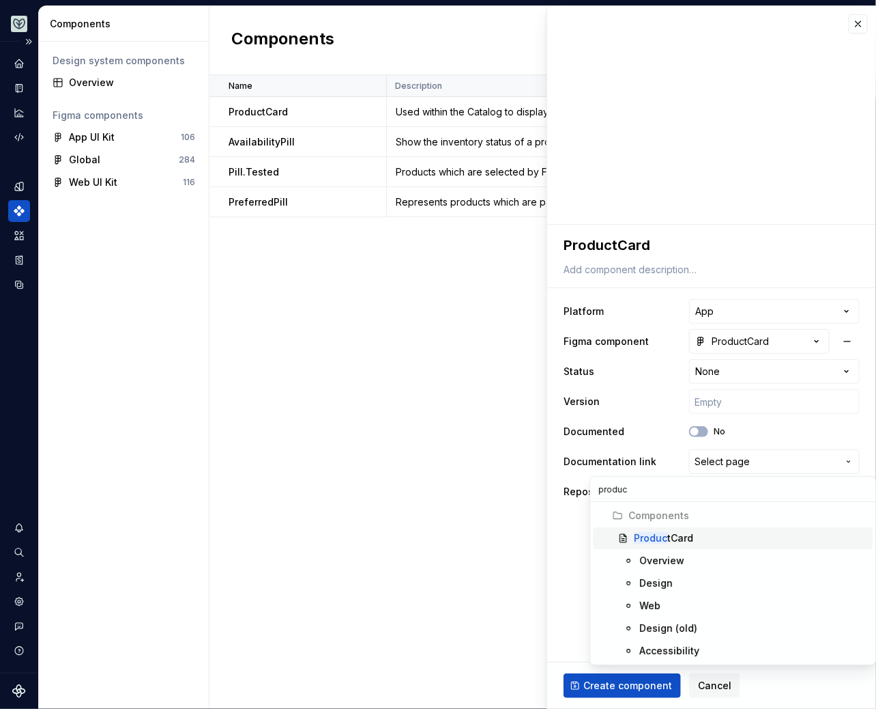
type input "produc"
click at [673, 527] on span "Produc tCard" at bounding box center [733, 538] width 280 height 22
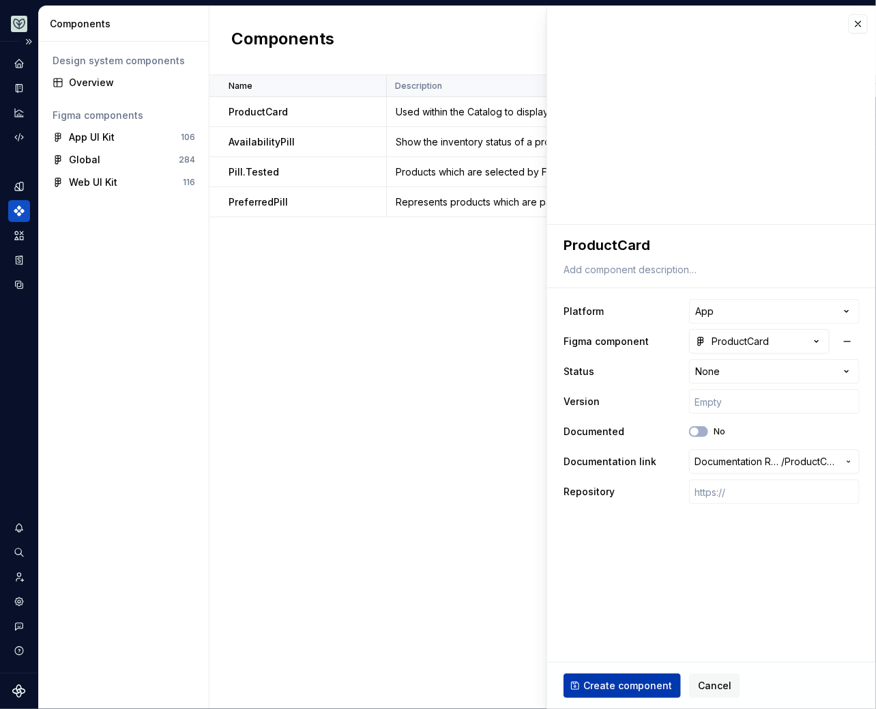
click at [617, 688] on span "Create component" at bounding box center [628, 686] width 89 height 14
type textarea "*"
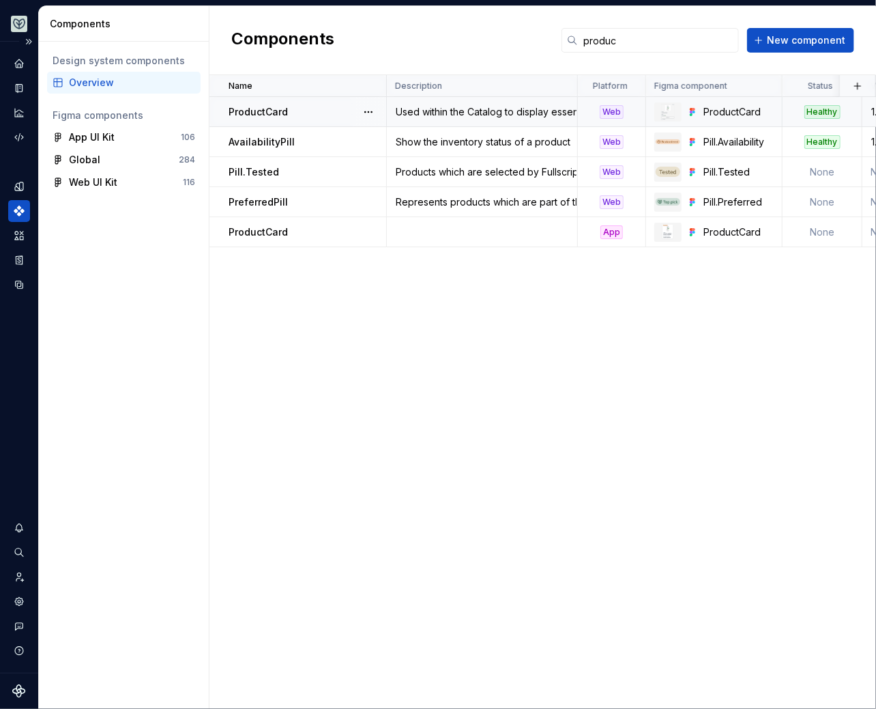
click at [474, 109] on div "Used within the Catalog to display essential information about a product in a c…" at bounding box center [482, 112] width 189 height 14
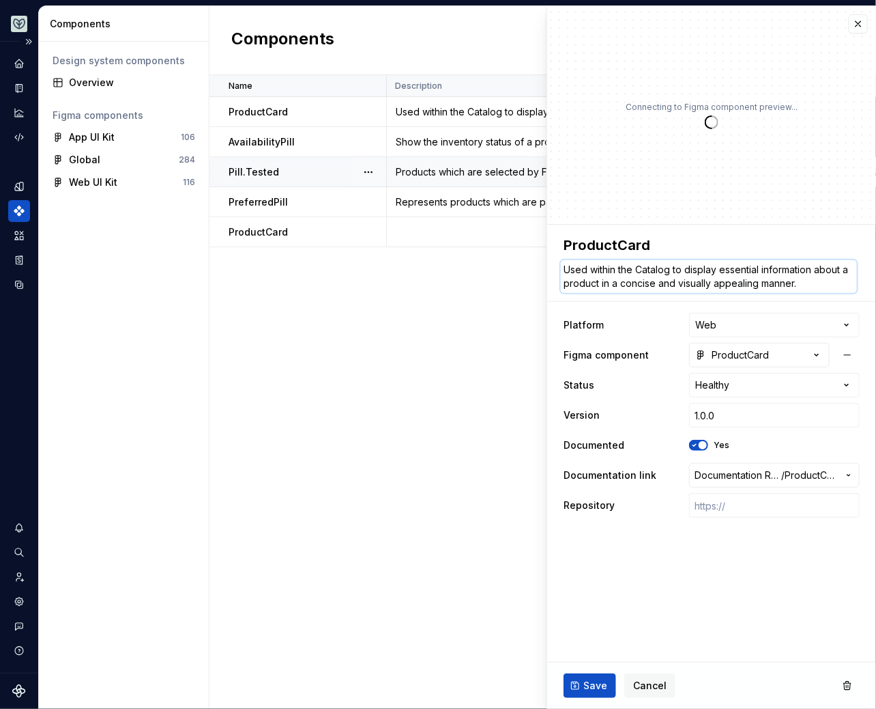
drag, startPoint x: 810, startPoint y: 283, endPoint x: 856, endPoint y: 299, distance: 48.6
click at [856, 299] on div "**********" at bounding box center [711, 377] width 329 height 304
paste textarea "displays a summary of a product"
type textarea "*"
type textarea "displays a summary of a product"
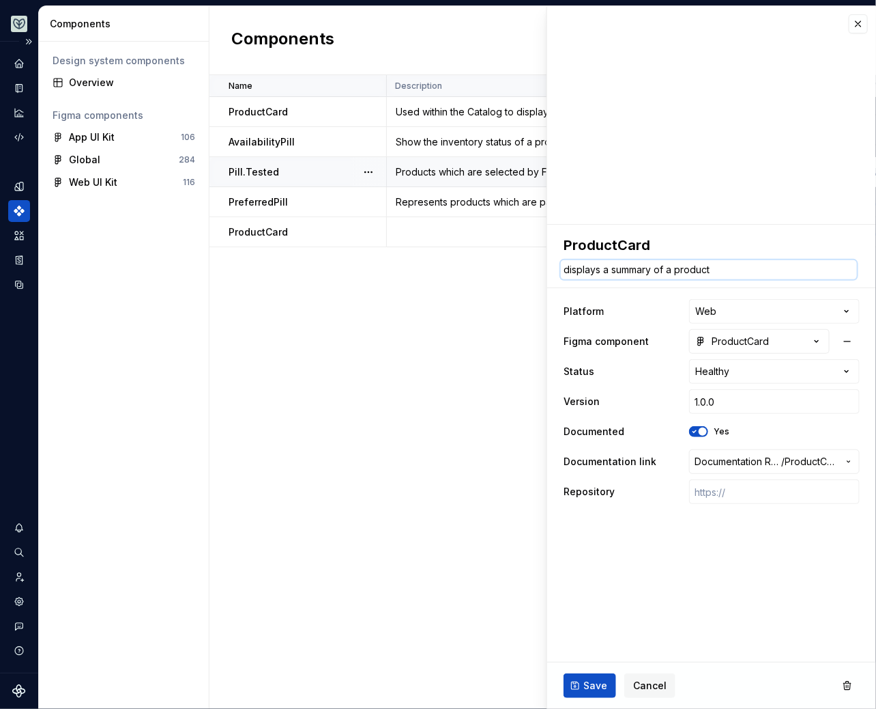
click at [571, 267] on textarea "displays a summary of a product" at bounding box center [709, 269] width 296 height 19
type textarea "*"
type textarea "dsplays a summary of a product"
type textarea "*"
type textarea "splays a summary of a product"
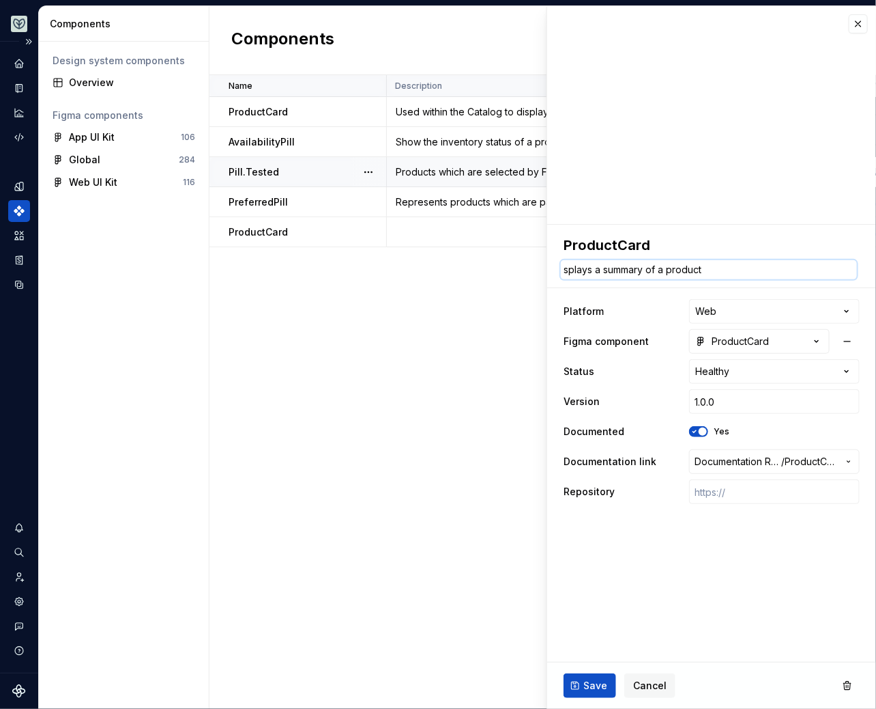
type textarea "*"
type textarea "Dsplays a summary of a product"
type textarea "*"
drag, startPoint x: 727, startPoint y: 265, endPoint x: 530, endPoint y: 266, distance: 197.3
click at [530, 266] on body "Aviary Dataset Fullscript Components Design system components Overview Figma co…" at bounding box center [438, 354] width 876 height 709
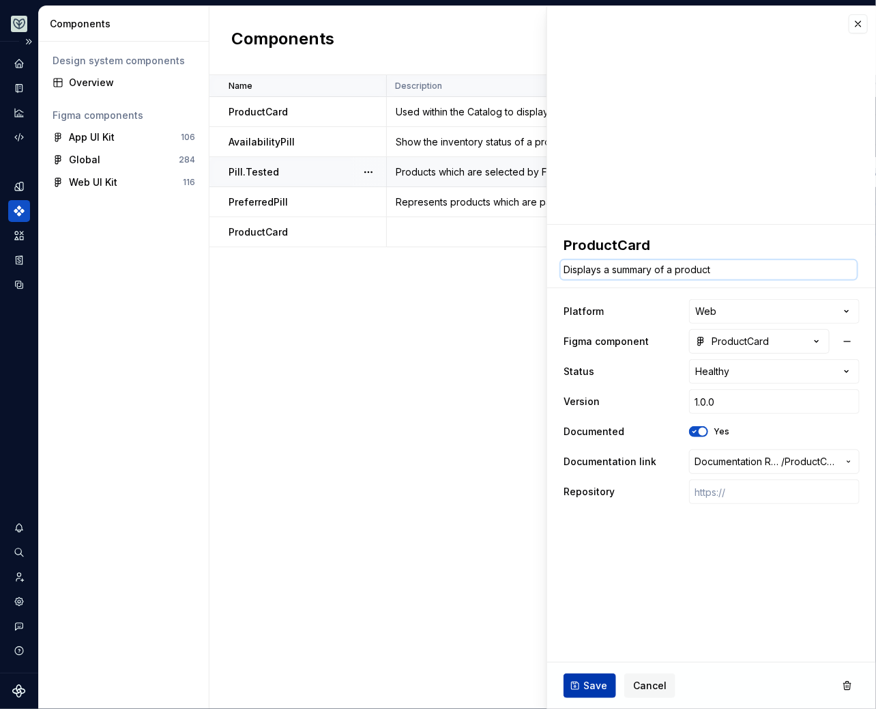
type textarea "Displays a summary of a product"
click at [585, 683] on span "Save" at bounding box center [596, 686] width 24 height 14
click at [418, 240] on td at bounding box center [482, 232] width 191 height 30
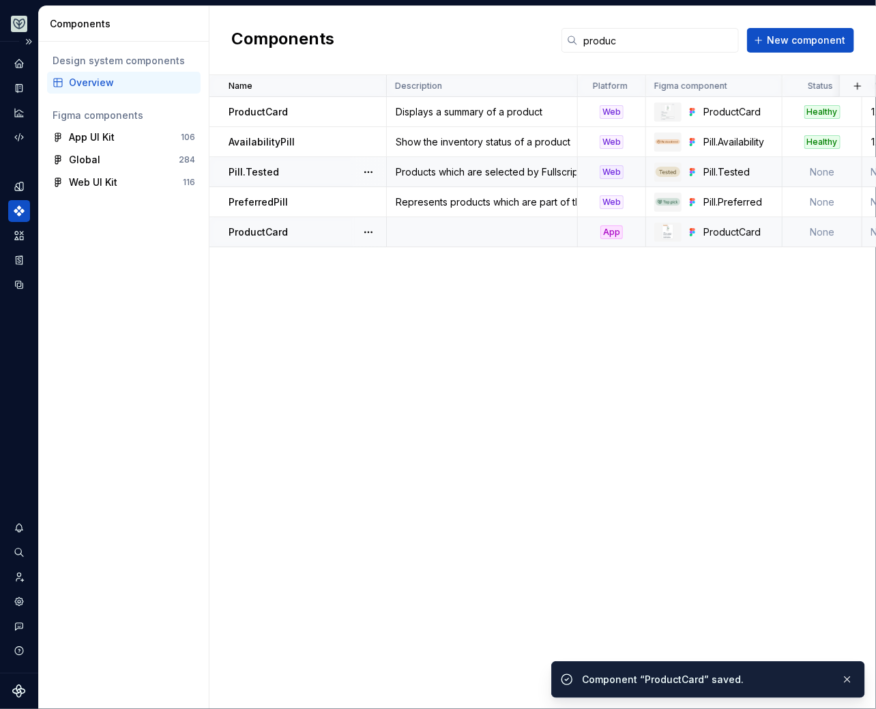
click at [500, 229] on td at bounding box center [482, 232] width 191 height 30
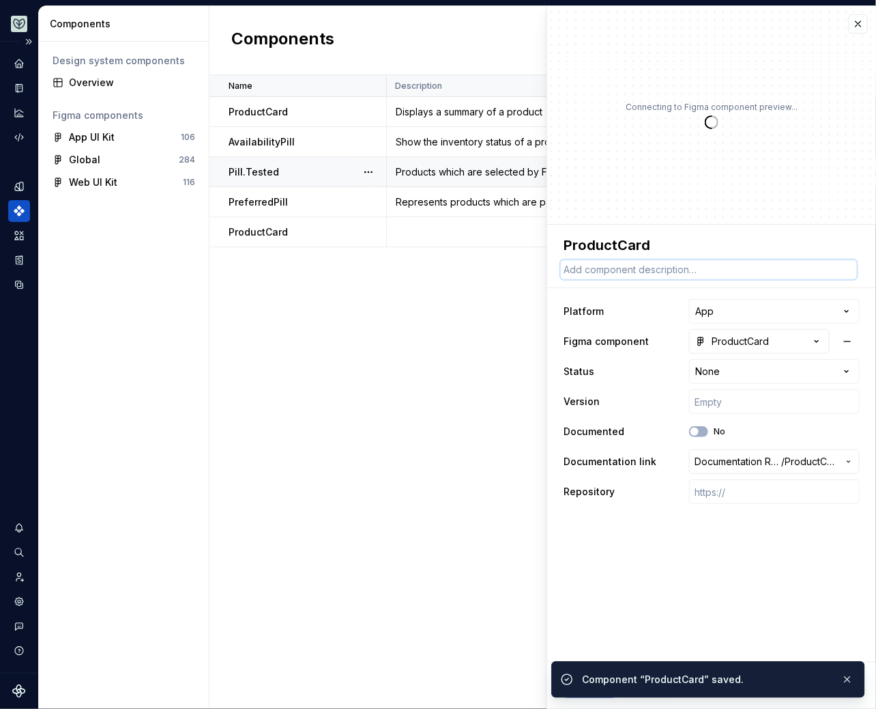
click at [621, 278] on textarea at bounding box center [709, 269] width 296 height 19
paste textarea "Displays a summary of a product"
type textarea "*"
type textarea "Displays a summary of a product"
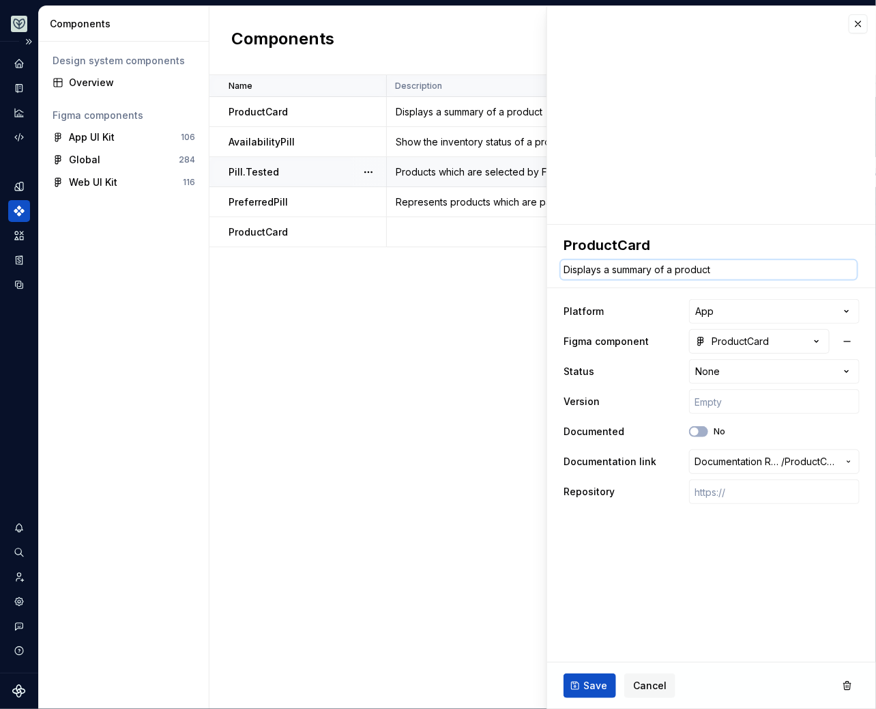
type textarea "*"
type textarea "Displays a summary of a product"
click at [589, 686] on span "Save" at bounding box center [596, 686] width 24 height 14
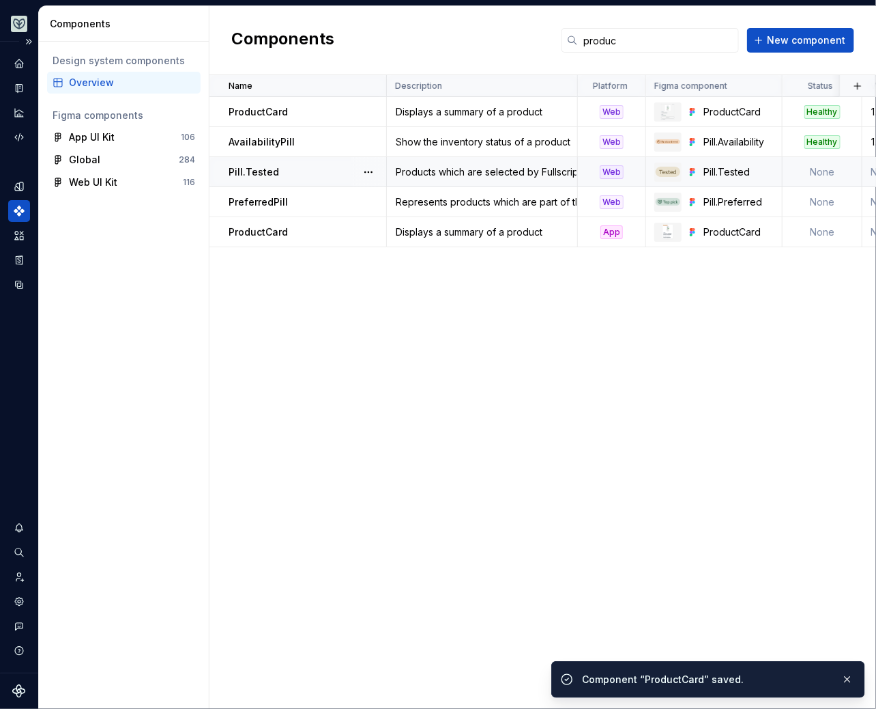
click at [472, 367] on div "Name Description Platform Figma component Status Version Documented Documentati…" at bounding box center [543, 391] width 667 height 633
click at [18, 88] on icon "Documentation" at bounding box center [20, 89] width 5 height 8
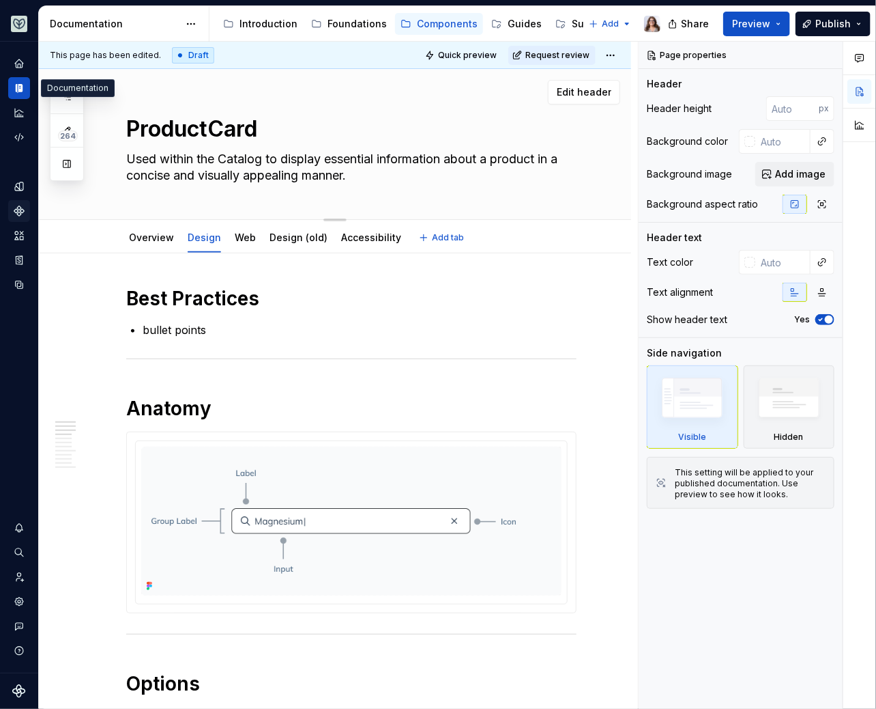
click at [329, 168] on textarea "Used within the Catalog to display essential information about a product in a c…" at bounding box center [349, 167] width 451 height 38
click at [367, 172] on textarea "Used within the Catalog to display essential information about a product in a c…" at bounding box center [349, 167] width 451 height 38
drag, startPoint x: 378, startPoint y: 177, endPoint x: 124, endPoint y: 160, distance: 254.5
click at [124, 160] on textarea "Used within the Catalog to display essential information about a product in a c…" at bounding box center [349, 167] width 451 height 38
paste textarea "displays a summary of a product, including name, image, price, actions, and bad…"
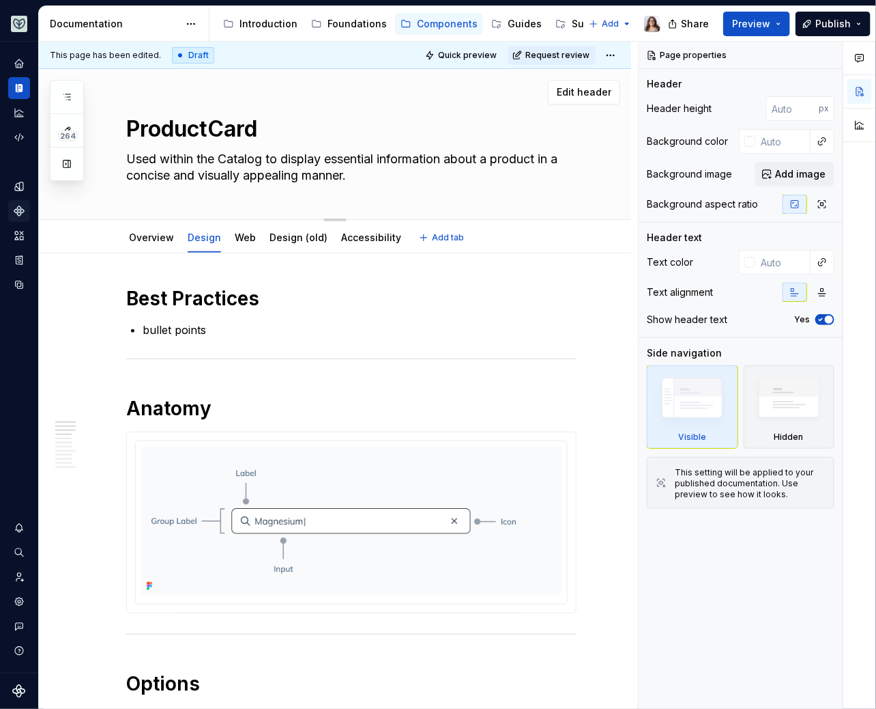
type textarea "*"
type textarea "displays a summary of a product, including name, image, price, actions, and bad…"
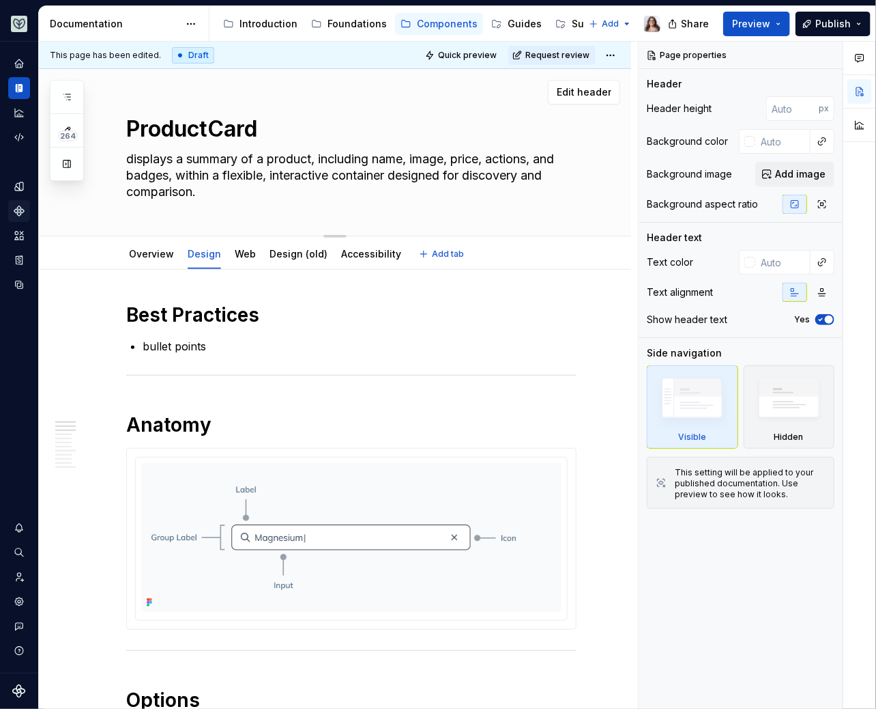
click at [134, 158] on textarea "displays a summary of a product, including name, image, price, actions, and bad…" at bounding box center [349, 175] width 451 height 55
type textarea "*"
type textarea "isplays a summary of a product, including name, image, price, actions, and badg…"
type textarea "*"
type textarea "Displays a summary of a product, including name, image, price, actions, and bad…"
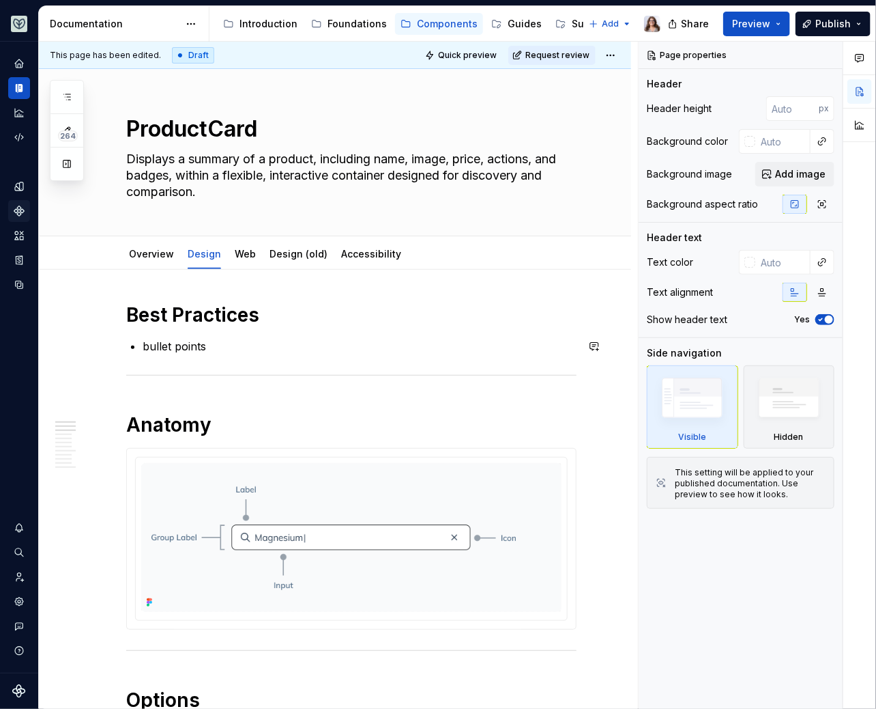
type textarea "*"
type textarea "Displays a summary of a product, including name, image, price, actions, and bad…"
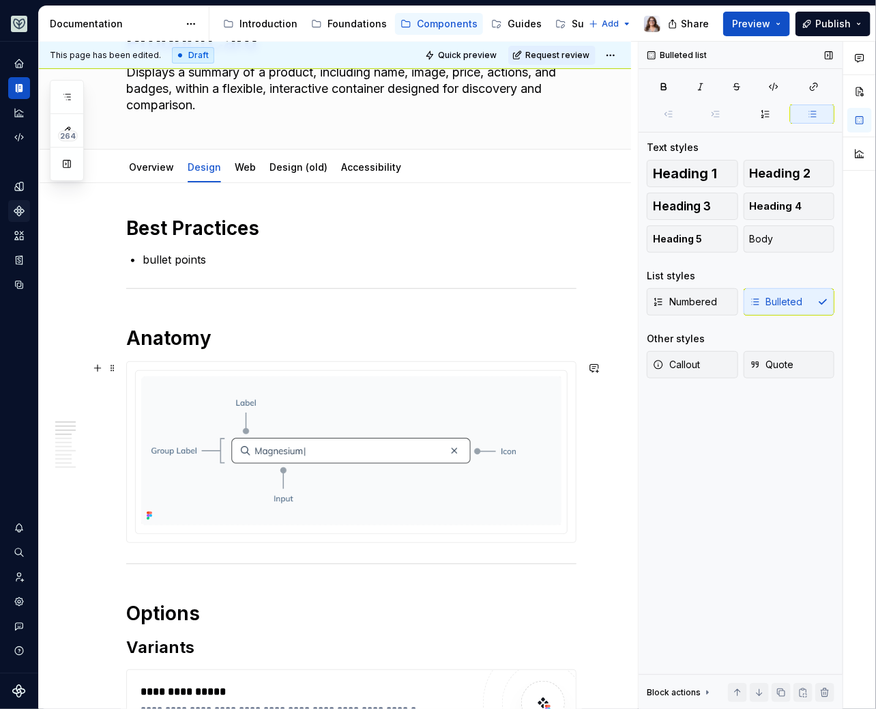
scroll to position [91, 0]
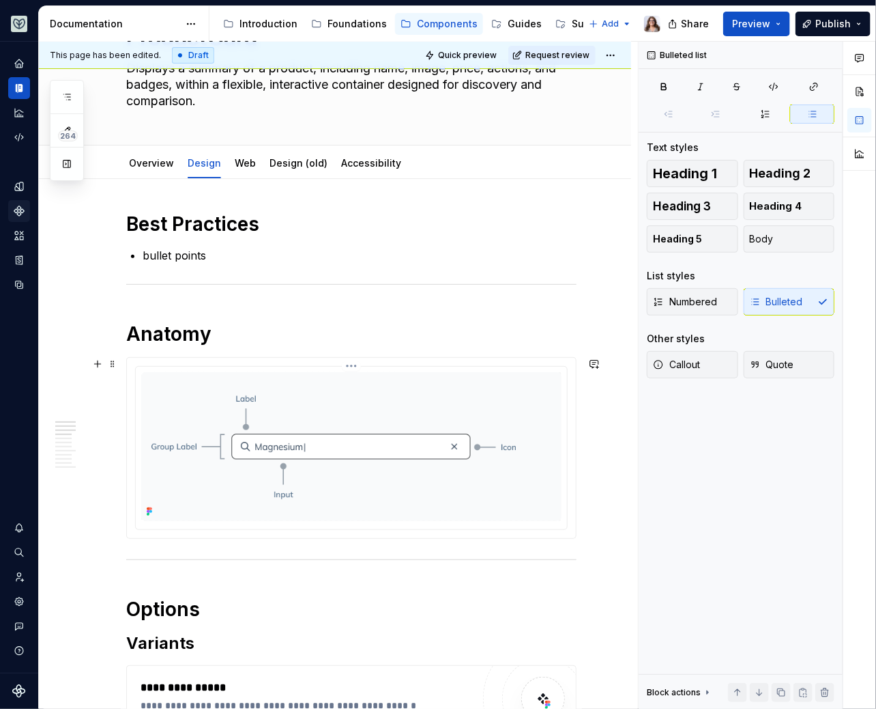
click at [348, 455] on img at bounding box center [351, 446] width 420 height 149
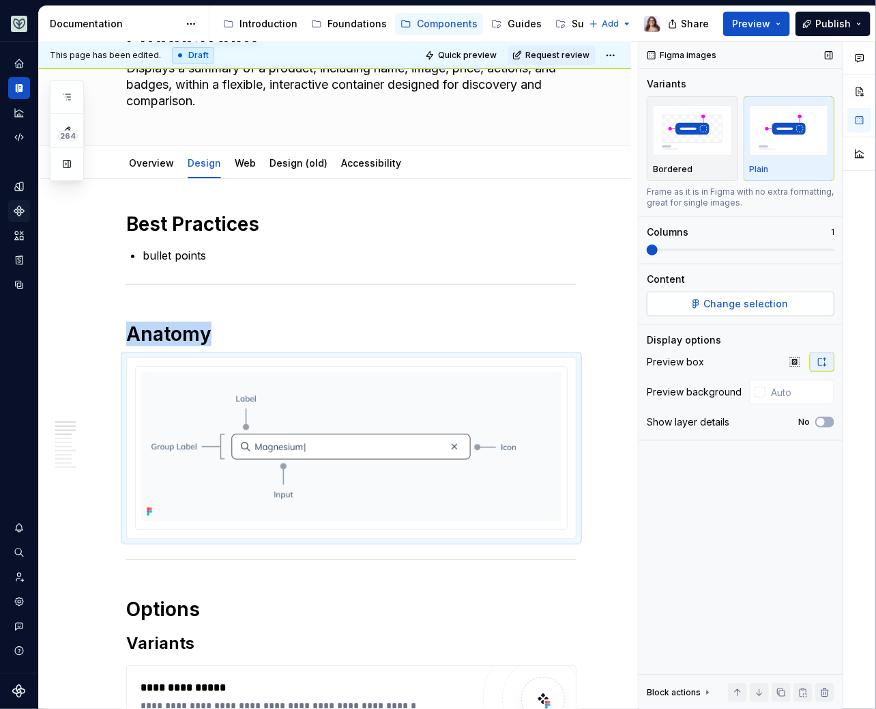
click at [726, 309] on span "Change selection" at bounding box center [746, 304] width 85 height 14
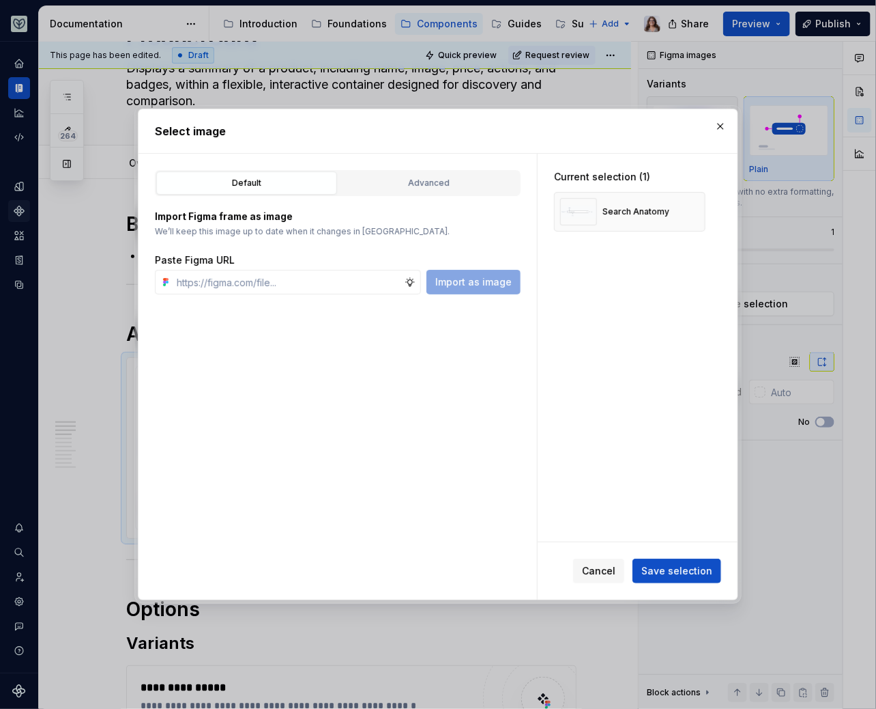
type textarea "*"
click at [357, 287] on input "text" at bounding box center [287, 282] width 233 height 25
paste input "https://www.figma.com/design/OxLK9P8AlBGKXiz2EEGm4b/Global?node-id=6455-15898&t…"
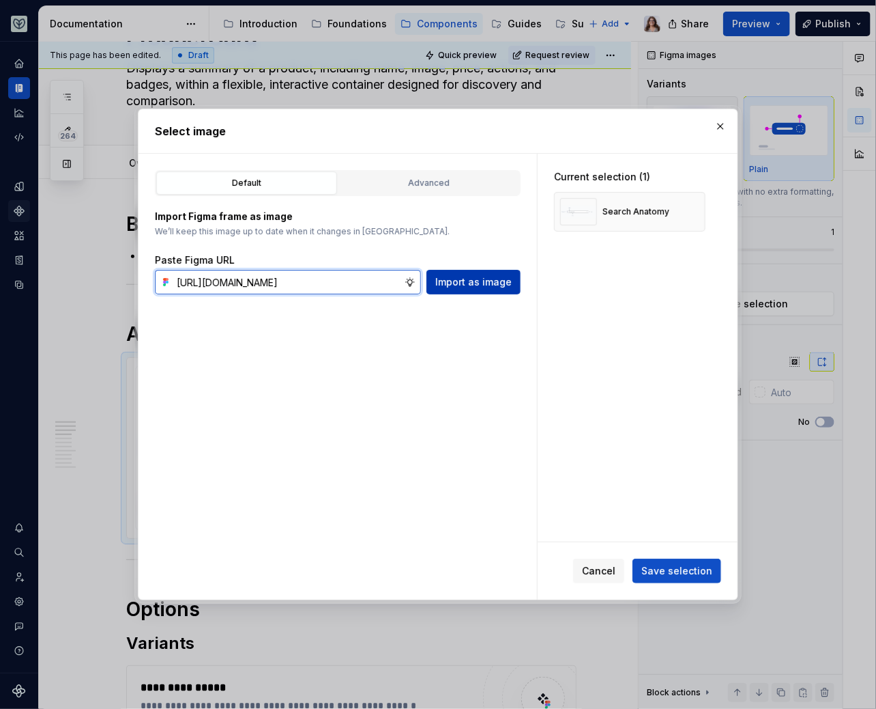
scroll to position [0, 305]
type input "https://www.figma.com/design/OxLK9P8AlBGKXiz2EEGm4b/Global?node-id=6455-15898&t…"
click at [483, 282] on span "Import as image" at bounding box center [473, 282] width 76 height 14
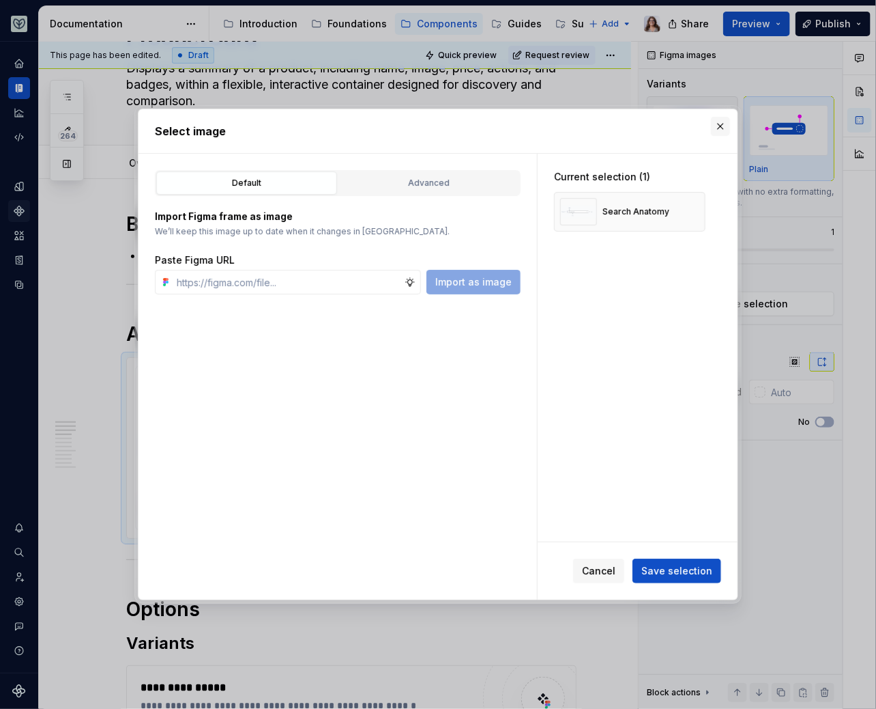
click at [719, 123] on button "button" at bounding box center [720, 126] width 19 height 19
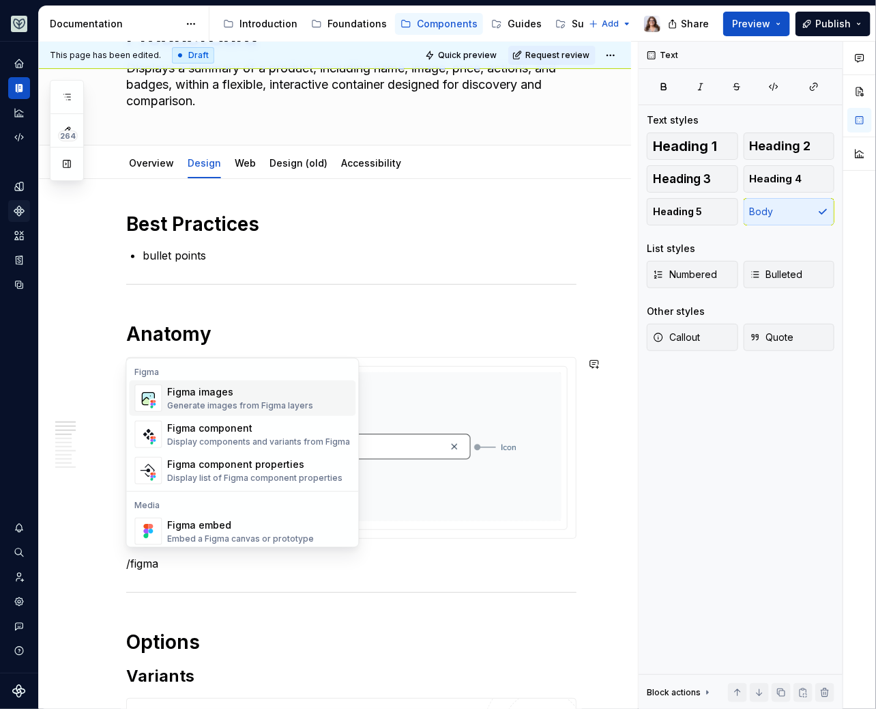
scroll to position [40, 0]
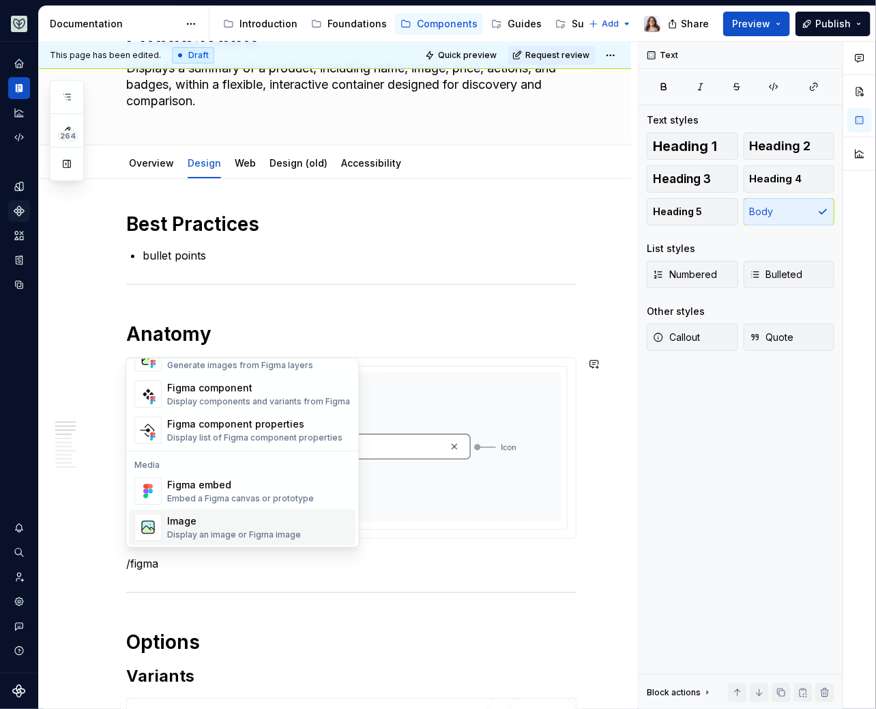
click at [225, 519] on div "Image" at bounding box center [234, 521] width 134 height 14
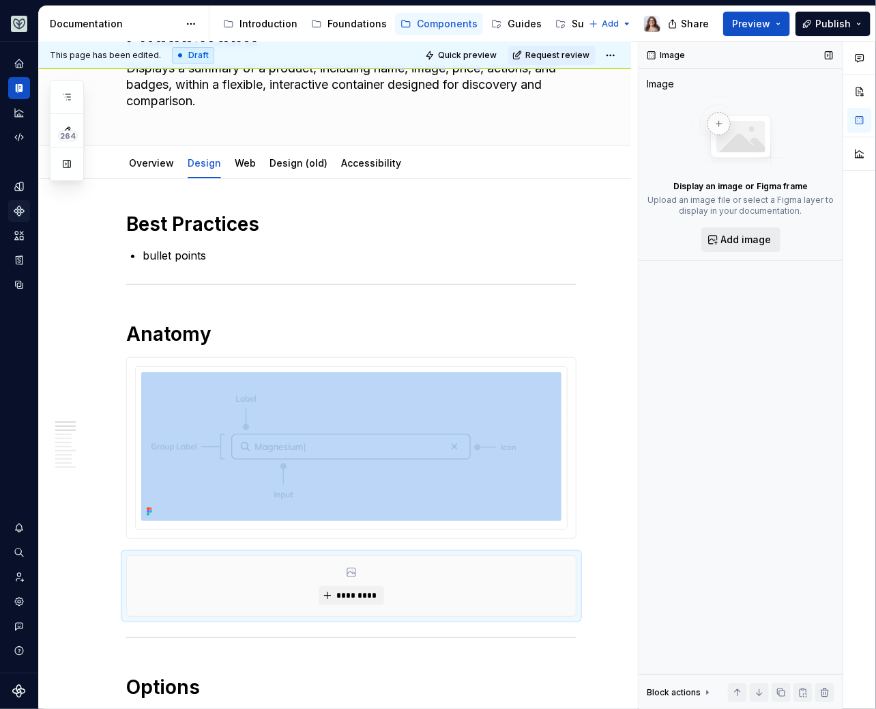
click at [730, 234] on span "Add image" at bounding box center [747, 240] width 51 height 14
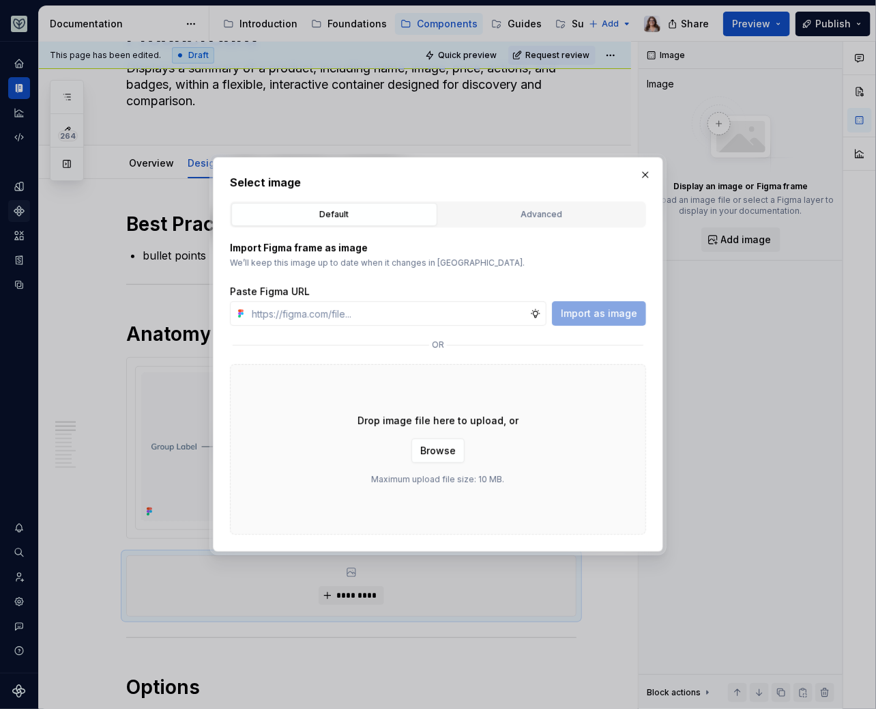
type textarea "*"
type input "https://www.figma.com/design/OxLK9P8AlBGKXiz2EEGm4b/Global?node-id=6455-15898&t…"
click at [608, 316] on span "Import as image" at bounding box center [599, 313] width 76 height 14
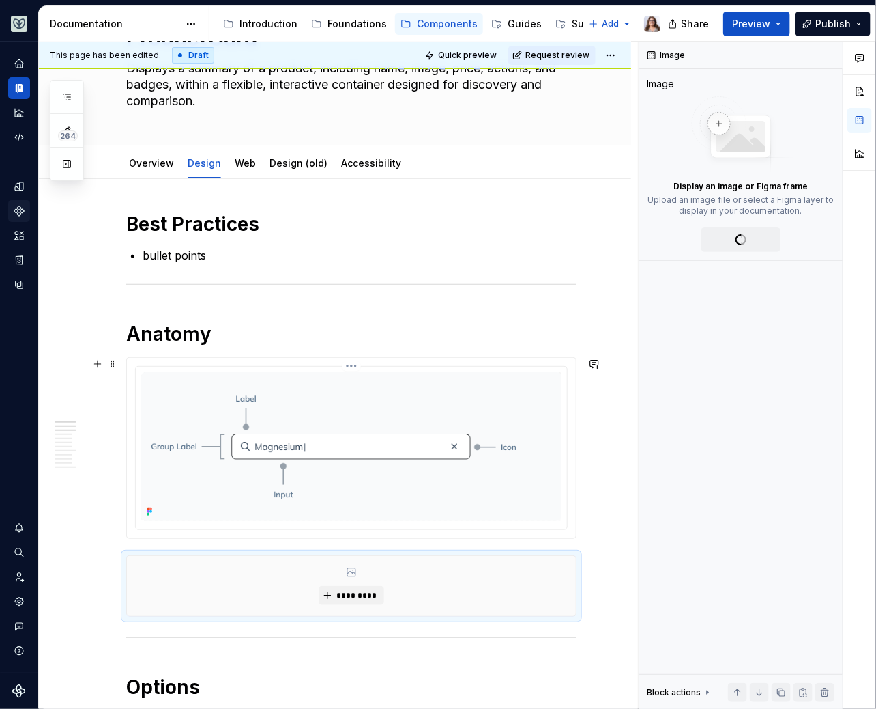
scroll to position [263, 0]
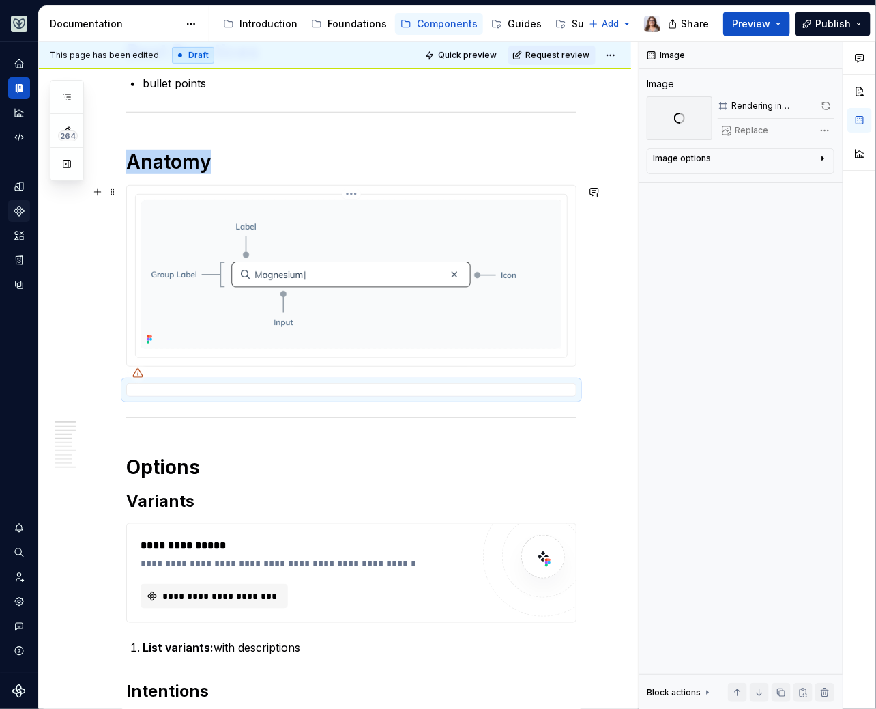
click at [502, 308] on img at bounding box center [351, 274] width 420 height 149
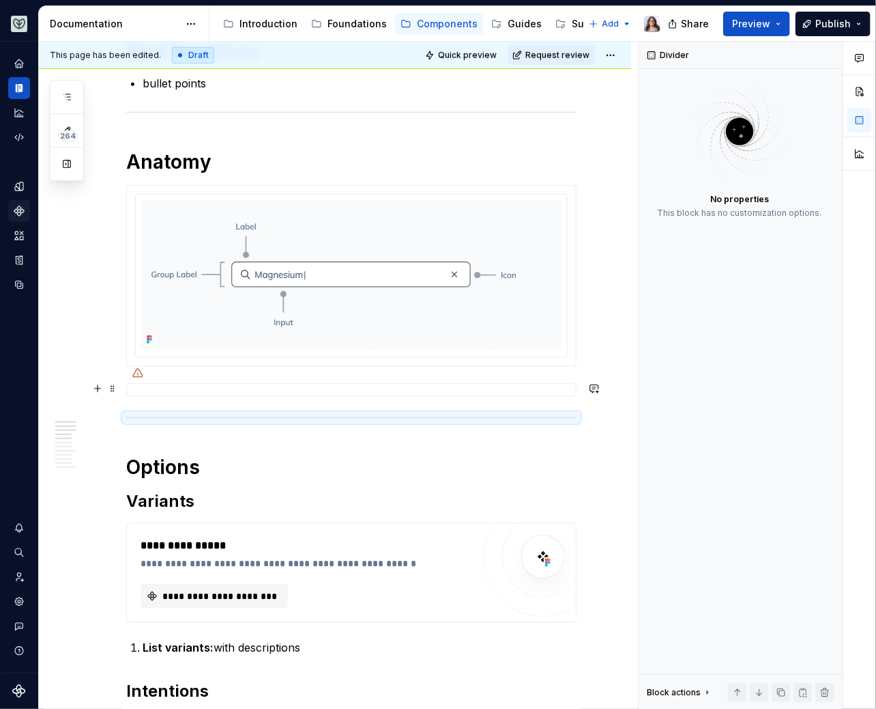
click at [482, 386] on div at bounding box center [351, 390] width 451 height 14
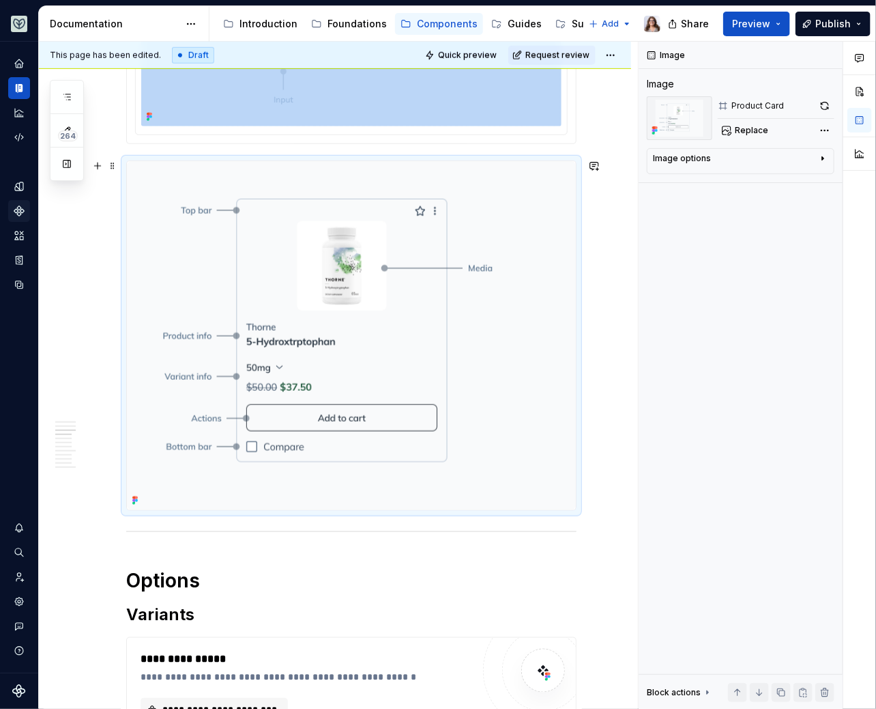
scroll to position [497, 0]
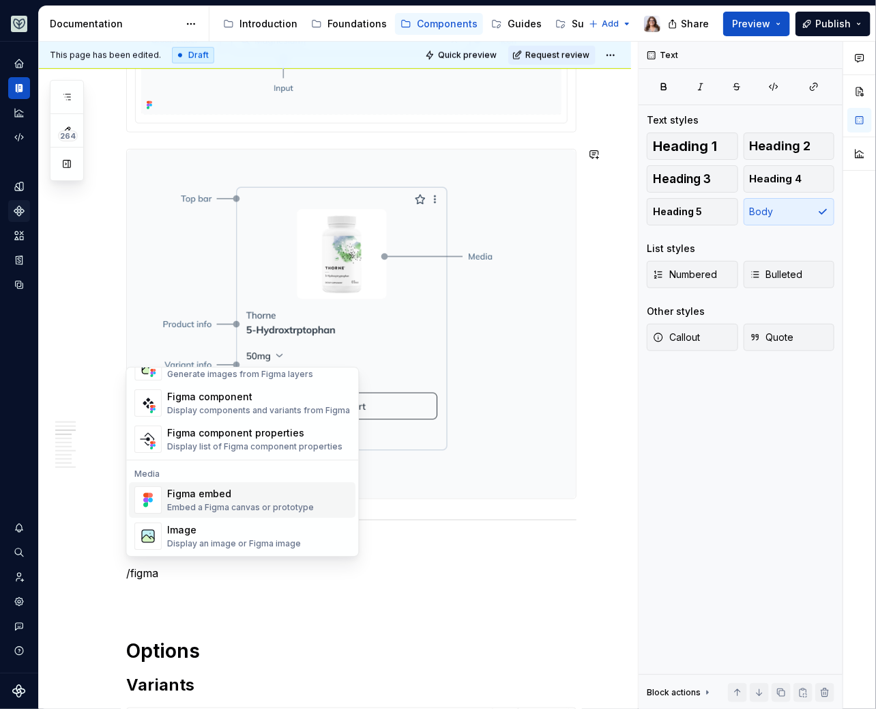
scroll to position [0, 0]
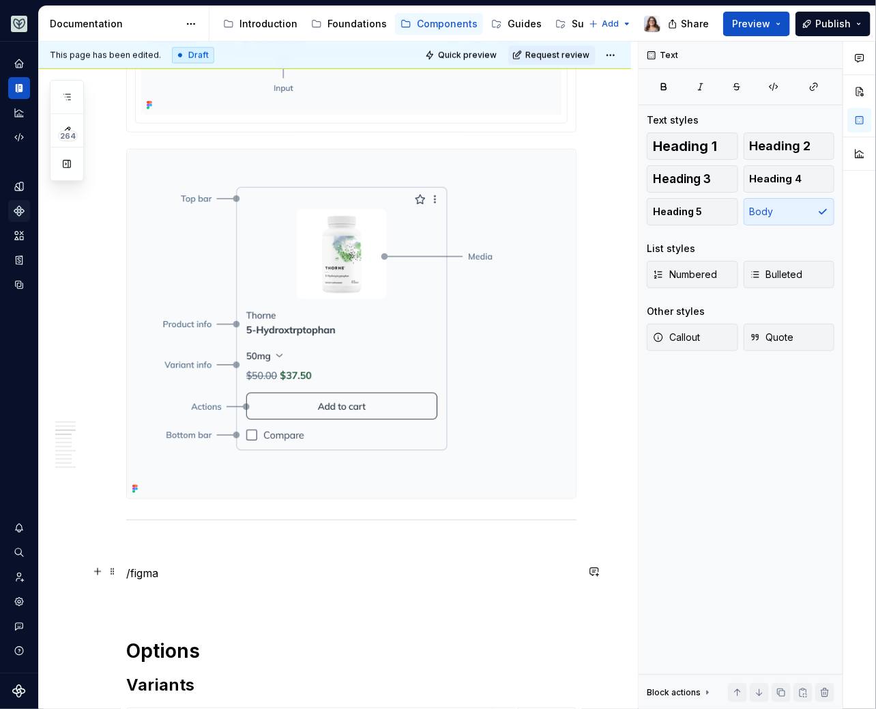
click at [418, 565] on p "/figma" at bounding box center [351, 573] width 451 height 16
drag, startPoint x: 190, startPoint y: 578, endPoint x: 109, endPoint y: 574, distance: 80.7
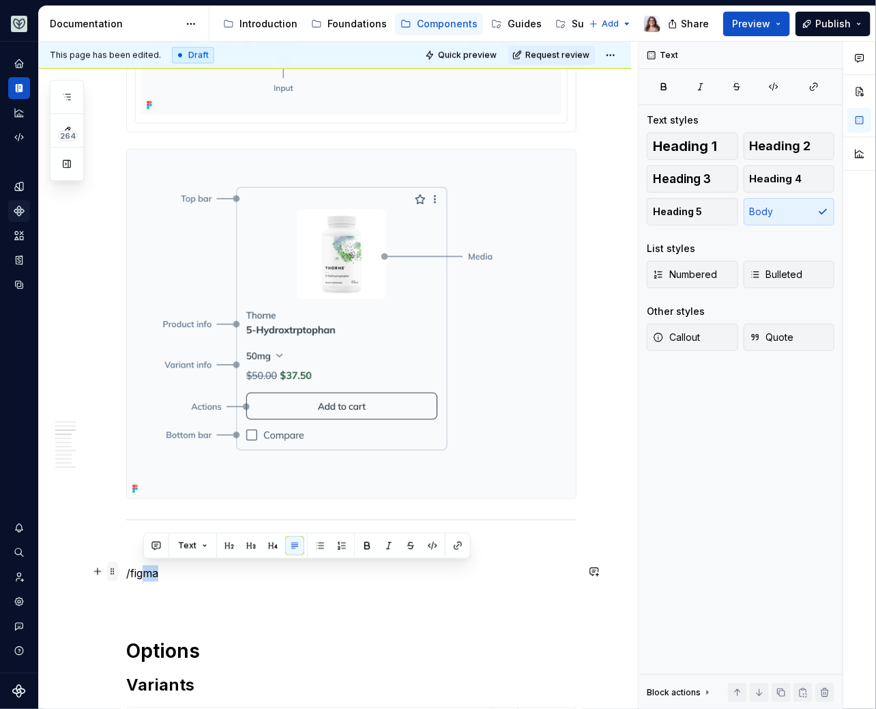
drag, startPoint x: 172, startPoint y: 575, endPoint x: 115, endPoint y: 563, distance: 57.8
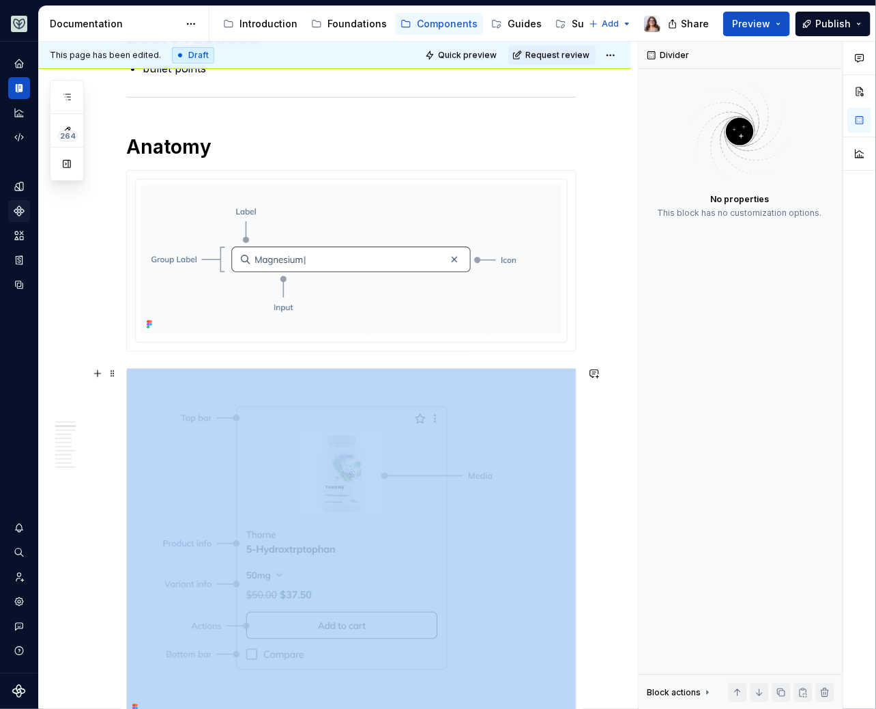
scroll to position [269, 0]
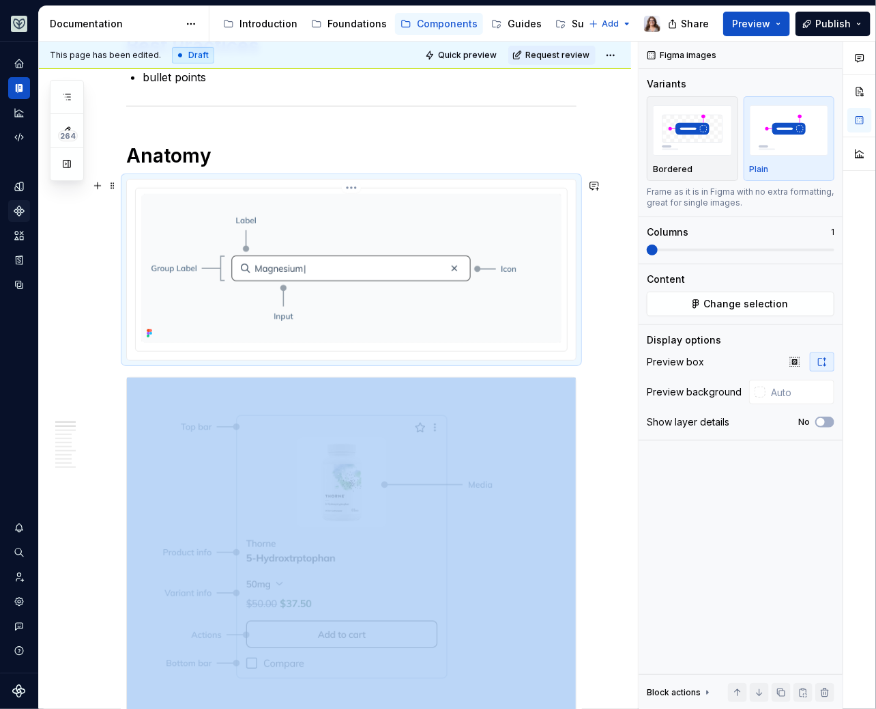
click at [386, 270] on img at bounding box center [351, 268] width 420 height 149
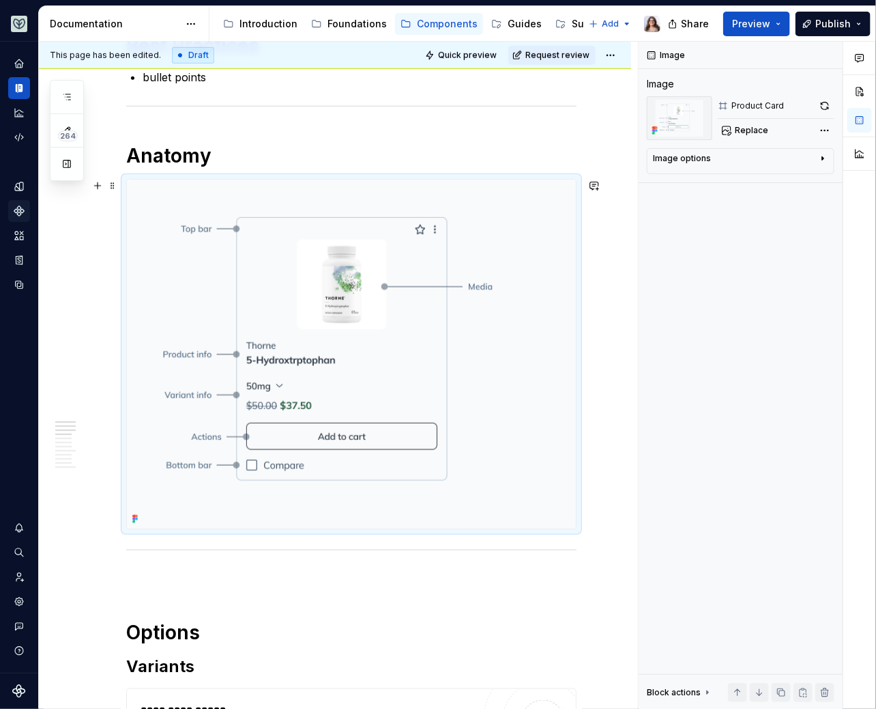
click at [399, 358] on img at bounding box center [351, 354] width 449 height 349
click at [608, 352] on div "**********" at bounding box center [338, 376] width 599 height 668
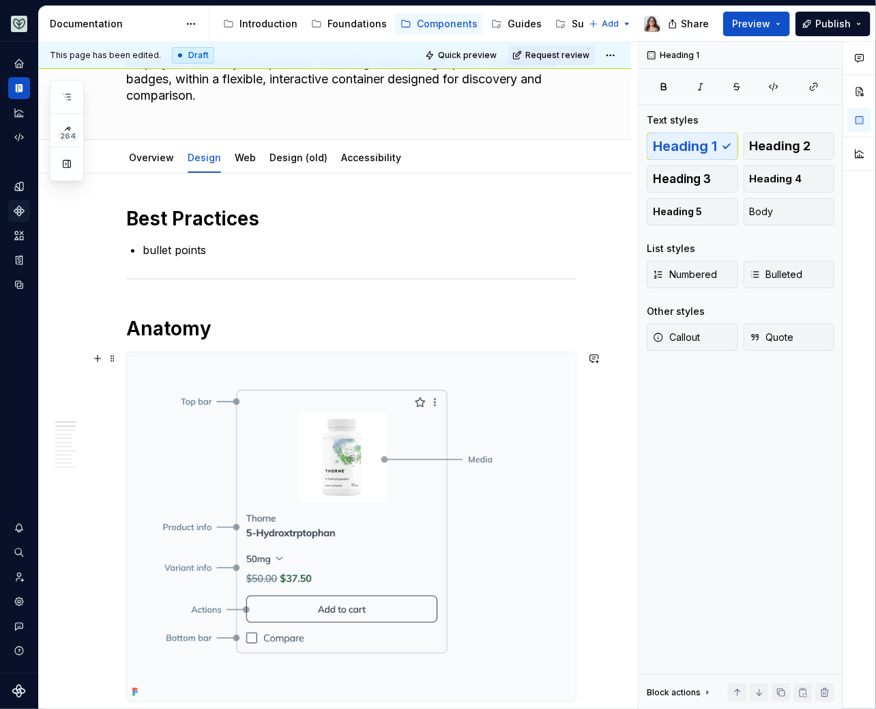
scroll to position [108, 0]
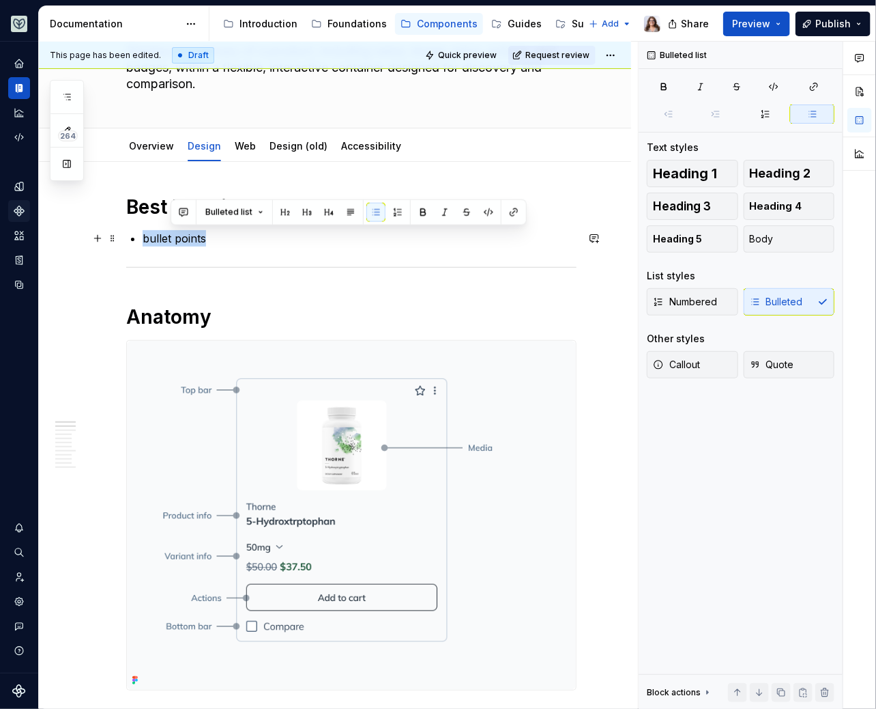
drag, startPoint x: 218, startPoint y: 238, endPoint x: 130, endPoint y: 238, distance: 88.7
click at [235, 240] on p "bullet points" at bounding box center [360, 238] width 434 height 16
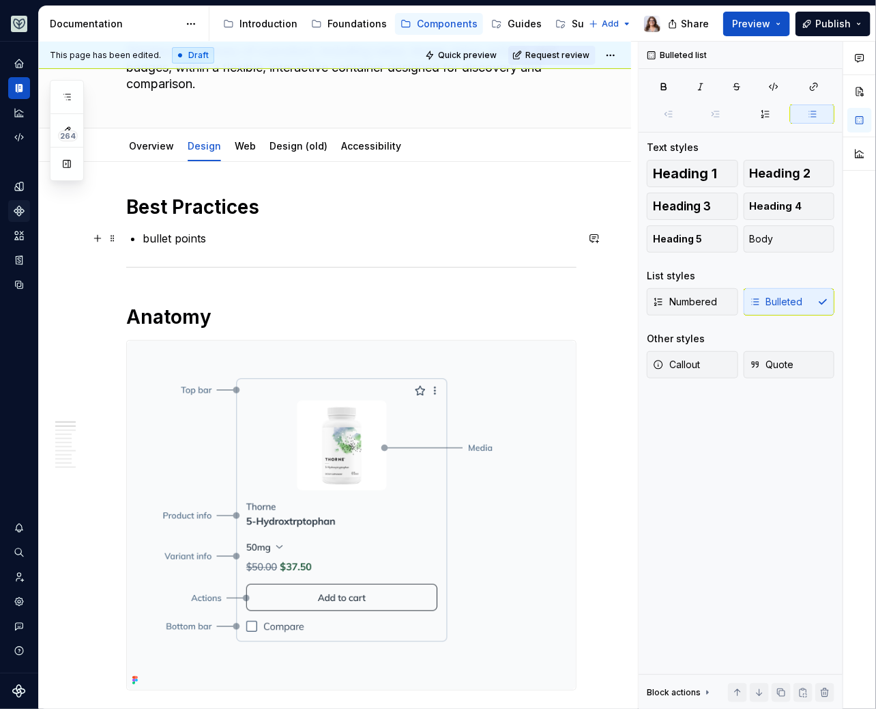
click at [208, 239] on p "bullet points" at bounding box center [360, 238] width 434 height 16
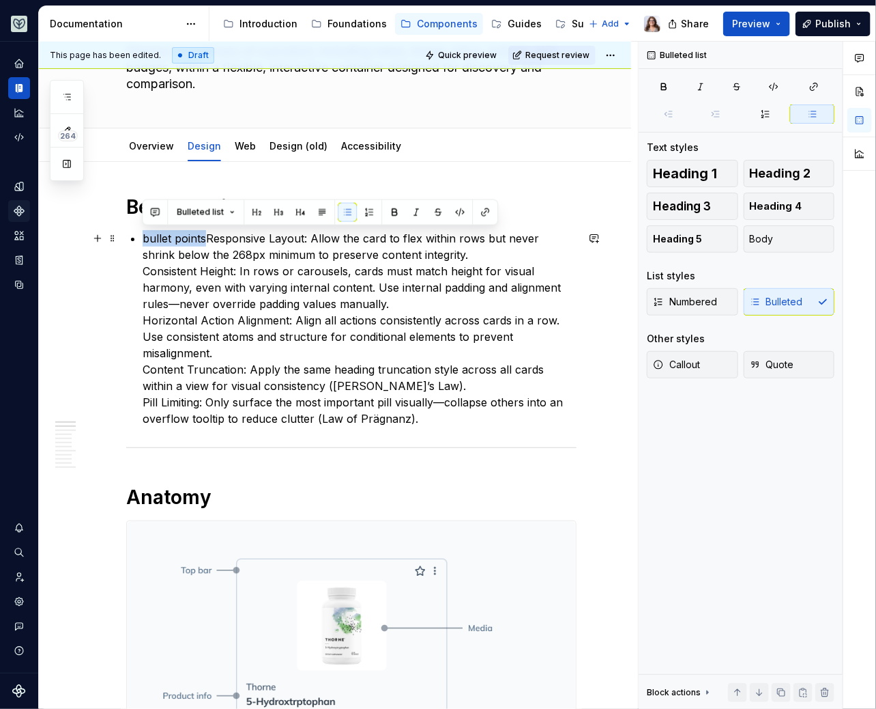
drag, startPoint x: 207, startPoint y: 234, endPoint x: 136, endPoint y: 234, distance: 71.0
click at [143, 234] on li "bullet pointsResponsive Layout: Allow the card to flex within rows but never sh…" at bounding box center [360, 328] width 434 height 197
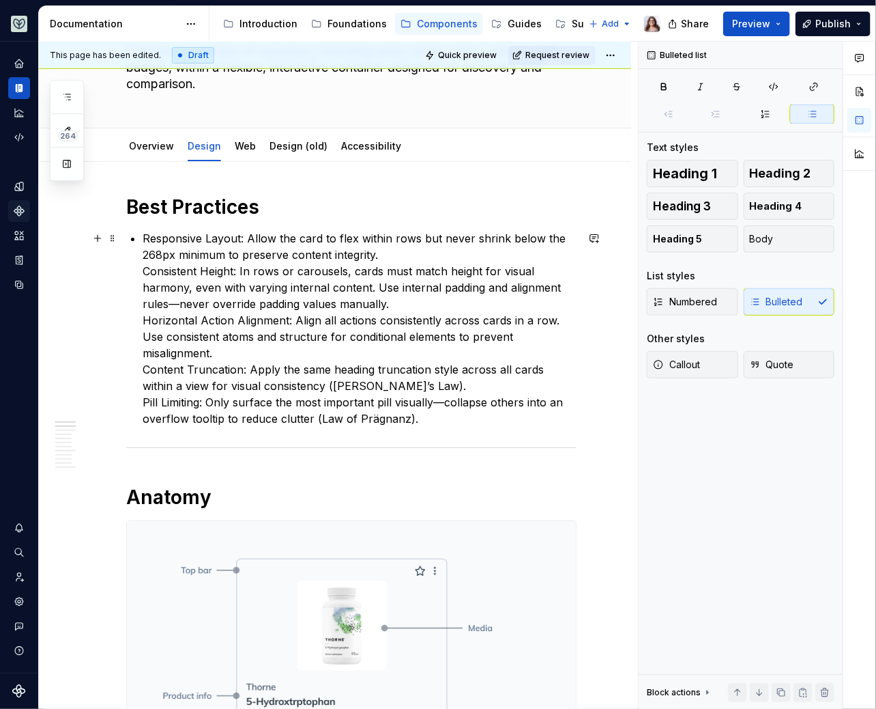
click at [382, 256] on p "Responsive Layout: Allow the card to flex within rows but never shrink below th…" at bounding box center [360, 328] width 434 height 197
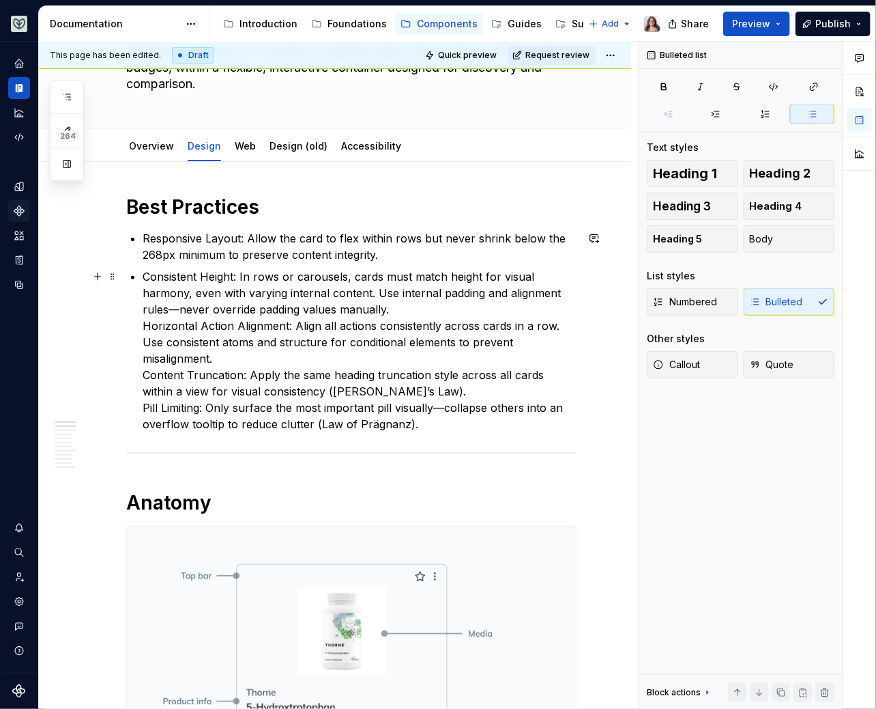
click at [388, 313] on p "Consistent Height: In rows or carousels, cards must match height for visual har…" at bounding box center [360, 350] width 434 height 164
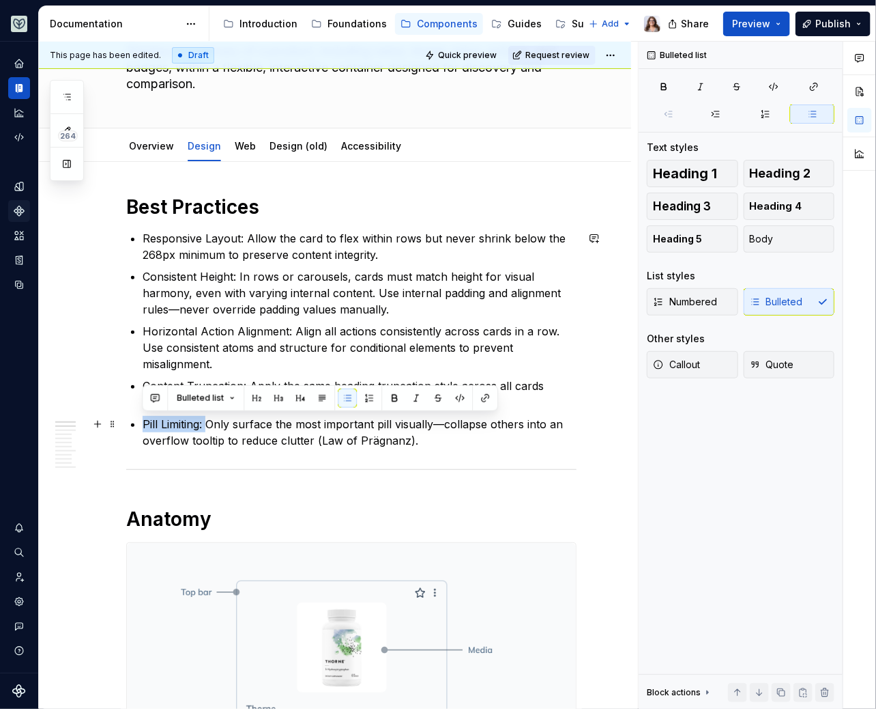
drag, startPoint x: 205, startPoint y: 420, endPoint x: 140, endPoint y: 419, distance: 65.5
drag, startPoint x: 231, startPoint y: 422, endPoint x: 133, endPoint y: 422, distance: 98.3
click at [143, 422] on li "Limit use of pills: Only surface the most important pill visually—collapse othe…" at bounding box center [360, 432] width 434 height 33
click at [202, 328] on p "Horizontal Action Alignment: Align all actions consistently across cards in a r…" at bounding box center [360, 347] width 434 height 49
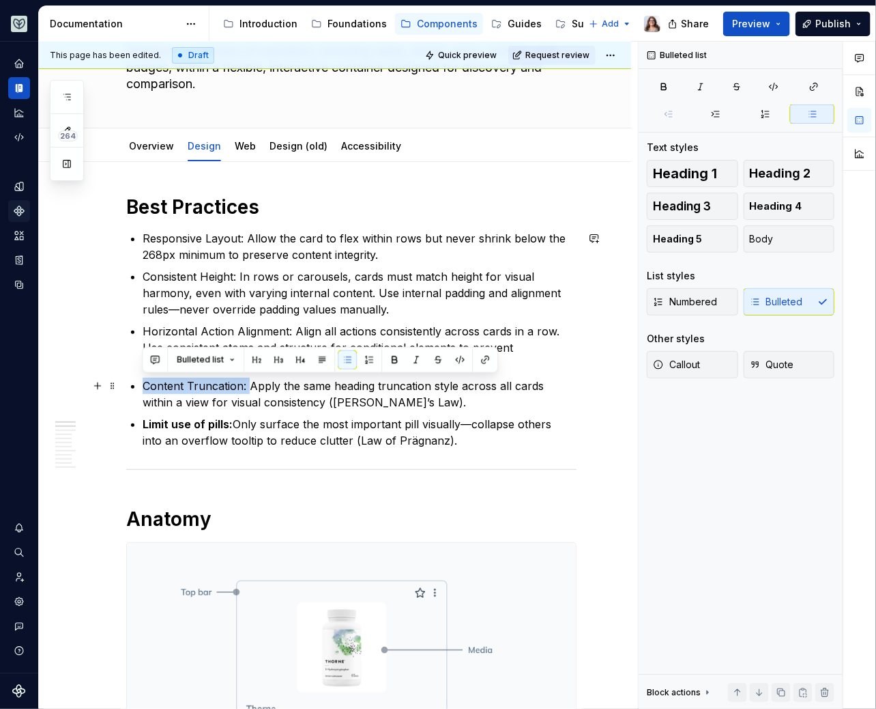
drag, startPoint x: 246, startPoint y: 384, endPoint x: 132, endPoint y: 384, distance: 114.7
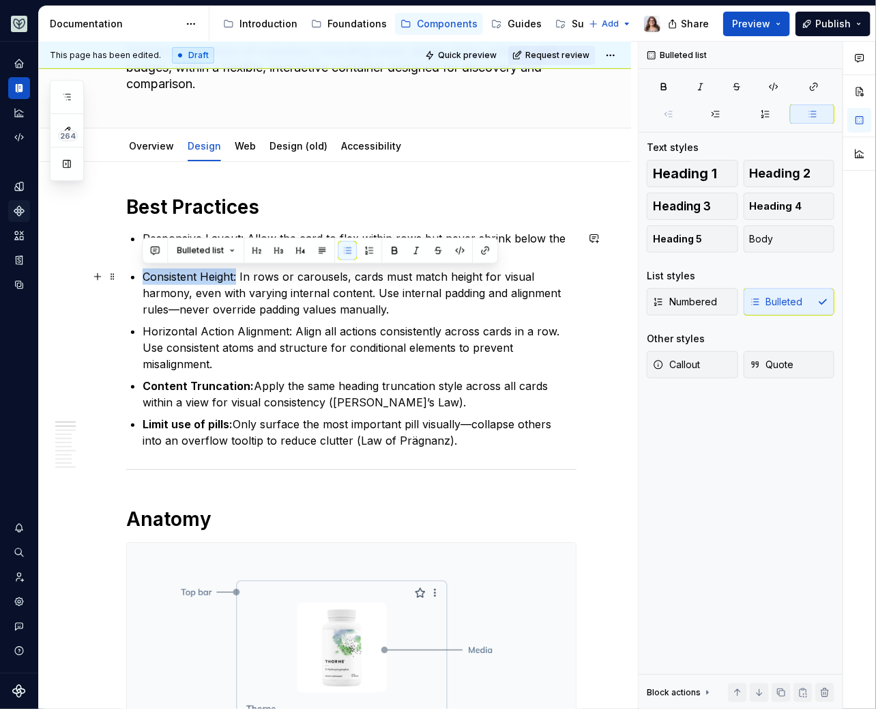
drag, startPoint x: 238, startPoint y: 272, endPoint x: 139, endPoint y: 270, distance: 99.7
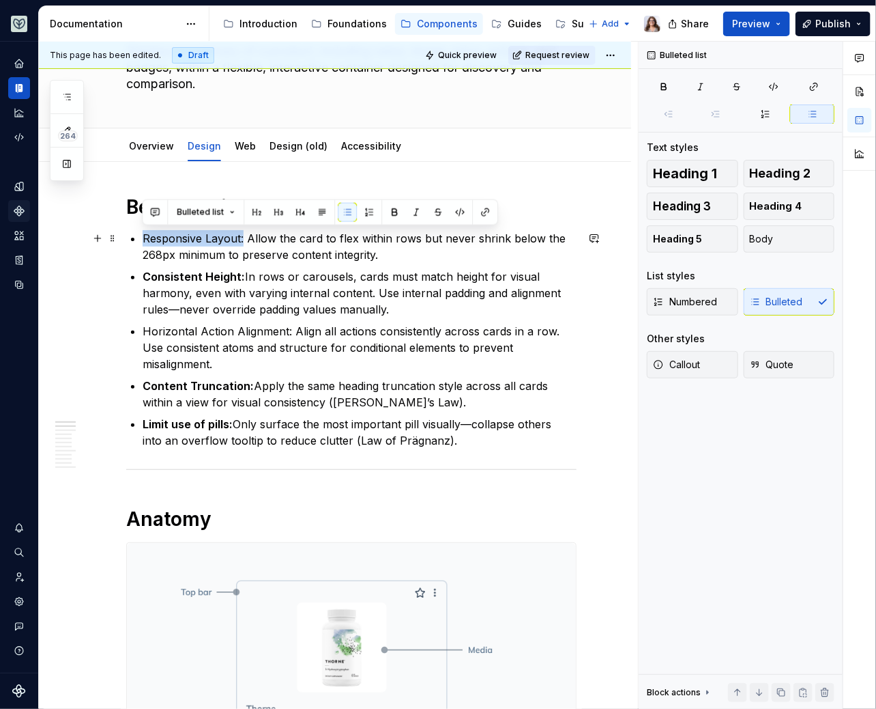
drag, startPoint x: 143, startPoint y: 231, endPoint x: 243, endPoint y: 231, distance: 100.3
click at [243, 231] on p "Responsive Layout: Allow the card to flex within rows but never shrink below th…" at bounding box center [360, 246] width 434 height 33
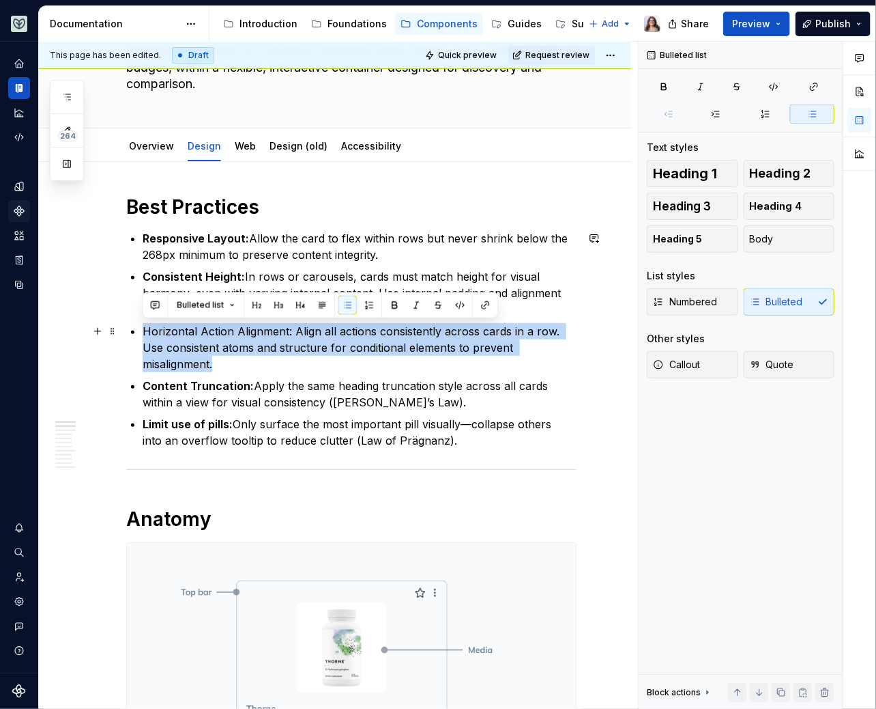
drag, startPoint x: 225, startPoint y: 362, endPoint x: 124, endPoint y: 330, distance: 106.6
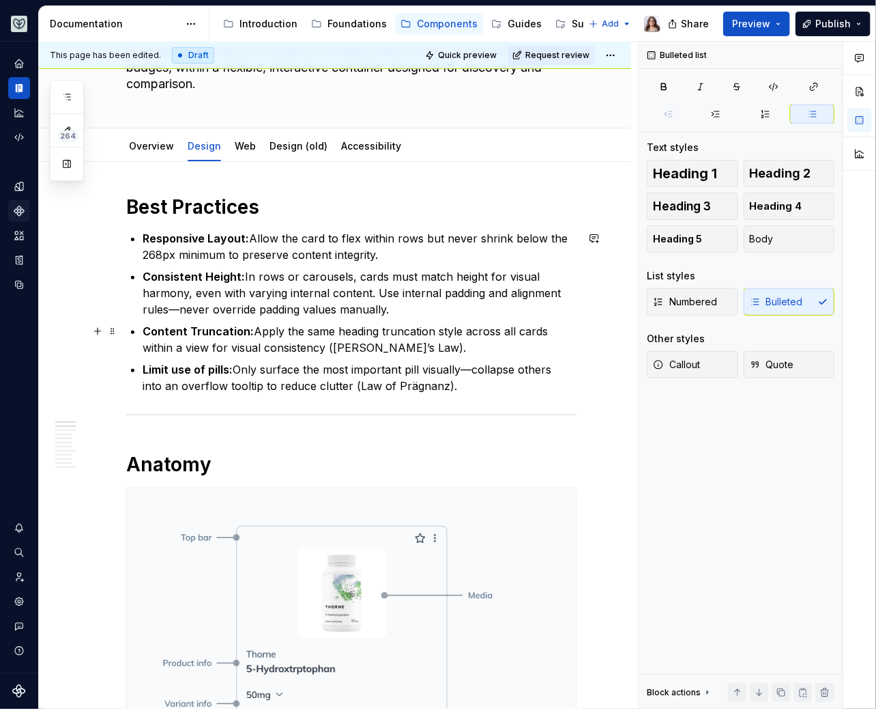
click at [417, 347] on p "Content Truncation: Apply the same heading truncation style across all cards wi…" at bounding box center [360, 339] width 434 height 33
click at [145, 231] on strong "Responsive Layout:" at bounding box center [196, 238] width 106 height 14
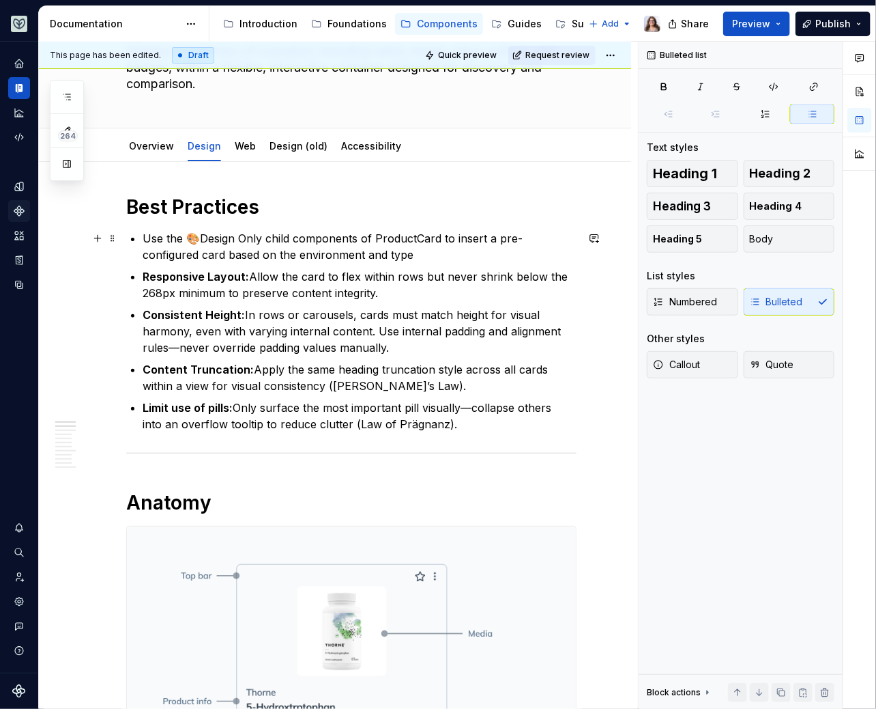
click at [359, 249] on p "Use the 🎨Design Only child components of ProductCard to insert a pre-configured…" at bounding box center [360, 246] width 434 height 33
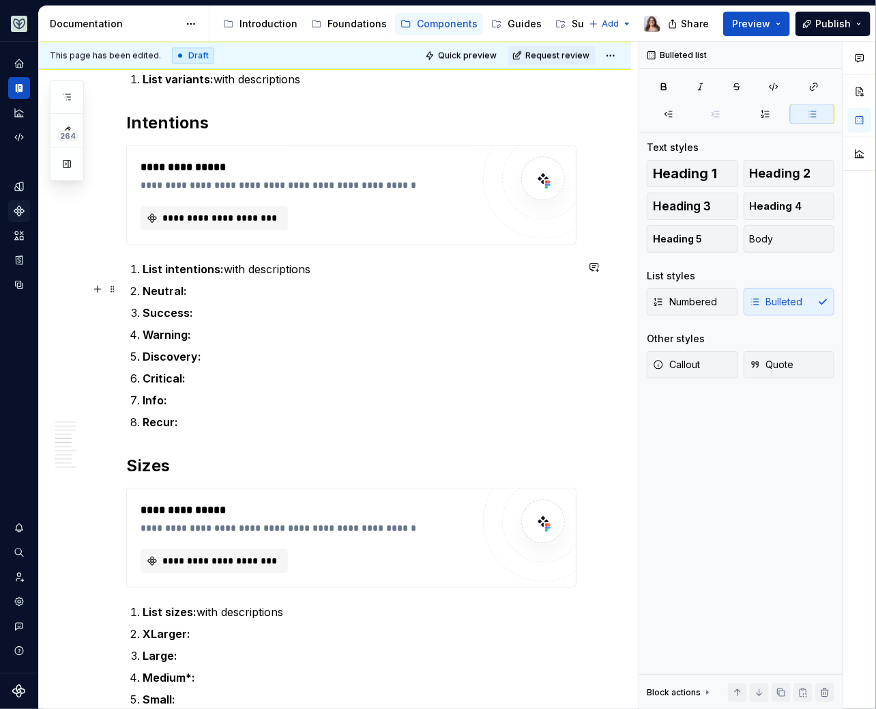
scroll to position [1054, 0]
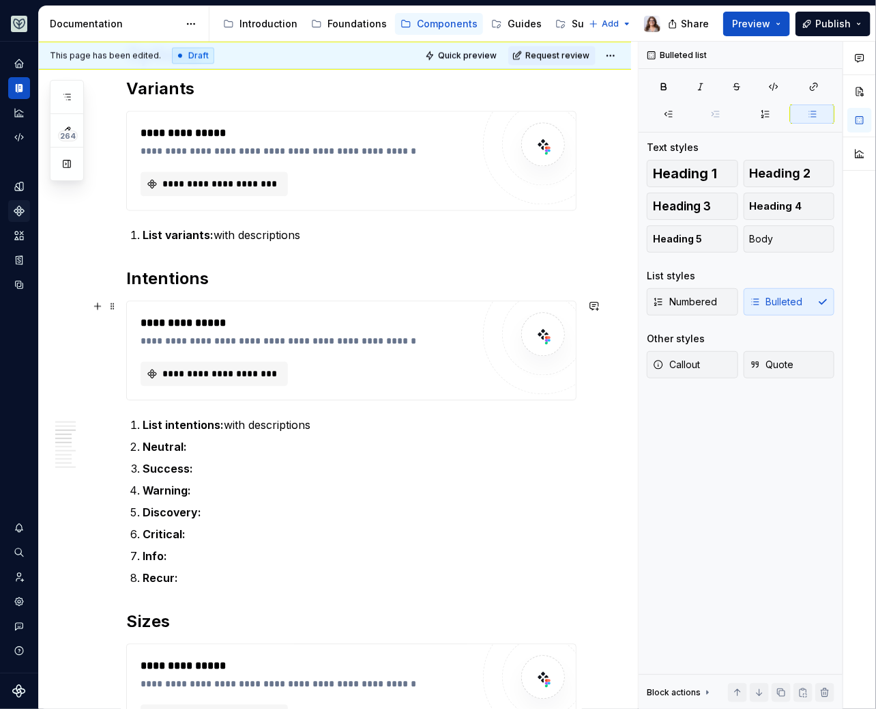
click at [300, 300] on div "**********" at bounding box center [351, 350] width 451 height 100
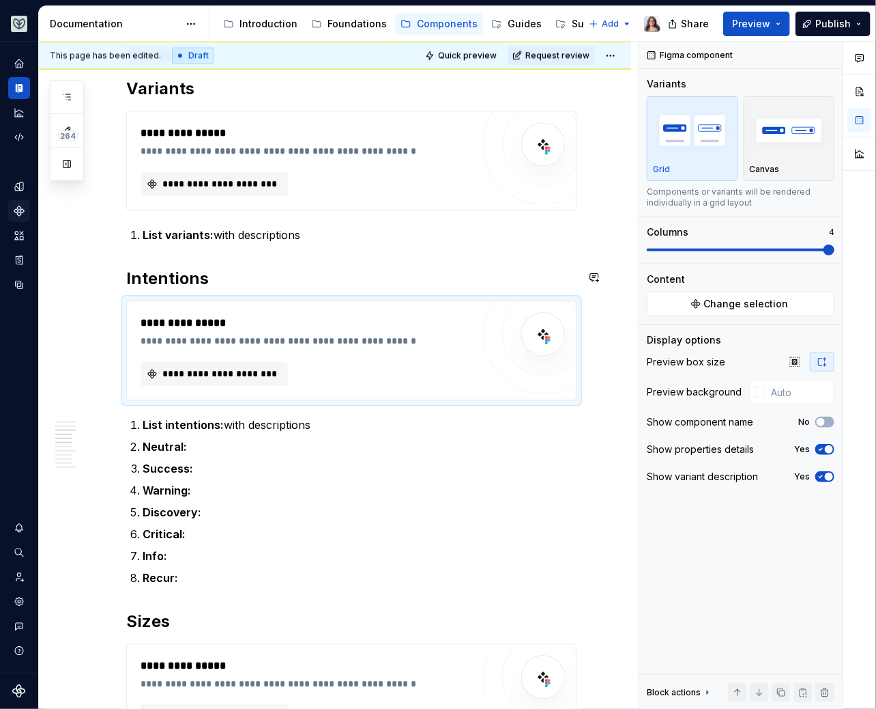
click at [238, 261] on div "**********" at bounding box center [351, 455] width 451 height 2415
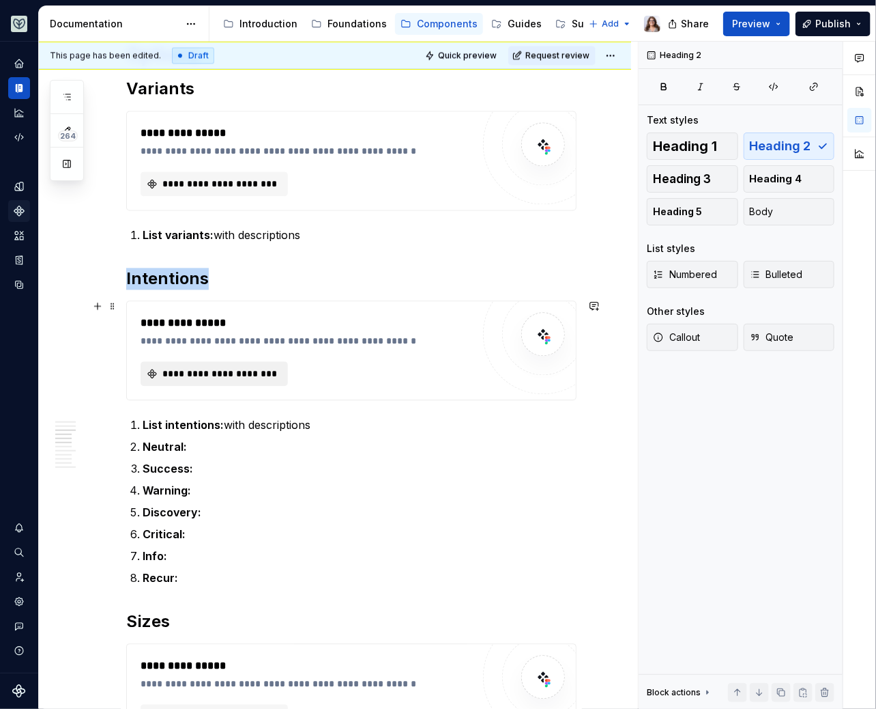
click at [240, 369] on span "**********" at bounding box center [219, 374] width 119 height 14
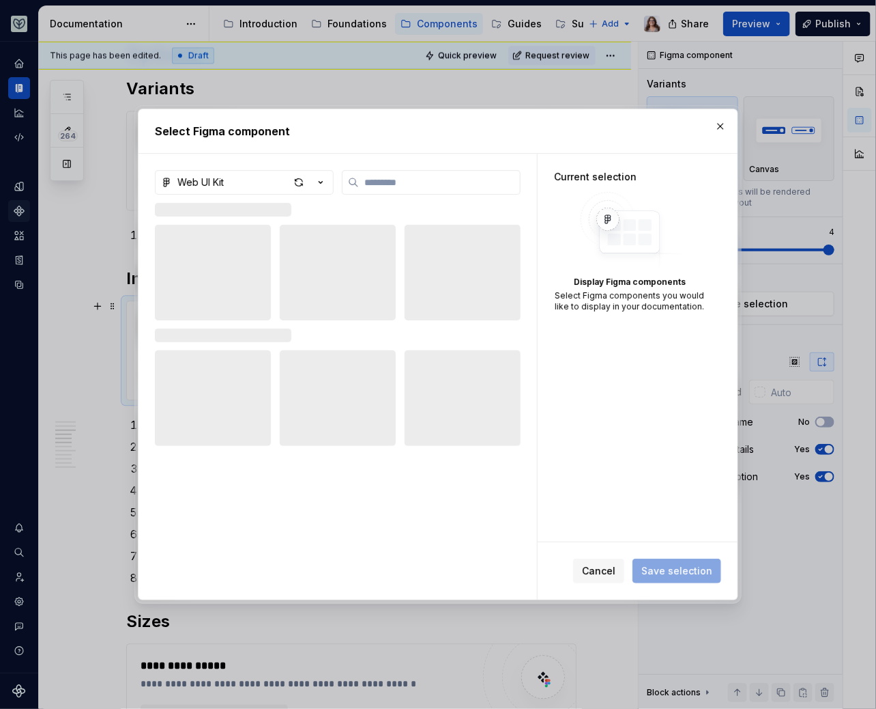
type textarea "*"
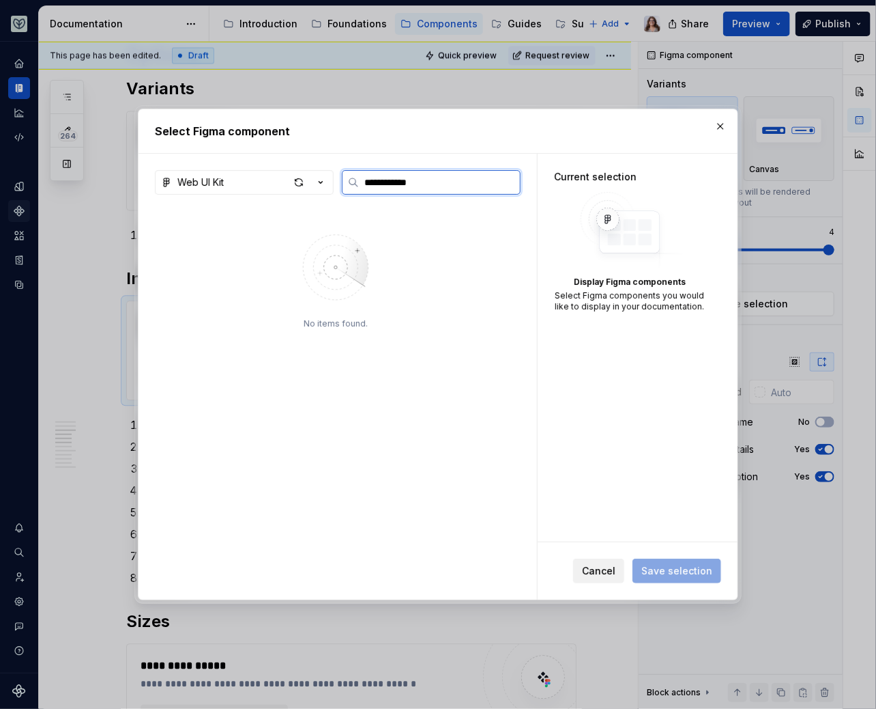
type input "**********"
click at [603, 560] on button "Cancel" at bounding box center [598, 570] width 51 height 25
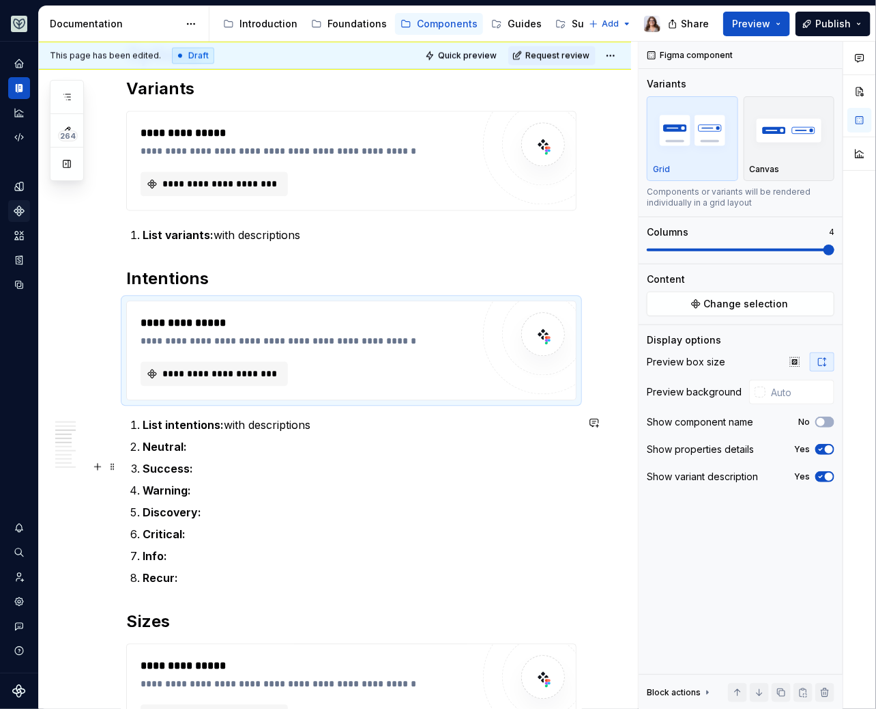
click at [352, 466] on p "Success:" at bounding box center [360, 468] width 434 height 16
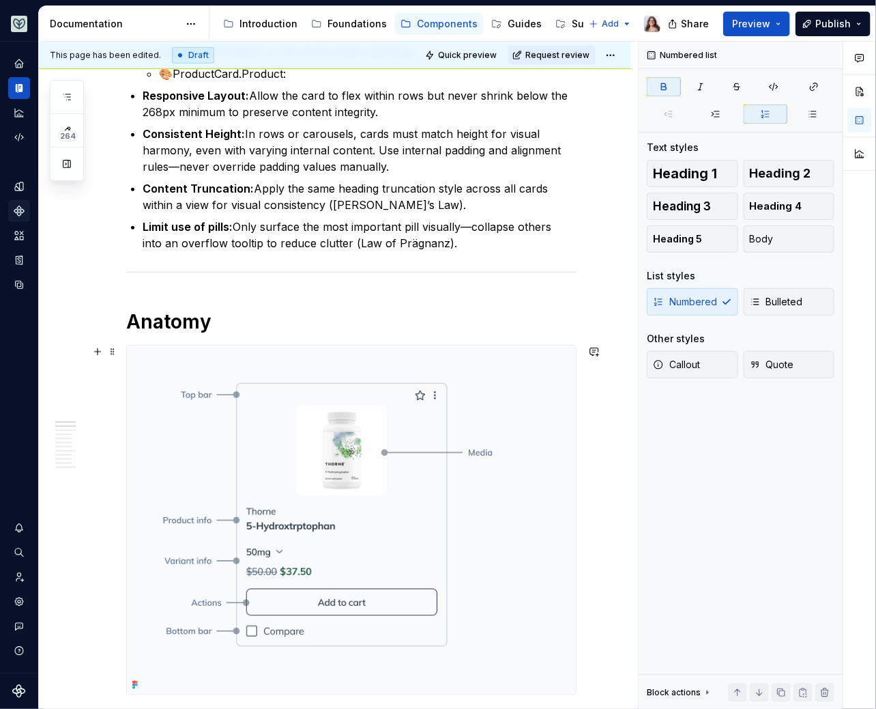
scroll to position [161, 0]
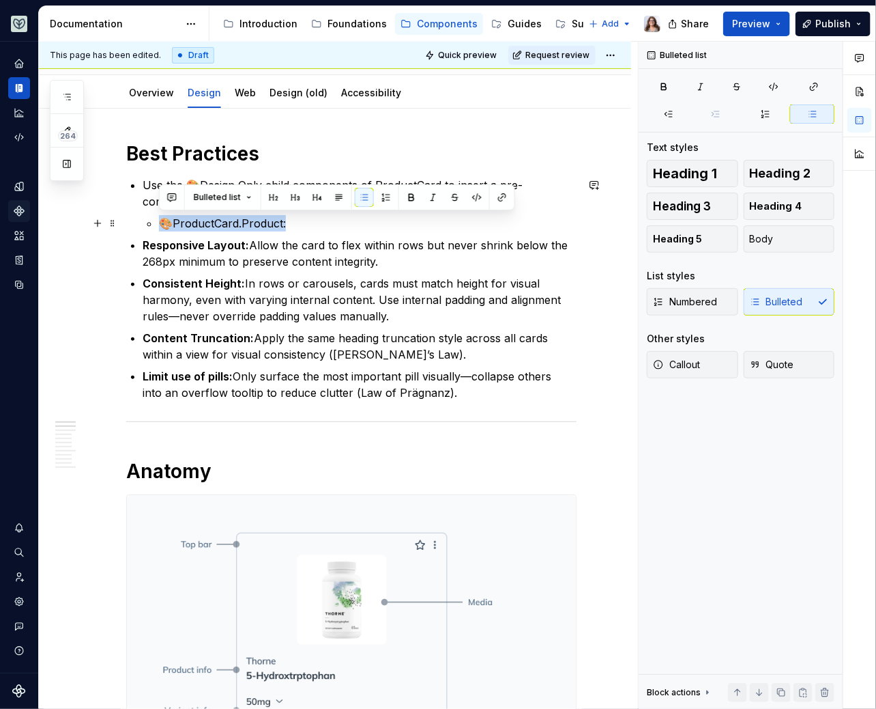
drag, startPoint x: 297, startPoint y: 224, endPoint x: 152, endPoint y: 221, distance: 144.7
click at [159, 221] on li "🎨ProductCard.Product:" at bounding box center [368, 223] width 418 height 16
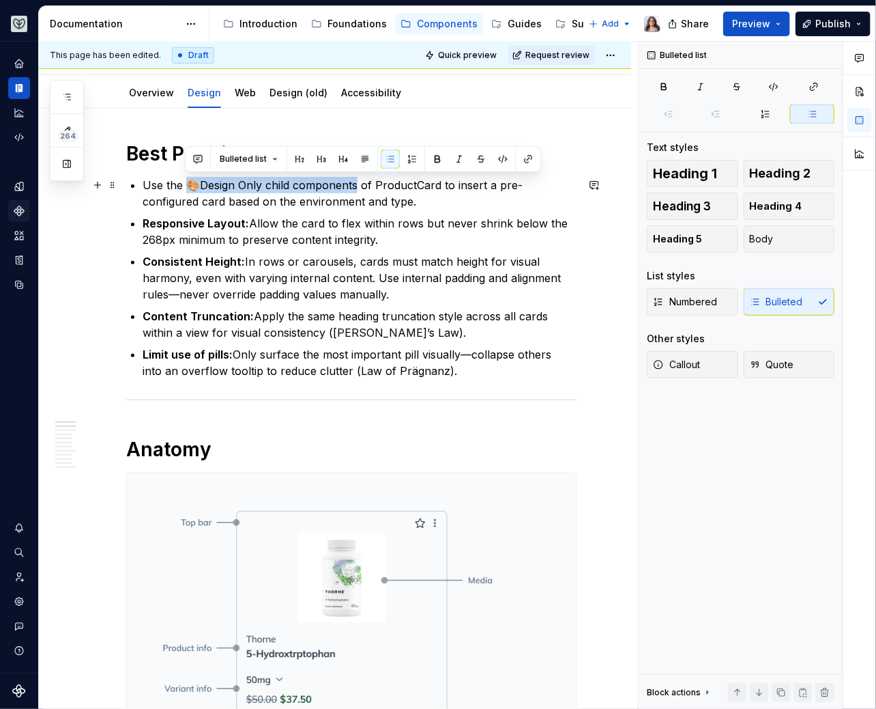
drag, startPoint x: 186, startPoint y: 179, endPoint x: 354, endPoint y: 180, distance: 167.9
click at [354, 180] on p "Use the 🎨Design Only child components of ProductCard to insert a pre-configured…" at bounding box center [360, 193] width 434 height 33
drag, startPoint x: 355, startPoint y: 184, endPoint x: 143, endPoint y: 186, distance: 211.6
click at [143, 186] on p "Use the 🎨Design Only child components of ProductCard to insert a pre-configured…" at bounding box center [360, 193] width 434 height 33
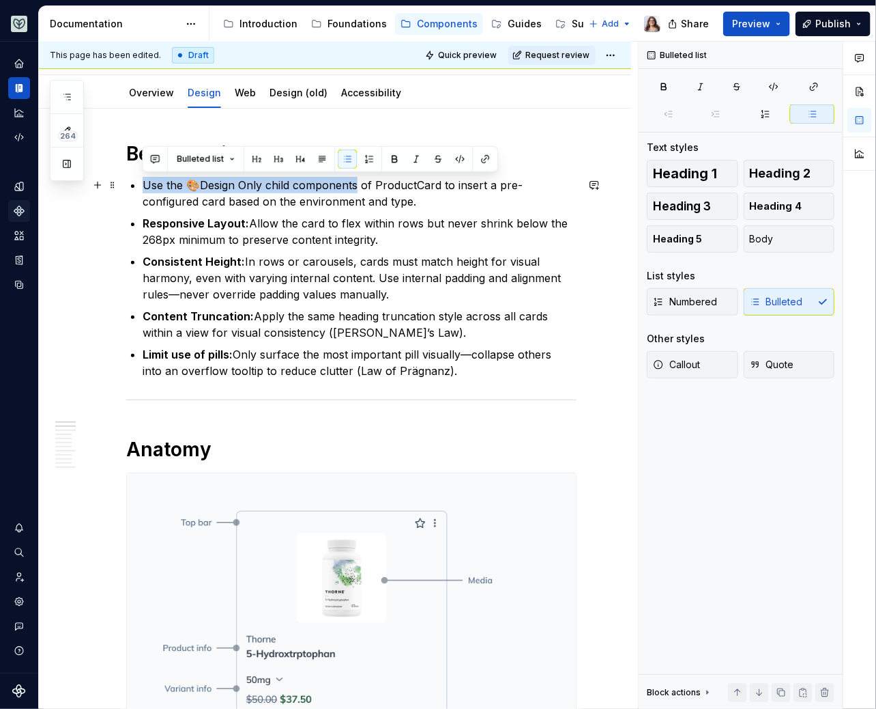
drag, startPoint x: 354, startPoint y: 184, endPoint x: 141, endPoint y: 182, distance: 213.7
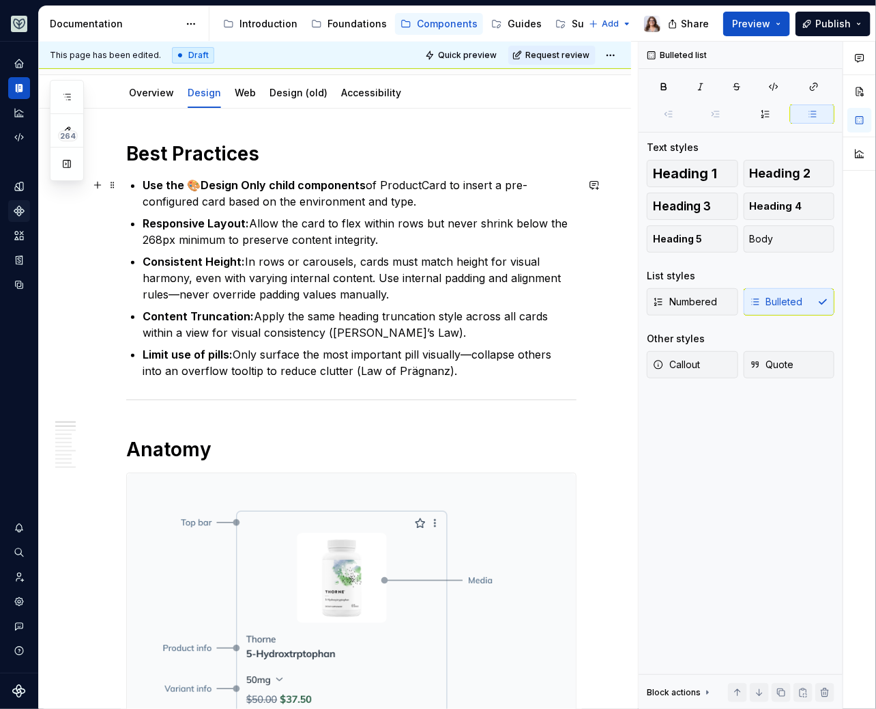
click at [437, 197] on p "Use the 🎨Design Only child components of ProductCard to insert a pre-configured…" at bounding box center [360, 193] width 434 height 33
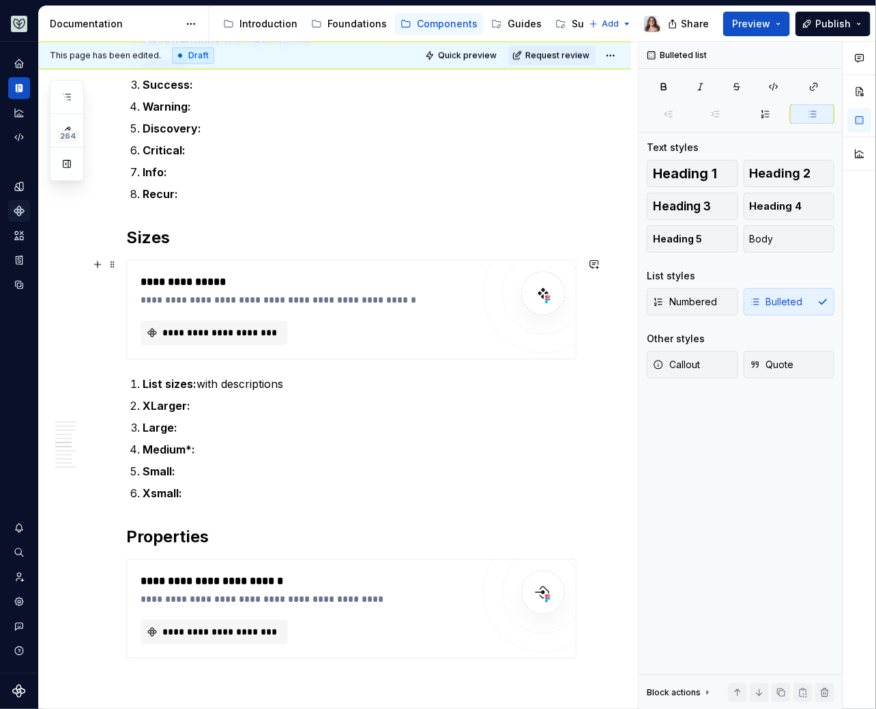
scroll to position [1444, 0]
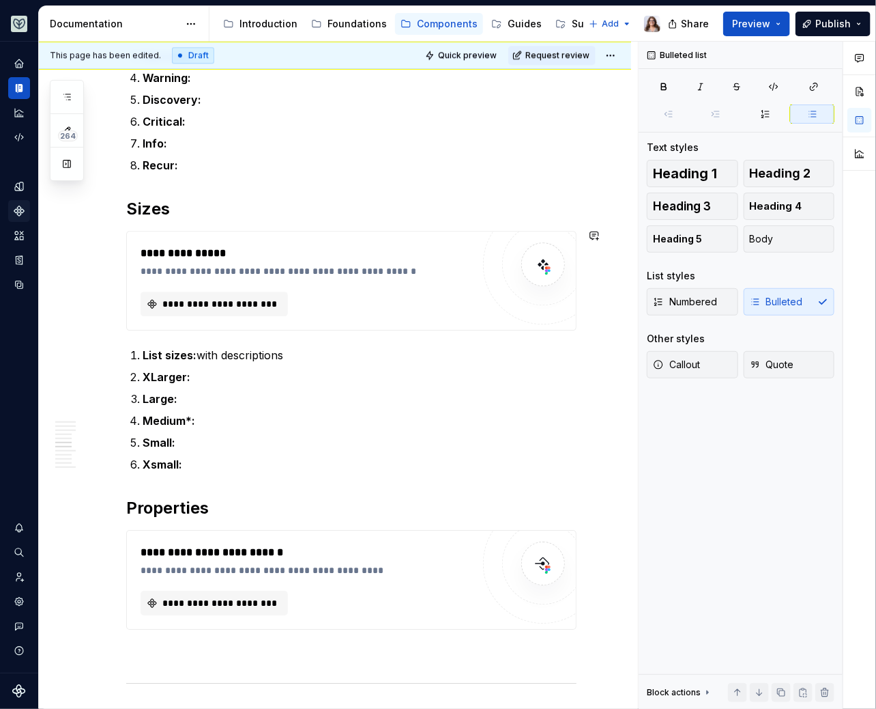
click at [111, 218] on div "**********" at bounding box center [335, 152] width 592 height 2655
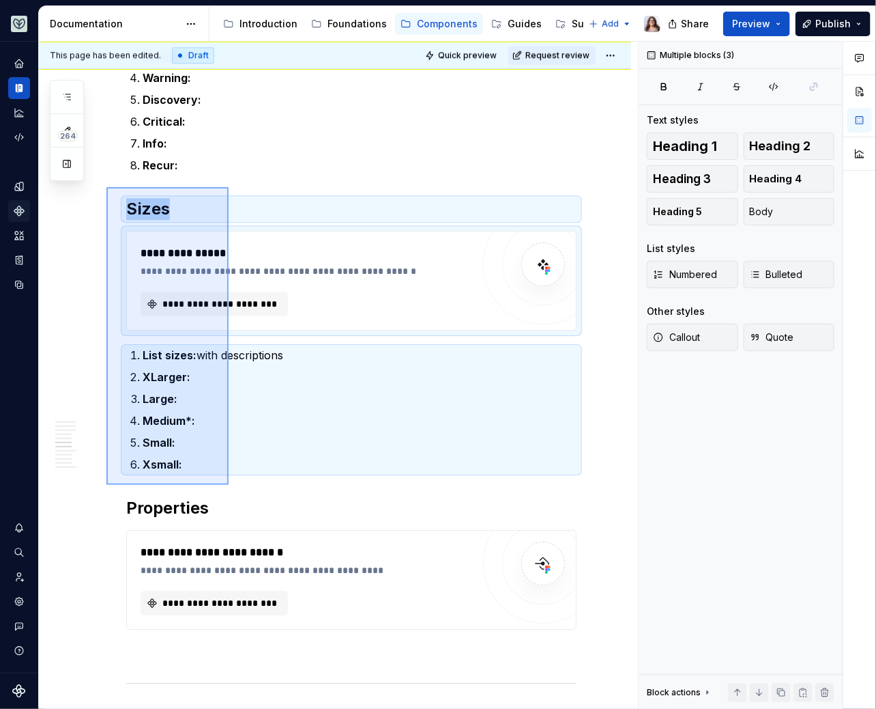
drag, startPoint x: 106, startPoint y: 186, endPoint x: 229, endPoint y: 485, distance: 322.6
click at [229, 485] on div "**********" at bounding box center [338, 376] width 599 height 668
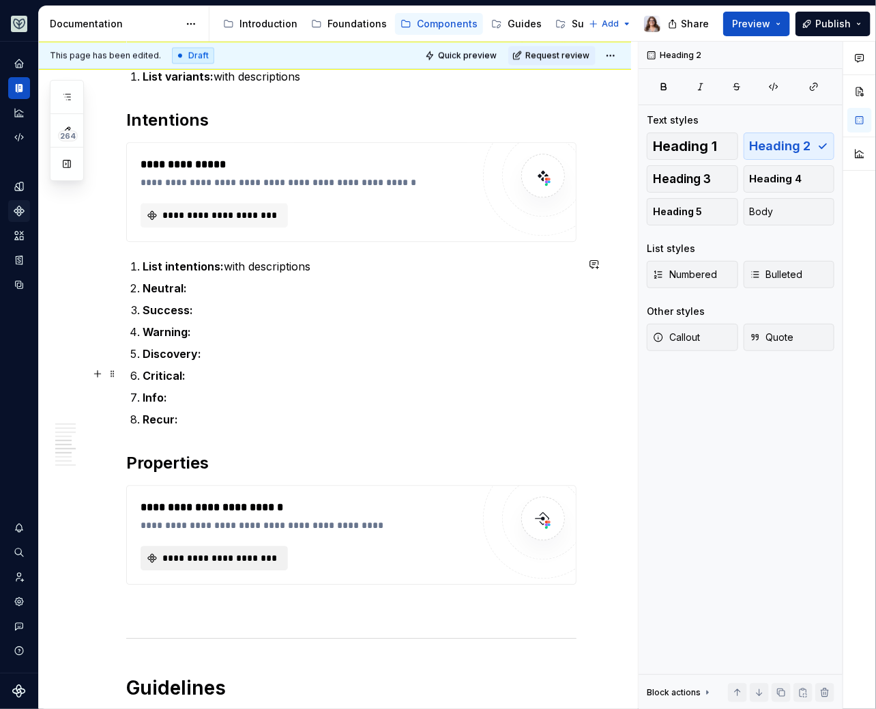
scroll to position [1193, 0]
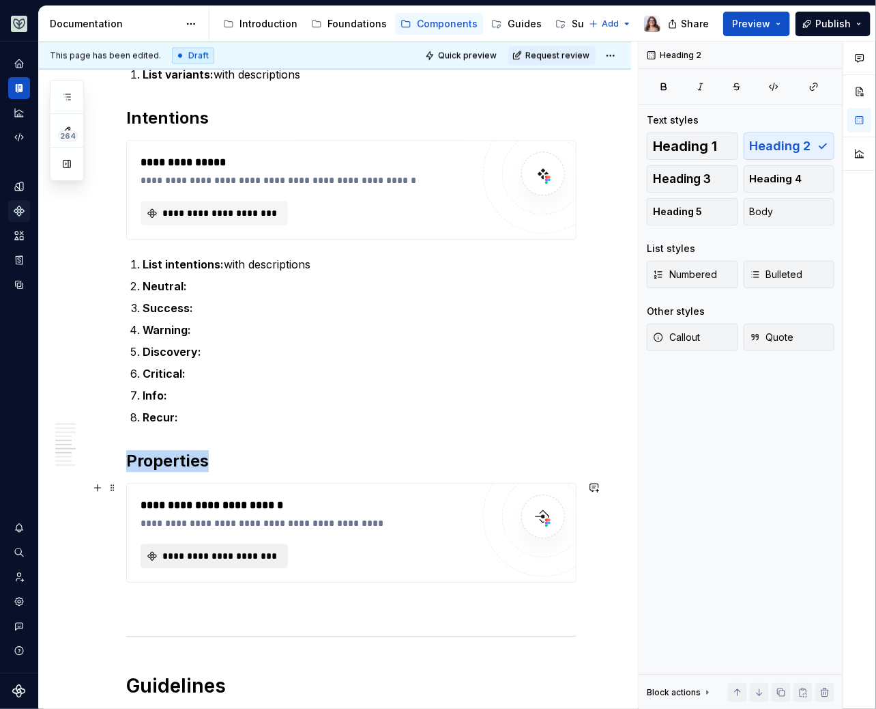
click at [235, 555] on span "**********" at bounding box center [219, 556] width 119 height 14
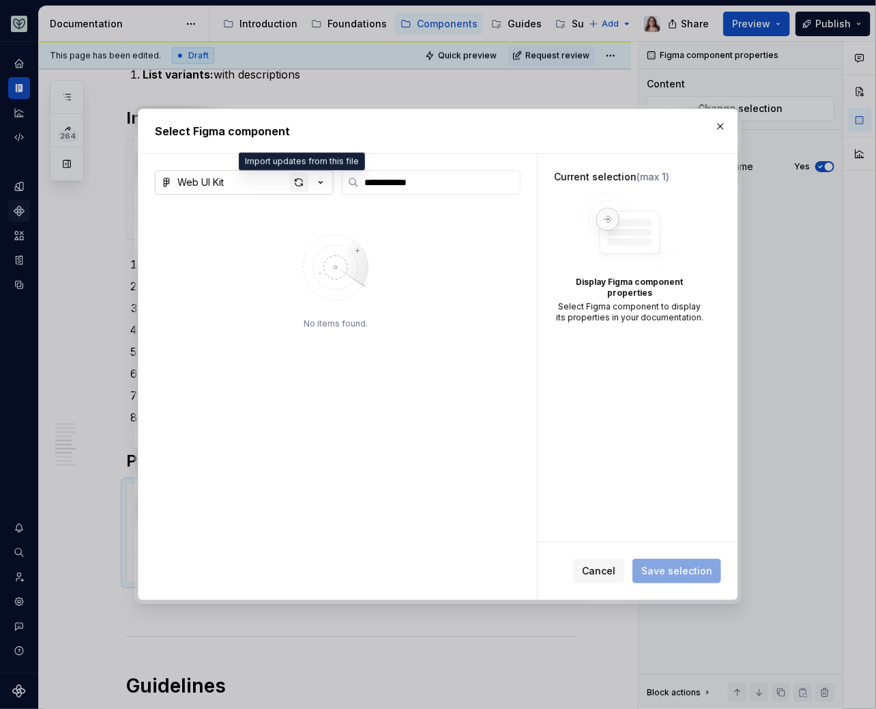
click at [298, 180] on div "button" at bounding box center [298, 182] width 19 height 19
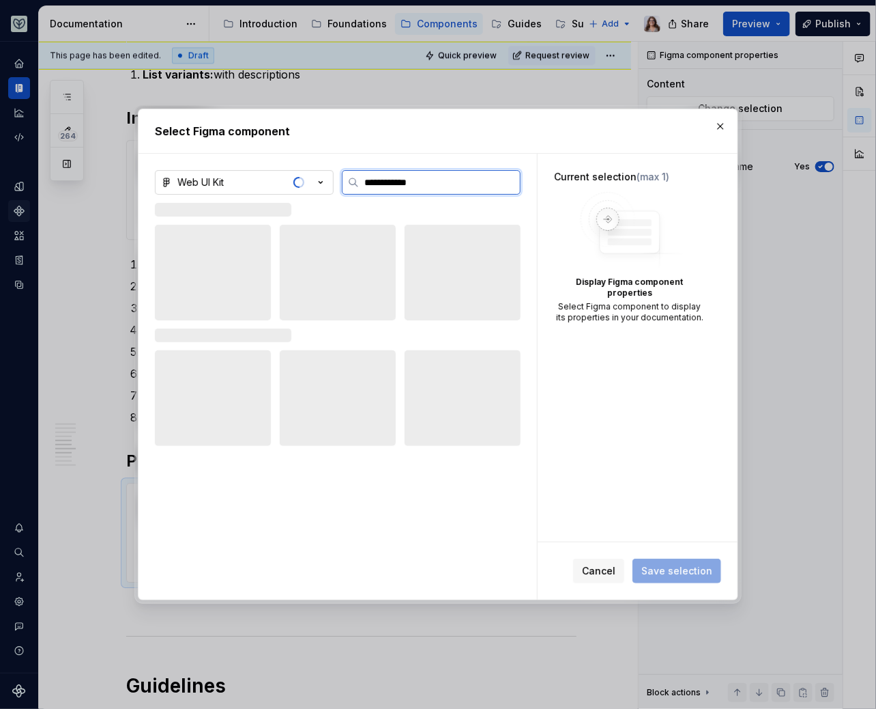
click at [403, 181] on input "**********" at bounding box center [439, 182] width 161 height 14
click at [426, 188] on input "**********" at bounding box center [439, 182] width 161 height 14
type input "**********"
click at [601, 570] on span "Cancel" at bounding box center [598, 571] width 33 height 14
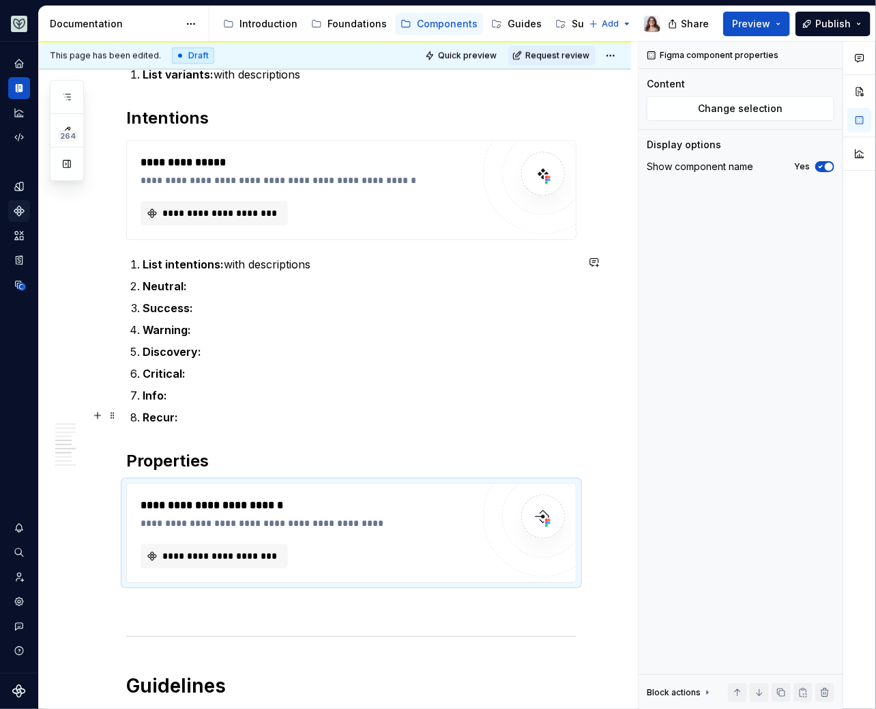
click at [367, 421] on p "Recur:" at bounding box center [360, 417] width 434 height 16
click at [253, 552] on span "**********" at bounding box center [219, 556] width 119 height 14
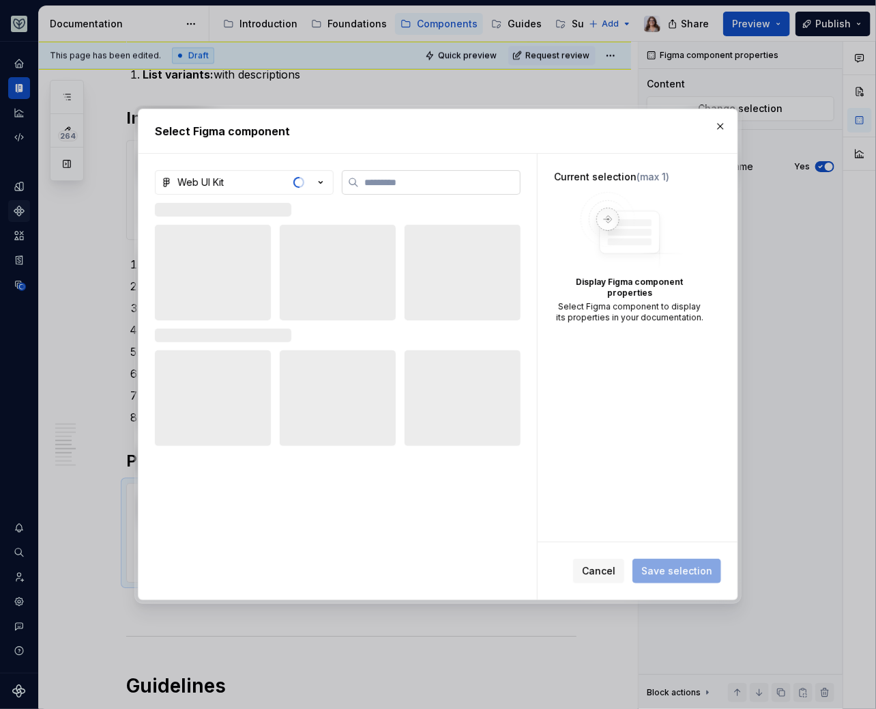
type textarea "*"
type input "****"
type textarea "*"
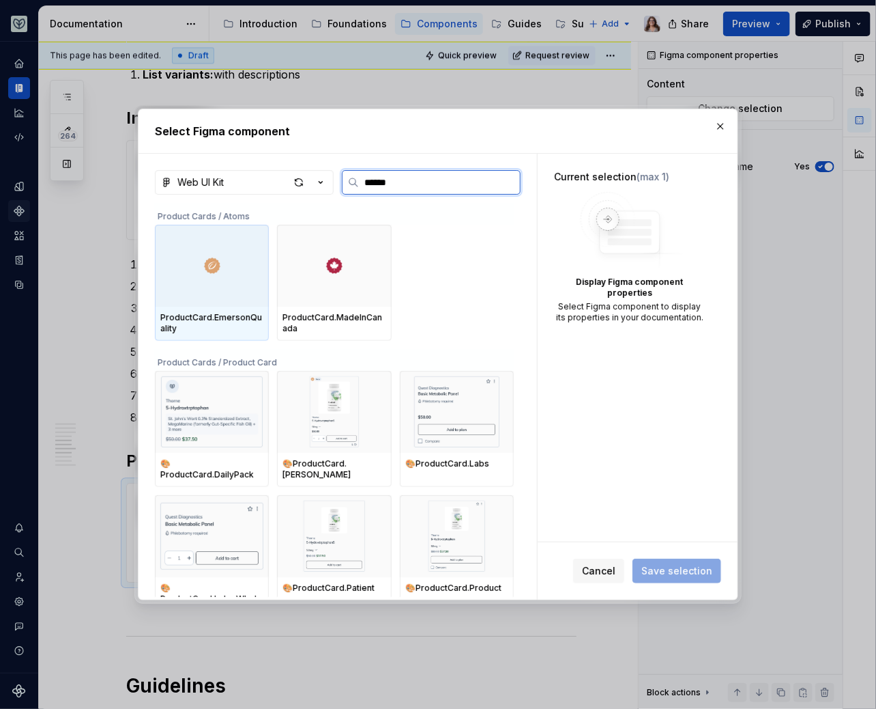
type input "*******"
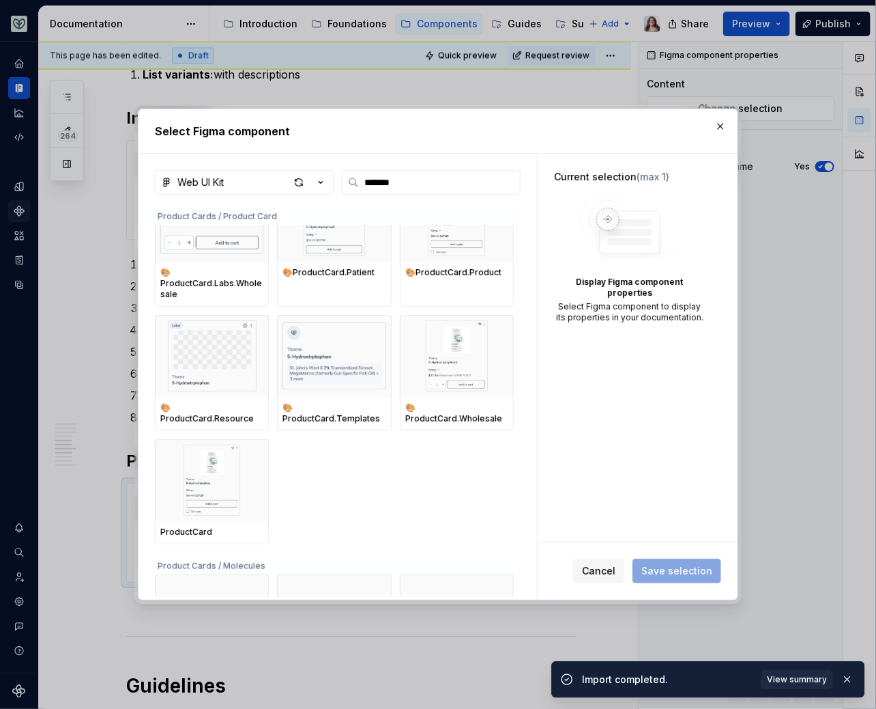
scroll to position [309, 0]
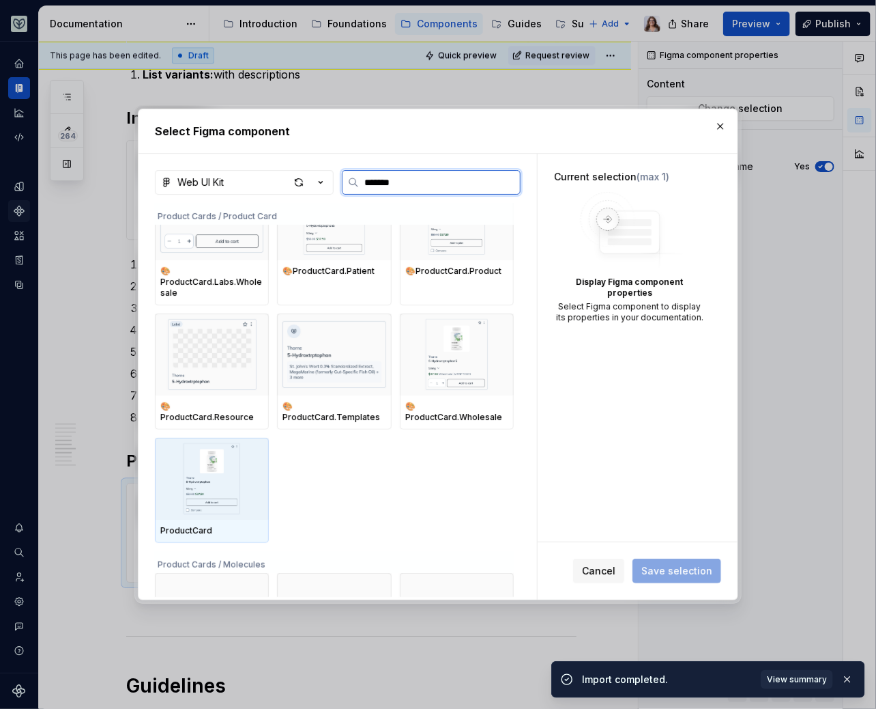
click at [193, 447] on img at bounding box center [211, 478] width 103 height 71
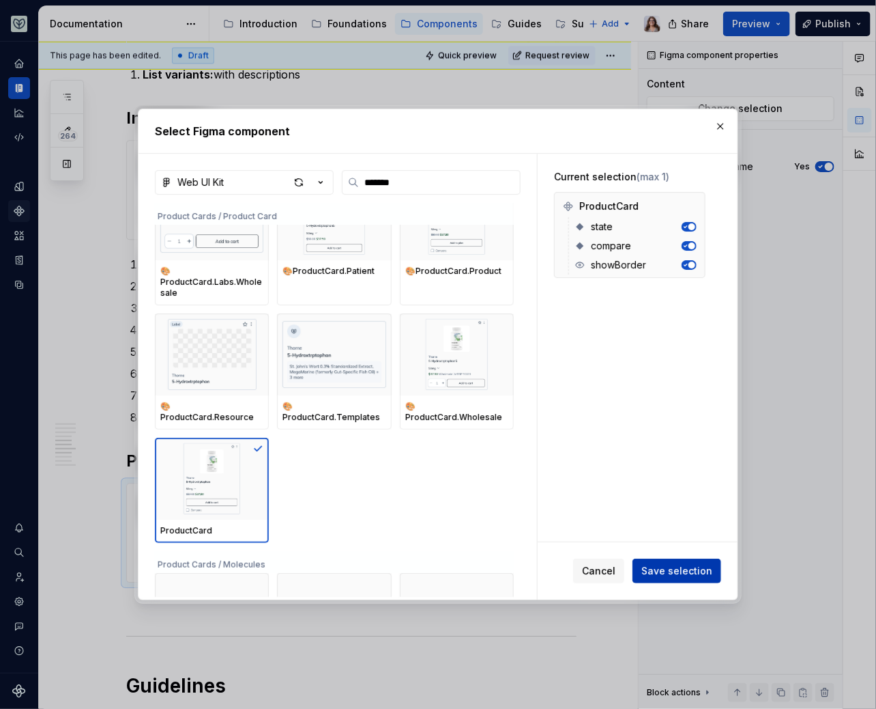
type textarea "*"
click at [661, 568] on span "Save selection" at bounding box center [677, 571] width 71 height 14
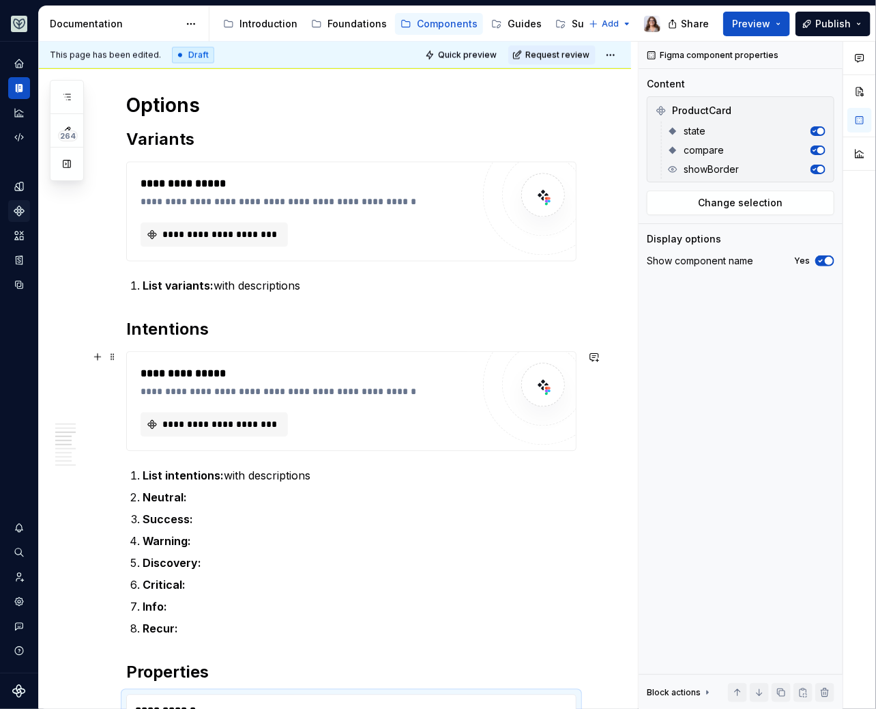
scroll to position [975, 0]
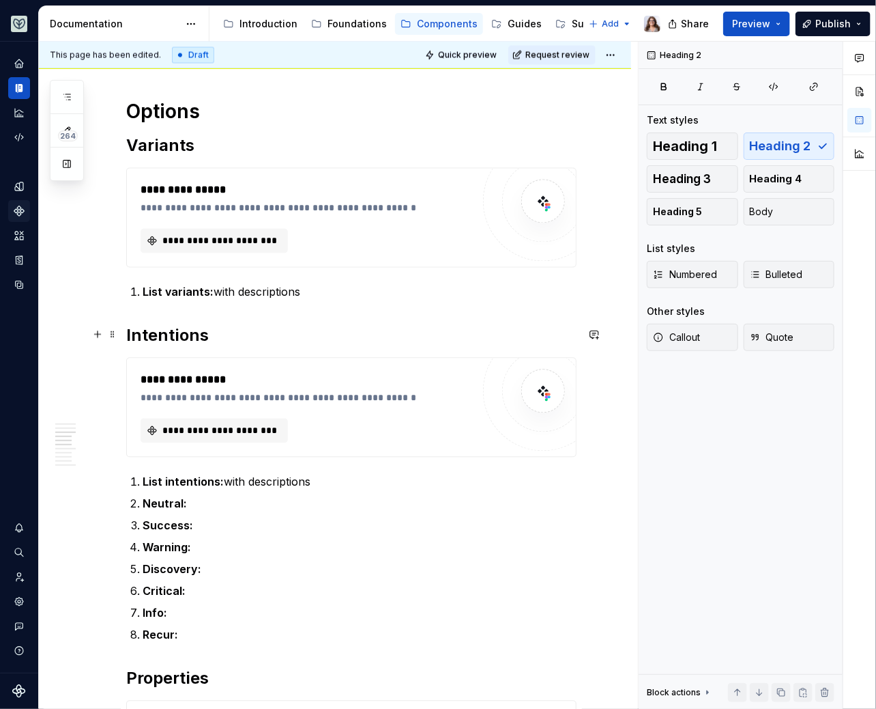
click at [186, 335] on h2 "Intentions" at bounding box center [351, 336] width 451 height 22
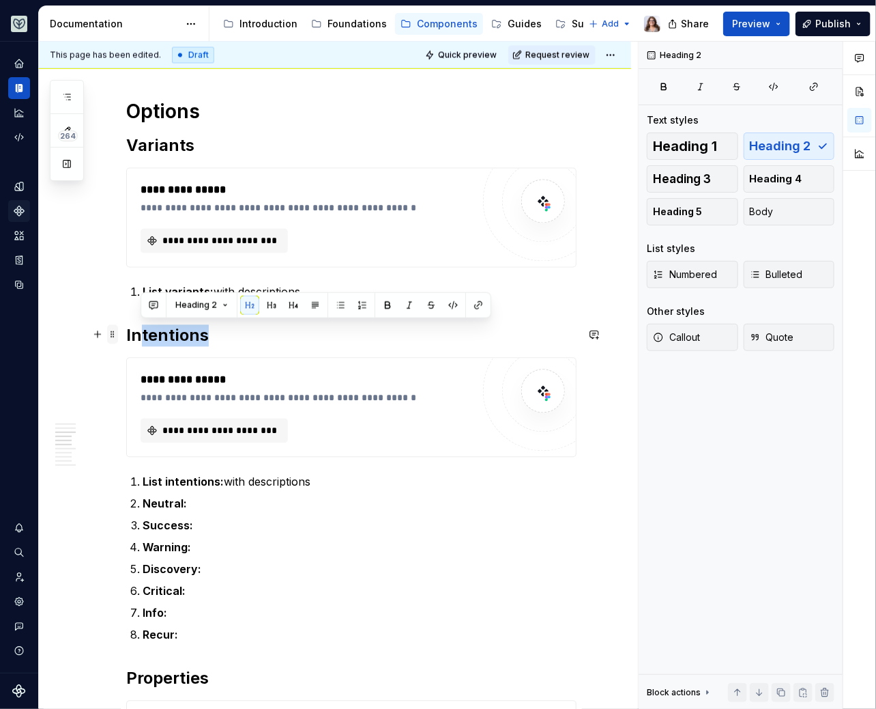
drag, startPoint x: 208, startPoint y: 335, endPoint x: 109, endPoint y: 330, distance: 99.1
click at [126, 330] on div "**********" at bounding box center [351, 415] width 451 height 2174
click at [207, 341] on h2 "Intentions" at bounding box center [351, 336] width 451 height 22
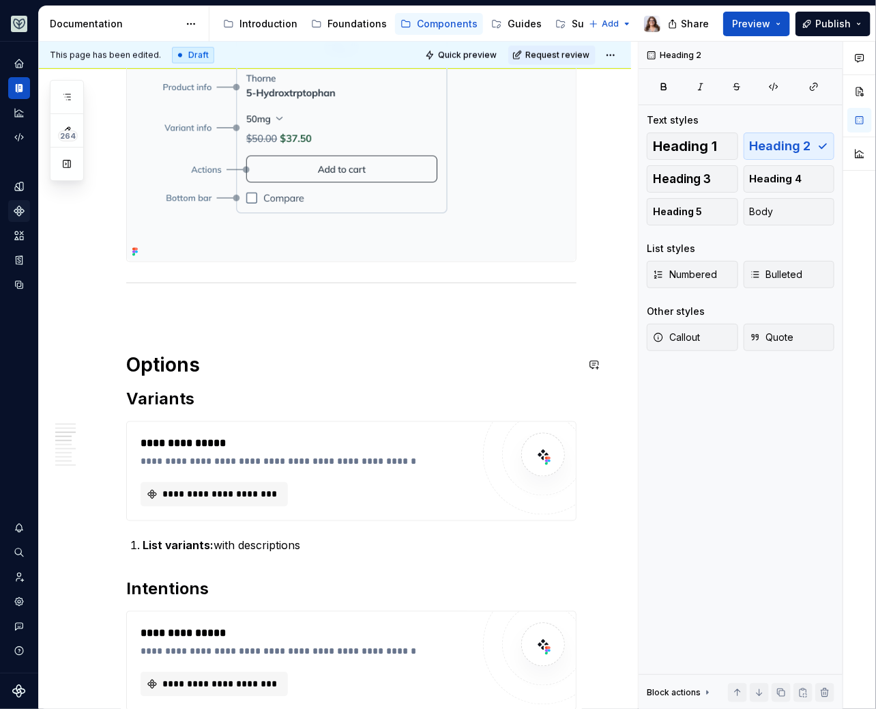
scroll to position [726, 0]
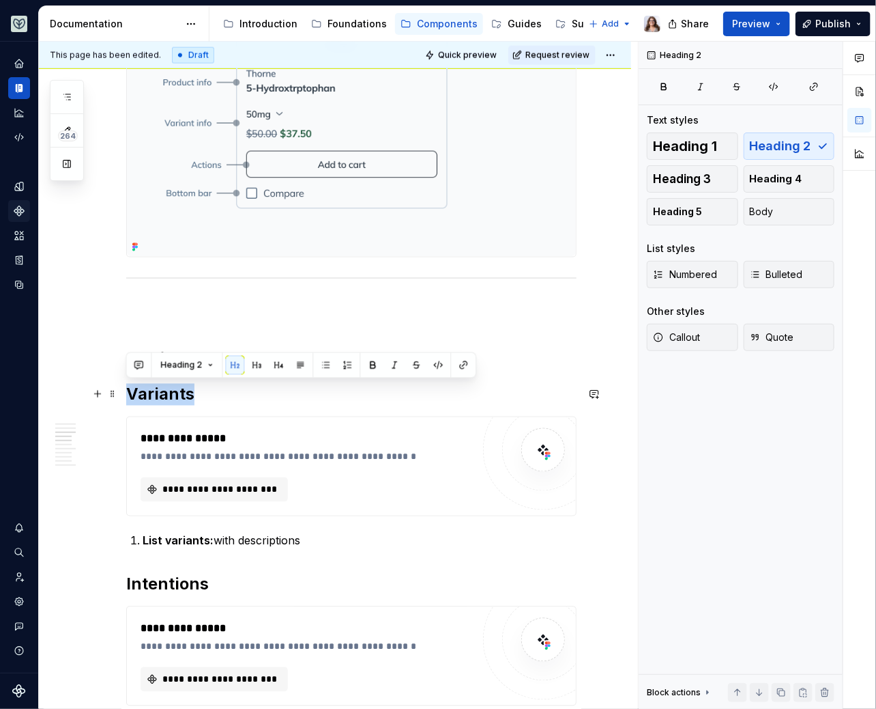
drag, startPoint x: 190, startPoint y: 393, endPoint x: 128, endPoint y: 390, distance: 62.2
click at [128, 390] on h2 "Variants" at bounding box center [351, 395] width 451 height 22
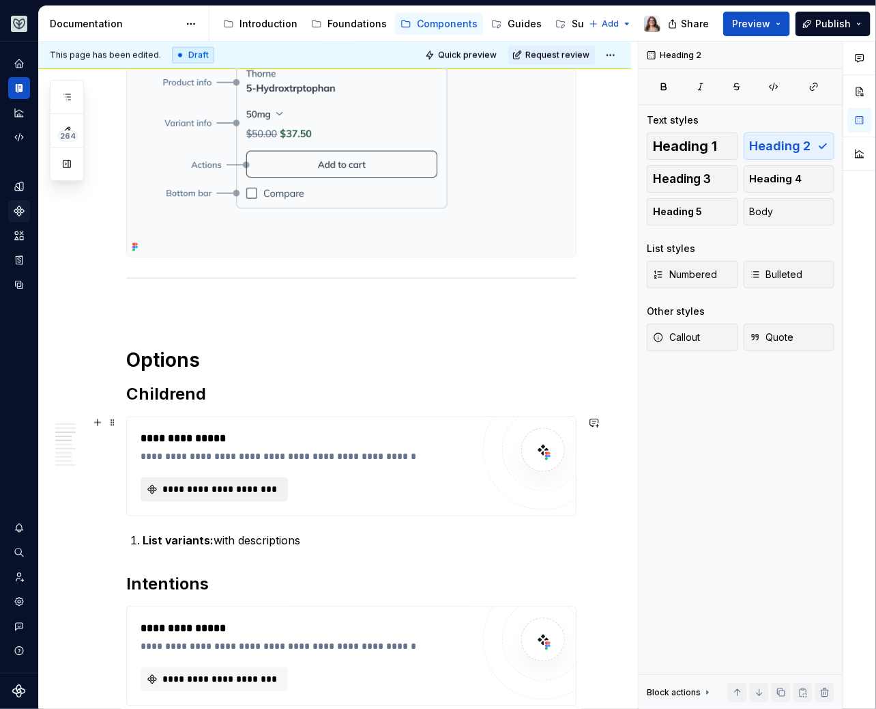
click at [207, 483] on span "**********" at bounding box center [219, 490] width 119 height 14
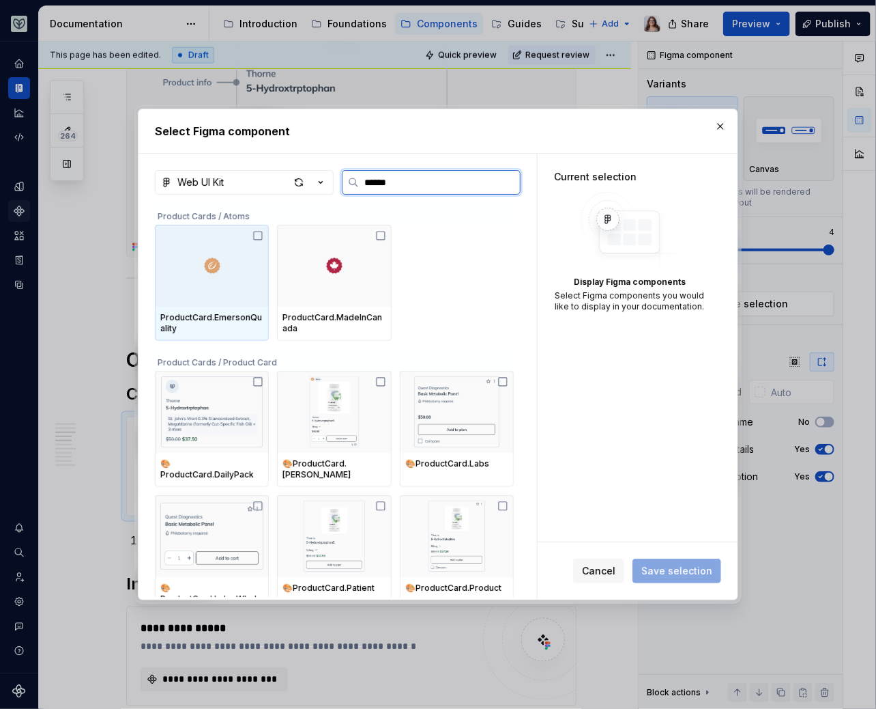
type input "*******"
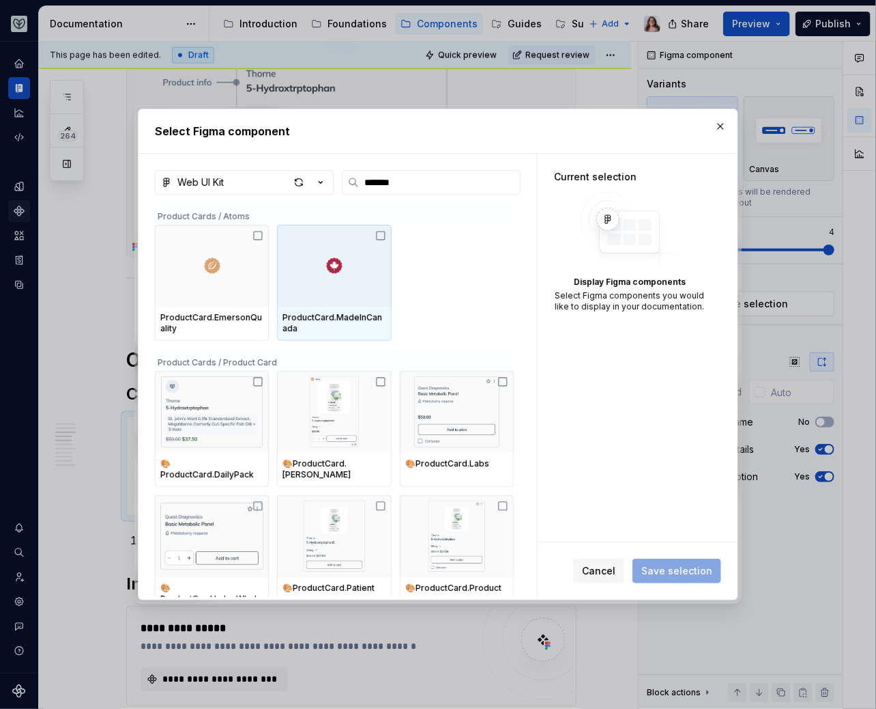
scroll to position [108, 0]
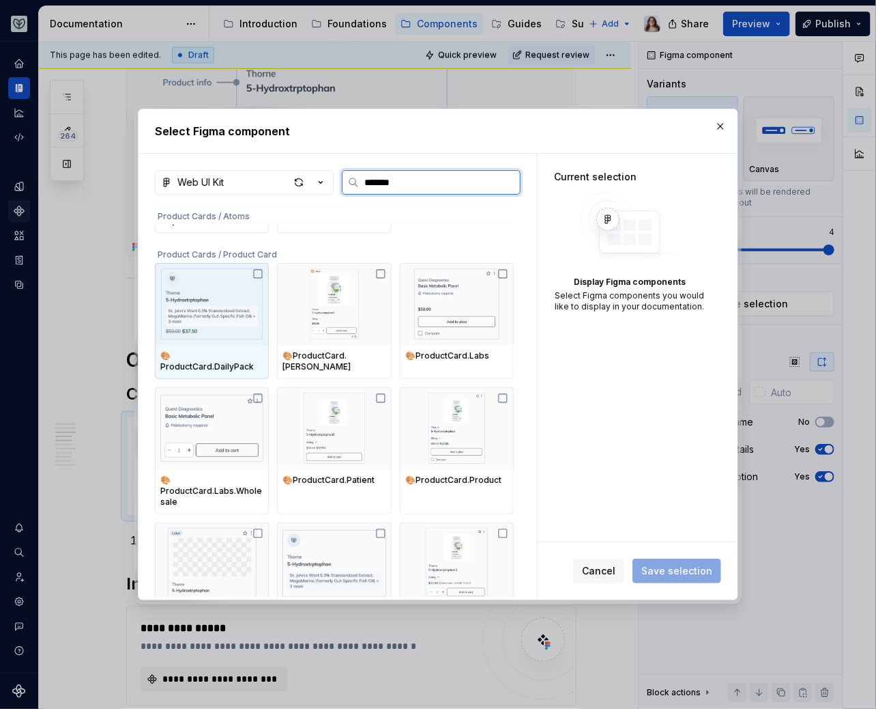
click at [229, 290] on img at bounding box center [211, 303] width 103 height 71
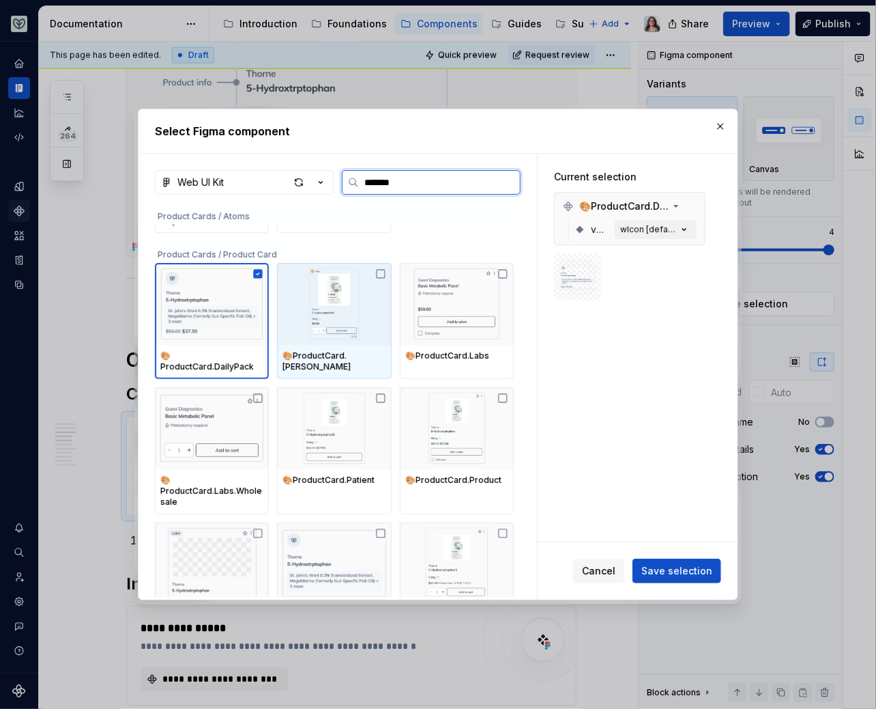
click at [334, 298] on img at bounding box center [334, 303] width 103 height 71
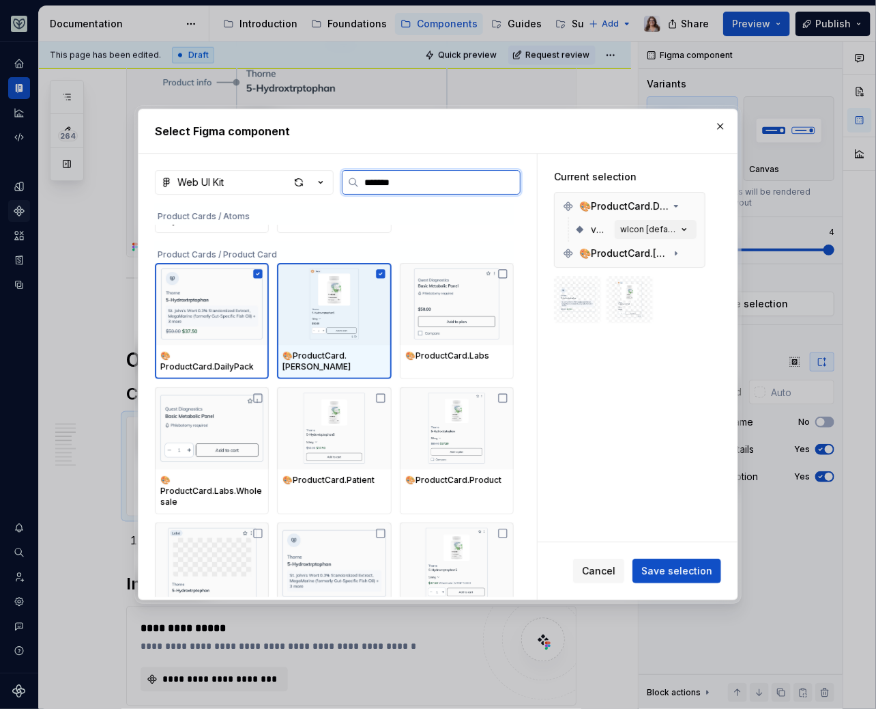
click at [430, 311] on img at bounding box center [456, 303] width 103 height 71
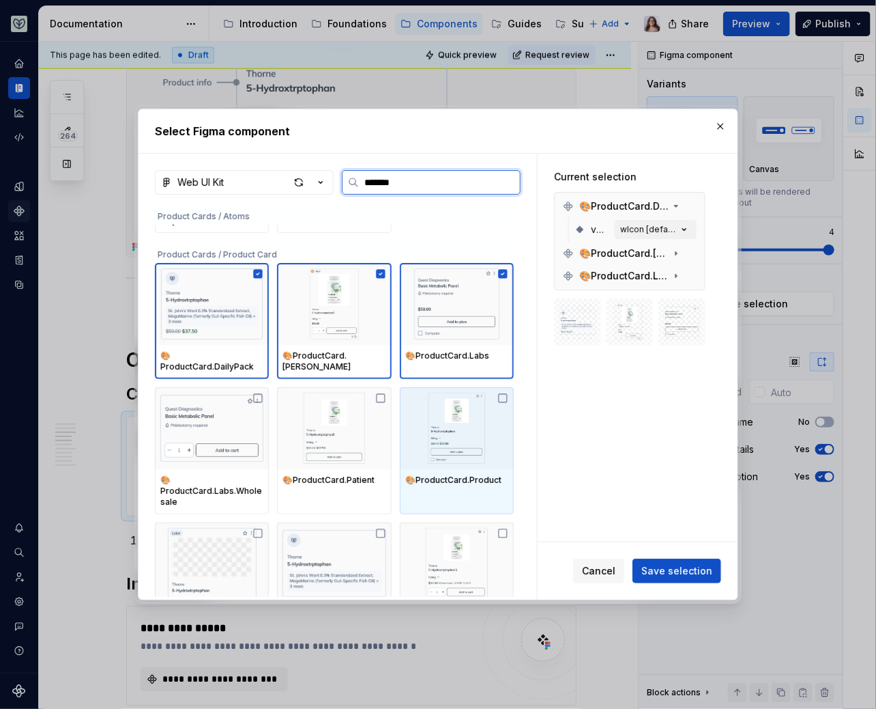
click at [435, 454] on div at bounding box center [457, 428] width 114 height 82
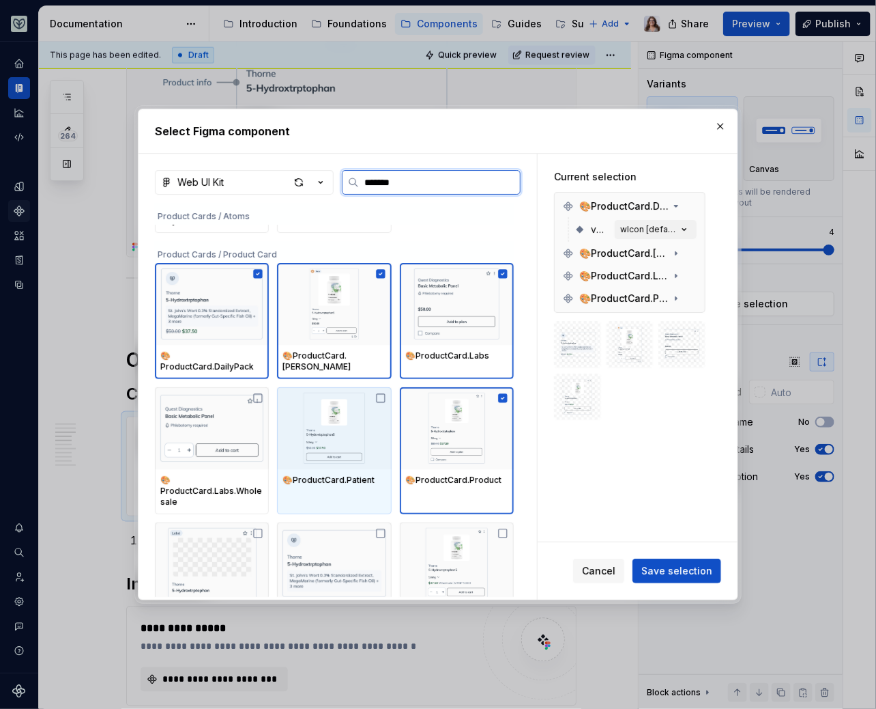
click at [337, 435] on img at bounding box center [334, 427] width 103 height 71
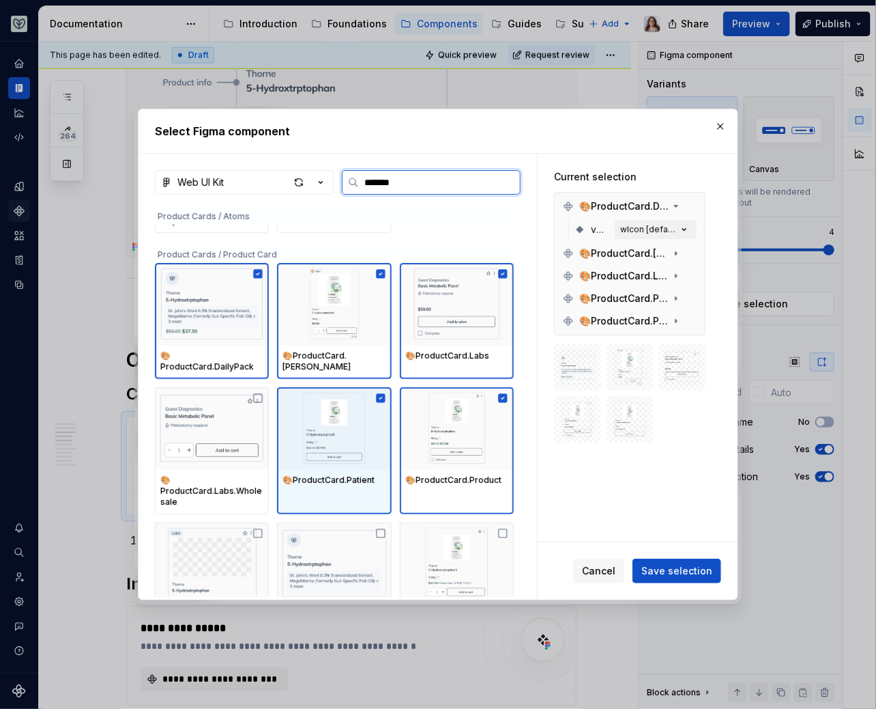
click at [205, 422] on img at bounding box center [211, 427] width 103 height 71
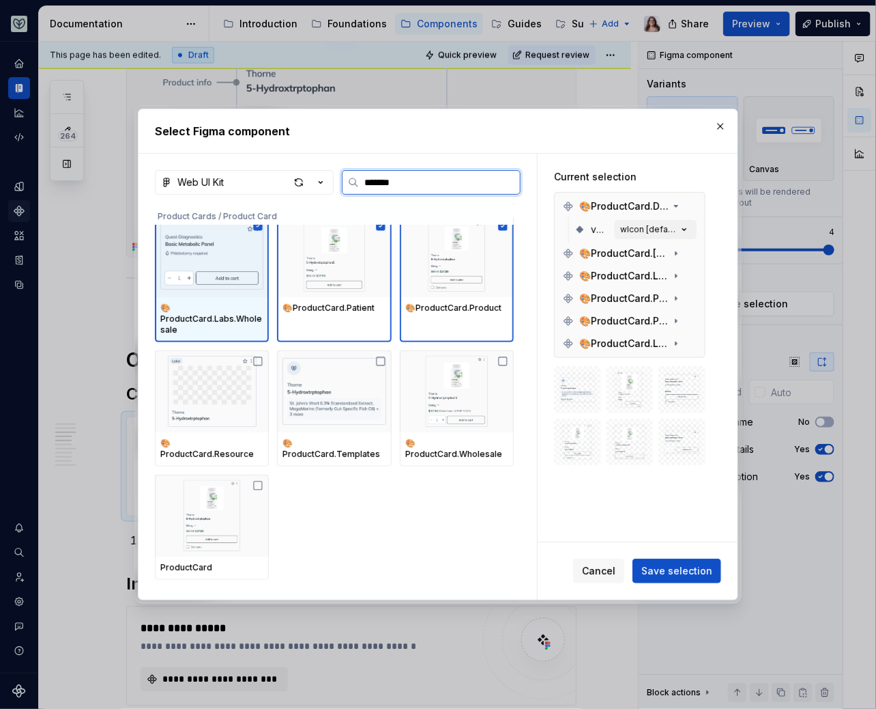
scroll to position [273, 0]
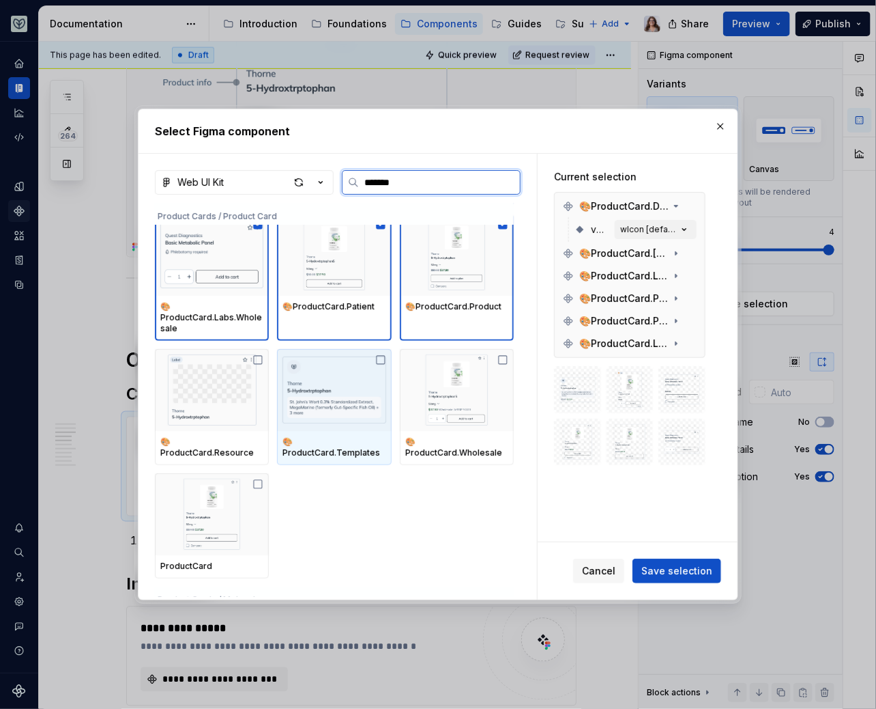
click at [346, 397] on img at bounding box center [334, 389] width 103 height 71
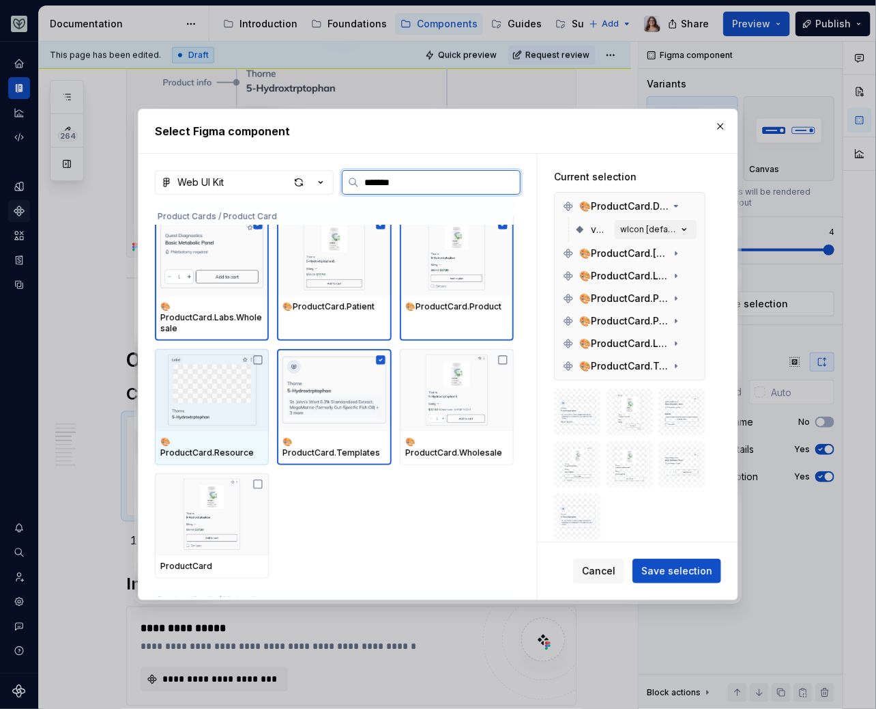
click at [224, 384] on img at bounding box center [211, 389] width 103 height 71
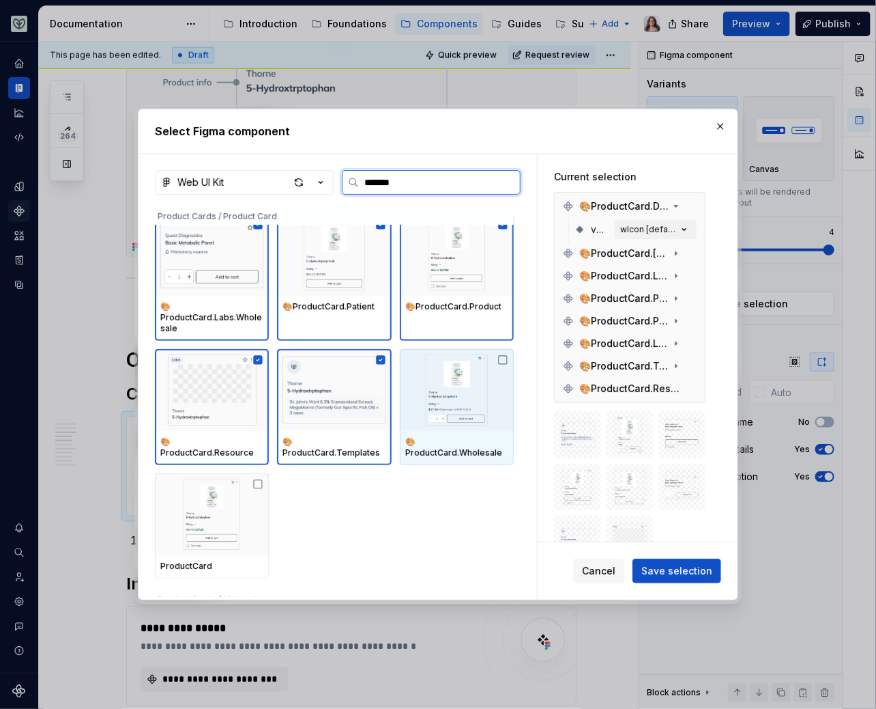
click at [461, 379] on img at bounding box center [456, 389] width 103 height 71
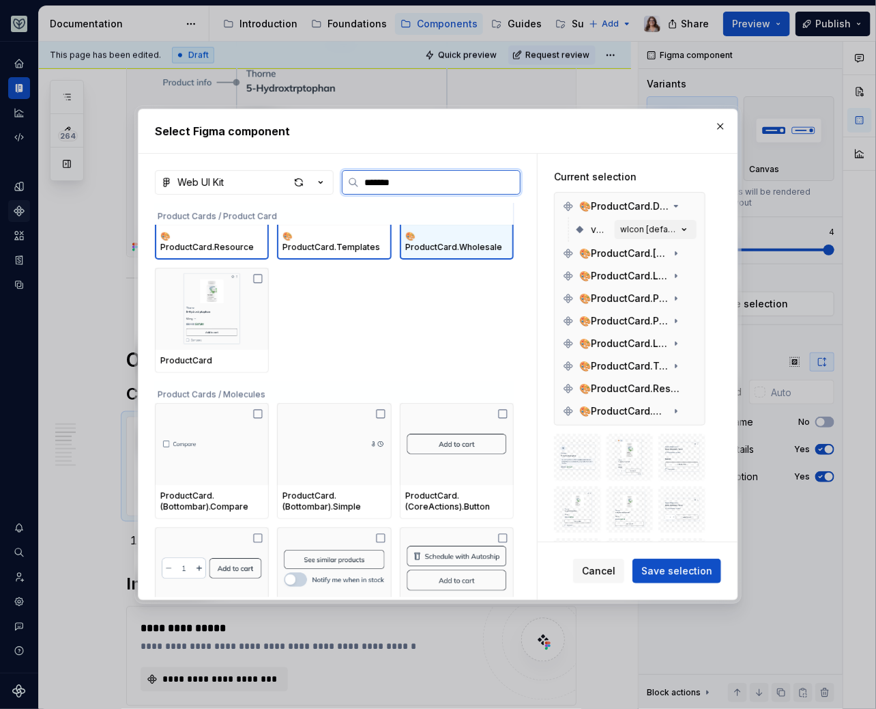
scroll to position [515, 0]
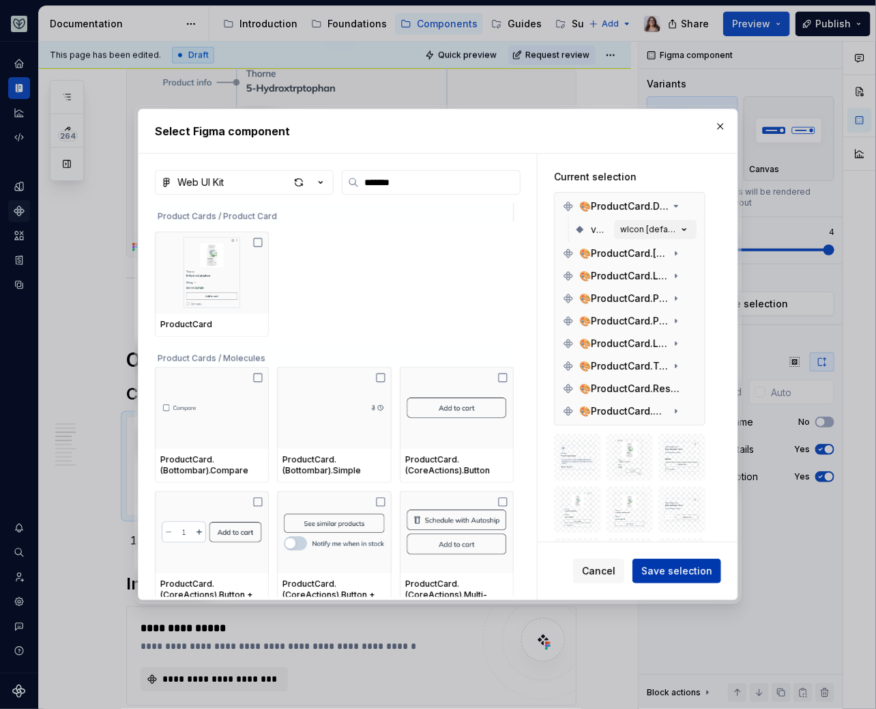
click at [674, 569] on span "Save selection" at bounding box center [677, 571] width 71 height 14
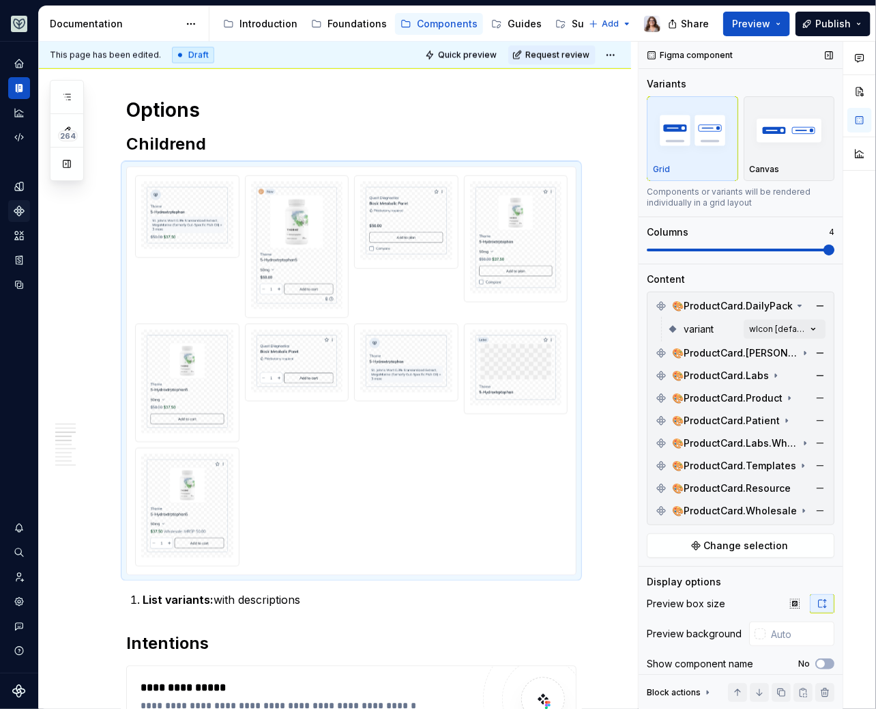
scroll to position [63, 0]
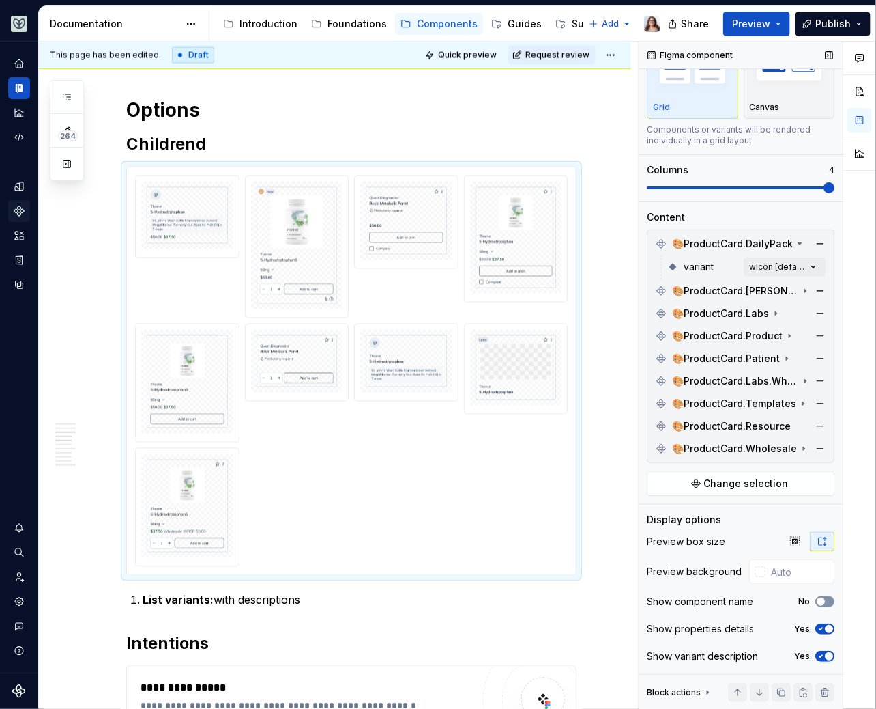
click at [820, 603] on button "No" at bounding box center [825, 601] width 19 height 11
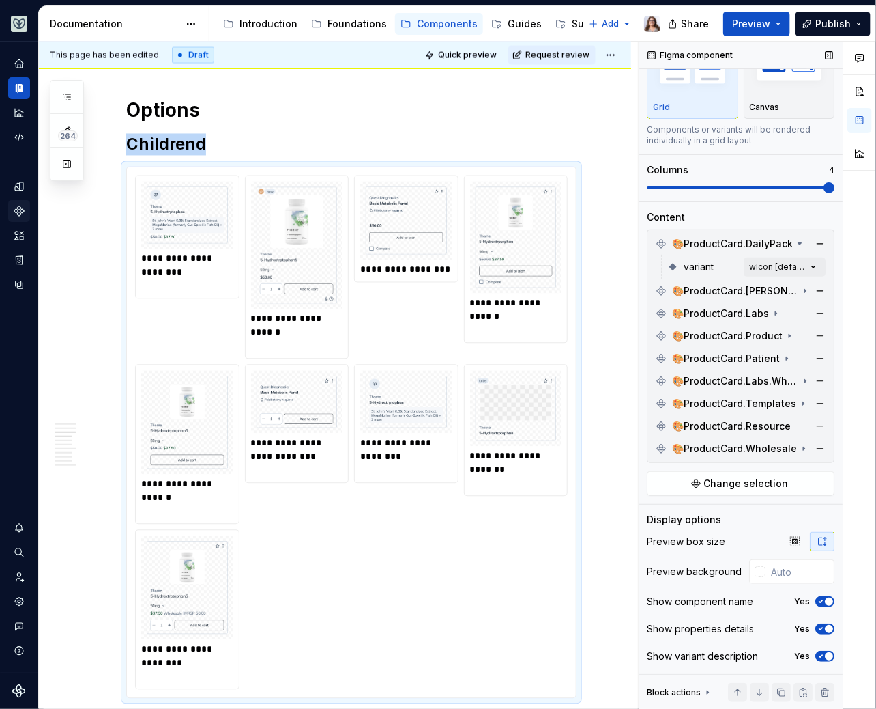
click at [822, 633] on button "Yes" at bounding box center [825, 628] width 19 height 11
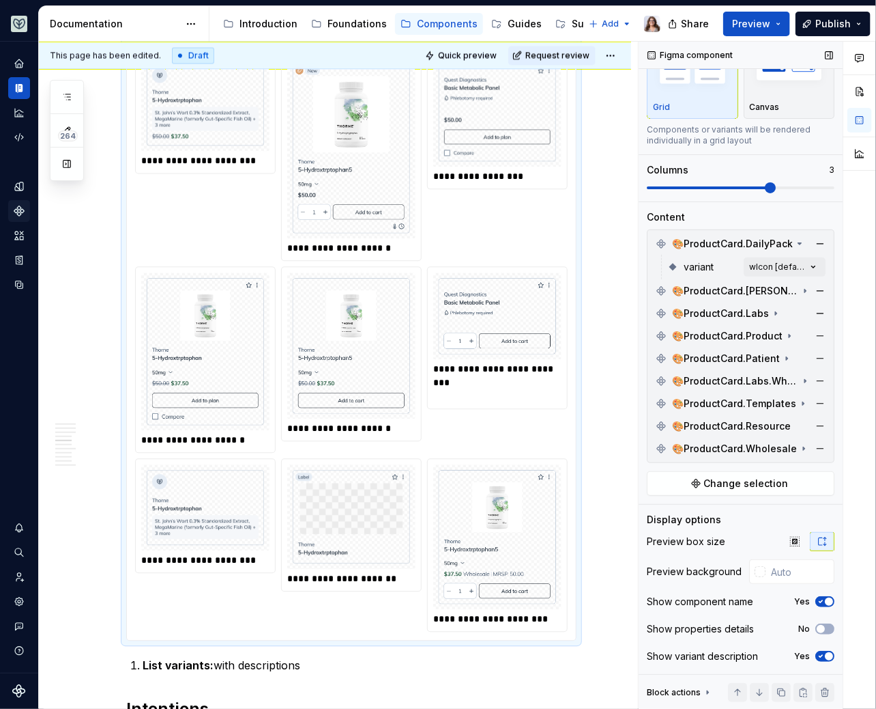
click at [765, 186] on span at bounding box center [770, 187] width 11 height 11
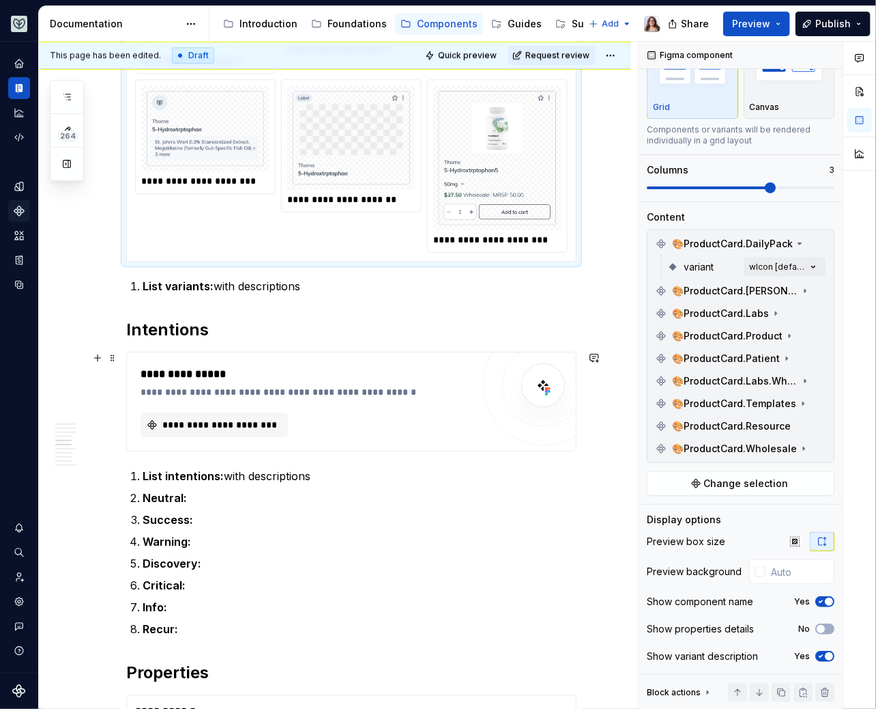
scroll to position [1517, 0]
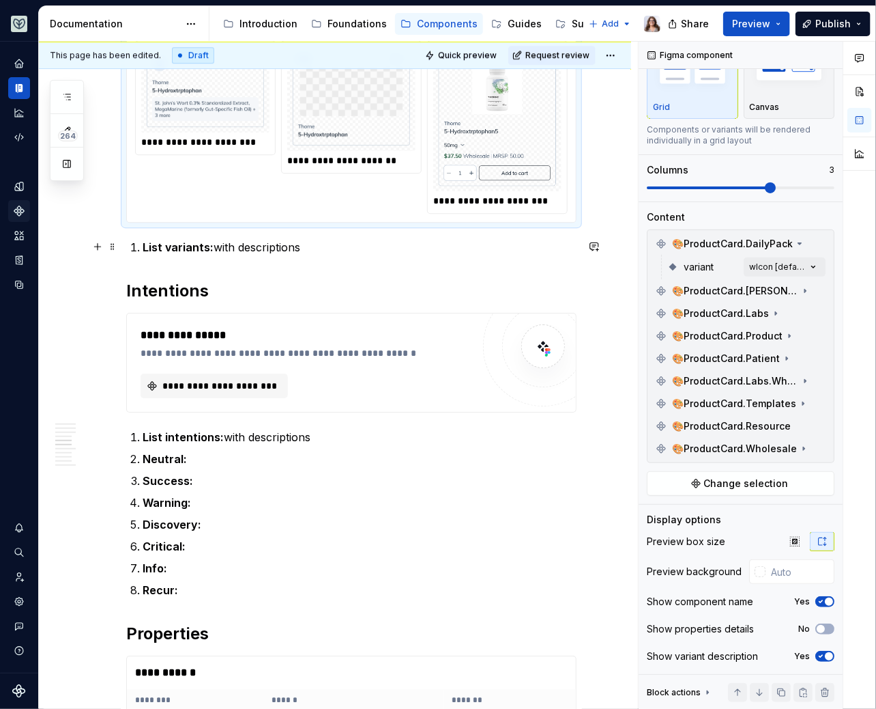
click at [332, 249] on p "List variants: with descriptions" at bounding box center [360, 247] width 434 height 16
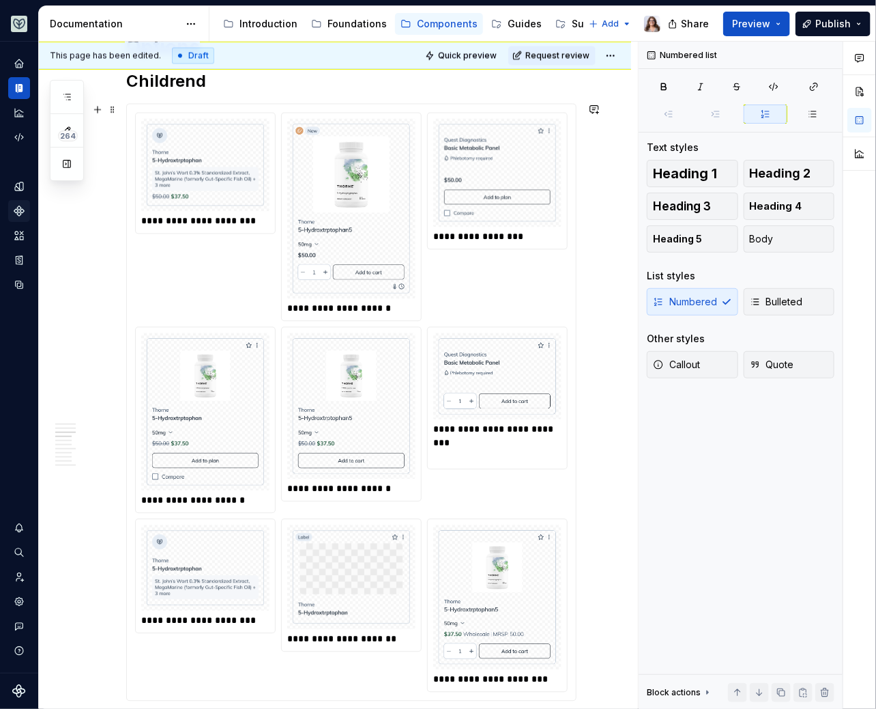
scroll to position [956, 0]
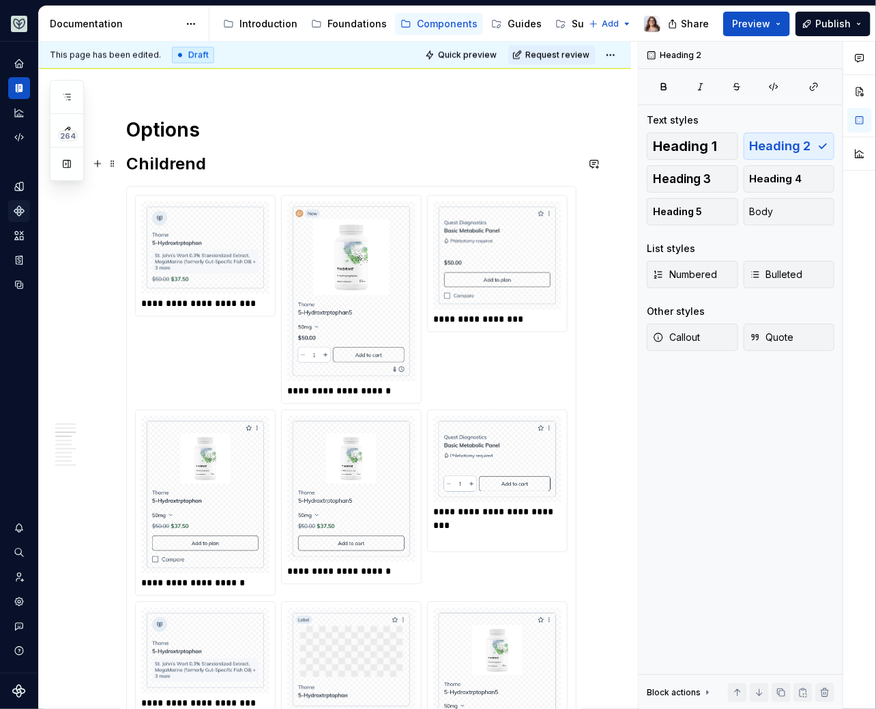
click at [204, 169] on h2 "Childrend" at bounding box center [351, 165] width 451 height 22
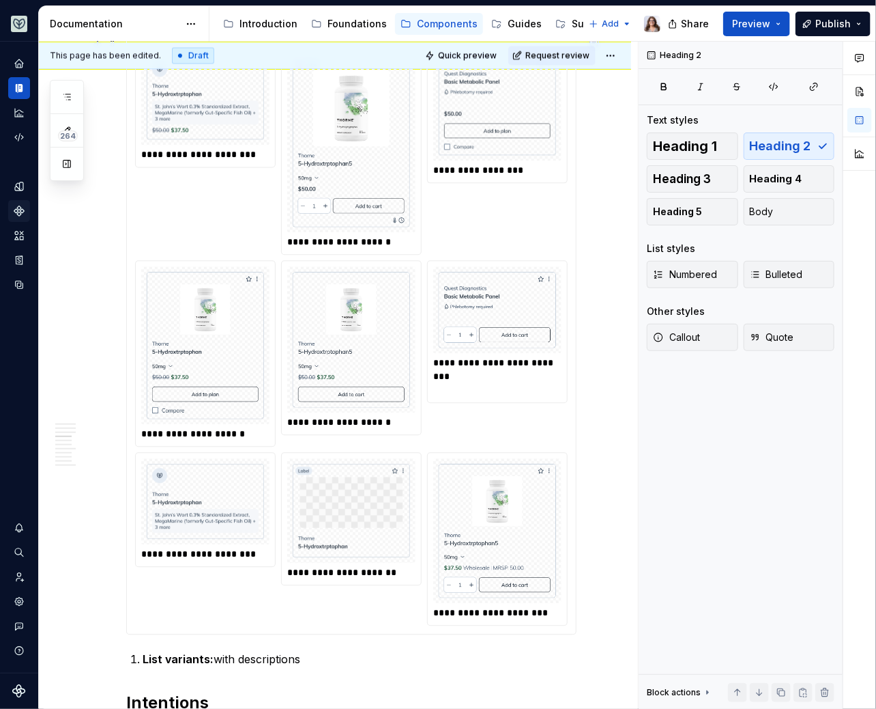
scroll to position [1111, 0]
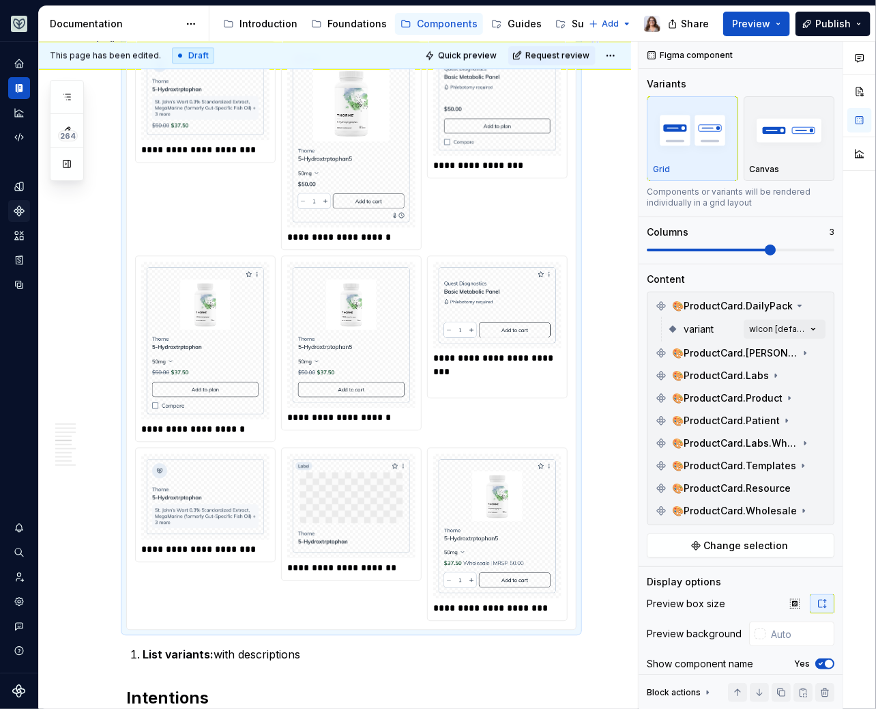
click at [319, 263] on div at bounding box center [351, 333] width 128 height 145
click at [811, 507] on button "button" at bounding box center [820, 510] width 19 height 19
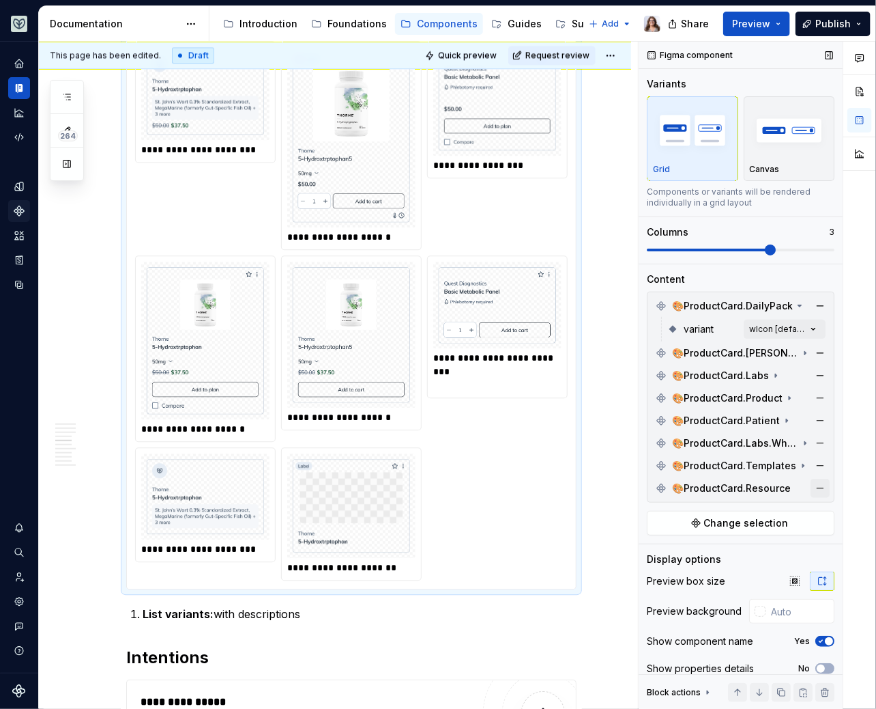
click at [811, 489] on button "button" at bounding box center [820, 488] width 19 height 19
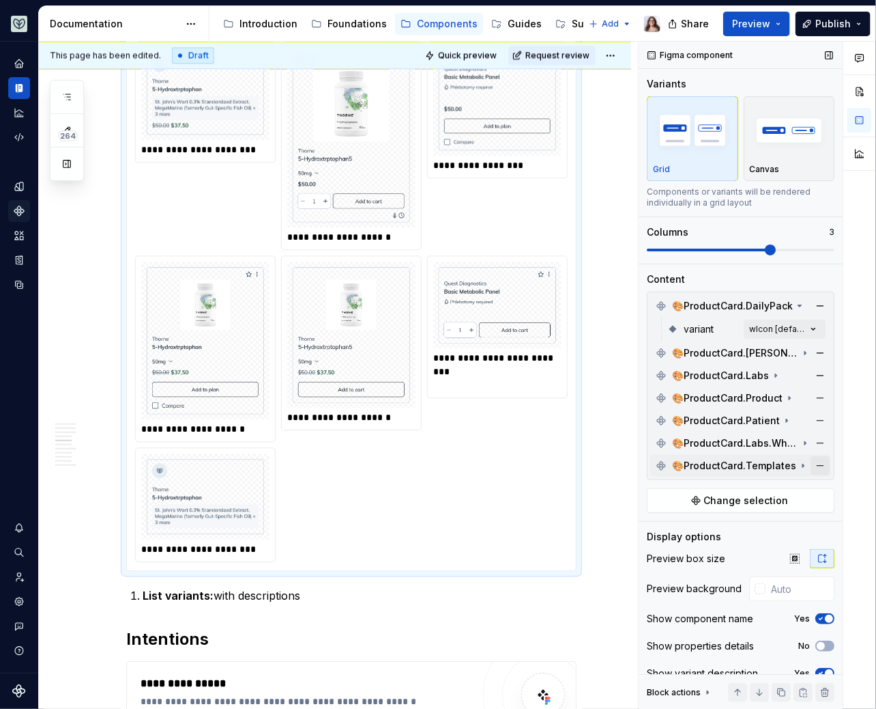
click at [811, 458] on button "button" at bounding box center [820, 465] width 19 height 19
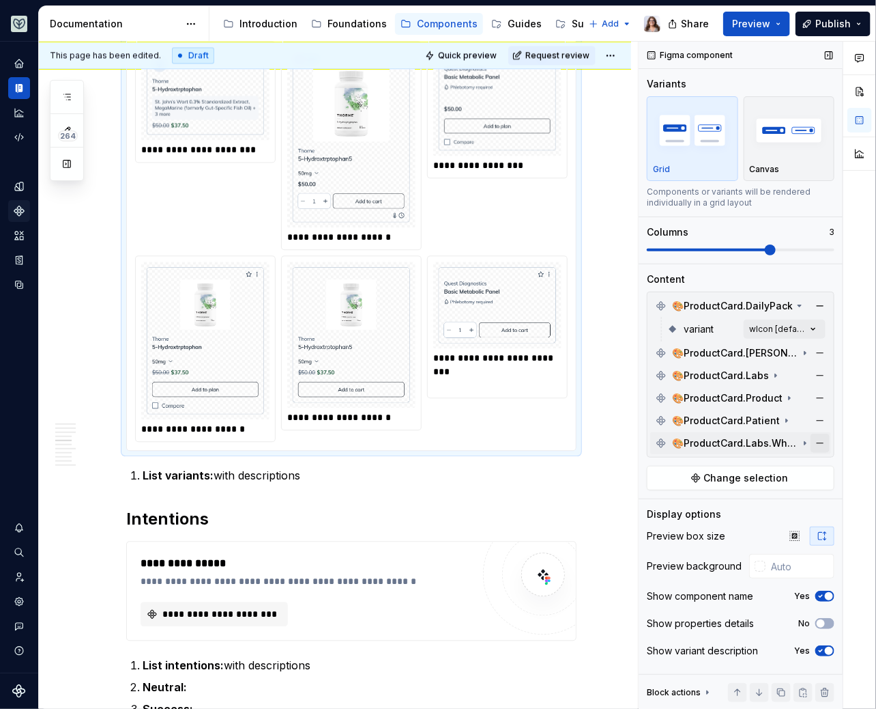
click at [825, 445] on button "button" at bounding box center [820, 442] width 19 height 19
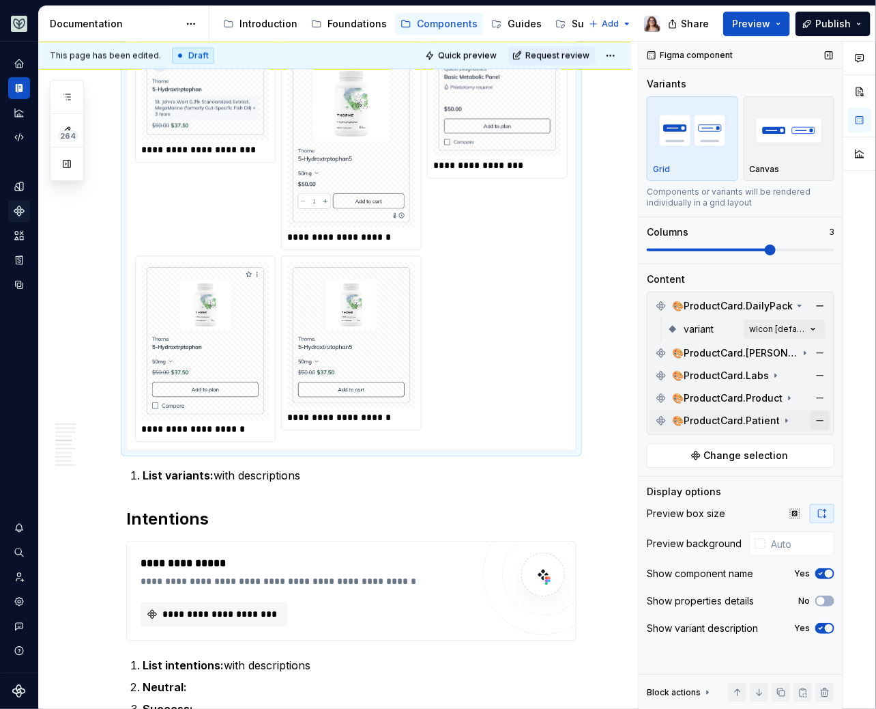
click at [824, 426] on button "button" at bounding box center [820, 420] width 19 height 19
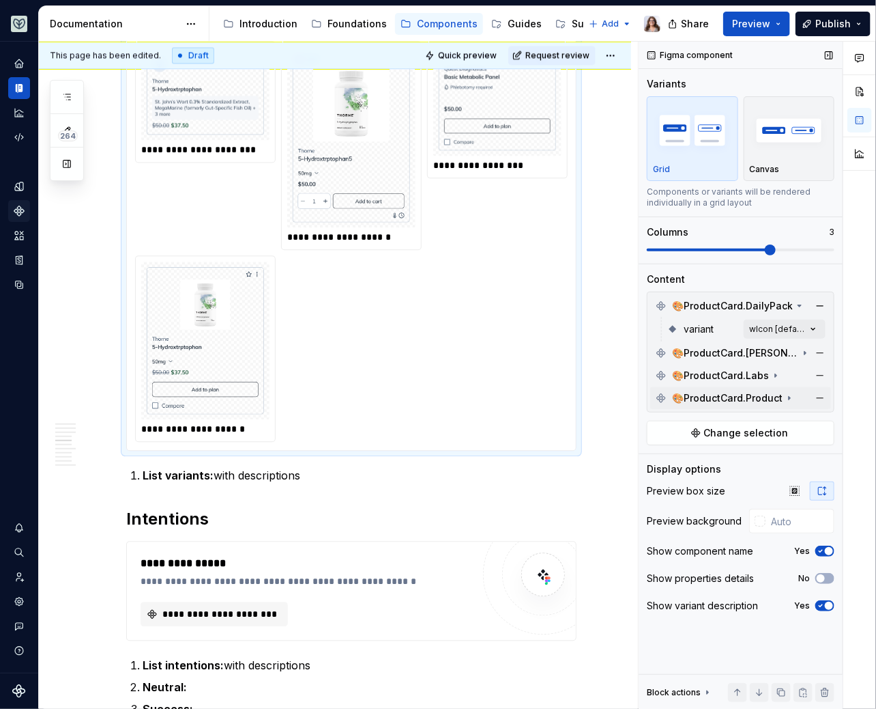
click at [824, 387] on div "🎨ProductCard.Product" at bounding box center [741, 398] width 181 height 22
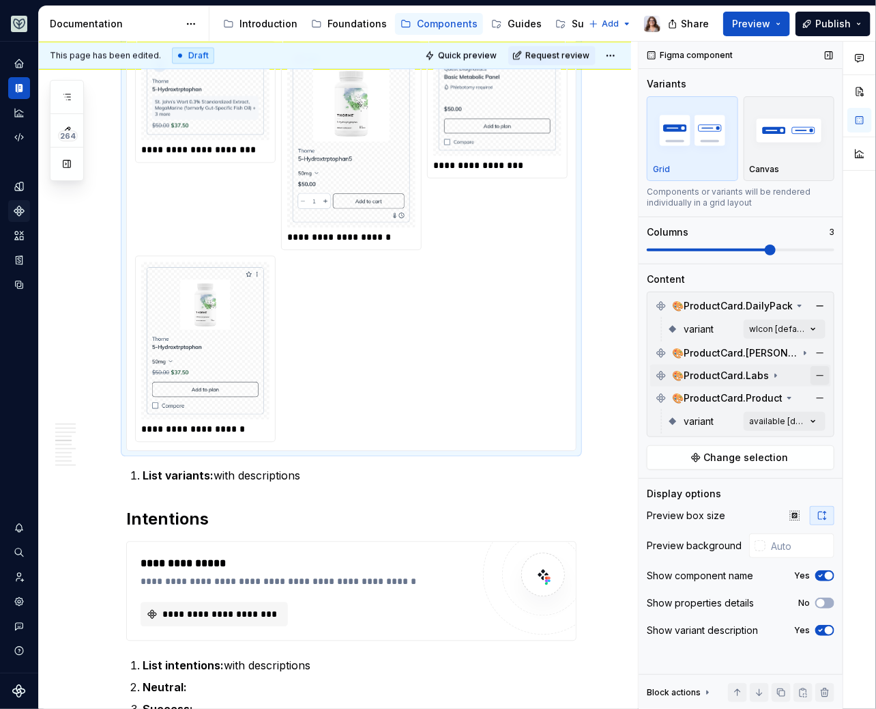
click at [824, 366] on button "button" at bounding box center [820, 375] width 19 height 19
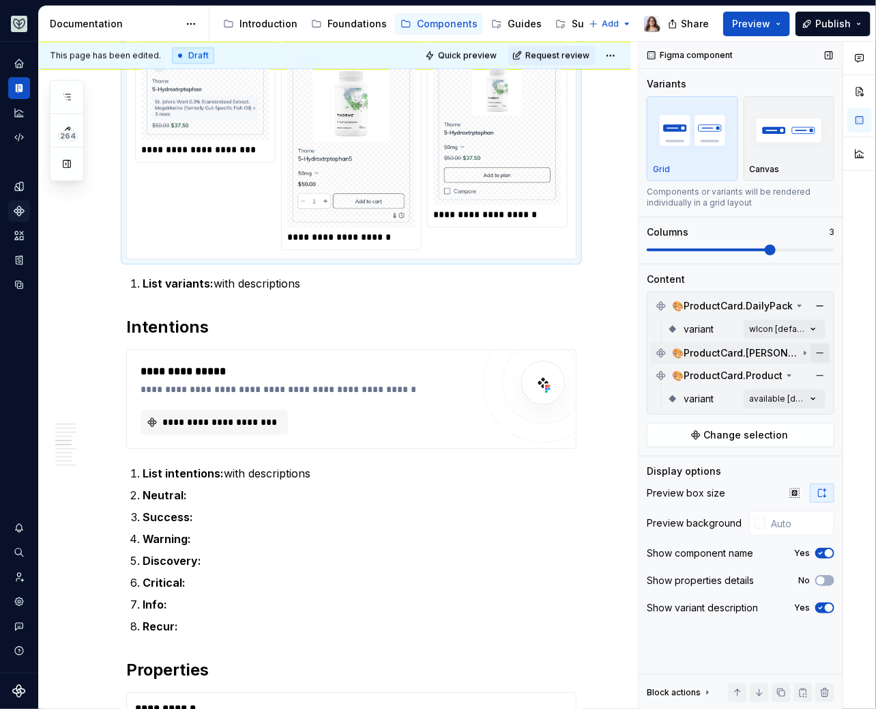
click at [824, 343] on button "button" at bounding box center [820, 352] width 19 height 19
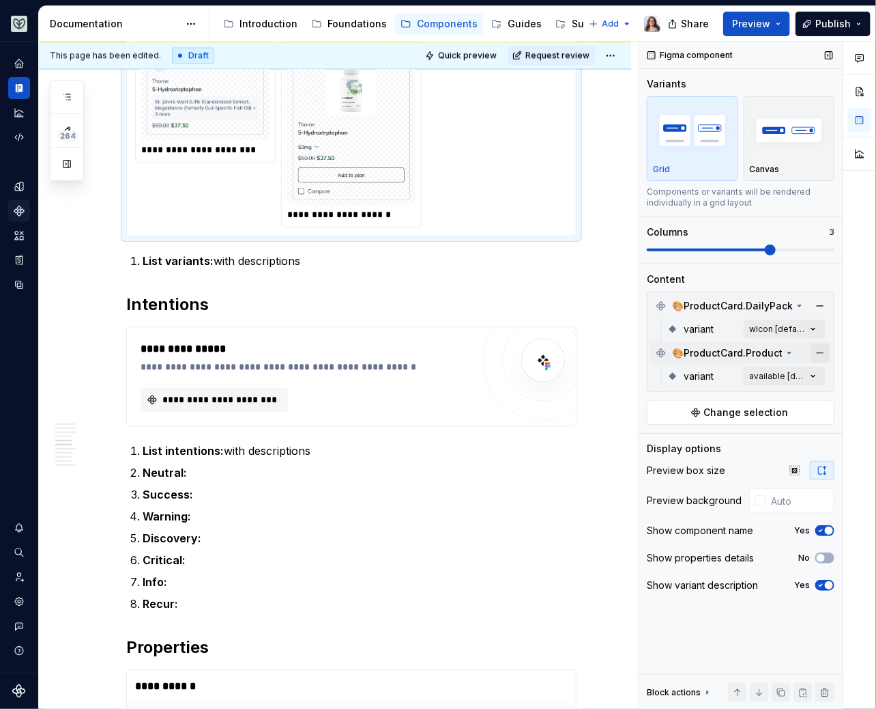
click at [822, 350] on button "button" at bounding box center [820, 352] width 19 height 19
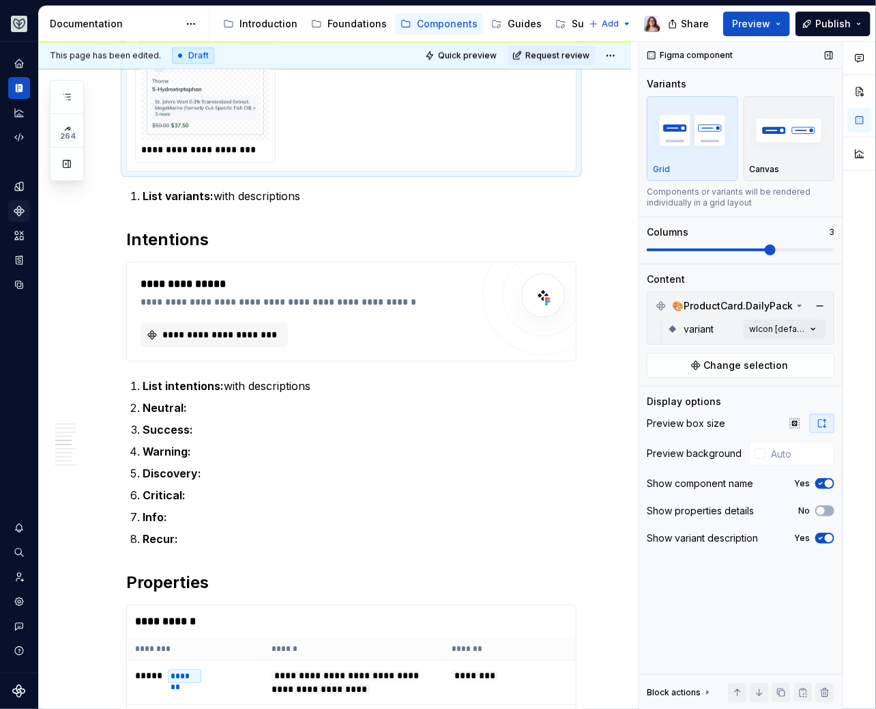
click at [828, 536] on span "button" at bounding box center [829, 538] width 8 height 8
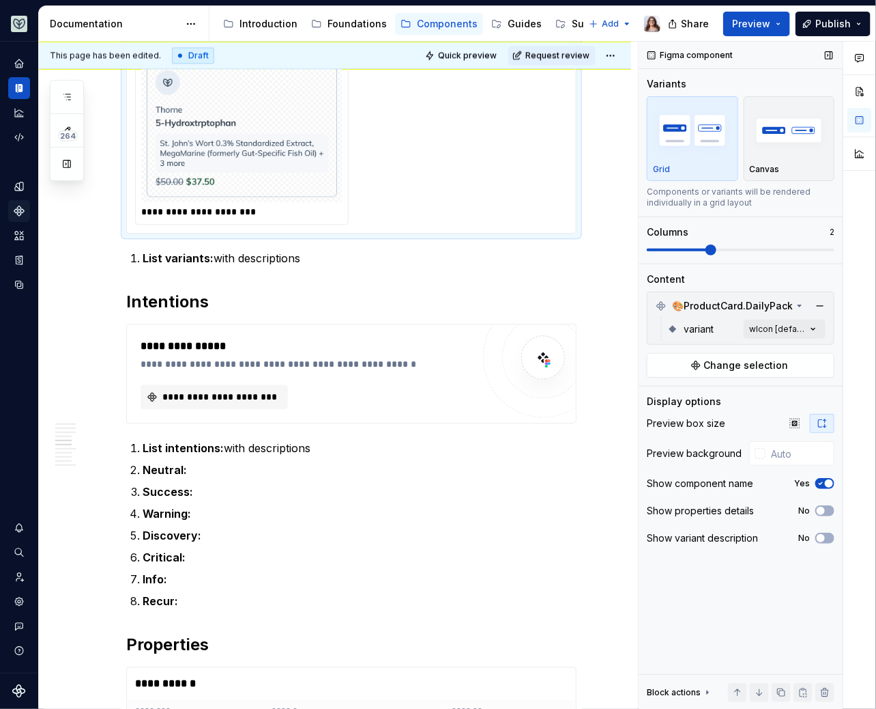
click at [706, 245] on span at bounding box center [711, 249] width 11 height 11
click at [767, 155] on div "button" at bounding box center [789, 130] width 79 height 56
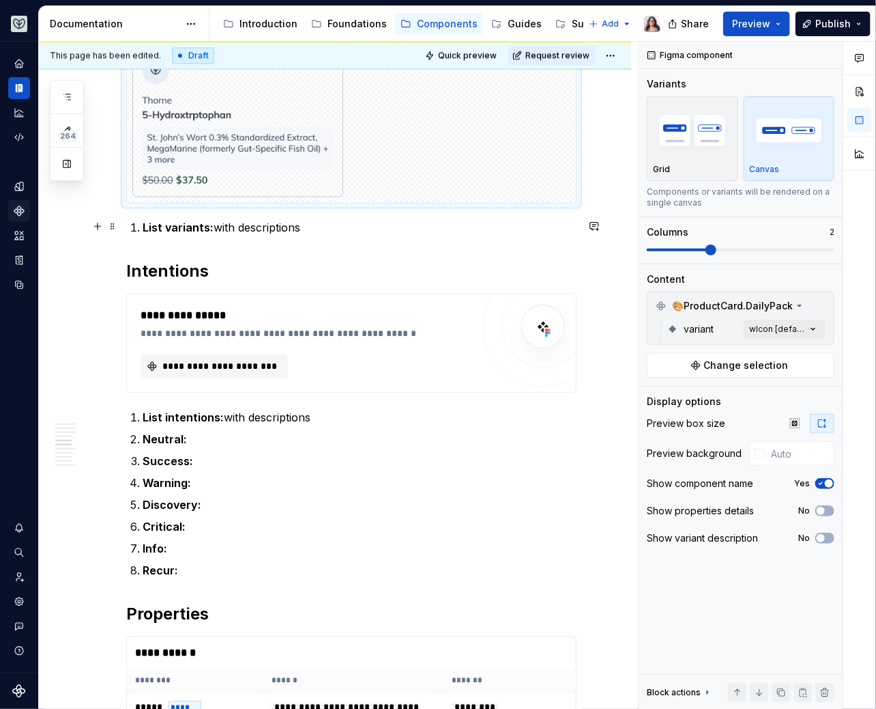
scroll to position [967, 0]
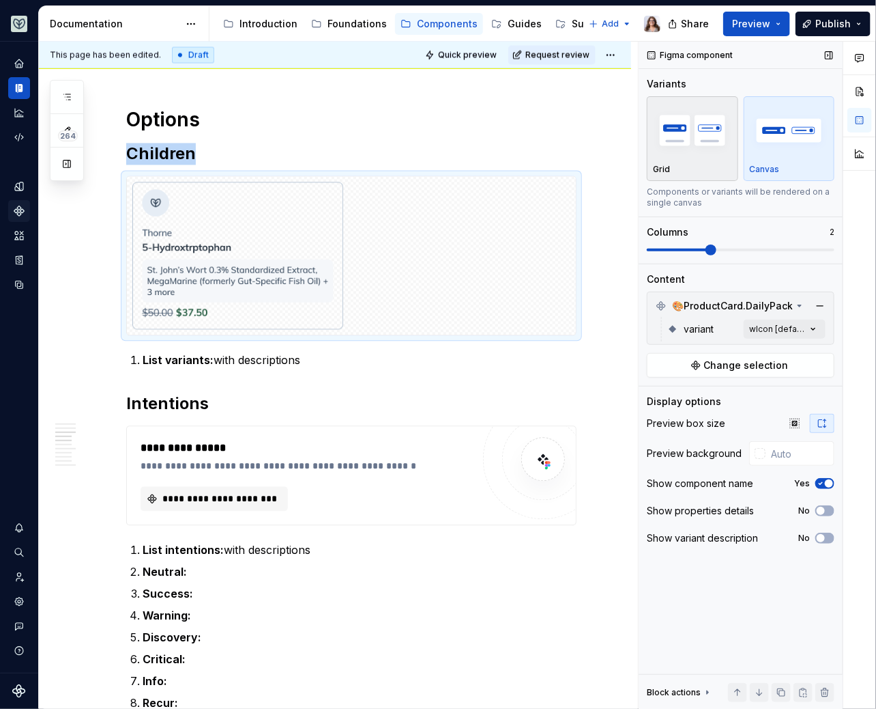
click at [674, 160] on div "Grid" at bounding box center [692, 138] width 79 height 72
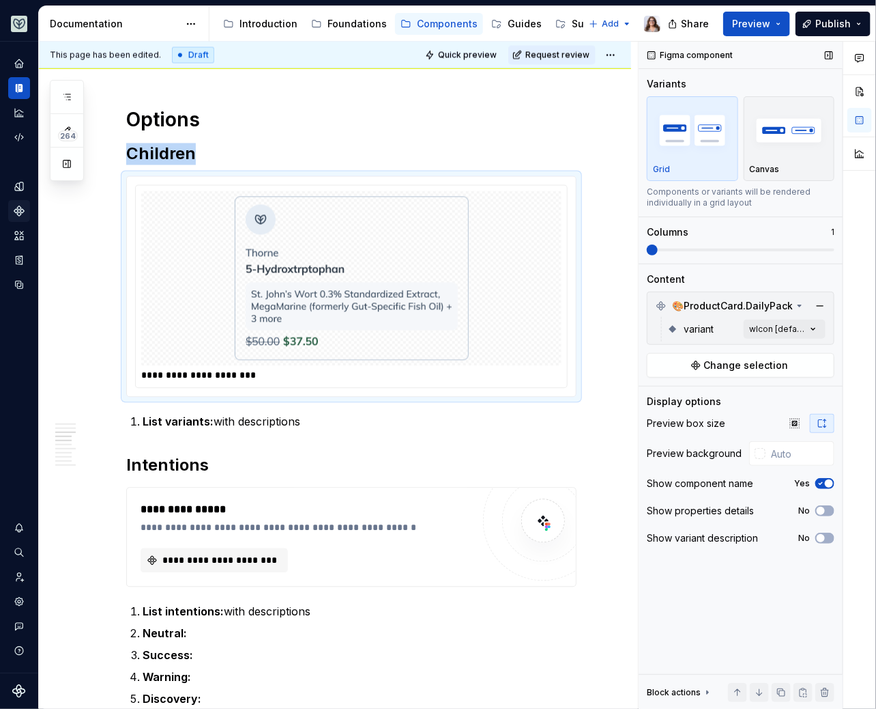
click at [656, 249] on span at bounding box center [652, 249] width 11 height 11
click at [308, 420] on p "List variants: with descriptions" at bounding box center [360, 422] width 434 height 16
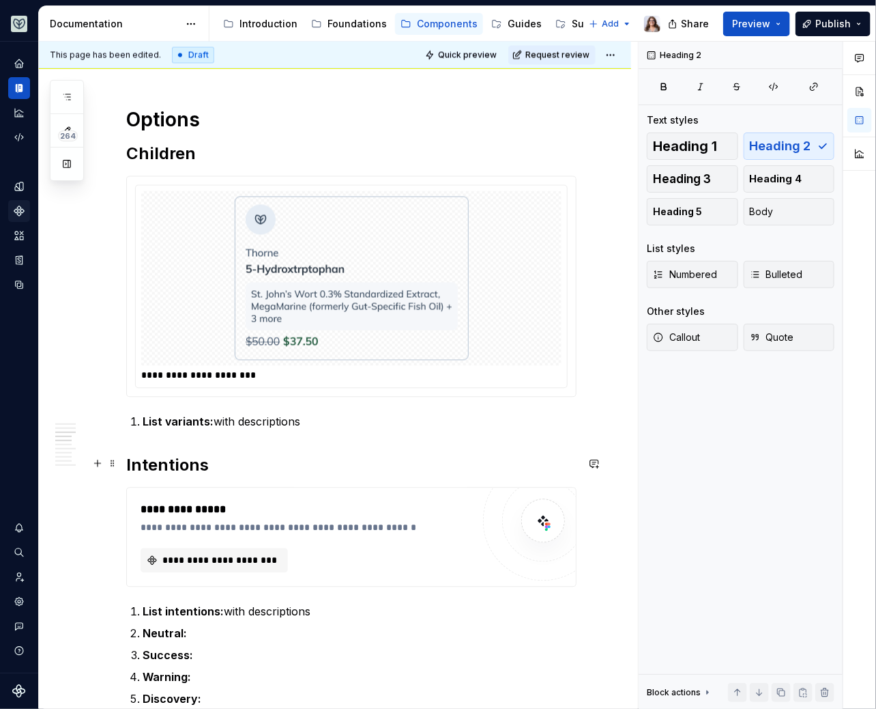
click at [126, 457] on h2 "Intentions" at bounding box center [351, 466] width 451 height 22
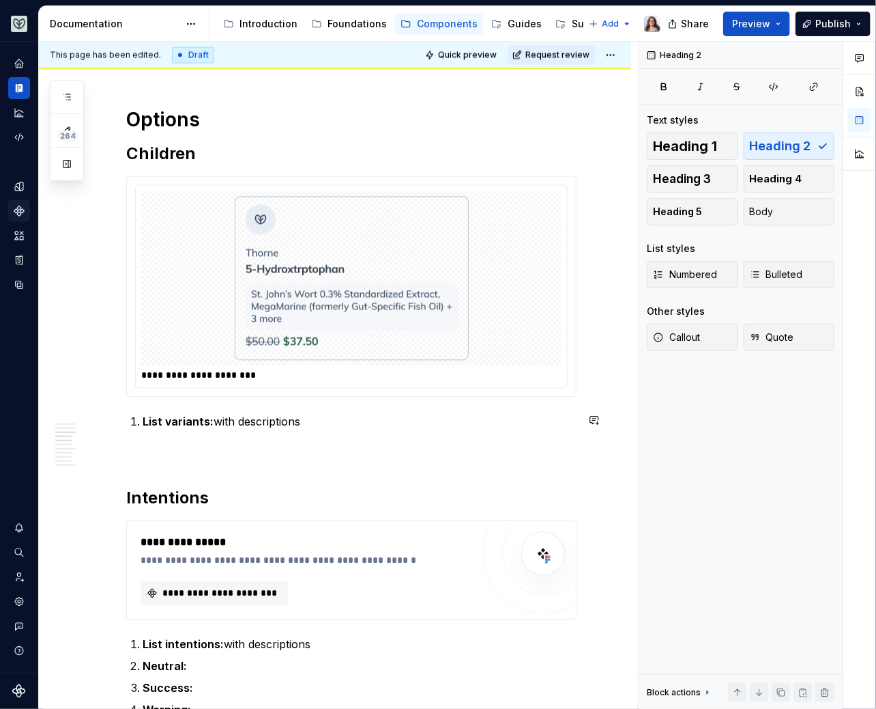
scroll to position [1242, 0]
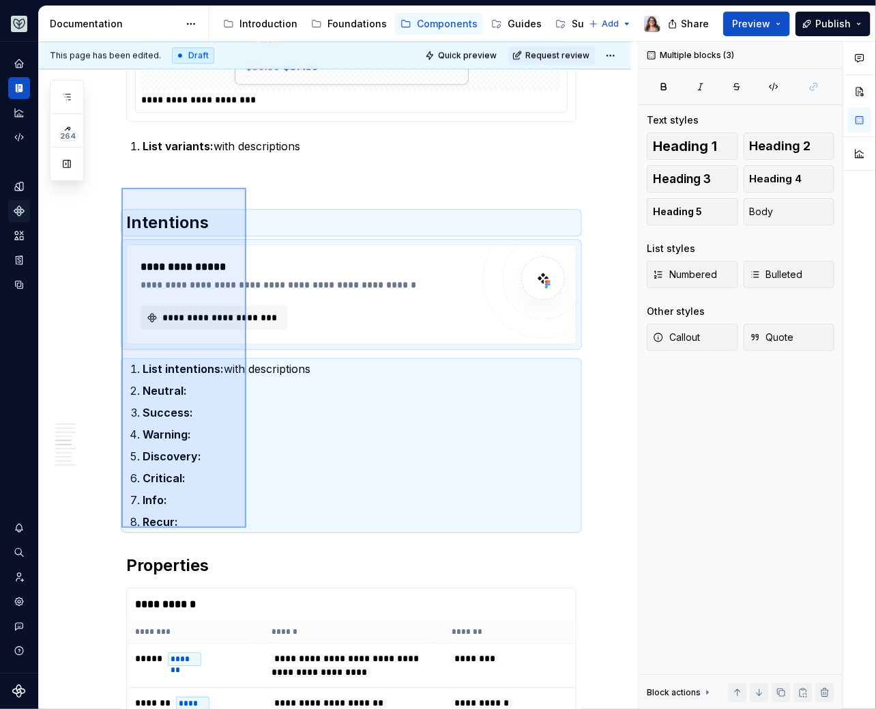
drag, startPoint x: 122, startPoint y: 187, endPoint x: 246, endPoint y: 536, distance: 370.5
click at [246, 536] on div "This page has been edited. Draft Quick preview Request review ProductCard Displ…" at bounding box center [338, 376] width 599 height 668
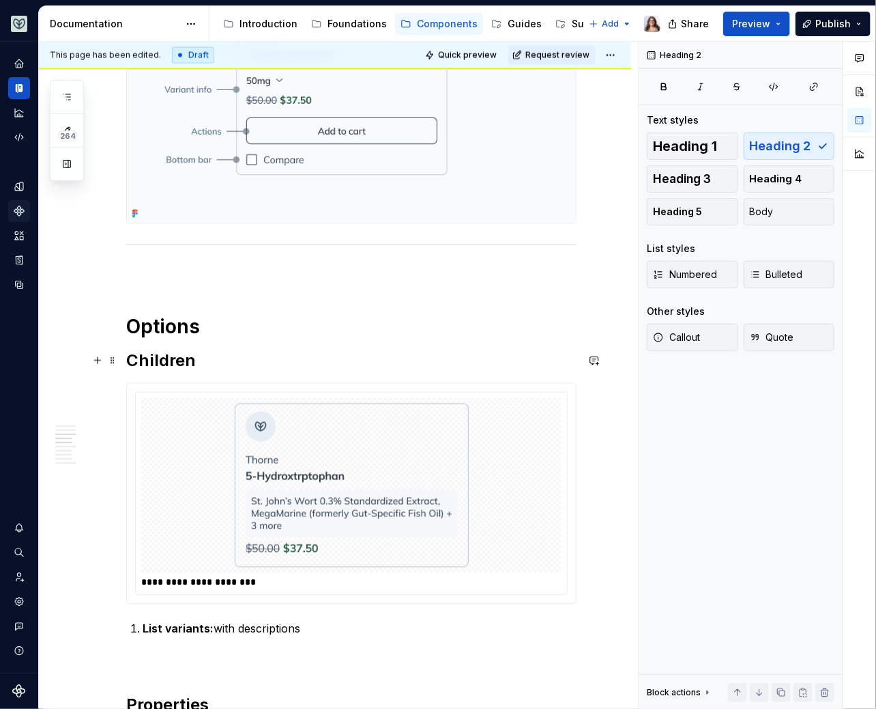
click at [207, 358] on h2 "Children" at bounding box center [351, 361] width 451 height 22
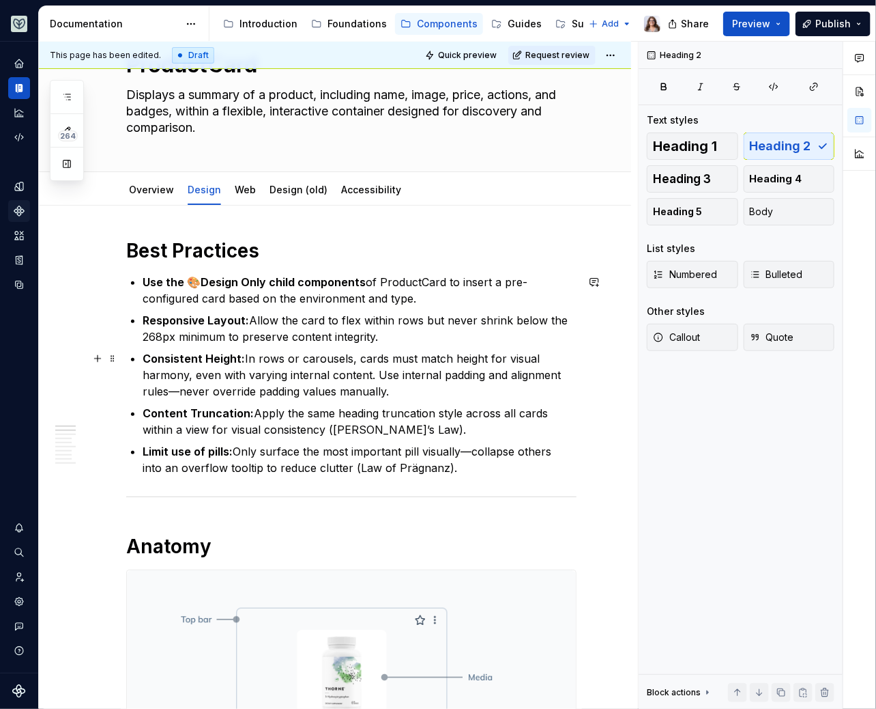
scroll to position [19, 0]
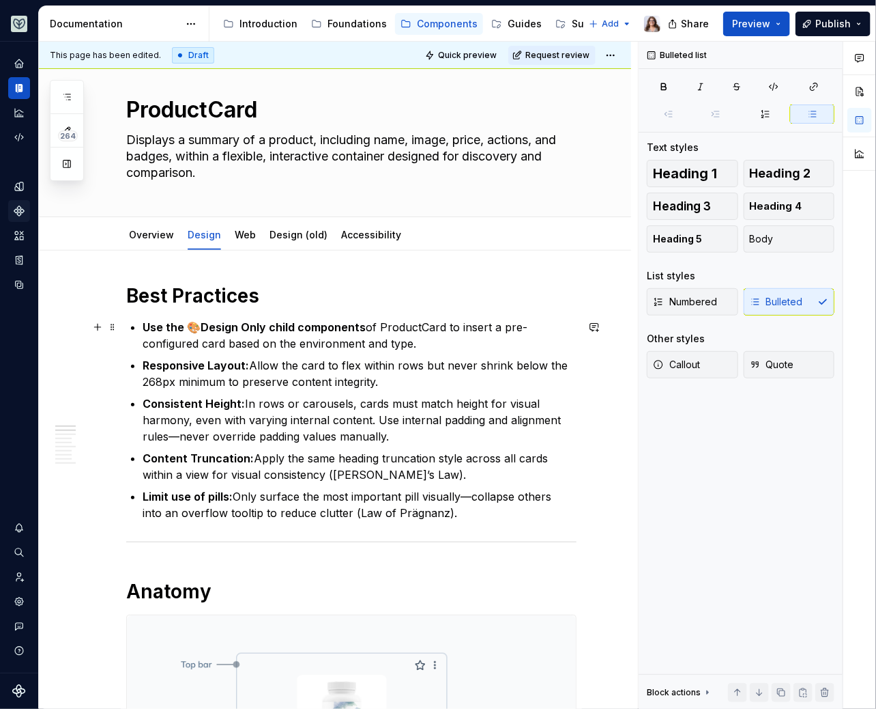
click at [418, 337] on p "Use the 🎨Design Only child components of ProductCard to insert a pre-configured…" at bounding box center [360, 335] width 434 height 33
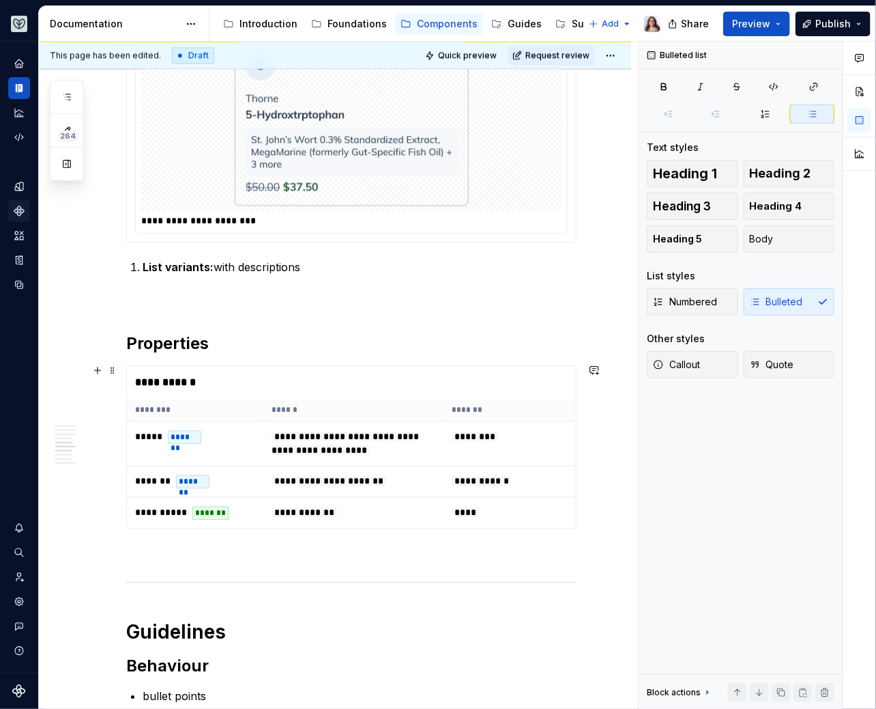
scroll to position [1122, 0]
click at [315, 261] on p "List variants: with descriptions" at bounding box center [360, 266] width 434 height 16
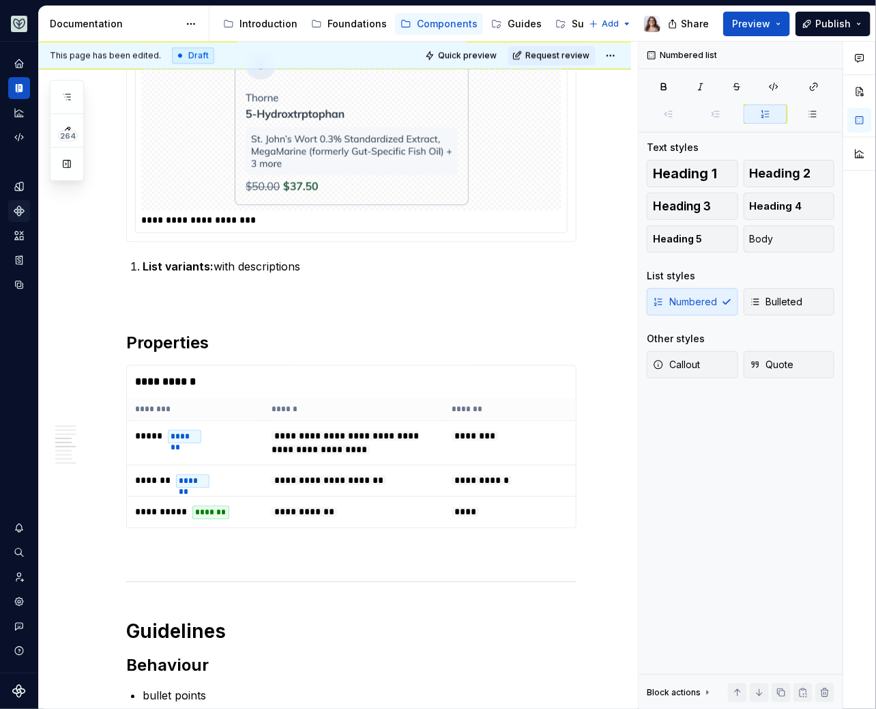
scroll to position [1059, 0]
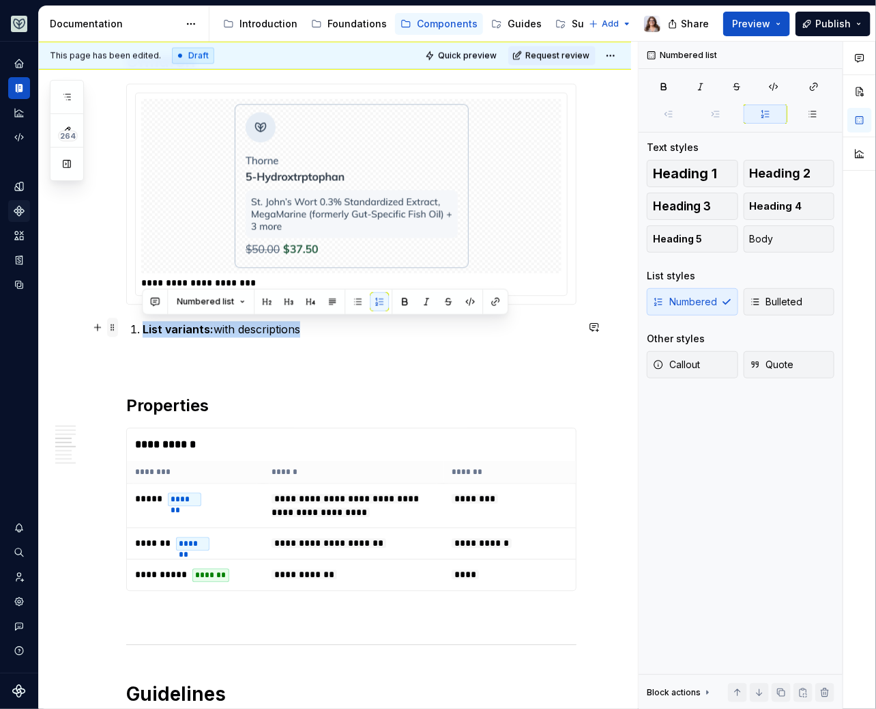
drag, startPoint x: 315, startPoint y: 326, endPoint x: 117, endPoint y: 325, distance: 197.3
click at [126, 325] on div "**********" at bounding box center [351, 236] width 451 height 1986
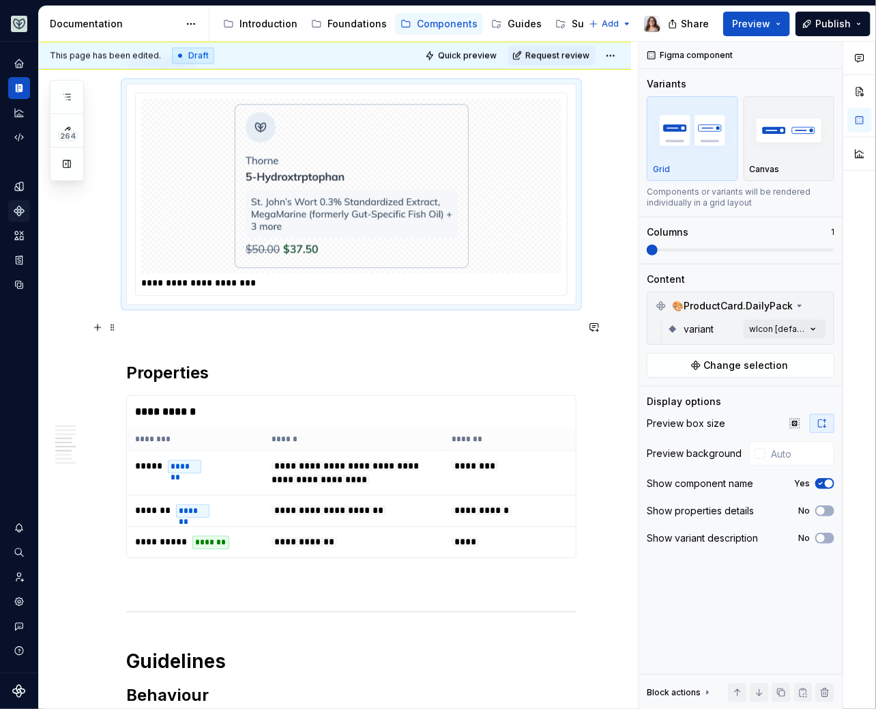
click at [211, 326] on p at bounding box center [351, 329] width 451 height 16
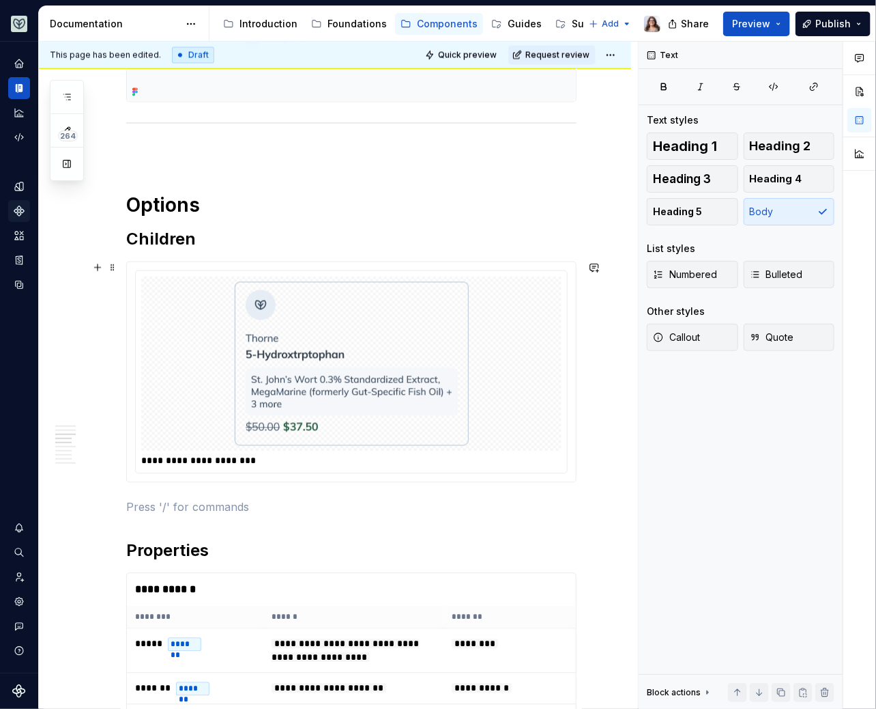
scroll to position [863, 0]
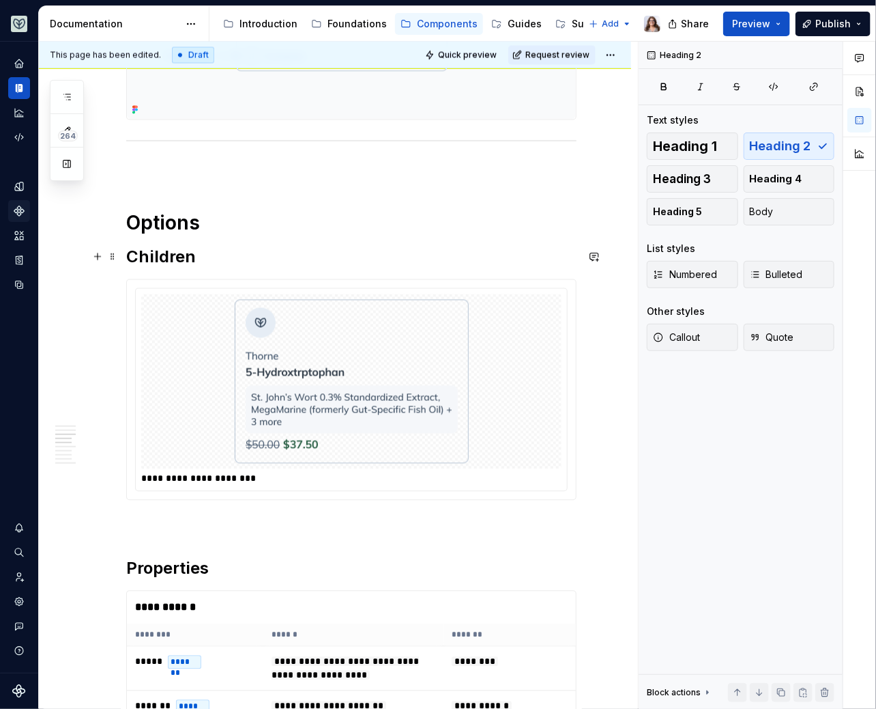
click at [205, 261] on h2 "Children" at bounding box center [351, 257] width 451 height 22
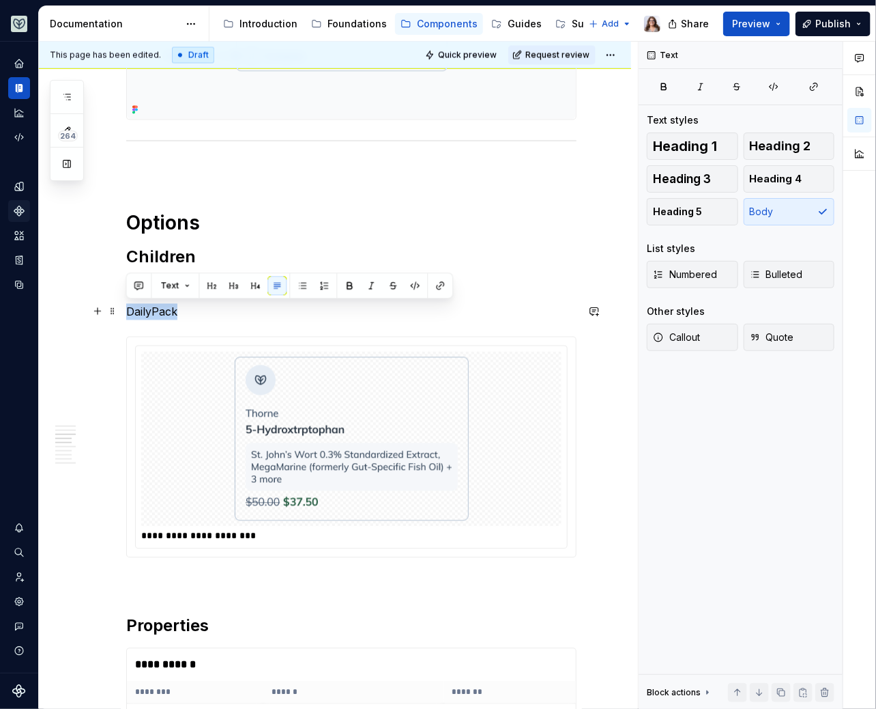
drag, startPoint x: 174, startPoint y: 310, endPoint x: 122, endPoint y: 310, distance: 51.9
click at [122, 310] on div "**********" at bounding box center [335, 533] width 592 height 2255
click at [767, 190] on button "Heading 4" at bounding box center [789, 178] width 91 height 27
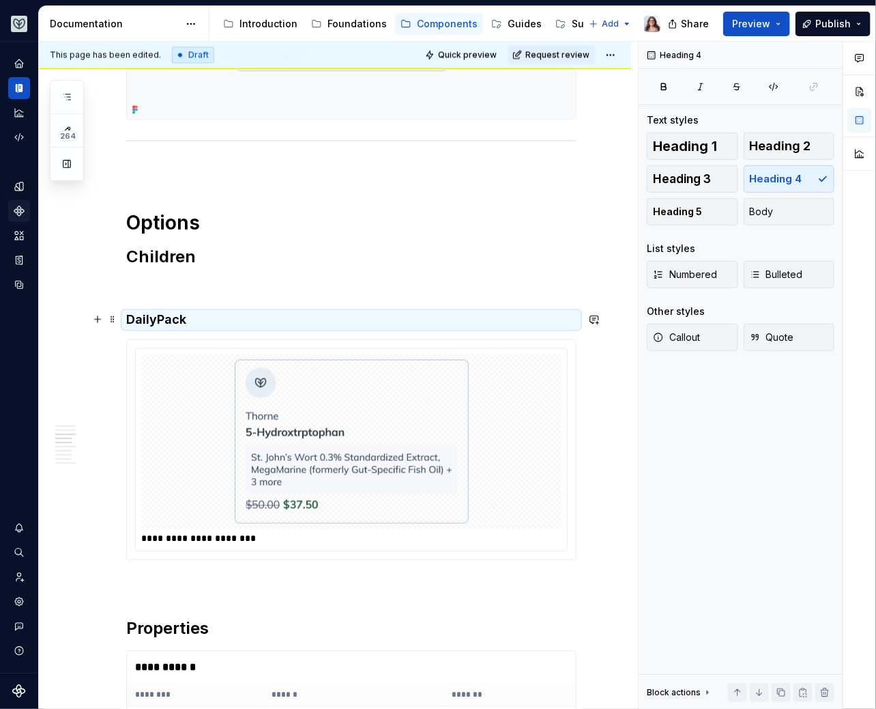
click at [194, 316] on h4 "DailyPack" at bounding box center [351, 320] width 451 height 16
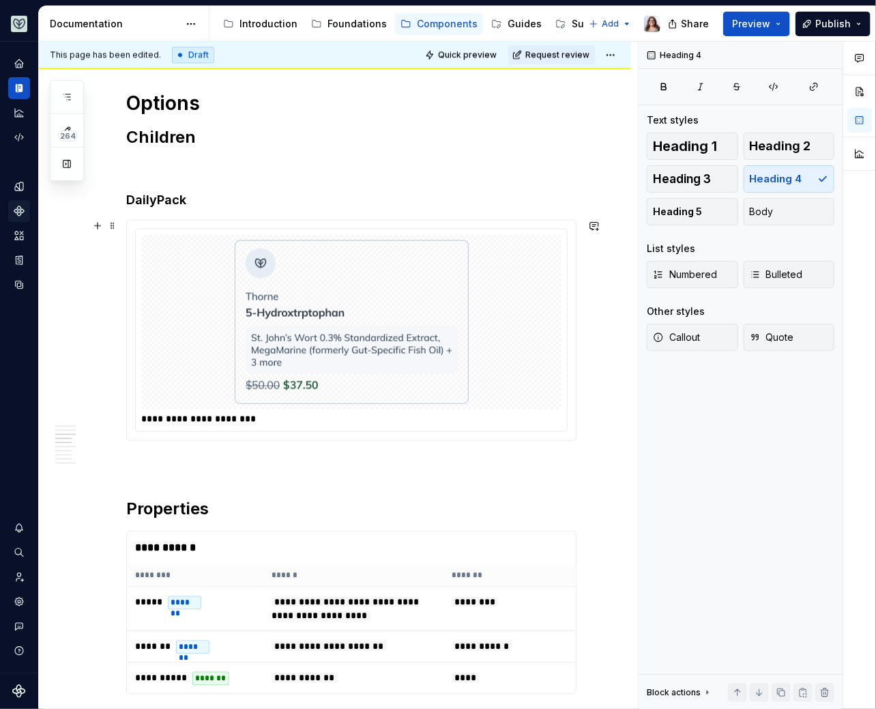
scroll to position [986, 0]
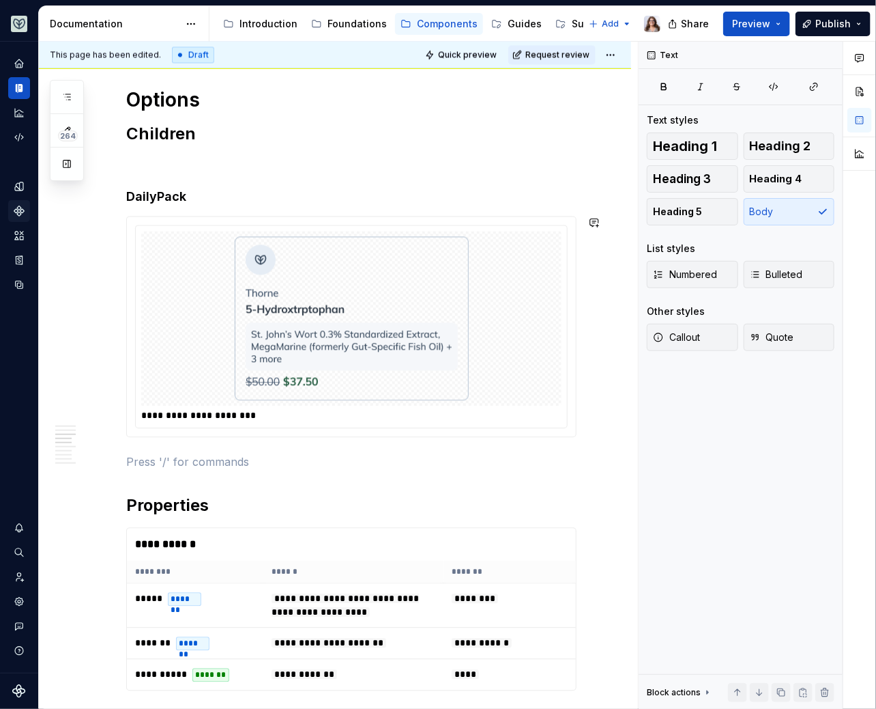
click at [154, 443] on div "**********" at bounding box center [351, 314] width 451 height 1997
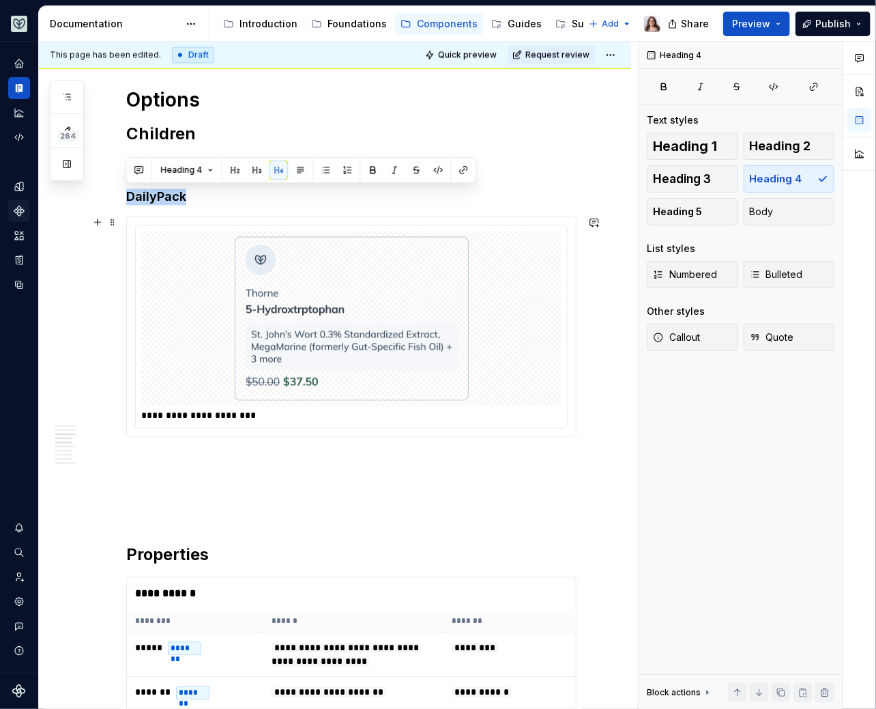
drag, startPoint x: 133, startPoint y: 173, endPoint x: 252, endPoint y: 390, distance: 247.4
click at [253, 391] on div "**********" at bounding box center [351, 339] width 451 height 2046
click at [97, 188] on button "button" at bounding box center [97, 196] width 19 height 19
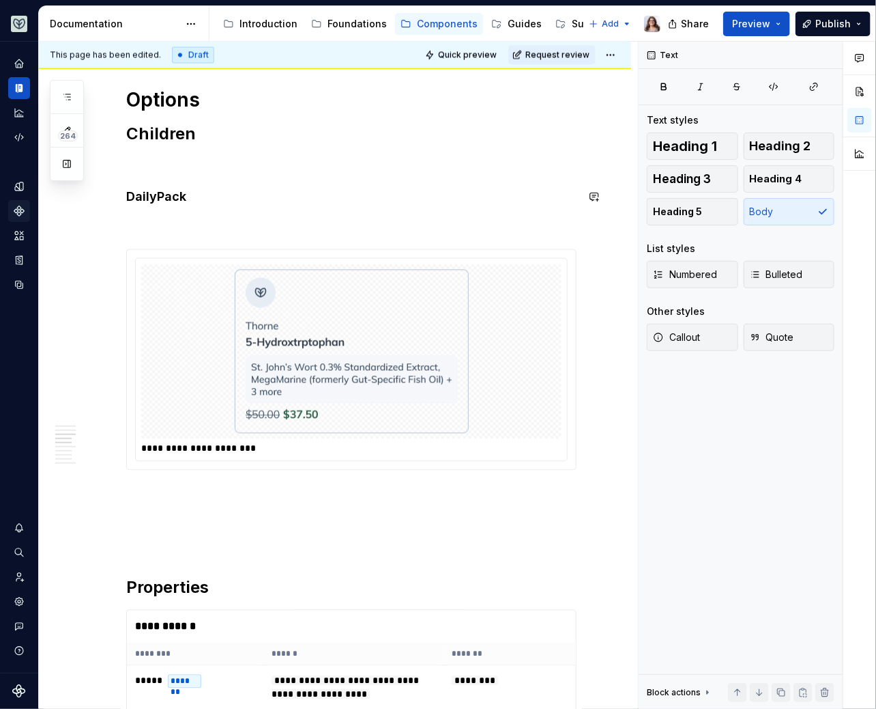
click at [74, 221] on div "**********" at bounding box center [335, 453] width 592 height 2340
click at [143, 219] on p at bounding box center [351, 224] width 451 height 16
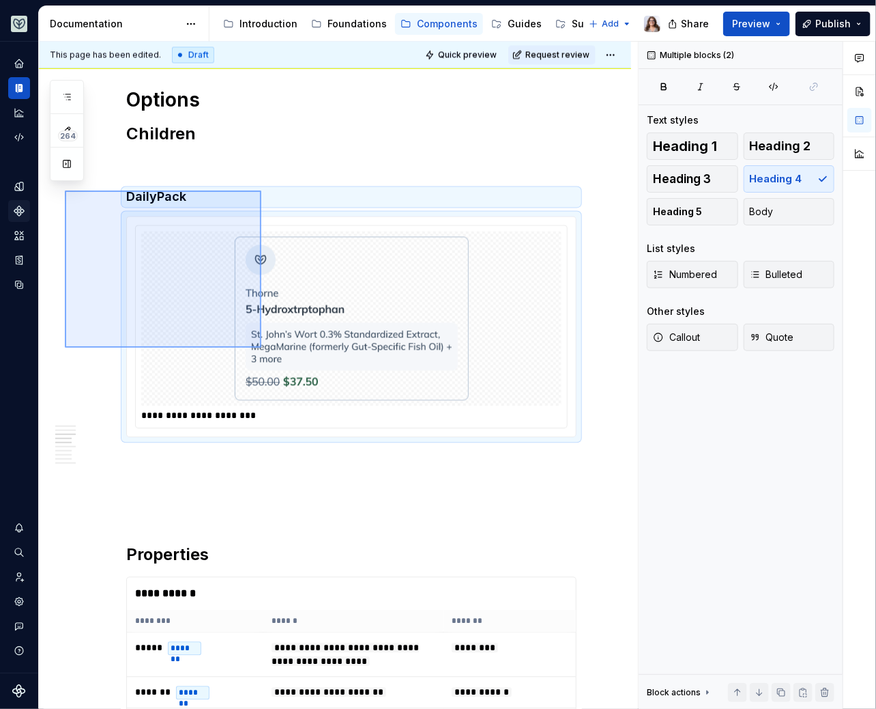
drag, startPoint x: 65, startPoint y: 190, endPoint x: 261, endPoint y: 362, distance: 261.2
click at [262, 362] on div "**********" at bounding box center [338, 376] width 599 height 668
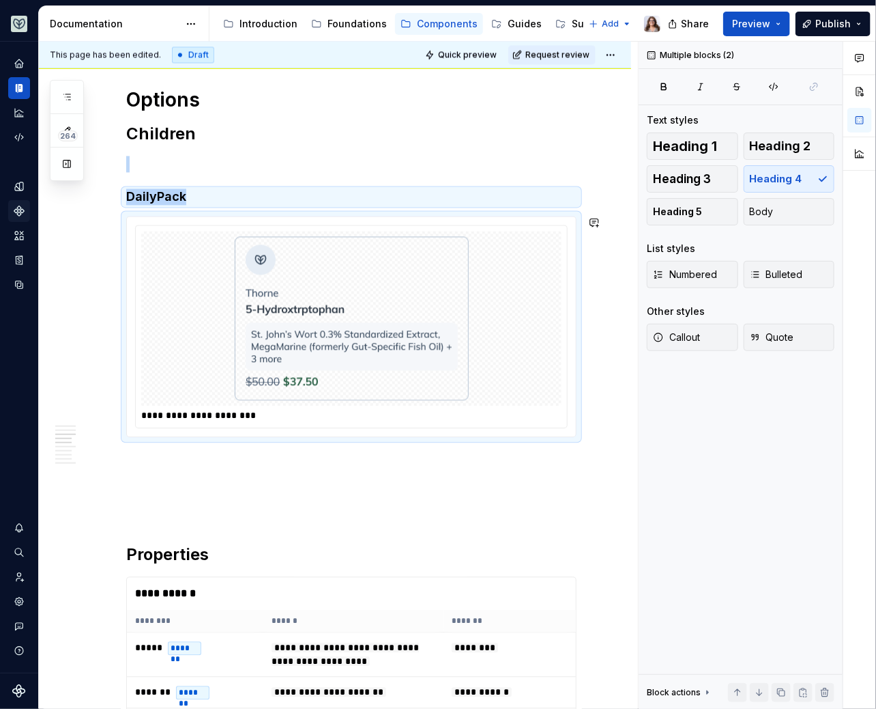
copy div "DailyPack"
click at [177, 167] on p at bounding box center [351, 164] width 451 height 16
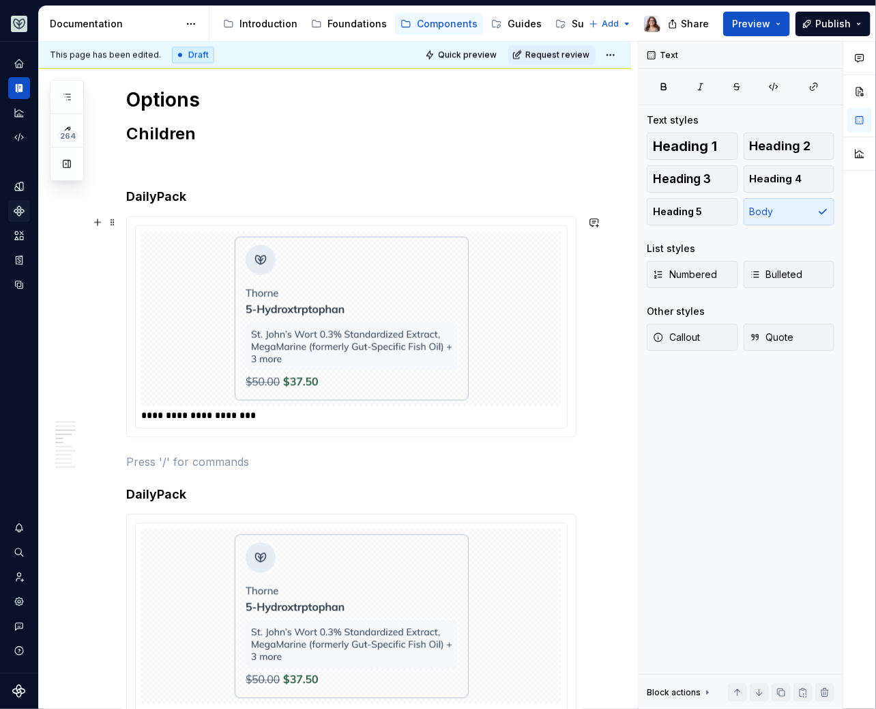
click at [248, 308] on img at bounding box center [352, 319] width 234 height 164
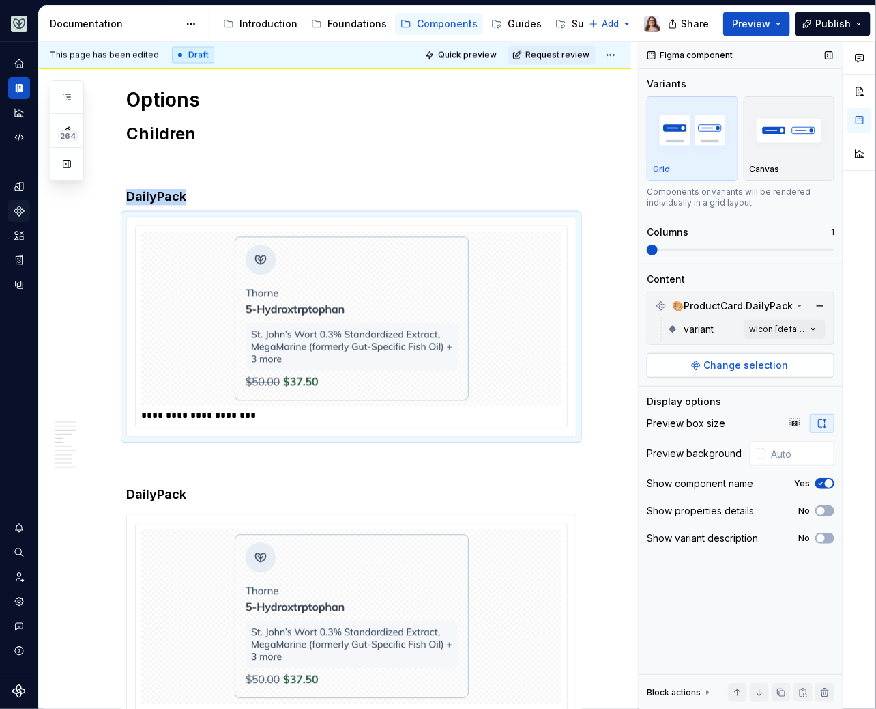
click at [742, 362] on span "Change selection" at bounding box center [746, 365] width 85 height 14
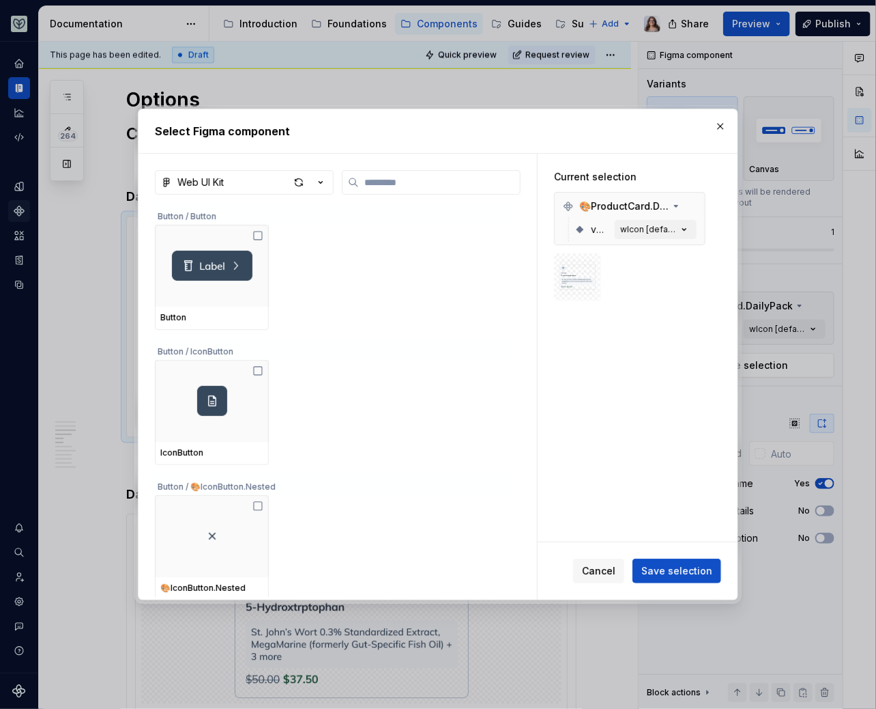
type textarea "*"
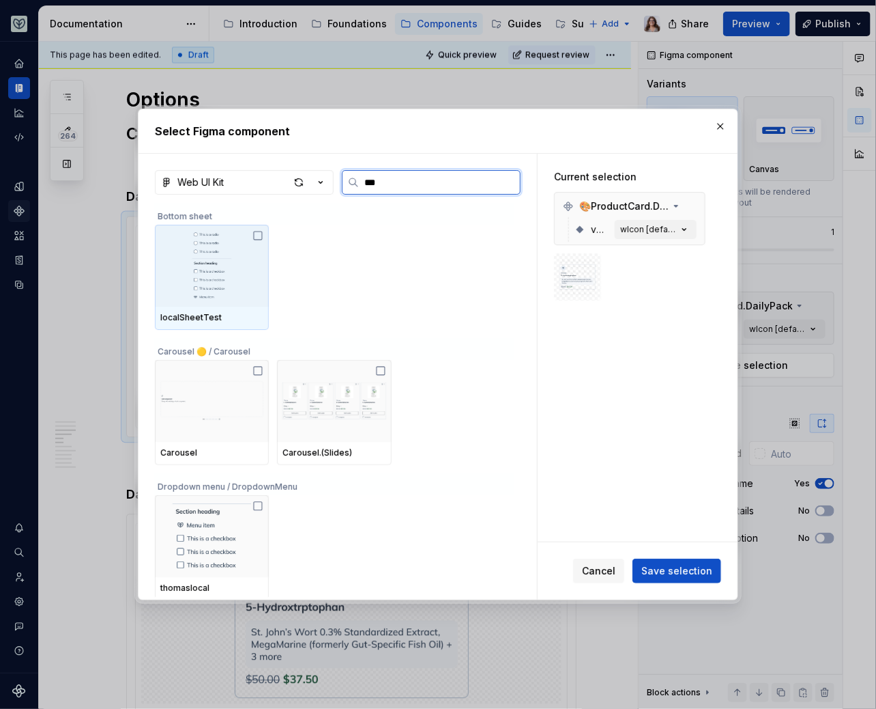
type input "****"
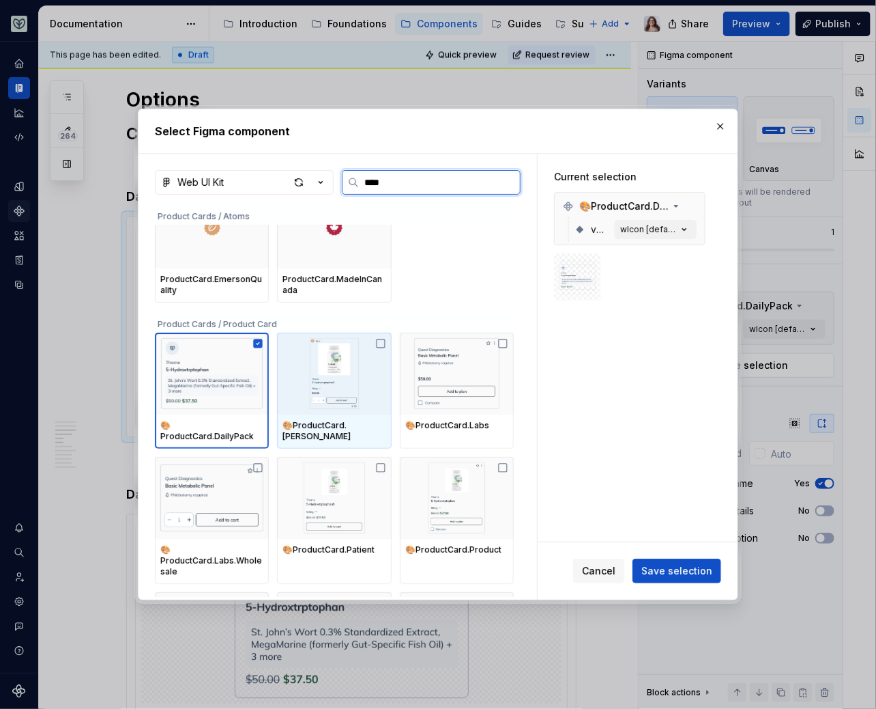
scroll to position [39, 0]
click at [350, 395] on img at bounding box center [334, 372] width 103 height 71
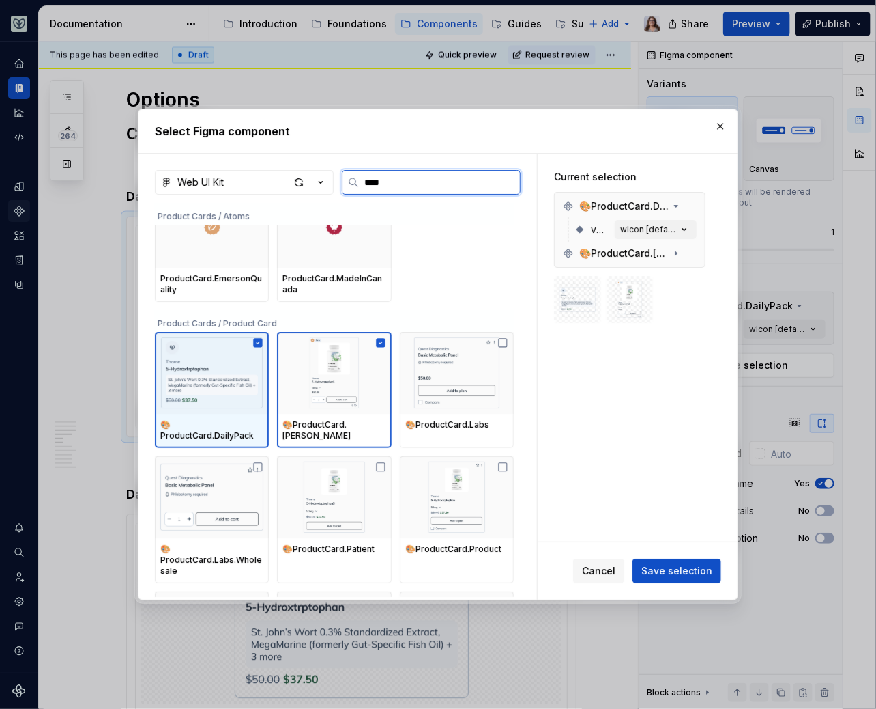
click at [251, 371] on img at bounding box center [211, 372] width 103 height 71
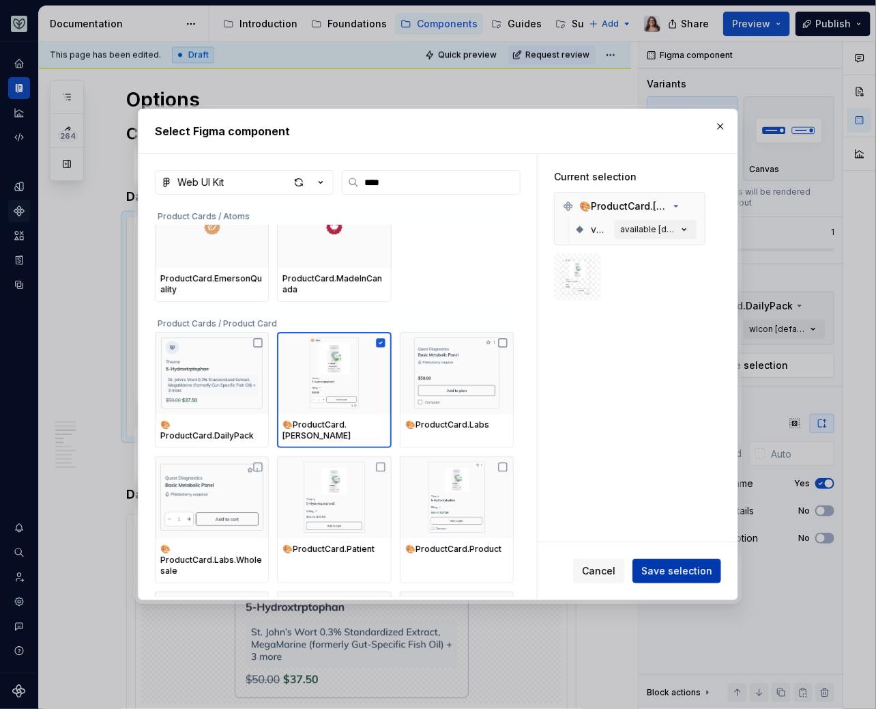
click at [658, 575] on span "Save selection" at bounding box center [677, 571] width 71 height 14
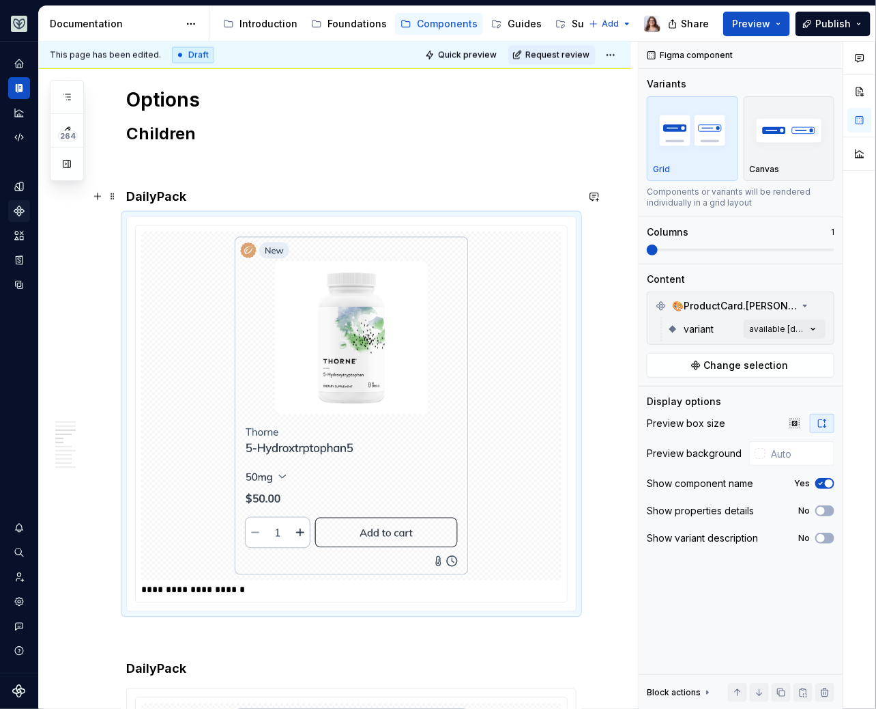
click at [192, 193] on h4 "DailyPack" at bounding box center [351, 197] width 451 height 16
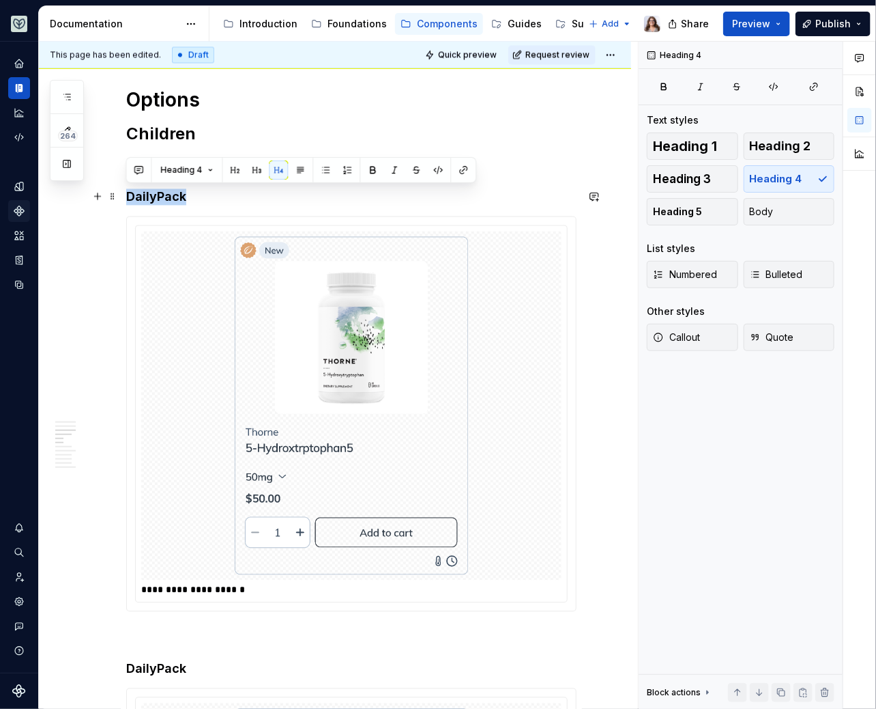
drag, startPoint x: 186, startPoint y: 196, endPoint x: 125, endPoint y: 197, distance: 60.8
click at [125, 197] on div "**********" at bounding box center [335, 672] width 592 height 2779
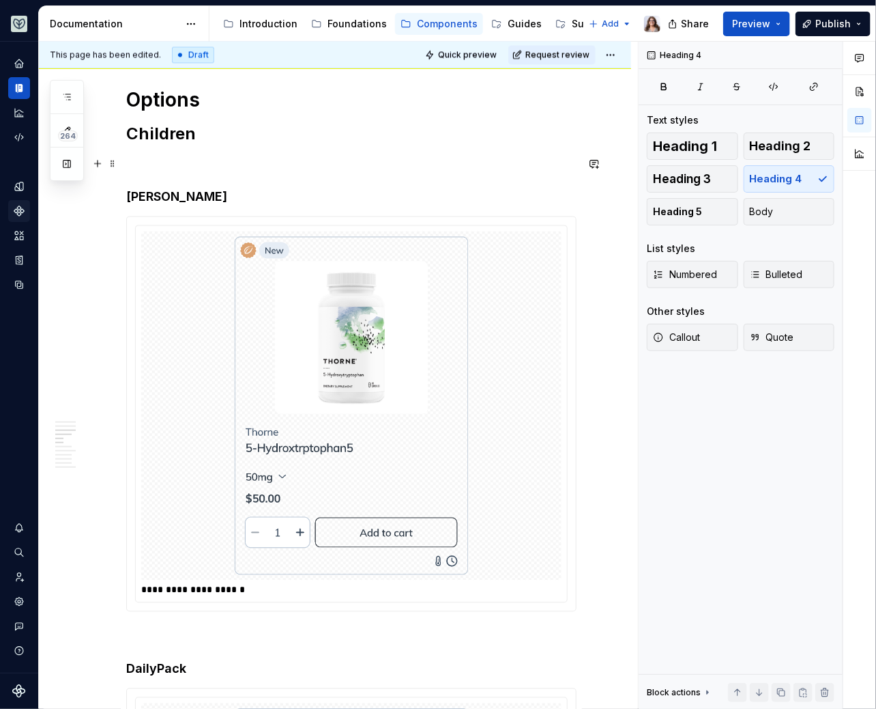
click at [129, 167] on p at bounding box center [351, 164] width 451 height 16
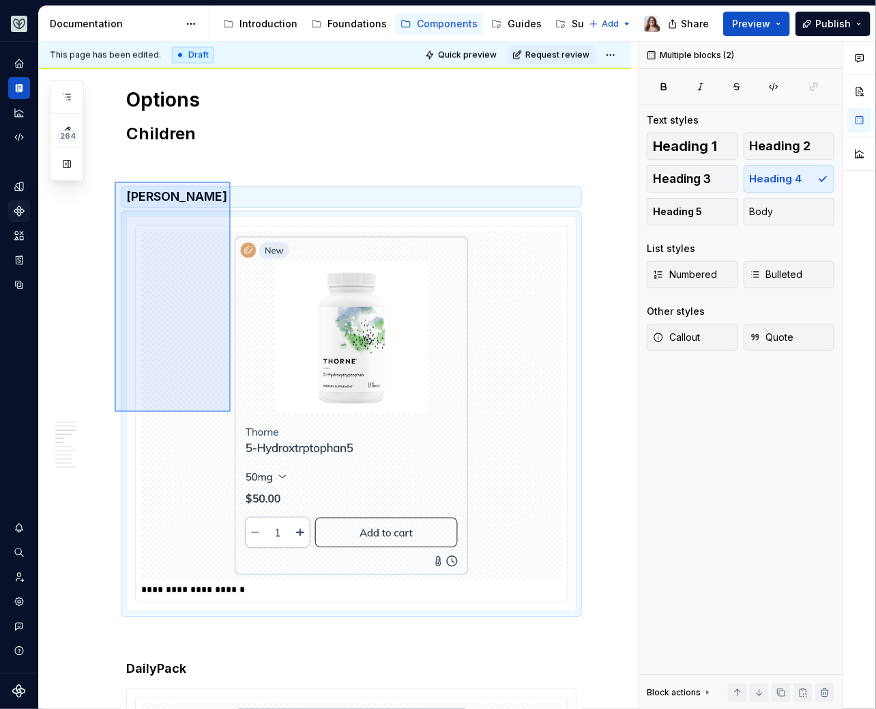
drag, startPoint x: 115, startPoint y: 182, endPoint x: 229, endPoint y: 412, distance: 256.7
click at [229, 412] on div "**********" at bounding box center [338, 376] width 599 height 668
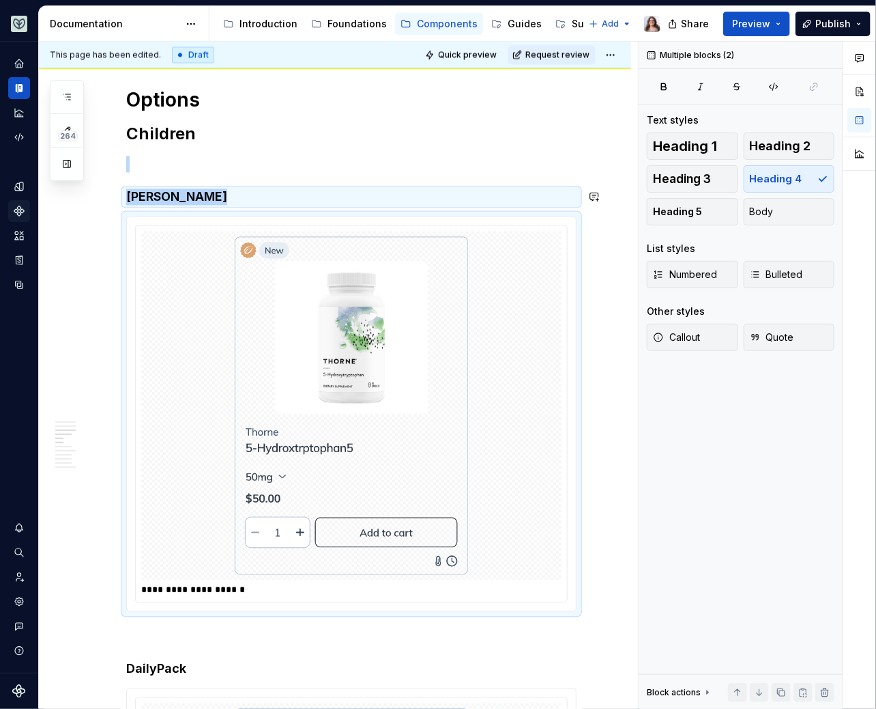
copy div "[PERSON_NAME]"
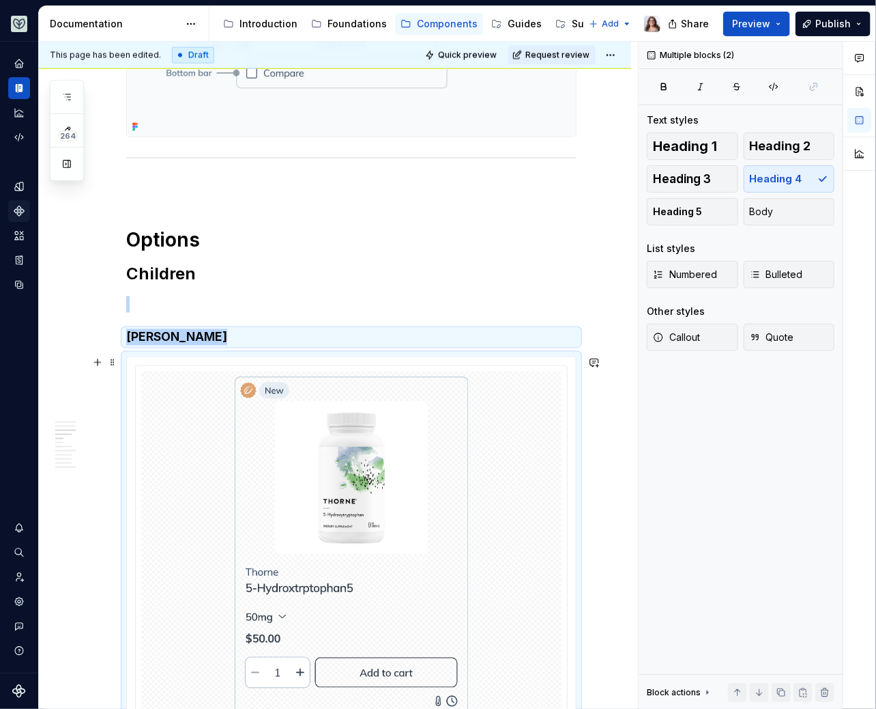
scroll to position [840, 0]
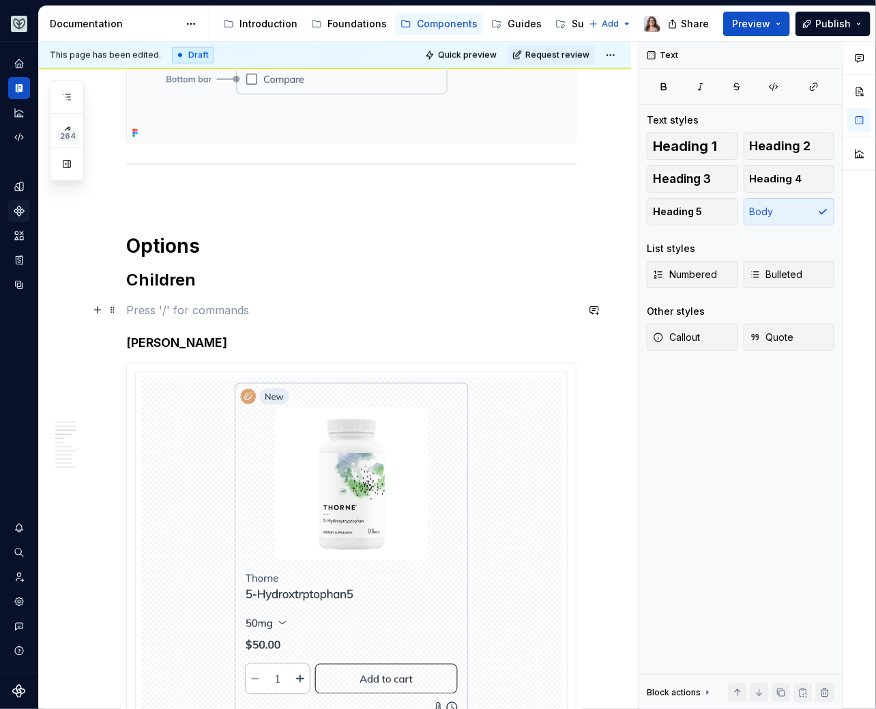
click at [173, 308] on p at bounding box center [351, 310] width 451 height 16
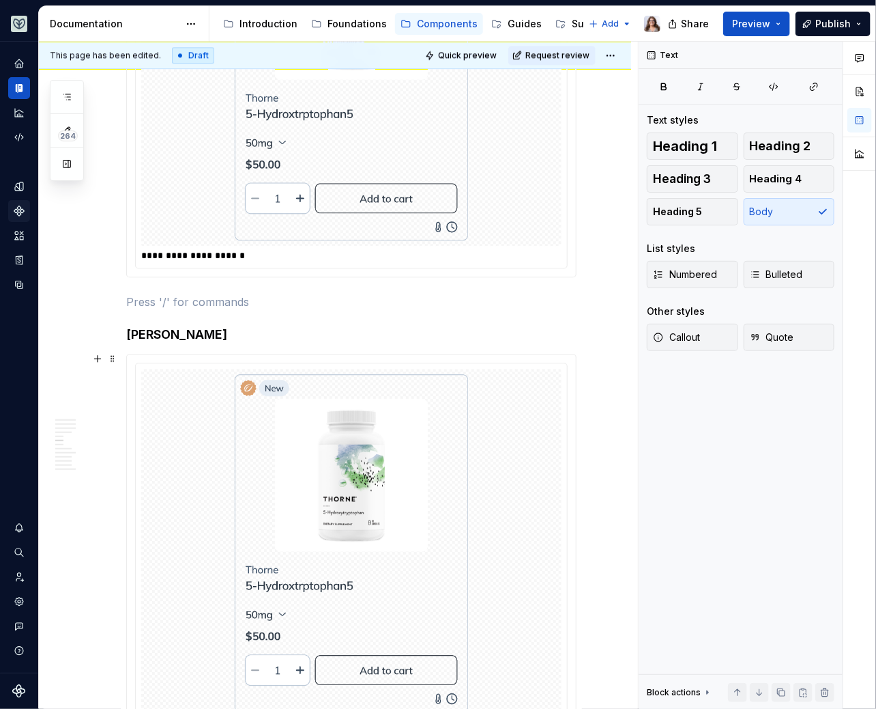
scroll to position [1337, 0]
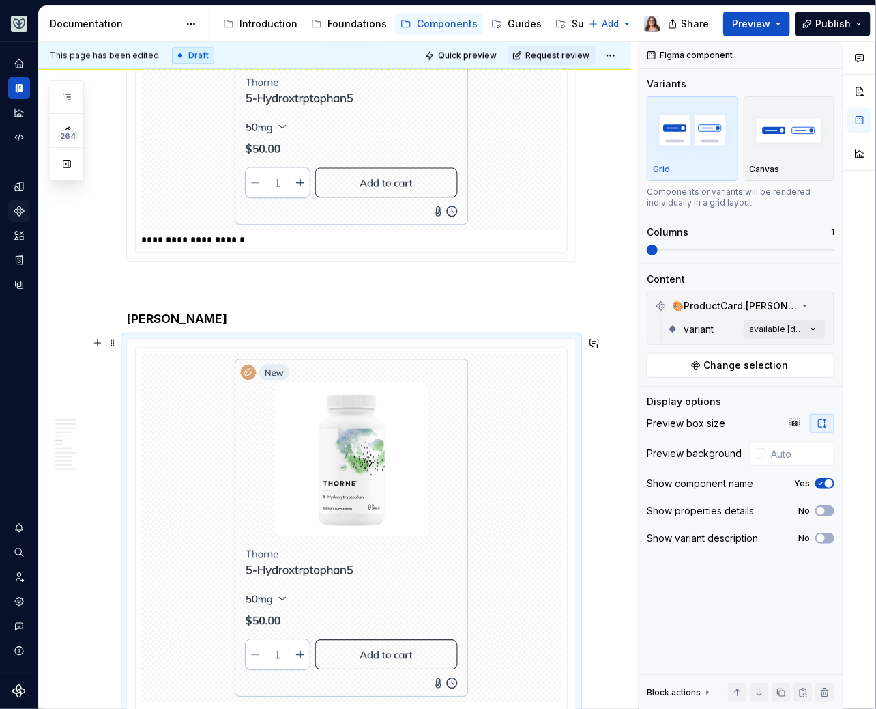
click at [352, 444] on img at bounding box center [352, 527] width 234 height 338
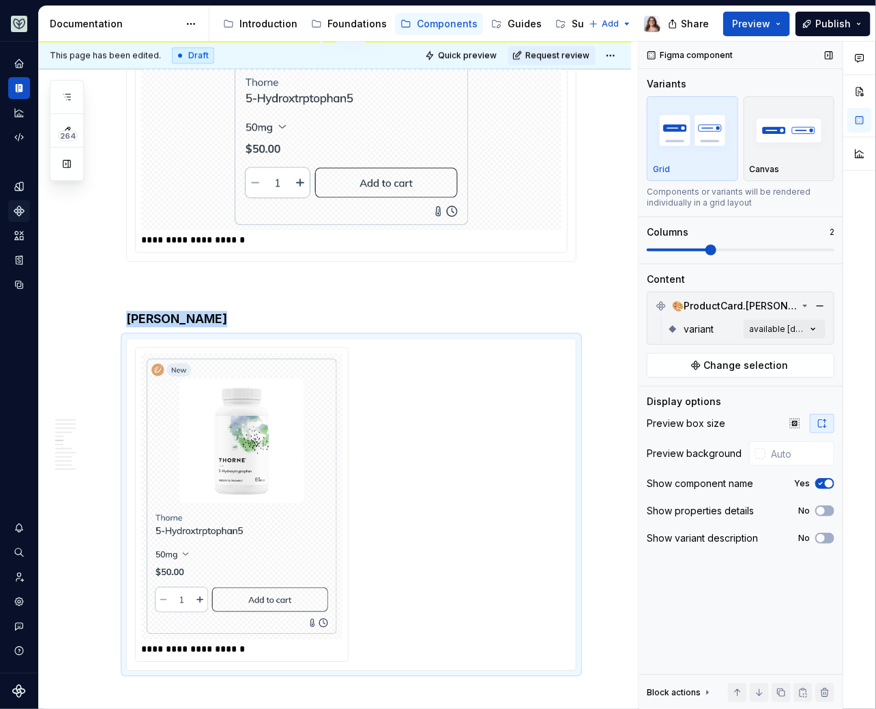
click at [706, 246] on span at bounding box center [711, 249] width 11 height 11
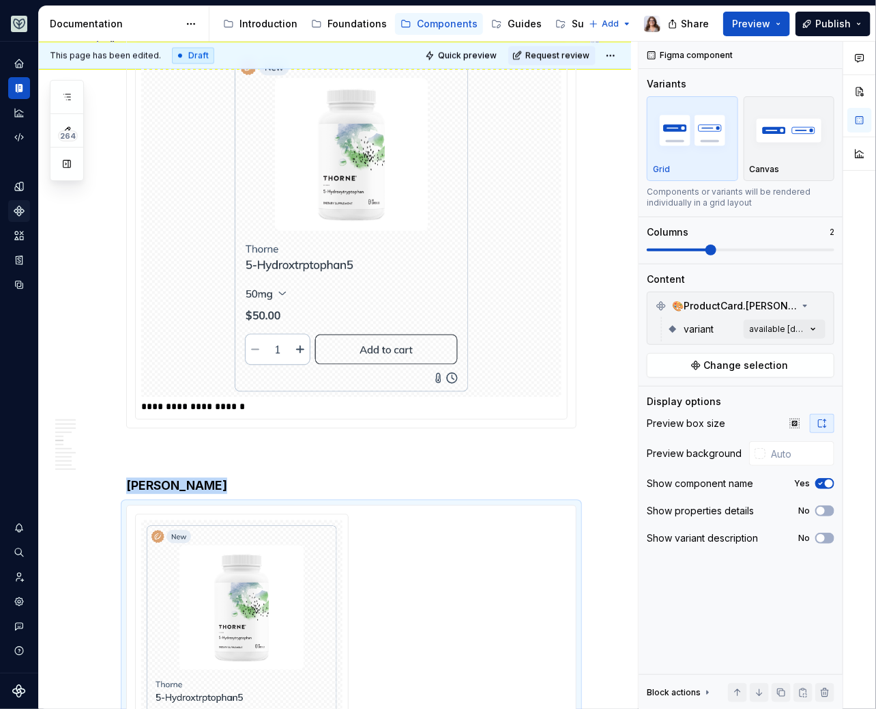
scroll to position [1164, 0]
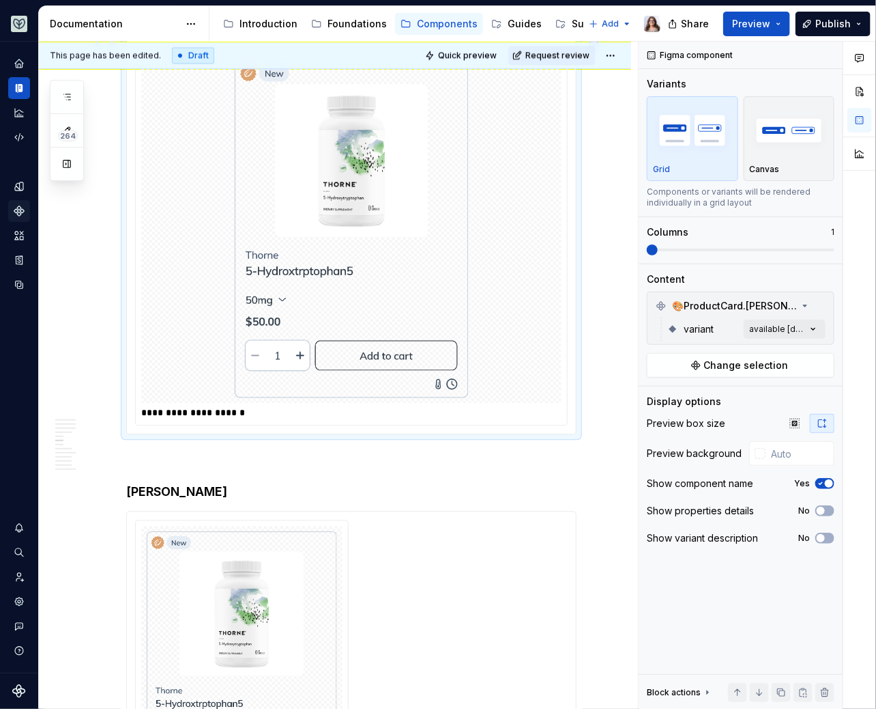
click at [363, 318] on img at bounding box center [352, 228] width 234 height 338
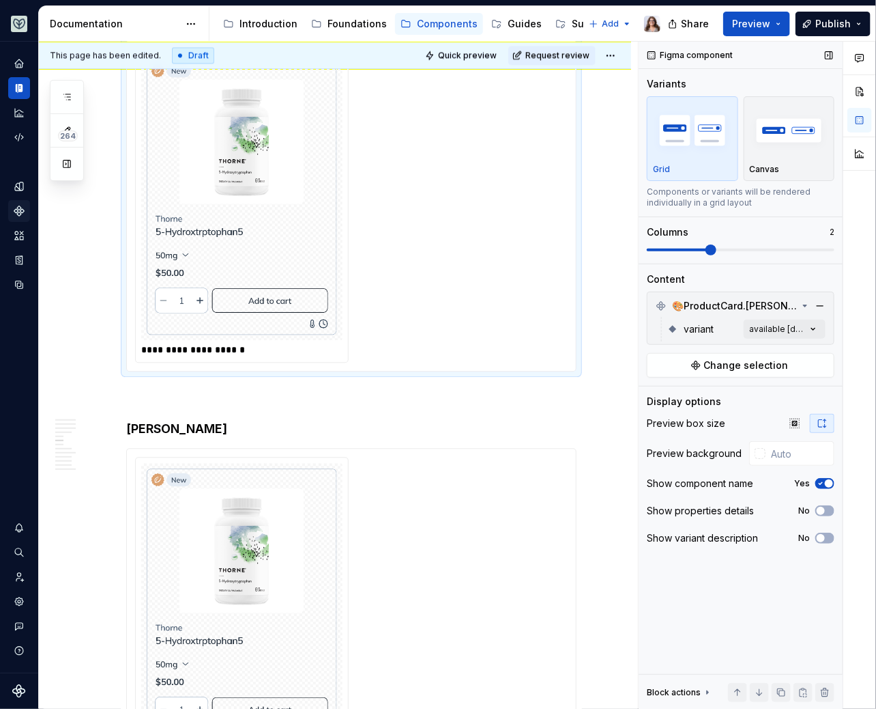
scroll to position [1159, 0]
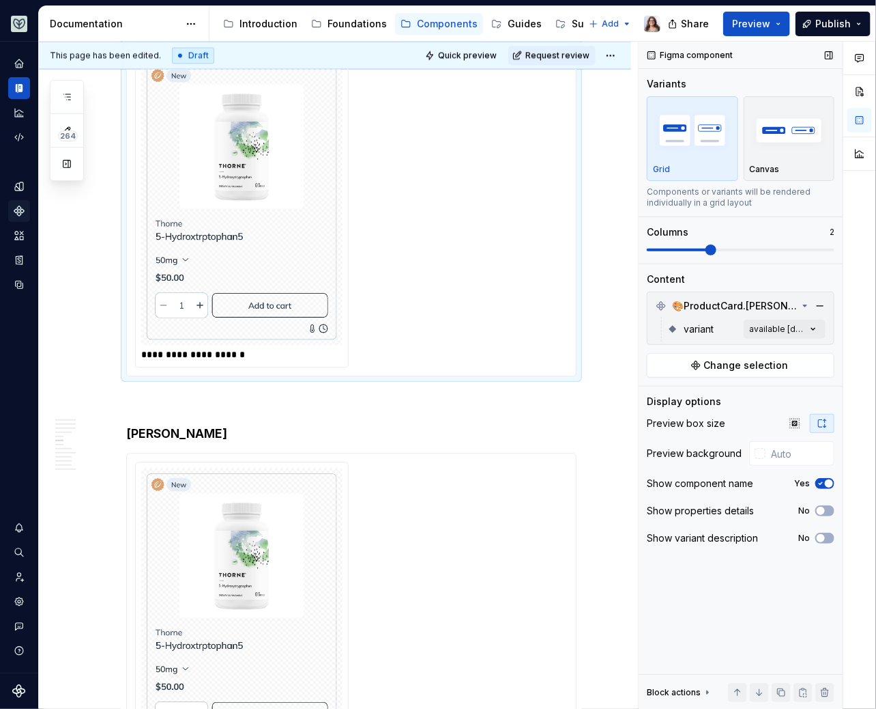
click at [709, 248] on span at bounding box center [711, 249] width 11 height 11
click at [823, 309] on button "button" at bounding box center [820, 305] width 19 height 19
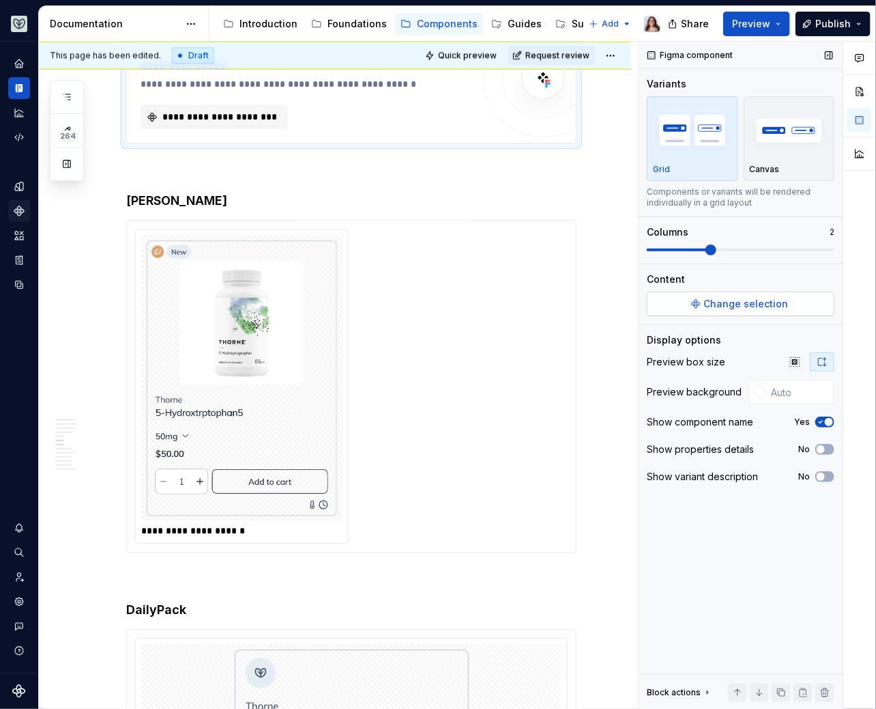
click at [745, 301] on span "Change selection" at bounding box center [746, 304] width 85 height 14
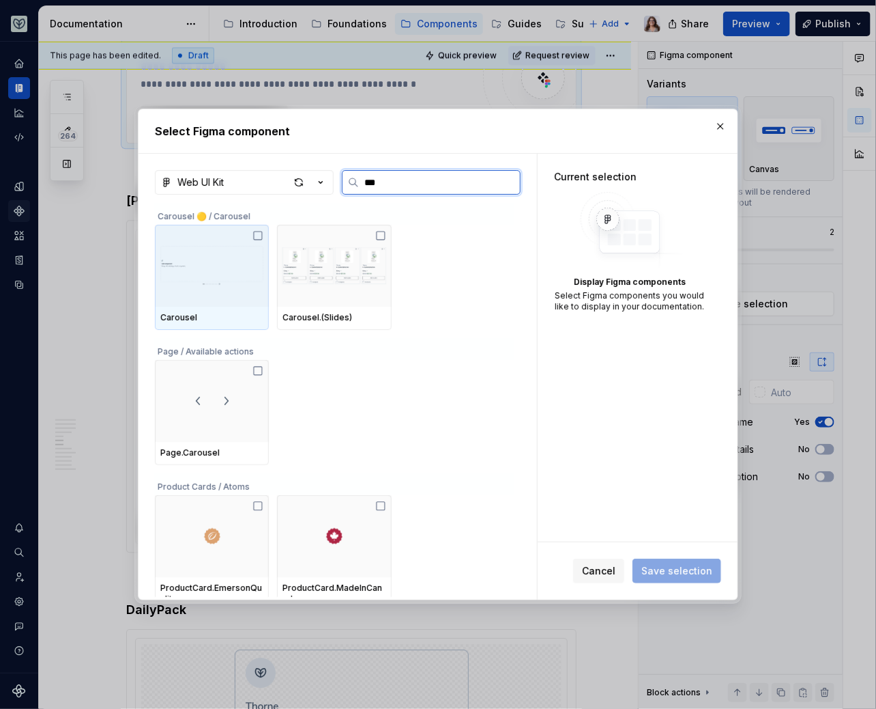
type input "****"
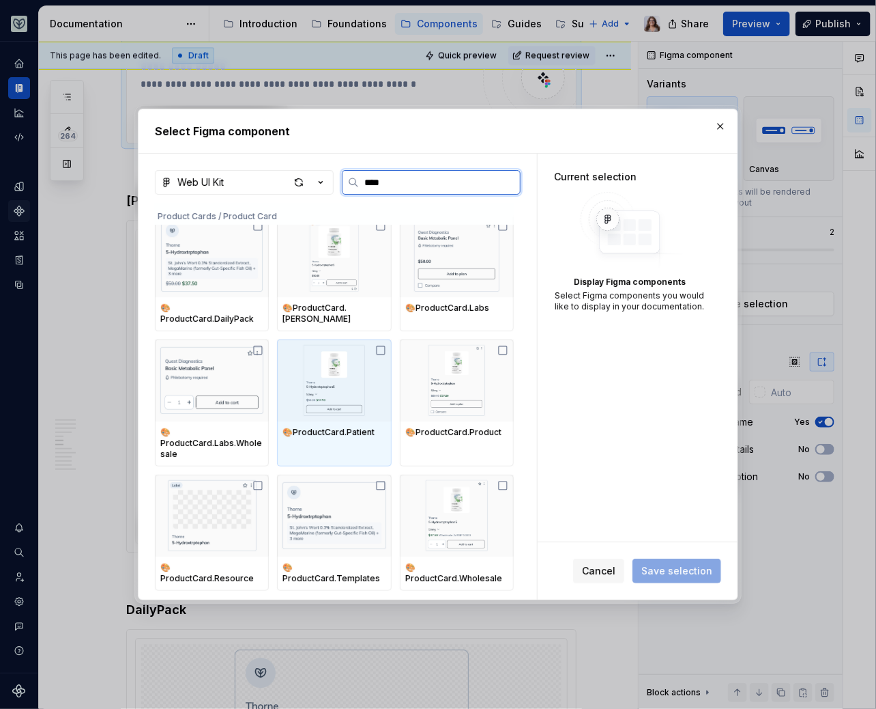
scroll to position [149, 0]
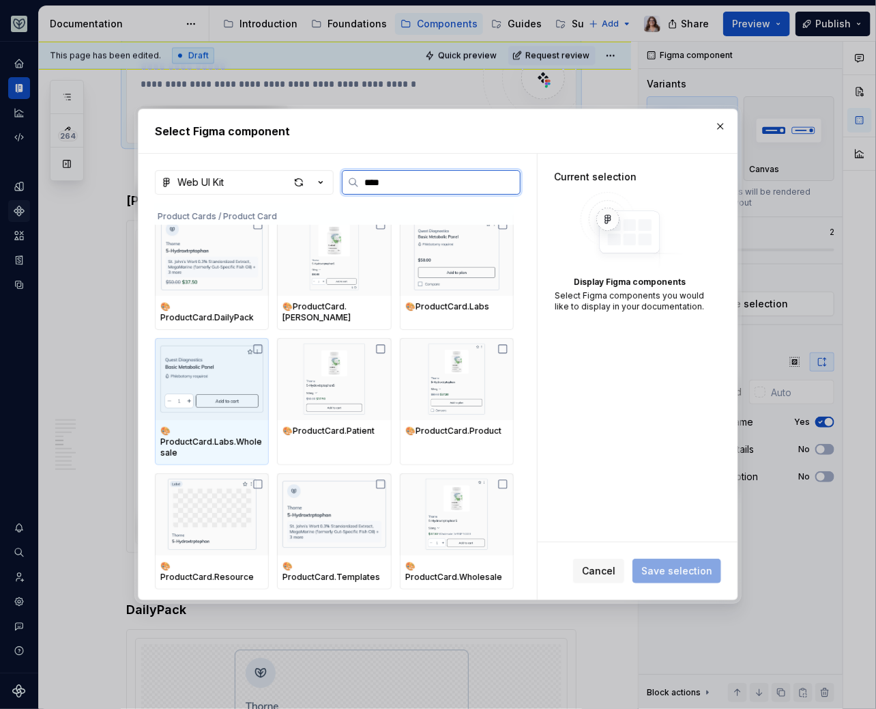
click at [227, 389] on img at bounding box center [211, 378] width 103 height 71
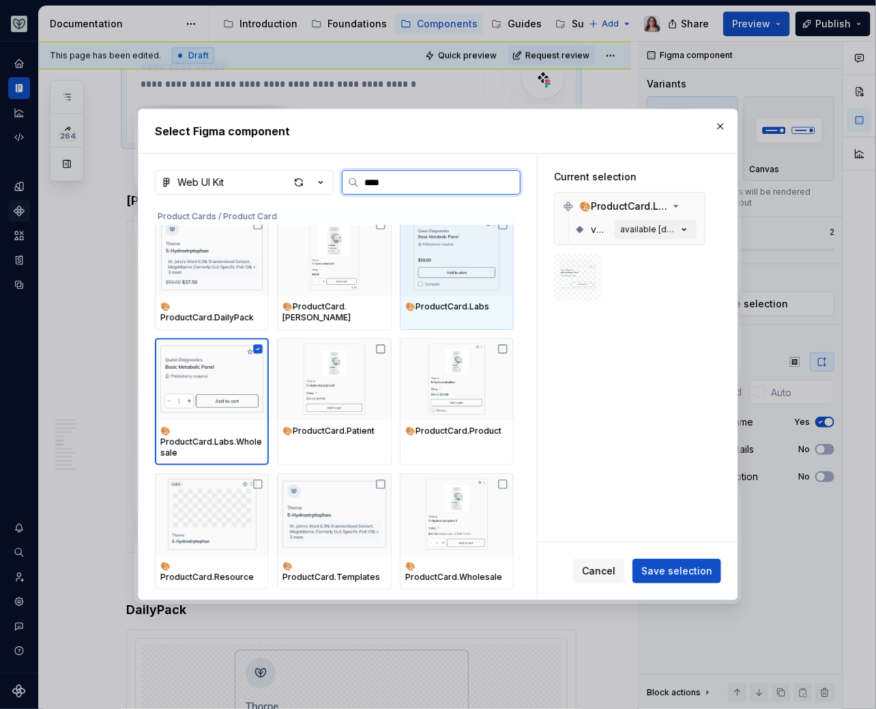
click at [457, 284] on img at bounding box center [456, 254] width 103 height 71
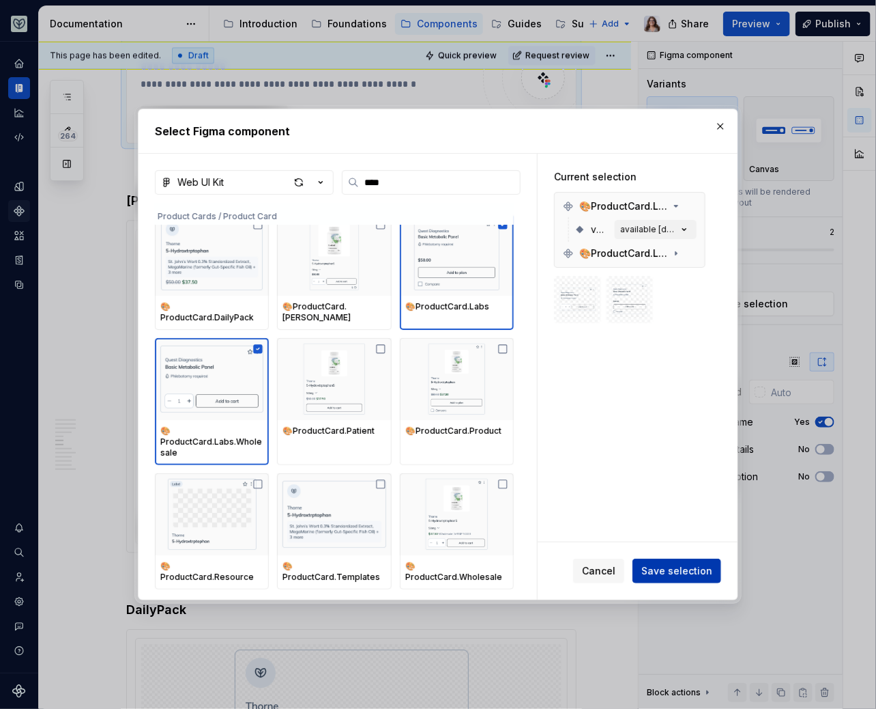
click at [669, 576] on span "Save selection" at bounding box center [677, 571] width 71 height 14
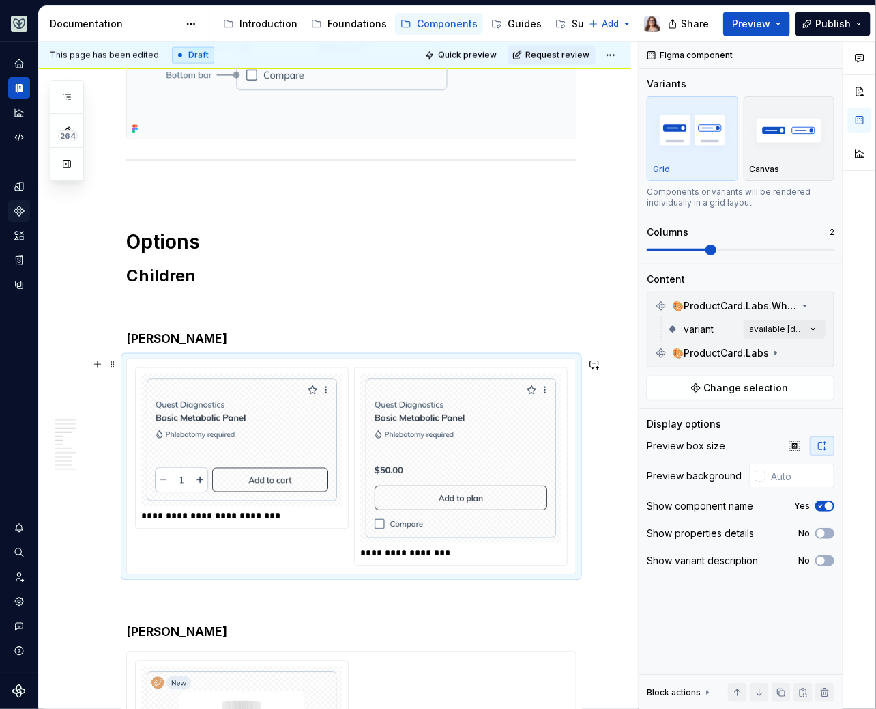
scroll to position [840, 0]
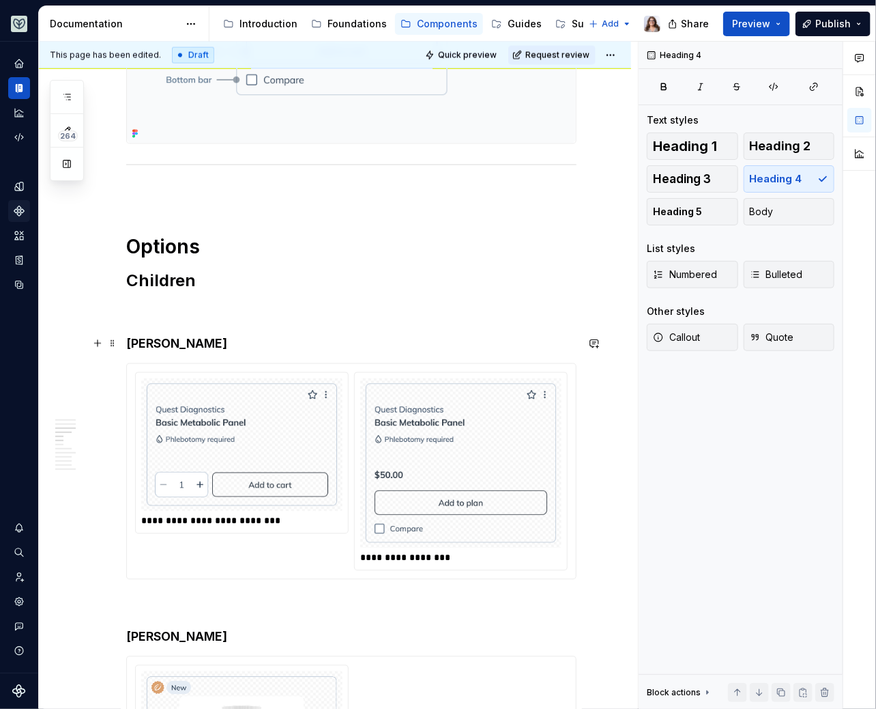
click at [168, 345] on h4 "[PERSON_NAME]" at bounding box center [351, 344] width 451 height 16
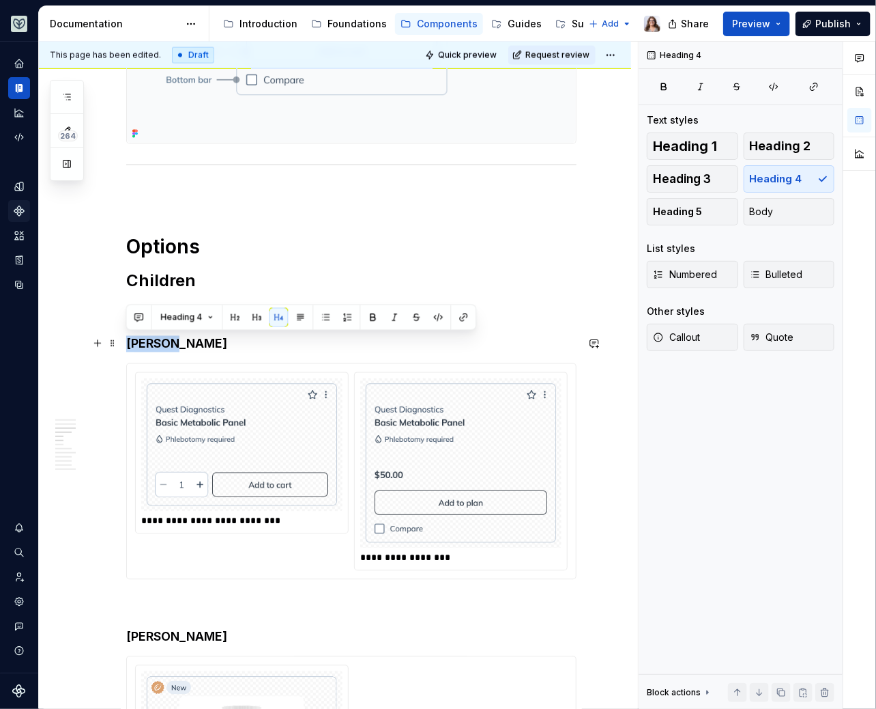
drag, startPoint x: 180, startPoint y: 344, endPoint x: 121, endPoint y: 344, distance: 58.7
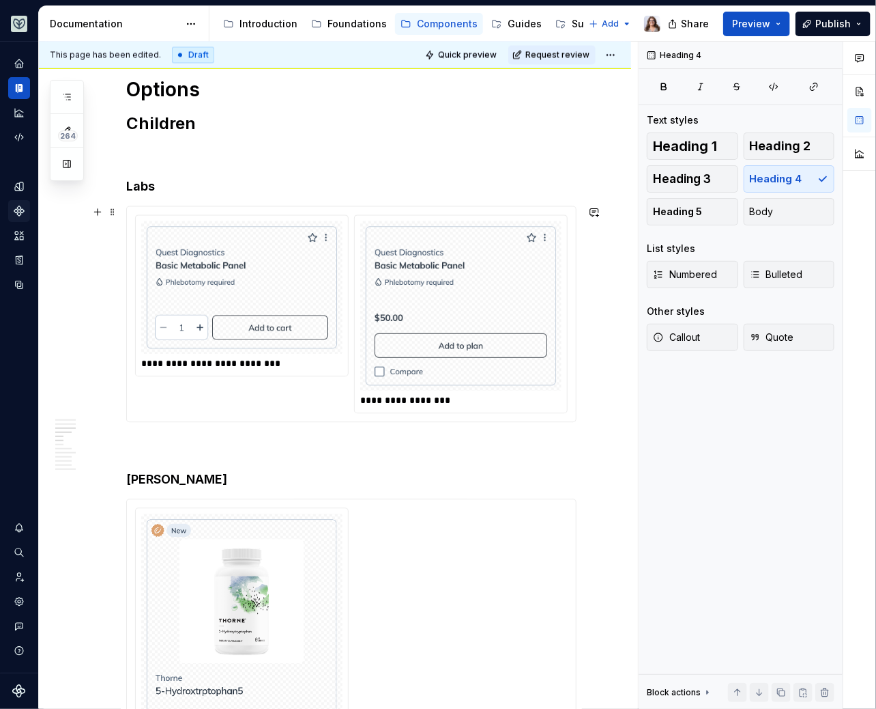
scroll to position [900, 0]
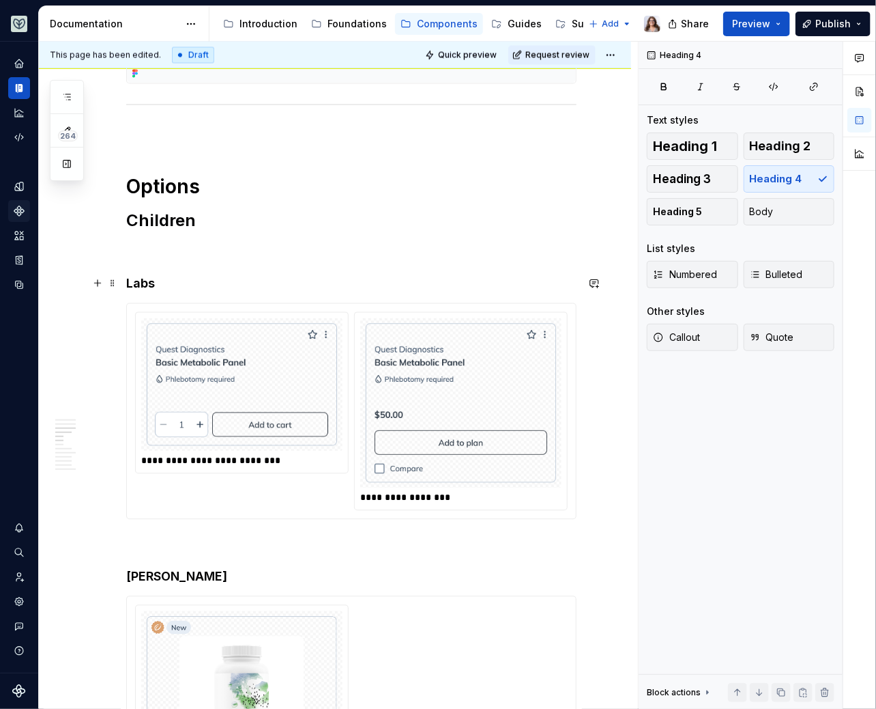
click at [128, 280] on h4 "Labs" at bounding box center [351, 284] width 451 height 16
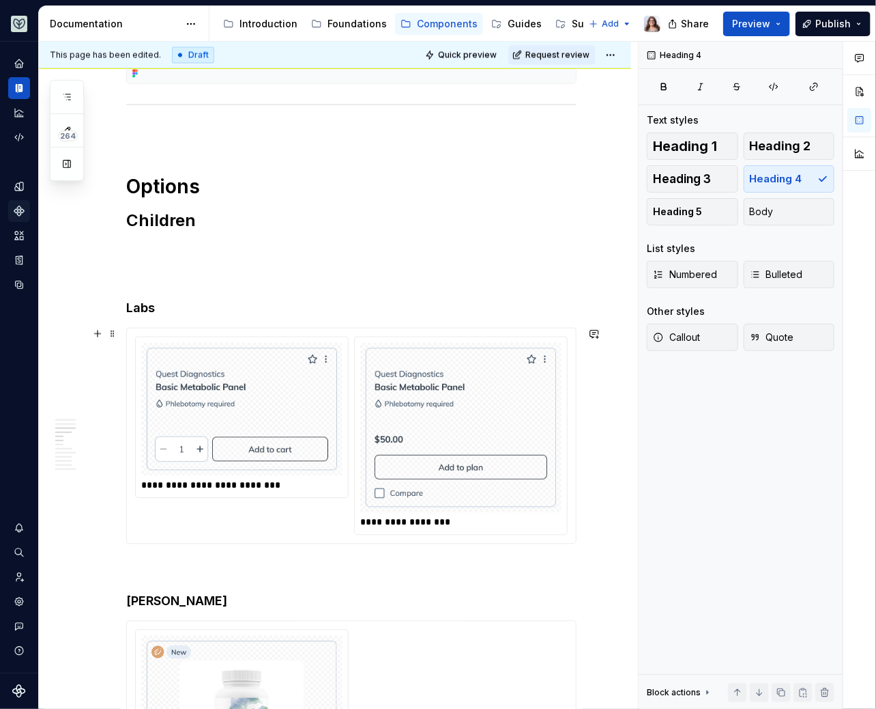
scroll to position [1048, 0]
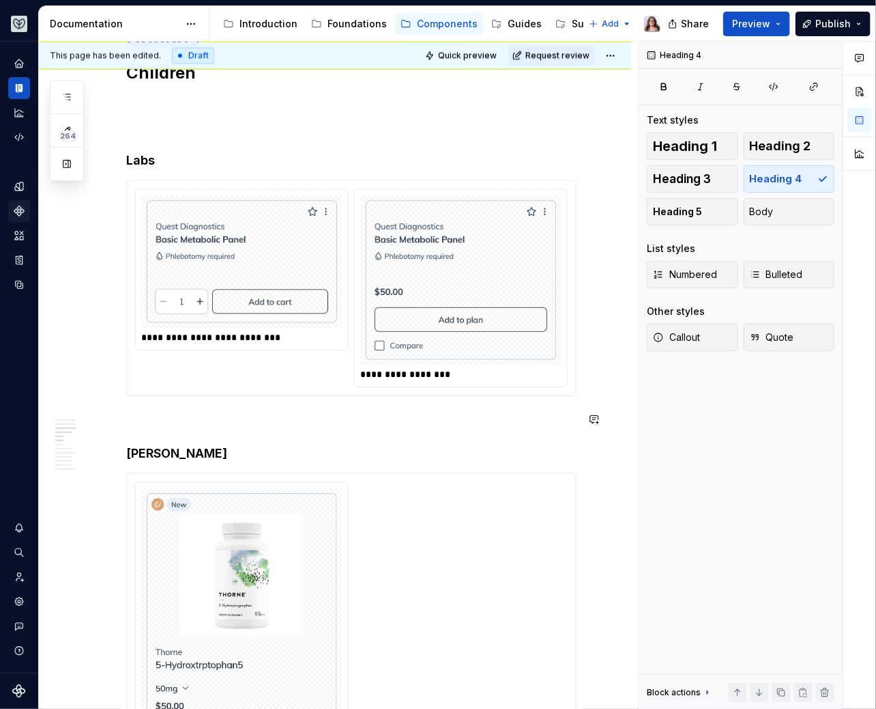
click at [130, 428] on div "**********" at bounding box center [351, 640] width 451 height 2771
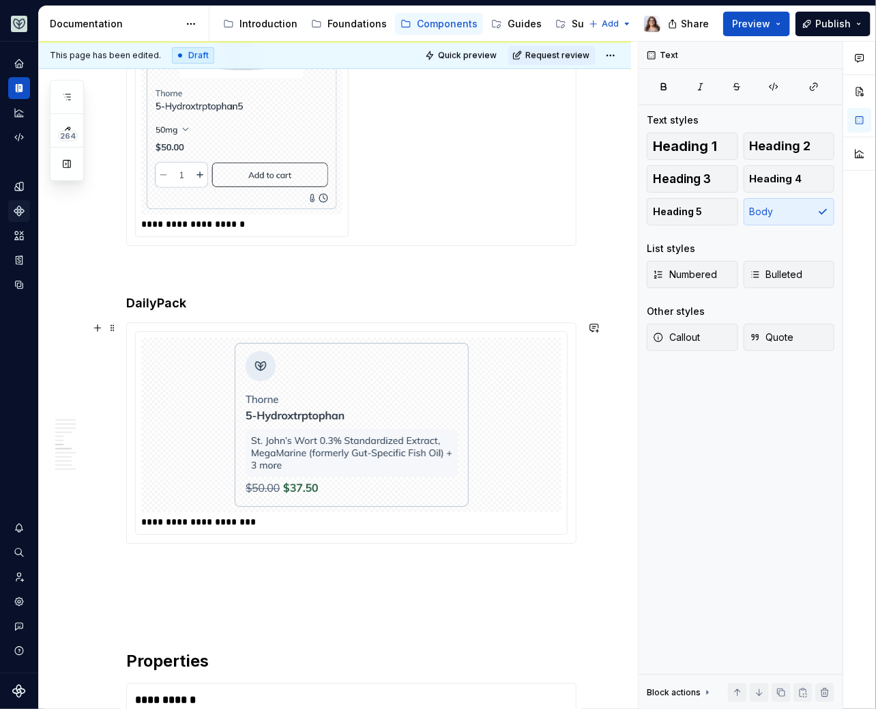
scroll to position [1657, 0]
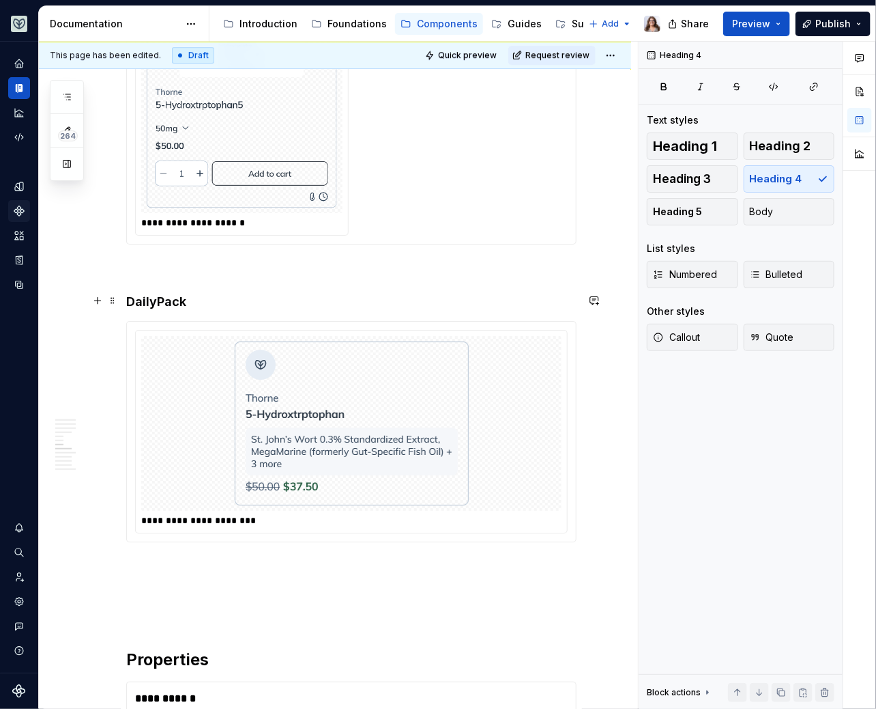
click at [158, 298] on h4 "DailyPack" at bounding box center [351, 302] width 451 height 16
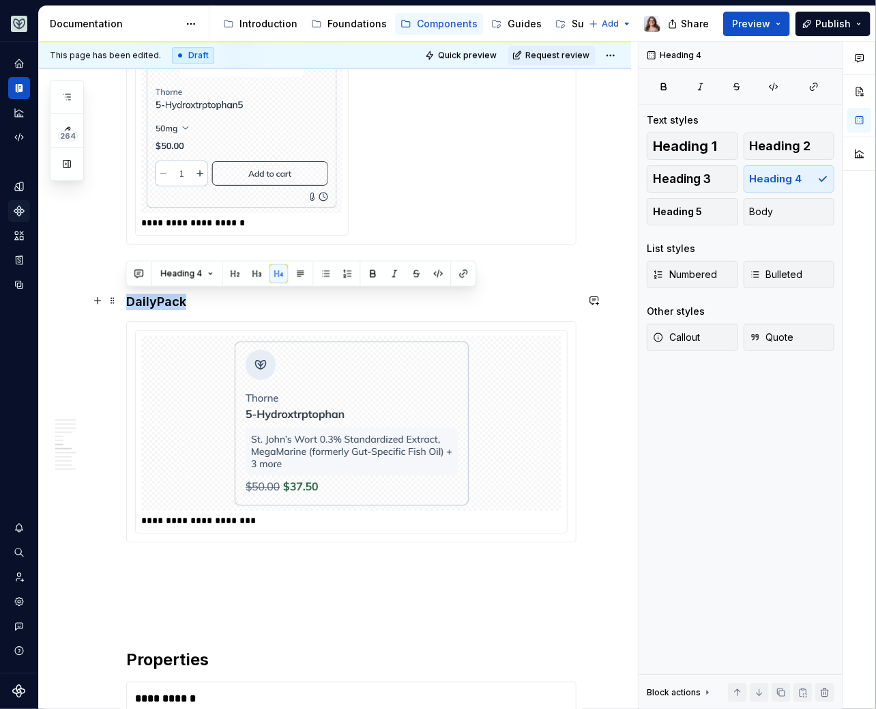
drag, startPoint x: 190, startPoint y: 298, endPoint x: 122, endPoint y: 297, distance: 67.6
click at [122, 297] on div "**********" at bounding box center [335, 154] width 592 height 3083
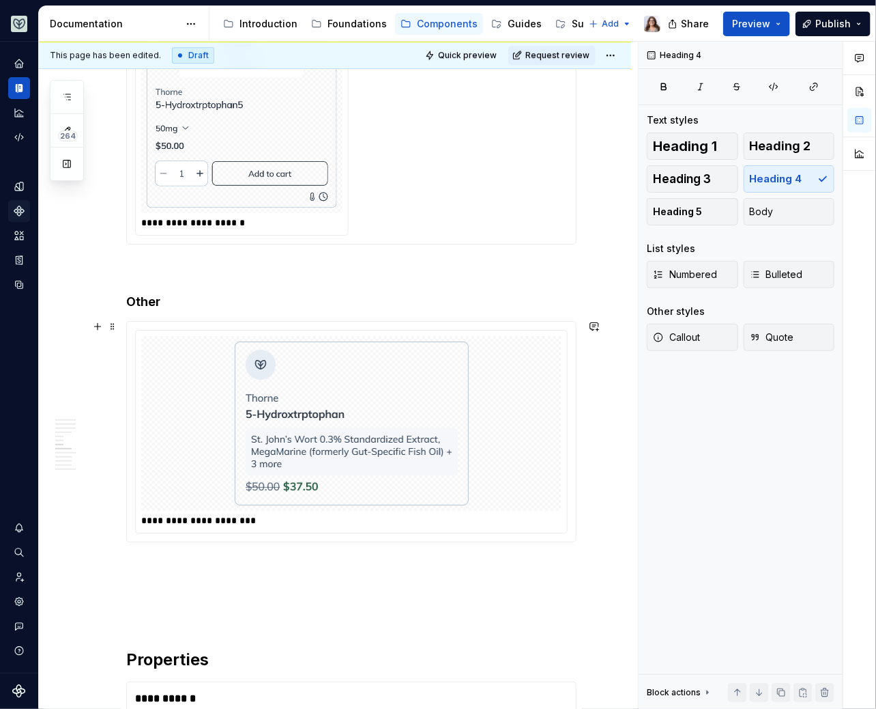
click at [339, 405] on img at bounding box center [352, 423] width 234 height 164
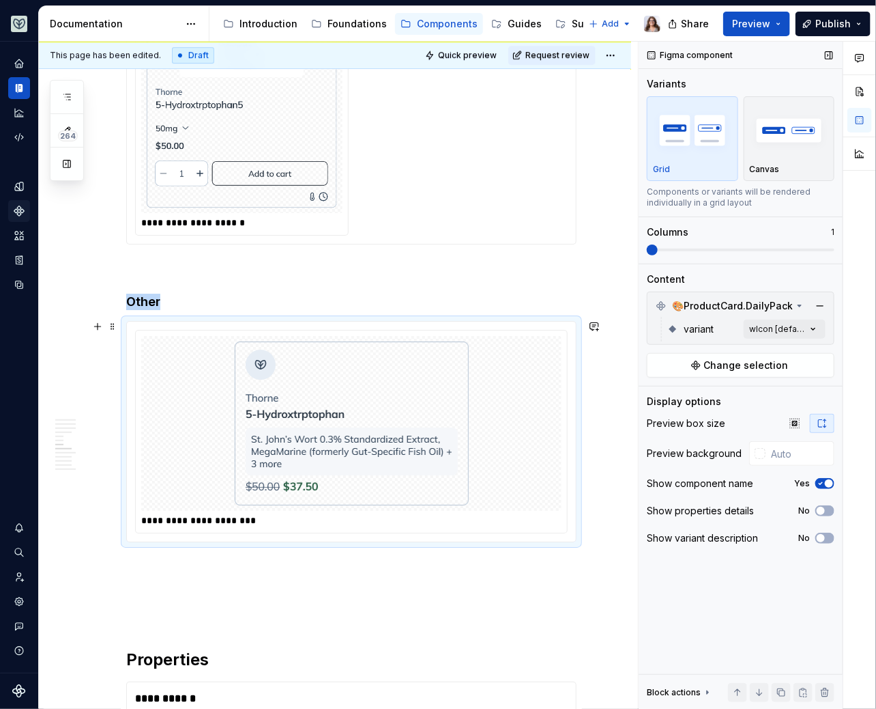
type textarea "*"
click at [732, 367] on span "Change selection" at bounding box center [746, 365] width 85 height 14
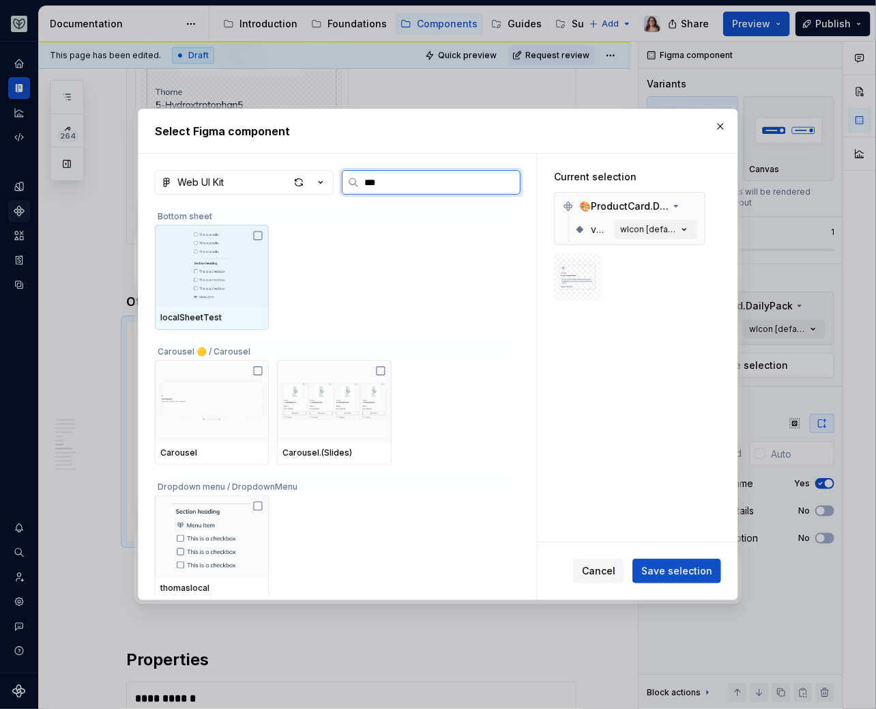
type input "****"
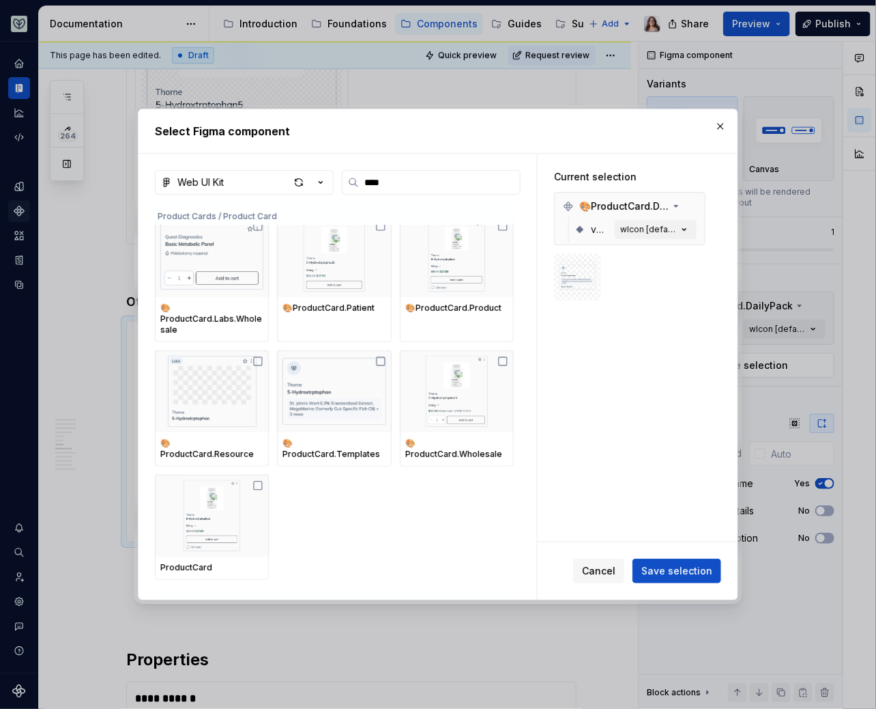
scroll to position [278, 0]
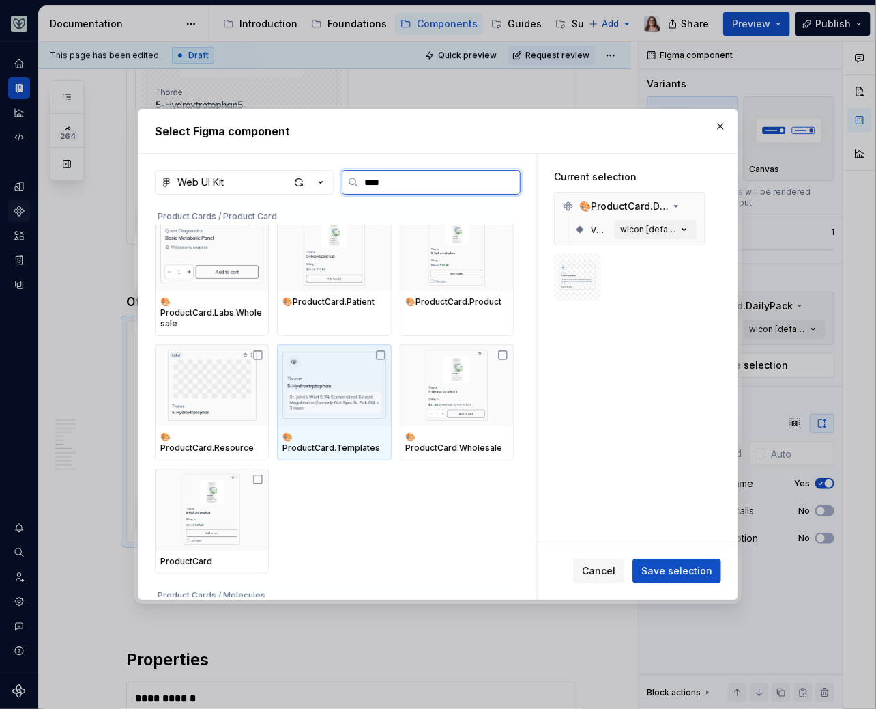
click at [341, 408] on img at bounding box center [334, 384] width 103 height 71
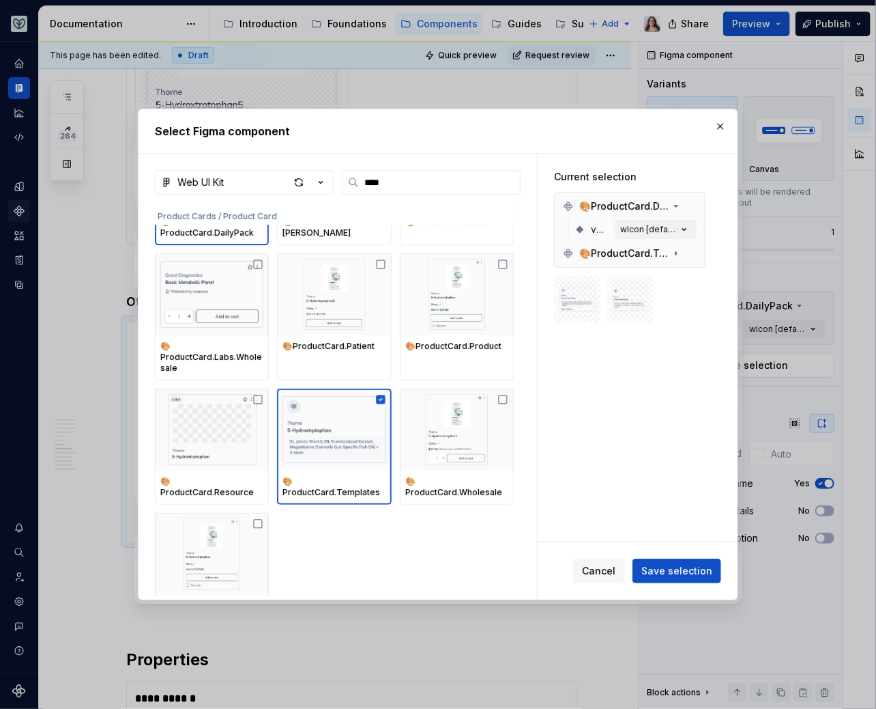
scroll to position [251, 0]
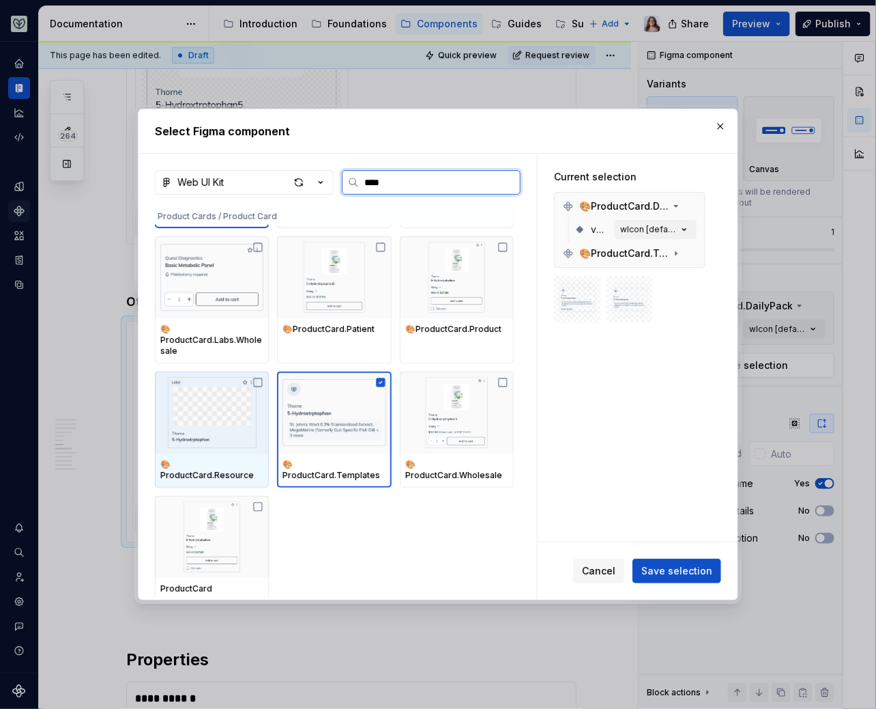
click at [251, 416] on img at bounding box center [211, 412] width 103 height 71
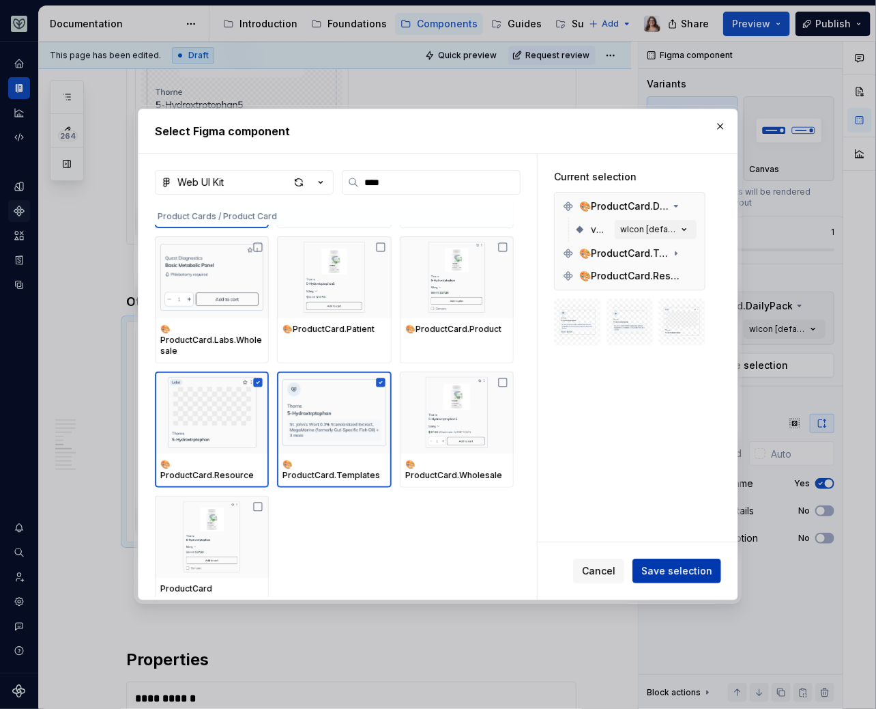
click at [683, 572] on span "Save selection" at bounding box center [677, 571] width 71 height 14
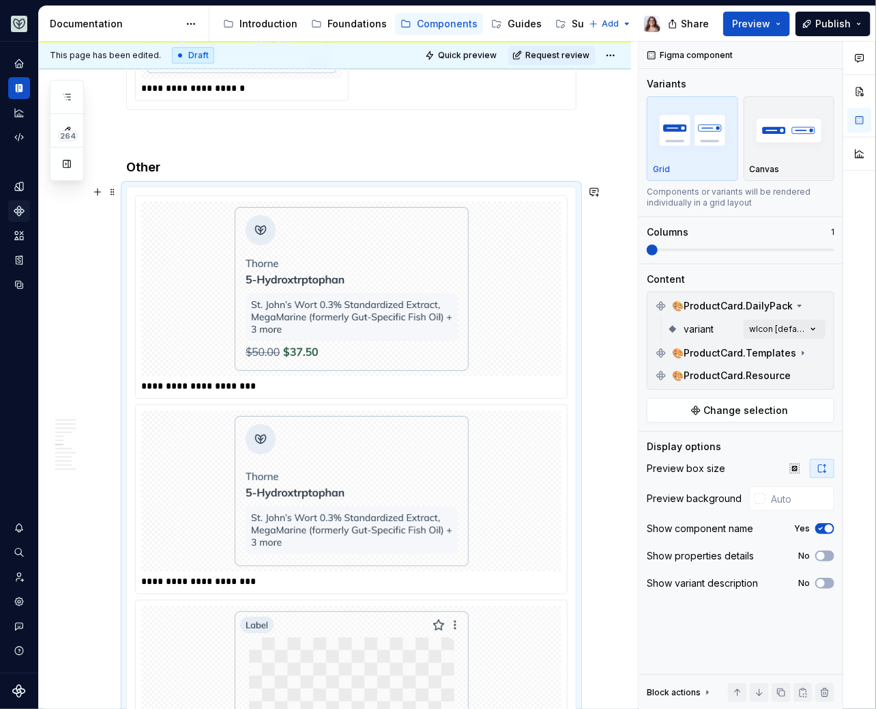
scroll to position [1869, 0]
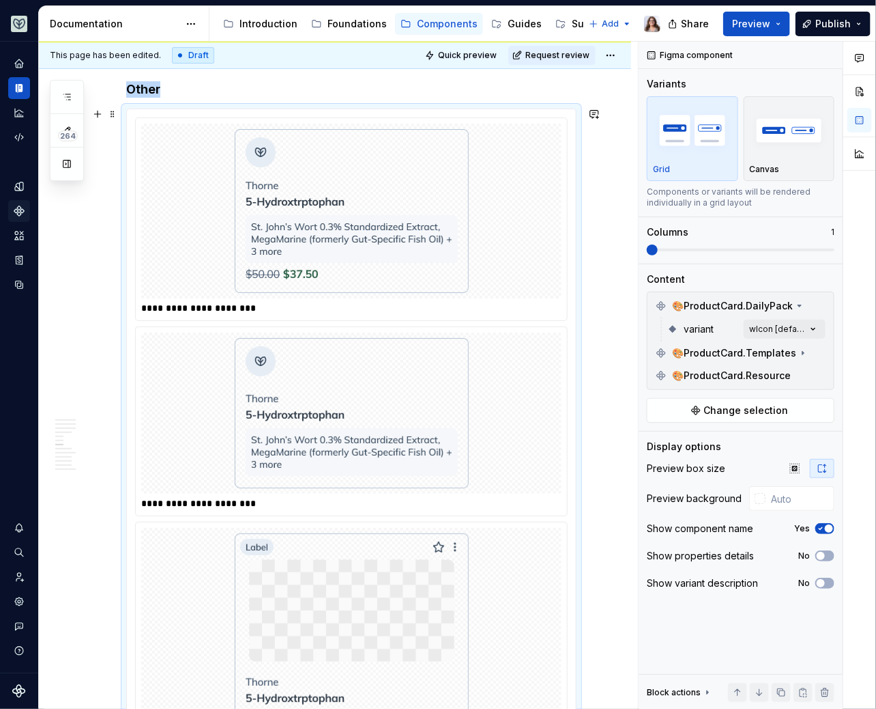
click at [502, 369] on div at bounding box center [351, 412] width 420 height 161
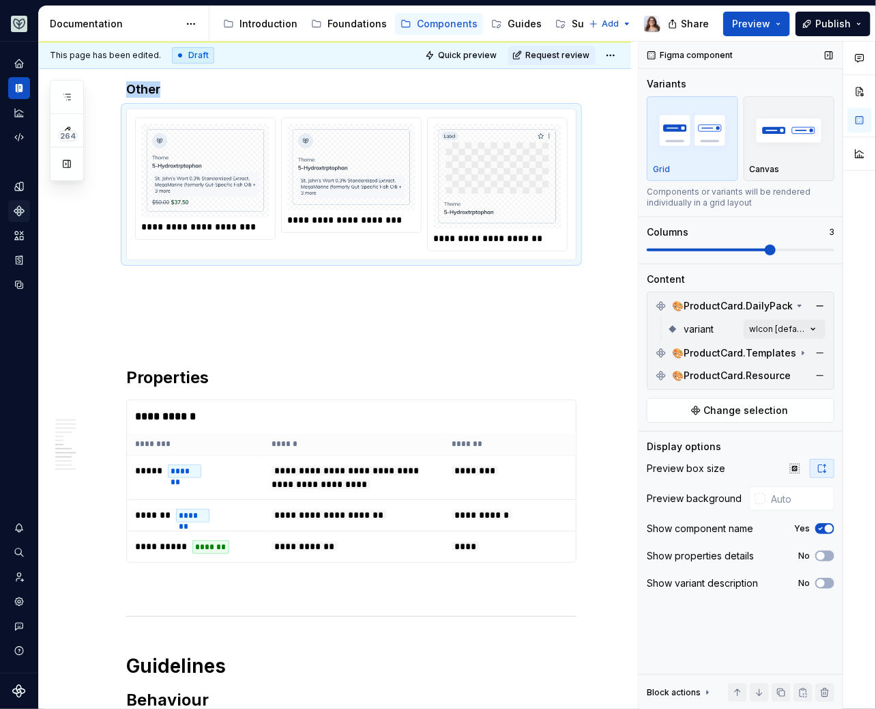
click at [765, 244] on span at bounding box center [770, 249] width 11 height 11
click at [427, 286] on p at bounding box center [351, 284] width 451 height 16
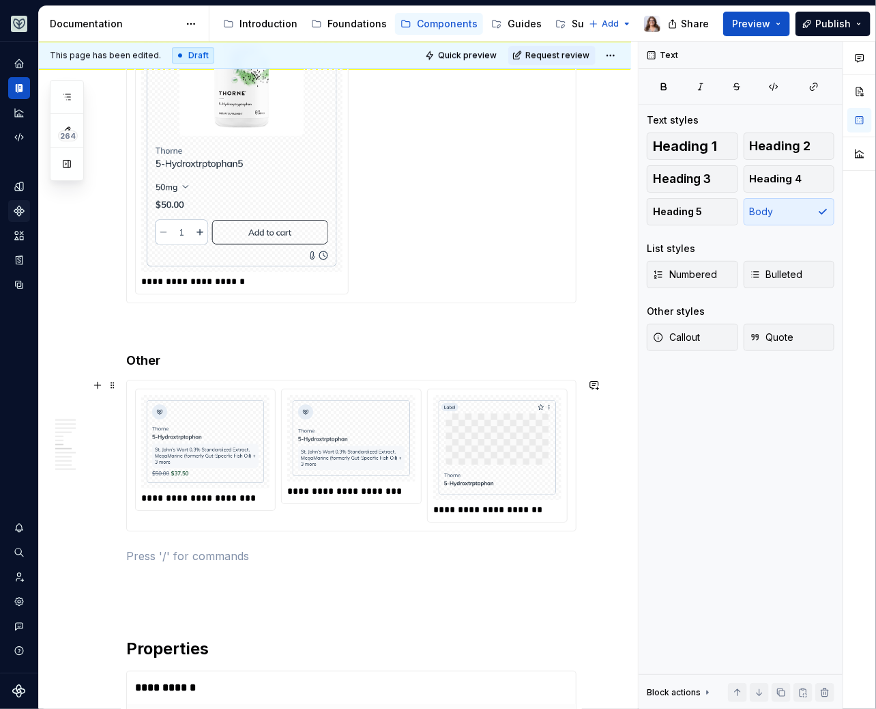
scroll to position [1599, 0]
click at [179, 354] on h4 "Other" at bounding box center [351, 360] width 451 height 16
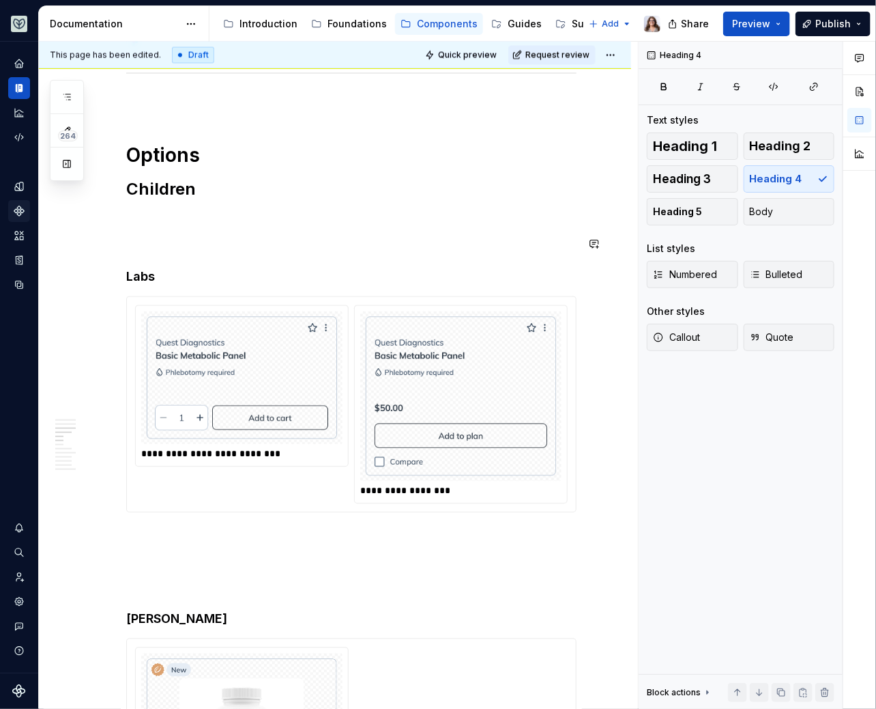
scroll to position [930, 0]
click at [141, 562] on p at bounding box center [351, 562] width 451 height 16
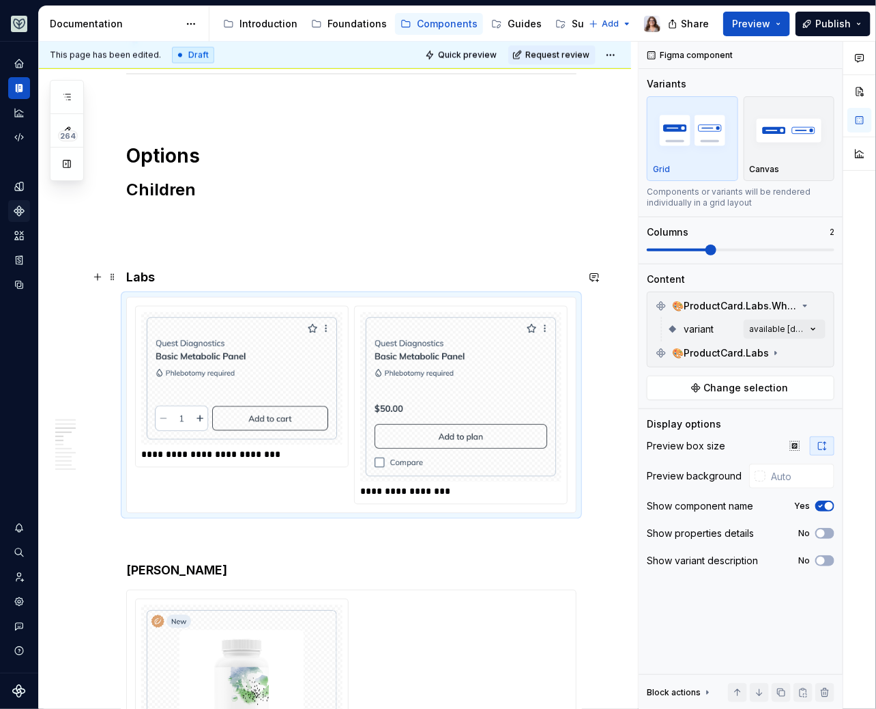
click at [127, 273] on h4 "Labs" at bounding box center [351, 278] width 451 height 16
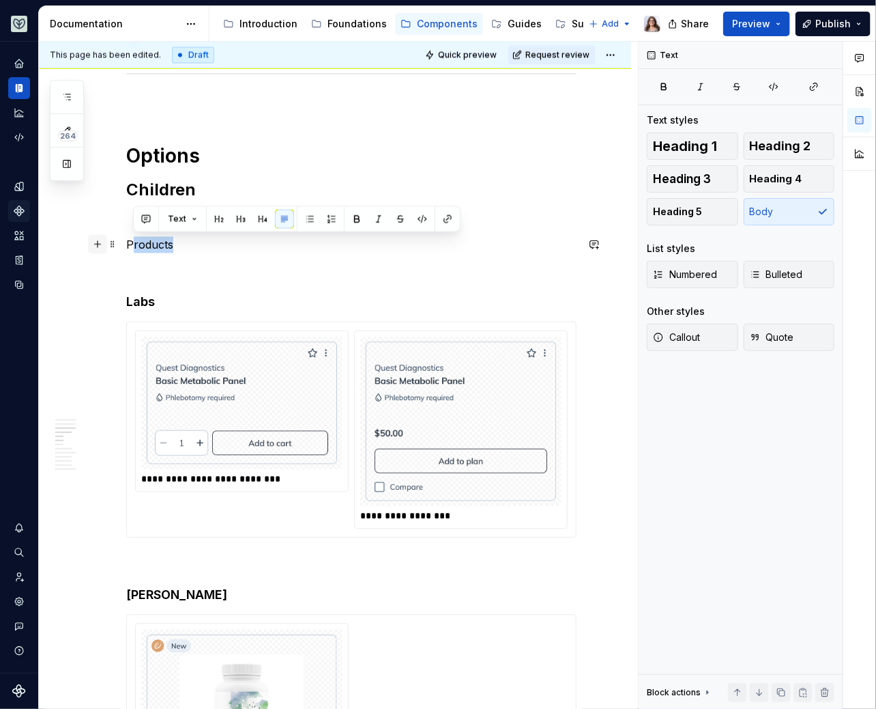
drag, startPoint x: 177, startPoint y: 242, endPoint x: 104, endPoint y: 241, distance: 73.7
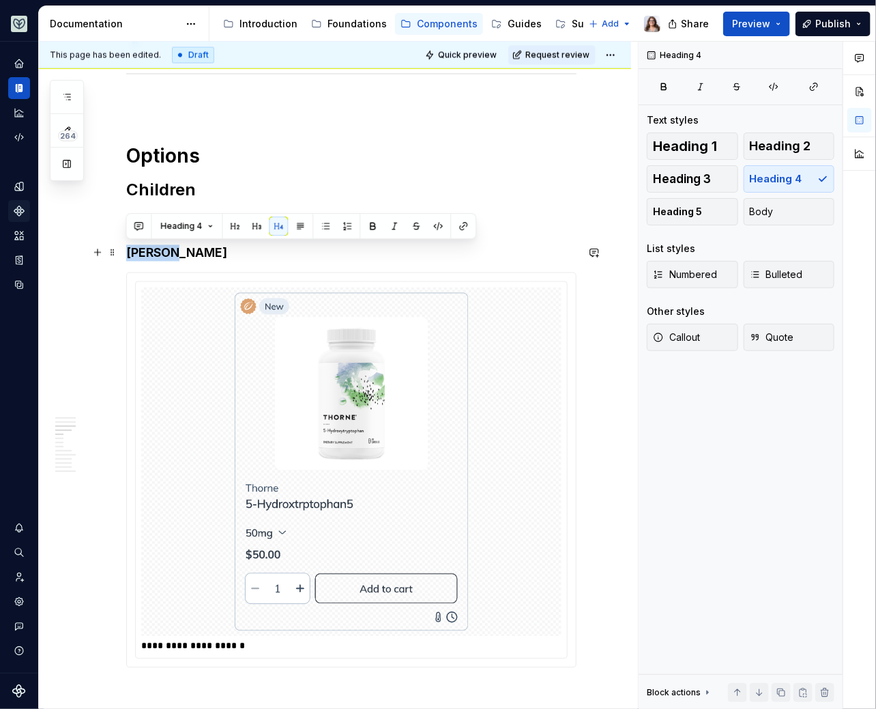
drag, startPoint x: 184, startPoint y: 246, endPoint x: 126, endPoint y: 245, distance: 58.0
click at [126, 245] on h4 "[PERSON_NAME]" at bounding box center [351, 253] width 451 height 16
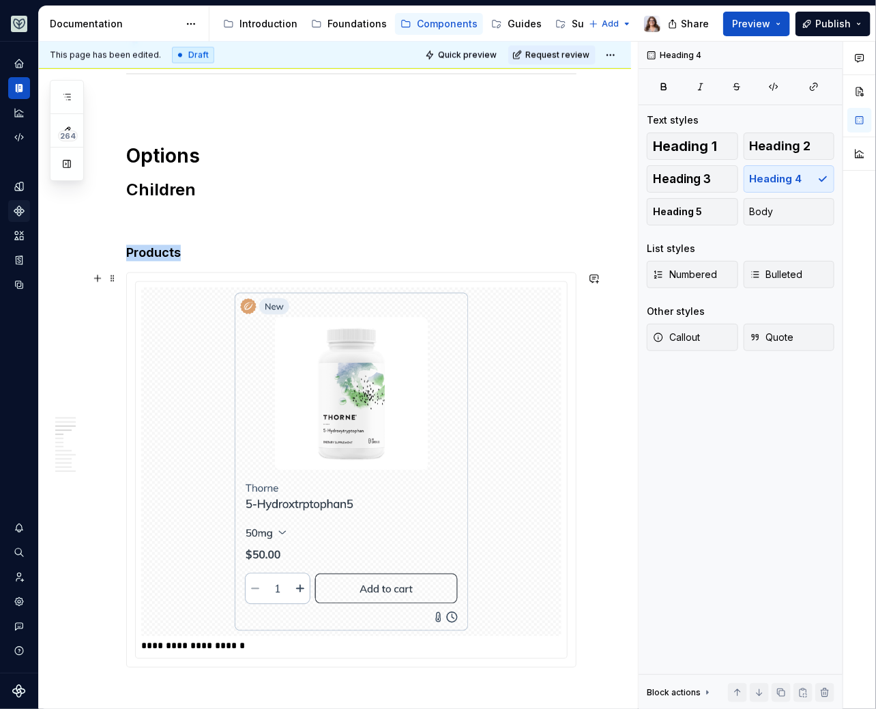
click at [255, 382] on img at bounding box center [352, 462] width 234 height 338
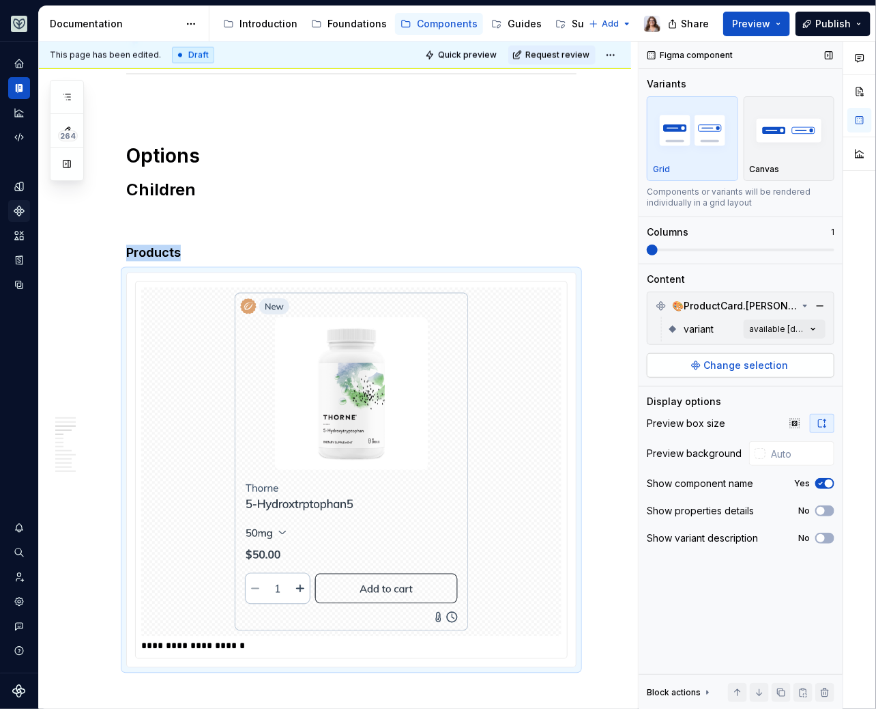
click at [736, 354] on button "Change selection" at bounding box center [741, 365] width 188 height 25
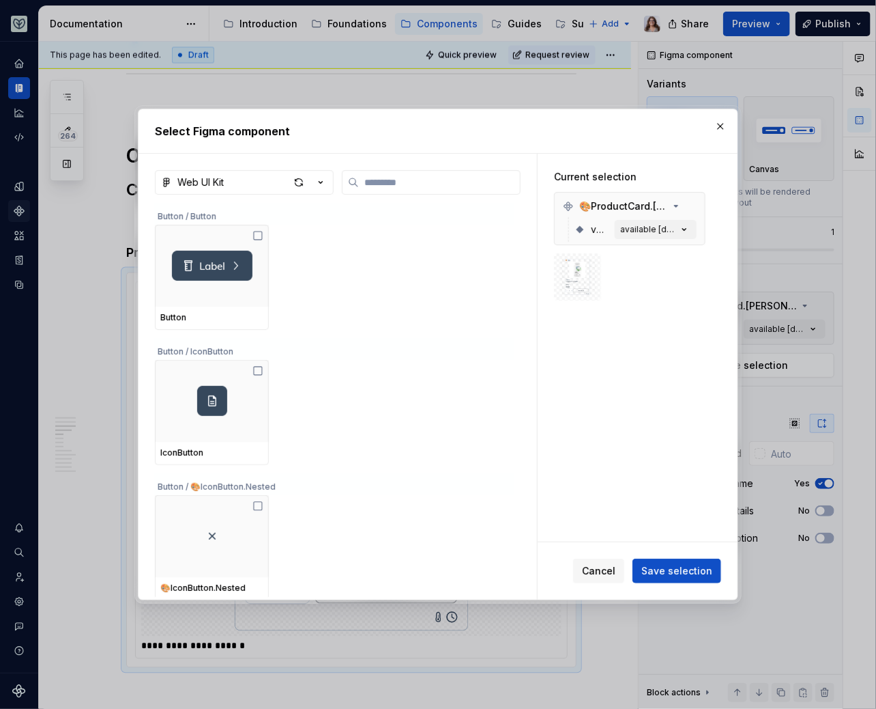
type textarea "*"
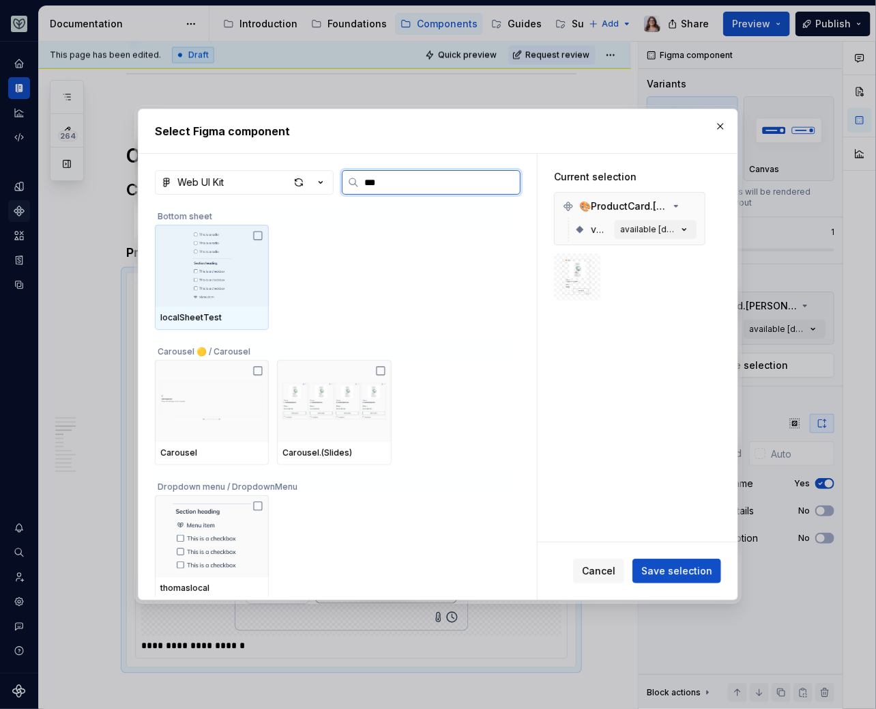
type input "****"
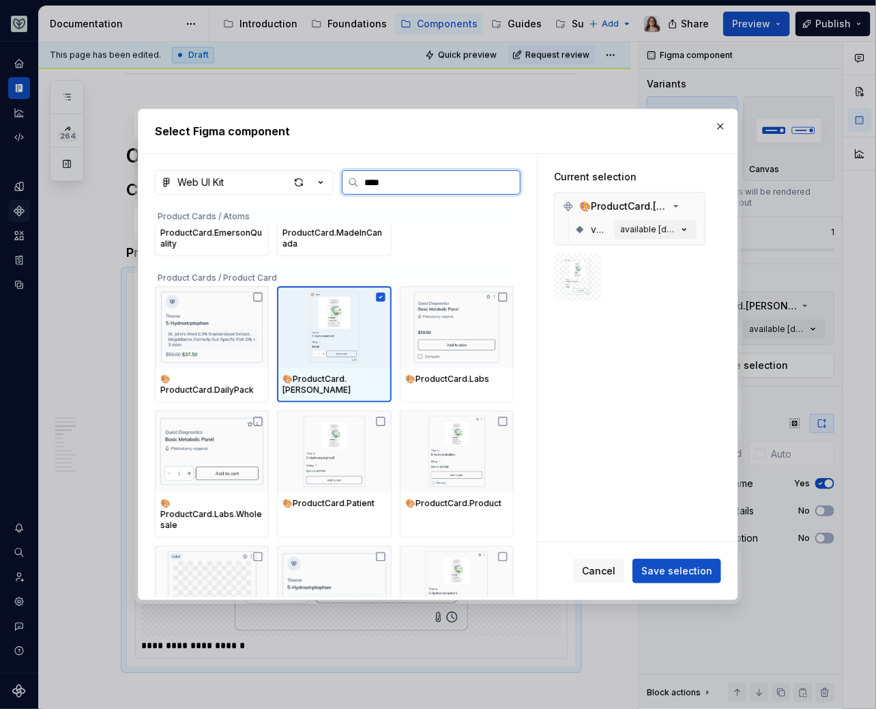
click at [326, 331] on img at bounding box center [334, 326] width 103 height 71
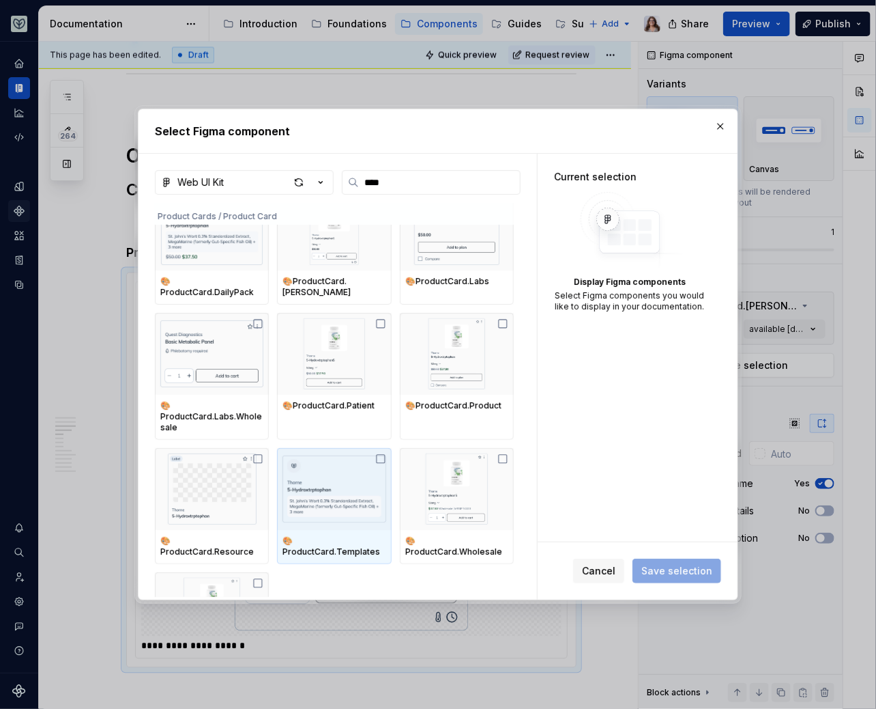
scroll to position [182, 0]
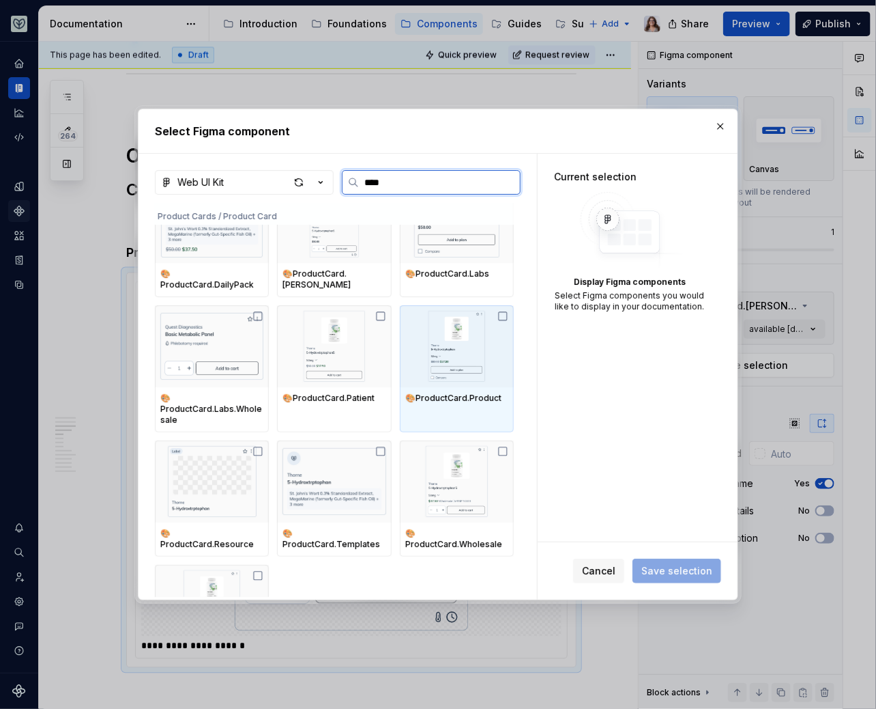
click at [451, 392] on div "🎨ProductCard.Product" at bounding box center [456, 397] width 103 height 11
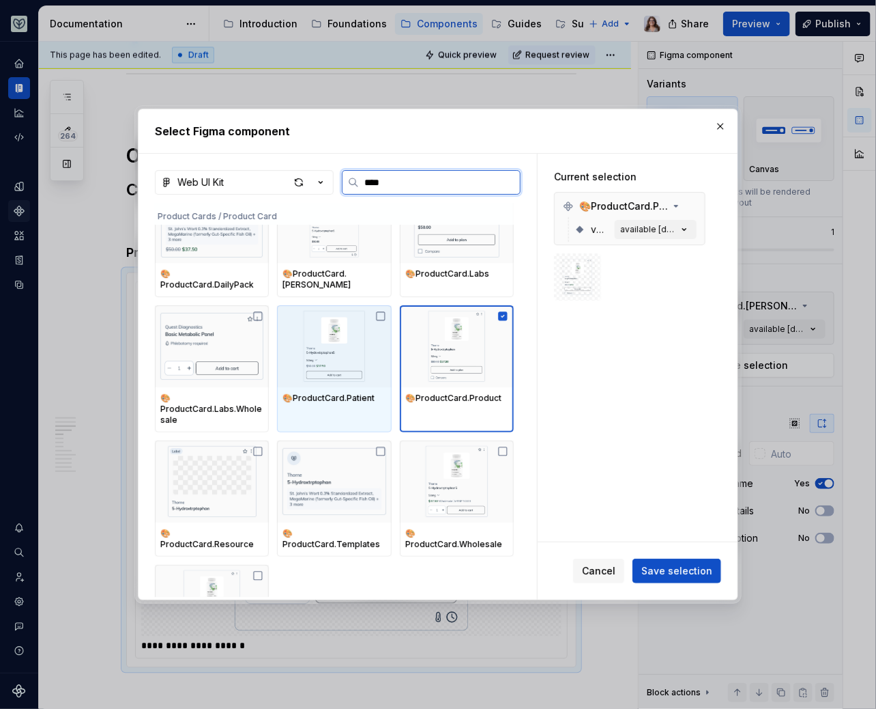
click at [332, 395] on div "🎨ProductCard.Patient" at bounding box center [334, 398] width 114 height 23
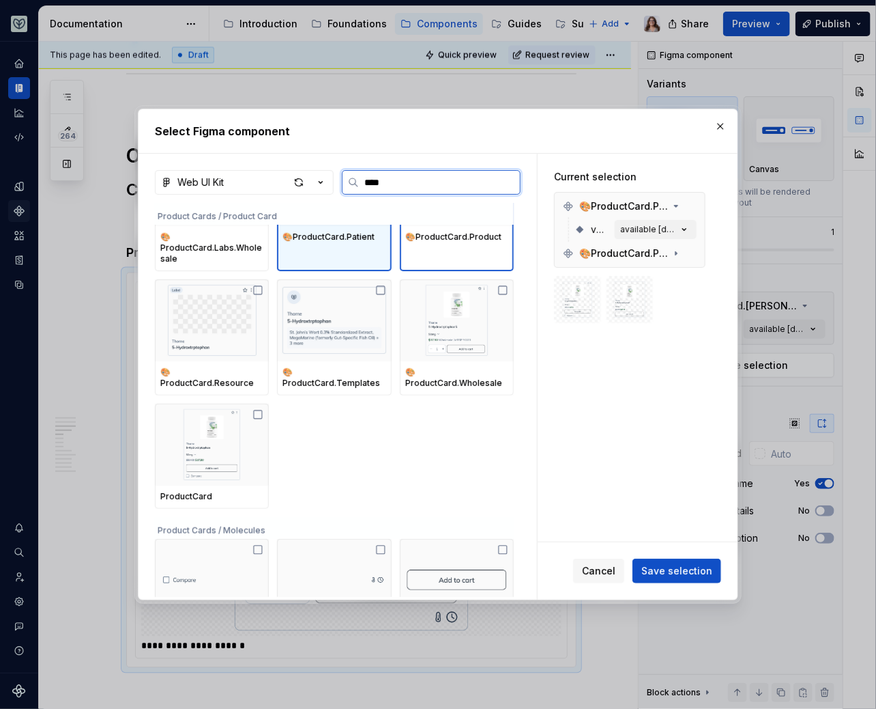
scroll to position [281, 0]
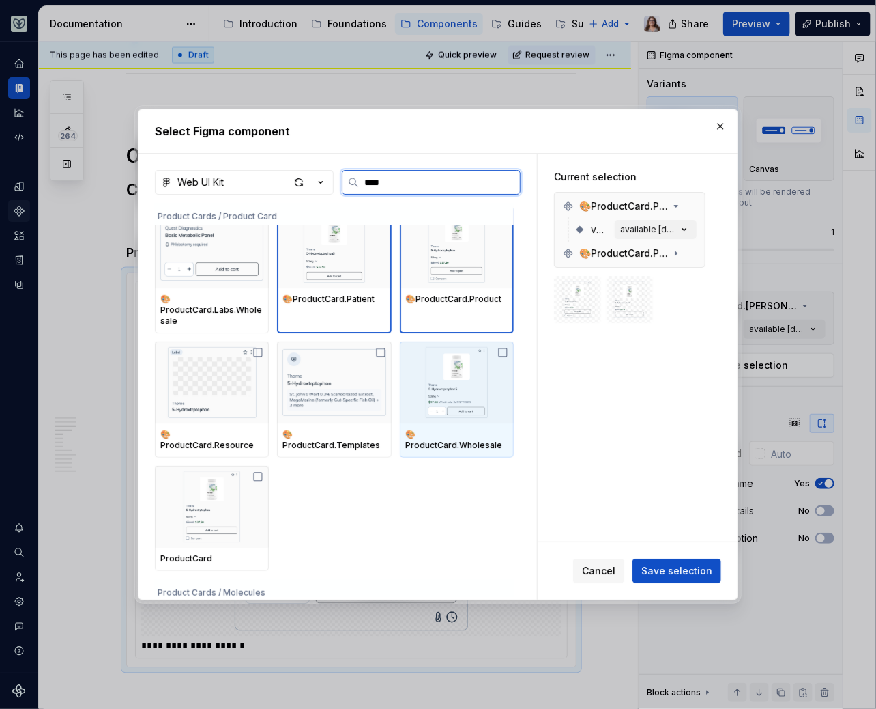
click at [478, 429] on div "🎨ProductCard.Wholesale" at bounding box center [456, 440] width 103 height 22
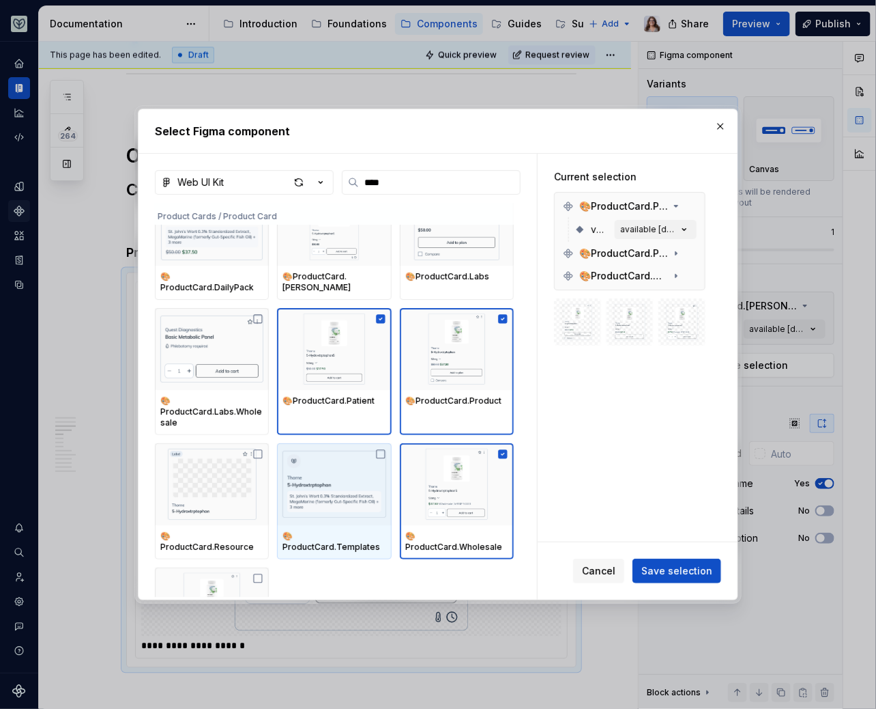
scroll to position [181, 0]
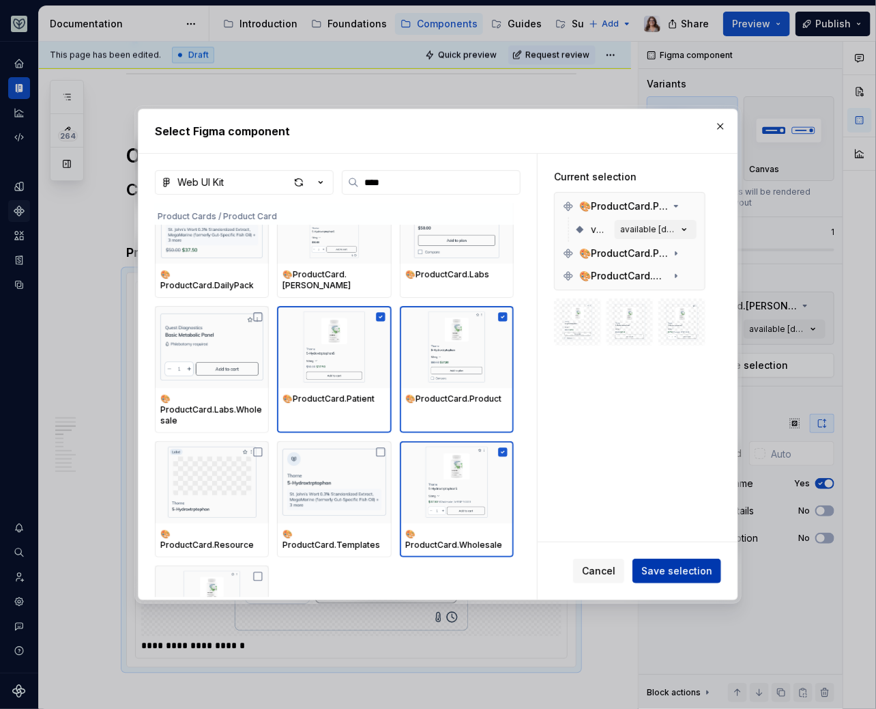
click at [672, 566] on span "Save selection" at bounding box center [677, 571] width 71 height 14
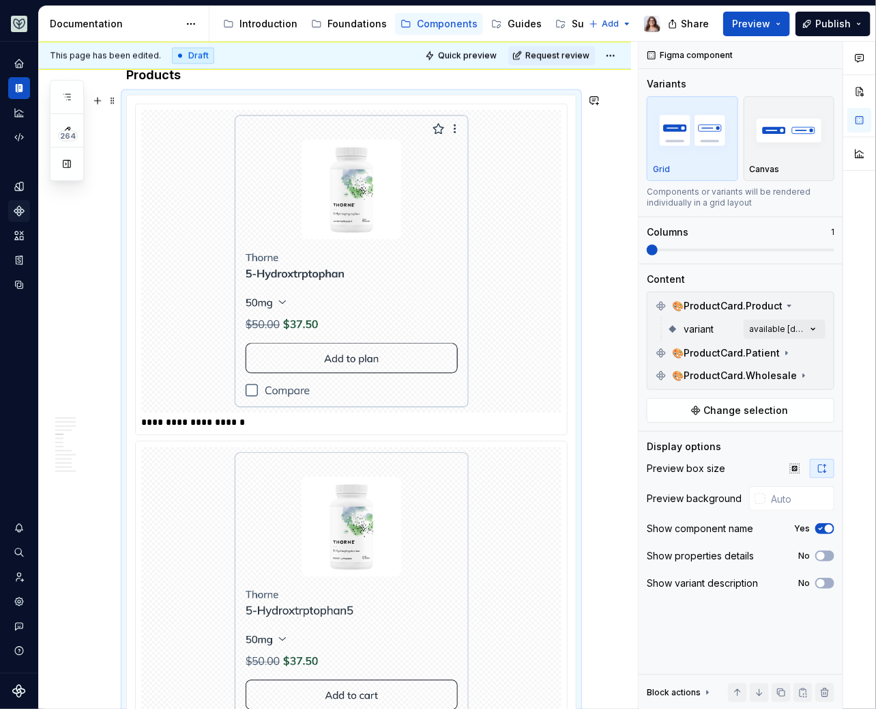
scroll to position [1109, 0]
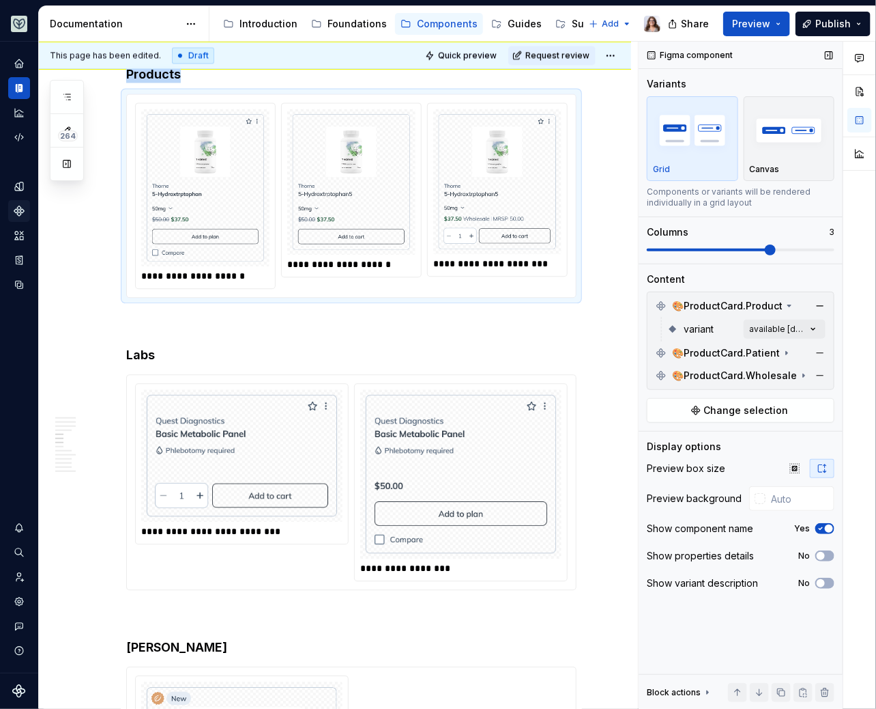
click at [744, 246] on span at bounding box center [741, 249] width 188 height 11
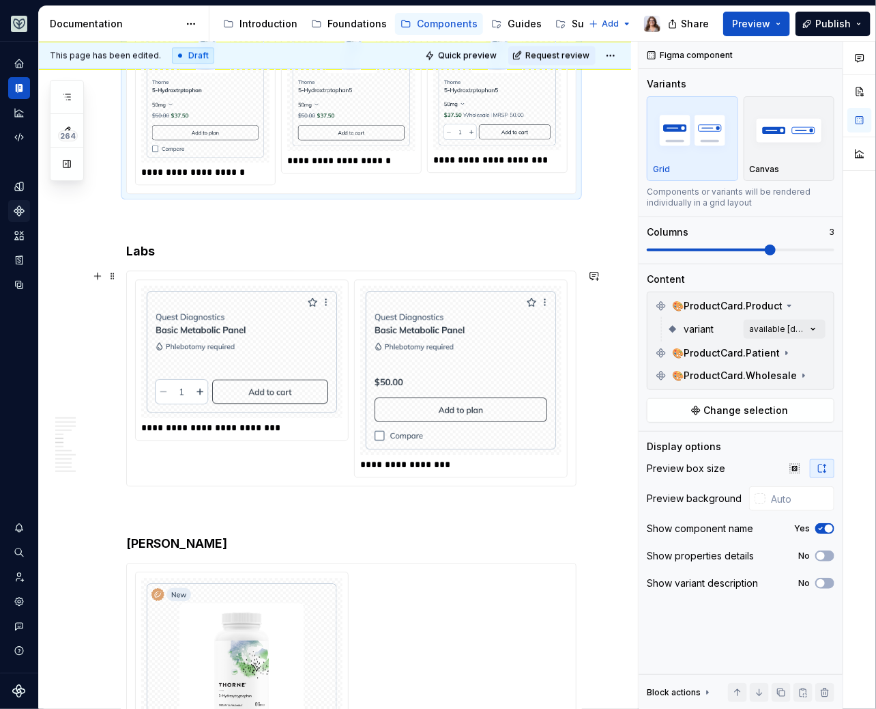
scroll to position [1010, 0]
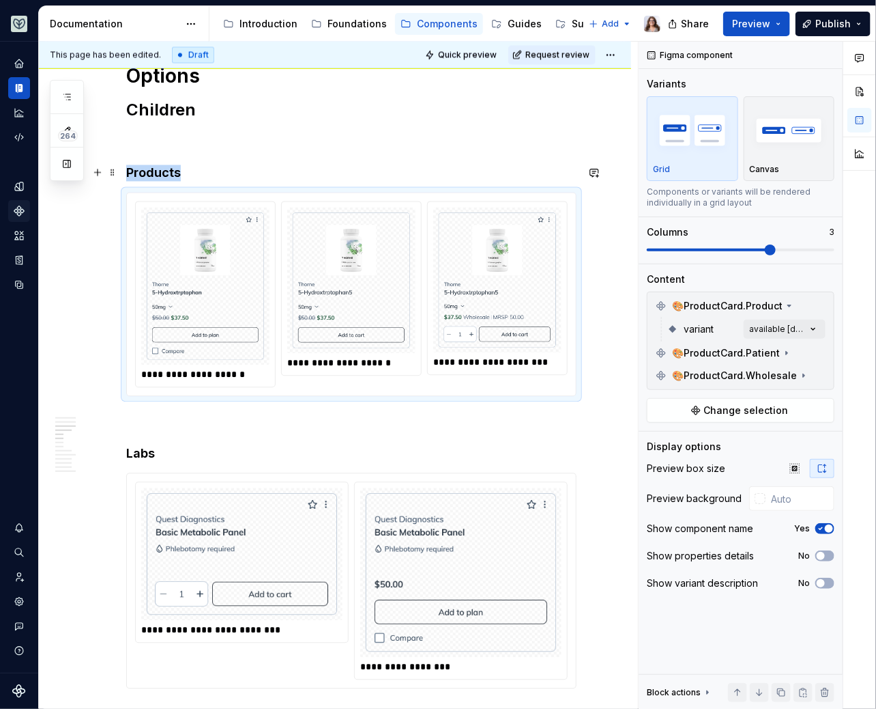
click at [177, 175] on h4 "Products" at bounding box center [351, 173] width 451 height 16
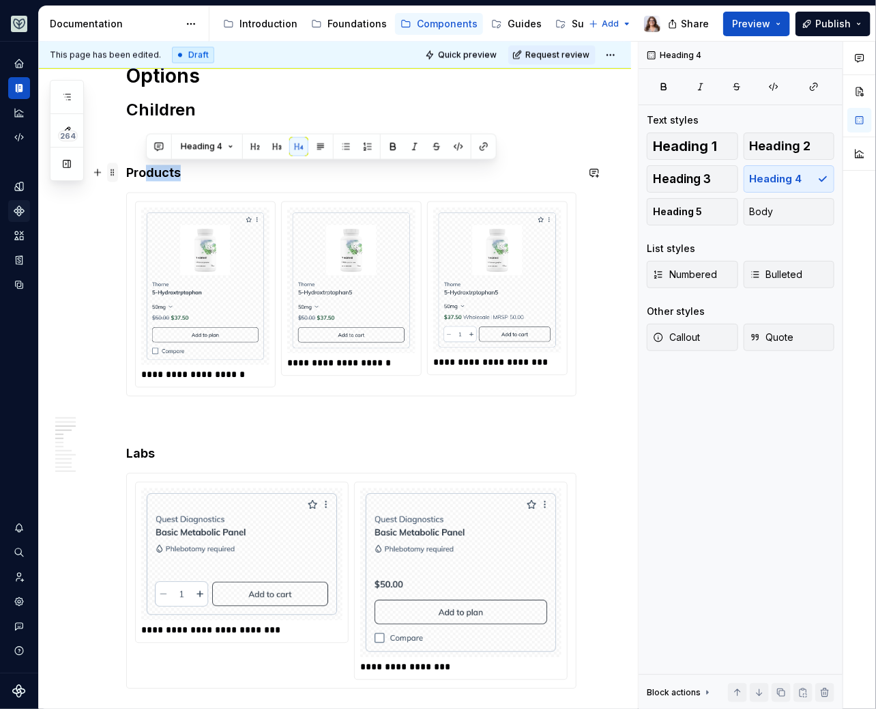
drag, startPoint x: 183, startPoint y: 173, endPoint x: 116, endPoint y: 173, distance: 66.9
click at [183, 174] on h4 "Products" at bounding box center [351, 173] width 451 height 16
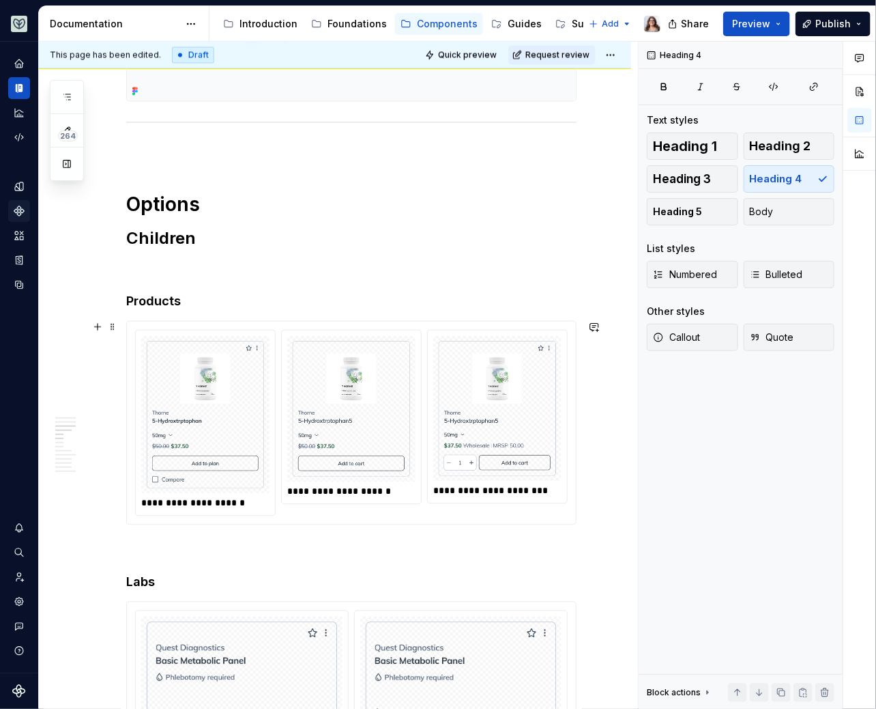
scroll to position [879, 0]
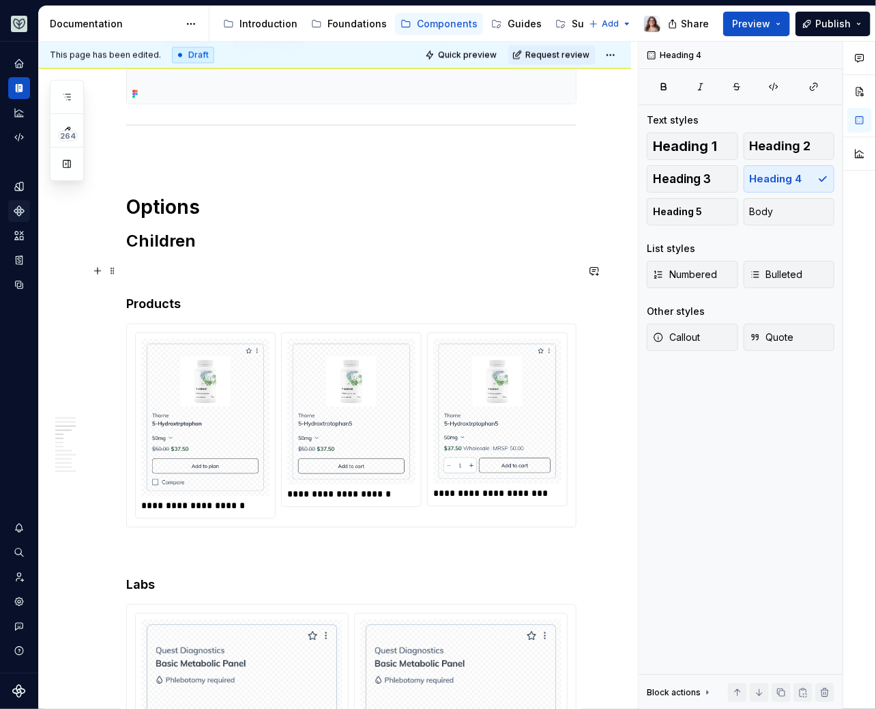
click at [153, 270] on p at bounding box center [351, 271] width 451 height 16
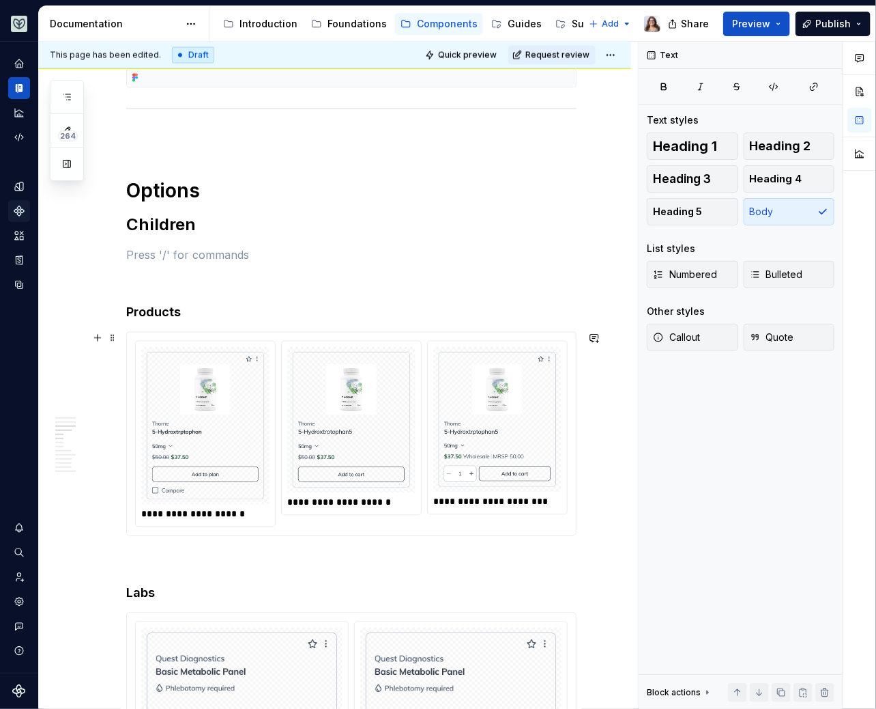
scroll to position [897, 0]
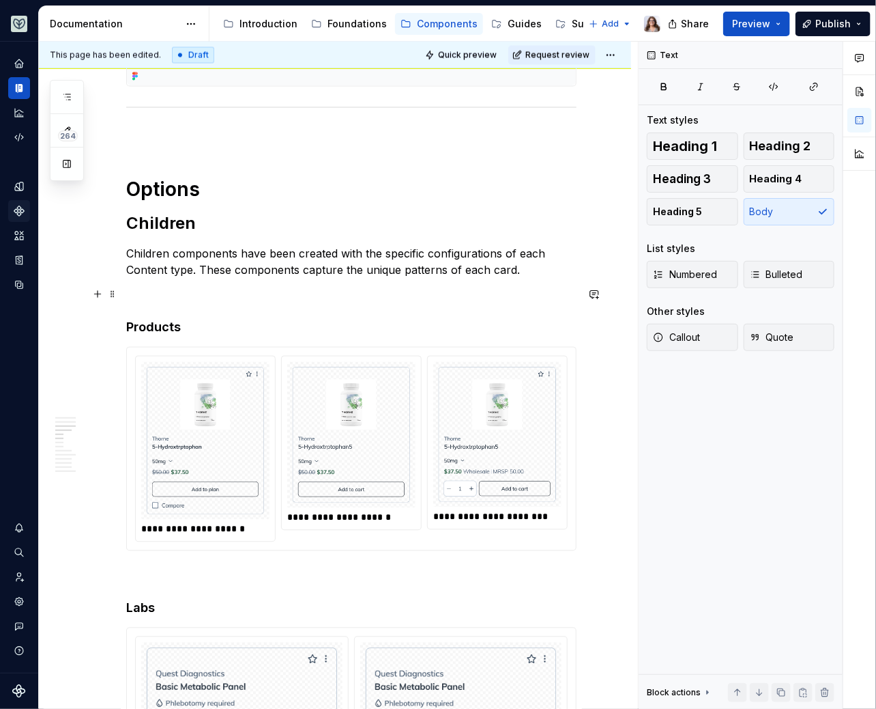
click at [157, 298] on p at bounding box center [351, 295] width 451 height 16
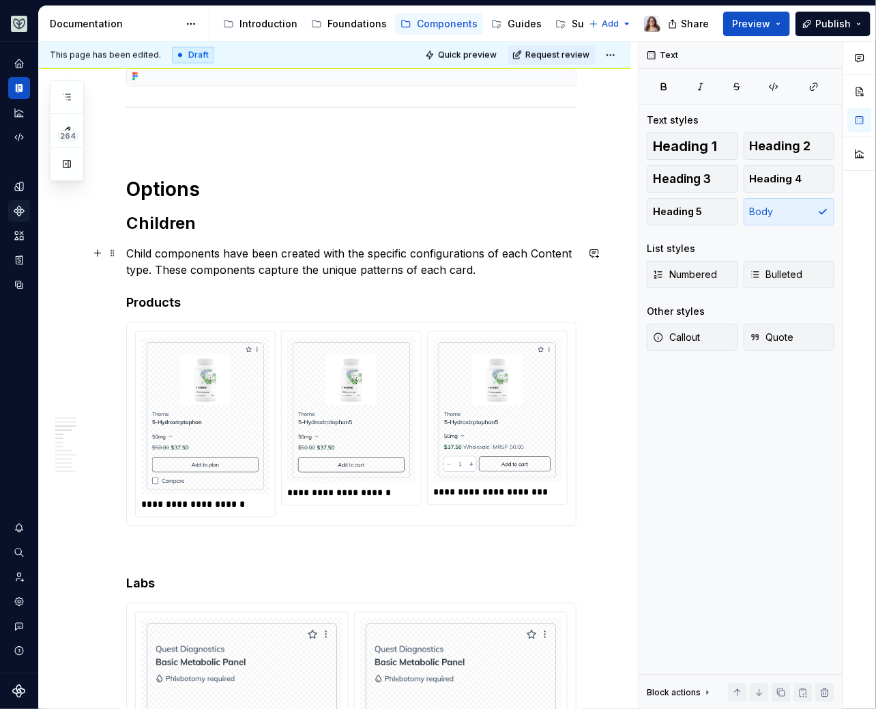
click at [467, 263] on p "Child components have been created with the specific configurations of each Con…" at bounding box center [351, 262] width 451 height 33
click at [491, 266] on p "Child components have been created with the specific configurations of each Con…" at bounding box center [351, 262] width 451 height 33
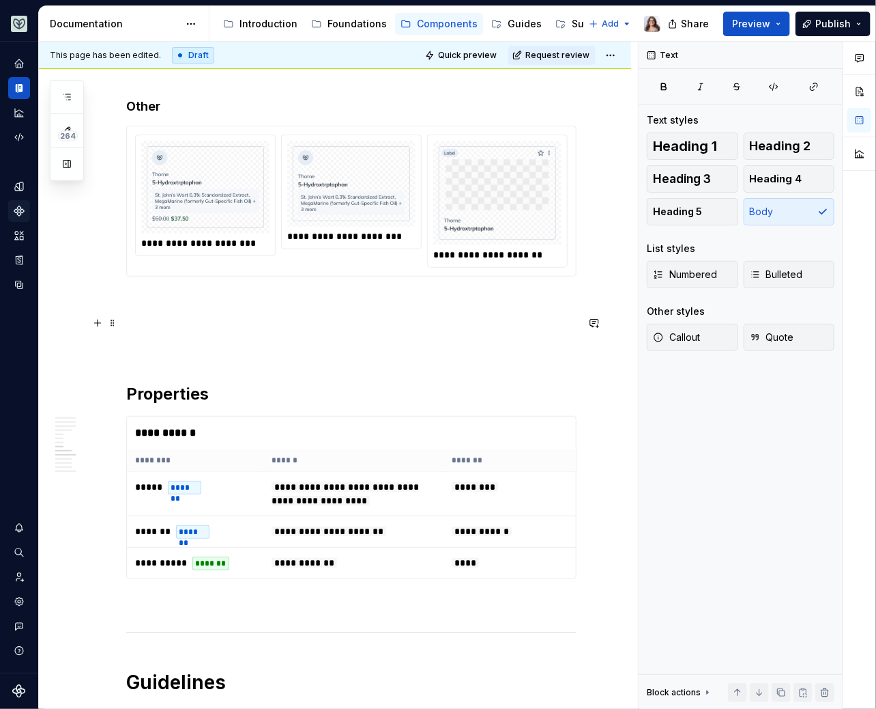
scroll to position [2076, 0]
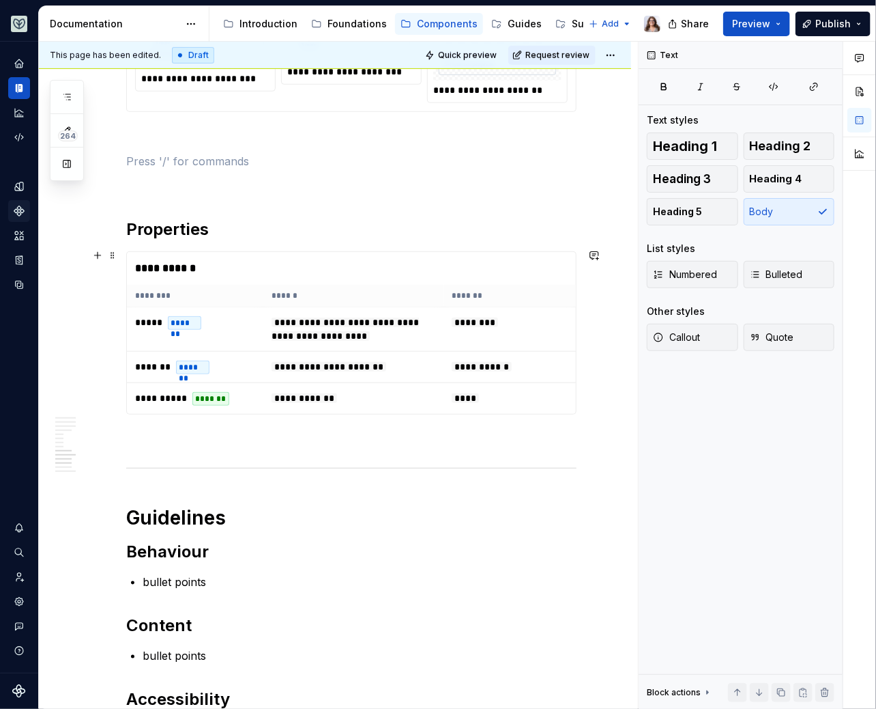
scroll to position [2247, 0]
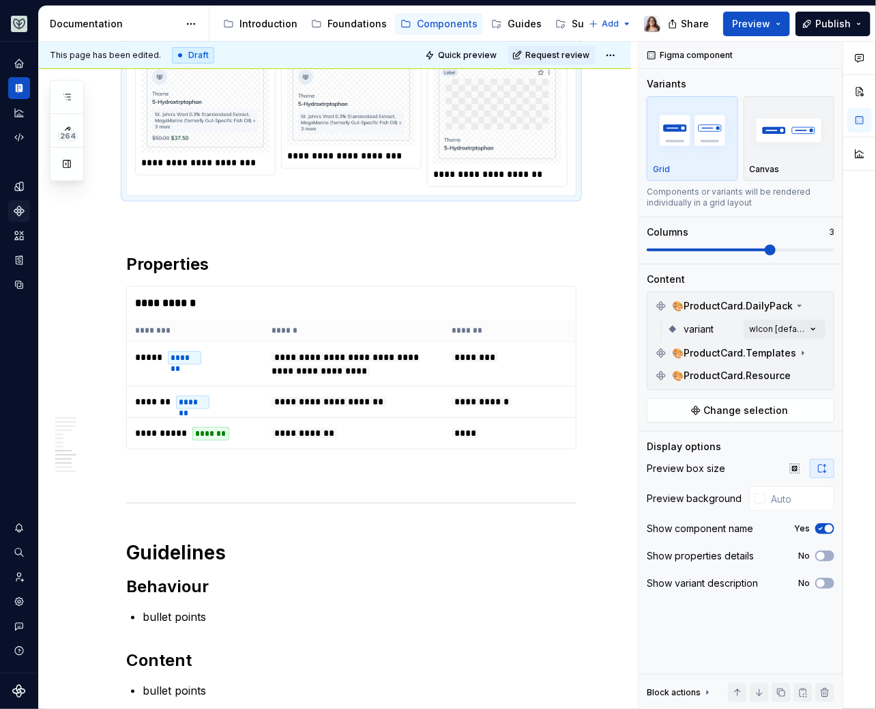
type textarea "*"
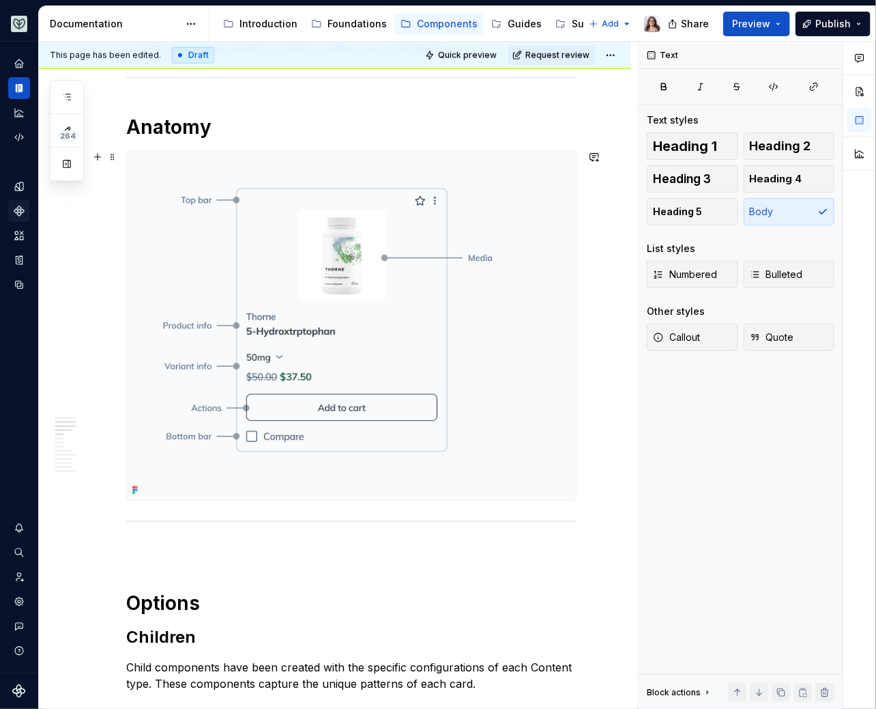
scroll to position [497, 0]
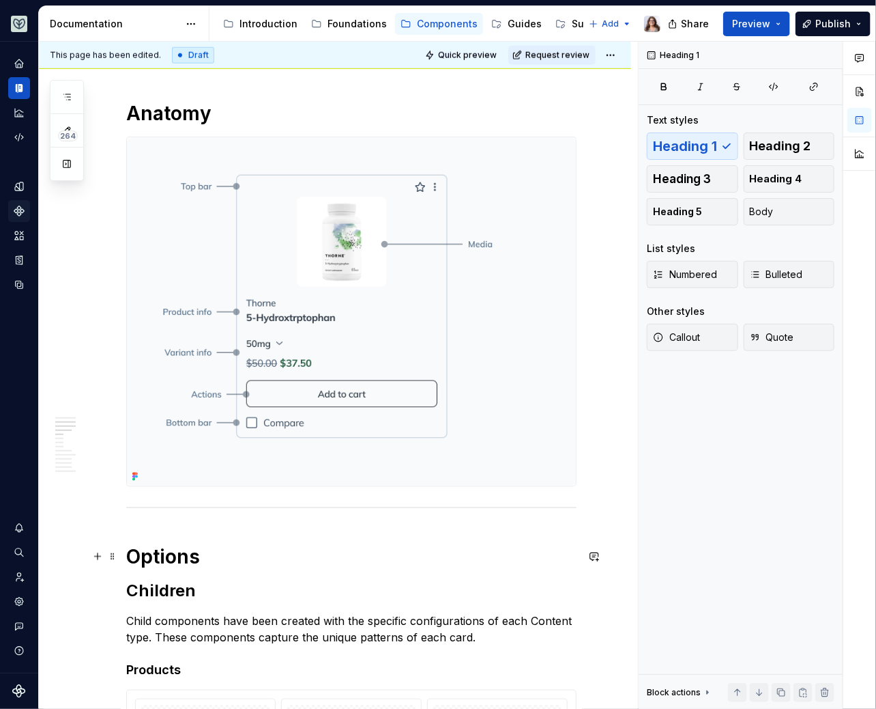
click at [210, 552] on h1 "Options" at bounding box center [351, 557] width 451 height 25
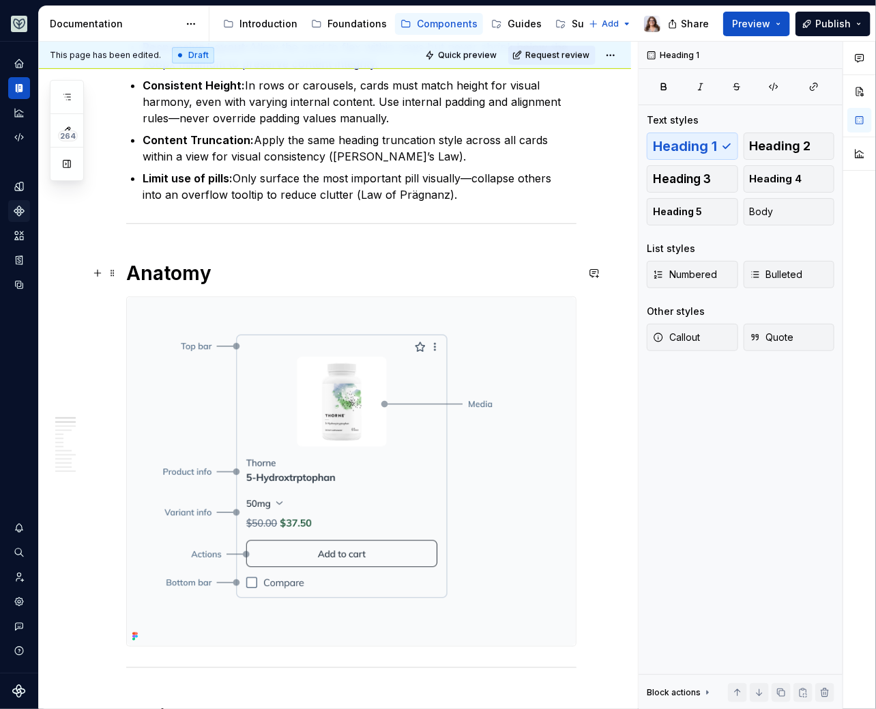
scroll to position [0, 0]
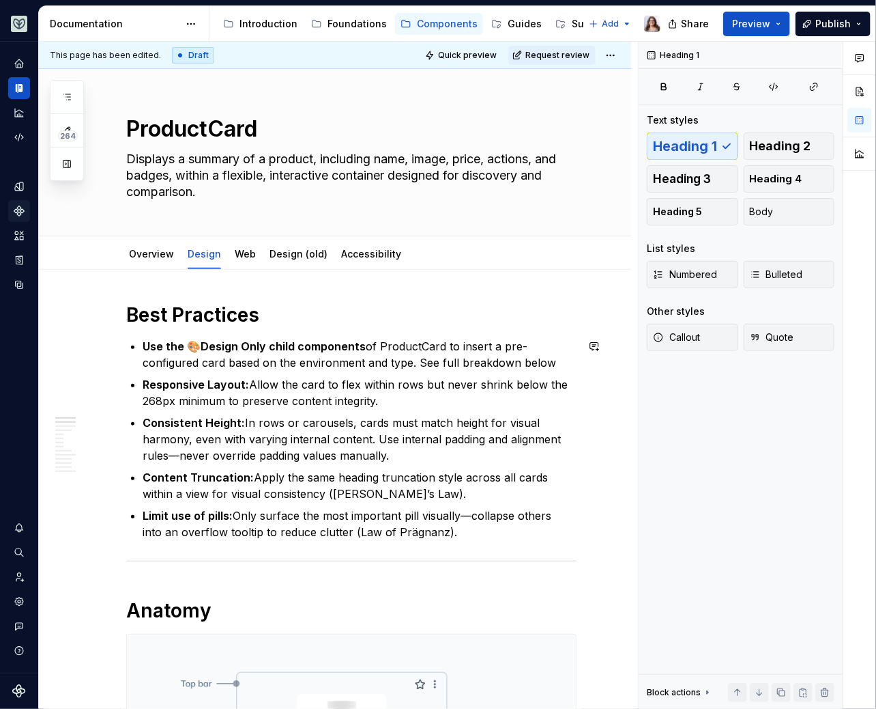
click at [263, 321] on h1 "Best Practices" at bounding box center [351, 314] width 451 height 25
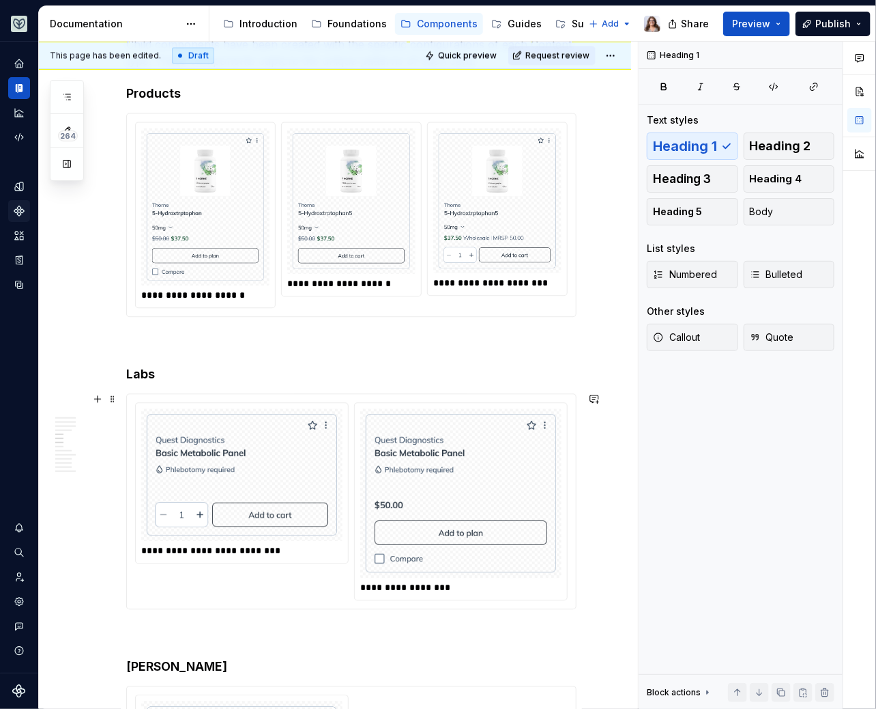
scroll to position [1066, 0]
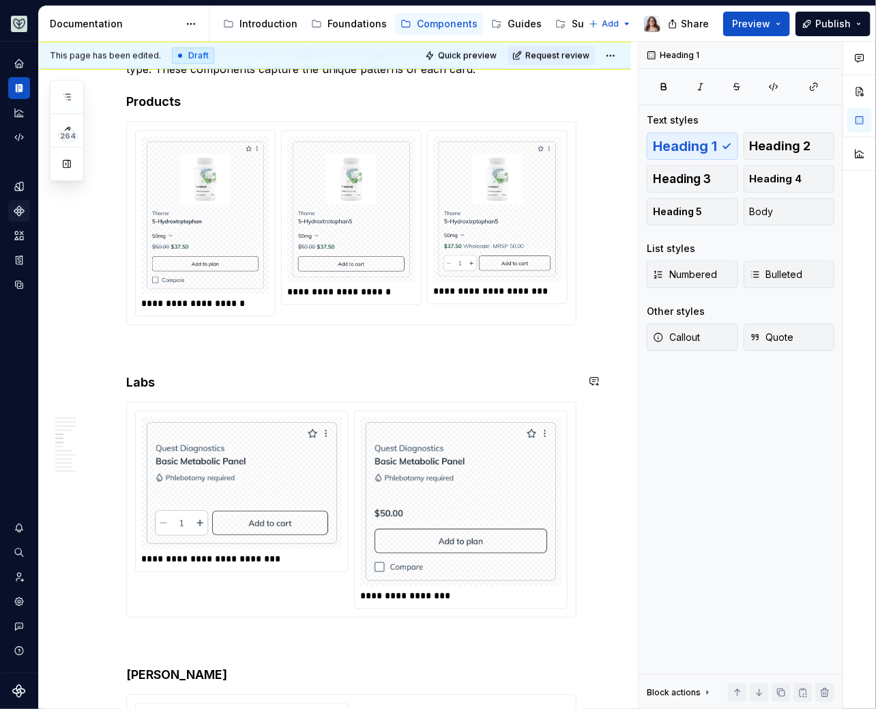
click at [143, 347] on p at bounding box center [351, 349] width 451 height 16
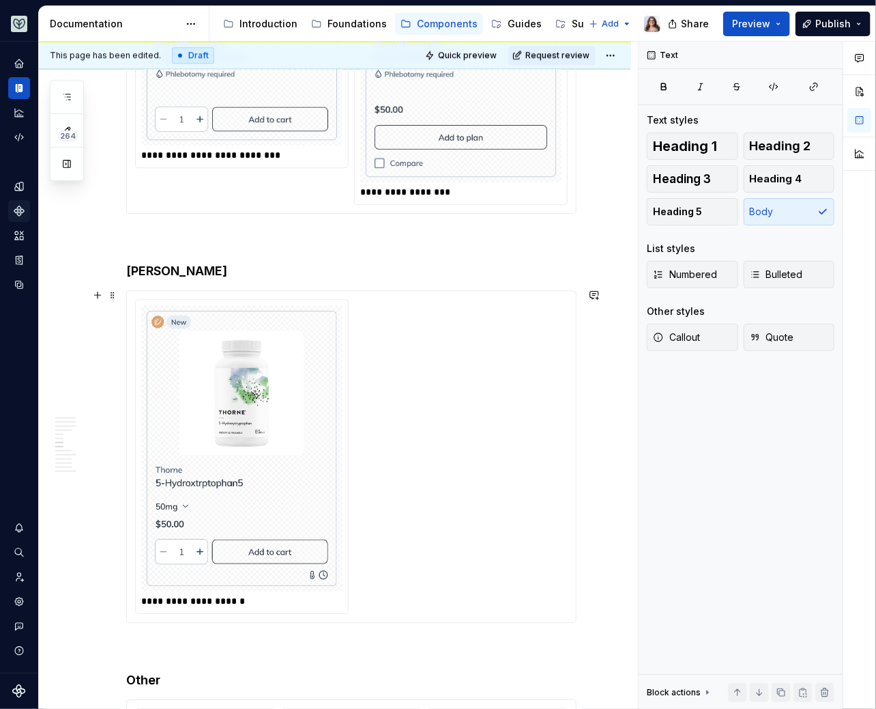
scroll to position [1519, 0]
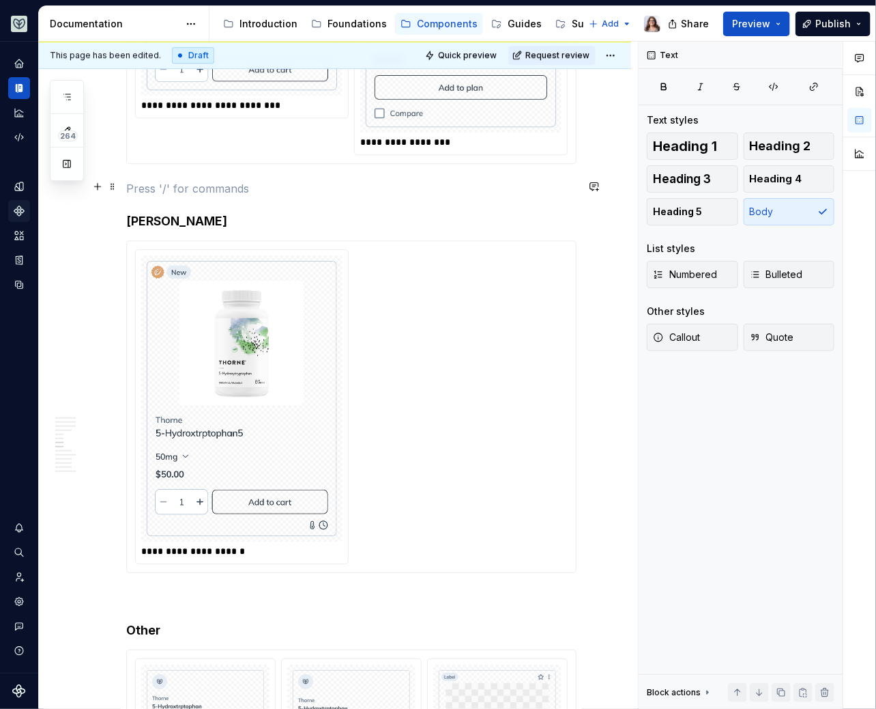
click at [167, 183] on p at bounding box center [351, 188] width 451 height 16
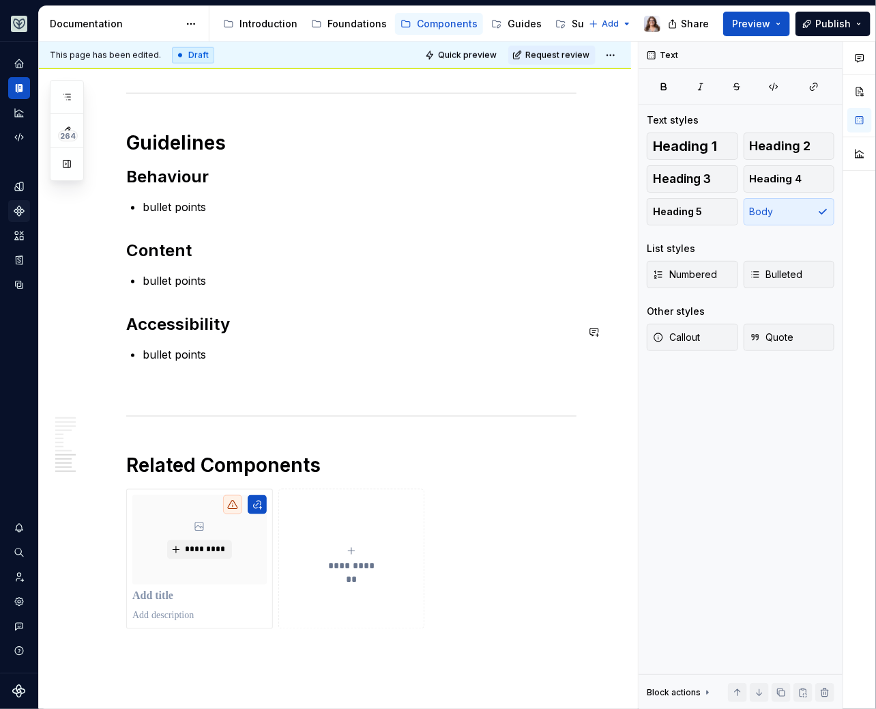
scroll to position [2535, 0]
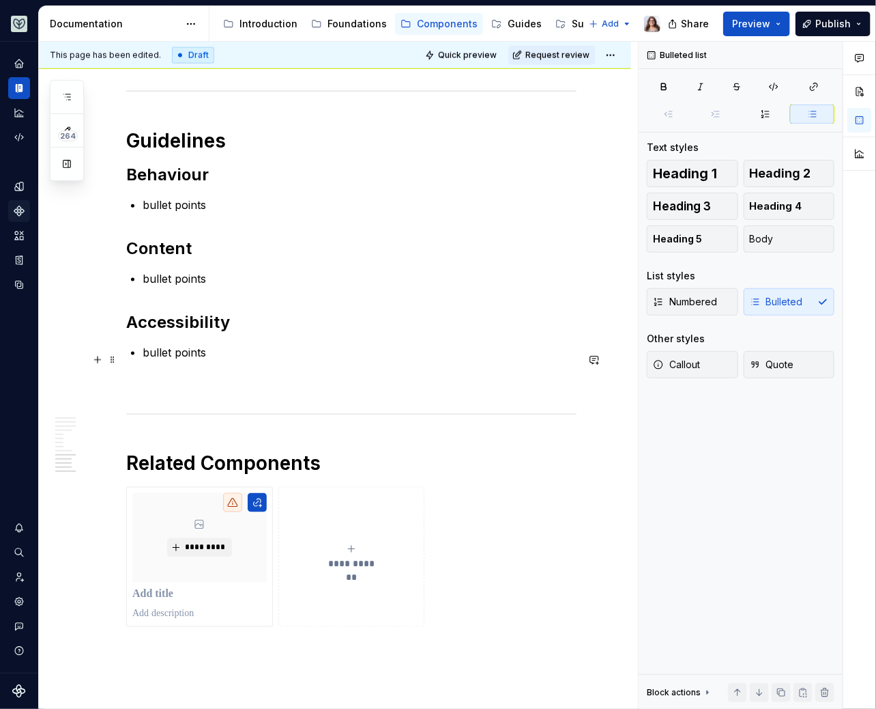
click at [210, 356] on p "bullet points" at bounding box center [360, 352] width 434 height 16
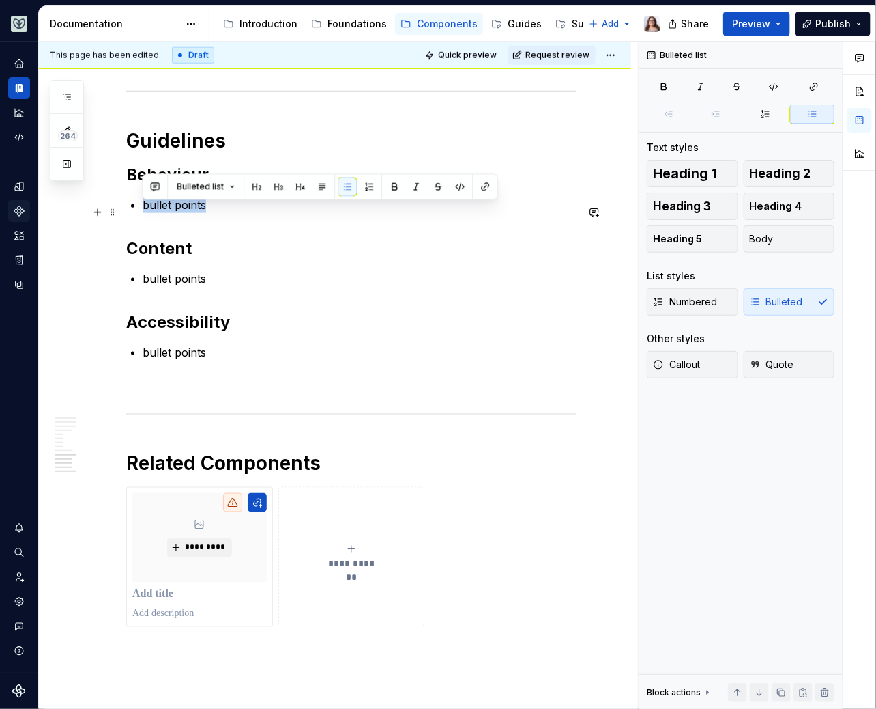
drag, startPoint x: 226, startPoint y: 215, endPoint x: 137, endPoint y: 216, distance: 88.7
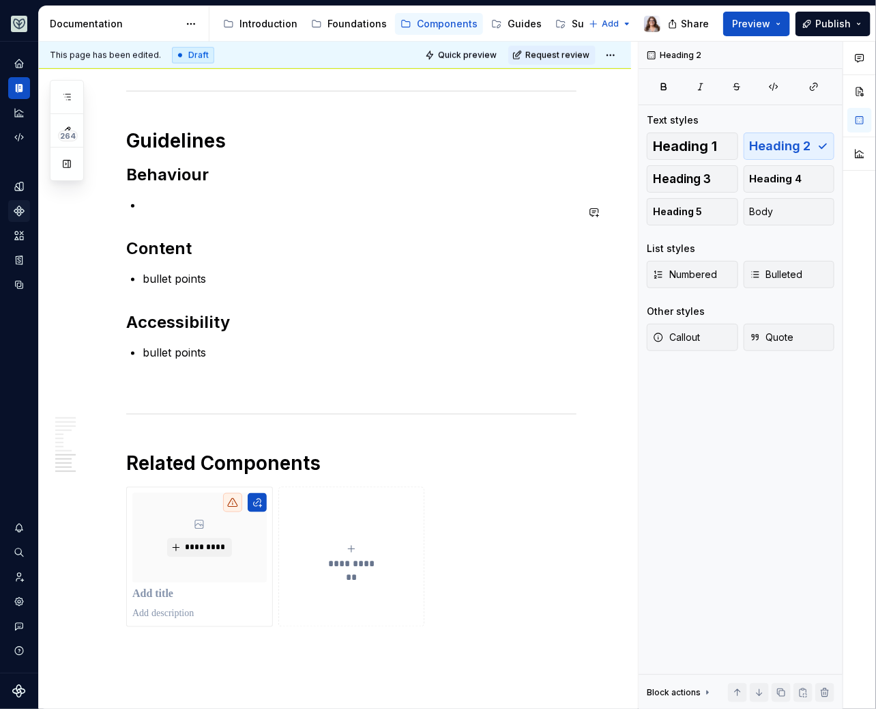
click at [207, 203] on p at bounding box center [360, 205] width 434 height 16
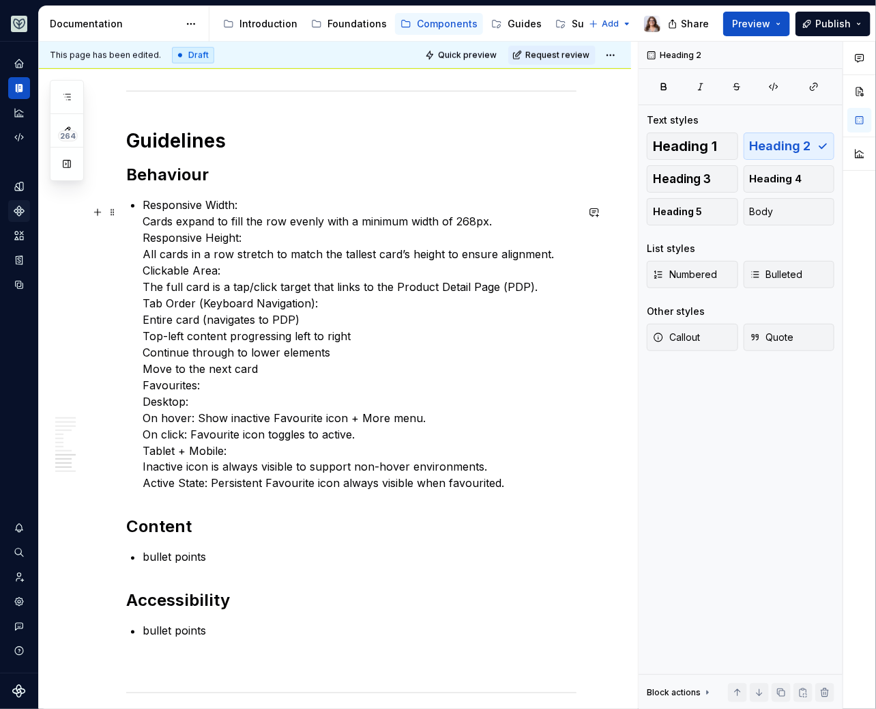
click at [253, 214] on p "Responsive Width: Cards expand to fill the row evenly with a minimum width of 2…" at bounding box center [360, 344] width 434 height 295
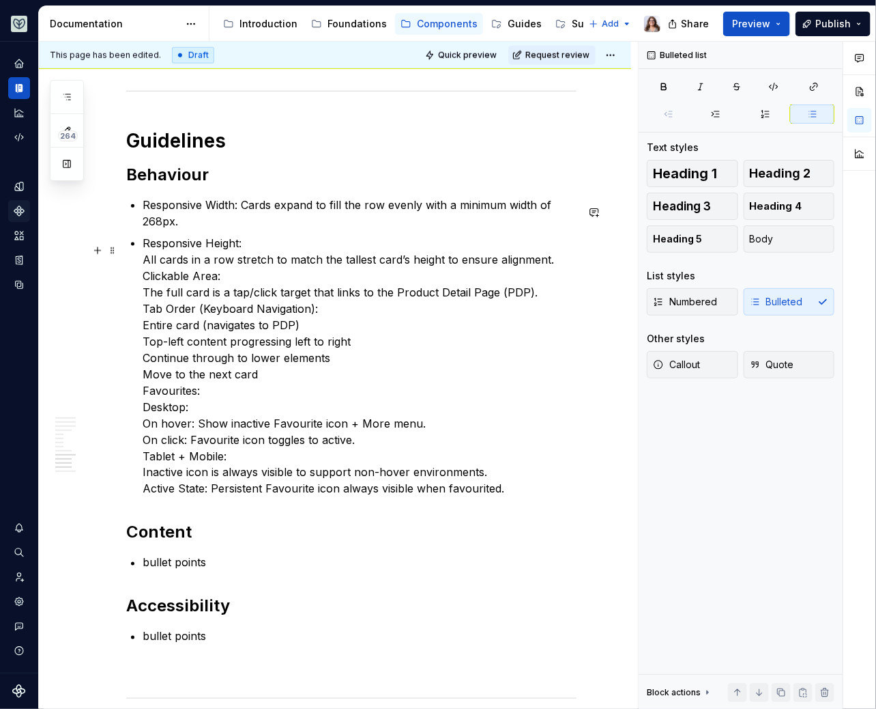
click at [144, 266] on p "Responsive Height: All cards in a row stretch to match the tallest card’s heigh…" at bounding box center [360, 366] width 434 height 262
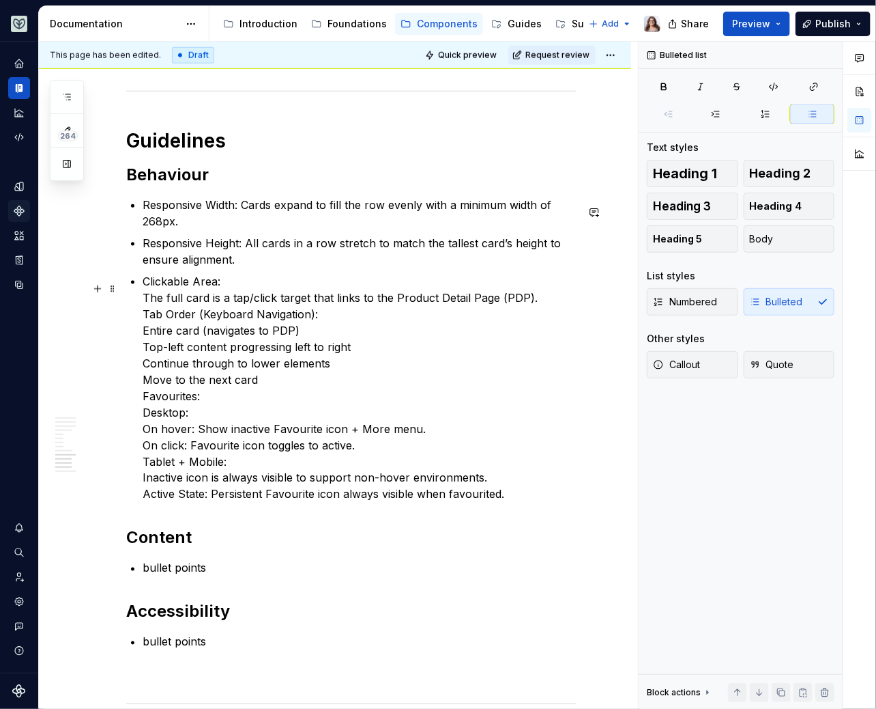
click at [145, 304] on p "Clickable Area: The full card is a tap/click target that links to the Product D…" at bounding box center [360, 387] width 434 height 229
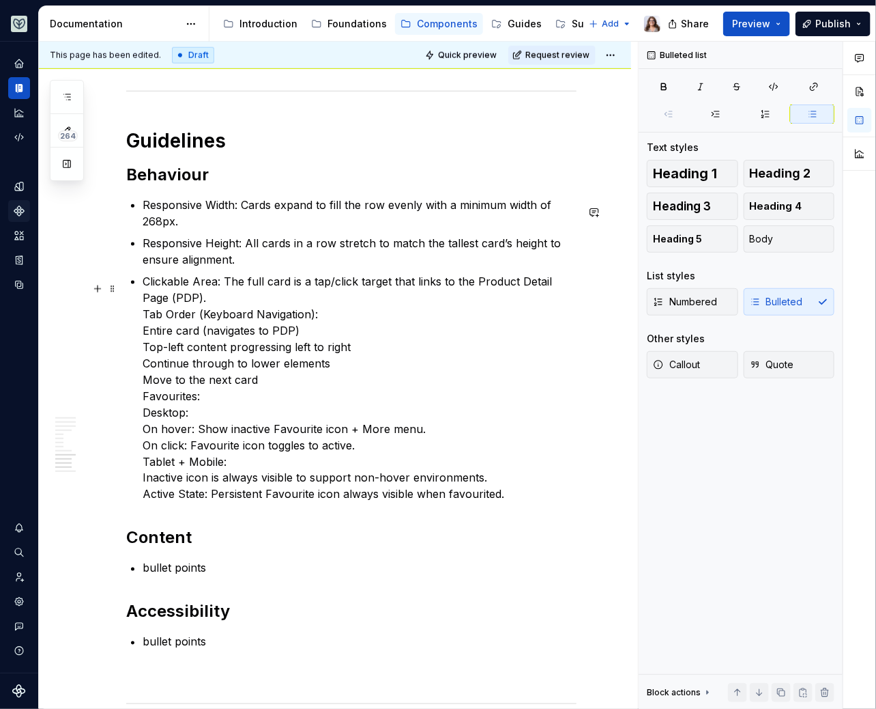
click at [146, 317] on p "Clickable Area: The full card is a tap/click target that links to the Product D…" at bounding box center [360, 387] width 434 height 229
click at [145, 317] on p "Clickable Area: The full card is a tap/click target that links to the Product D…" at bounding box center [360, 387] width 434 height 229
click at [143, 319] on p "Clickable Area: The full card is a tap/click target that links to the Product D…" at bounding box center [360, 387] width 434 height 229
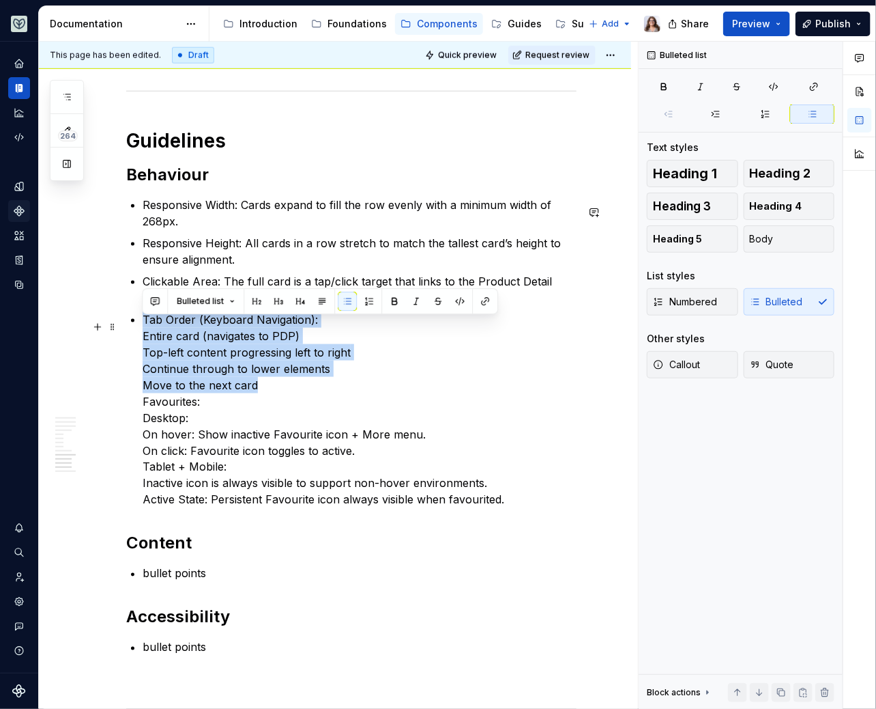
drag, startPoint x: 143, startPoint y: 322, endPoint x: 259, endPoint y: 393, distance: 136.6
click at [259, 393] on p "Tab Order (Keyboard Navigation): Entire card (navigates to PDP) Top-left conten…" at bounding box center [360, 409] width 434 height 197
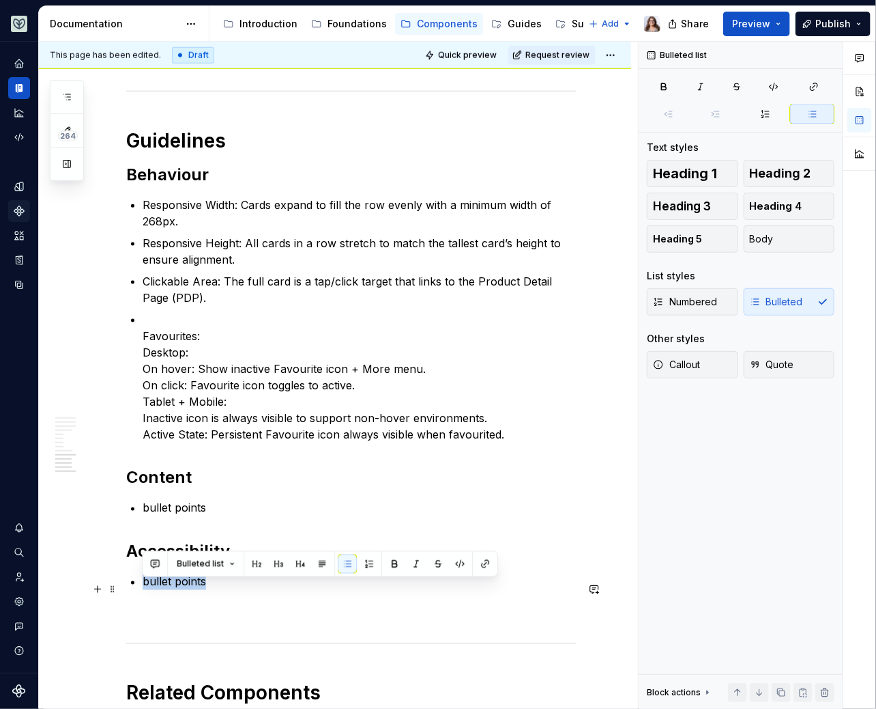
drag, startPoint x: 216, startPoint y: 585, endPoint x: 140, endPoint y: 584, distance: 75.8
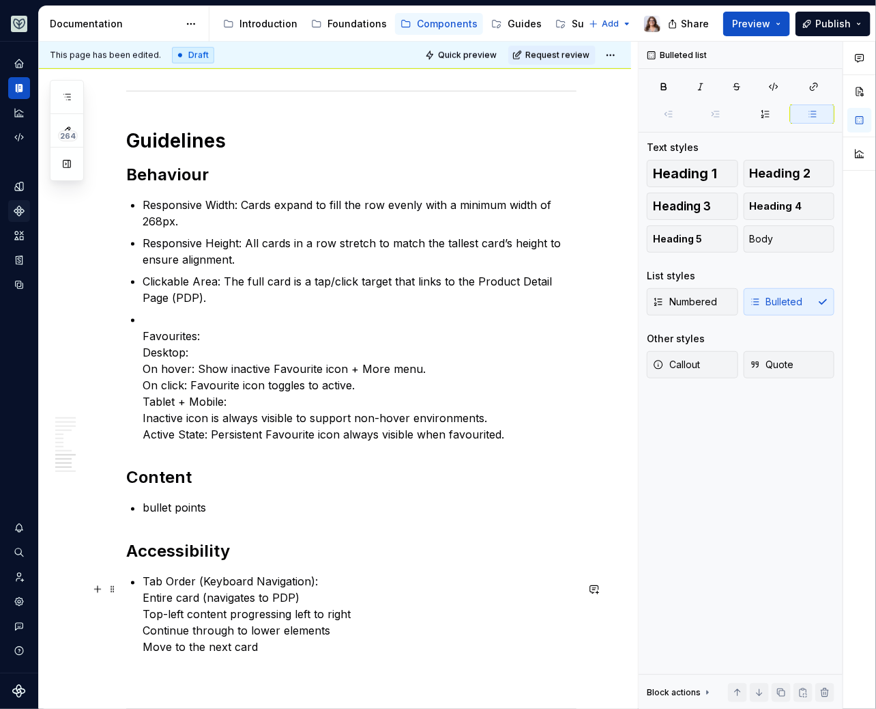
click at [143, 587] on p "Tab Order (Keyboard Navigation): Entire card (navigates to PDP) Top-left conten…" at bounding box center [360, 614] width 434 height 82
click at [143, 602] on p "Tab Order (Keyboard Navigation): Entire card (navigates to PDP) Top-left conten…" at bounding box center [360, 614] width 434 height 82
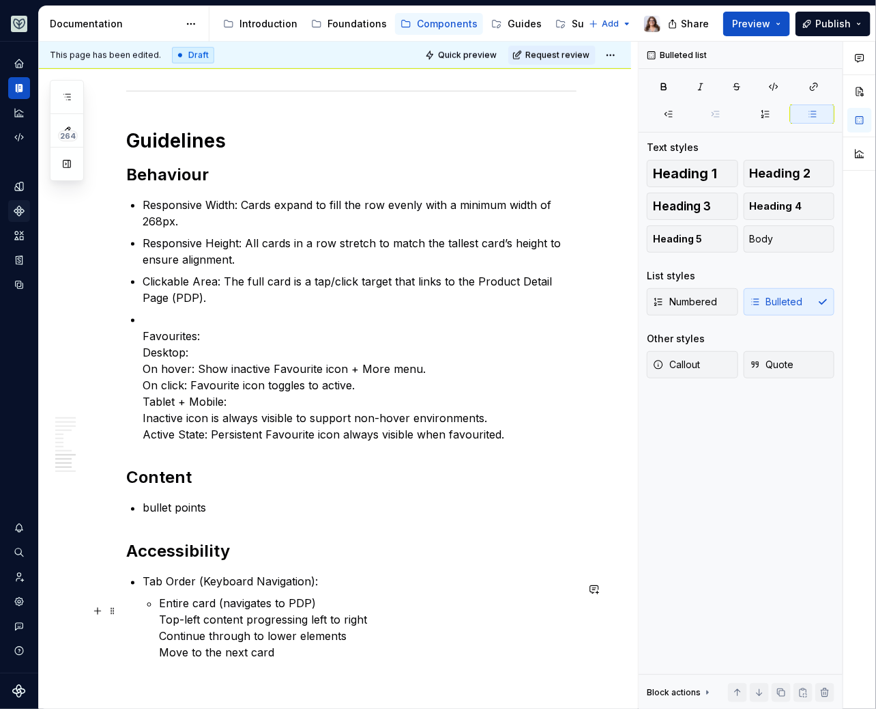
click at [159, 627] on p "Entire card (navigates to PDP) Top-left content progressing left to right Conti…" at bounding box center [368, 628] width 418 height 66
click at [156, 649] on li "Tab Order (Keyboard Navigation): Entire card (navigates to PDP) Top-left conten…" at bounding box center [360, 619] width 434 height 93
click at [159, 672] on p "Continue through to lower elements Move to the next card" at bounding box center [368, 655] width 418 height 33
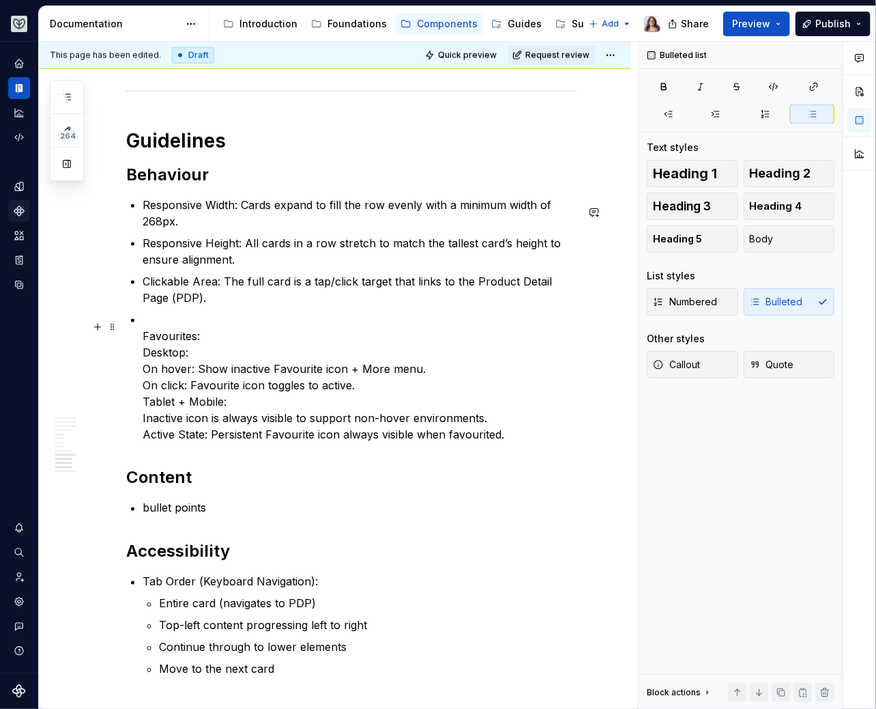
click at [160, 322] on p "Favourites: Desktop: On hover: Show inactive Favourite icon + More menu. On cli…" at bounding box center [360, 376] width 434 height 131
click at [143, 343] on p "Favourites: Desktop: On hover: Show inactive Favourite icon + More menu. On cli…" at bounding box center [360, 376] width 434 height 131
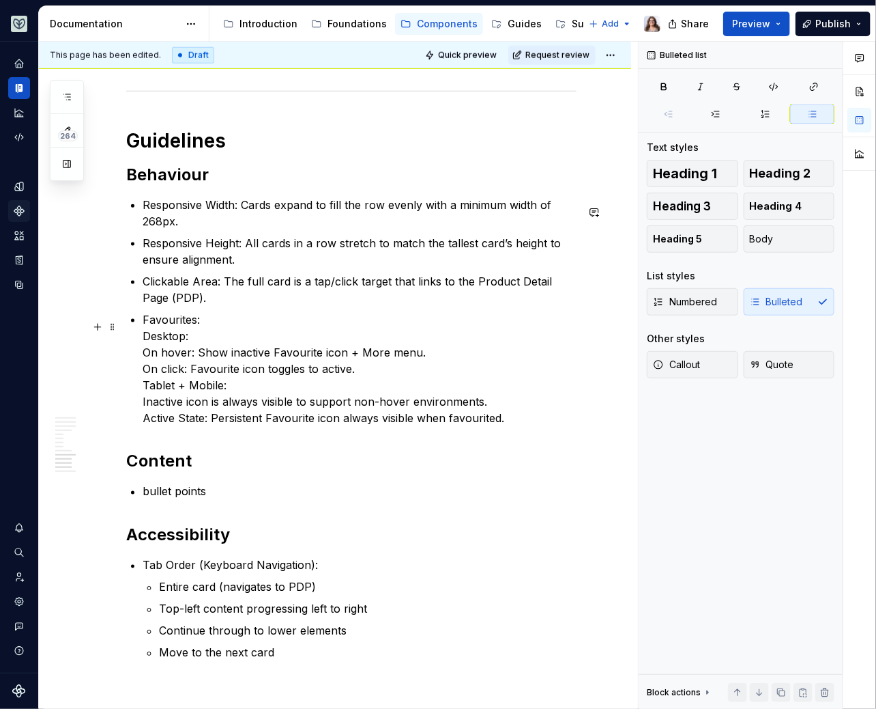
click at [143, 343] on p "Favourites: Desktop: On hover: Show inactive Favourite icon + More menu. On cli…" at bounding box center [360, 368] width 434 height 115
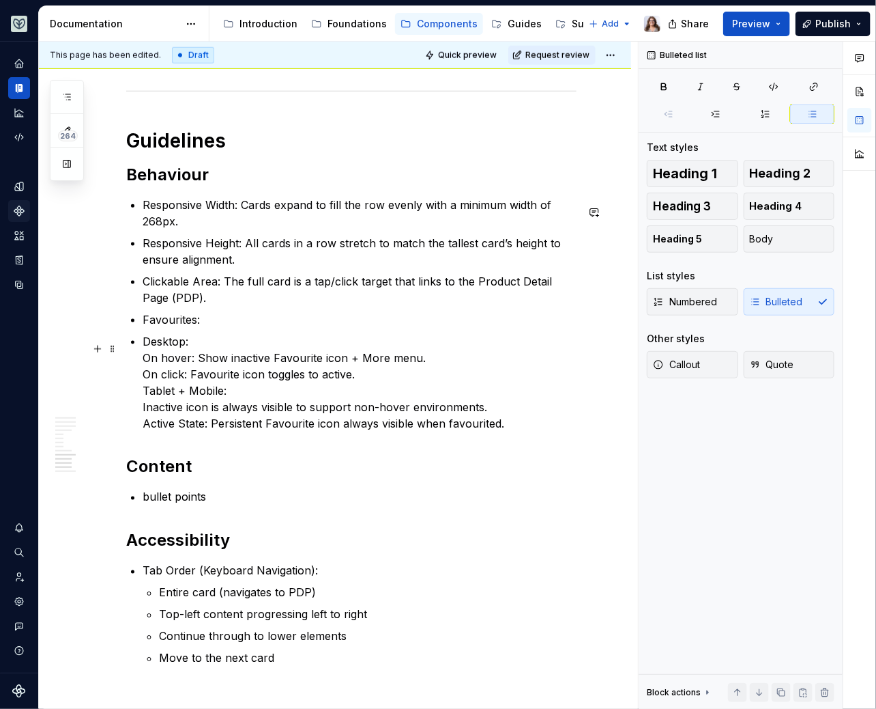
click at [143, 366] on p "Desktop: On hover: Show inactive Favourite icon + More menu. On click: Favourit…" at bounding box center [360, 382] width 434 height 98
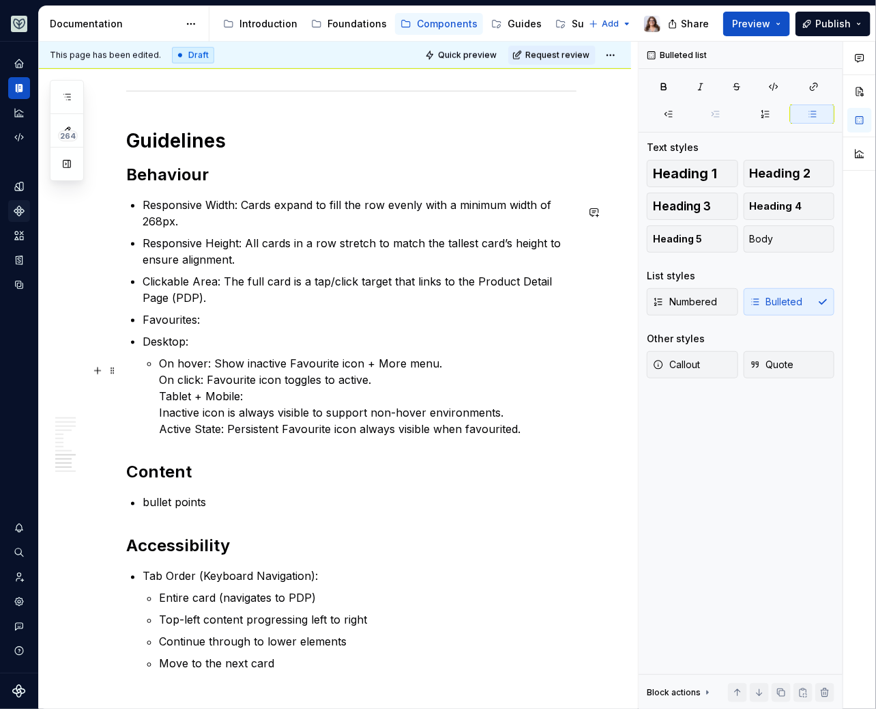
click at [159, 392] on p "On hover: Show inactive Favourite icon + More menu. On click: Favourite icon to…" at bounding box center [368, 396] width 418 height 82
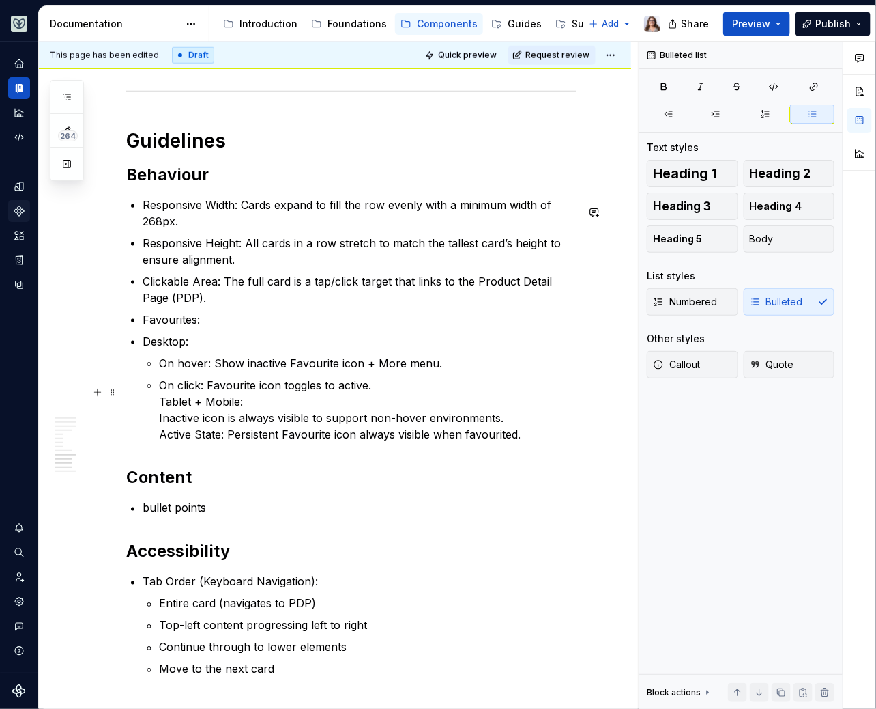
click at [160, 406] on p "On click: Favourite icon toggles to active. Tablet + Mobile: Inactive icon is a…" at bounding box center [368, 410] width 418 height 66
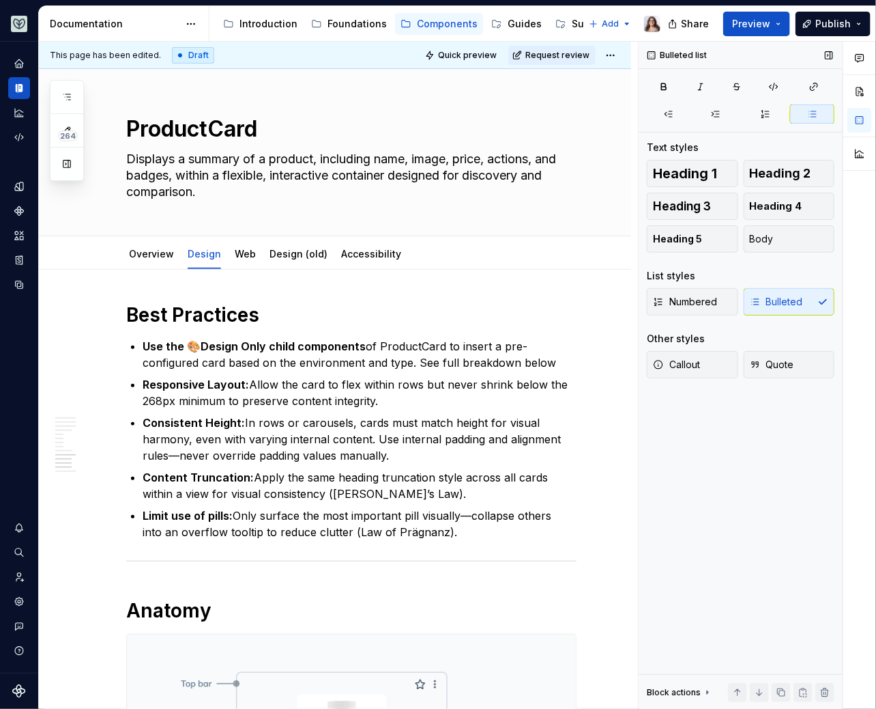
scroll to position [2535, 0]
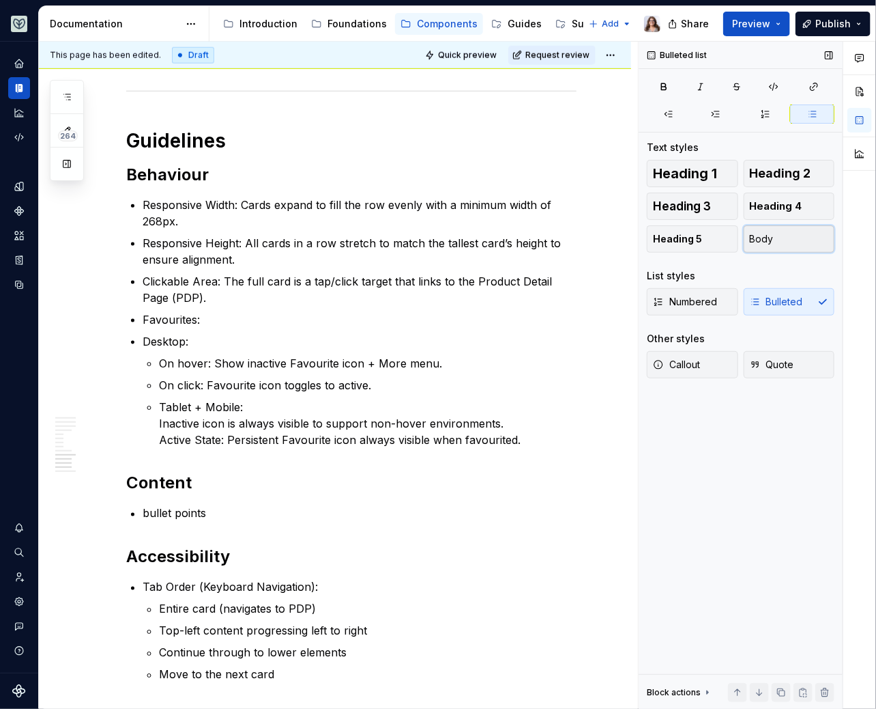
click at [777, 238] on button "Body" at bounding box center [789, 238] width 91 height 27
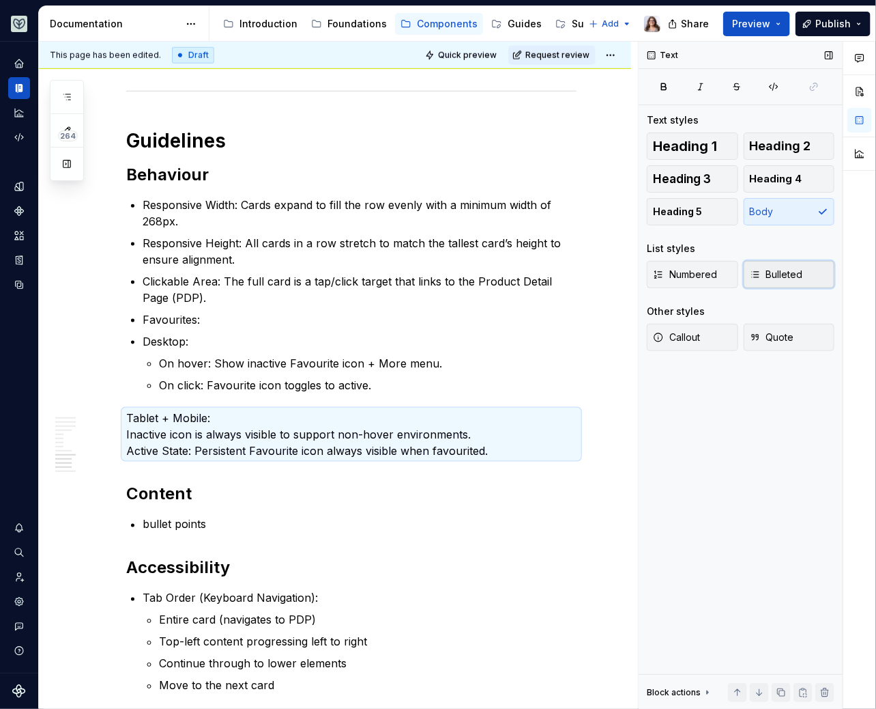
click at [775, 276] on span "Bulleted" at bounding box center [776, 275] width 53 height 14
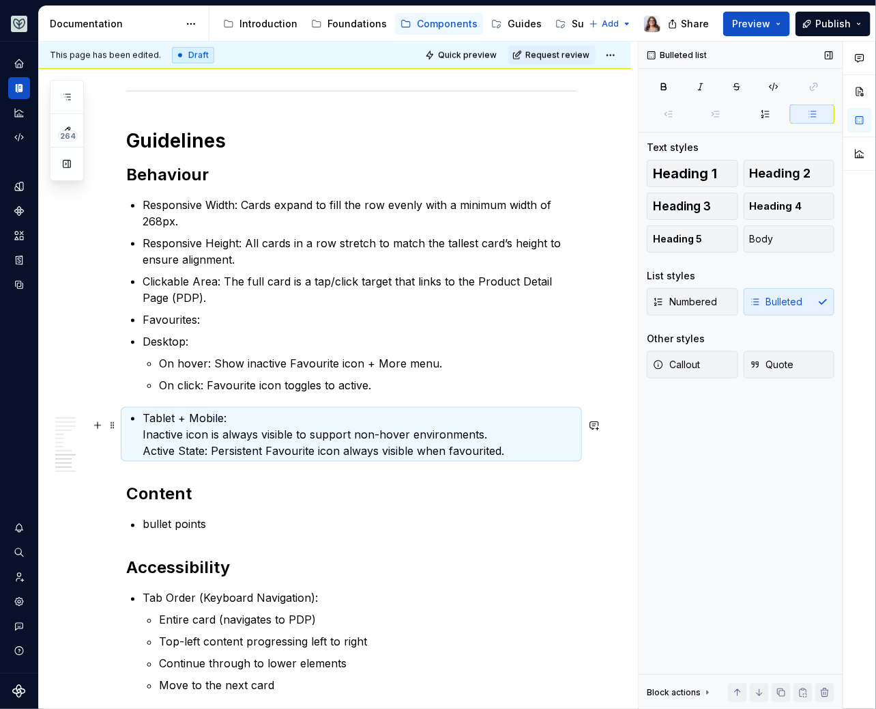
click at [143, 419] on p "Tablet + Mobile: Inactive icon is always visible to support non-hover environme…" at bounding box center [360, 434] width 434 height 49
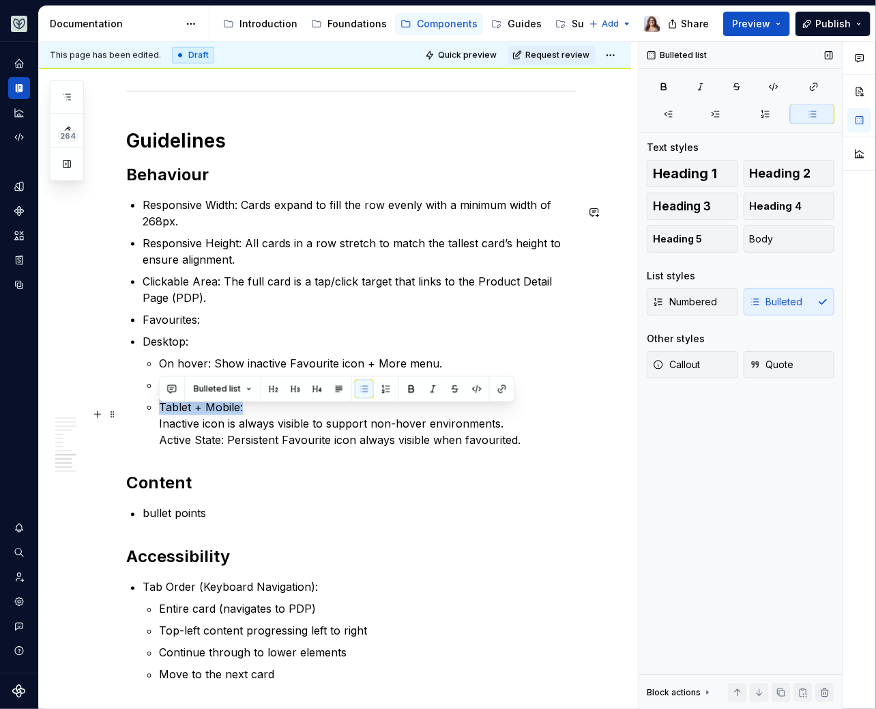
drag, startPoint x: 244, startPoint y: 418, endPoint x: 132, endPoint y: 416, distance: 112.0
click at [225, 389] on span "Bulleted list" at bounding box center [217, 389] width 47 height 11
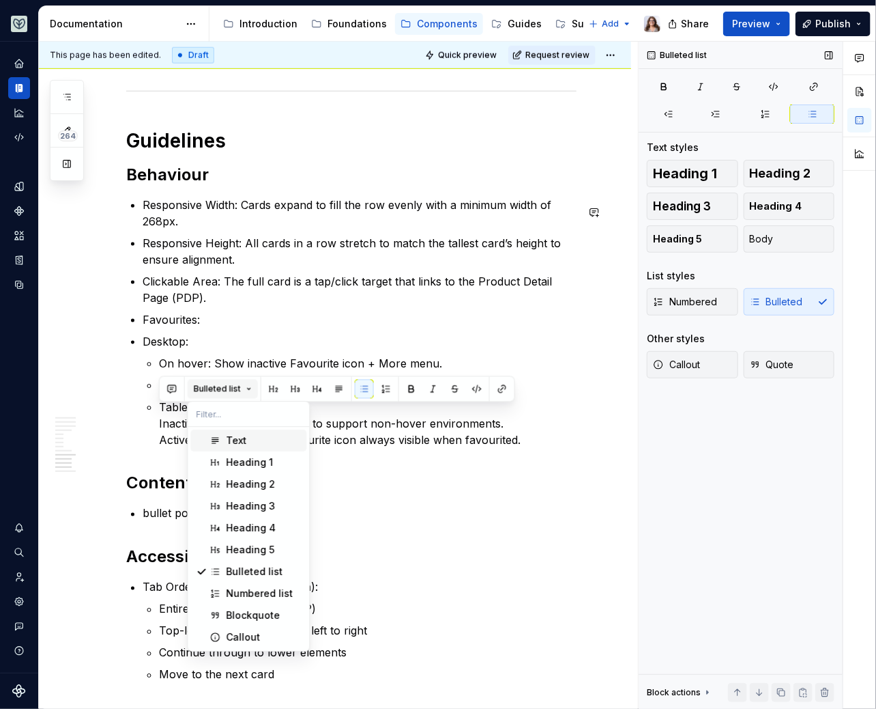
click at [225, 389] on span "Bulleted list" at bounding box center [217, 389] width 47 height 11
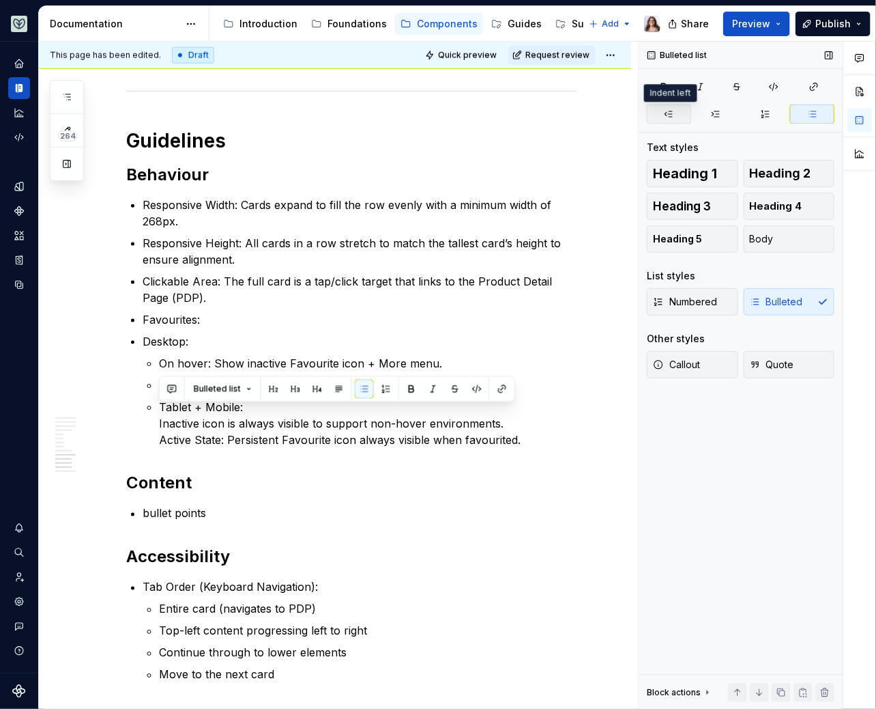
click at [671, 113] on icon "button" at bounding box center [668, 114] width 11 height 11
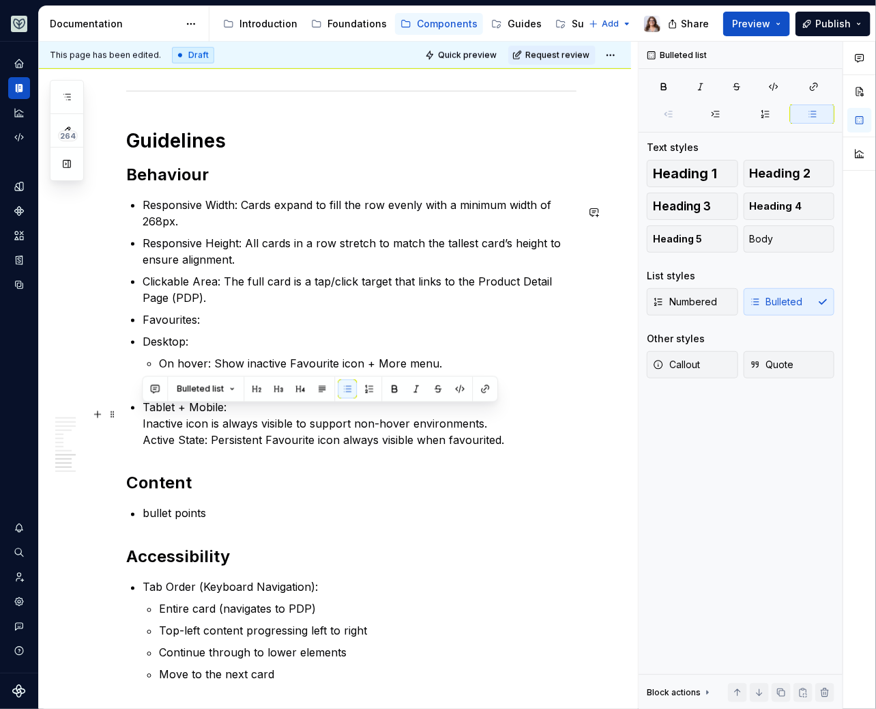
click at [228, 415] on p "Tablet + Mobile: Inactive icon is always visible to support non-hover environme…" at bounding box center [360, 423] width 434 height 49
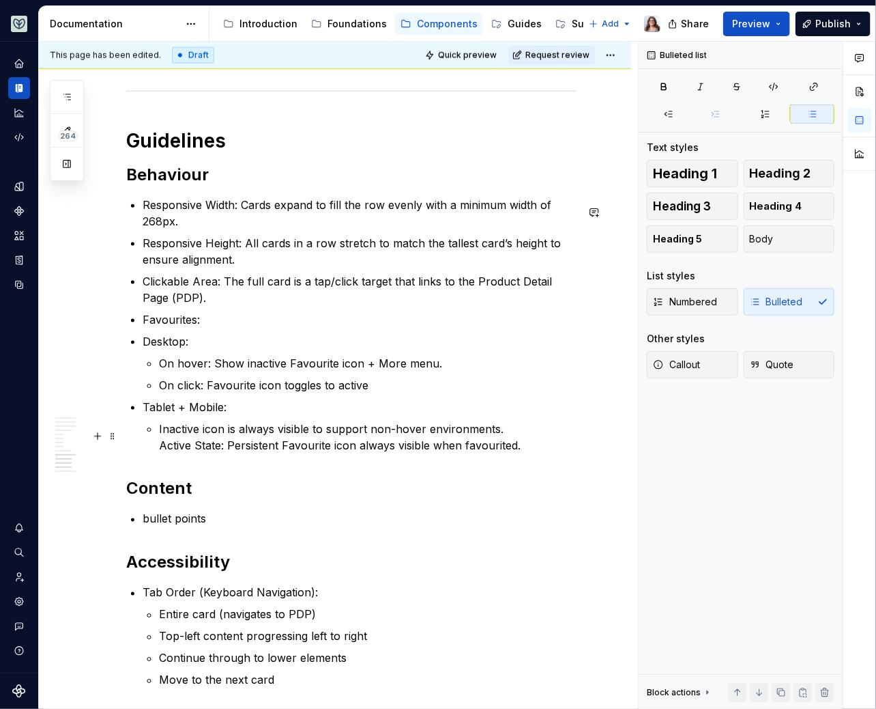
click at [159, 451] on p "Inactive icon is always visible to support non-hover environments. Active State…" at bounding box center [368, 436] width 418 height 33
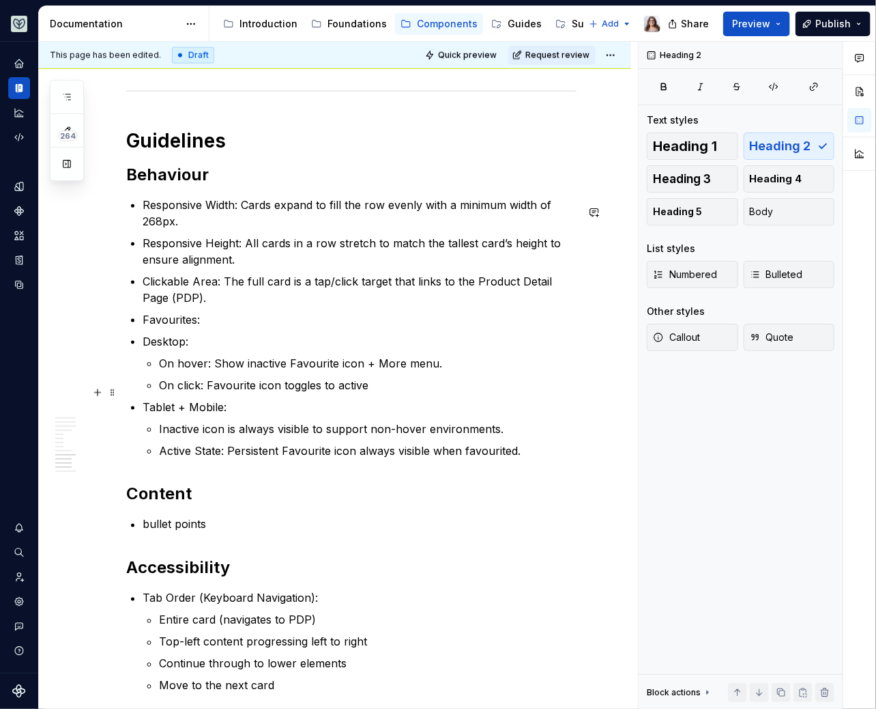
click at [376, 393] on p "On click: Favourite icon toggles to active" at bounding box center [368, 385] width 418 height 16
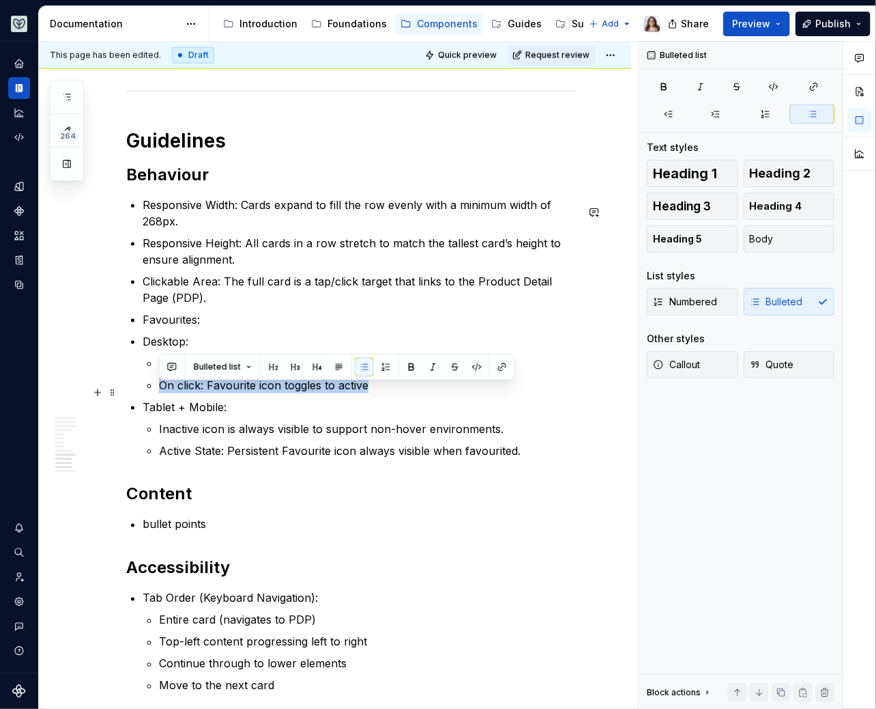
drag, startPoint x: 382, startPoint y: 391, endPoint x: 154, endPoint y: 386, distance: 228.0
click at [154, 386] on li "Desktop: On hover: Show inactive Favourite icon + More menu. On click: Favourit…" at bounding box center [360, 363] width 434 height 60
click at [175, 452] on p "Active State: Persistent Favourite icon always visible when favourited." at bounding box center [368, 450] width 418 height 16
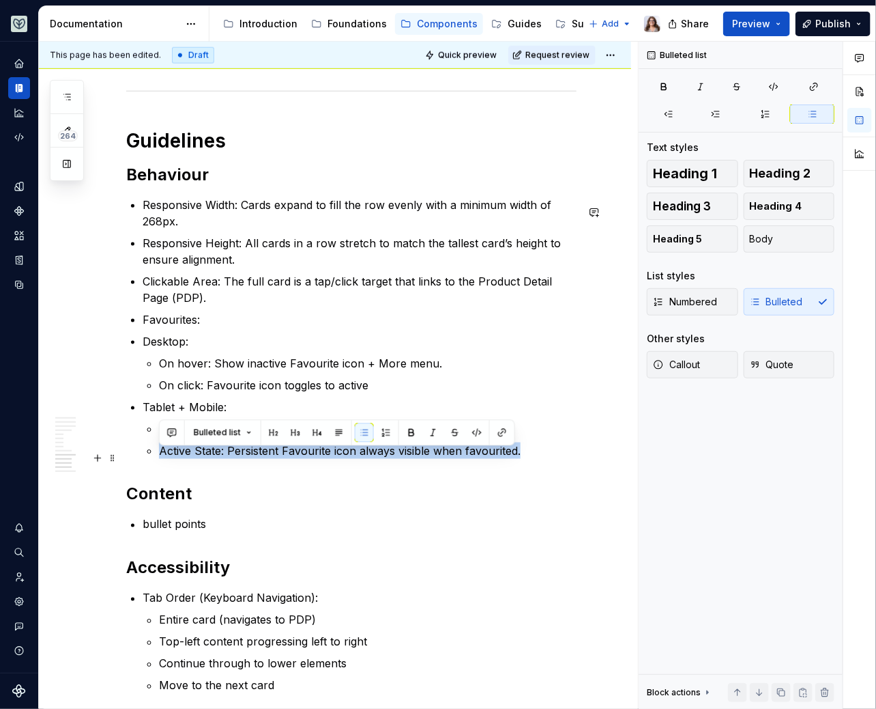
drag, startPoint x: 160, startPoint y: 457, endPoint x: 519, endPoint y: 462, distance: 359.1
click at [519, 459] on p "Active State: Persistent Favourite icon always visible when favourited." at bounding box center [368, 450] width 418 height 16
copy p "Active State: Persistent Favourite icon always visible when favourited."
click at [168, 393] on p "On click: Favourite icon toggles to active" at bounding box center [368, 385] width 418 height 16
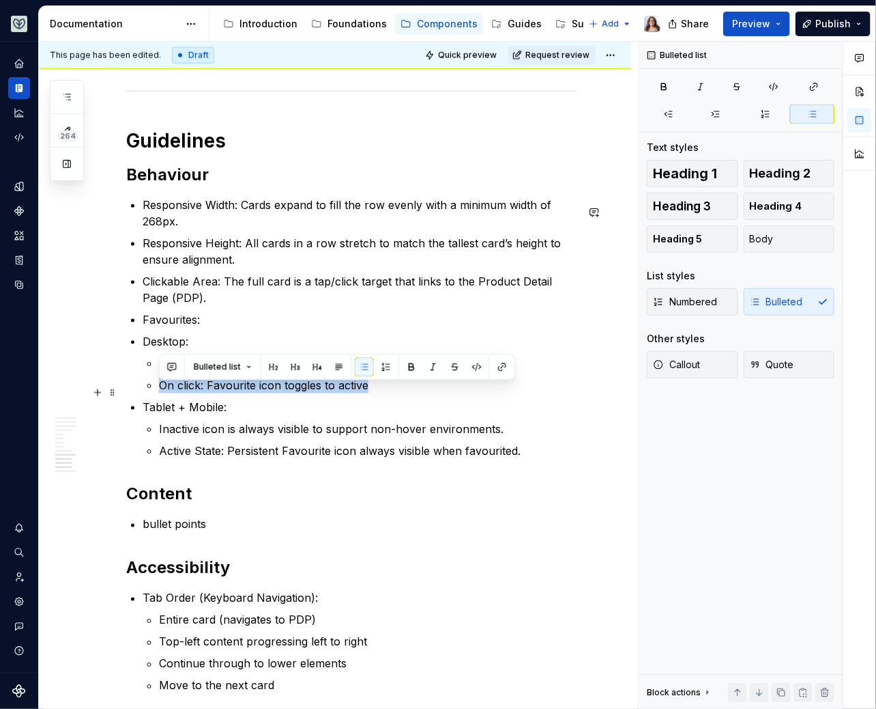
drag, startPoint x: 158, startPoint y: 391, endPoint x: 404, endPoint y: 391, distance: 245.7
click at [404, 391] on p "On click: Favourite icon toggles to active" at bounding box center [368, 385] width 418 height 16
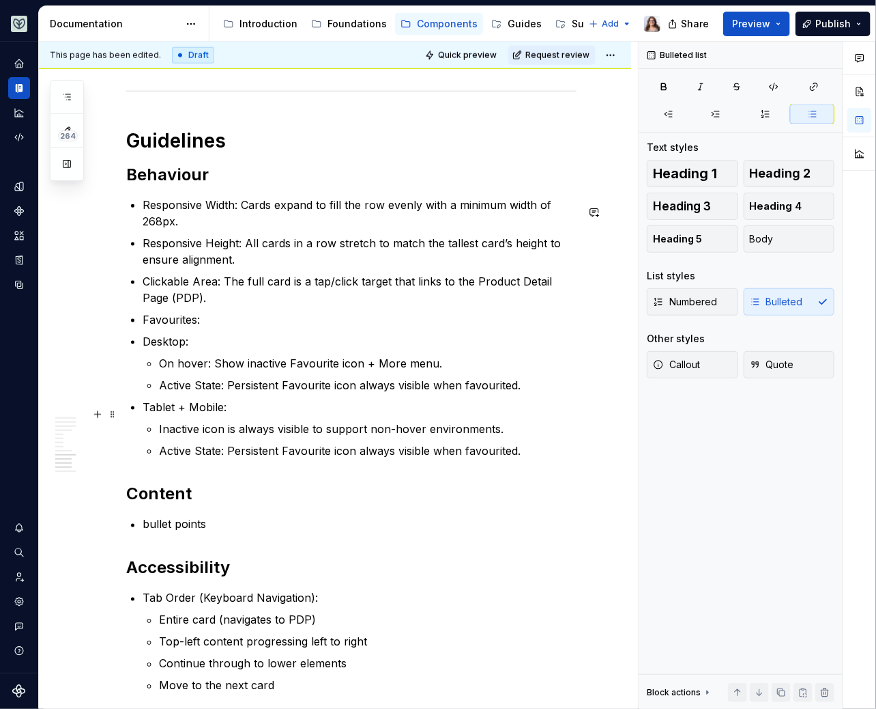
click at [253, 409] on p "Tablet + Mobile:" at bounding box center [360, 407] width 434 height 16
click at [530, 393] on p "Active State: Persistent Favourite icon always visible when favourited." at bounding box center [368, 385] width 418 height 16
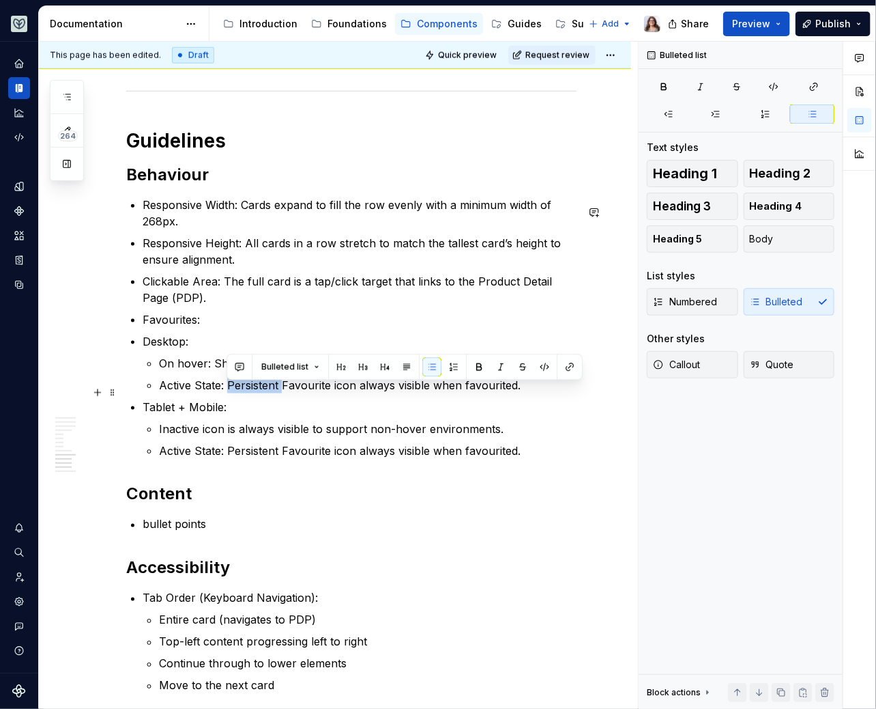
drag, startPoint x: 283, startPoint y: 390, endPoint x: 228, endPoint y: 390, distance: 54.6
click at [227, 390] on p "Active State: Persistent Favourite icon always visible when favourited." at bounding box center [368, 385] width 418 height 16
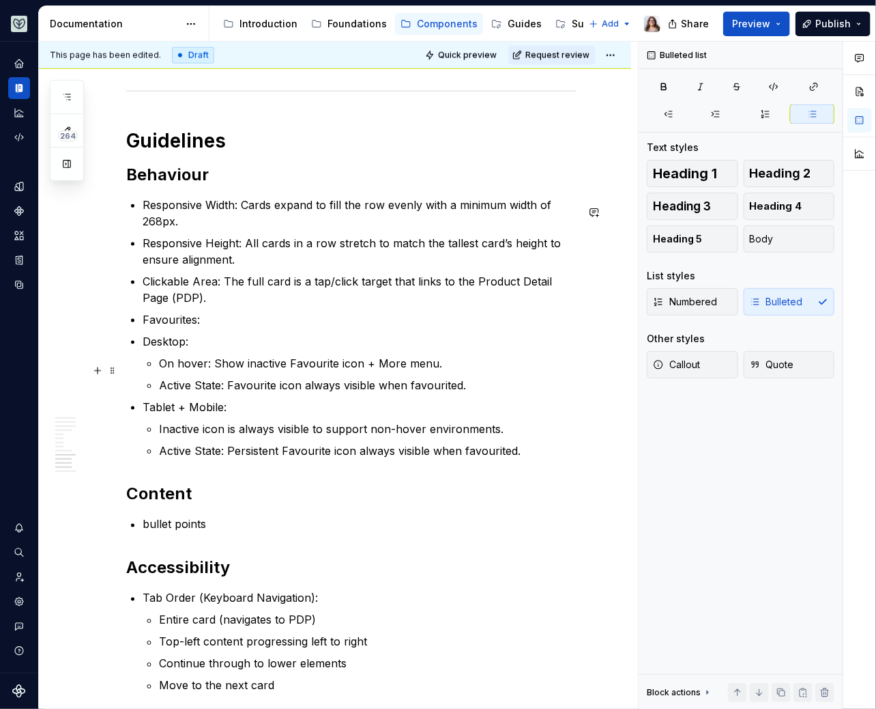
click at [436, 371] on p "On hover: Show inactive Favourite icon + More menu." at bounding box center [368, 363] width 418 height 16
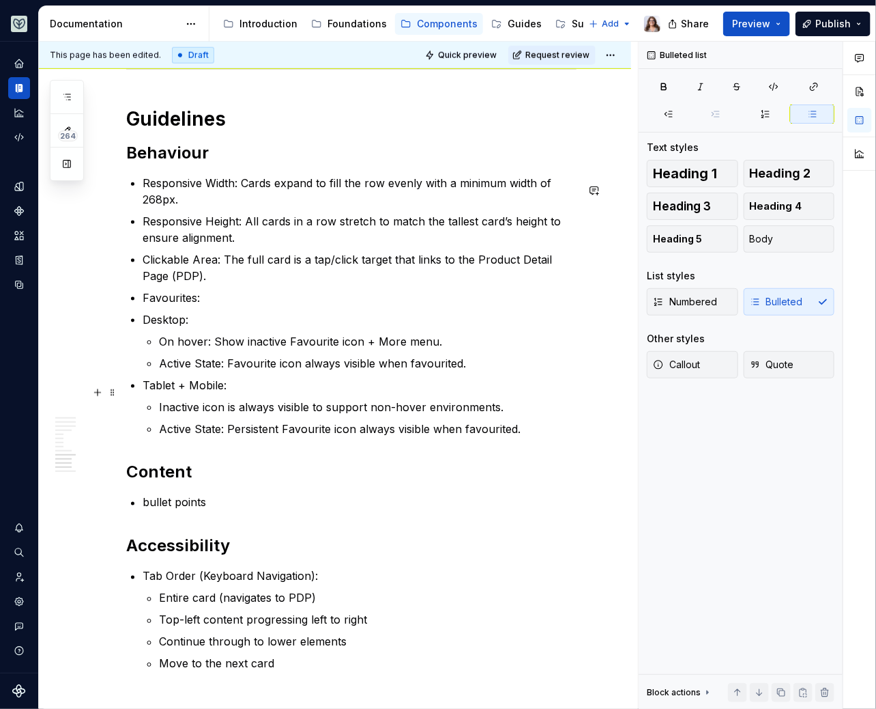
scroll to position [2557, 0]
click at [208, 299] on p "Favourites:" at bounding box center [360, 297] width 434 height 16
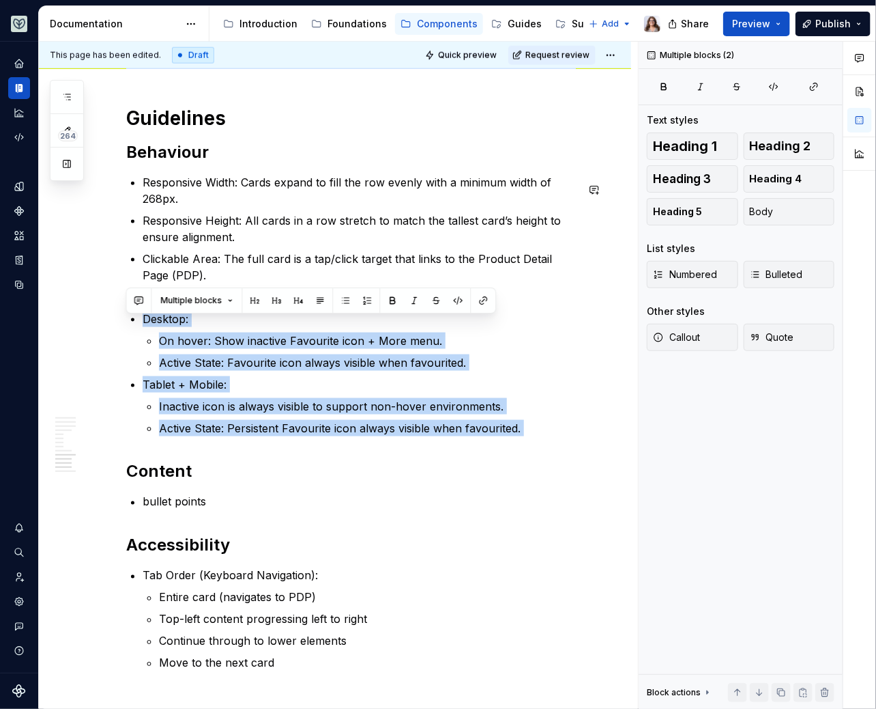
drag, startPoint x: 142, startPoint y: 322, endPoint x: 276, endPoint y: 453, distance: 186.8
click at [253, 360] on p "Active State: Favourite icon always visible when favourited." at bounding box center [368, 362] width 418 height 16
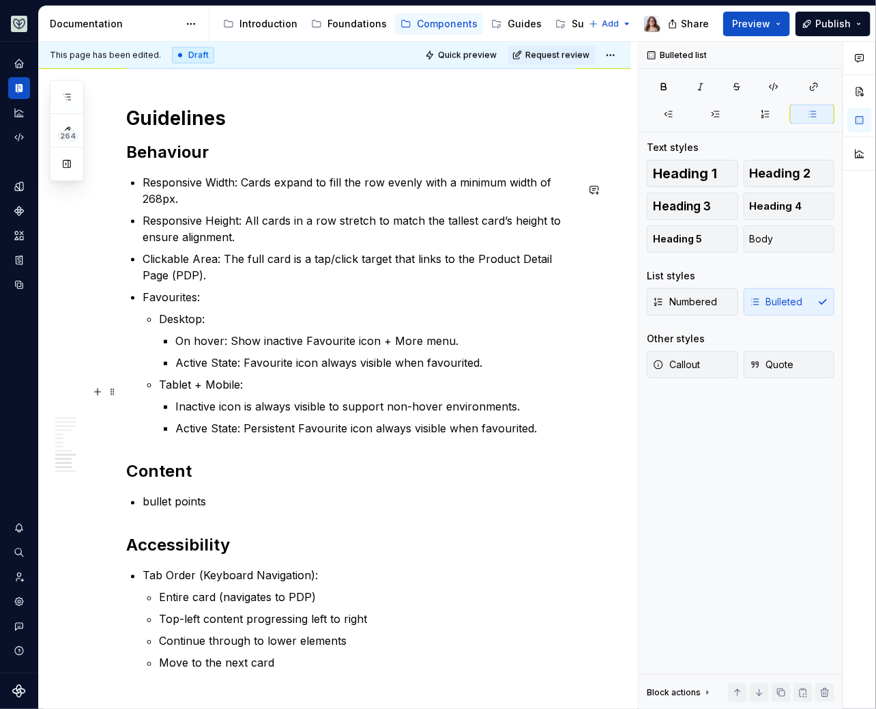
click at [261, 390] on p "Tablet + Mobile:" at bounding box center [368, 384] width 418 height 16
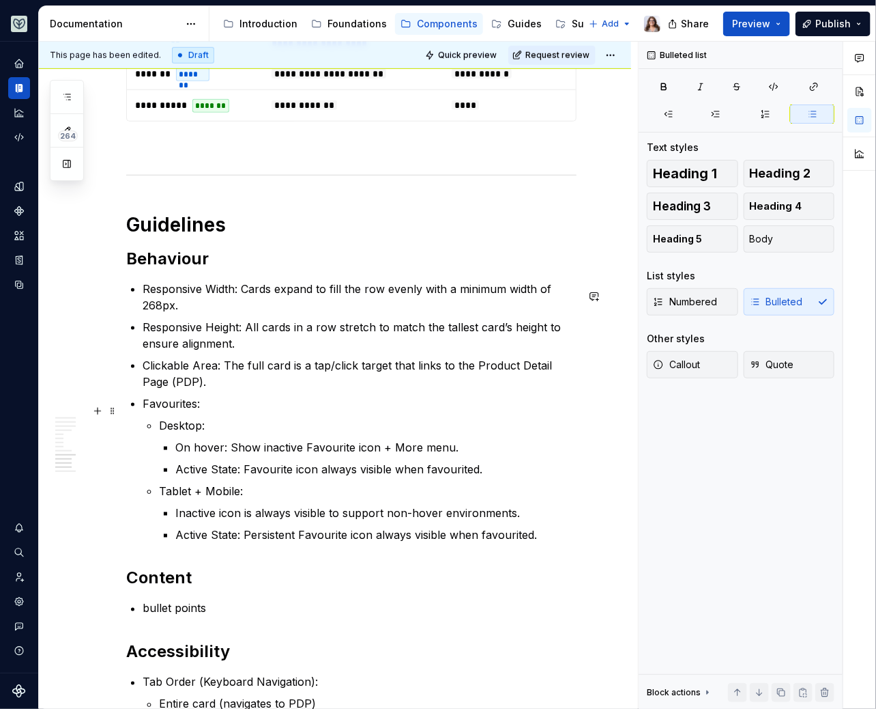
click at [211, 420] on li "Favourites: Desktop: On hover: Show inactive Favourite icon + More menu. Active…" at bounding box center [360, 468] width 434 height 147
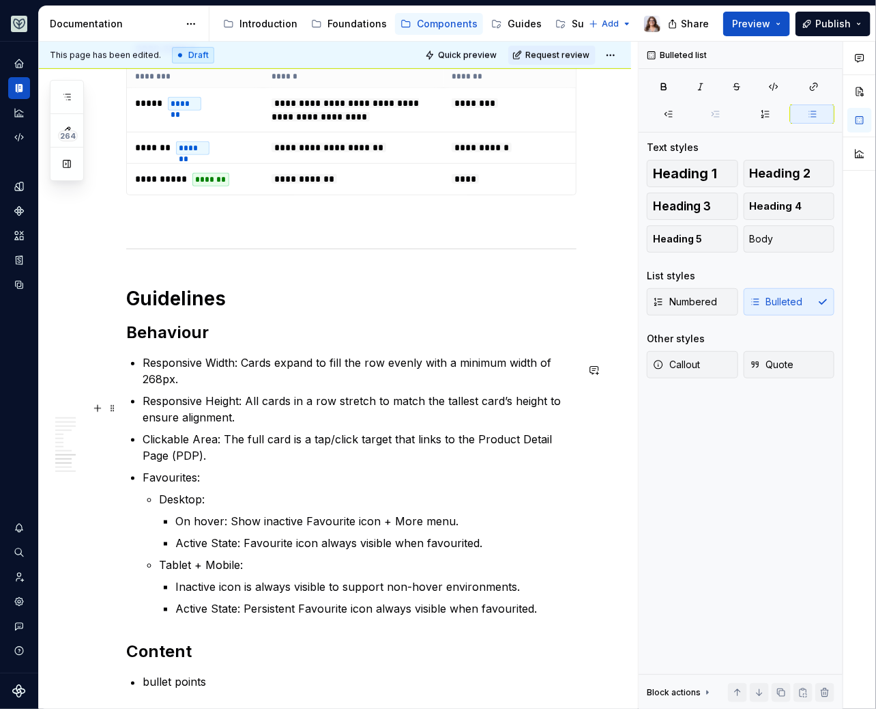
scroll to position [2365, 0]
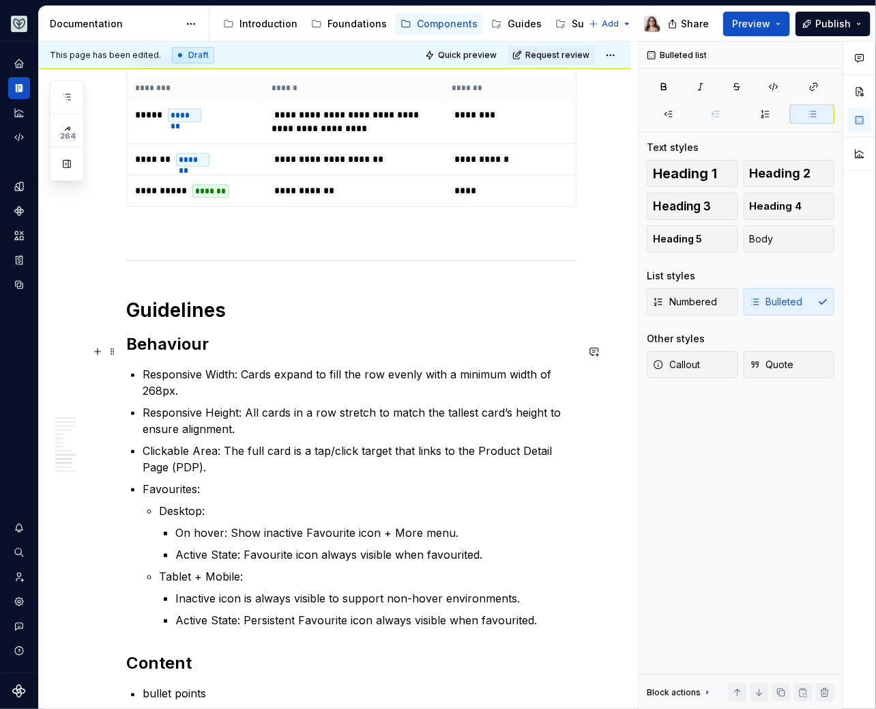
click at [225, 343] on h2 "Behaviour" at bounding box center [351, 344] width 451 height 22
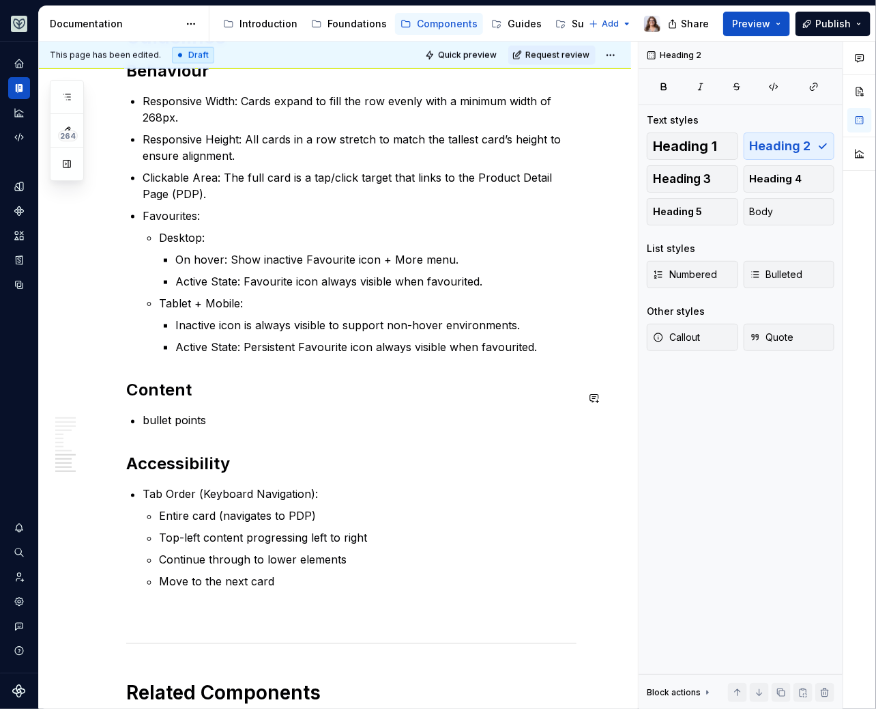
scroll to position [2666, 0]
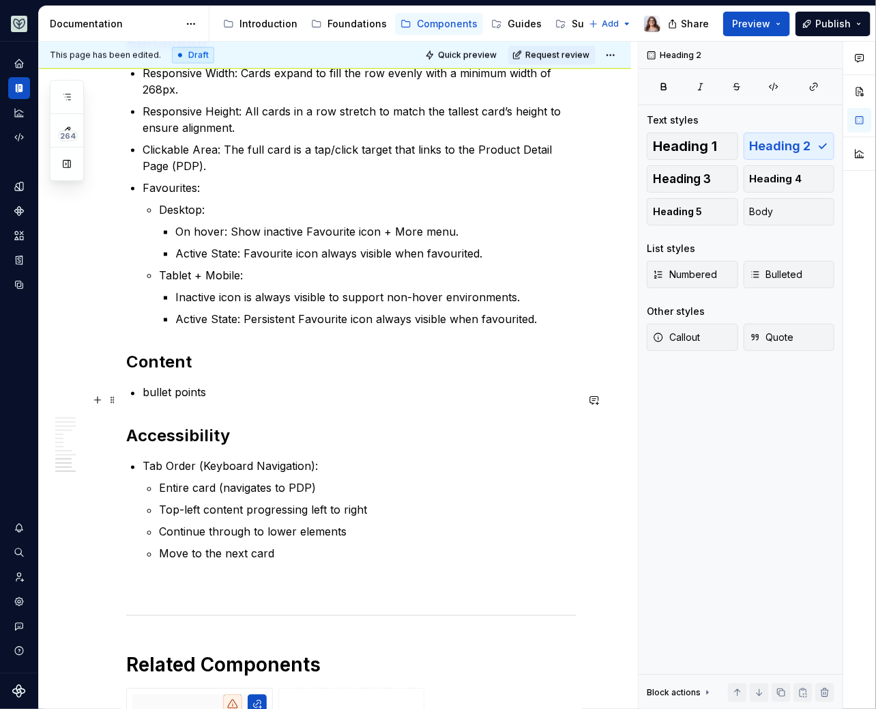
click at [207, 401] on p "bullet points" at bounding box center [360, 392] width 434 height 16
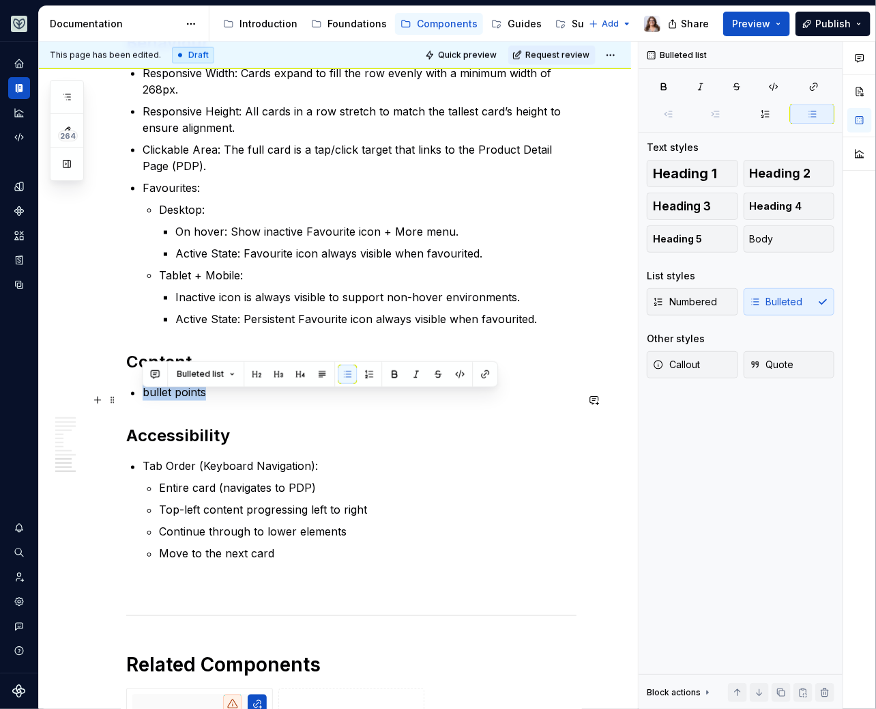
drag, startPoint x: 218, startPoint y: 401, endPoint x: 133, endPoint y: 402, distance: 85.3
click at [143, 401] on li "bullet points" at bounding box center [360, 392] width 434 height 16
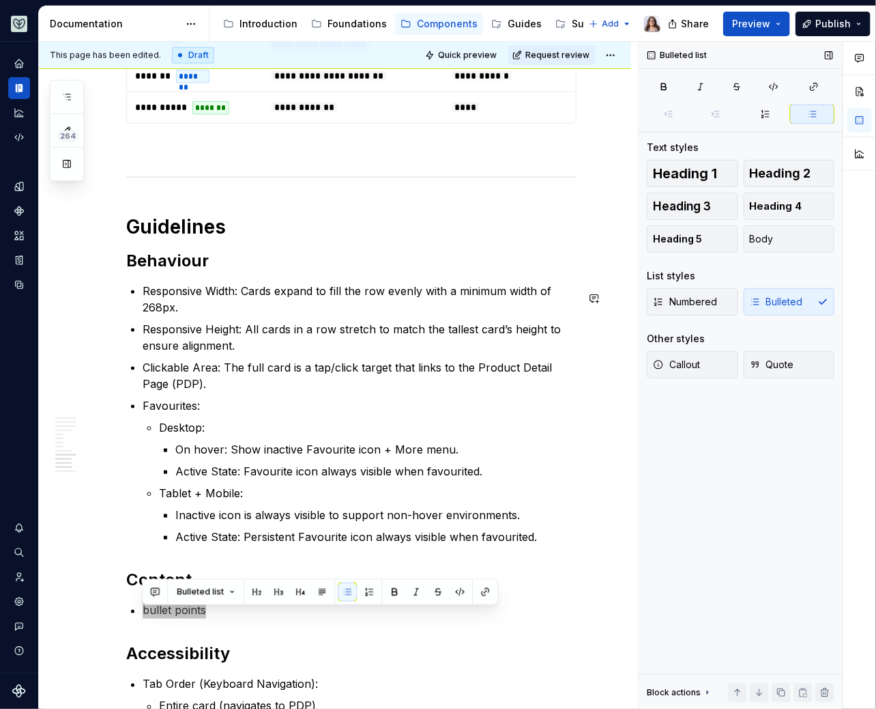
scroll to position [2448, 0]
click at [303, 353] on p "Responsive Height: All cards in a row stretch to match the tallest card’s heigh…" at bounding box center [360, 337] width 434 height 33
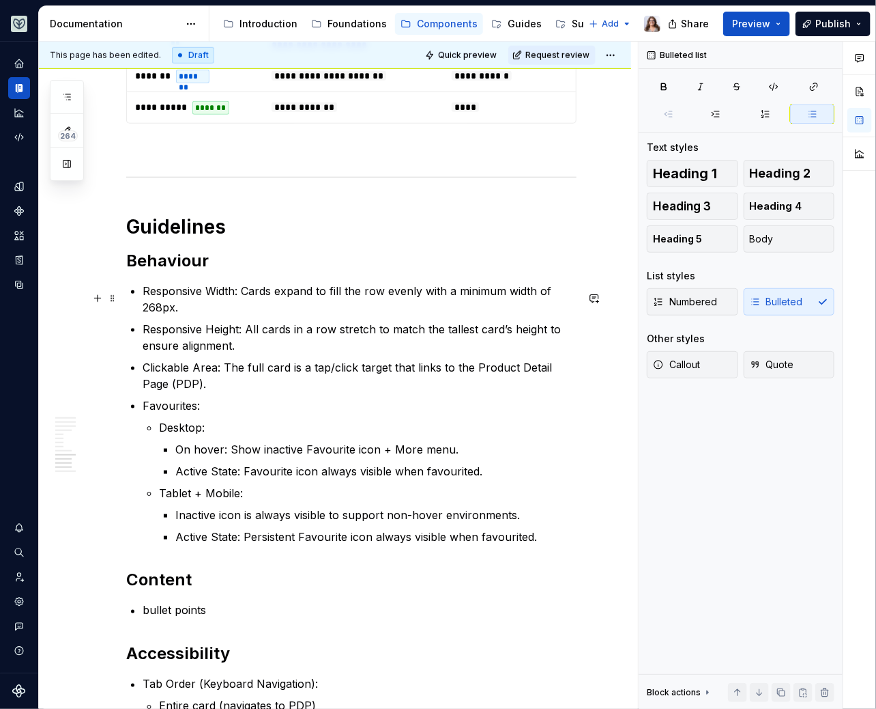
click at [192, 315] on p "Responsive Width: Cards expand to fill the row evenly with a minimum width of 2…" at bounding box center [360, 299] width 434 height 33
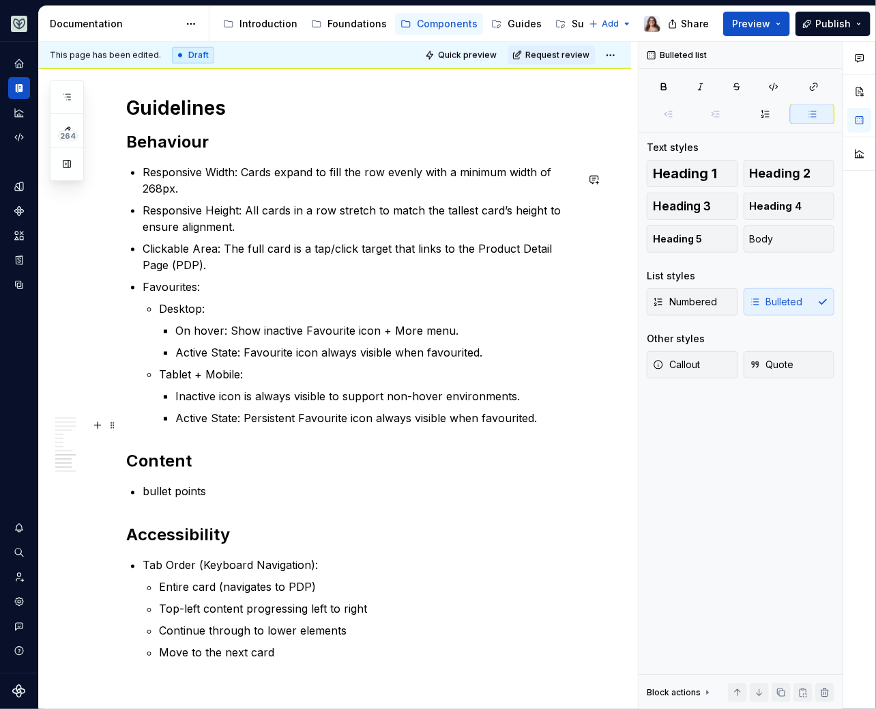
scroll to position [2582, 0]
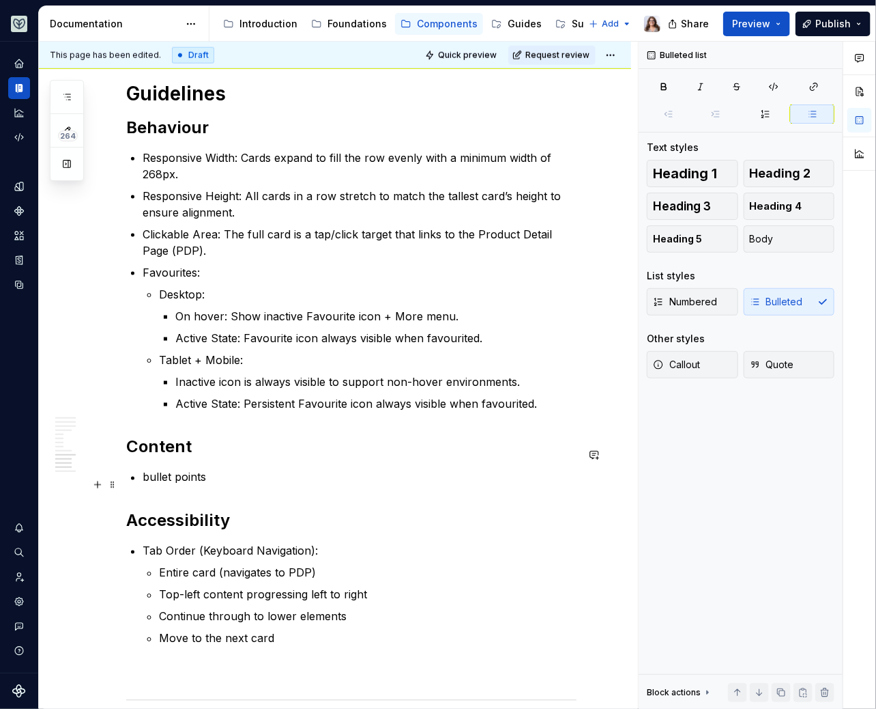
click at [223, 481] on p "bullet points" at bounding box center [360, 477] width 434 height 16
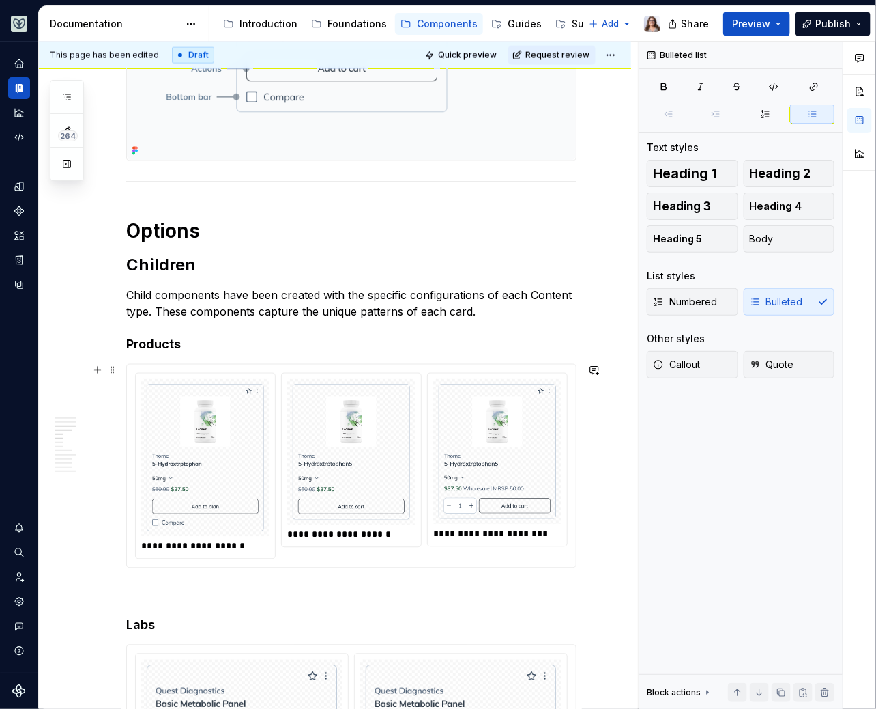
scroll to position [782, 0]
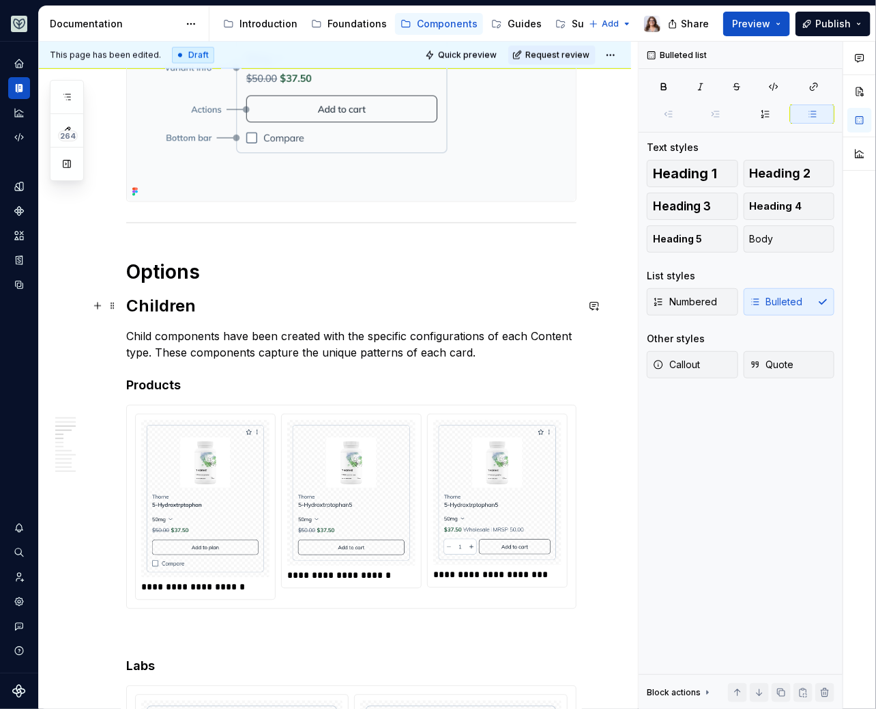
click at [210, 306] on h2 "Children" at bounding box center [351, 307] width 451 height 22
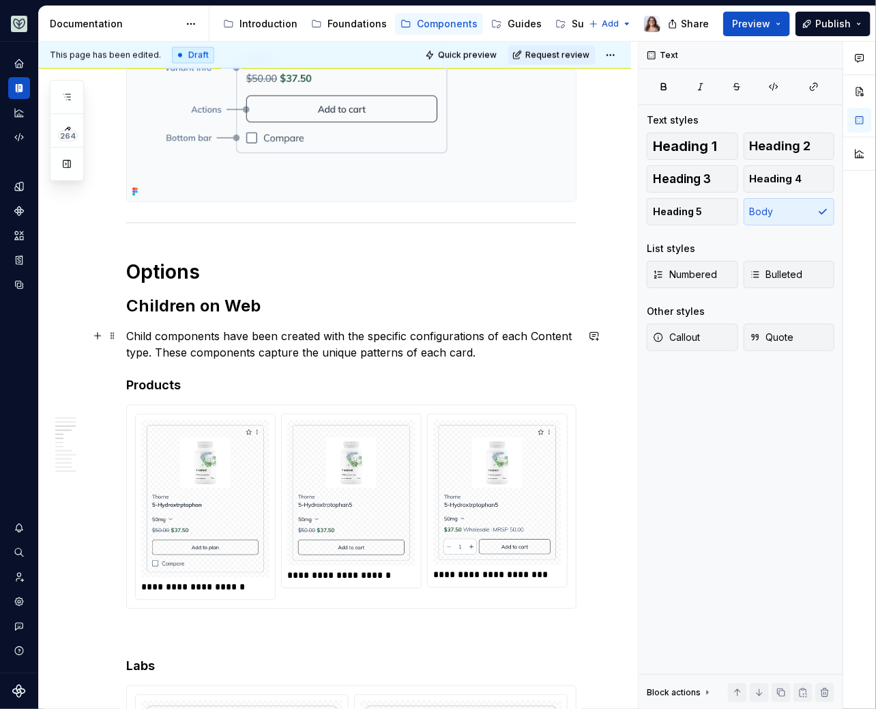
click at [488, 349] on p "Child components have been created with the specific configurations of each Con…" at bounding box center [351, 344] width 451 height 33
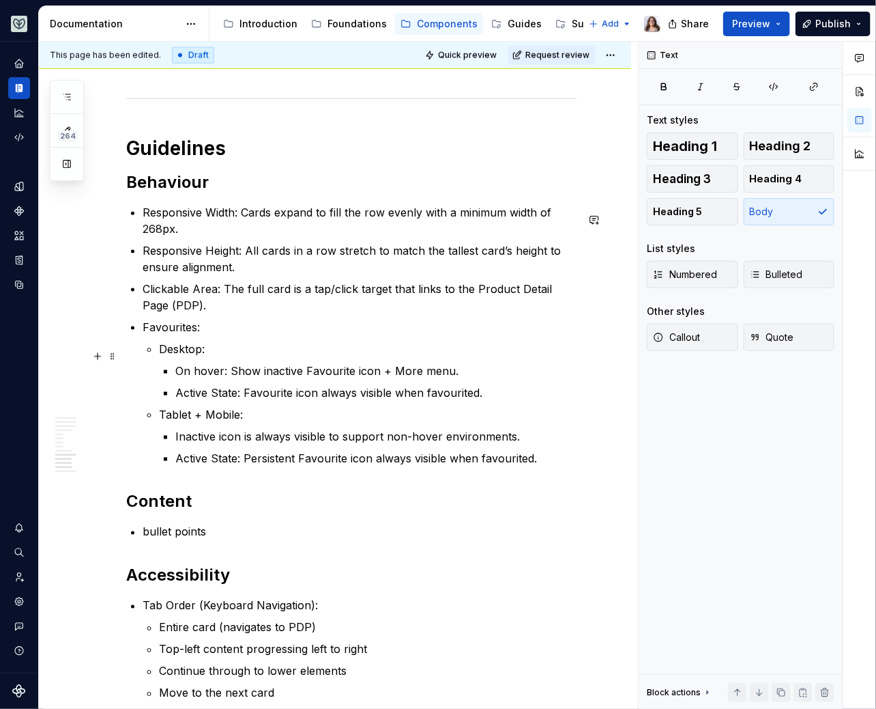
scroll to position [2528, 0]
click at [197, 236] on p "Responsive Width: Cards expand to fill the row evenly with a minimum width of 2…" at bounding box center [360, 219] width 434 height 33
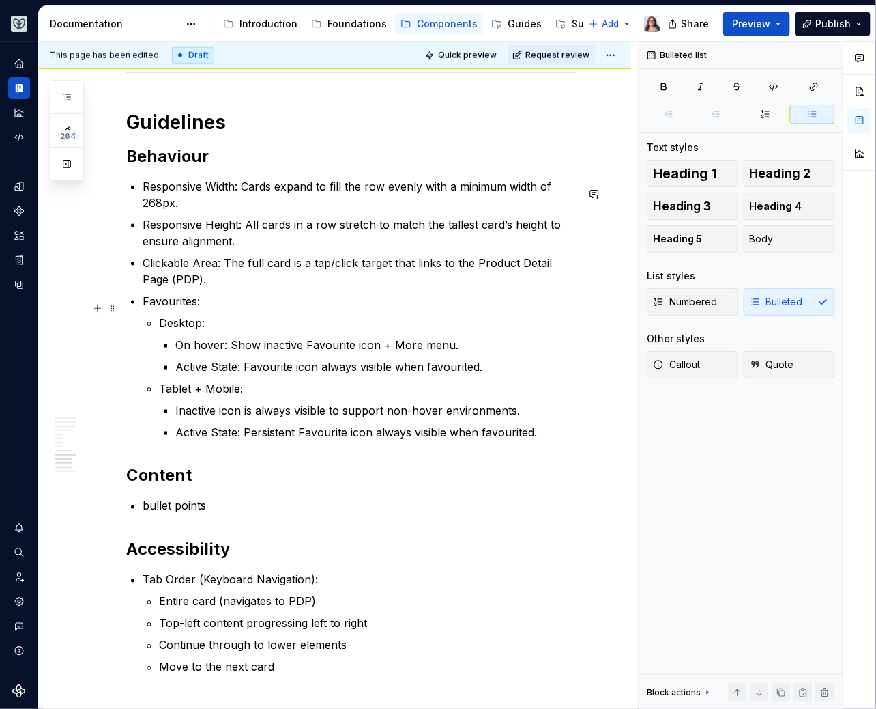
scroll to position [2558, 0]
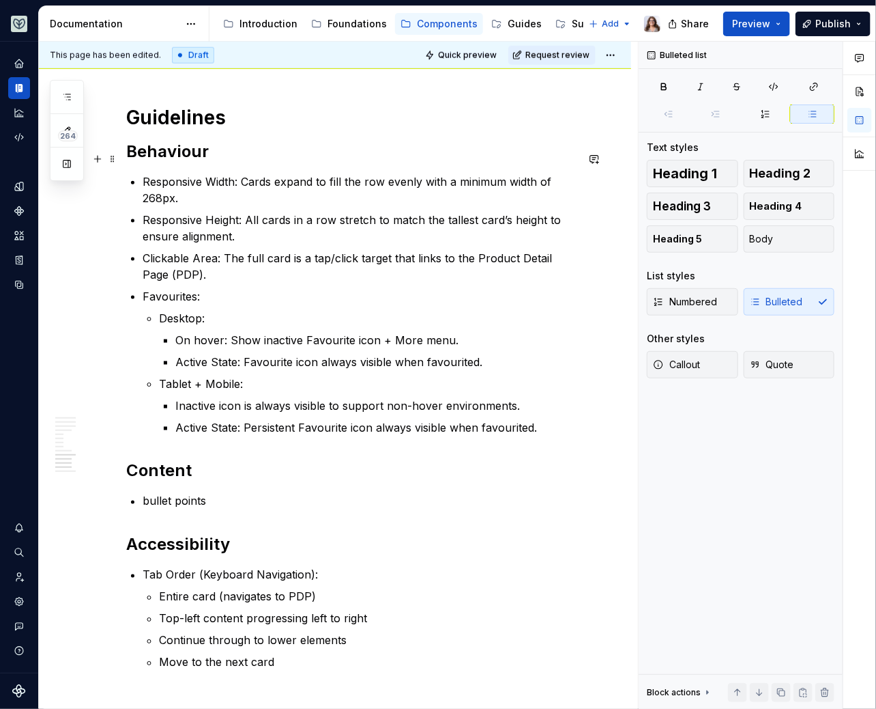
click at [214, 156] on h2 "Behaviour" at bounding box center [351, 152] width 451 height 22
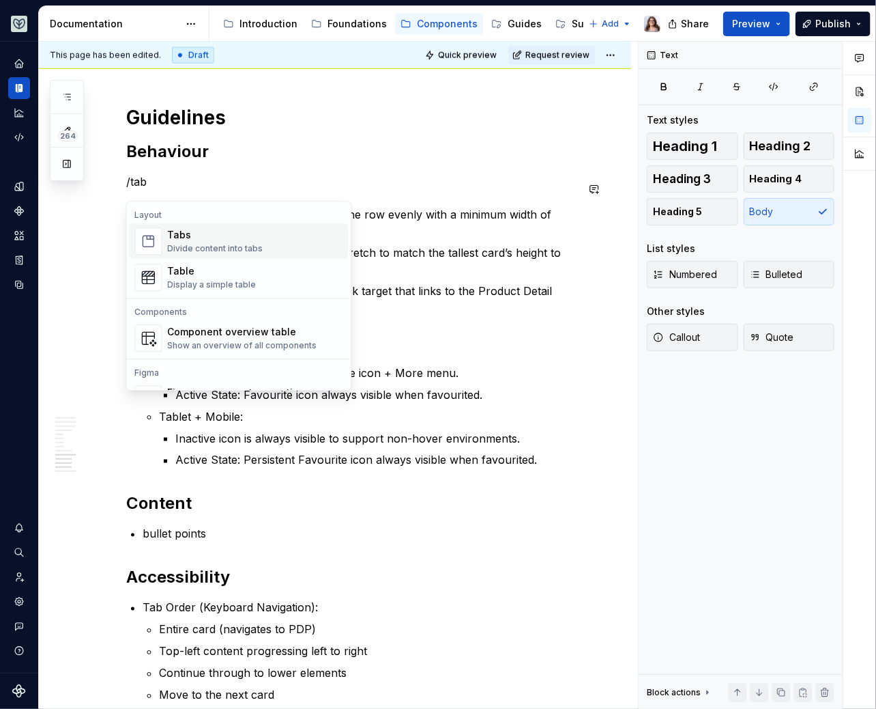
click at [190, 239] on div "Tabs" at bounding box center [215, 235] width 96 height 14
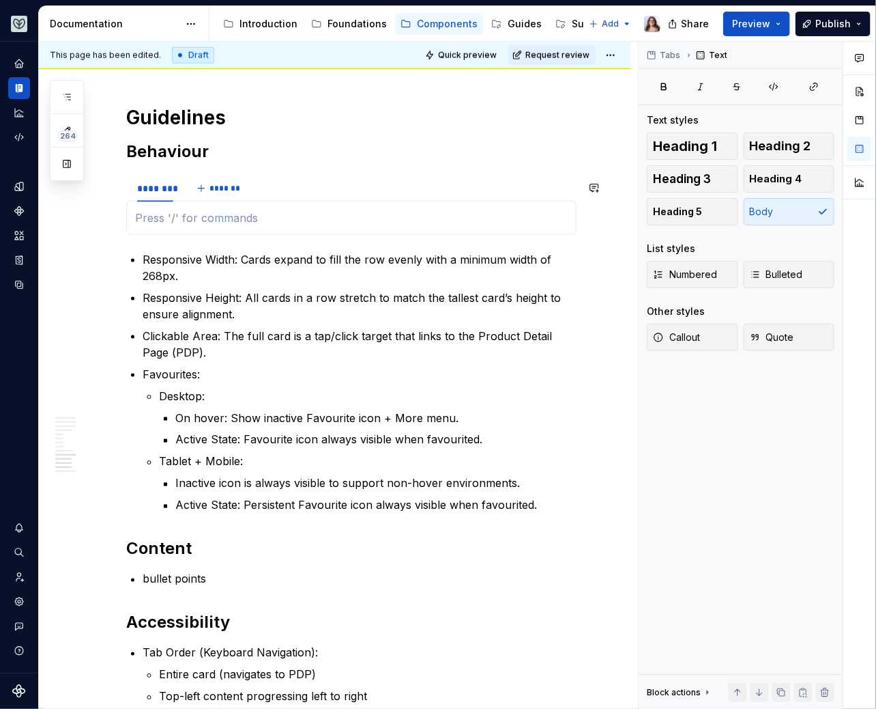
type textarea "*"
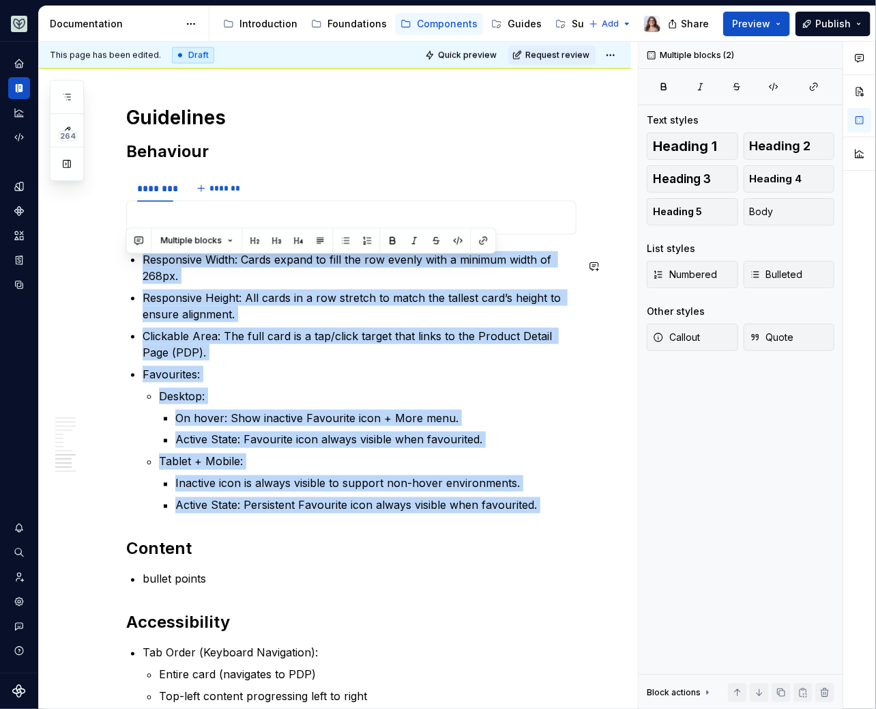
drag, startPoint x: 139, startPoint y: 257, endPoint x: 543, endPoint y: 524, distance: 484.3
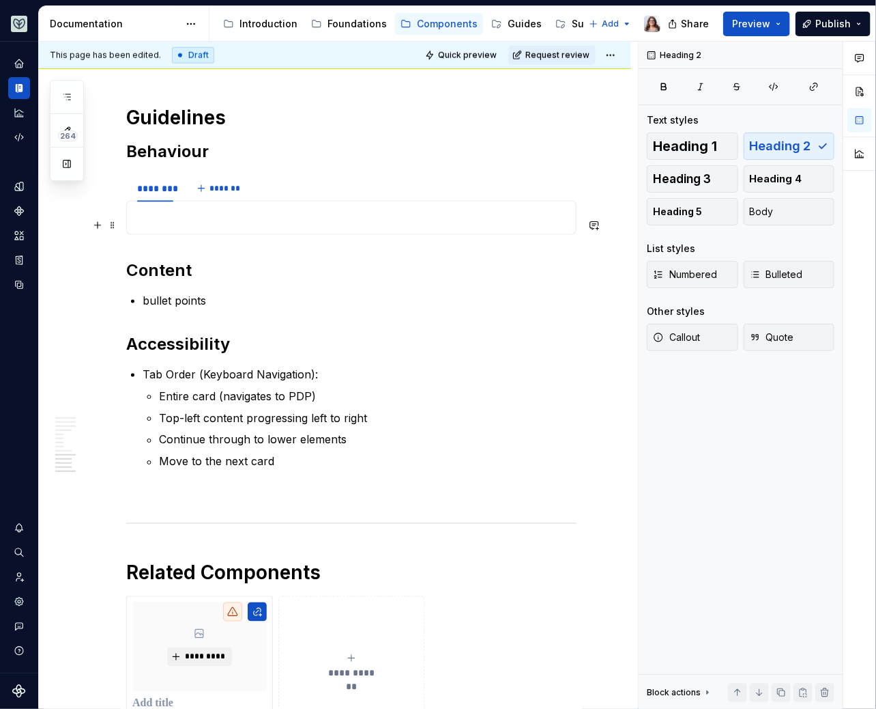
click at [167, 226] on p at bounding box center [351, 218] width 433 height 16
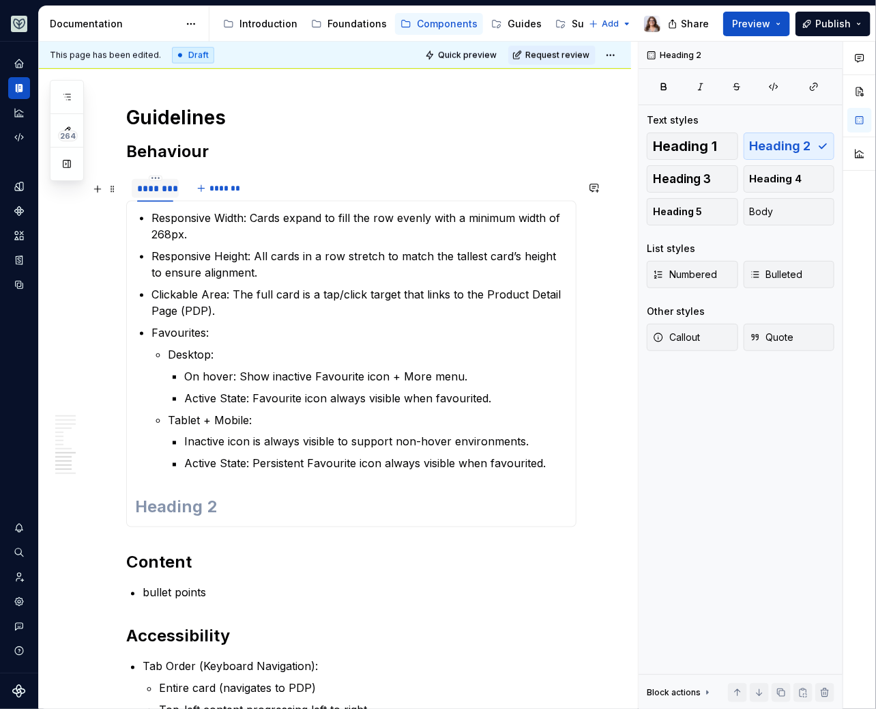
click at [156, 194] on div "********" at bounding box center [155, 189] width 36 height 14
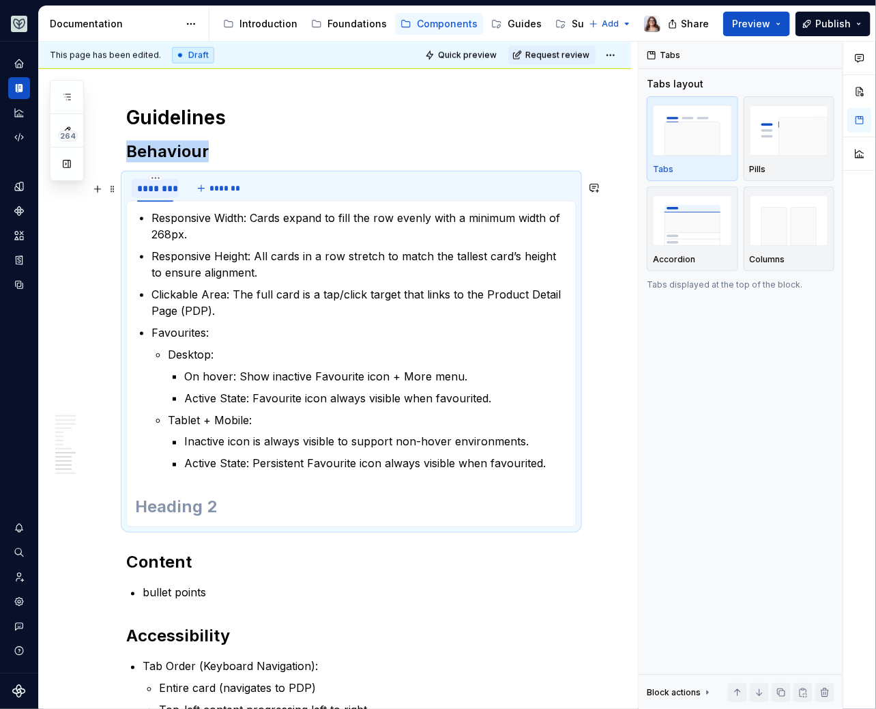
click at [151, 181] on div "********" at bounding box center [155, 188] width 47 height 26
click at [155, 184] on html "Aviary Dataset Fullscript Documentation Accessibility guide for tree Page tree.…" at bounding box center [438, 354] width 876 height 709
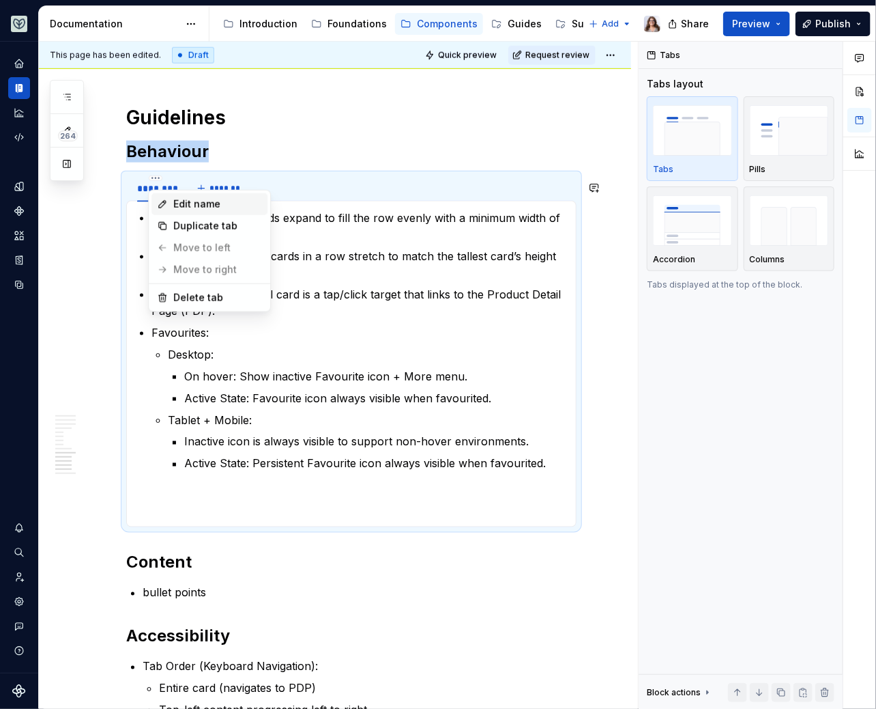
click at [180, 205] on div "Edit name" at bounding box center [217, 204] width 89 height 14
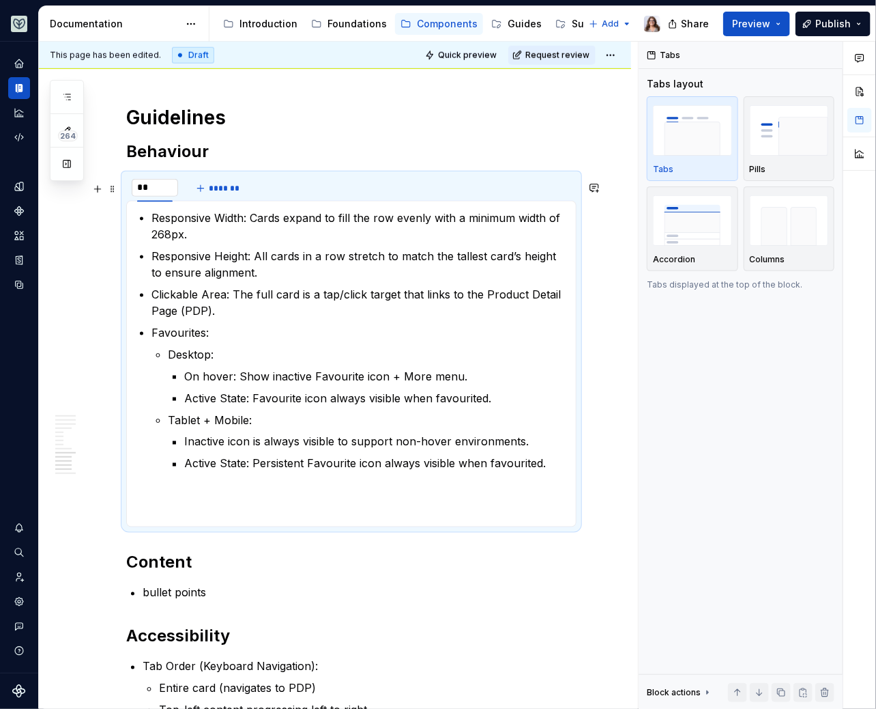
type input "***"
click at [198, 198] on button "*******" at bounding box center [204, 188] width 54 height 19
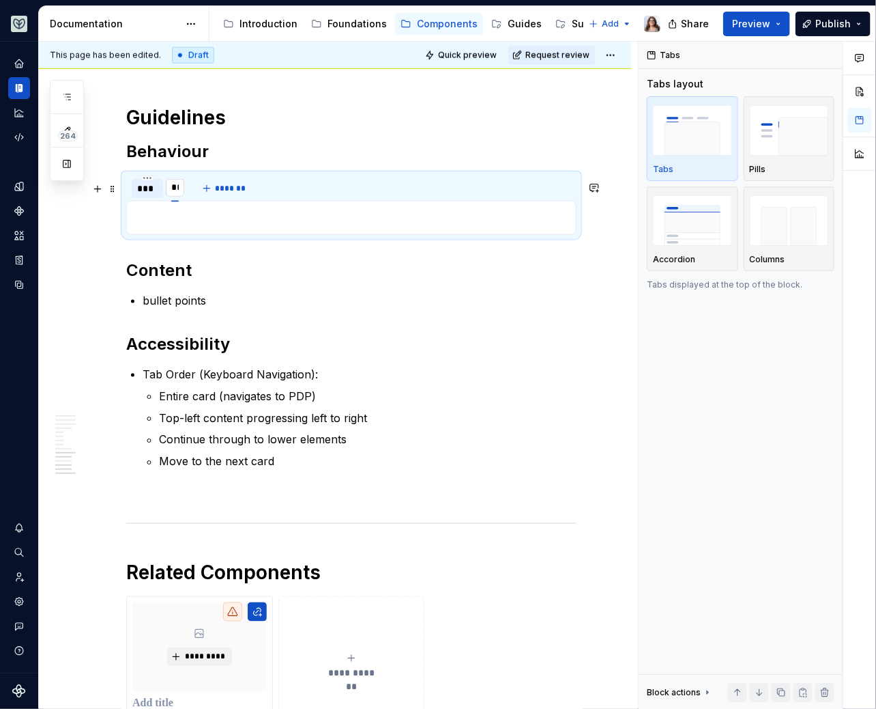
type input "***"
click at [141, 195] on div "***" at bounding box center [147, 189] width 20 height 14
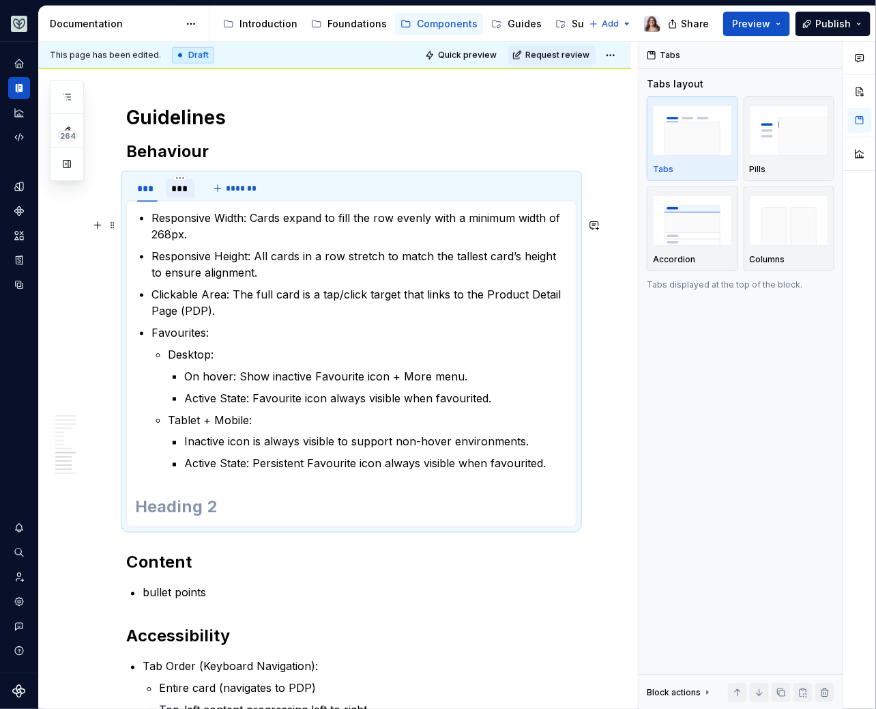
click at [192, 239] on p "Responsive Width: Cards expand to fill the row evenly with a minimum width of 2…" at bounding box center [360, 226] width 416 height 33
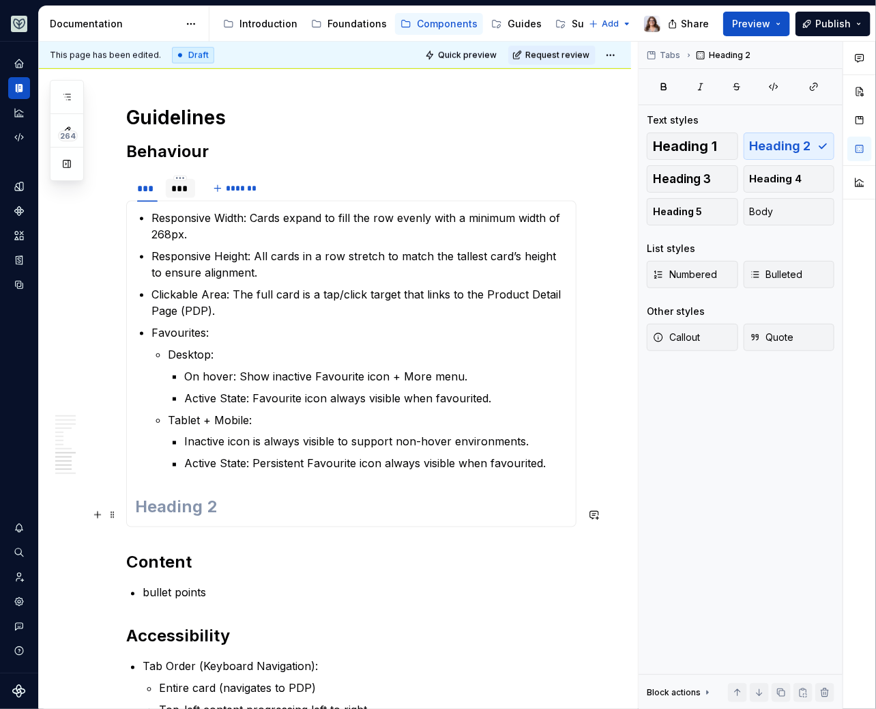
click at [212, 511] on h2 at bounding box center [351, 507] width 433 height 22
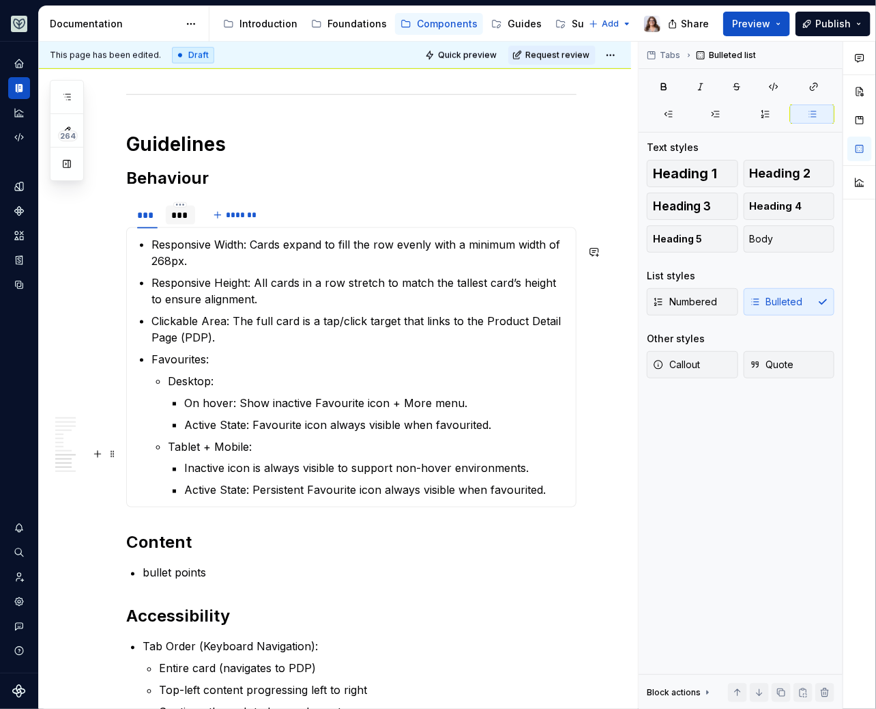
scroll to position [2524, 0]
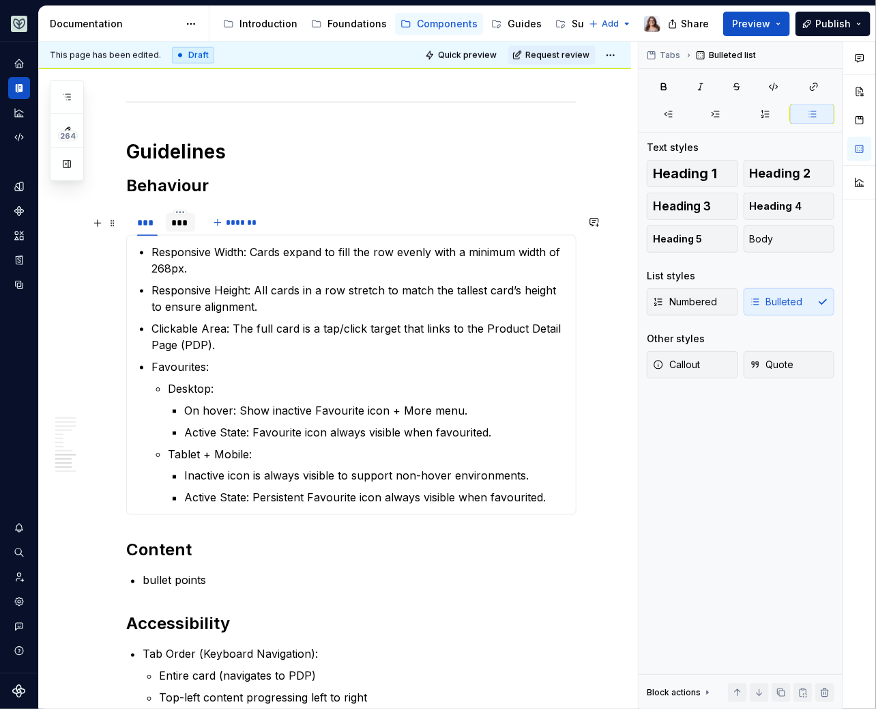
click at [180, 229] on div "***" at bounding box center [180, 223] width 18 height 14
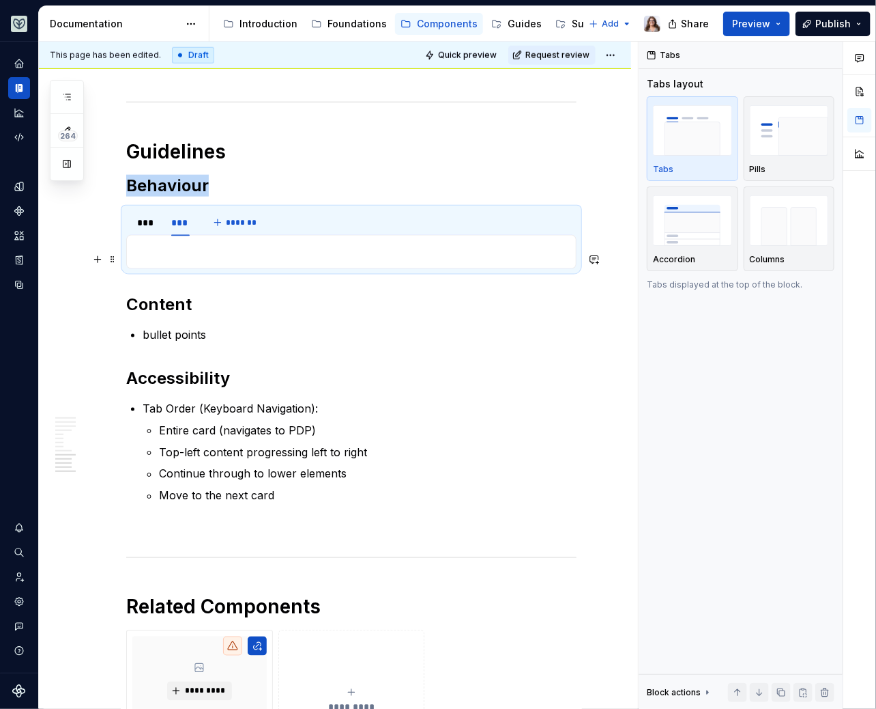
click at [214, 259] on p at bounding box center [351, 252] width 433 height 16
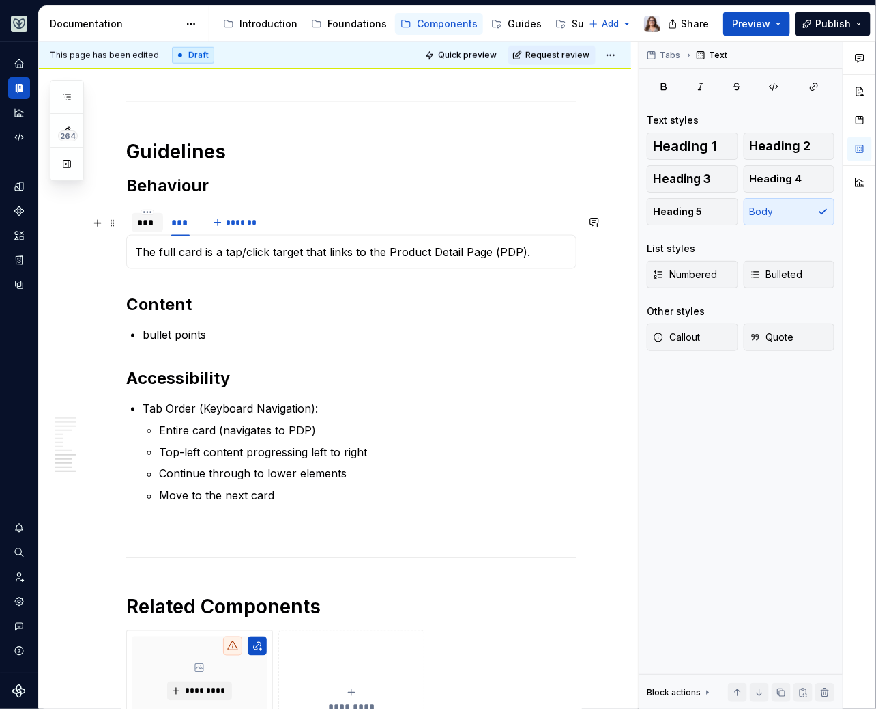
click at [146, 227] on div "***" at bounding box center [147, 223] width 20 height 14
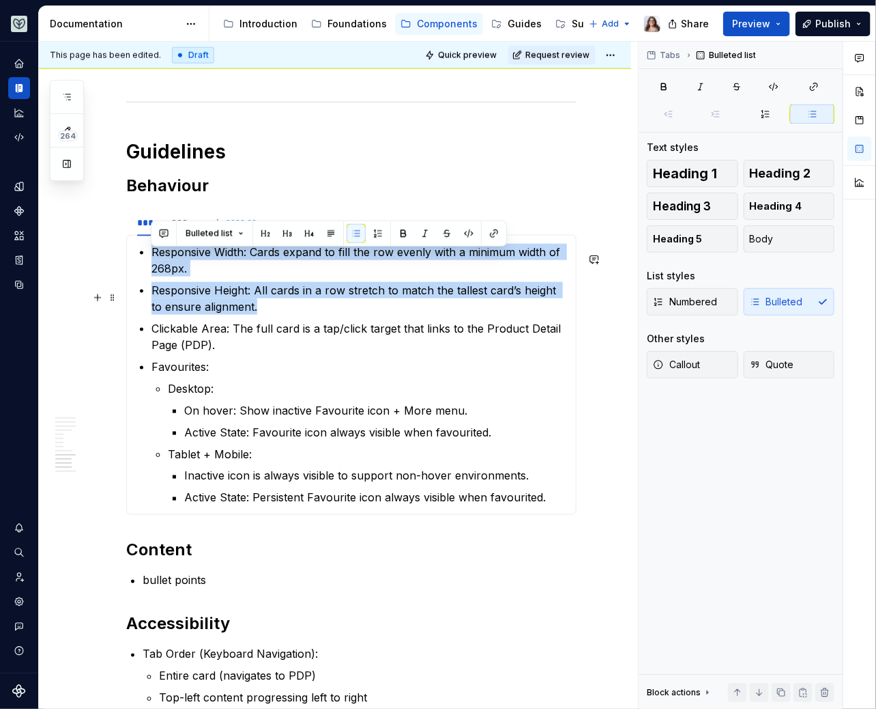
drag, startPoint x: 152, startPoint y: 257, endPoint x: 283, endPoint y: 319, distance: 145.0
click at [283, 319] on ul "Responsive Width: Cards expand to fill the row evenly with a minimum width of 2…" at bounding box center [360, 375] width 416 height 262
copy ul "Responsive Width: Cards expand to fill the row evenly with a minimum width of 2…"
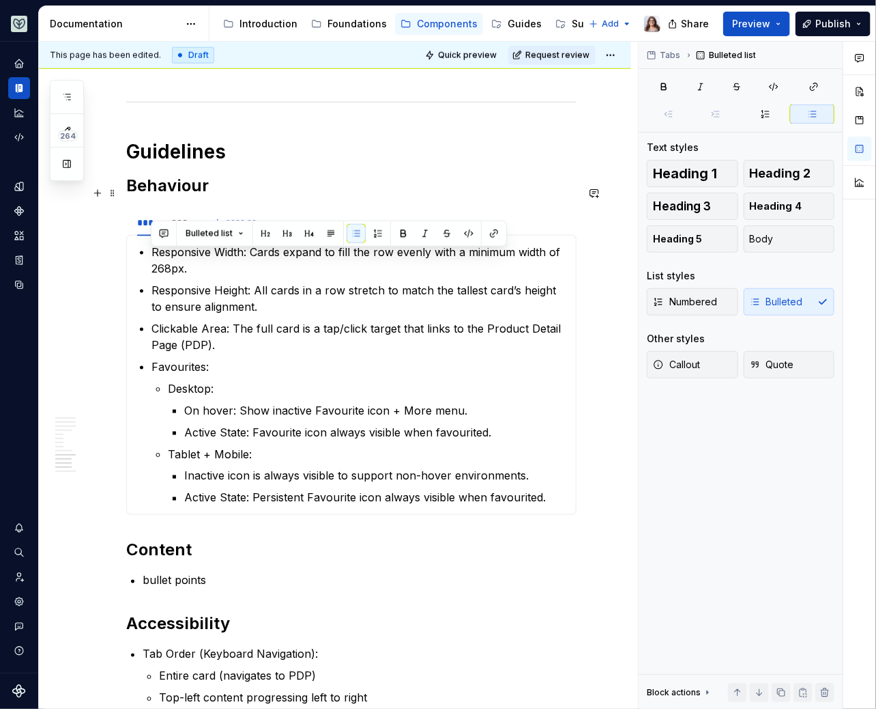
click at [211, 188] on h2 "Behaviour" at bounding box center [351, 186] width 451 height 22
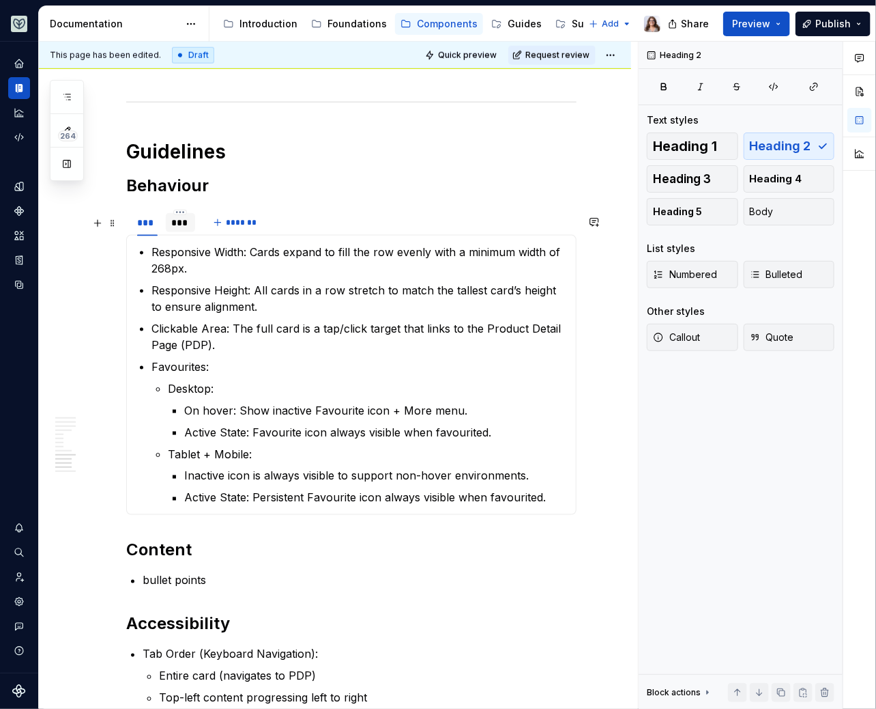
click at [175, 229] on div "***" at bounding box center [180, 223] width 18 height 14
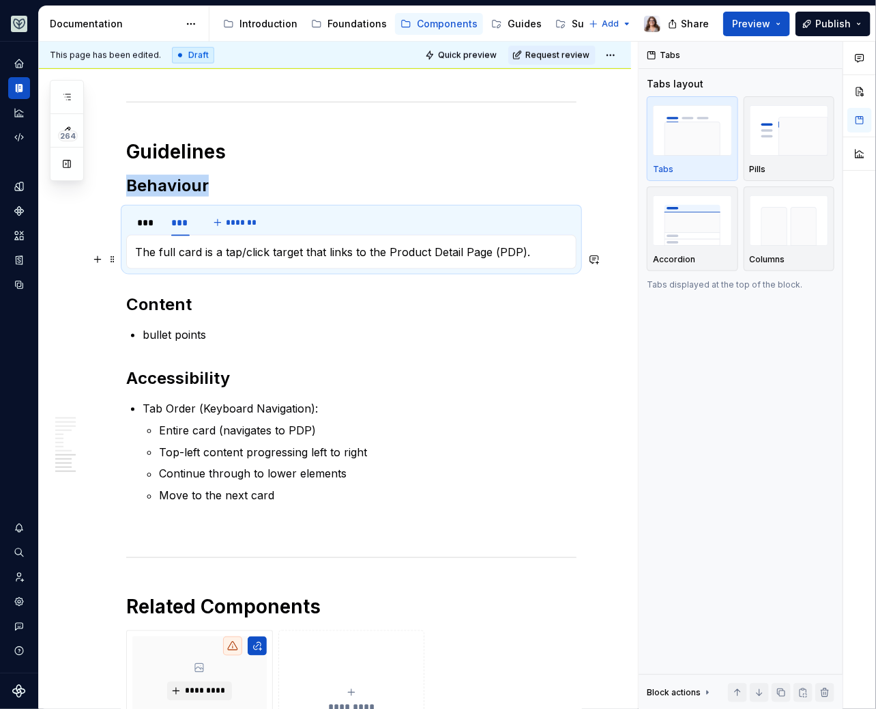
click at [135, 256] on p "The full card is a tap/click target that links to the Product Detail Page (PDP)." at bounding box center [351, 252] width 433 height 16
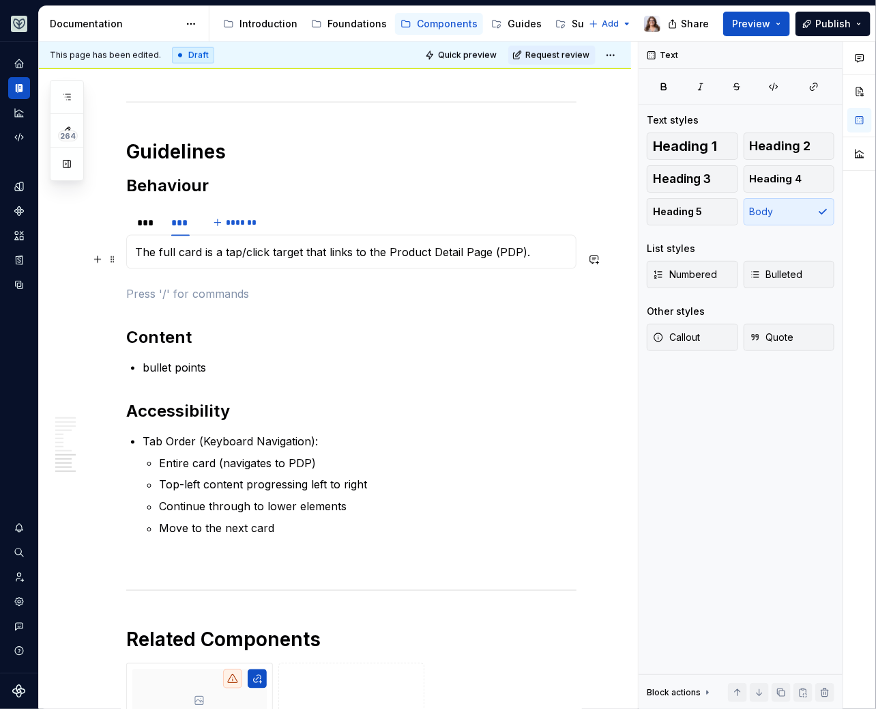
click at [141, 255] on p "The full card is a tap/click target that links to the Product Detail Page (PDP)." at bounding box center [351, 252] width 433 height 16
click at [137, 258] on p "The full card is a tap/click target that links to the Product Detail Page (PDP)." at bounding box center [351, 252] width 433 height 16
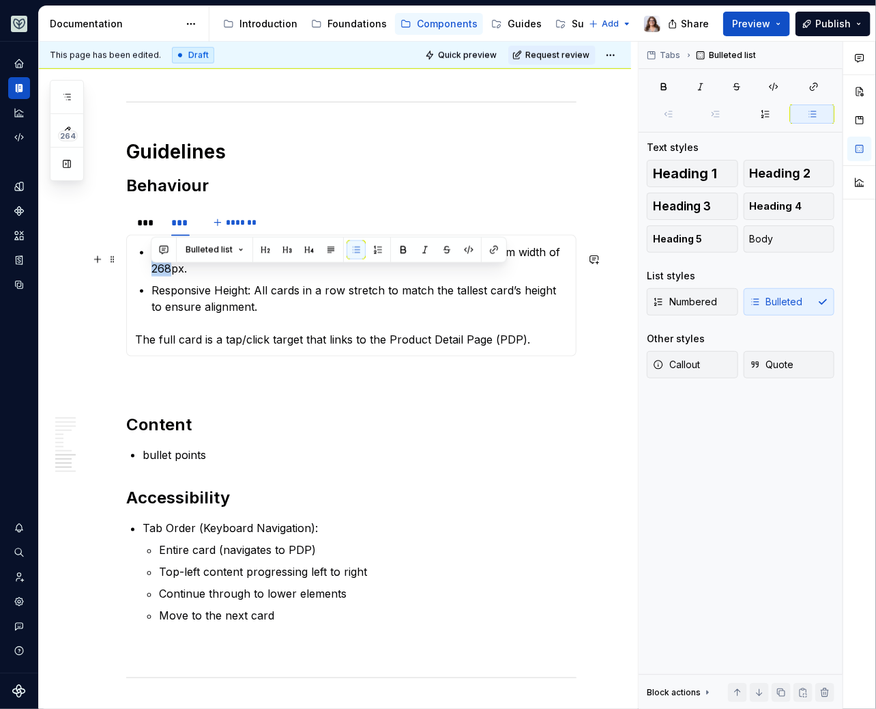
drag, startPoint x: 172, startPoint y: 274, endPoint x: 151, endPoint y: 274, distance: 21.2
click at [152, 274] on p "Responsive Width: Cards expand to fill the row evenly with a minimum width of 2…" at bounding box center [360, 260] width 416 height 33
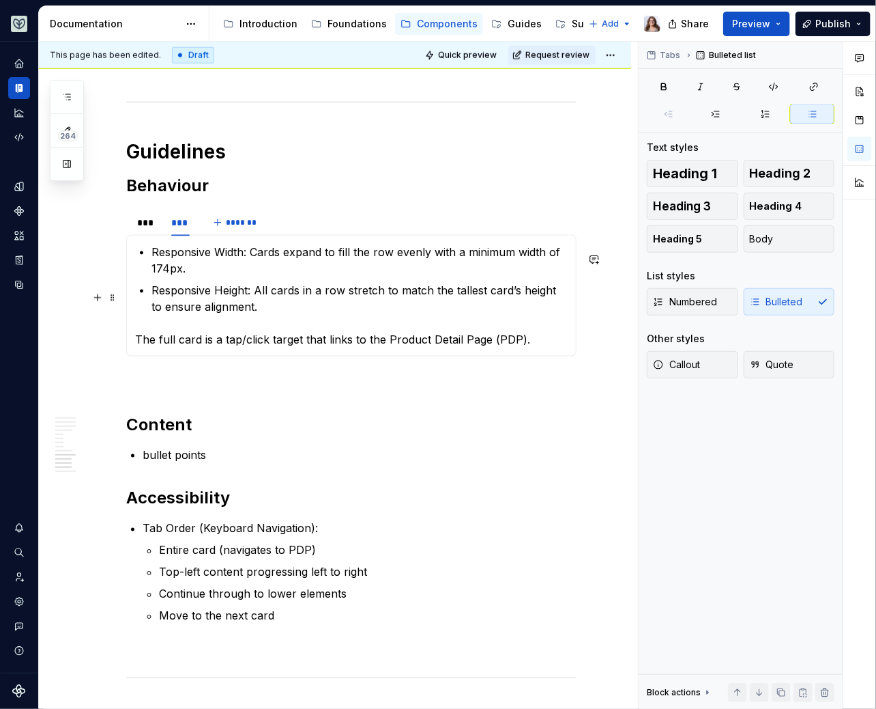
click at [242, 314] on p "Responsive Height: All cards in a row stretch to match the tallest card’s heigh…" at bounding box center [360, 298] width 416 height 33
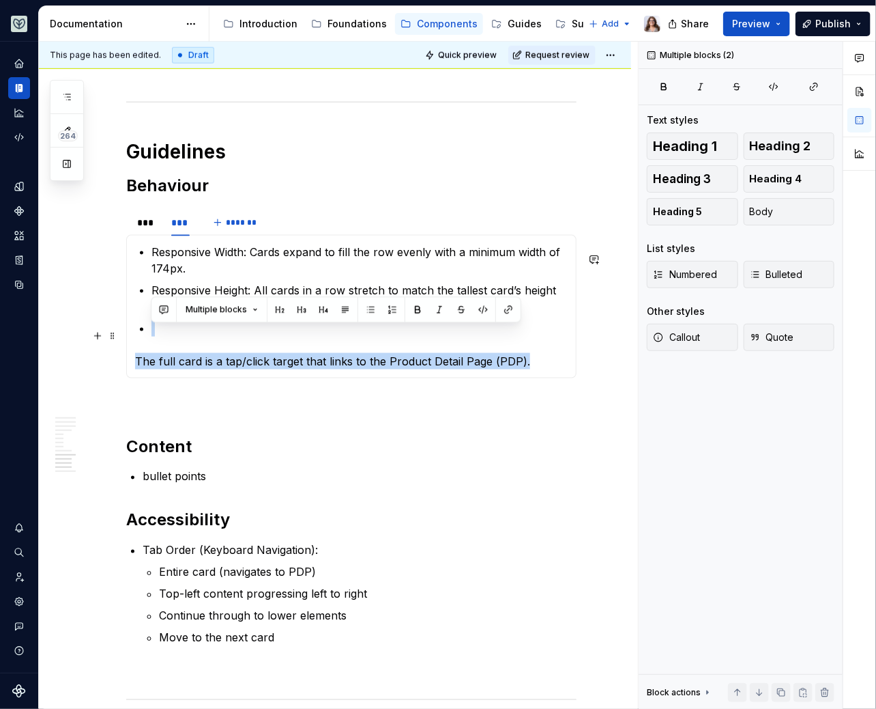
drag, startPoint x: 526, startPoint y: 371, endPoint x: 168, endPoint y: 331, distance: 359.9
click at [168, 331] on section-item-column "Responsive Width: Cards expand to fill the row evenly with a minimum width of 1…" at bounding box center [351, 307] width 433 height 126
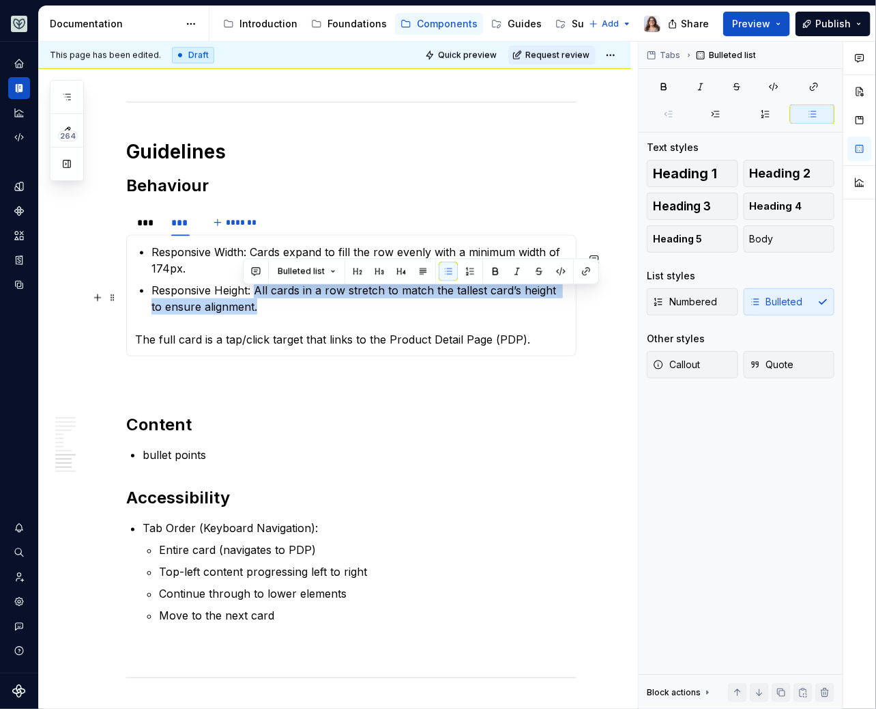
drag, startPoint x: 255, startPoint y: 294, endPoint x: 296, endPoint y: 314, distance: 46.4
click at [296, 315] on p "Responsive Height: All cards in a row stretch to match the tallest card’s heigh…" at bounding box center [360, 298] width 416 height 33
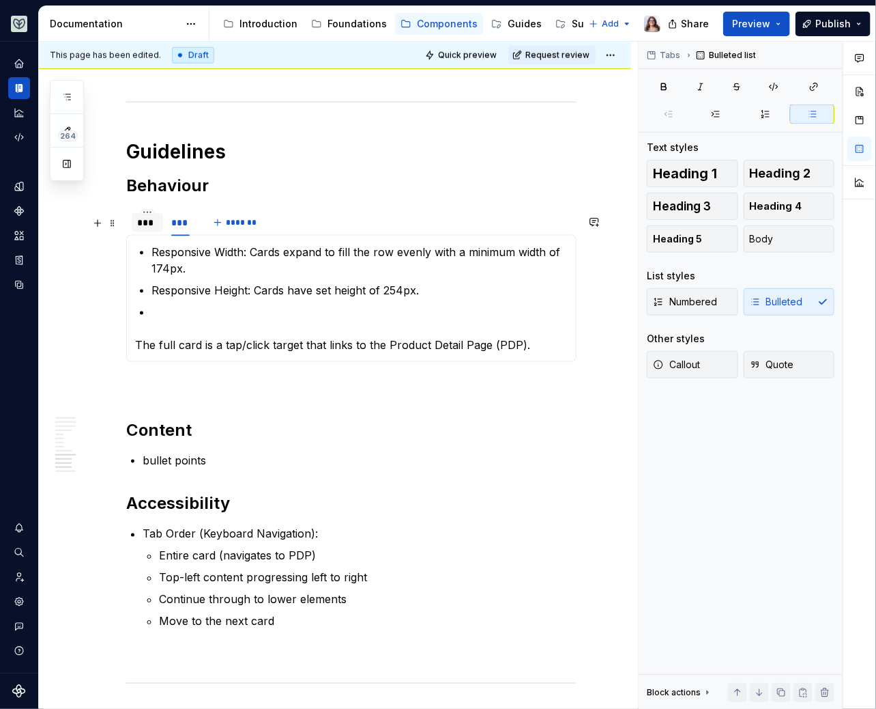
click at [144, 229] on div "***" at bounding box center [147, 223] width 20 height 14
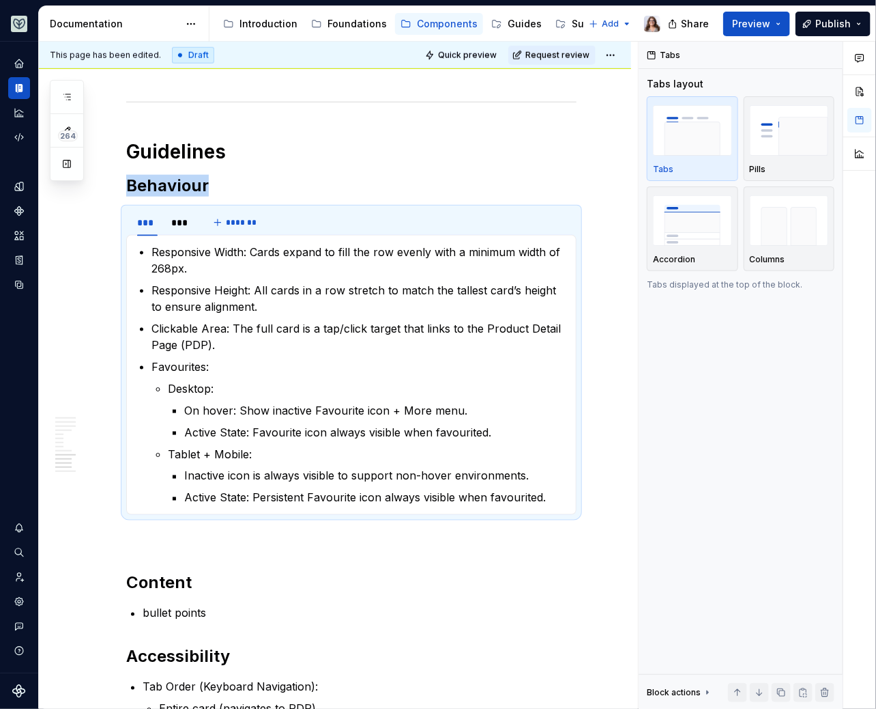
click at [227, 332] on p "Clickable Area: The full card is a tap/click target that links to the Product D…" at bounding box center [360, 336] width 416 height 33
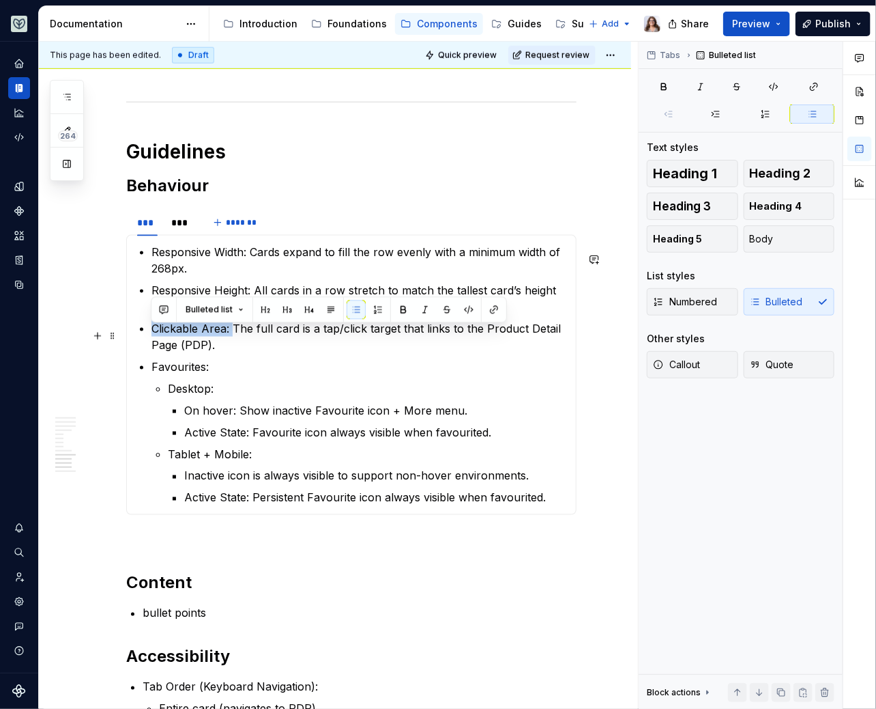
drag, startPoint x: 232, startPoint y: 336, endPoint x: 138, endPoint y: 336, distance: 94.2
click at [138, 336] on section-item-column "Responsive Width: Cards expand to fill the row evenly with a minimum width of 2…" at bounding box center [351, 375] width 433 height 262
copy p "Clickable Area:"
click at [187, 229] on div "***" at bounding box center [180, 223] width 18 height 14
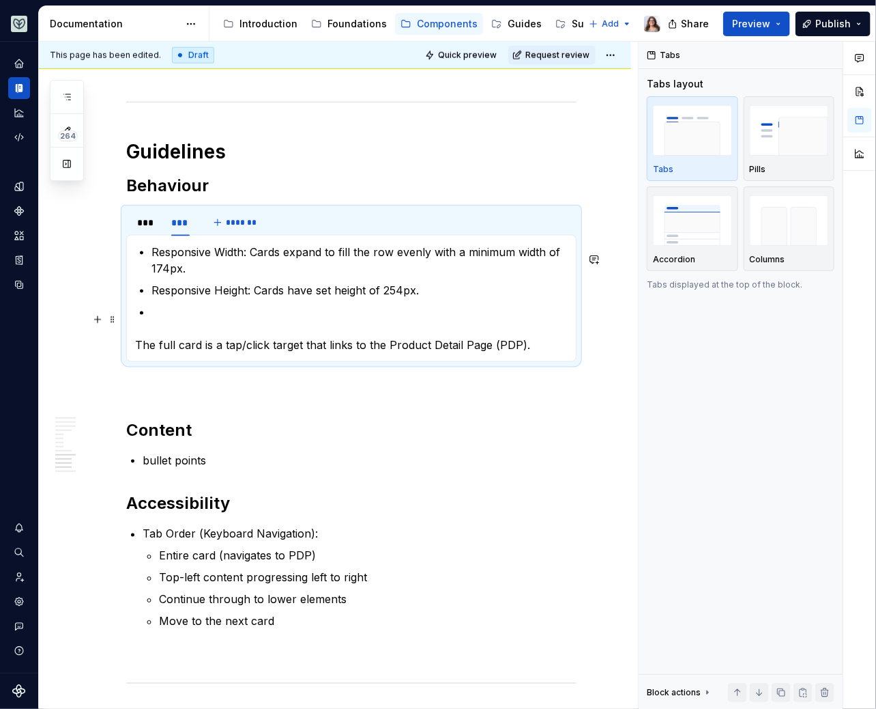
click at [155, 317] on p at bounding box center [360, 312] width 416 height 16
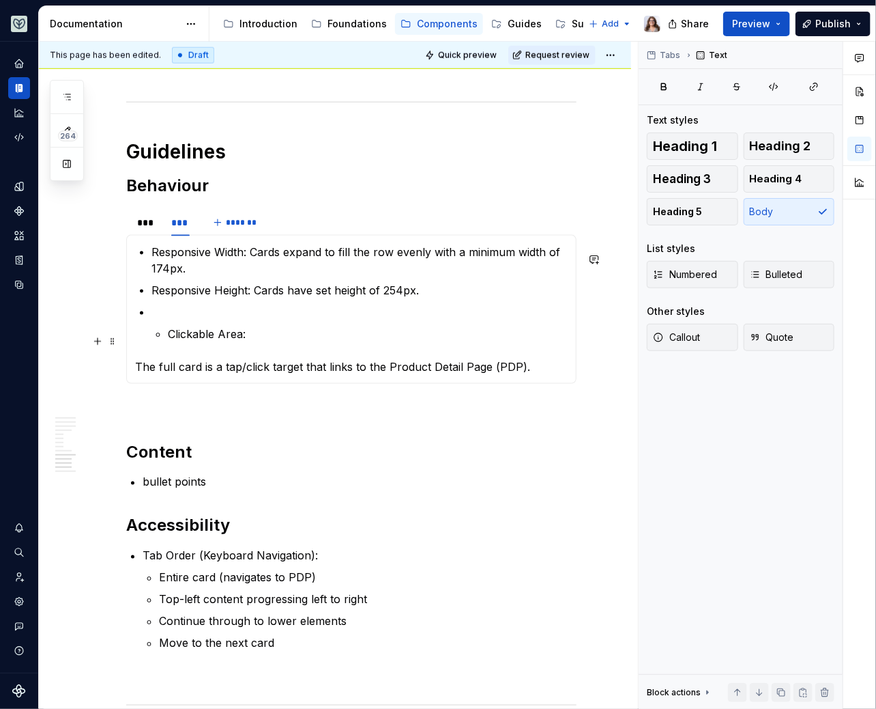
click at [167, 342] on li "Clickable Area:" at bounding box center [360, 323] width 416 height 38
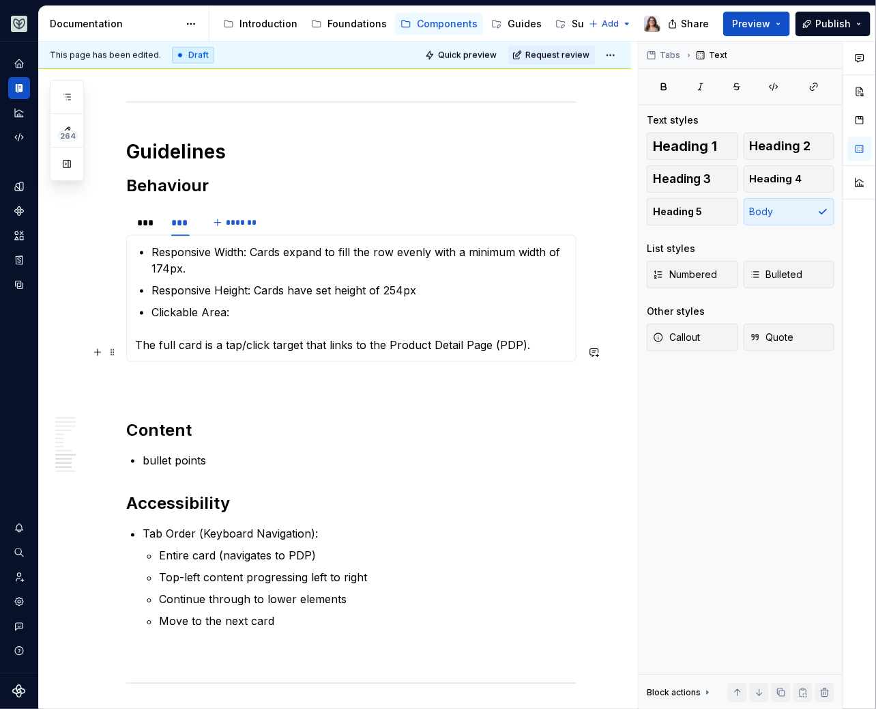
click at [133, 349] on div "Responsive Width: Cards expand to fill the row evenly with a minimum width of 2…" at bounding box center [351, 298] width 451 height 127
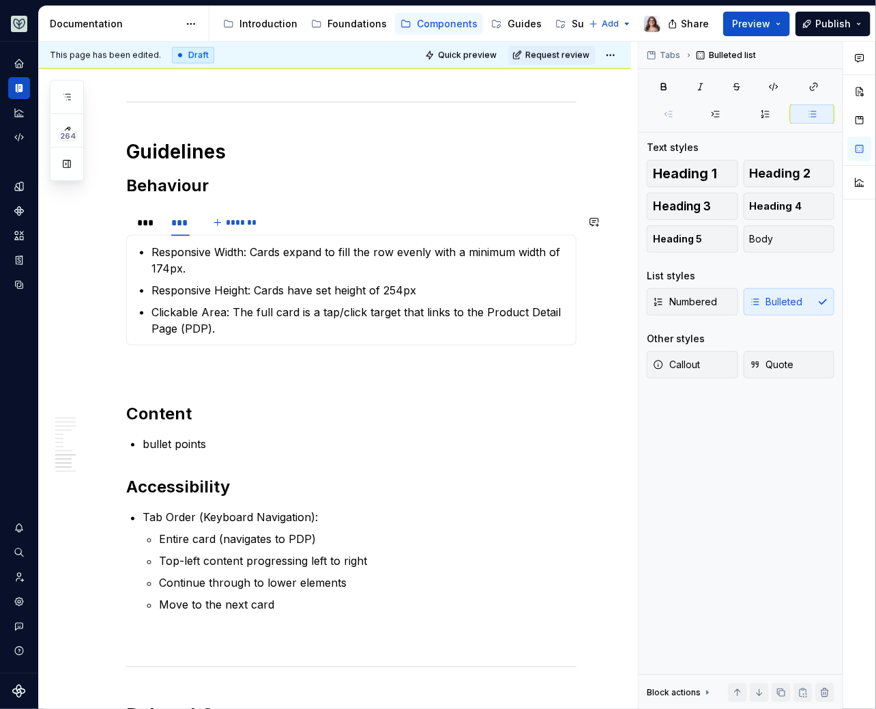
click at [220, 343] on div "Responsive Width: Cards expand to fill the row evenly with a minimum width of 2…" at bounding box center [351, 290] width 451 height 111
click at [219, 334] on p "Clickable Area: The full card is a tap/click target that links to the Product D…" at bounding box center [360, 320] width 416 height 33
click at [298, 374] on p at bounding box center [351, 370] width 451 height 16
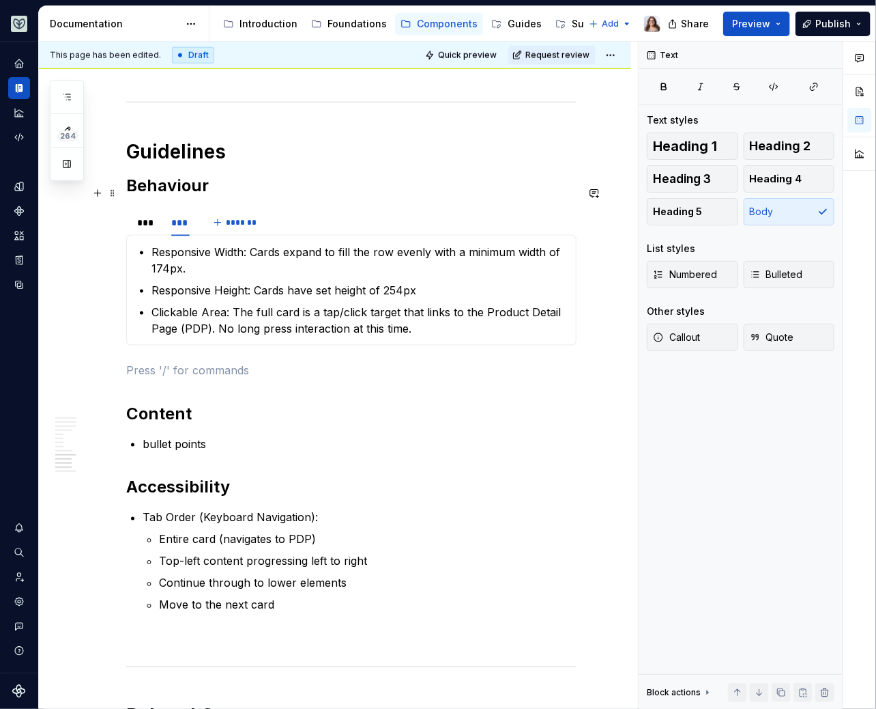
click at [216, 190] on h2 "Behaviour" at bounding box center [351, 186] width 451 height 22
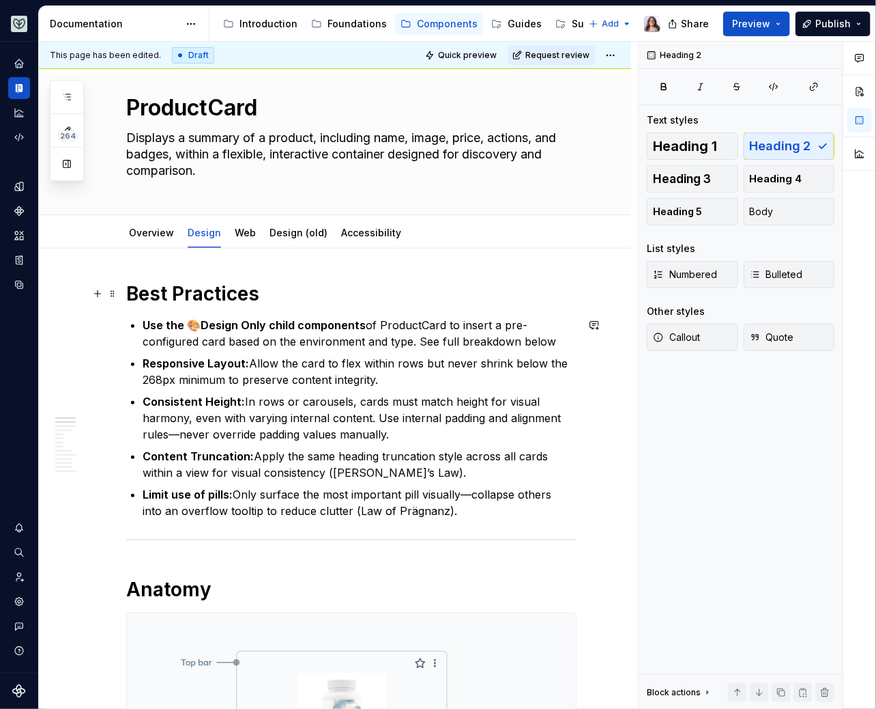
scroll to position [20, 0]
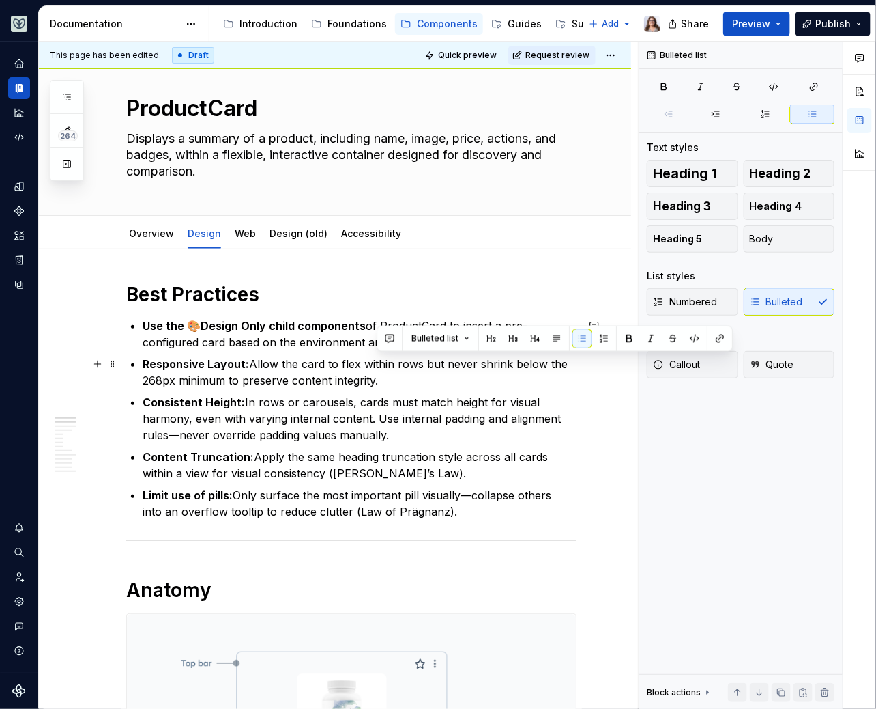
drag, startPoint x: 382, startPoint y: 377, endPoint x: 425, endPoint y: 358, distance: 46.8
click at [425, 358] on p "Responsive Layout: Allow the card to flex within rows but never shrink below th…" at bounding box center [360, 372] width 434 height 33
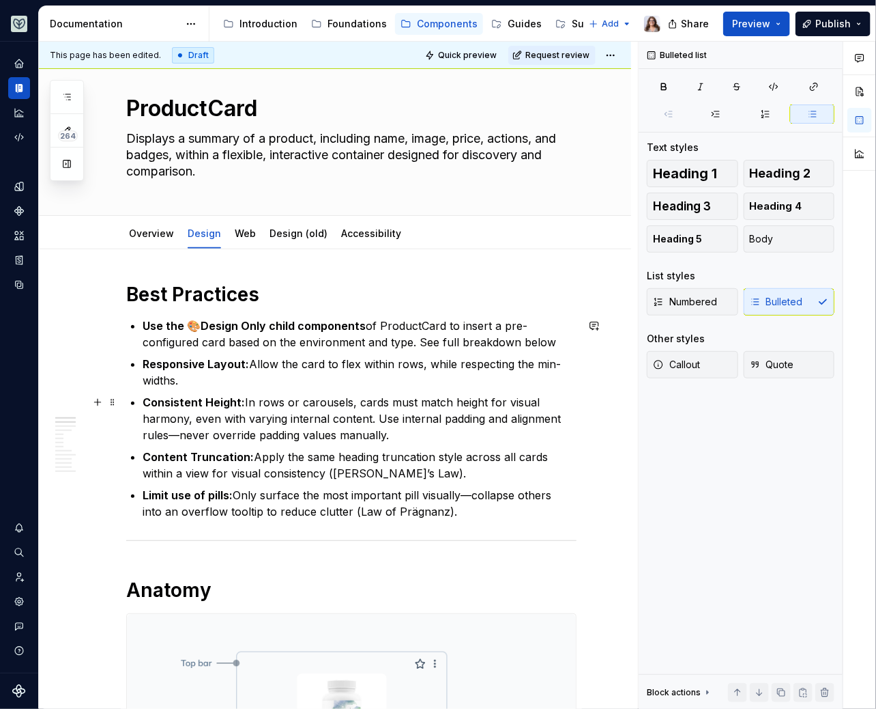
click at [390, 431] on p "Consistent Height: In rows or carousels, cards must match height for visual har…" at bounding box center [360, 418] width 434 height 49
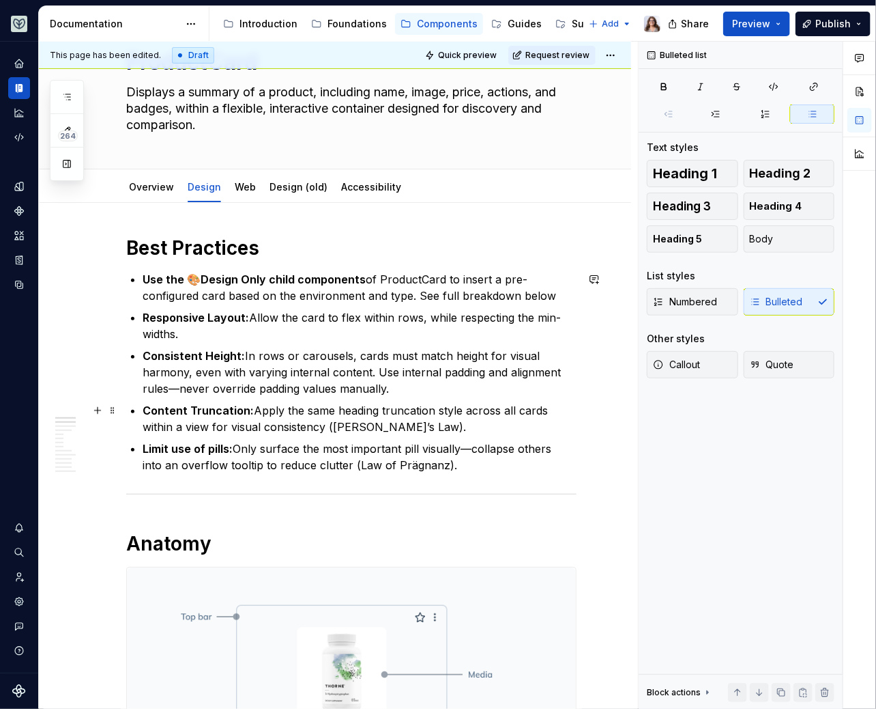
scroll to position [75, 0]
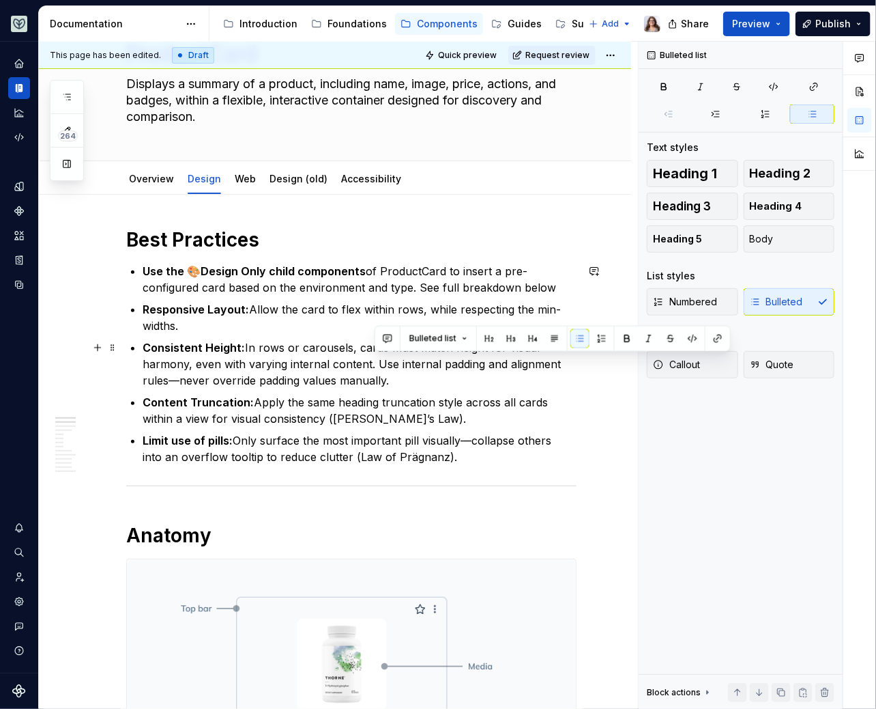
drag, startPoint x: 397, startPoint y: 380, endPoint x: 374, endPoint y: 364, distance: 27.5
click at [374, 364] on p "Consistent Height: In rows or carousels, cards must match height for visual har…" at bounding box center [360, 363] width 434 height 49
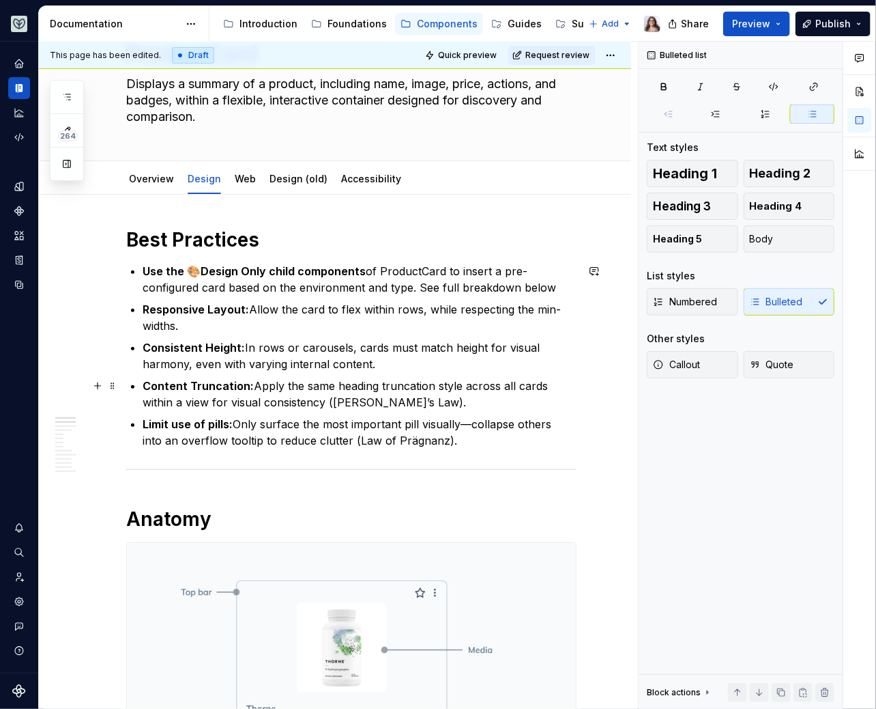
click at [430, 406] on p "Content Truncation: Apply the same heading truncation style across all cards wi…" at bounding box center [360, 393] width 434 height 33
click at [442, 440] on p "Limit use of pills: Only surface the most important pill visually—collapse othe…" at bounding box center [360, 432] width 434 height 33
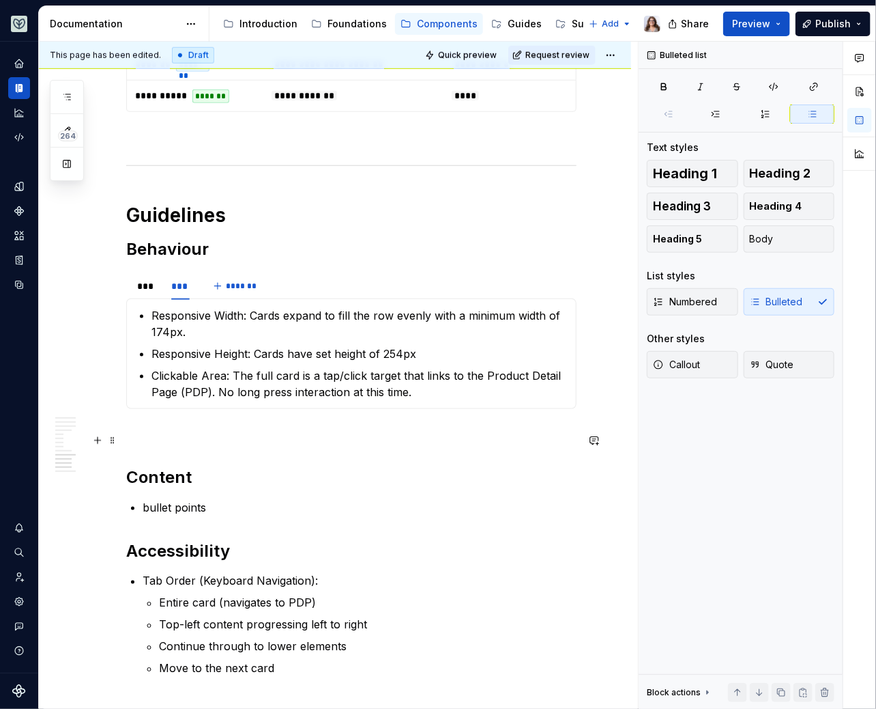
scroll to position [2447, 0]
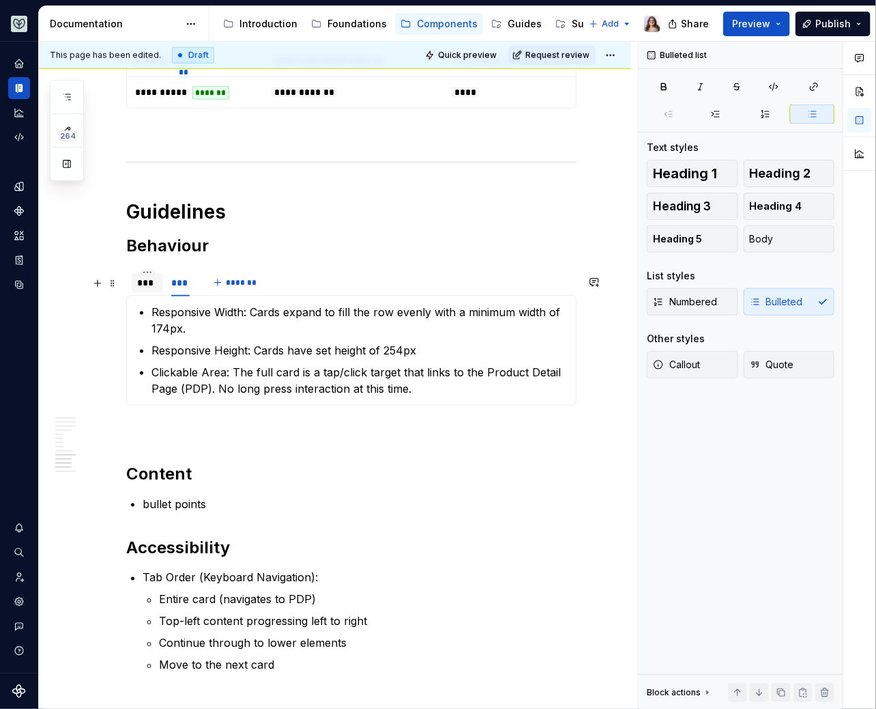
click at [142, 286] on div "***" at bounding box center [147, 283] width 20 height 14
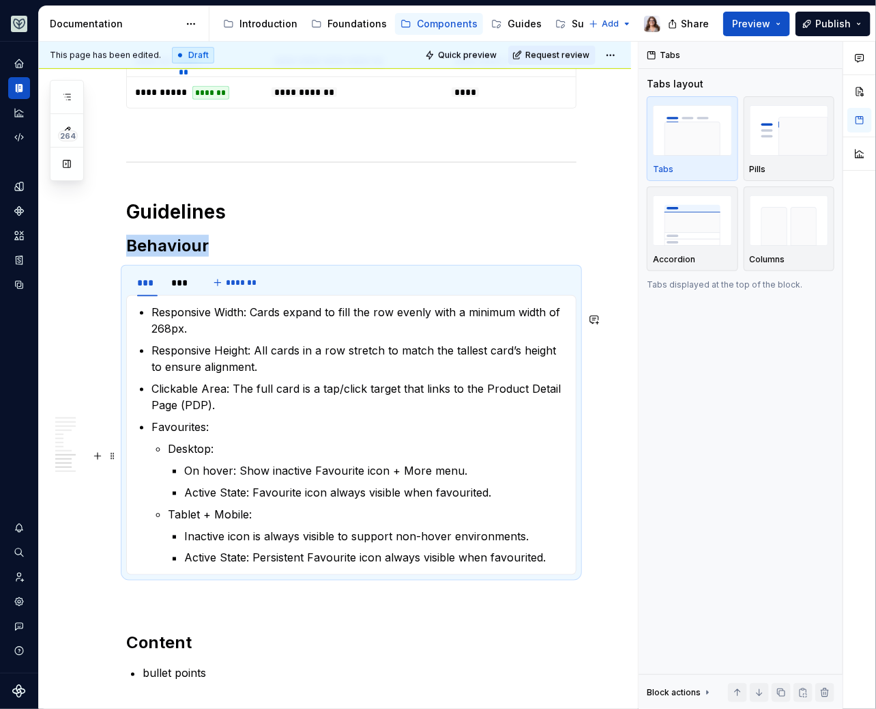
scroll to position [2489, 0]
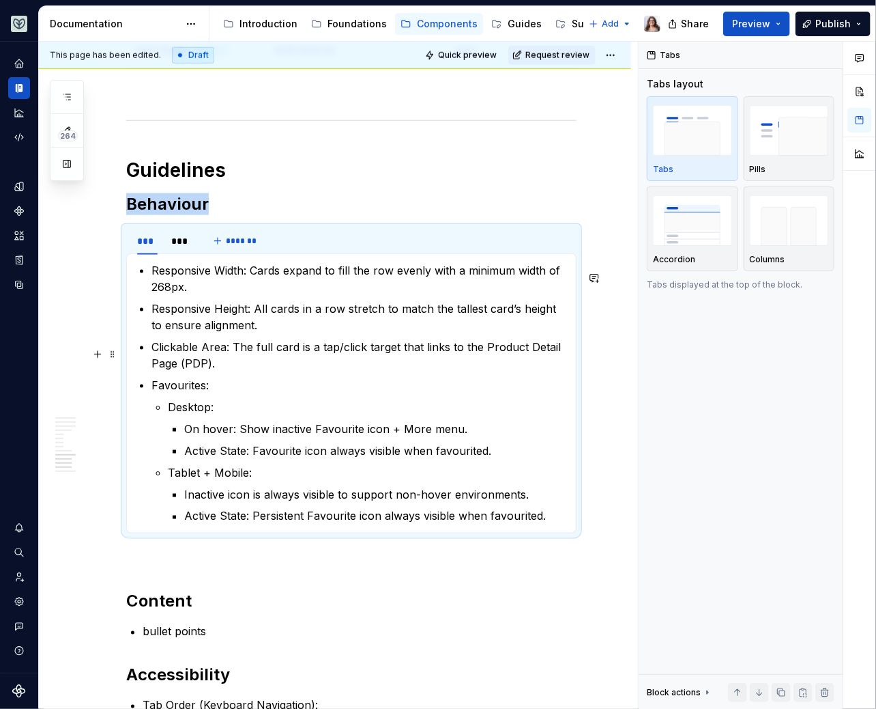
click at [225, 371] on p "Clickable Area: The full card is a tap/click target that links to the Product D…" at bounding box center [360, 355] width 416 height 33
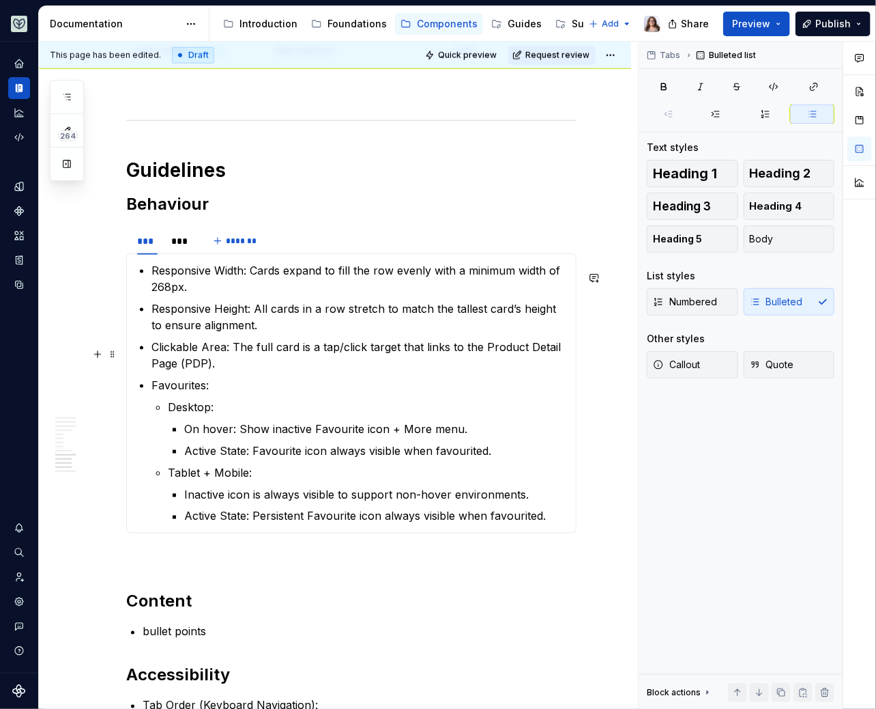
click at [150, 353] on section-item-column "Responsive Width: Cards expand to fill the row evenly with a minimum width of 2…" at bounding box center [351, 393] width 433 height 262
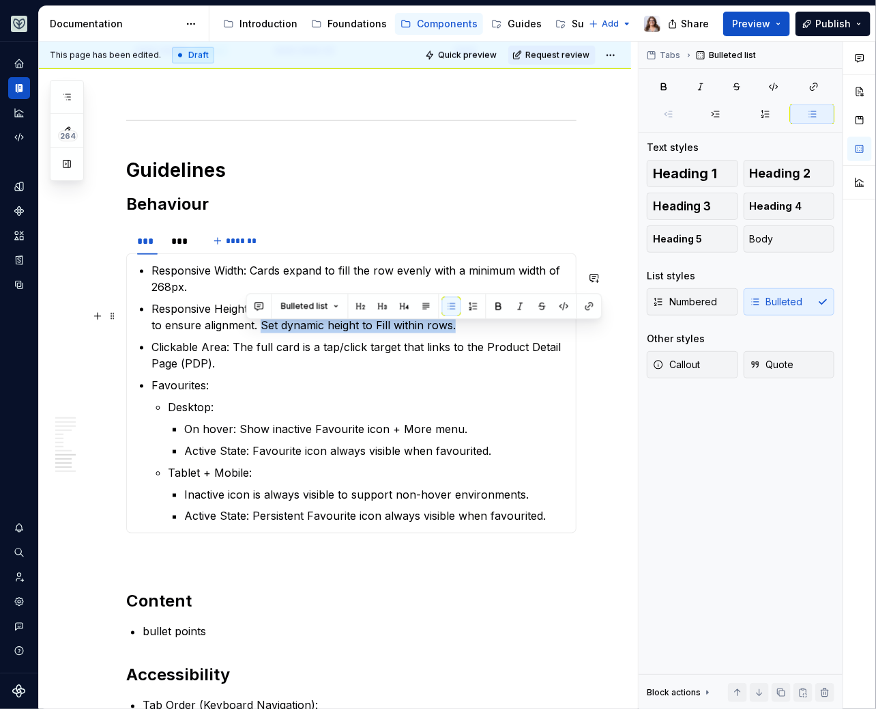
drag, startPoint x: 446, startPoint y: 332, endPoint x: 246, endPoint y: 326, distance: 200.8
click at [246, 326] on p "Responsive Height: All cards in a row stretch to match the tallest card’s heigh…" at bounding box center [360, 316] width 416 height 33
copy p "Set dynamic height to Fill within rows."
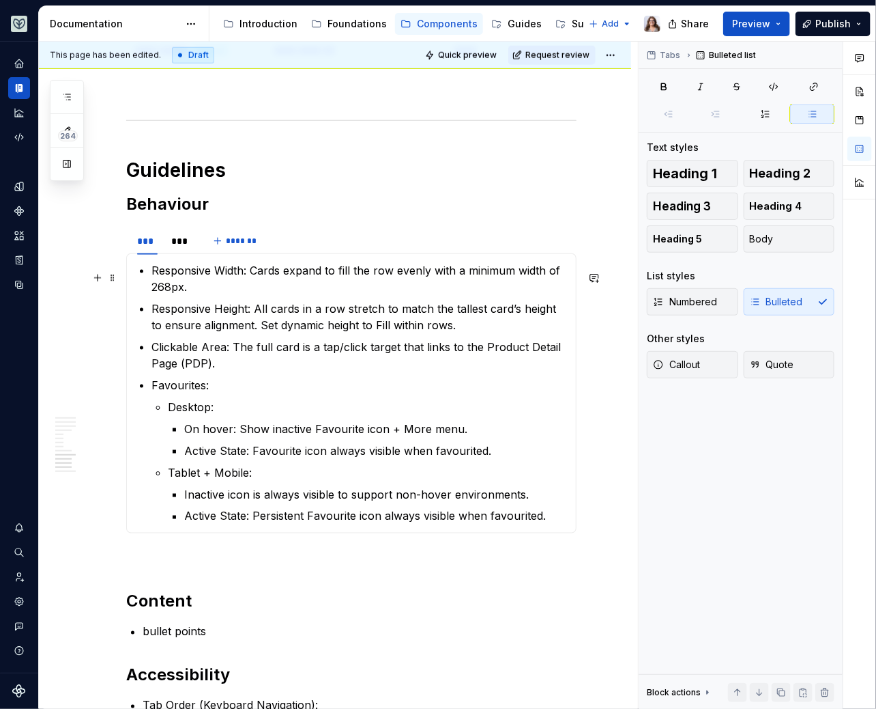
click at [203, 291] on p "Responsive Width: Cards expand to fill the row evenly with a minimum width of 2…" at bounding box center [360, 278] width 416 height 33
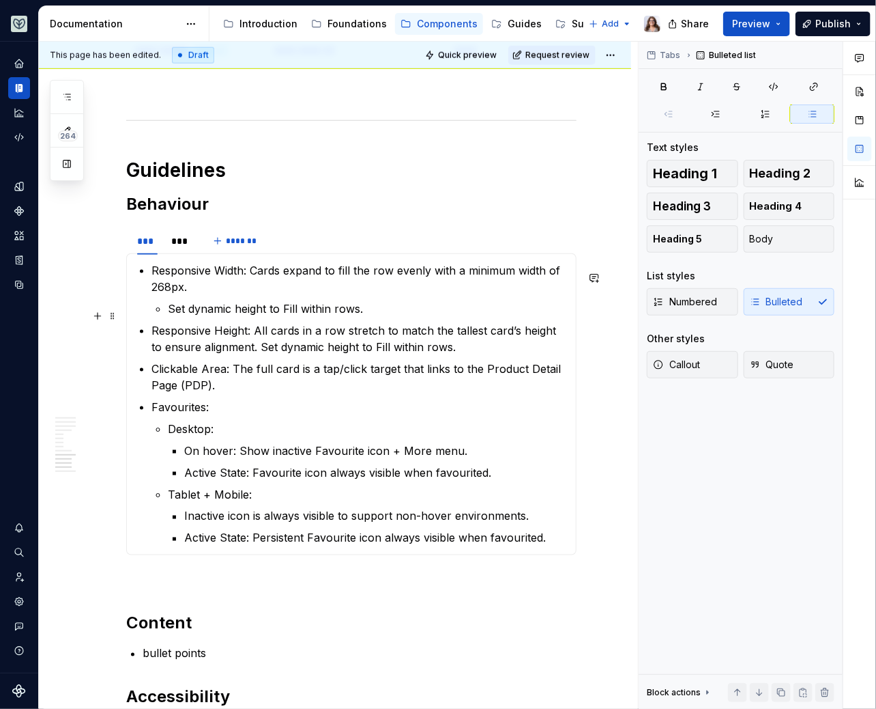
click at [166, 315] on li "Responsive Width: Cards expand to fill the row evenly with a minimum width of 2…" at bounding box center [360, 289] width 416 height 55
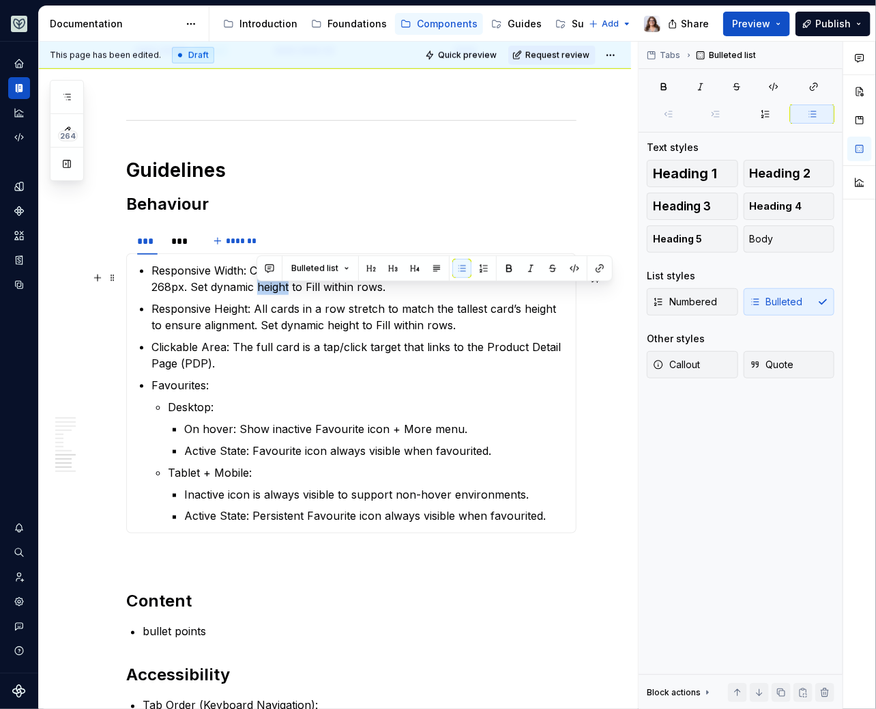
drag, startPoint x: 257, startPoint y: 292, endPoint x: 289, endPoint y: 292, distance: 32.1
click at [289, 292] on p "Responsive Width: Cards expand to fill the row evenly with a minimum width of 2…" at bounding box center [360, 278] width 416 height 33
click at [175, 294] on p "Responsive Width: Cards expand to fill the row evenly with a minimum width of 2…" at bounding box center [360, 278] width 416 height 33
click at [401, 288] on p "Responsive Width: Cards expand to fill the row evenly with a minimum width of 2…" at bounding box center [360, 278] width 416 height 33
click at [235, 369] on p "Clickable Area: The full card is a tap/click target that links to the Product D…" at bounding box center [360, 355] width 416 height 33
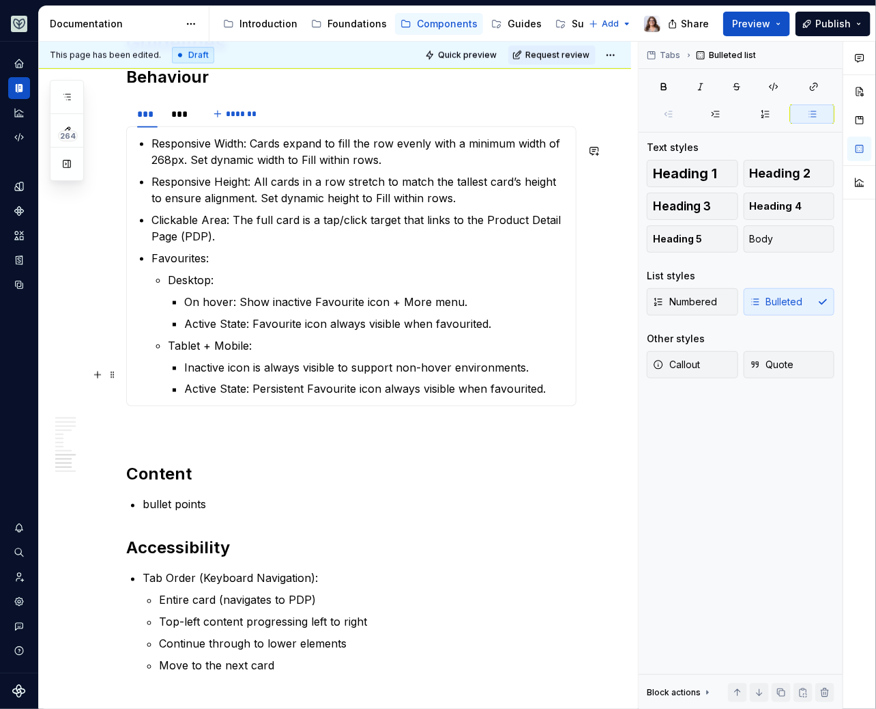
scroll to position [2640, 0]
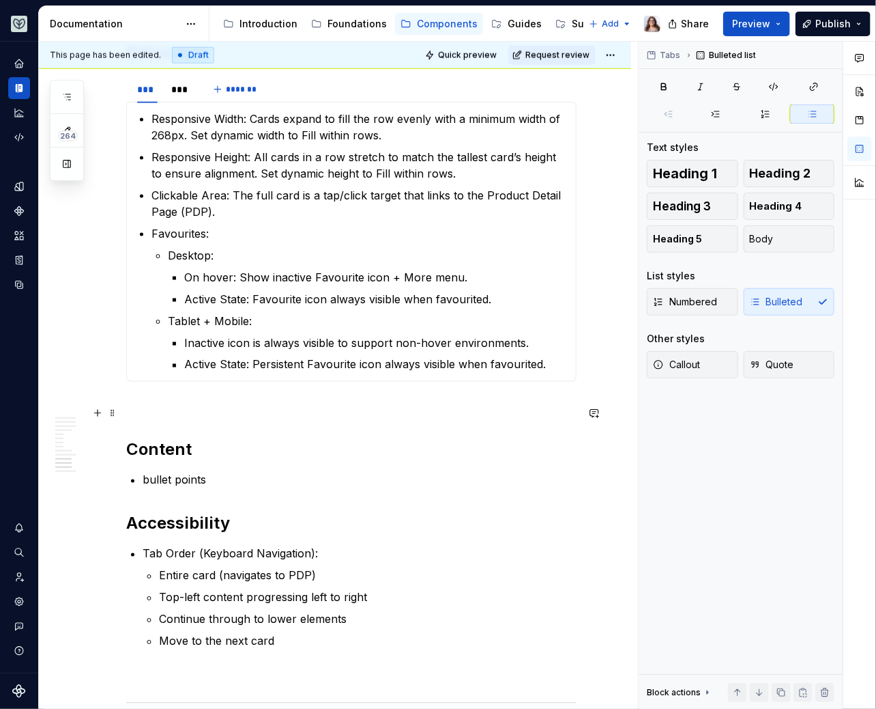
click at [179, 414] on p at bounding box center [351, 406] width 451 height 16
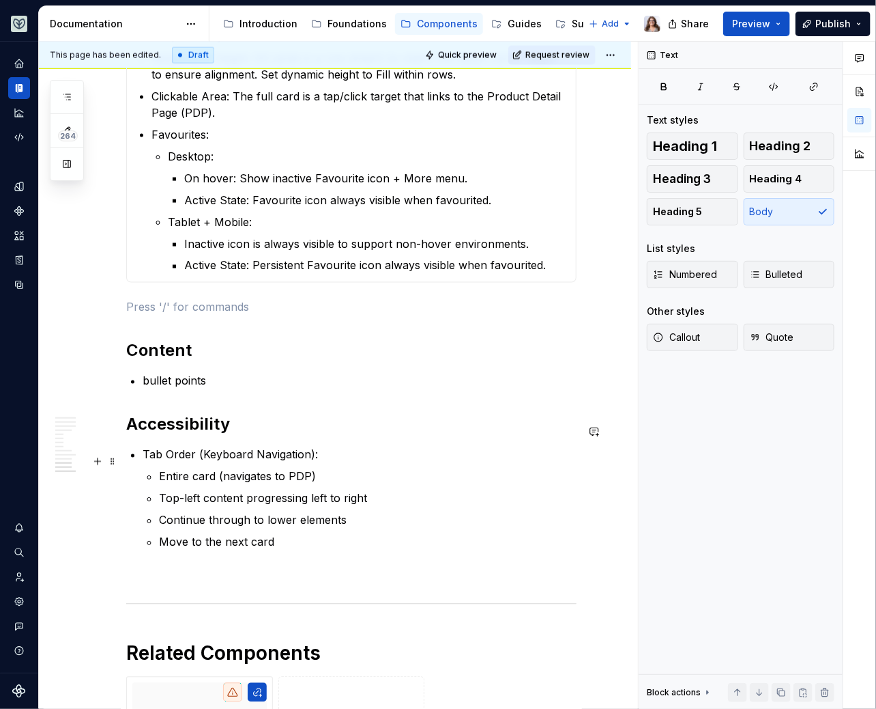
scroll to position [2786, 0]
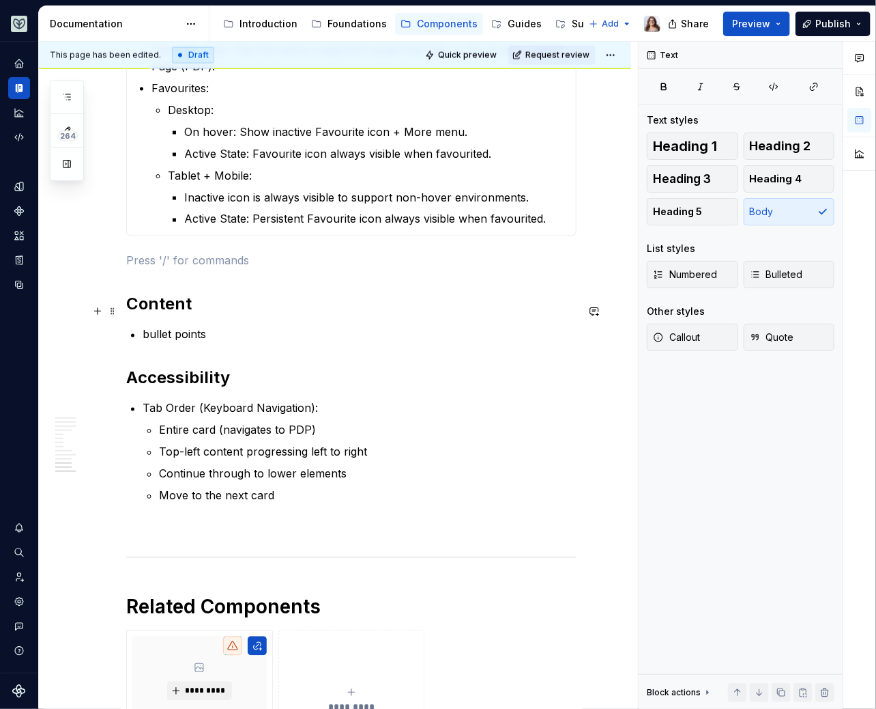
click at [204, 311] on h2 "Content" at bounding box center [351, 305] width 451 height 22
click at [168, 259] on p at bounding box center [351, 261] width 451 height 16
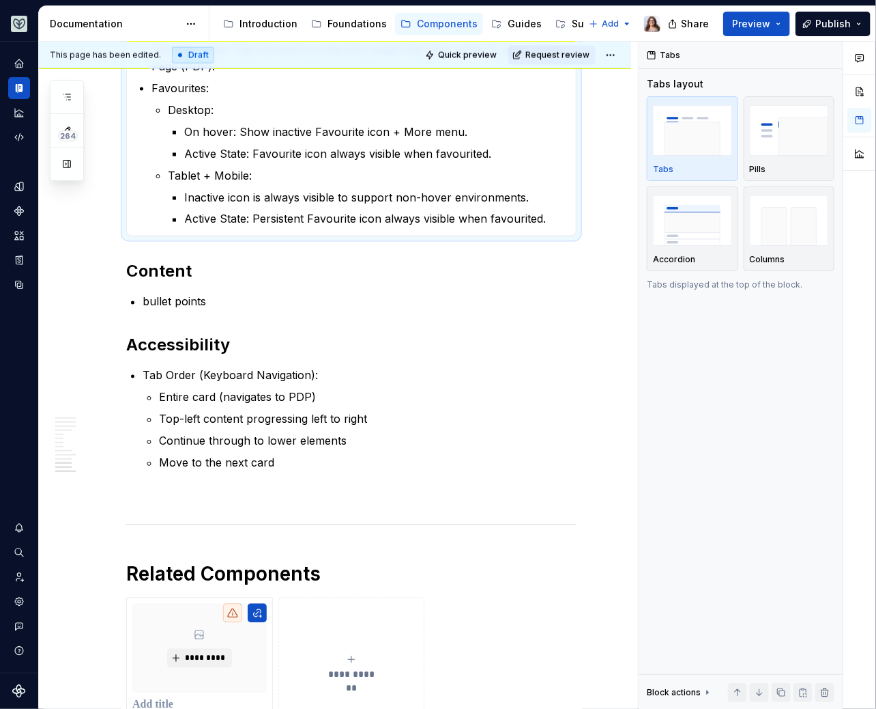
scroll to position [2680, 0]
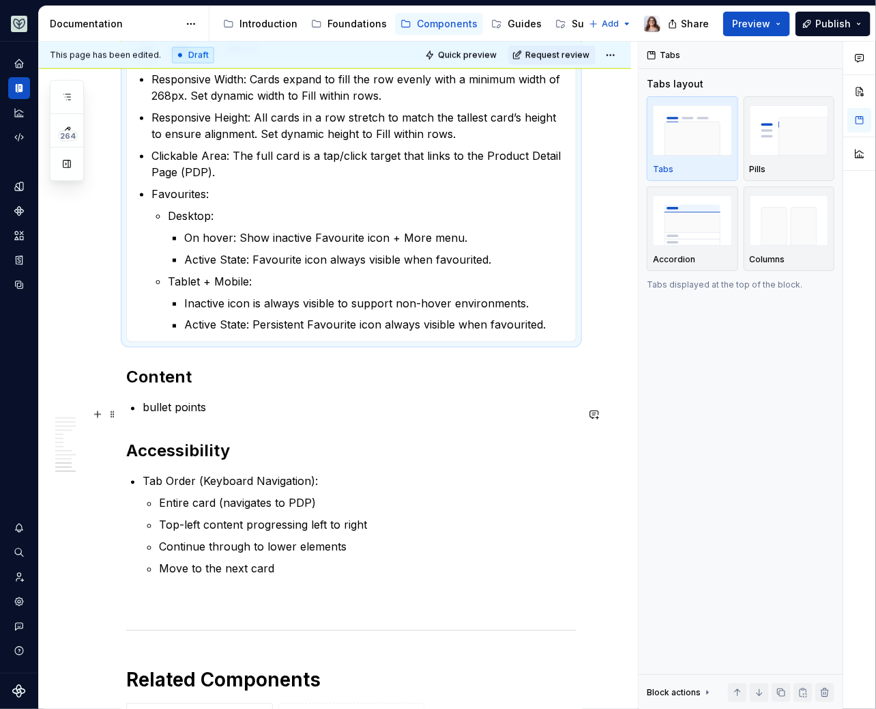
click at [208, 412] on p "bullet points" at bounding box center [360, 407] width 434 height 16
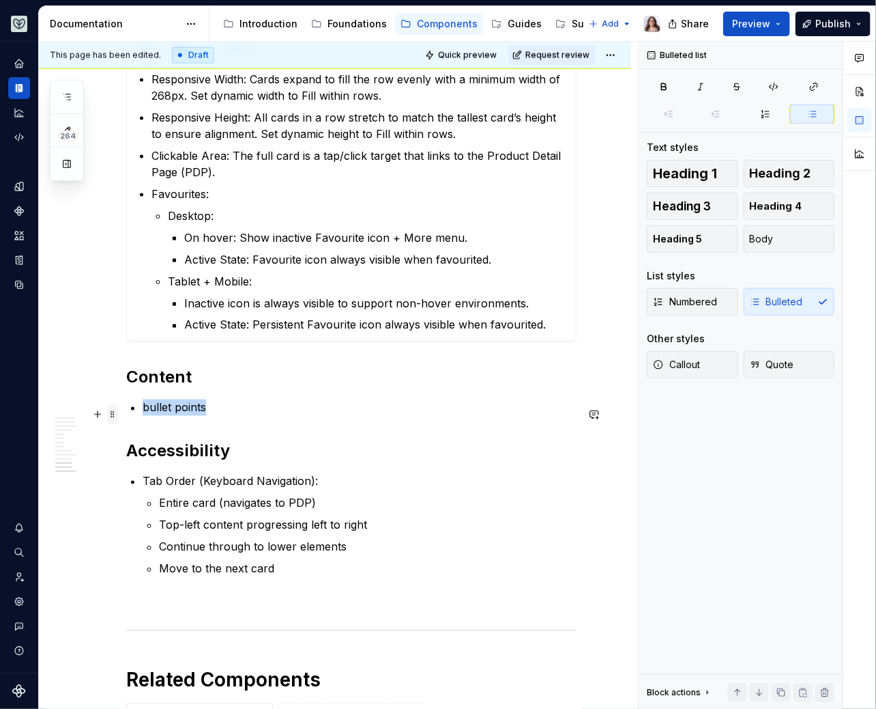
drag, startPoint x: 209, startPoint y: 415, endPoint x: 116, endPoint y: 415, distance: 92.8
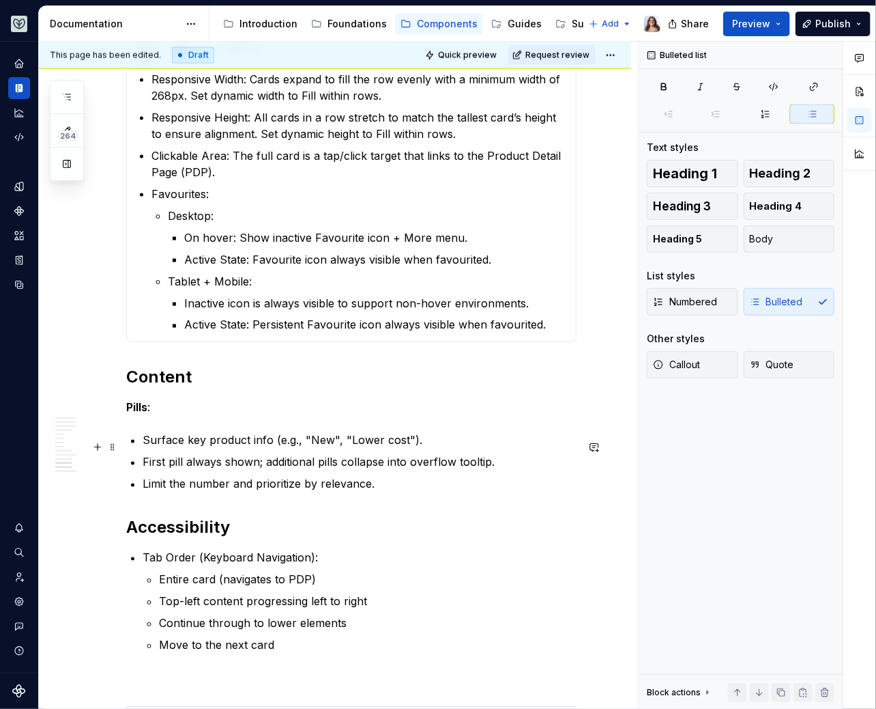
click at [143, 442] on p "Surface key product info (e.g., "New", "Lower cost")." at bounding box center [360, 440] width 434 height 16
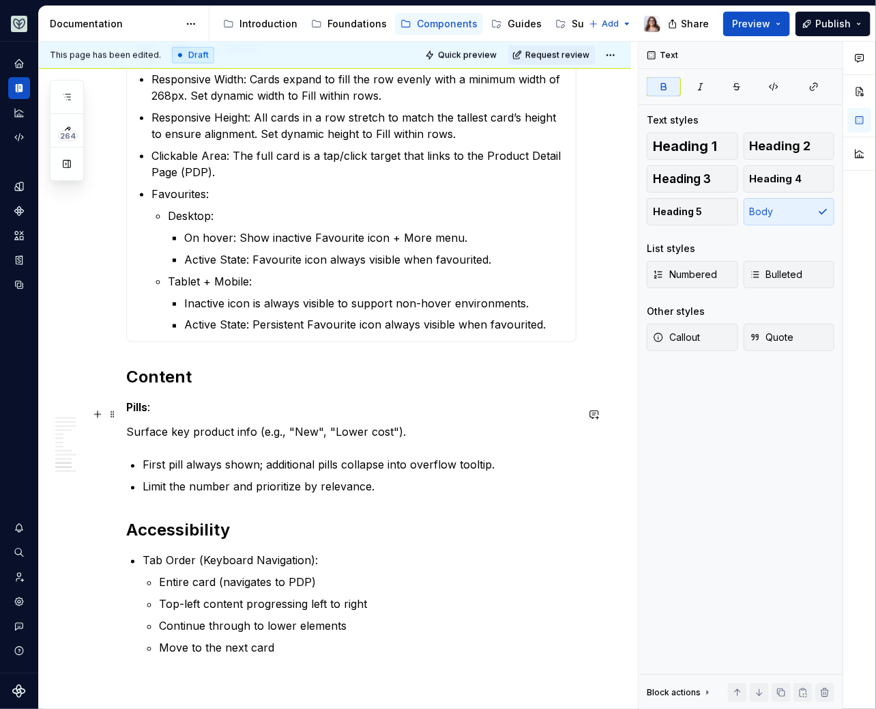
click at [127, 414] on strong "Pills" at bounding box center [136, 408] width 21 height 14
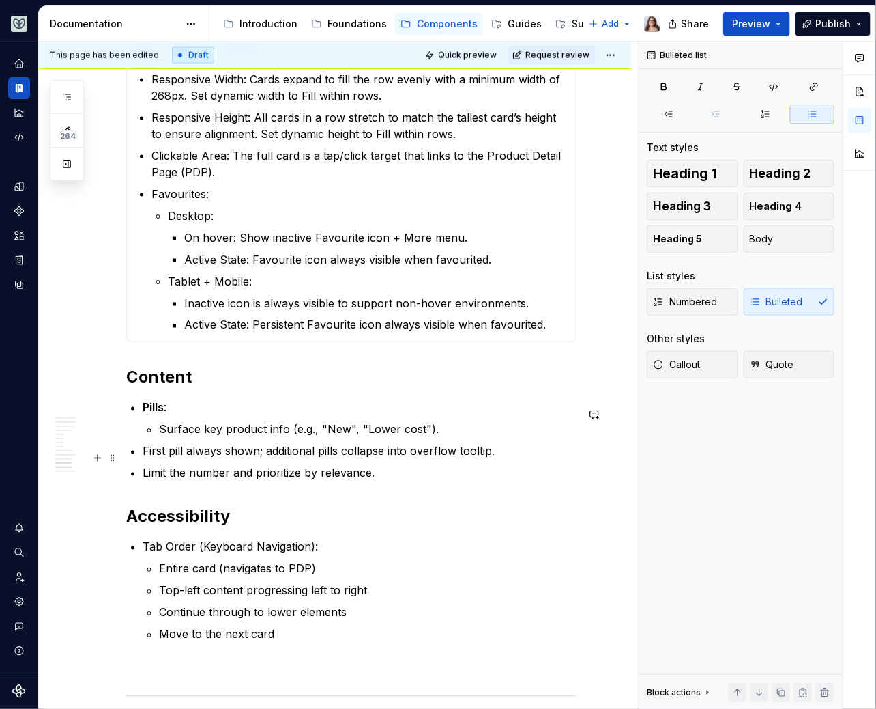
click at [143, 457] on p "First pill always shown; additional pills collapse into overflow tooltip." at bounding box center [360, 451] width 434 height 16
click at [143, 479] on p "Limit the number and prioritize by relevance." at bounding box center [360, 473] width 434 height 16
click at [174, 416] on p "Pills :" at bounding box center [360, 407] width 434 height 16
click at [395, 477] on p "Limit the number and prioritize by relevance." at bounding box center [368, 473] width 418 height 16
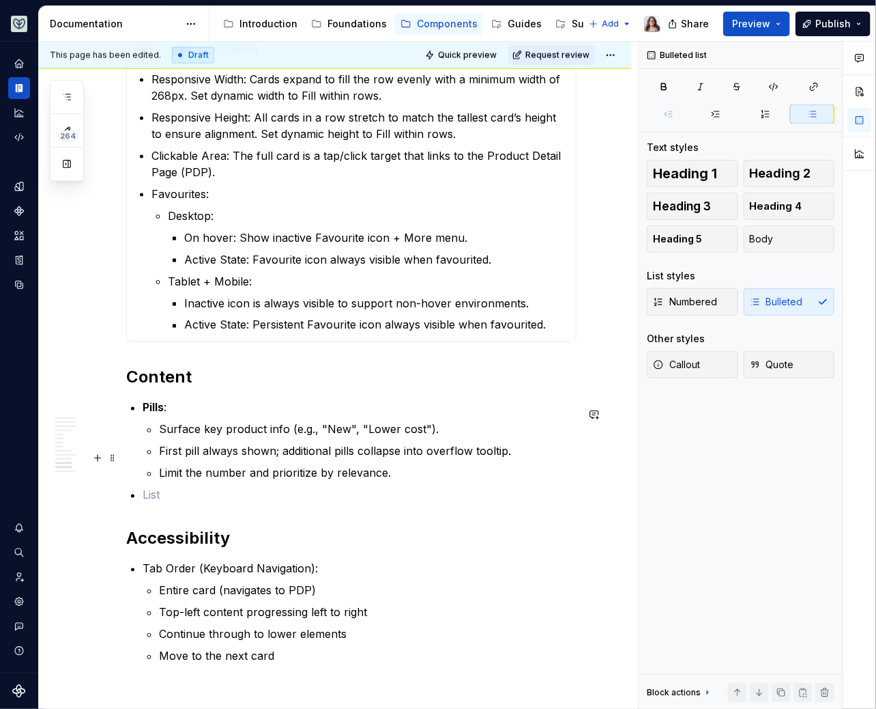
click at [355, 456] on p "First pill always shown; additional pills collapse into overflow tooltip." at bounding box center [368, 451] width 418 height 16
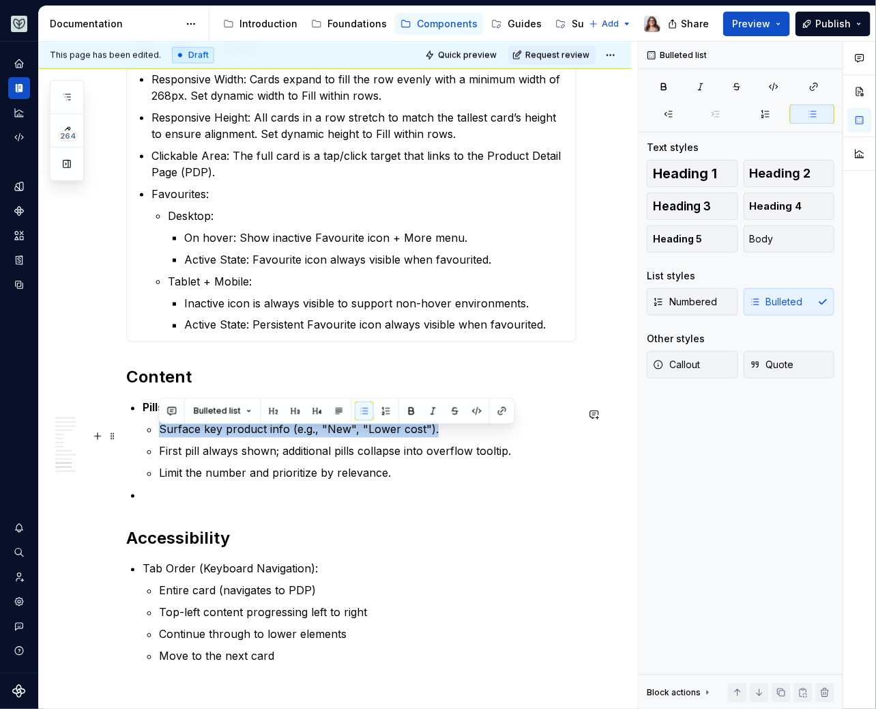
drag, startPoint x: 159, startPoint y: 435, endPoint x: 436, endPoint y: 428, distance: 277.2
click at [436, 428] on p "Surface key product info (e.g., "New", "Lower cost")." at bounding box center [368, 429] width 418 height 16
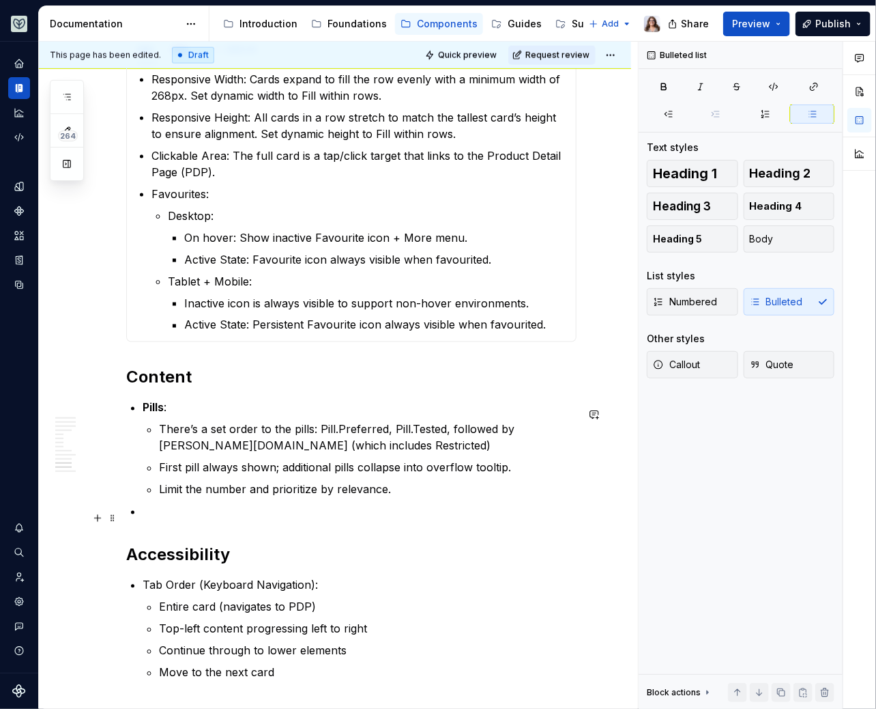
click at [164, 507] on ul "Pills : There’s a set order to the pills: Pill.Preferred, Pill.Tested, followed…" at bounding box center [360, 459] width 434 height 120
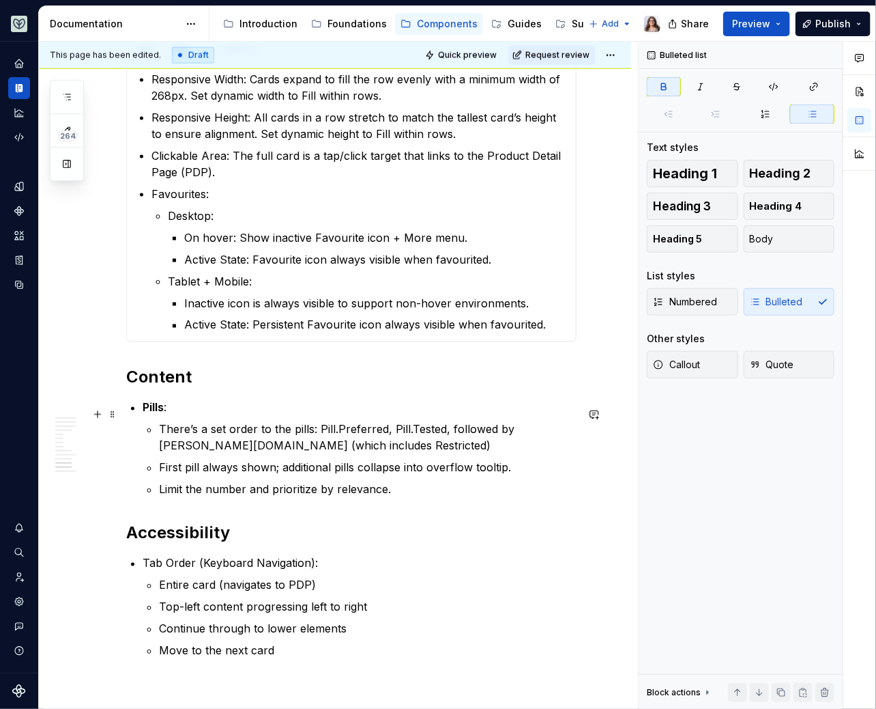
click at [145, 408] on strong "Pills" at bounding box center [153, 408] width 21 height 14
click at [386, 491] on p "Limit the number and prioritize by relevance." at bounding box center [368, 489] width 418 height 16
click at [395, 496] on p "Limit the number and prioritize by relevance." at bounding box center [368, 489] width 418 height 16
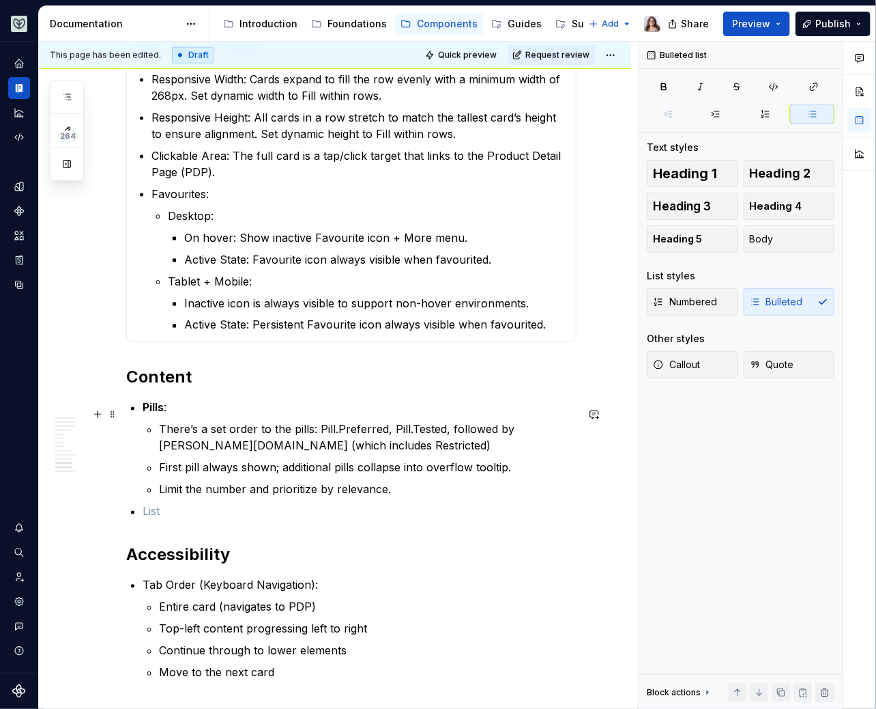
click at [143, 412] on strong "Pills" at bounding box center [153, 408] width 21 height 14
click at [163, 414] on strong "Pills" at bounding box center [153, 408] width 21 height 14
click at [149, 515] on p at bounding box center [360, 511] width 434 height 16
click at [400, 496] on p "Limit the number and prioritize by relevance." at bounding box center [368, 489] width 418 height 16
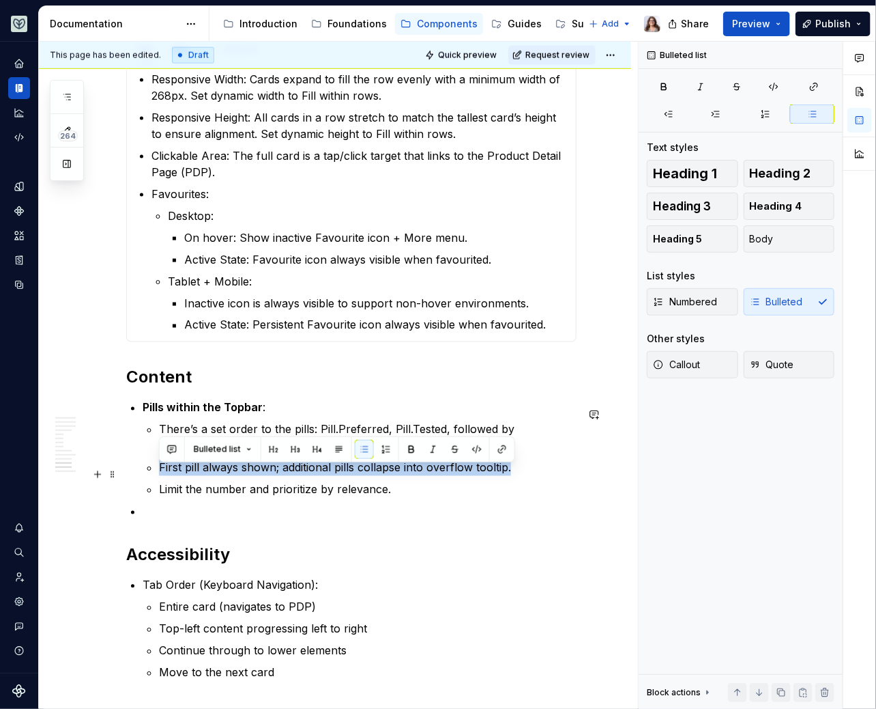
drag, startPoint x: 513, startPoint y: 476, endPoint x: 159, endPoint y: 479, distance: 354.3
click at [159, 476] on p "First pill always shown; additional pills collapse into overflow tooltip." at bounding box center [368, 467] width 418 height 16
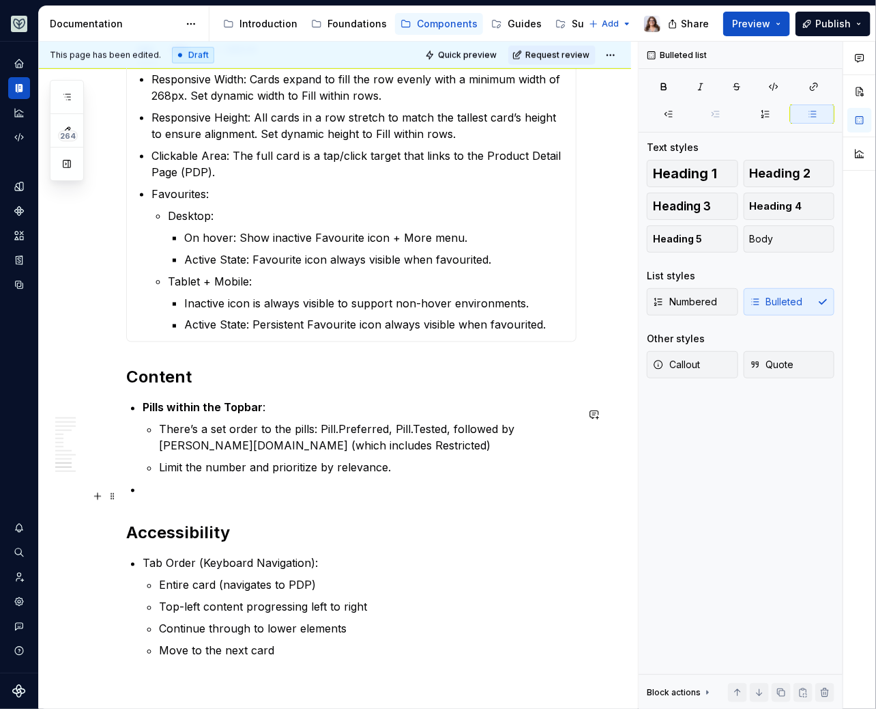
click at [175, 492] on p at bounding box center [360, 489] width 434 height 16
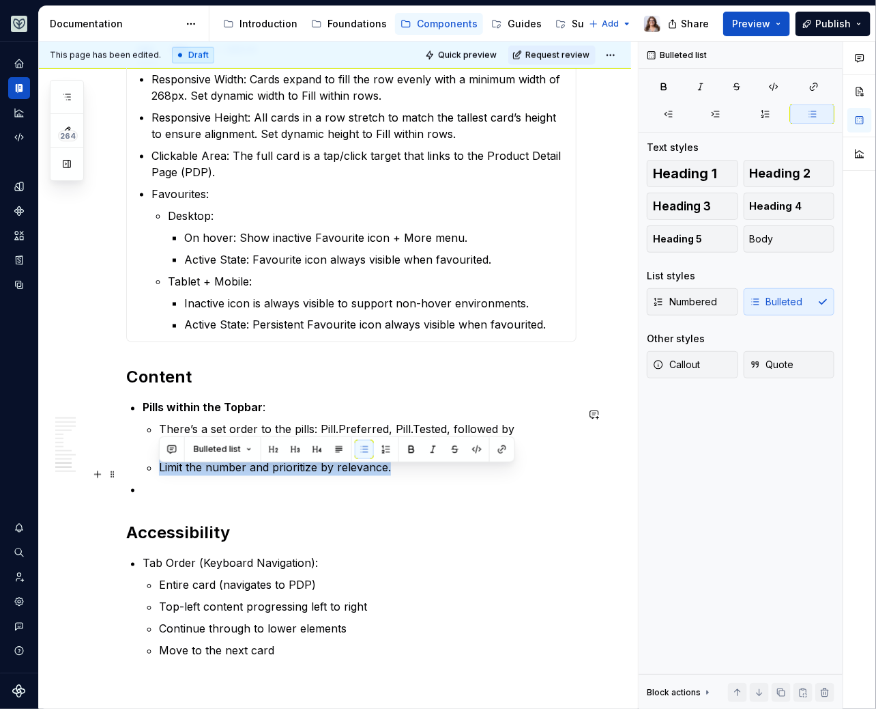
drag, startPoint x: 393, startPoint y: 476, endPoint x: 158, endPoint y: 472, distance: 235.5
click at [159, 472] on p "Limit the number and prioritize by relevance." at bounding box center [368, 467] width 418 height 16
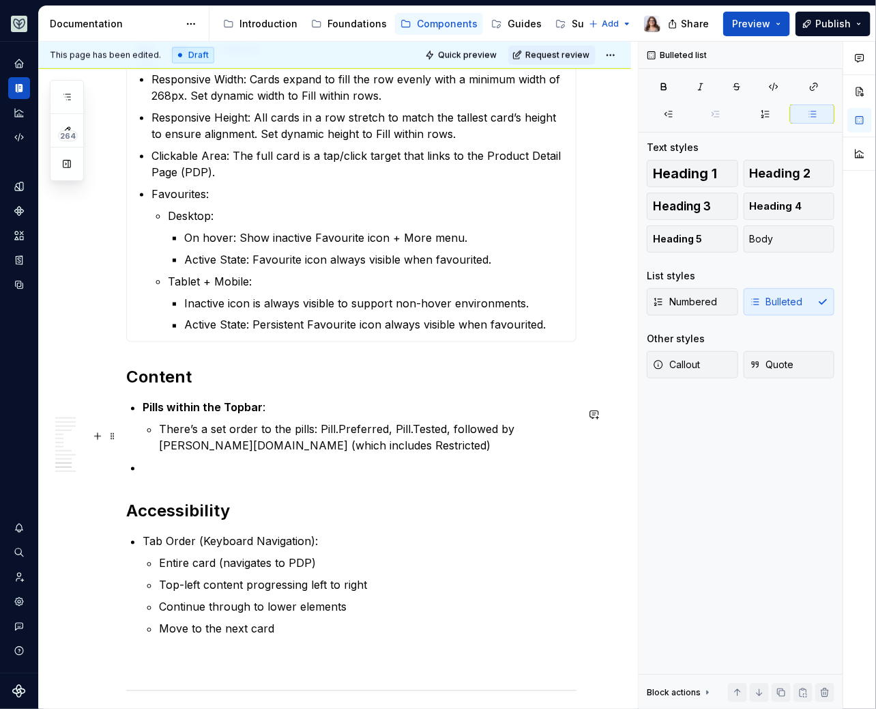
click at [159, 434] on p "There’s a set order to the pills: Pill.Preferred, Pill.Tested, followed by [PER…" at bounding box center [368, 437] width 418 height 33
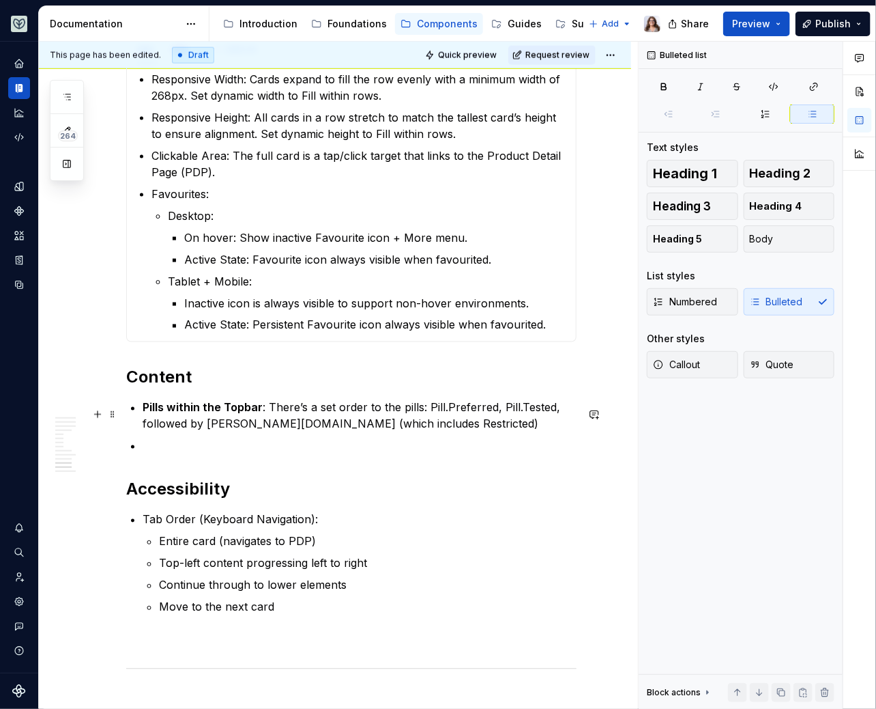
click at [422, 414] on p "Pills within the Topbar : There’s a set order to the pills: Pill.Preferred, Pil…" at bounding box center [360, 415] width 434 height 33
click at [145, 447] on p at bounding box center [360, 446] width 434 height 16
drag, startPoint x: 268, startPoint y: 412, endPoint x: 420, endPoint y: 412, distance: 152.9
click at [420, 412] on p "Pills within the Topbar : There’s a set order to the pills, Pill.Preferred, Pil…" at bounding box center [360, 415] width 434 height 33
click at [146, 454] on p at bounding box center [360, 446] width 434 height 16
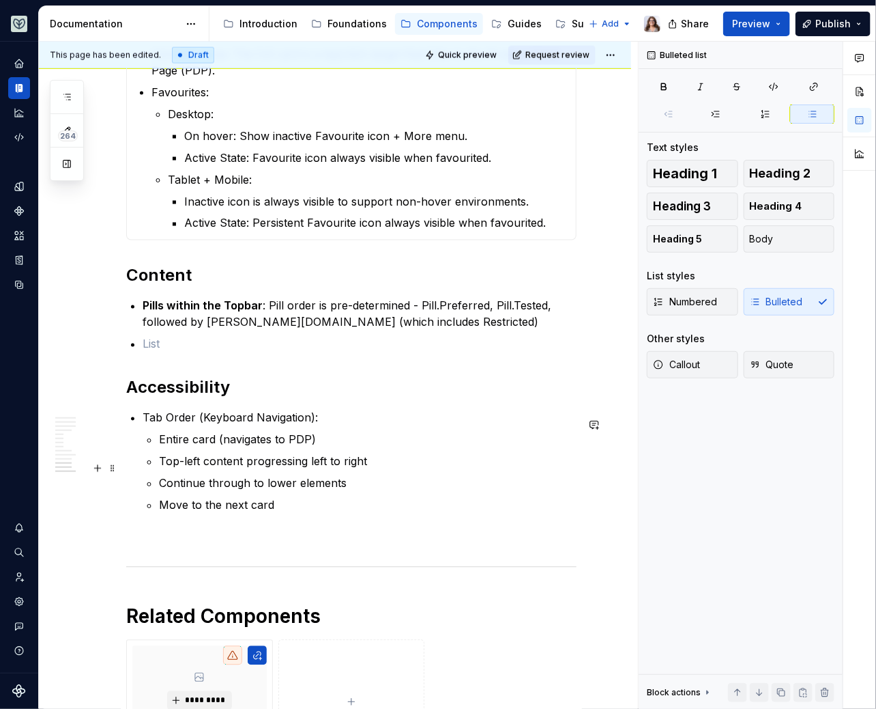
scroll to position [2809, 0]
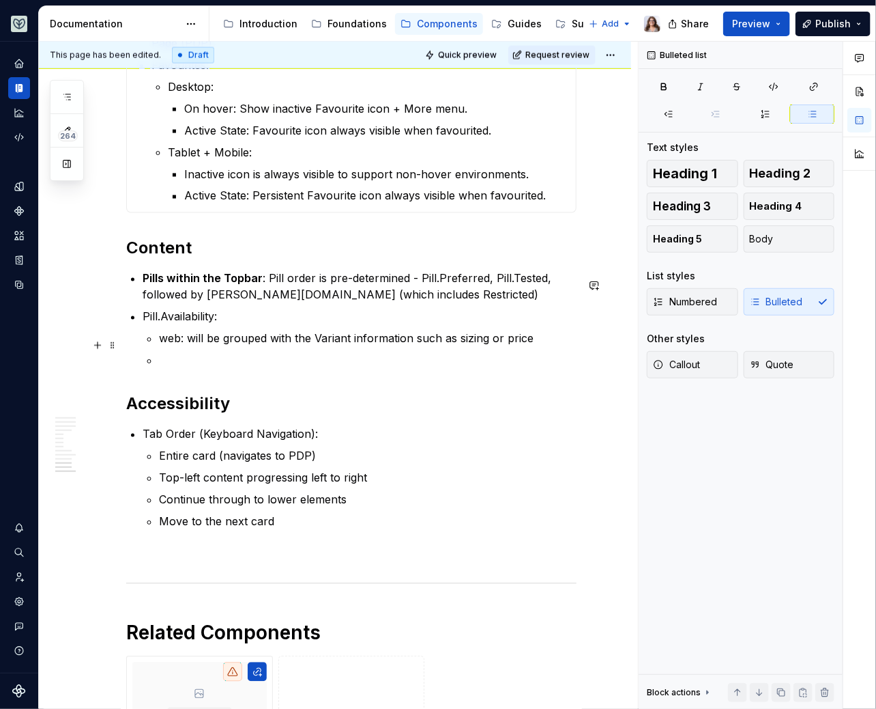
click at [166, 347] on p "web: will be grouped with the Variant information such as sizing or price" at bounding box center [368, 338] width 418 height 16
click at [169, 360] on p at bounding box center [368, 360] width 418 height 16
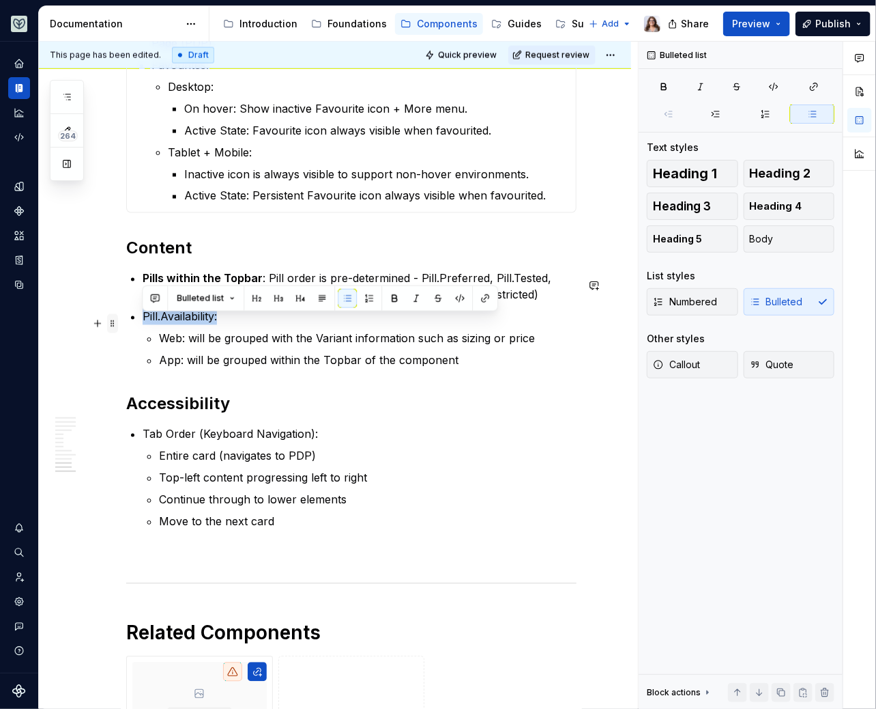
drag, startPoint x: 231, startPoint y: 325, endPoint x: 117, endPoint y: 324, distance: 114.7
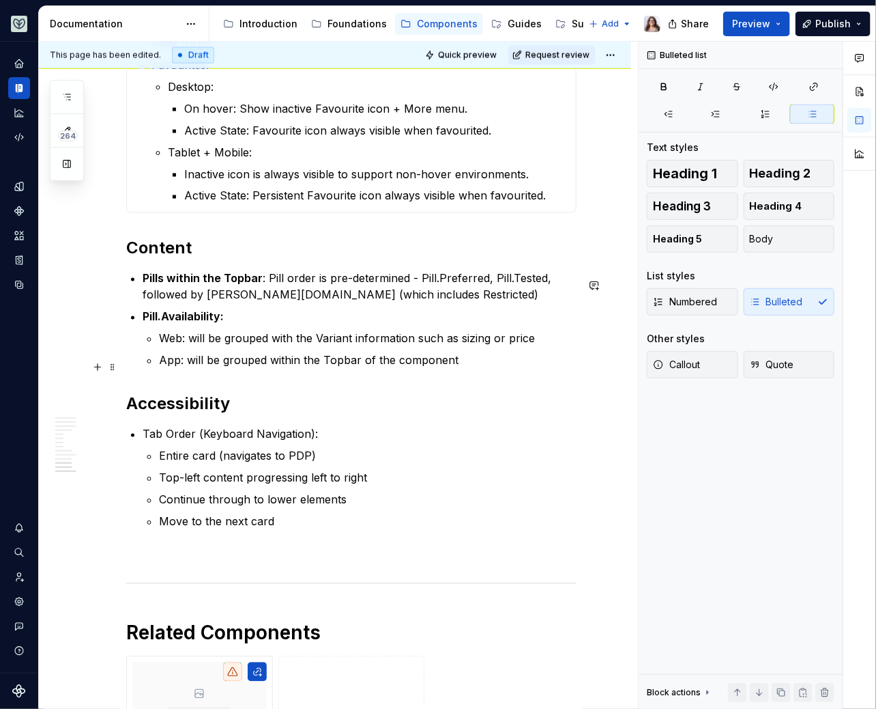
click at [460, 369] on p "App: will be grouped within the Topbar of the component" at bounding box center [368, 360] width 418 height 16
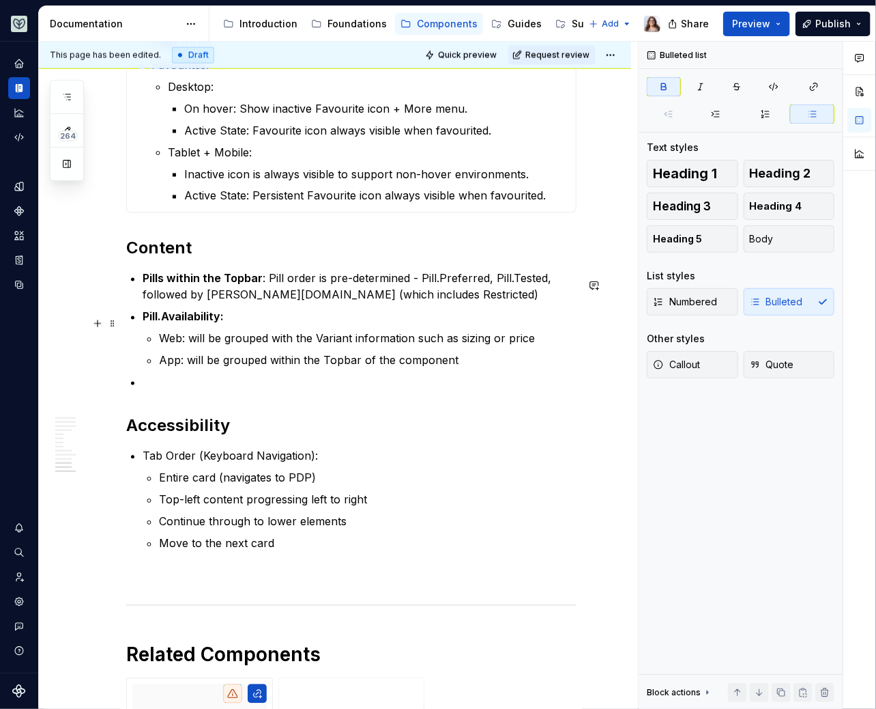
click at [220, 324] on strong "Pill.Availability:" at bounding box center [183, 317] width 81 height 14
click at [143, 390] on p at bounding box center [360, 382] width 434 height 16
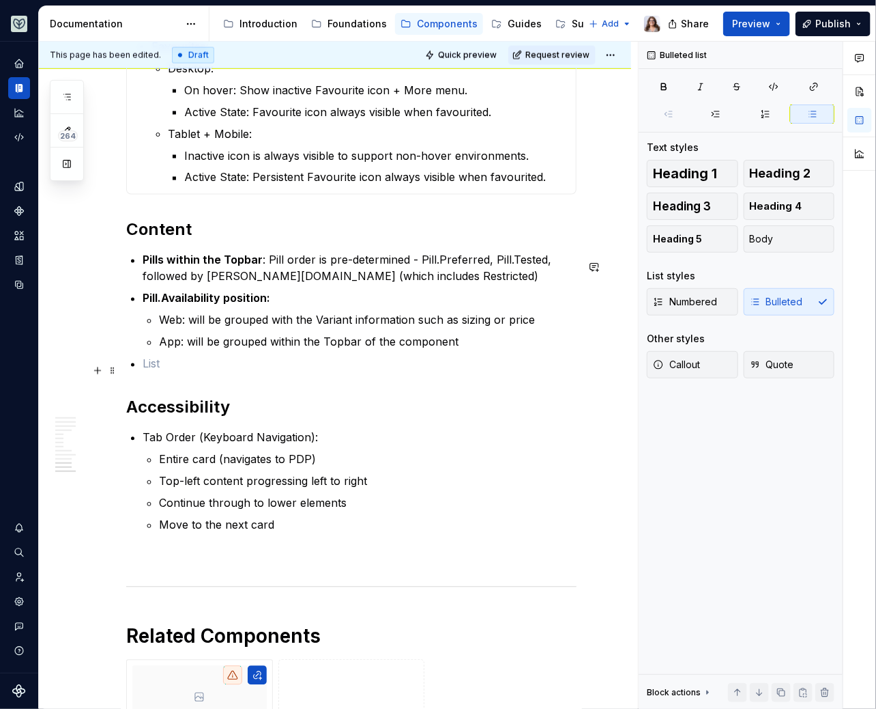
scroll to position [2832, 0]
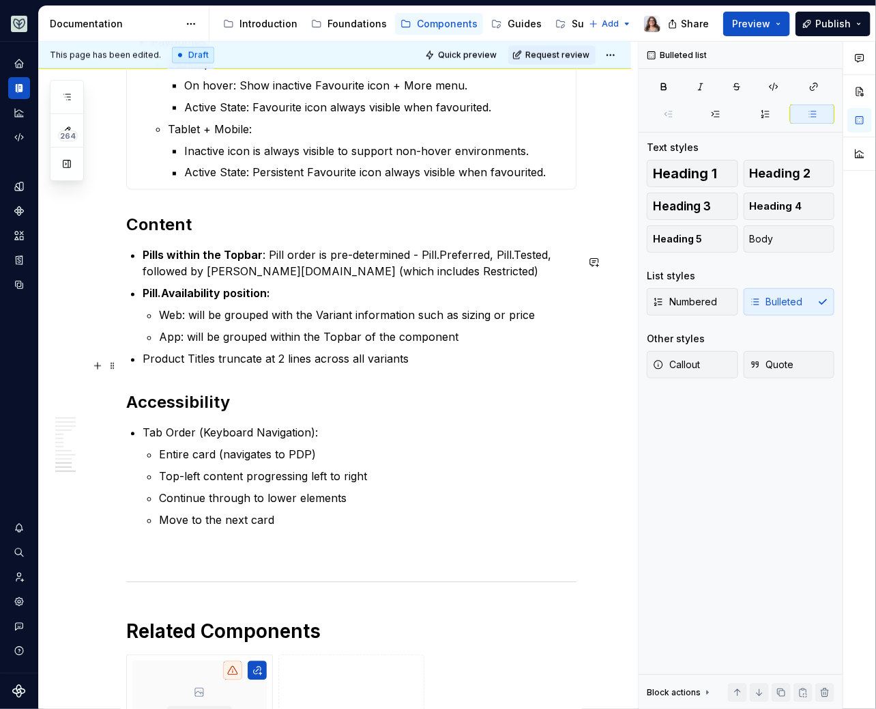
click at [192, 364] on p "Product Titles truncate at 2 lines across all variants" at bounding box center [360, 359] width 434 height 16
click at [408, 365] on p "Product titles truncate at 2 lines across all variants" at bounding box center [360, 359] width 434 height 16
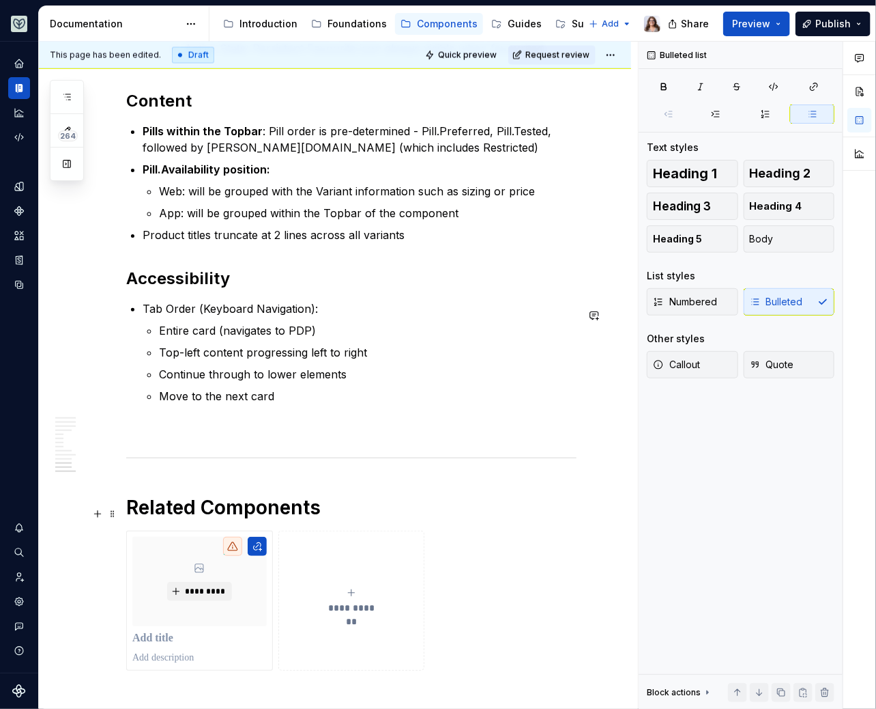
scroll to position [3185, 0]
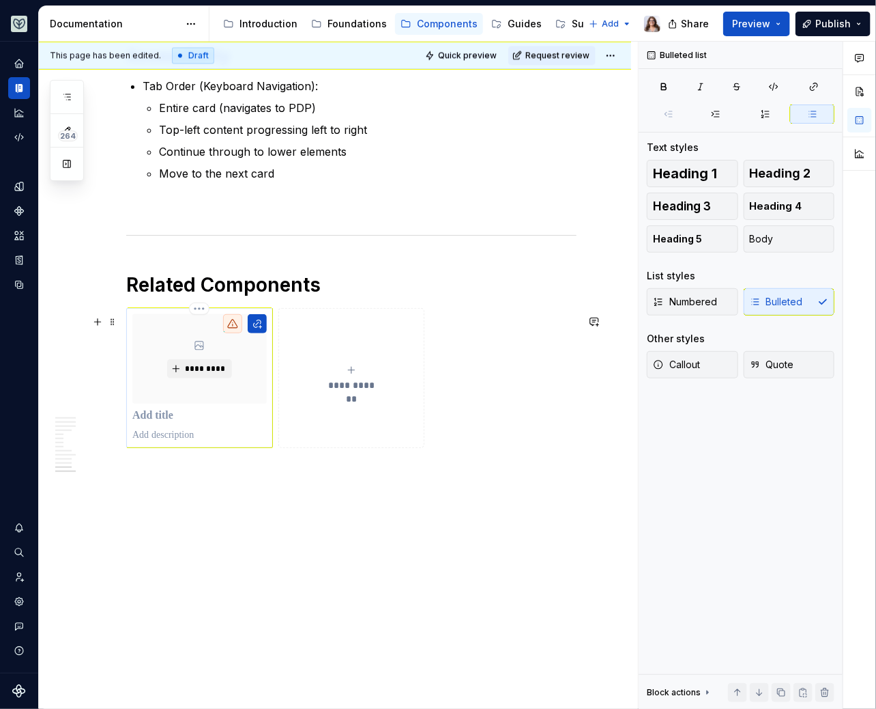
click at [158, 415] on p at bounding box center [199, 416] width 134 height 14
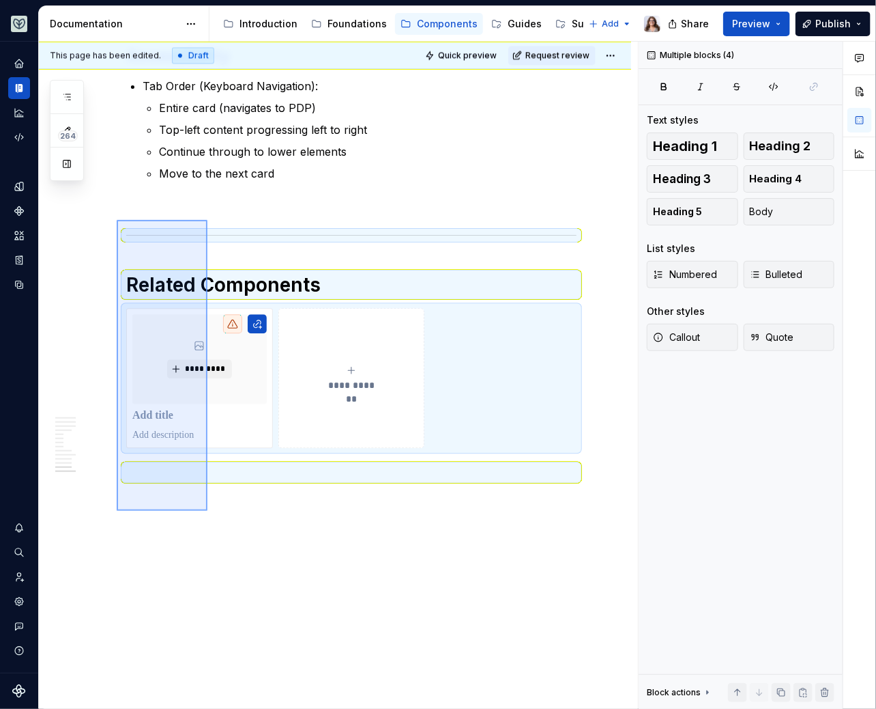
drag, startPoint x: 117, startPoint y: 220, endPoint x: 208, endPoint y: 511, distance: 304.6
click at [208, 511] on div "This page has been edited. Draft Quick preview Request review ProductCard Displ…" at bounding box center [338, 376] width 599 height 668
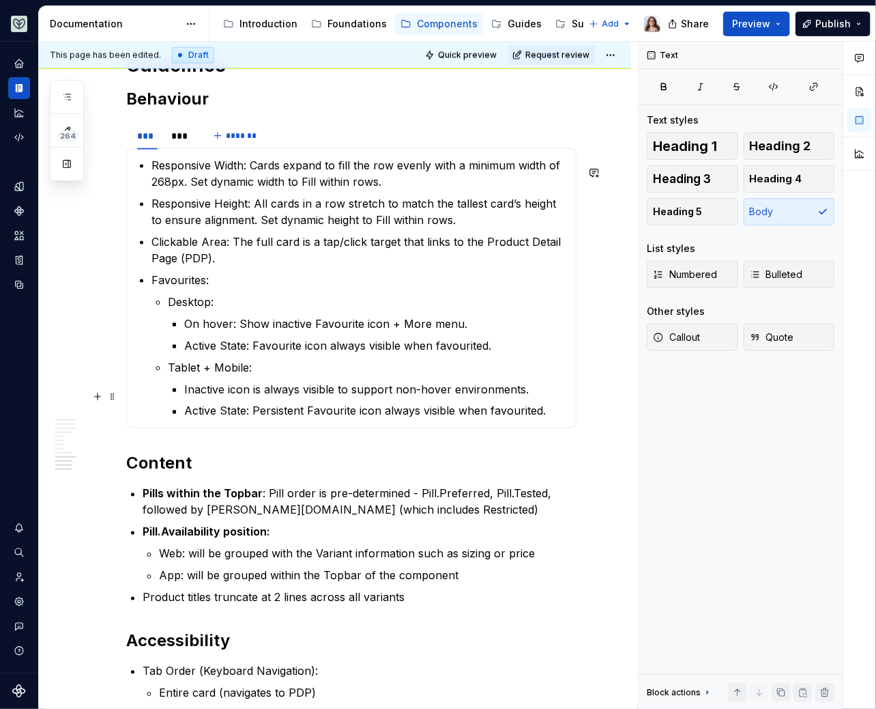
scroll to position [2578, 0]
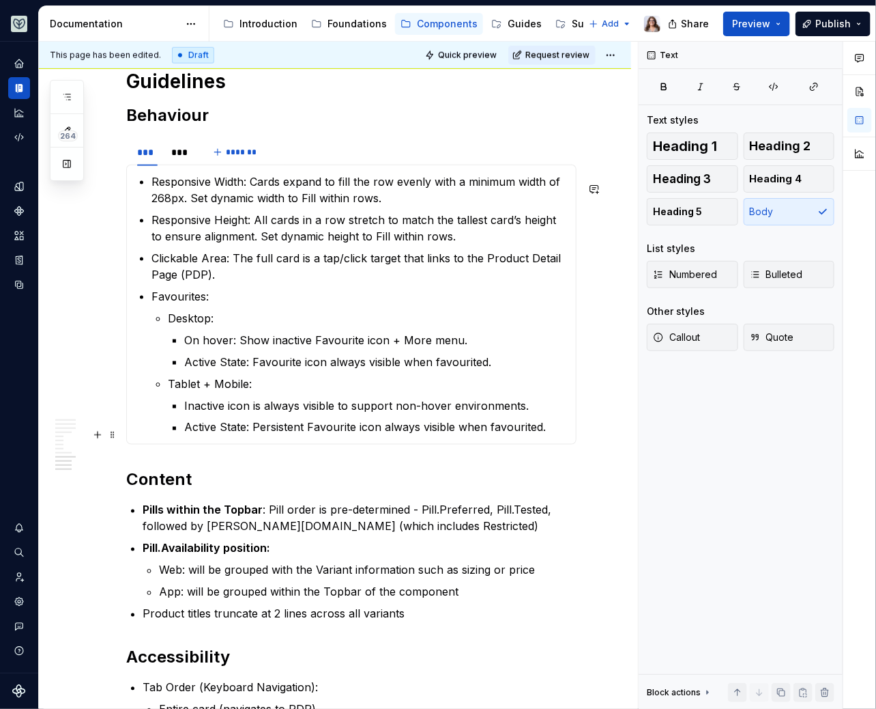
click at [547, 434] on p "Active State: Persistent Favourite icon always visible when favourited." at bounding box center [376, 427] width 384 height 16
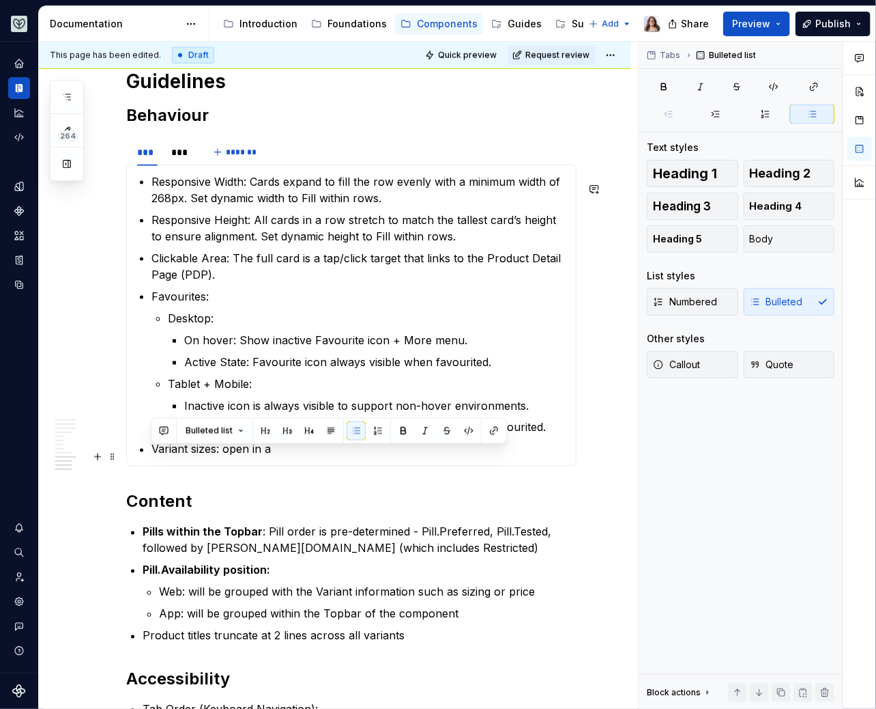
drag, startPoint x: 276, startPoint y: 451, endPoint x: 126, endPoint y: 450, distance: 150.2
click at [126, 451] on div "Responsive Width: Cards expand to fill the row evenly with a minimum width of 2…" at bounding box center [351, 316] width 451 height 302
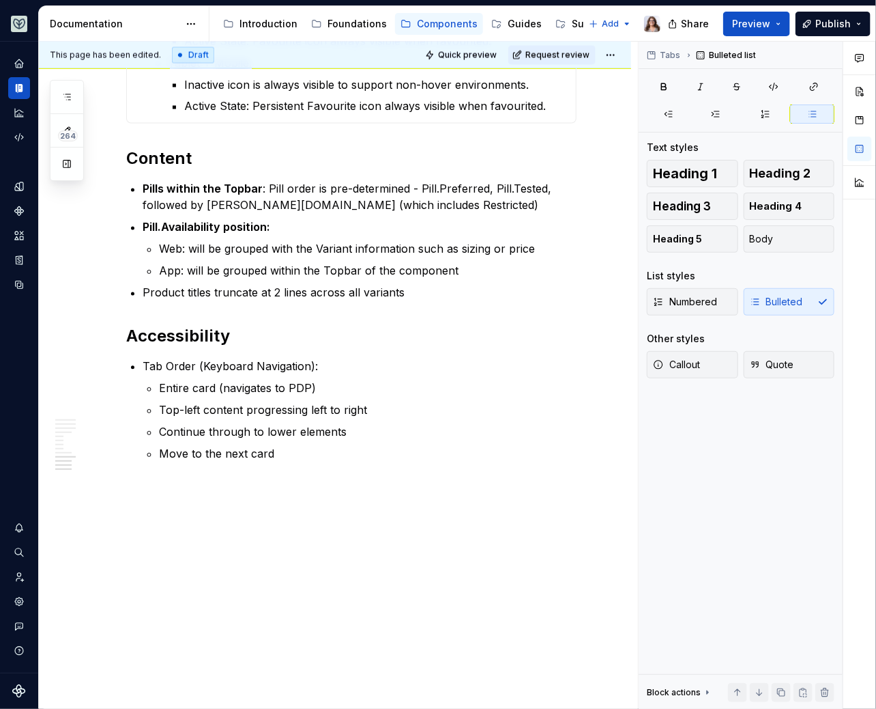
scroll to position [2919, 0]
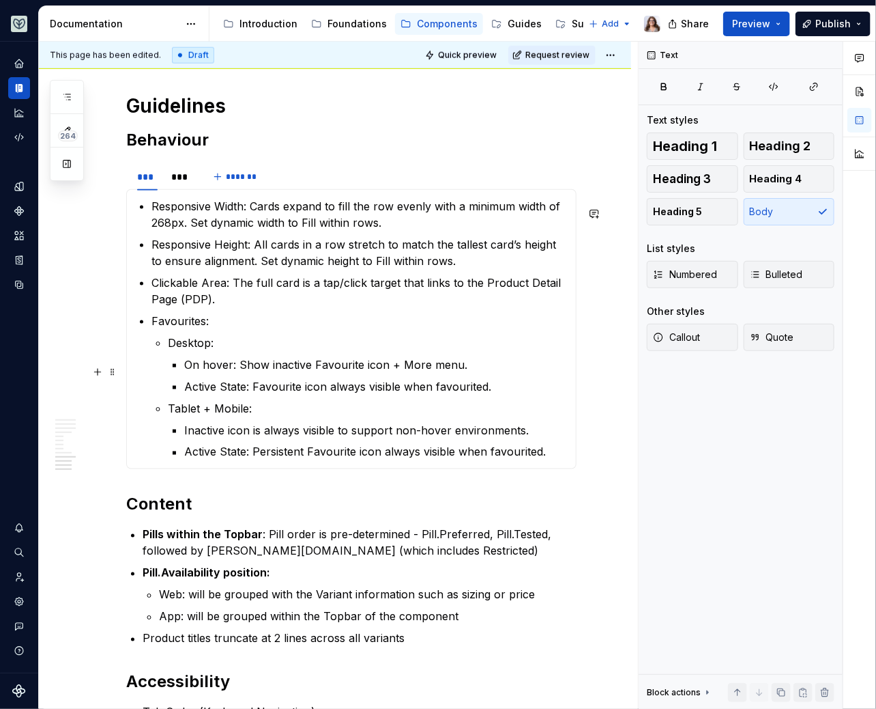
scroll to position [2532, 0]
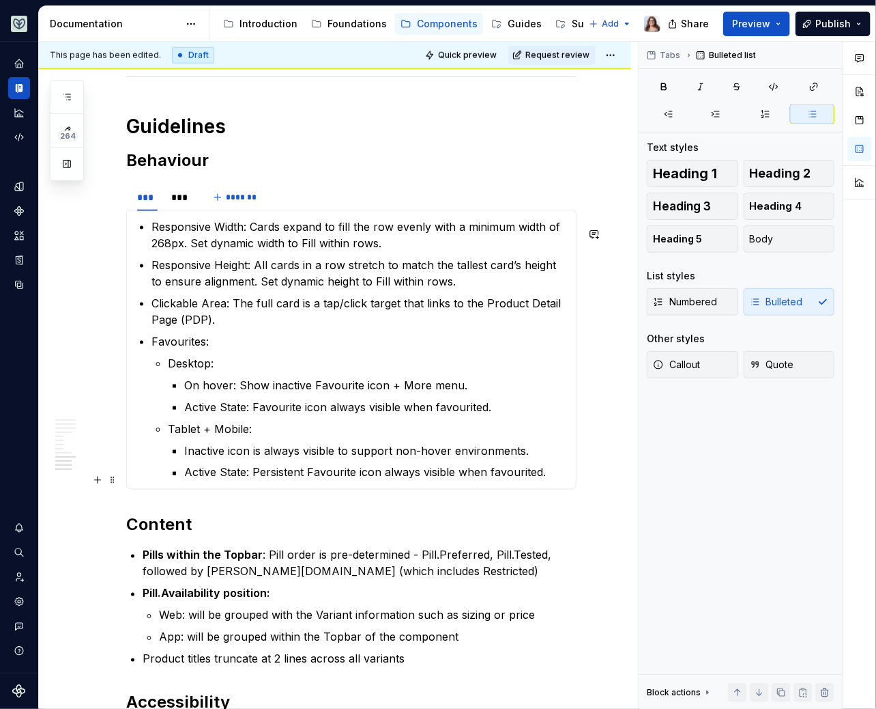
click at [558, 481] on p "Active State: Persistent Favourite icon always visible when favourited." at bounding box center [376, 472] width 384 height 16
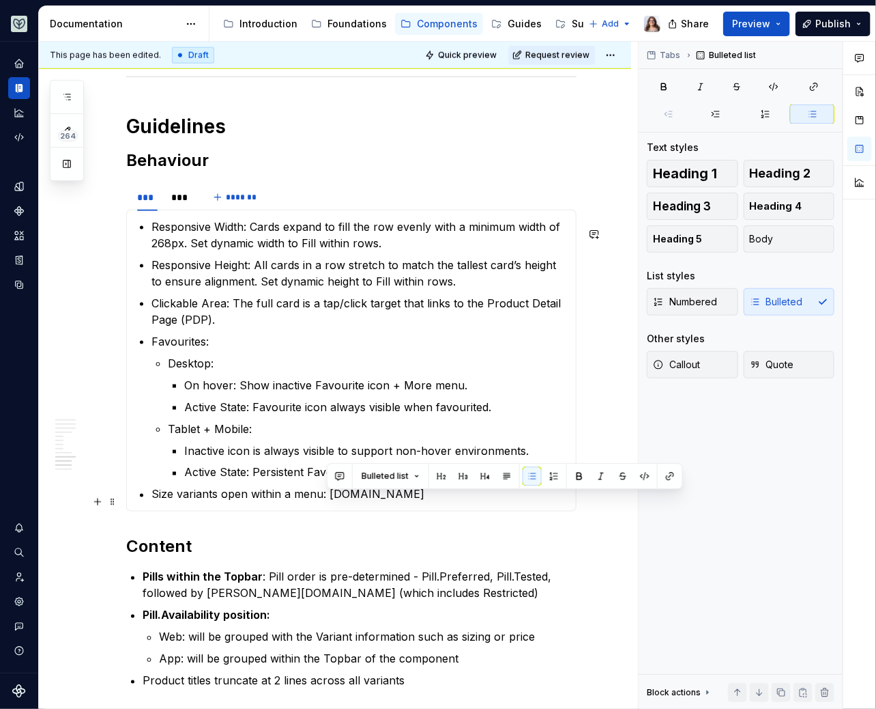
drag, startPoint x: 328, startPoint y: 501, endPoint x: 450, endPoint y: 502, distance: 122.2
click at [450, 502] on p "Size variants open within a menu: [DOMAIN_NAME]" at bounding box center [360, 494] width 416 height 16
click at [669, 474] on button "button" at bounding box center [670, 475] width 19 height 19
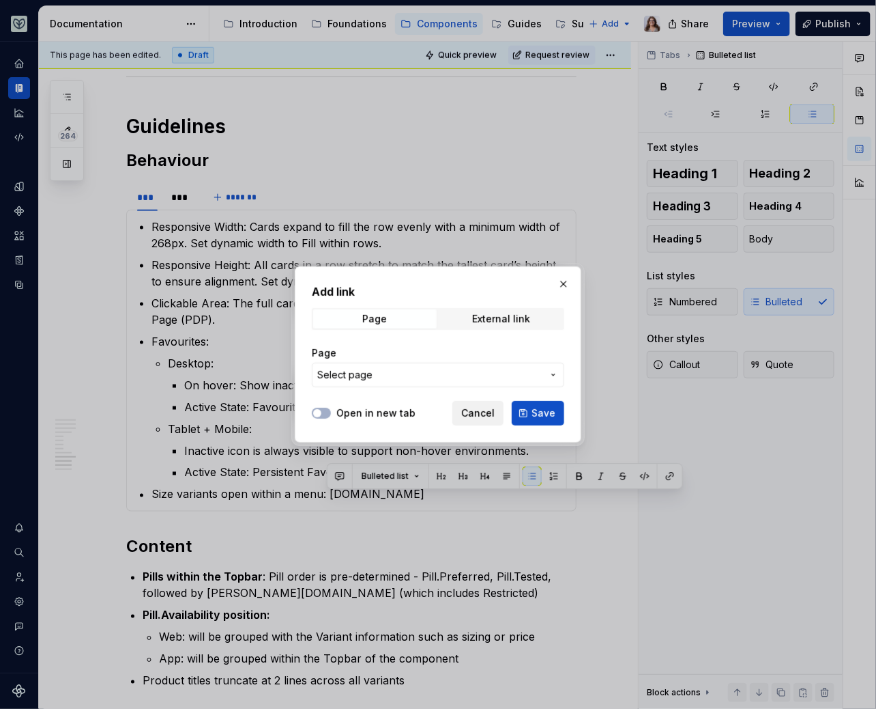
click at [490, 410] on span "Cancel" at bounding box center [477, 413] width 33 height 14
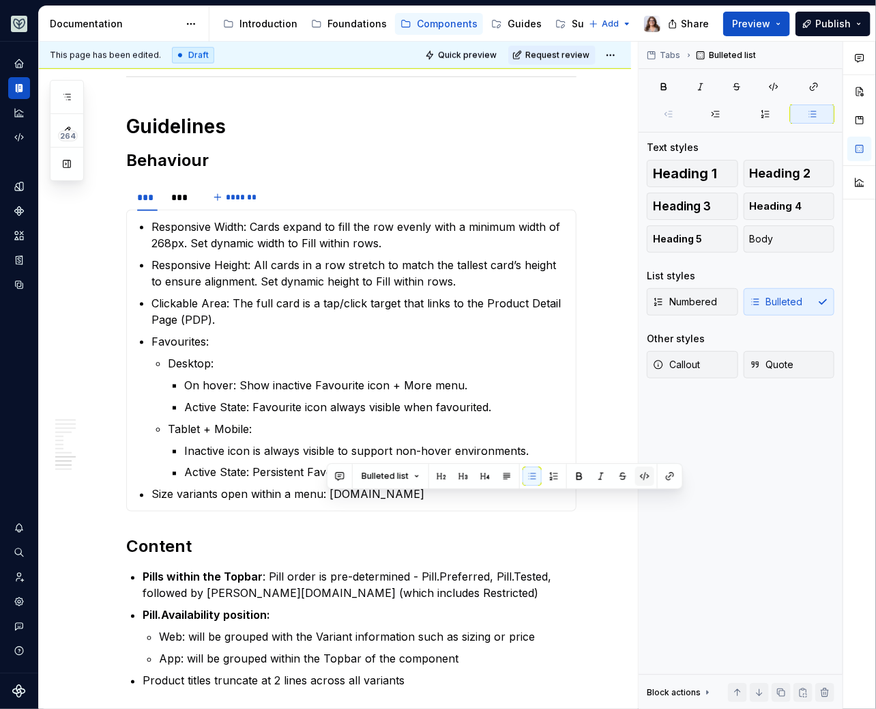
click at [643, 476] on button "button" at bounding box center [645, 475] width 19 height 19
click at [465, 502] on p "Size variants open within a menu: [DOMAIN_NAME]" at bounding box center [360, 494] width 416 height 16
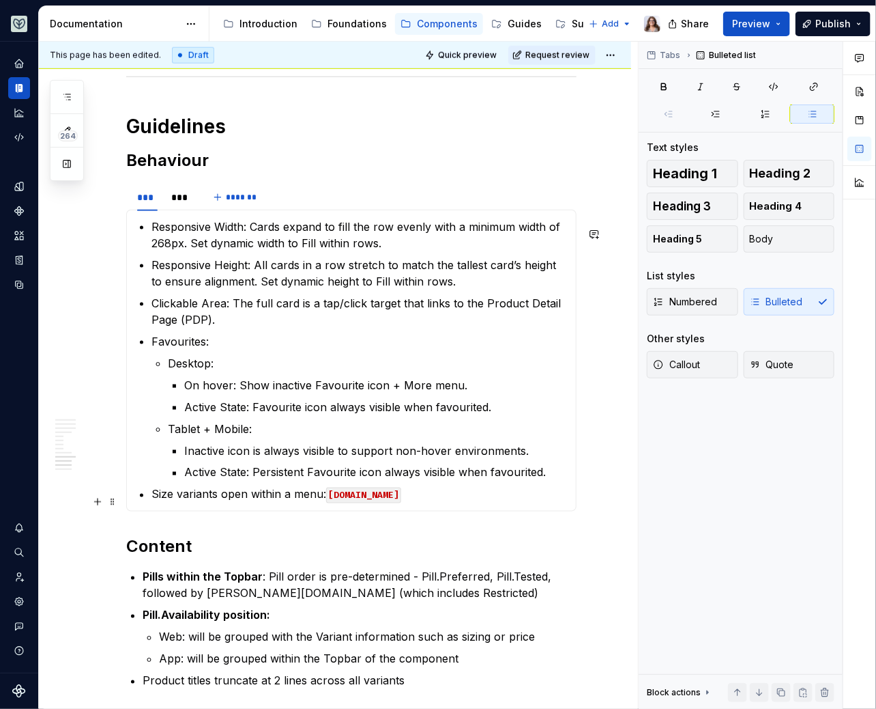
click at [323, 502] on p "Size variants open within a menu: [DOMAIN_NAME]" at bounding box center [360, 494] width 416 height 16
click at [464, 500] on p "Size variants open within a menu: [DOMAIN_NAME]" at bounding box center [360, 494] width 416 height 16
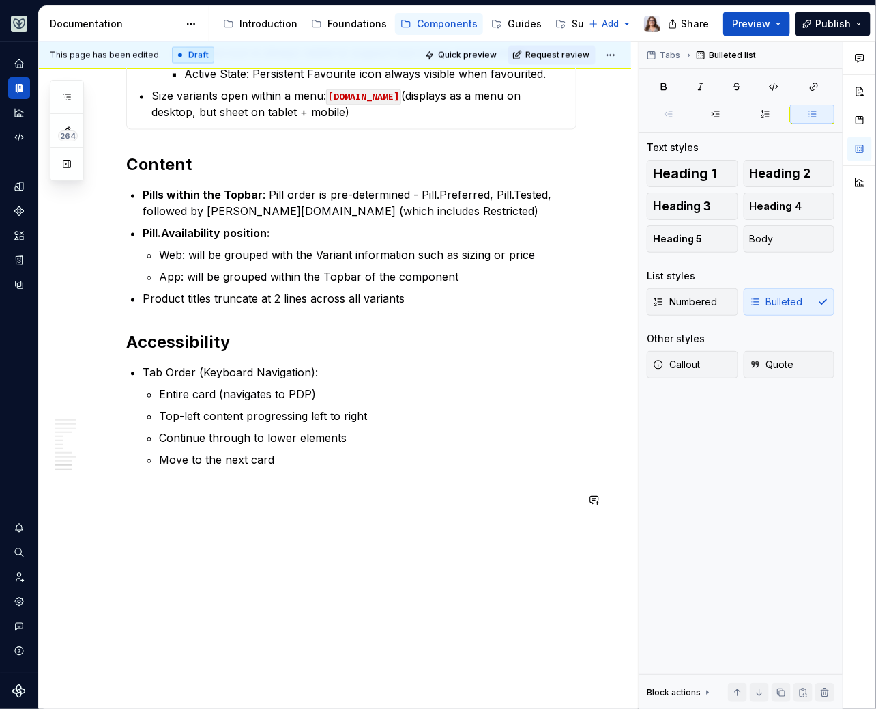
click at [282, 466] on p "Move to the next card" at bounding box center [368, 460] width 418 height 16
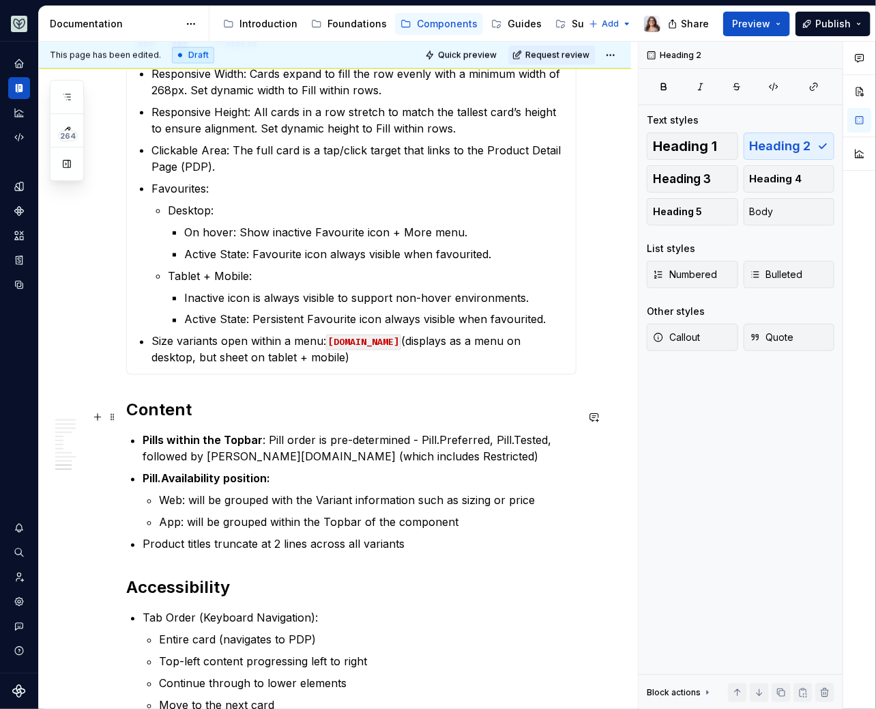
click at [325, 412] on h2 "Content" at bounding box center [351, 410] width 451 height 22
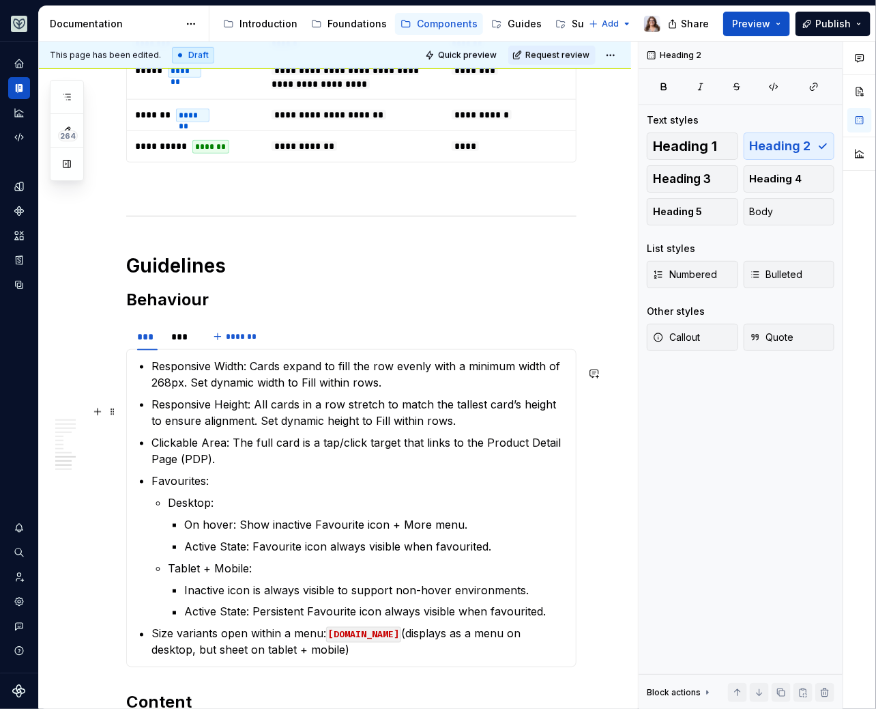
scroll to position [2388, 0]
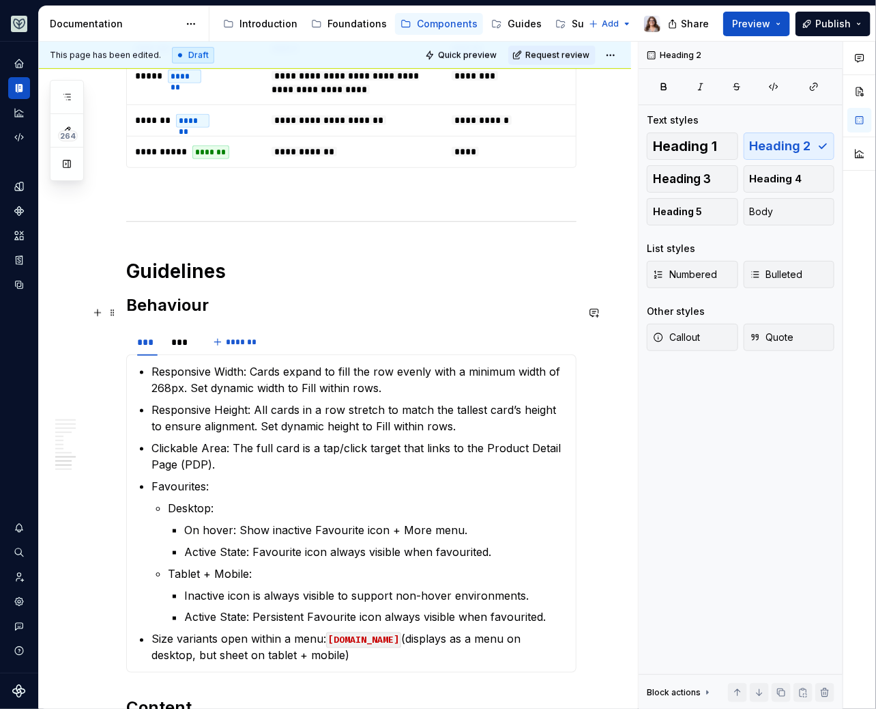
click at [214, 309] on h2 "Behaviour" at bounding box center [351, 305] width 451 height 22
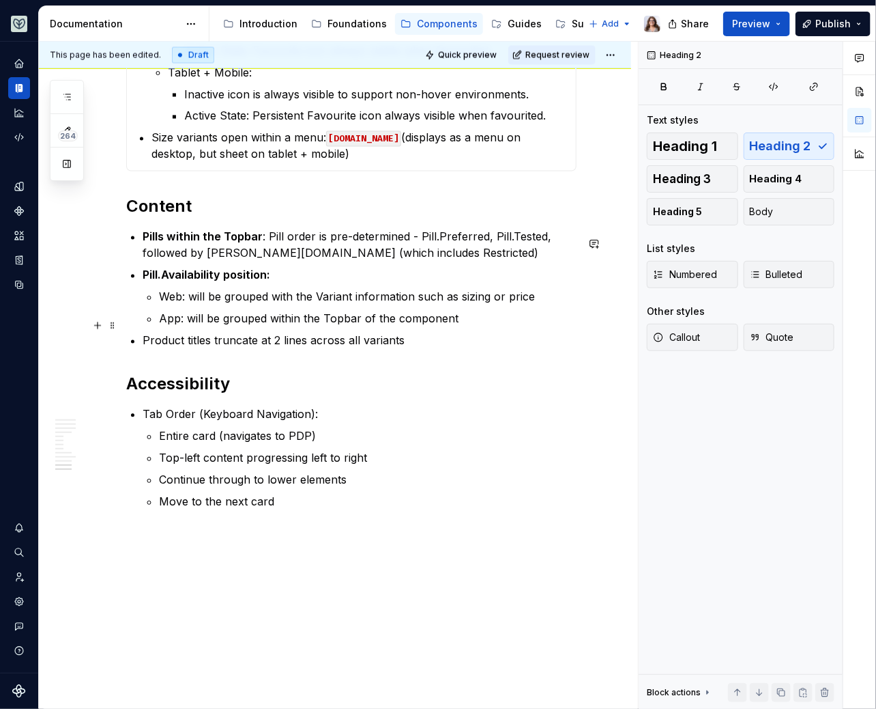
scroll to position [2957, 0]
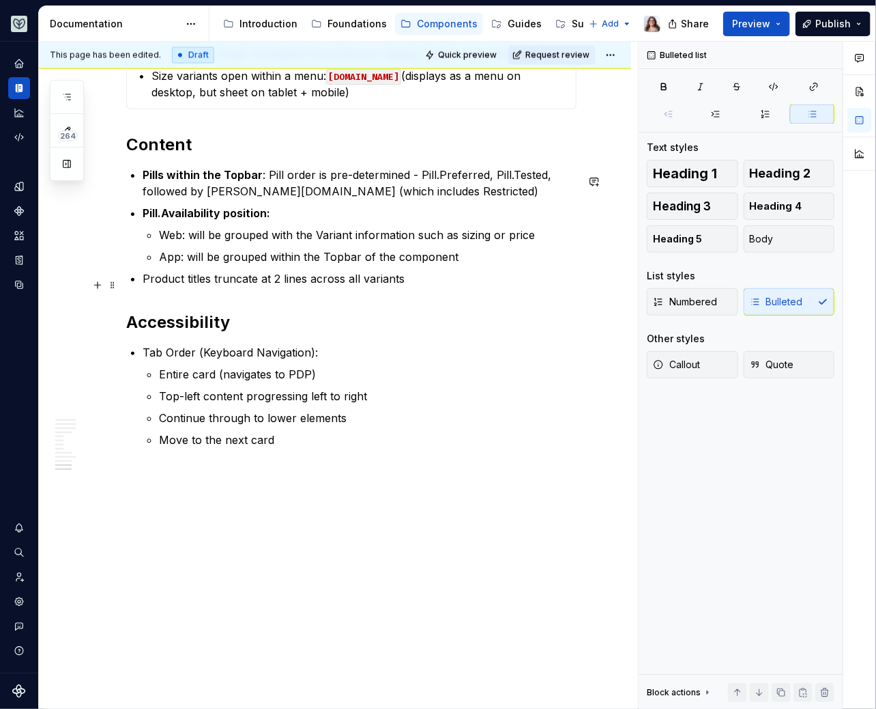
click at [419, 278] on p "Product titles truncate at 2 lines across all variants" at bounding box center [360, 278] width 434 height 16
click at [279, 443] on p "Move to the next card" at bounding box center [368, 439] width 418 height 16
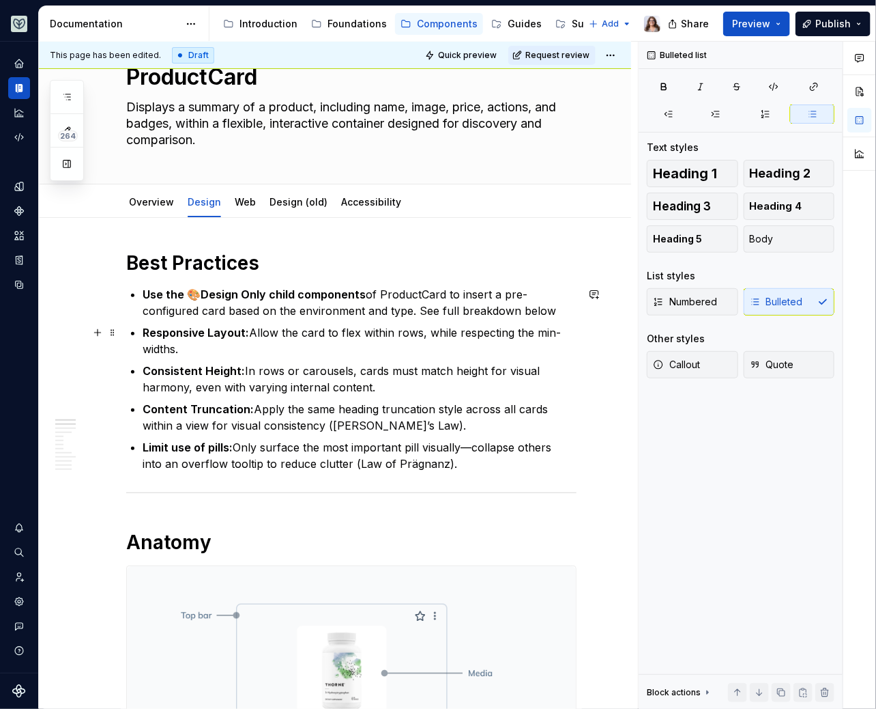
scroll to position [0, 0]
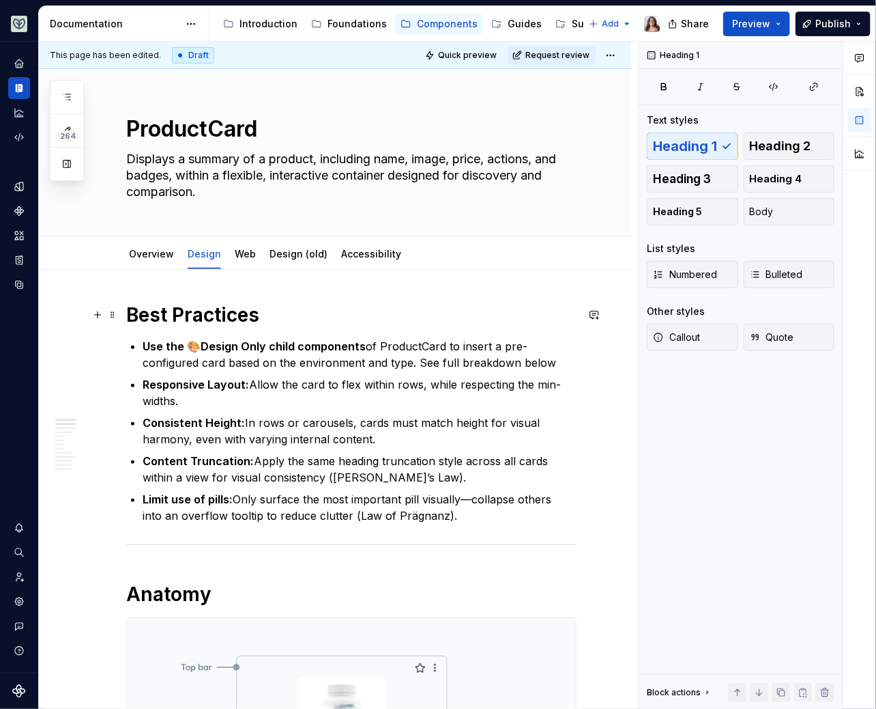
click at [266, 318] on h1 "Best Practices" at bounding box center [351, 314] width 451 height 25
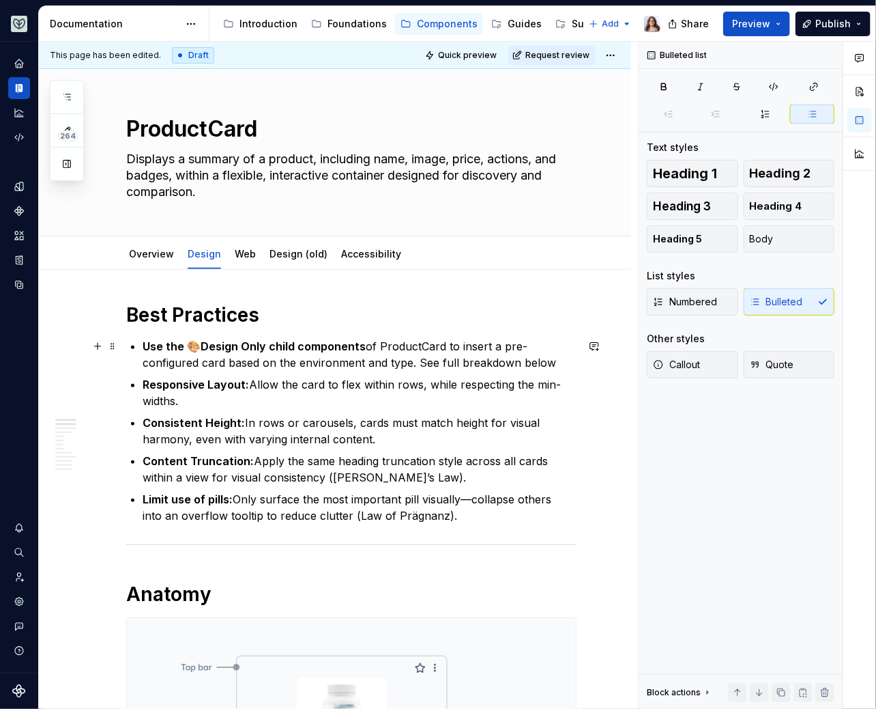
click at [552, 360] on p "Use the 🎨Design Only child components of ProductCard to insert a pre-configured…" at bounding box center [360, 354] width 434 height 33
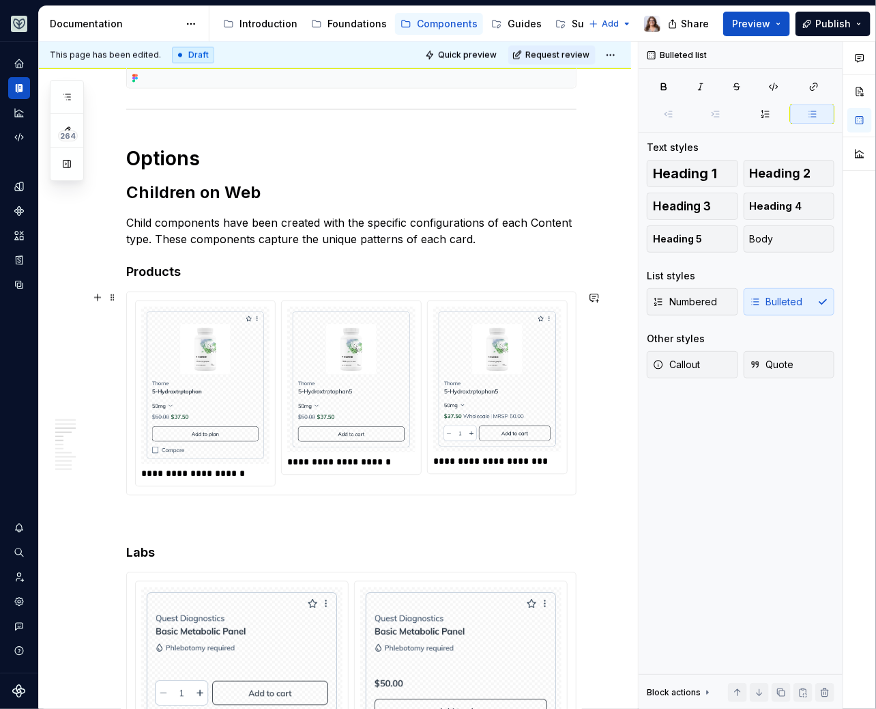
scroll to position [790, 0]
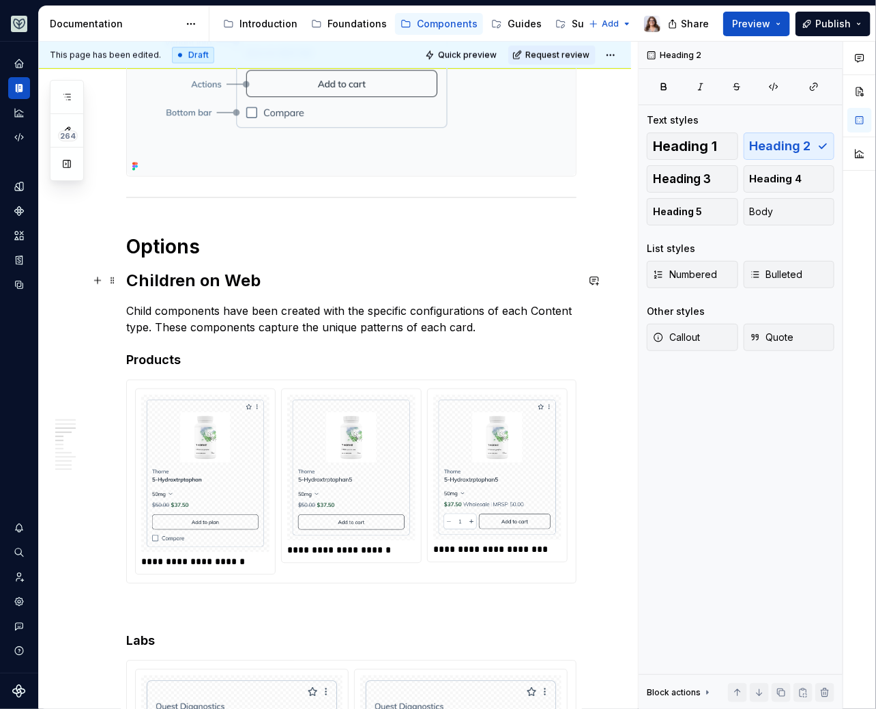
click at [264, 276] on h2 "Children on Web" at bounding box center [351, 281] width 451 height 22
click at [130, 279] on h2 "Children on Web" at bounding box center [351, 281] width 451 height 22
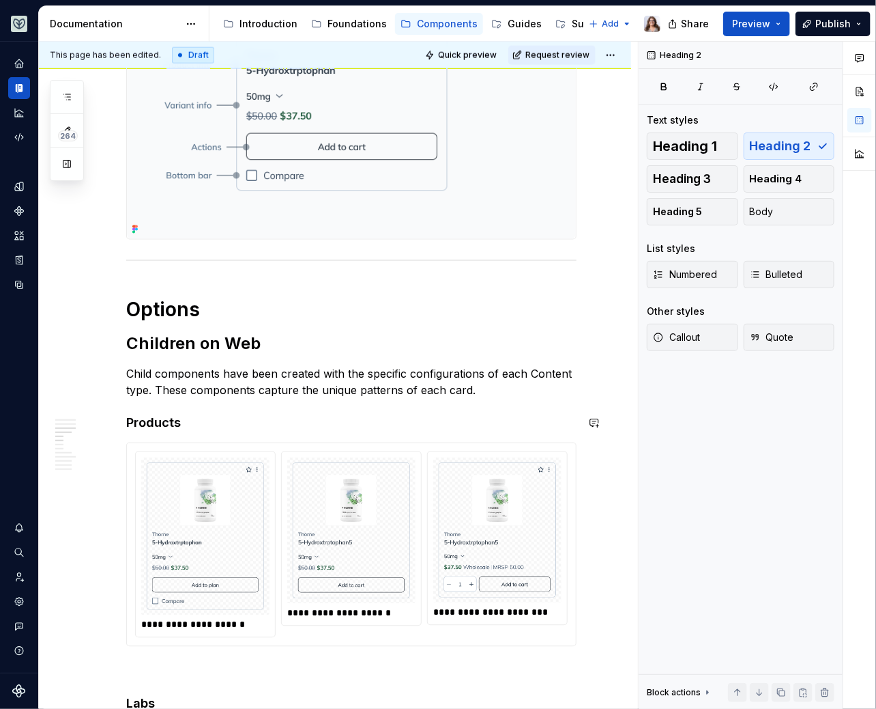
scroll to position [726, 0]
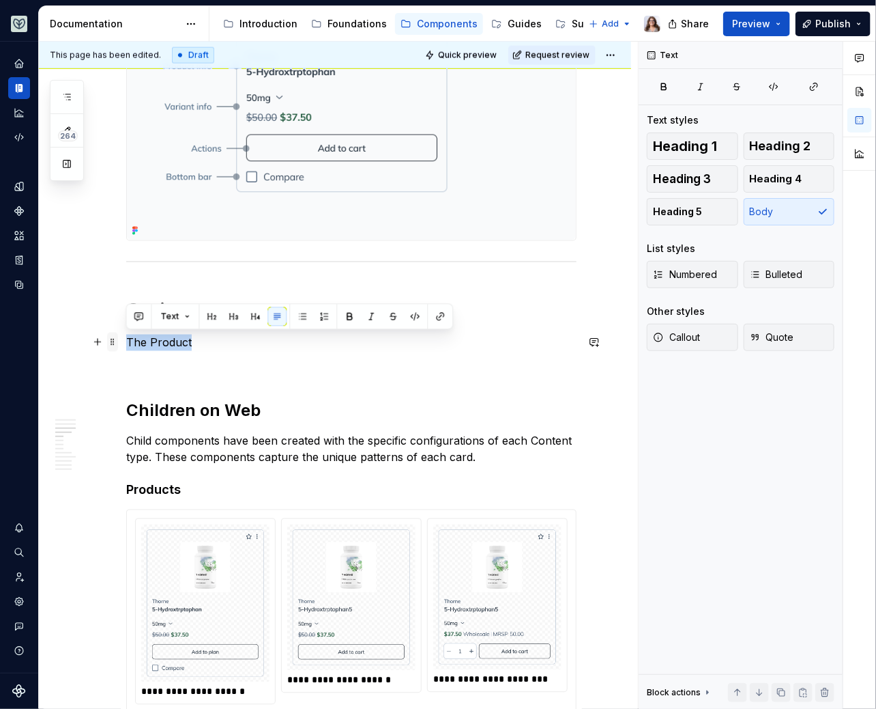
drag, startPoint x: 199, startPoint y: 341, endPoint x: 117, endPoint y: 340, distance: 82.6
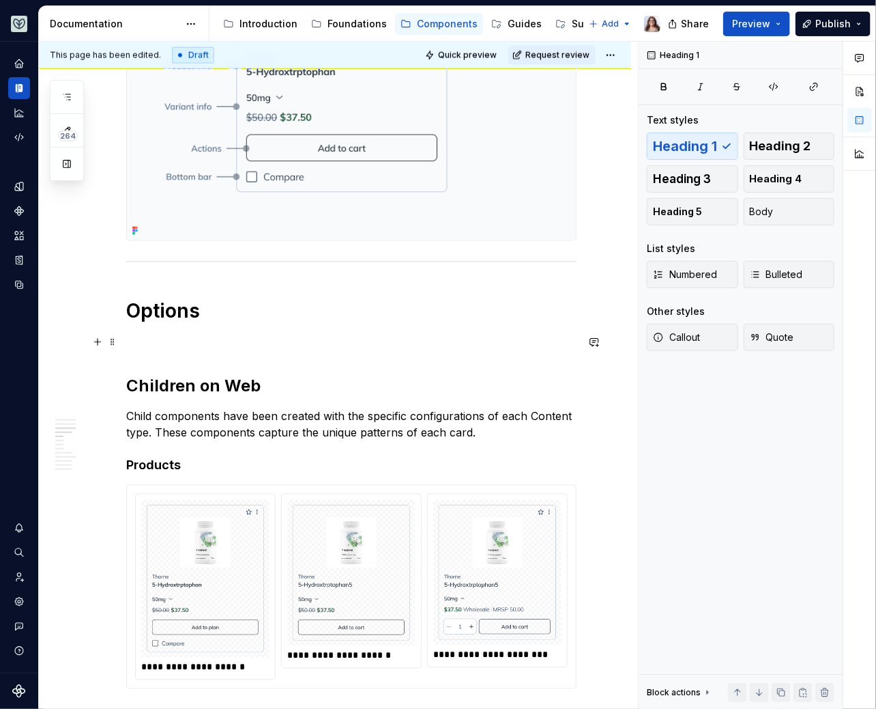
click at [149, 345] on p at bounding box center [351, 342] width 451 height 16
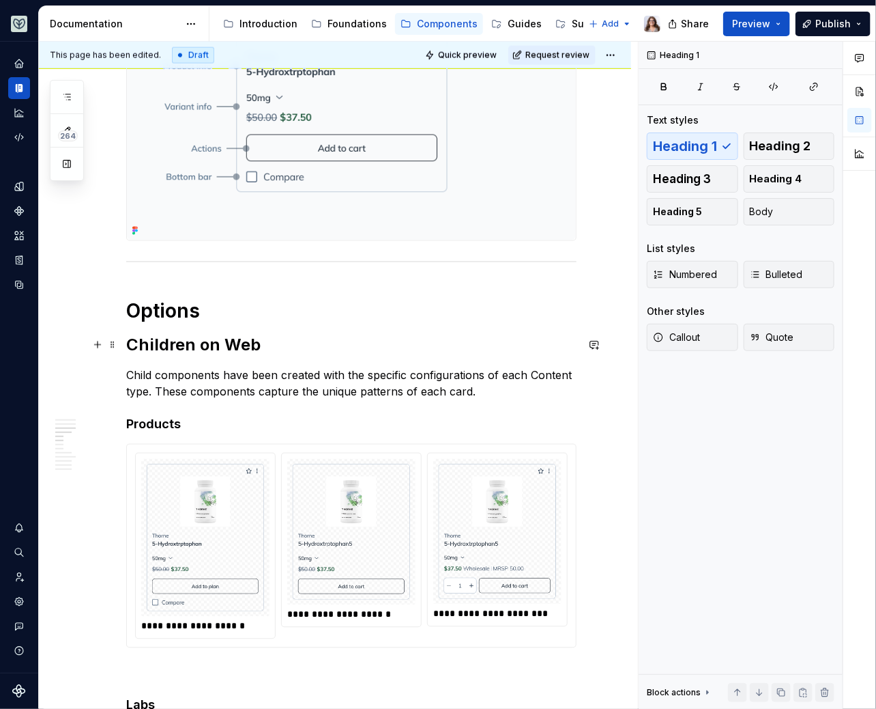
click at [277, 342] on h2 "Children on Web" at bounding box center [351, 345] width 451 height 22
click at [178, 311] on h1 "Options" at bounding box center [351, 311] width 451 height 25
click at [171, 337] on h2 "Children on Web" at bounding box center [351, 345] width 451 height 22
click at [257, 347] on h2 "Children on Web" at bounding box center [351, 345] width 451 height 22
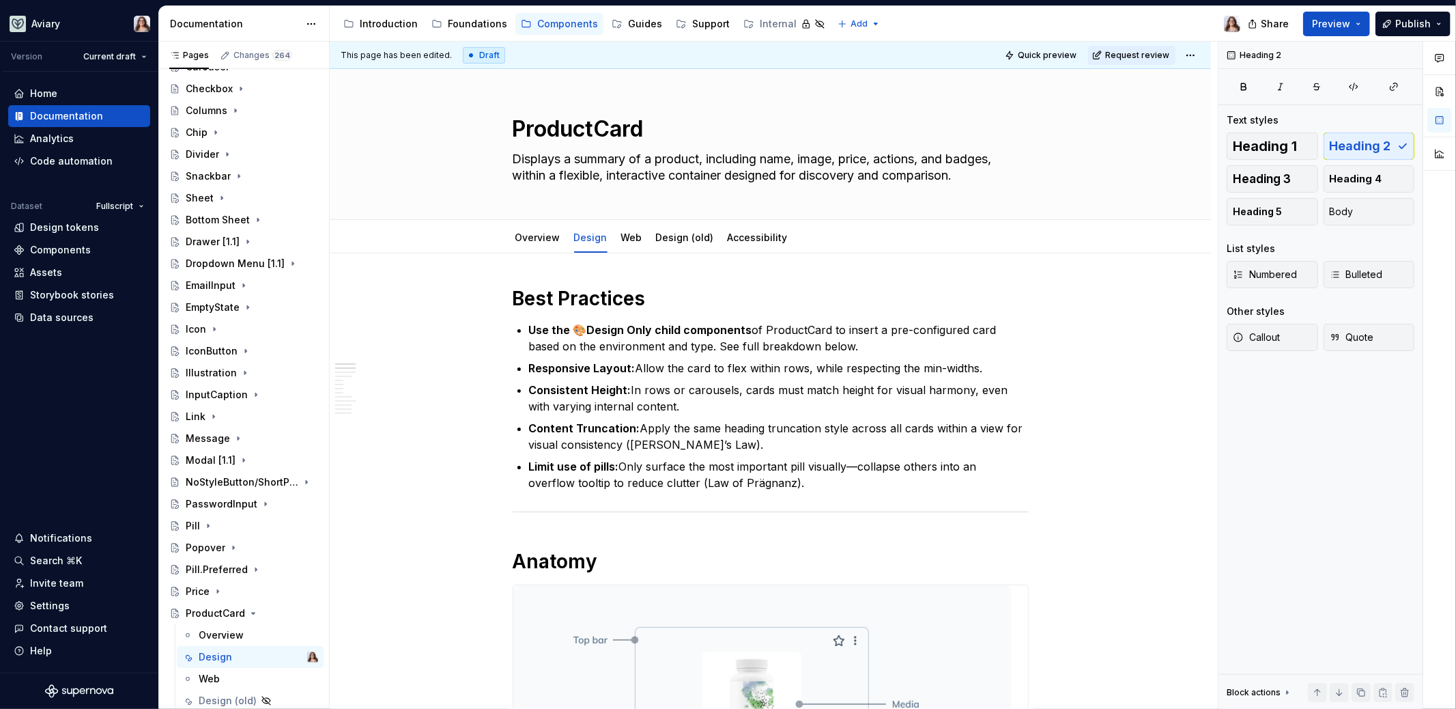
scroll to position [538, 0]
type textarea "*"
